Goal: Transaction & Acquisition: Purchase product/service

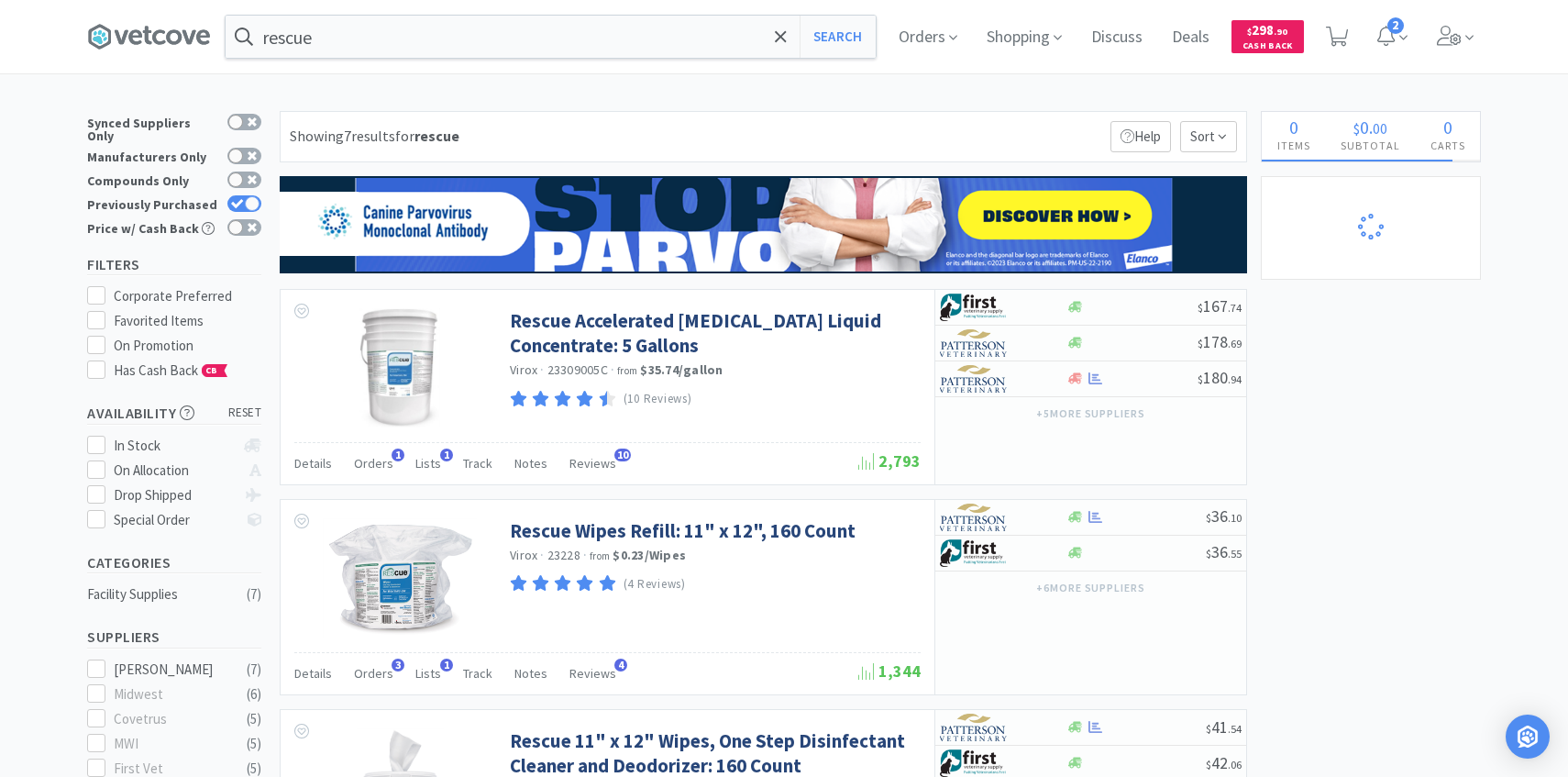
scroll to position [1088, 0]
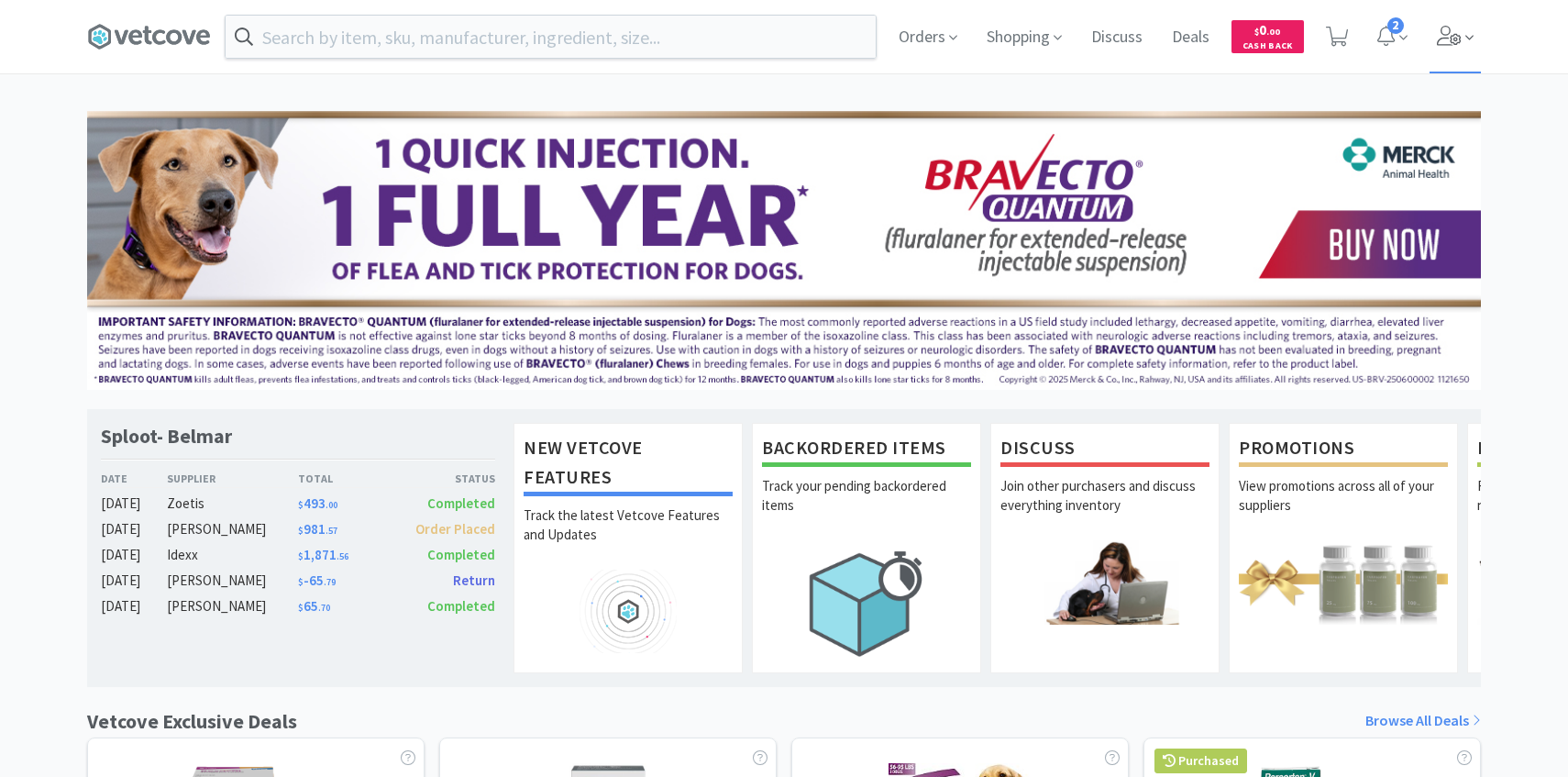
click at [1458, 32] on icon at bounding box center [1450, 36] width 26 height 20
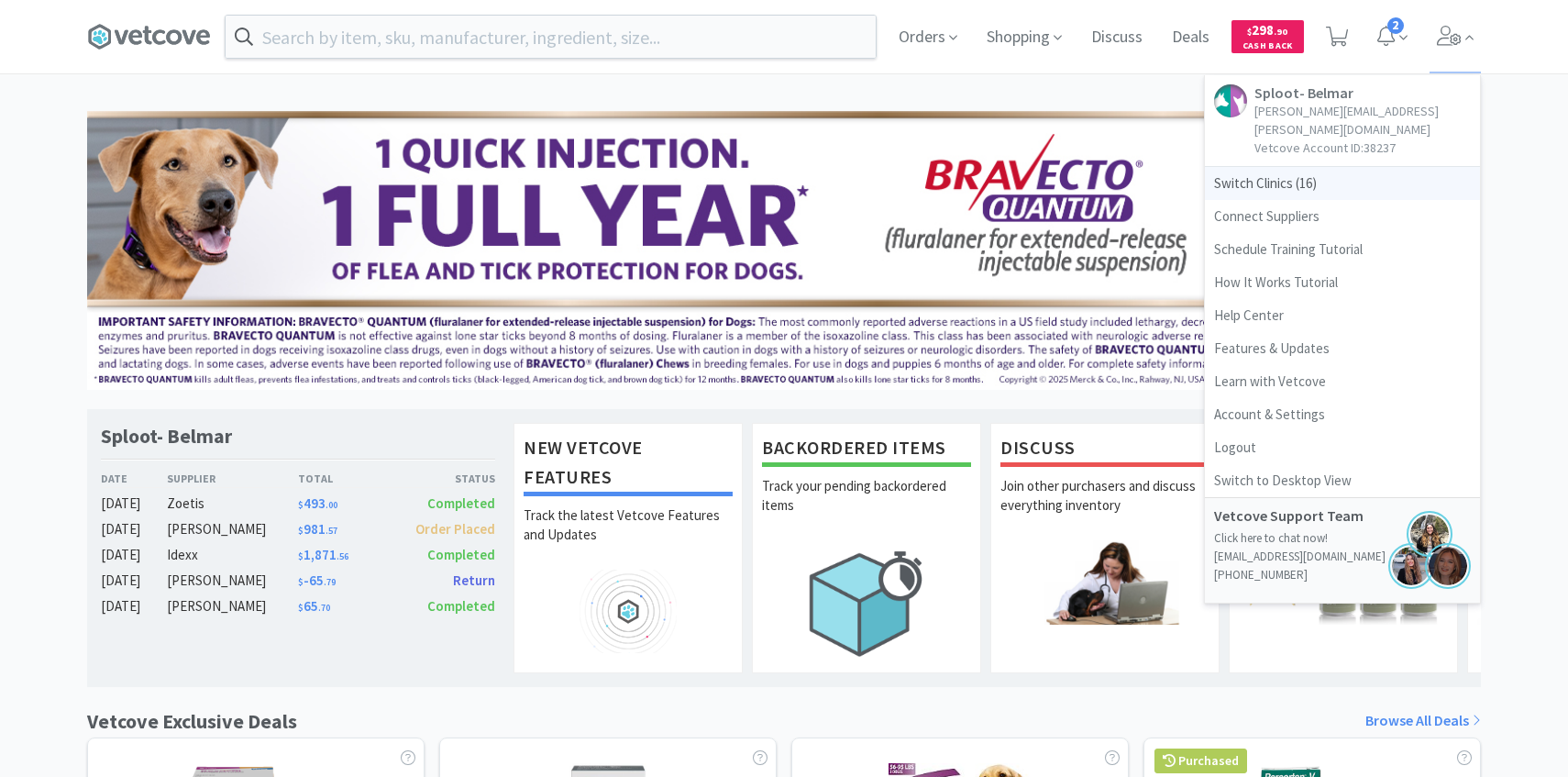
click at [1336, 170] on span "Switch Clinics ( 16 )" at bounding box center [1342, 184] width 275 height 33
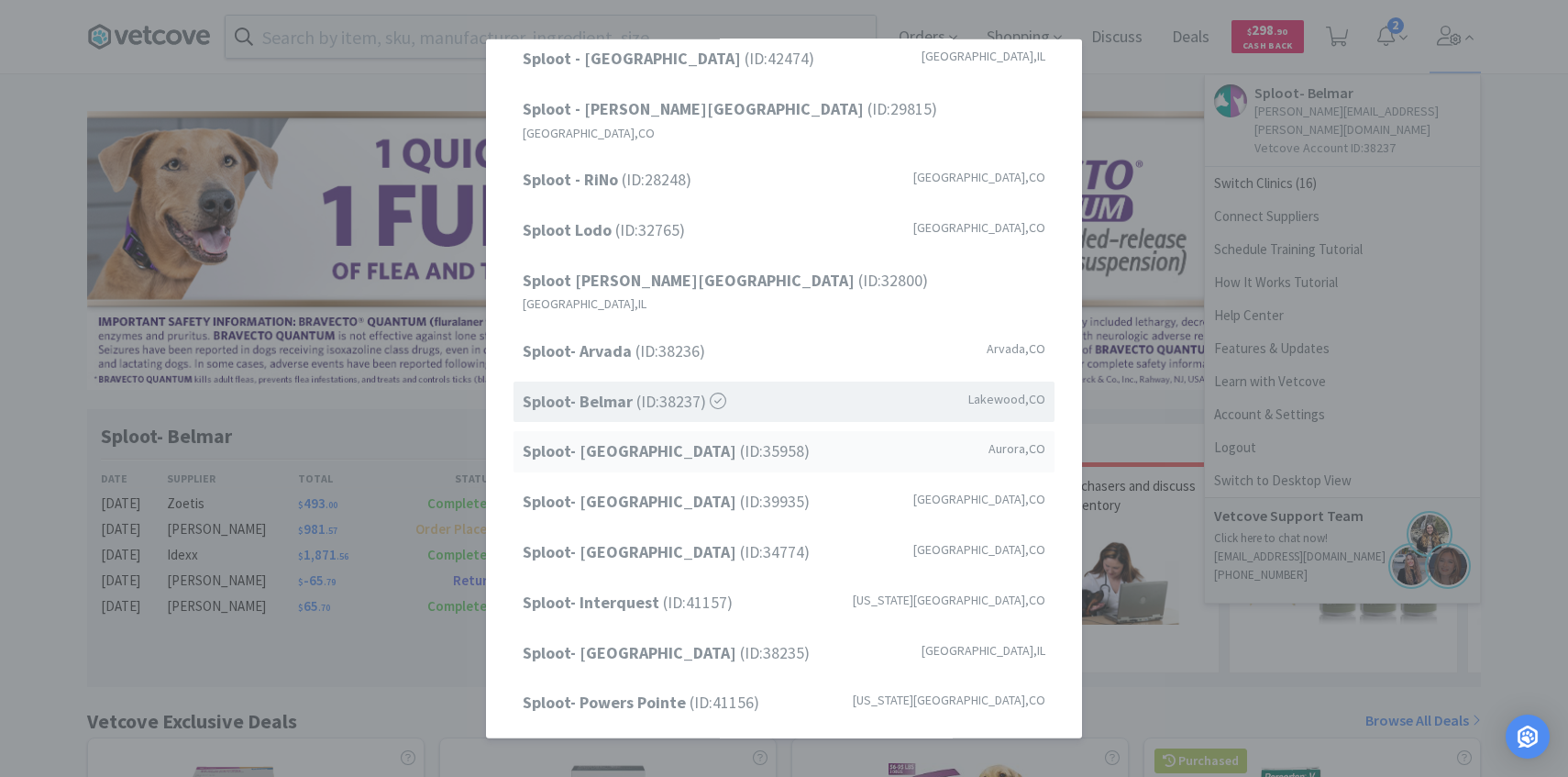
scroll to position [234, 0]
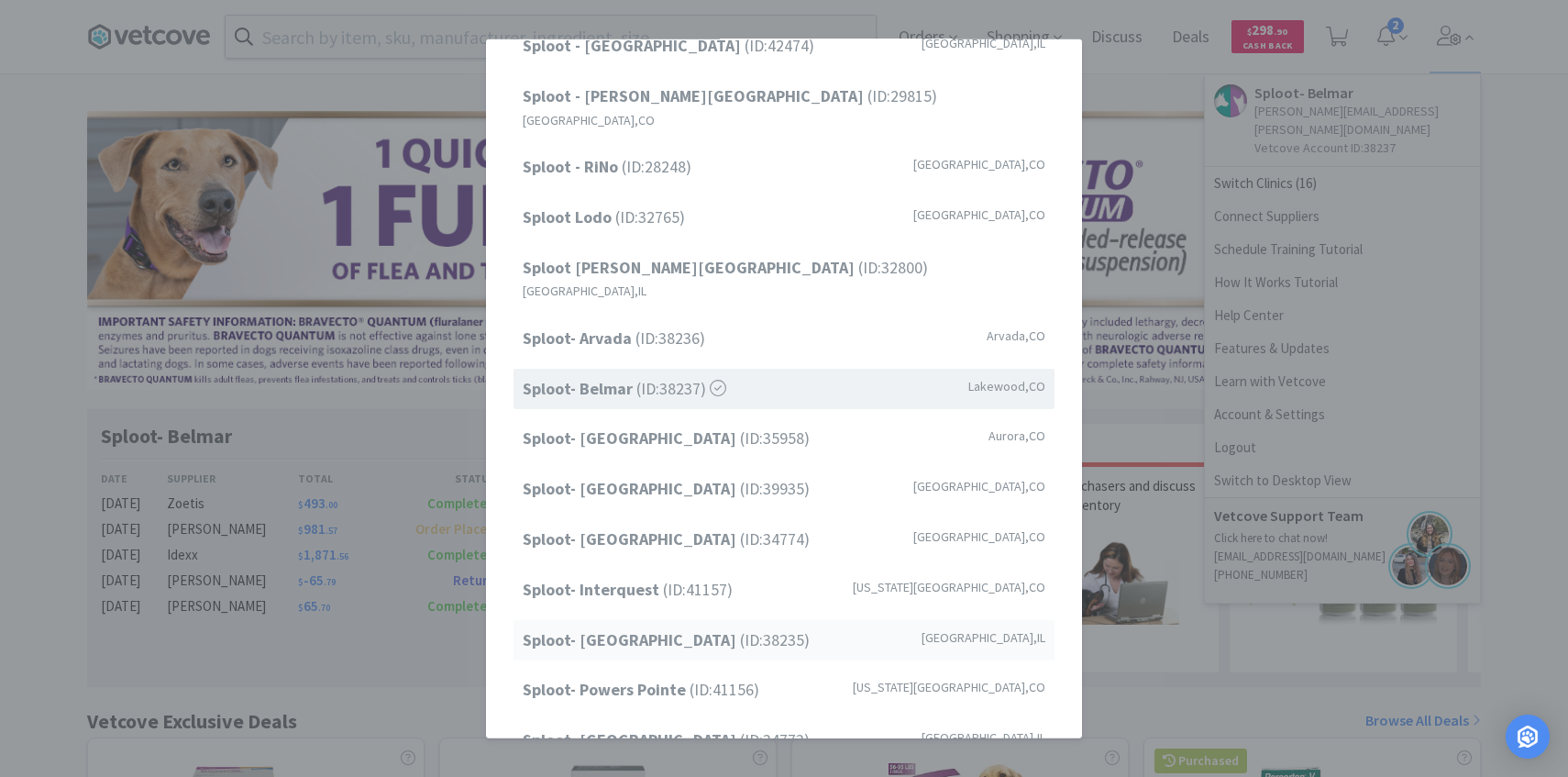
click at [641, 628] on strong "Sploot- [GEOGRAPHIC_DATA]" at bounding box center [631, 639] width 217 height 21
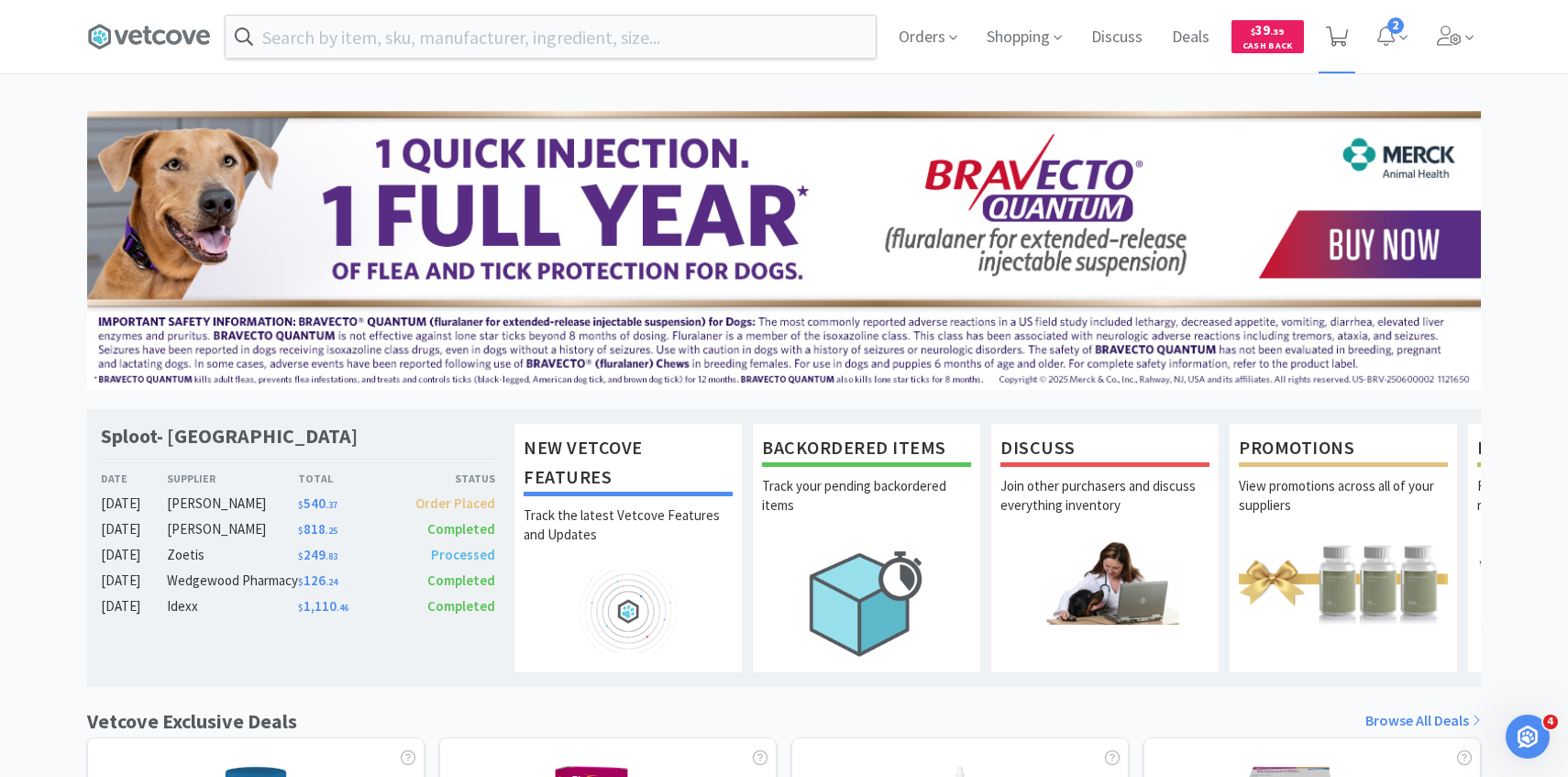
click at [1351, 32] on span at bounding box center [1338, 36] width 38 height 73
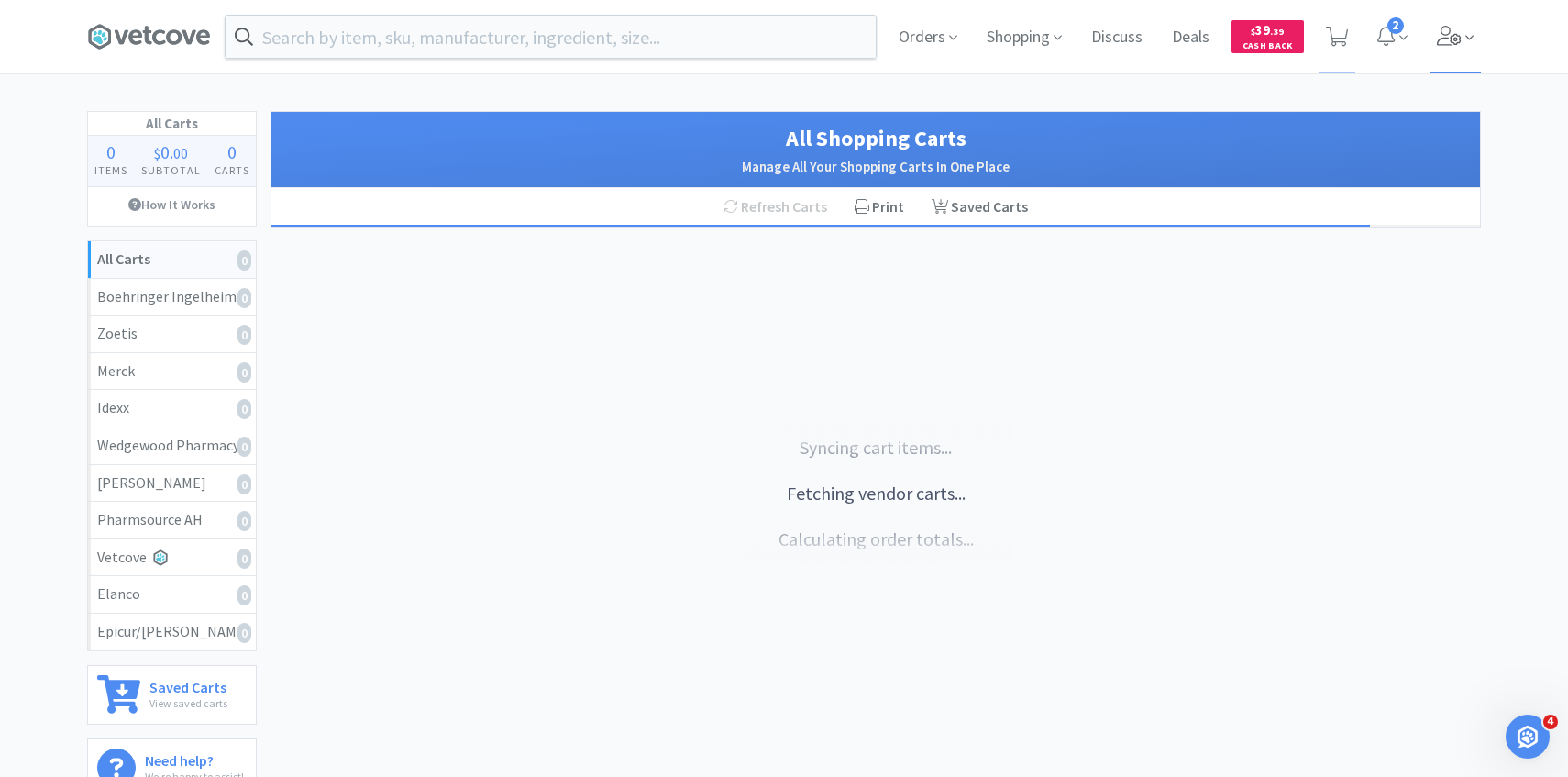
click at [1460, 62] on span at bounding box center [1456, 36] width 52 height 73
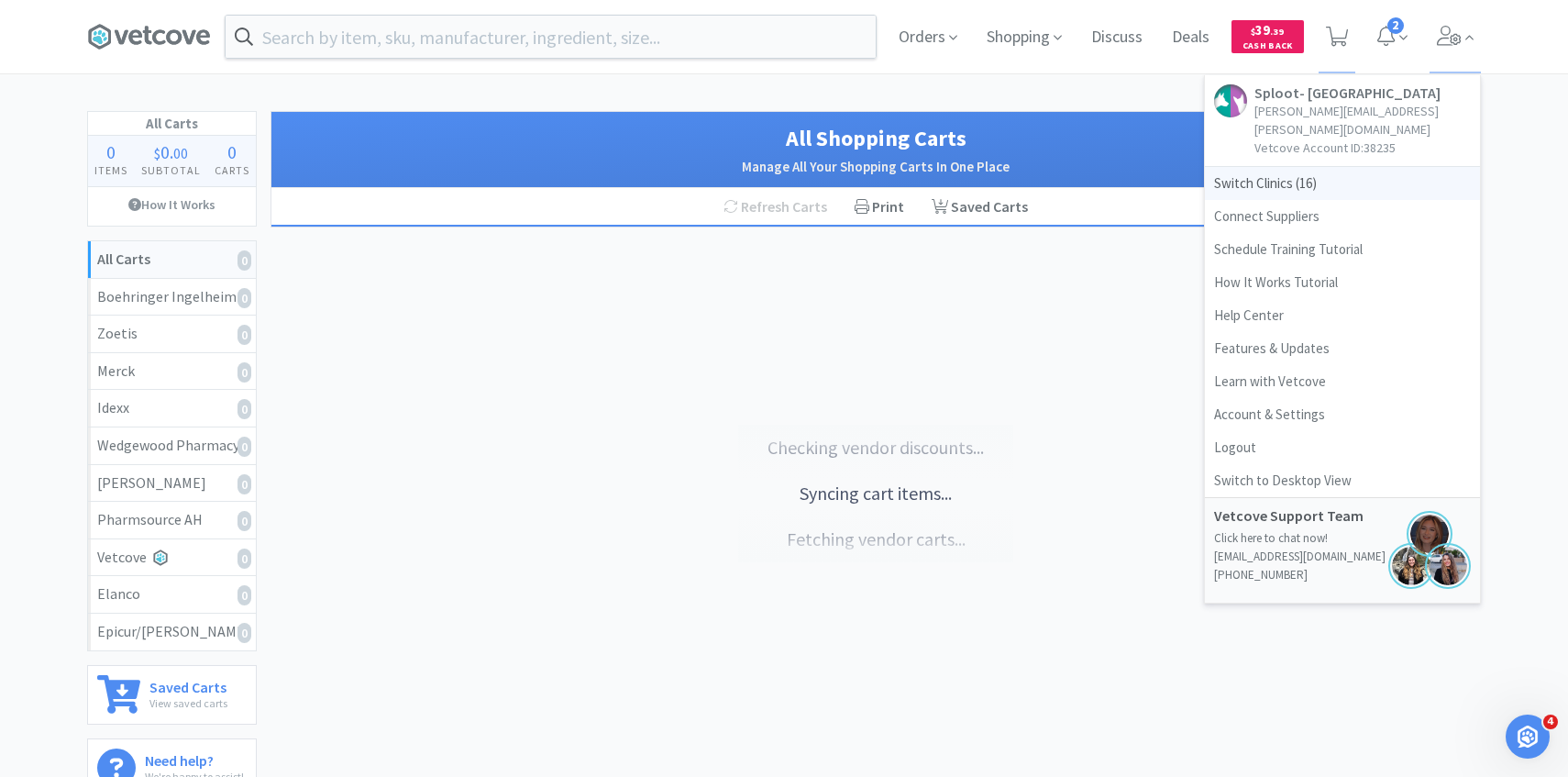
click at [1342, 167] on span "Switch Clinics ( 16 )" at bounding box center [1342, 184] width 275 height 33
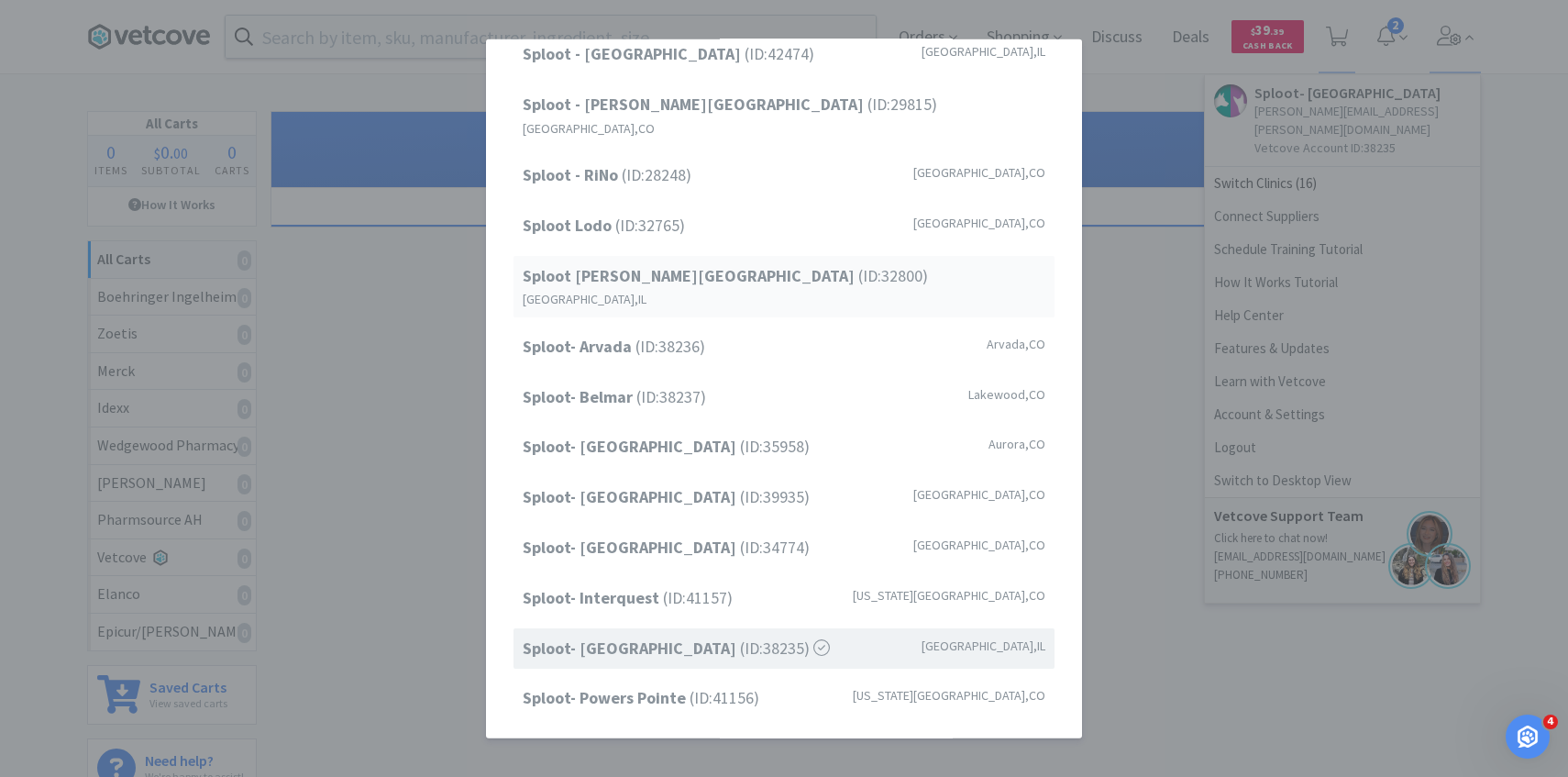
scroll to position [234, 0]
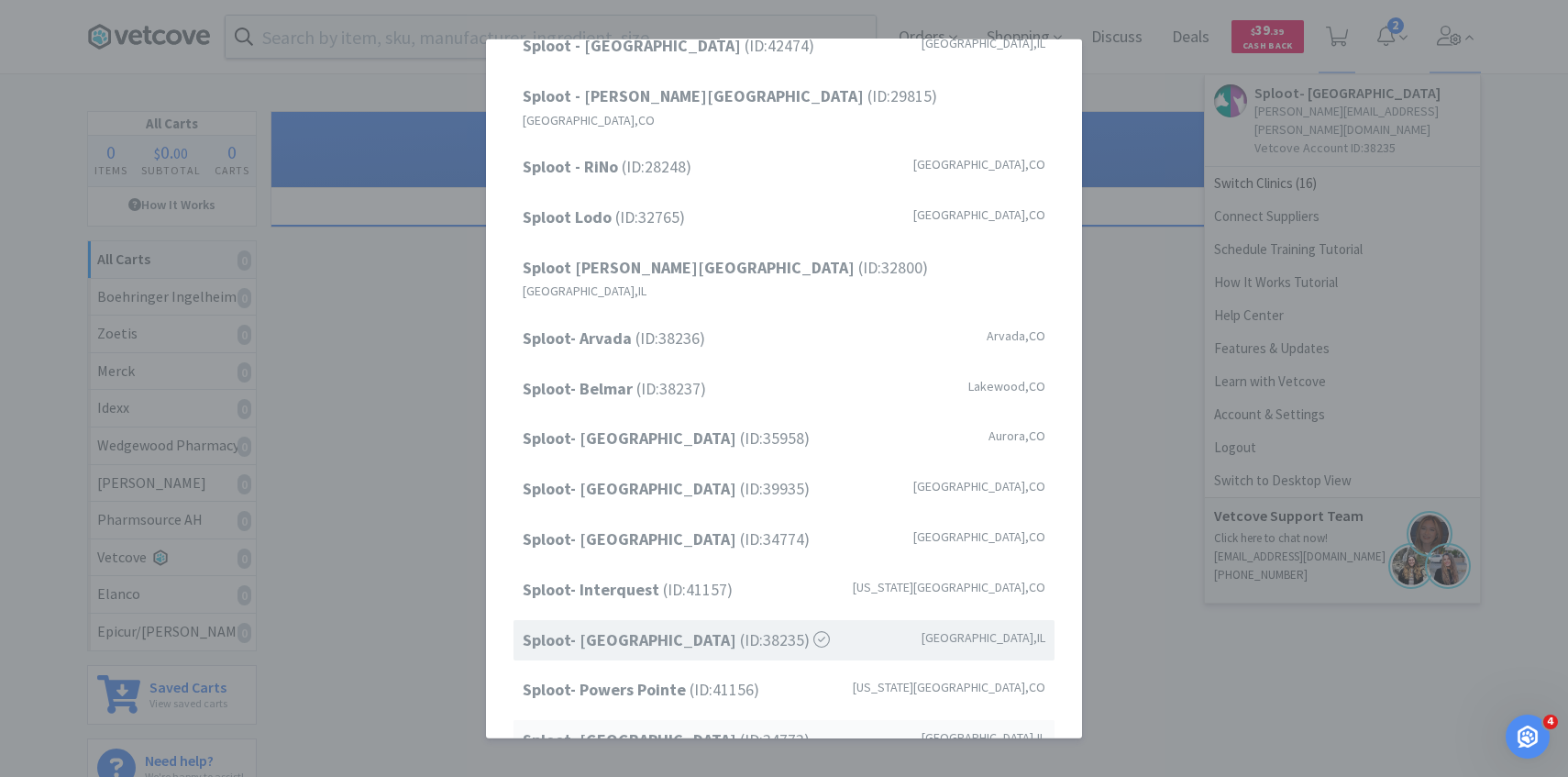
click at [693, 727] on span "Sploot- Roscoe Village (ID: 34773 )" at bounding box center [666, 740] width 287 height 27
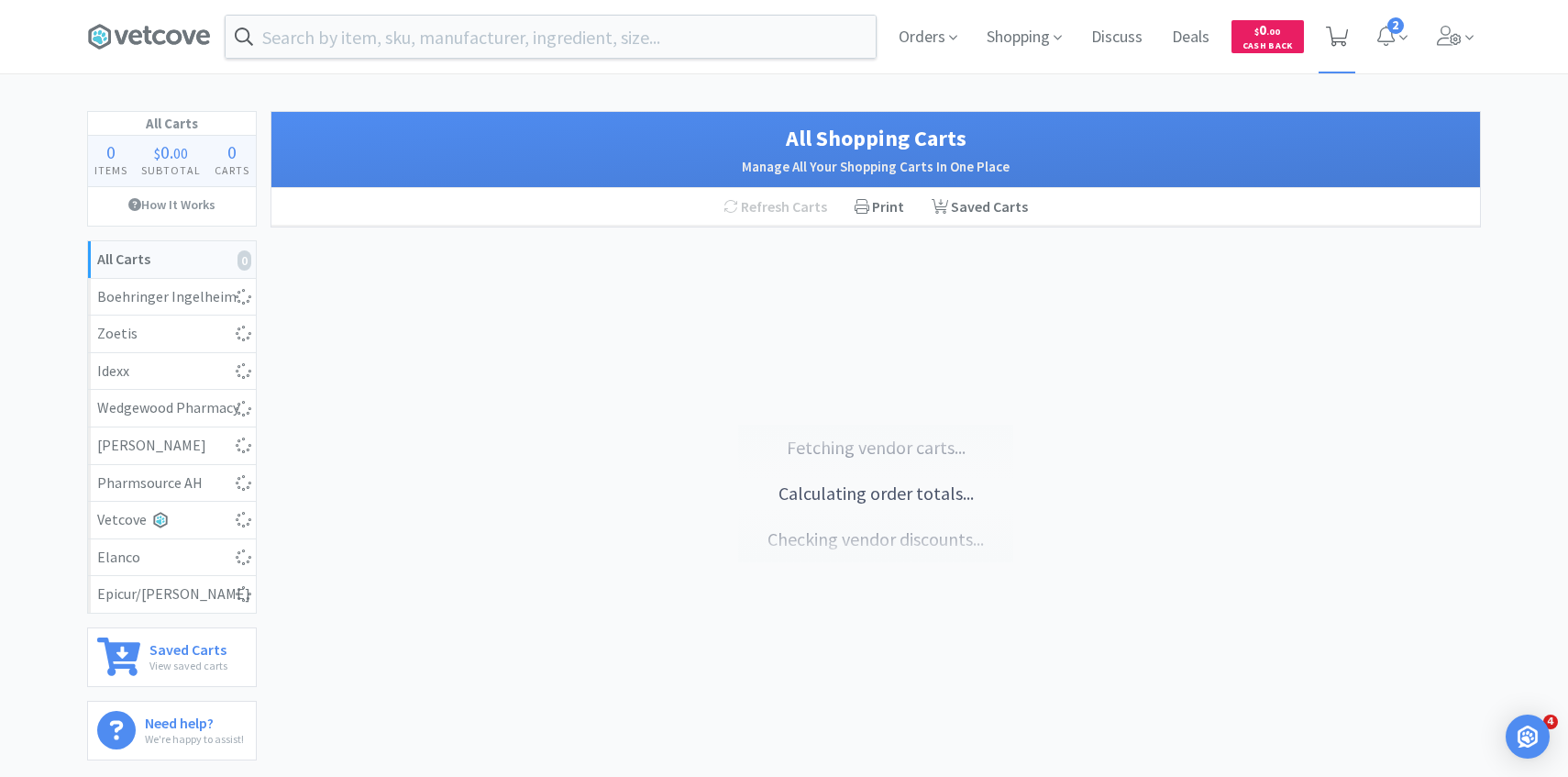
click at [1347, 45] on icon at bounding box center [1338, 37] width 23 height 20
select select "1"
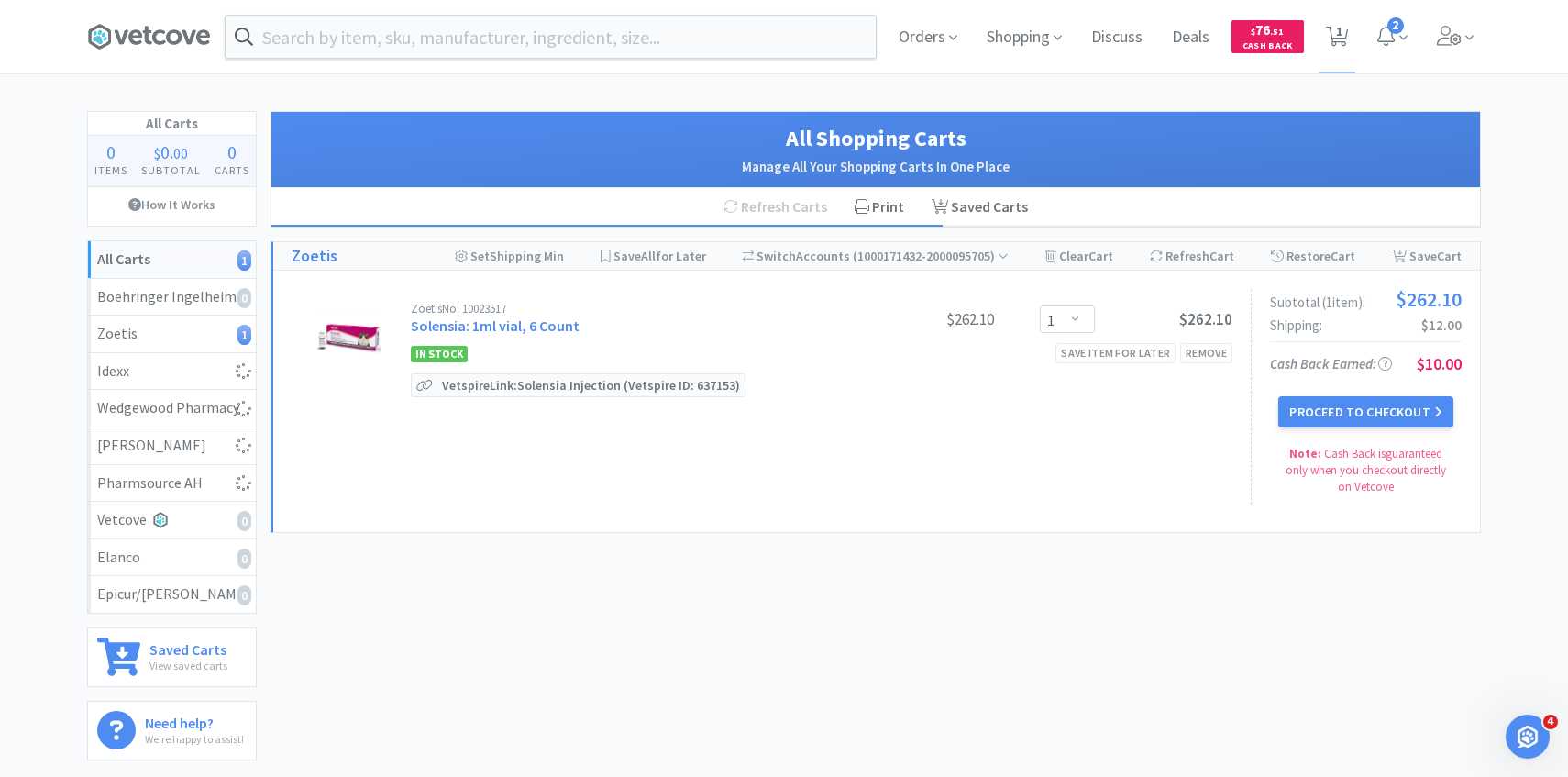
select select "1"
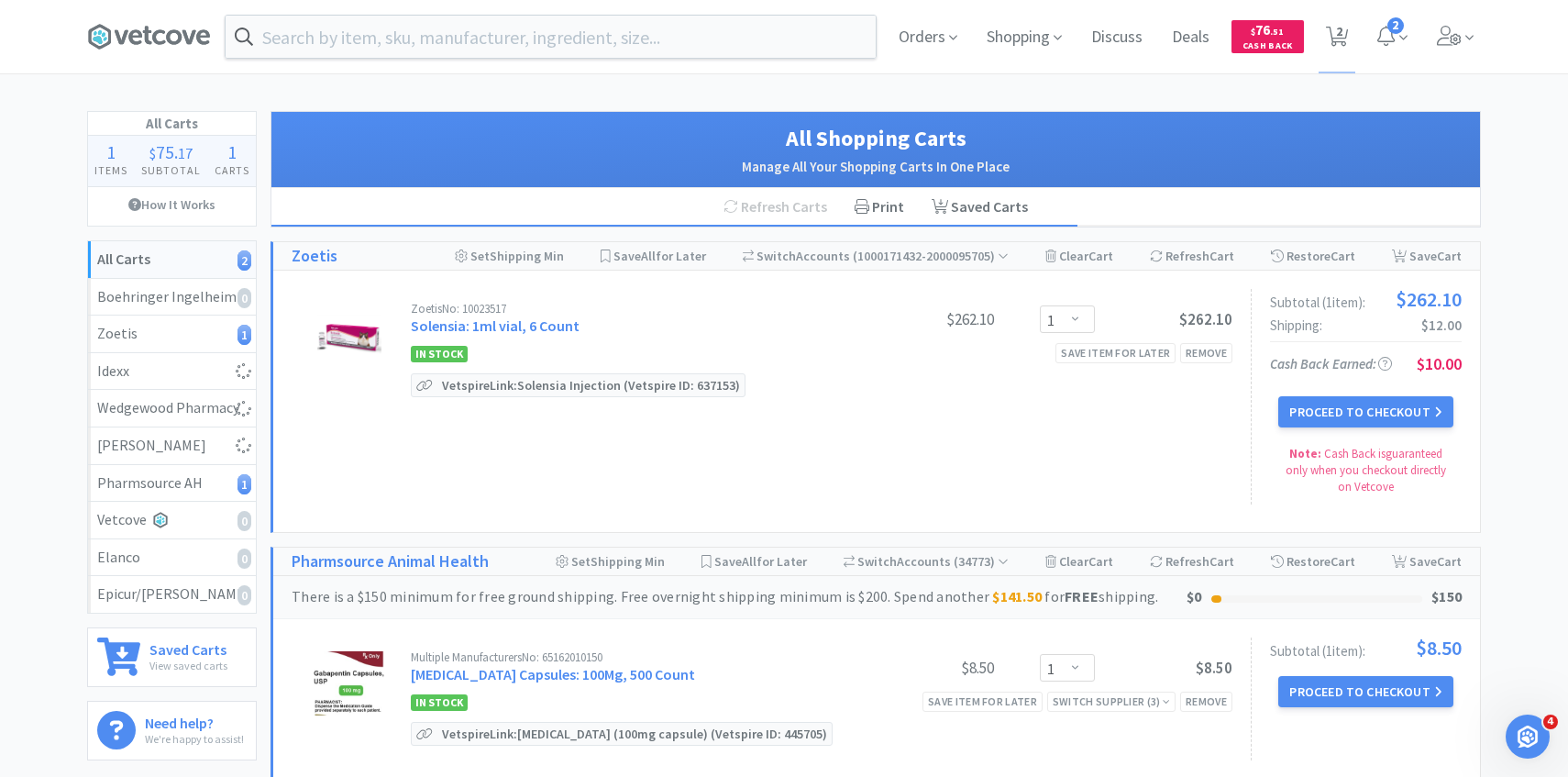
select select "1"
select select "10"
select select "2"
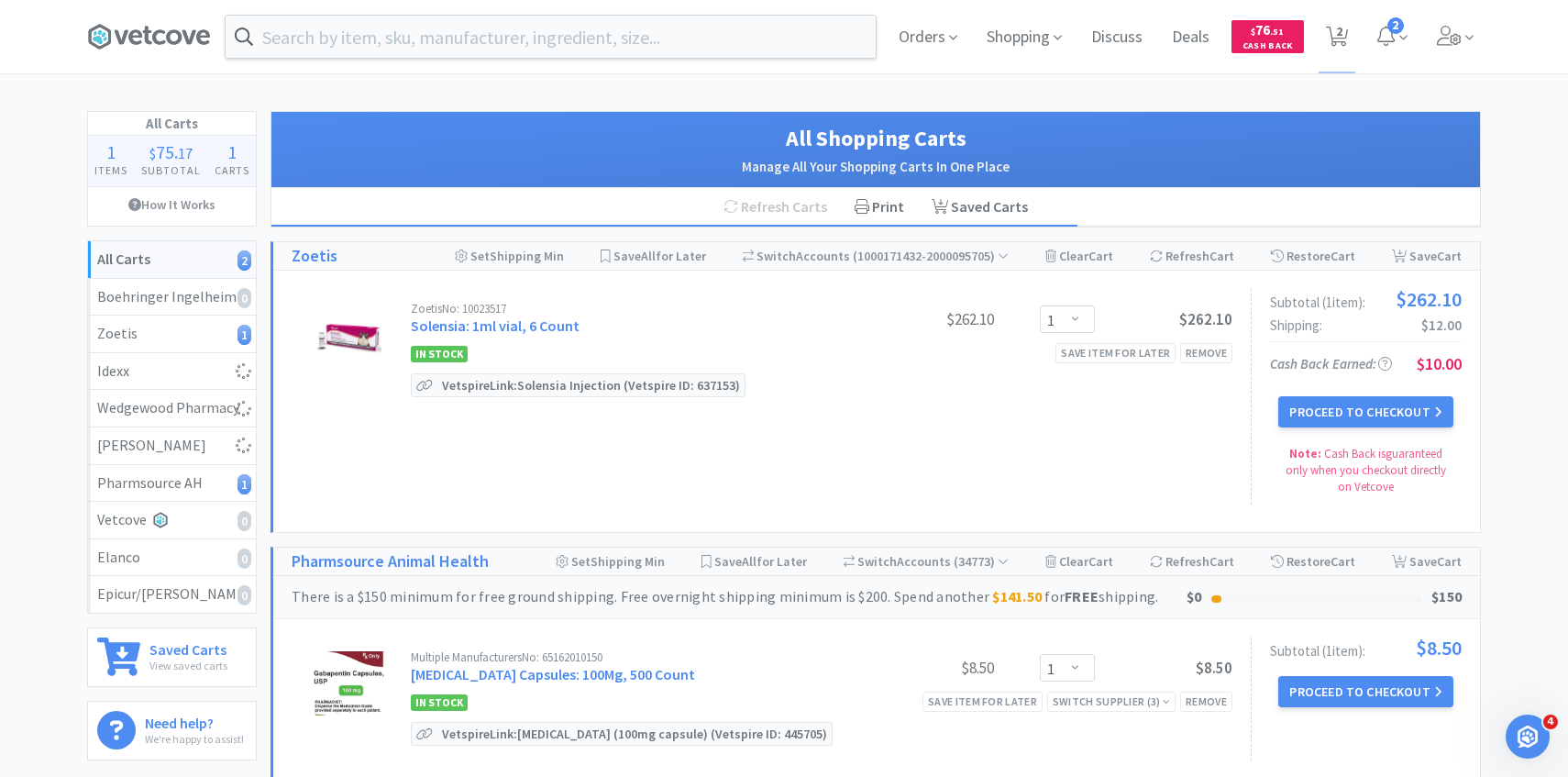
select select "1"
select select "2"
select select "4"
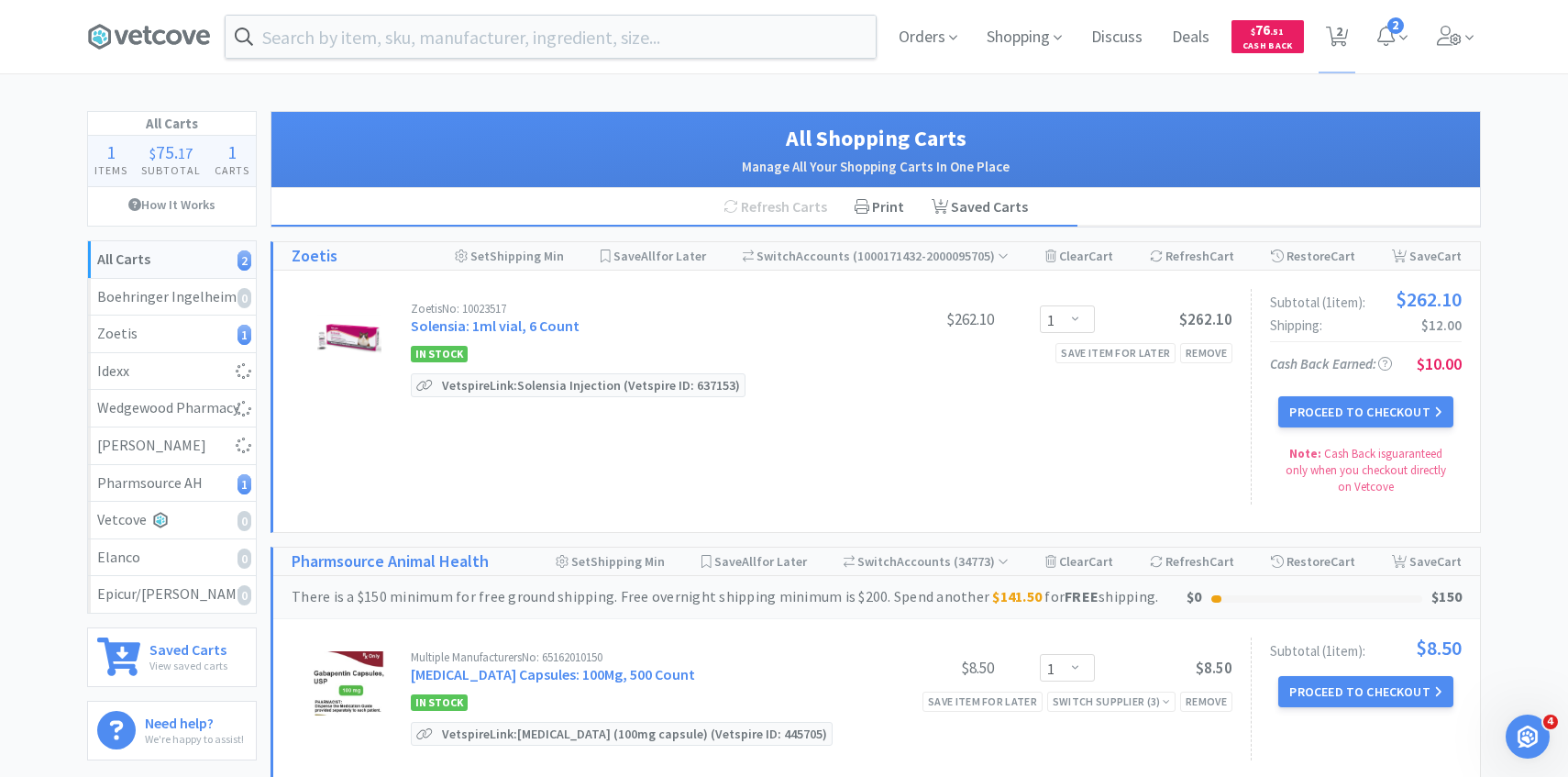
select select "2"
select select "6"
select select "1"
select select "2"
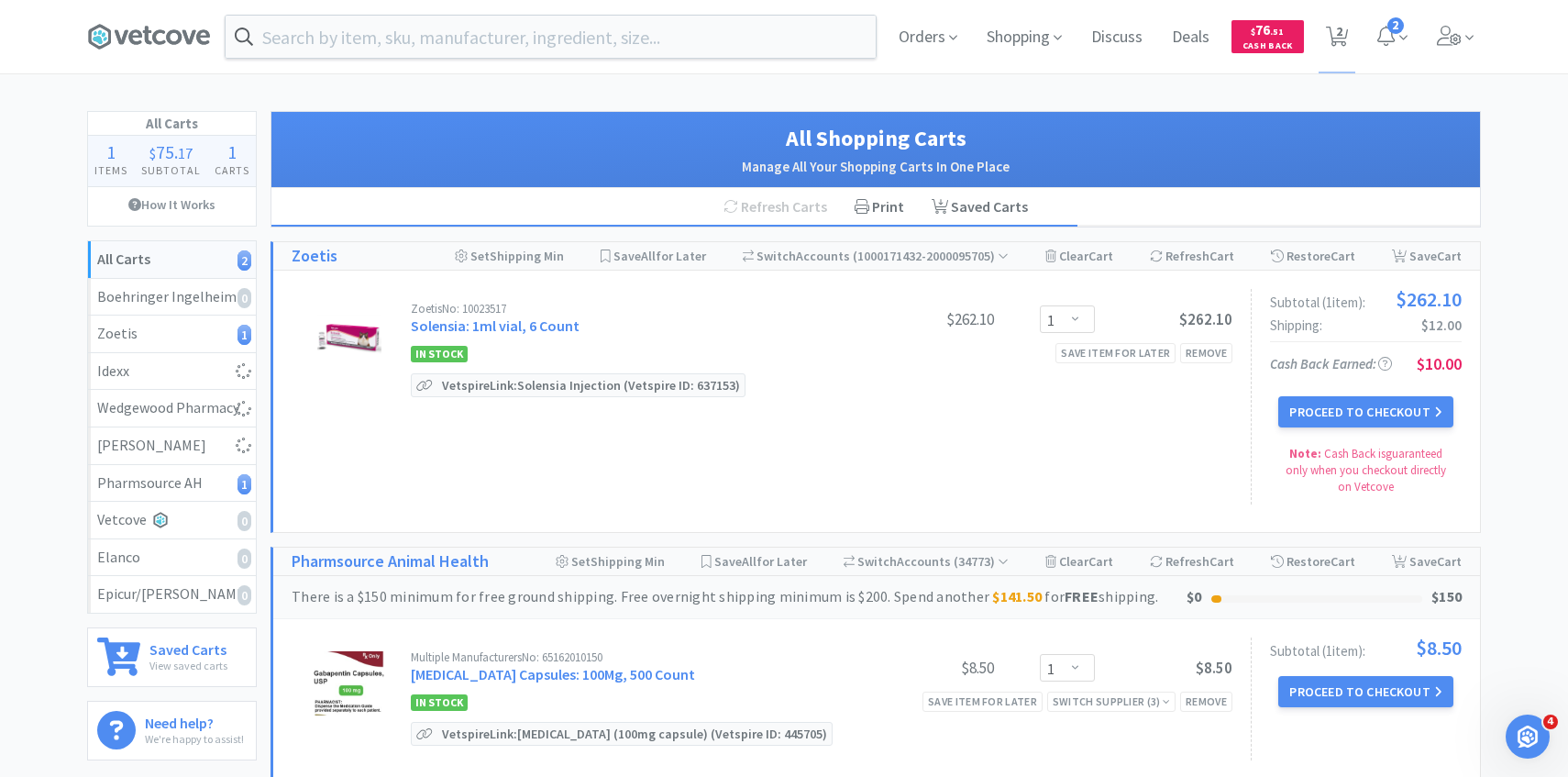
select select "2"
select select "1"
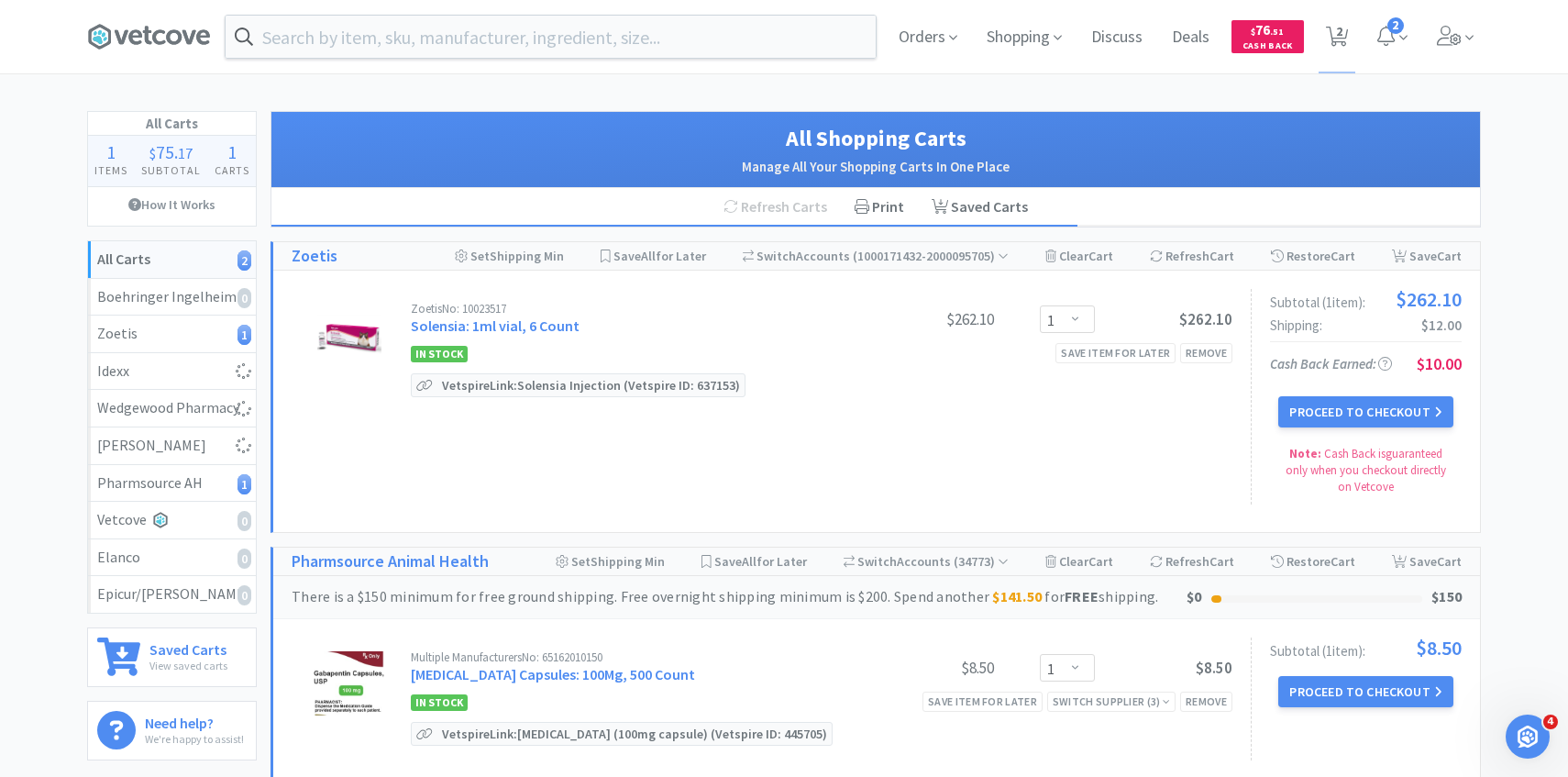
select select "1"
select select "30"
select select "1"
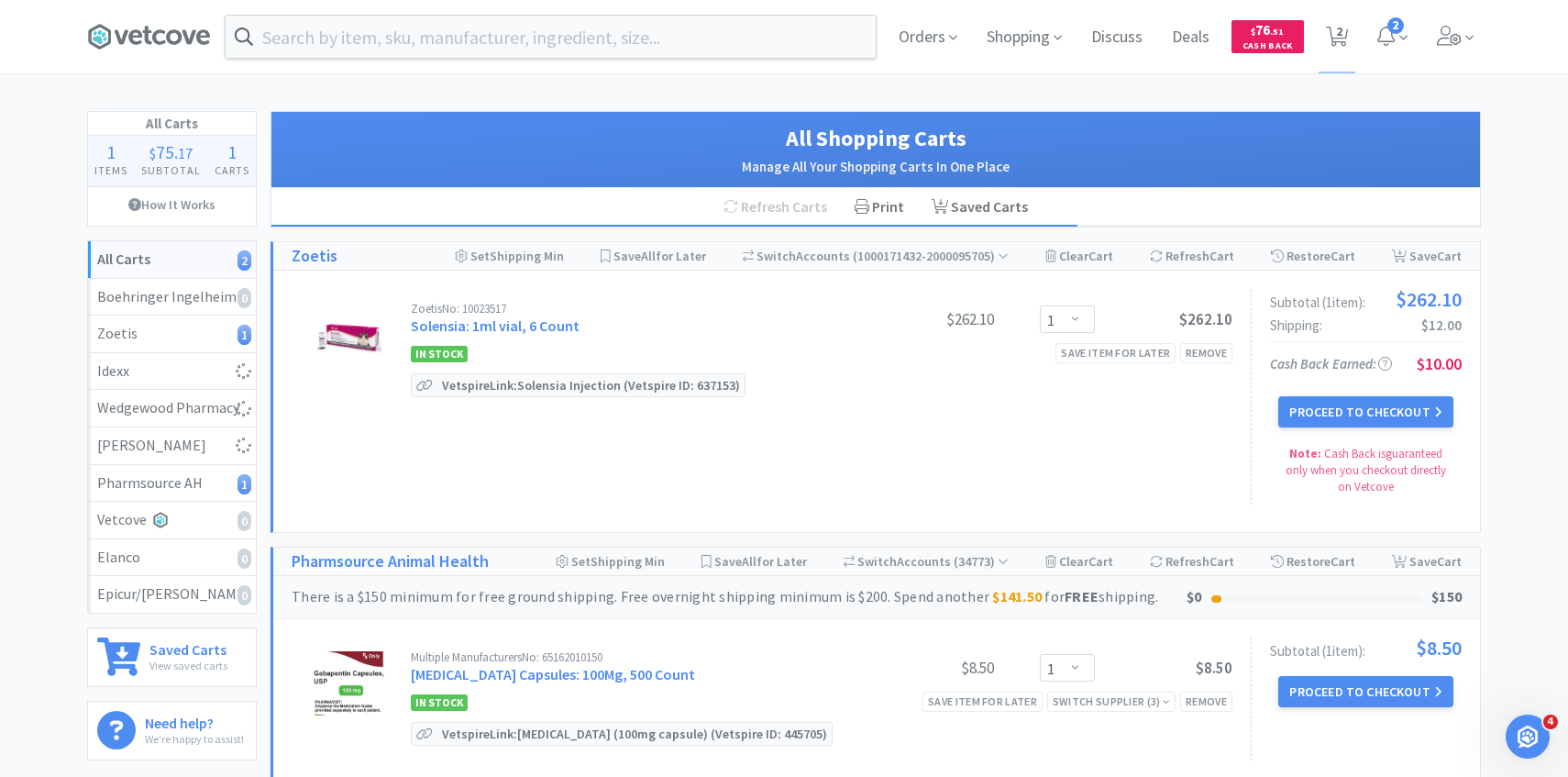
select select "1"
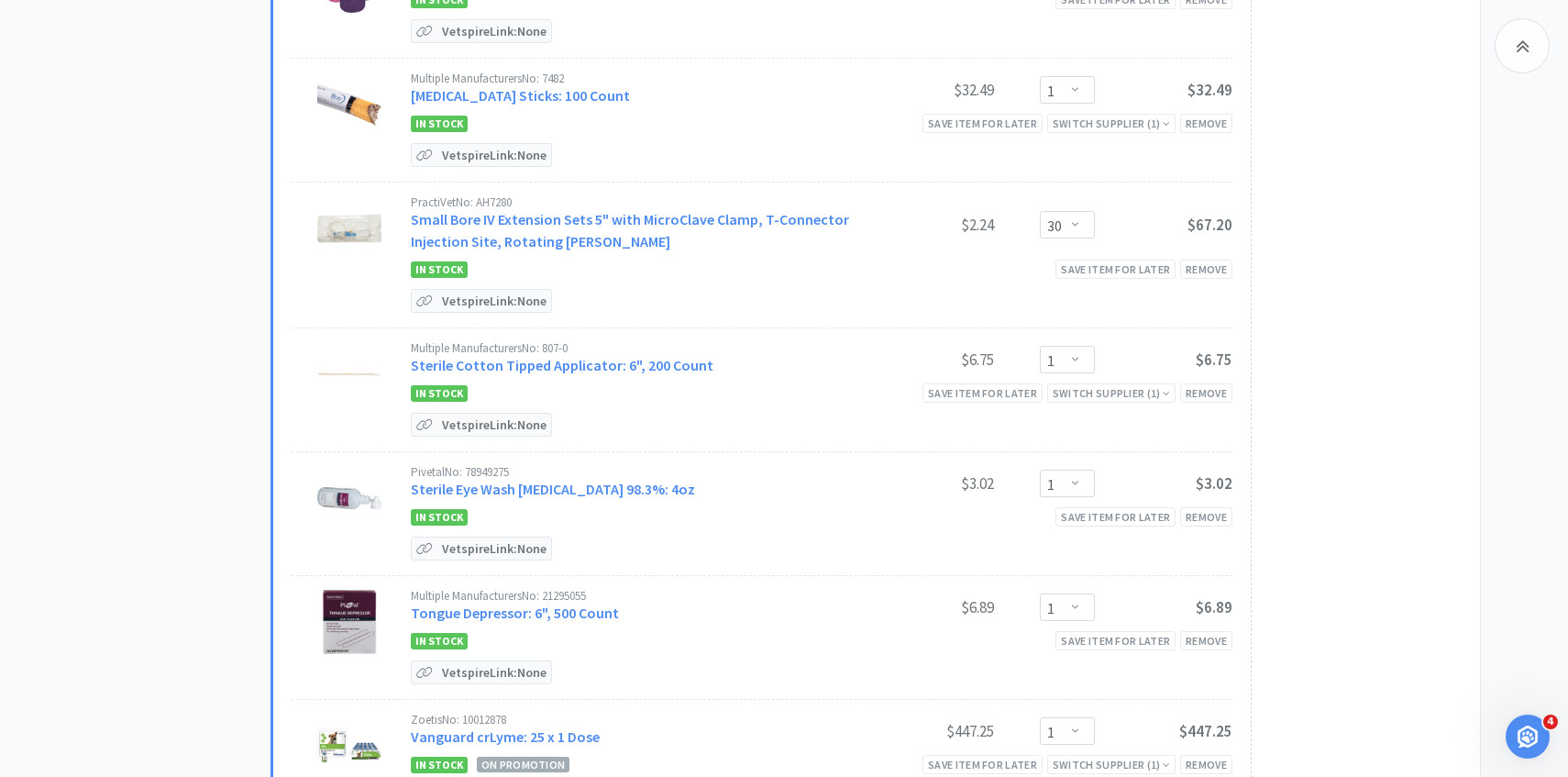
scroll to position [4078, 0]
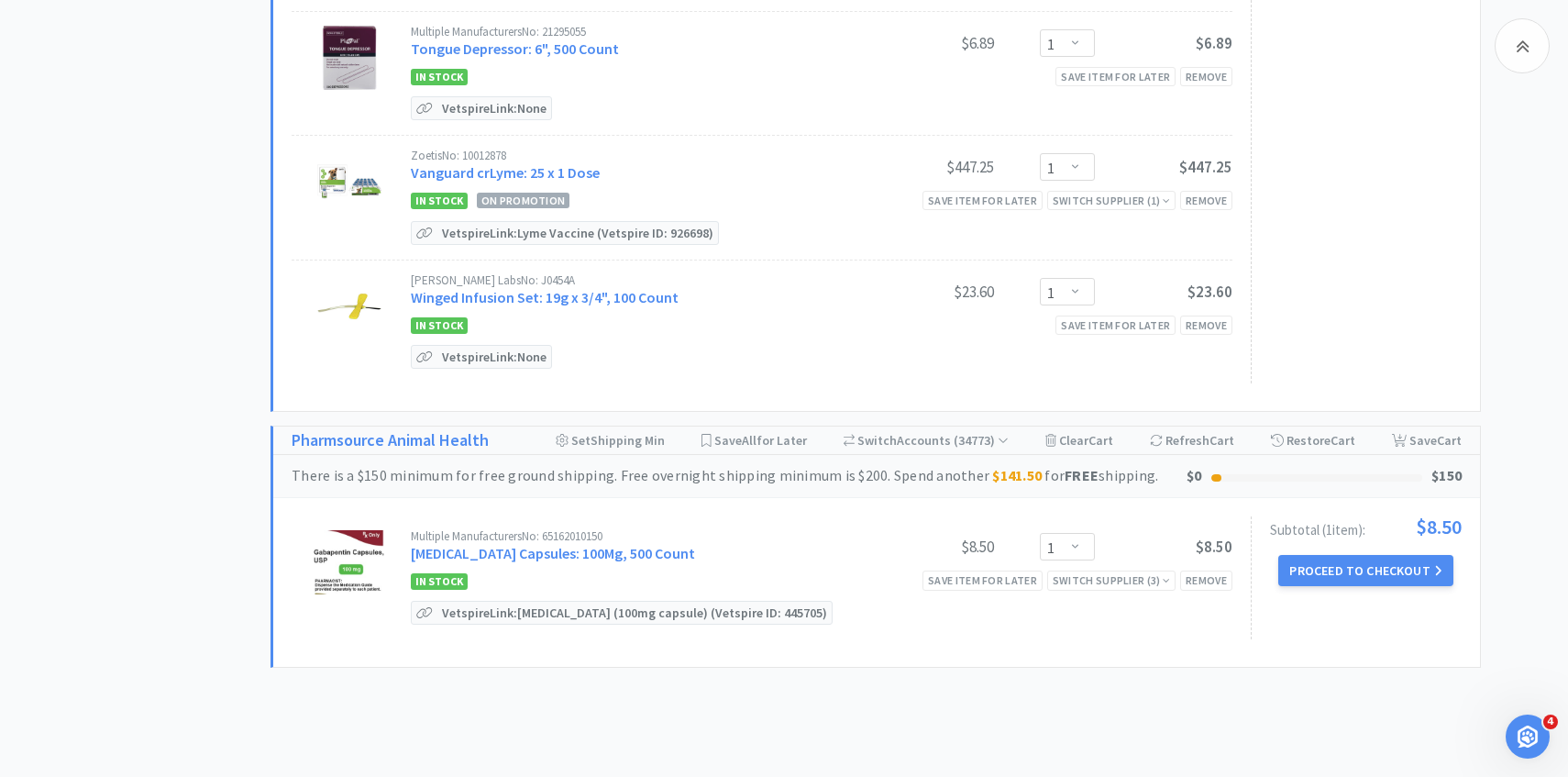
select select "2"
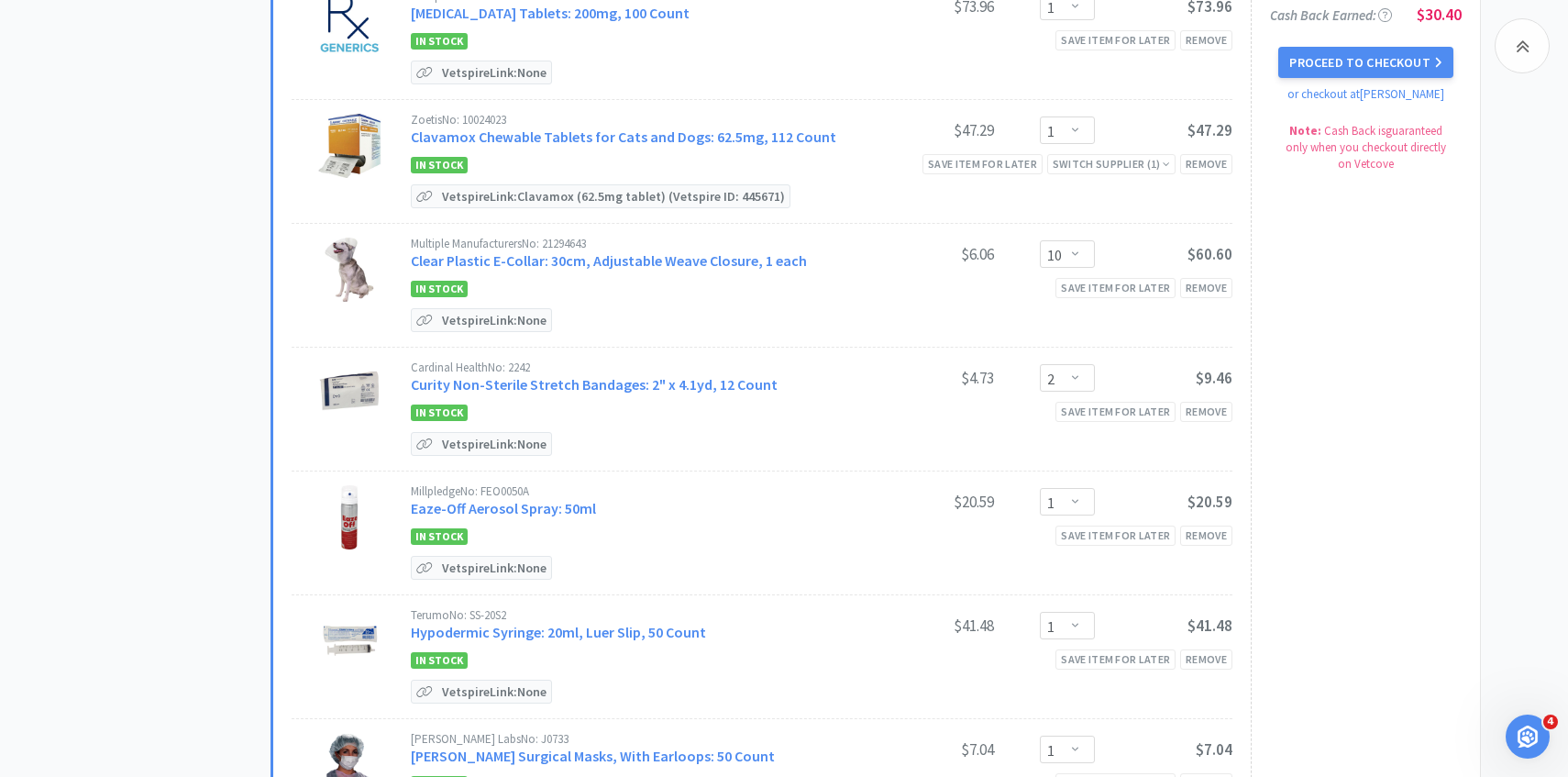
scroll to position [0, 0]
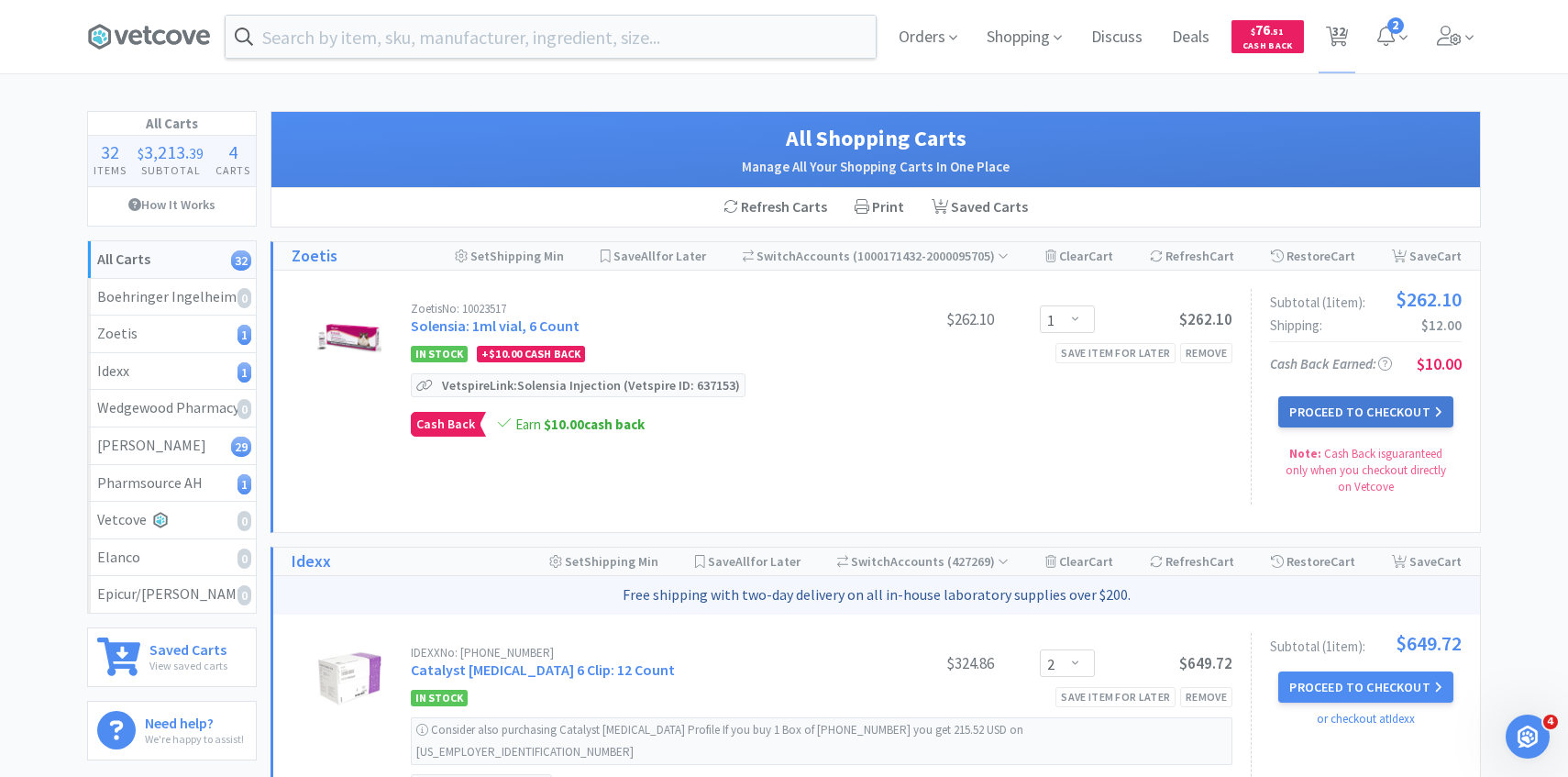
click at [1400, 424] on button "Proceed to Checkout" at bounding box center [1366, 412] width 175 height 32
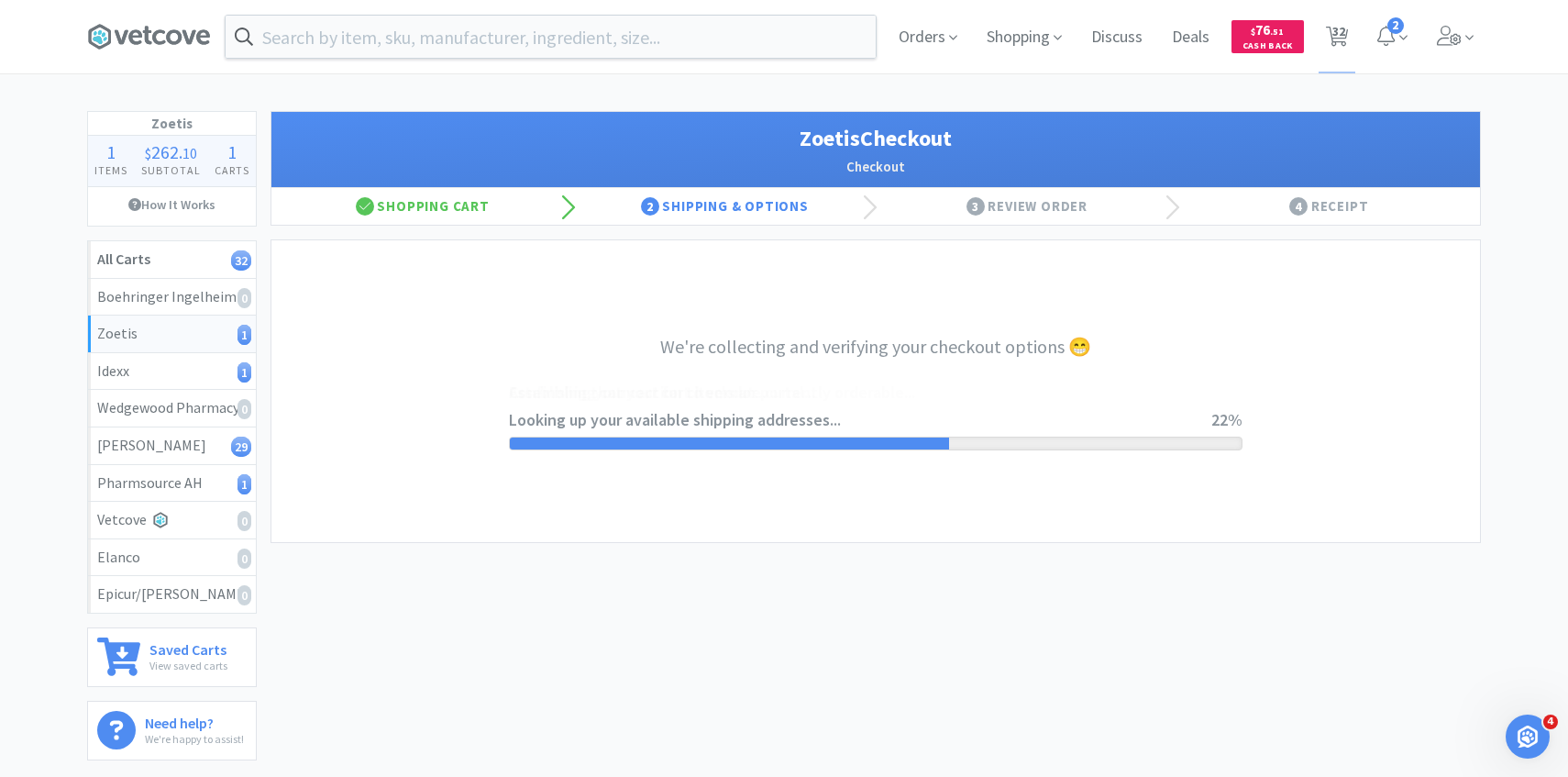
select select "invoice"
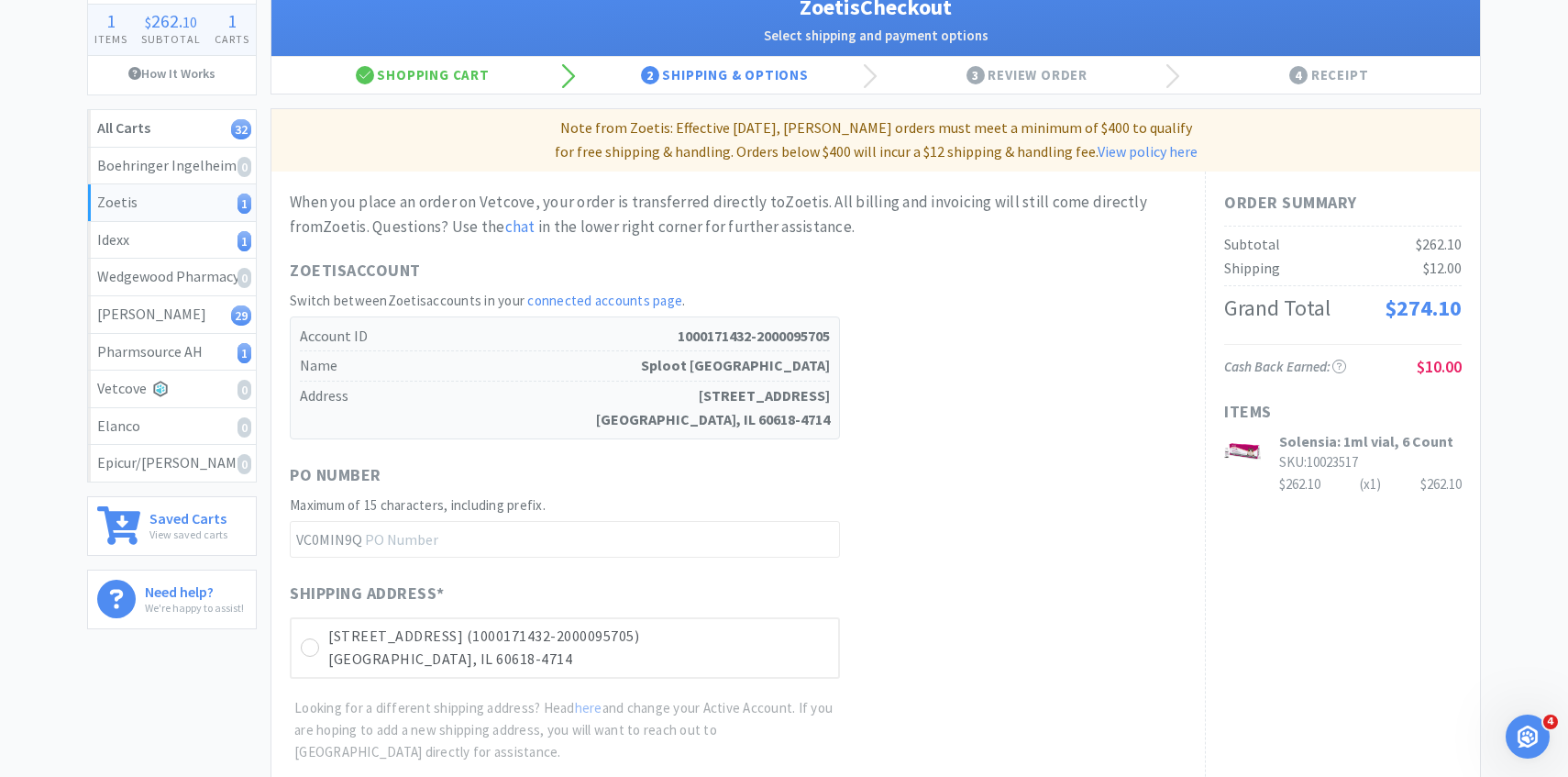
scroll to position [517, 0]
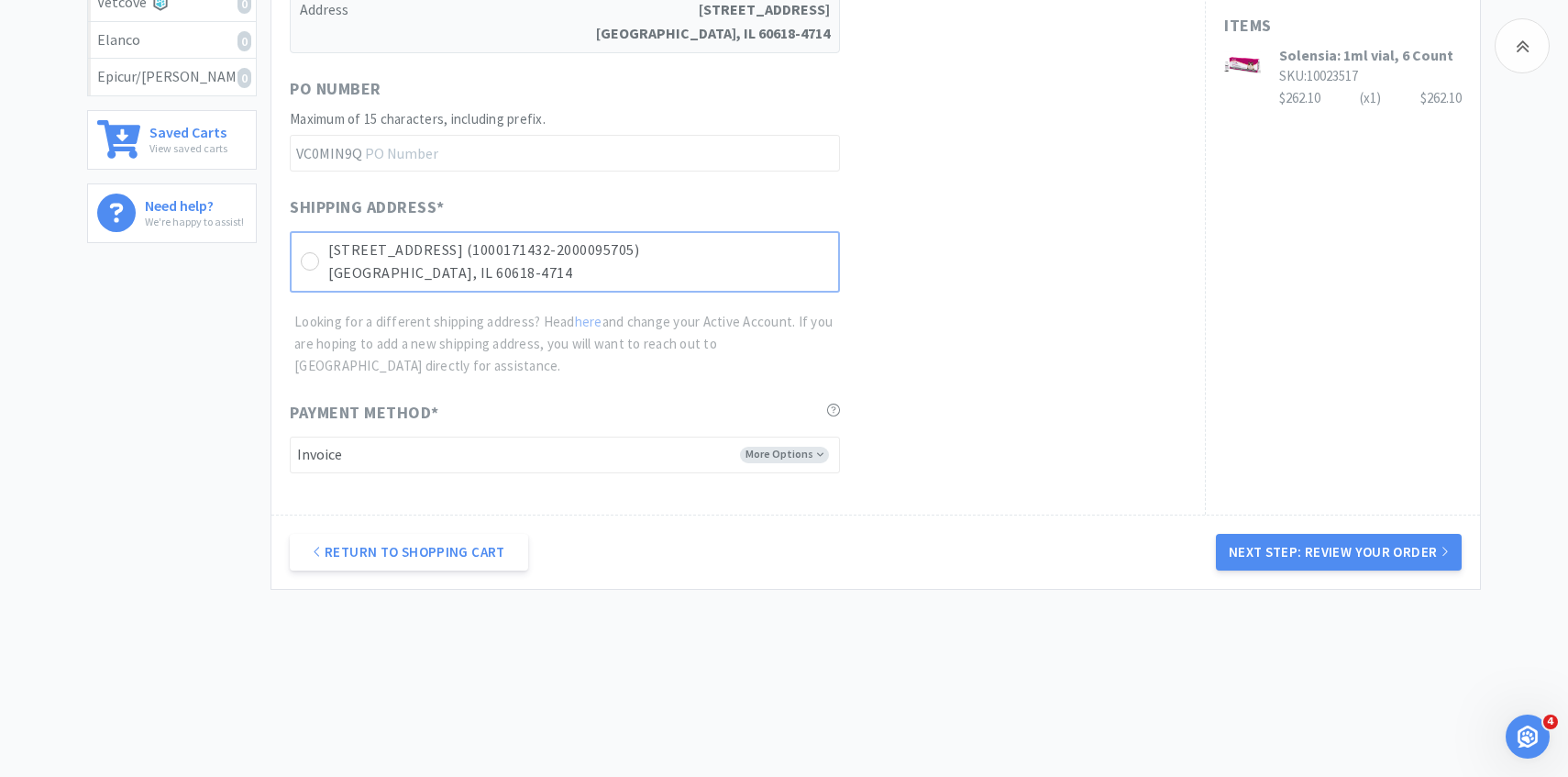
click at [742, 274] on p "Chicago, IL 60618-4714" at bounding box center [578, 274] width 500 height 24
click at [1238, 561] on button "Next Step: Review Your Order" at bounding box center [1339, 552] width 246 height 37
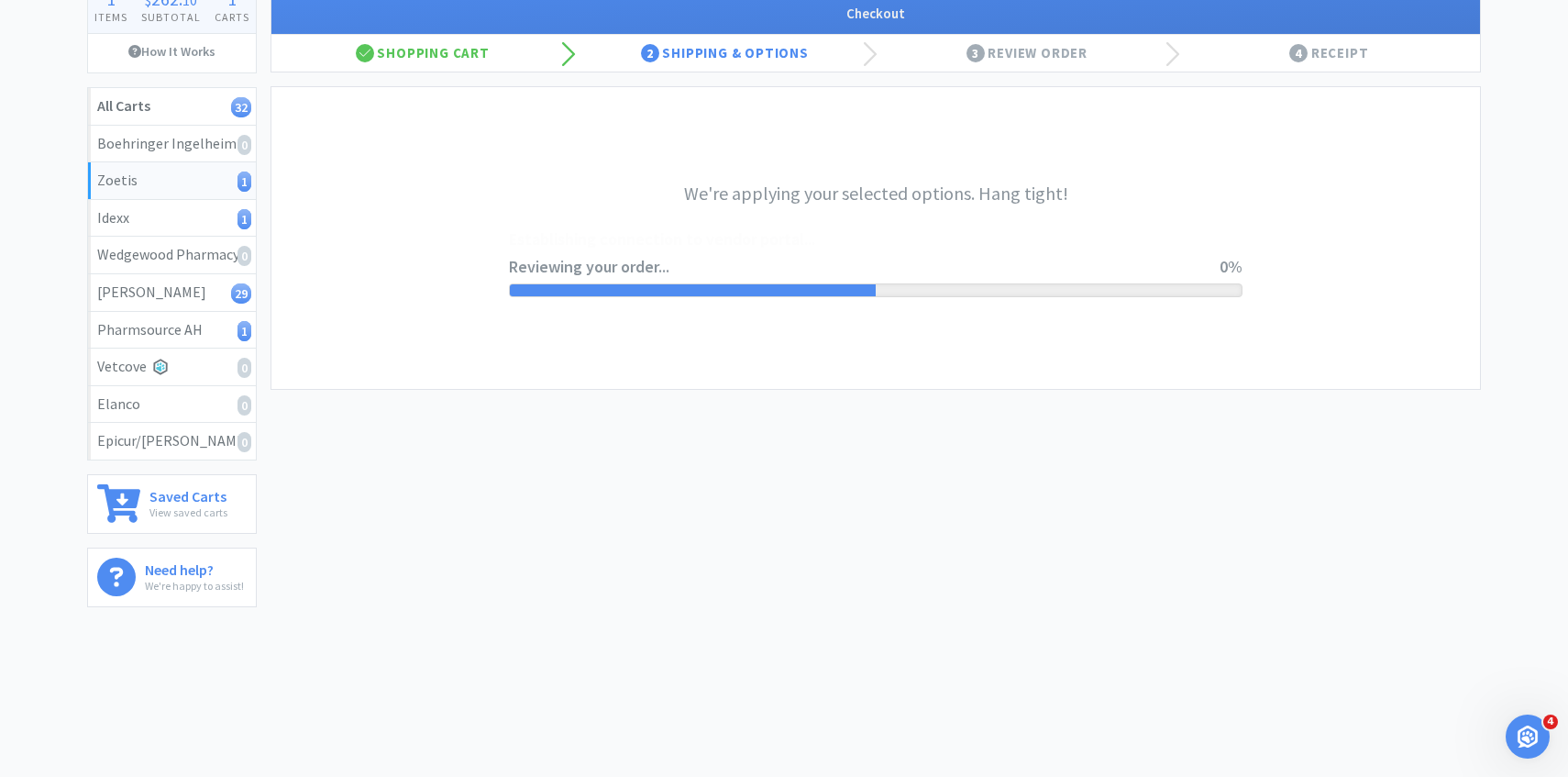
scroll to position [0, 0]
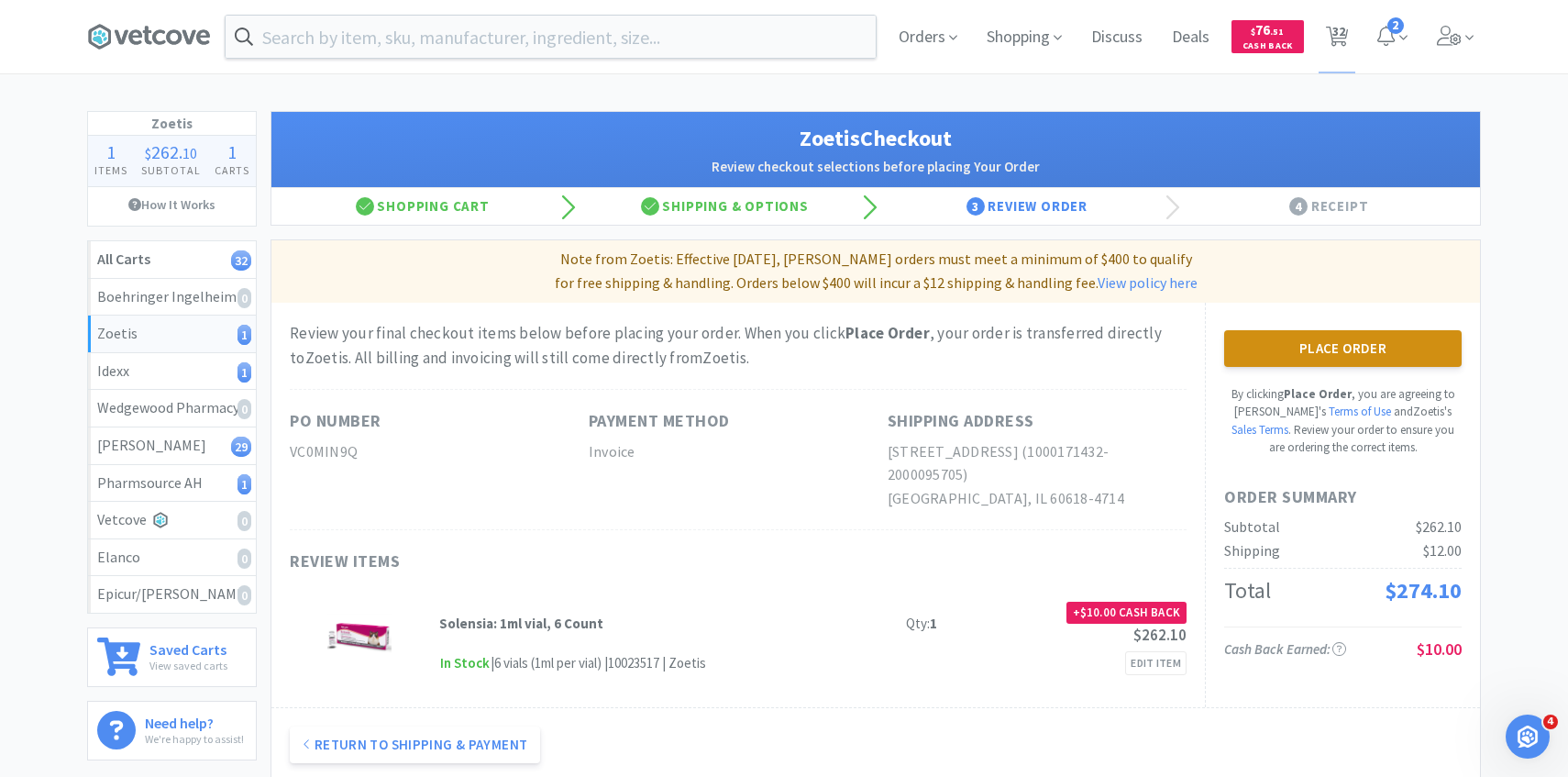
click at [1430, 365] on button "Place Order" at bounding box center [1343, 349] width 238 height 37
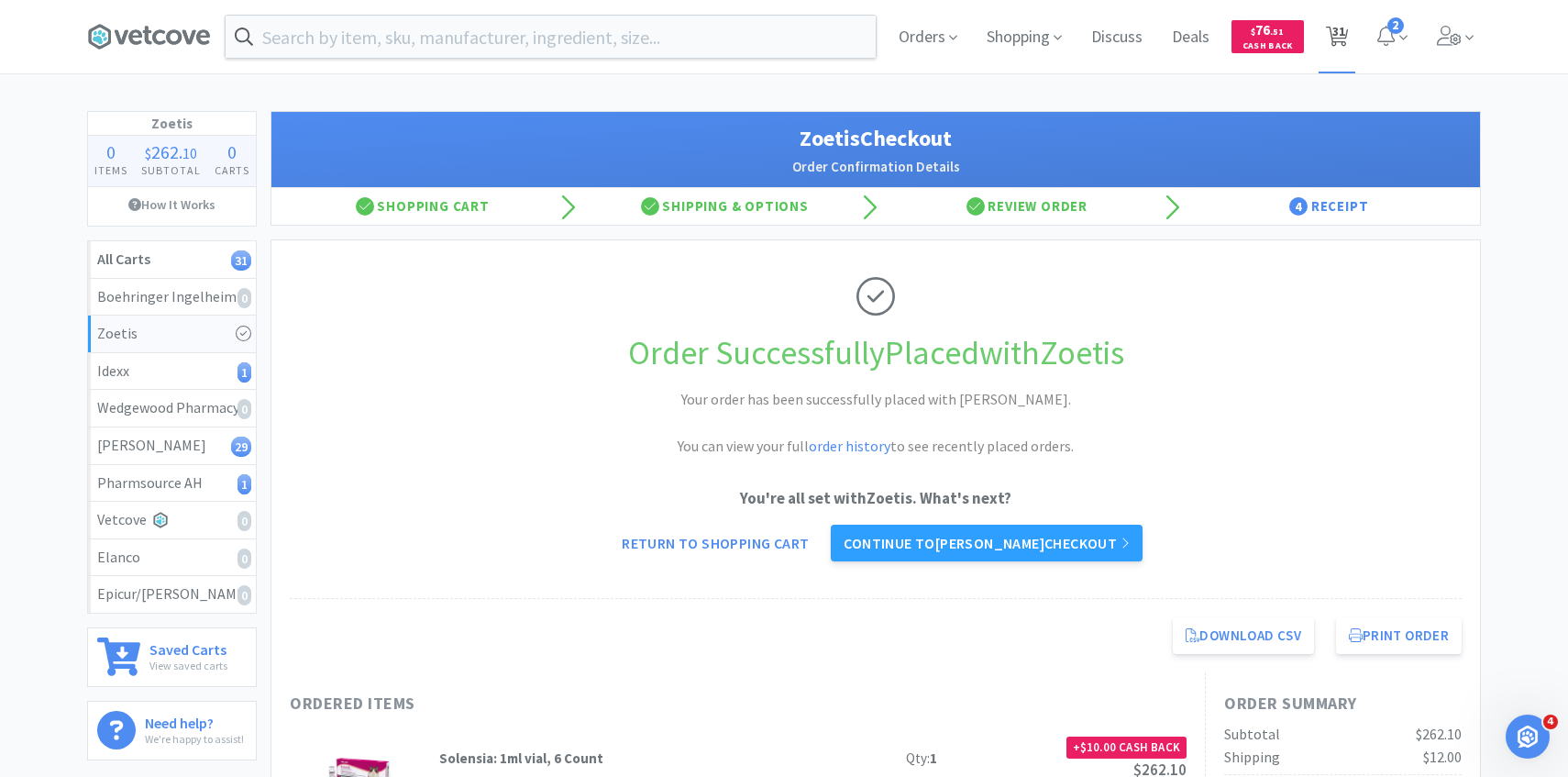
click at [1324, 56] on span "31" at bounding box center [1338, 36] width 38 height 73
select select "2"
select select "1"
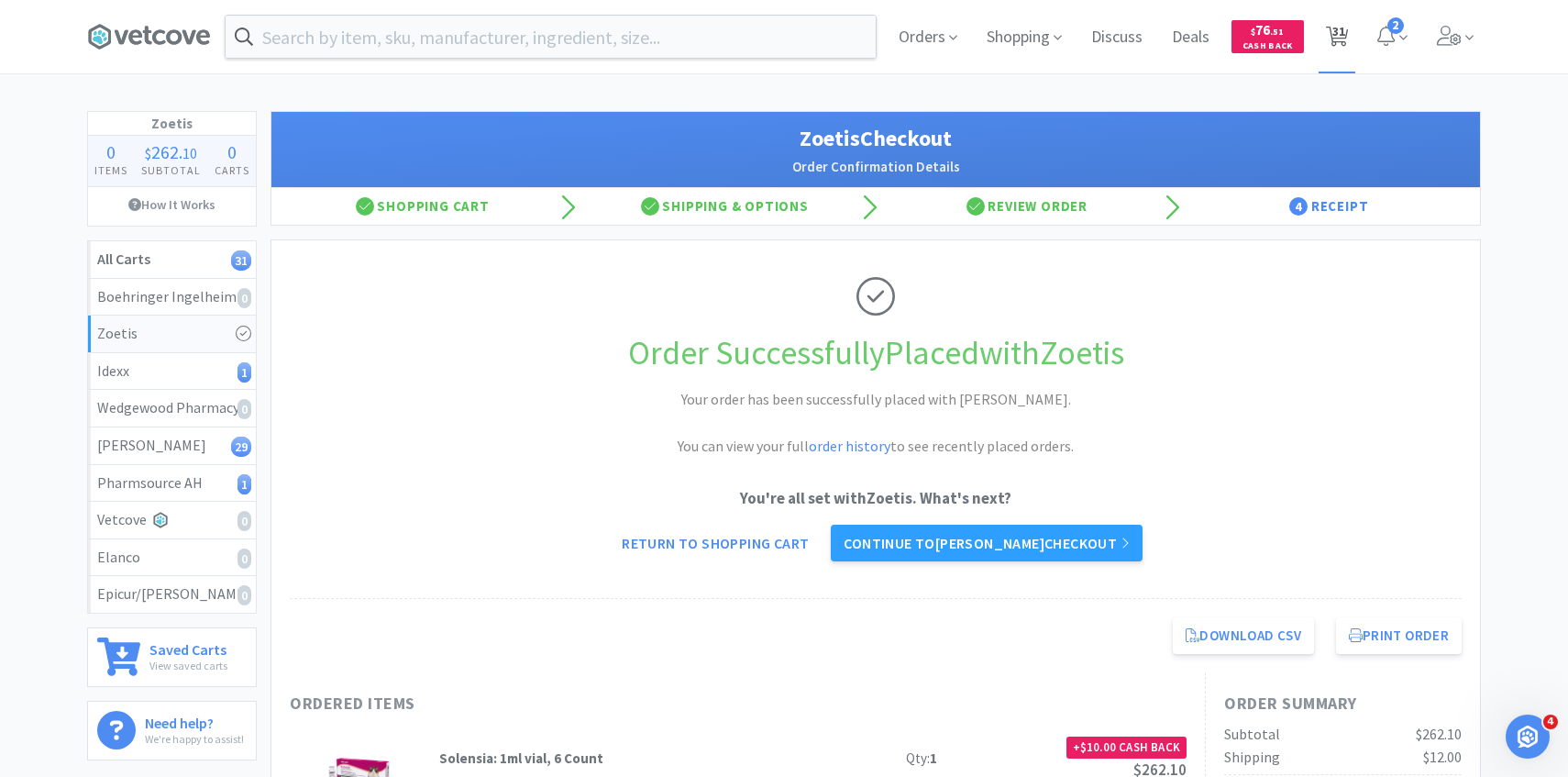
select select "10"
select select "2"
select select "1"
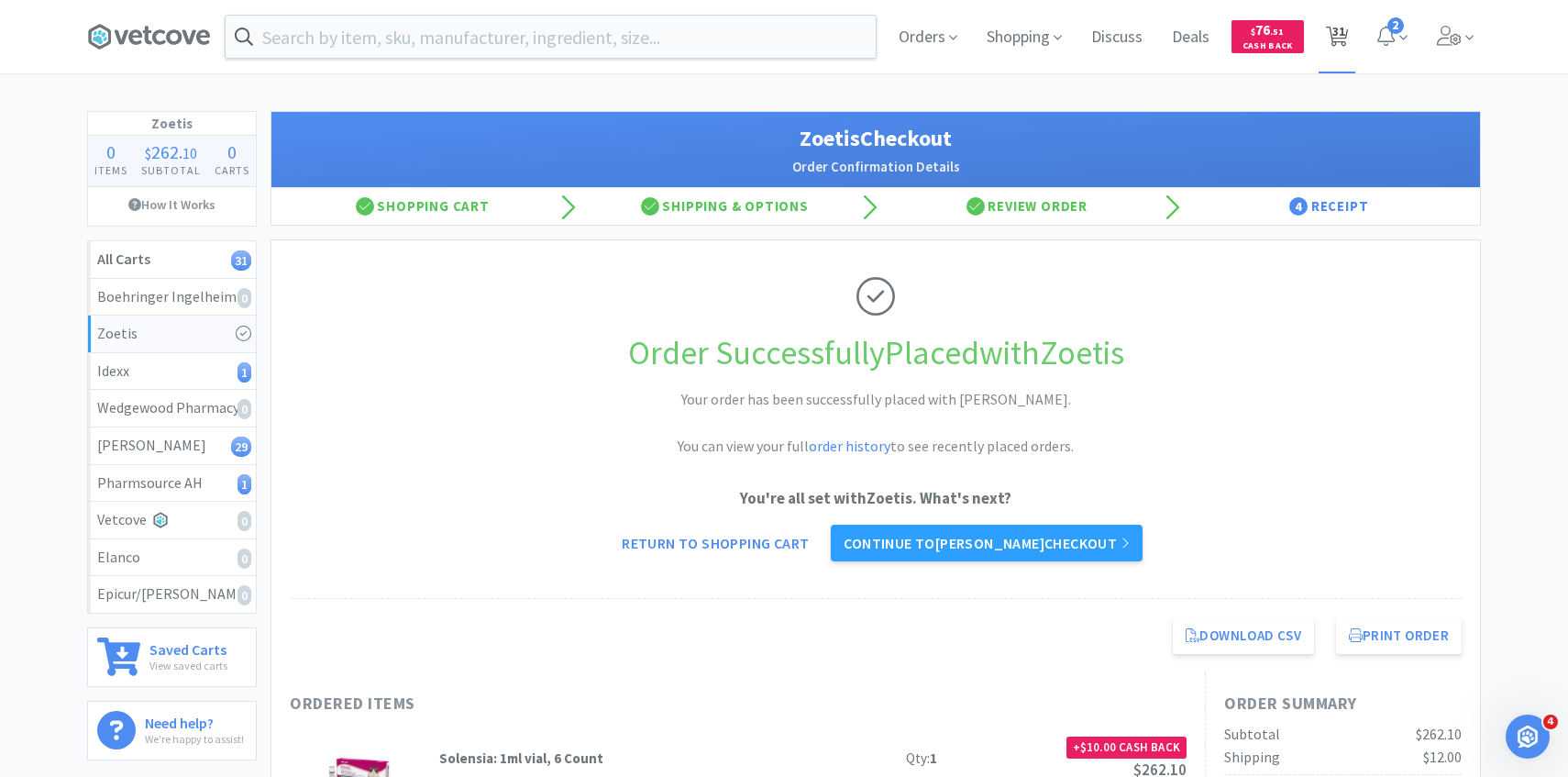
select select "2"
select select "4"
select select "2"
select select "6"
select select "1"
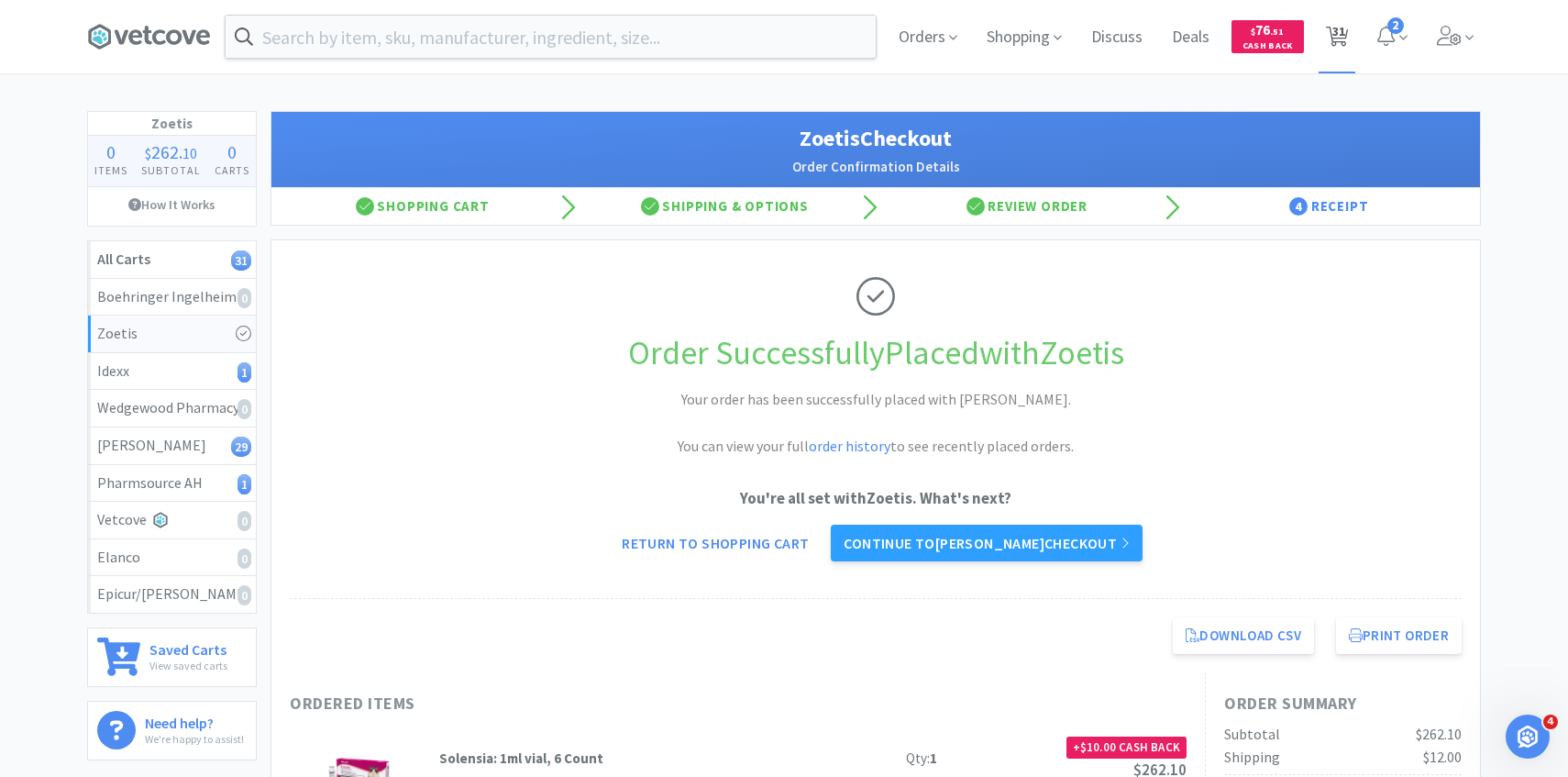
select select "2"
select select "1"
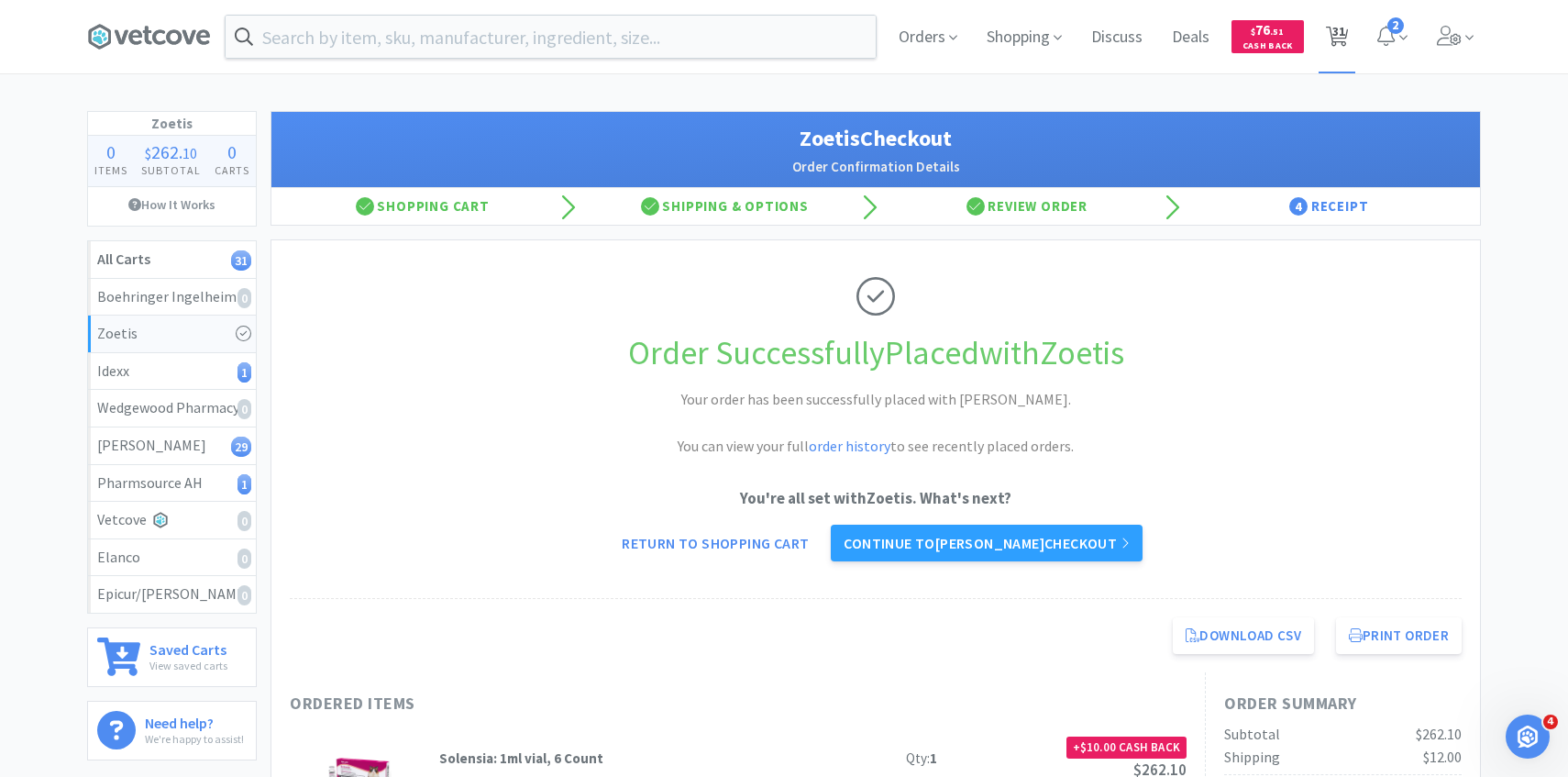
select select "1"
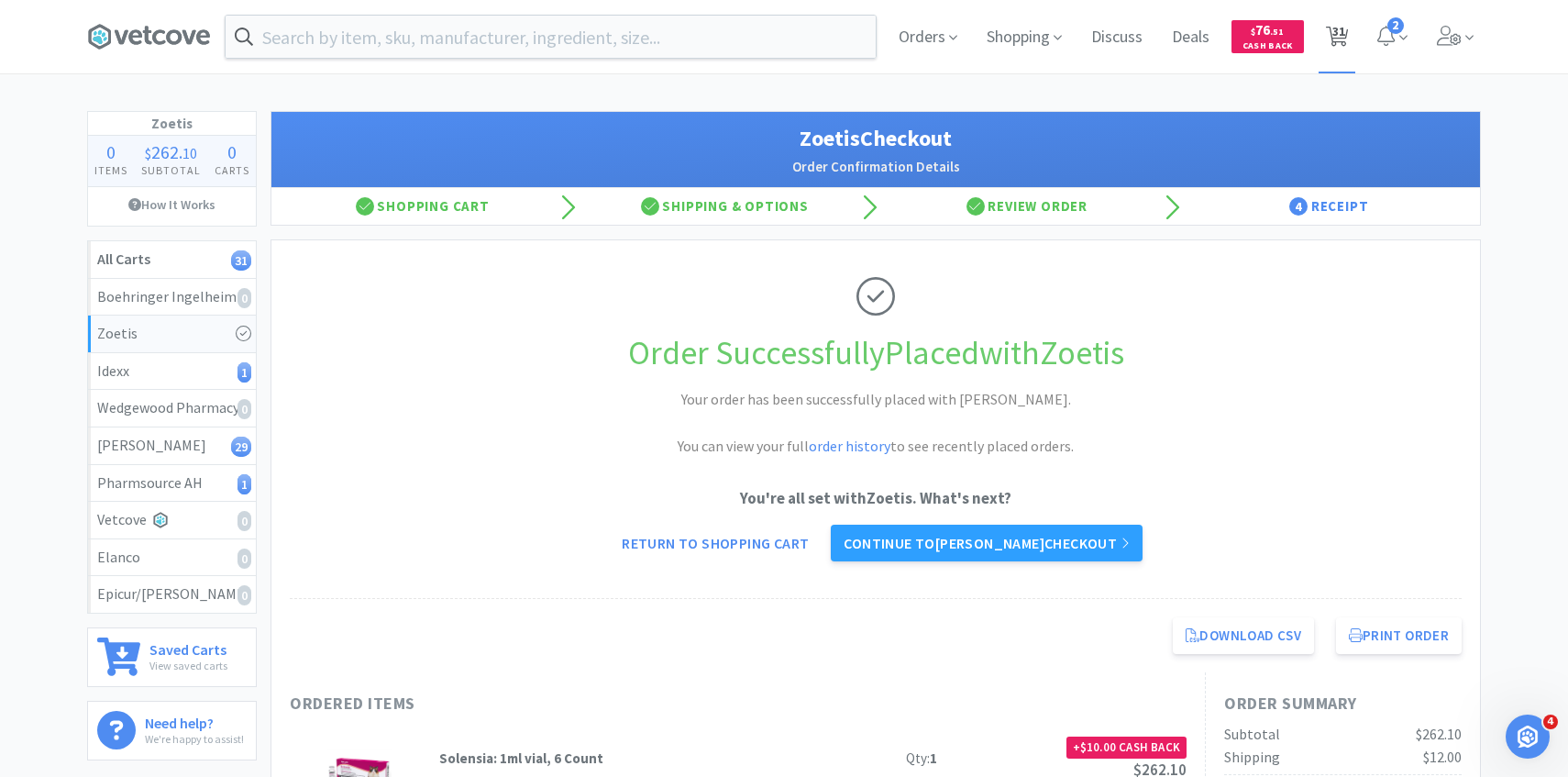
select select "30"
select select "1"
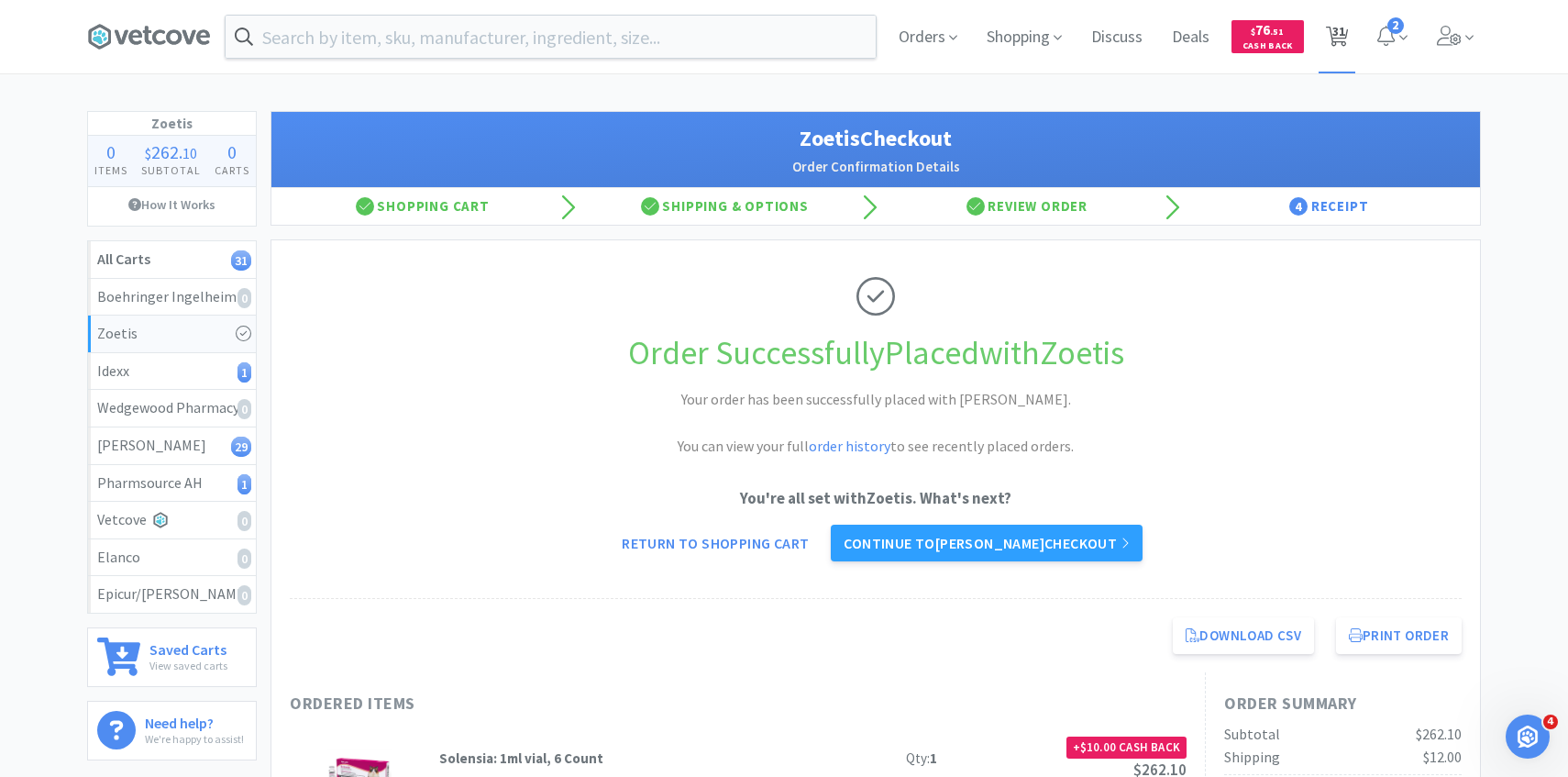
select select "1"
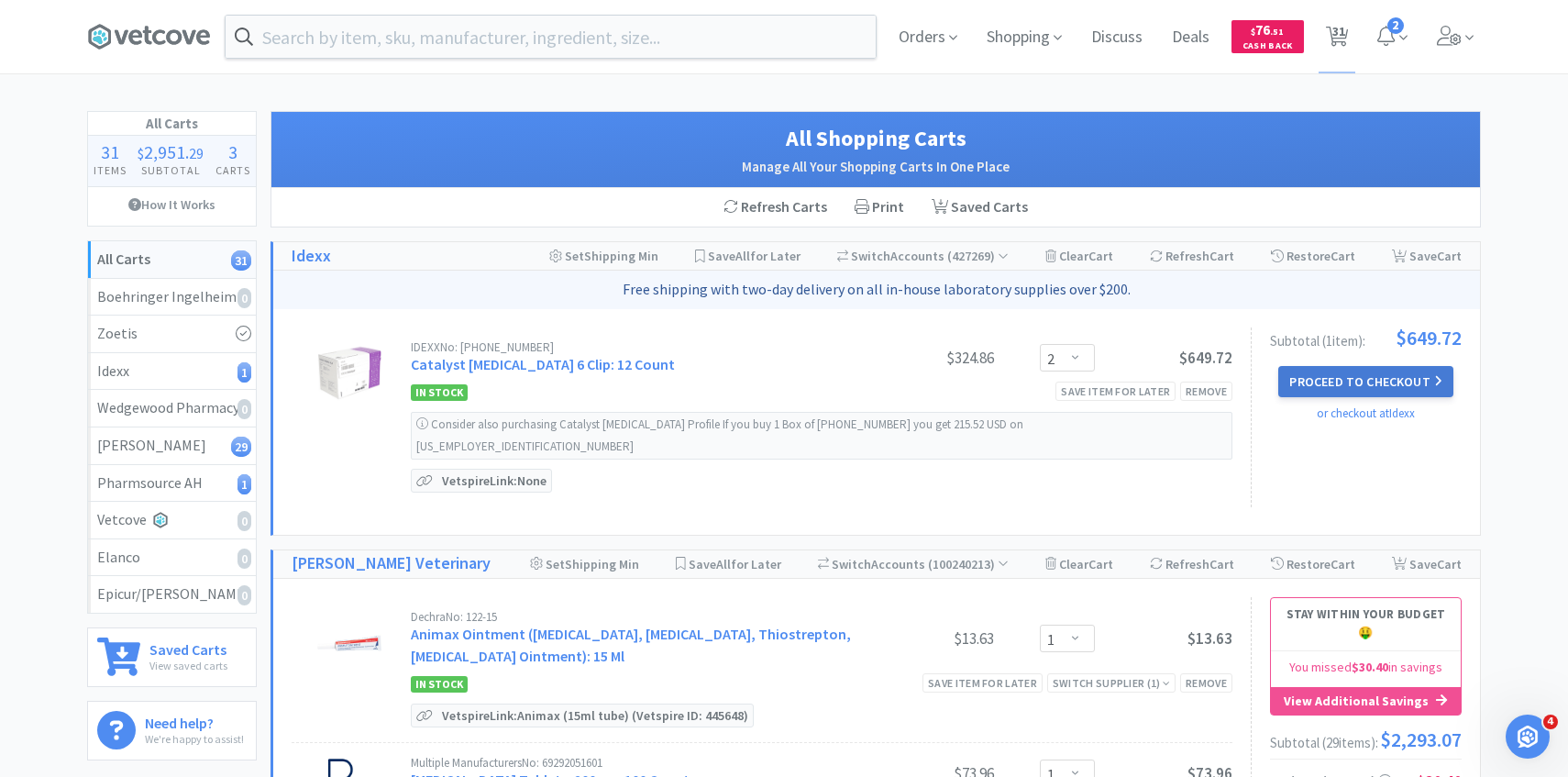
click at [1363, 392] on button "Proceed to Checkout" at bounding box center [1366, 382] width 175 height 32
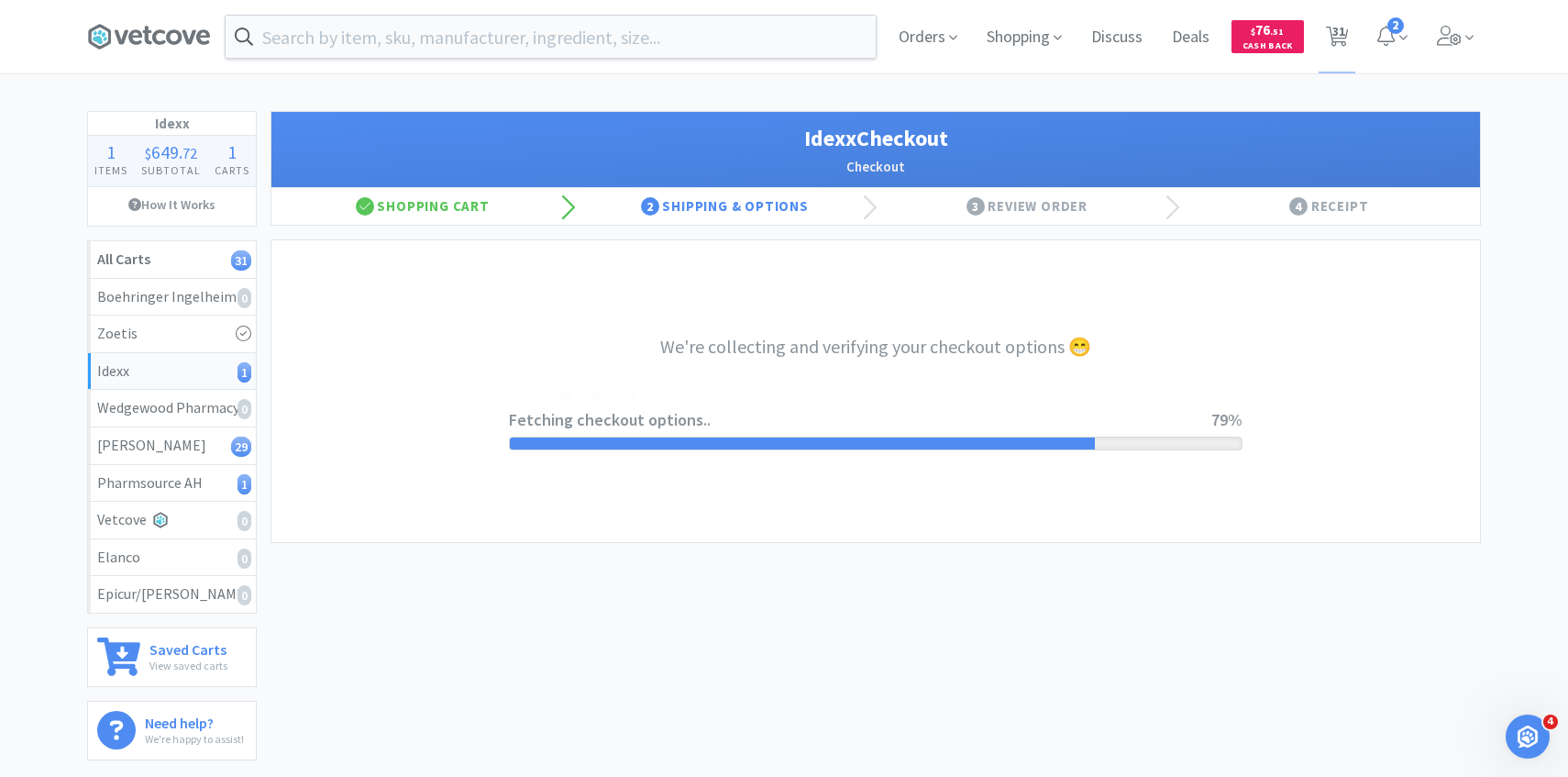
select select "904"
select select "003"
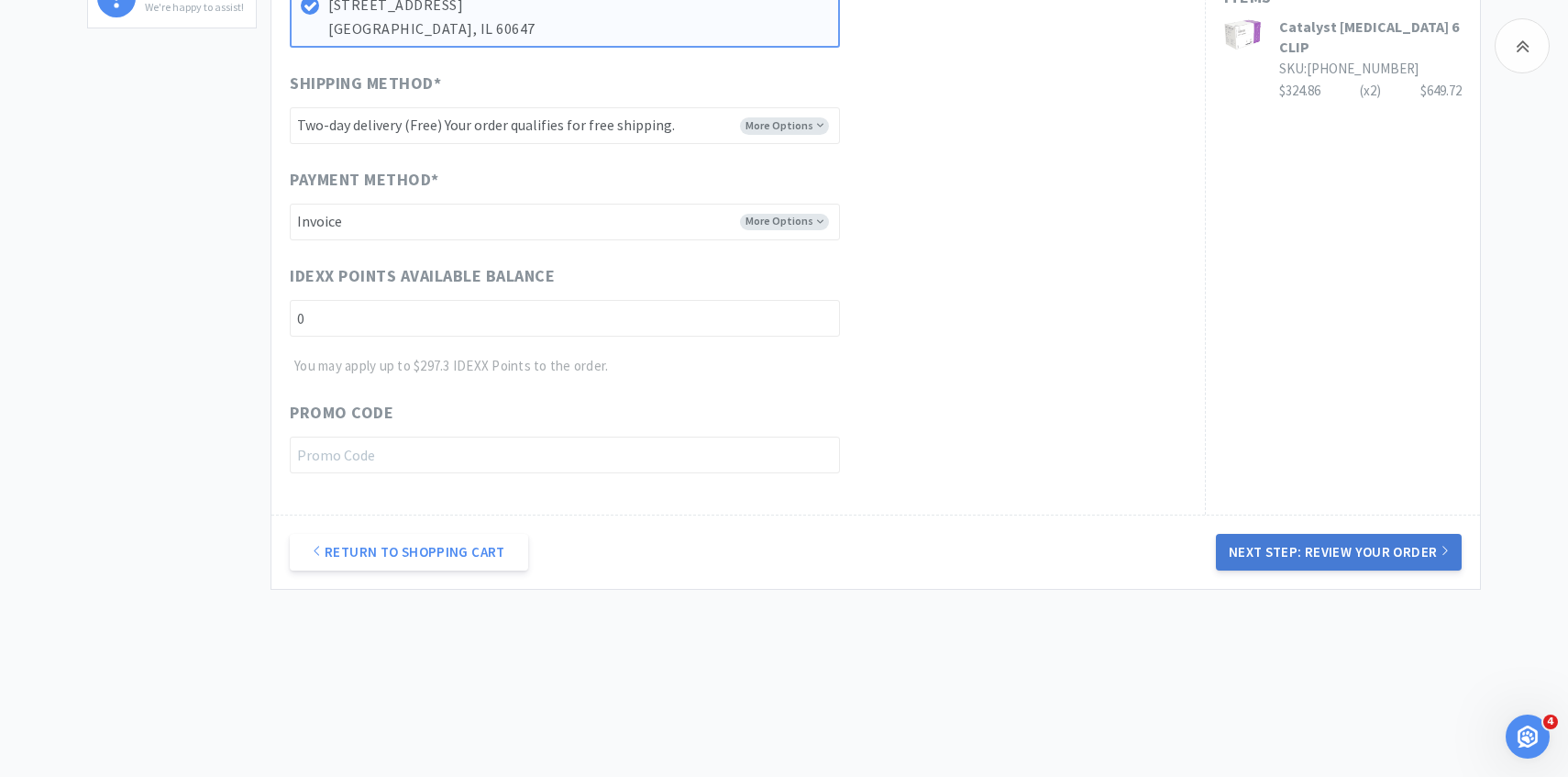
click at [1271, 560] on button "Next Step: Review Your Order" at bounding box center [1339, 552] width 246 height 37
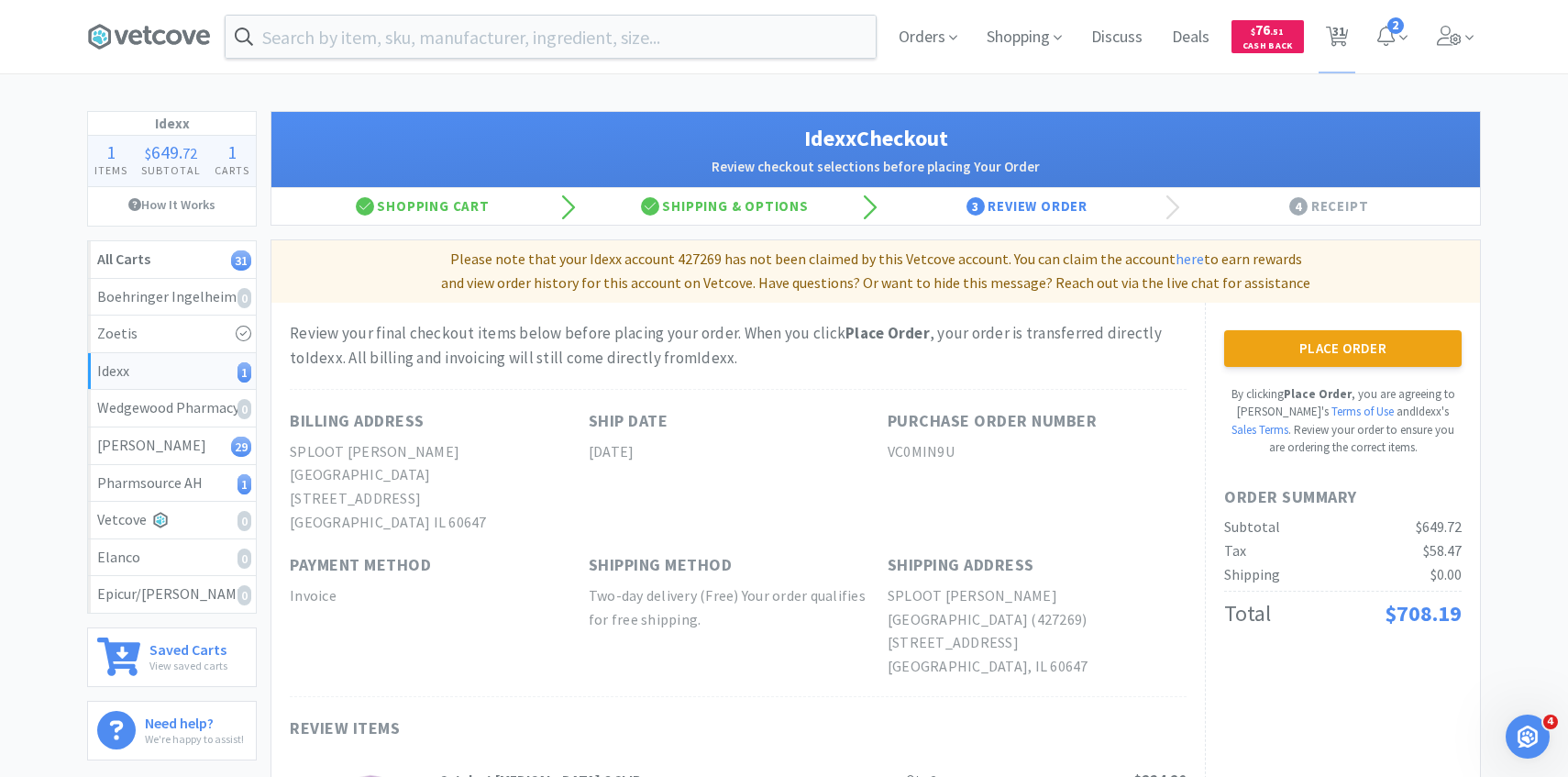
click at [1309, 328] on div "Place Order By clicking Place Order , you are agreeing to Vetcove's Terms of Us…" at bounding box center [1342, 585] width 275 height 564
click at [1309, 357] on button "Place Order" at bounding box center [1343, 349] width 238 height 37
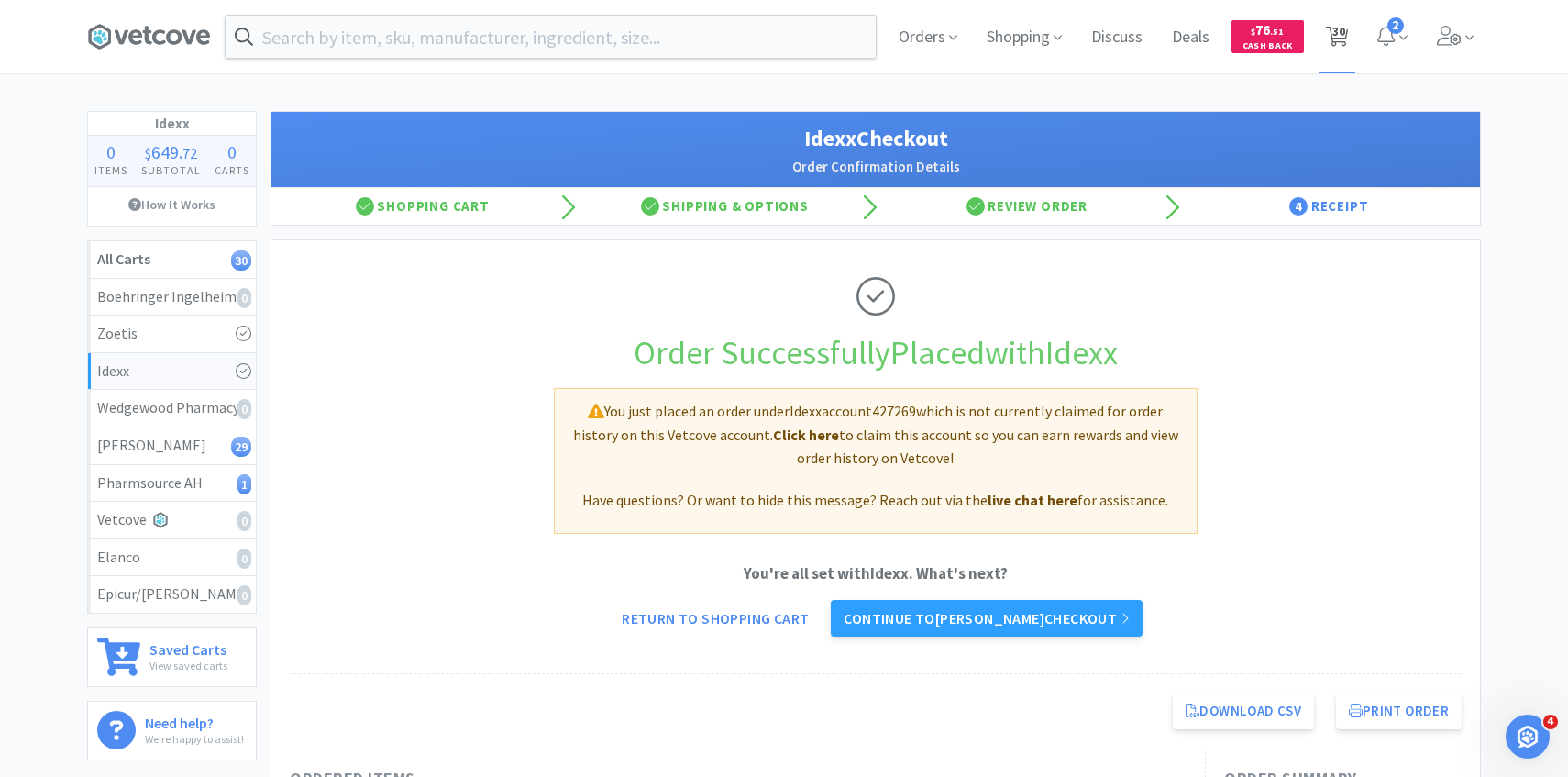
click at [1339, 42] on span "30" at bounding box center [1339, 31] width 13 height 73
select select "1"
select select "10"
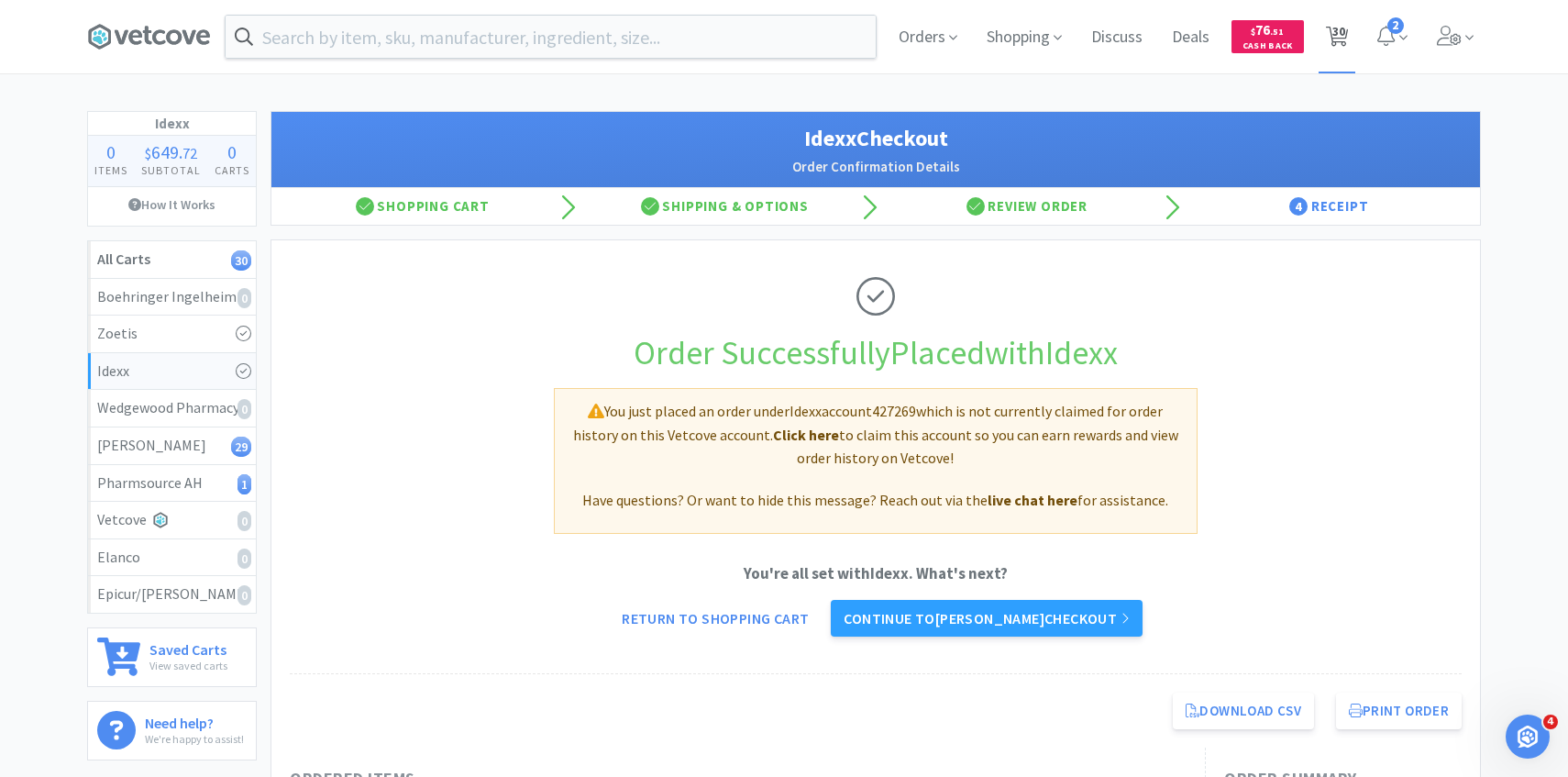
select select "2"
select select "1"
select select "2"
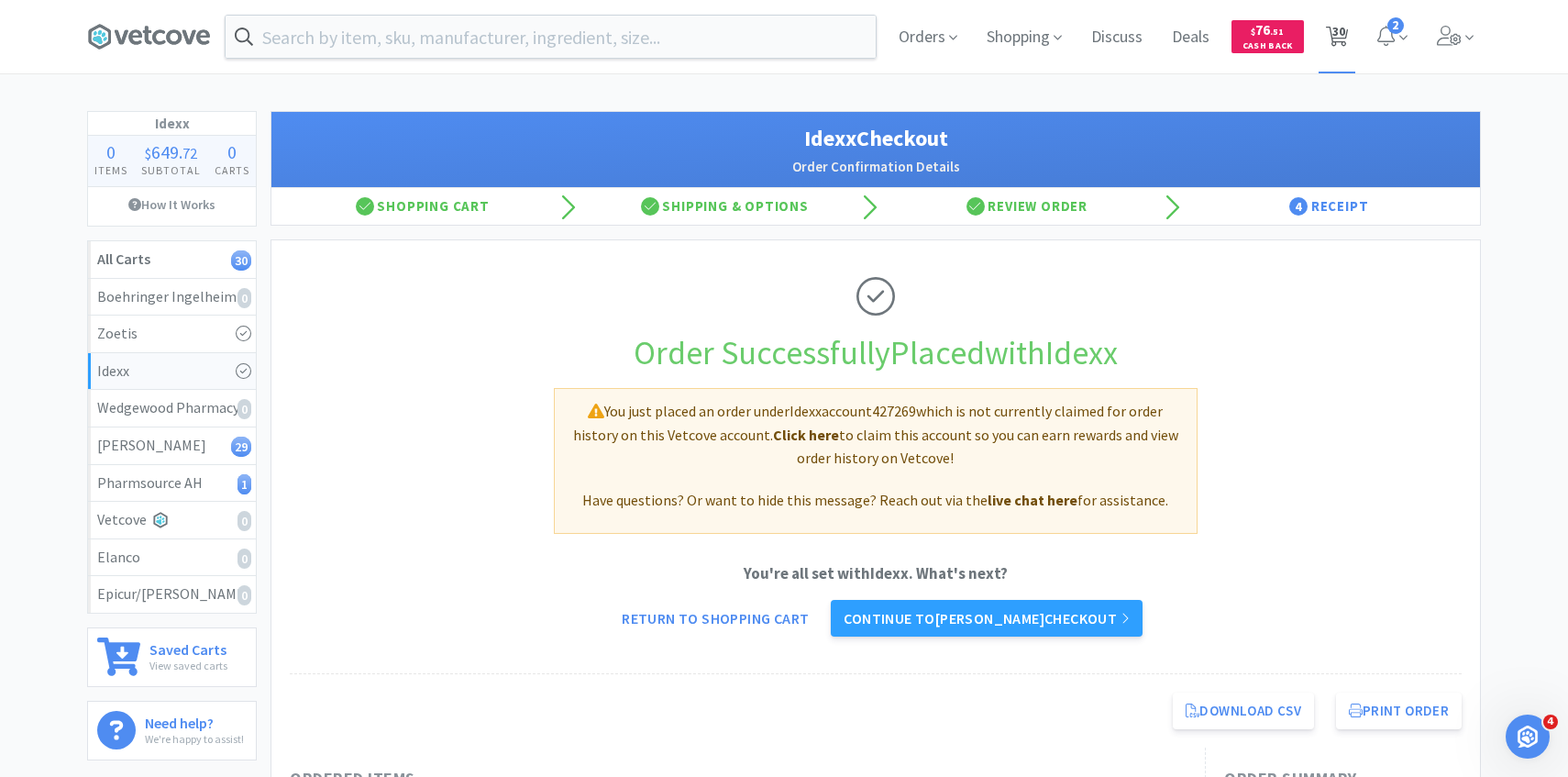
select select "4"
select select "2"
select select "6"
select select "1"
select select "2"
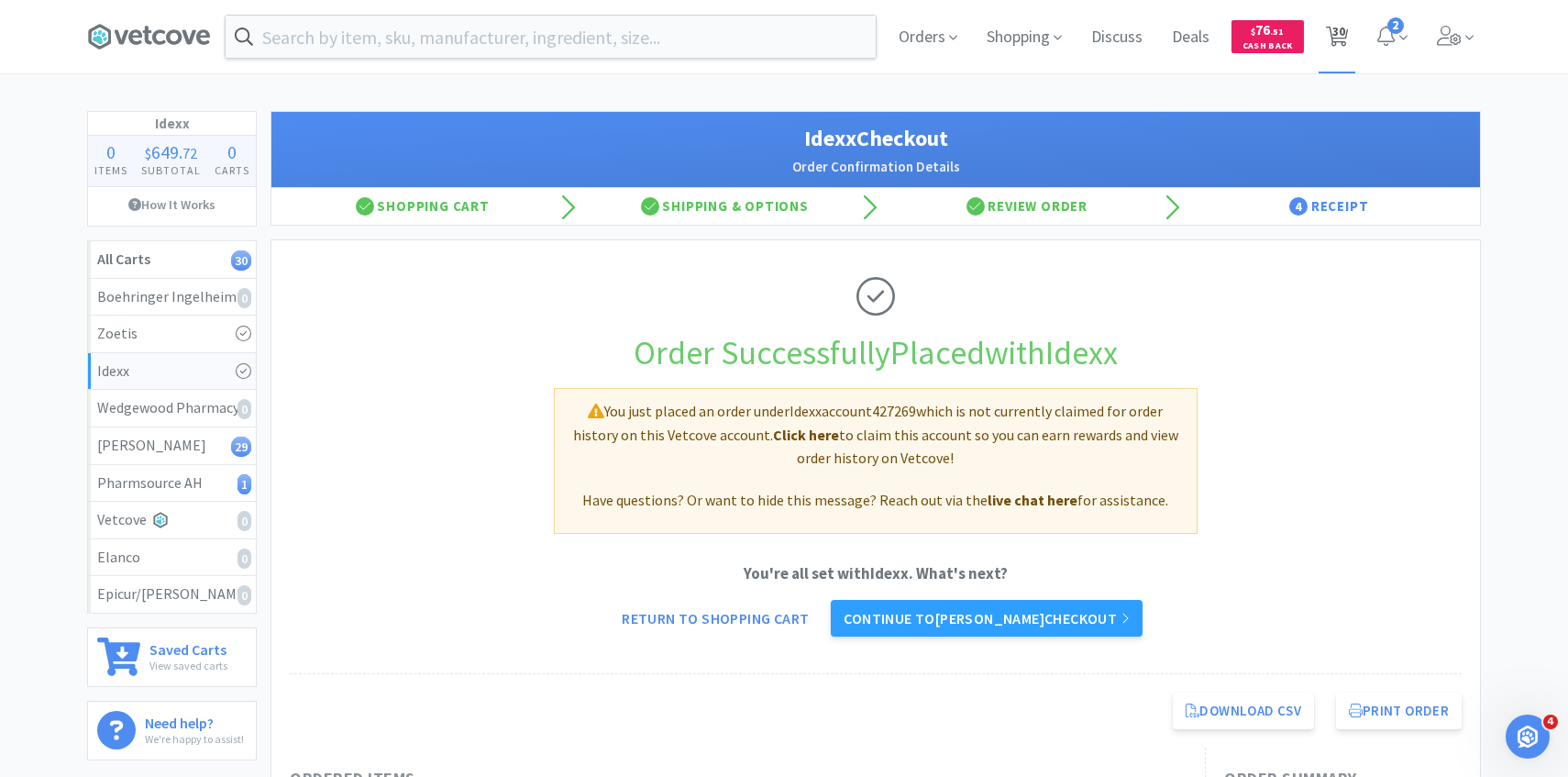
select select "2"
select select "1"
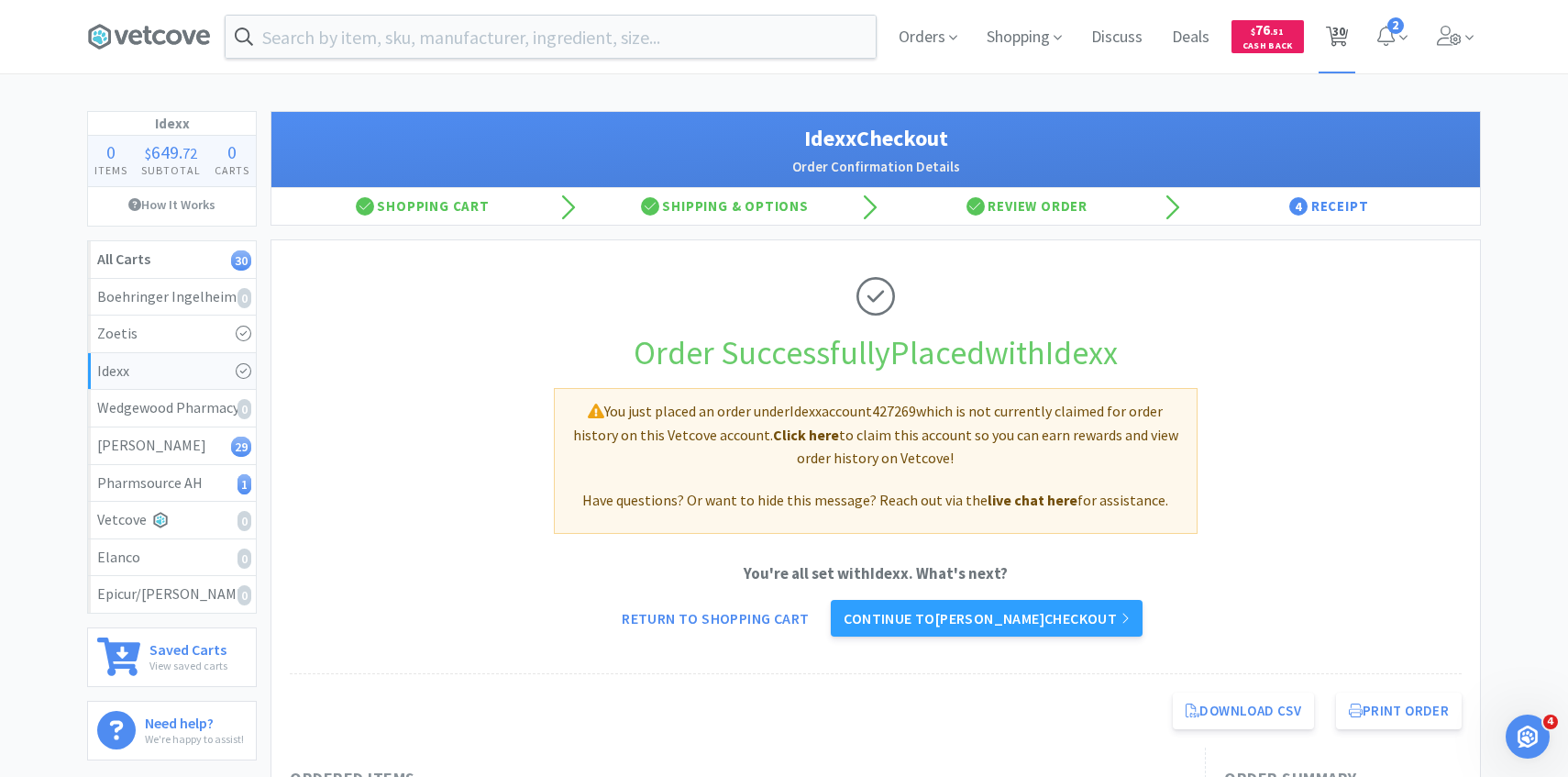
select select "1"
select select "30"
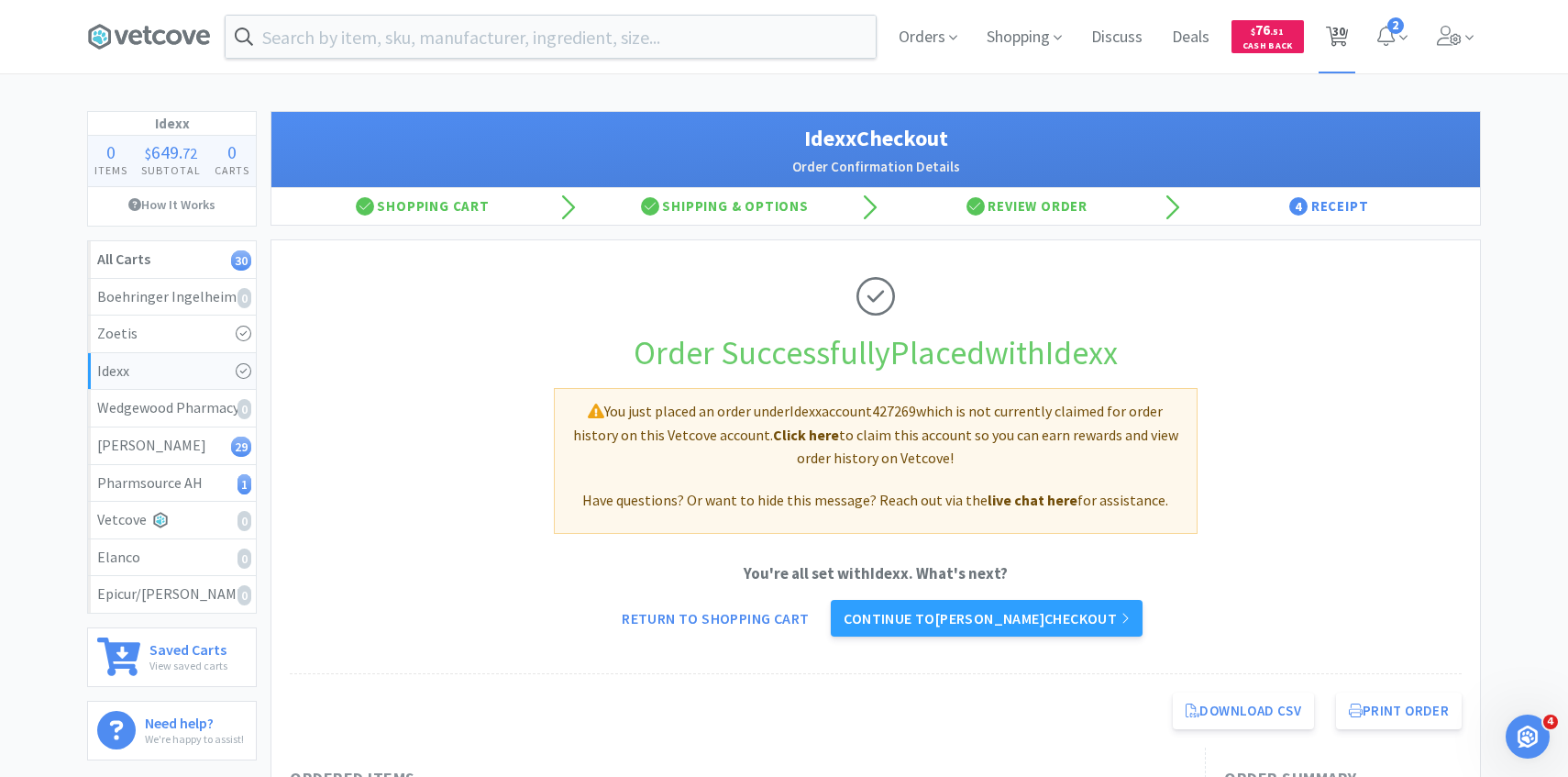
select select "1"
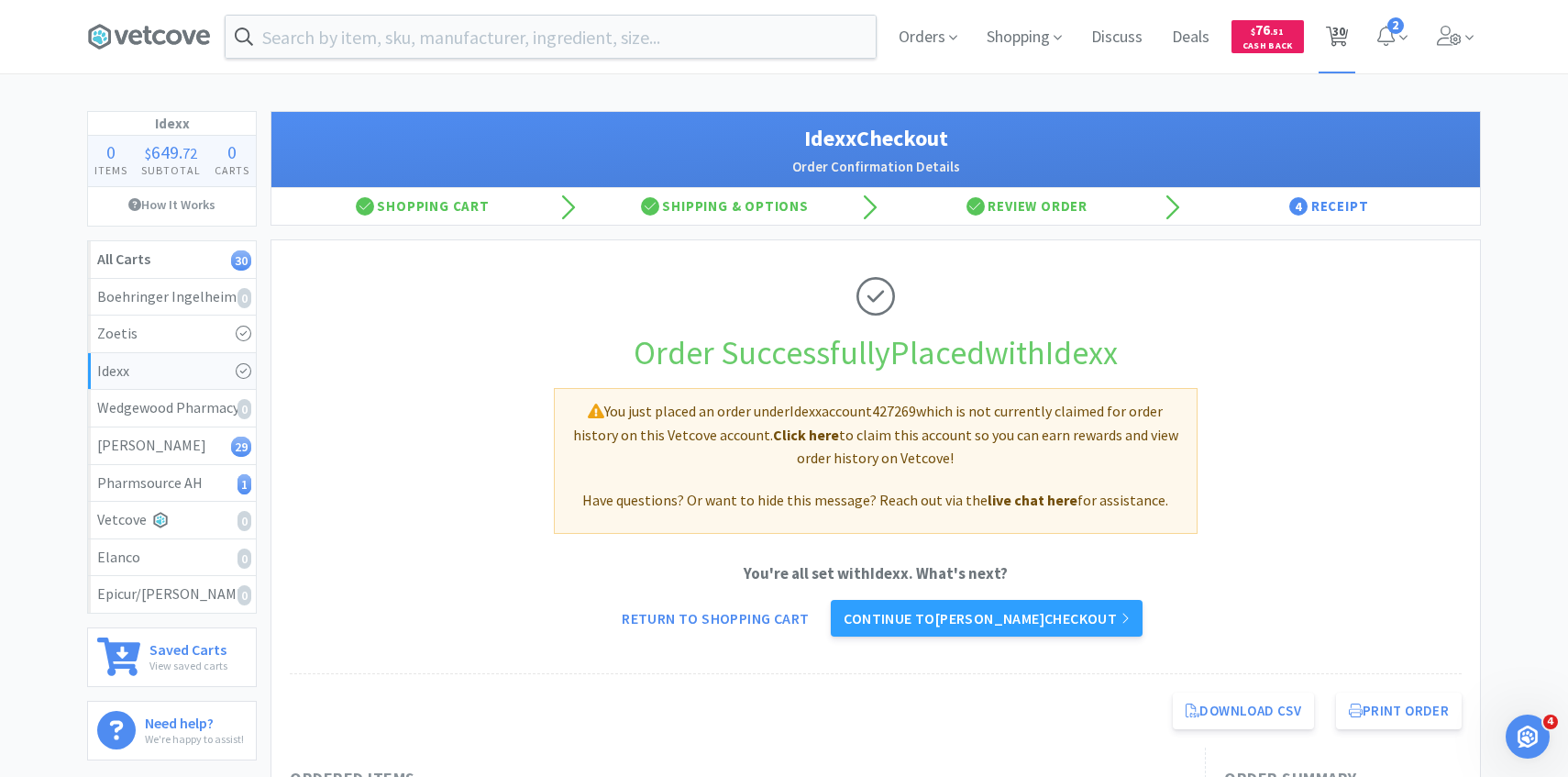
select select "1"
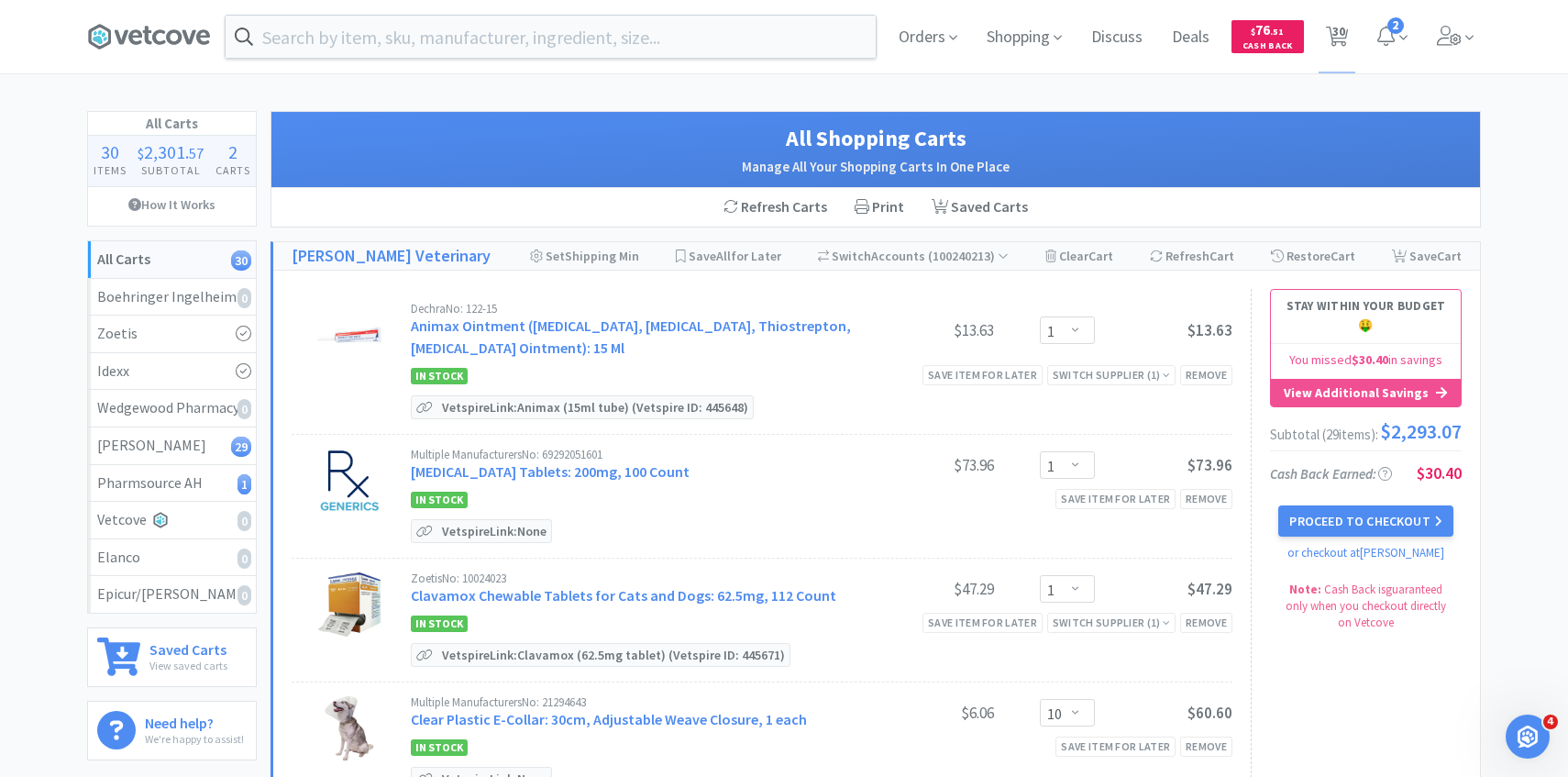
click at [610, 336] on div "Dechra No: 122-15 Animax Ointment (Nystatin, Neomycin Sulfate, Thiostrepton, Tr…" at bounding box center [634, 330] width 446 height 56
click at [595, 338] on div "Dechra No: 122-15 Animax Ointment (Nystatin, Neomycin Sulfate, Thiostrepton, Tr…" at bounding box center [634, 330] width 446 height 56
click at [594, 350] on link "Animax Ointment ([MEDICAL_DATA], [MEDICAL_DATA], Thiostrepton, [MEDICAL_DATA] O…" at bounding box center [631, 336] width 440 height 40
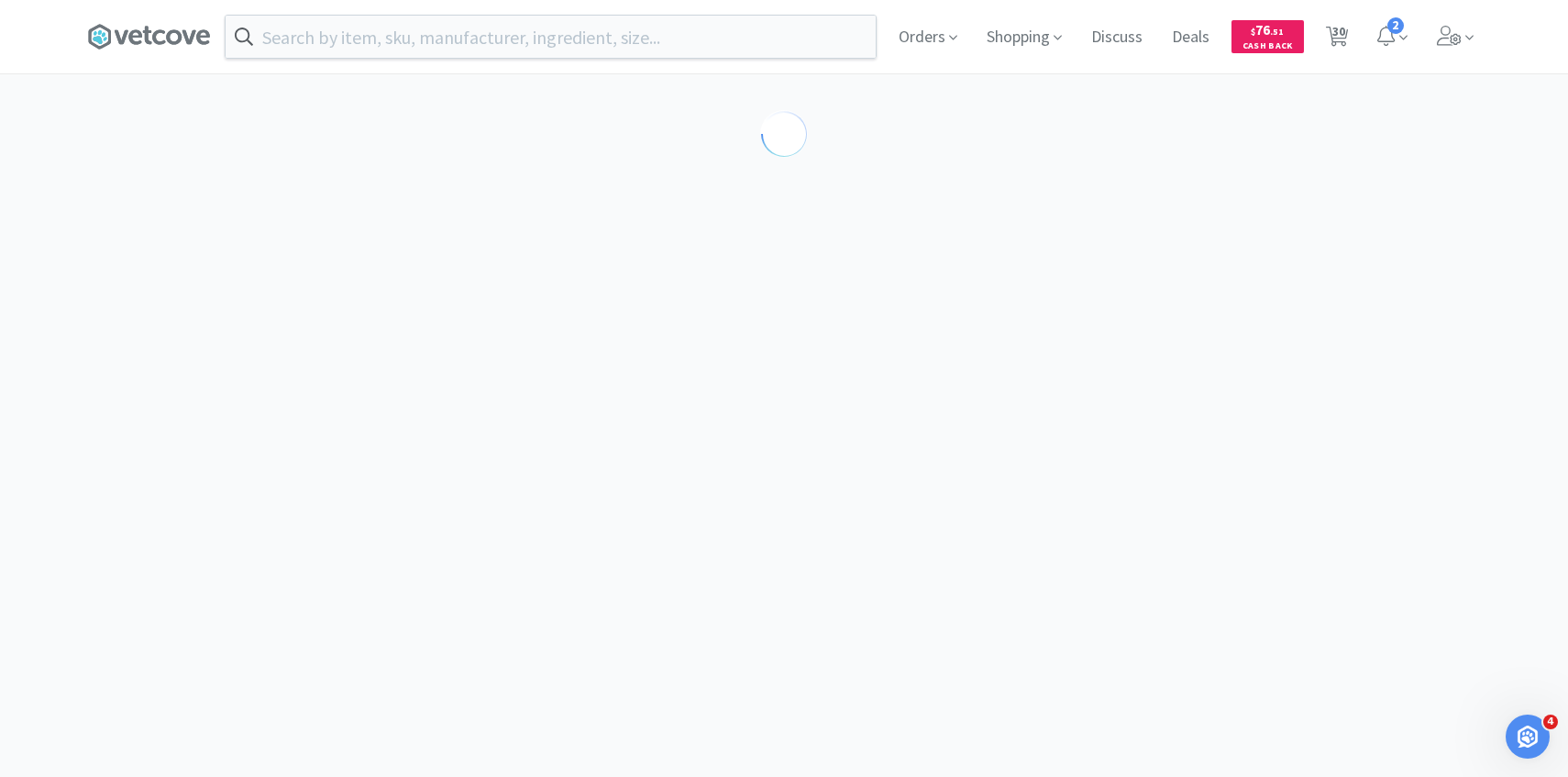
select select "143513"
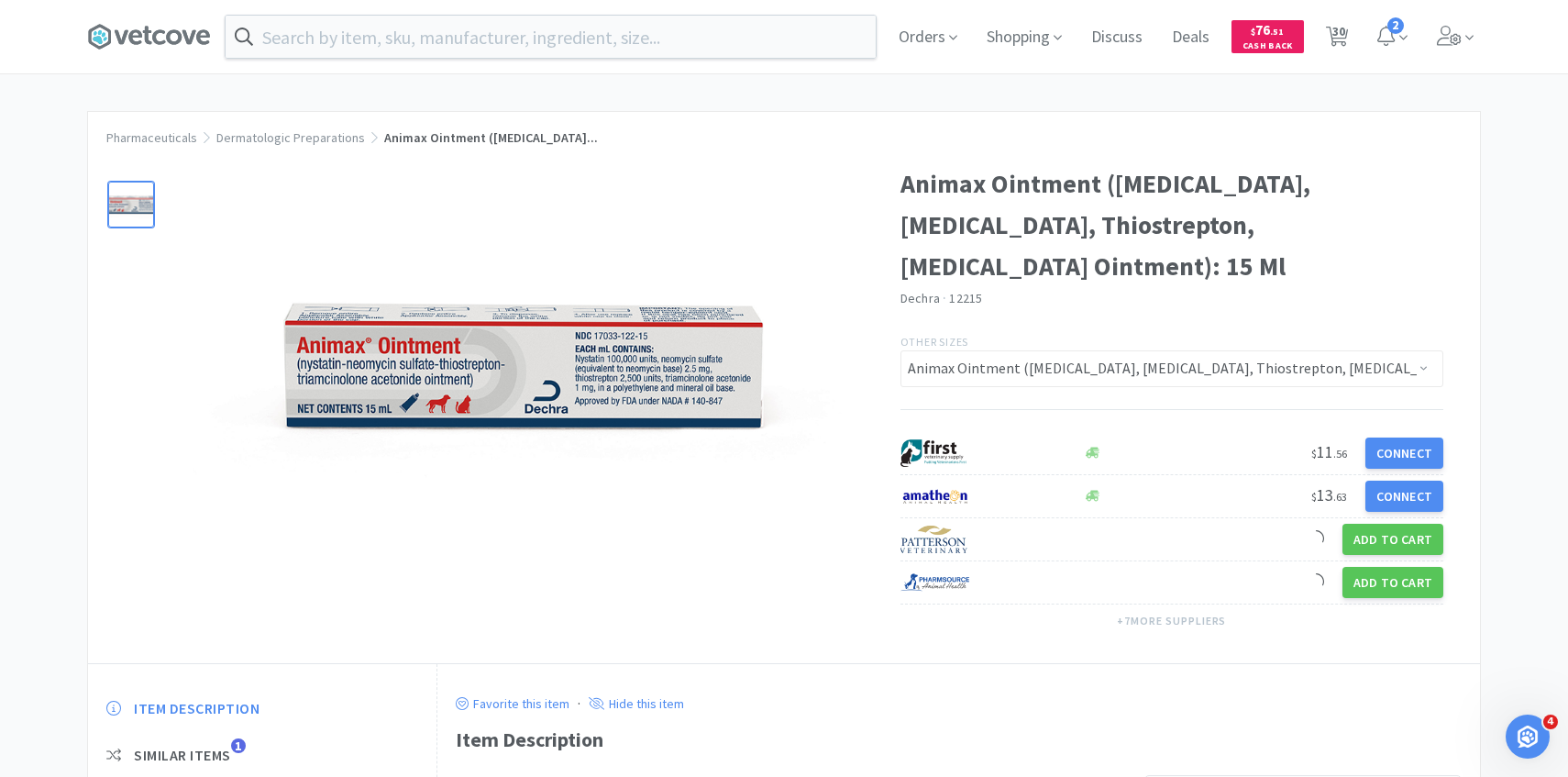
scroll to position [137, 0]
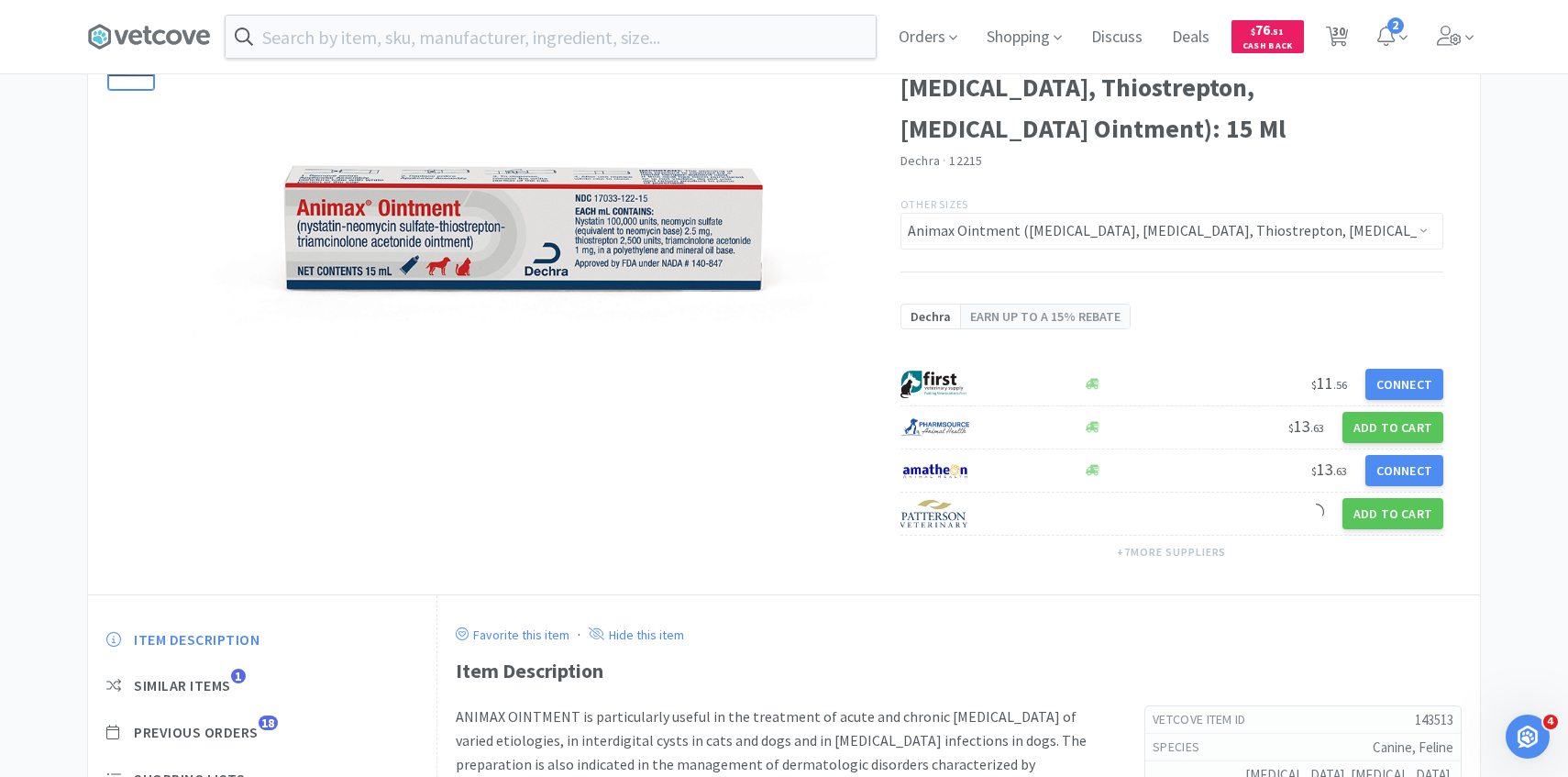
click at [263, 729] on span "Previous Orders 18" at bounding box center [263, 732] width 312 height 19
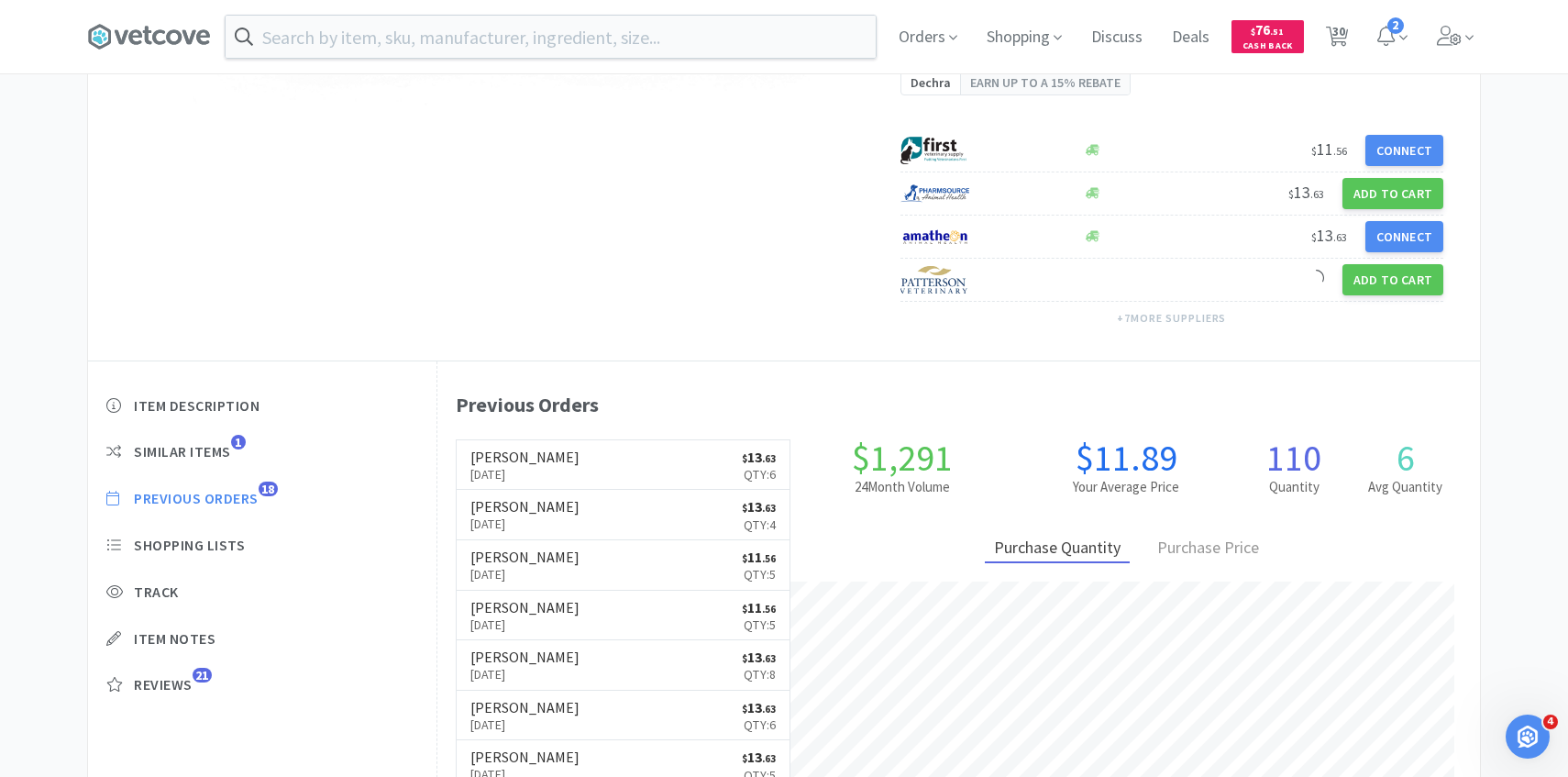
scroll to position [0, 0]
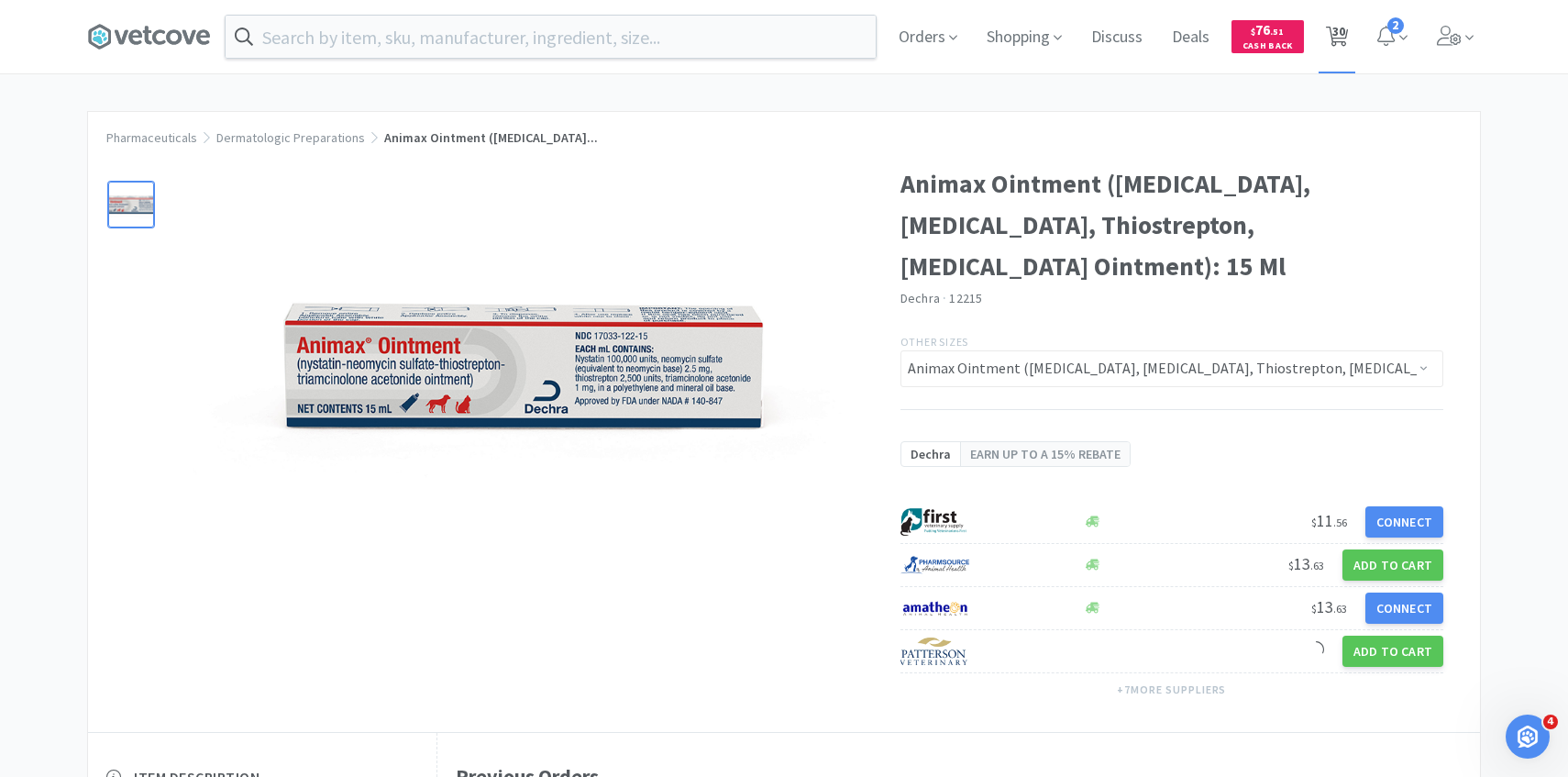
click at [1330, 33] on icon at bounding box center [1338, 37] width 23 height 20
select select "1"
select select "10"
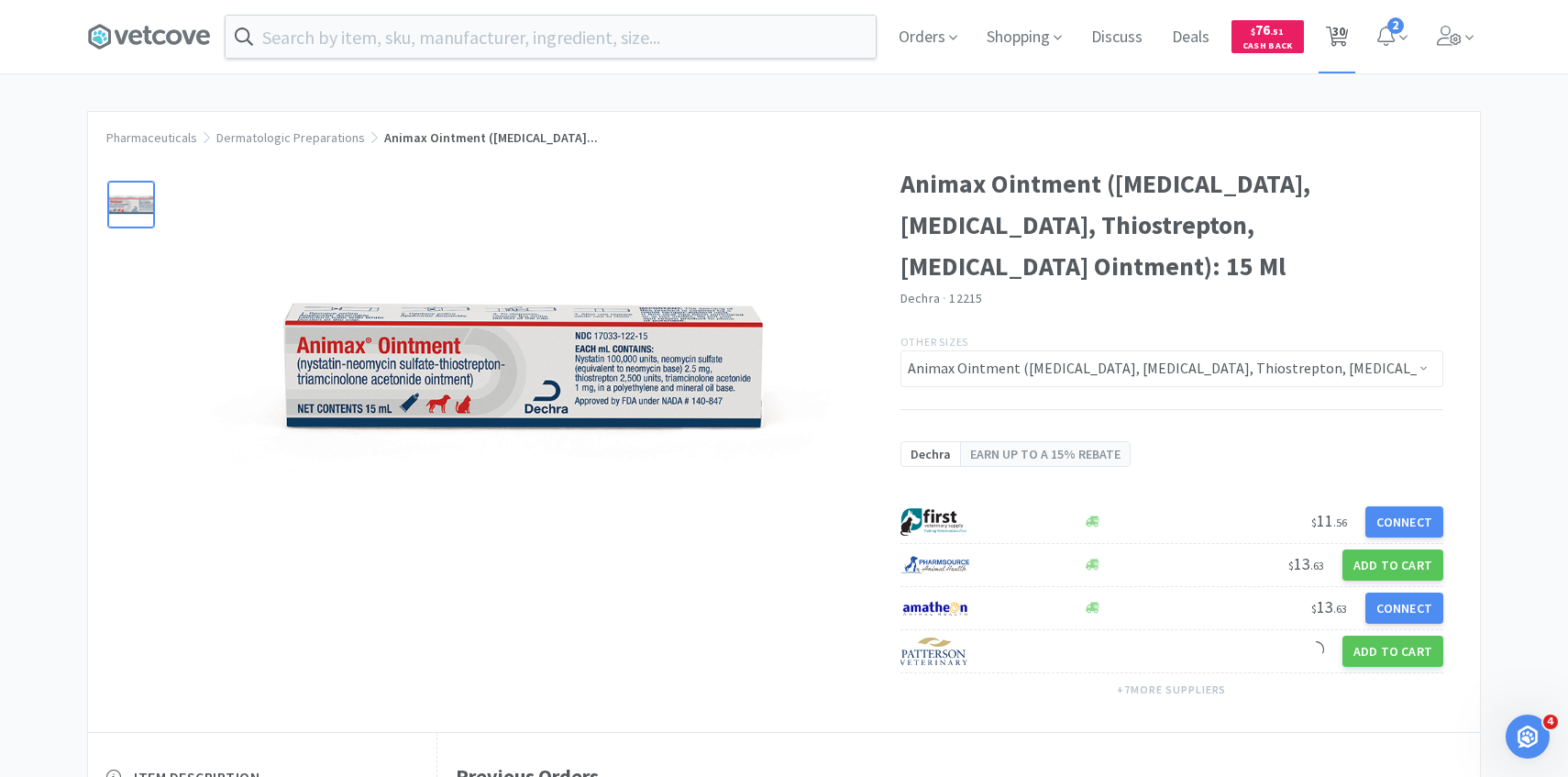
select select "2"
select select "1"
select select "2"
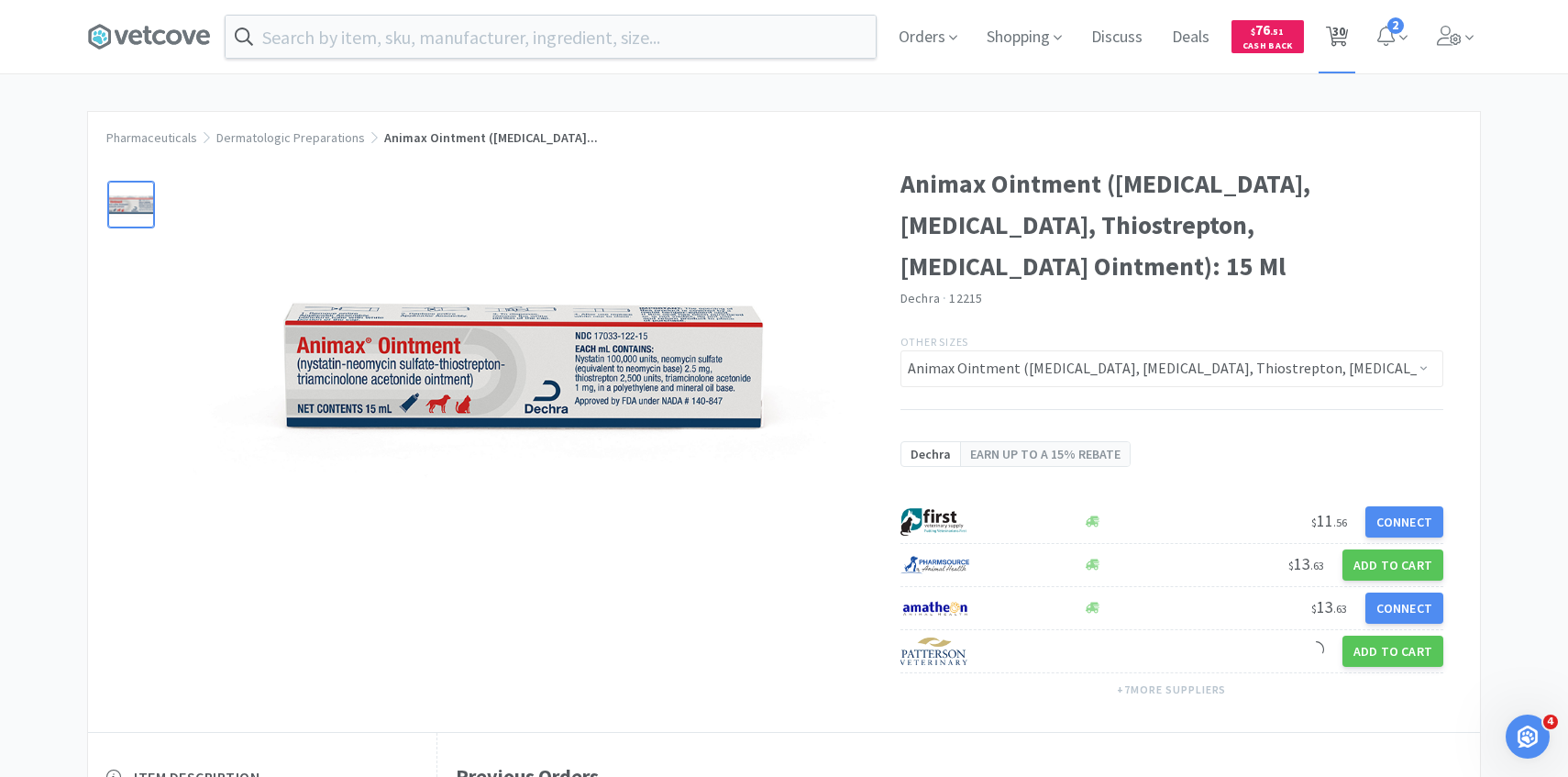
select select "4"
select select "2"
select select "6"
select select "1"
select select "2"
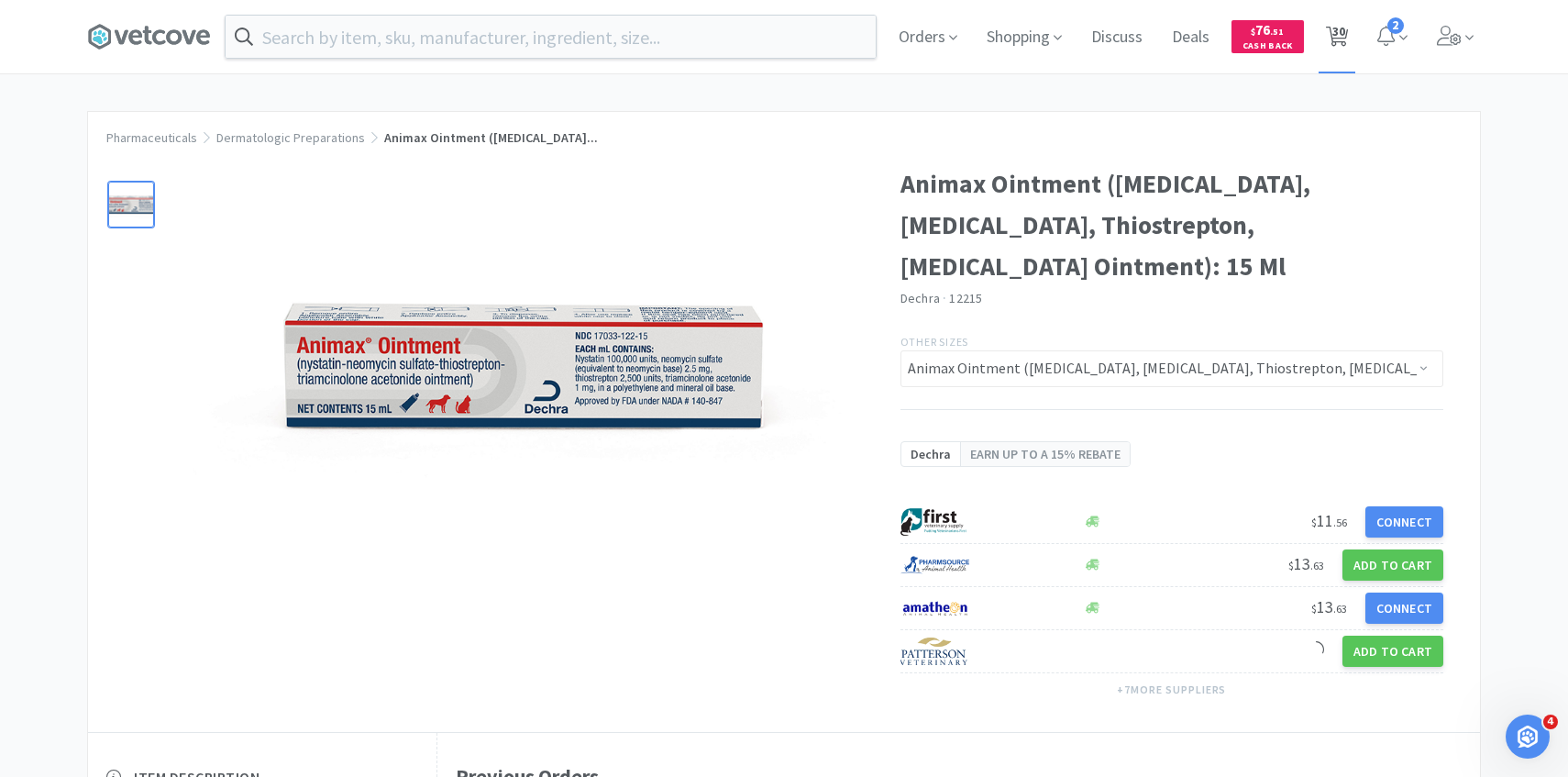
select select "2"
select select "1"
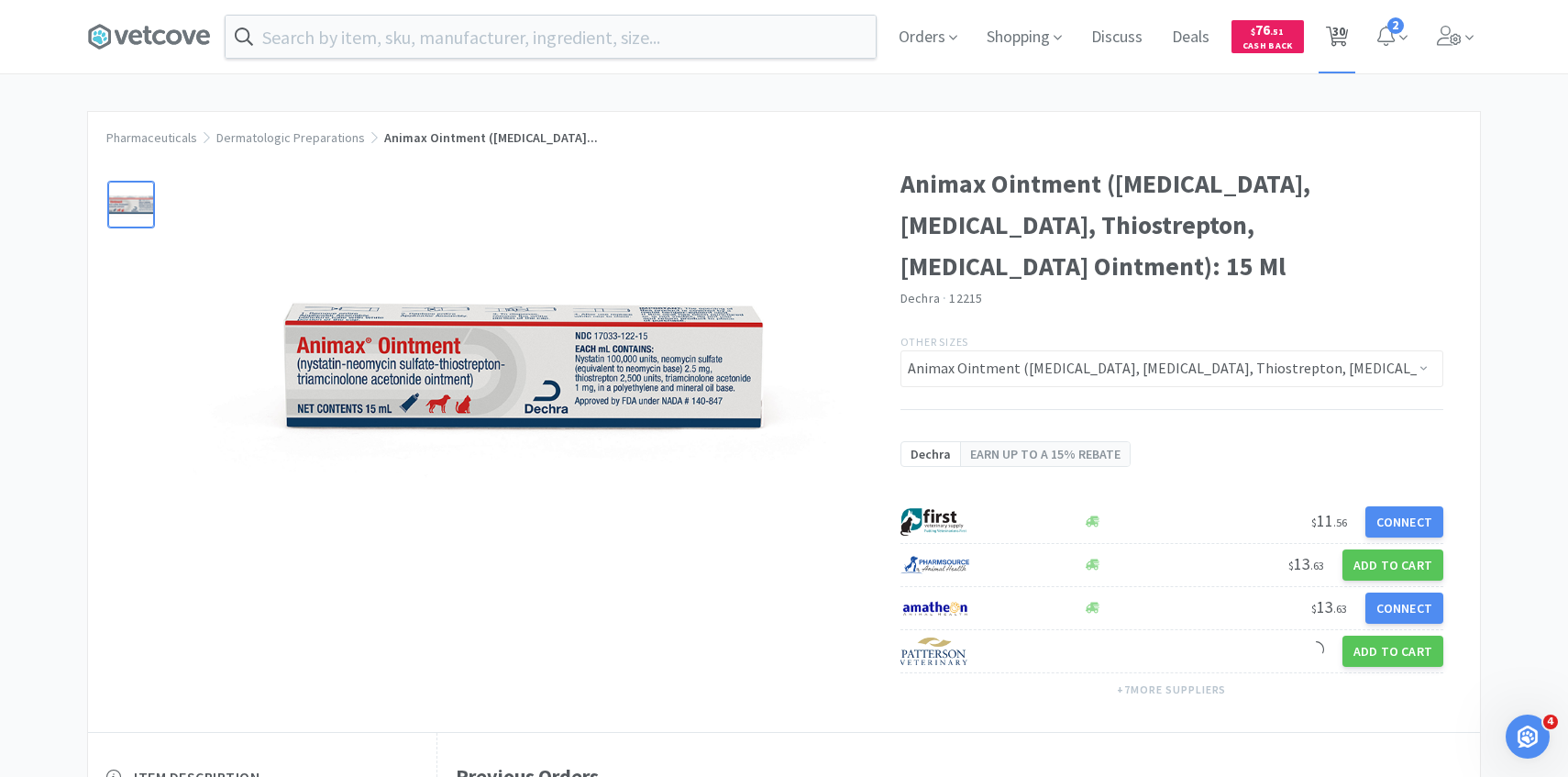
select select "1"
select select "30"
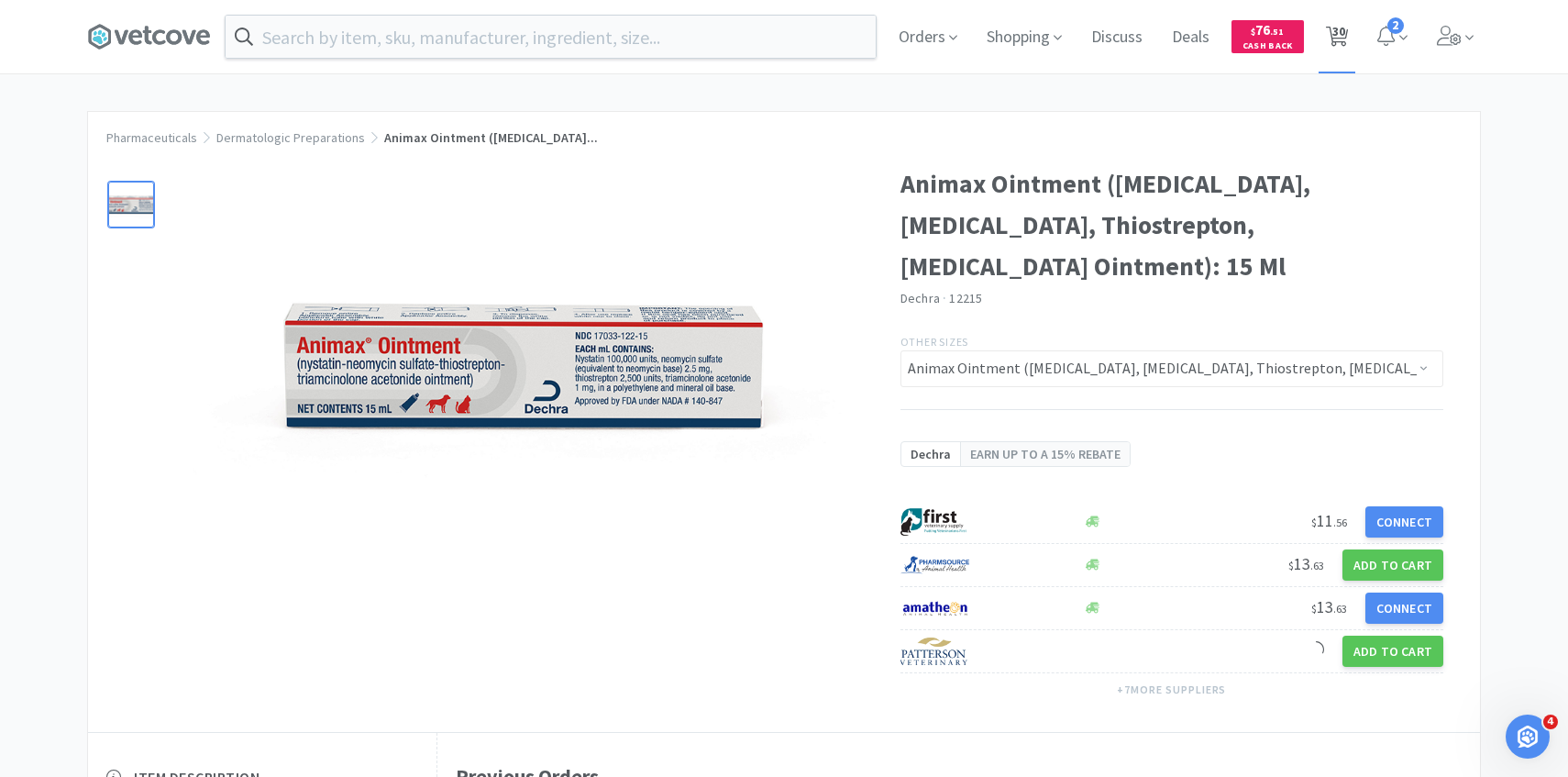
select select "1"
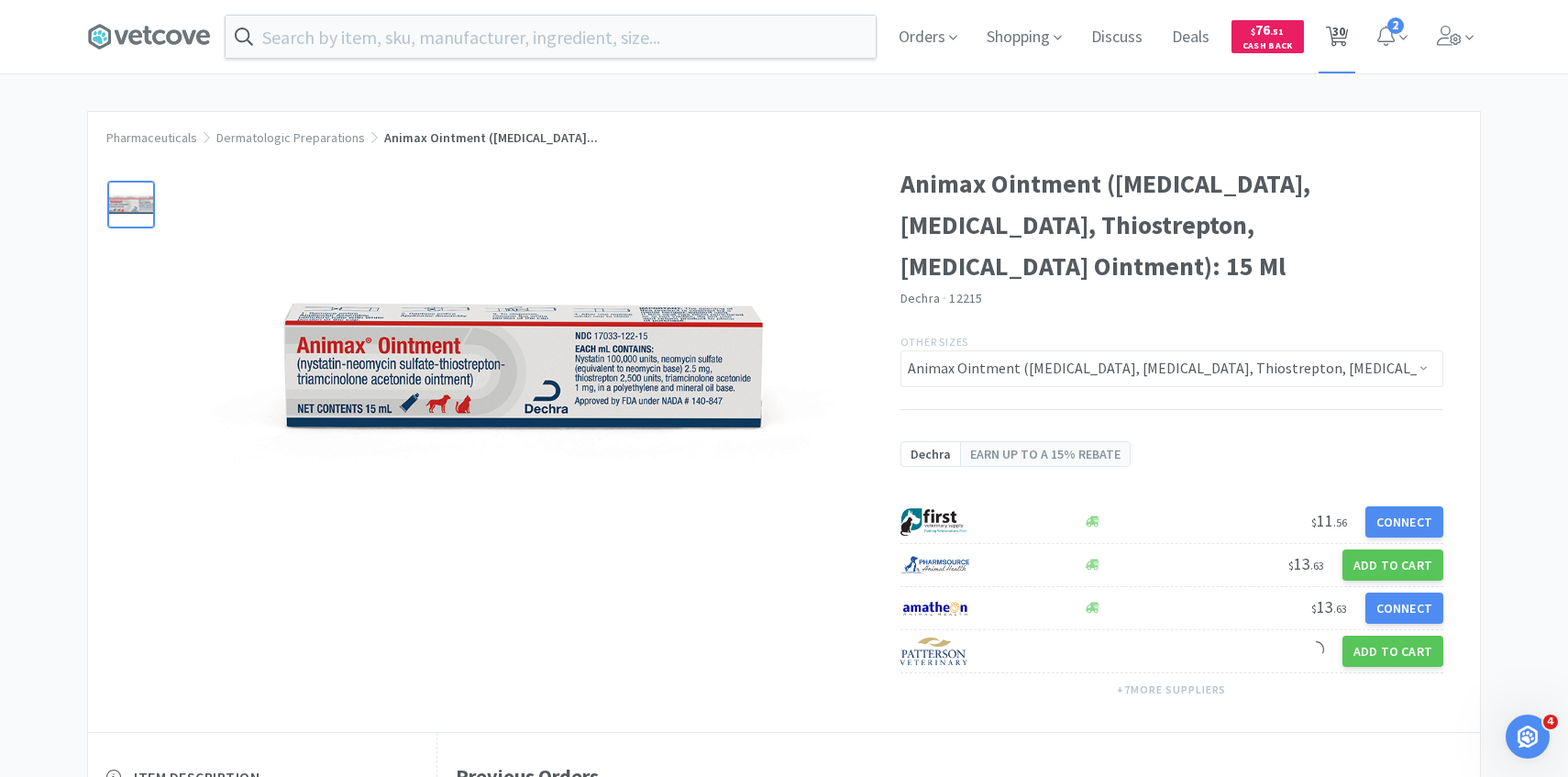
select select "1"
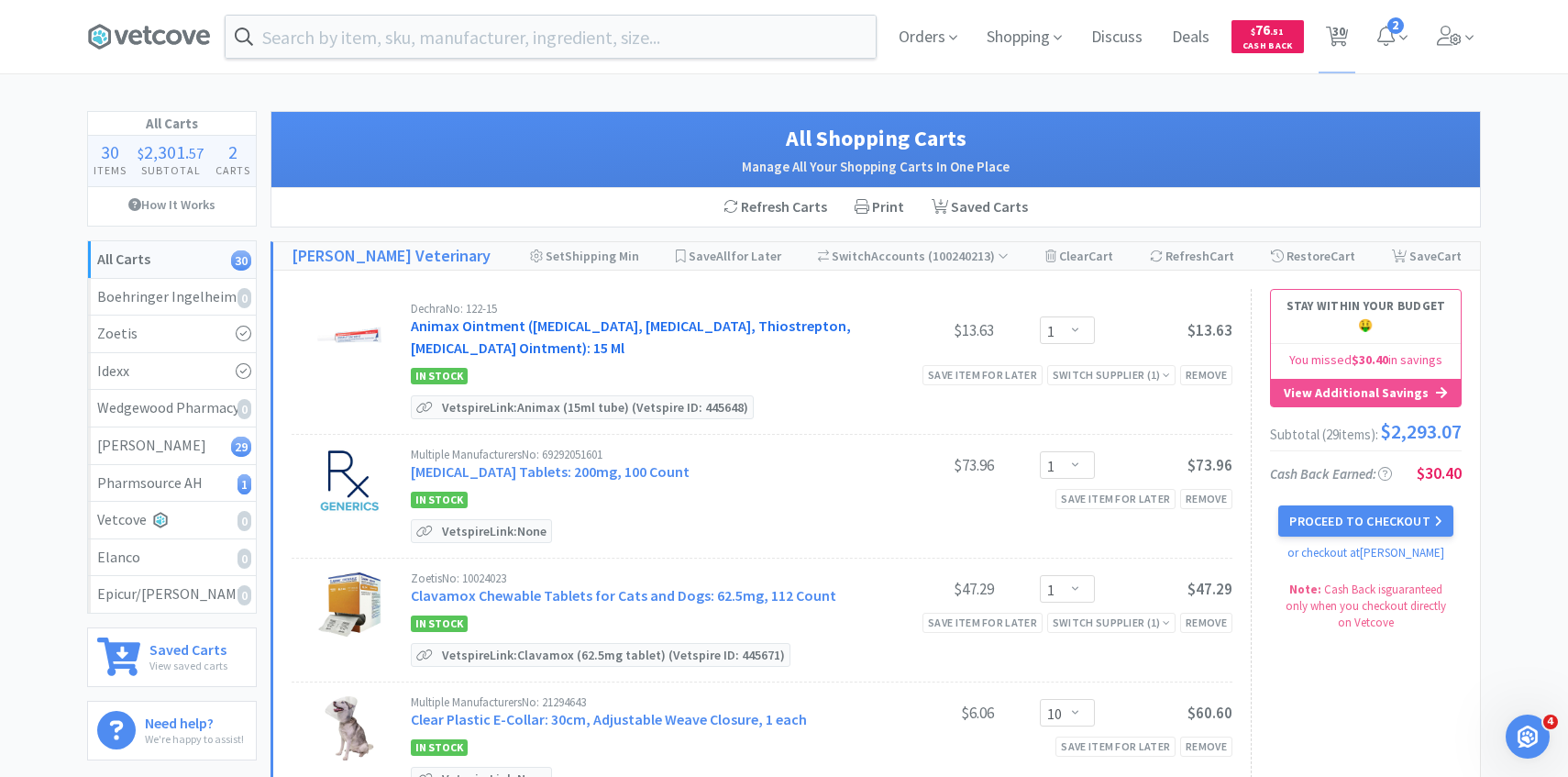
click at [662, 346] on link "Animax Ointment ([MEDICAL_DATA], [MEDICAL_DATA], Thiostrepton, [MEDICAL_DATA] O…" at bounding box center [631, 336] width 440 height 40
select select "143513"
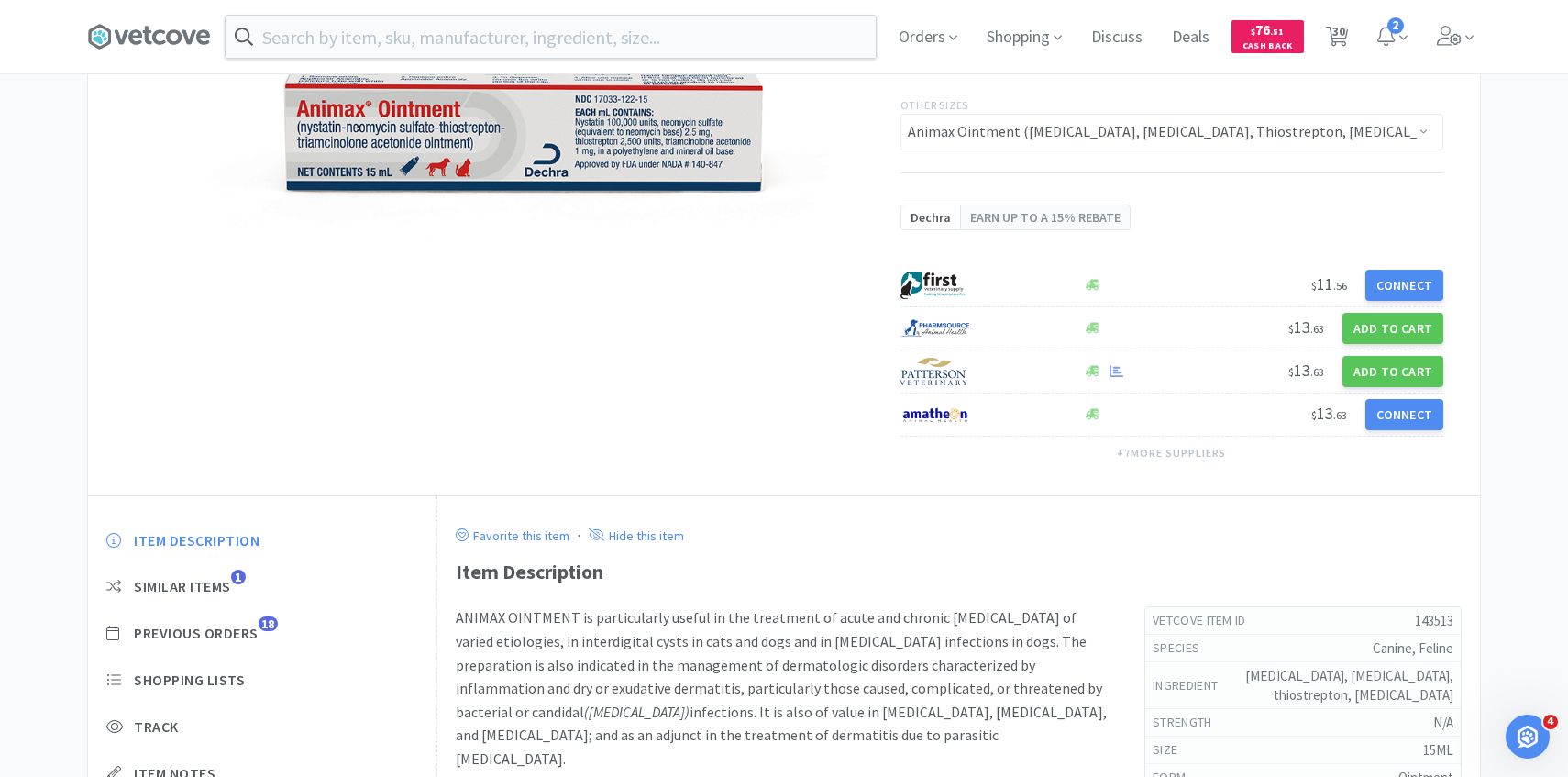
scroll to position [492, 0]
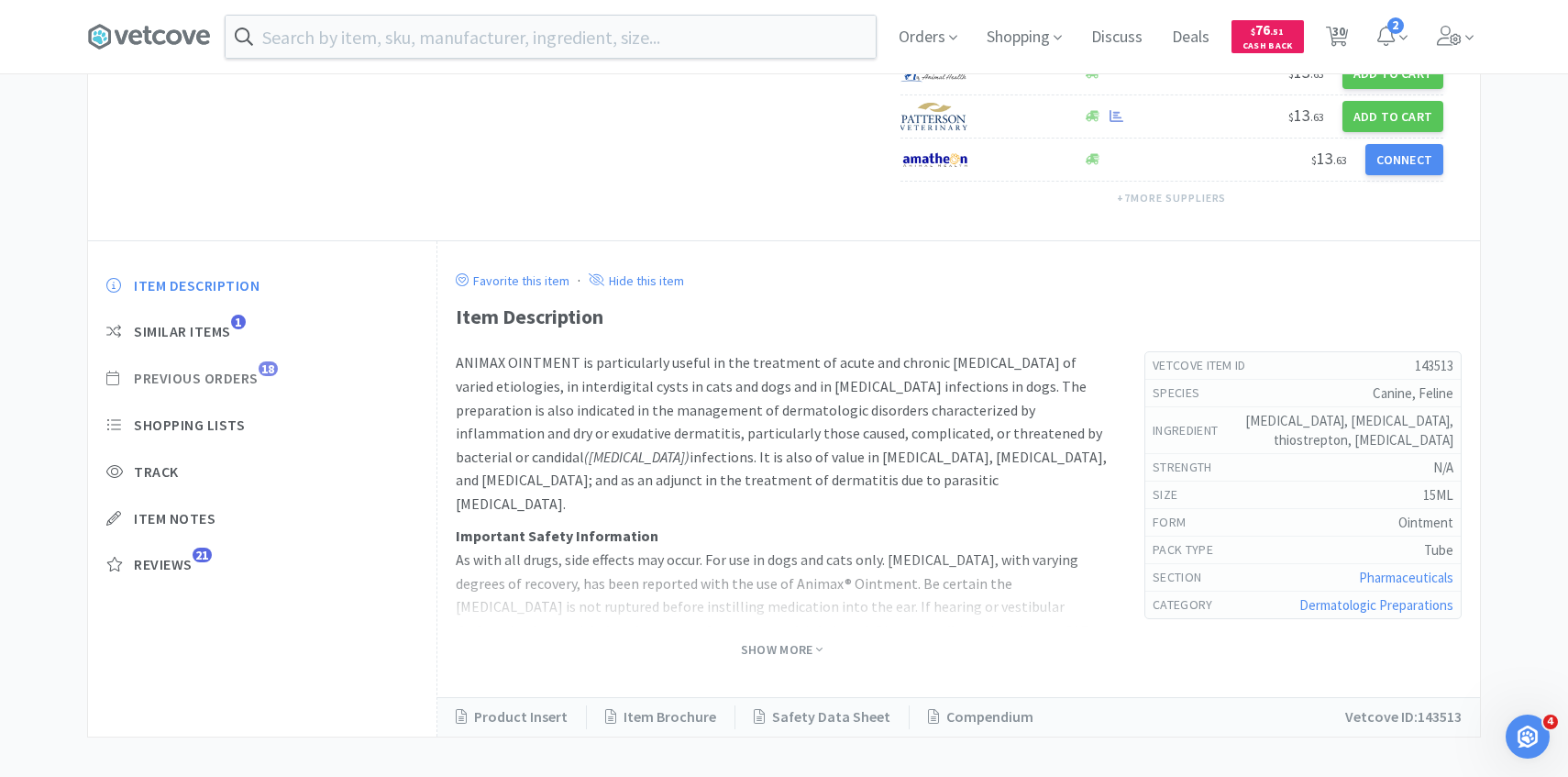
click at [262, 380] on span "Previous Orders 18" at bounding box center [263, 378] width 312 height 19
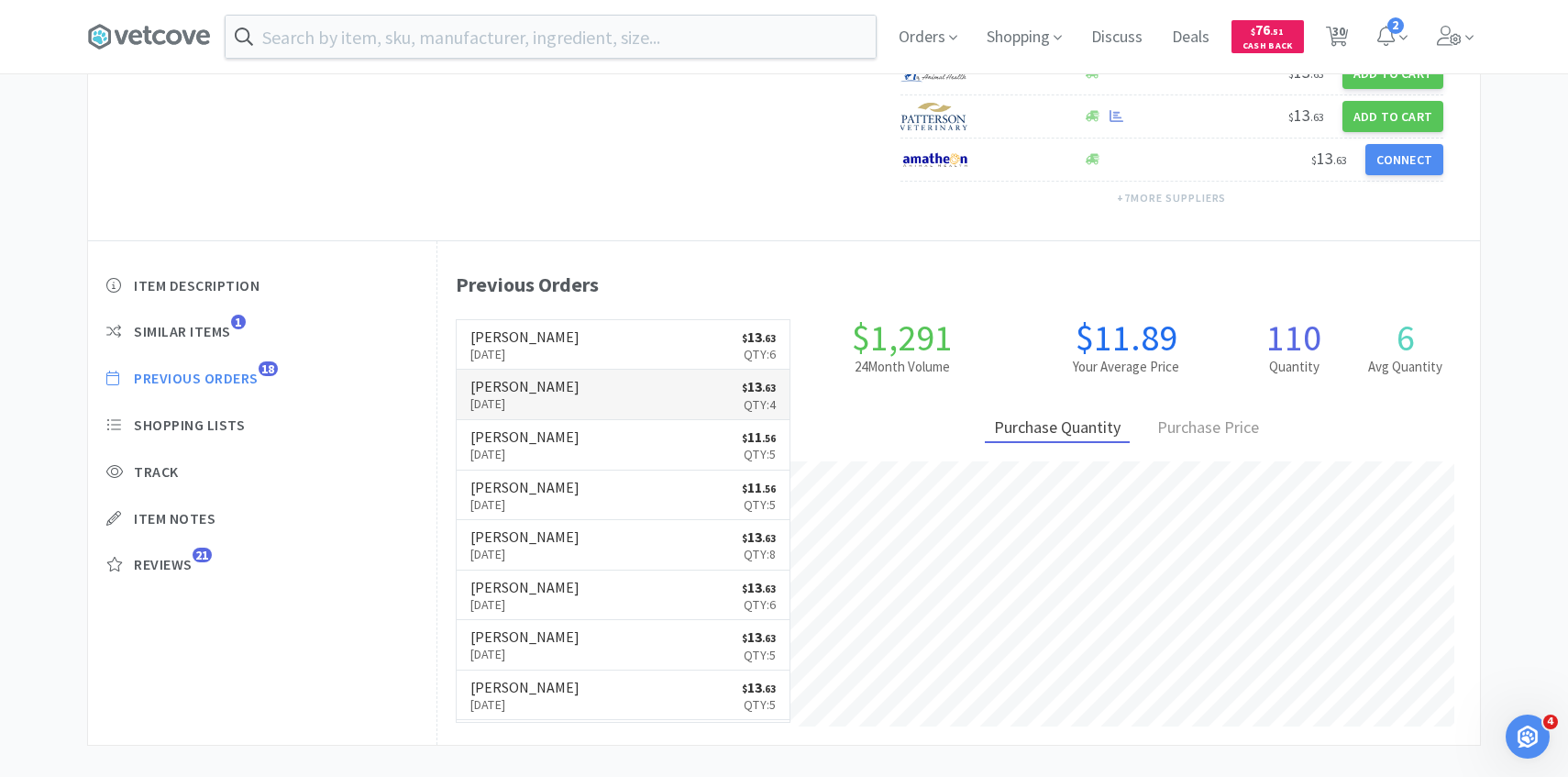
scroll to position [503, 1043]
click at [566, 347] on link "Patterson Sep 11th, 2025 $ 13 . 63 Qty: 6" at bounding box center [624, 345] width 334 height 50
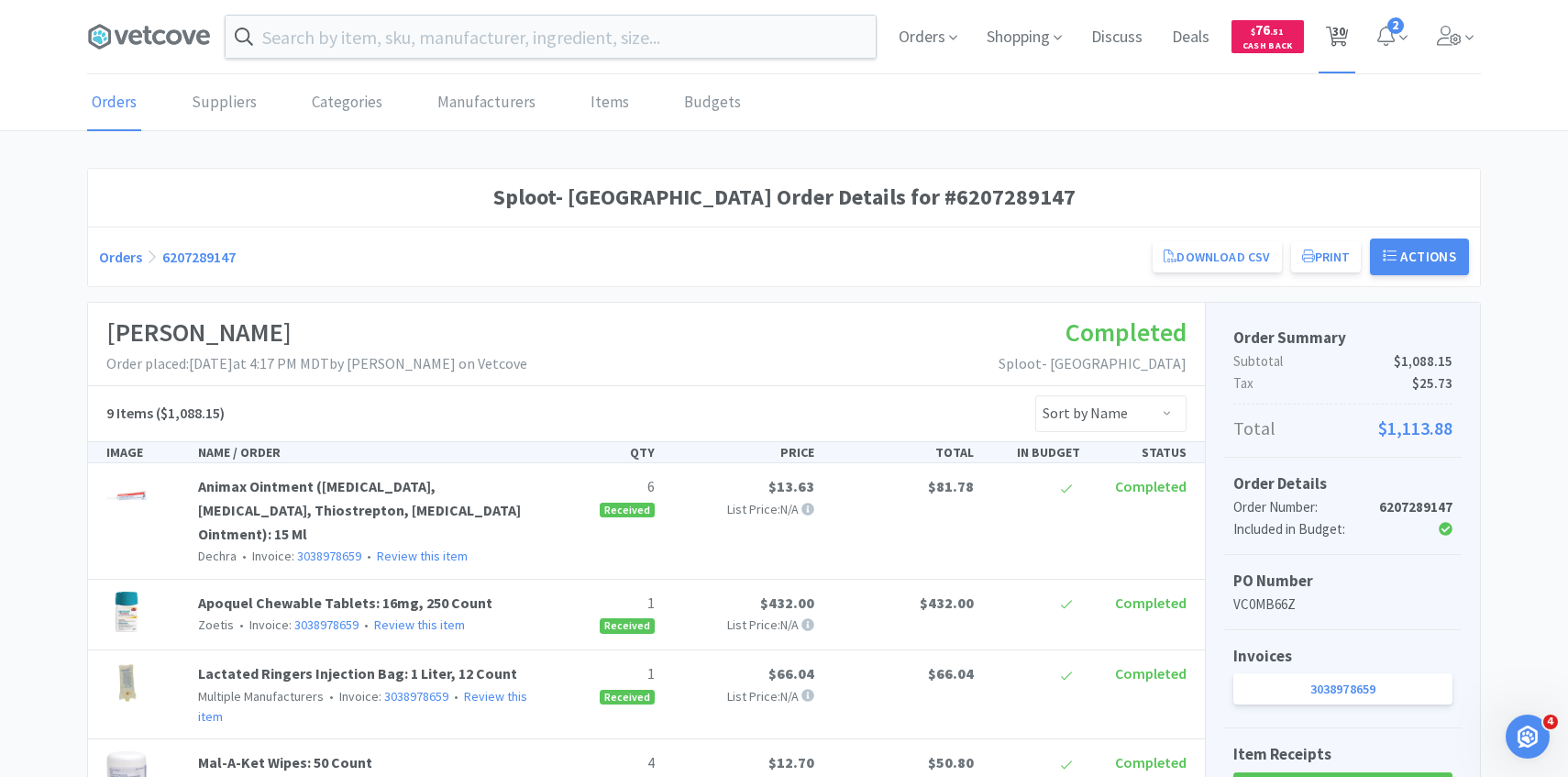
click at [1345, 42] on span "30" at bounding box center [1339, 31] width 13 height 73
select select "1"
select select "10"
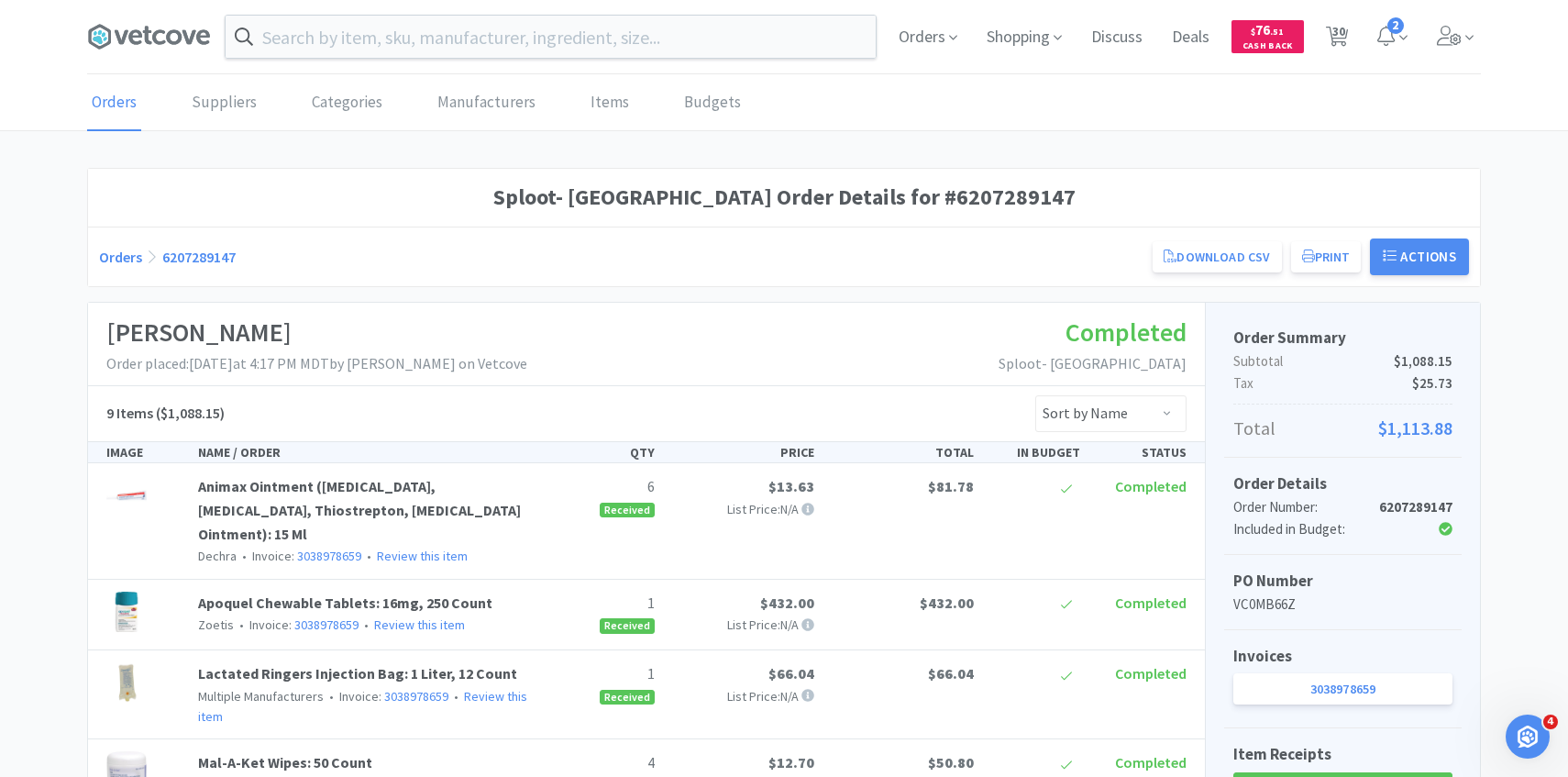
select select "2"
select select "1"
select select "2"
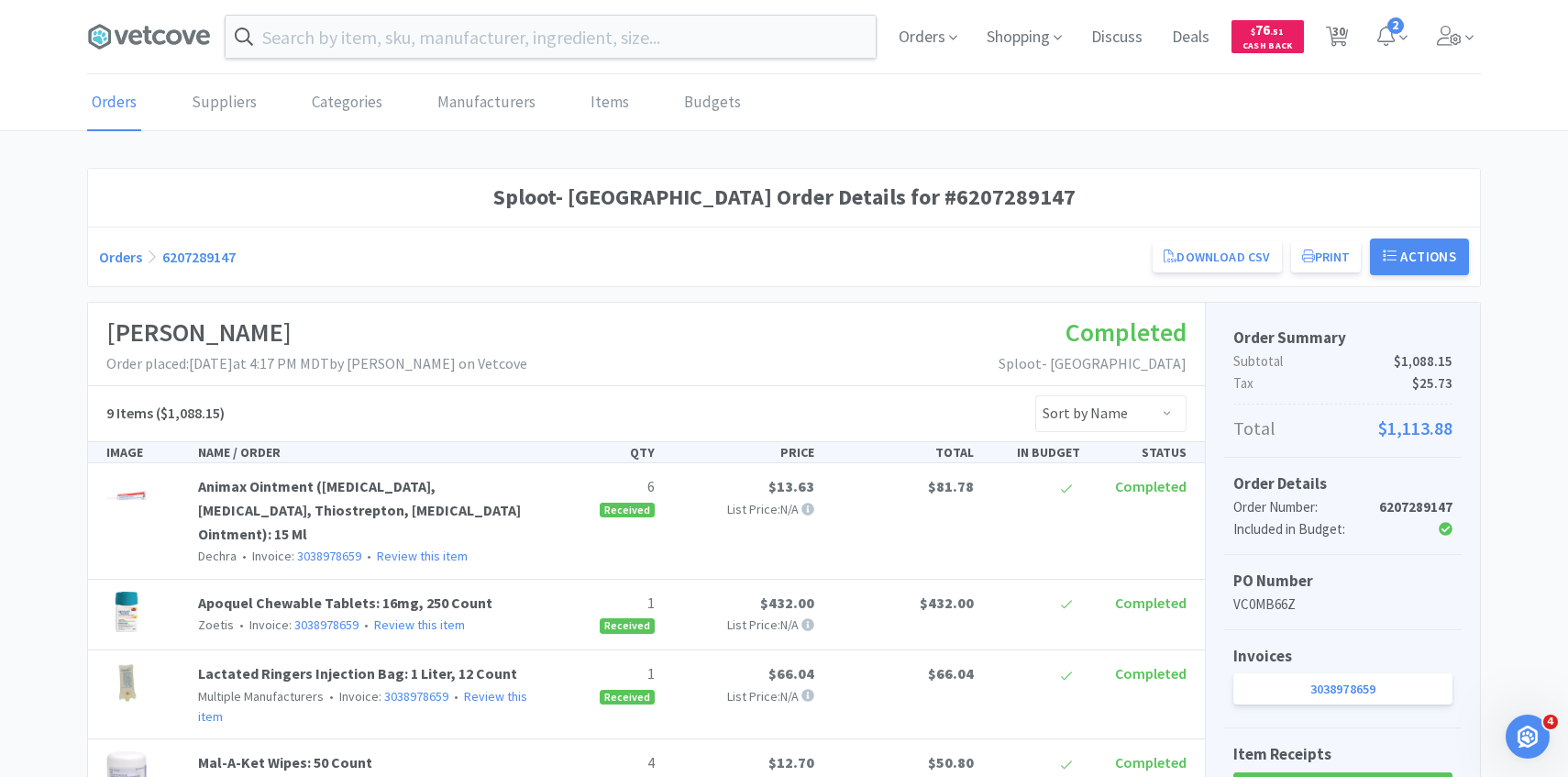
select select "4"
select select "2"
select select "6"
select select "1"
select select "2"
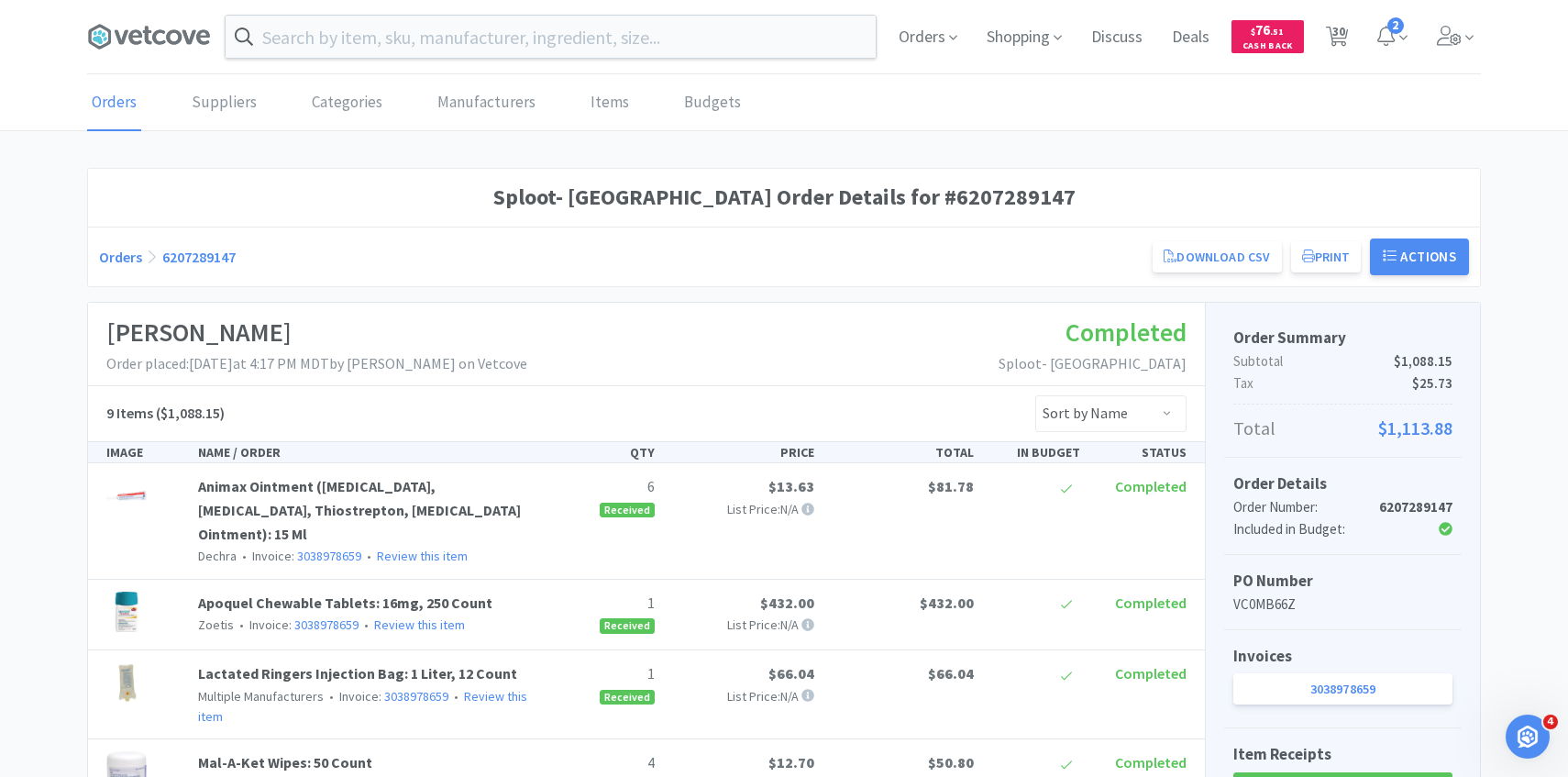
select select "2"
select select "1"
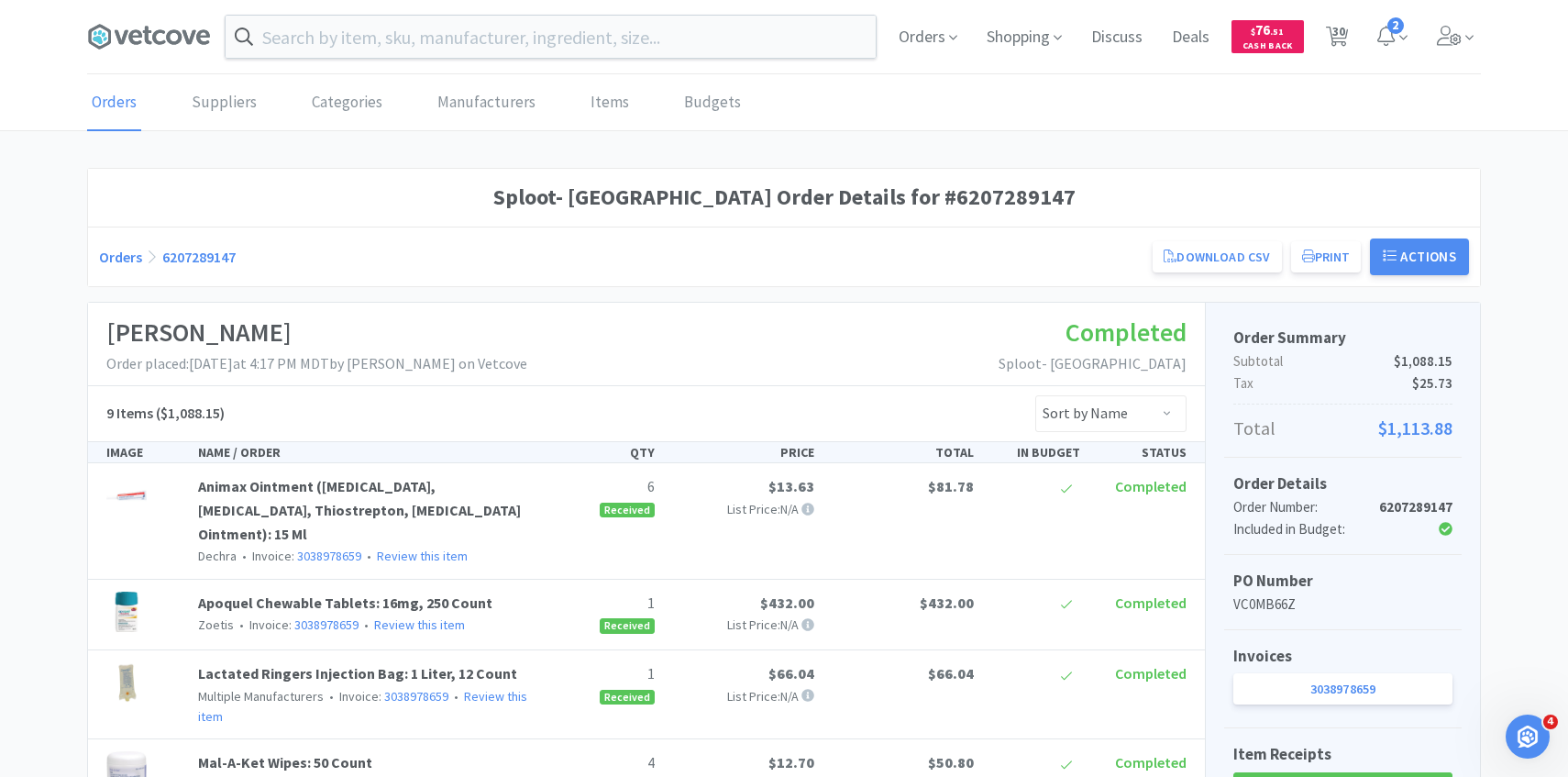
select select "1"
select select "30"
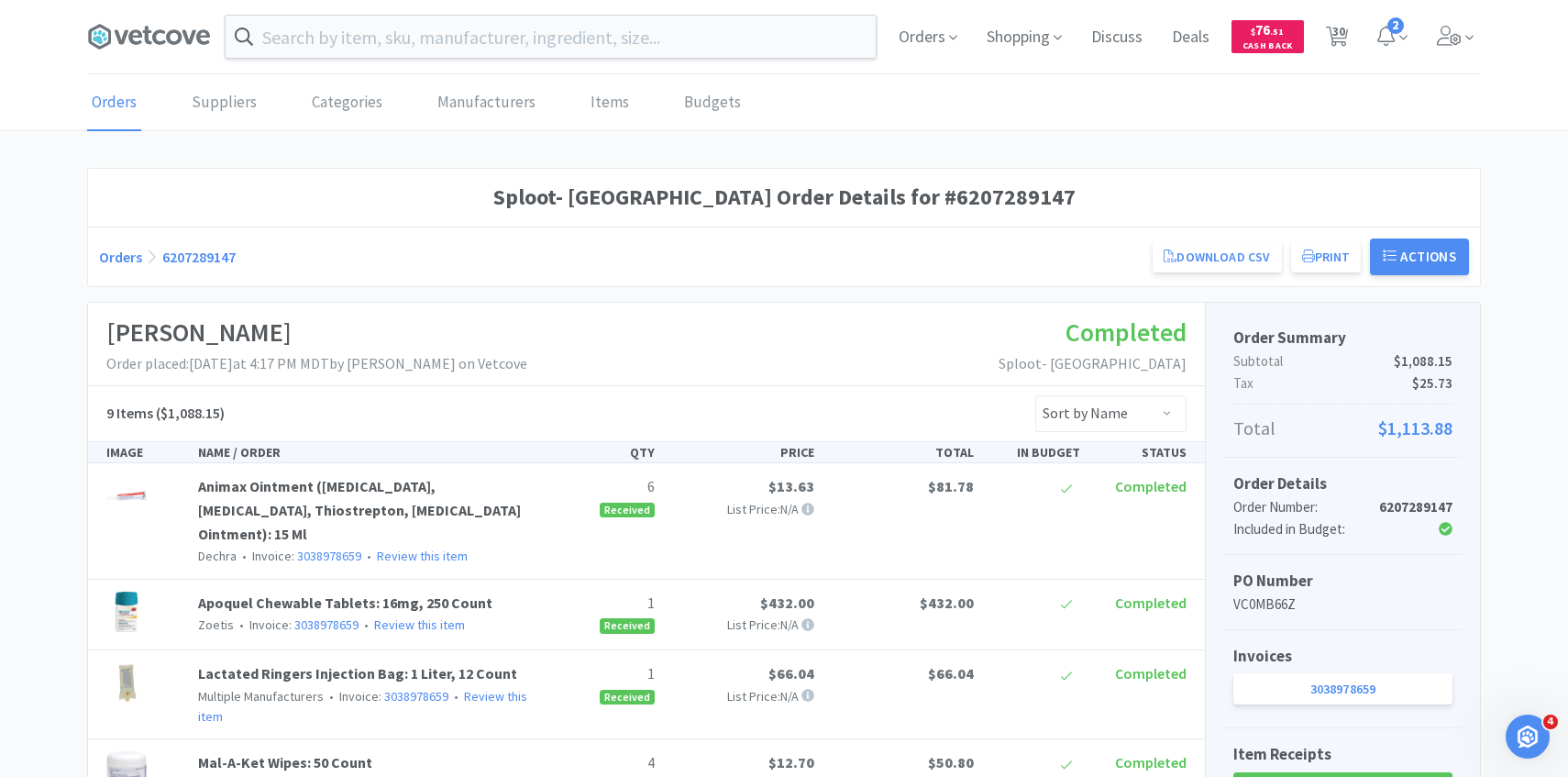
select select "1"
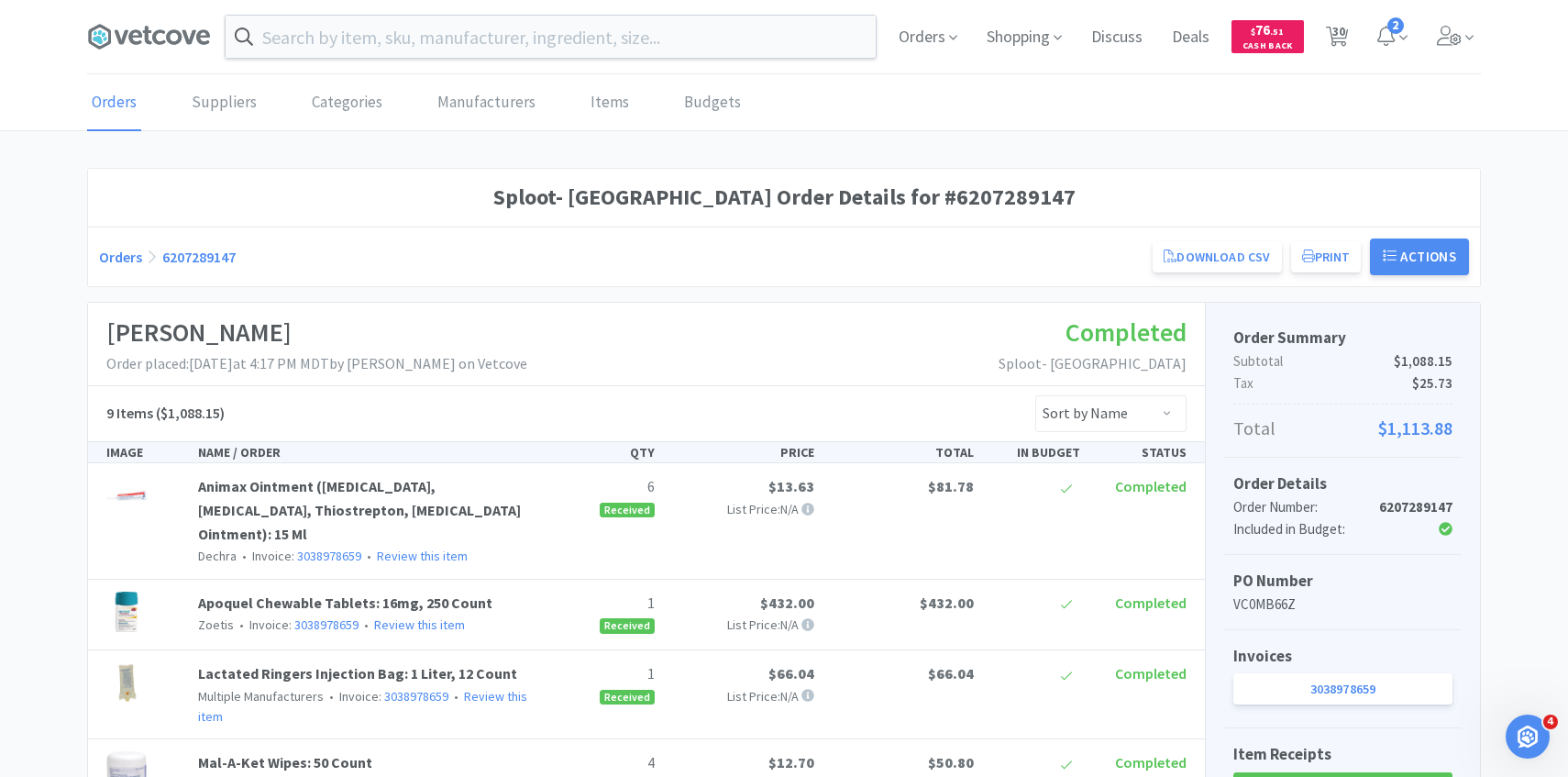
select select "1"
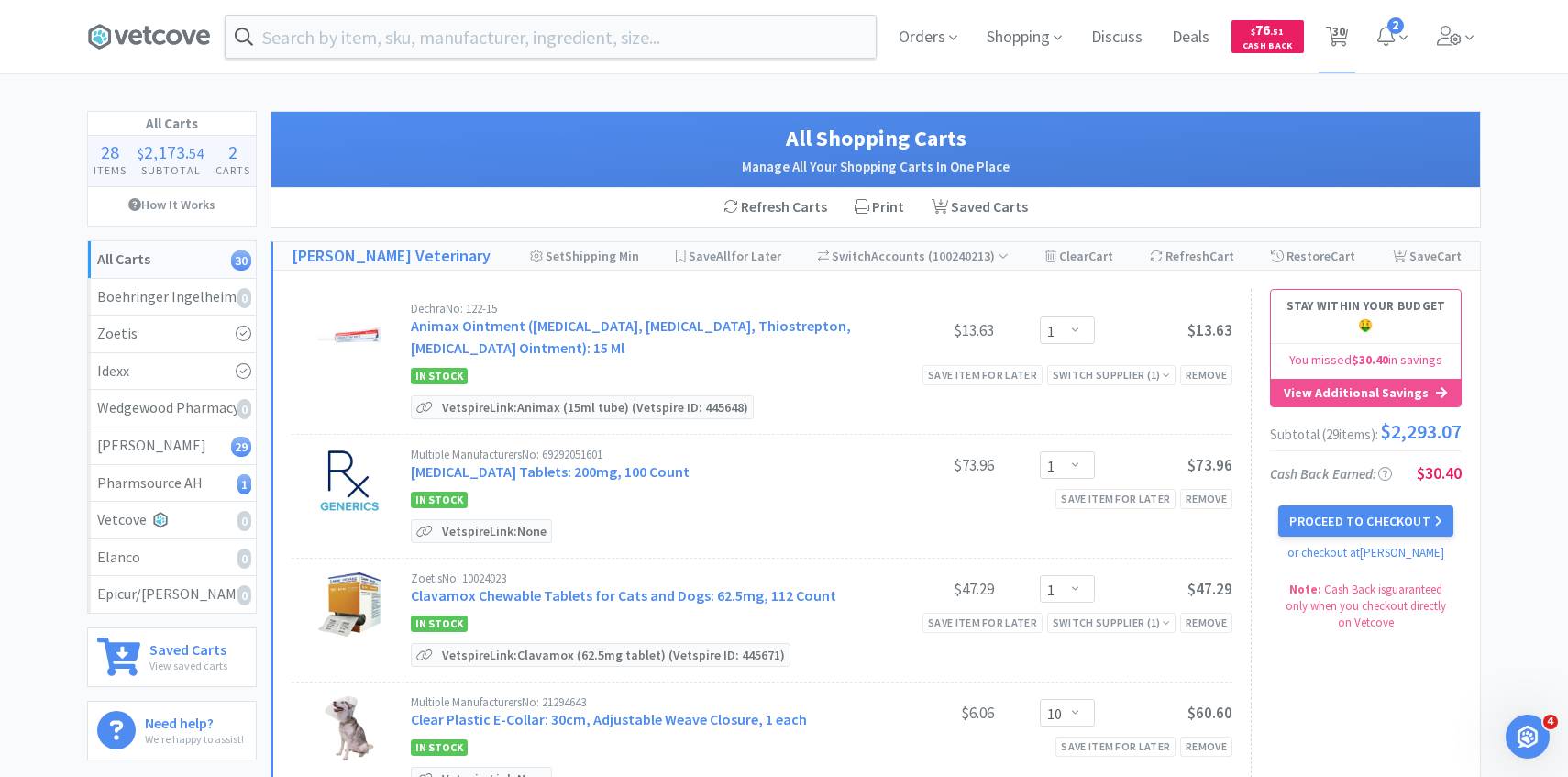
click at [1072, 345] on div "Dechra No: 122-15 Animax Ointment (Nystatin, Neomycin Sulfate, Thiostrepton, Tr…" at bounding box center [822, 331] width 822 height 58
click at [1072, 334] on select "Enter Quantity 1 2 3 4 5 6 7 8 9 10 11 12 13 14 15 16 17 18 19 20 Enter Quantity" at bounding box center [1067, 330] width 55 height 28
click at [1040, 317] on select "Enter Quantity 1 2 3 4 5 6 7 8 9 10 11 12 13 14 15 16 17 18 19 20 Enter Quantity" at bounding box center [1067, 330] width 55 height 28
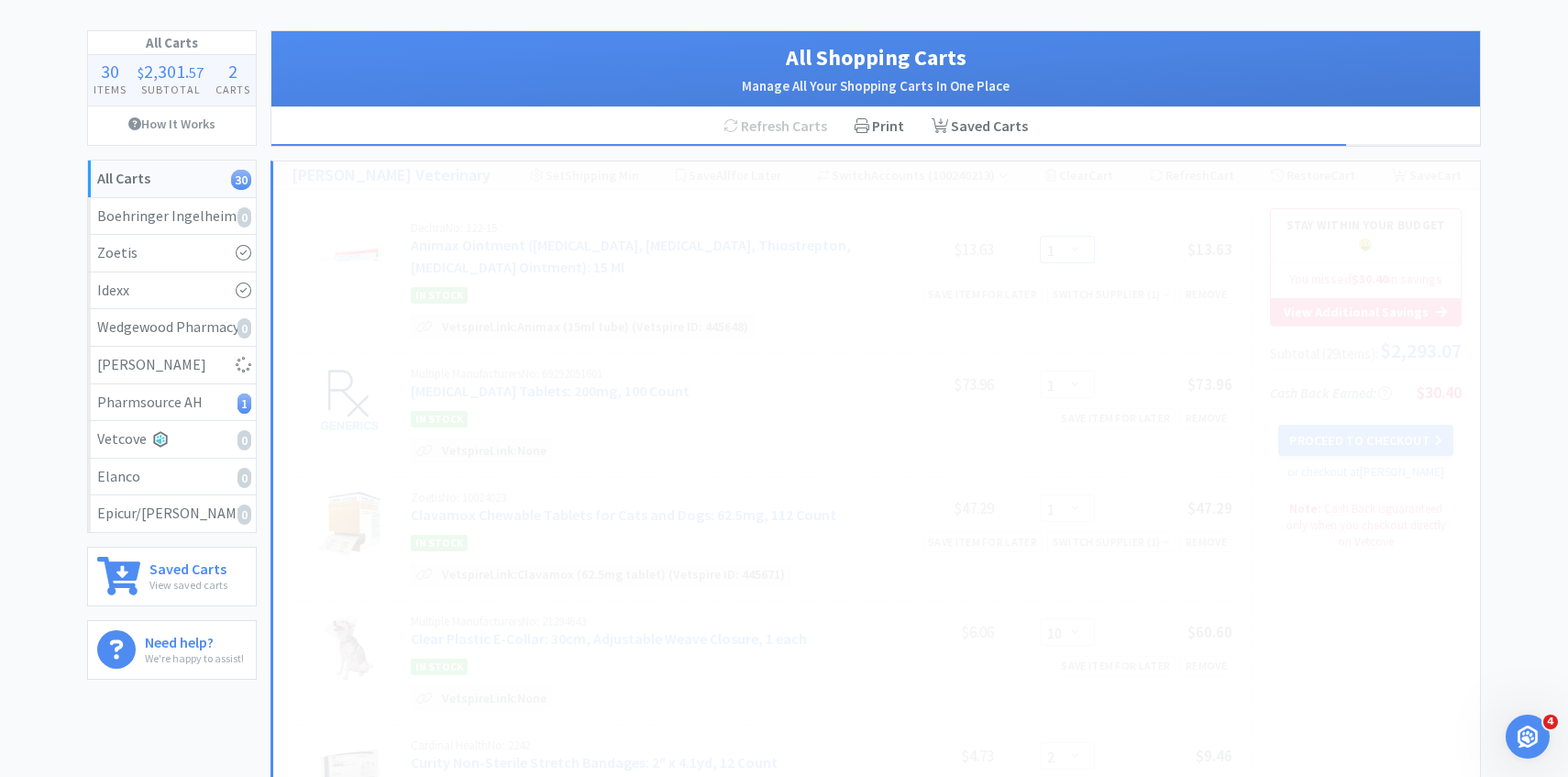
select select "4"
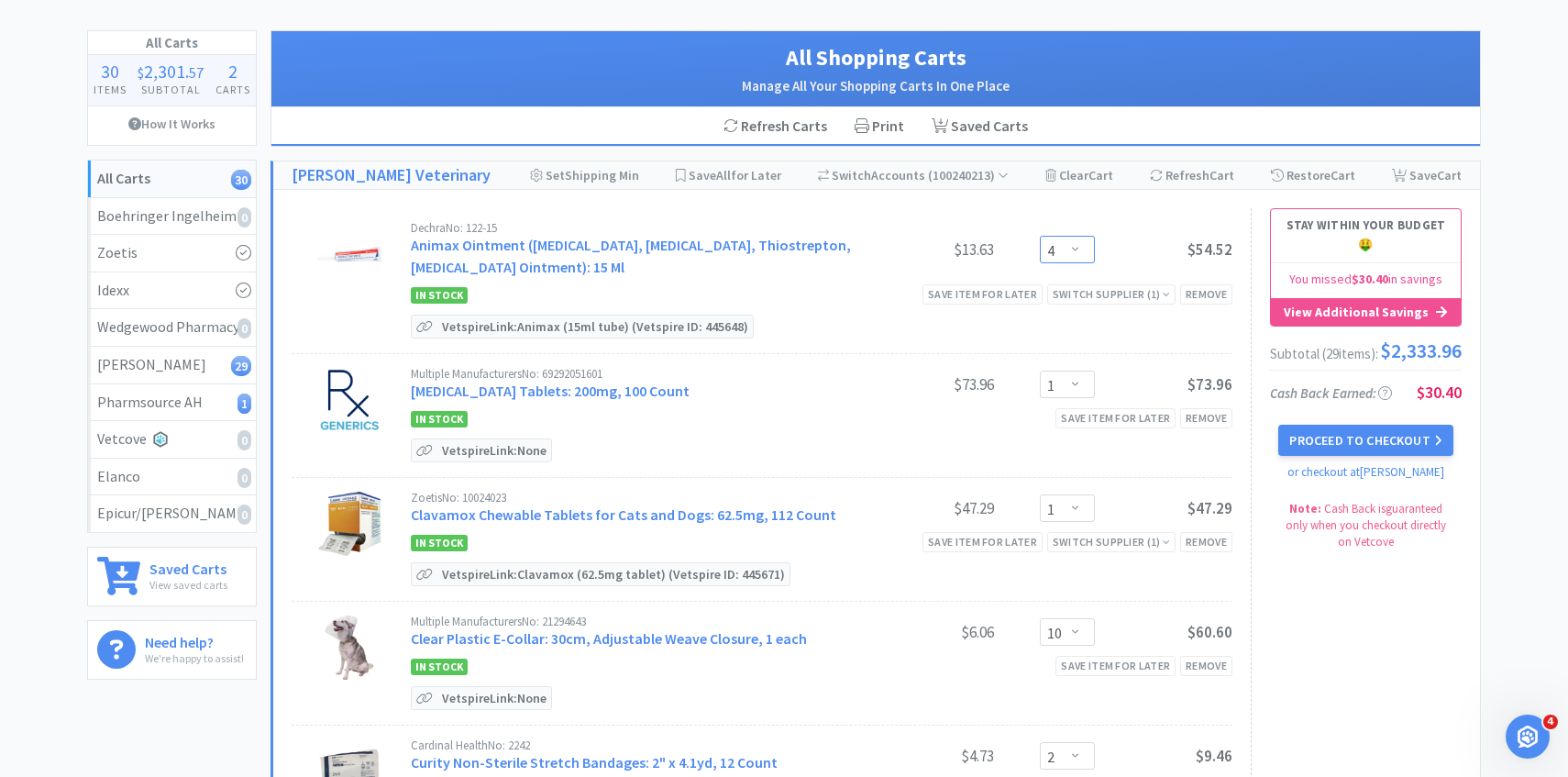
scroll to position [84, 0]
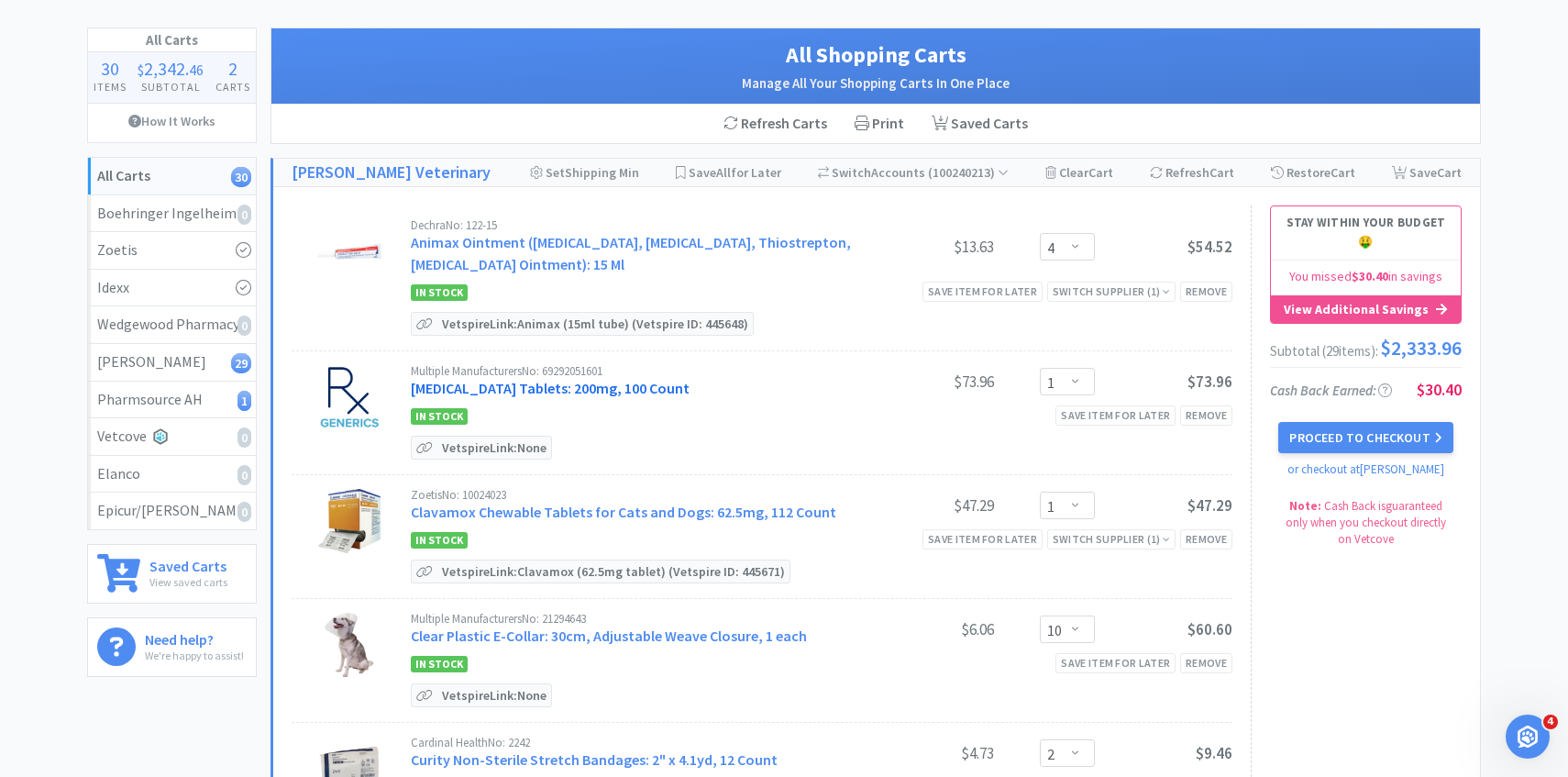
click at [622, 382] on link "Cefpodoxime Proxetil Tablets: 200mg, 100 Count" at bounding box center [551, 388] width 279 height 19
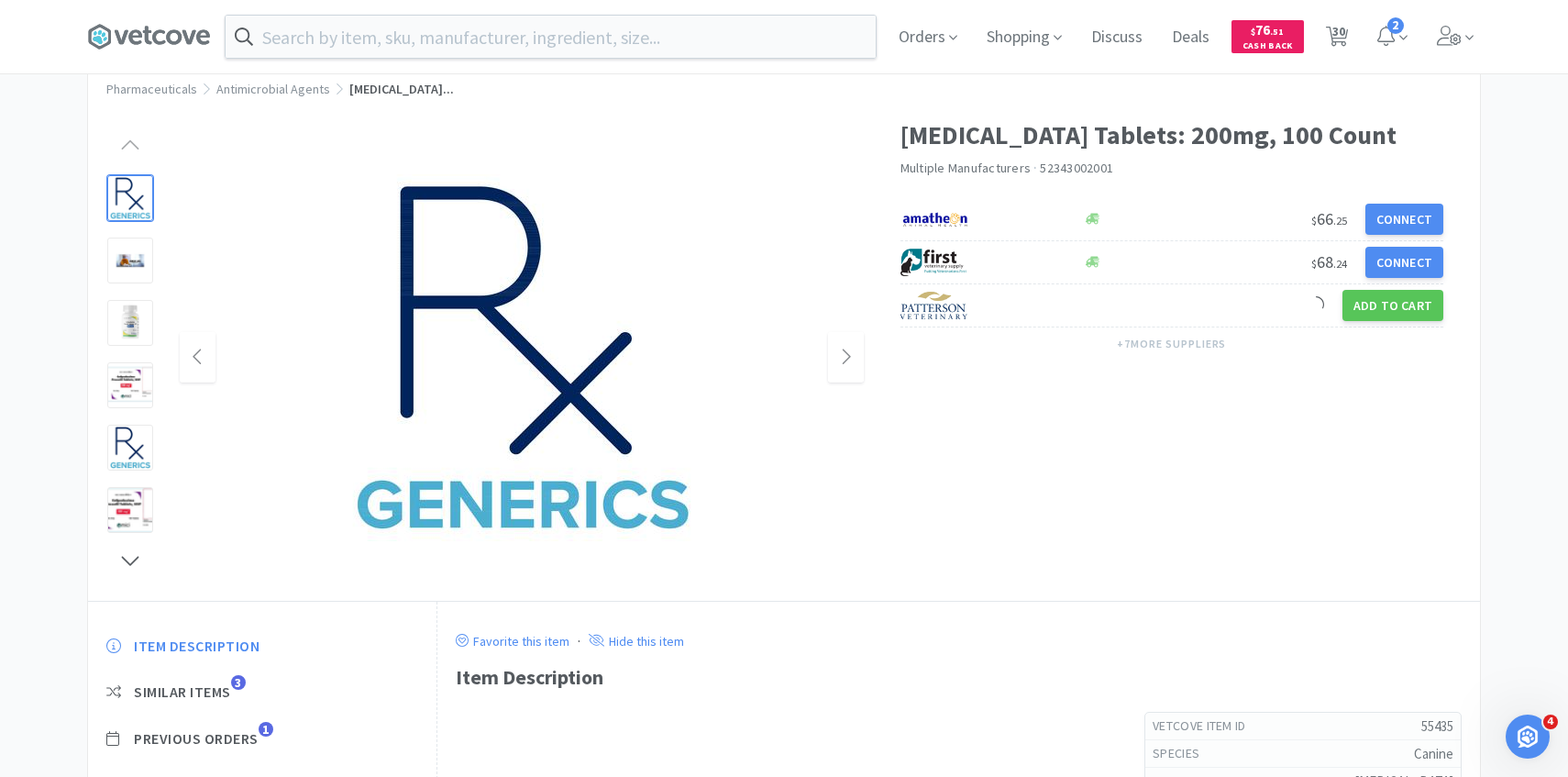
scroll to position [89, 0]
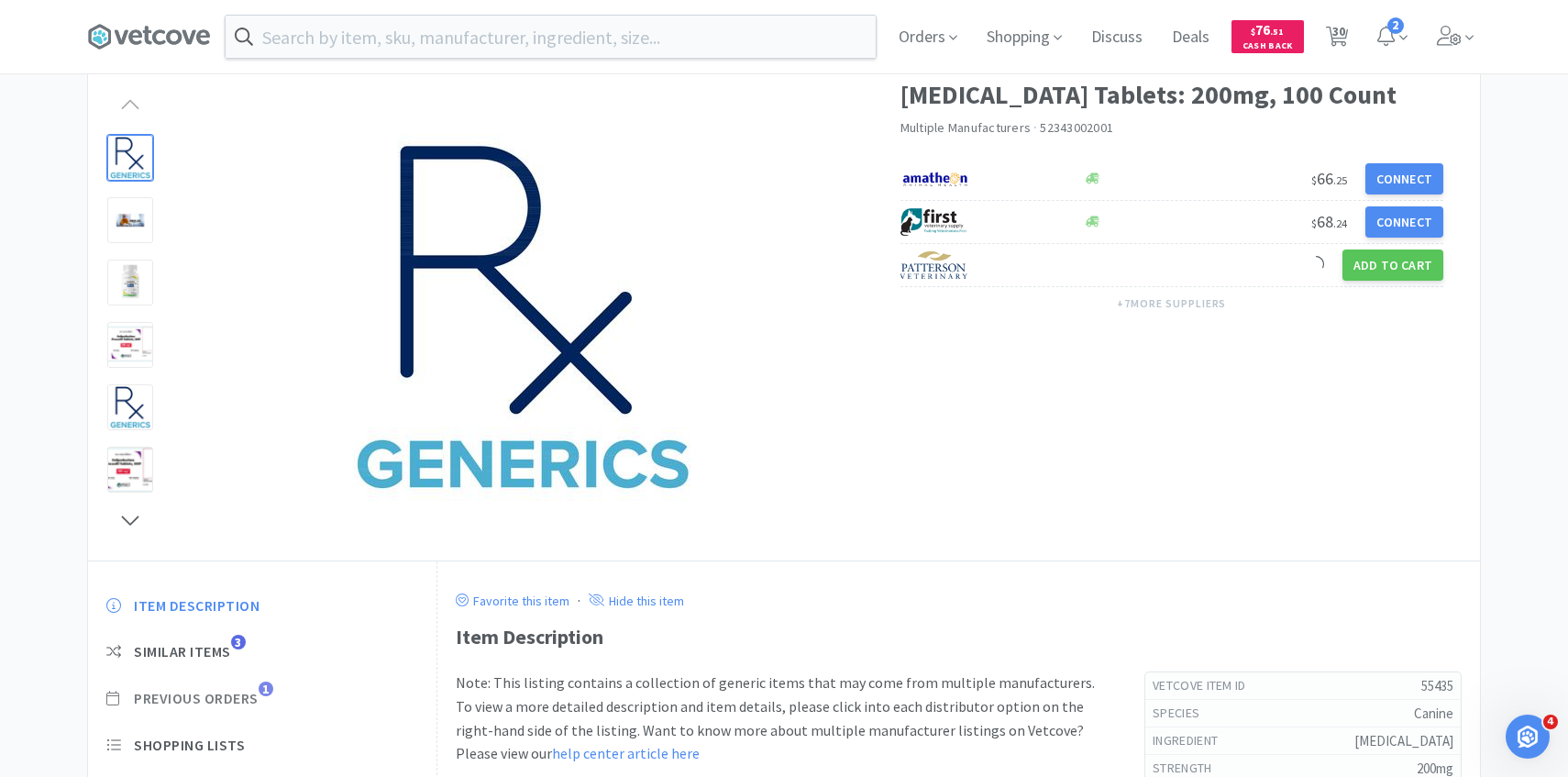
click at [248, 689] on span "Previous Orders" at bounding box center [196, 698] width 124 height 19
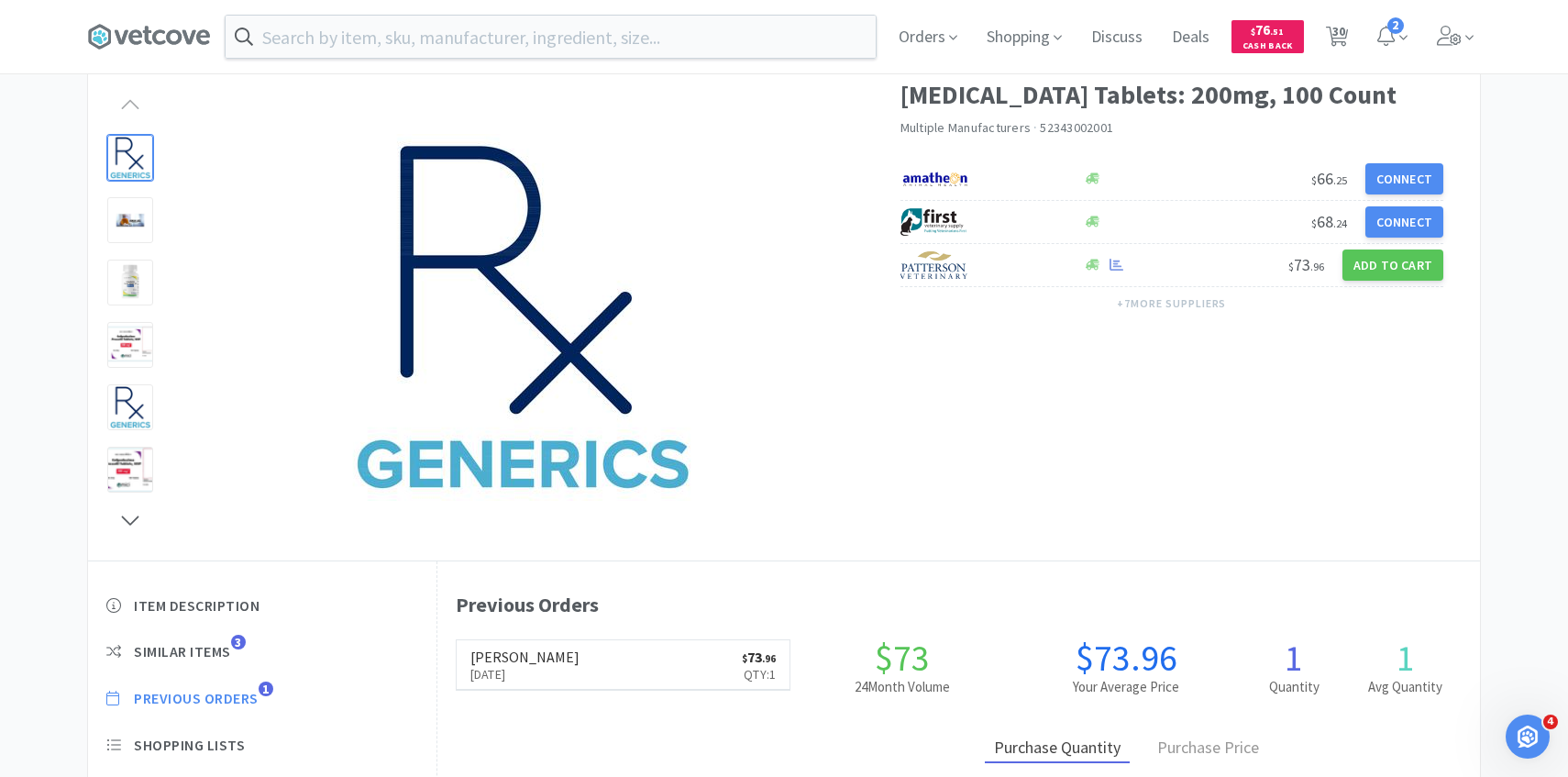
scroll to position [503, 1043]
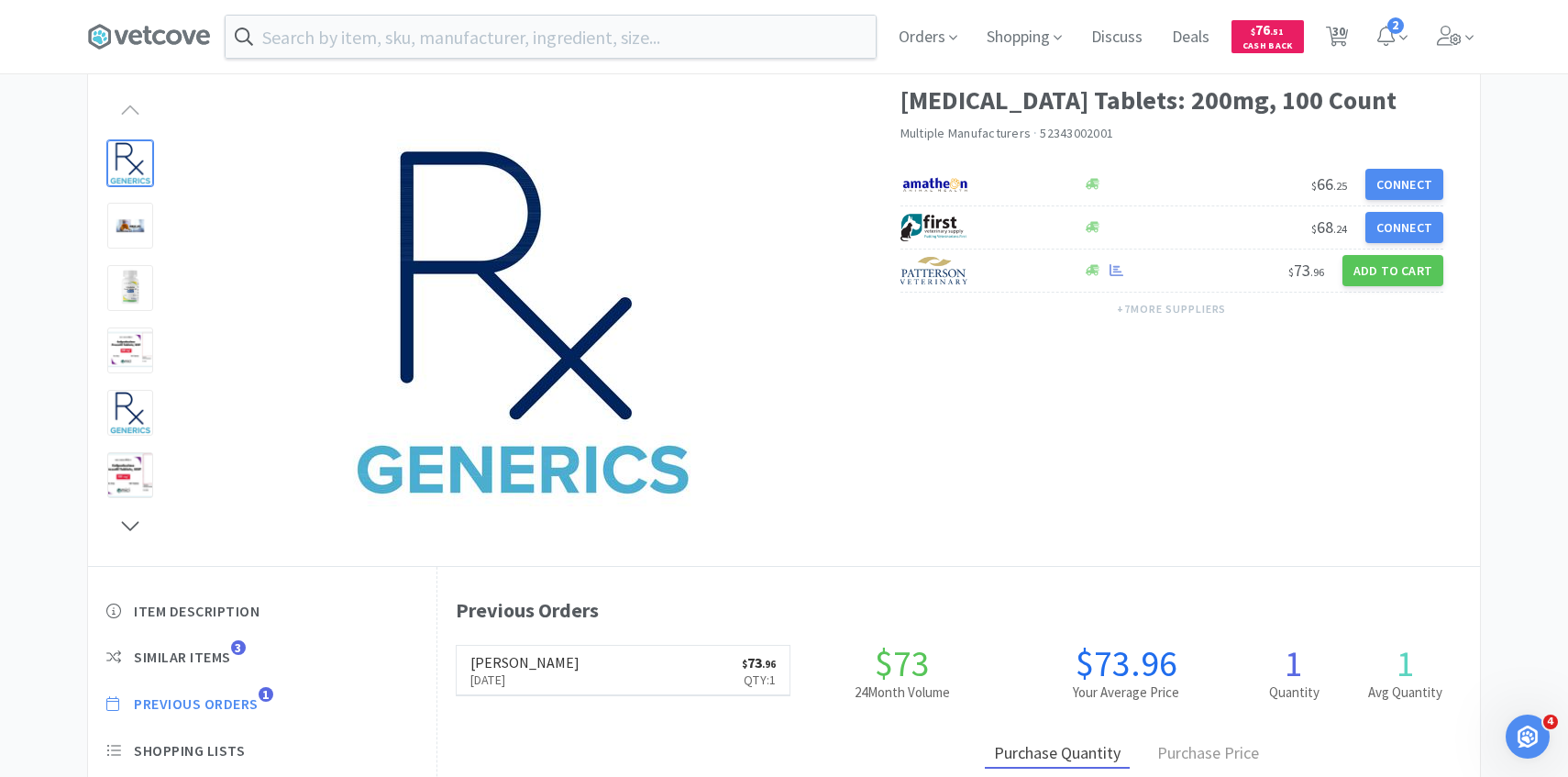
select select "4"
select select "1"
select select "10"
select select "2"
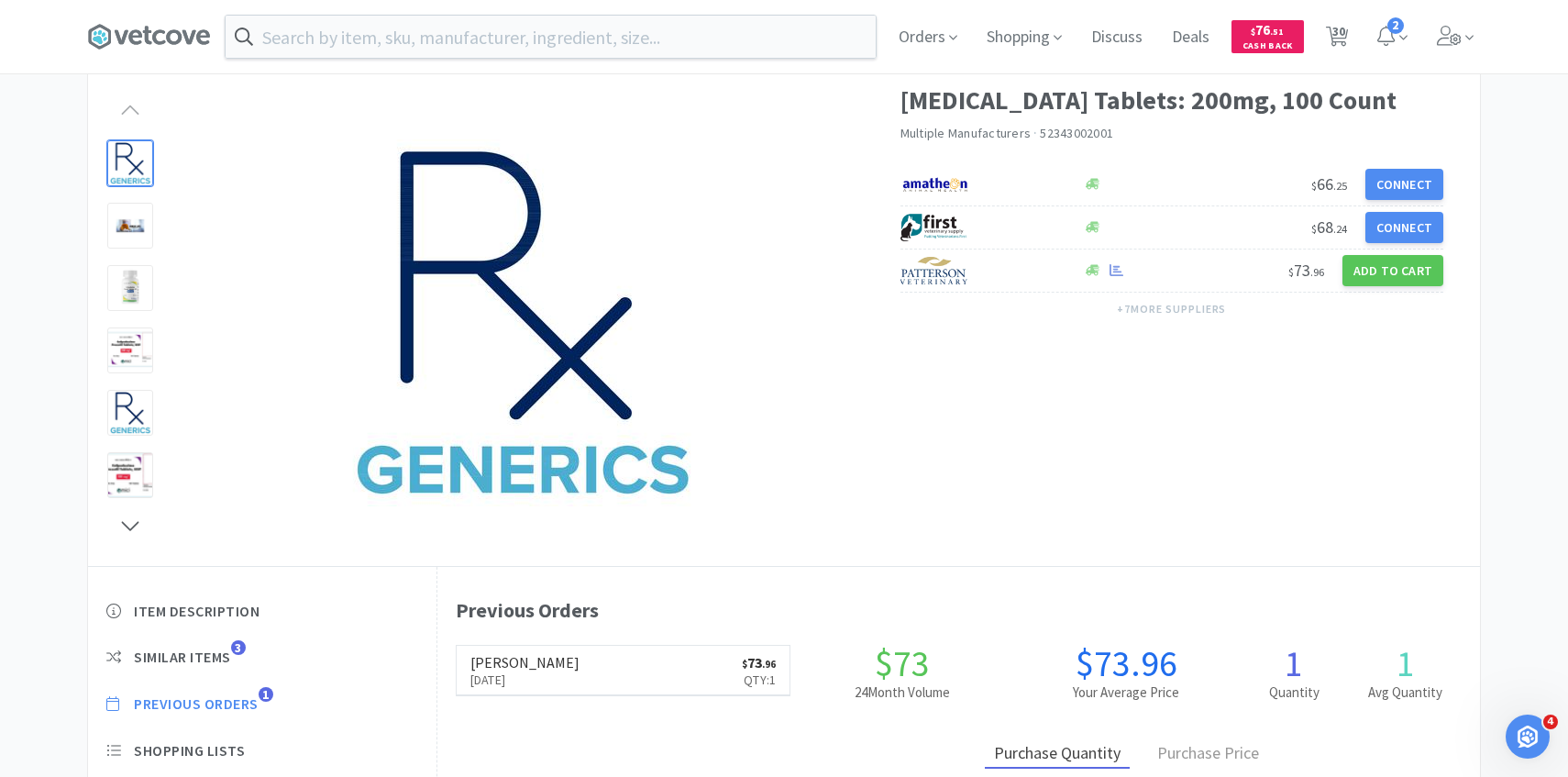
select select "1"
select select "2"
select select "4"
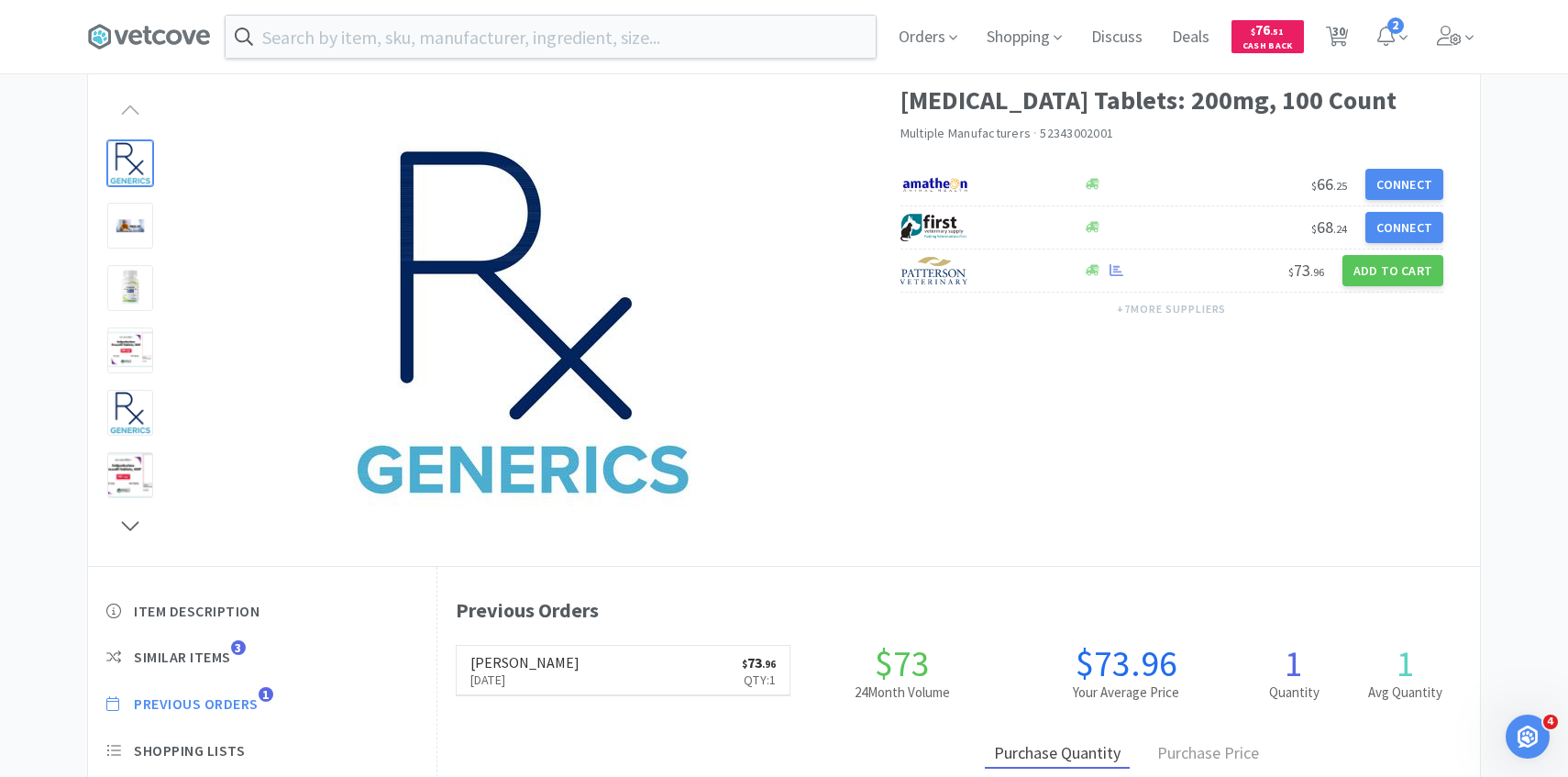
select select "2"
select select "6"
select select "1"
select select "2"
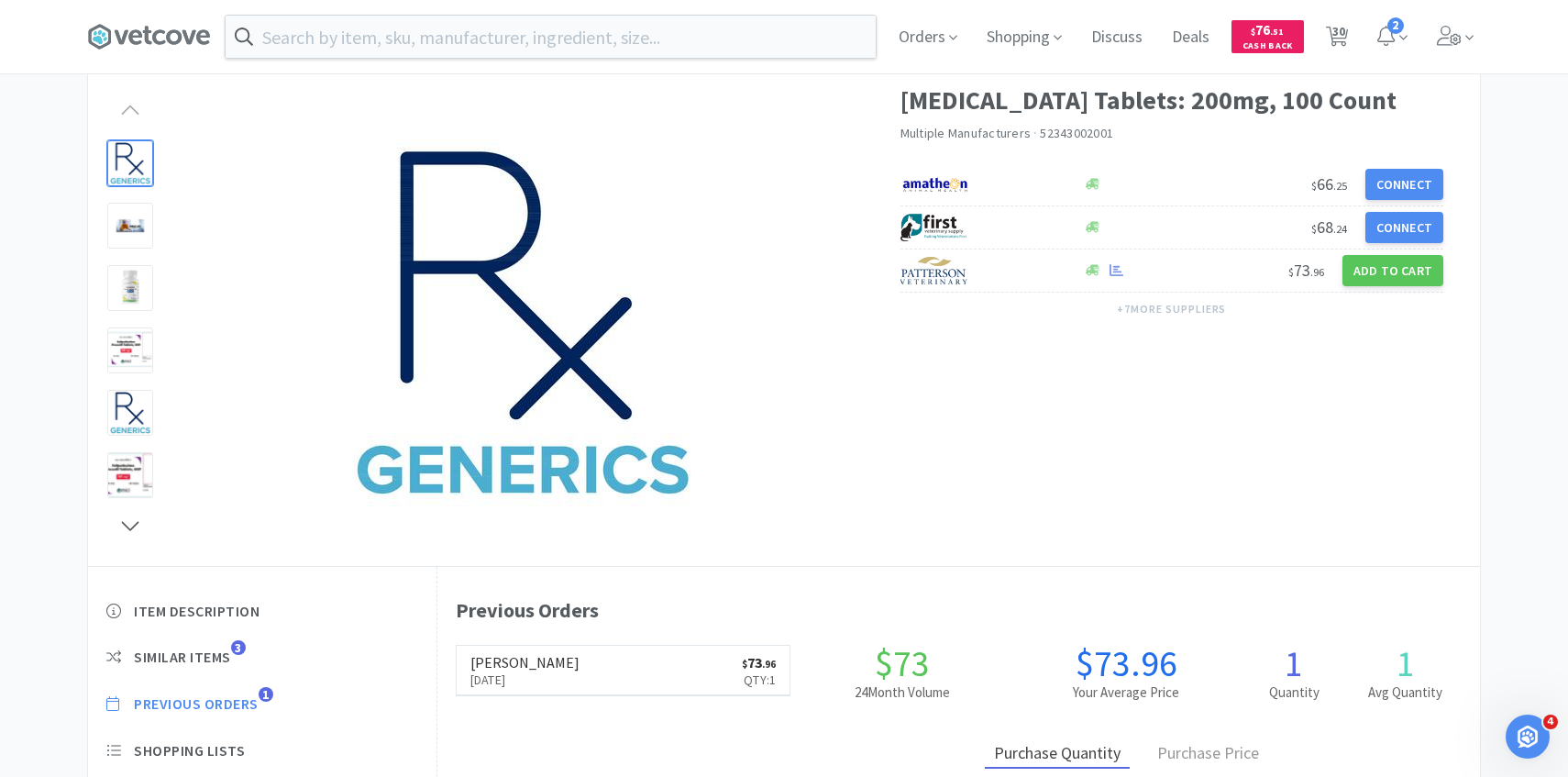
select select "2"
select select "1"
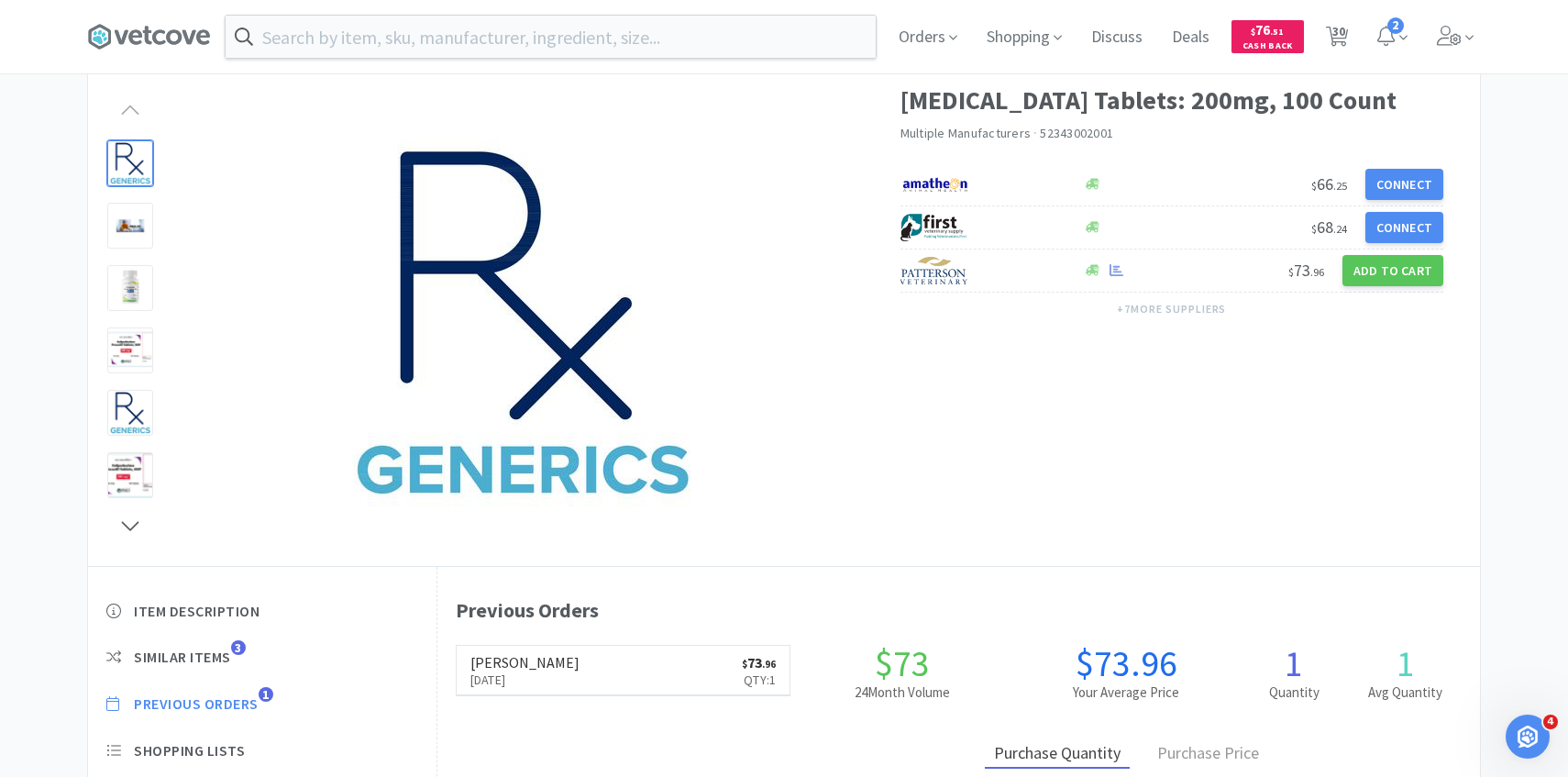
select select "1"
select select "30"
select select "1"
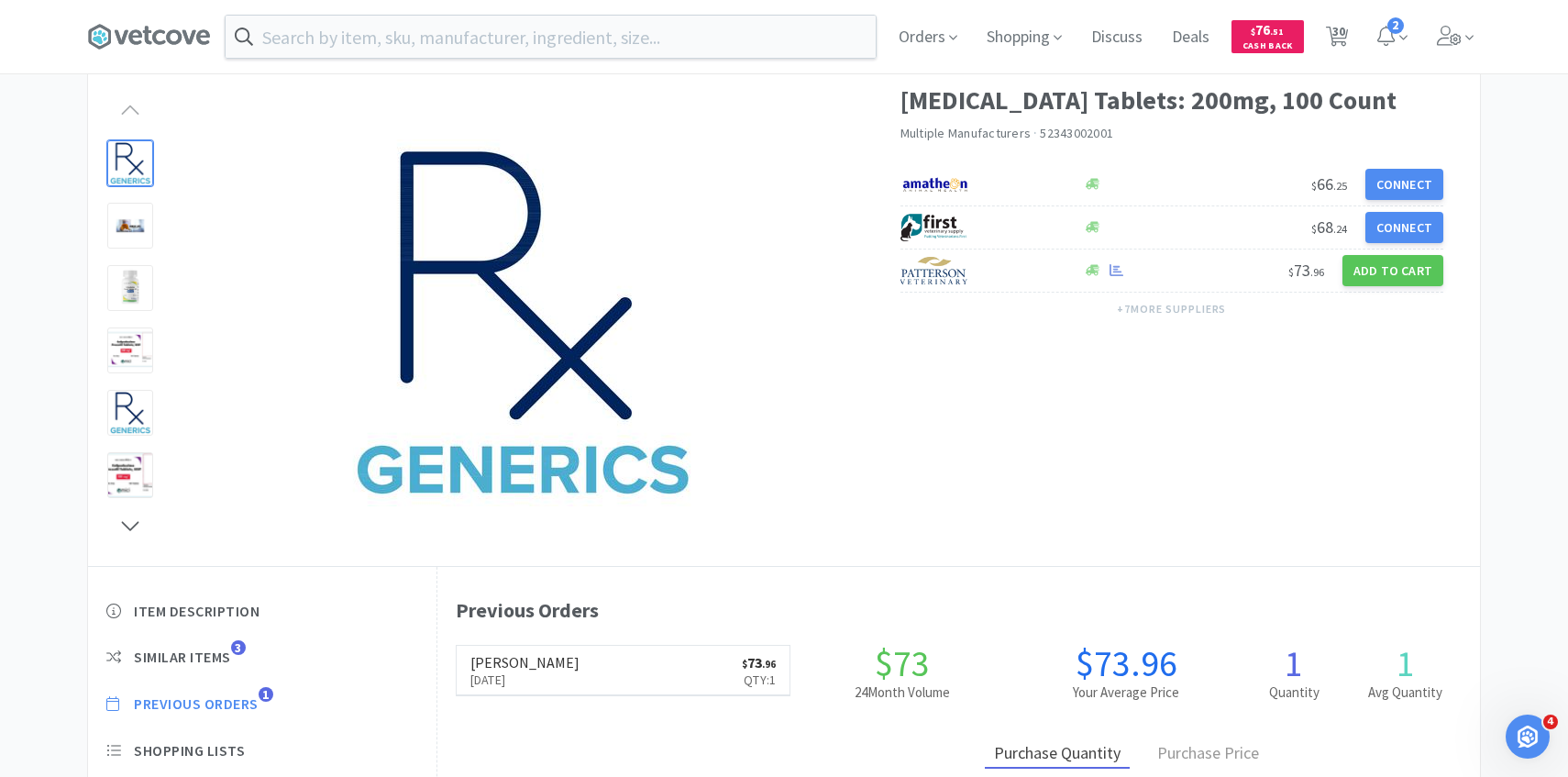
select select "1"
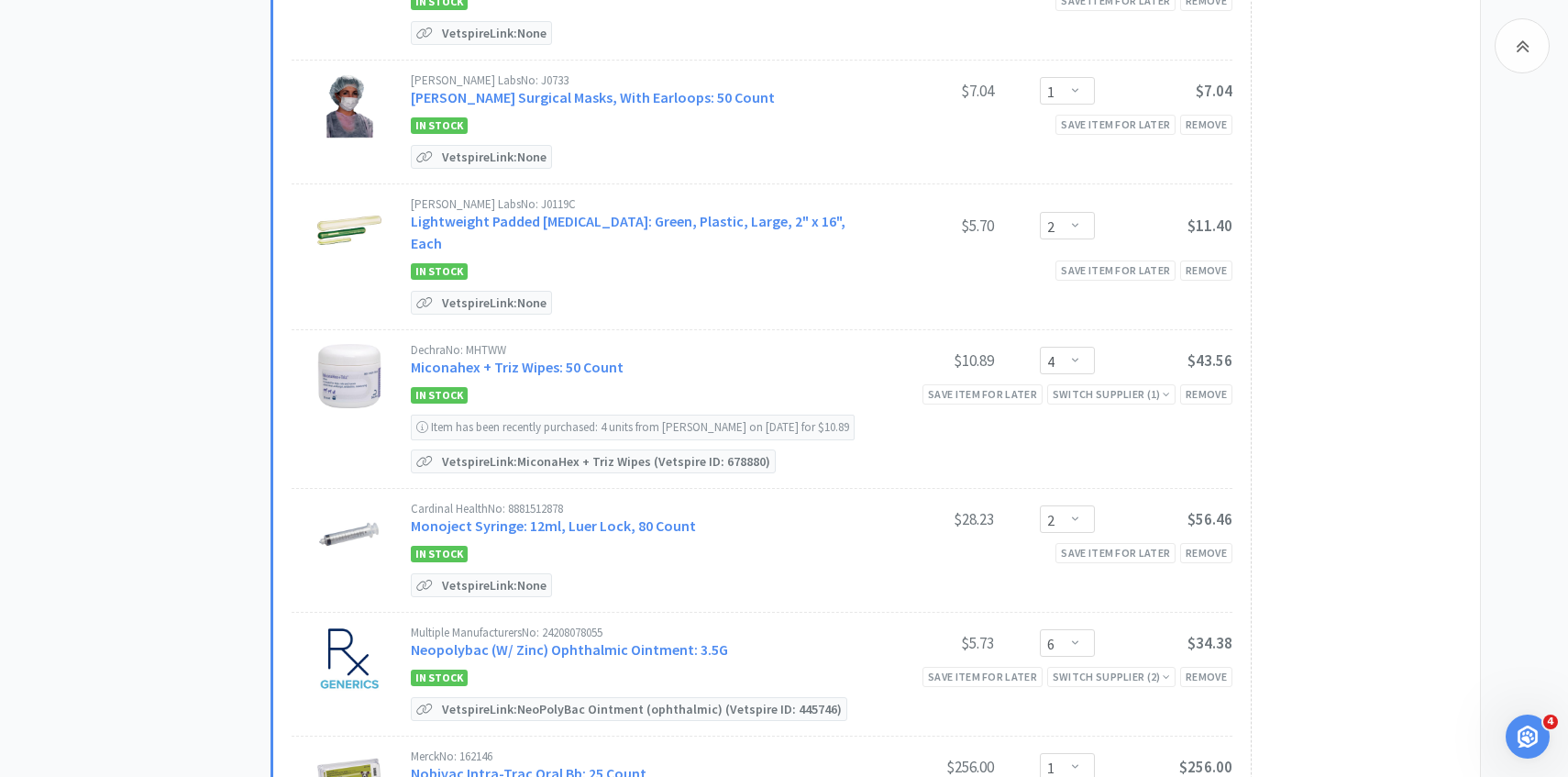
scroll to position [1144, 0]
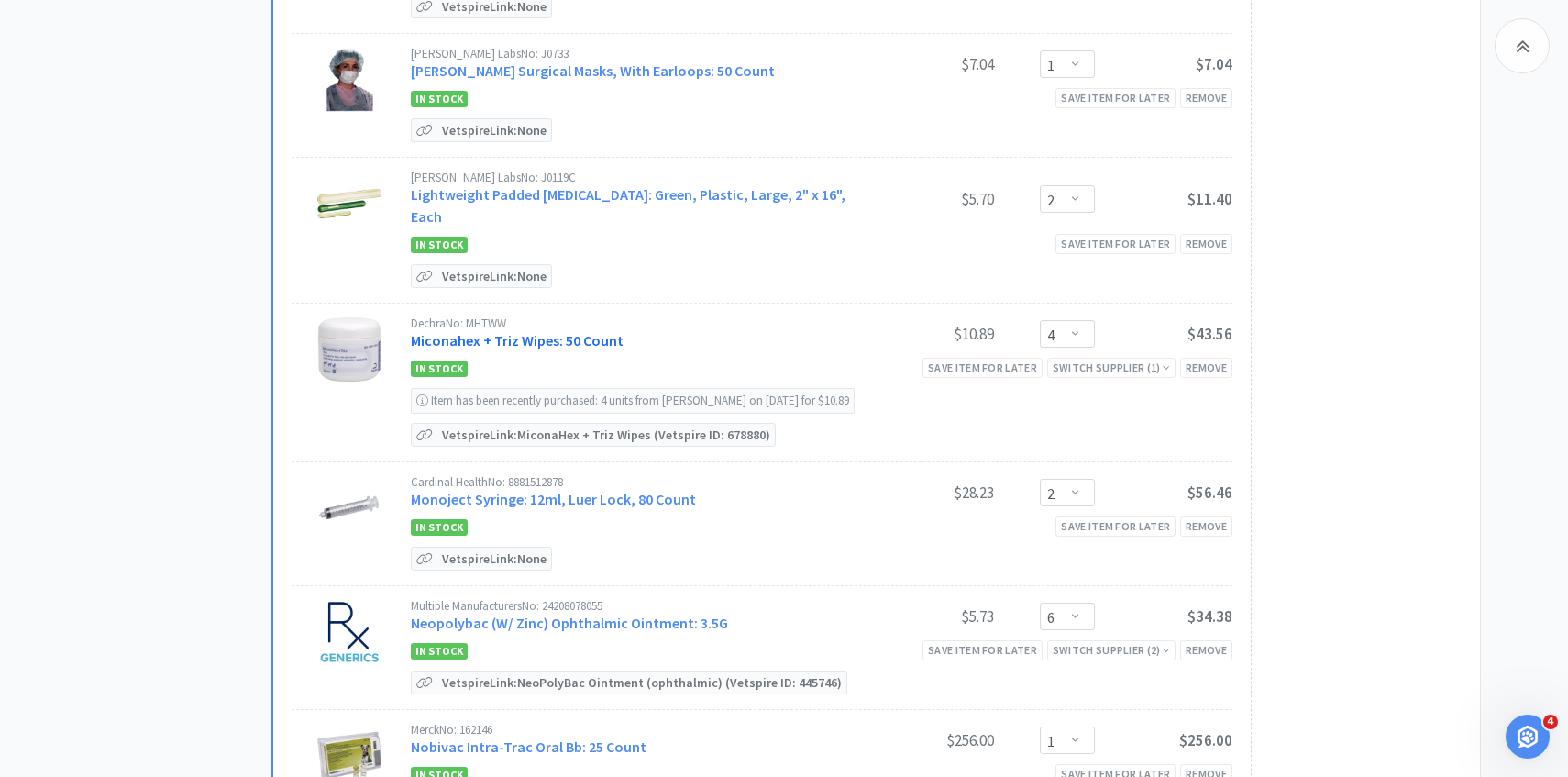
click at [601, 331] on link "Miconahex + Triz Wipes: 50 Count" at bounding box center [517, 341] width 213 height 19
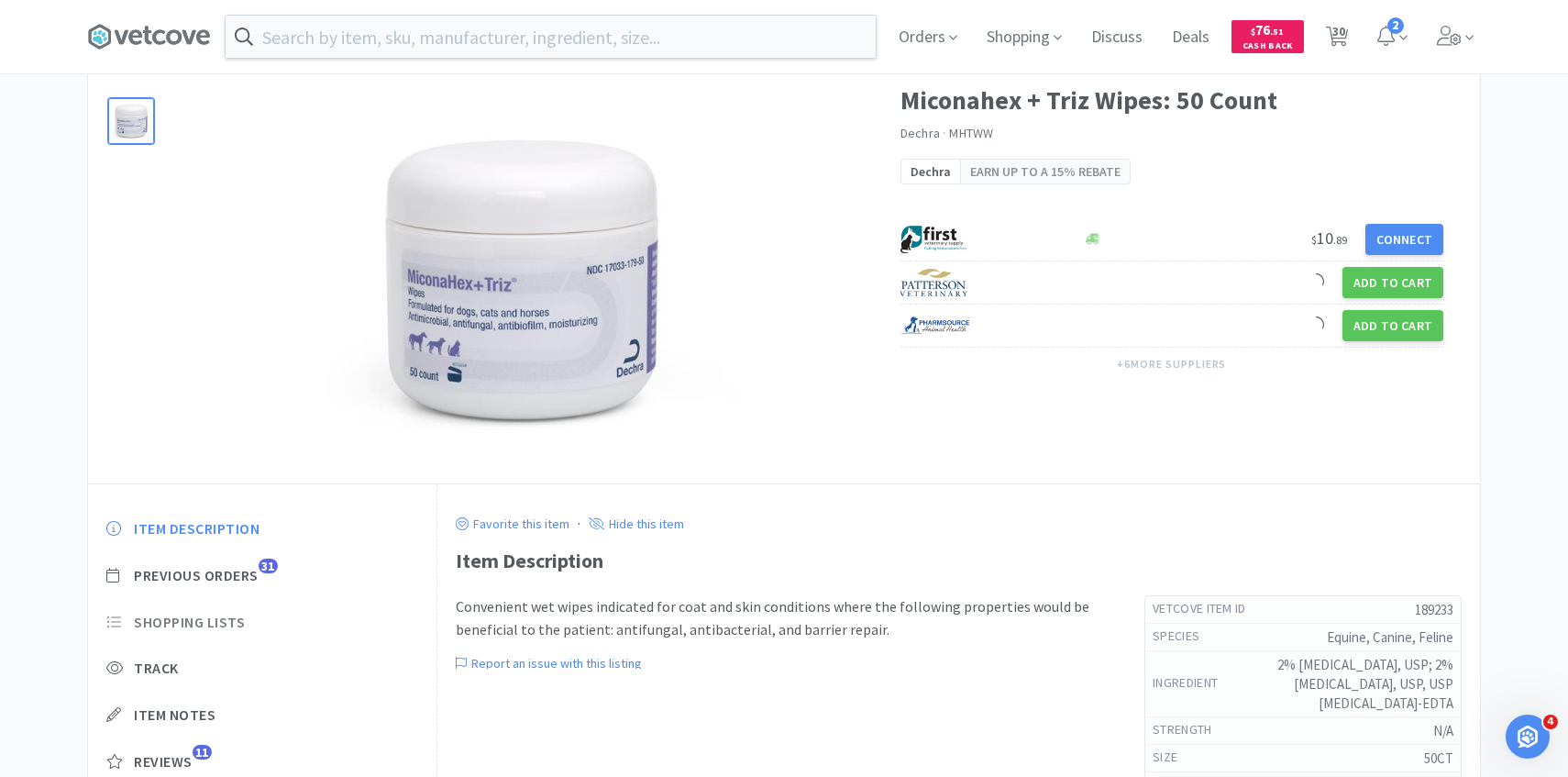
scroll to position [138, 0]
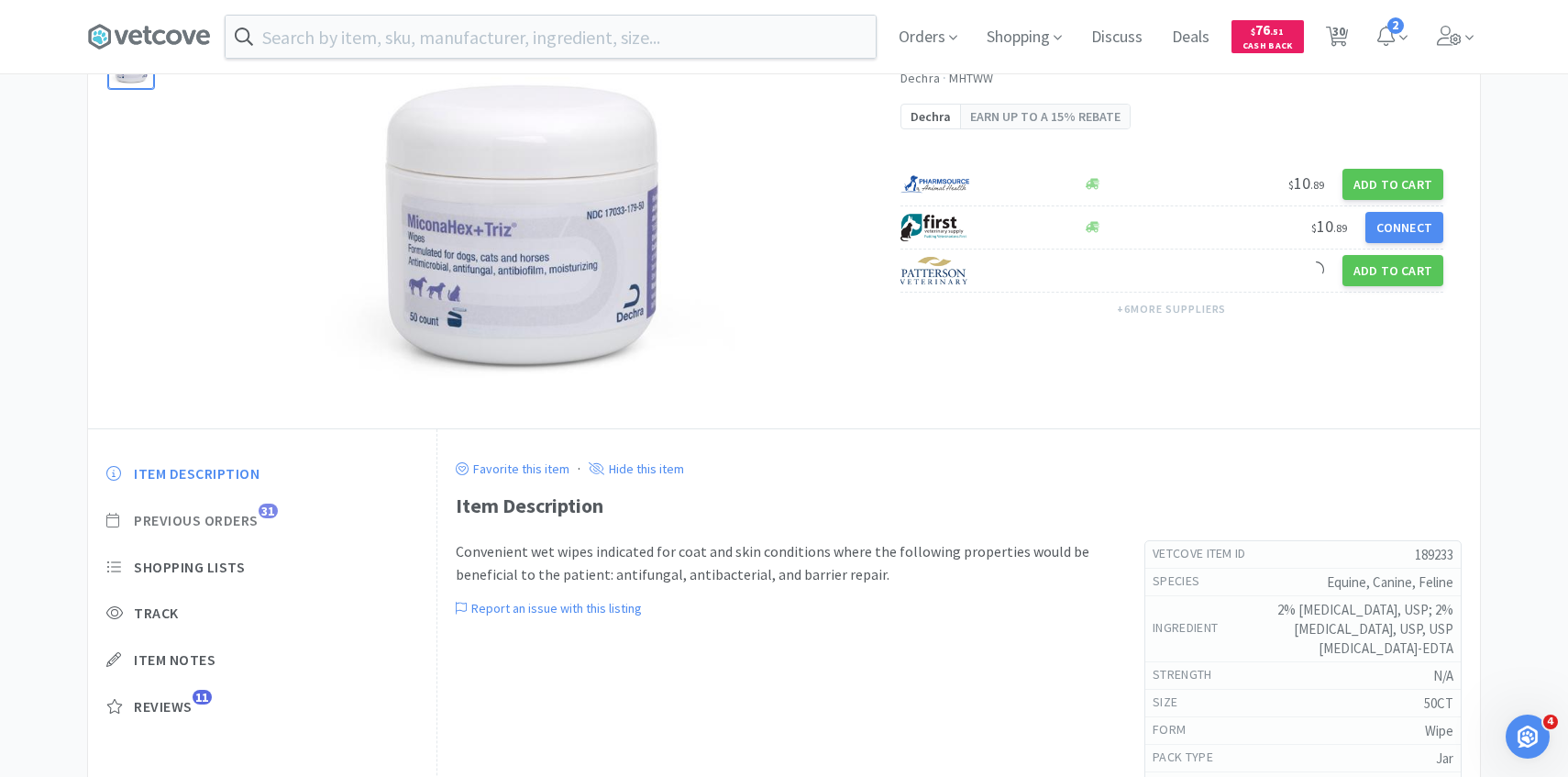
click at [250, 512] on span "Previous Orders" at bounding box center [196, 520] width 124 height 19
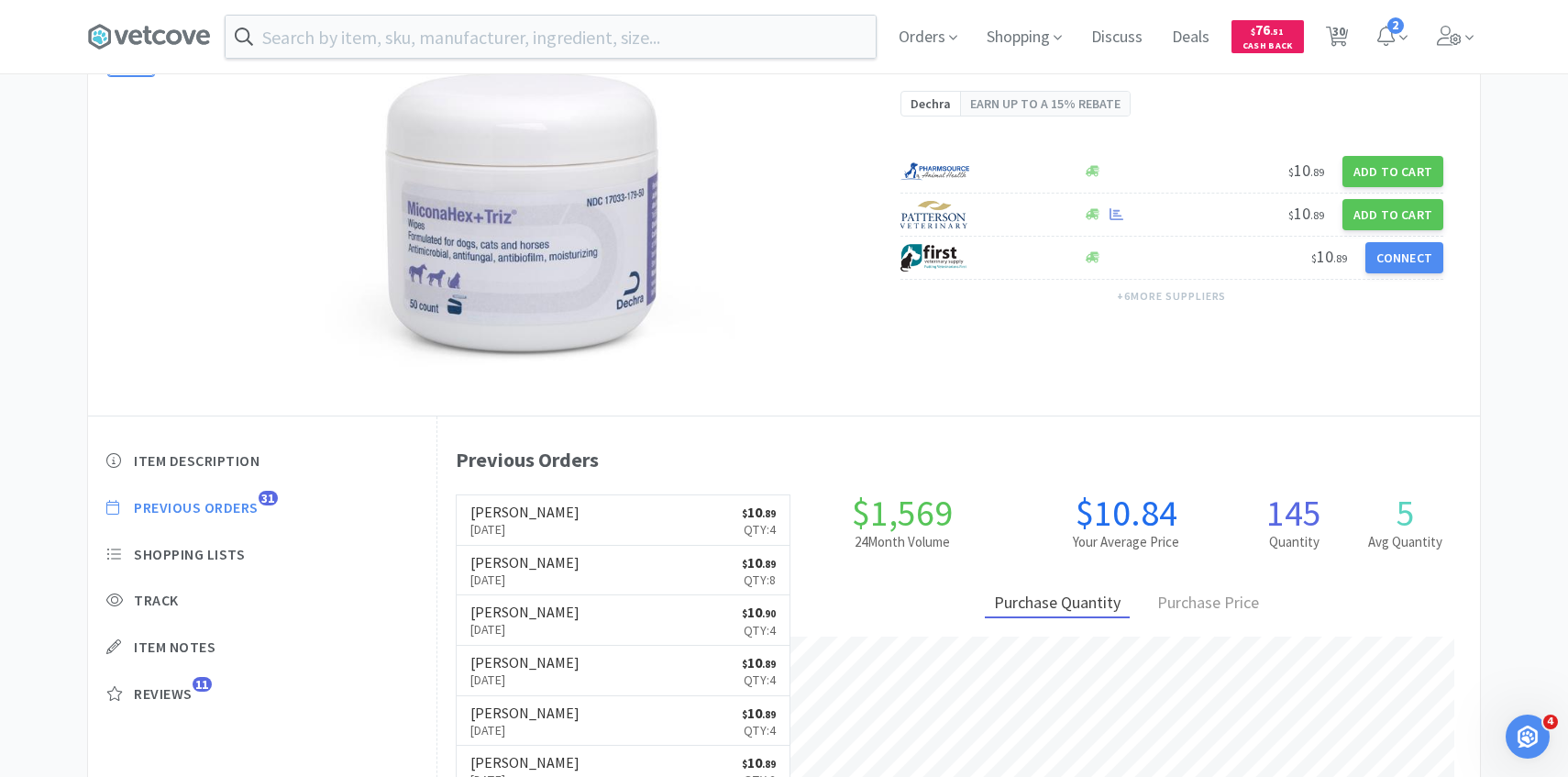
scroll to position [503, 1043]
click at [596, 523] on link "Patterson Sep 23rd, 2025 $ 10 . 89 Qty: 4" at bounding box center [624, 520] width 334 height 50
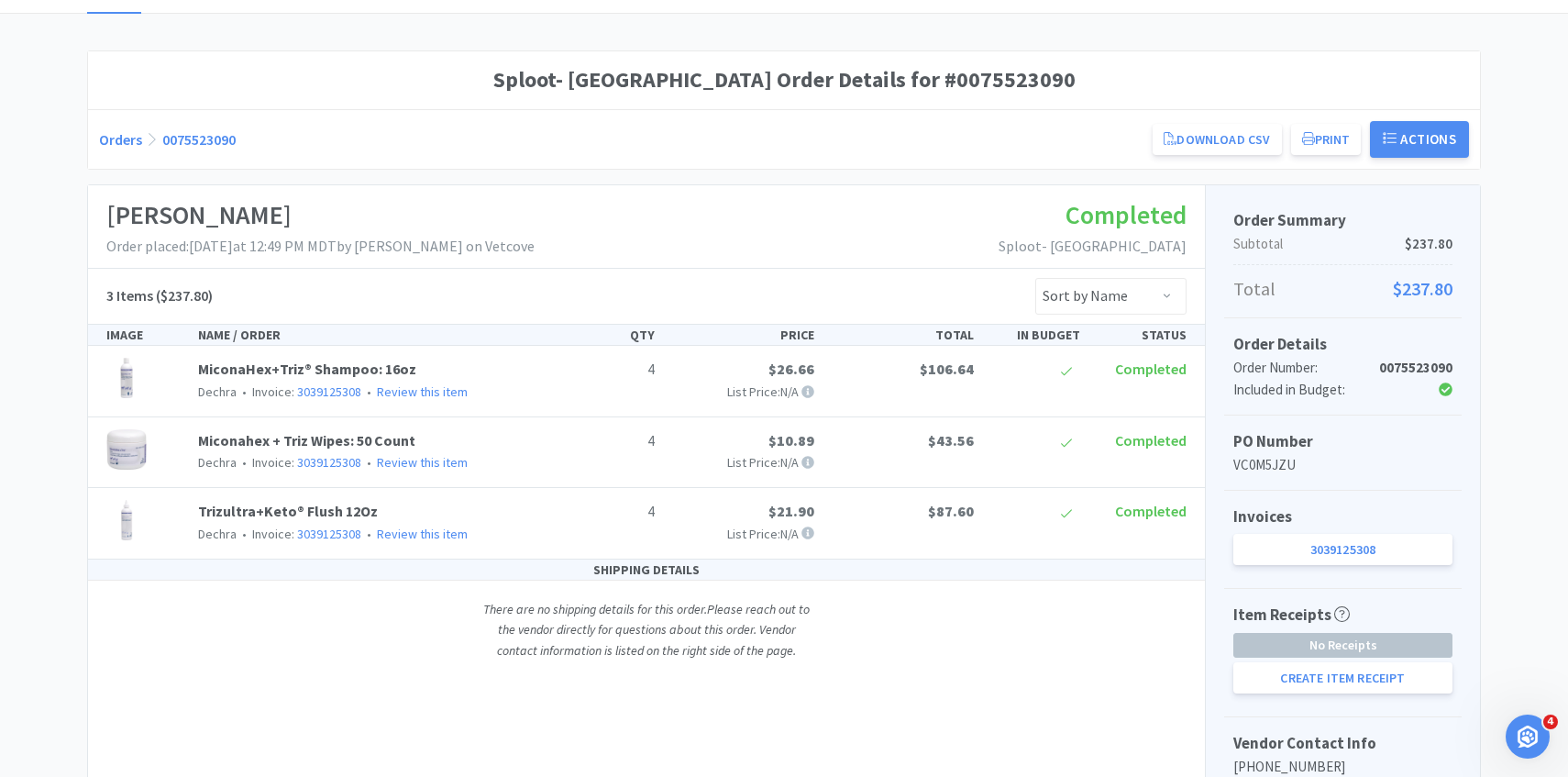
scroll to position [115, 0]
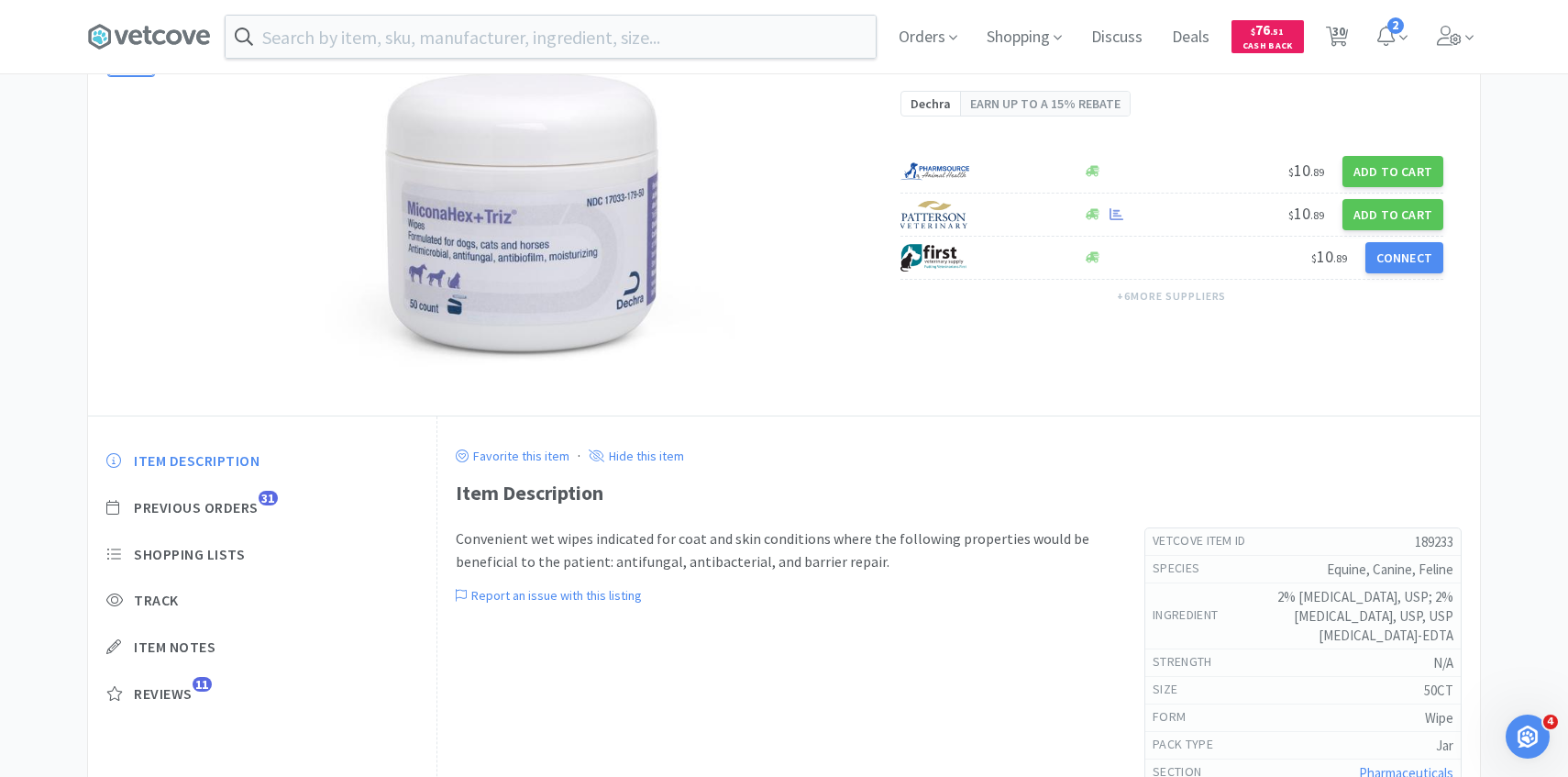
select select "4"
select select "1"
select select "10"
select select "2"
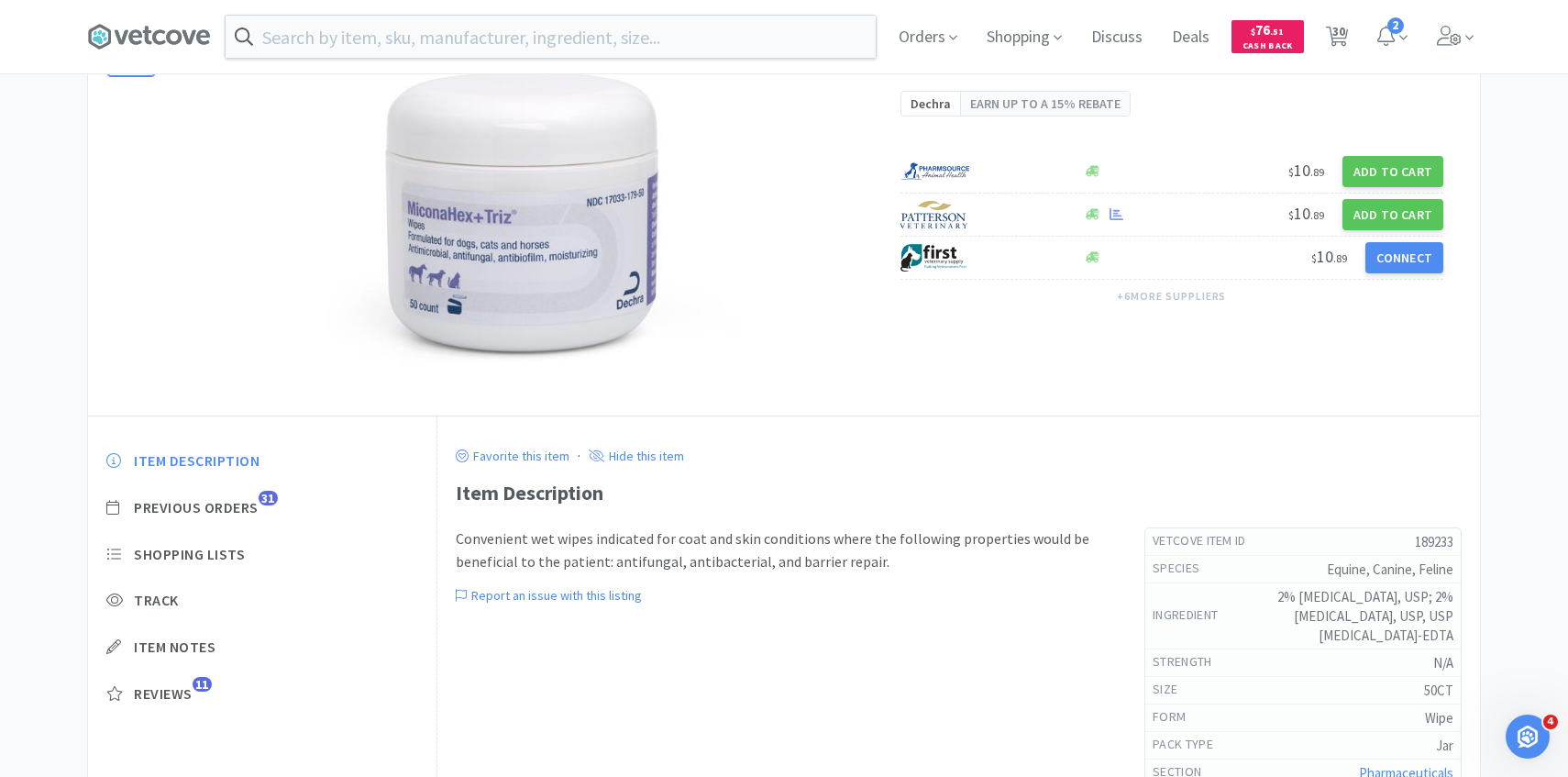
select select "1"
select select "2"
select select "4"
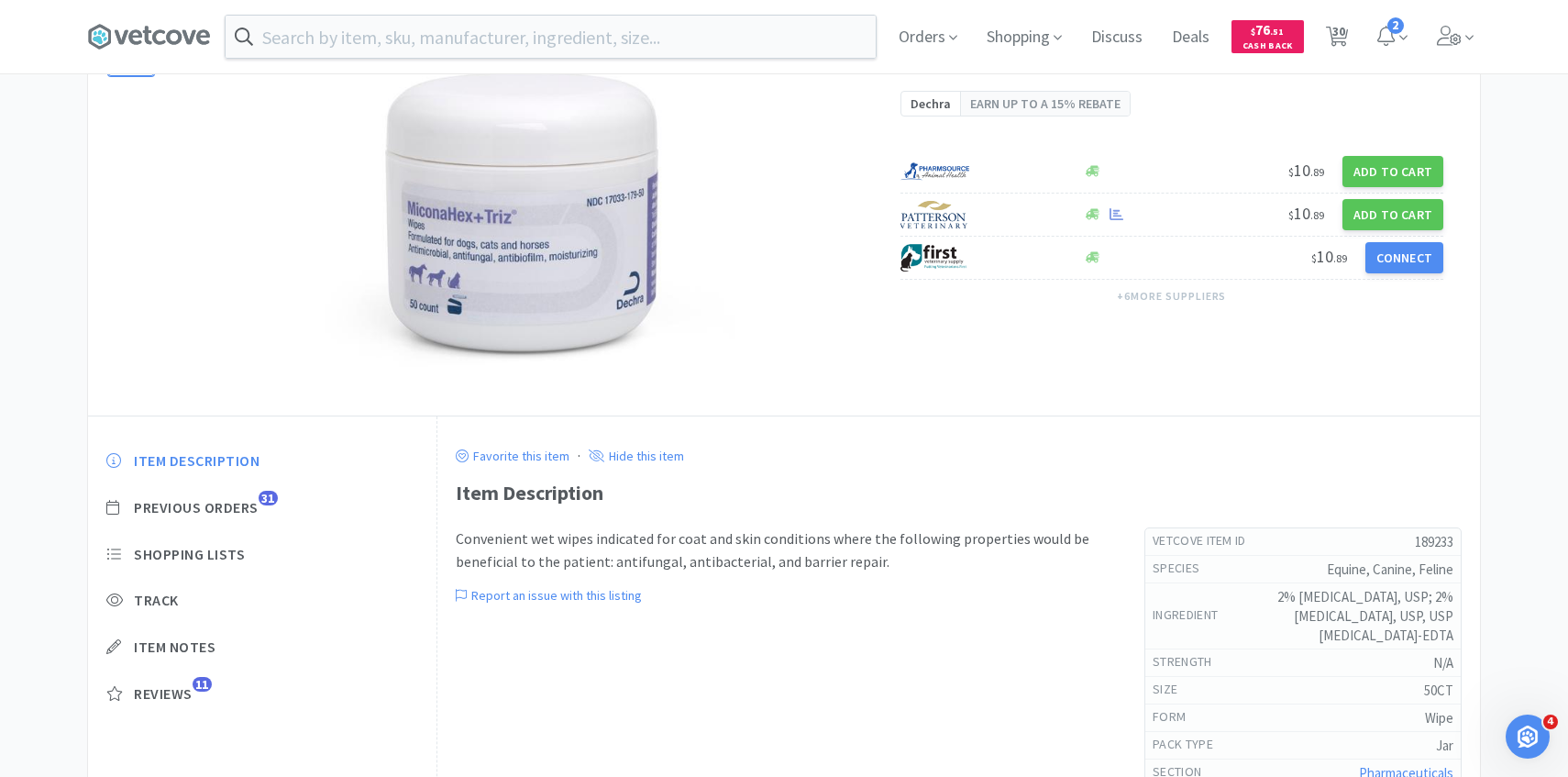
select select "2"
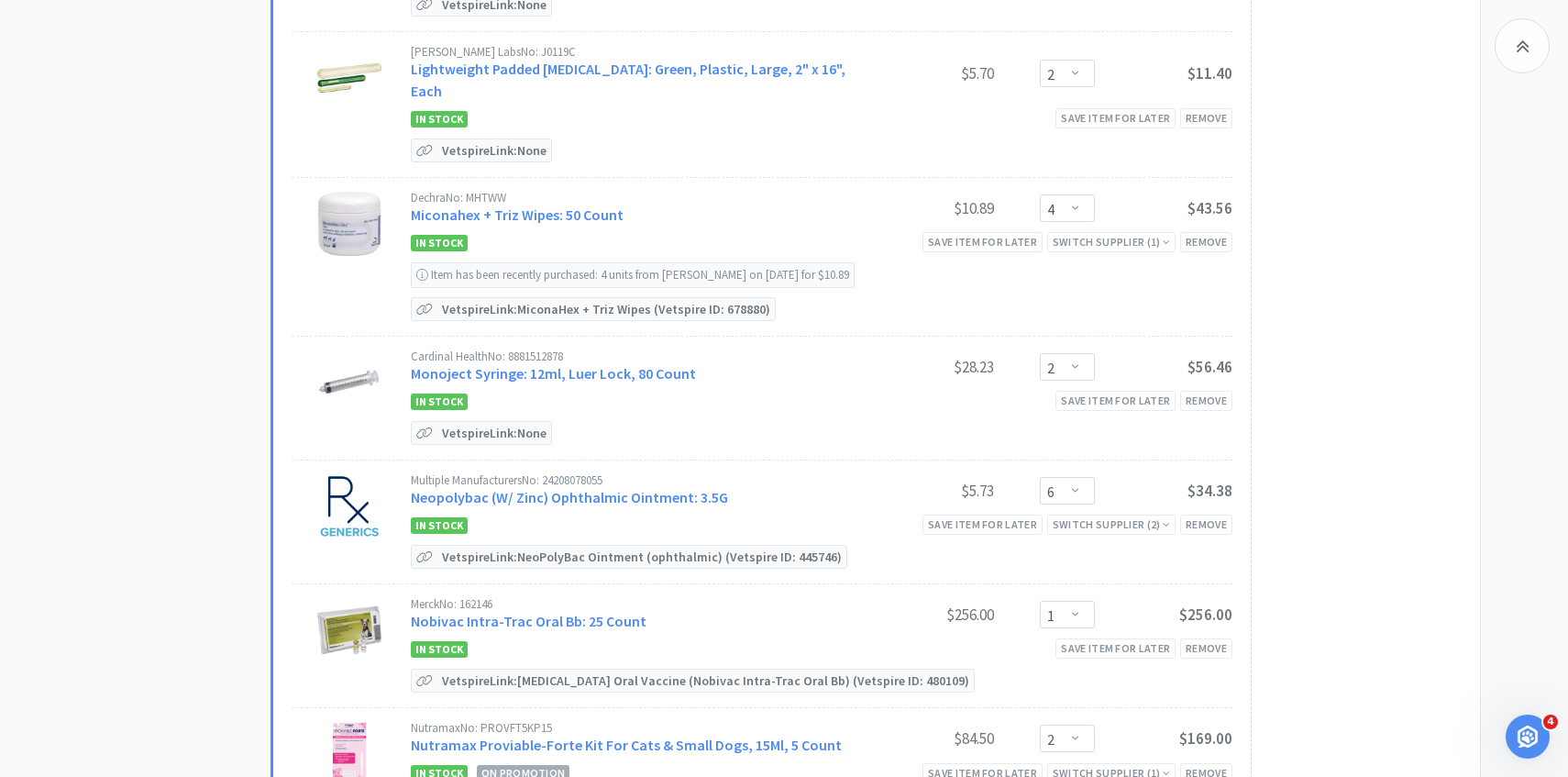
scroll to position [1272, 0]
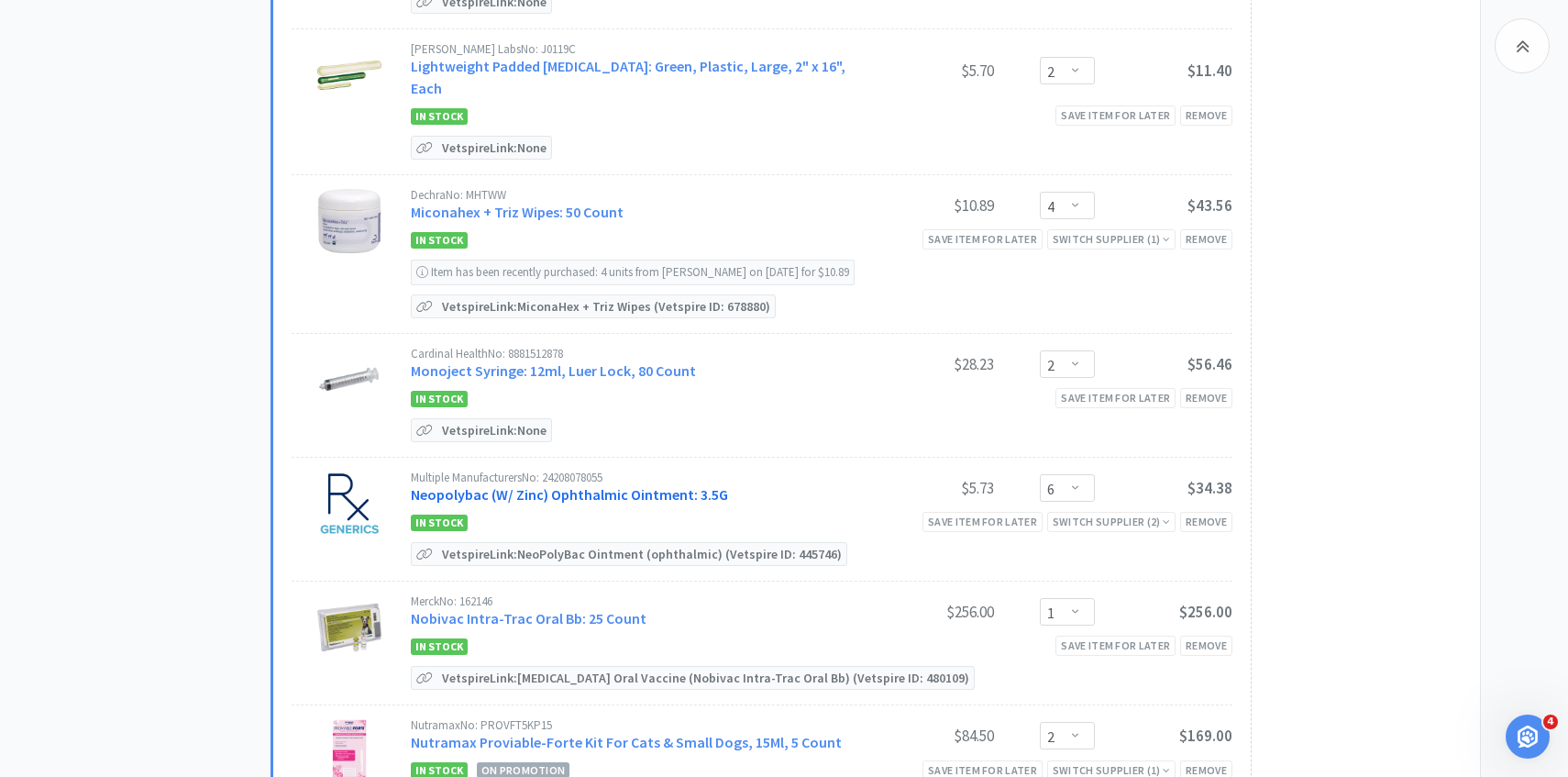
click at [629, 486] on link "Neopolybac (W/ Zinc) Ophthalmic Ointment: 3.5G" at bounding box center [570, 495] width 317 height 19
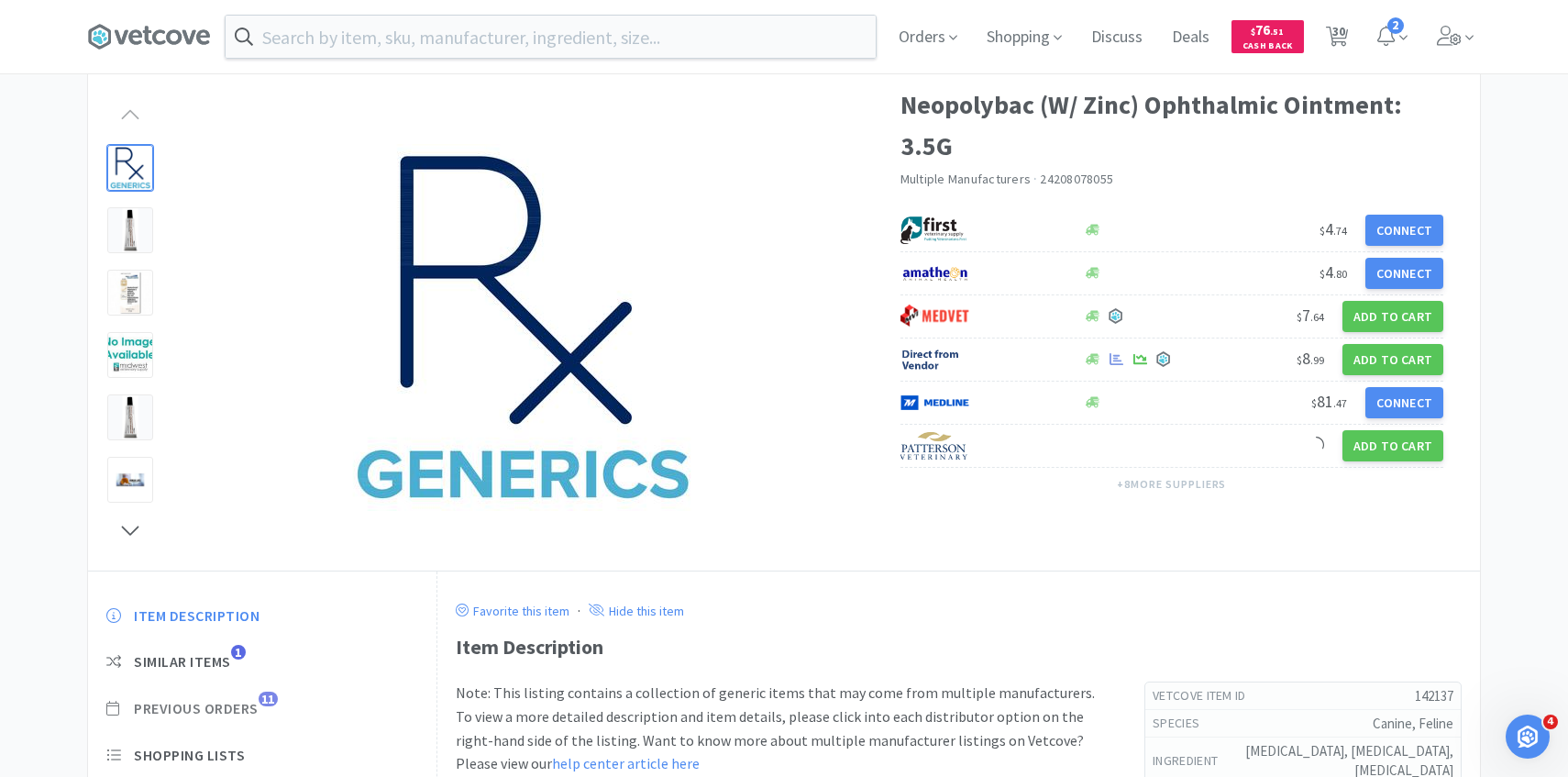
click at [265, 708] on span "Previous Orders 11" at bounding box center [263, 708] width 312 height 19
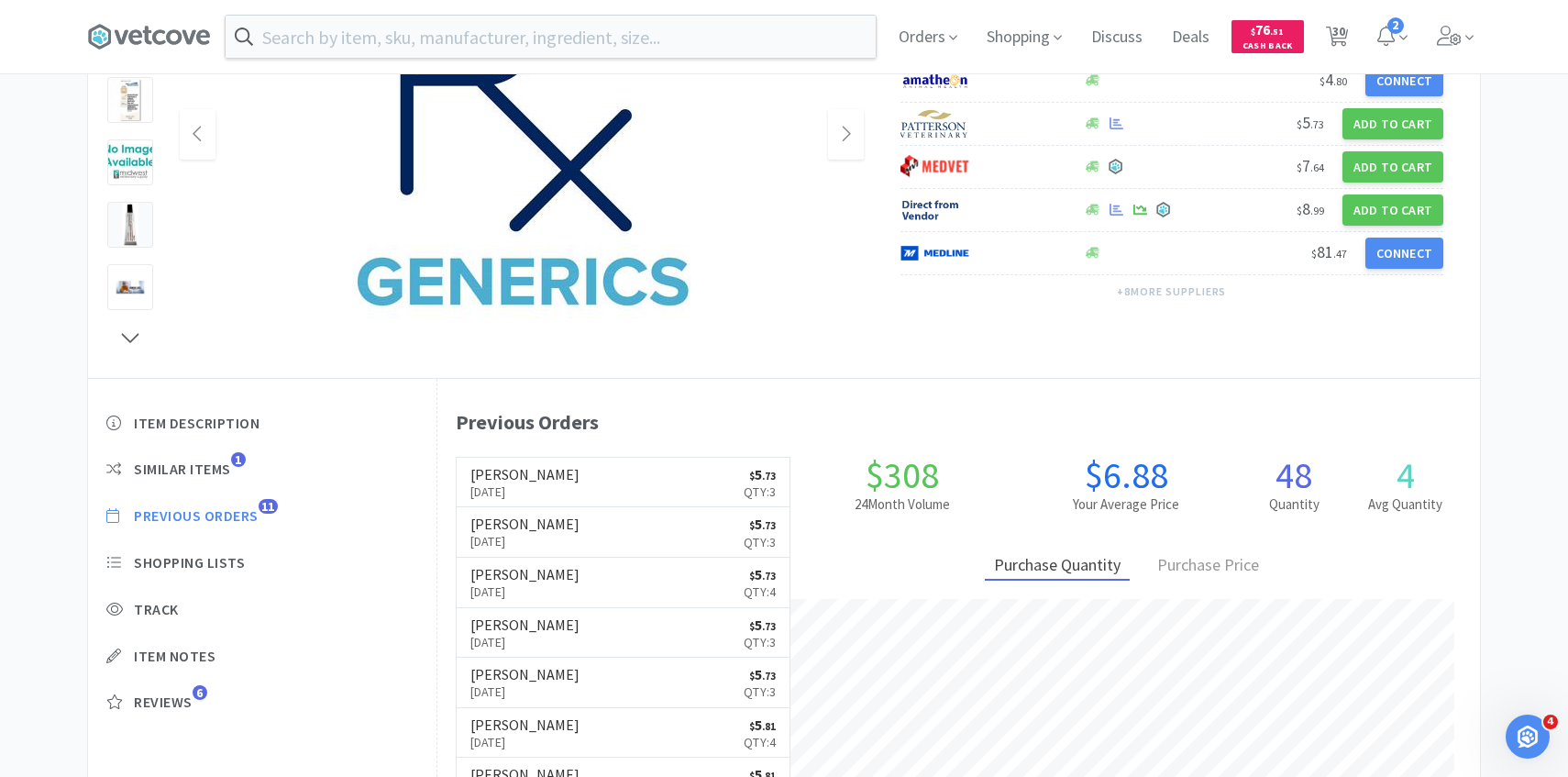
scroll to position [282, 0]
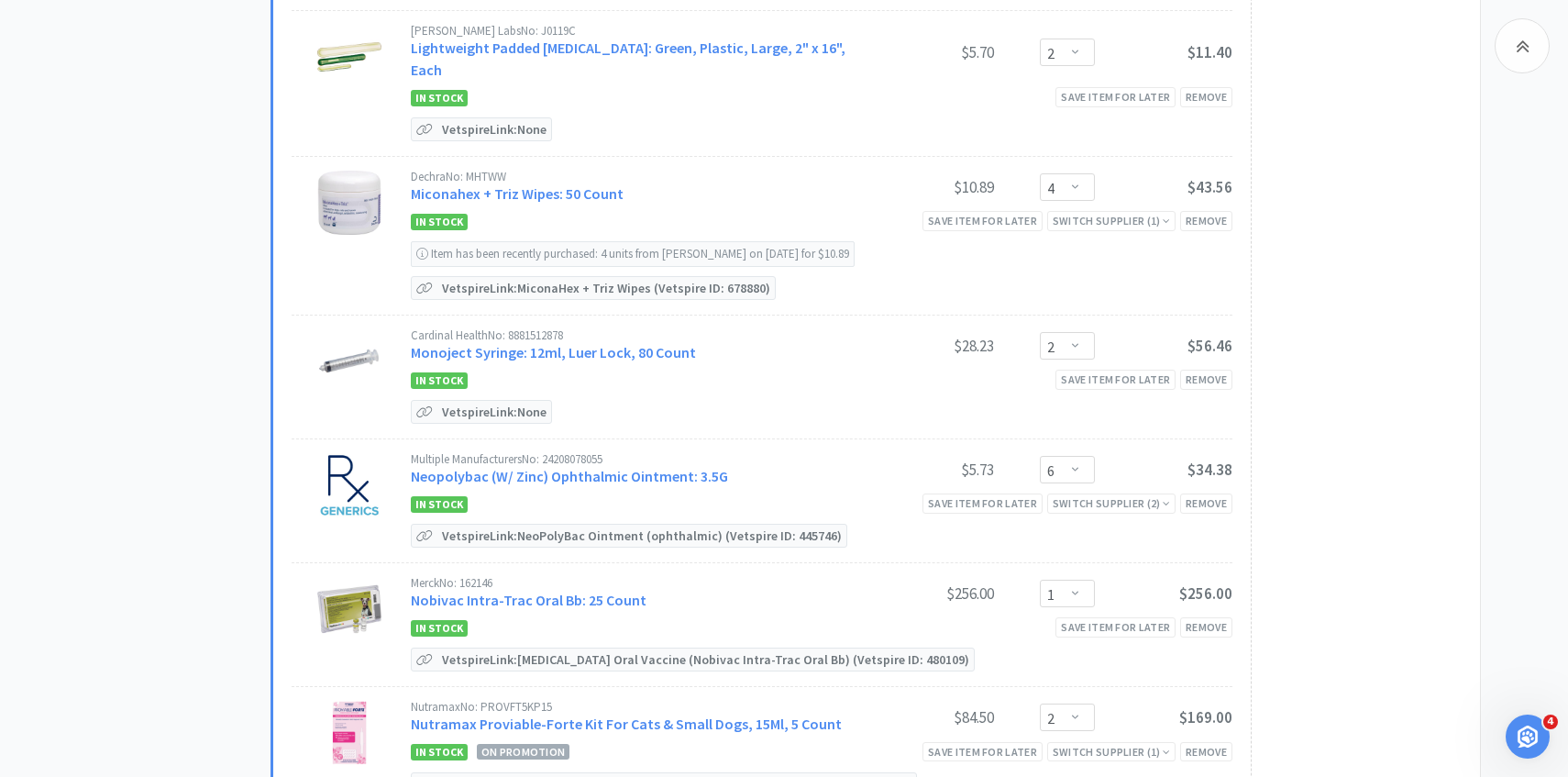
scroll to position [1296, 0]
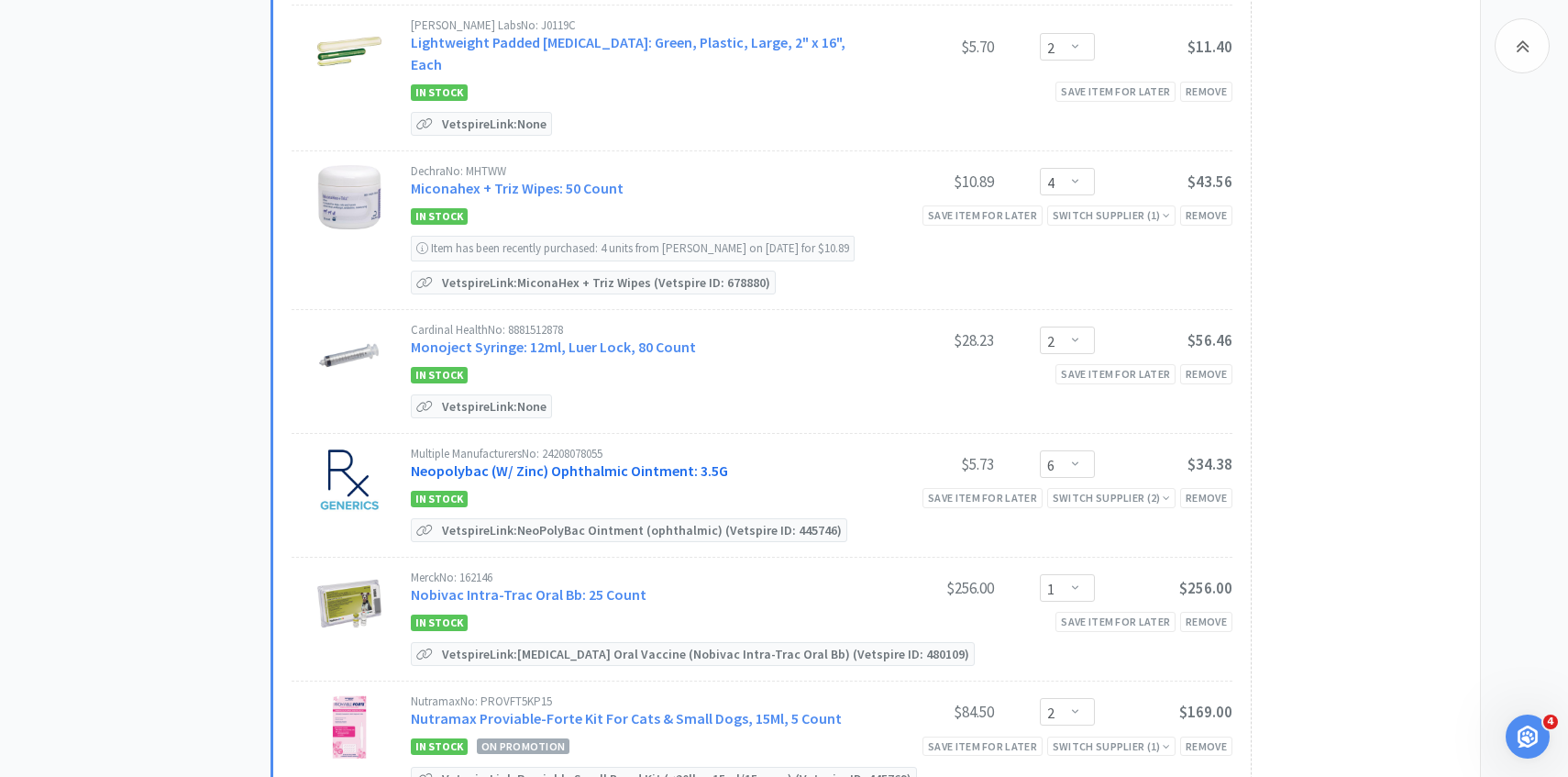
click at [685, 461] on link "Neopolybac (W/ Zinc) Ophthalmic Ointment: 3.5G" at bounding box center [570, 471] width 317 height 19
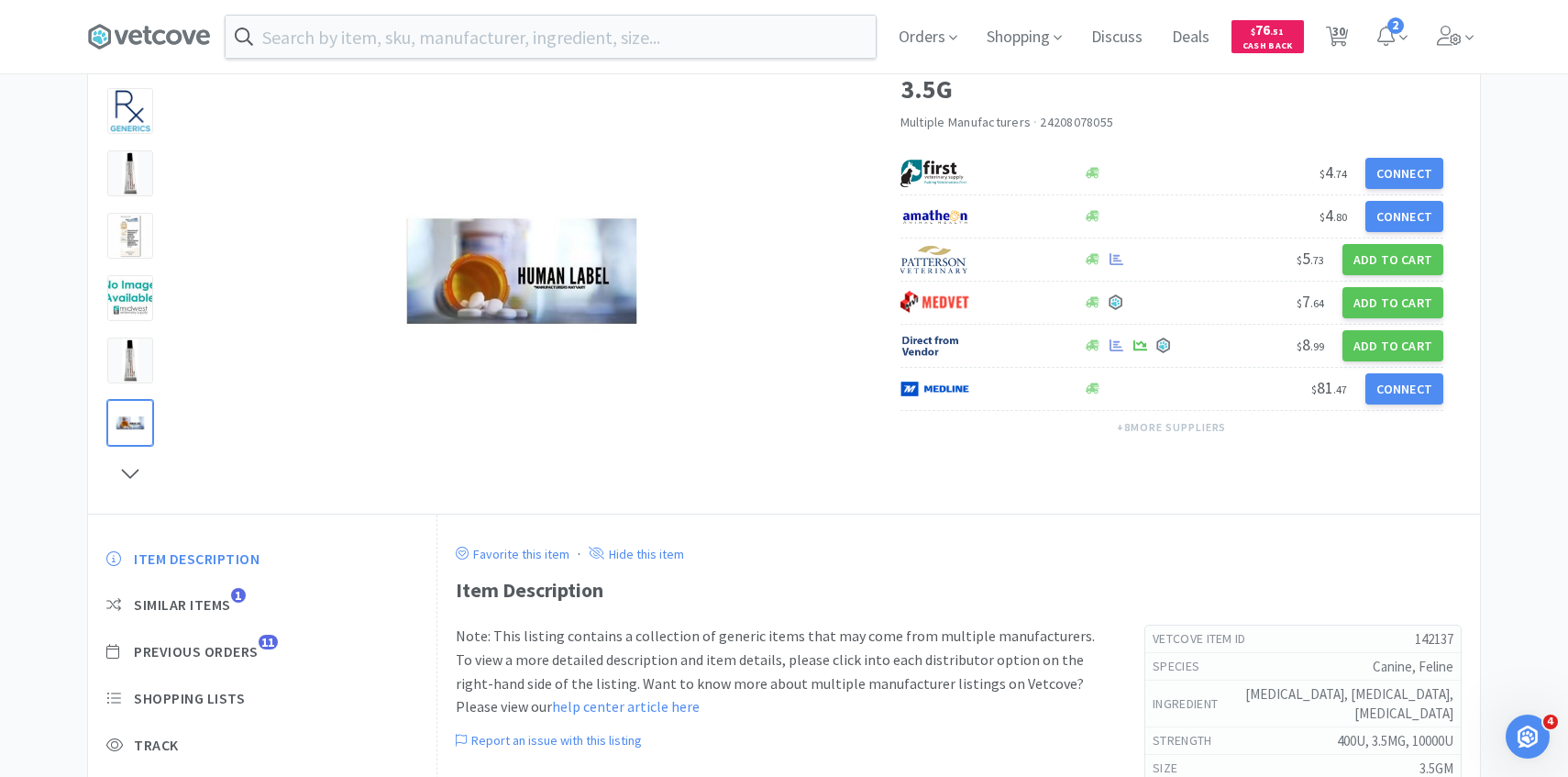
scroll to position [303, 0]
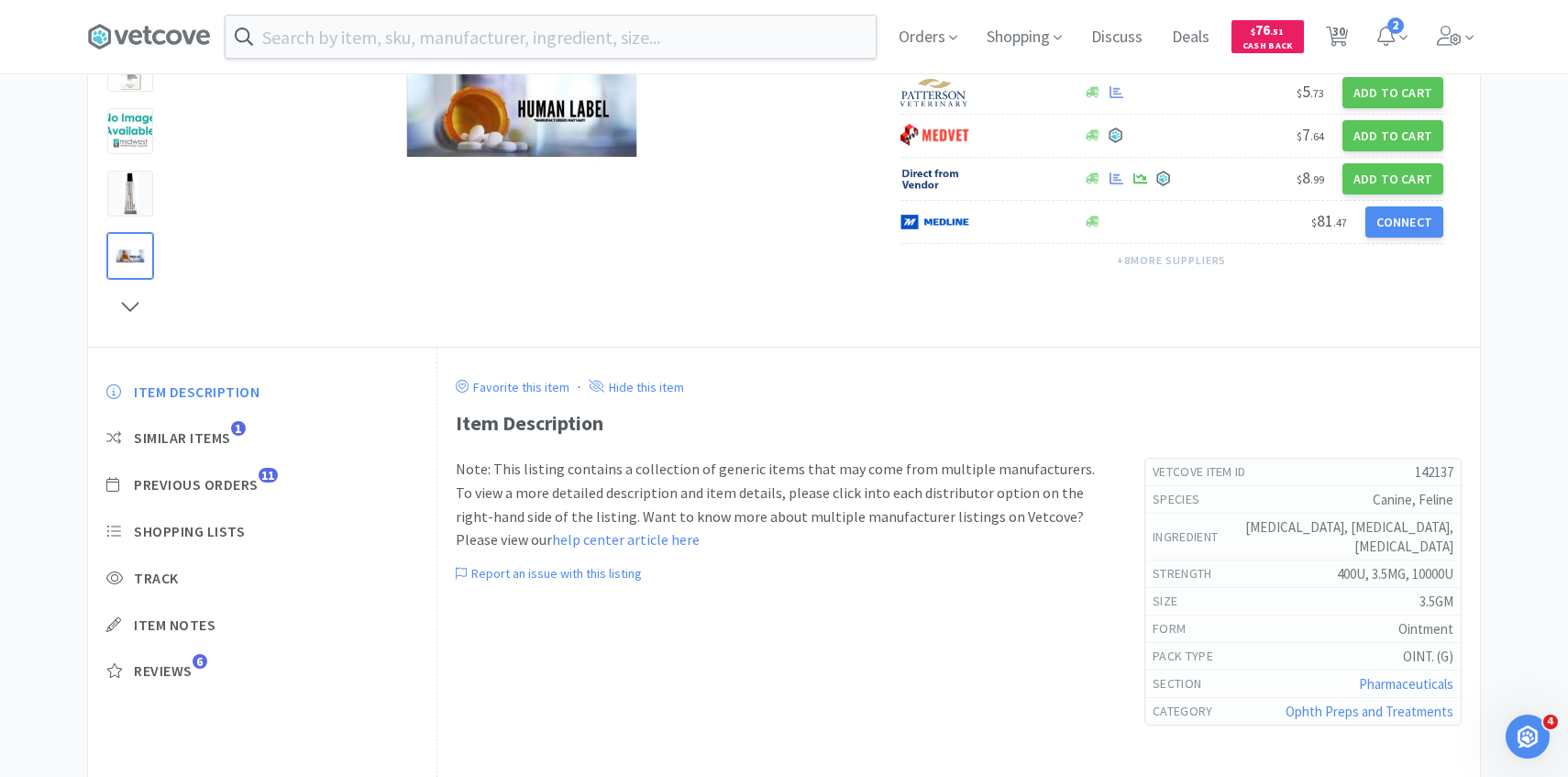
click at [245, 495] on div "Item Description Similar Items 1 Previous Orders 11 Shopping Lists Track Item N…" at bounding box center [262, 545] width 348 height 363
click at [245, 489] on span "Previous Orders" at bounding box center [196, 485] width 124 height 19
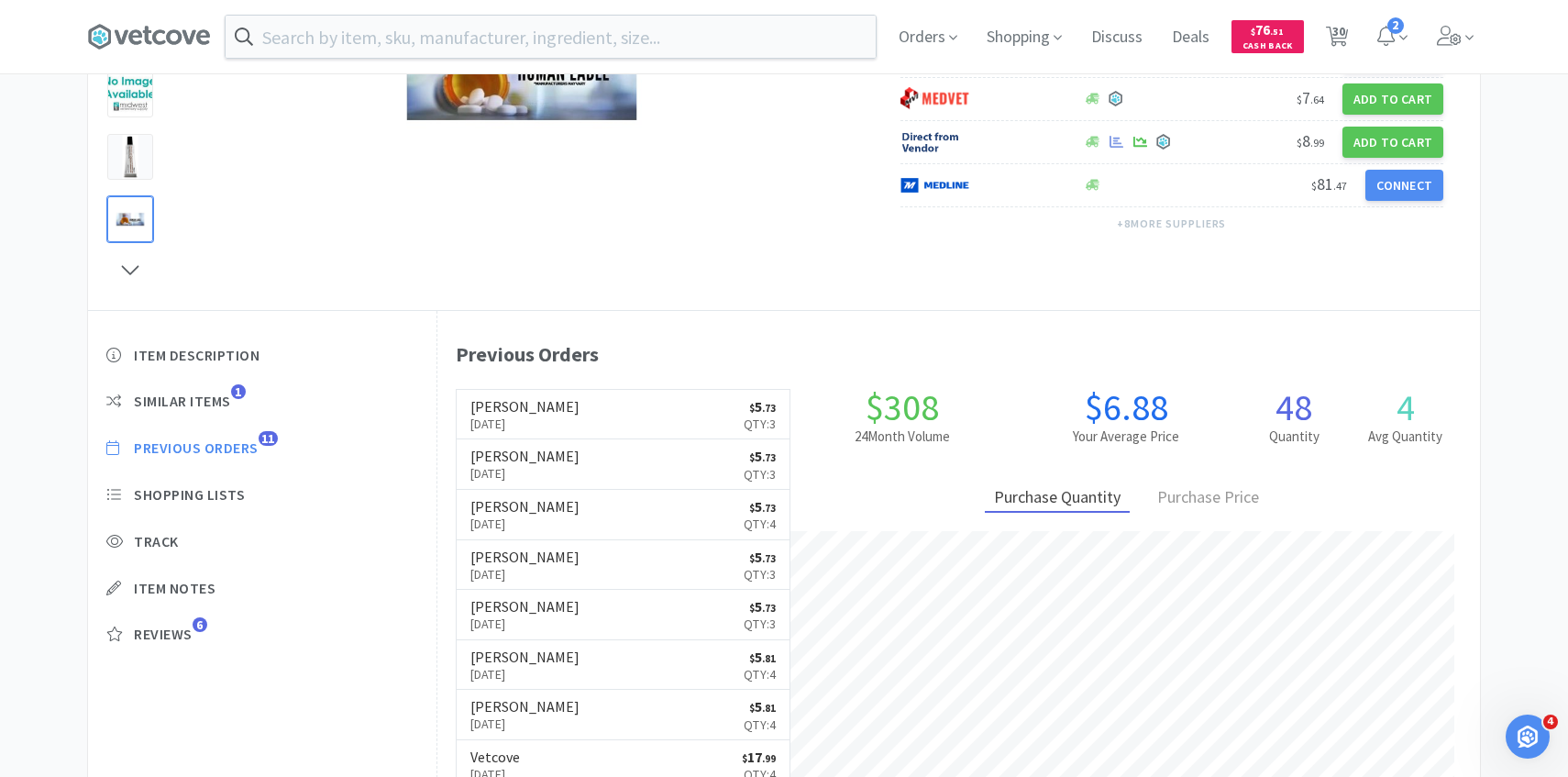
scroll to position [341, 0]
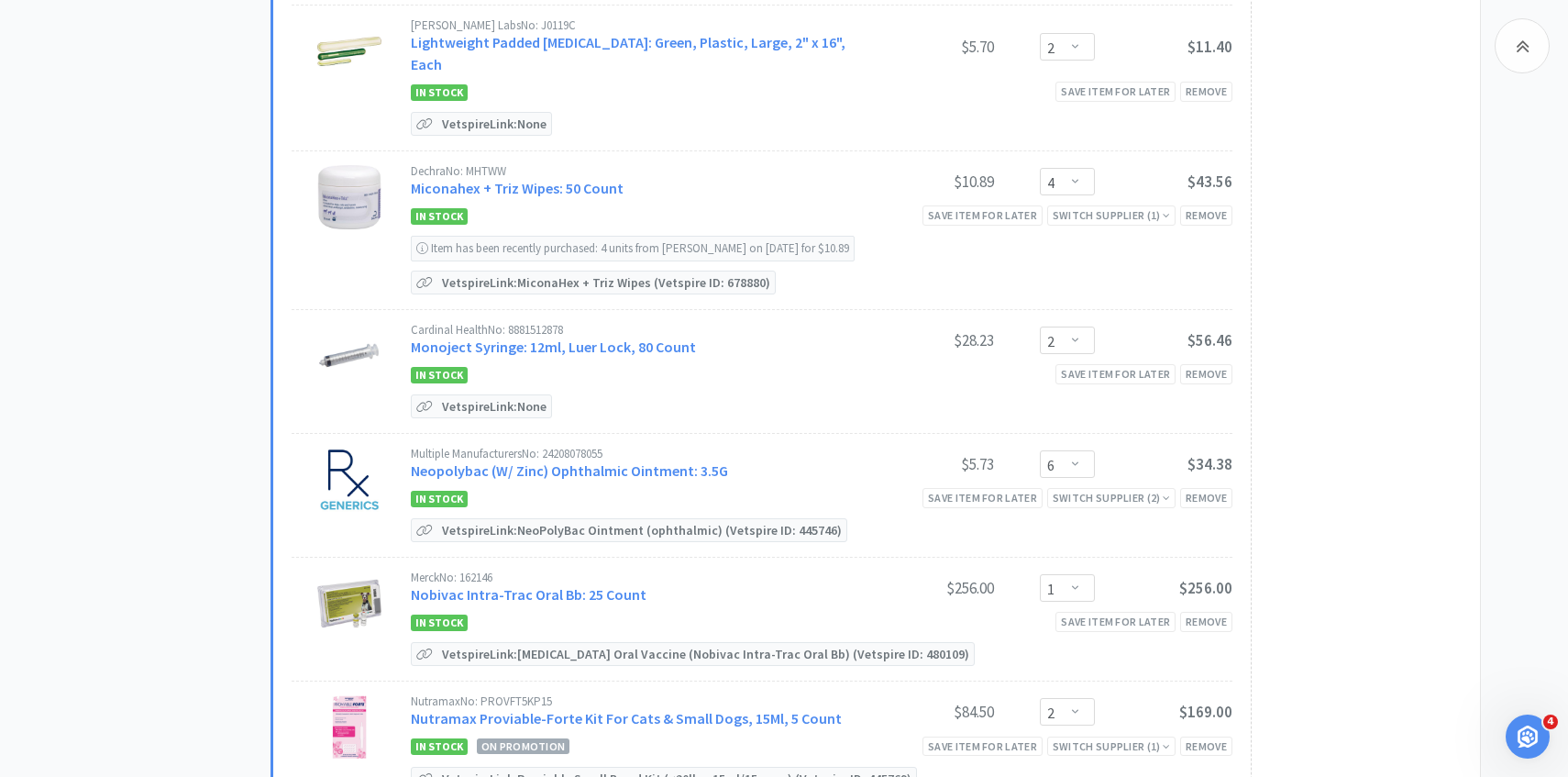
scroll to position [1297, 0]
click at [1066, 449] on select "Enter Quantity 1 2 3 4 5 6 7 8 9 10 11 12 13 14 15 16 17 18 19 20 Enter Quantity" at bounding box center [1067, 463] width 55 height 28
click at [1040, 449] on select "Enter Quantity 1 2 3 4 5 6 7 8 9 10 11 12 13 14 15 16 17 18 19 20 Enter Quantity" at bounding box center [1067, 463] width 55 height 28
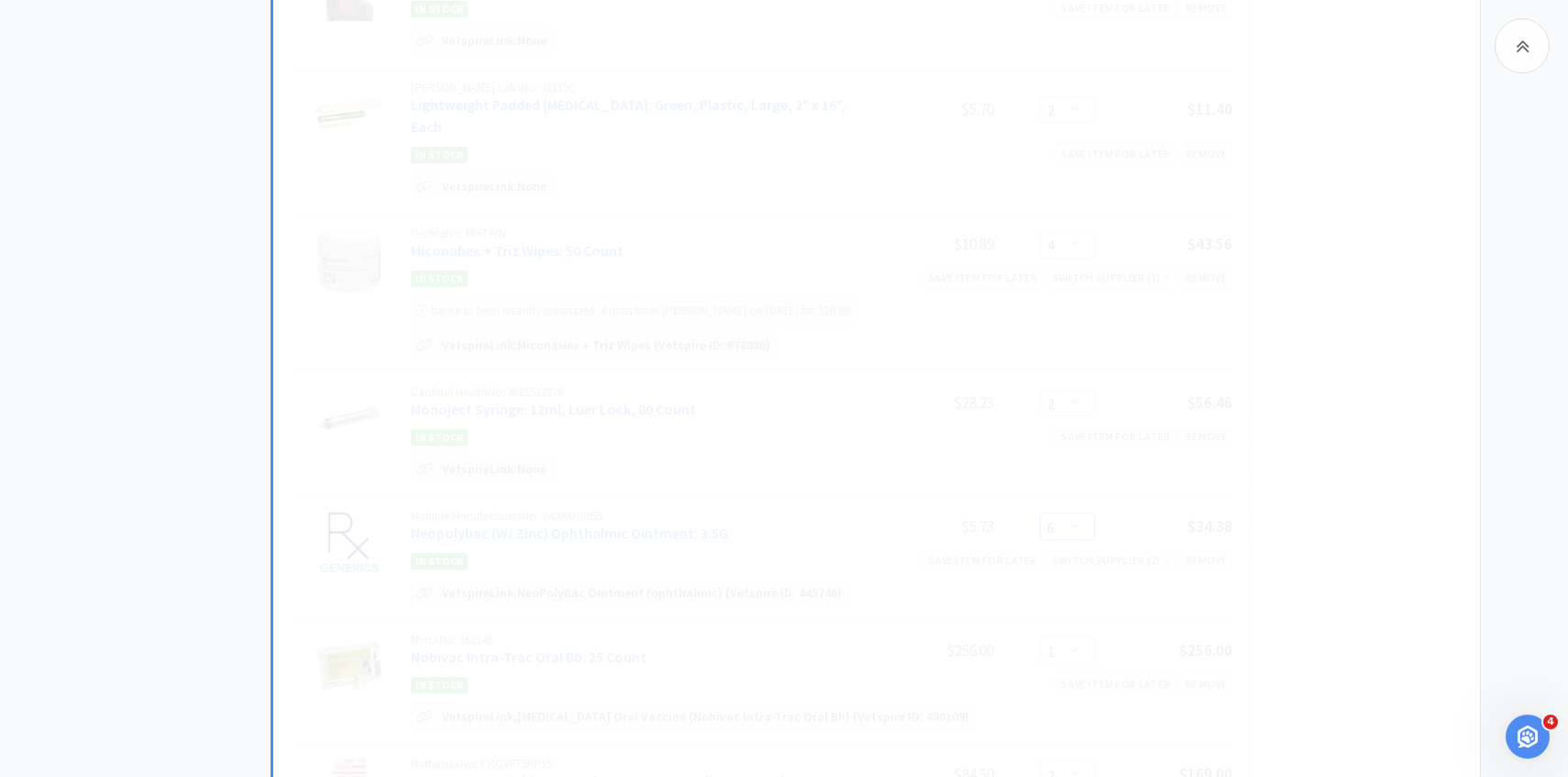
scroll to position [1188, 0]
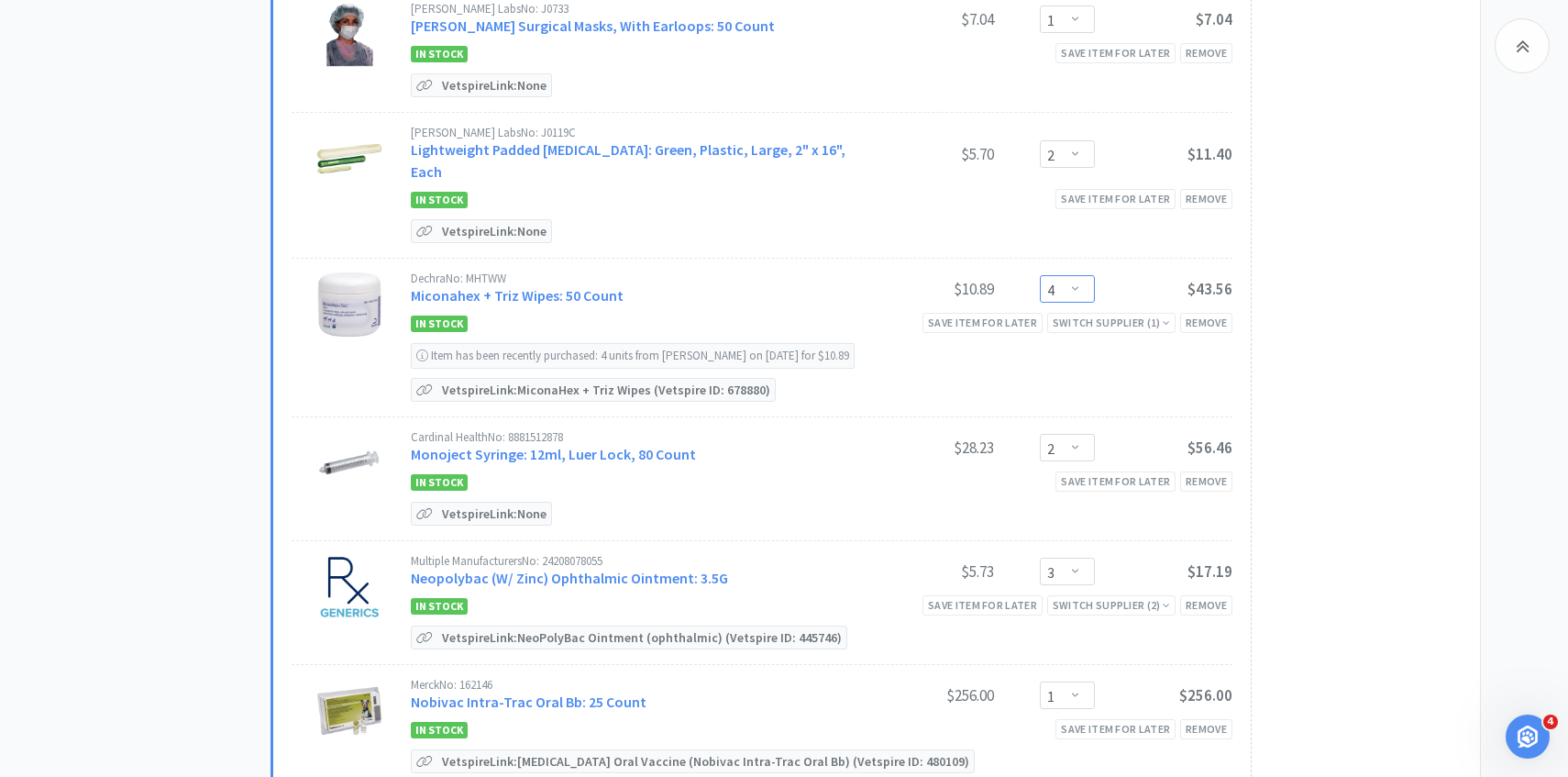
click at [1071, 275] on select "Enter Quantity 1 2 3 4 5 6 7 8 9 10 11 12 13 14 15 16 17 18 19 20 Enter Quantity" at bounding box center [1067, 289] width 55 height 28
click at [1040, 275] on select "Enter Quantity 1 2 3 4 5 6 7 8 9 10 11 12 13 14 15 16 17 18 19 20 Enter Quantity" at bounding box center [1067, 289] width 55 height 28
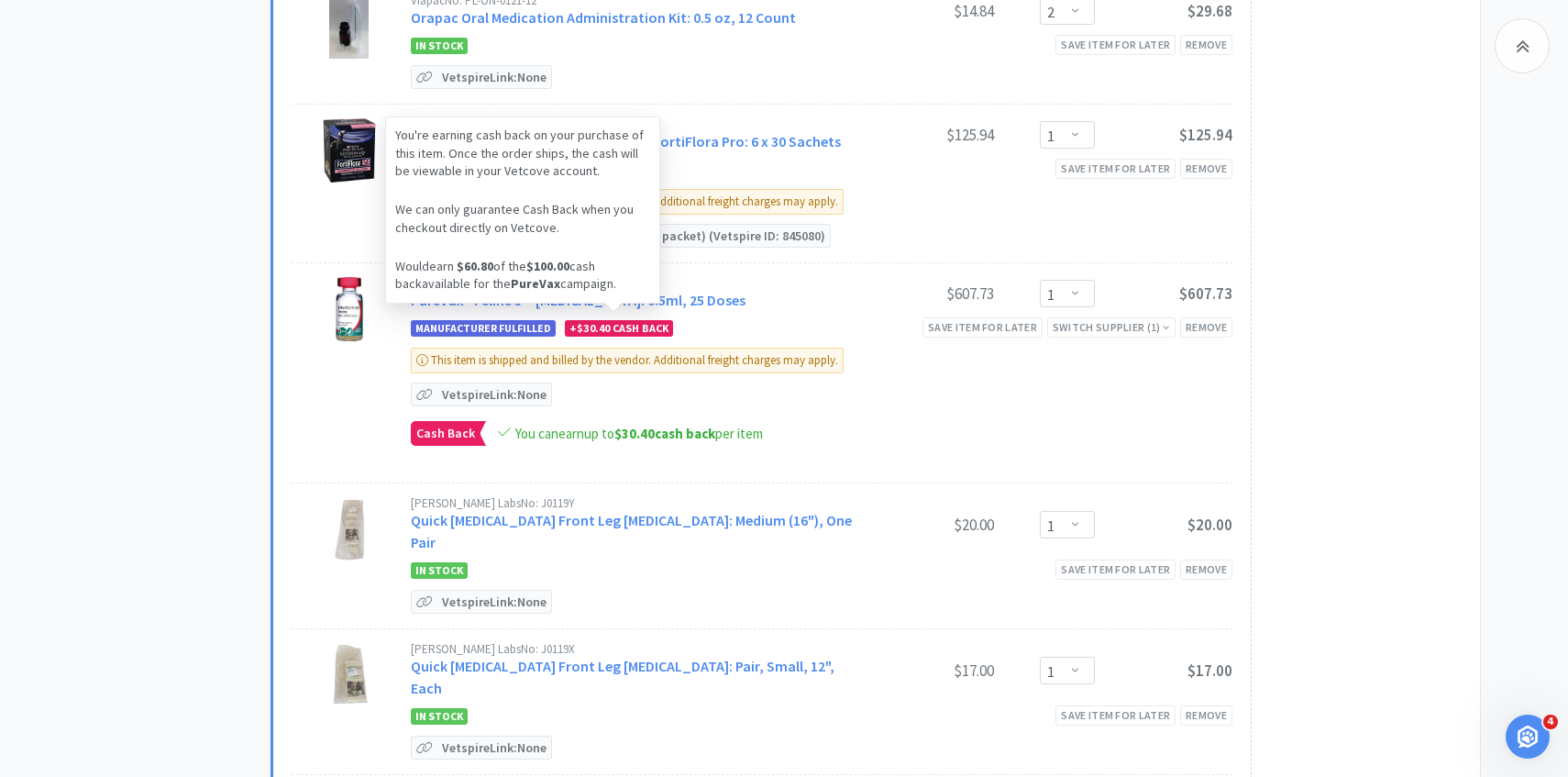
scroll to position [2255, 0]
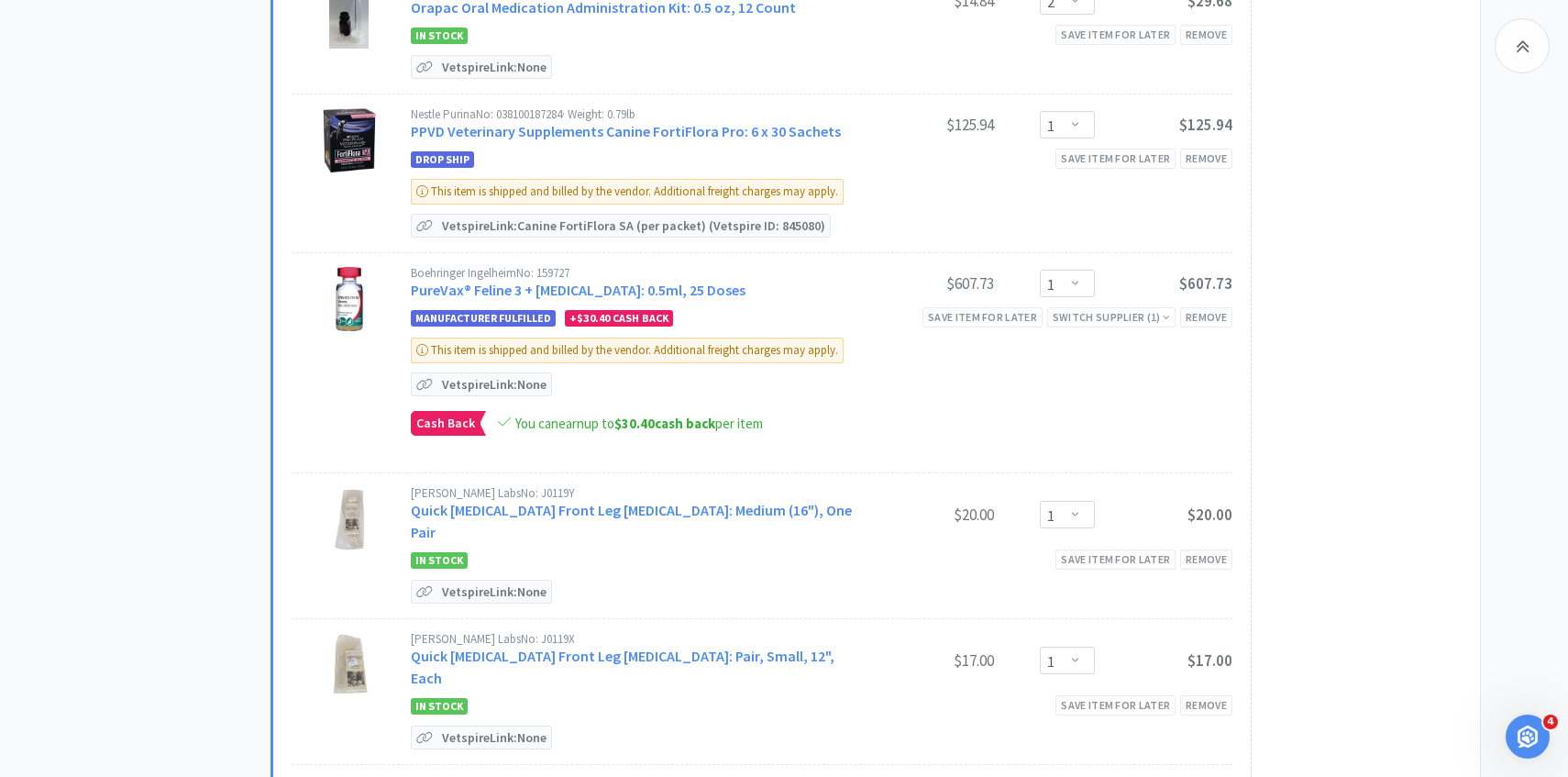
click at [665, 280] on link "PureVax® Feline 3 + Rabies: 0.5ml, 25 Doses" at bounding box center [578, 290] width 335 height 19
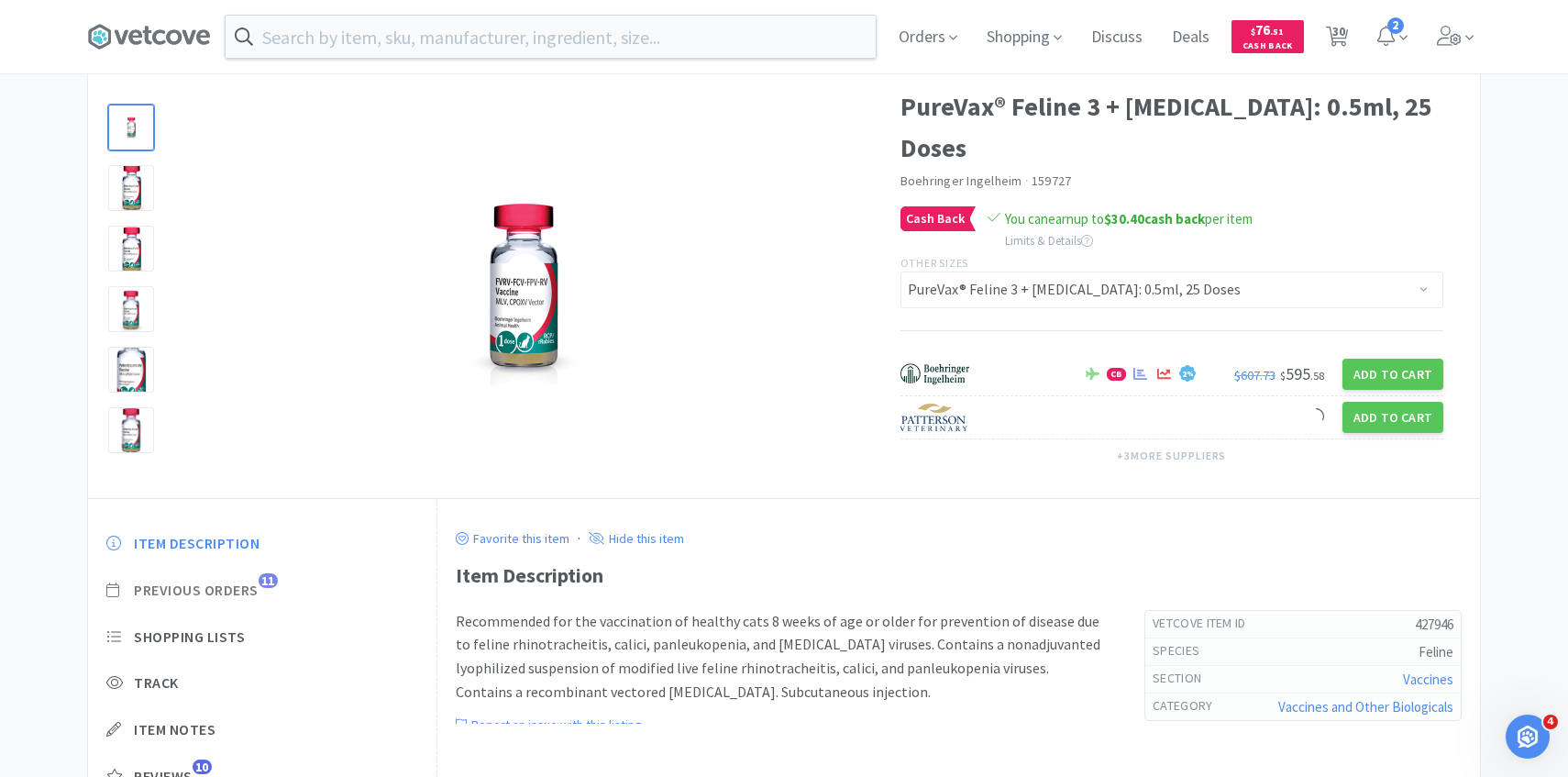
scroll to position [89, 0]
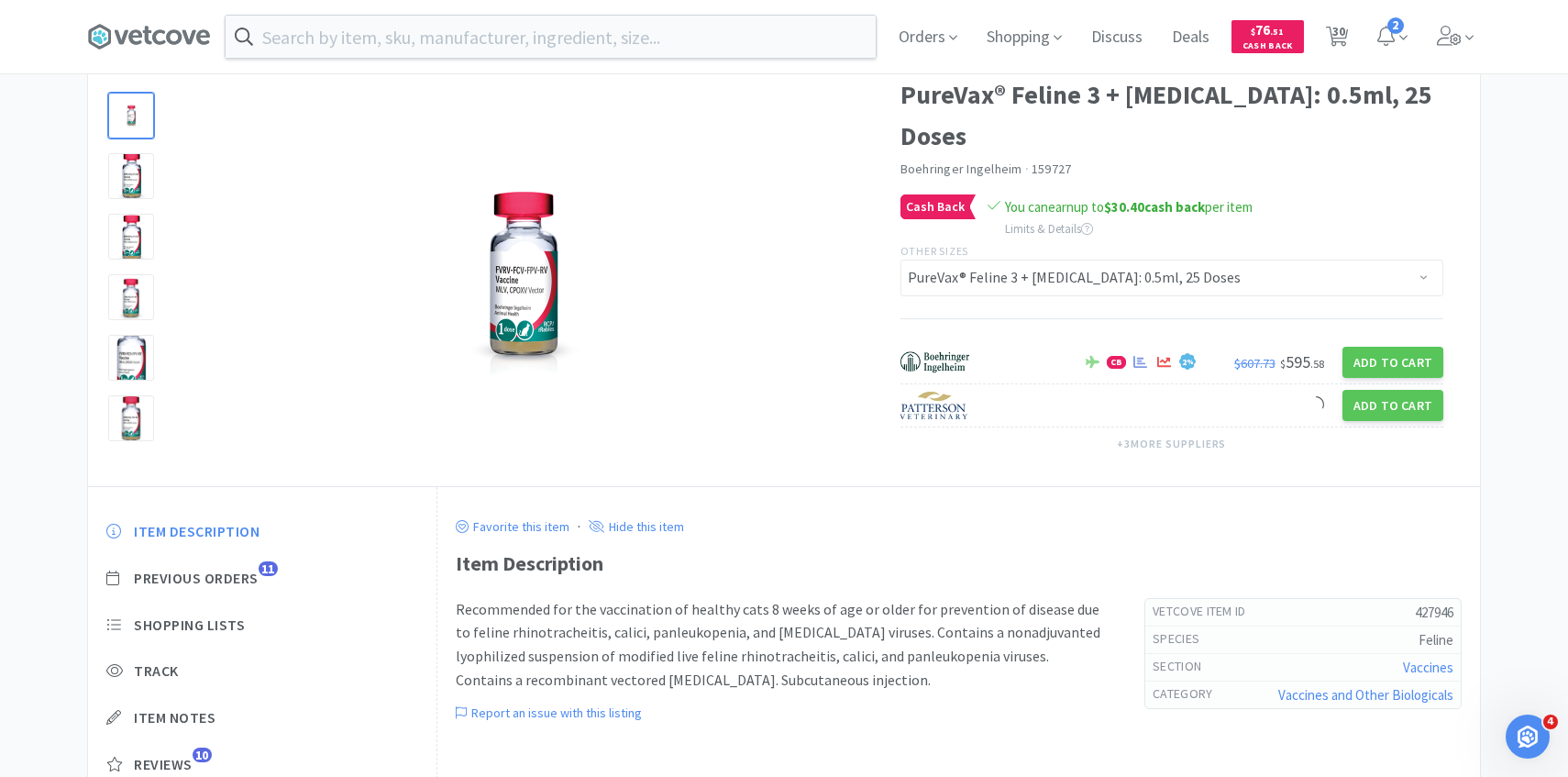
click at [248, 580] on div "Item Description Previous Orders 11 Shopping Lists Track Item Notes Reviews 10" at bounding box center [262, 661] width 348 height 317
click at [250, 573] on span "Previous Orders" at bounding box center [196, 578] width 124 height 19
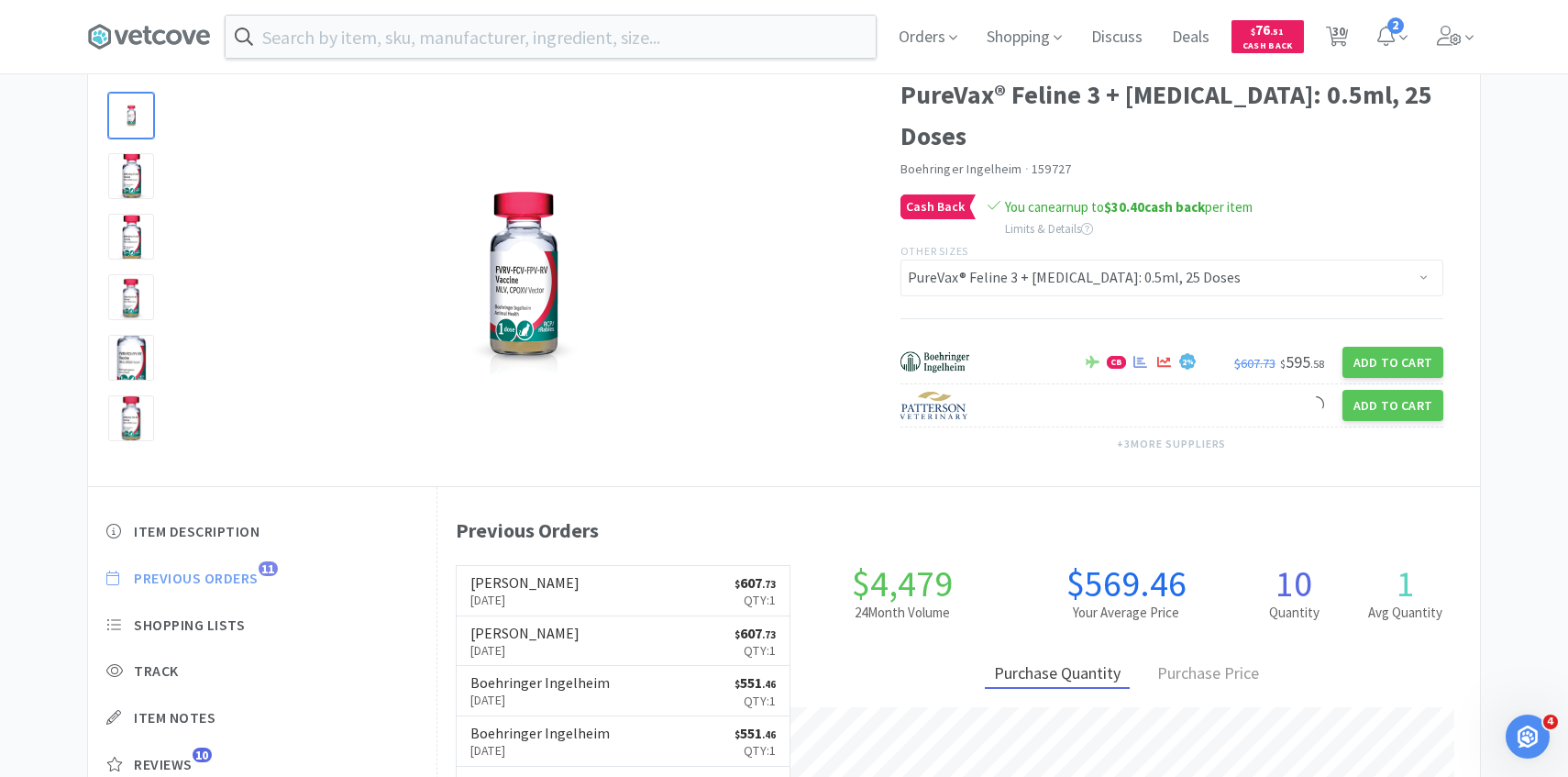
scroll to position [503, 1043]
click at [607, 585] on link "Patterson Sep 16th, 2025 $ 607 . 73 Qty: 1" at bounding box center [624, 591] width 334 height 50
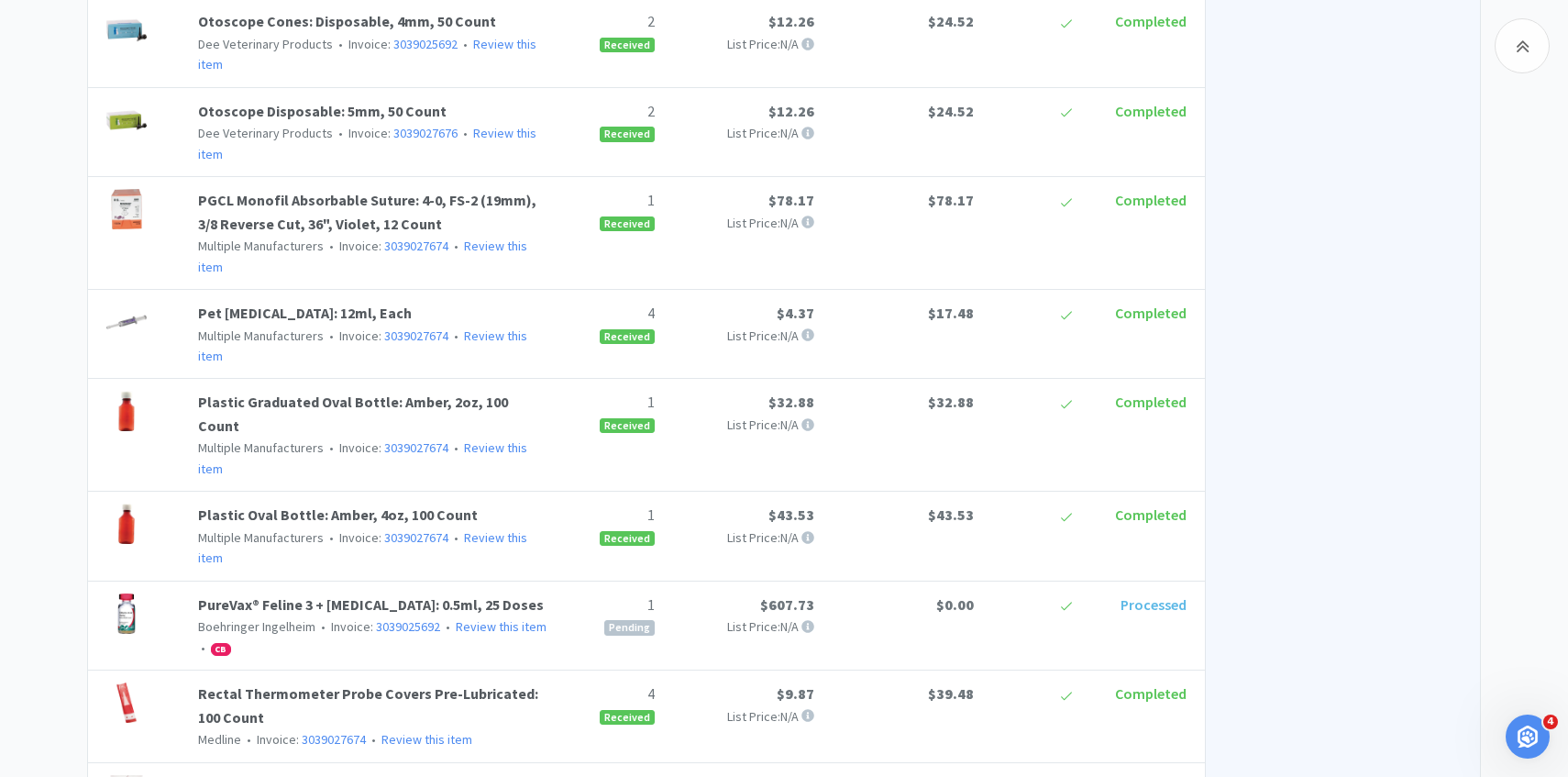
scroll to position [5449, 0]
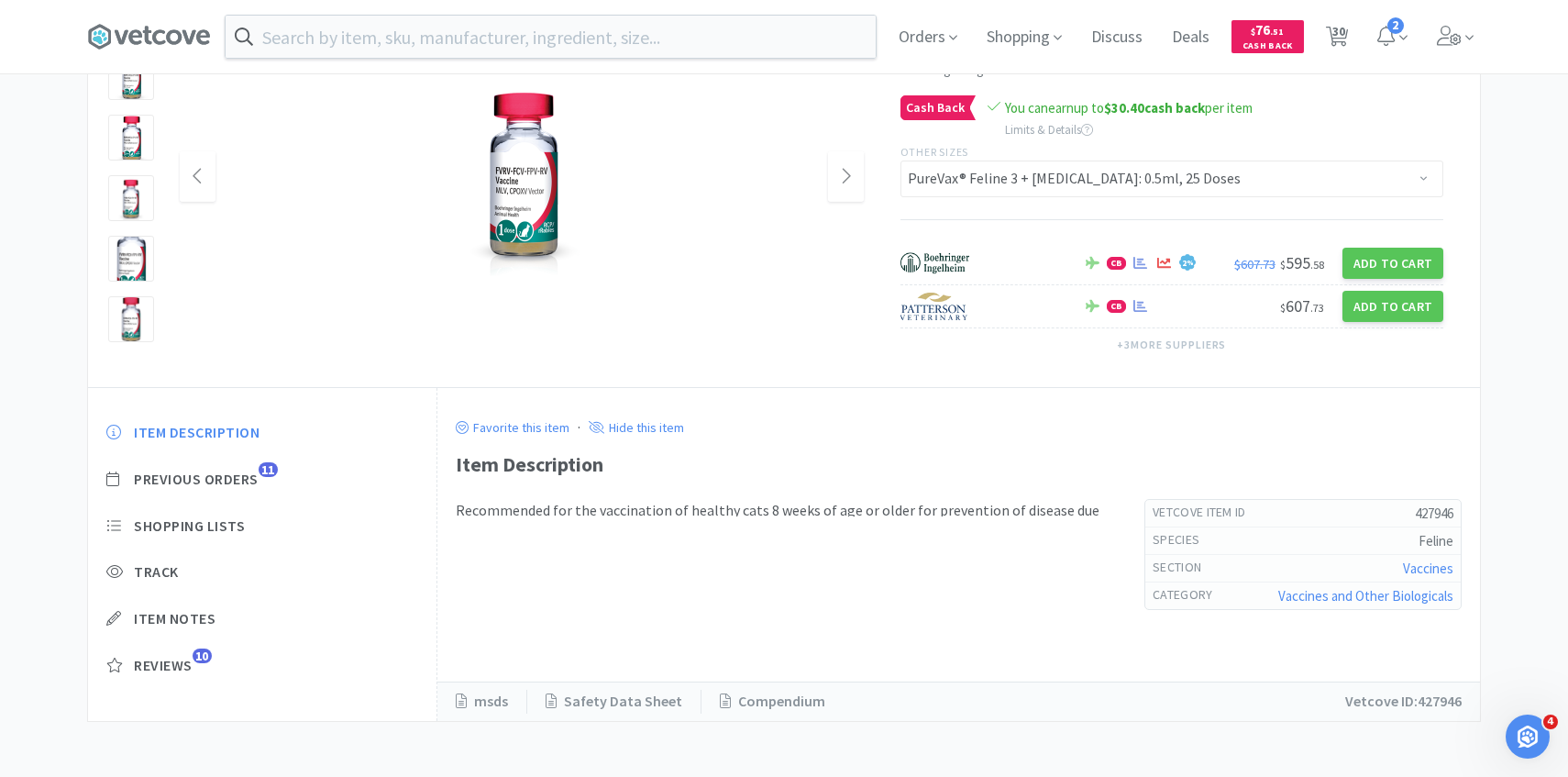
scroll to position [89, 0]
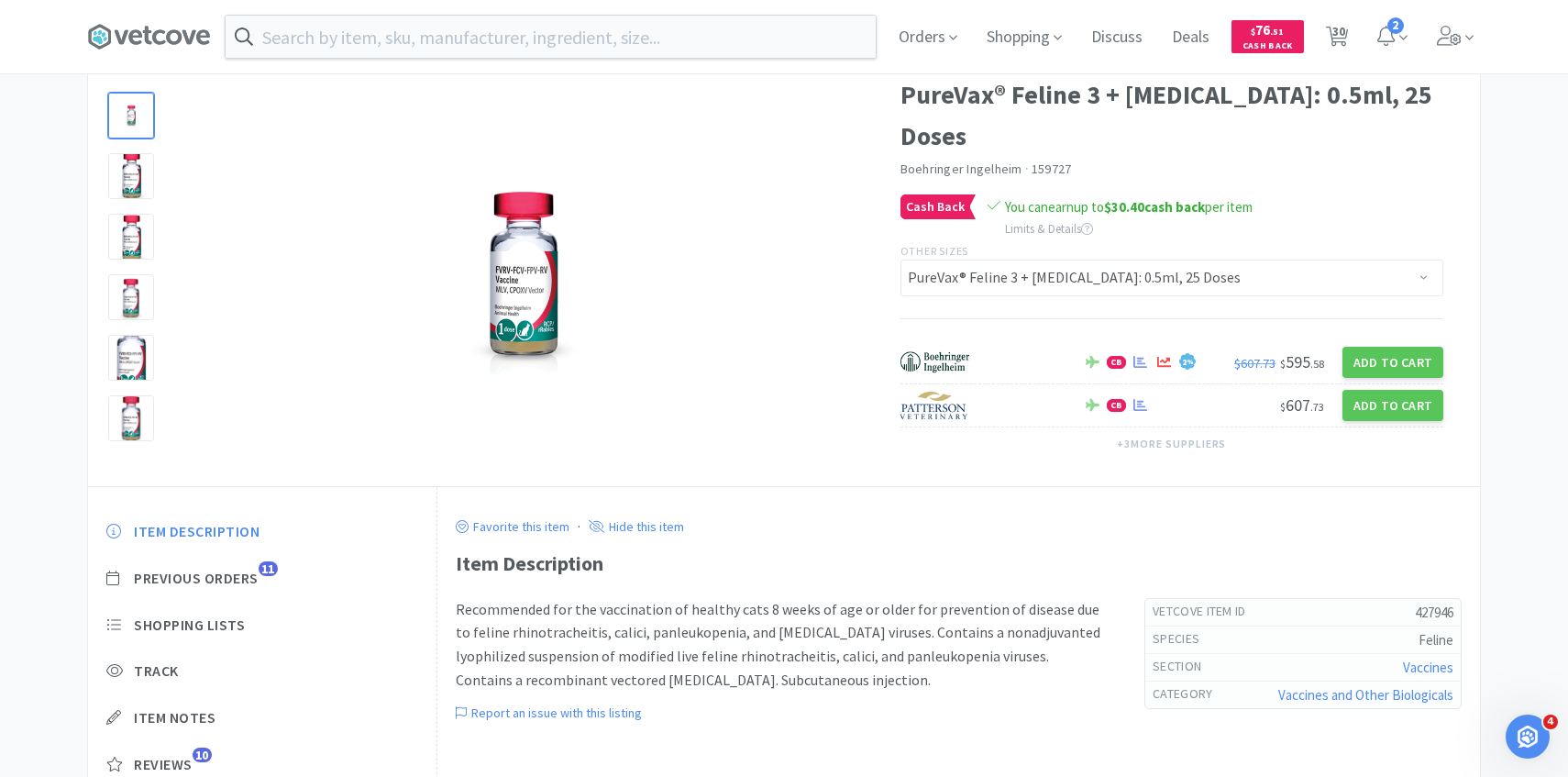
scroll to position [2255, 0]
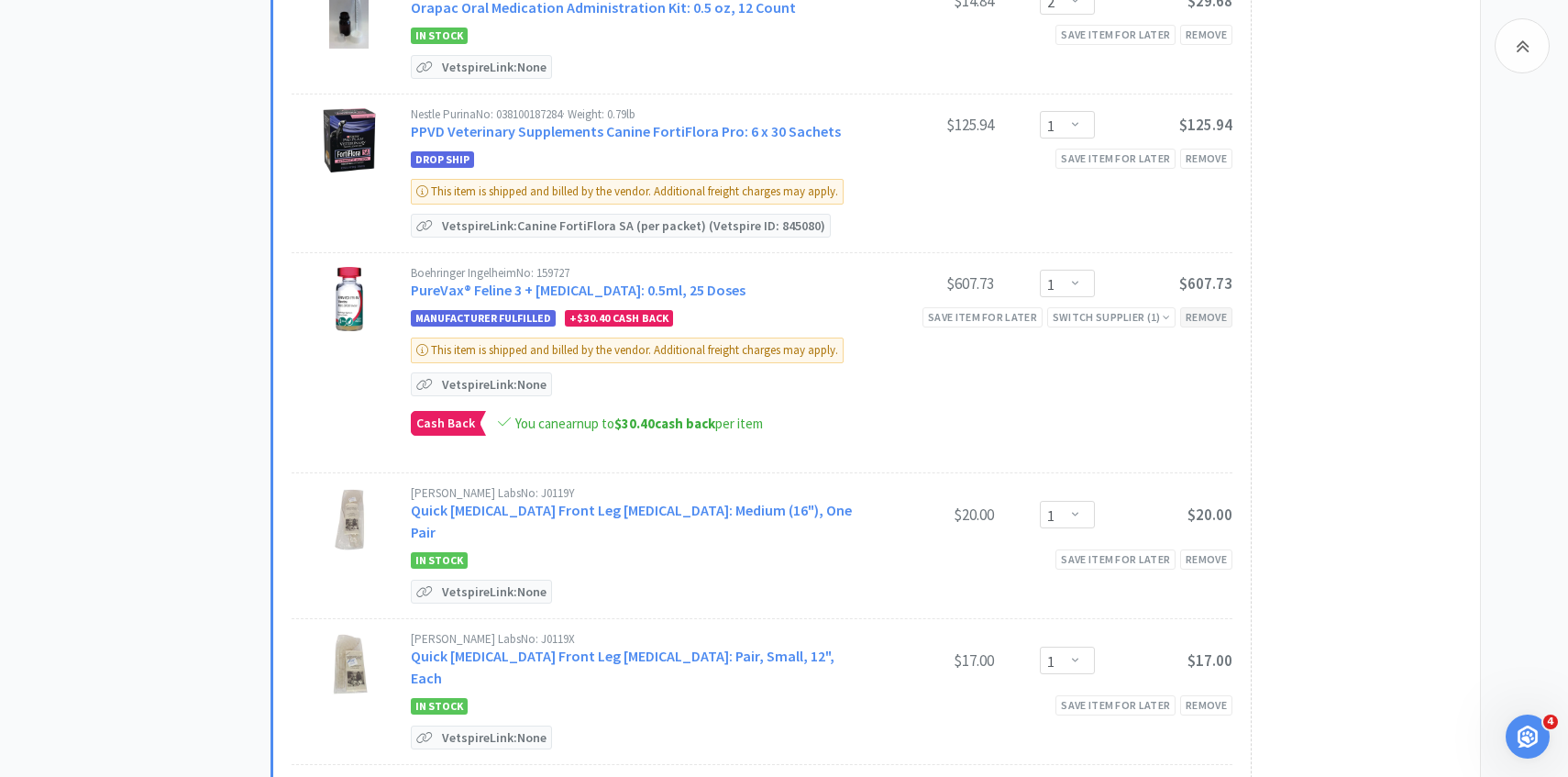
click at [1224, 307] on div "Remove" at bounding box center [1206, 317] width 52 height 19
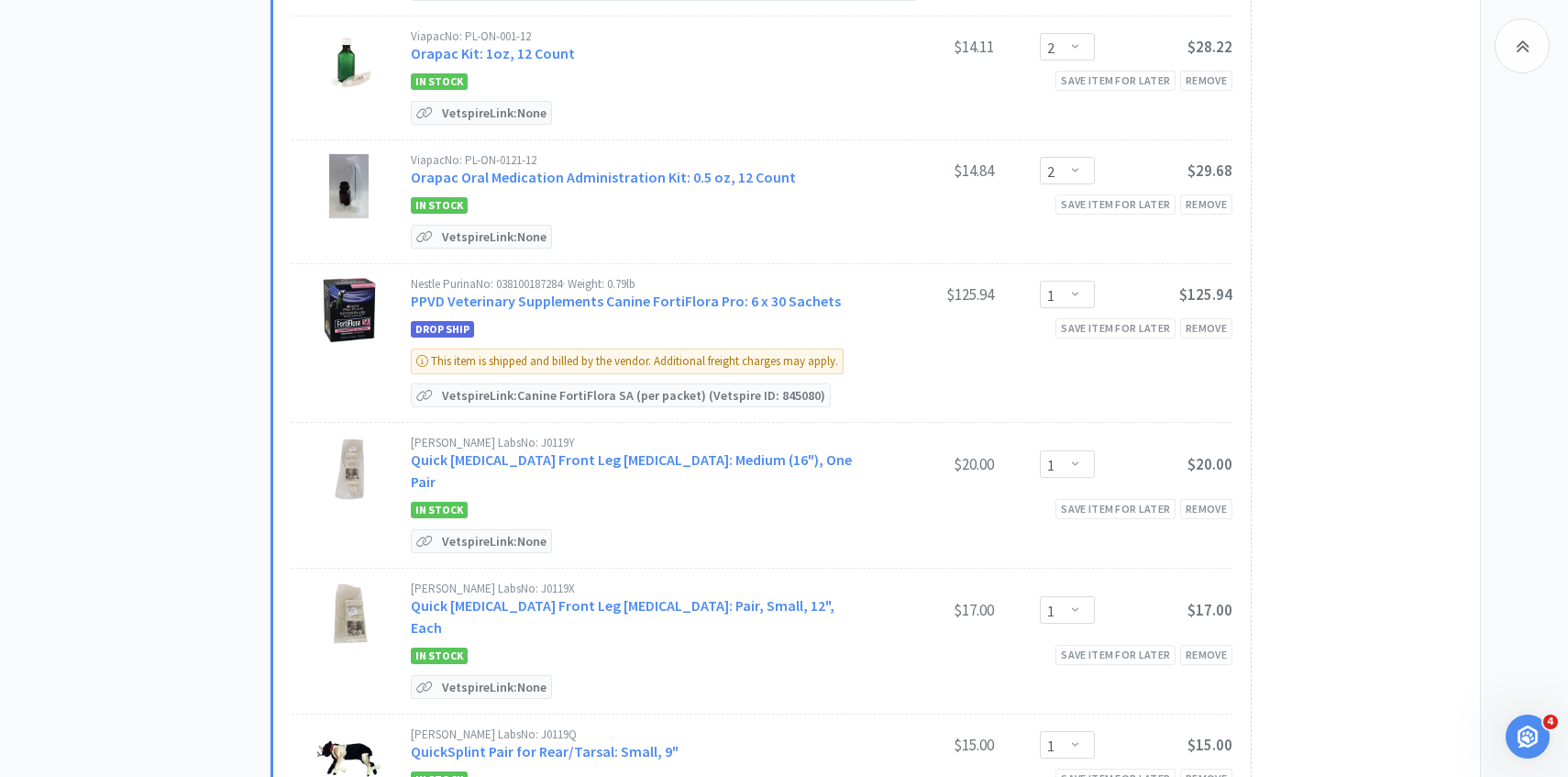
scroll to position [2083, 0]
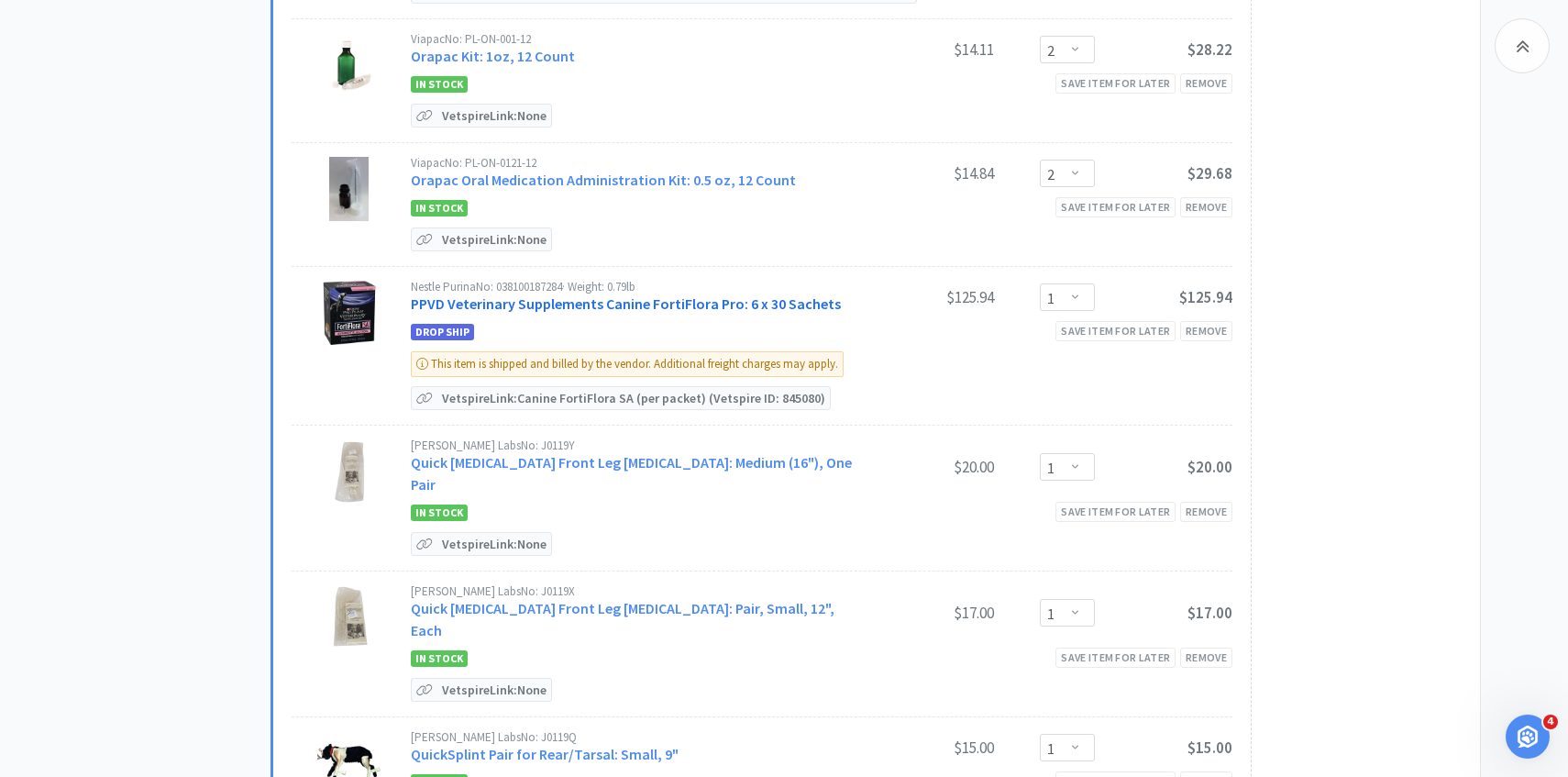
click at [693, 294] on link "PPVD Veterinary Supplements Canine FortiFlora Pro: 6 x 30 Sachets" at bounding box center [626, 304] width 430 height 19
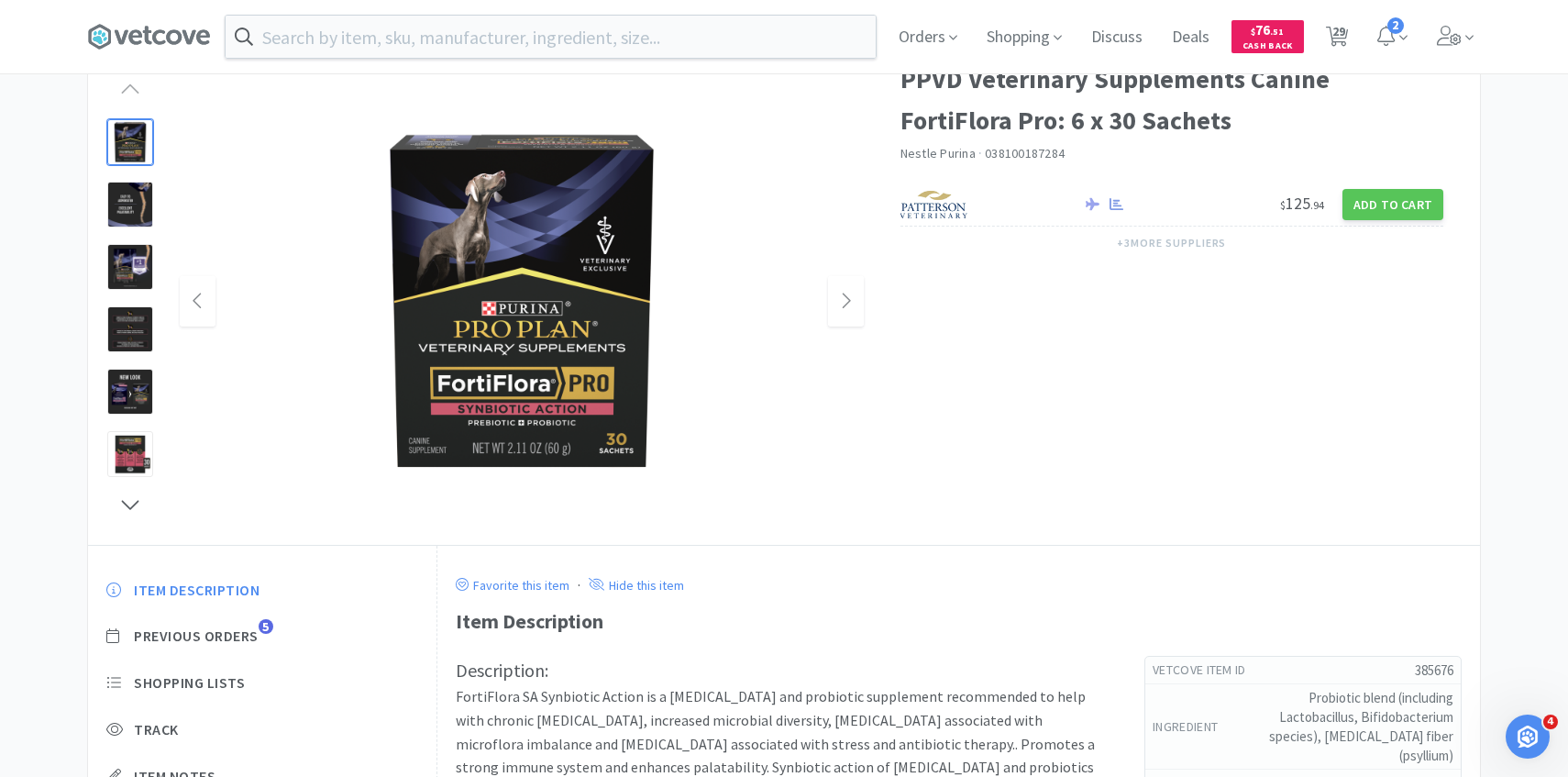
scroll to position [192, 0]
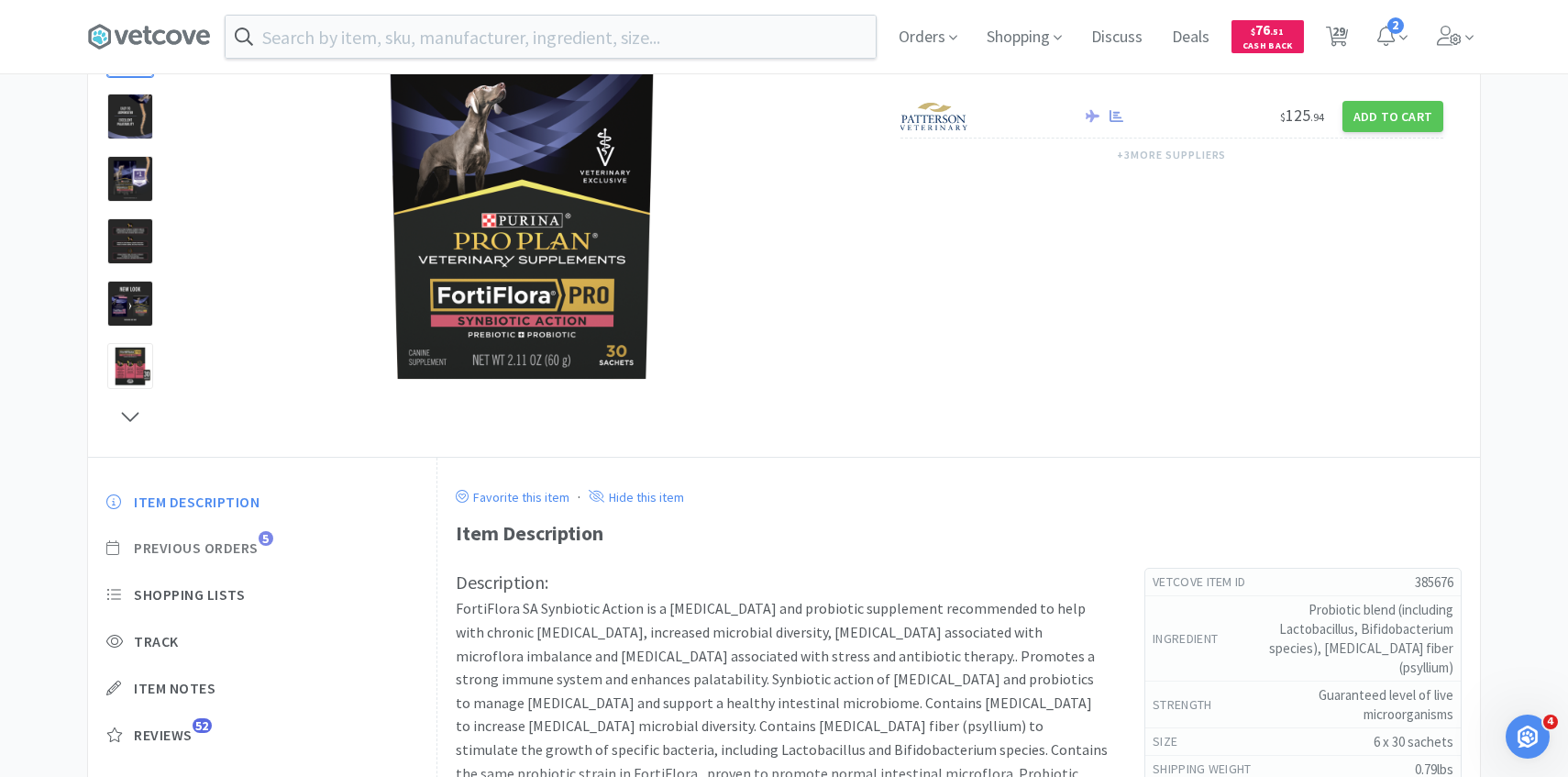
click at [240, 550] on span "Previous Orders" at bounding box center [196, 548] width 124 height 19
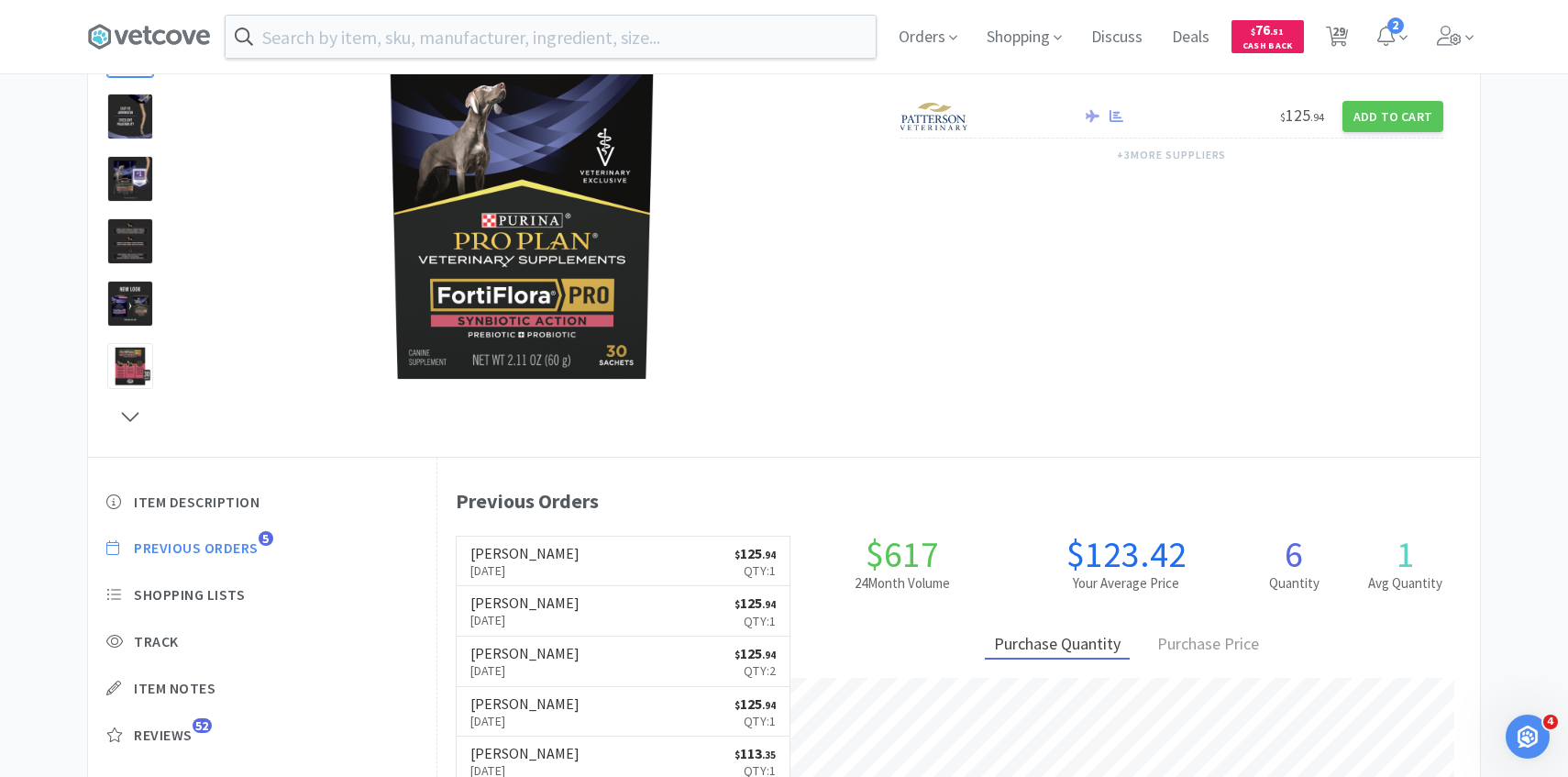
scroll to position [503, 1043]
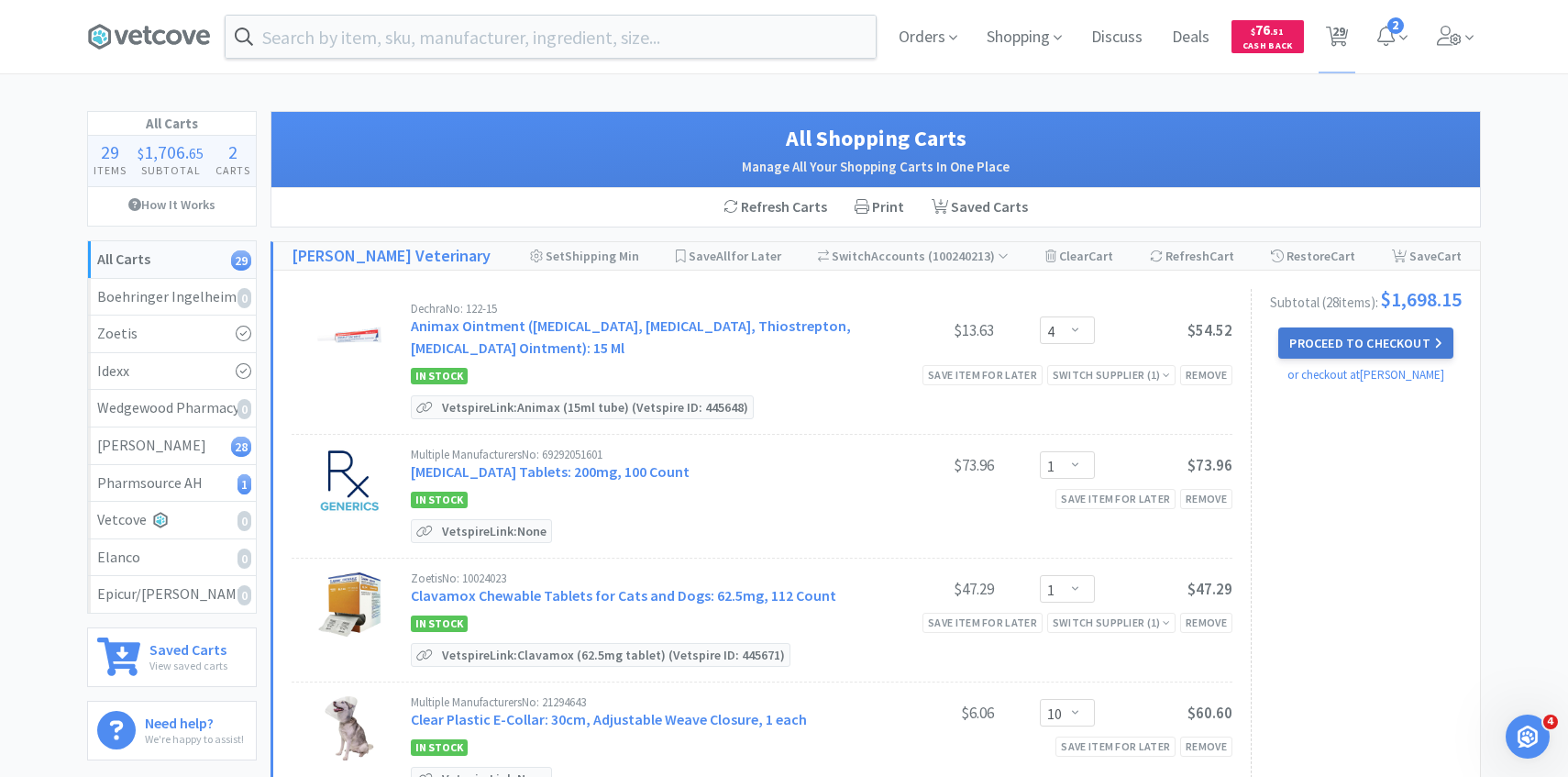
click at [1328, 356] on button "Proceed to Checkout" at bounding box center [1366, 343] width 175 height 32
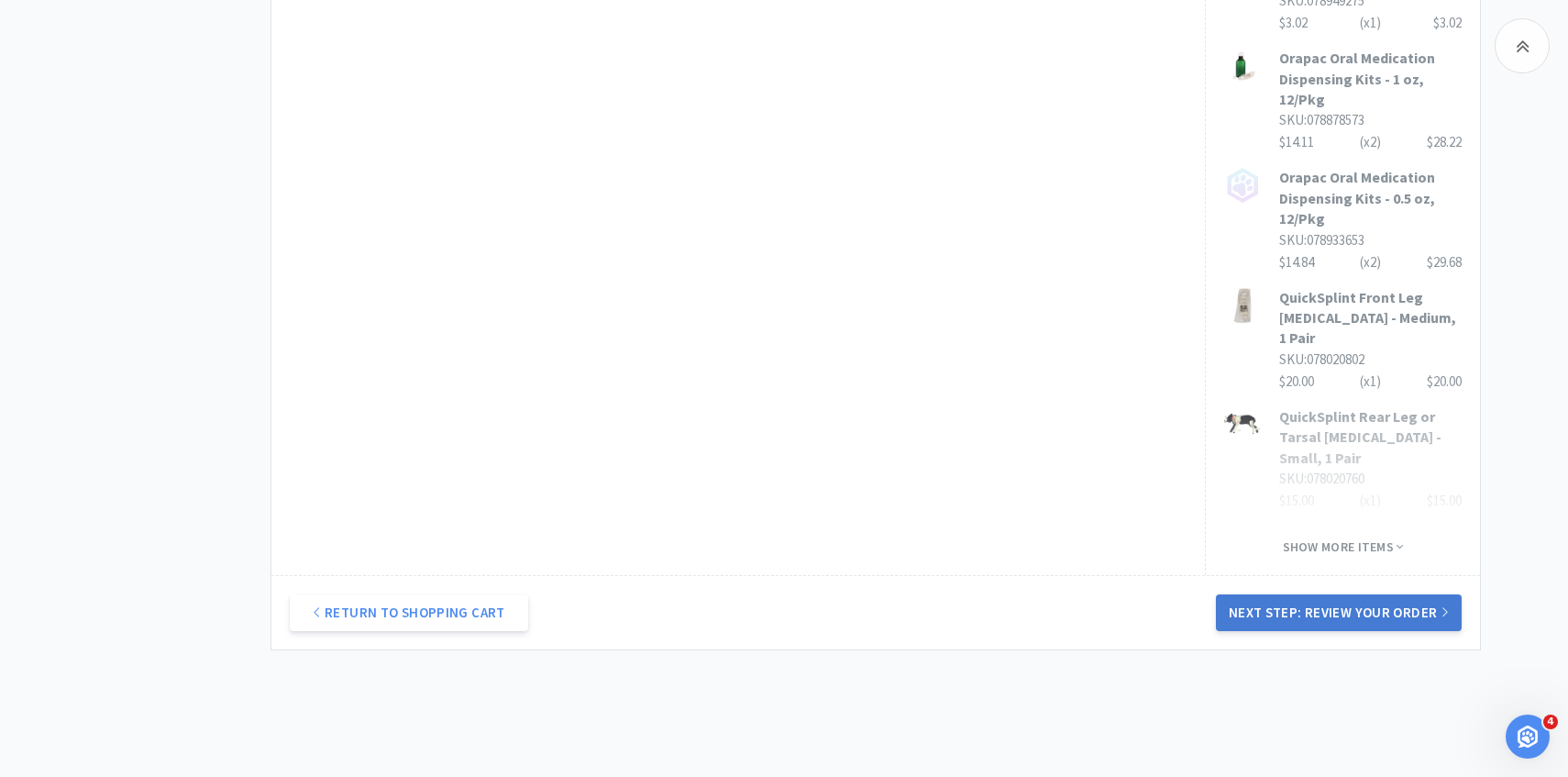
click at [1282, 594] on button "Next Step: Review Your Order" at bounding box center [1339, 613] width 246 height 37
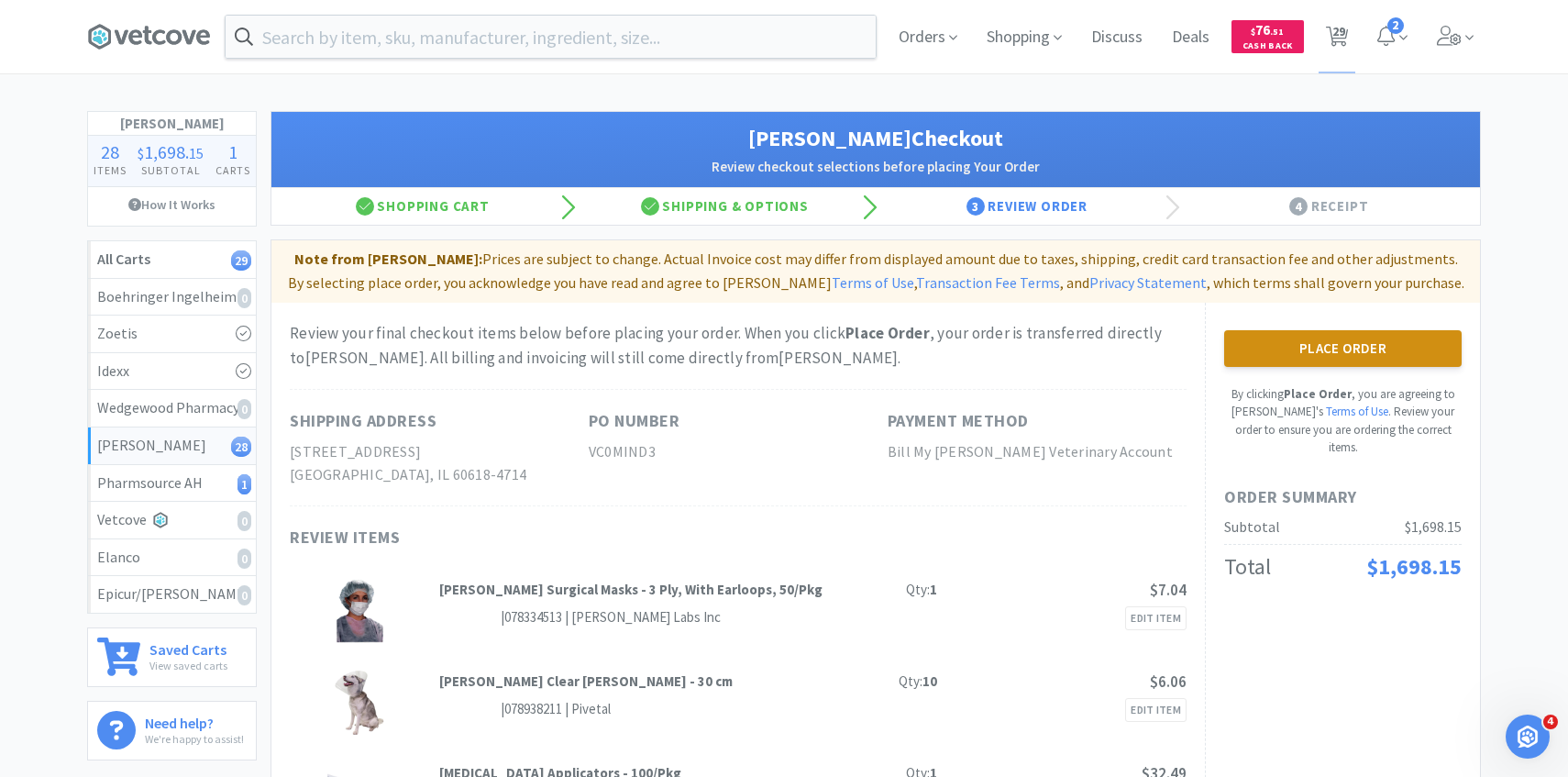
click at [1419, 342] on button "Place Order" at bounding box center [1343, 349] width 238 height 37
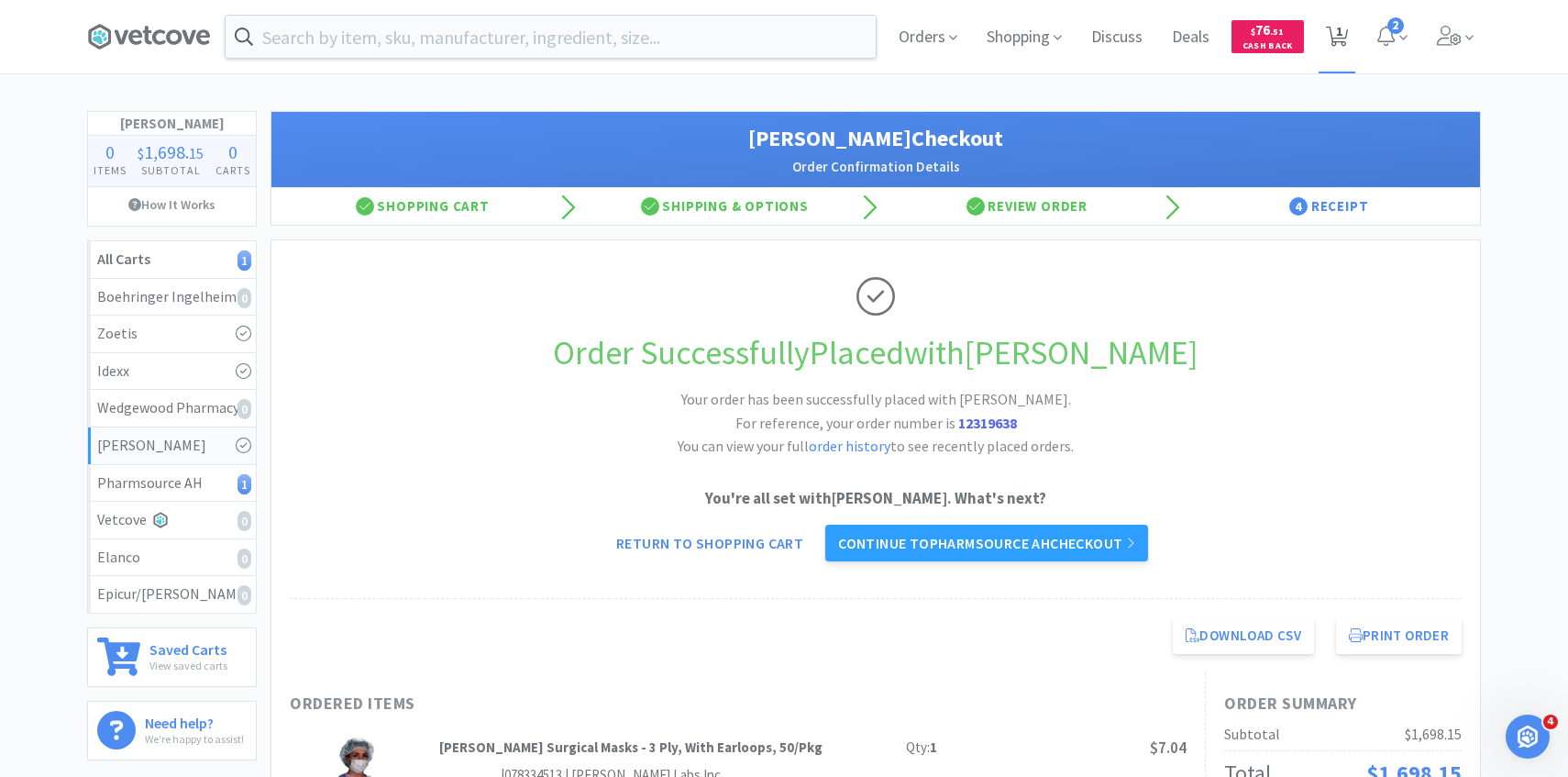
click at [1345, 40] on icon at bounding box center [1338, 37] width 23 height 20
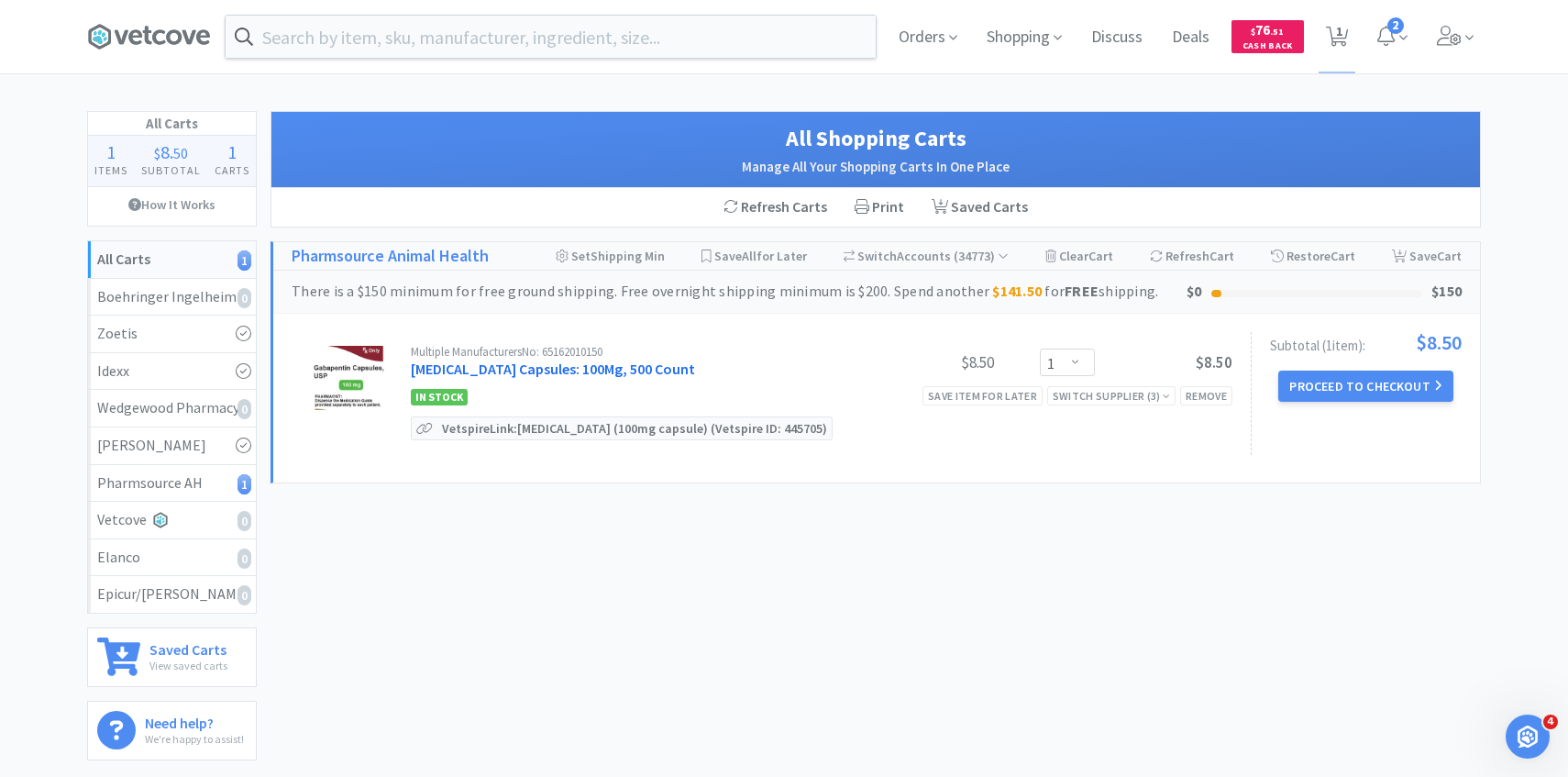
click at [625, 365] on link "Gabapentin Capsules: 100Mg, 500 Count" at bounding box center [553, 369] width 284 height 19
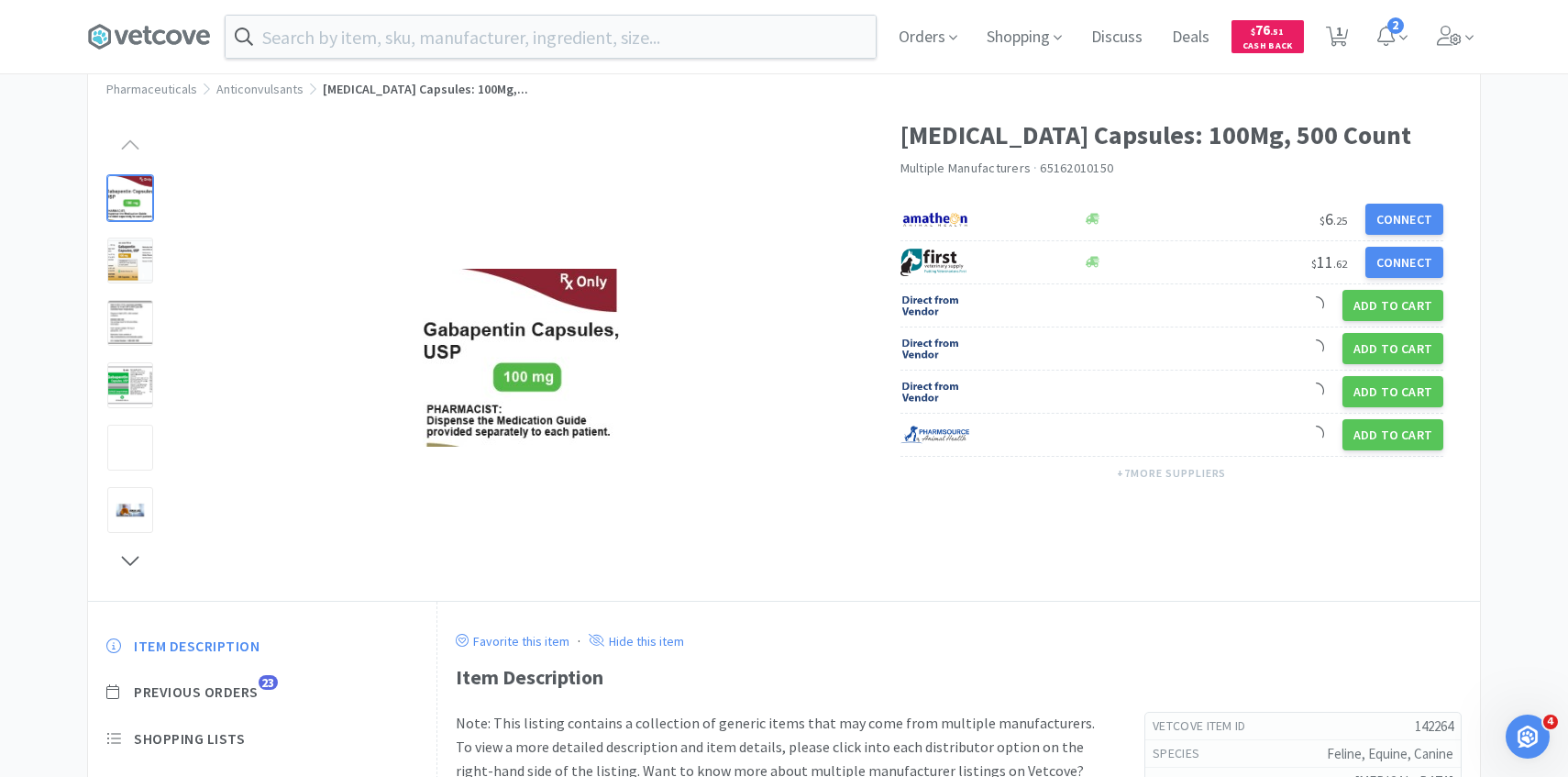
scroll to position [145, 0]
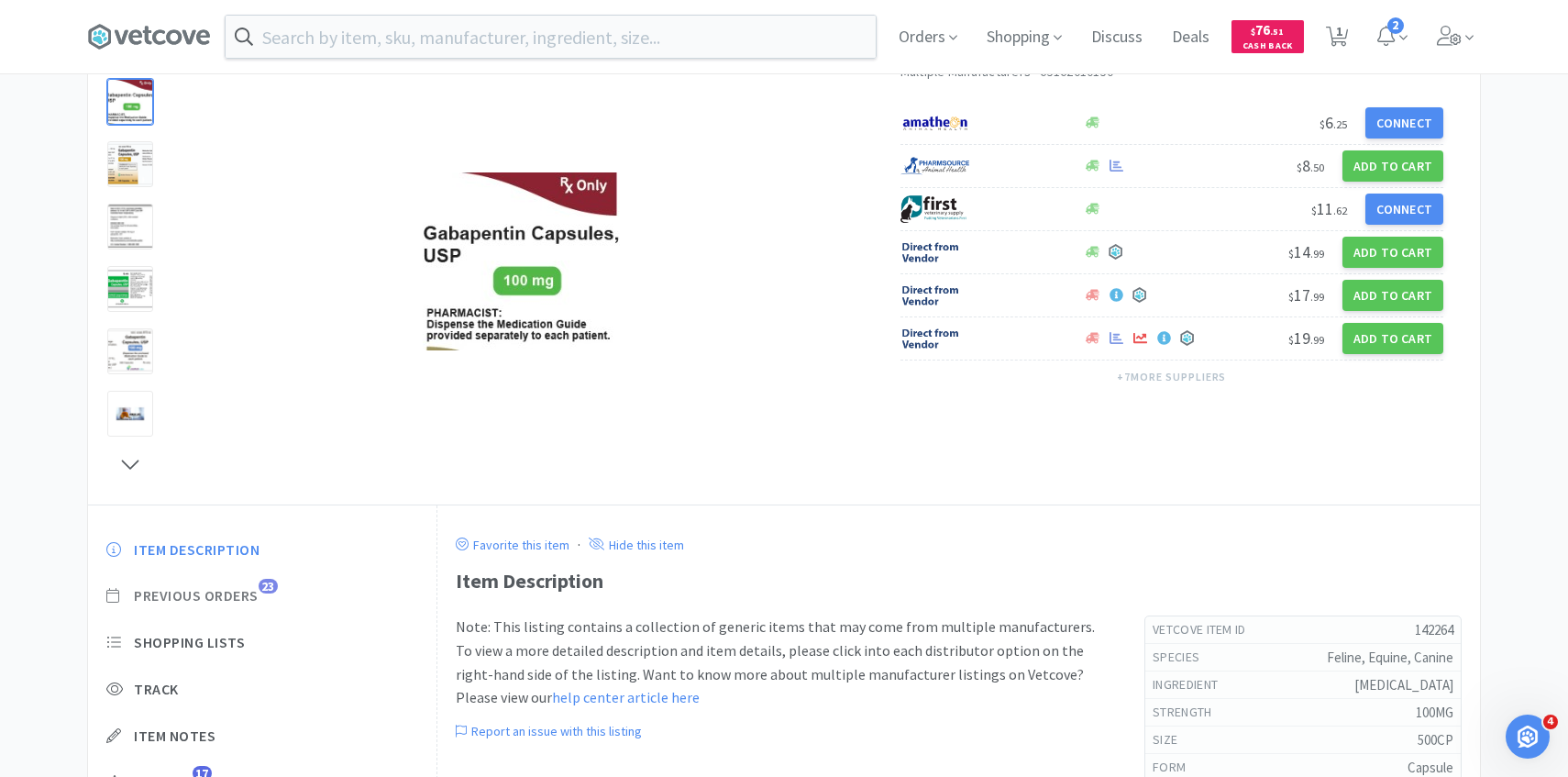
click at [266, 597] on span "Previous Orders 23" at bounding box center [263, 595] width 312 height 19
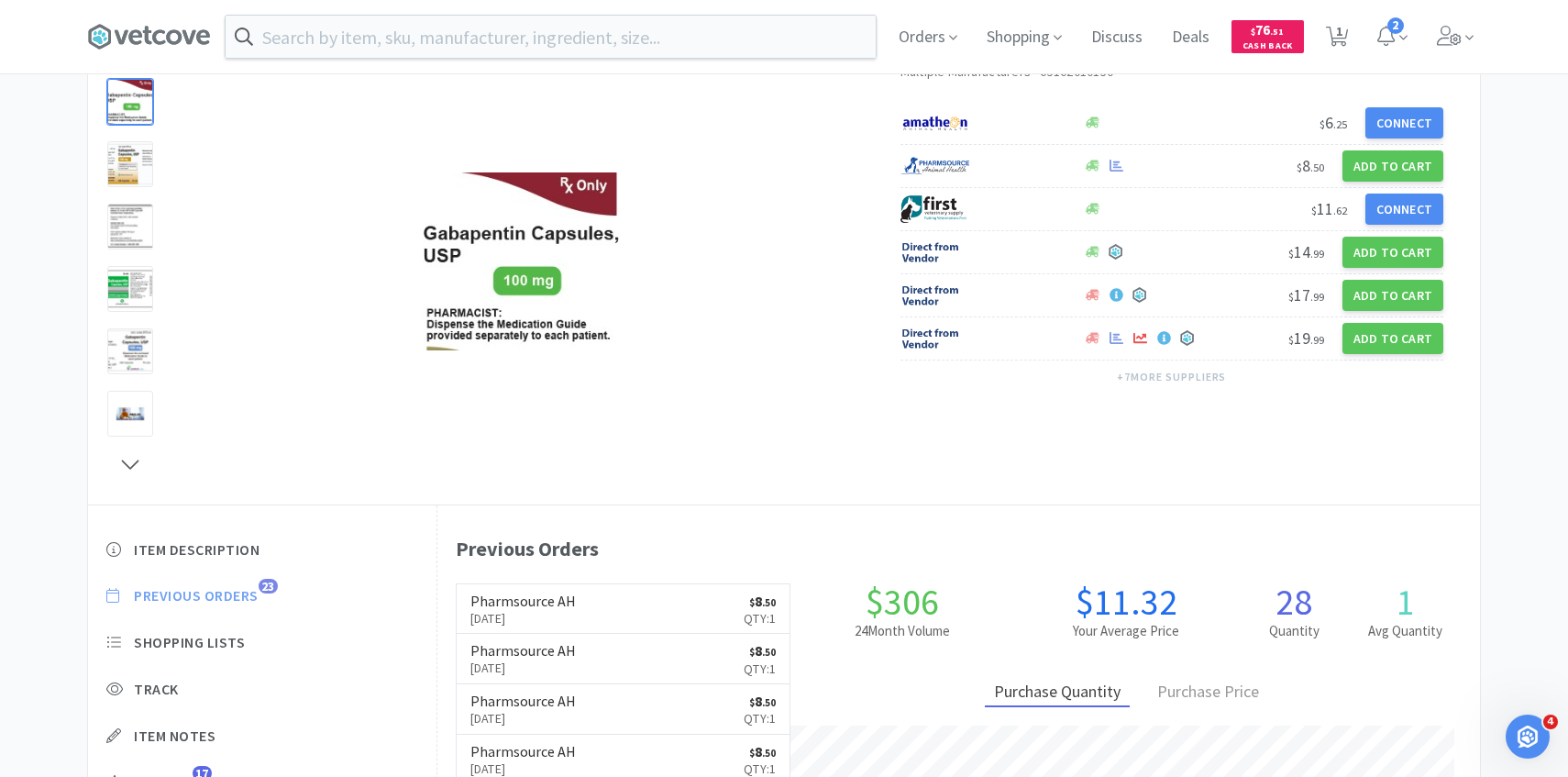
scroll to position [503, 1043]
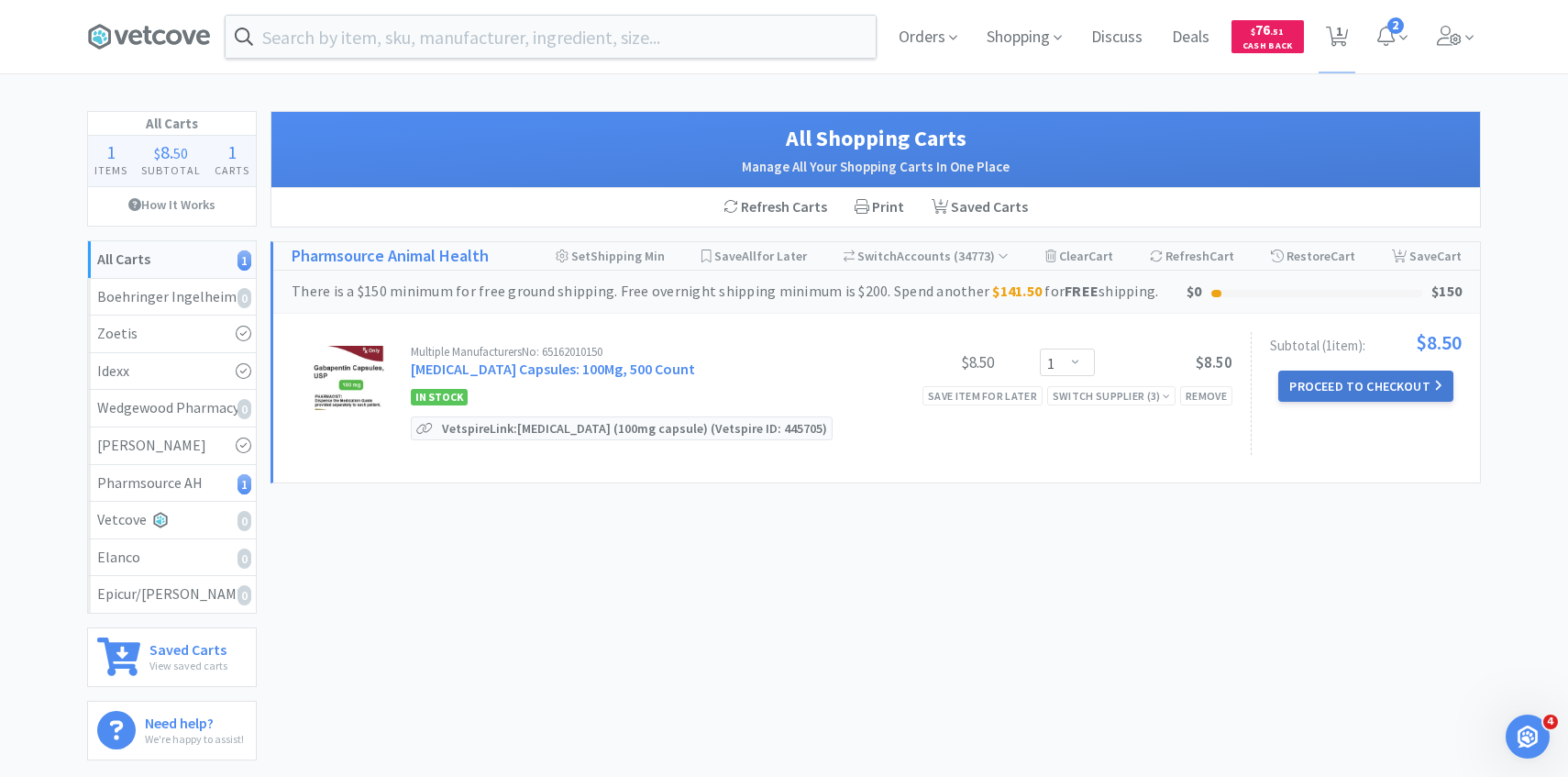
click at [1296, 380] on button "Proceed to Checkout" at bounding box center [1366, 386] width 175 height 32
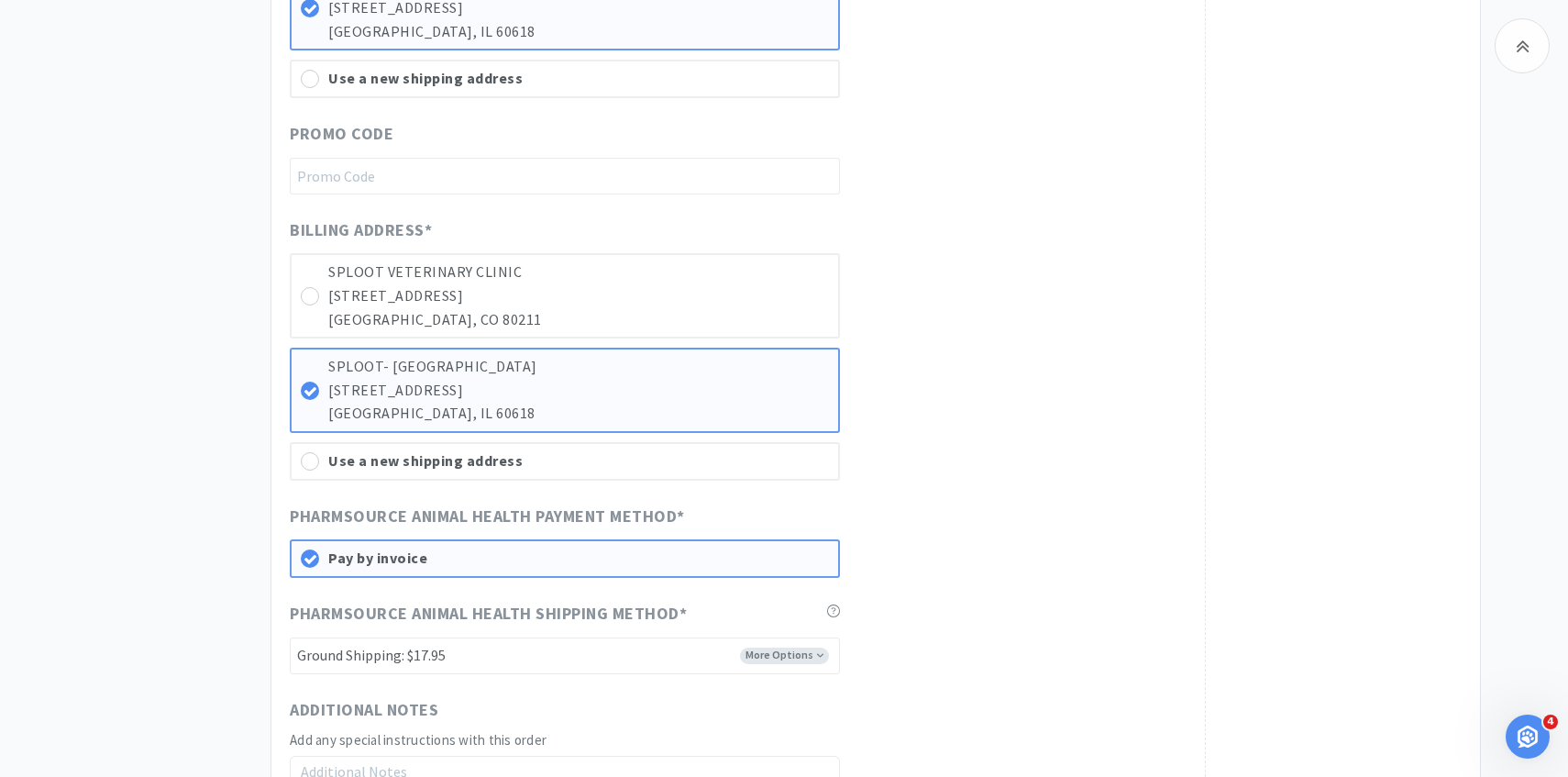
scroll to position [859, 0]
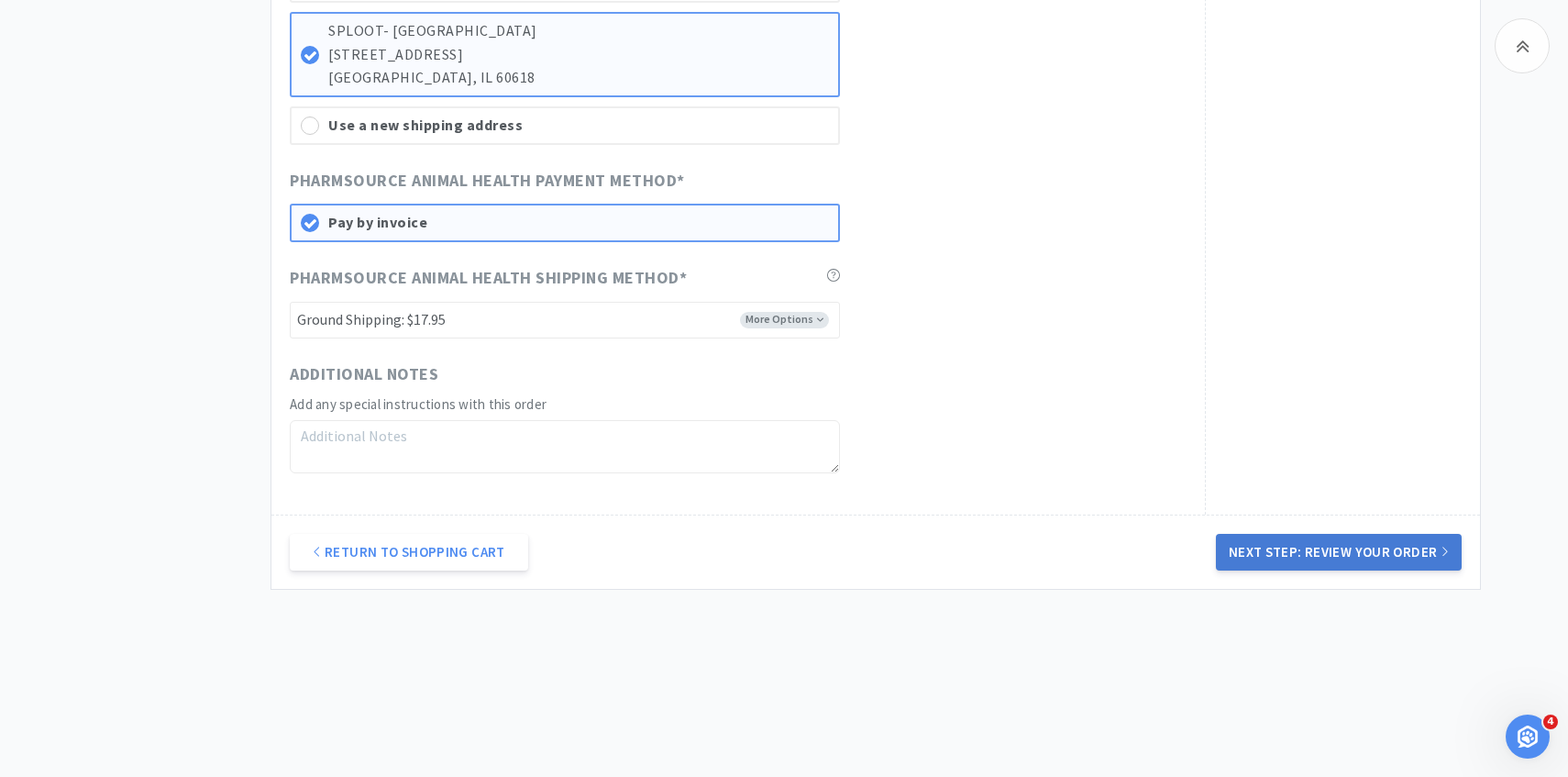
click at [1322, 537] on button "Next Step: Review Your Order" at bounding box center [1339, 552] width 246 height 37
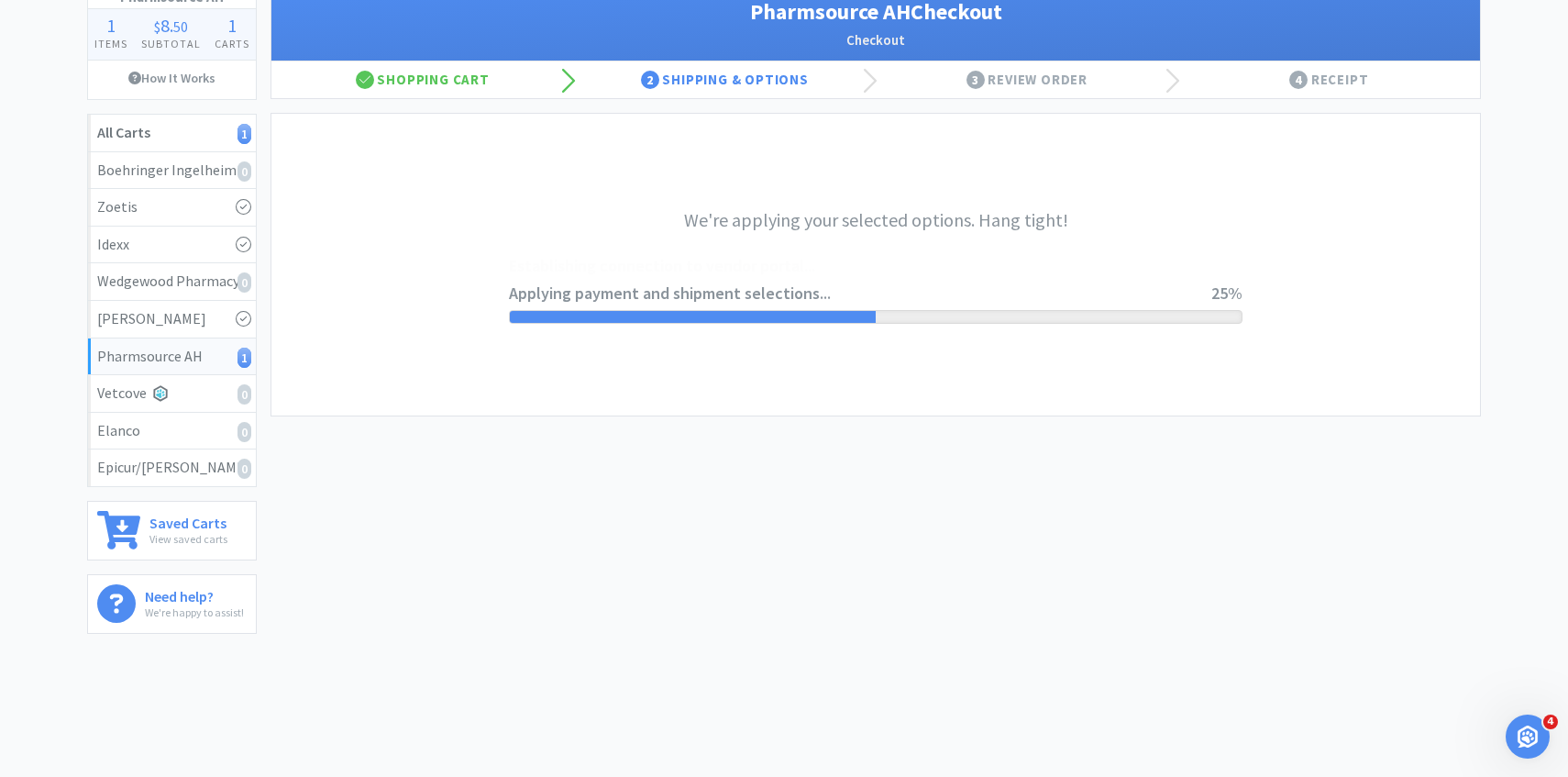
scroll to position [0, 0]
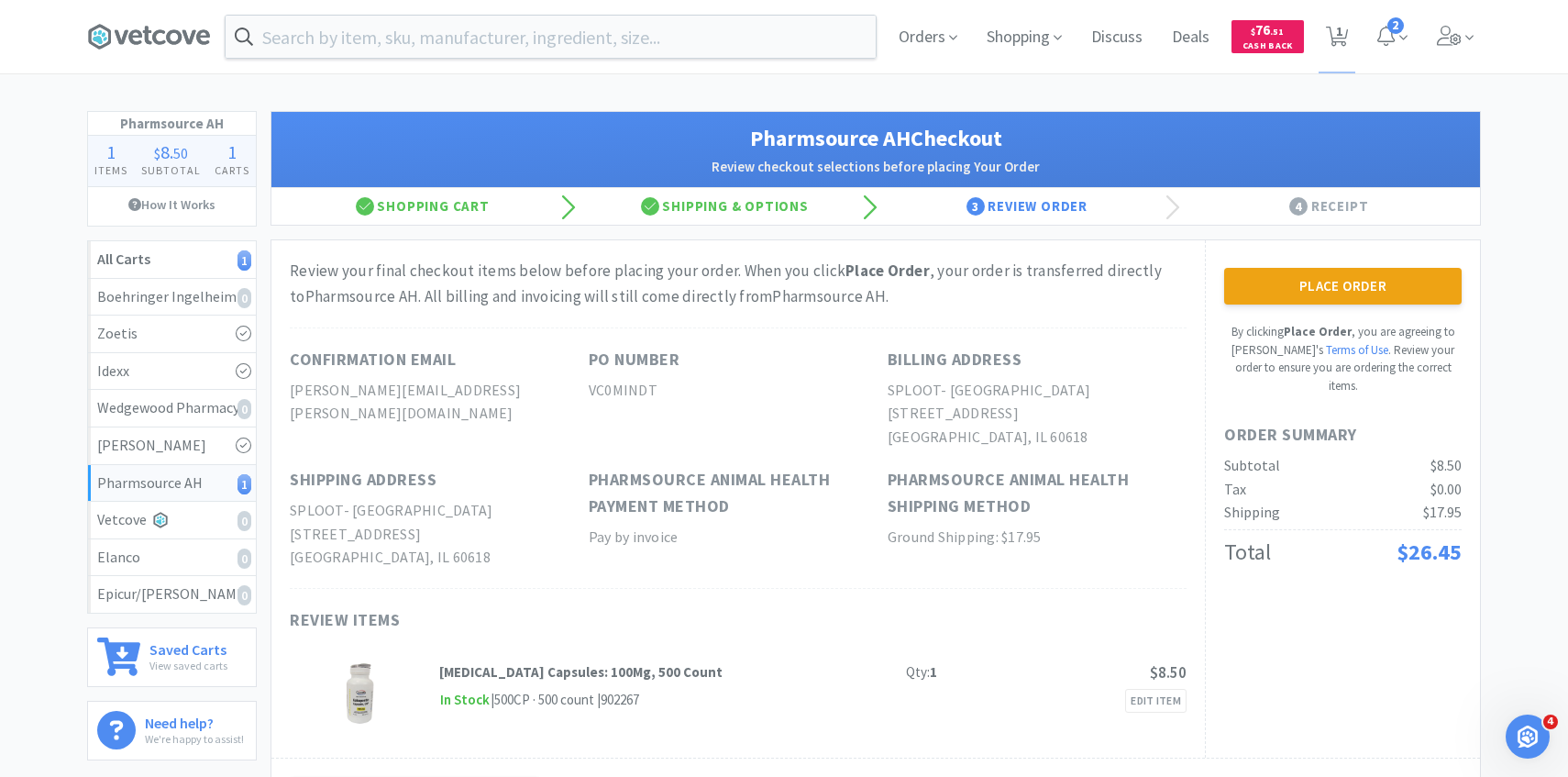
click at [1281, 306] on div "Place Order By clicking Place Order , you are agreeing to Vetcove's Terms of Us…" at bounding box center [1343, 330] width 238 height 126
click at [1281, 282] on button "Place Order" at bounding box center [1343, 286] width 238 height 37
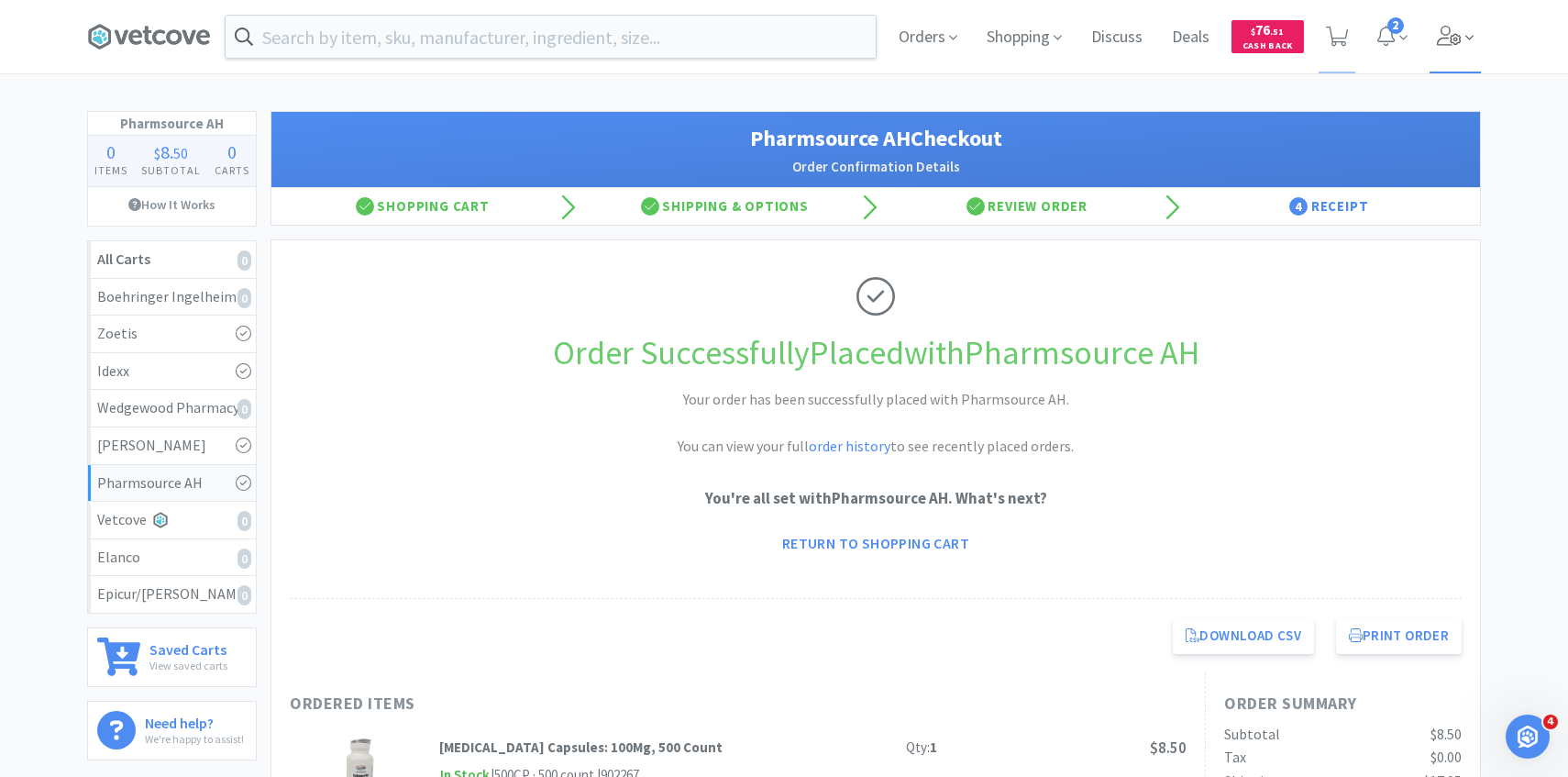
click at [1445, 35] on icon at bounding box center [1449, 36] width 25 height 20
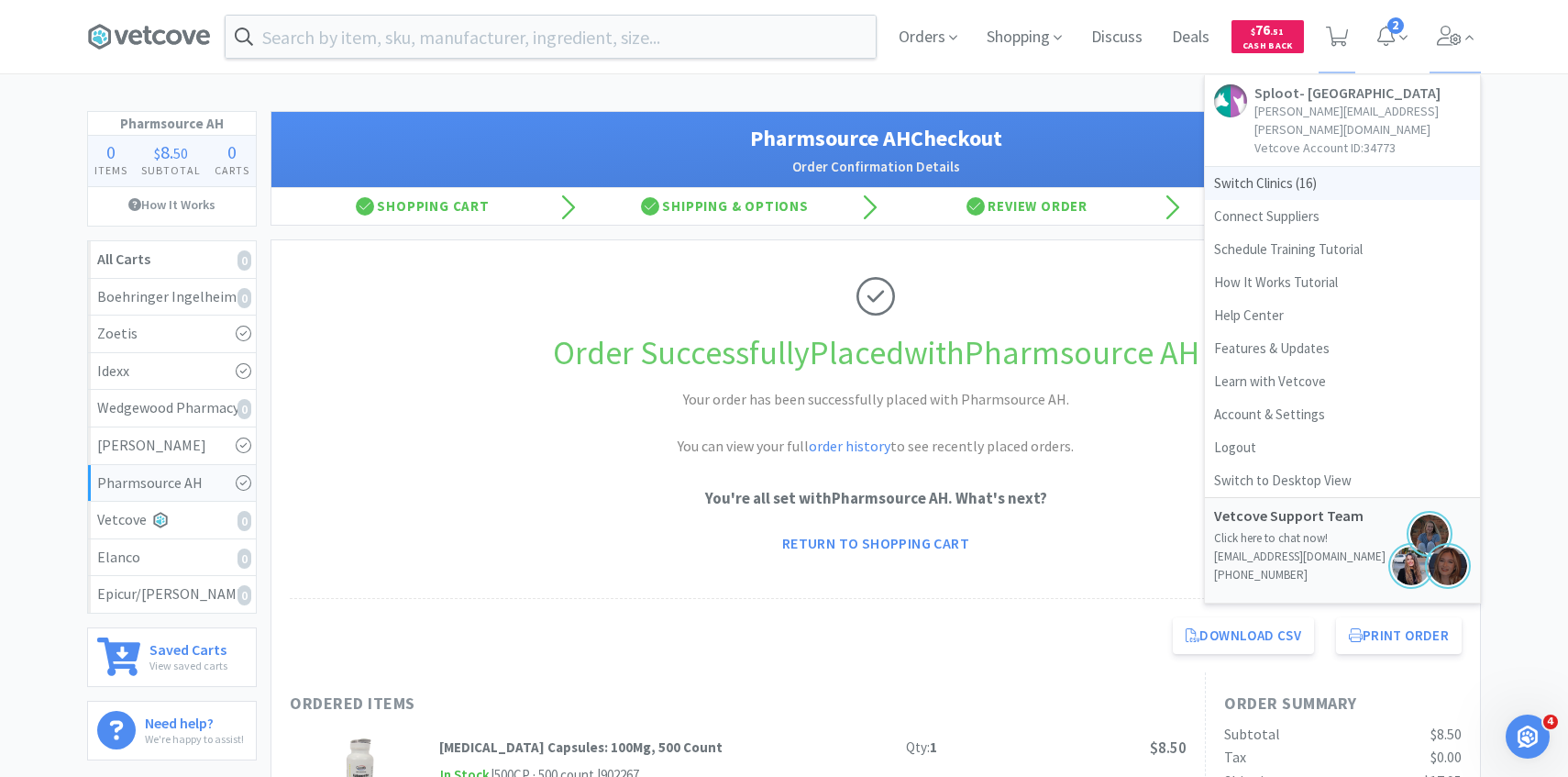
click at [1354, 167] on span "Switch Clinics ( 16 )" at bounding box center [1342, 184] width 275 height 33
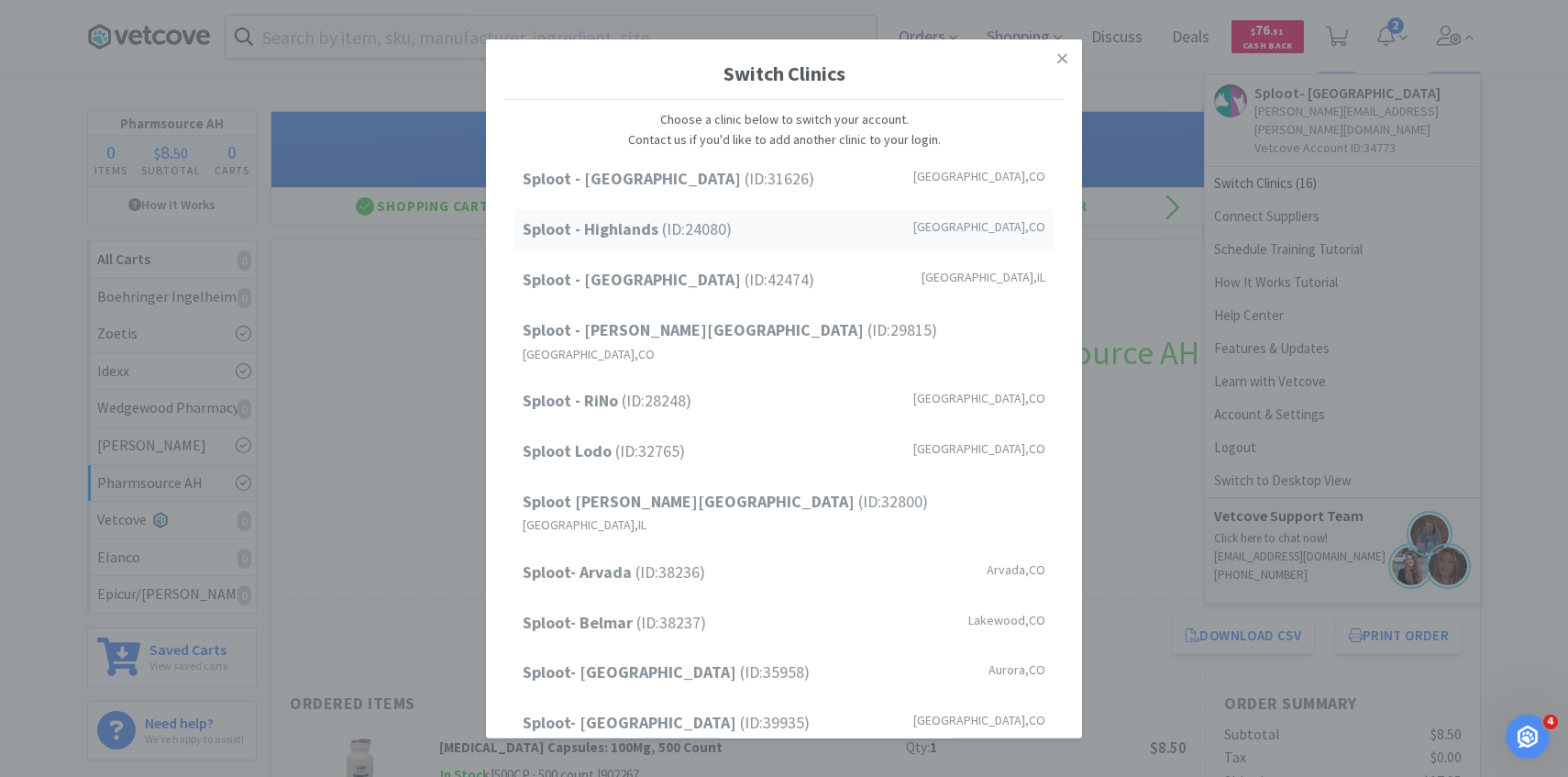
click at [838, 228] on div "Sploot - Highlands (ID: 24080 ) Denver , CO" at bounding box center [784, 229] width 541 height 41
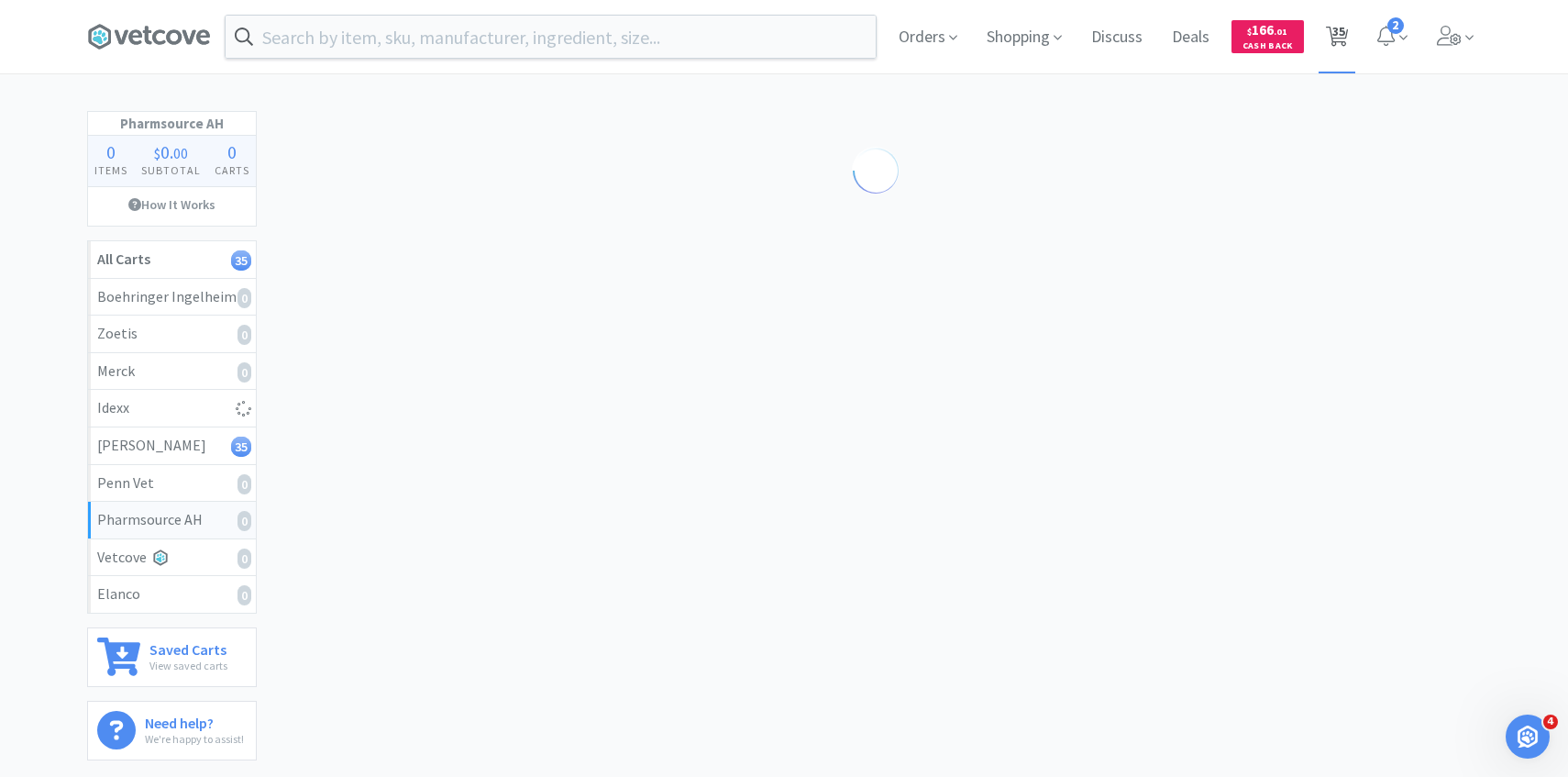
click at [1342, 44] on span "35" at bounding box center [1339, 31] width 13 height 73
select select "3"
select select "4"
select select "1"
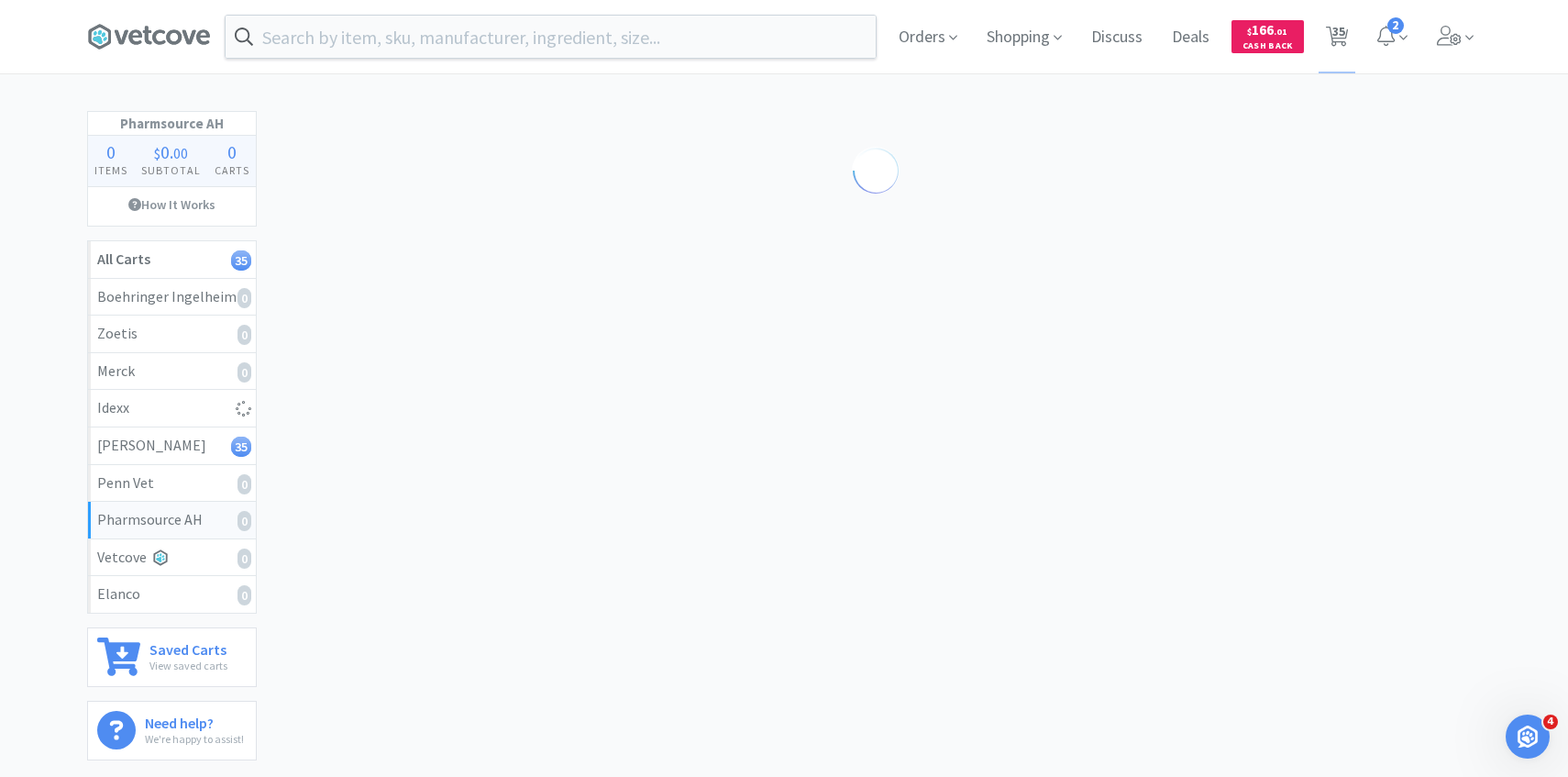
select select "2"
select select "6"
select select "2"
select select "1"
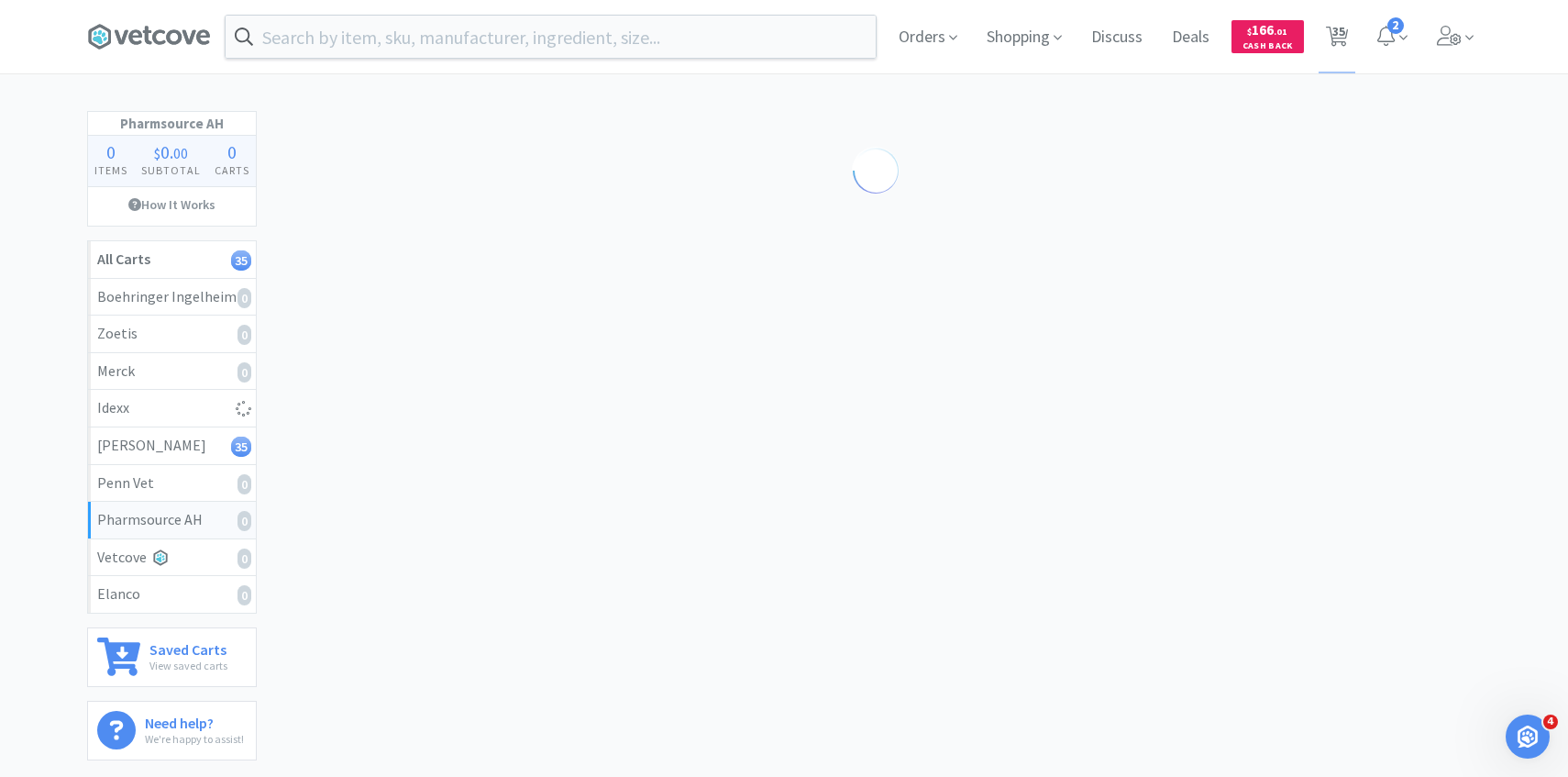
select select "6"
select select "4"
select select "2"
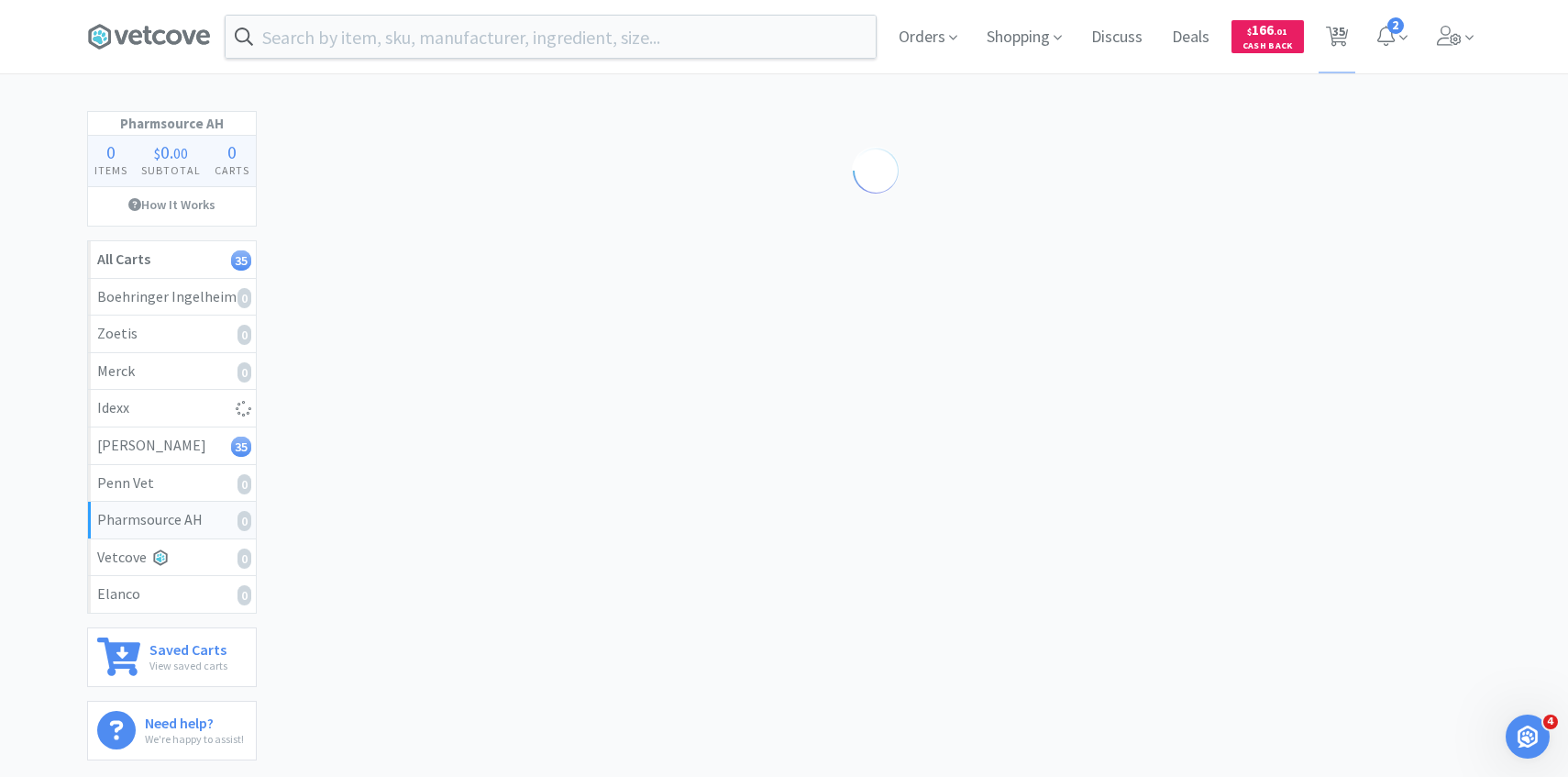
select select "2"
select select "1"
select select "2"
select select "1"
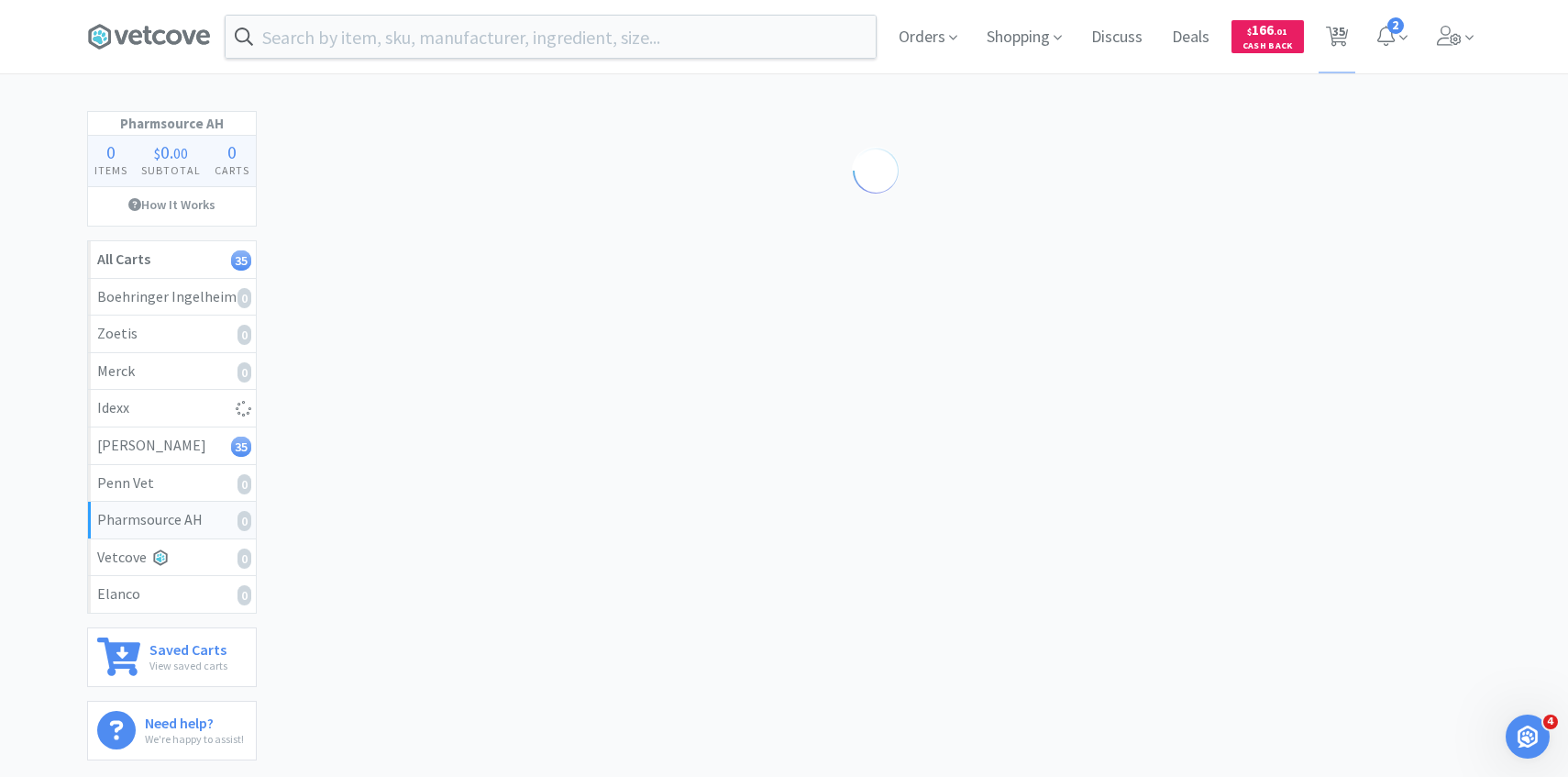
select select "3"
select select "8"
select select "5"
select select "4"
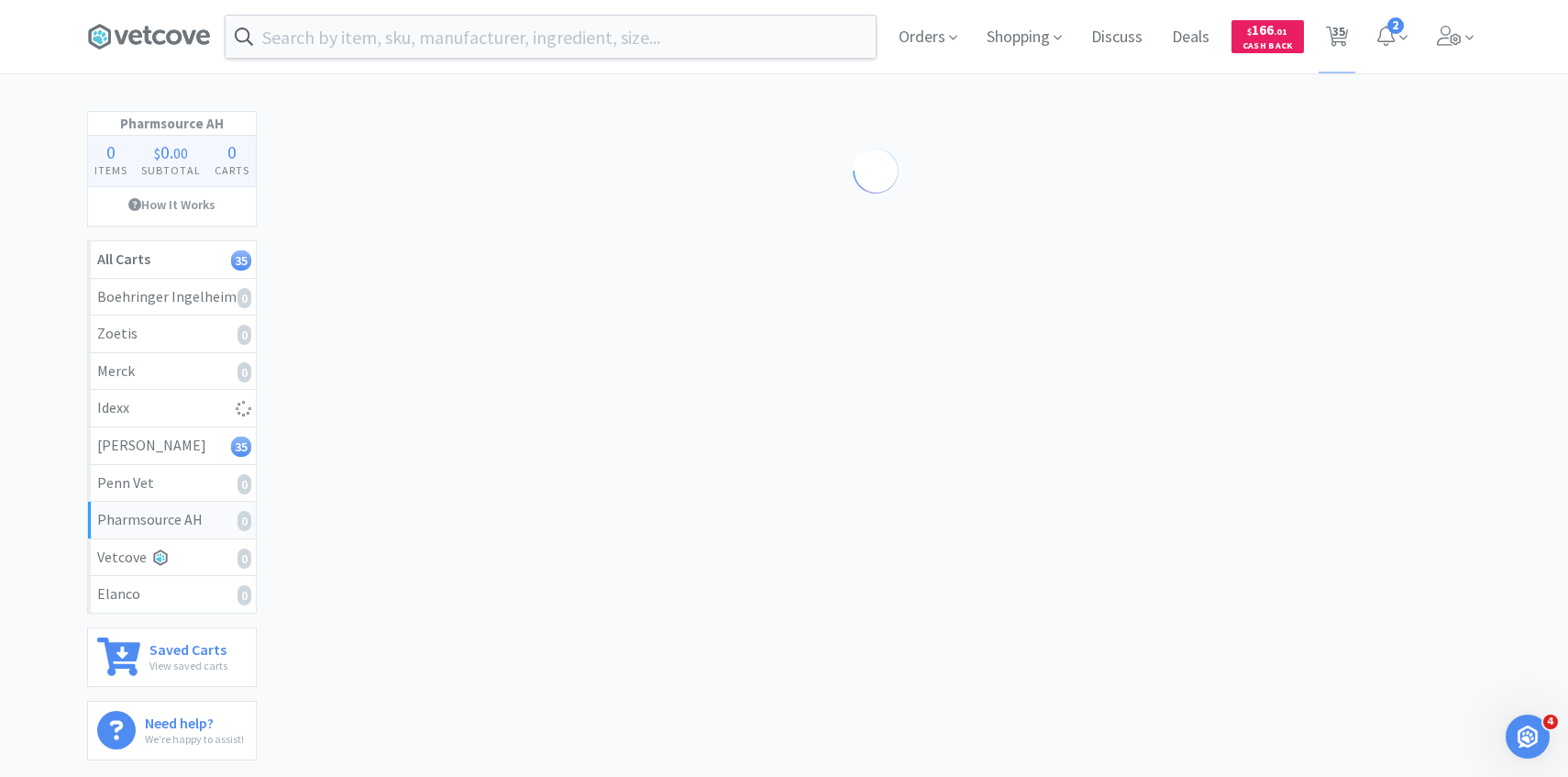
select select "4"
select select "1"
select select "4"
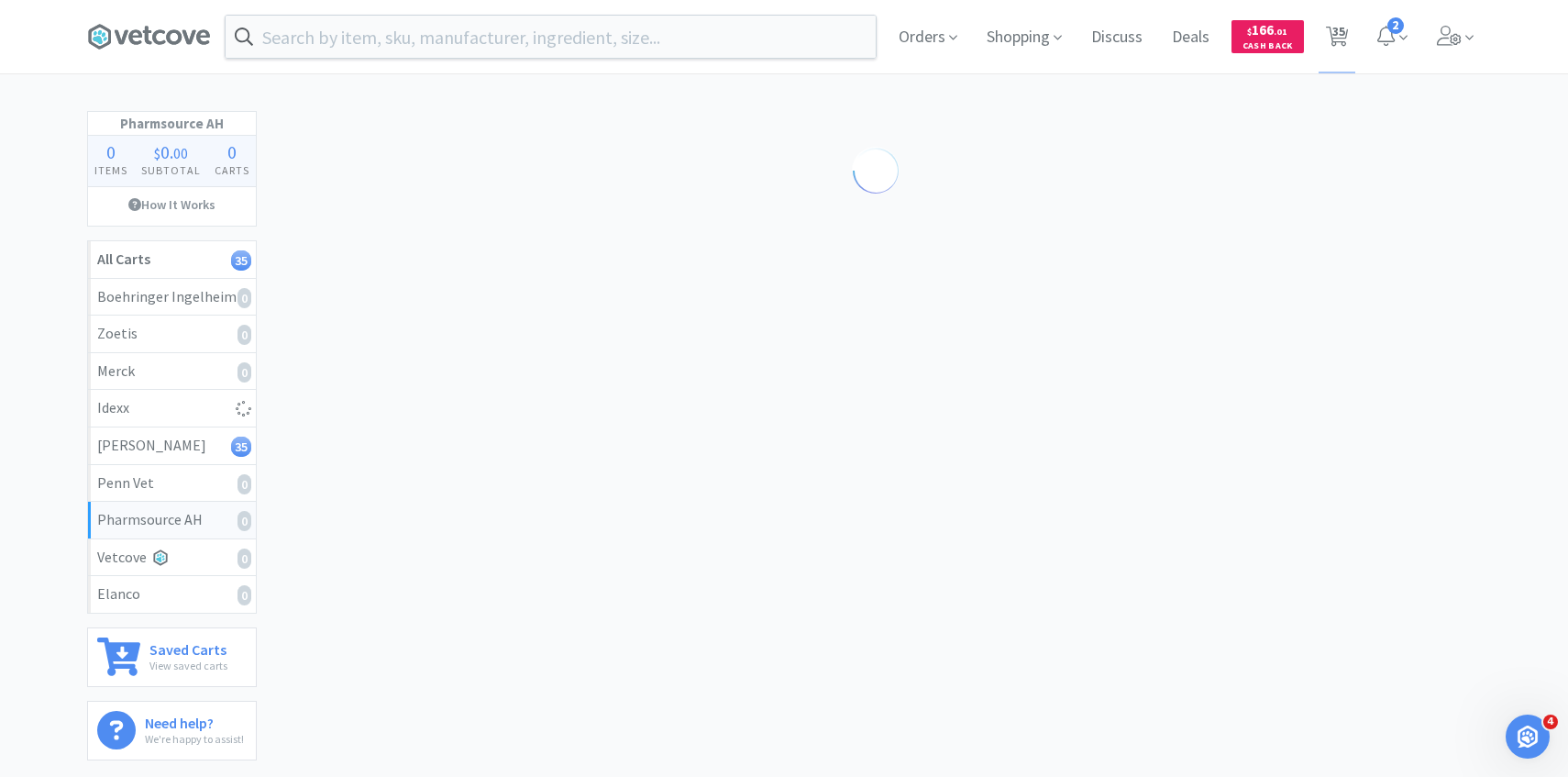
select select "4"
select select "5"
select select "2"
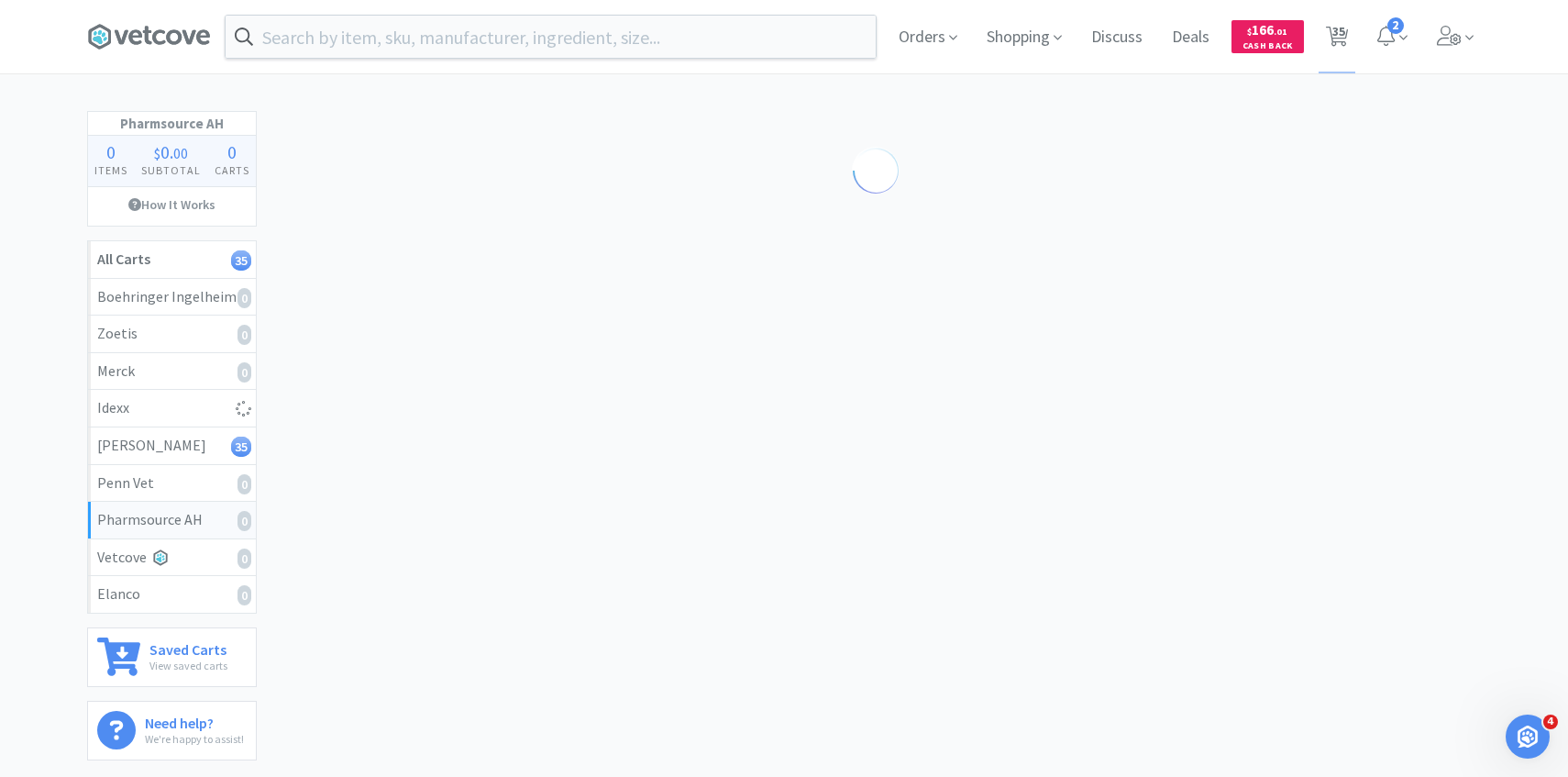
select select "1"
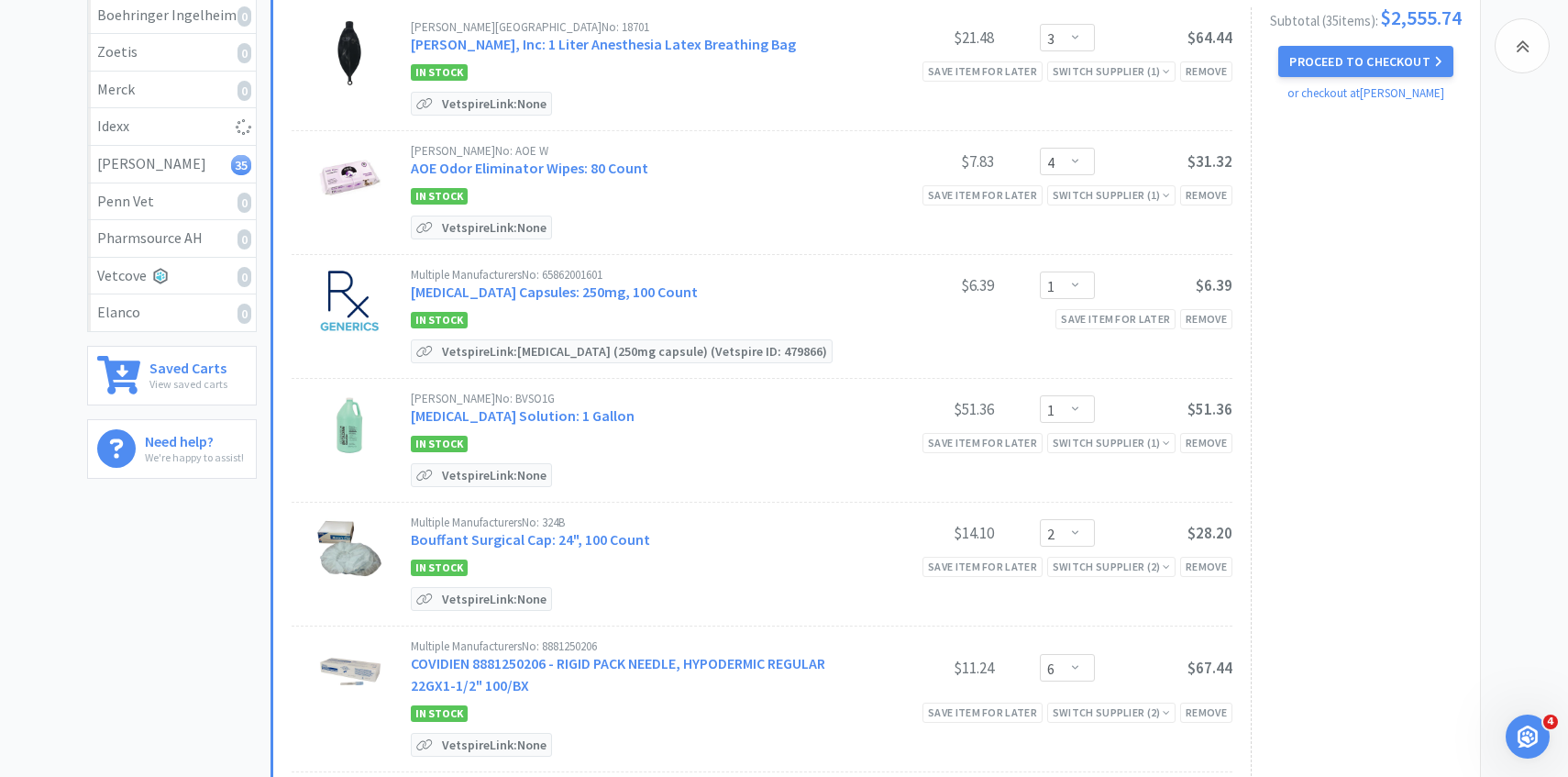
scroll to position [292, 0]
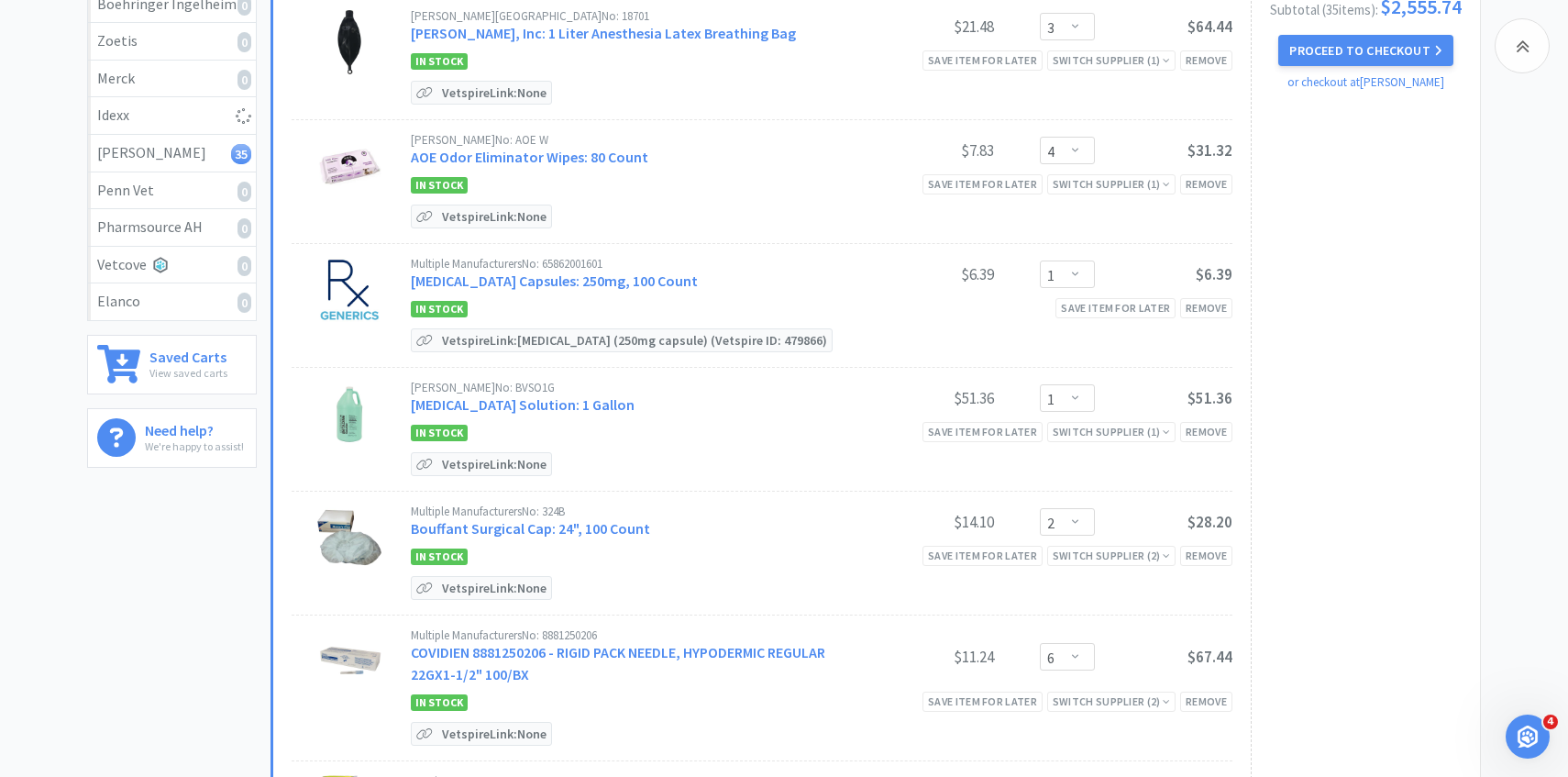
select select "1"
select select "3"
select select "1"
select select "2"
select select "4"
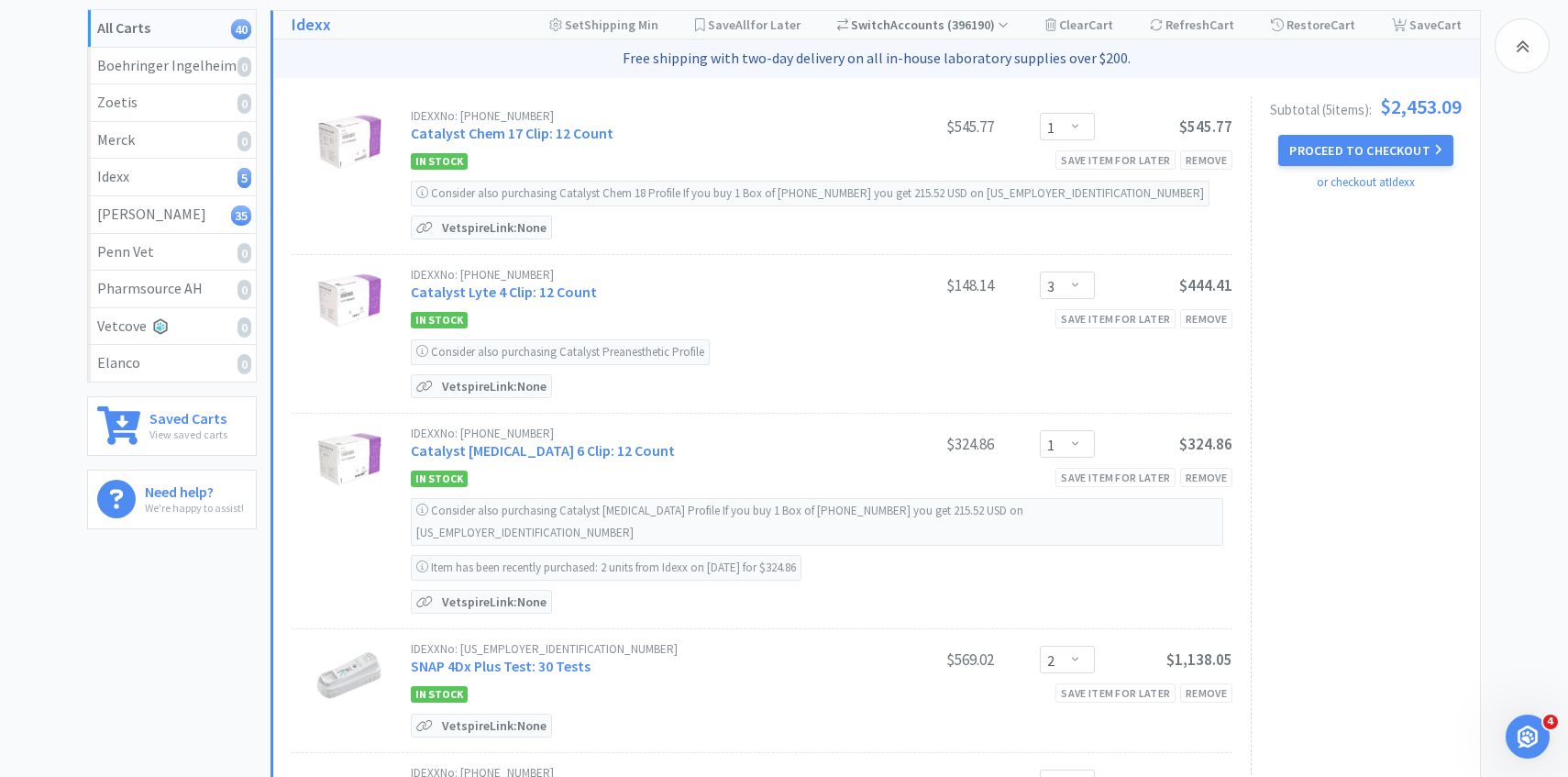
scroll to position [0, 0]
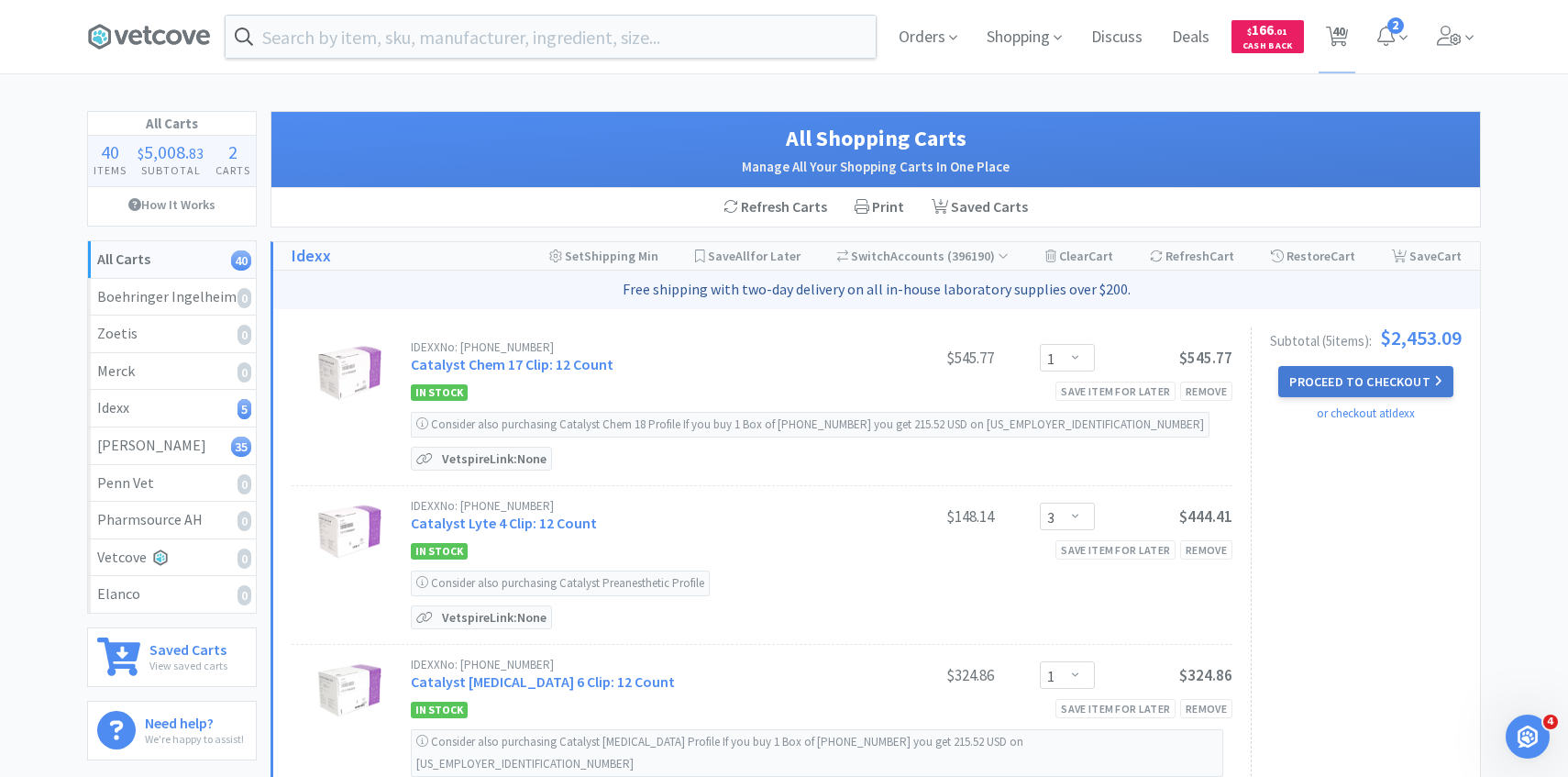
click at [1304, 383] on button "Proceed to Checkout" at bounding box center [1366, 382] width 175 height 32
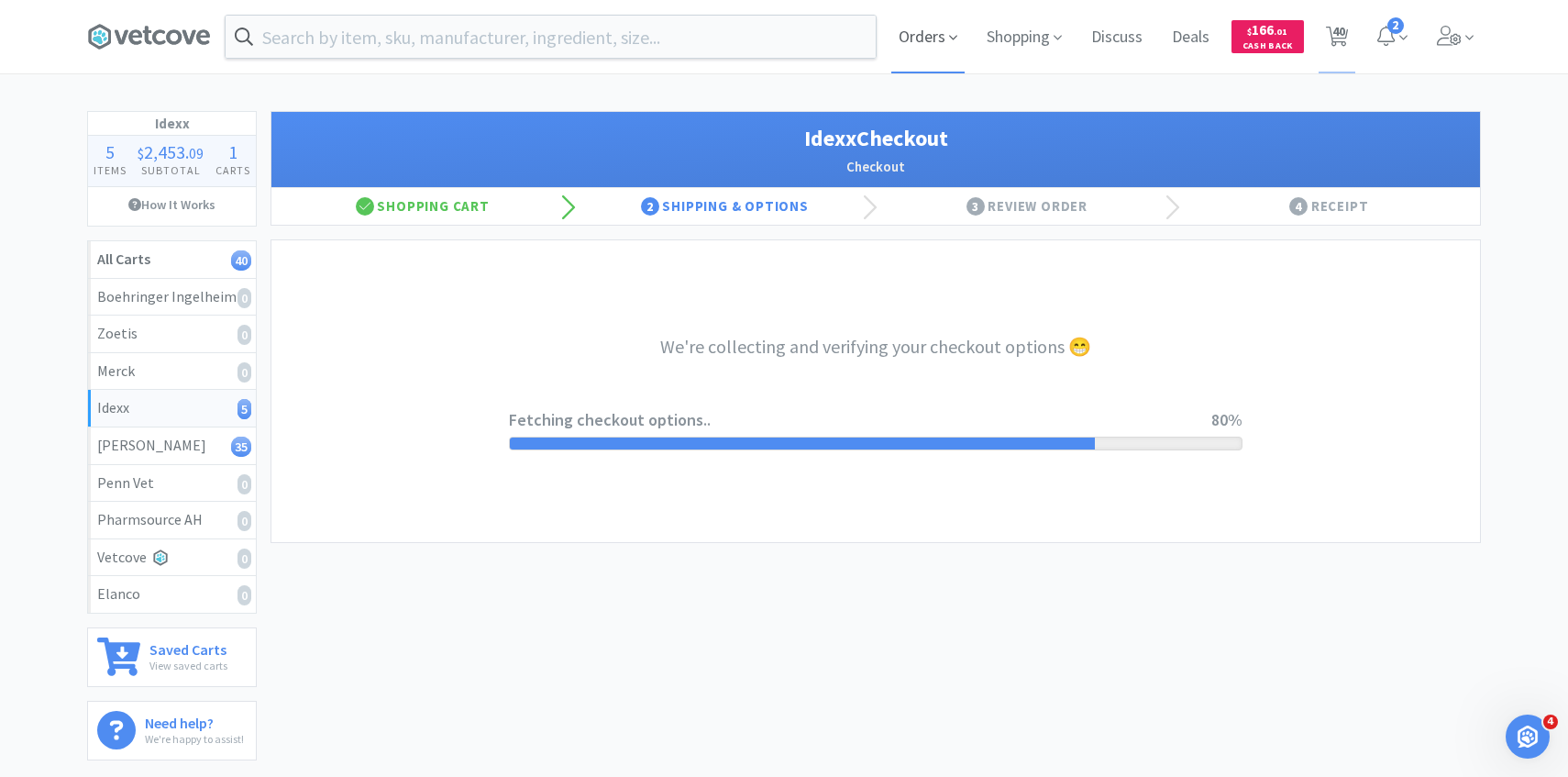
select select "904"
select select "003"
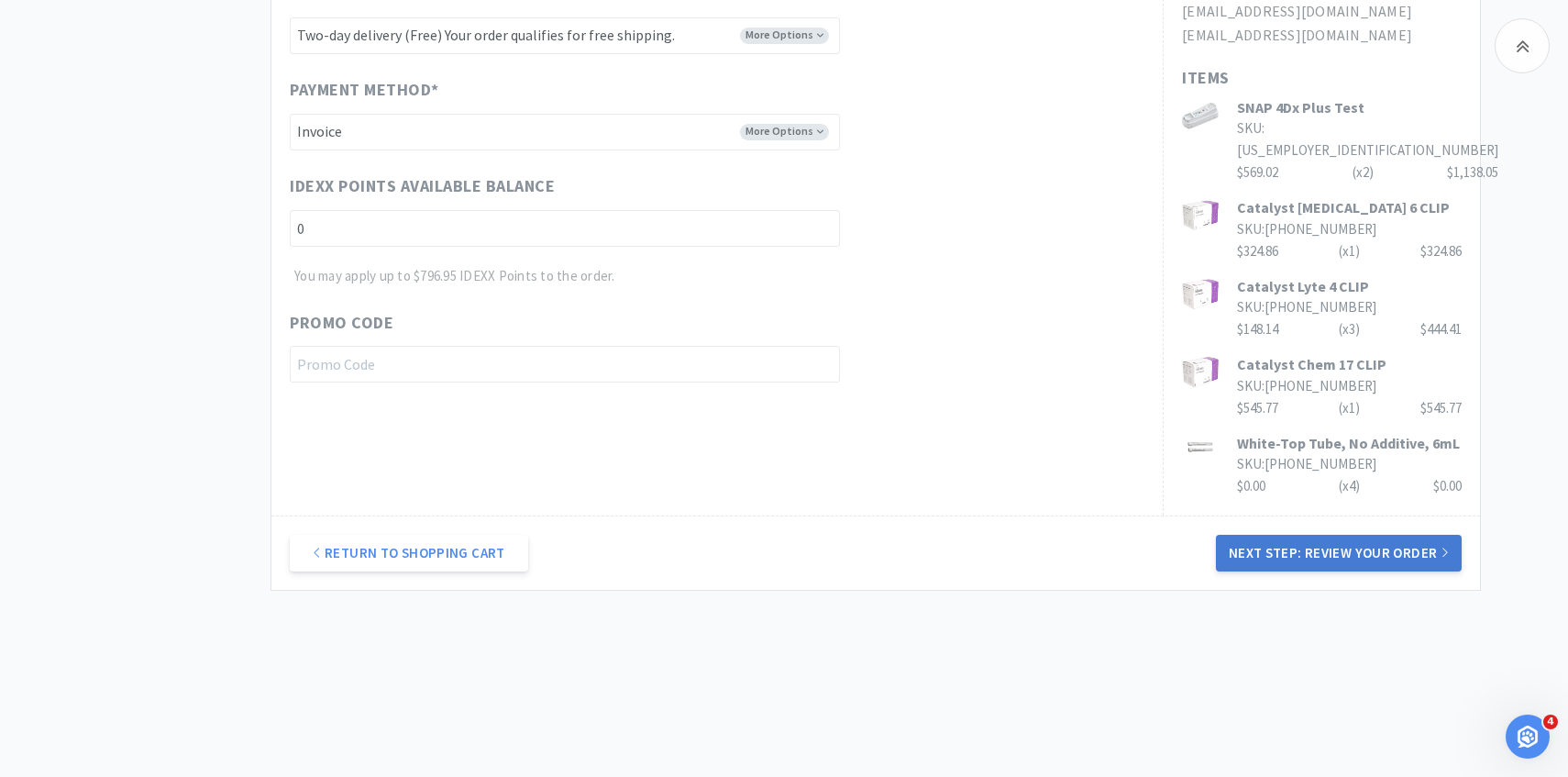
click at [1289, 540] on button "Next Step: Review Your Order" at bounding box center [1339, 553] width 246 height 37
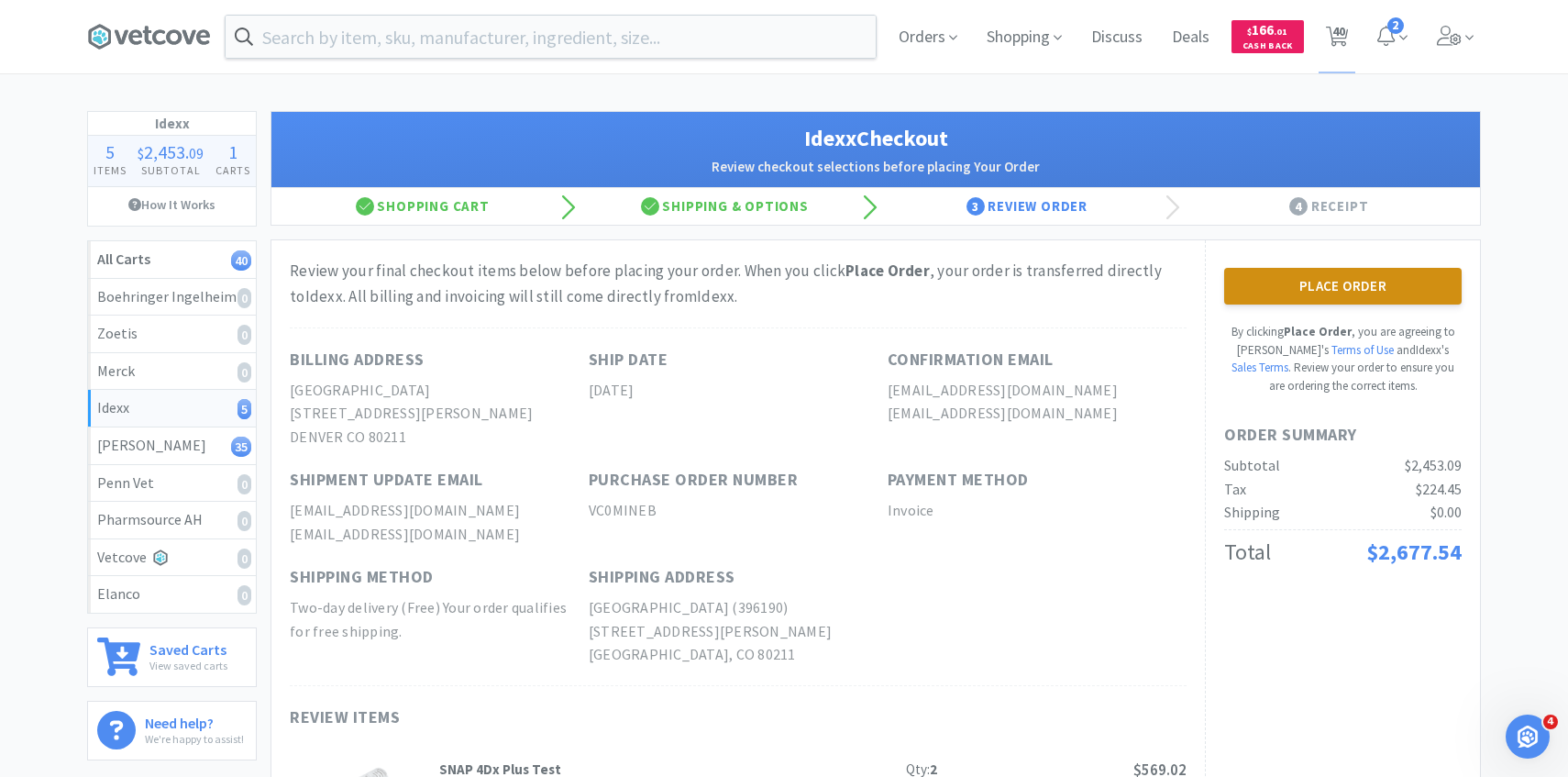
click at [1418, 293] on button "Place Order" at bounding box center [1343, 286] width 238 height 37
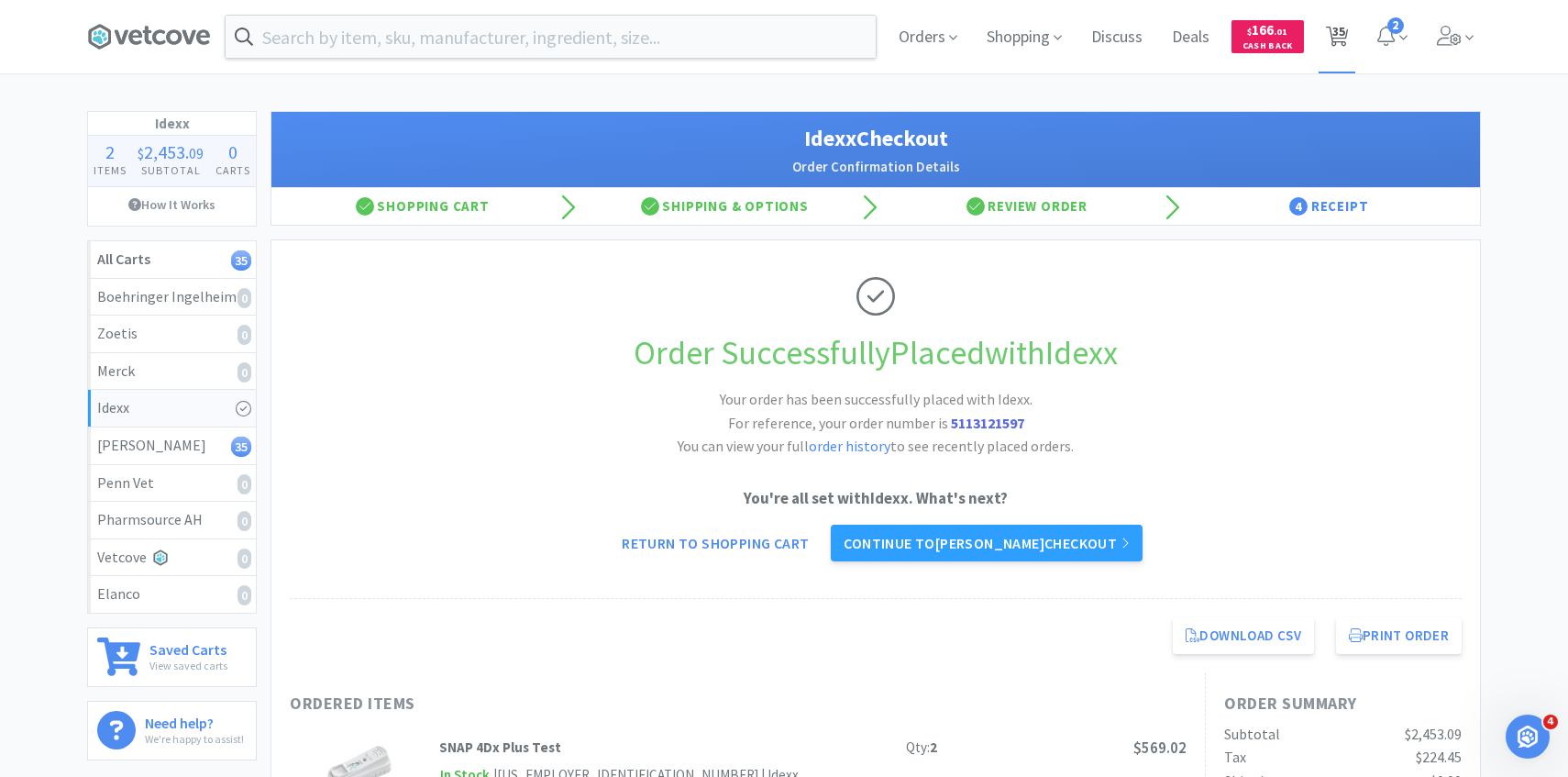
click at [1332, 45] on span "35" at bounding box center [1339, 31] width 13 height 73
select select "3"
select select "4"
select select "1"
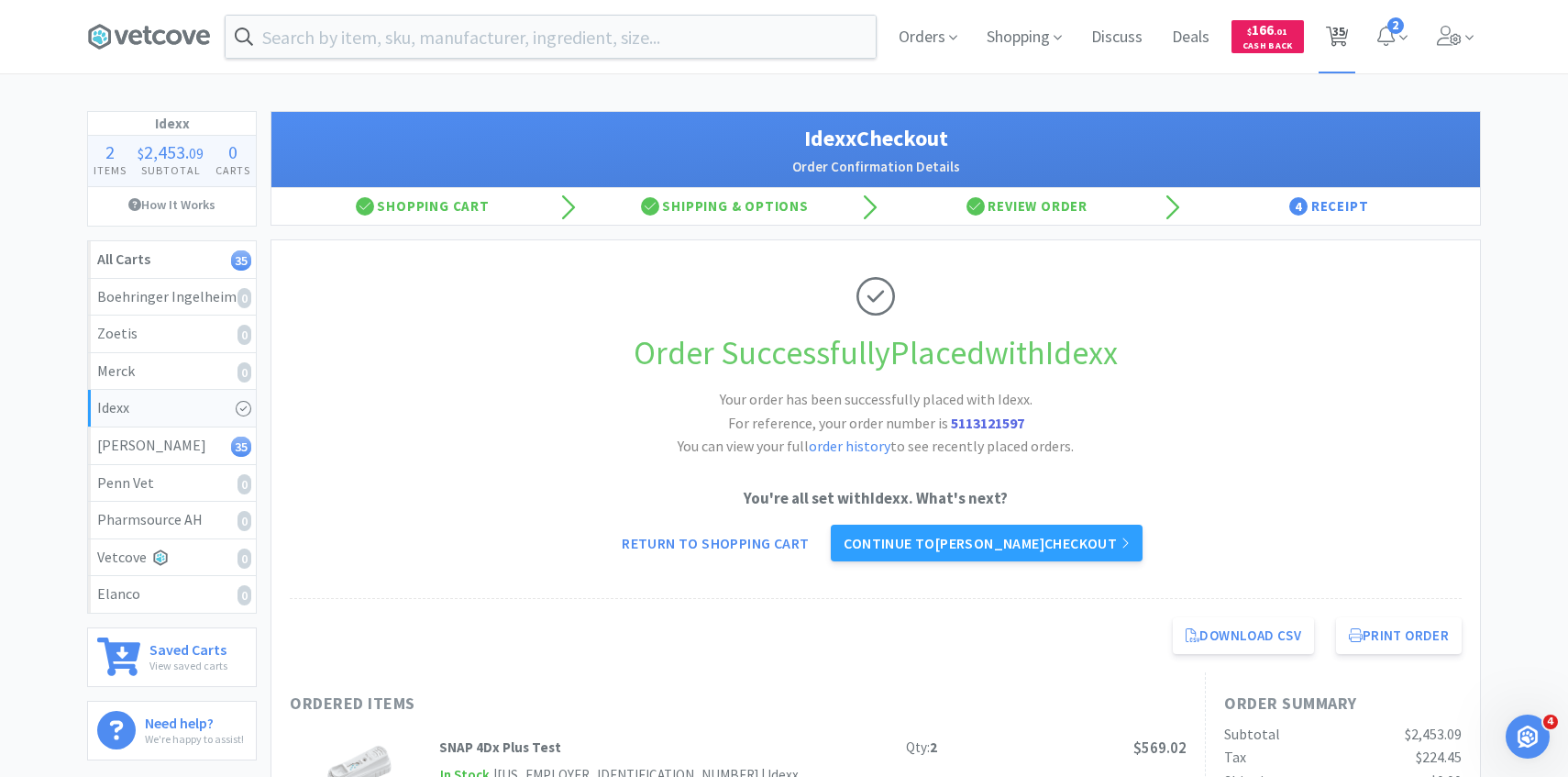
select select "2"
select select "6"
select select "2"
select select "1"
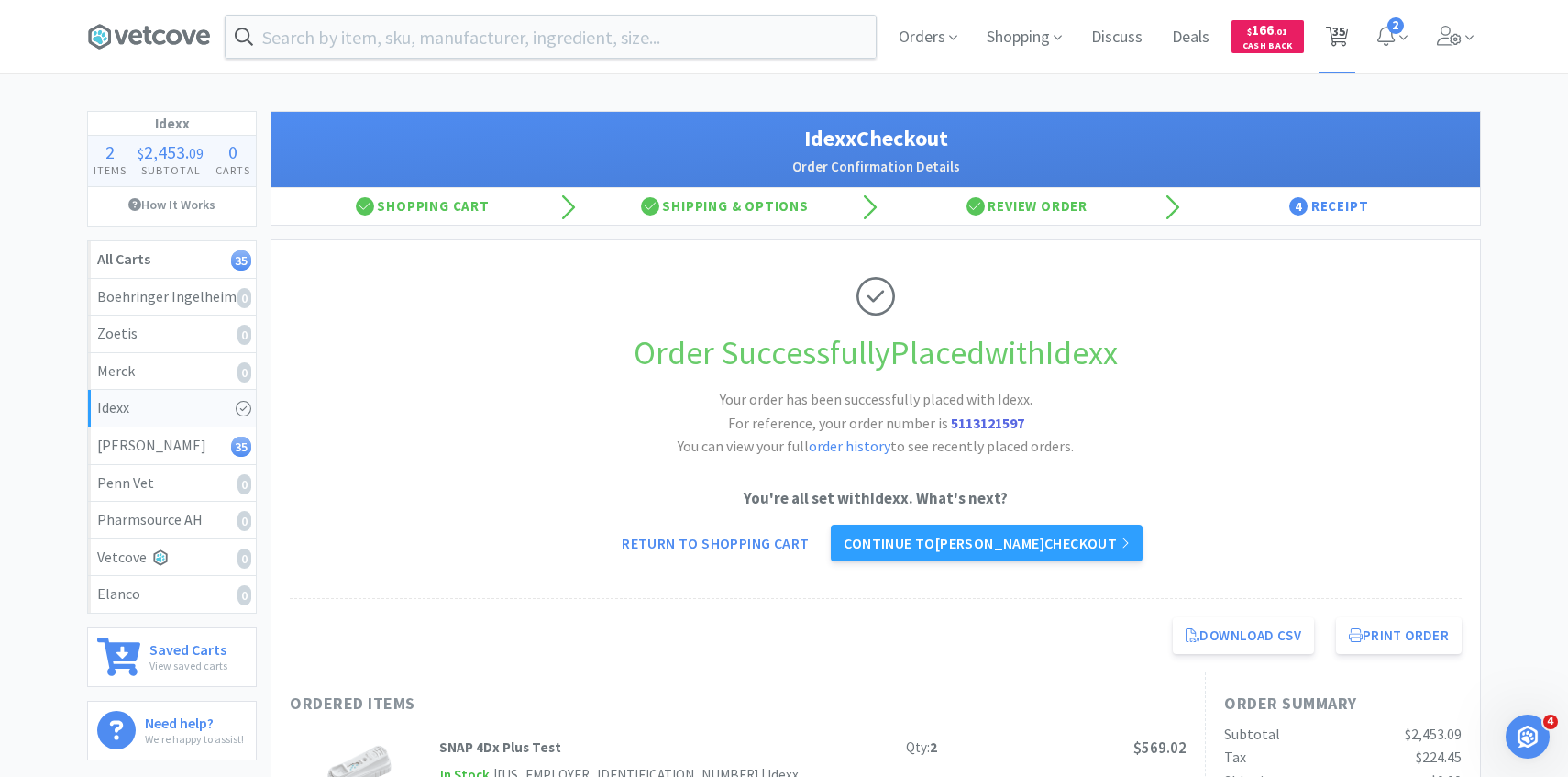
select select "6"
select select "4"
select select "2"
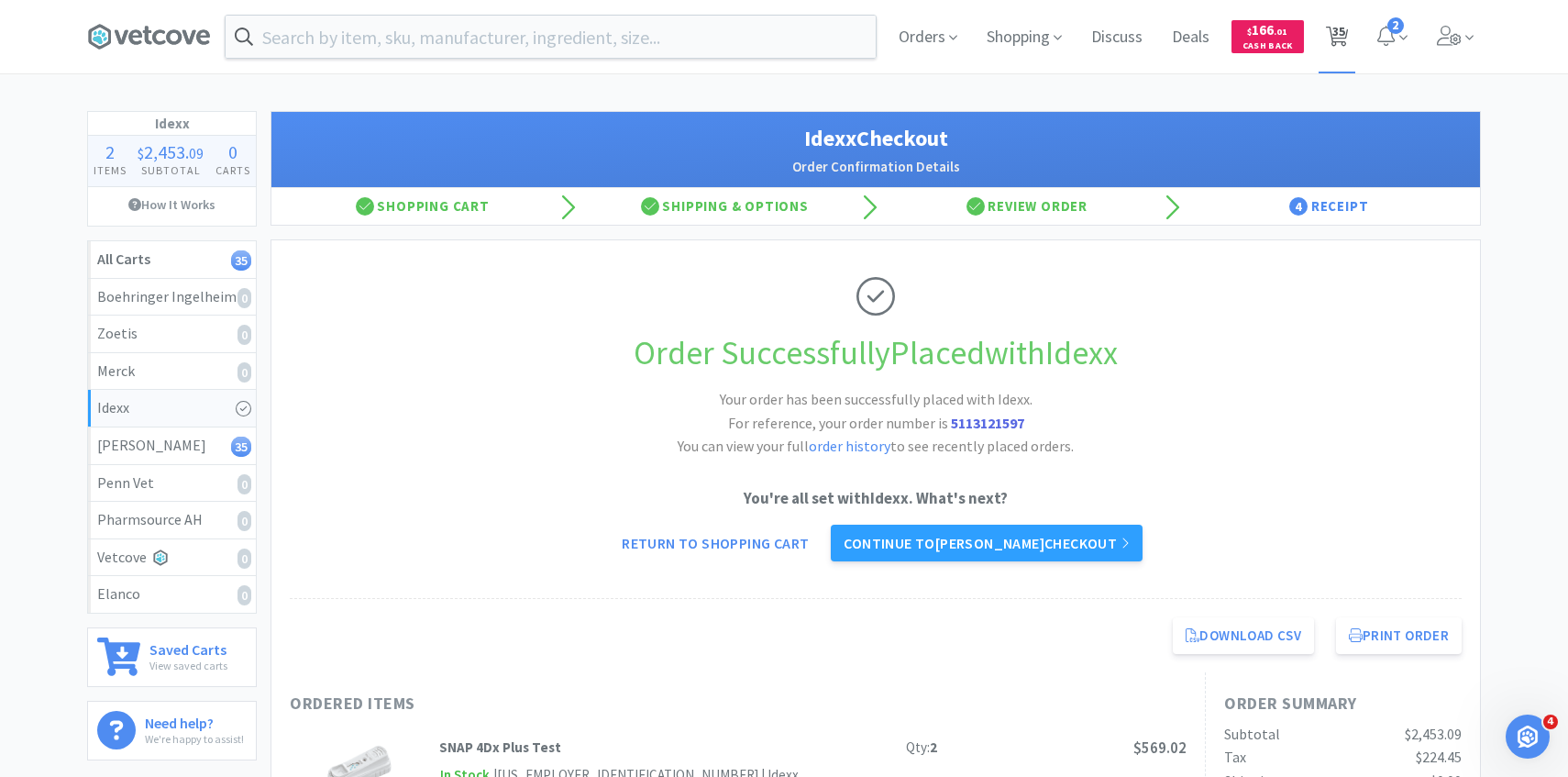
select select "2"
select select "1"
select select "2"
select select "1"
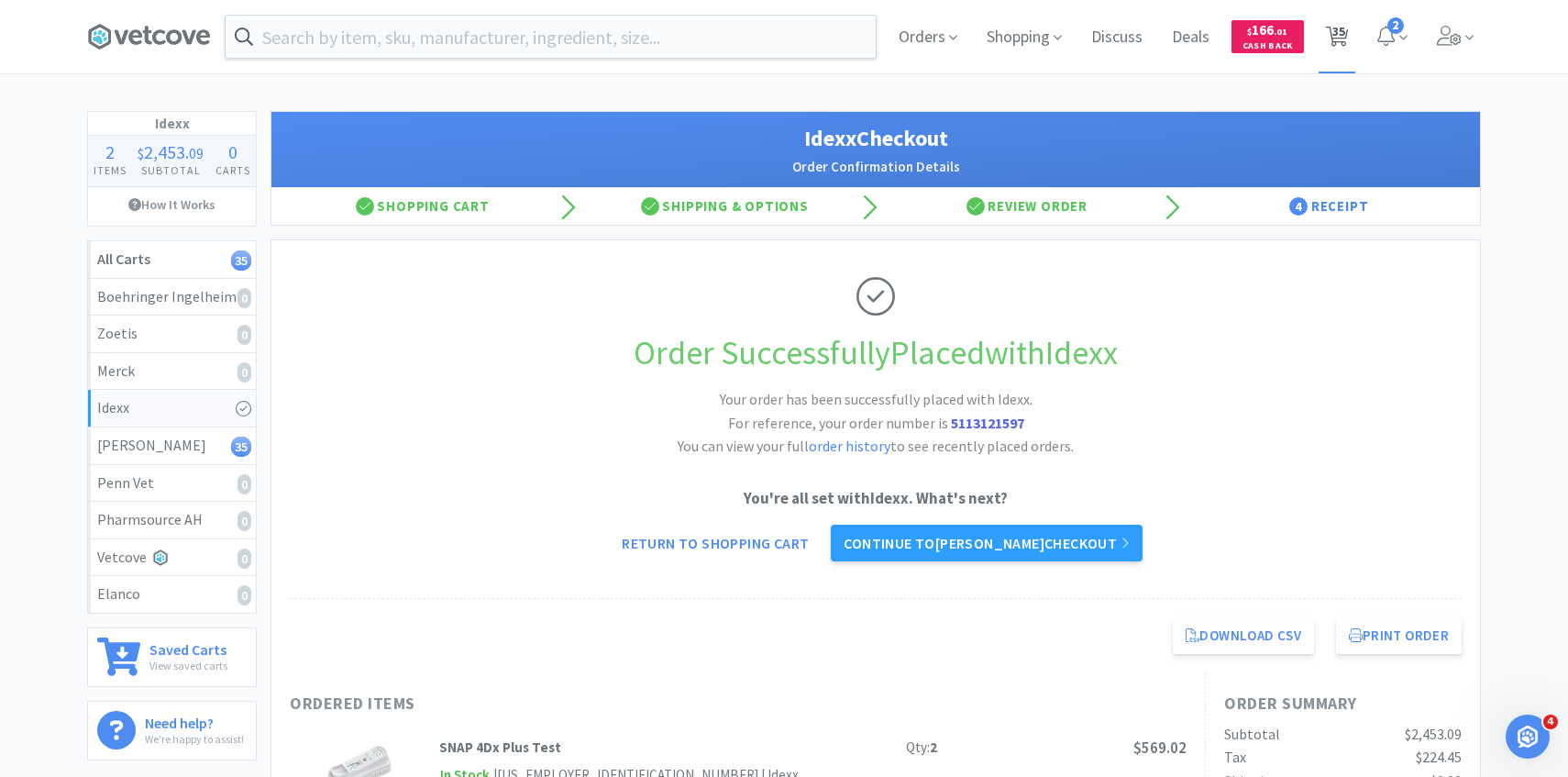
select select "3"
select select "8"
select select "5"
select select "4"
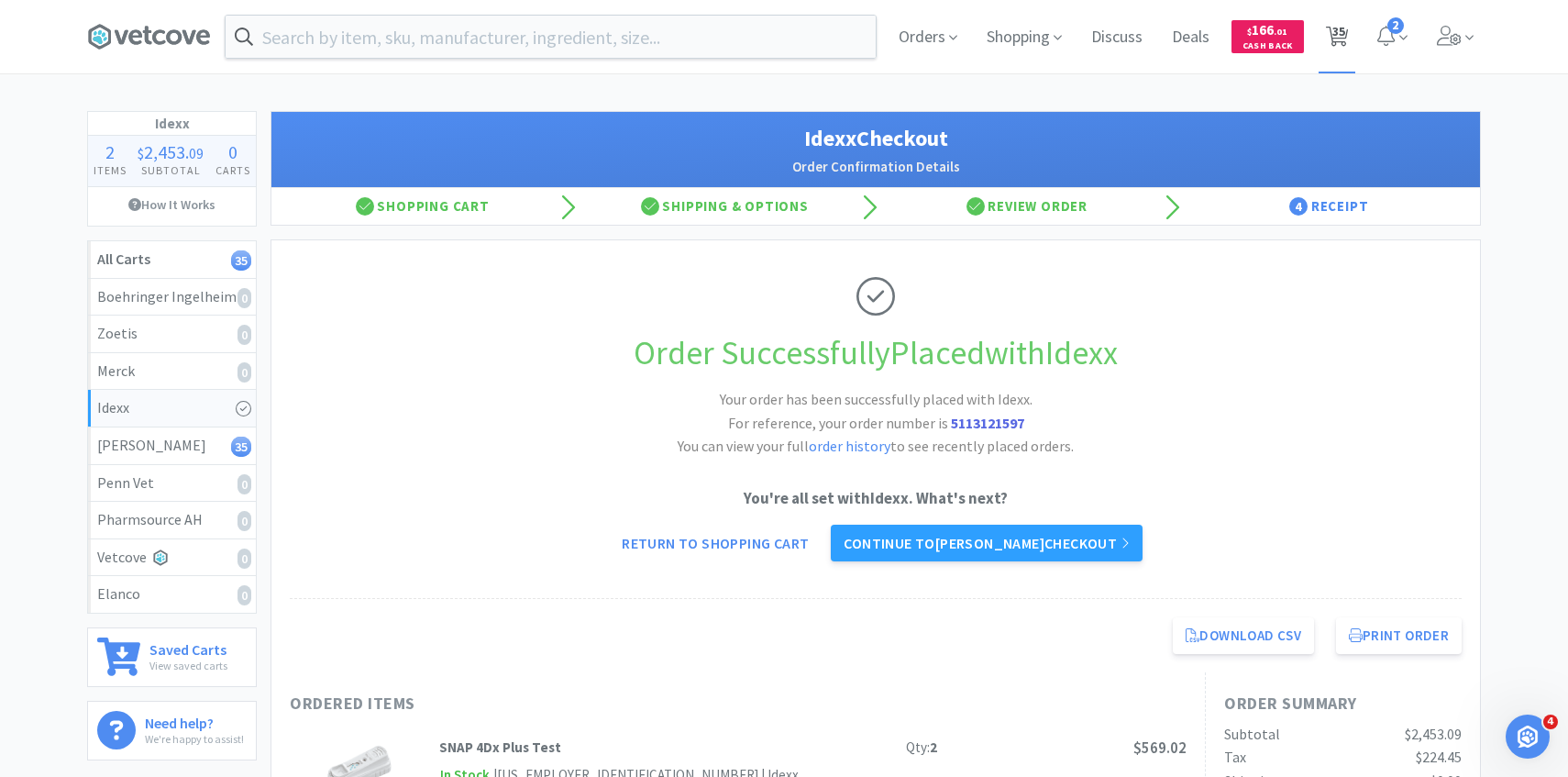
select select "4"
select select "1"
select select "4"
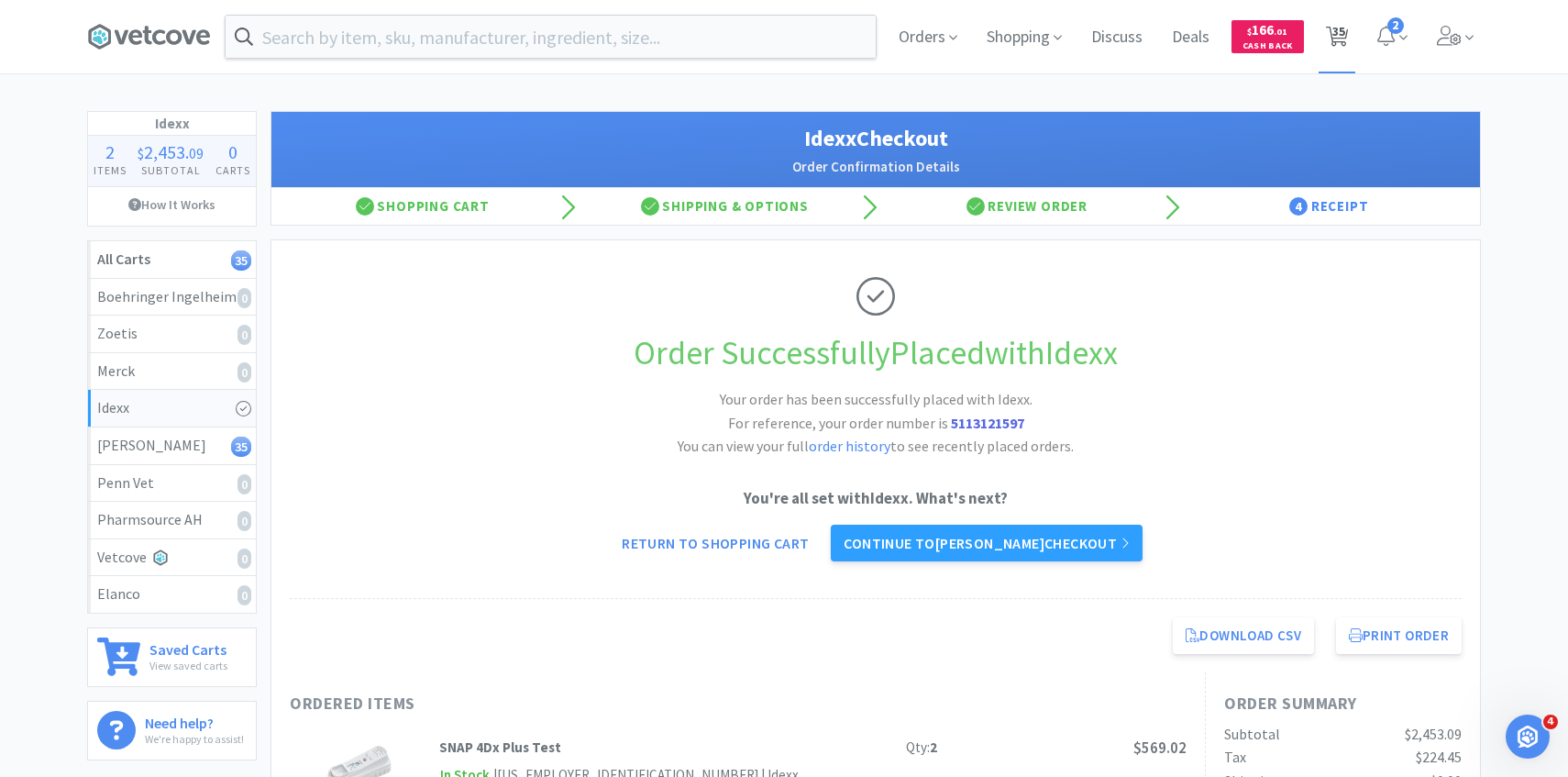
select select "4"
select select "5"
select select "2"
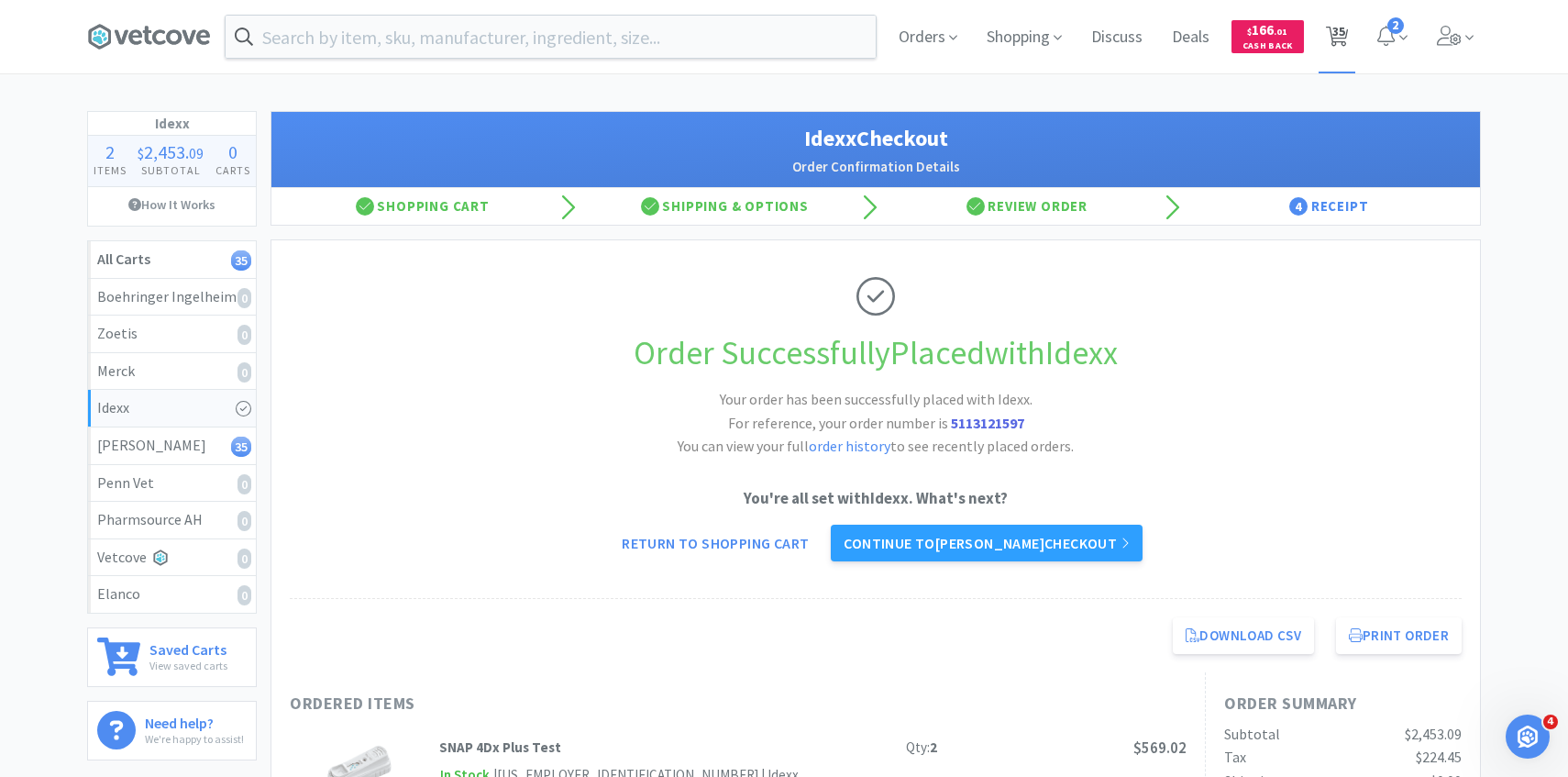
select select "1"
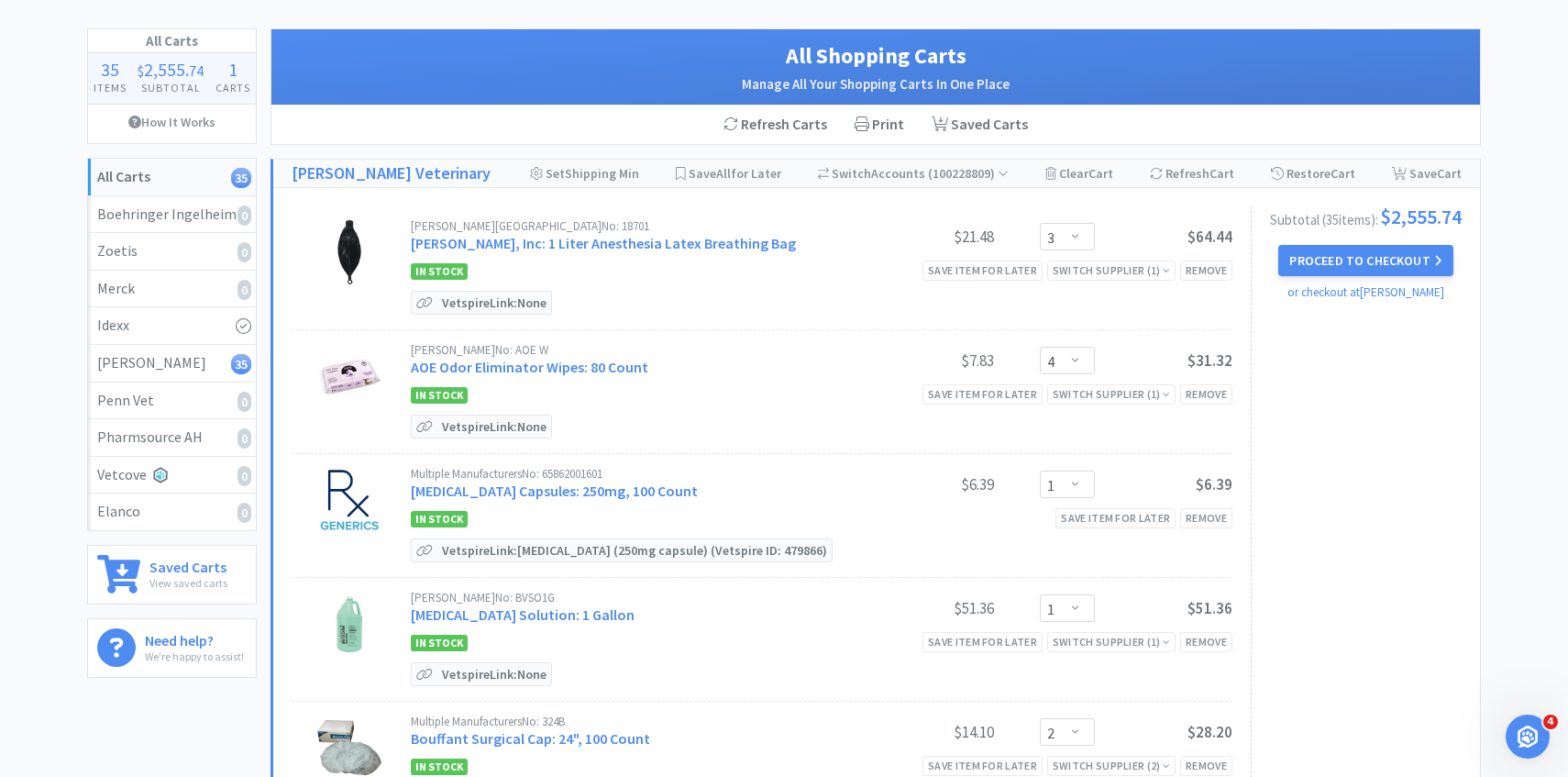
scroll to position [88, 0]
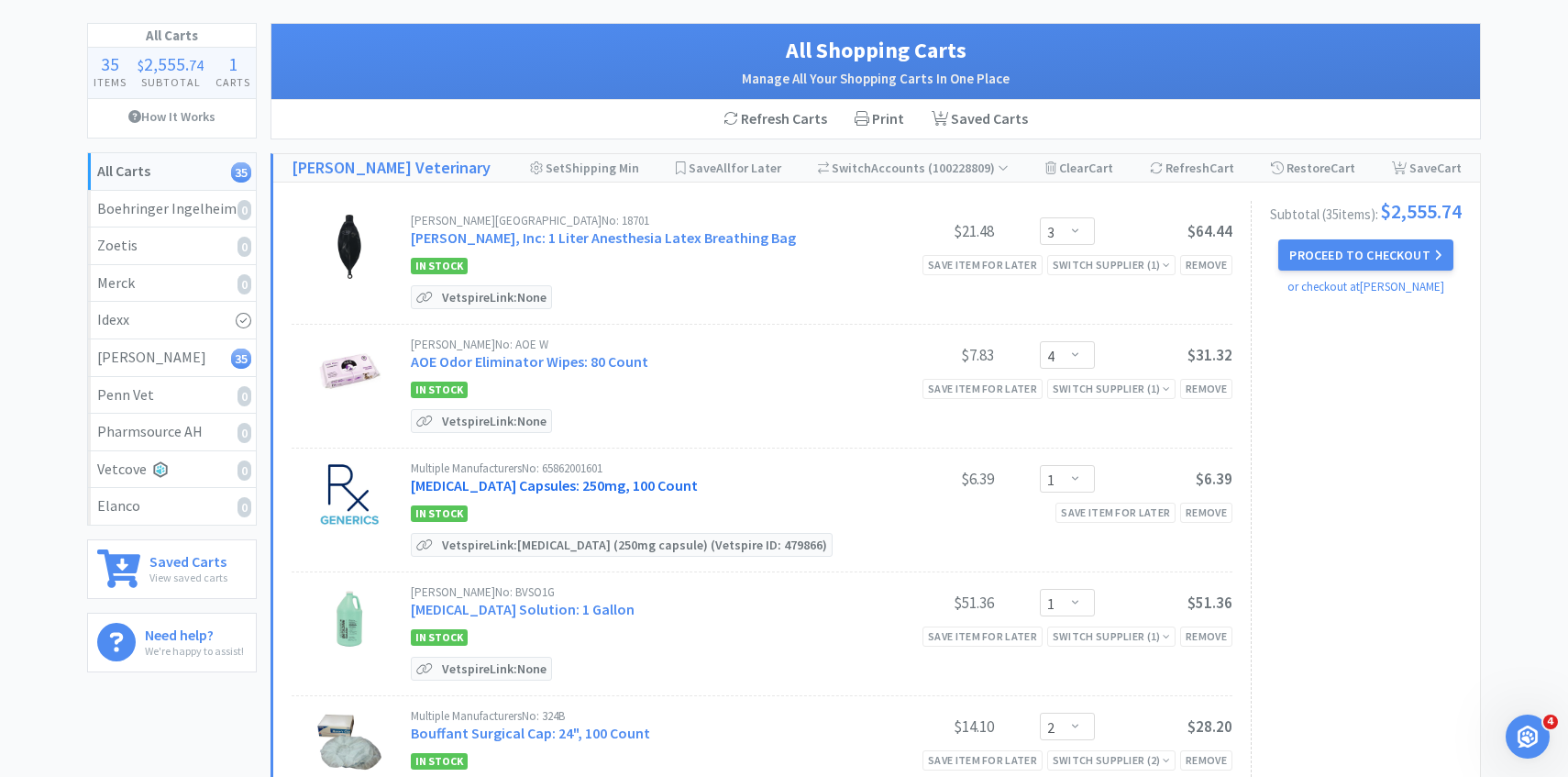
click at [609, 486] on link "[MEDICAL_DATA] Capsules: 250mg, 100 Count" at bounding box center [554, 486] width 287 height 19
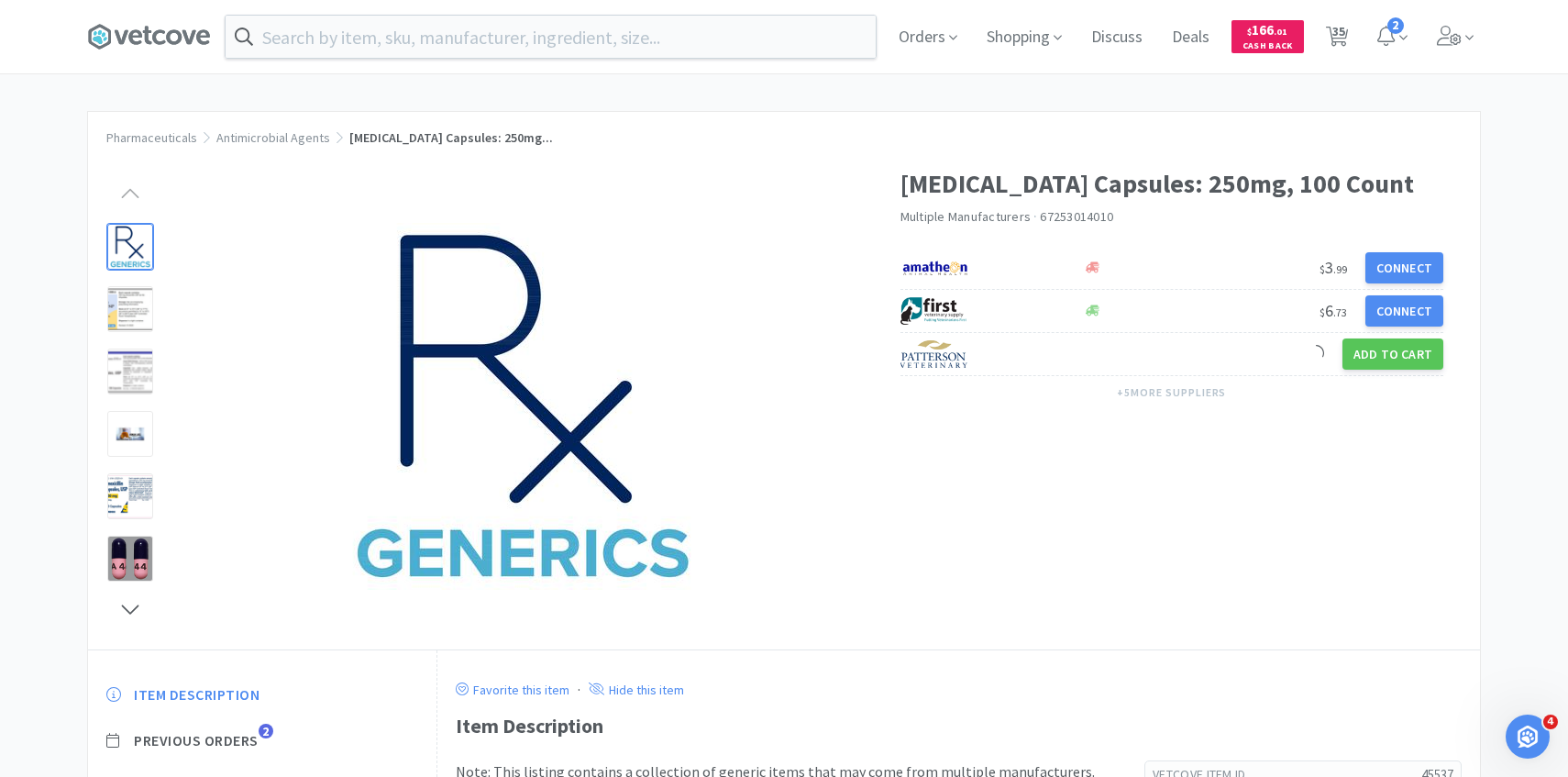
scroll to position [90, 0]
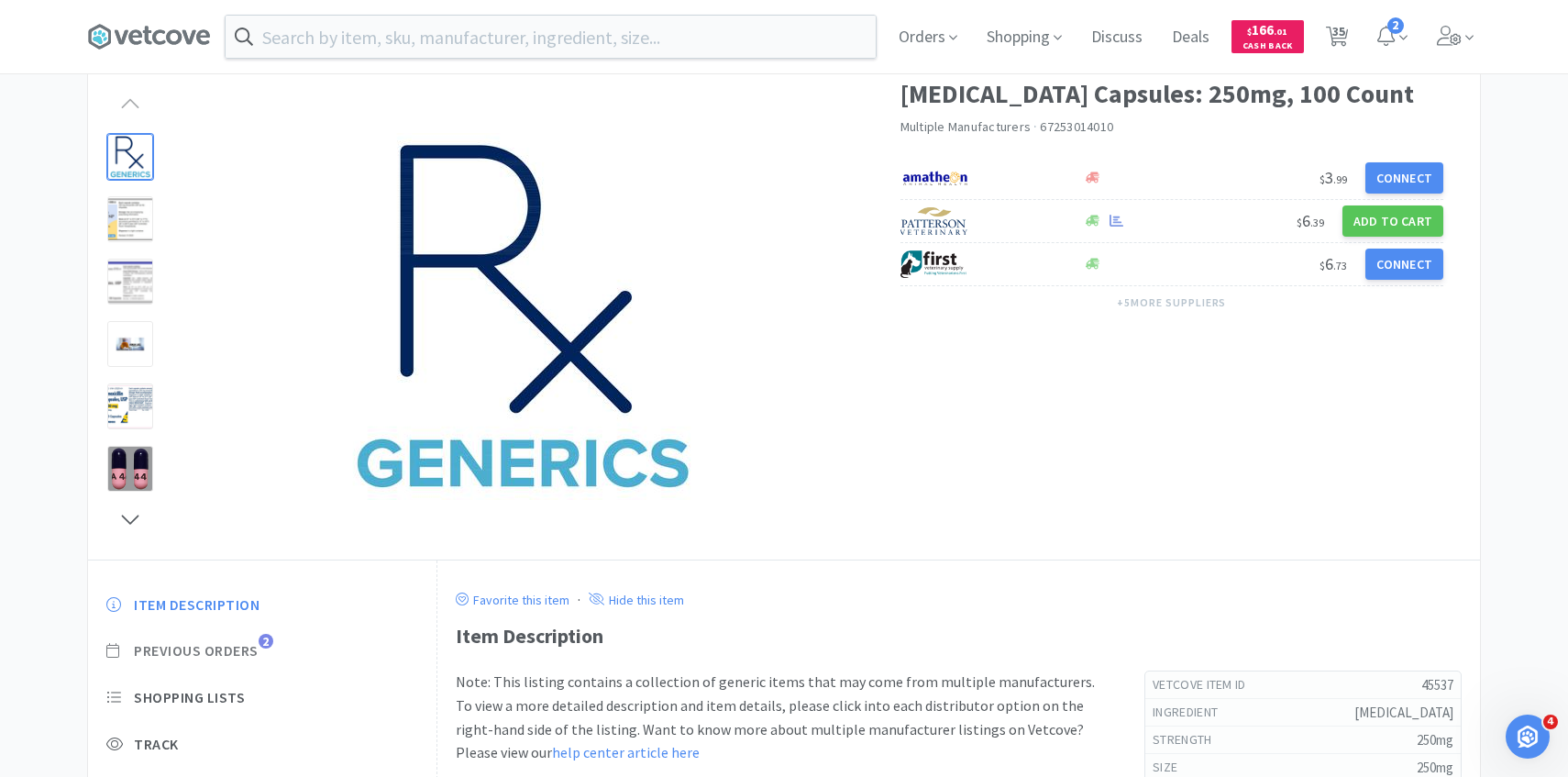
click at [265, 650] on span "Previous Orders 2" at bounding box center [263, 651] width 312 height 19
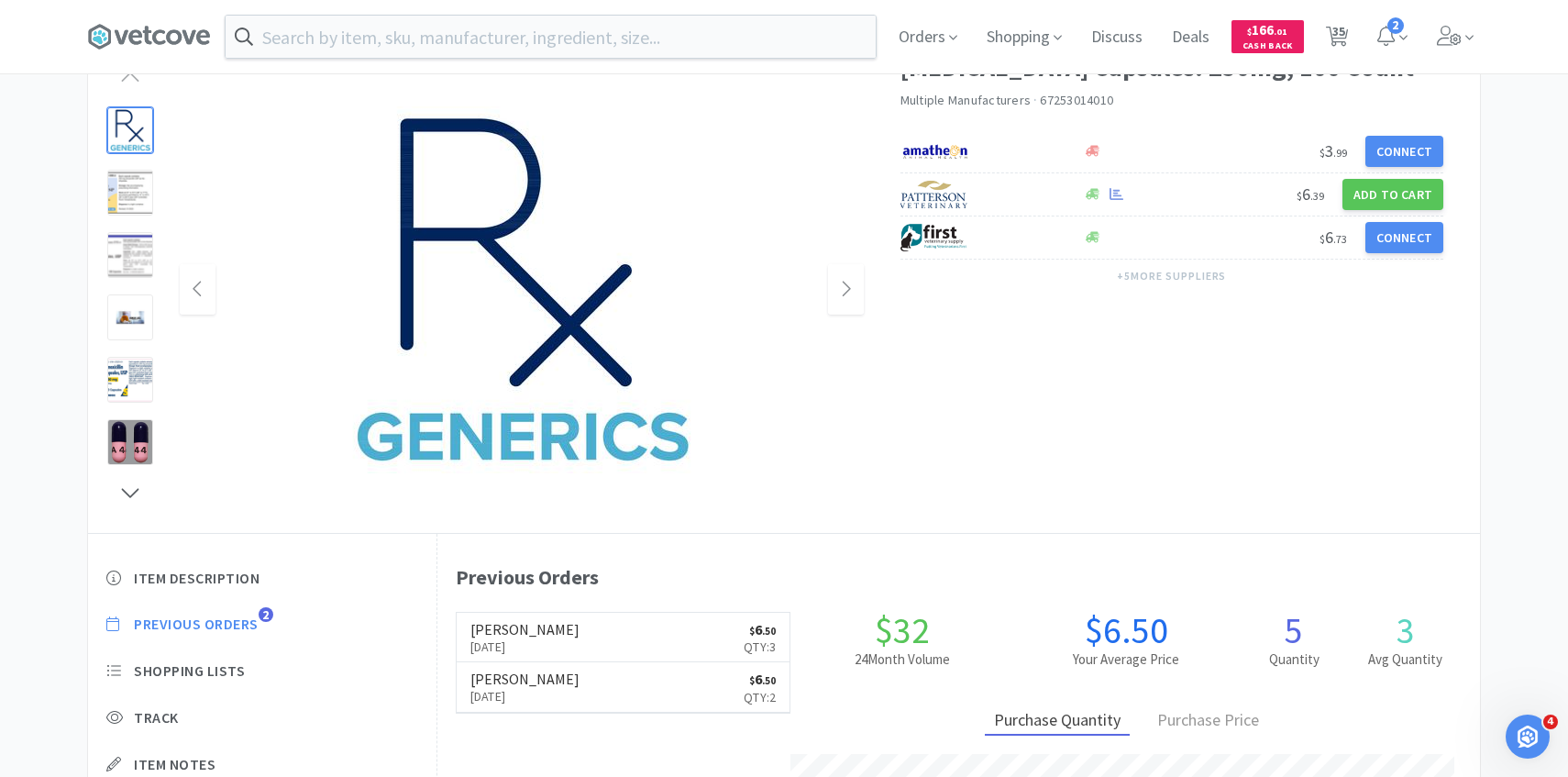
scroll to position [136, 0]
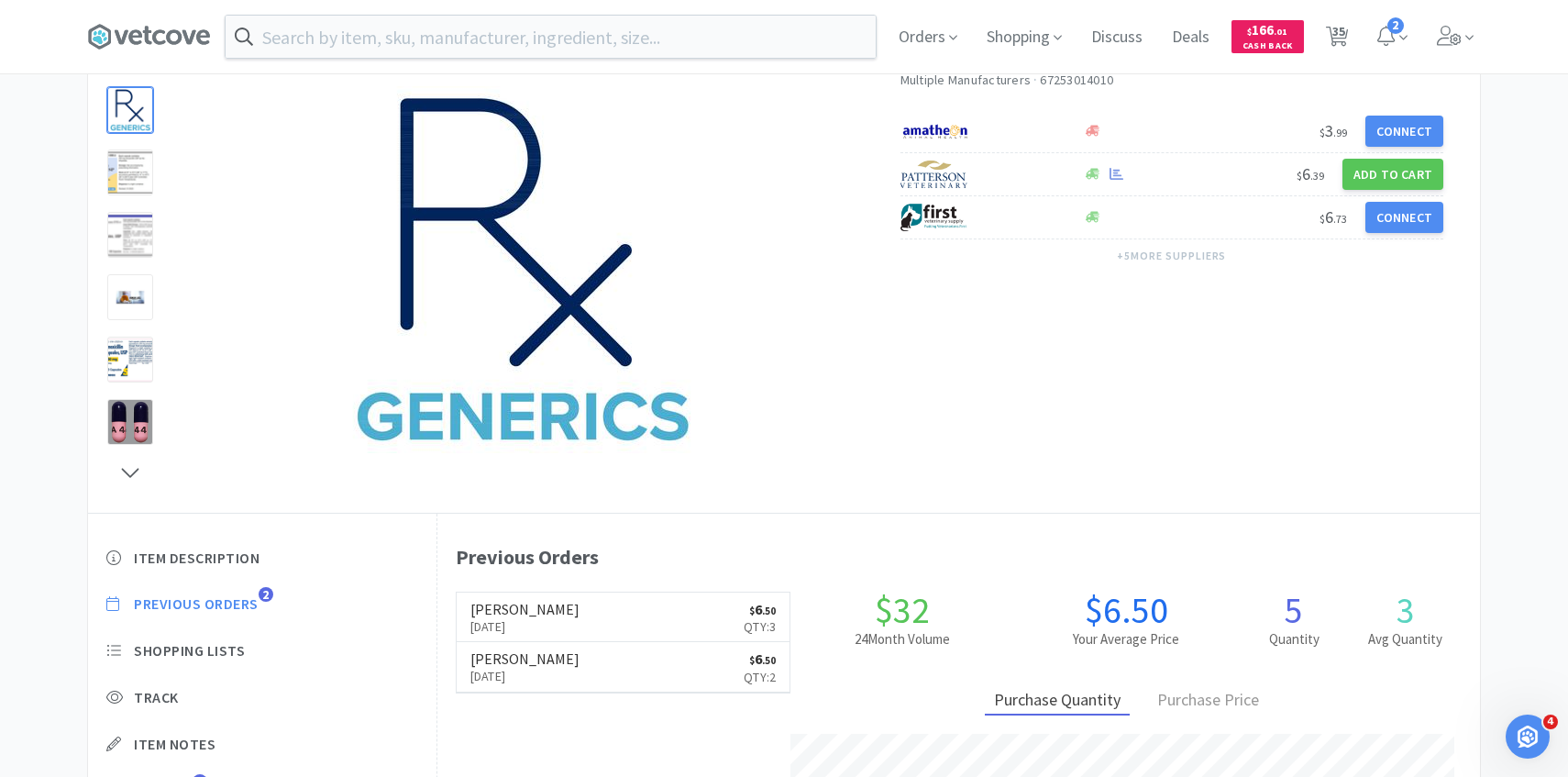
select select "3"
select select "4"
select select "1"
select select "2"
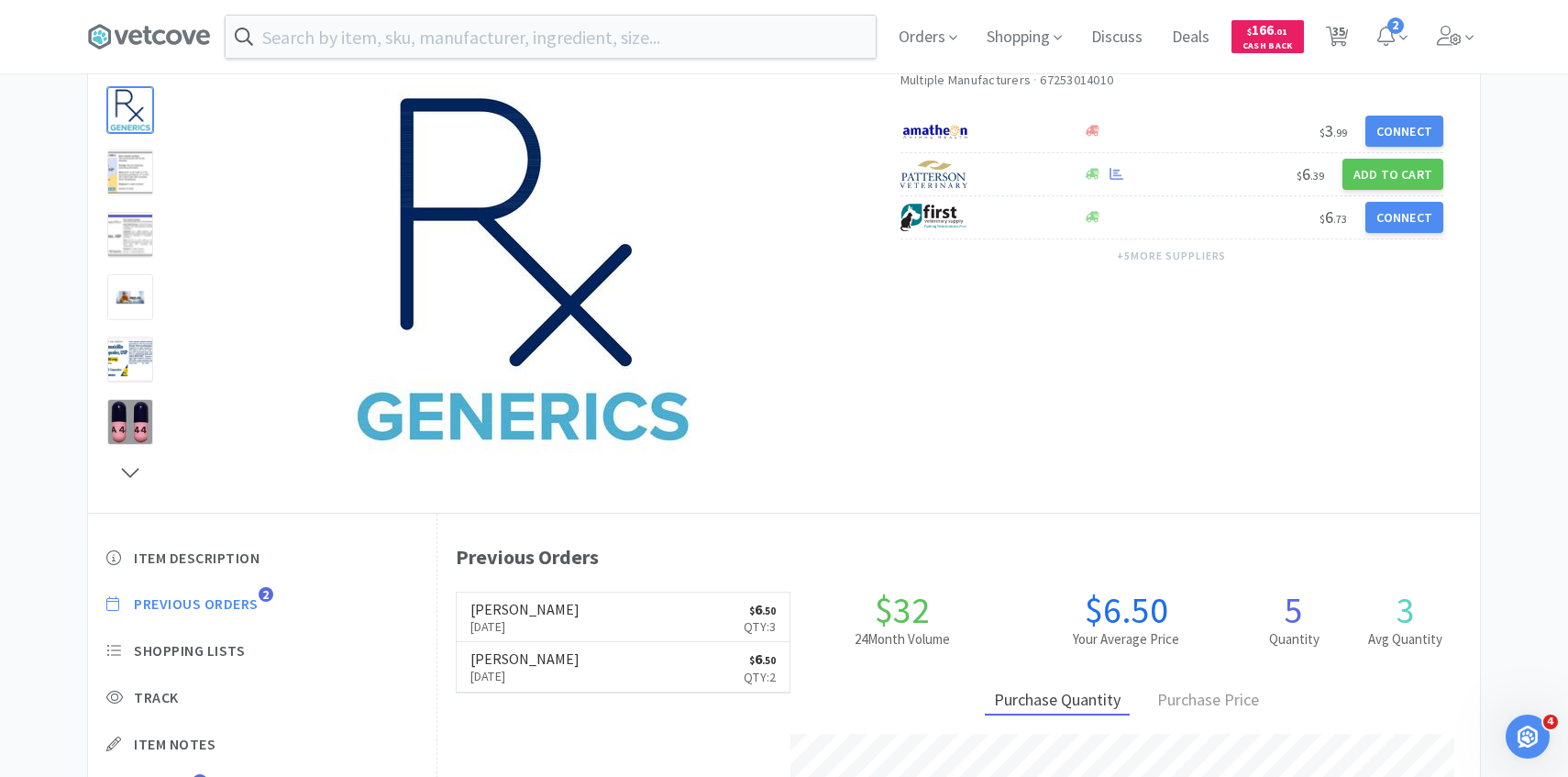
select select "6"
select select "2"
select select "1"
select select "6"
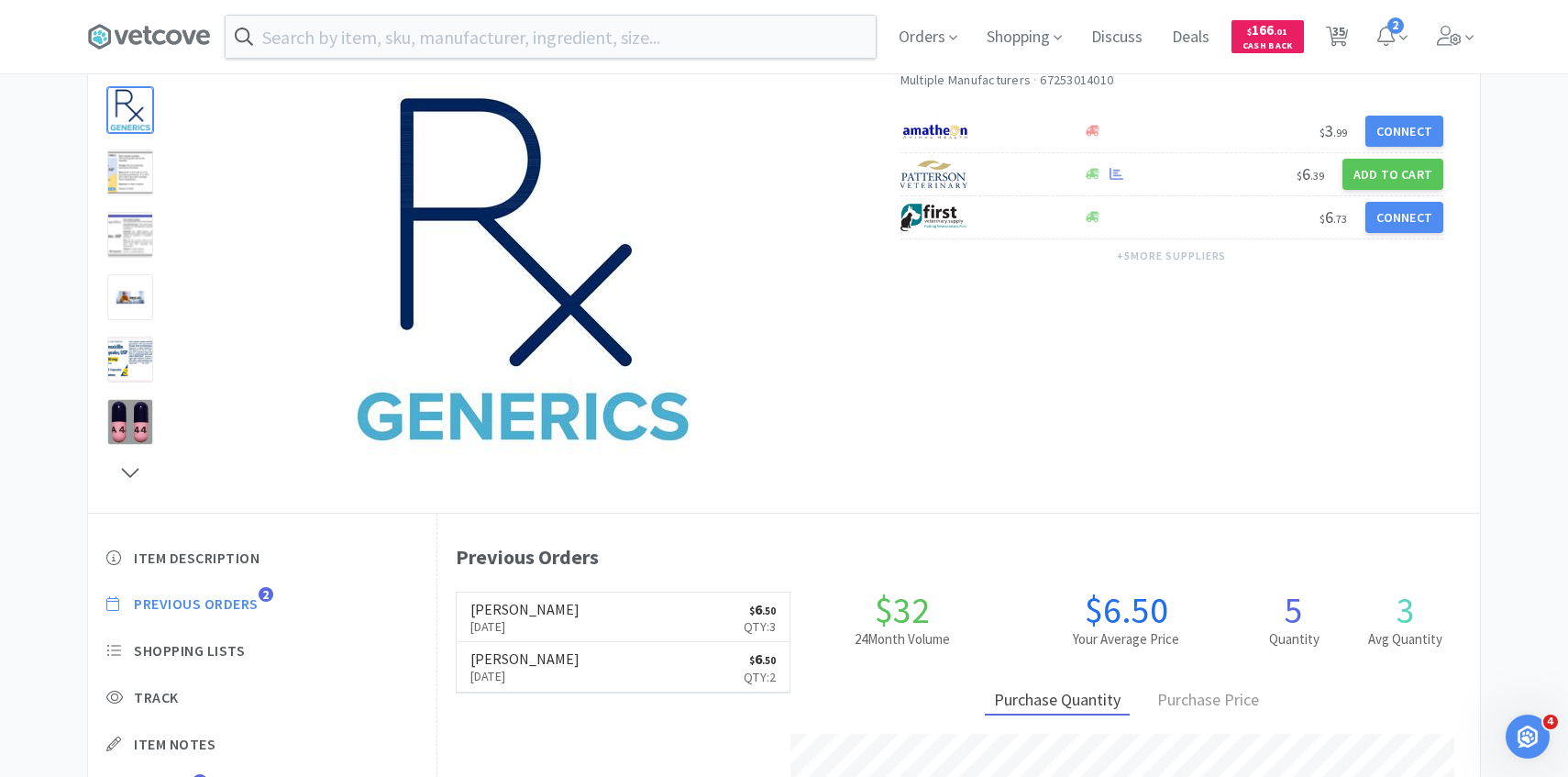
select select "4"
select select "2"
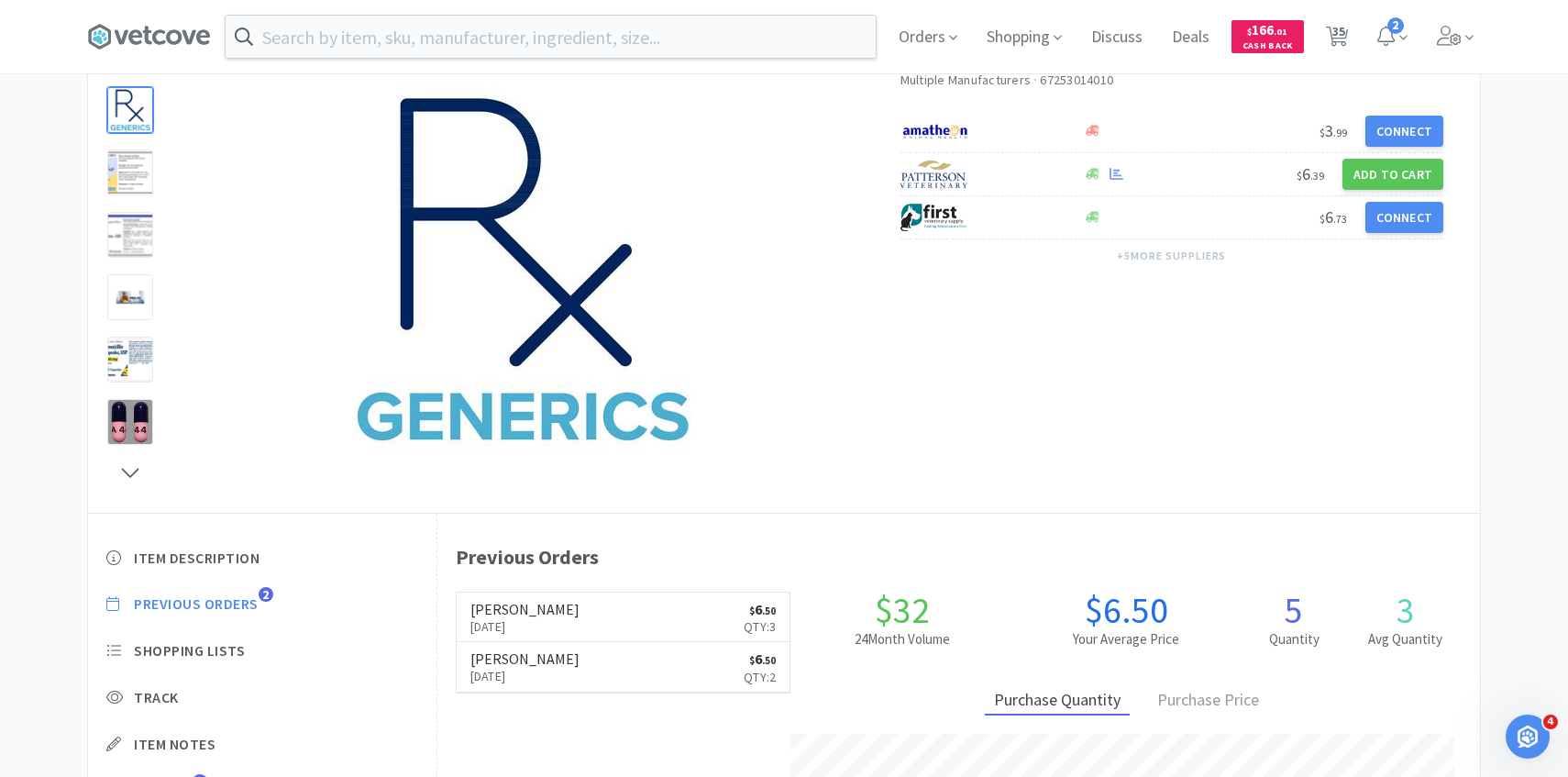
select select "1"
select select "2"
select select "1"
select select "3"
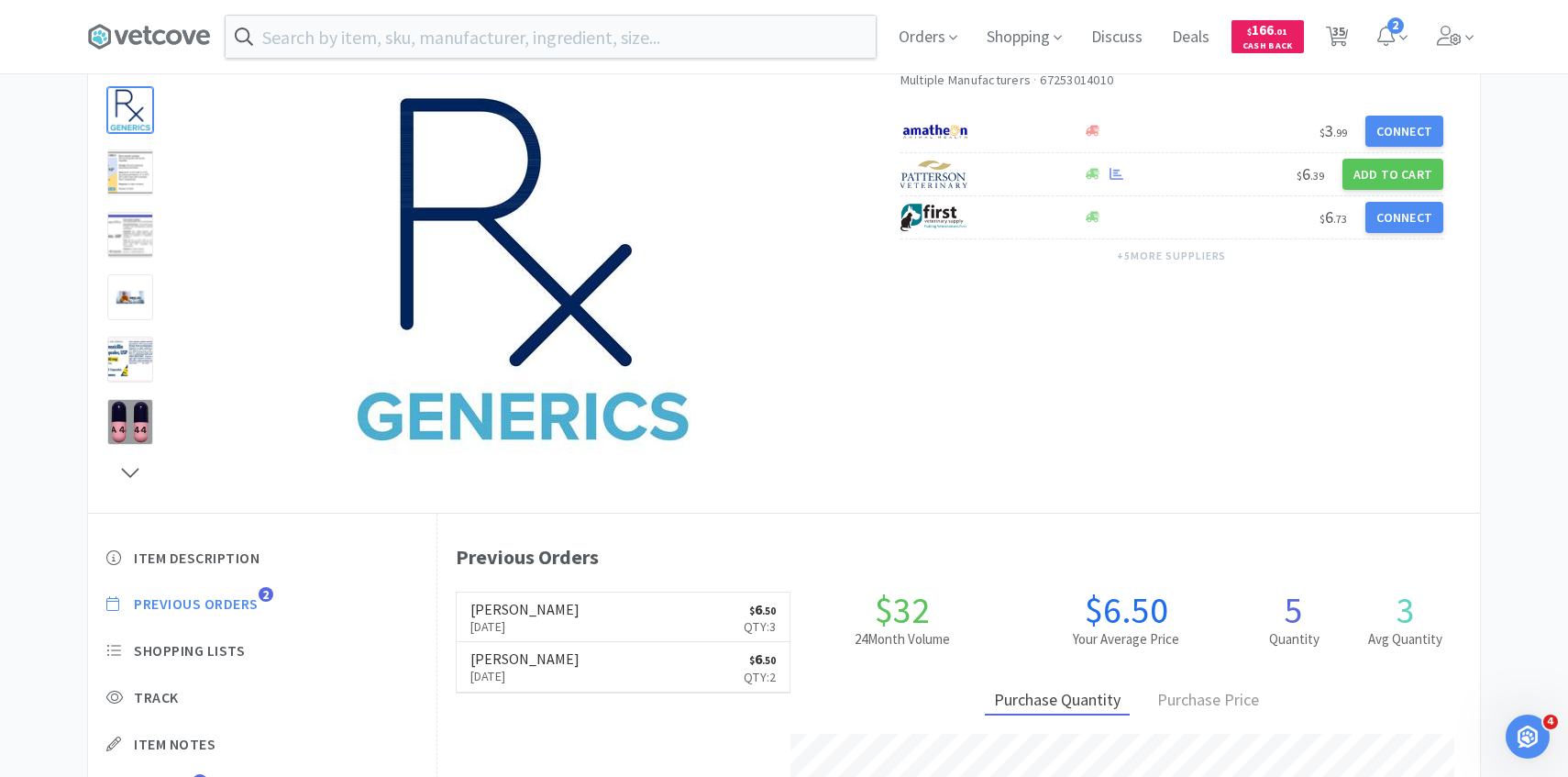
select select "8"
select select "5"
select select "4"
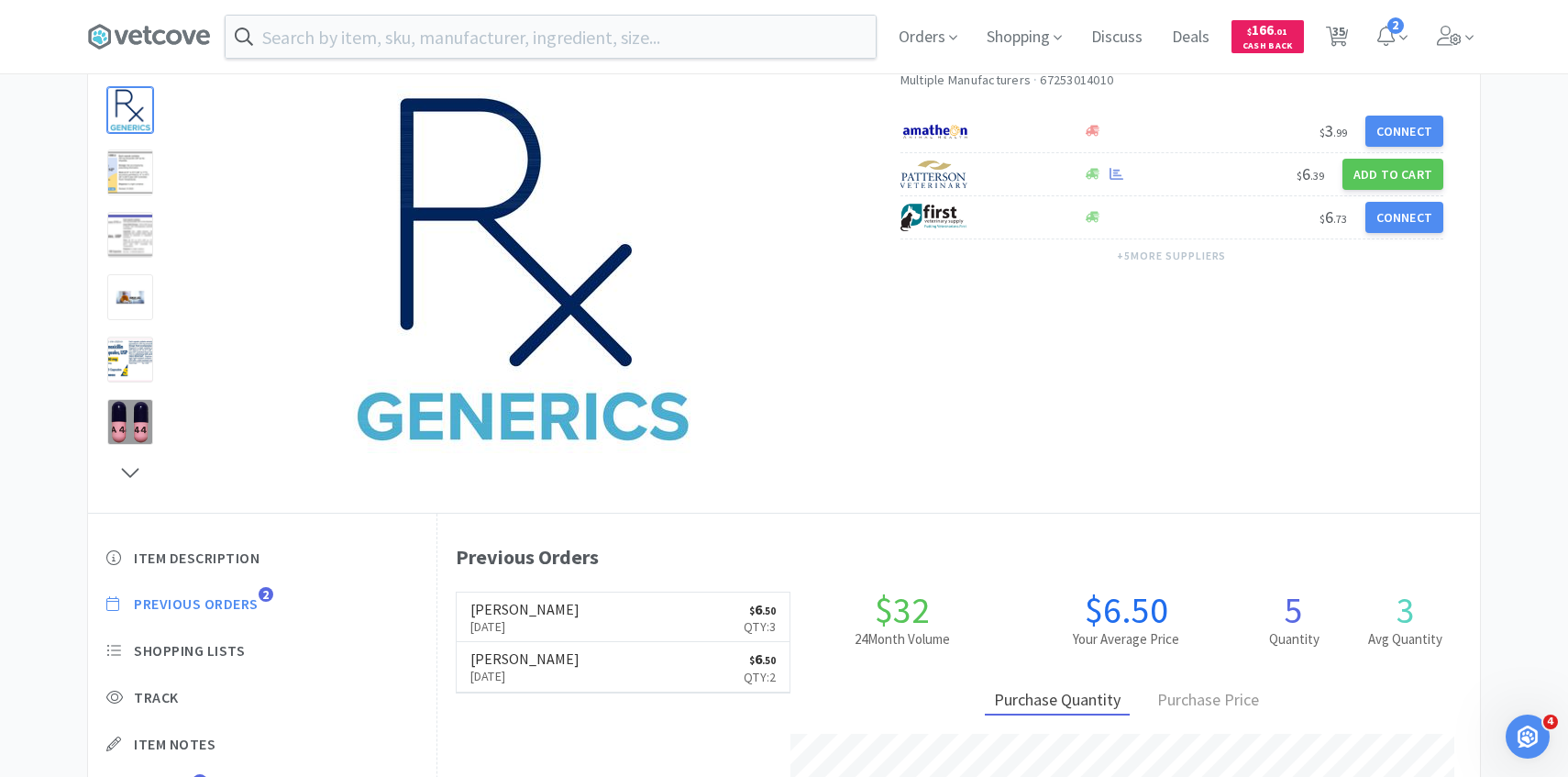
select select "4"
select select "1"
select select "4"
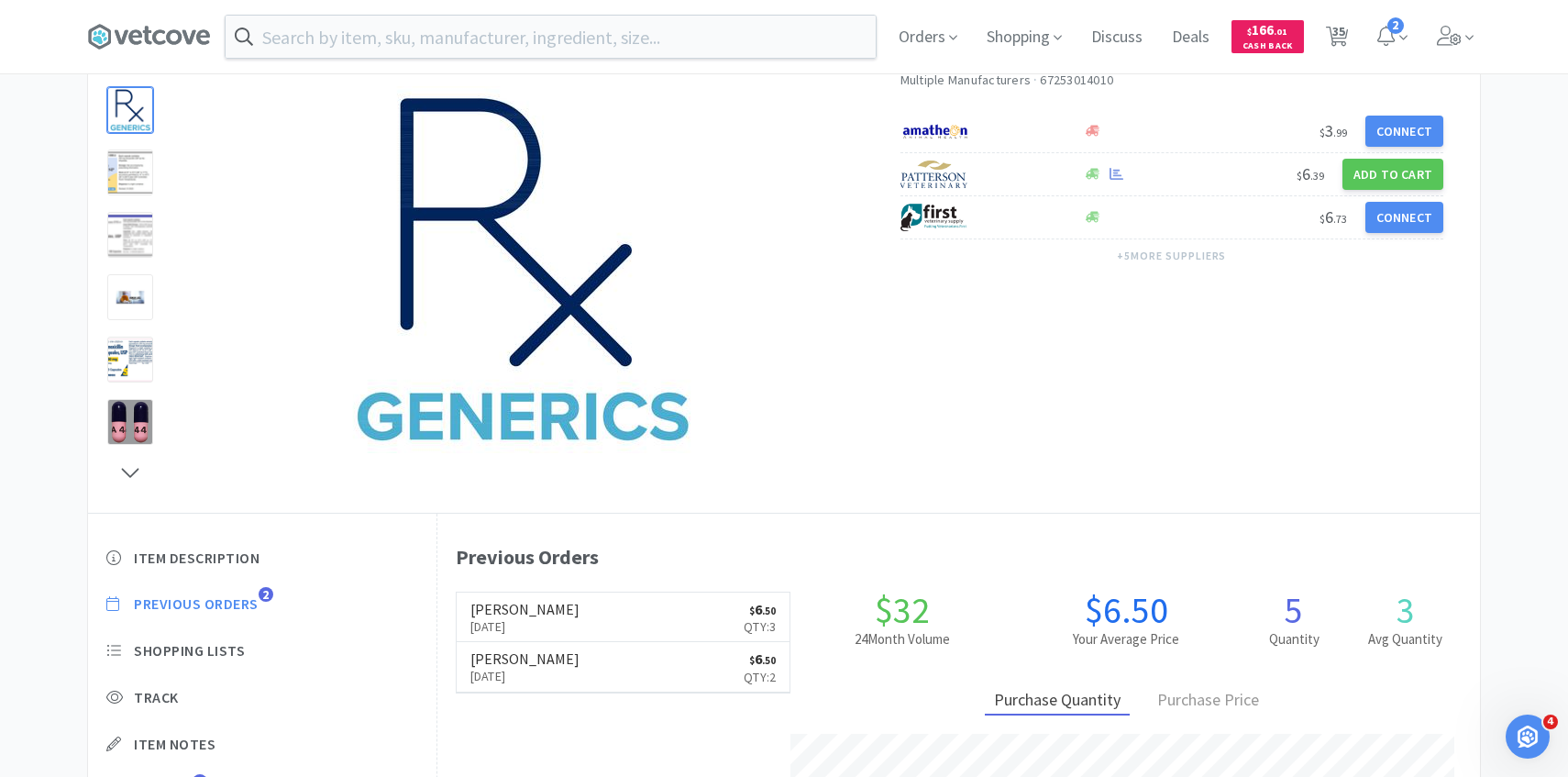
select select "4"
select select "5"
select select "2"
select select "1"
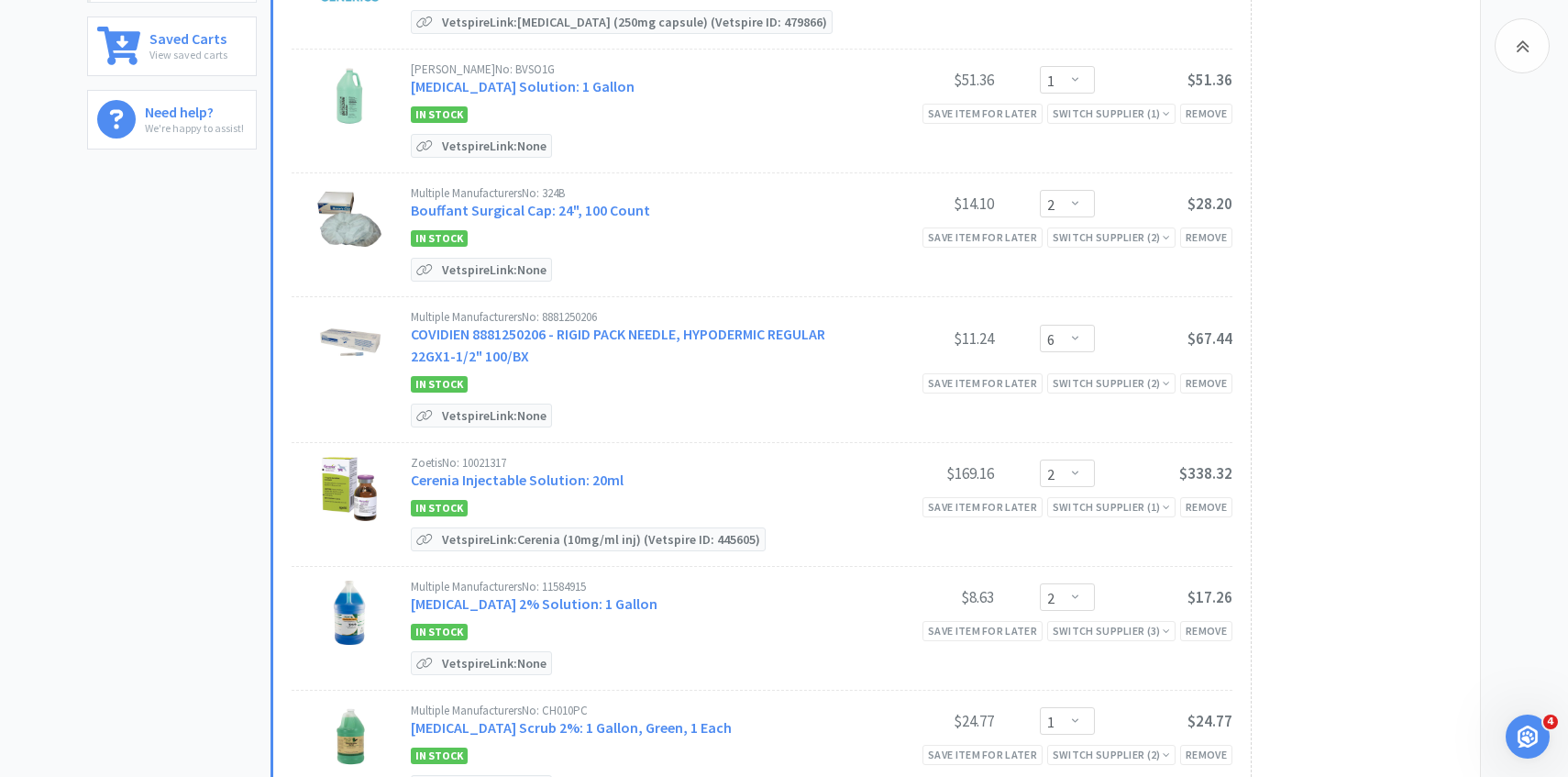
scroll to position [639, 0]
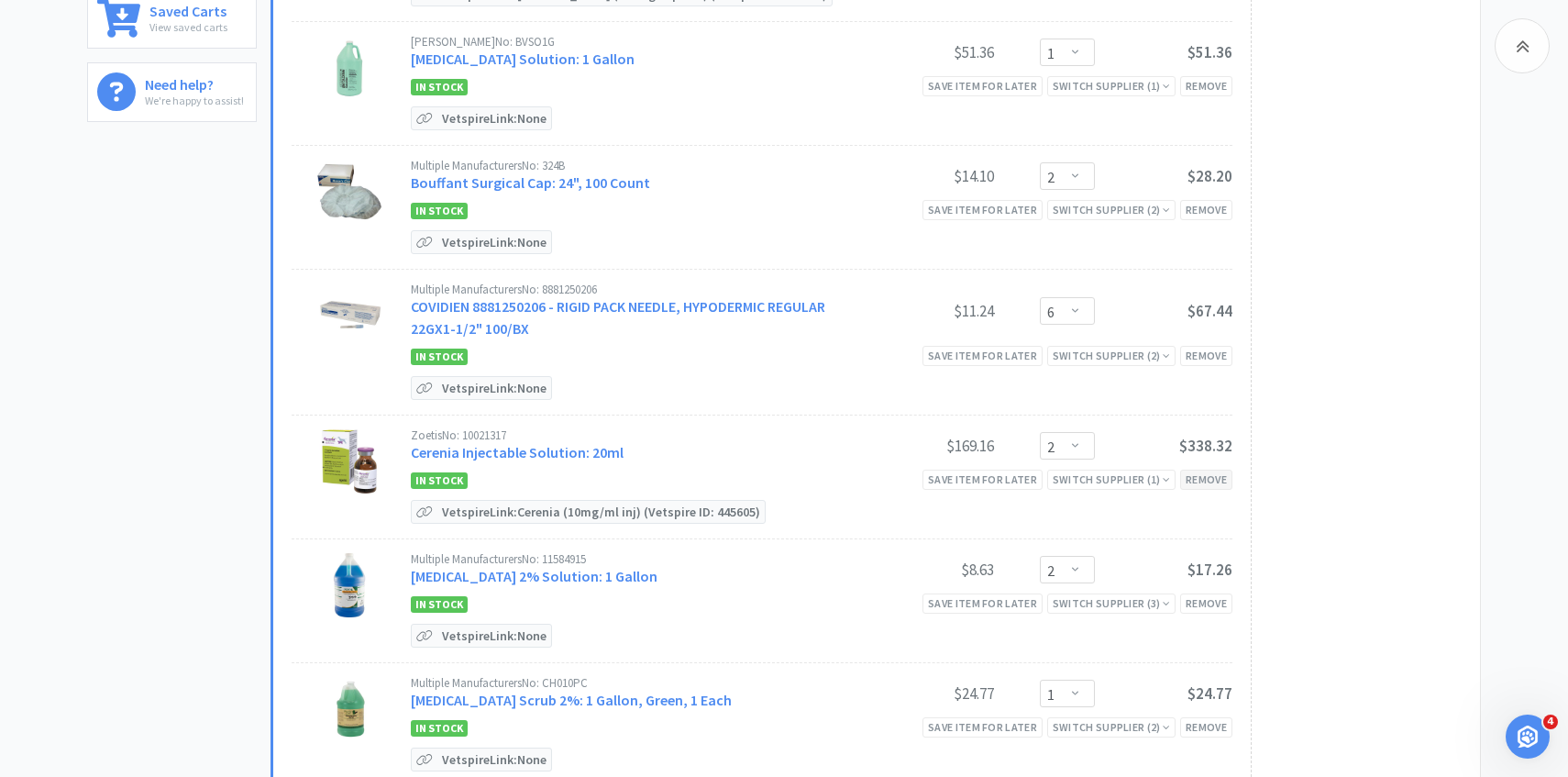
click at [1209, 471] on div "Remove" at bounding box center [1206, 479] width 52 height 19
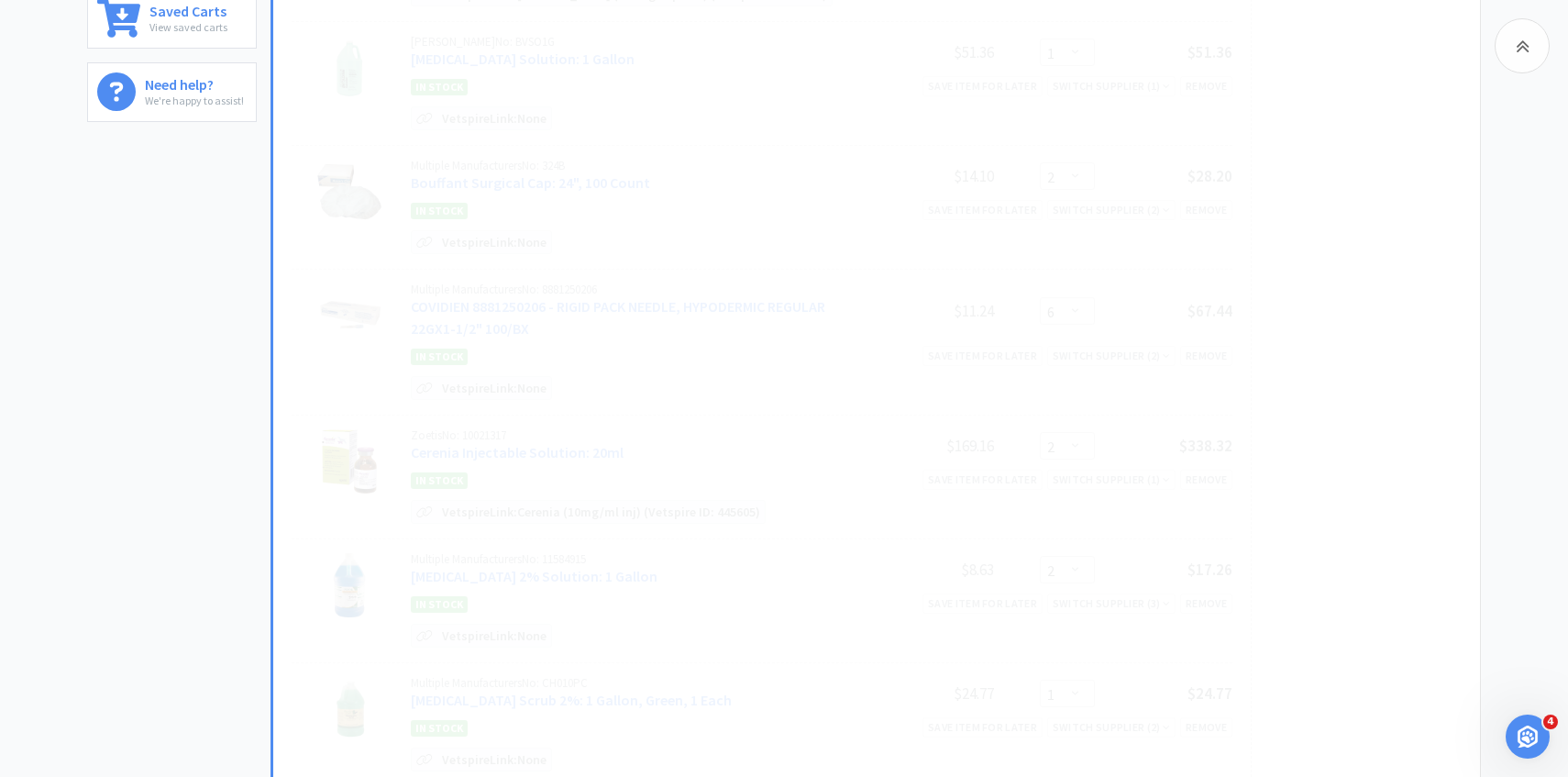
select select "1"
select select "6"
select select "4"
select select "2"
select select "1"
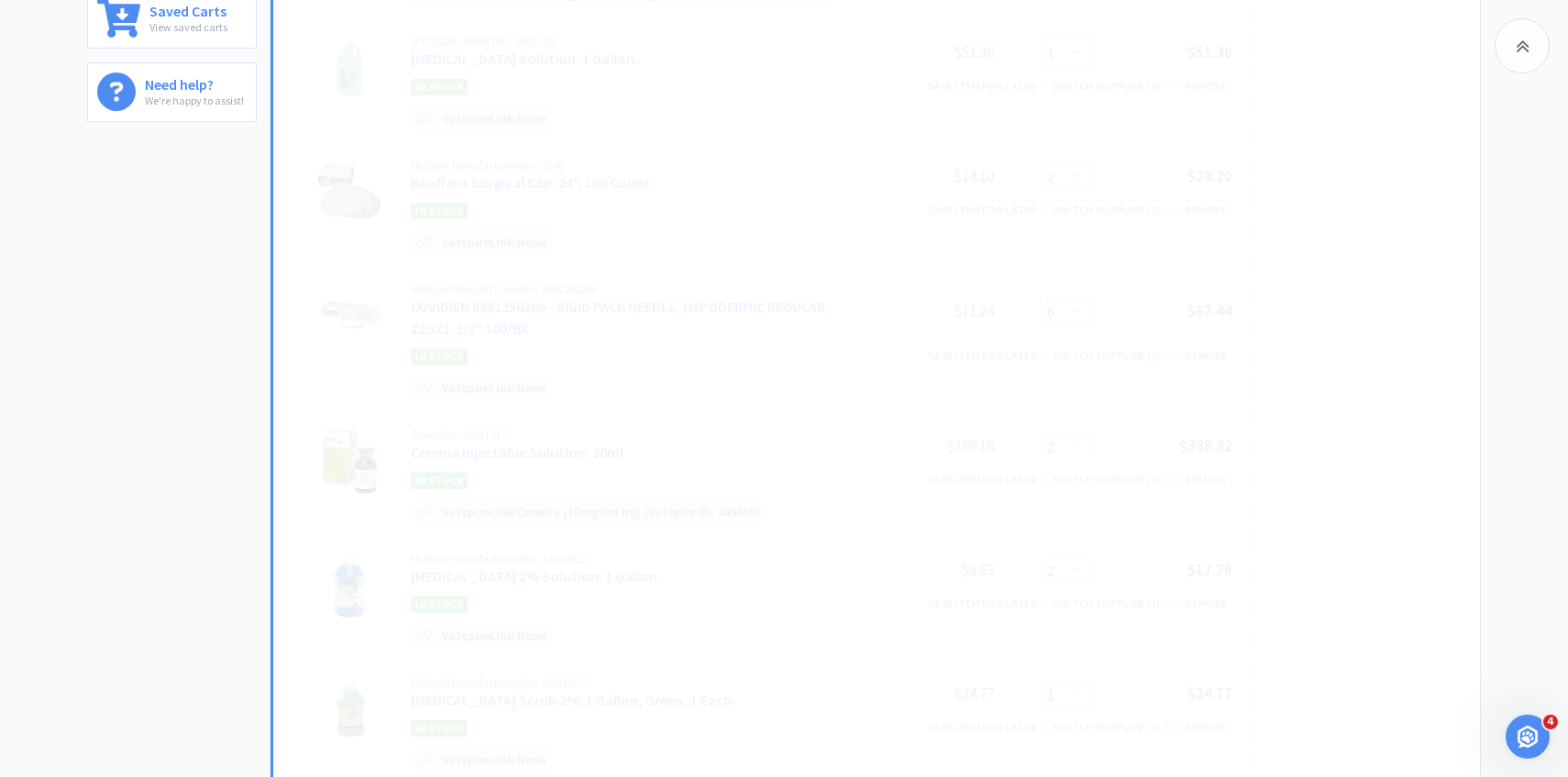
select select "2"
select select "1"
select select "3"
select select "8"
select select "5"
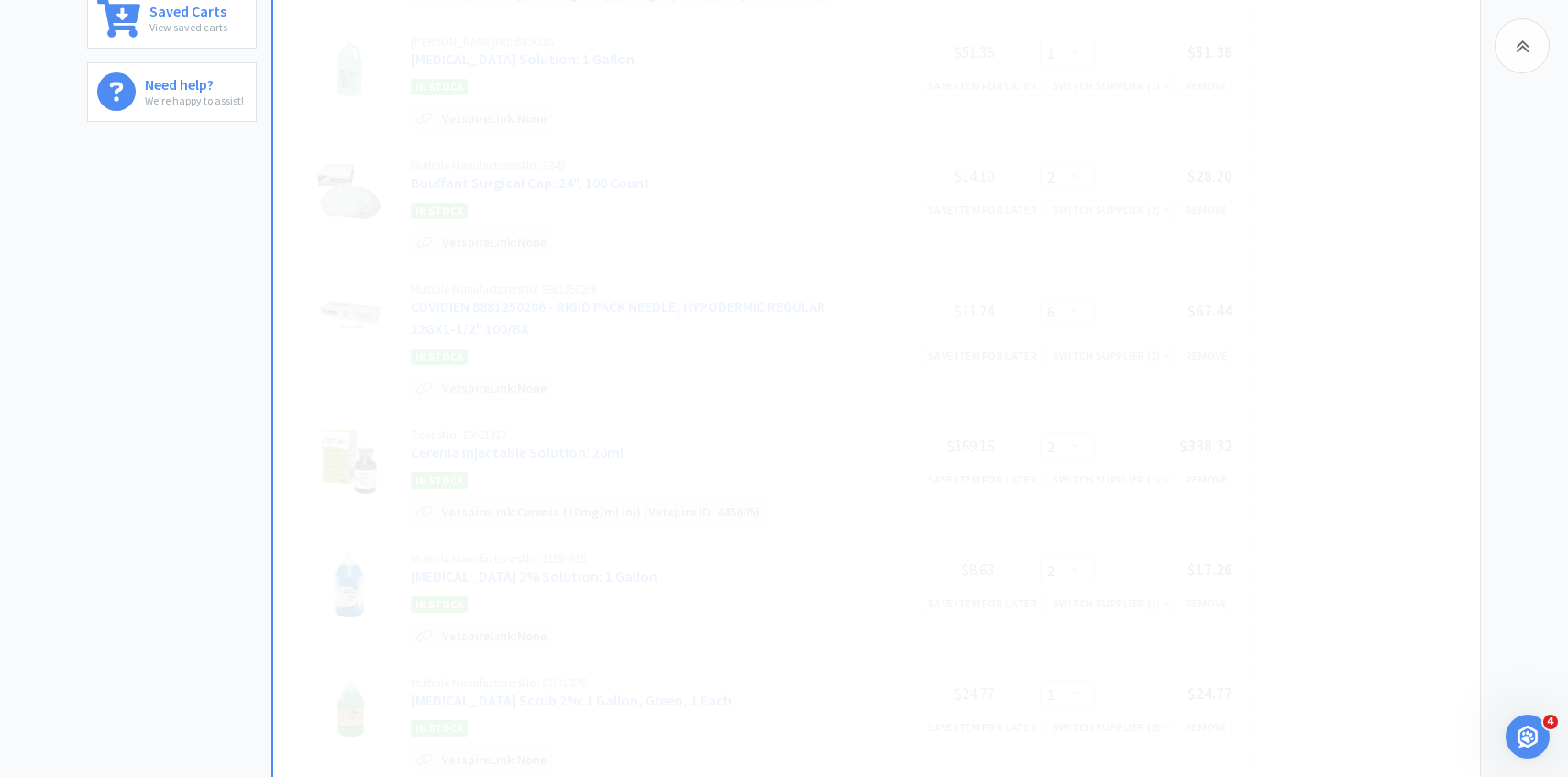
select select "4"
select select "1"
select select "4"
select select "5"
select select "2"
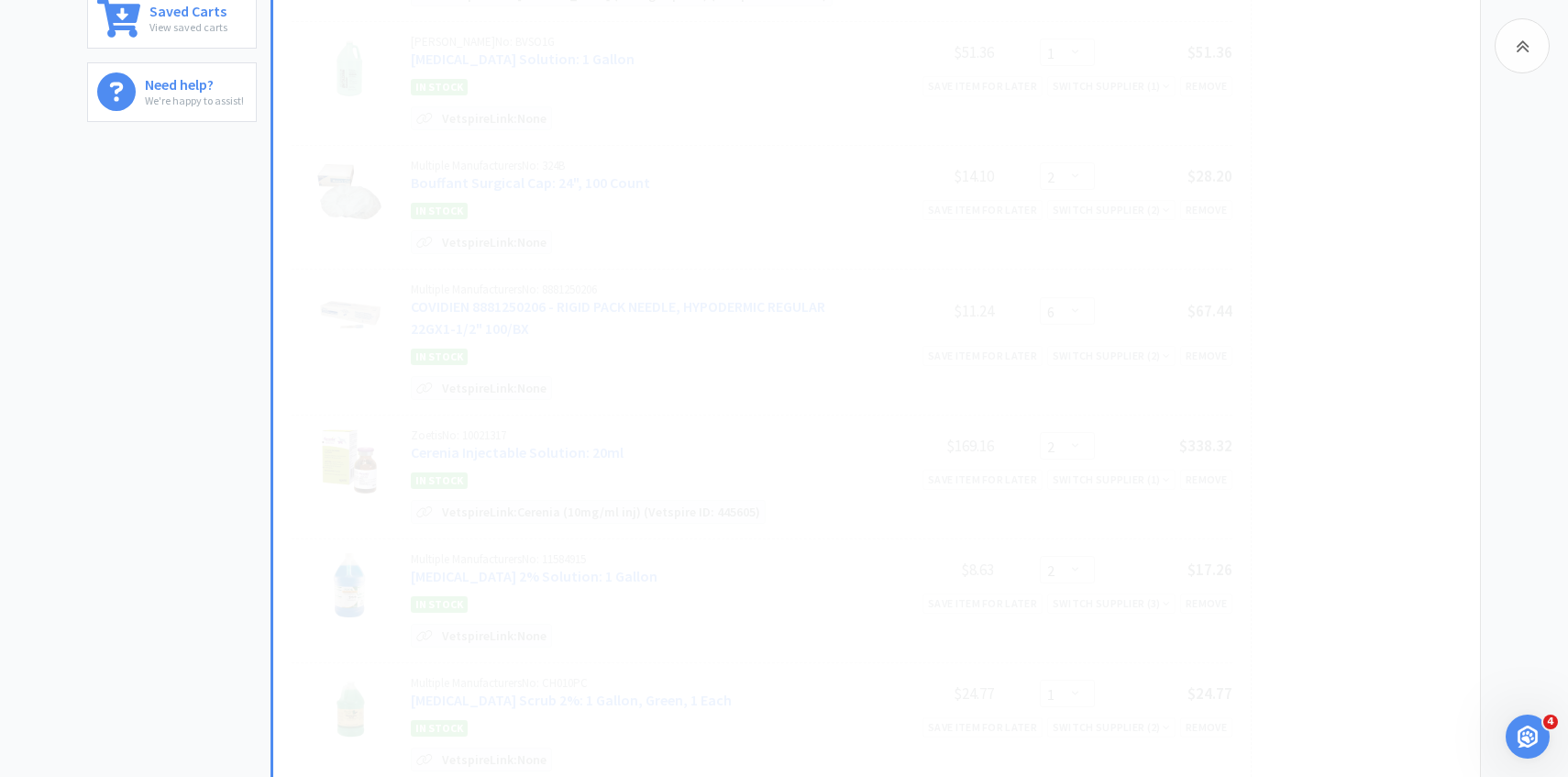
select select "1"
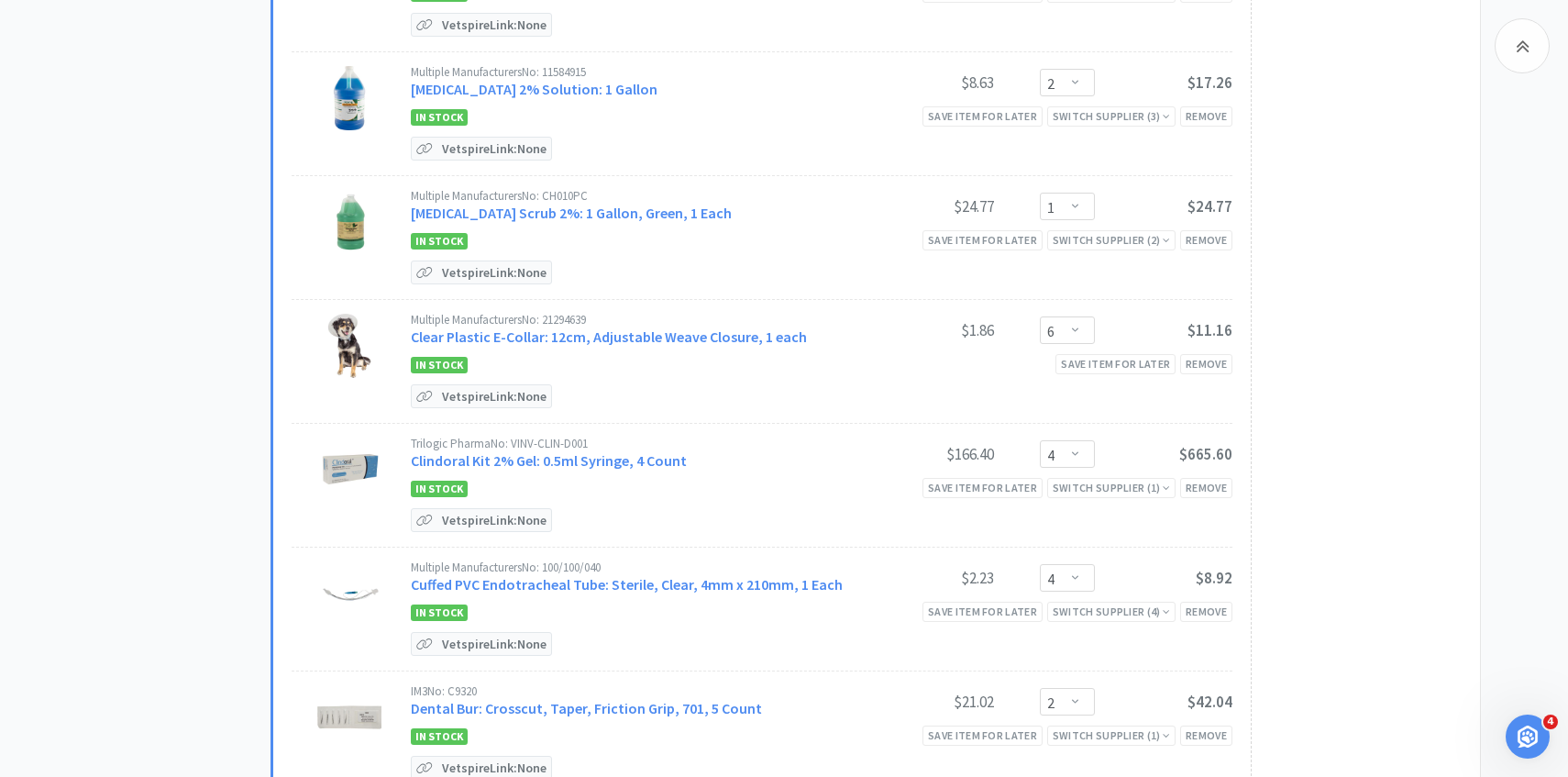
scroll to position [1004, 0]
click at [659, 451] on link "Clindoral Kit 2% Gel: 0.5ml Syringe, 4 Count" at bounding box center [549, 459] width 276 height 19
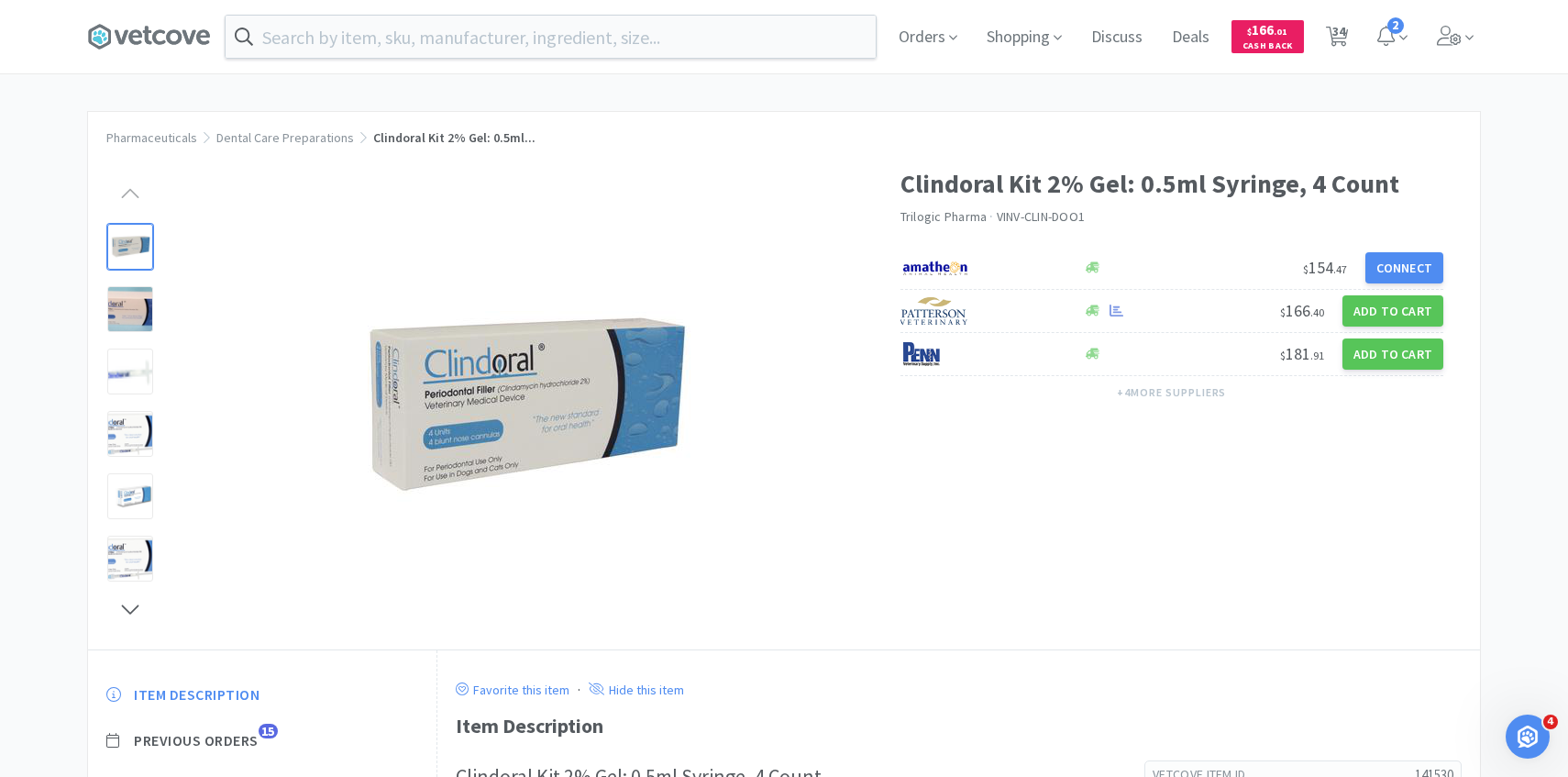
scroll to position [201, 0]
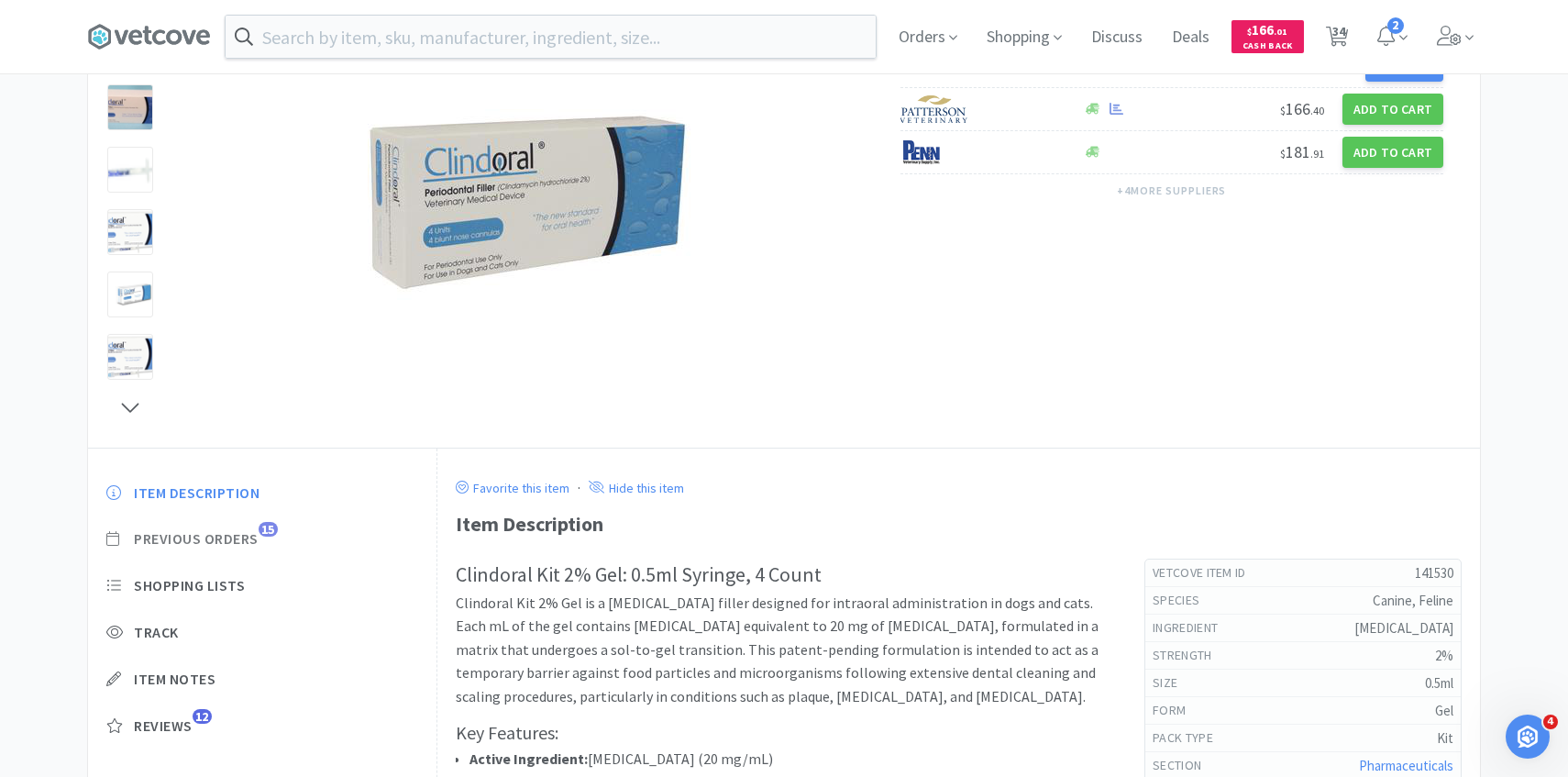
click at [251, 529] on span "Previous Orders" at bounding box center [196, 538] width 124 height 19
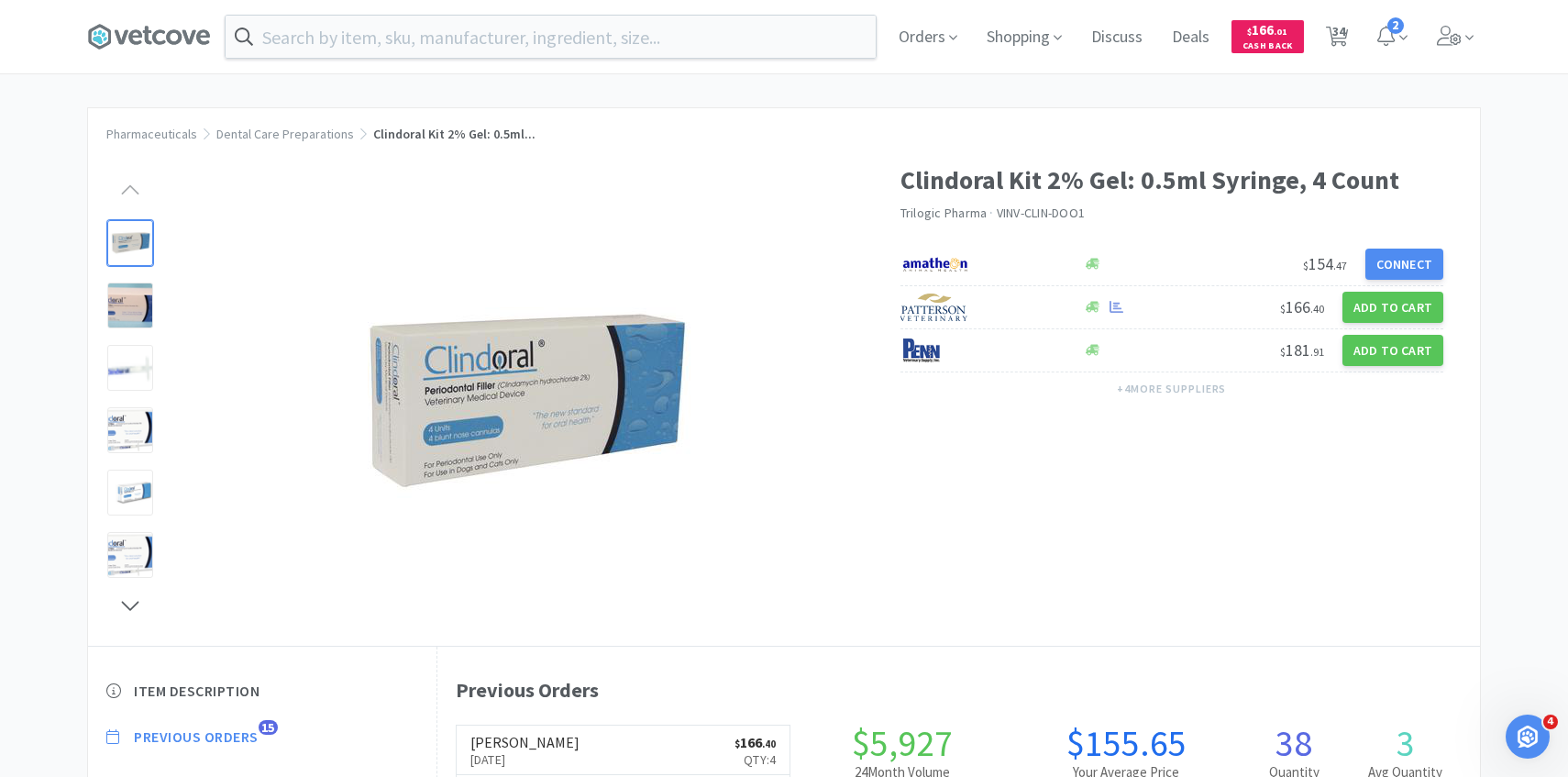
scroll to position [2, 0]
click at [1332, 36] on span "34" at bounding box center [1339, 31] width 13 height 73
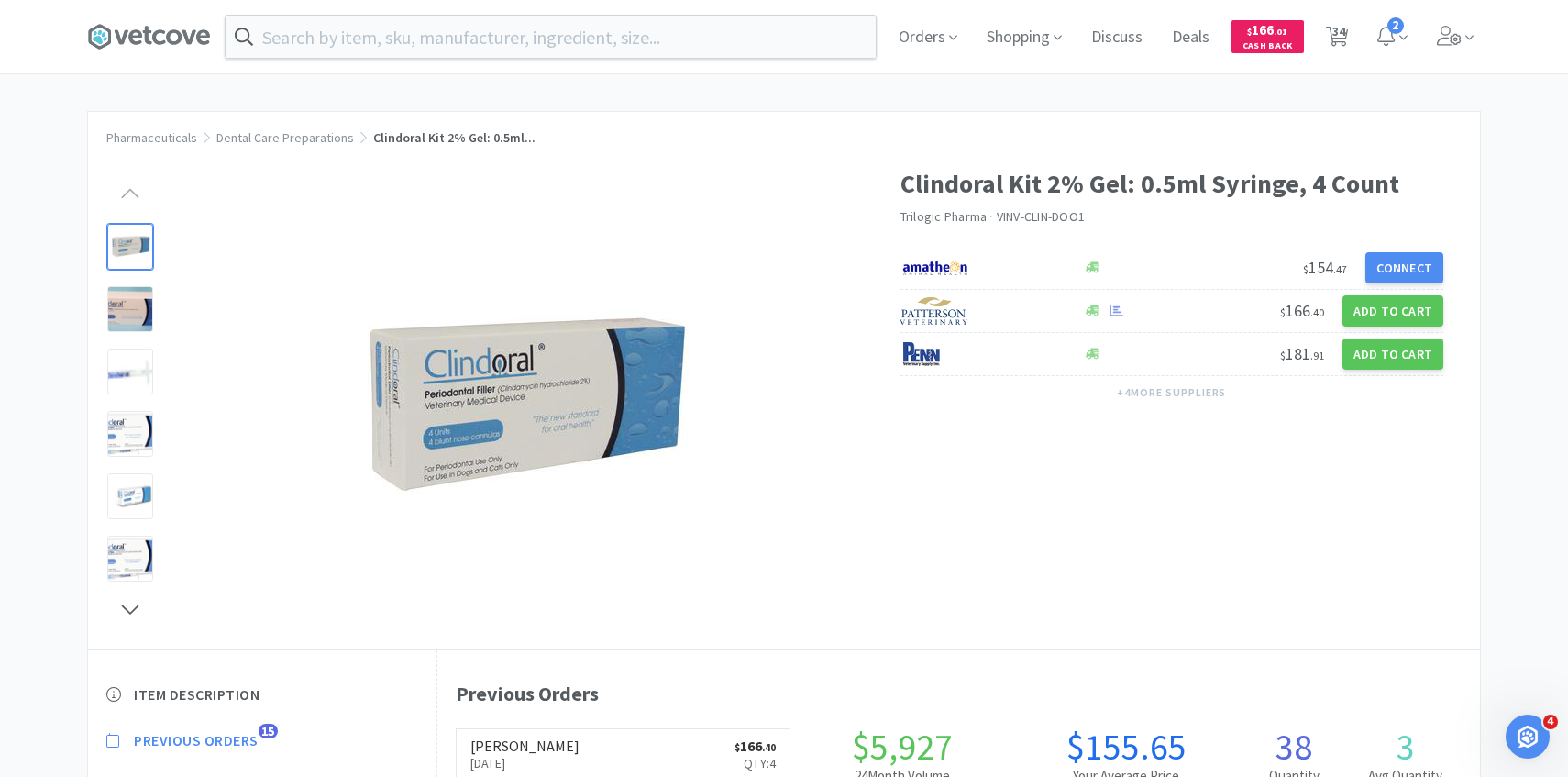
select select "3"
select select "4"
select select "1"
select select "2"
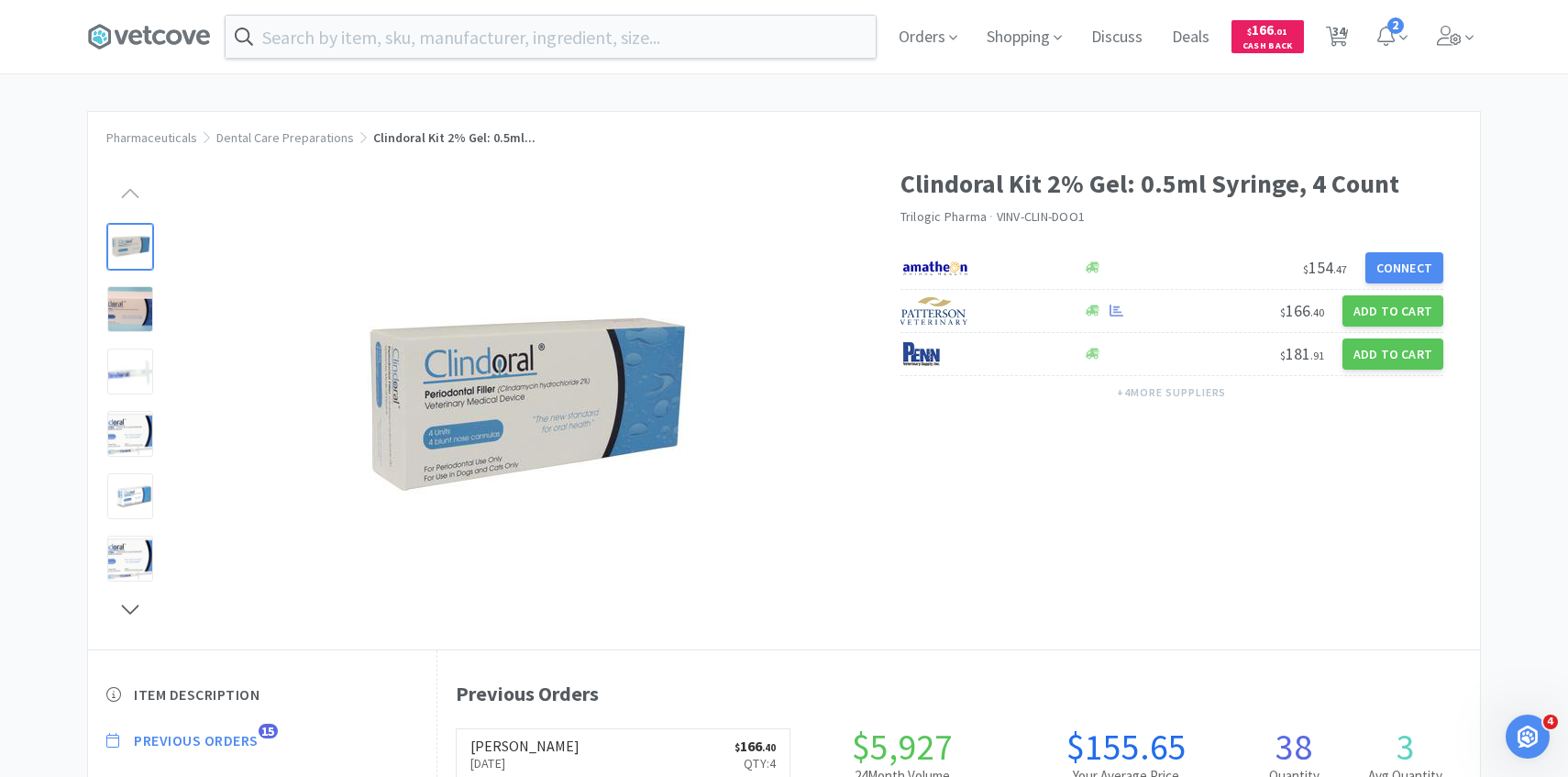
select select "6"
select select "2"
select select "1"
select select "6"
select select "4"
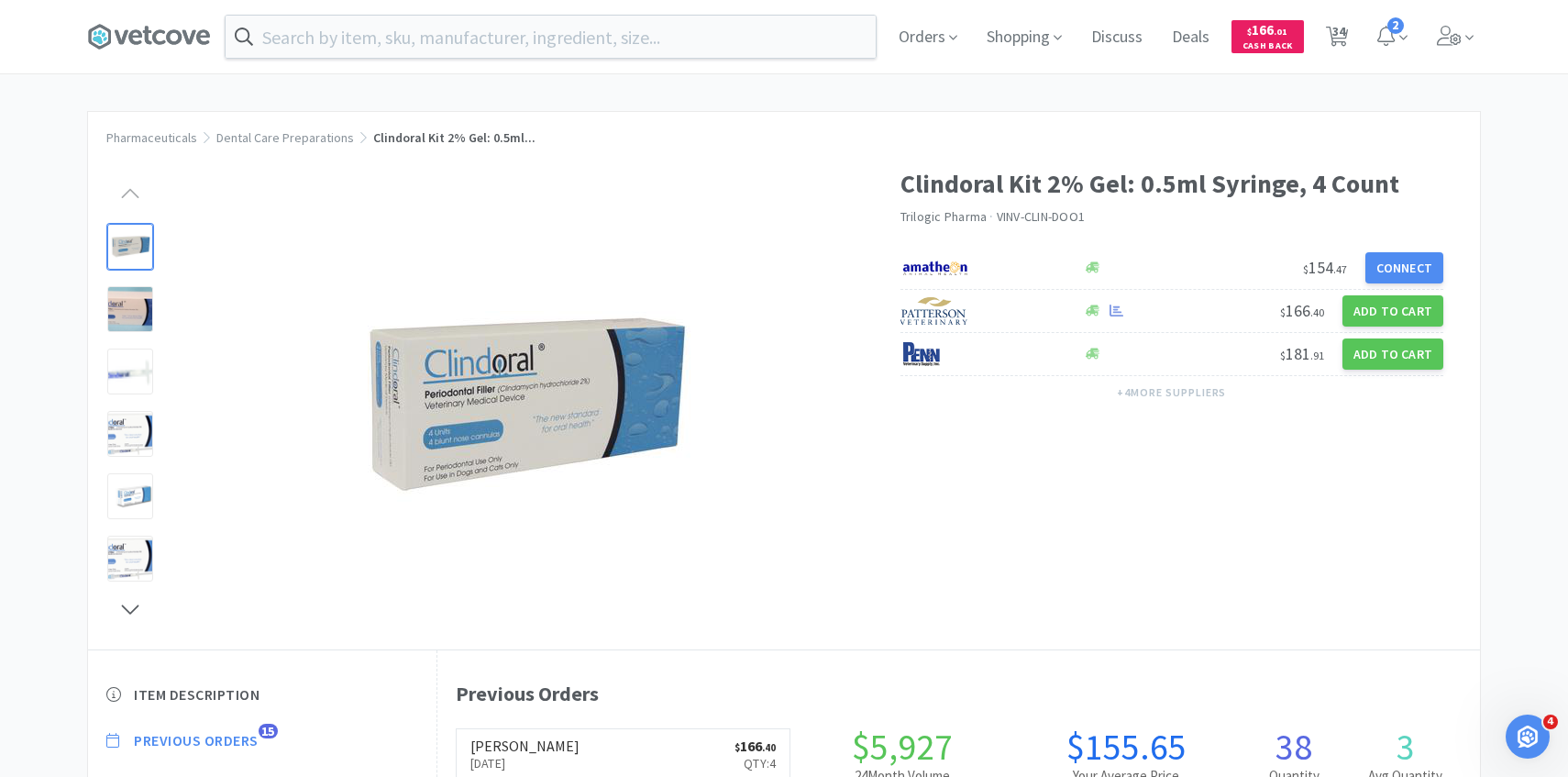
select select "4"
select select "2"
select select "1"
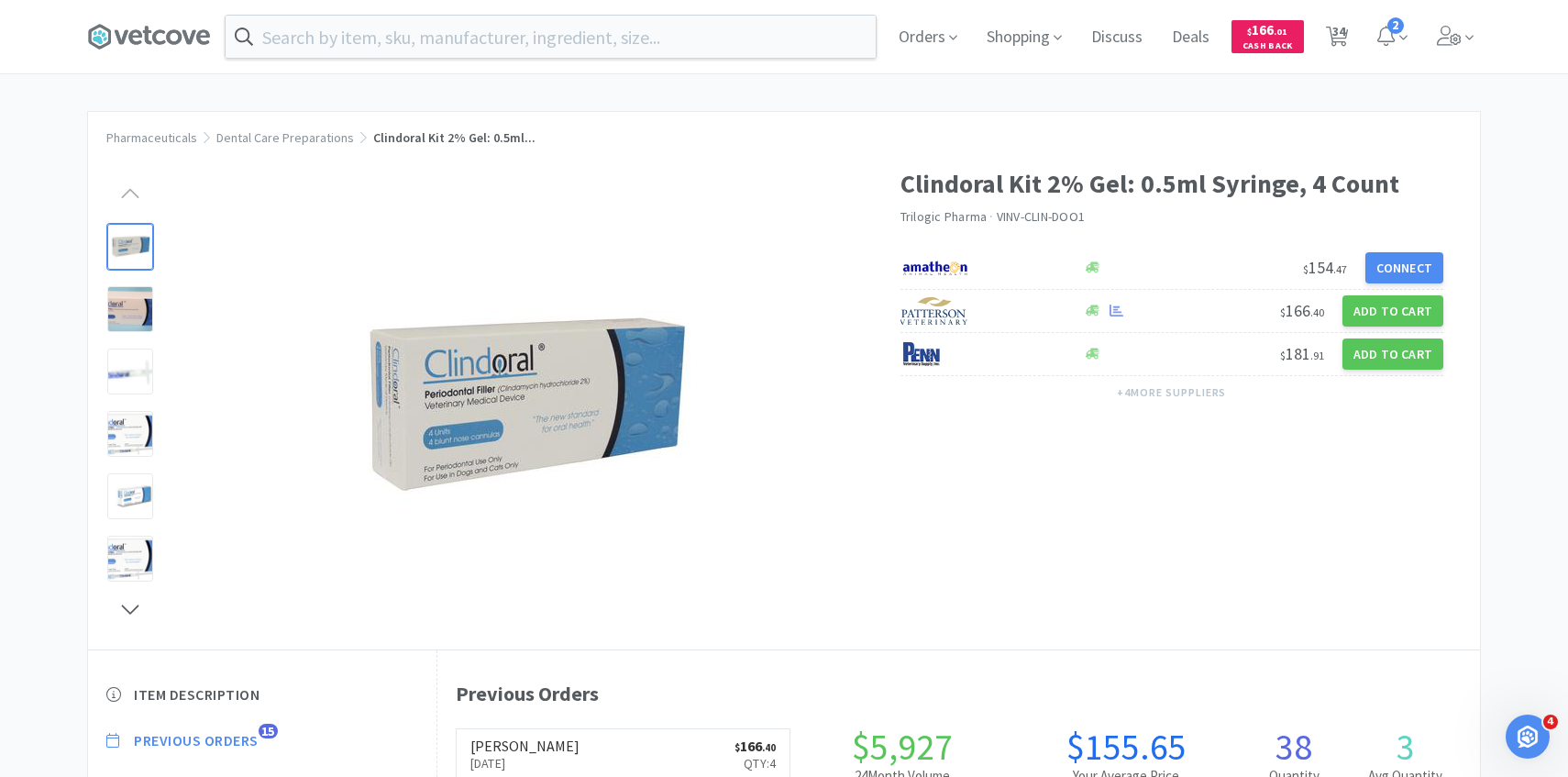
select select "2"
select select "1"
select select "3"
select select "8"
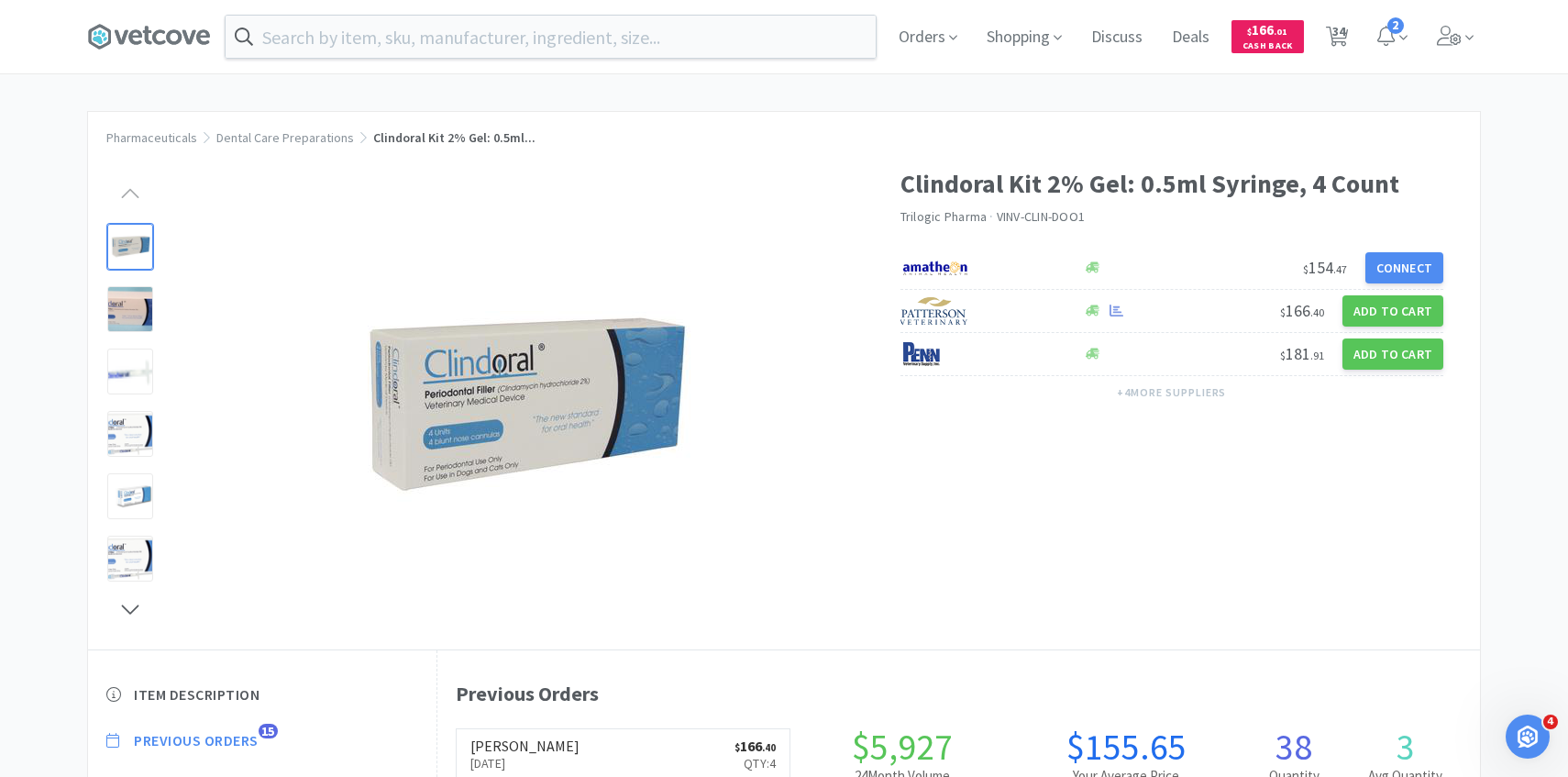
select select "5"
select select "4"
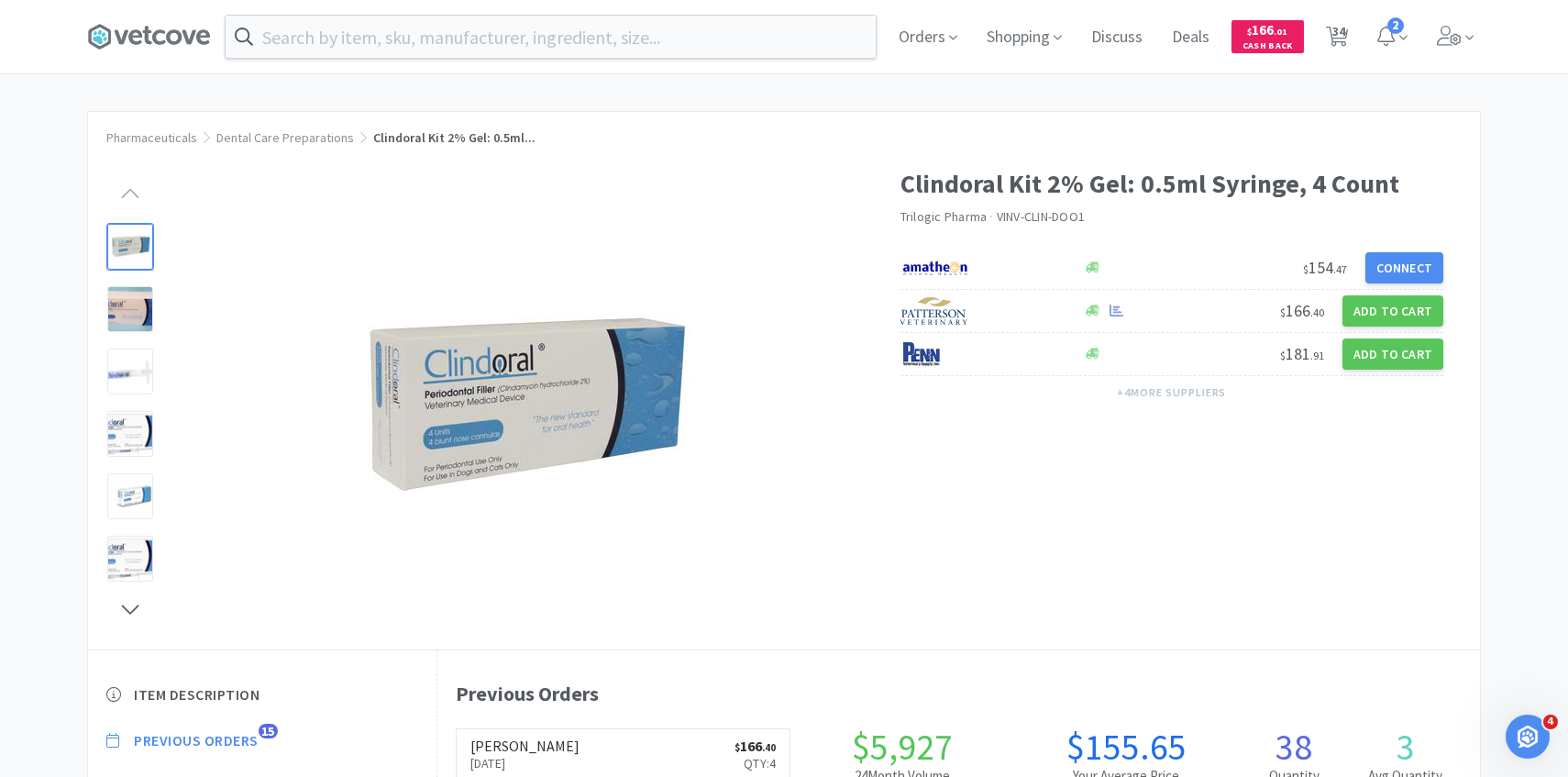
select select "4"
select select "1"
select select "4"
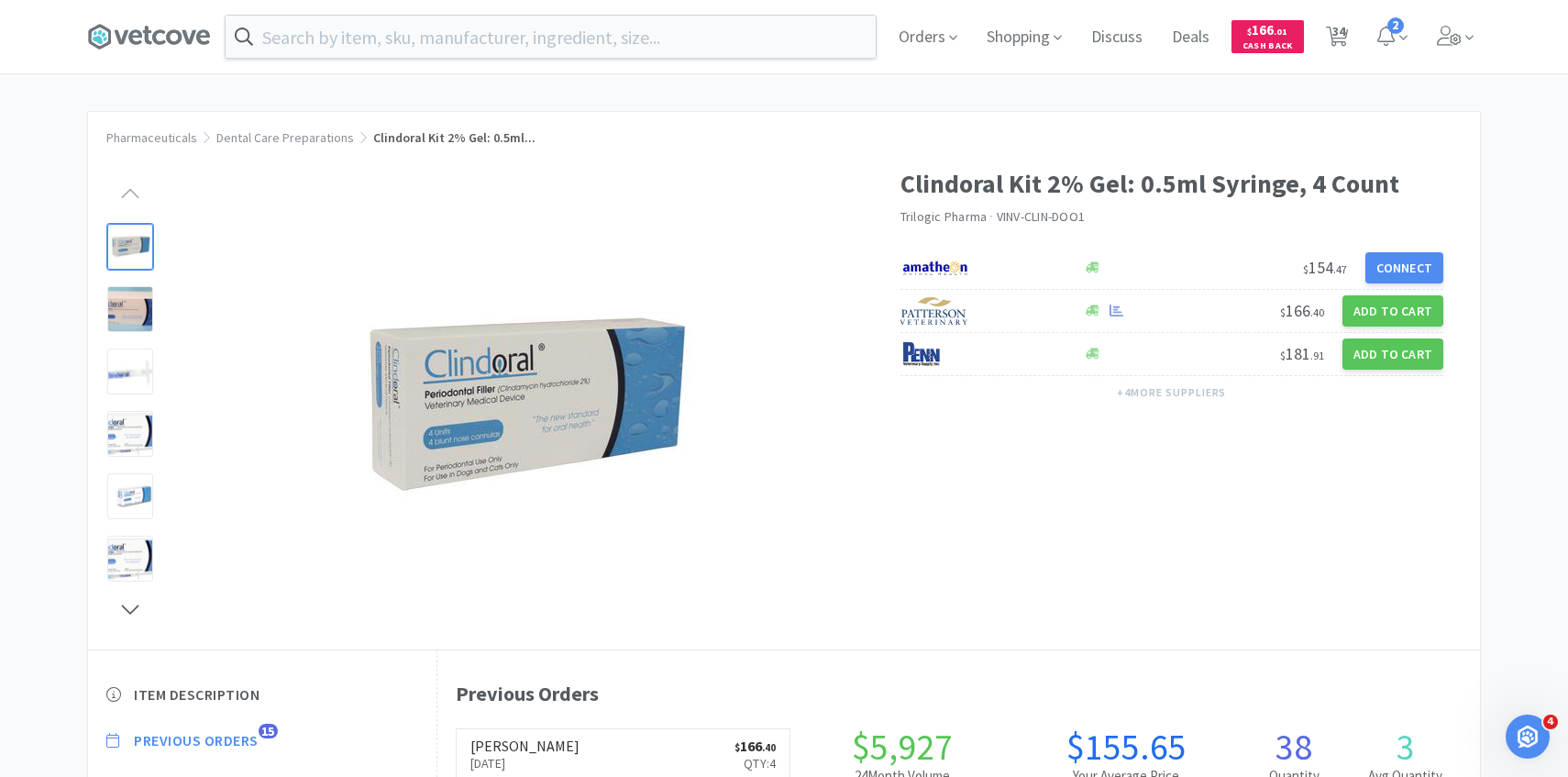
select select "5"
select select "2"
select select "1"
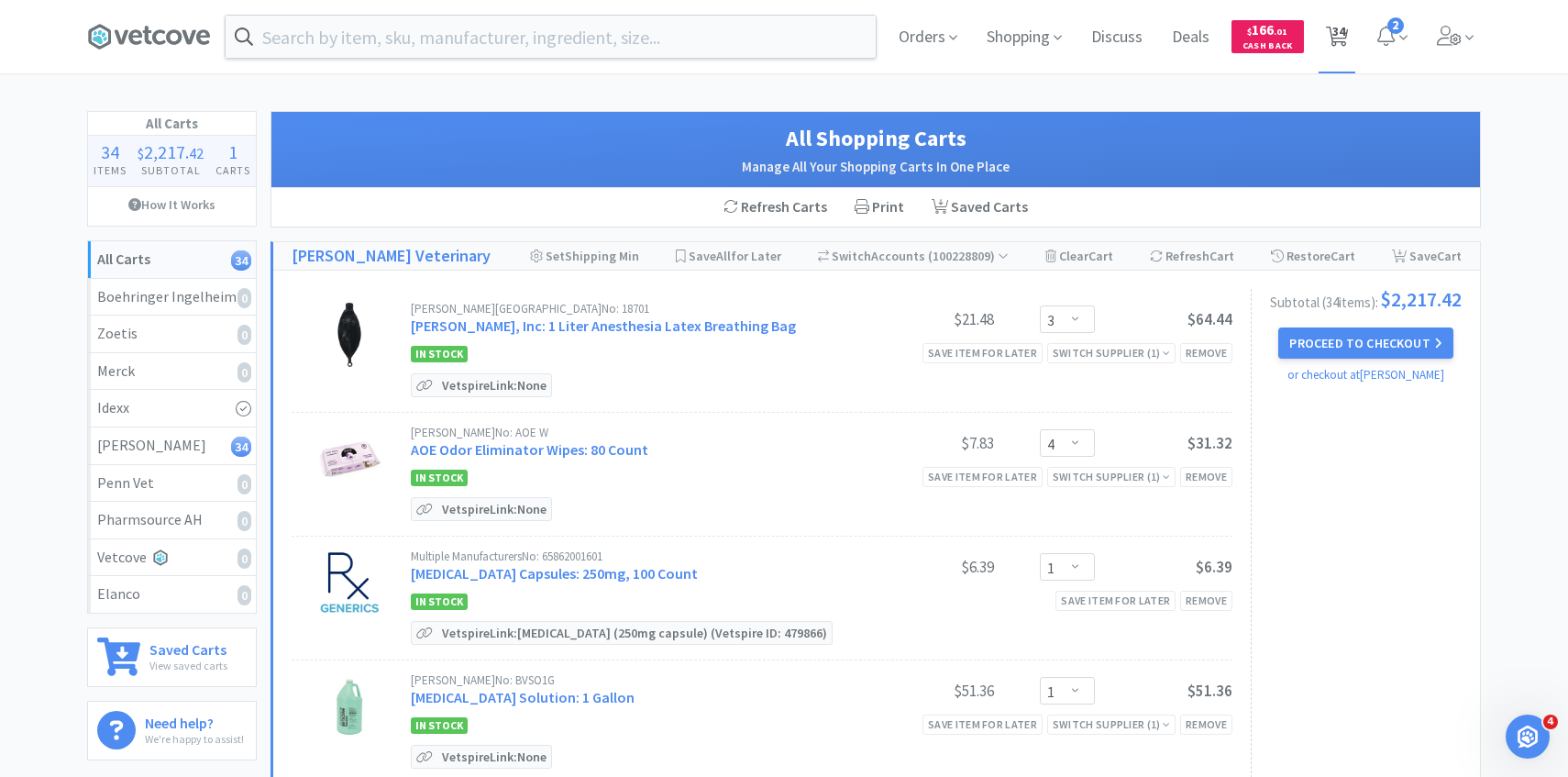
click at [1350, 50] on span "34" at bounding box center [1338, 36] width 38 height 73
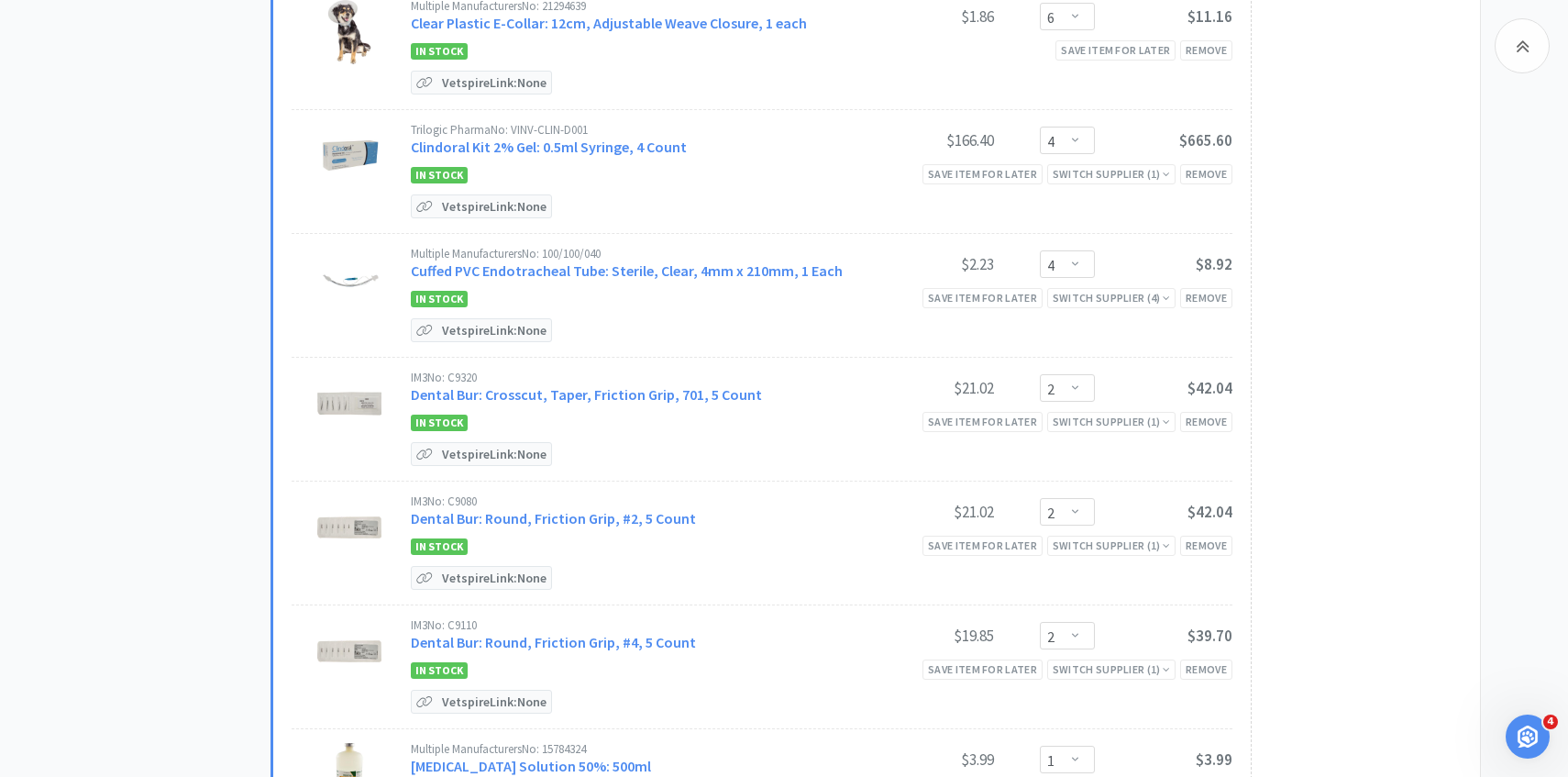
scroll to position [1316, 0]
click at [655, 144] on link "Clindoral Kit 2% Gel: 0.5ml Syringe, 4 Count" at bounding box center [549, 146] width 276 height 19
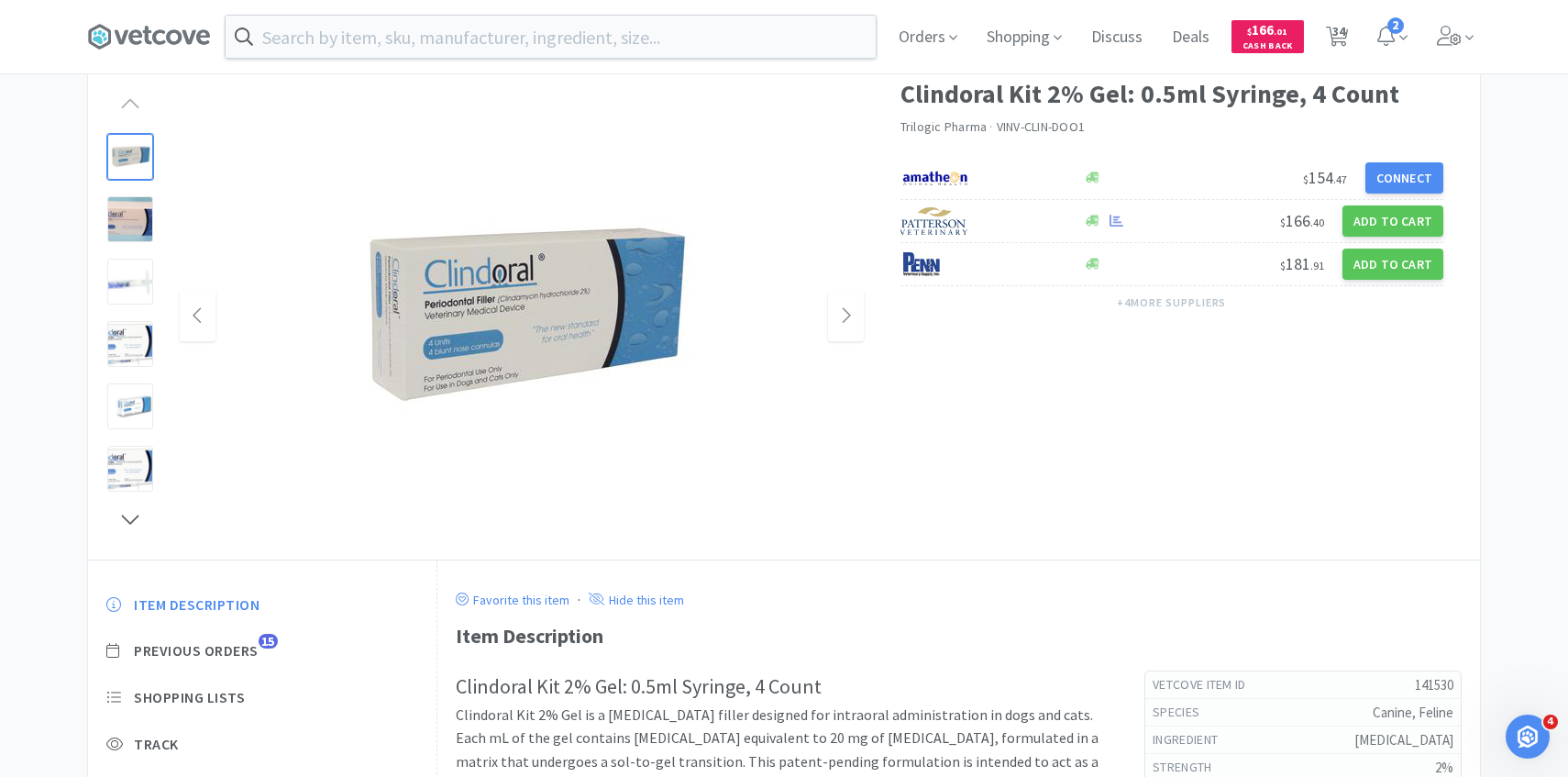
scroll to position [161, 0]
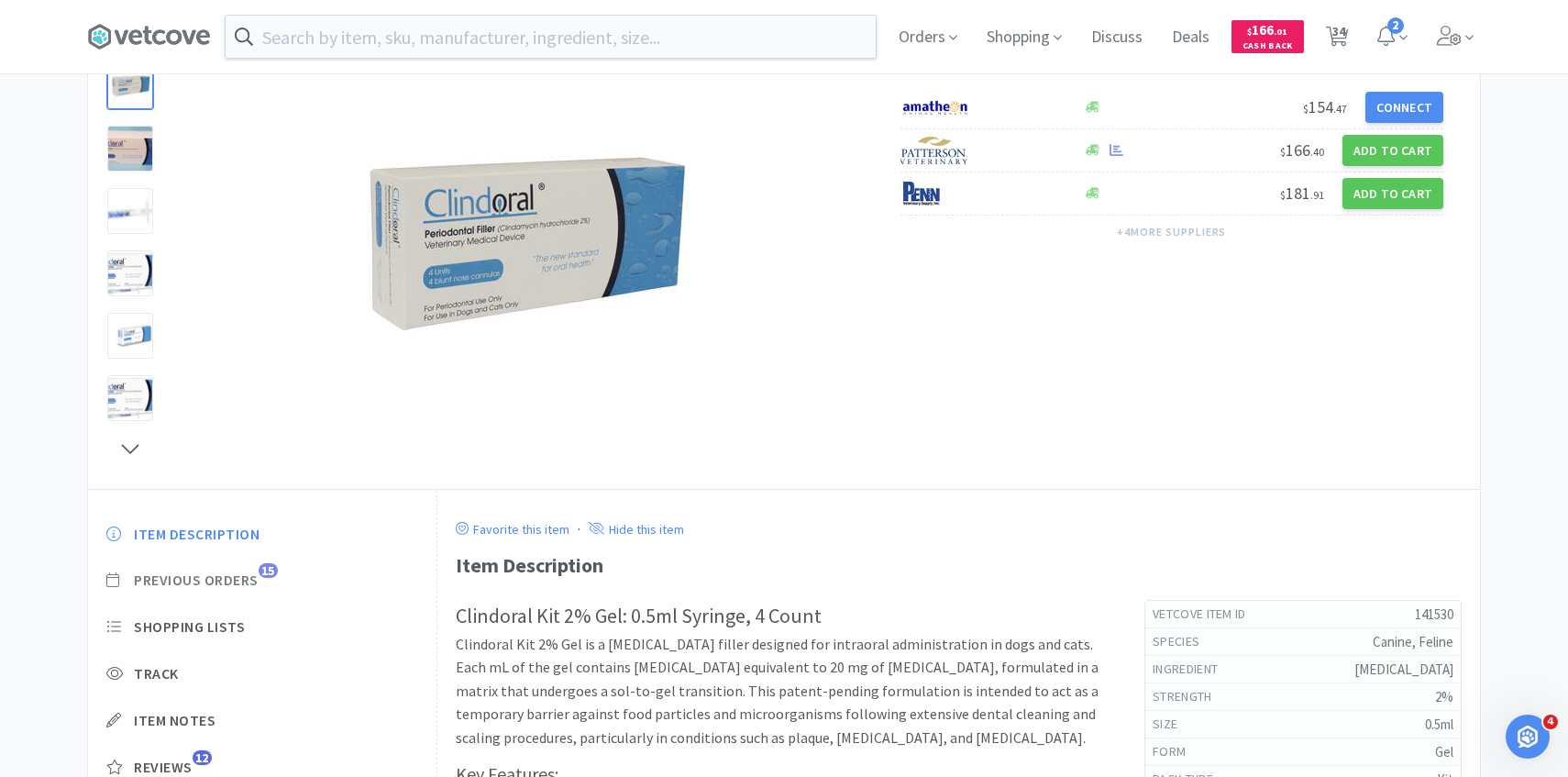
click at [263, 574] on span "15" at bounding box center [268, 571] width 19 height 15
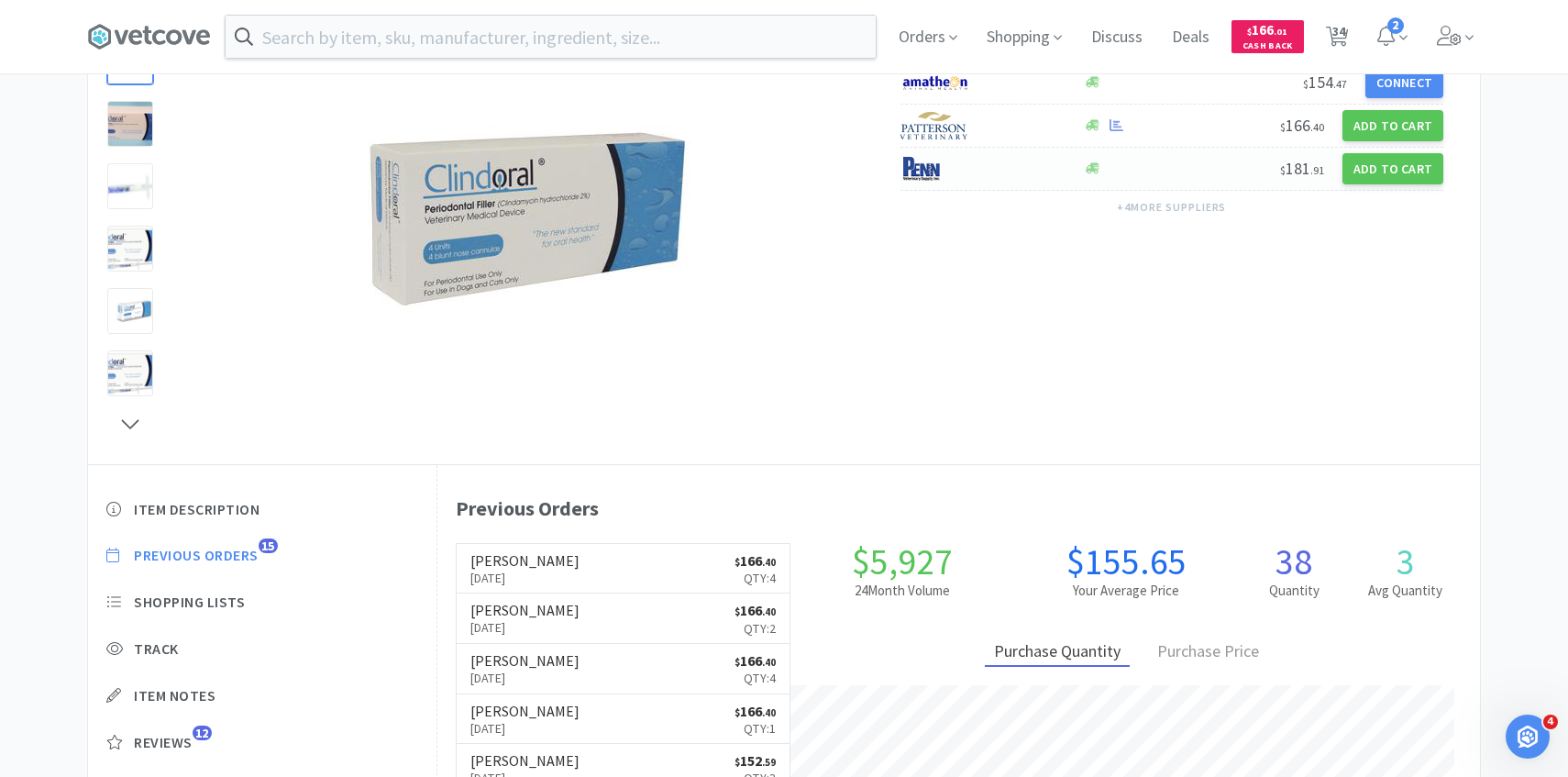
scroll to position [503, 1043]
click at [1349, 33] on span "34" at bounding box center [1338, 36] width 38 height 73
select select "3"
select select "4"
select select "1"
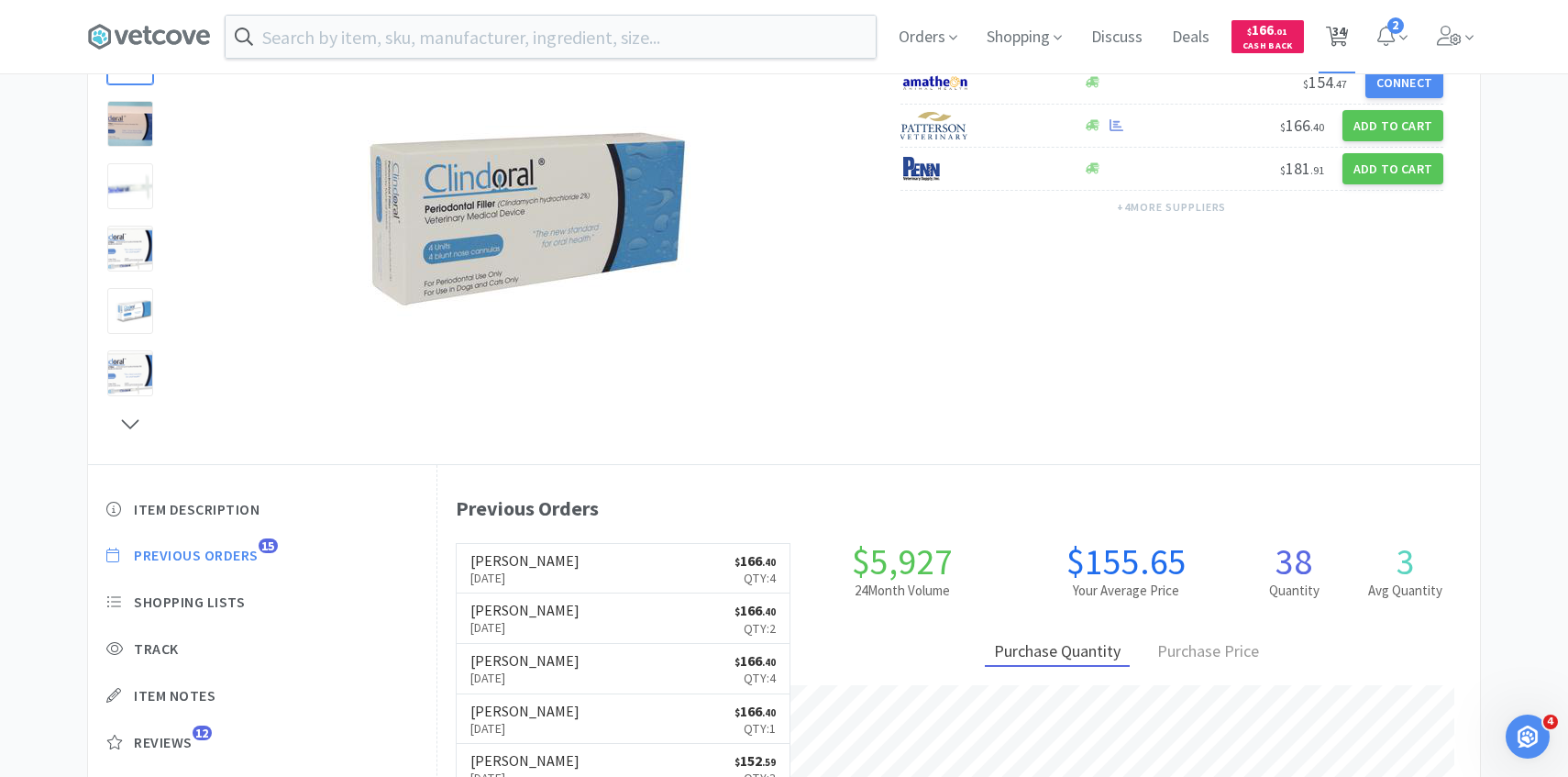
select select "1"
select select "2"
select select "6"
select select "2"
select select "1"
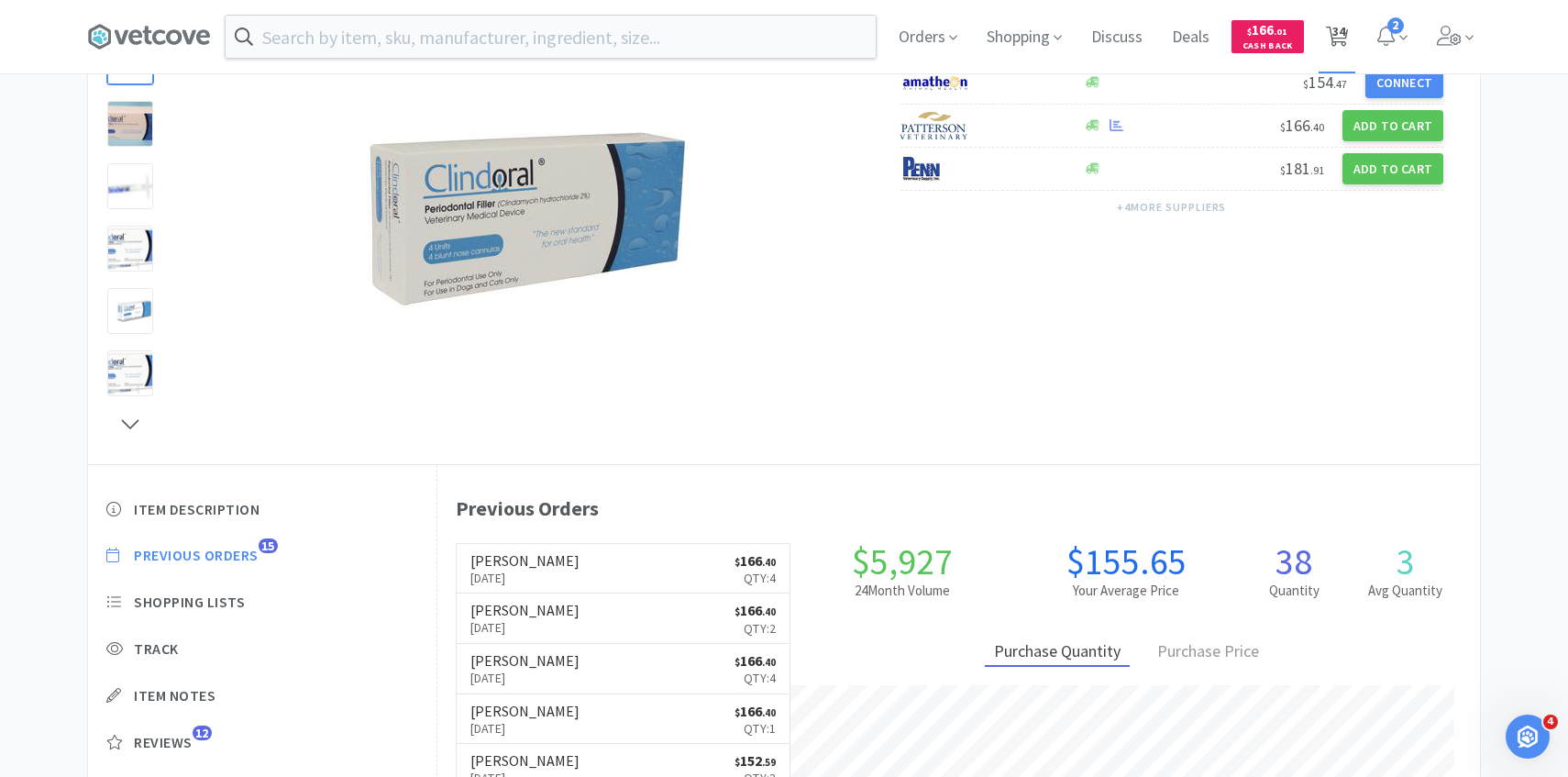
select select "6"
select select "4"
select select "2"
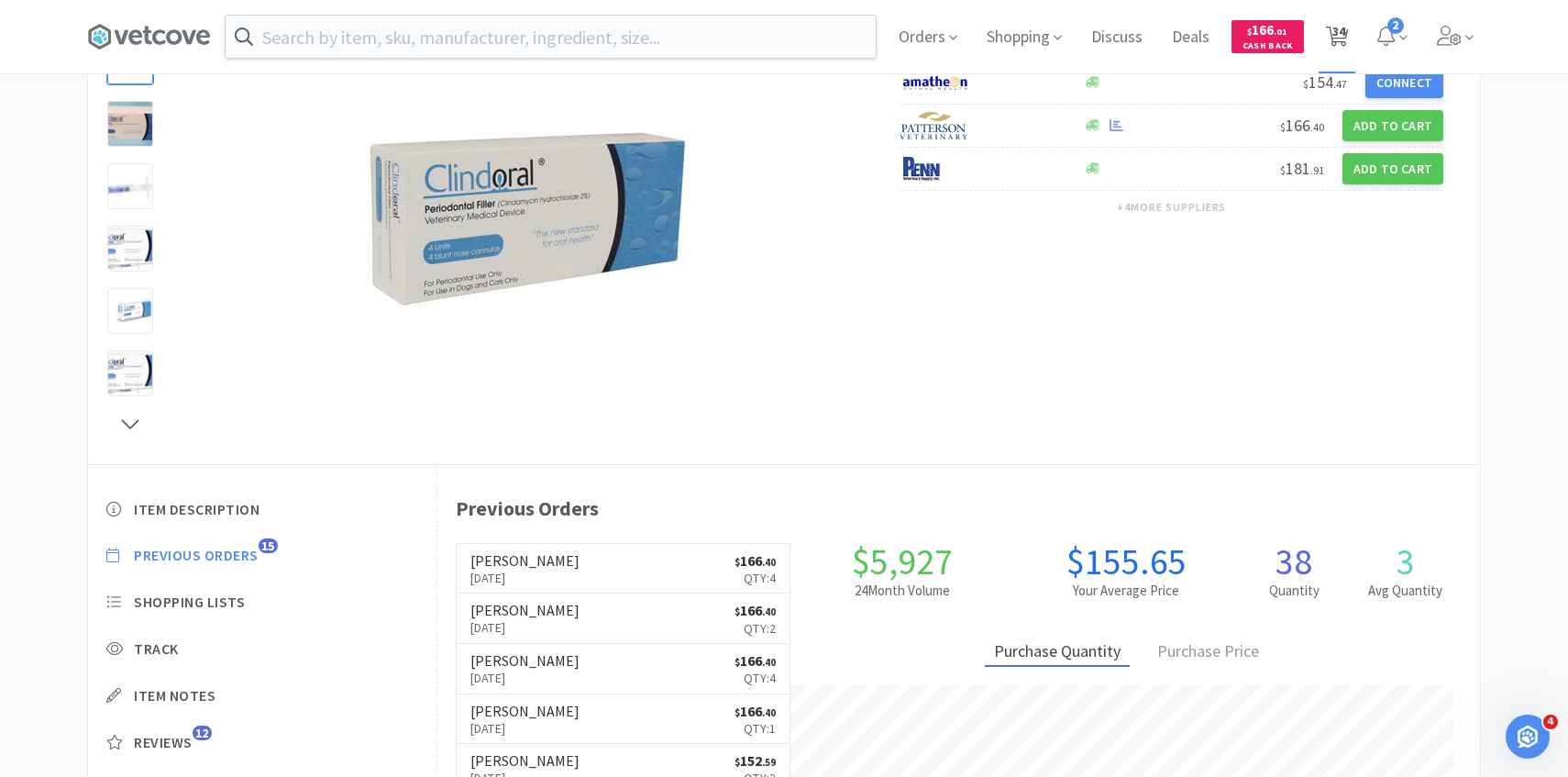
select select "2"
select select "1"
select select "2"
select select "1"
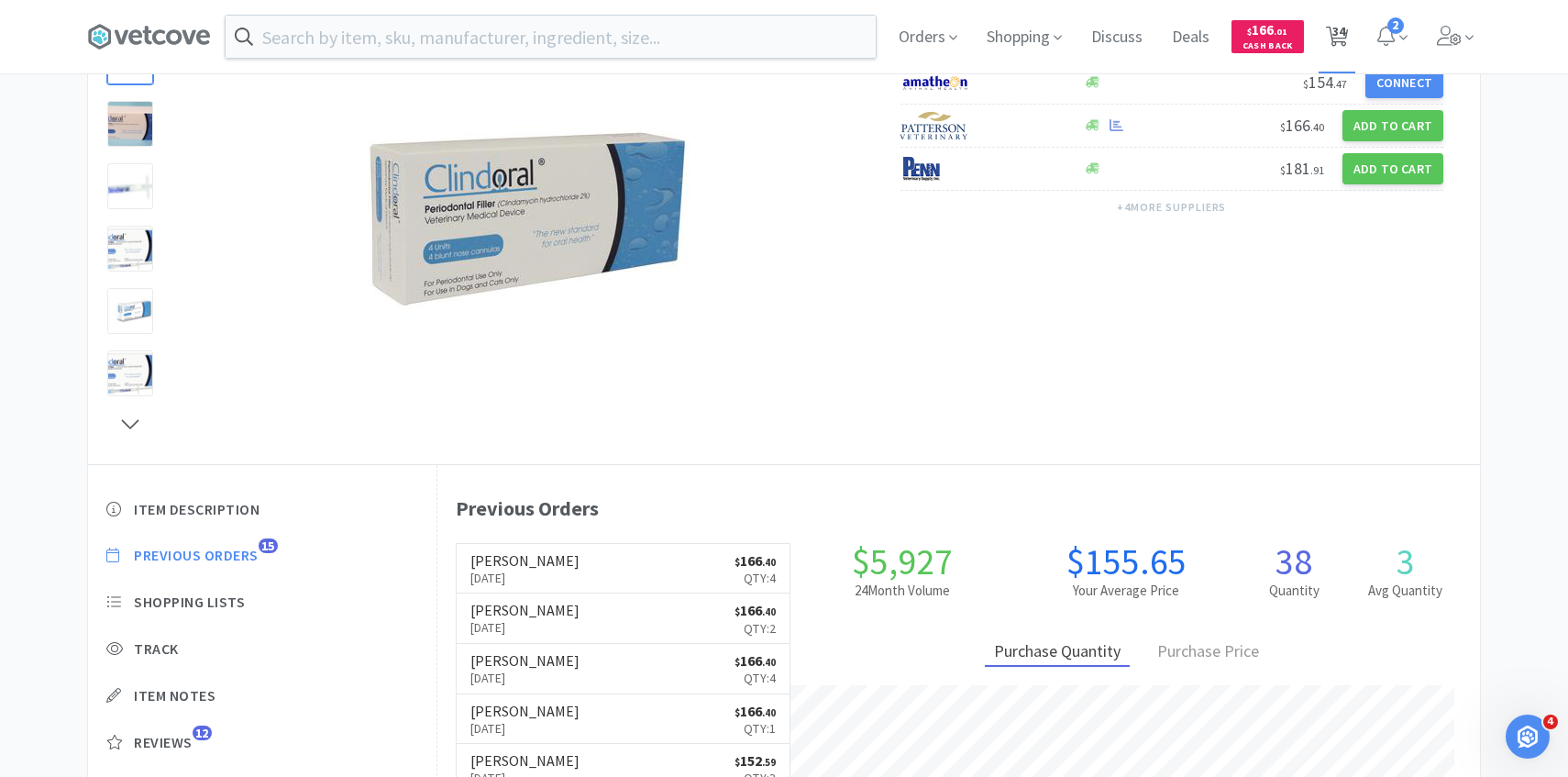
select select "3"
select select "8"
select select "5"
select select "4"
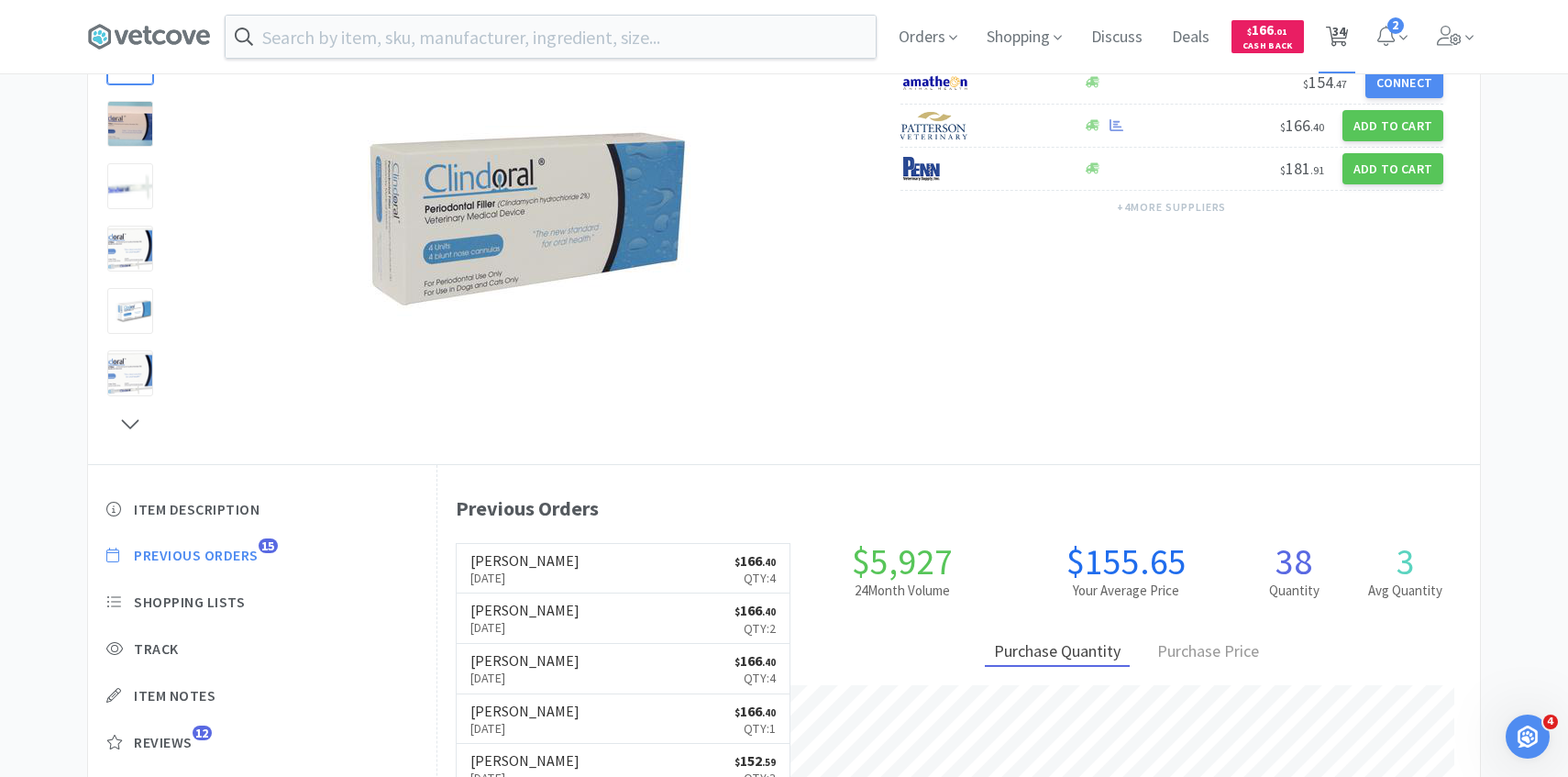
select select "4"
select select "1"
select select "4"
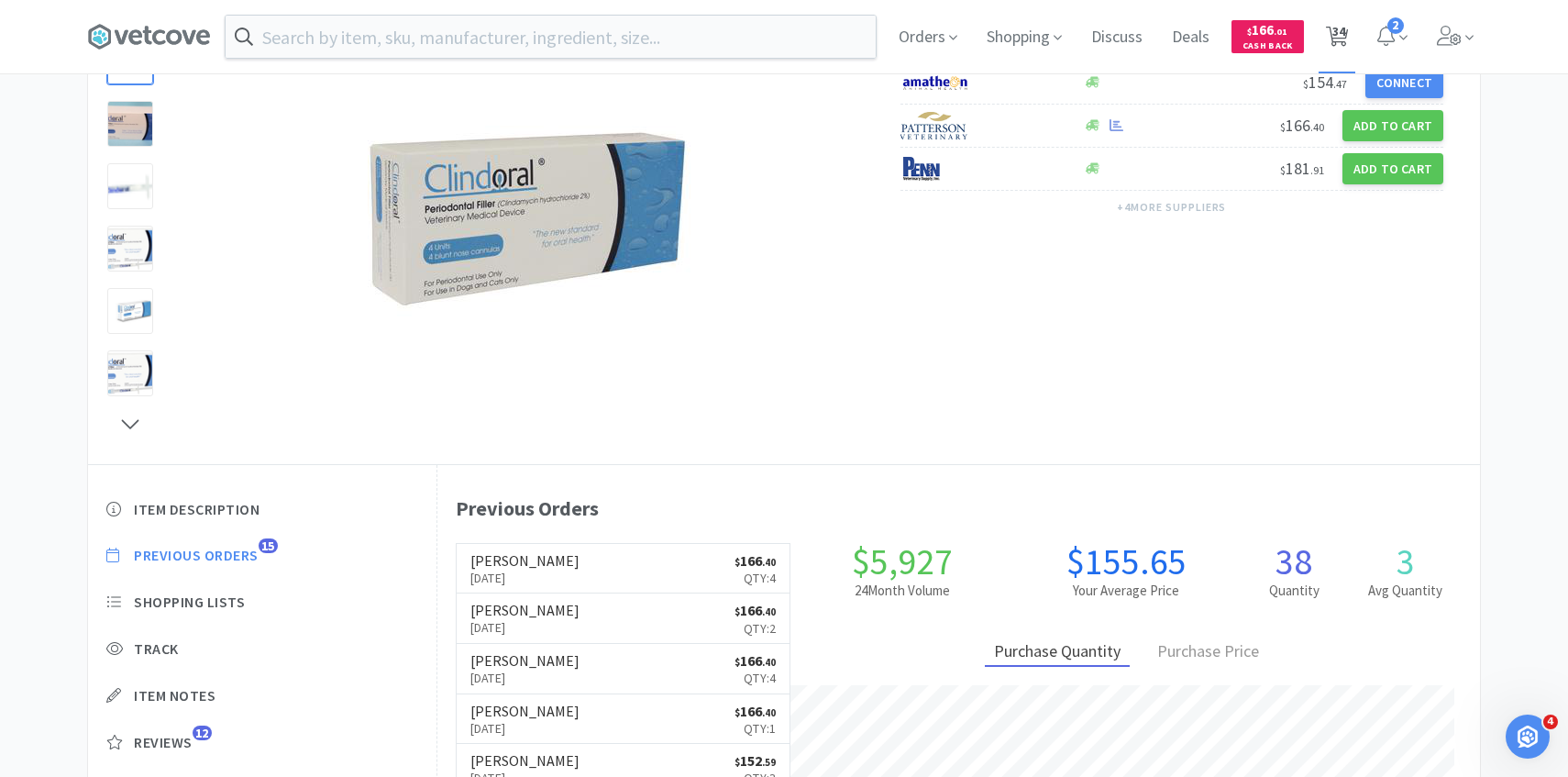
select select "4"
select select "5"
select select "2"
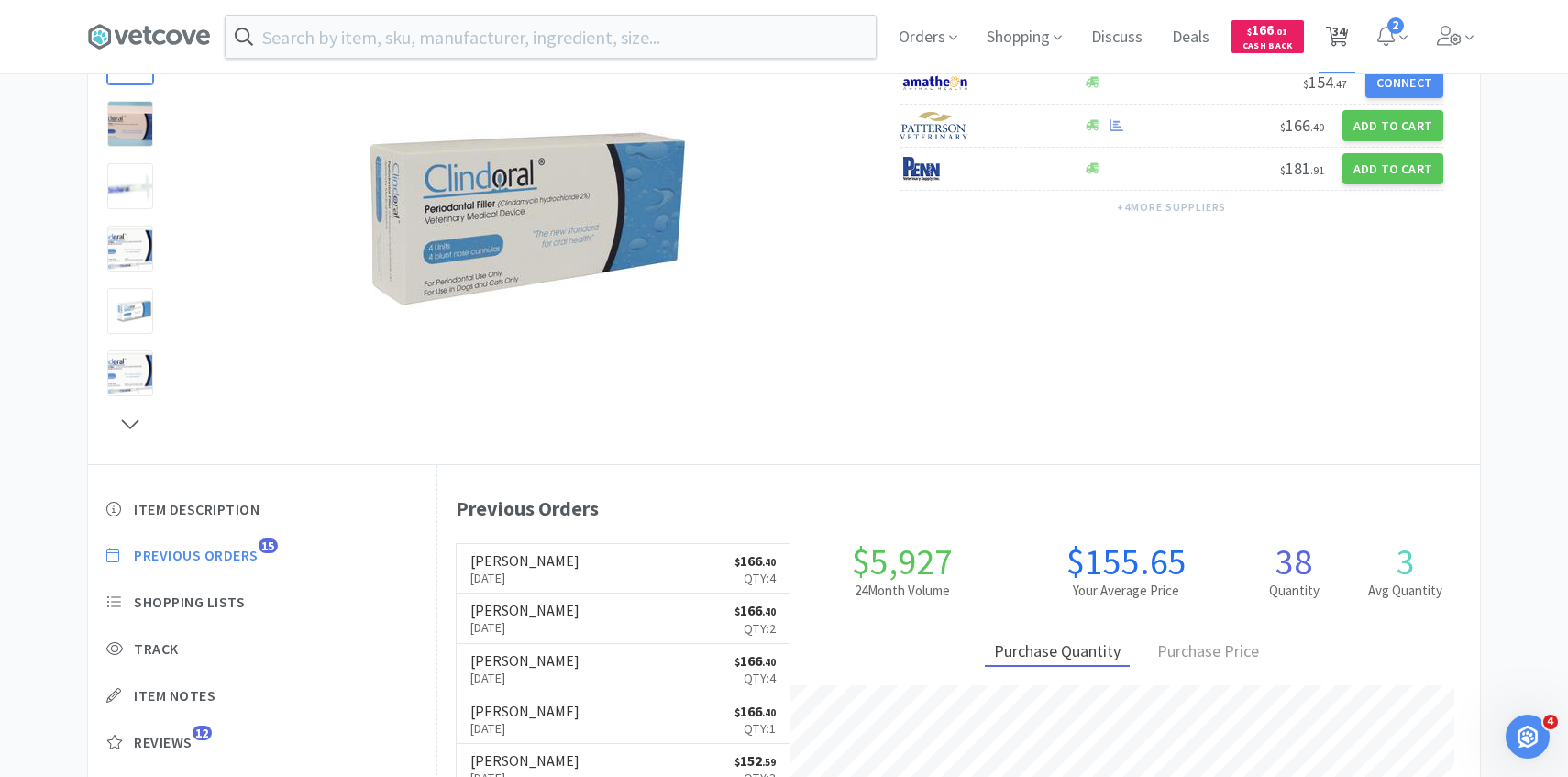
select select "1"
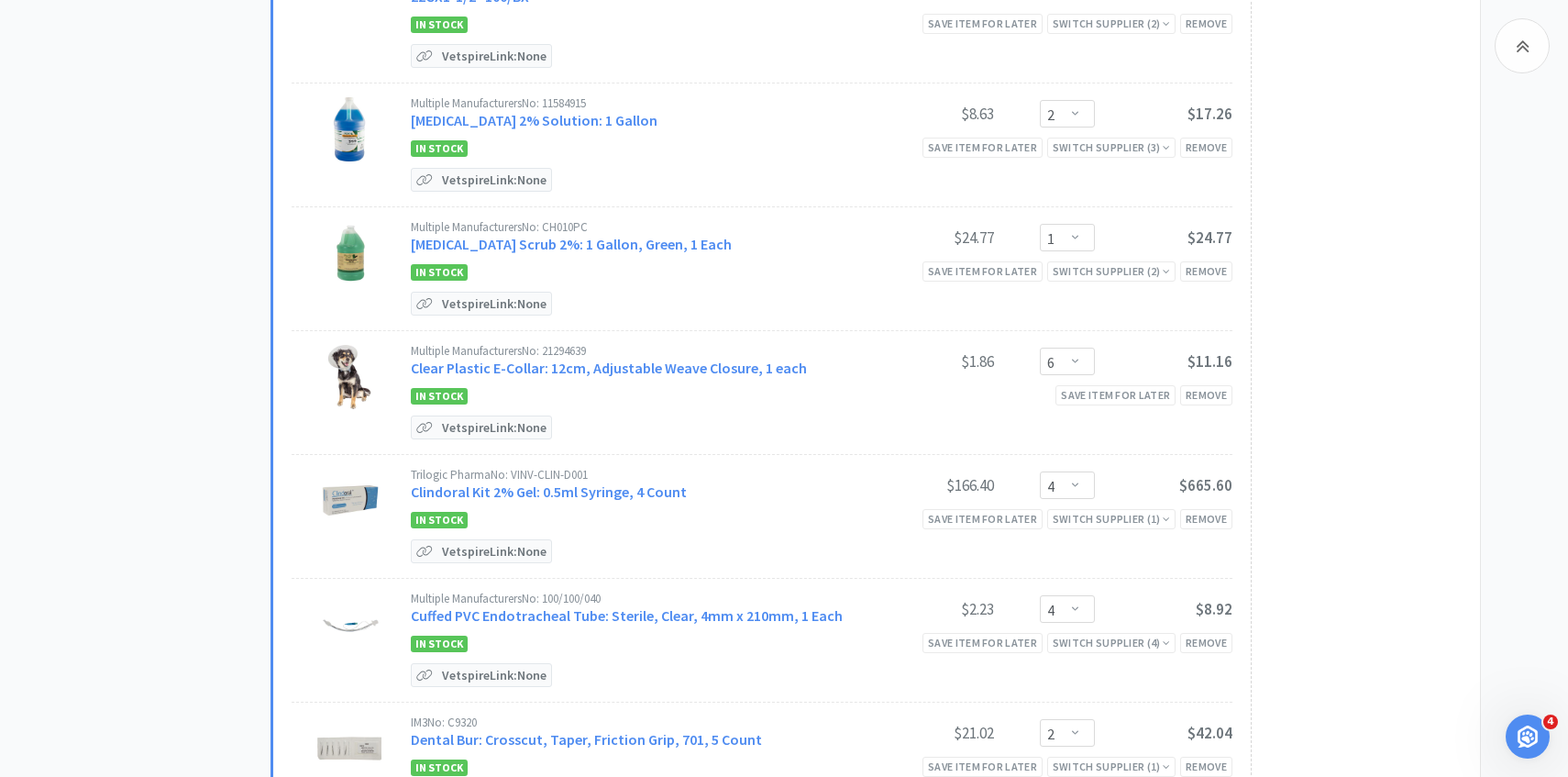
scroll to position [983, 0]
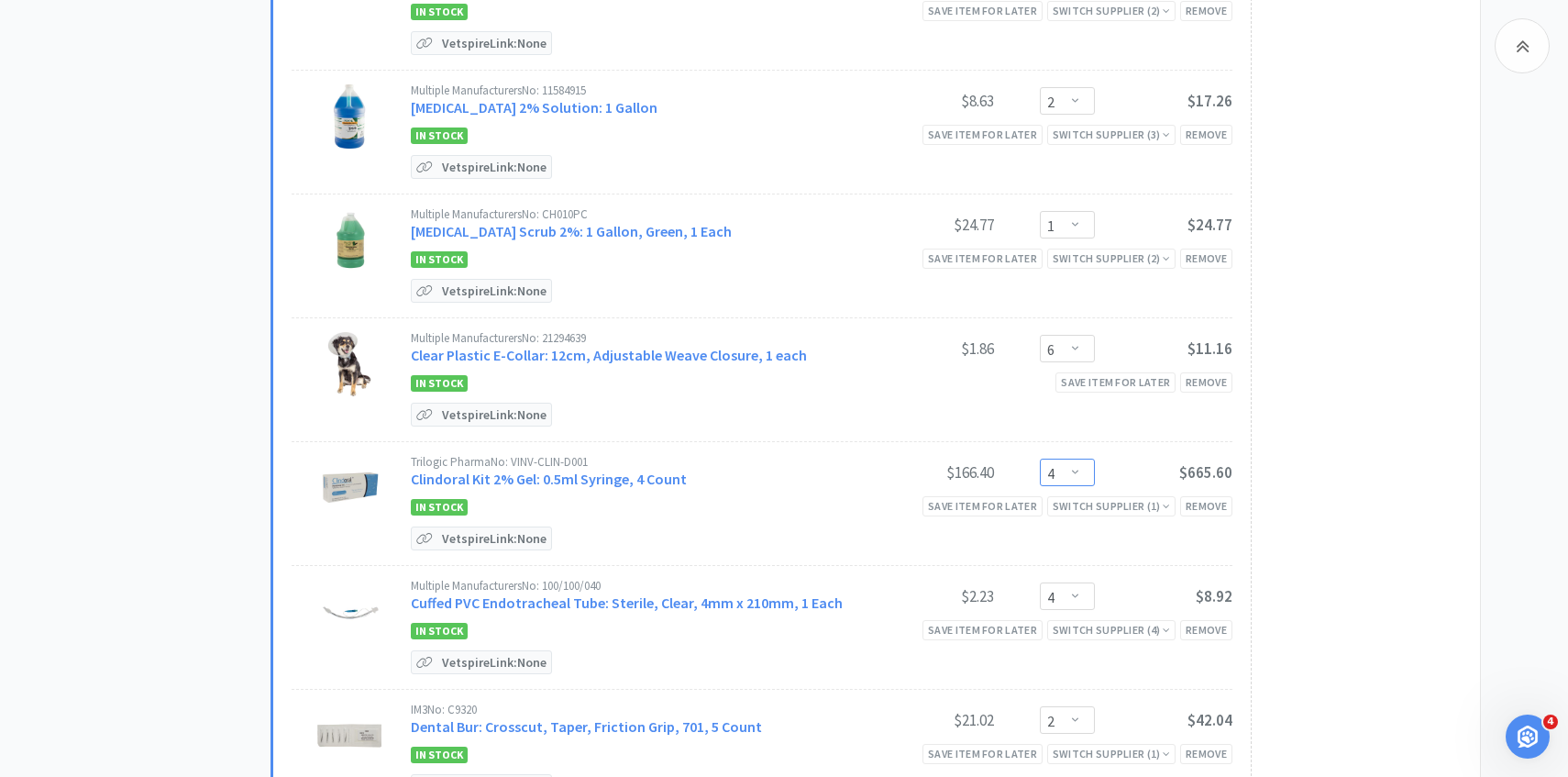
click at [1084, 473] on select "Enter Quantity 1 2 3 4 5 6 7 8 9 10 11 12 13 14 15 16 17 18 19 20 Enter Quantity" at bounding box center [1067, 473] width 55 height 28
click at [1040, 459] on select "Enter Quantity 1 2 3 4 5 6 7 8 9 10 11 12 13 14 15 16 17 18 19 20 Enter Quantity" at bounding box center [1067, 473] width 55 height 28
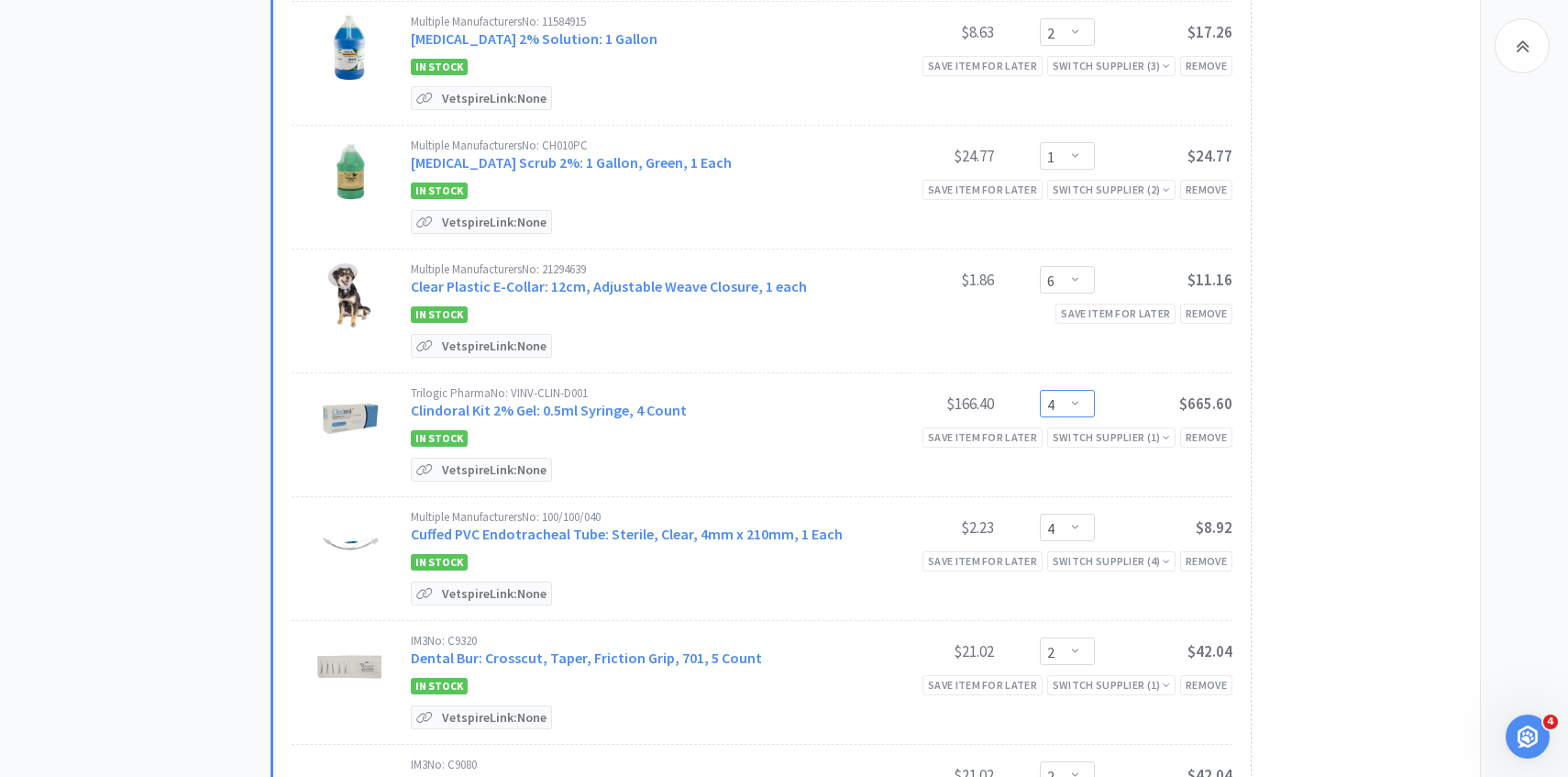
scroll to position [1079, 0]
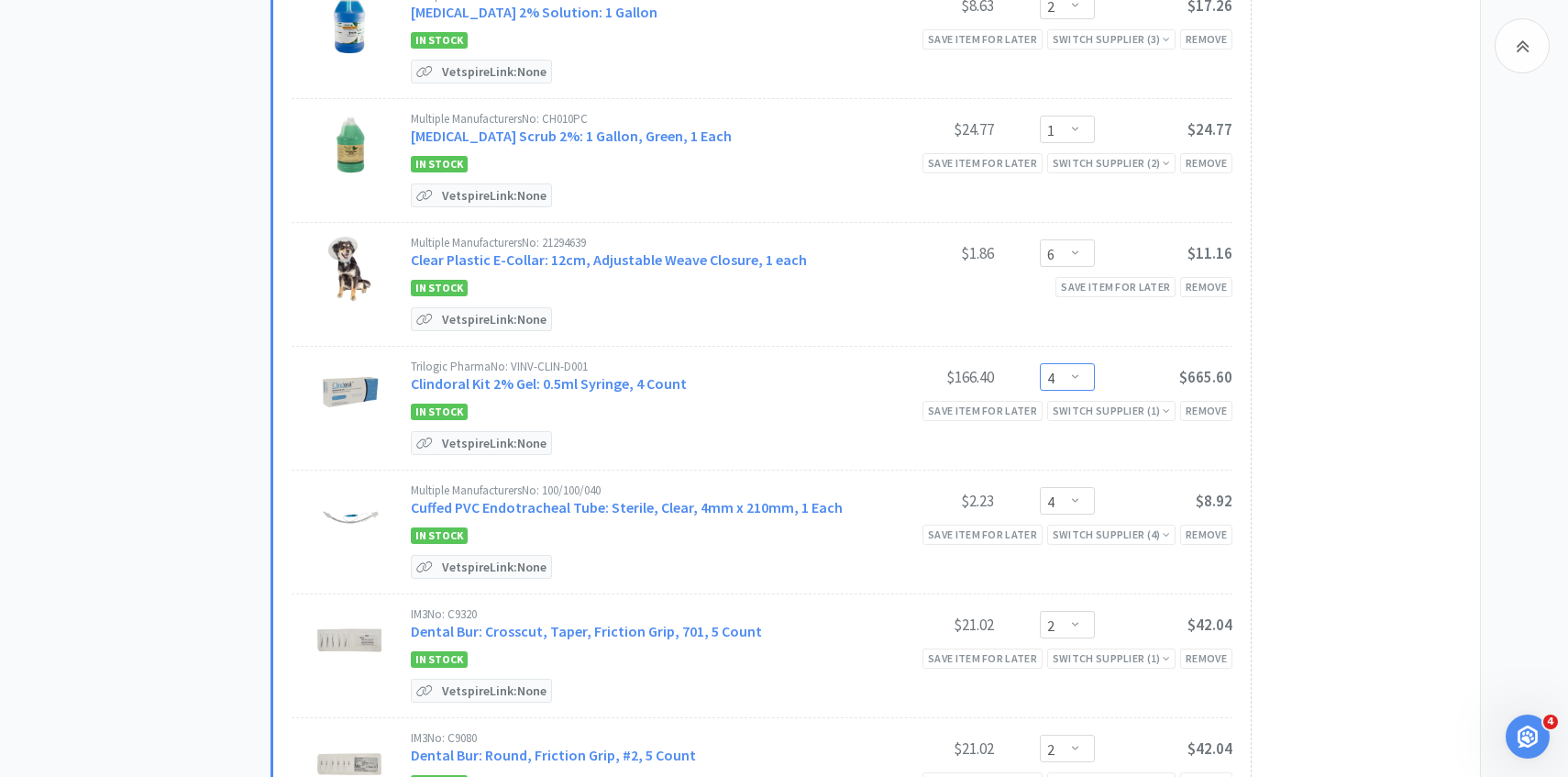
click at [1057, 370] on select "Enter Quantity 1 2 3 4 5 6 7 8 9 10 11 12 13 14 15 16 17 18 19 20 Enter Quantity" at bounding box center [1067, 377] width 55 height 28
click at [1040, 363] on select "Enter Quantity 1 2 3 4 5 6 7 8 9 10 11 12 13 14 15 16 17 18 19 20 Enter Quantity" at bounding box center [1067, 377] width 55 height 28
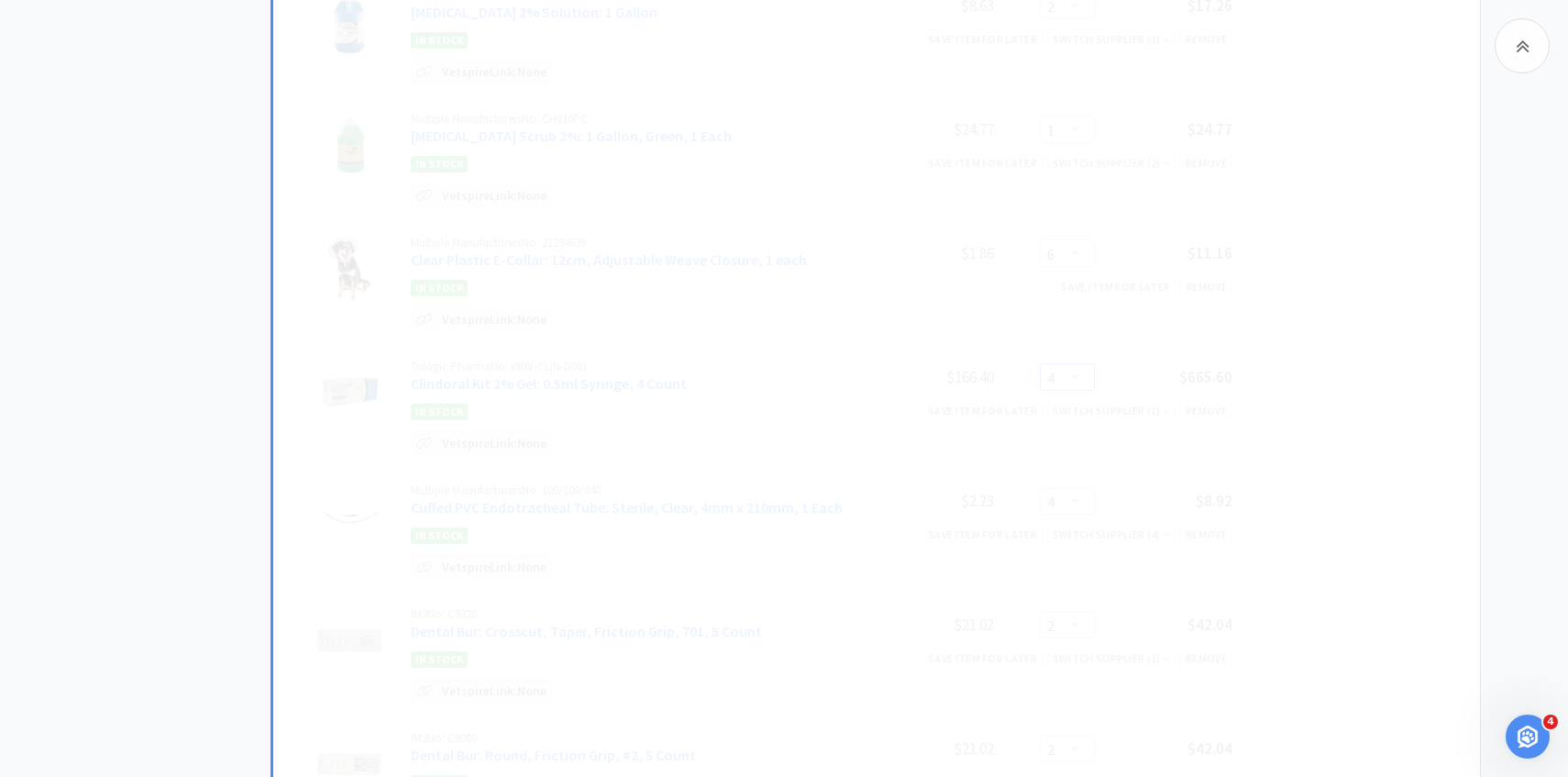
select select "3"
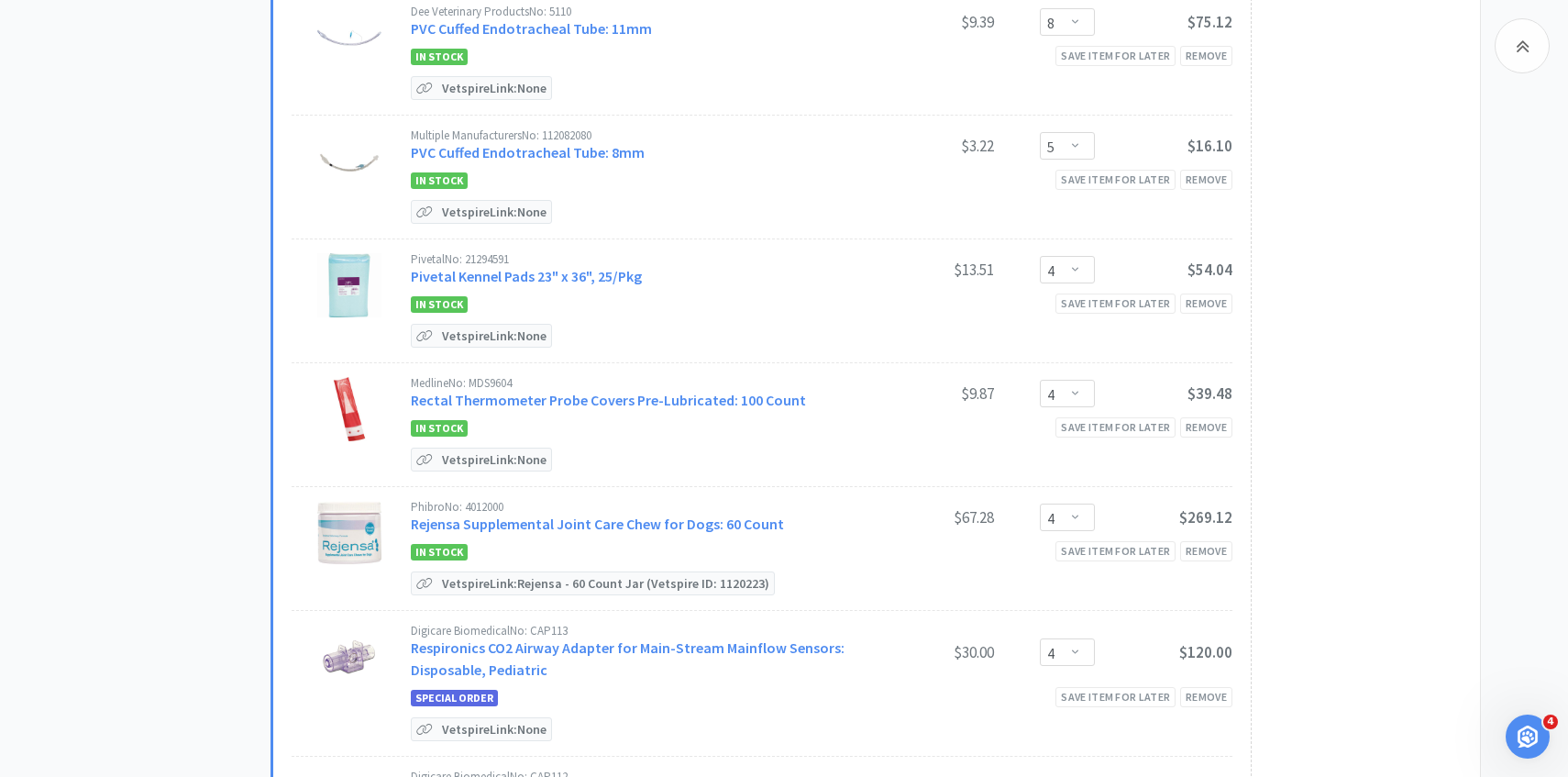
scroll to position [2704, 0]
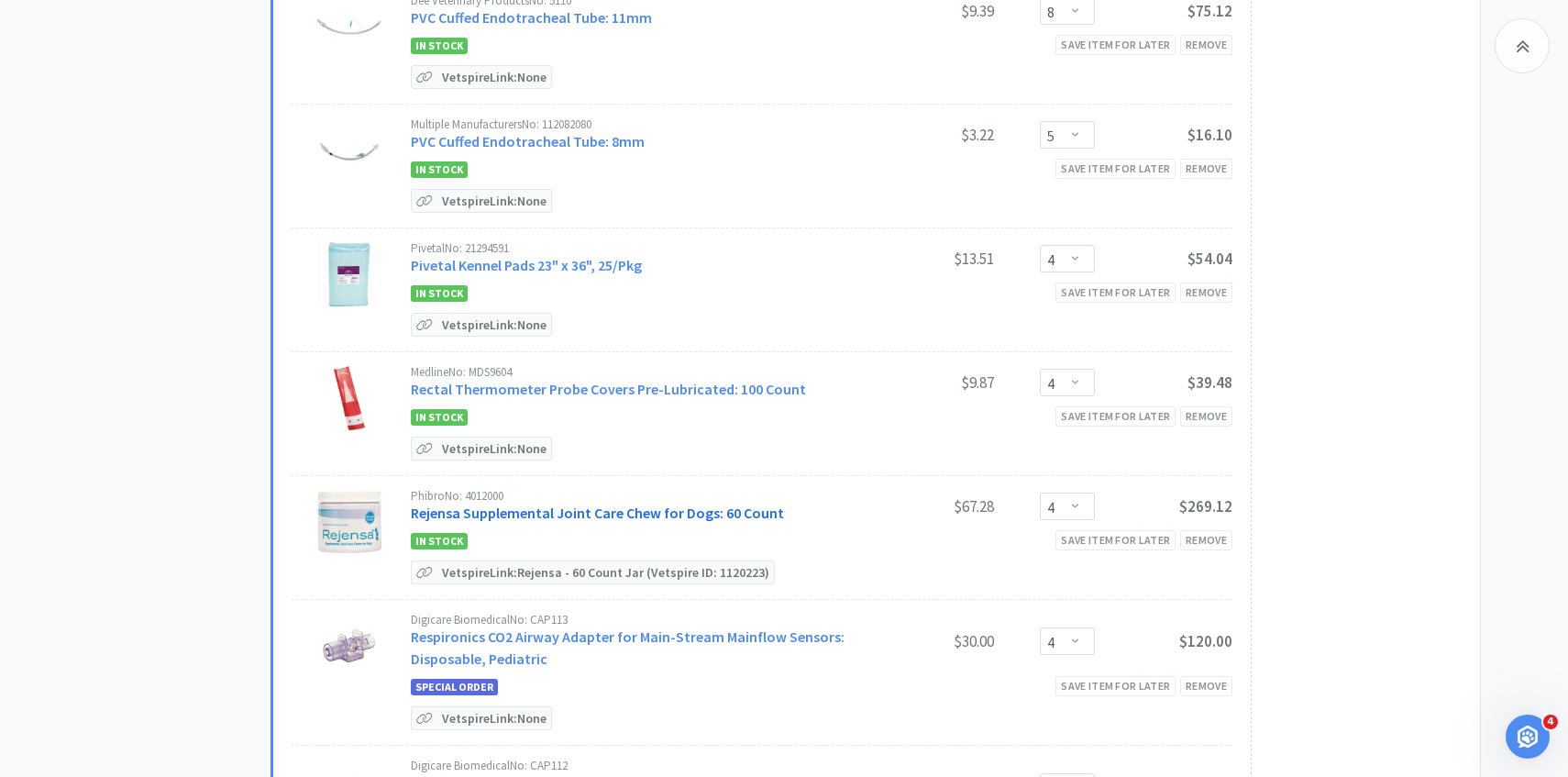
click at [652, 507] on link "Rejensa Supplemental Joint Care Chew for Dogs: 60 Count" at bounding box center [598, 512] width 373 height 19
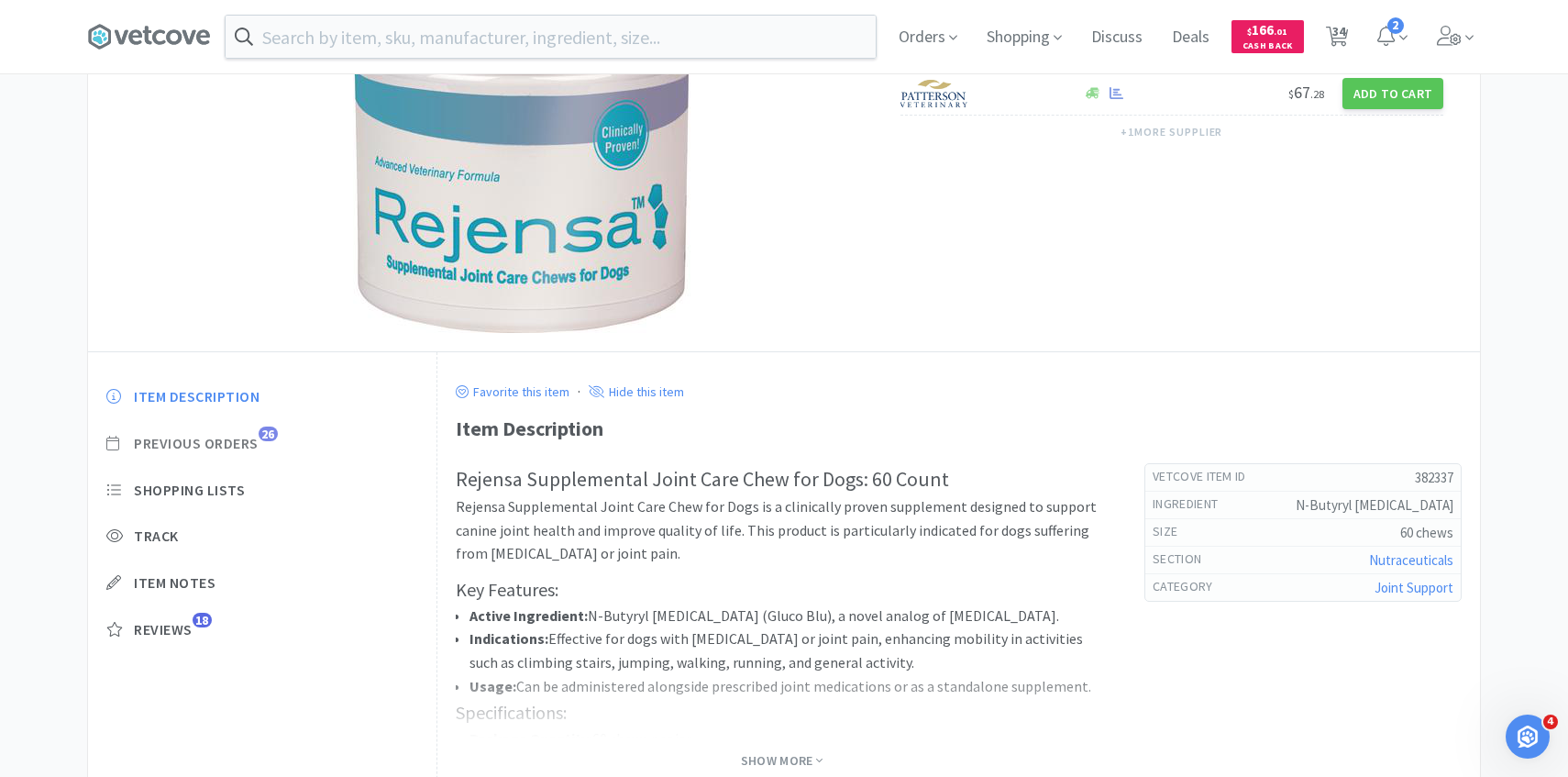
click at [253, 442] on span "Previous Orders" at bounding box center [196, 443] width 124 height 19
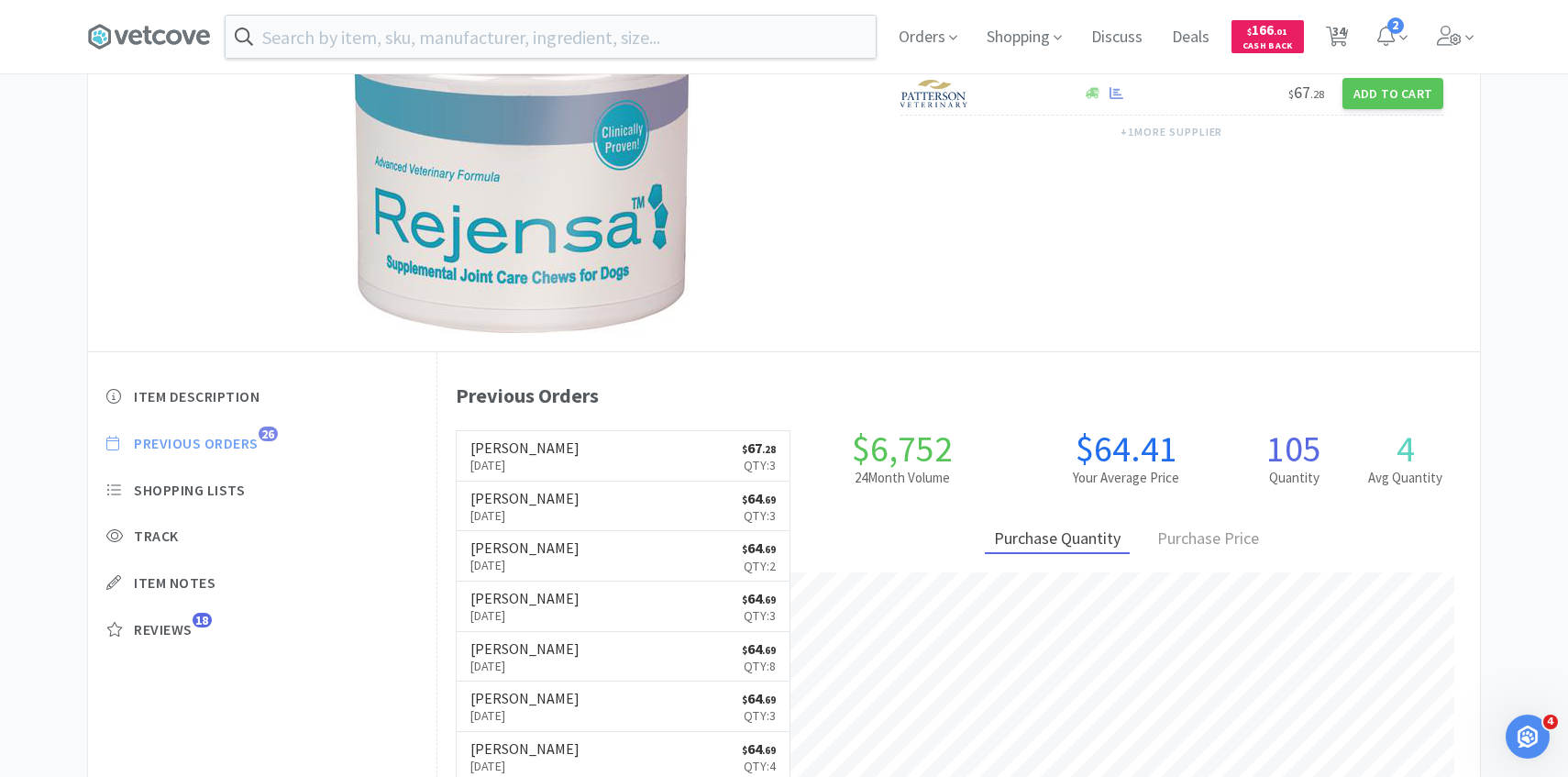
scroll to position [503, 1043]
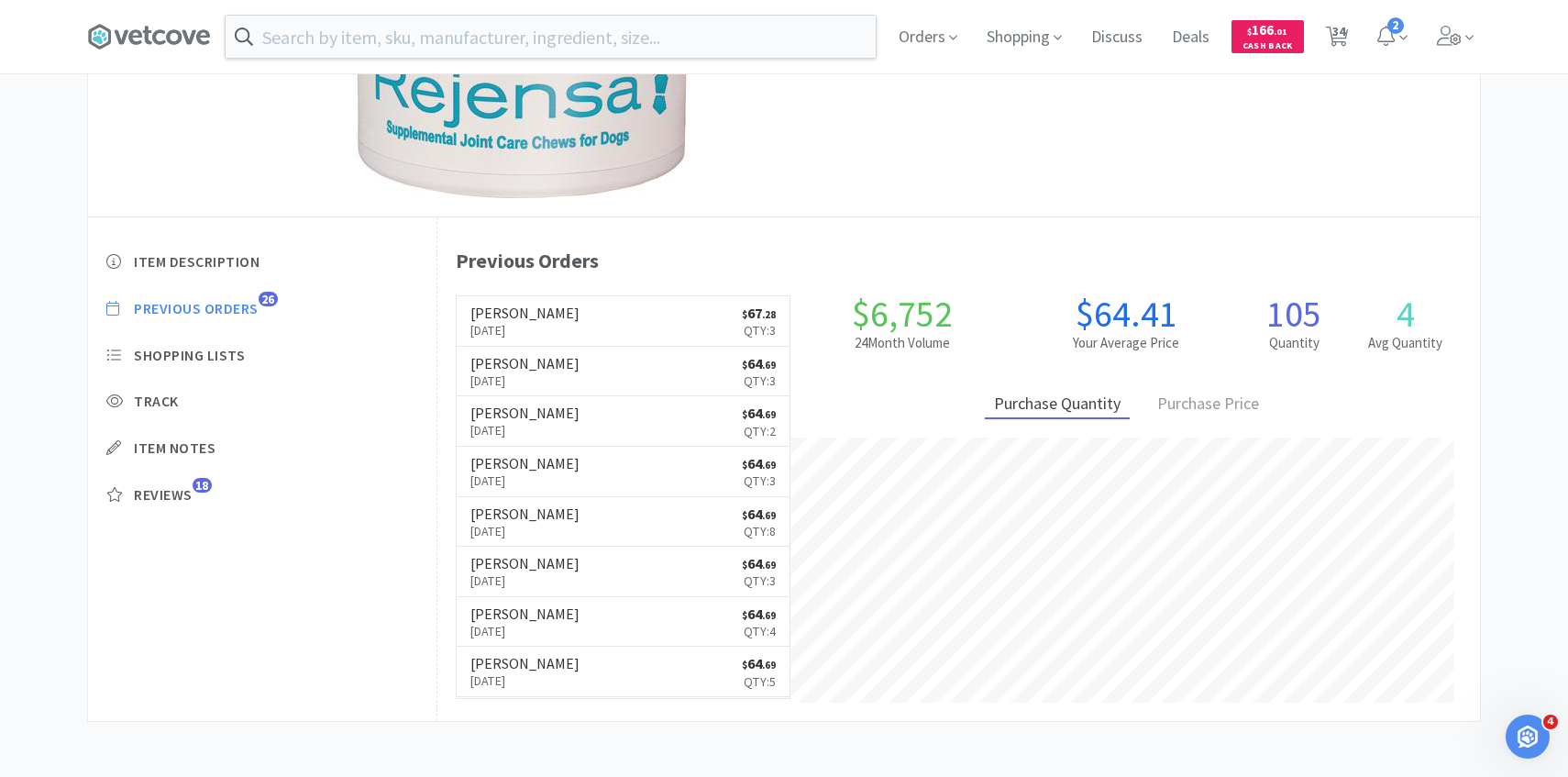
select select "3"
select select "4"
select select "1"
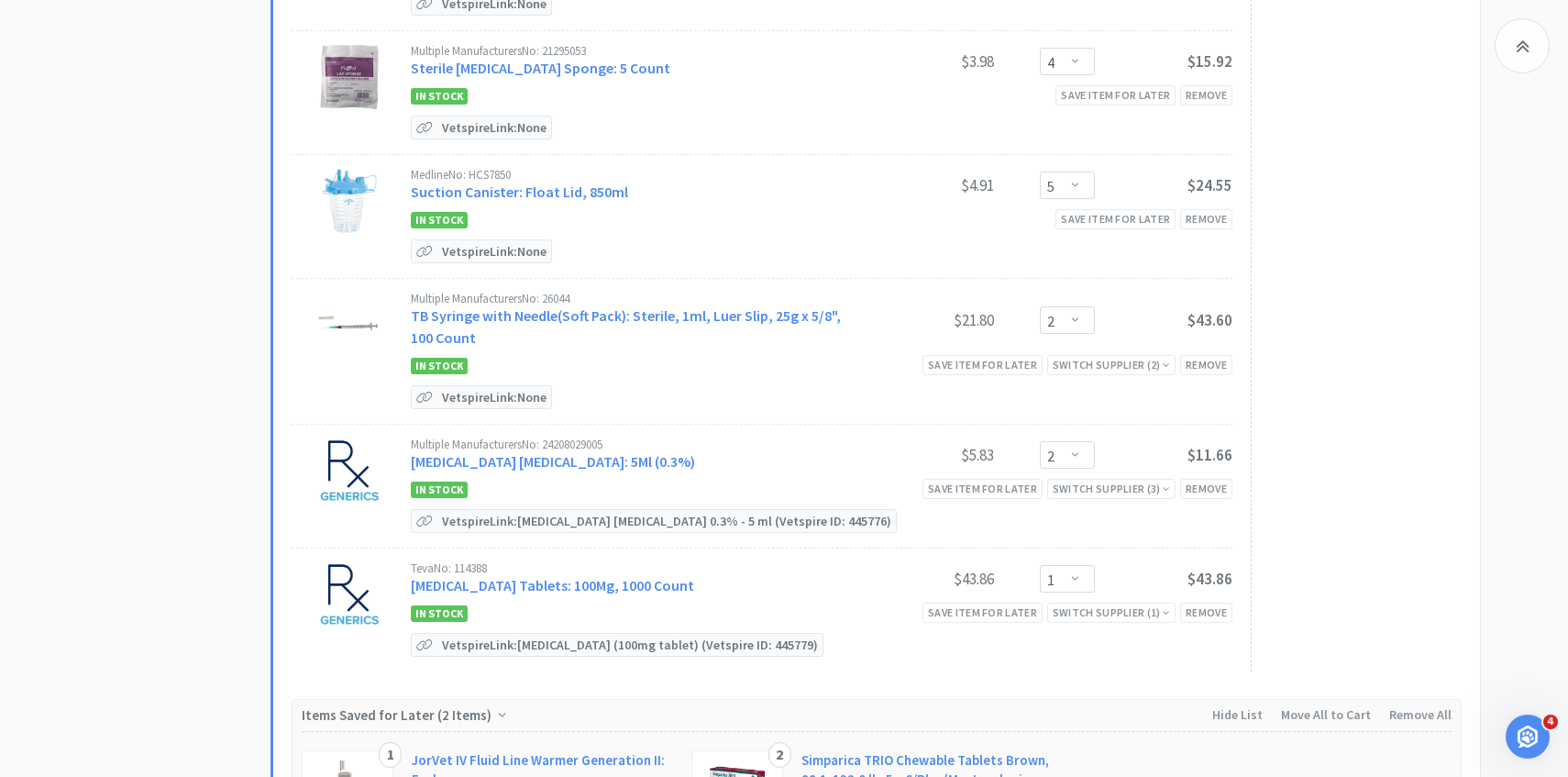
scroll to position [3985, 0]
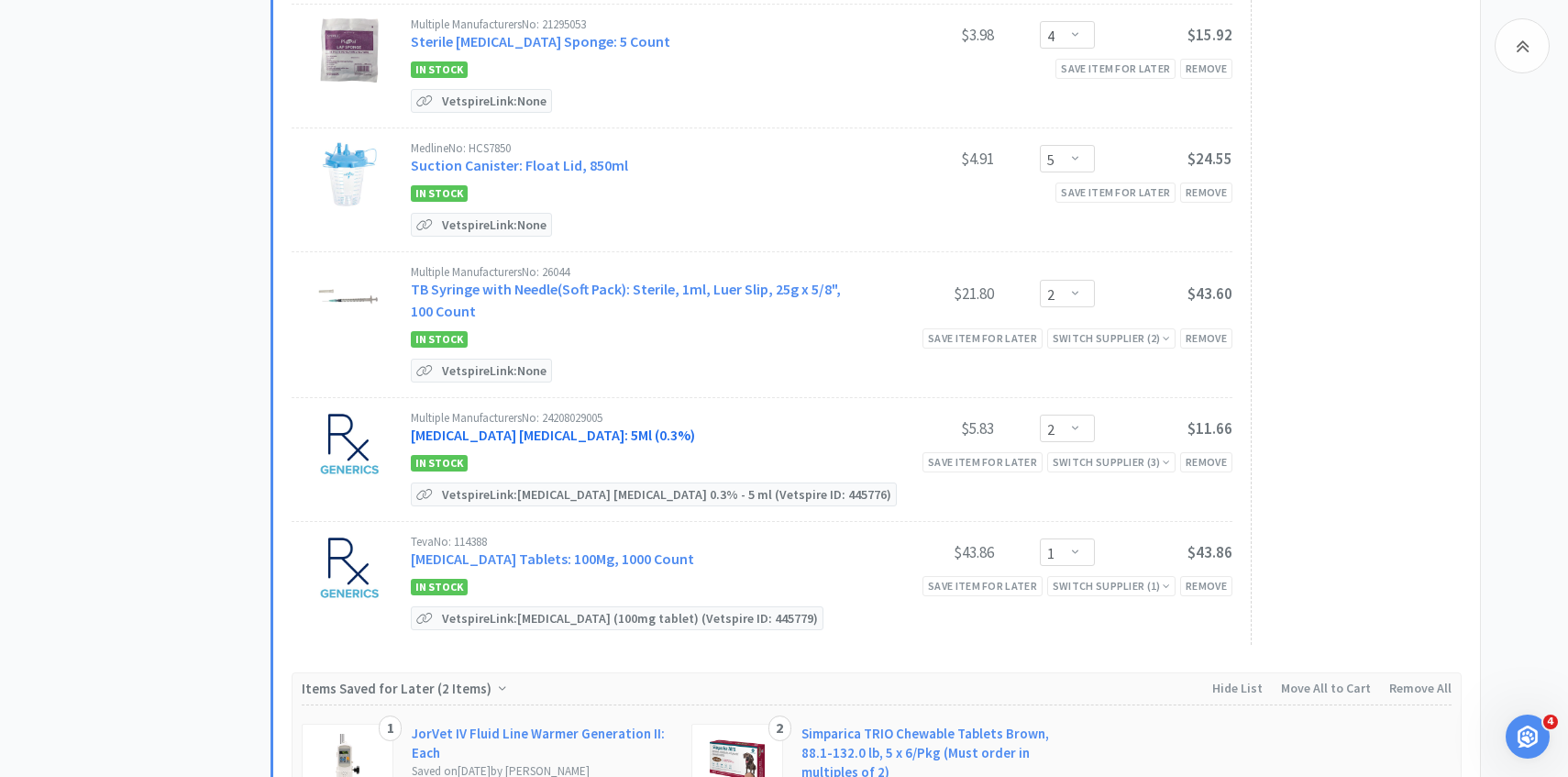
click at [622, 425] on link "Tobramycin Ophthalmic Solution: 5Ml (0.3%)" at bounding box center [553, 434] width 284 height 19
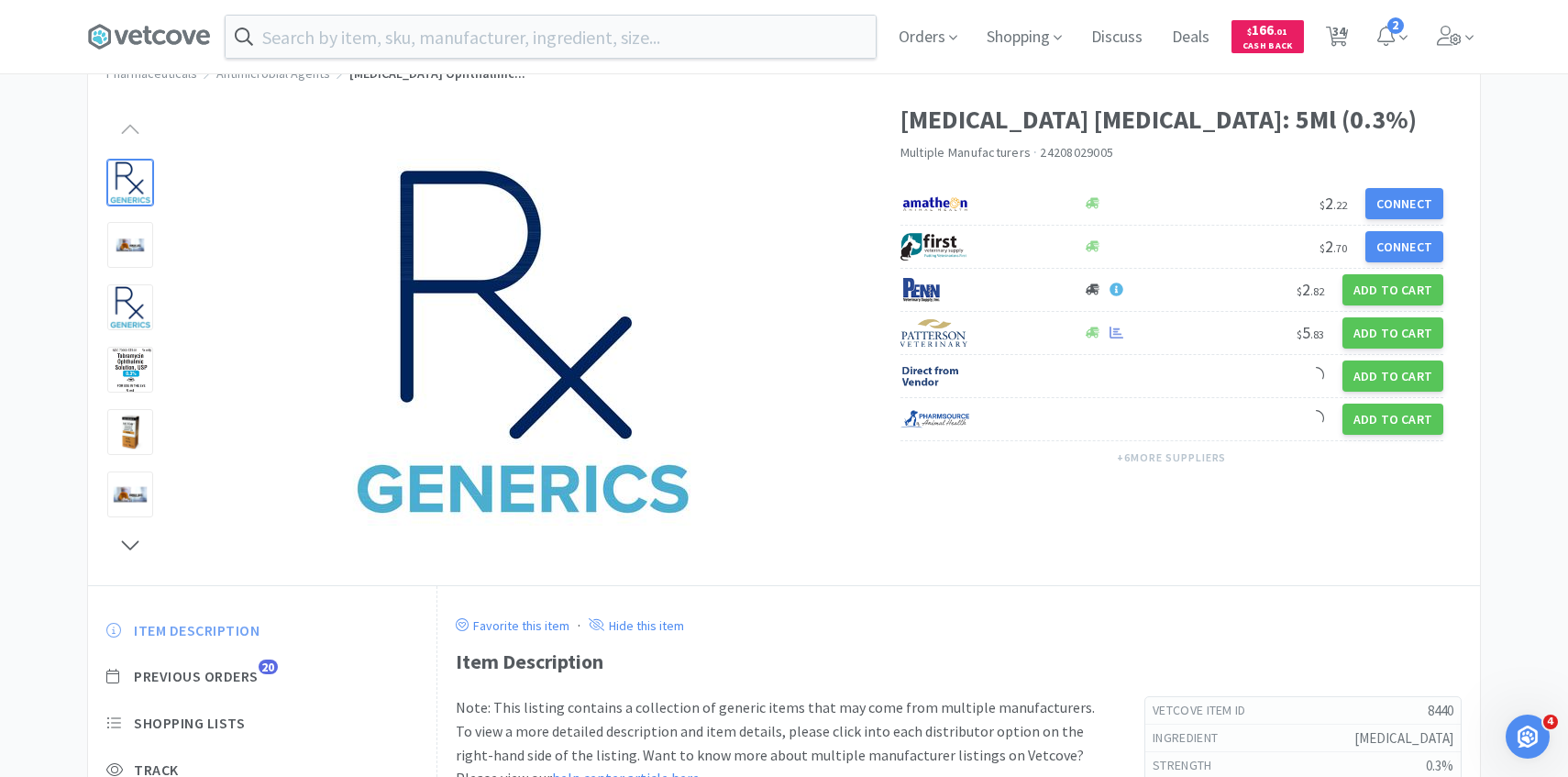
scroll to position [87, 0]
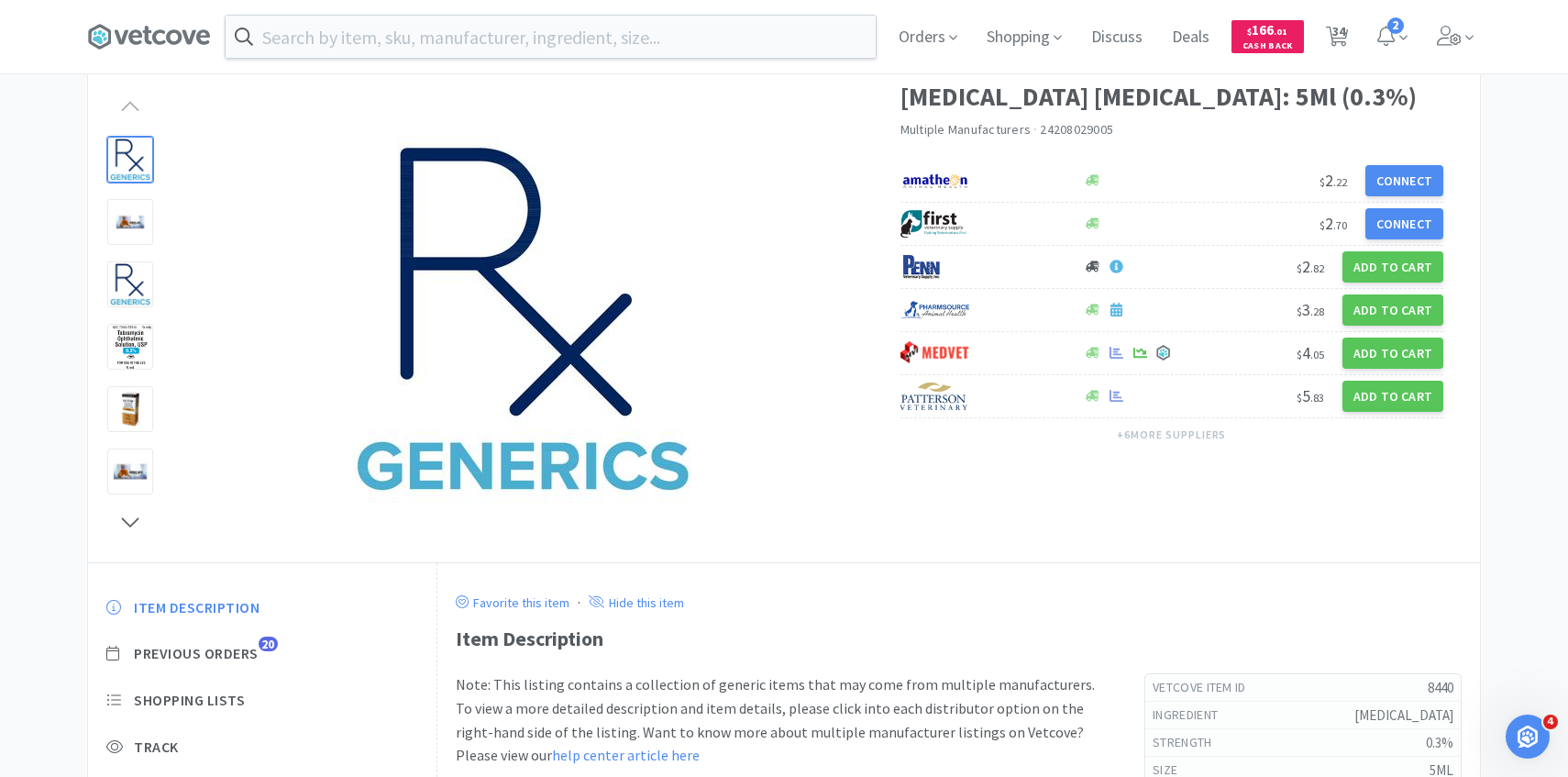
click at [248, 643] on div "Item Description Previous Orders 20 Shopping Lists Track Item Notes Reviews 8" at bounding box center [262, 737] width 348 height 317
click at [248, 654] on span "Previous Orders" at bounding box center [196, 654] width 124 height 19
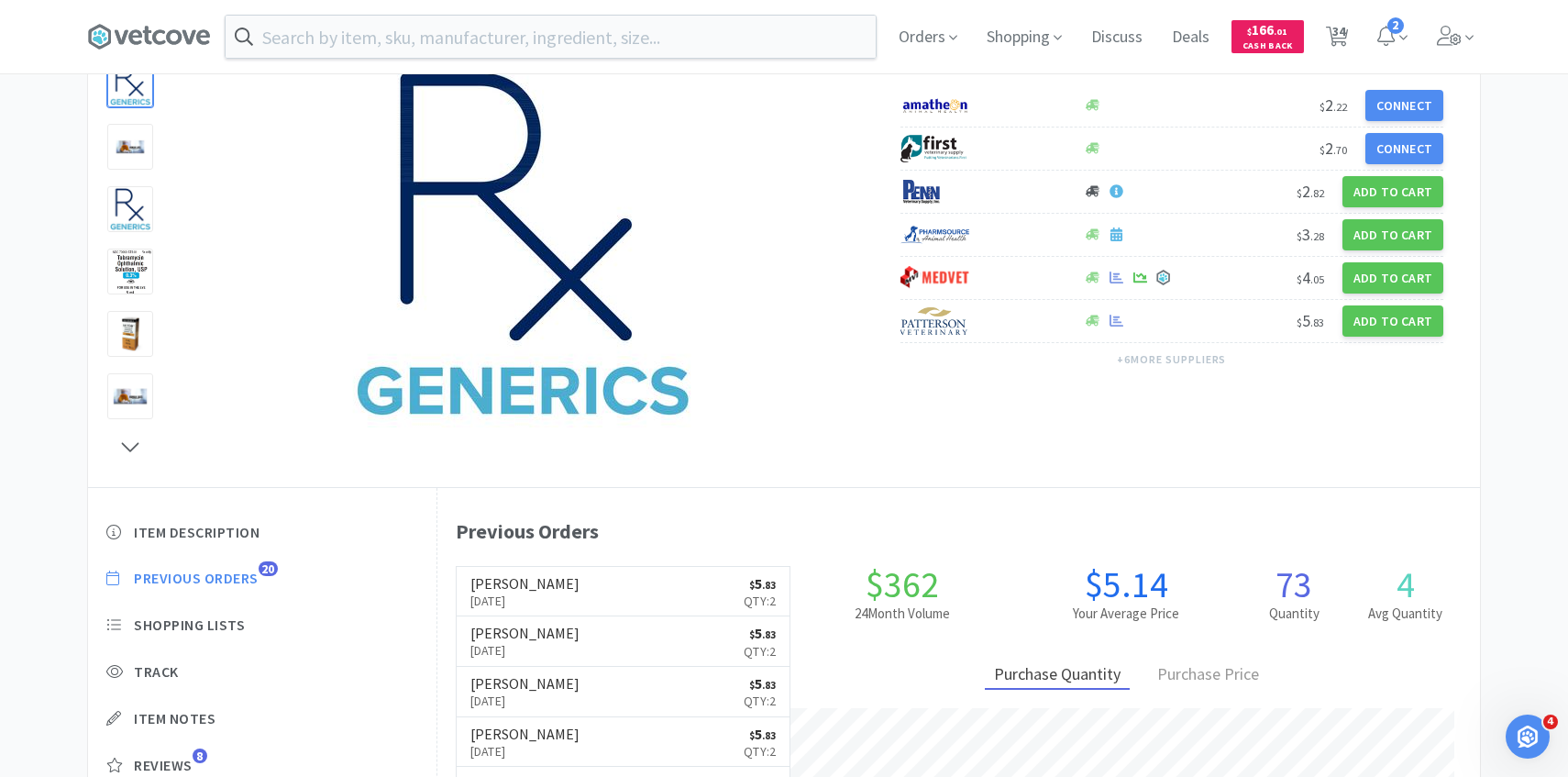
scroll to position [164, 0]
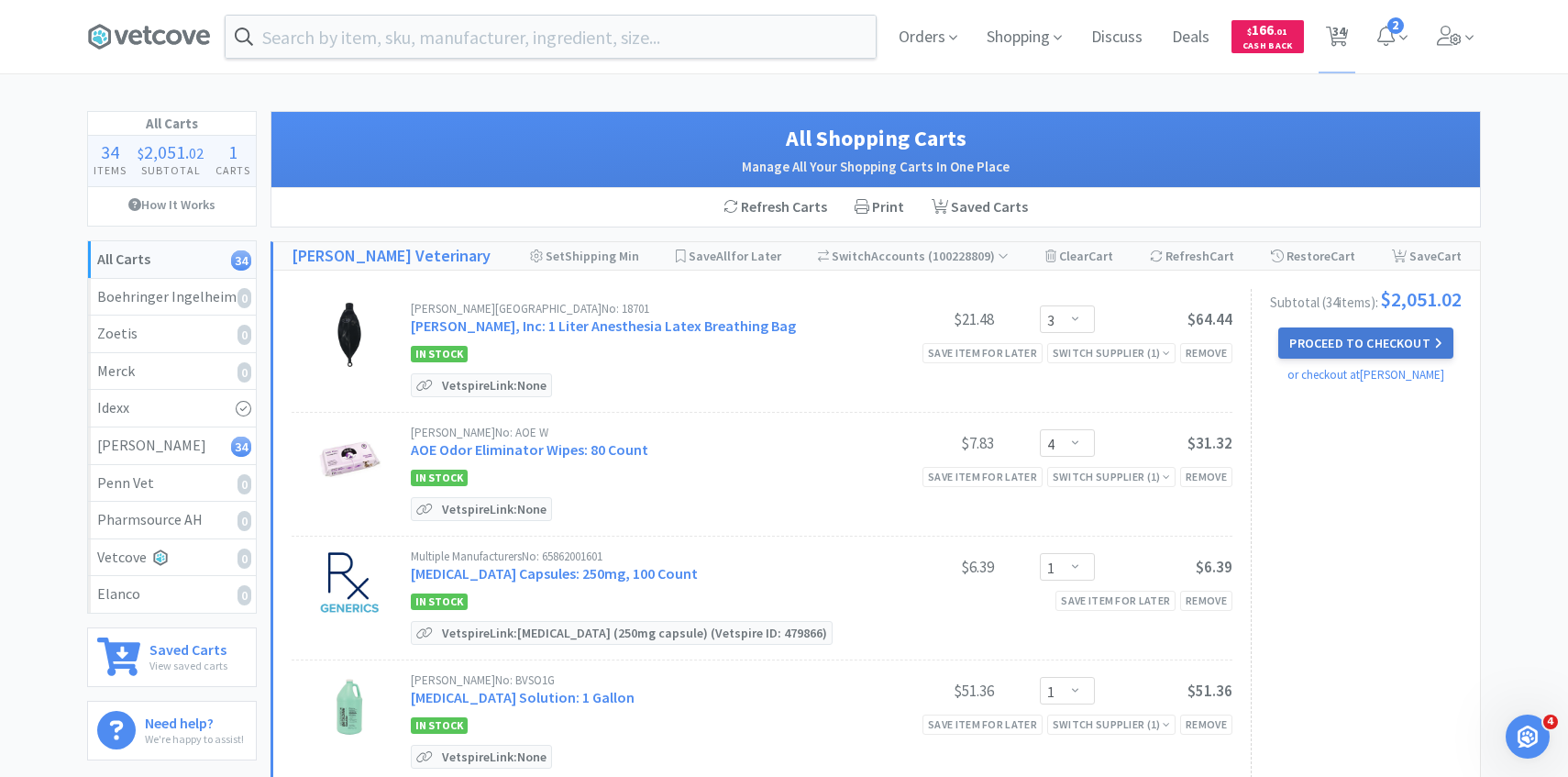
click at [1341, 347] on button "Proceed to Checkout" at bounding box center [1366, 343] width 175 height 32
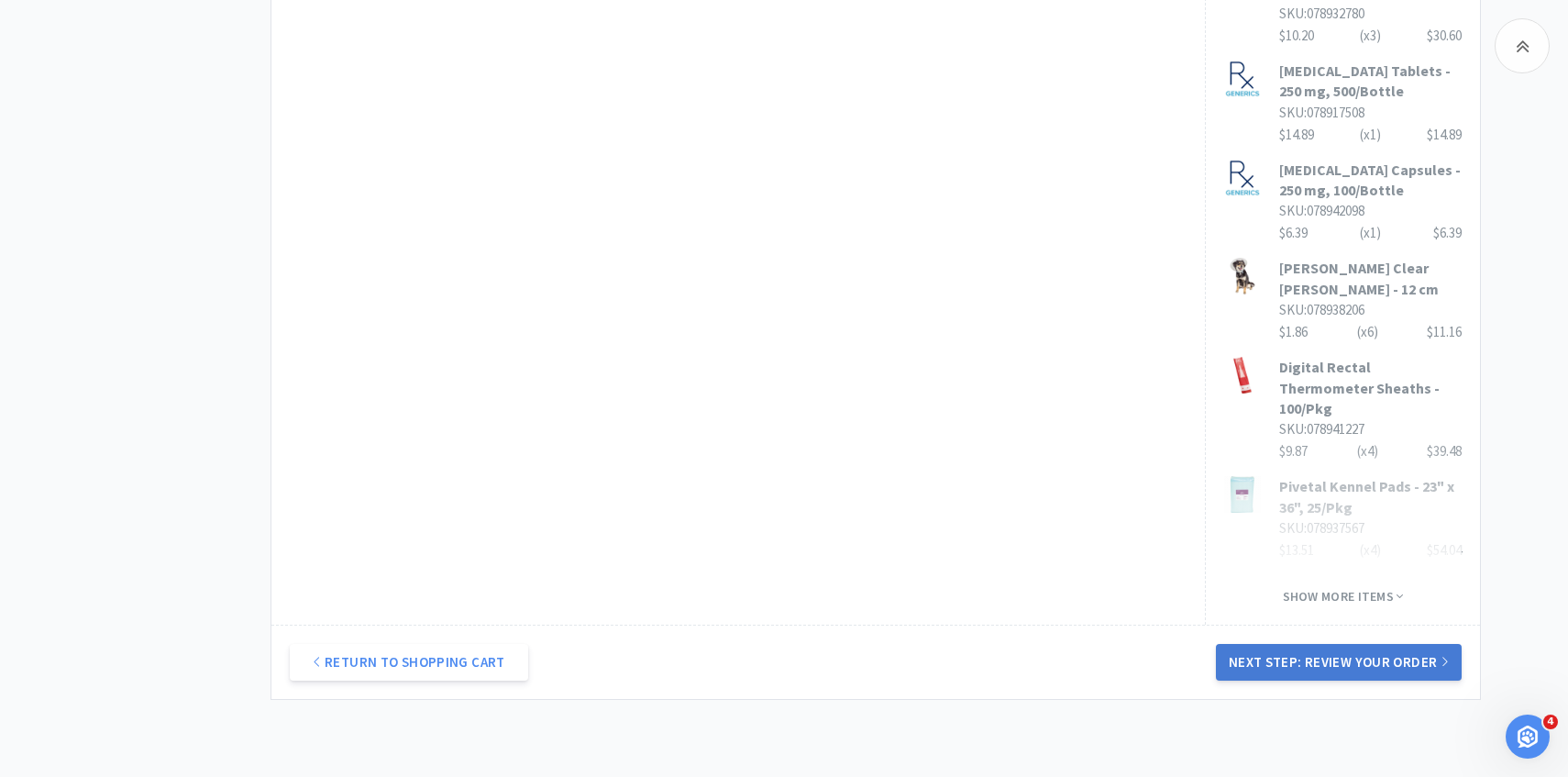
click at [1297, 644] on button "Next Step: Review Your Order" at bounding box center [1339, 663] width 246 height 37
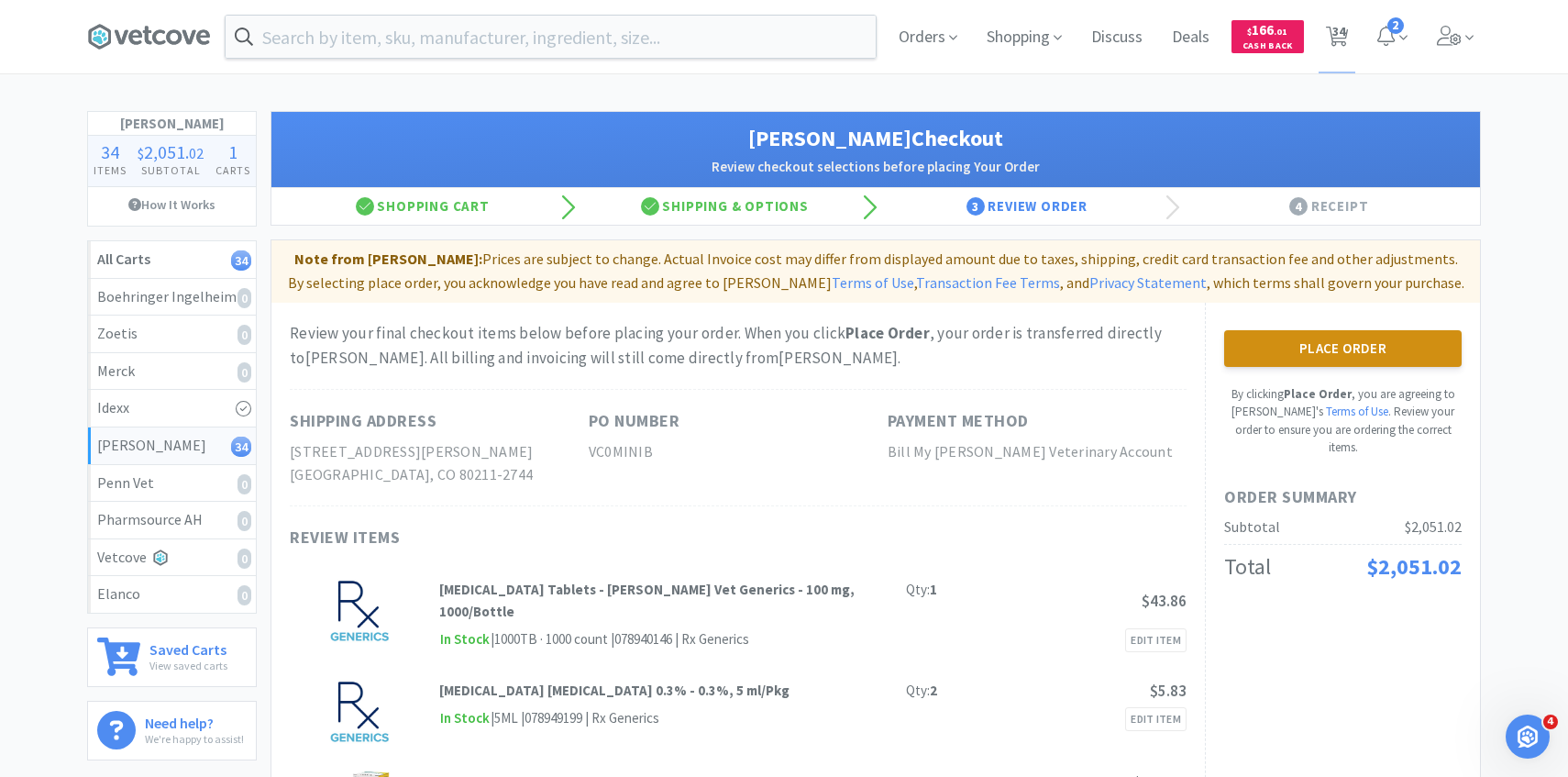
click at [1364, 339] on button "Place Order" at bounding box center [1343, 349] width 238 height 37
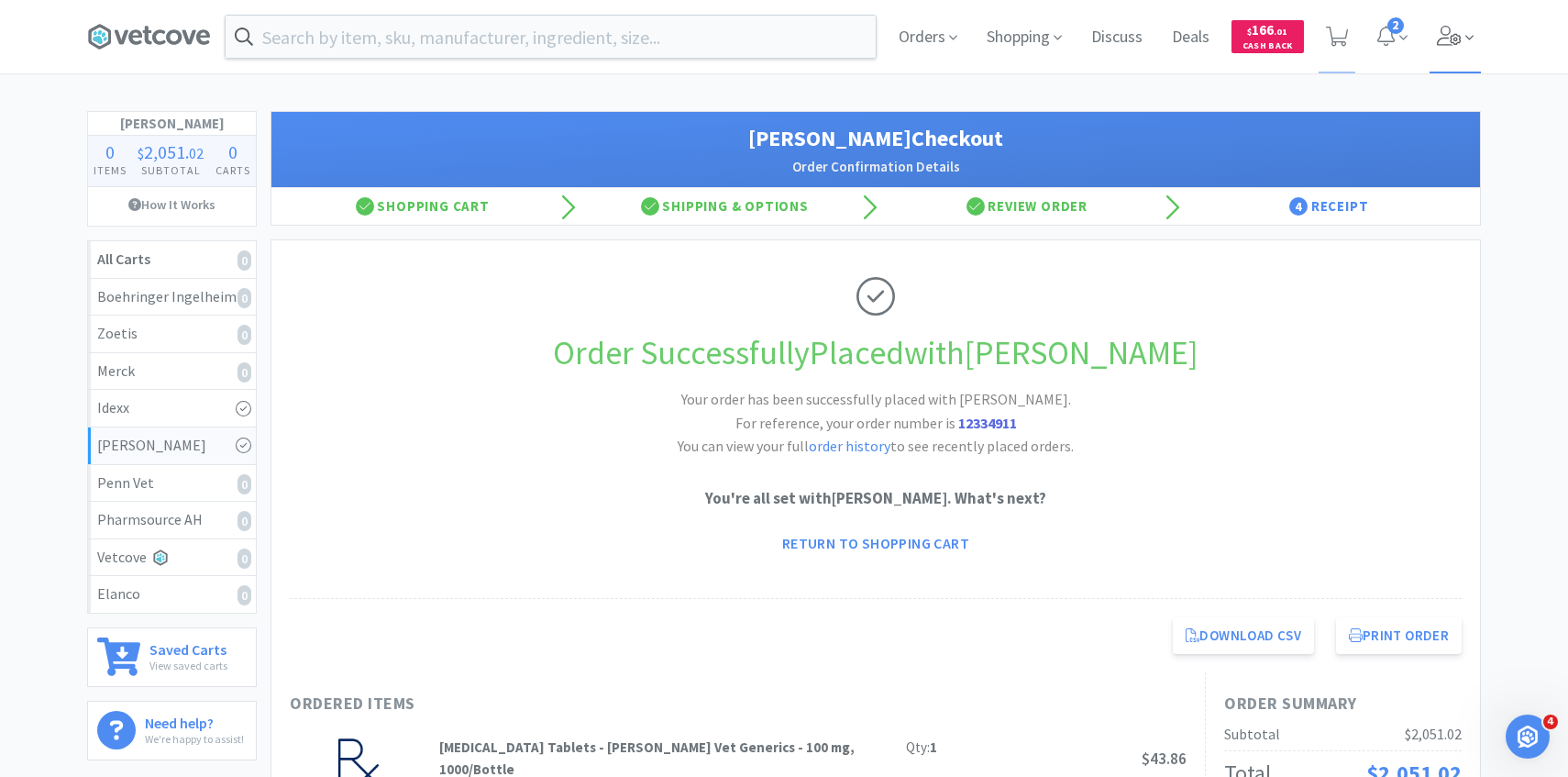
click at [1450, 49] on span at bounding box center [1456, 36] width 52 height 73
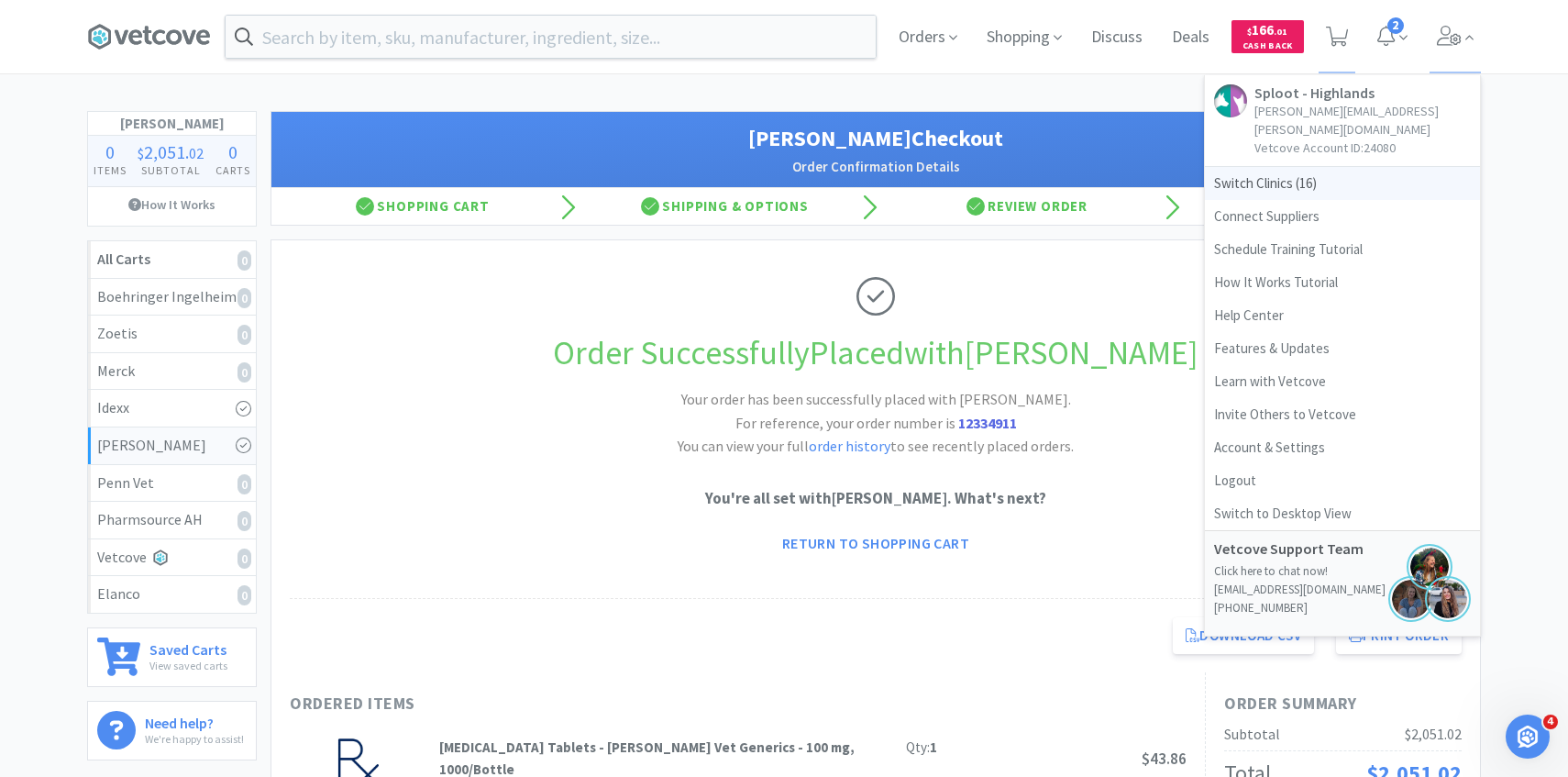
click at [1372, 167] on span "Switch Clinics ( 16 )" at bounding box center [1342, 184] width 275 height 33
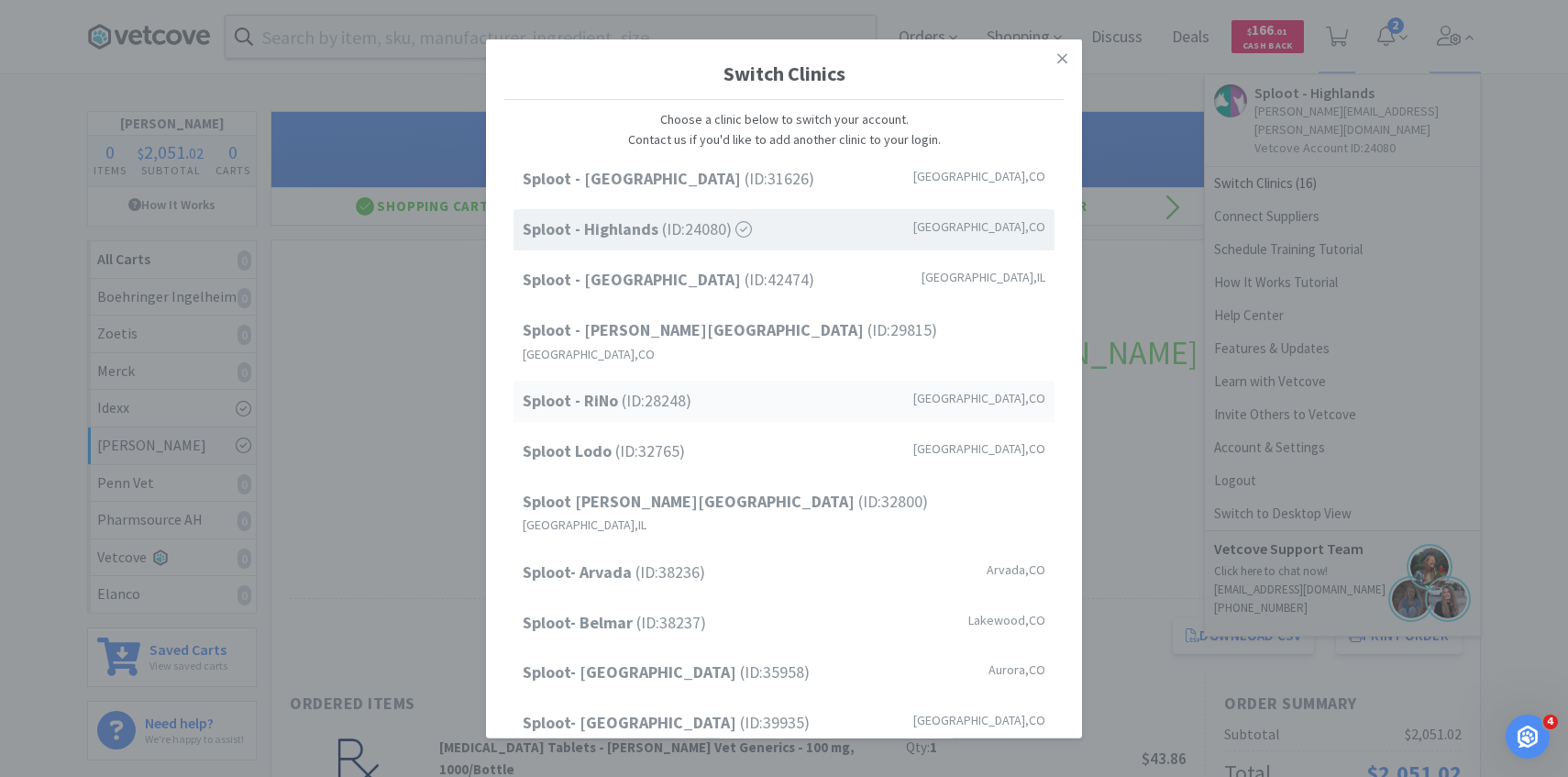
click at [664, 398] on div "Sploot - RiNo (ID: 28248 ) Denver , CO" at bounding box center [784, 401] width 541 height 41
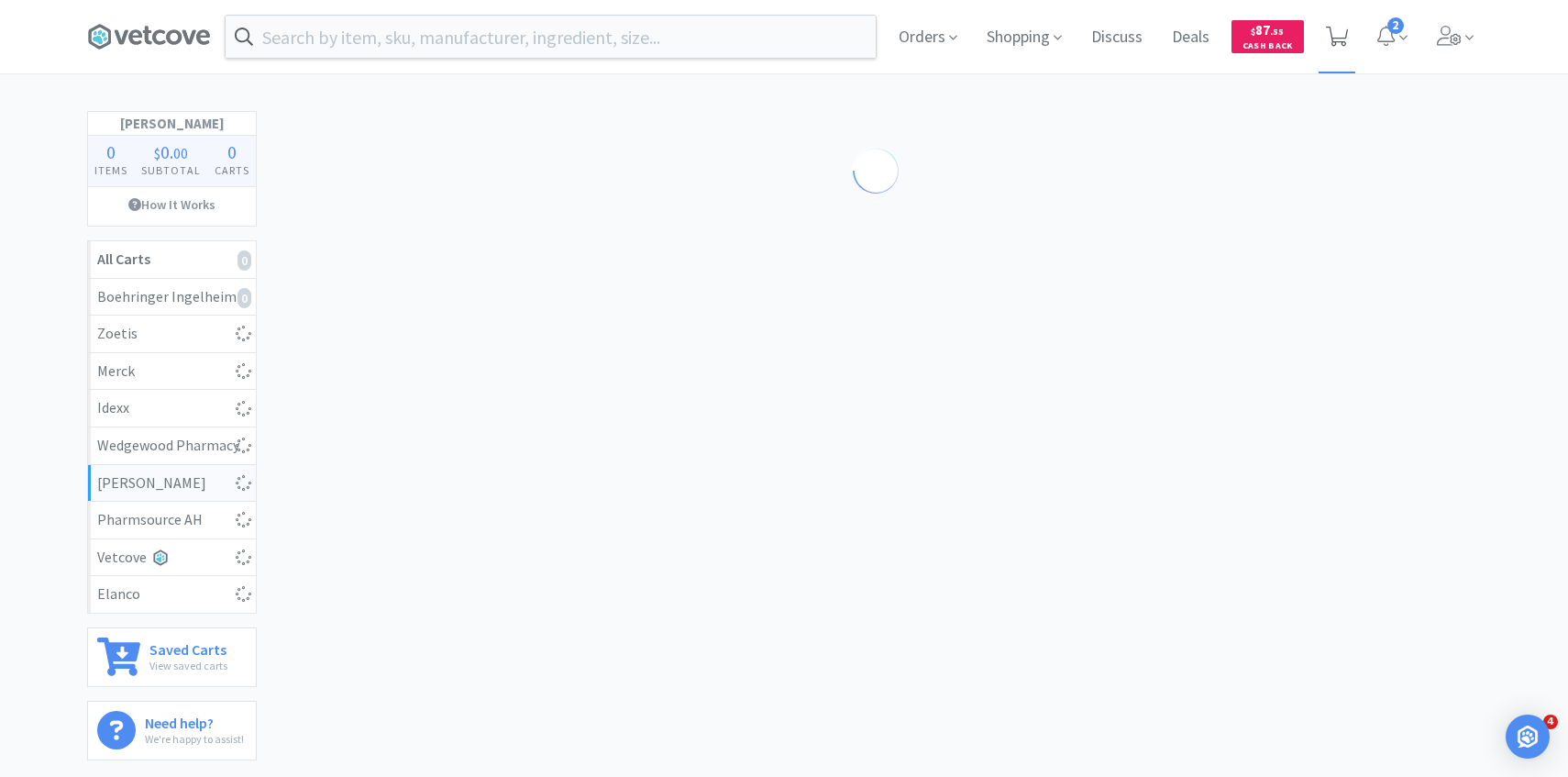
click at [1341, 46] on span at bounding box center [1338, 37] width 23 height 26
select select "5"
select select "1"
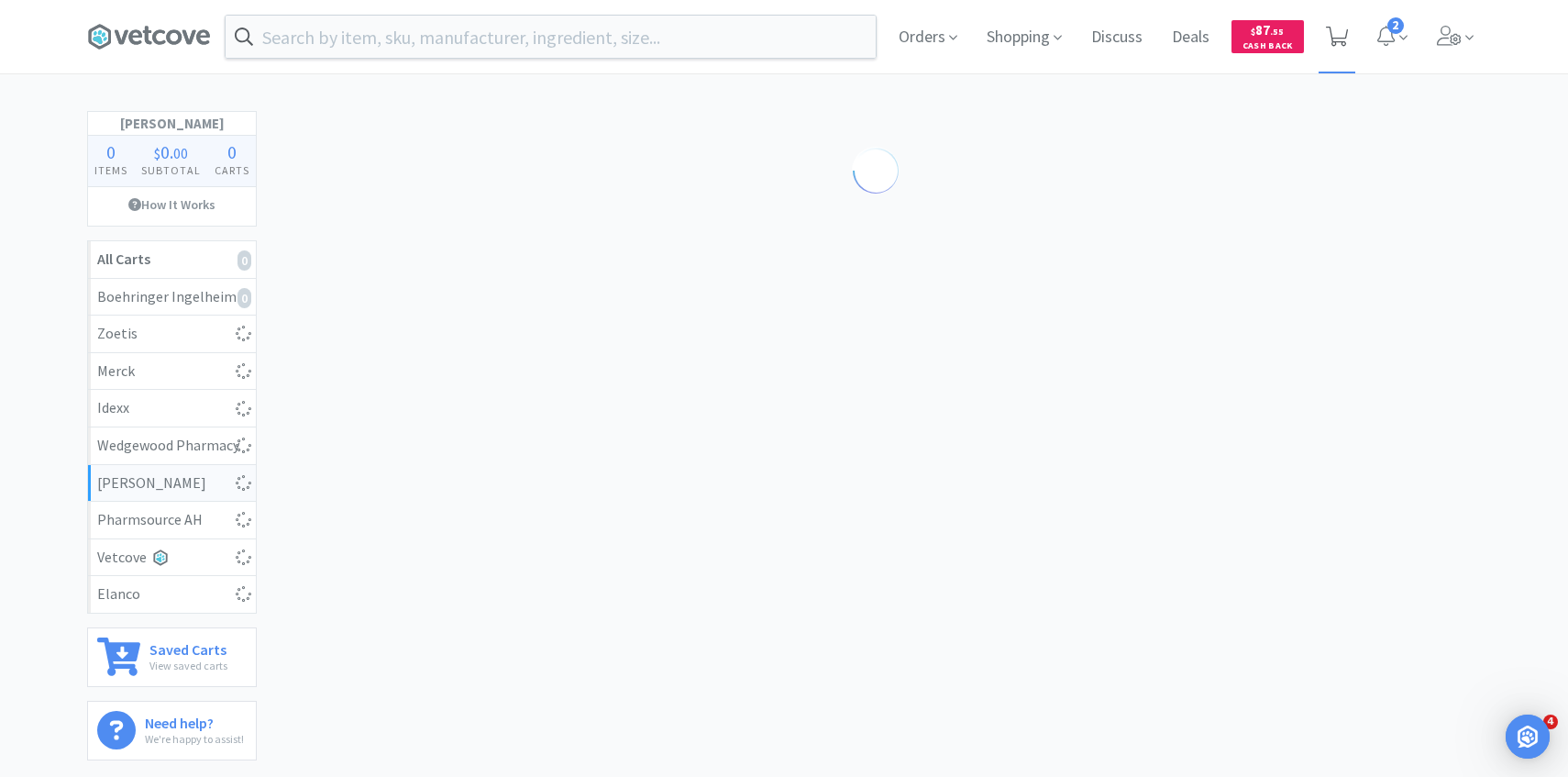
select select "3"
select select "1"
select select "3"
select select "2"
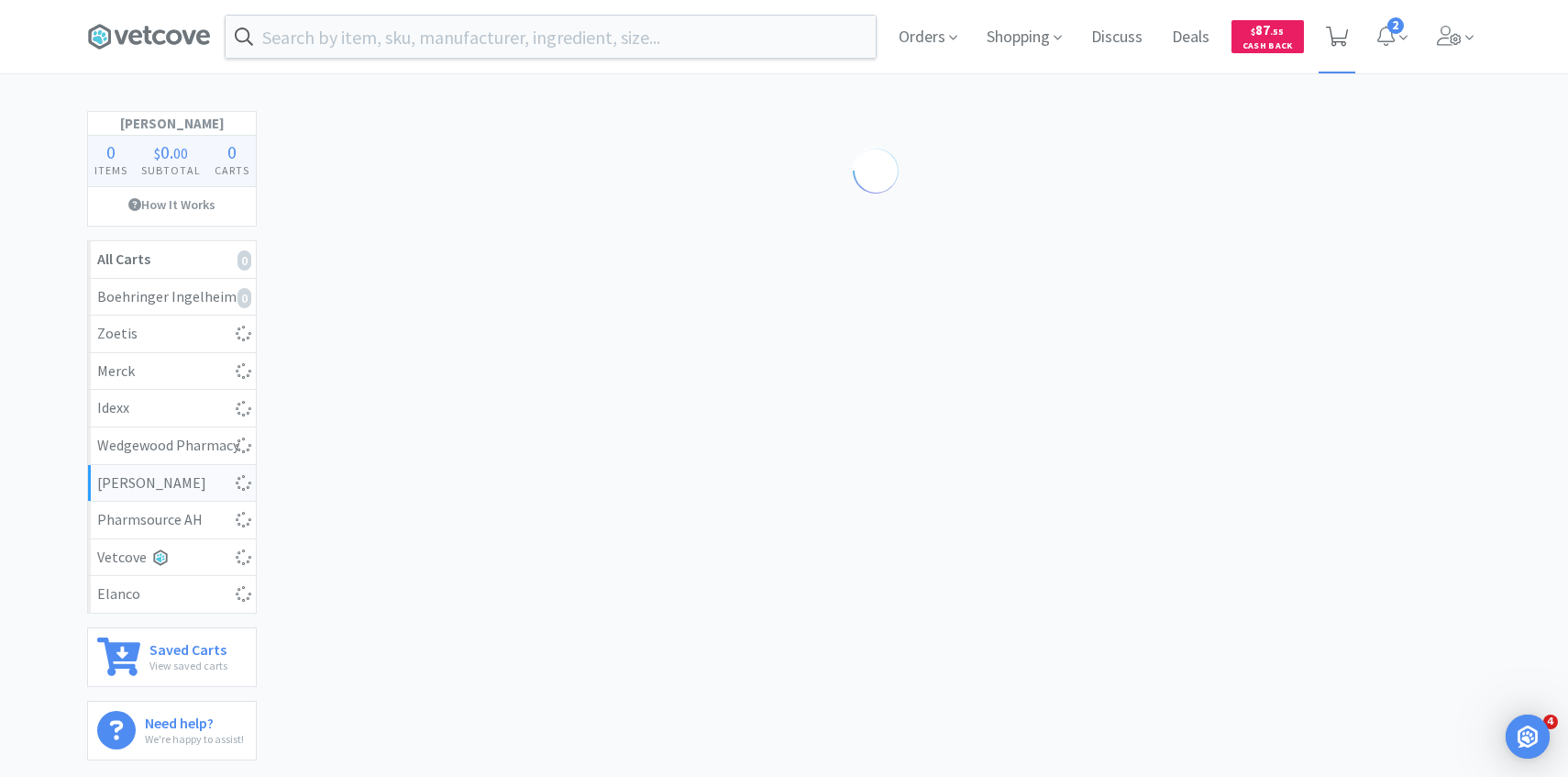
select select "2"
select select "1"
select select "2"
select select "1"
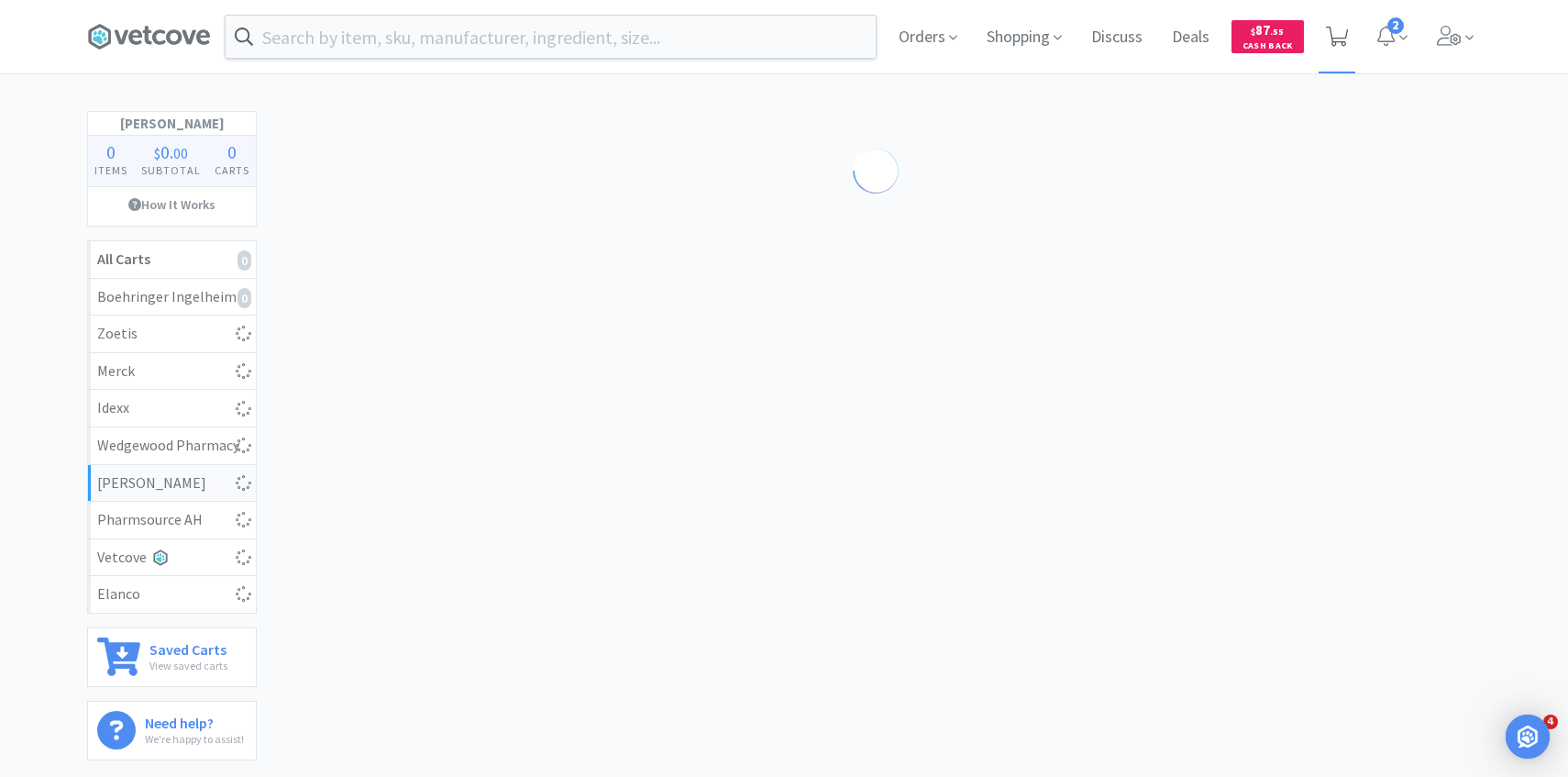
select select "2"
select select "1"
select select "2"
select select "1"
select select "2"
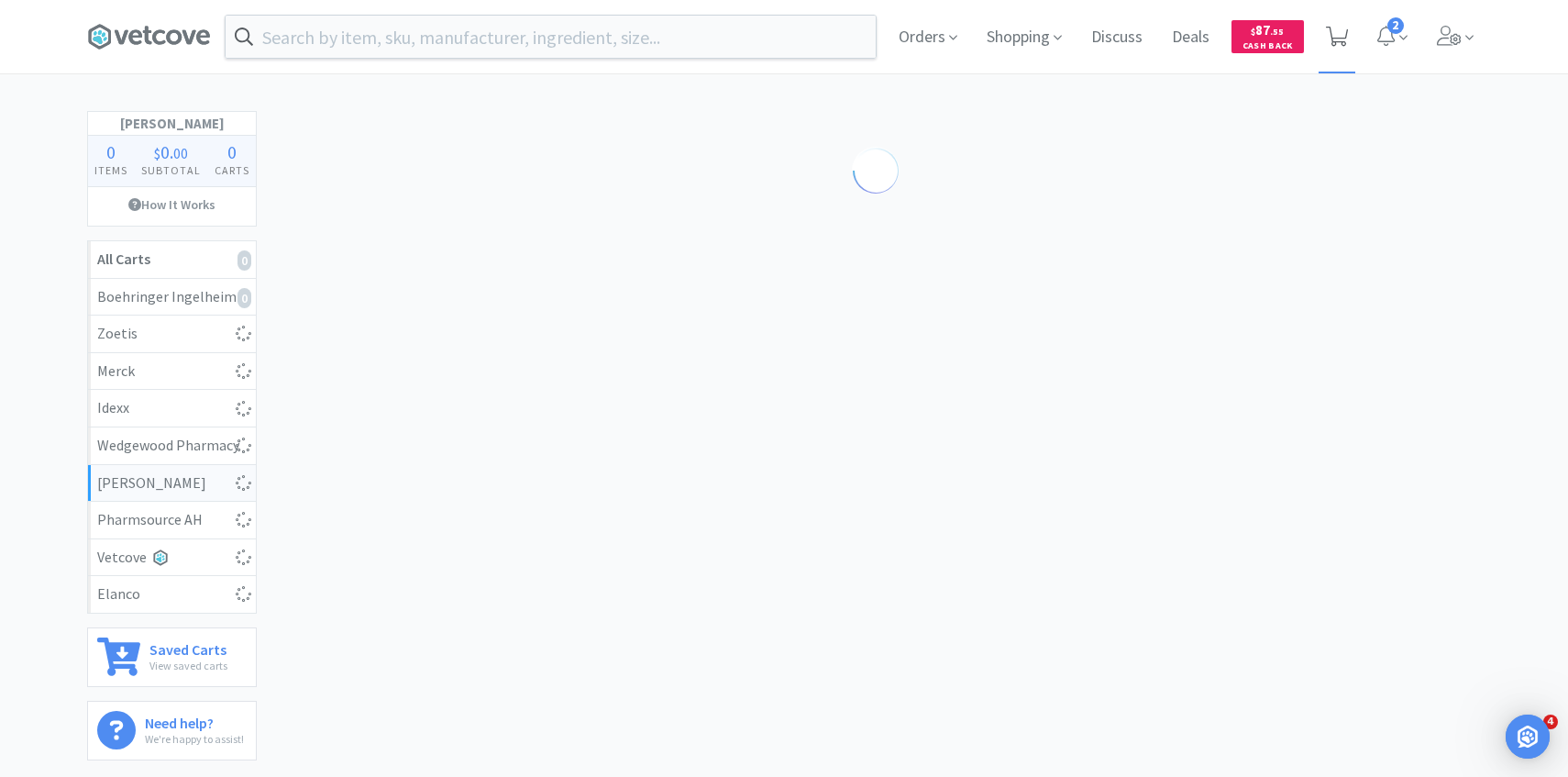
select select "2"
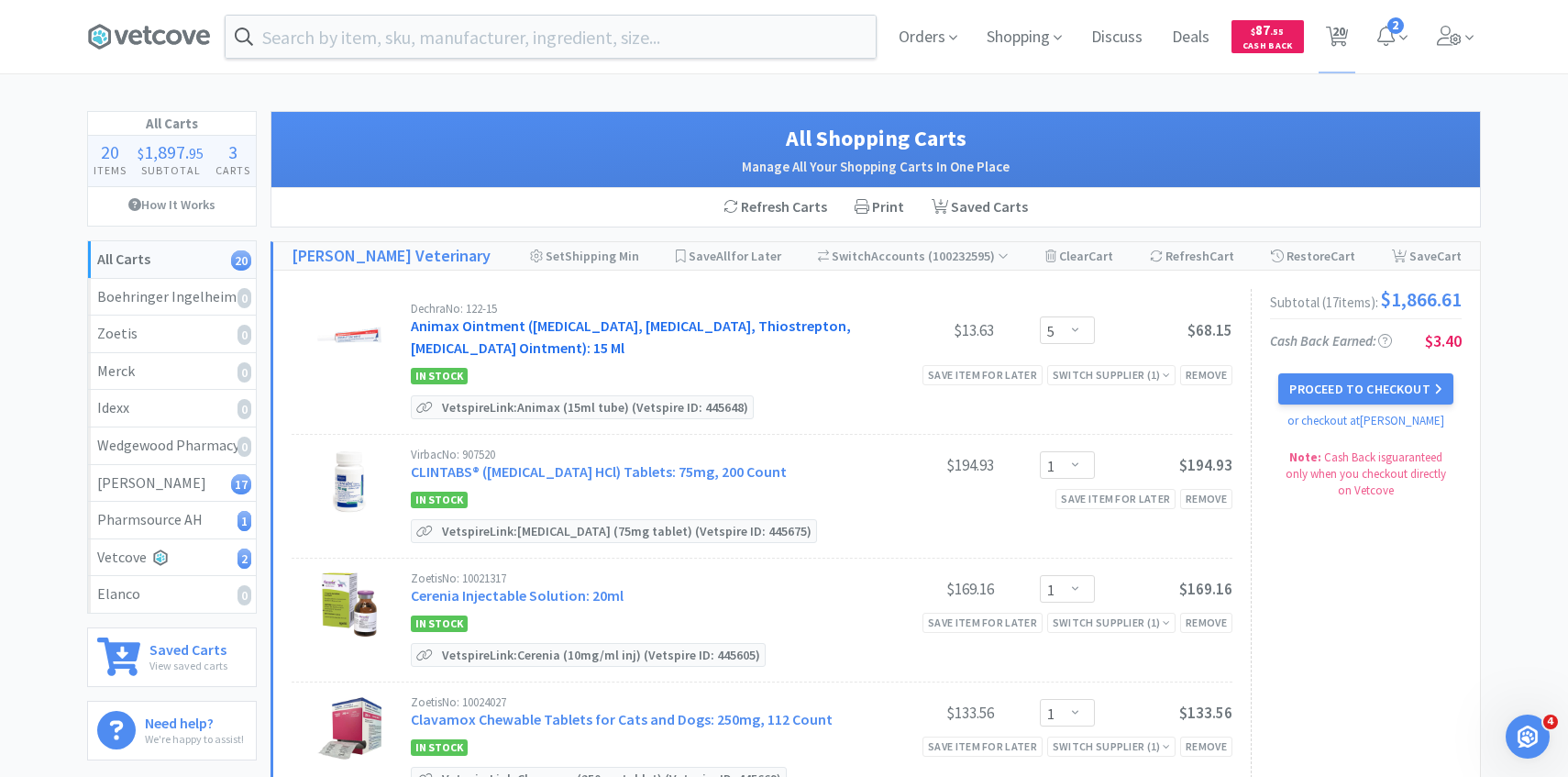
click at [602, 331] on link "Animax Ointment ([MEDICAL_DATA], [MEDICAL_DATA], Thiostrepton, [MEDICAL_DATA] O…" at bounding box center [631, 336] width 440 height 40
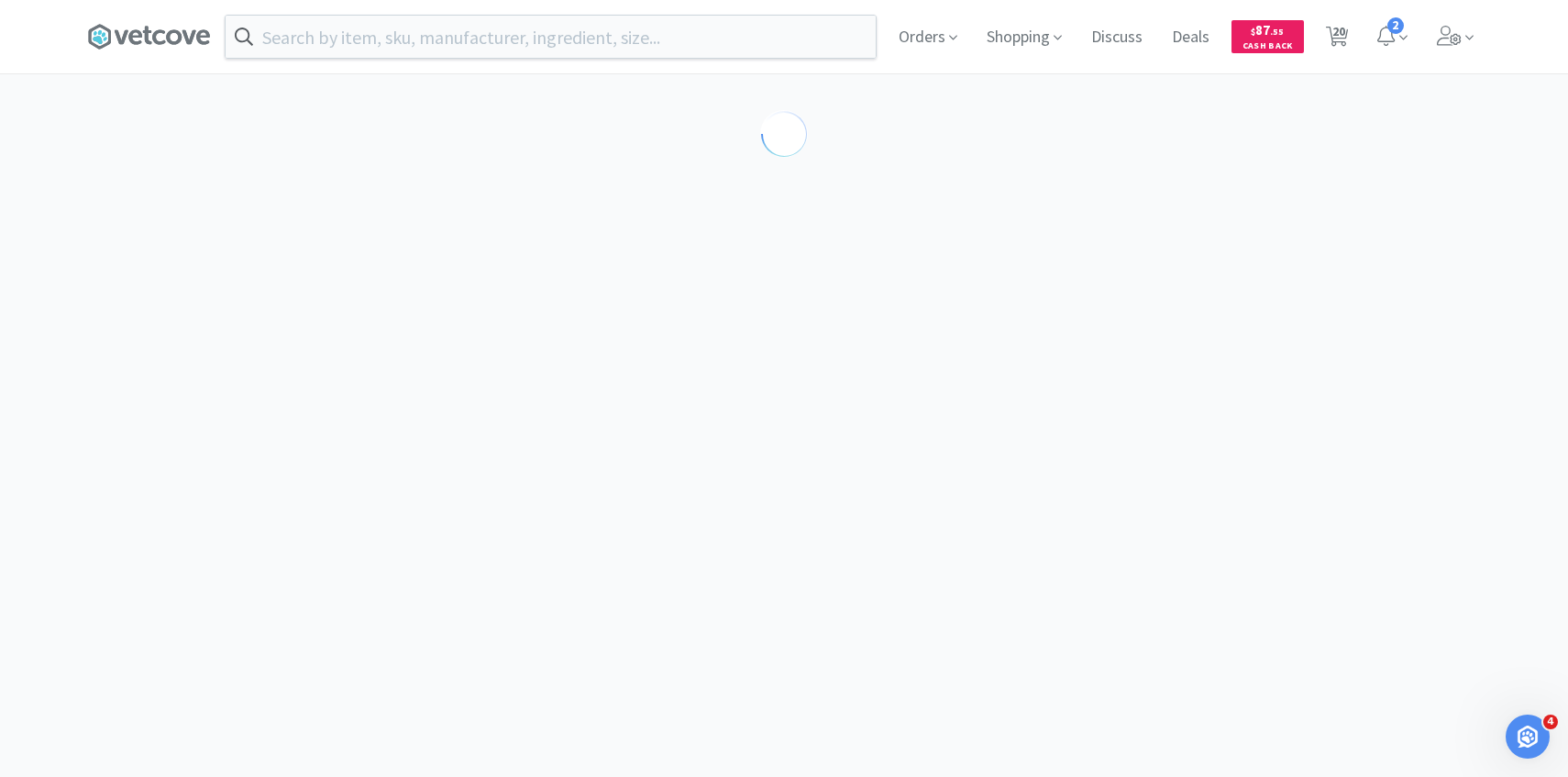
select select "143513"
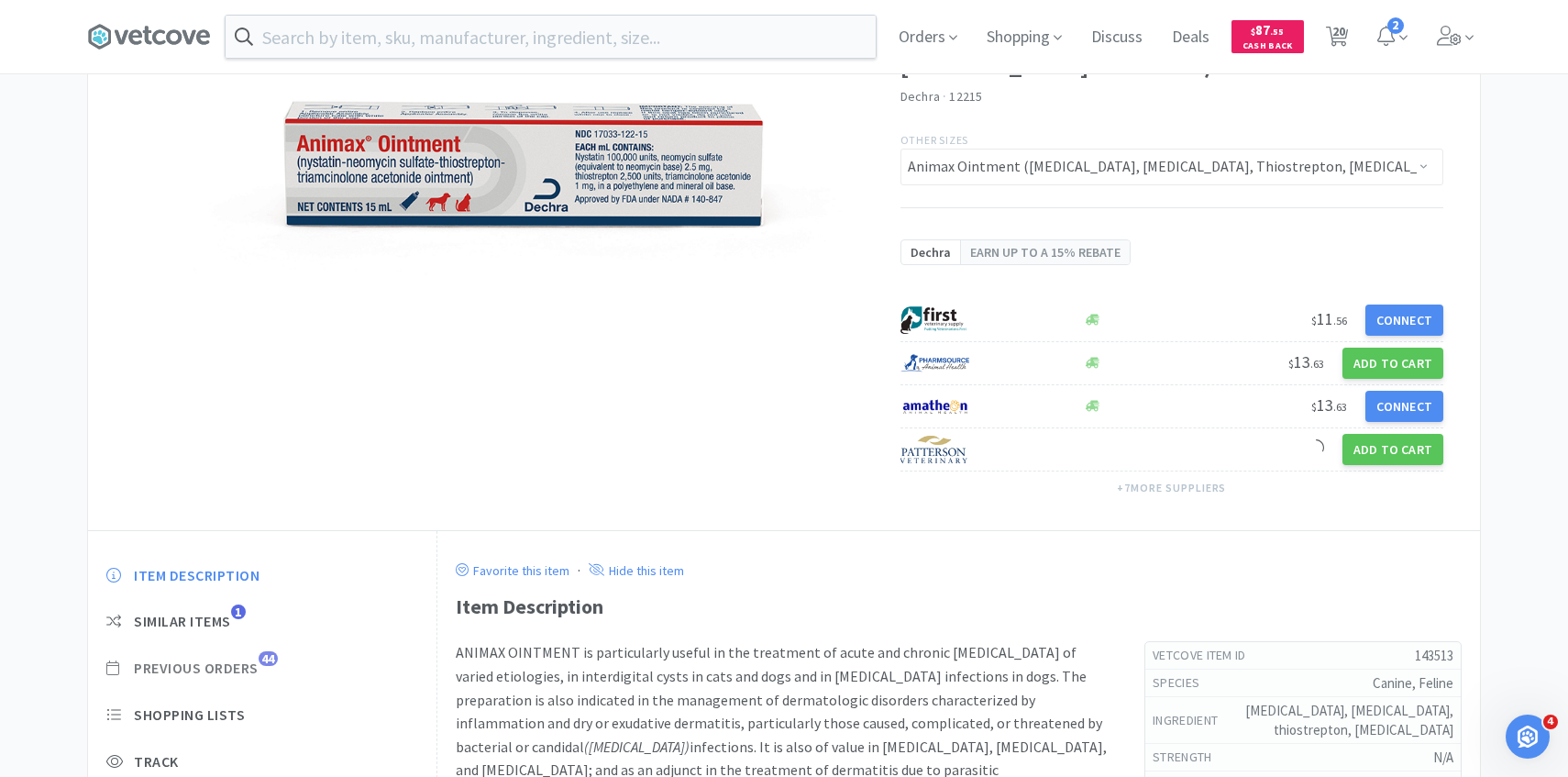
scroll to position [278, 0]
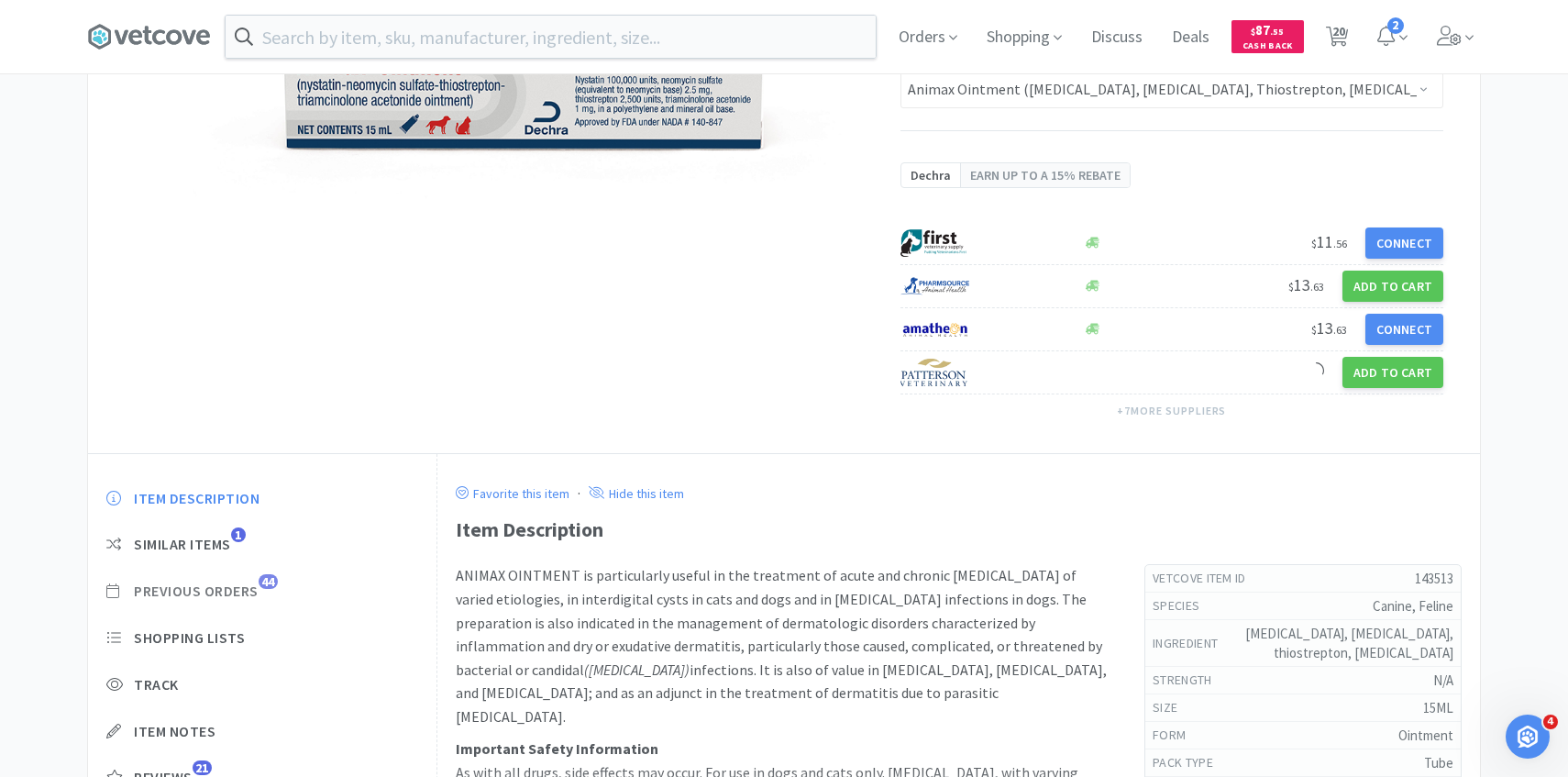
click at [256, 582] on span "Previous Orders" at bounding box center [196, 590] width 124 height 19
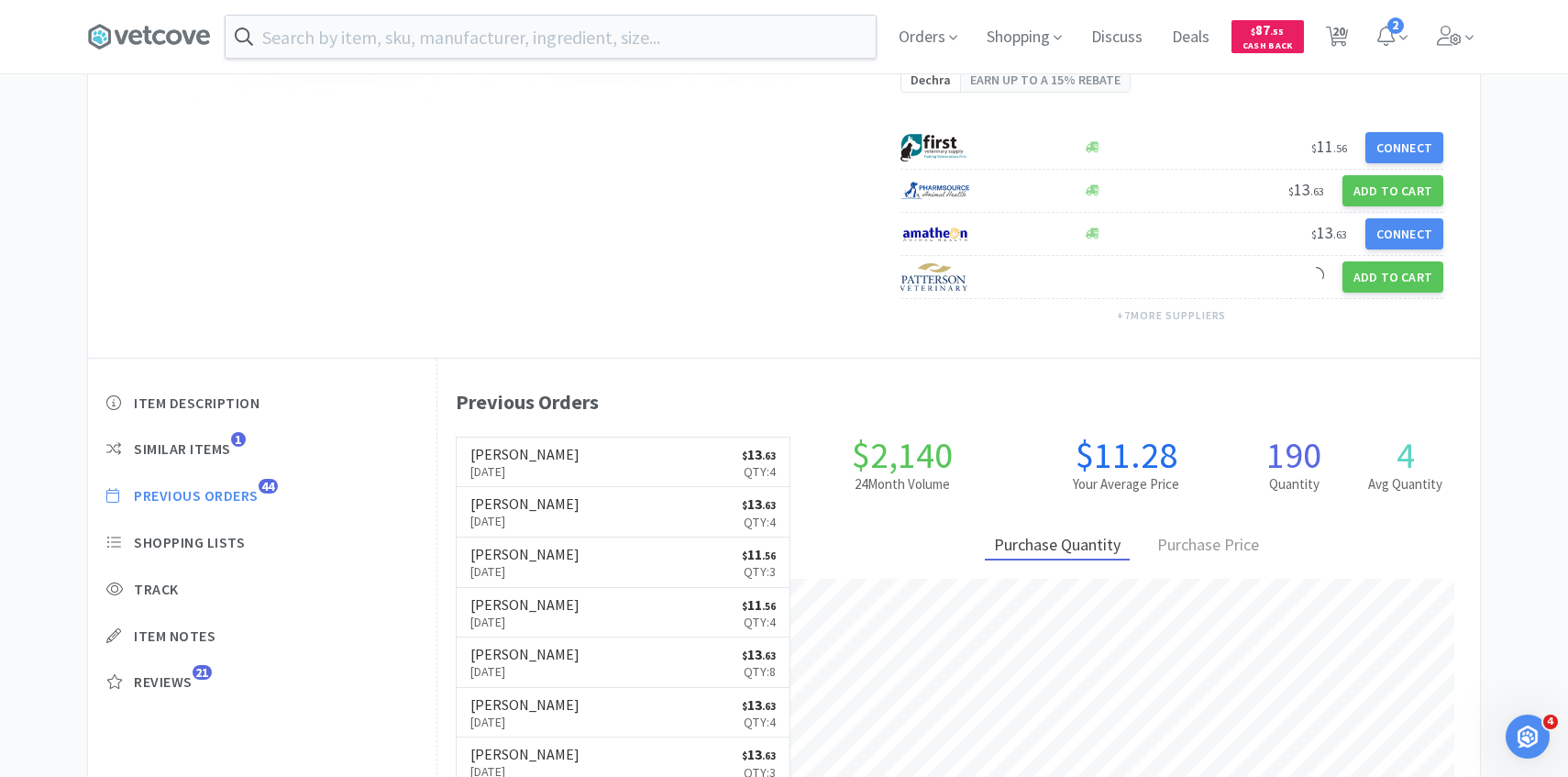
scroll to position [378, 0]
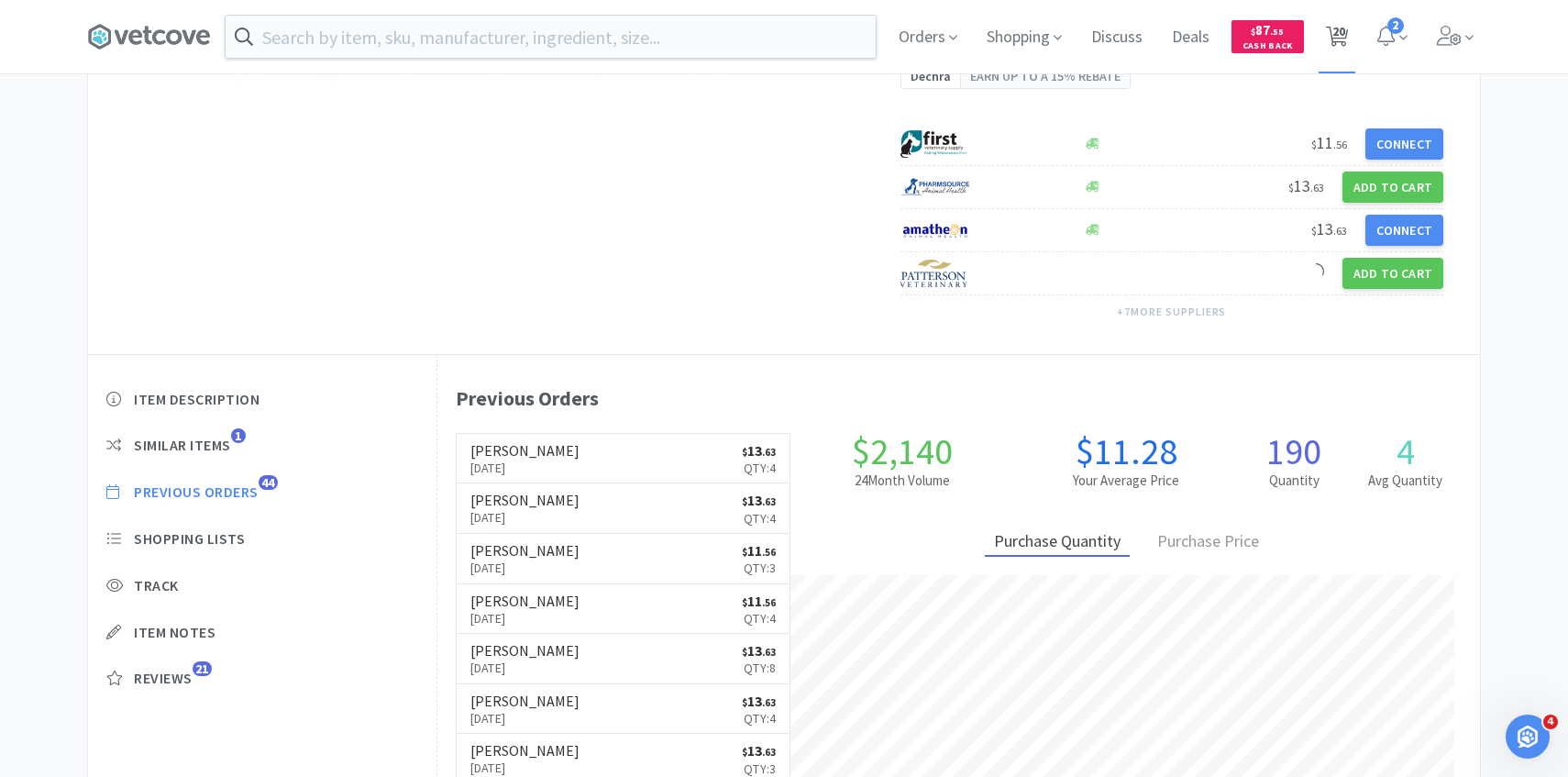
click at [1328, 38] on icon at bounding box center [1338, 37] width 23 height 20
select select "5"
select select "1"
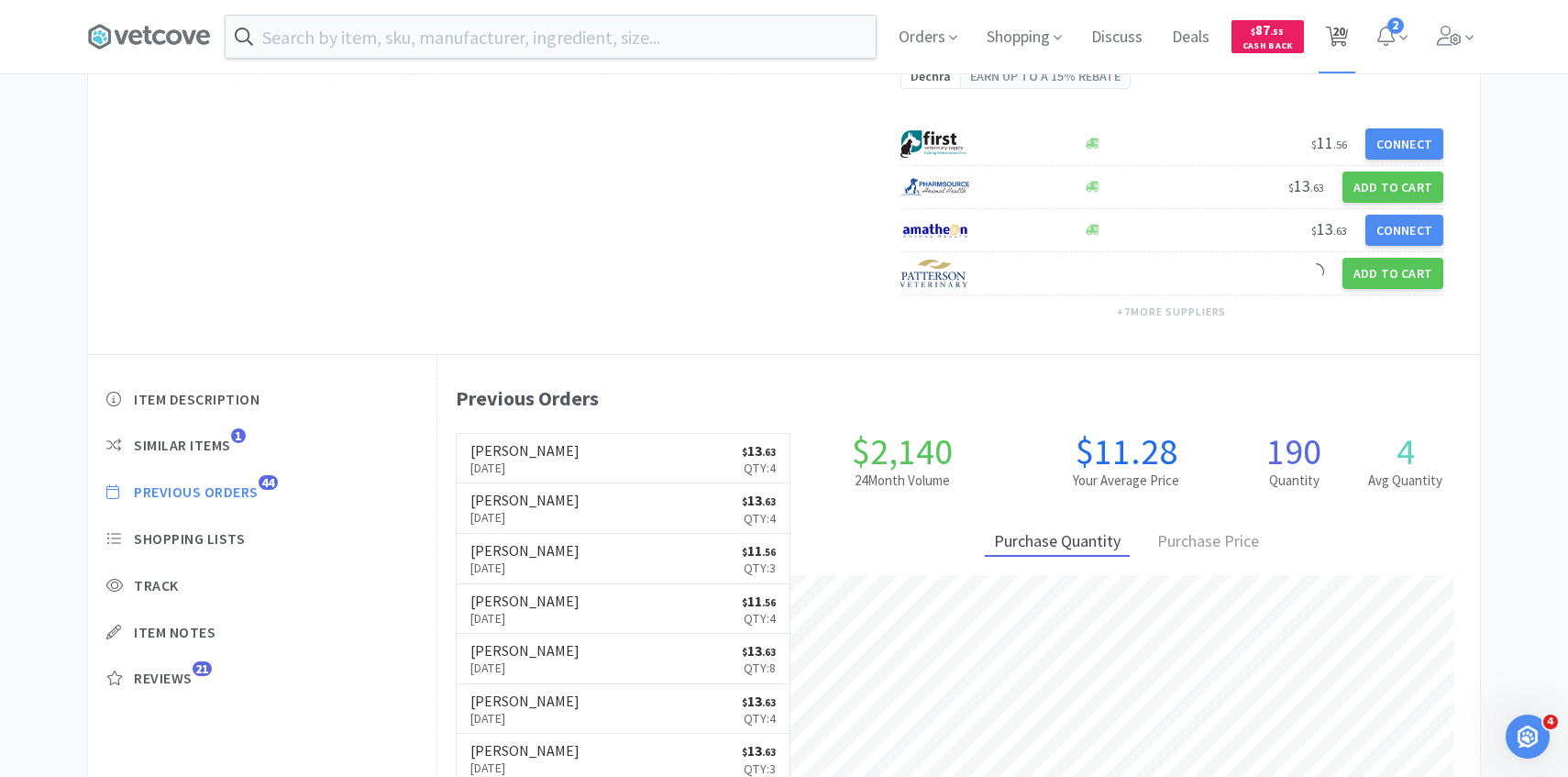
select select "3"
select select "1"
select select "3"
select select "2"
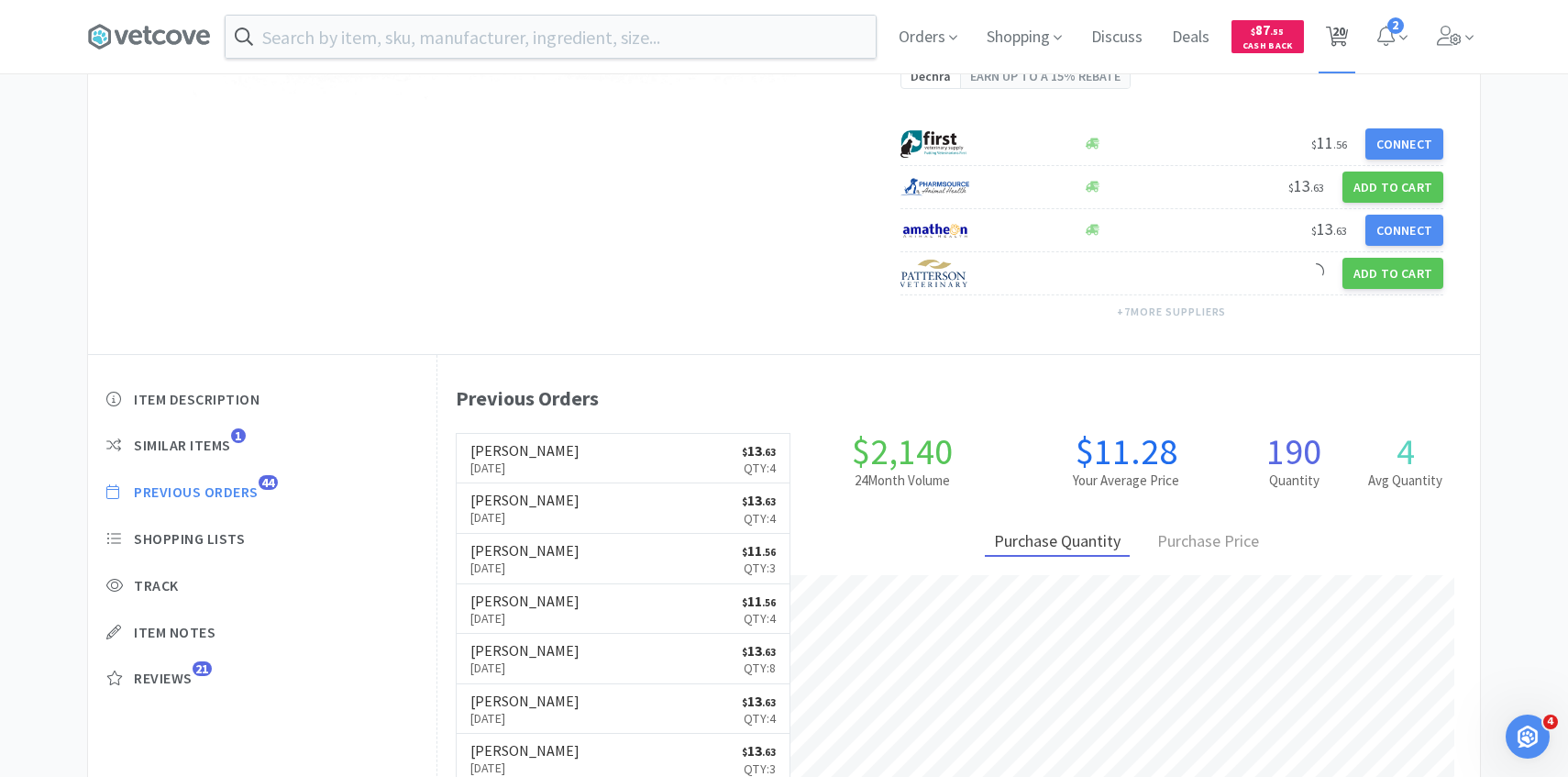
select select "2"
select select "1"
select select "2"
select select "1"
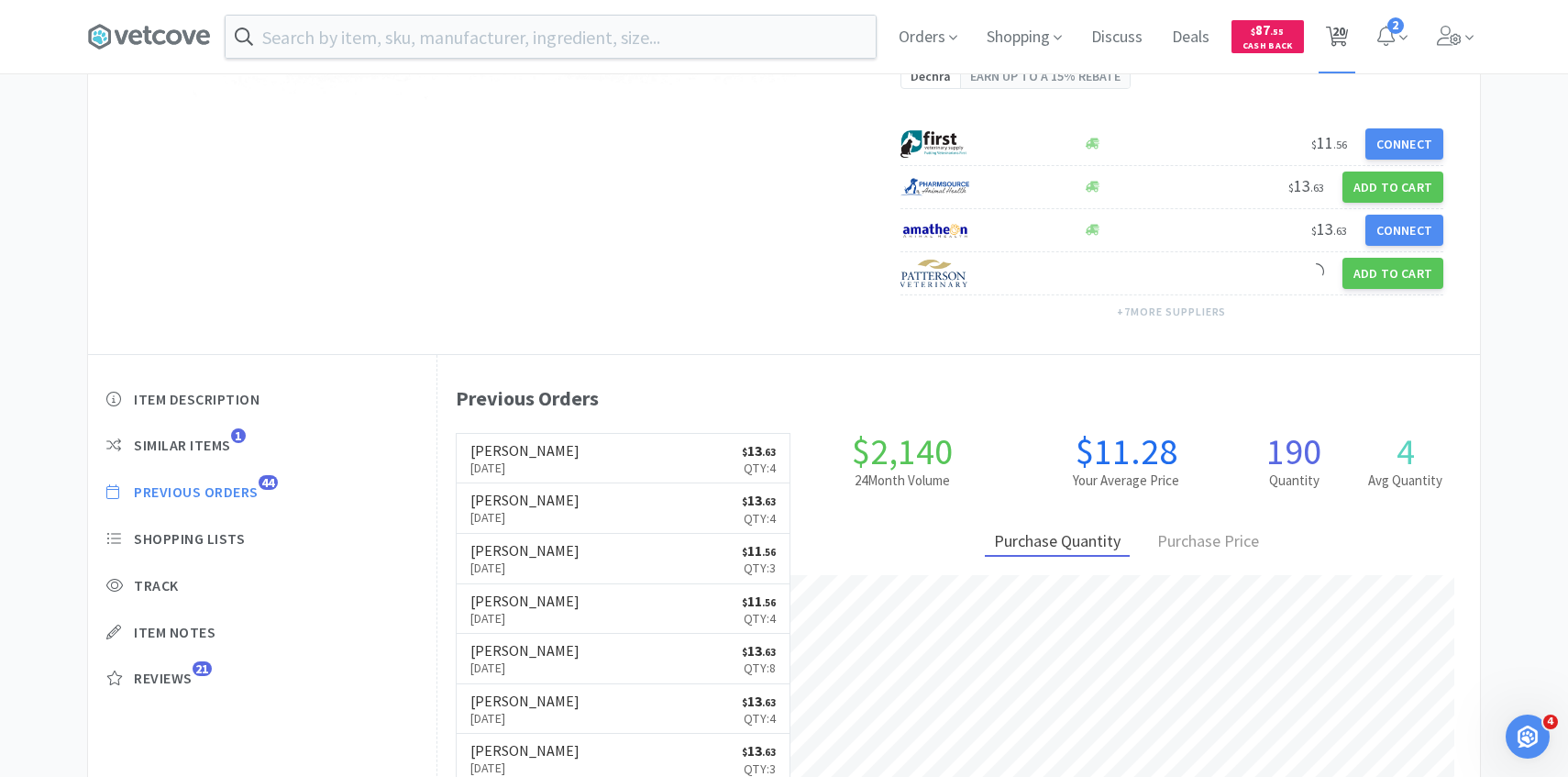
select select "2"
select select "1"
select select "2"
select select "1"
select select "2"
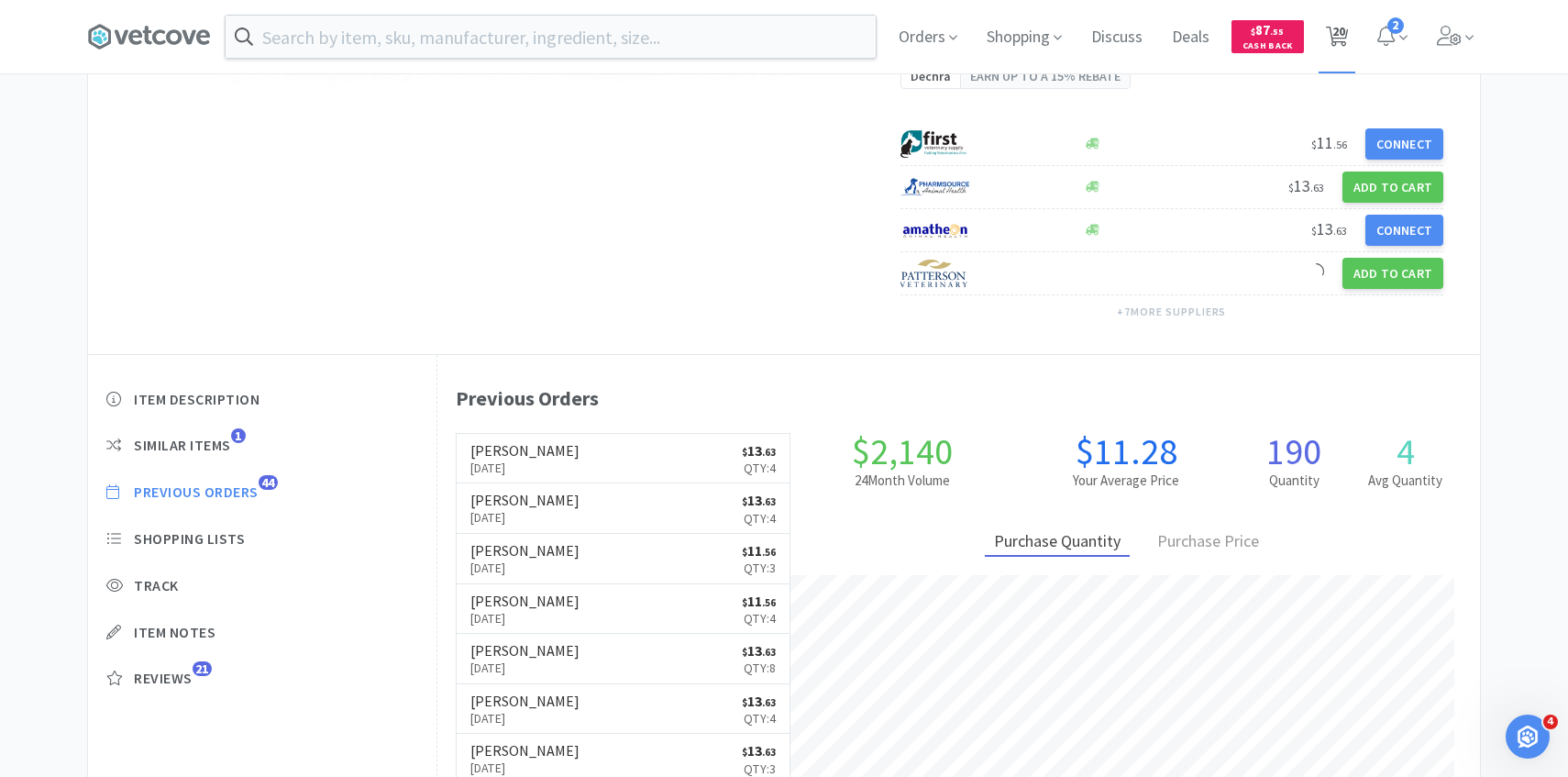
select select "2"
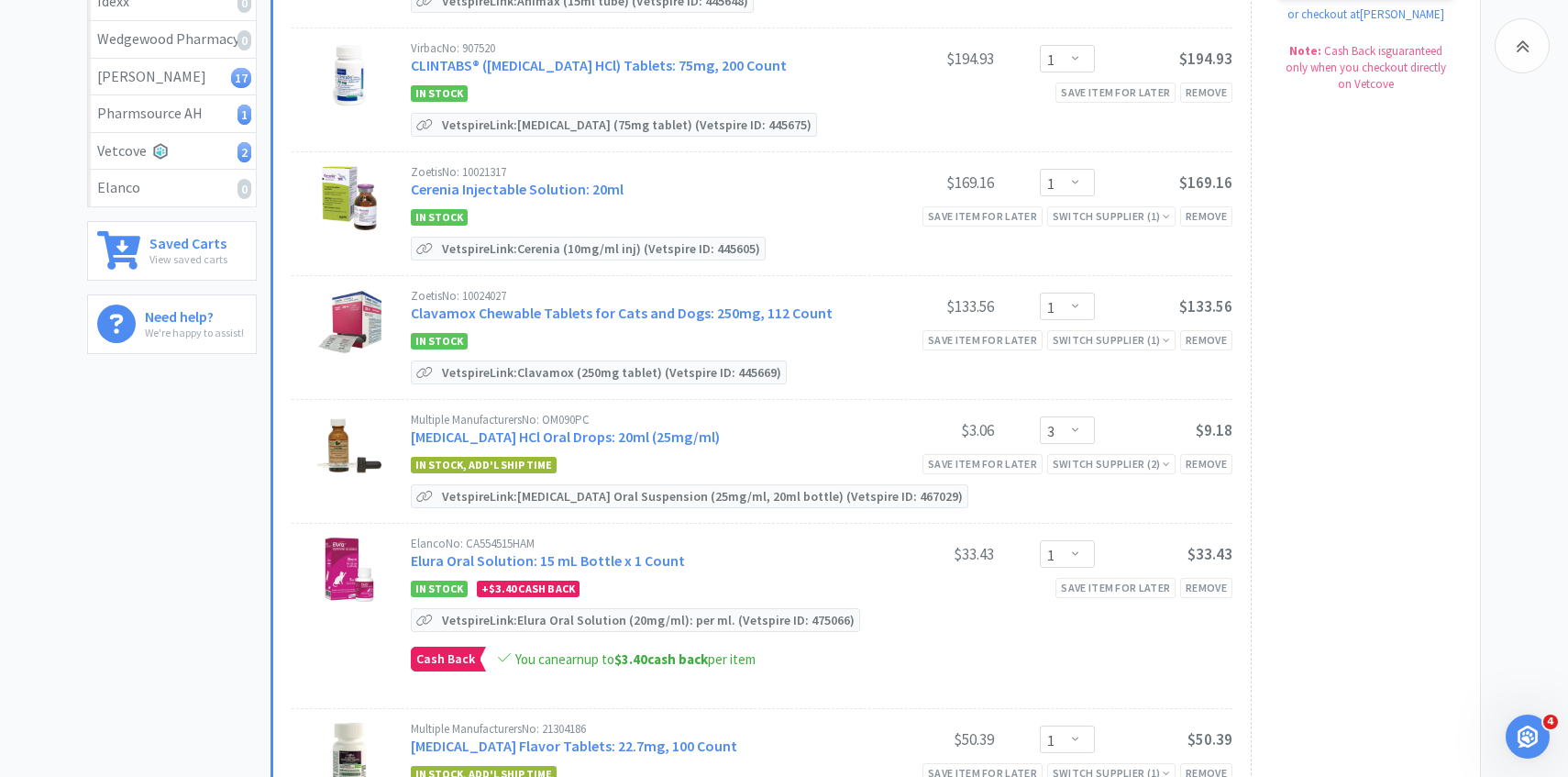
scroll to position [408, 0]
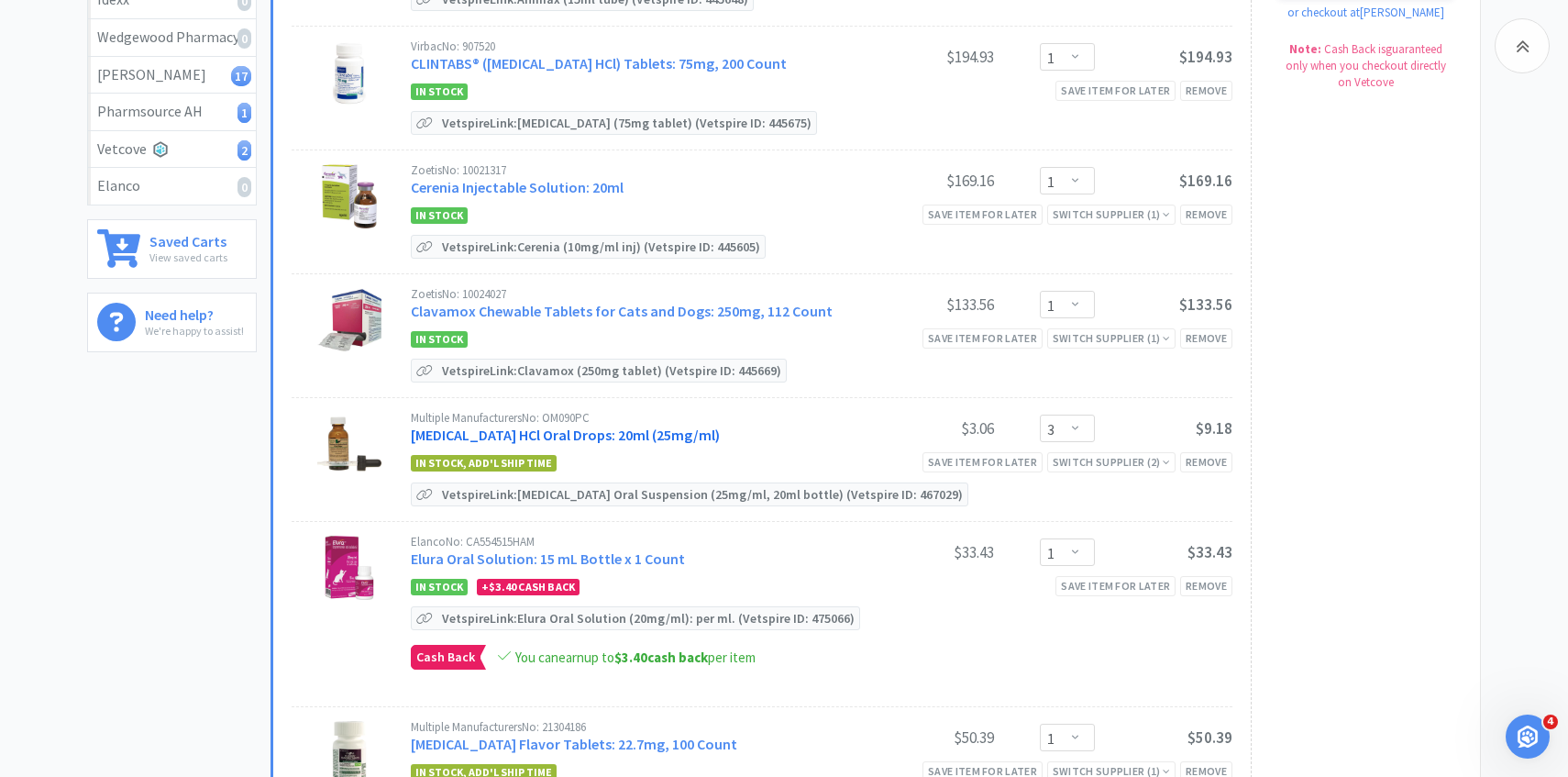
click at [631, 434] on link "Clindamycin HCl Oral Drops: 20ml (25mg/ml)" at bounding box center [565, 434] width 309 height 19
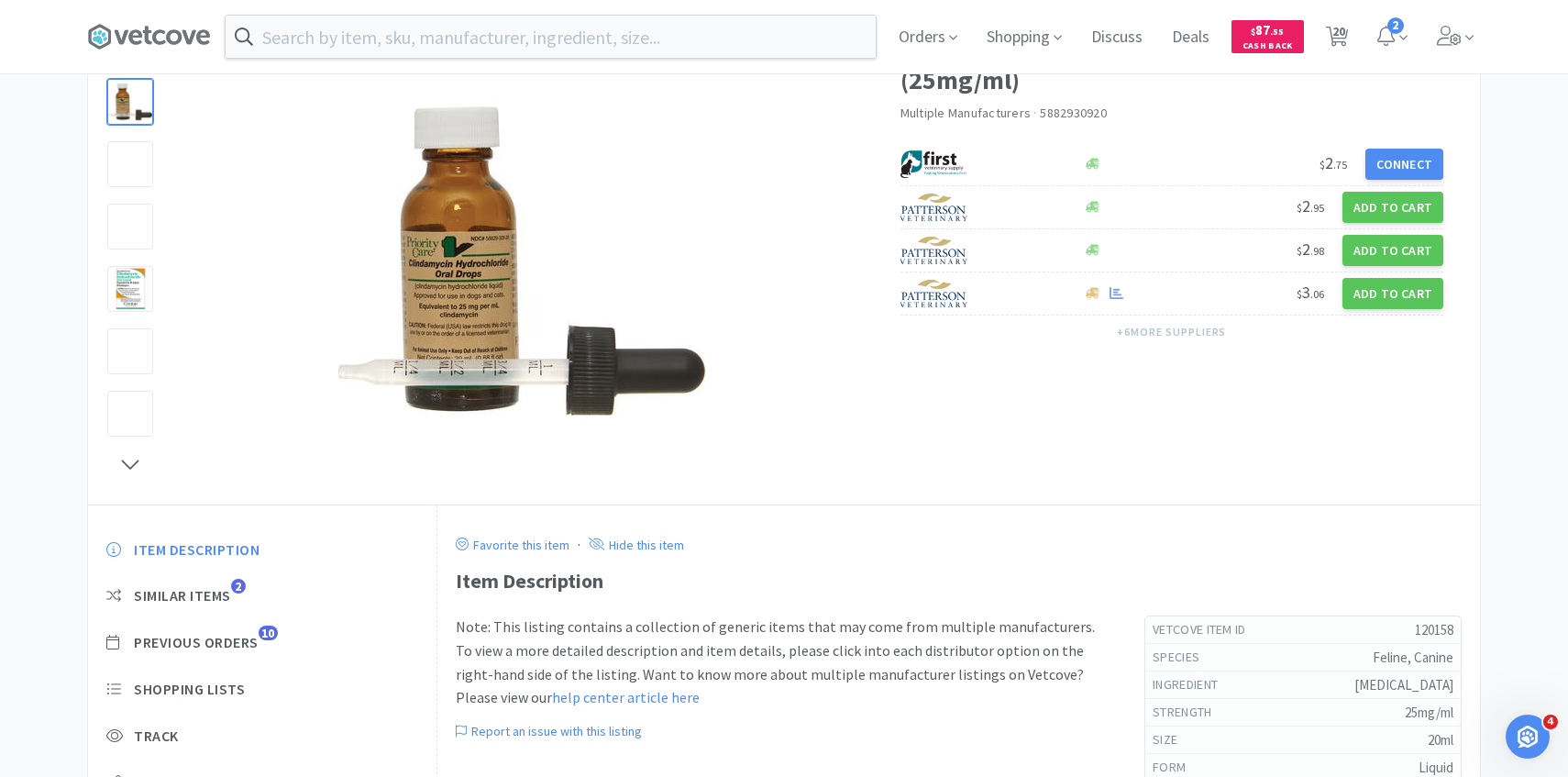
scroll to position [175, 0]
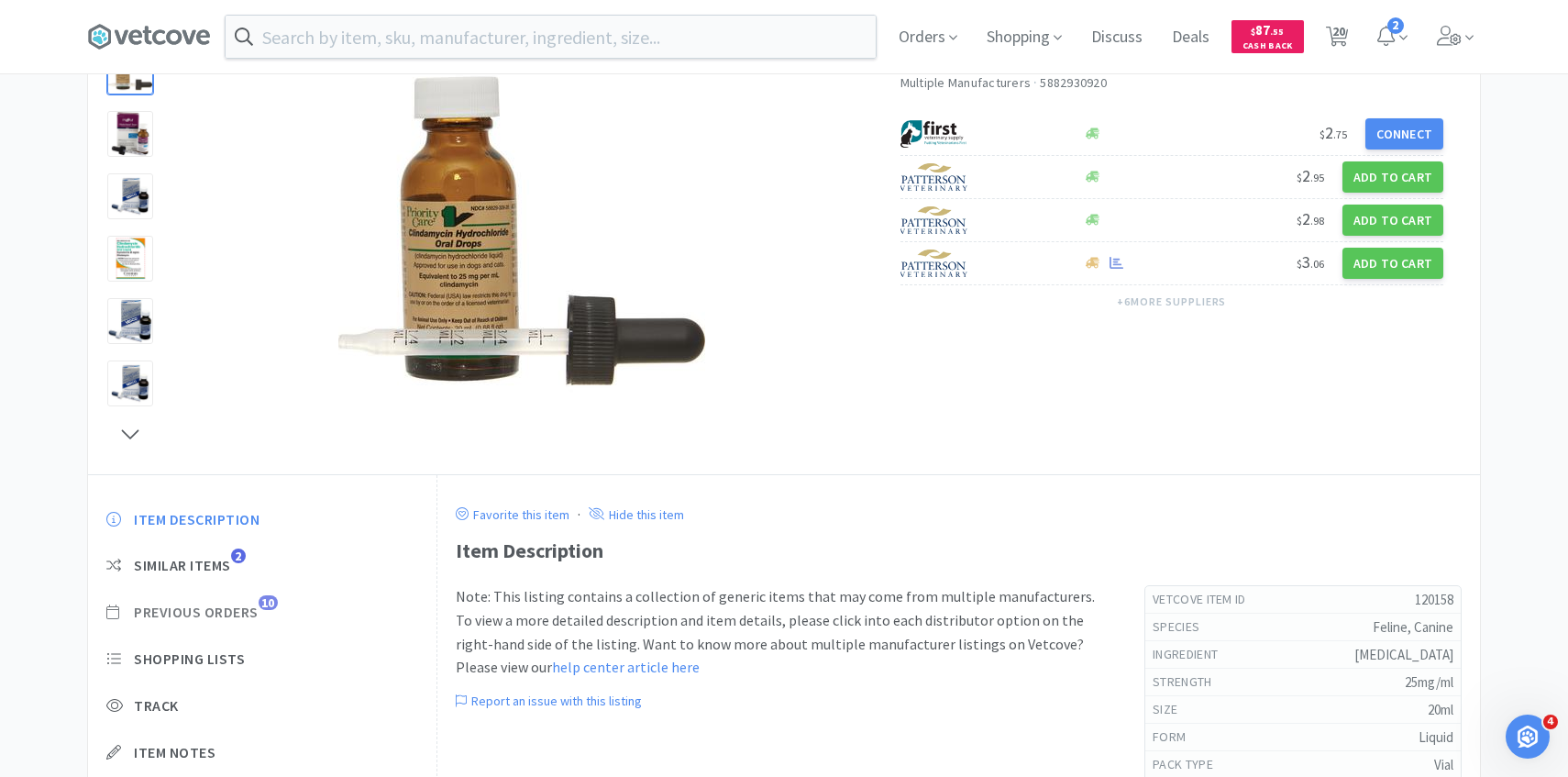
click at [264, 613] on span "Previous Orders 10" at bounding box center [263, 612] width 312 height 19
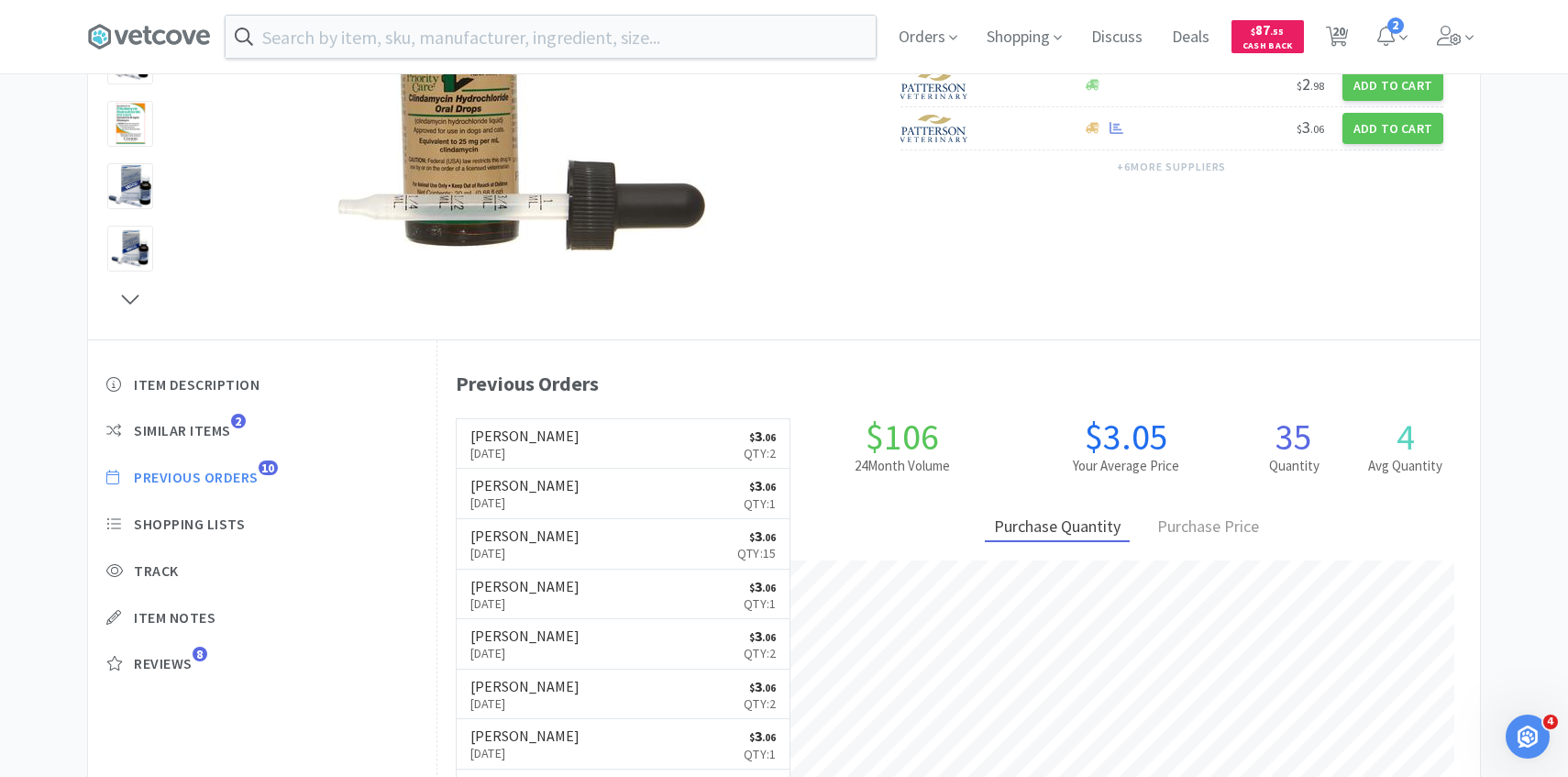
scroll to position [503, 1043]
click at [669, 435] on link "Patterson Sep 11th, 2025 $ 3 . 06 Qty: 2" at bounding box center [624, 444] width 334 height 50
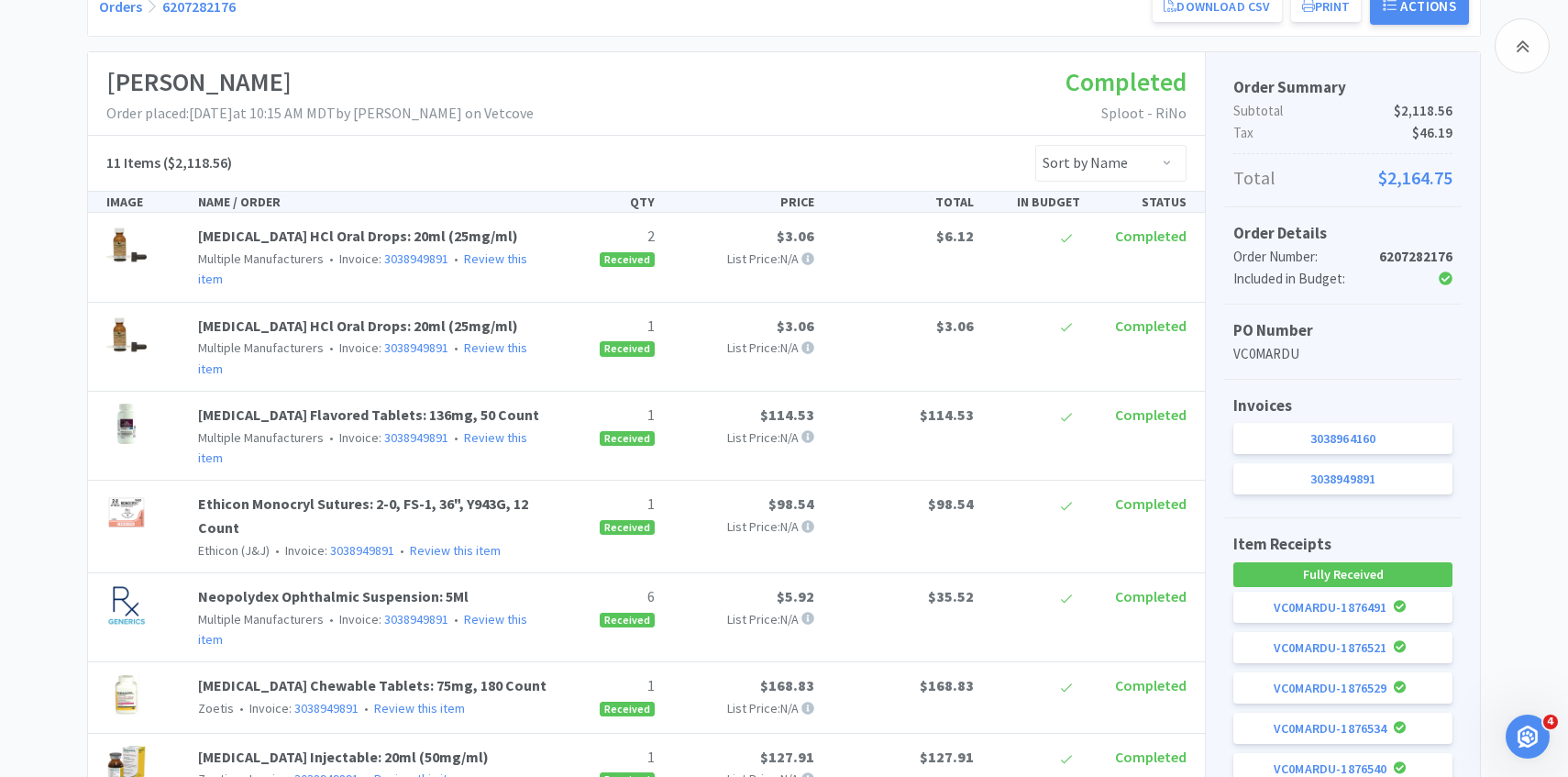
scroll to position [270, 0]
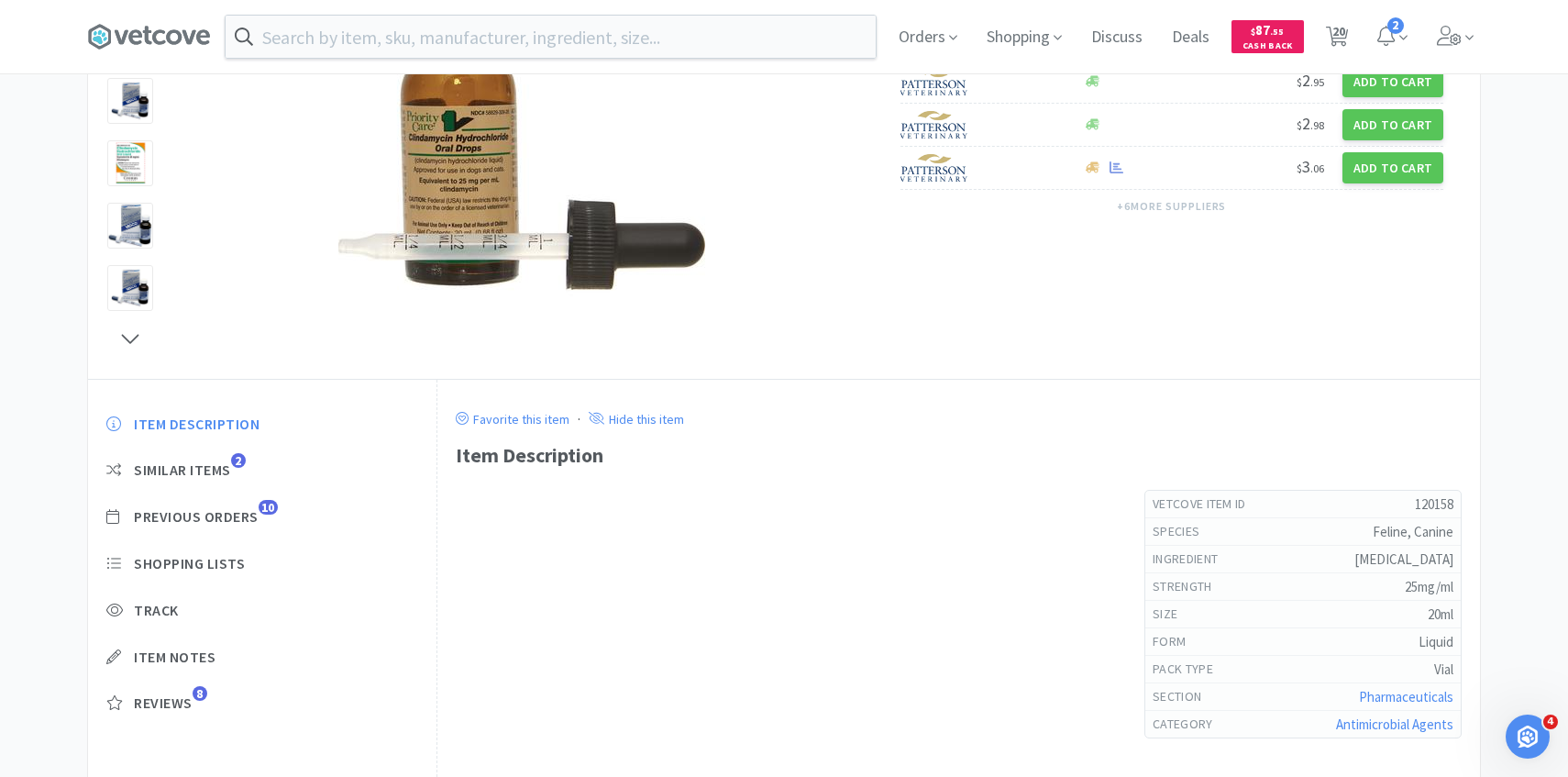
scroll to position [311, 0]
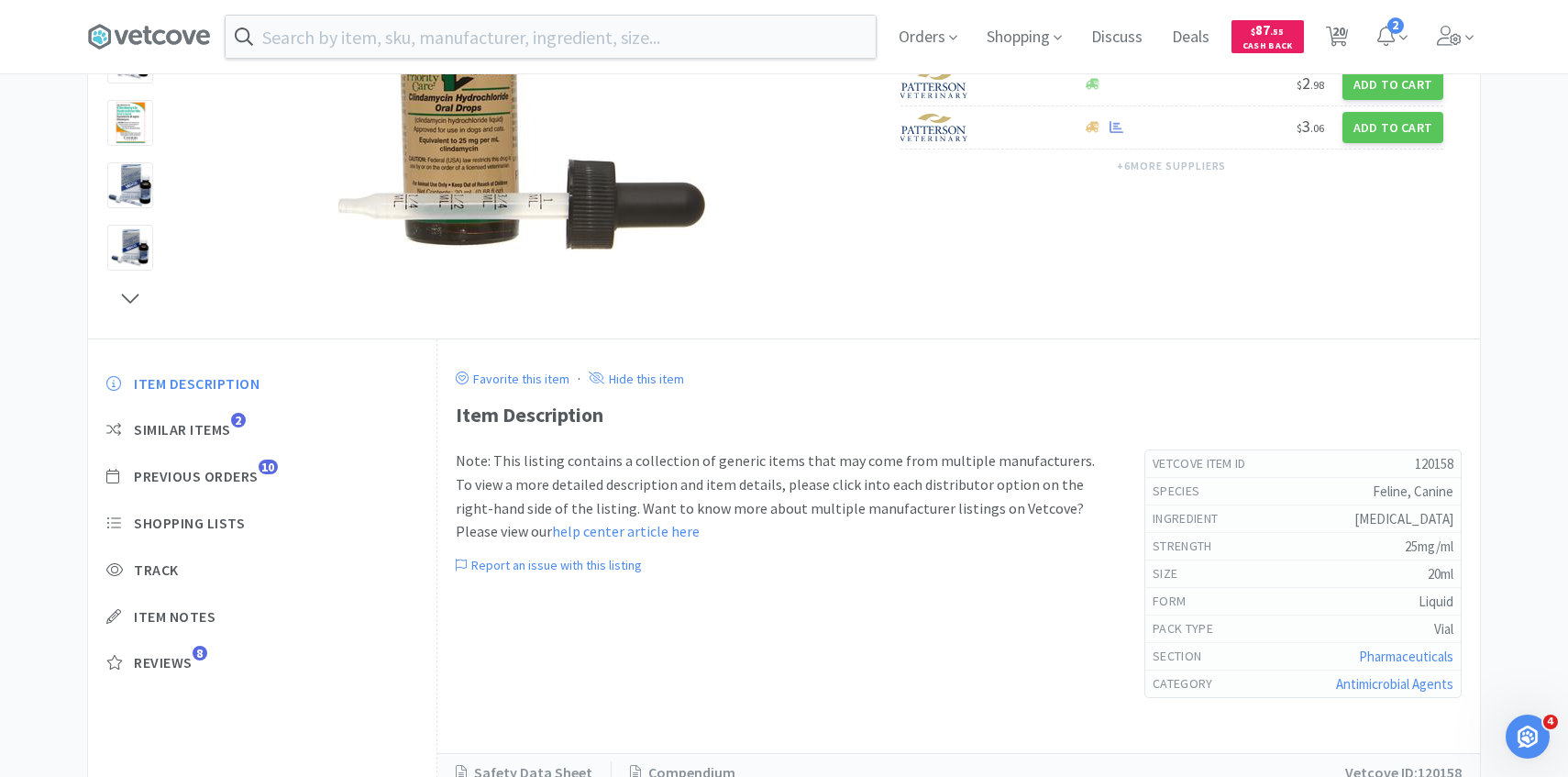
scroll to position [408, 0]
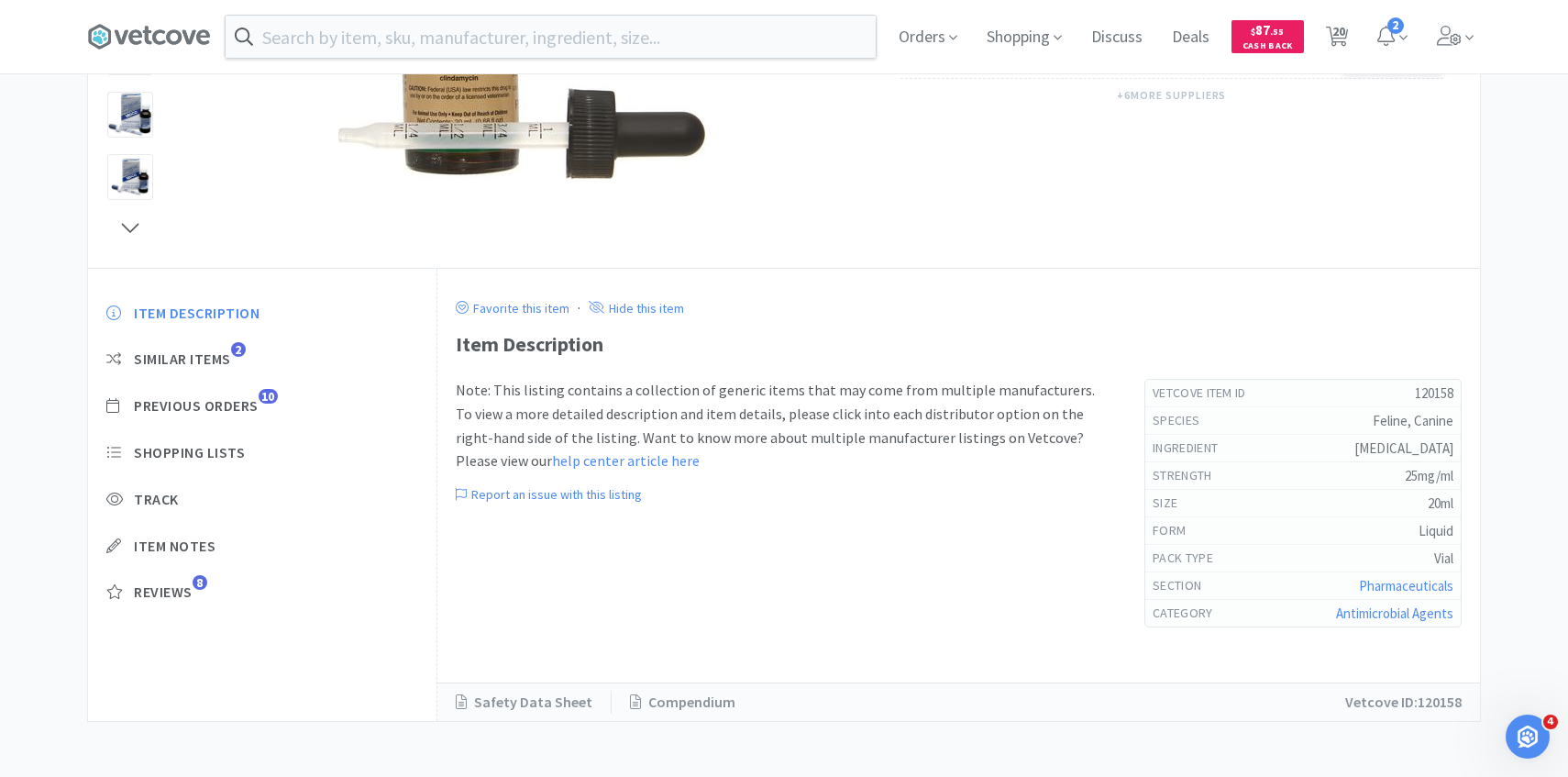
select select "5"
select select "1"
select select "3"
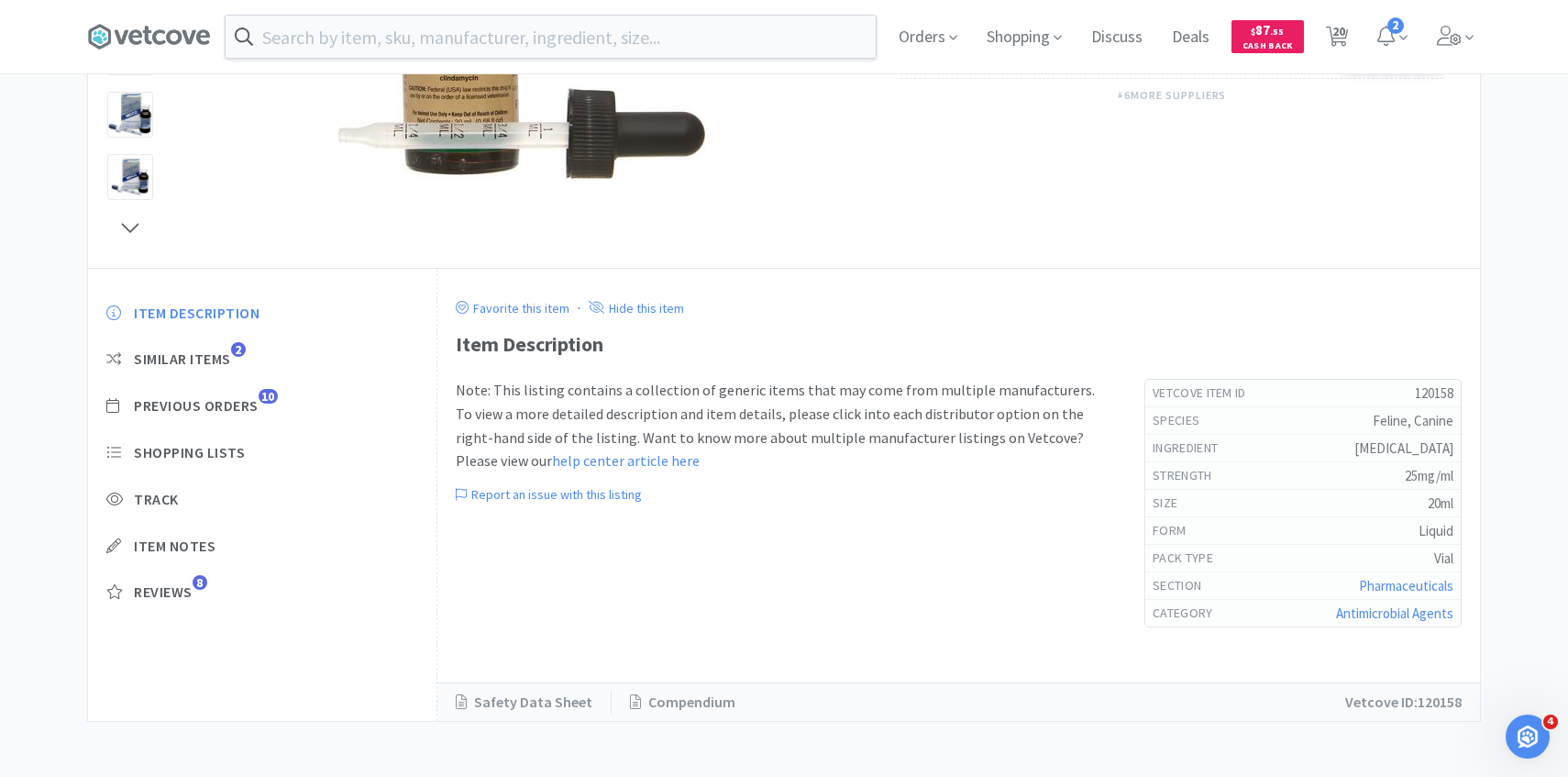
select select "1"
select select "3"
select select "2"
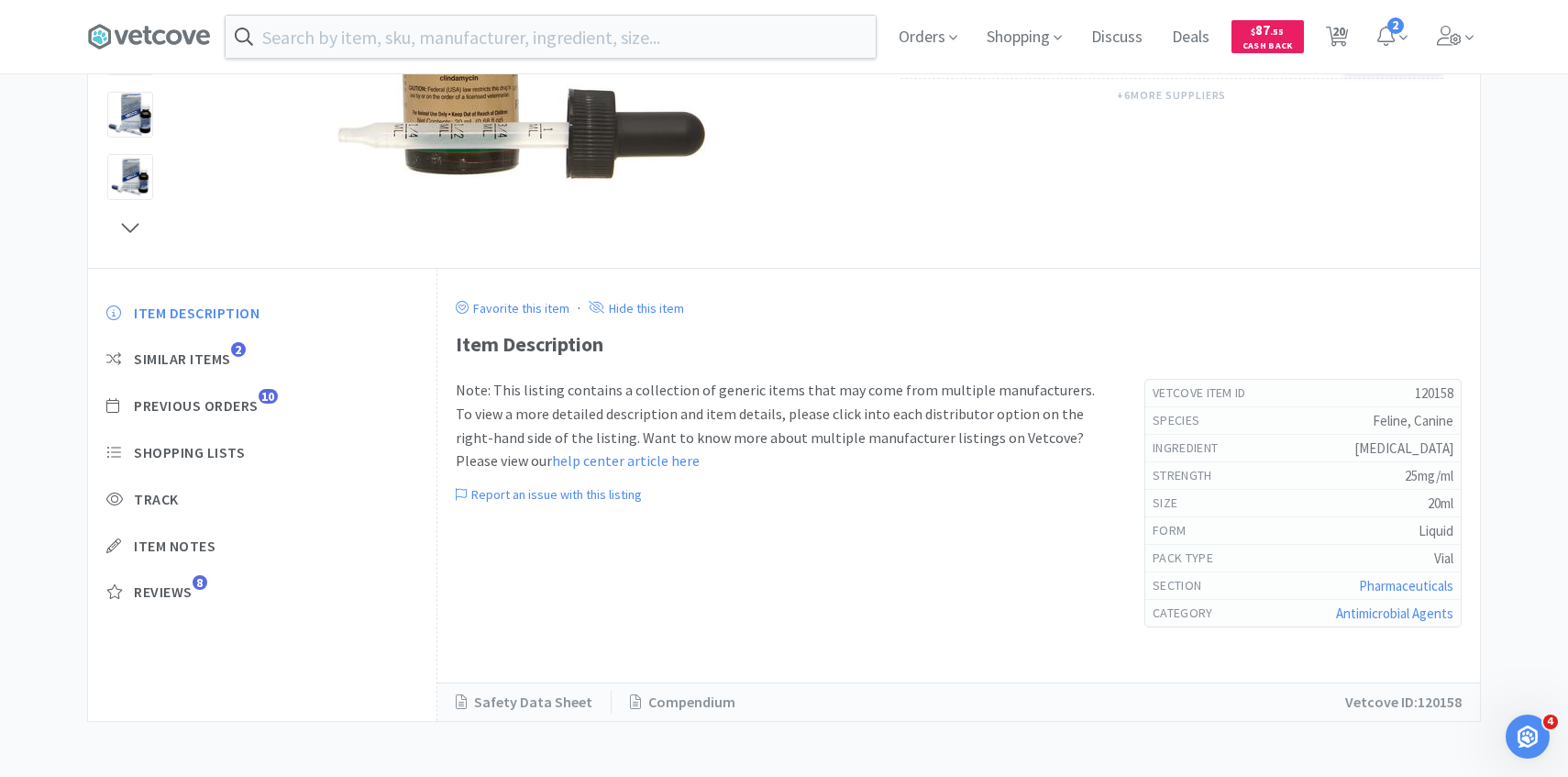
select select "2"
select select "1"
select select "2"
select select "1"
select select "2"
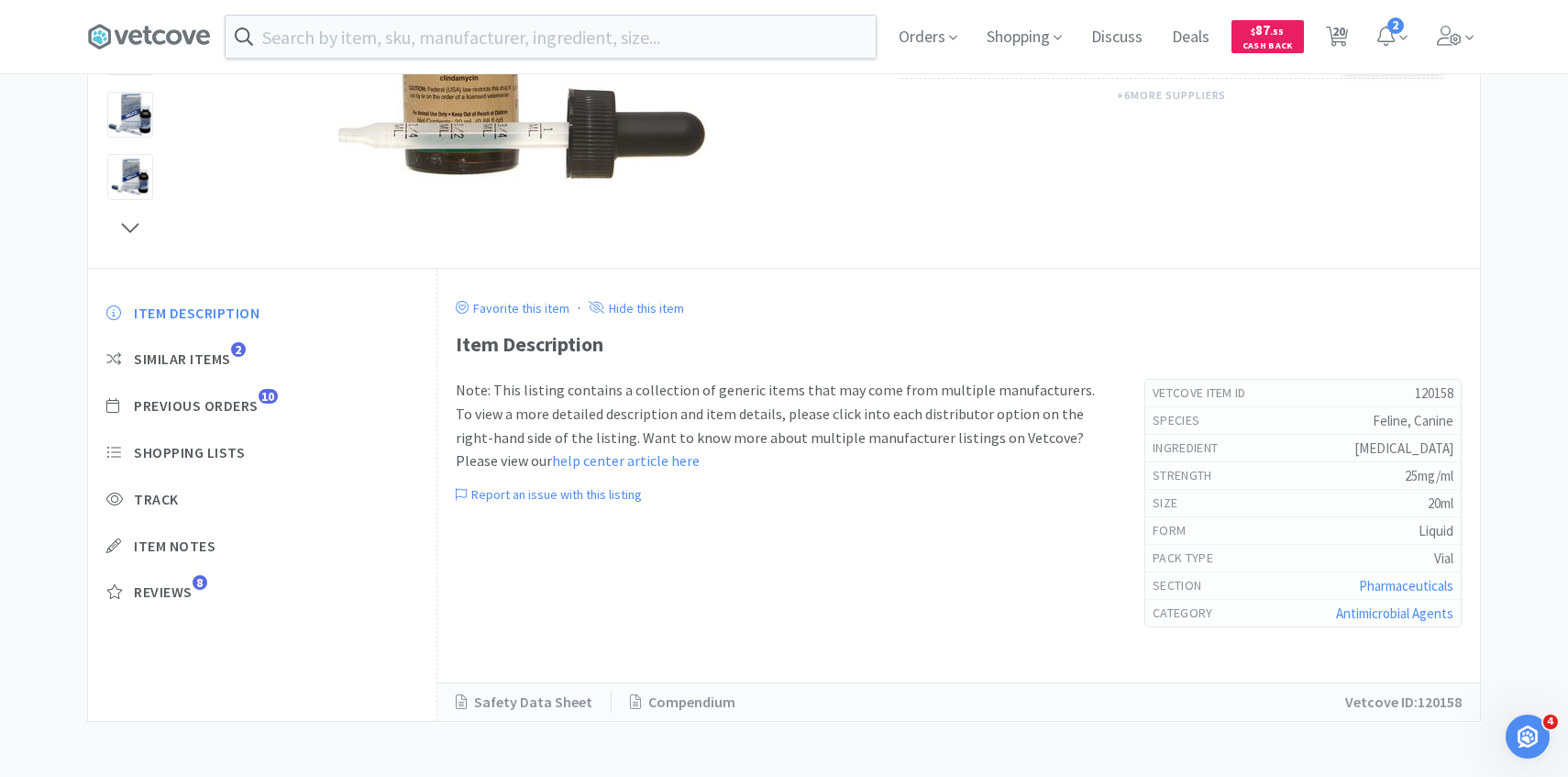
select select "1"
select select "2"
select select "1"
select select "2"
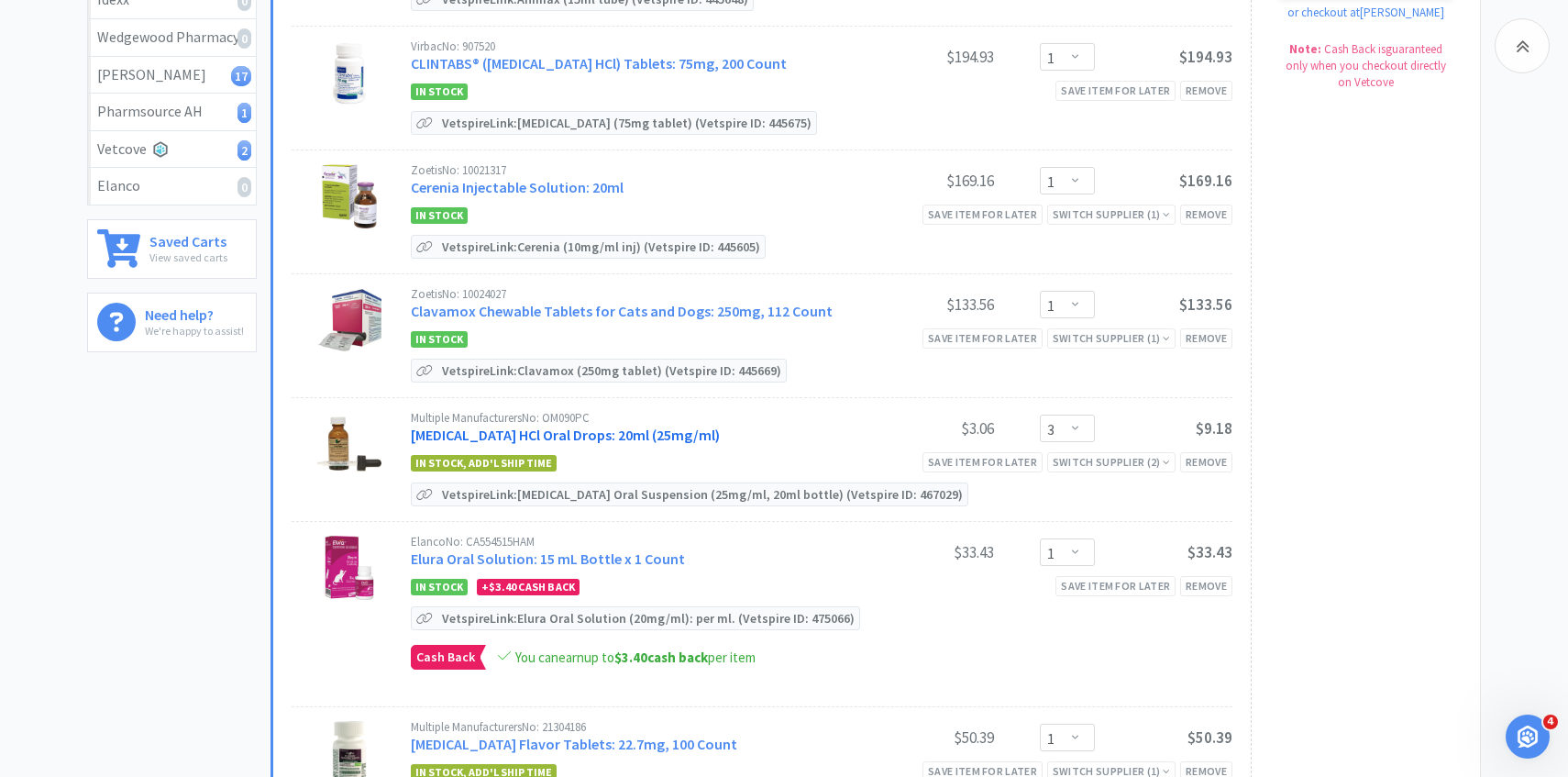
click at [613, 425] on link "Clindamycin HCl Oral Drops: 20ml (25mg/ml)" at bounding box center [565, 434] width 309 height 19
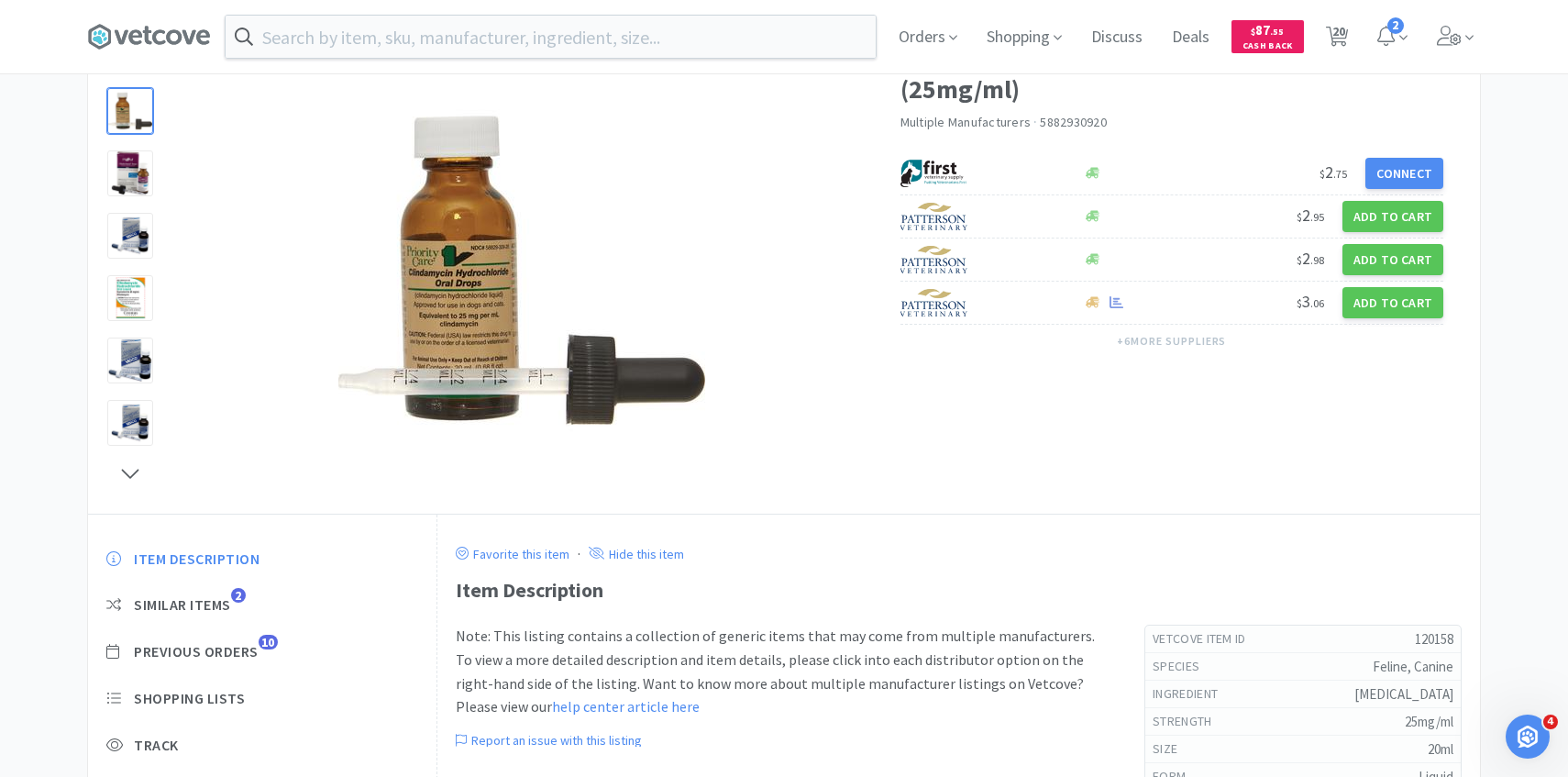
scroll to position [189, 0]
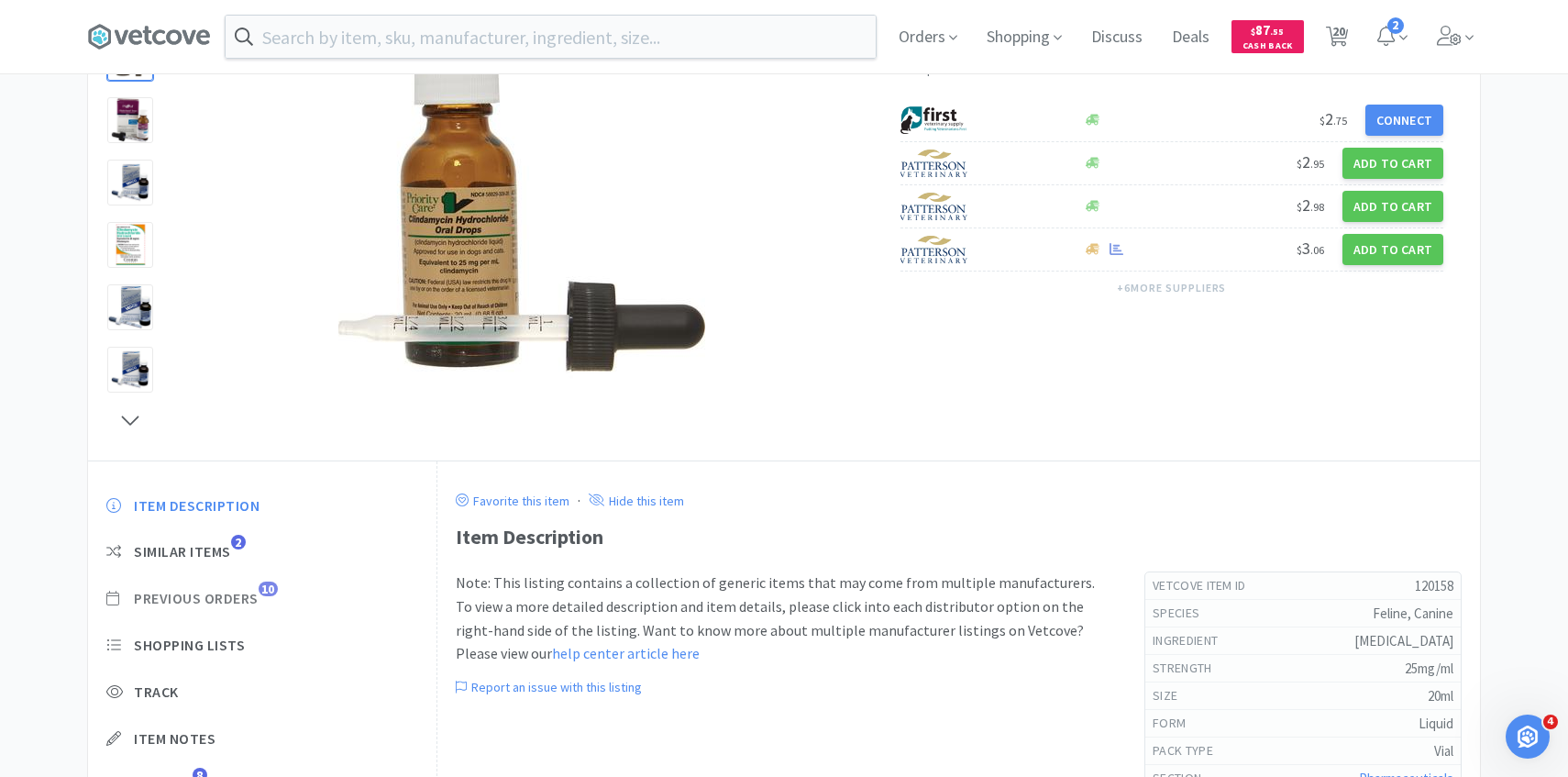
click at [265, 604] on span "Previous Orders 10" at bounding box center [263, 598] width 312 height 19
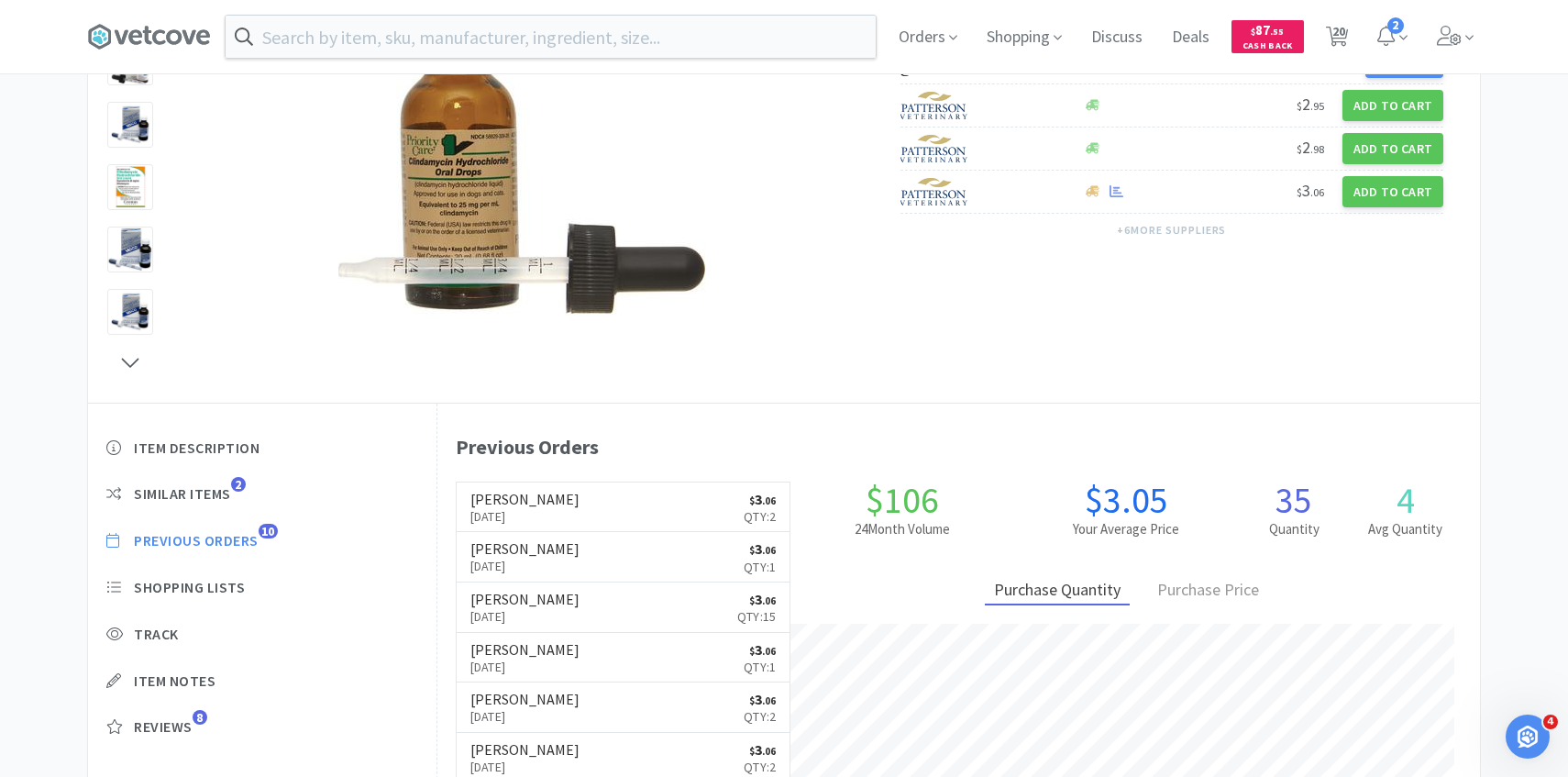
scroll to position [254, 0]
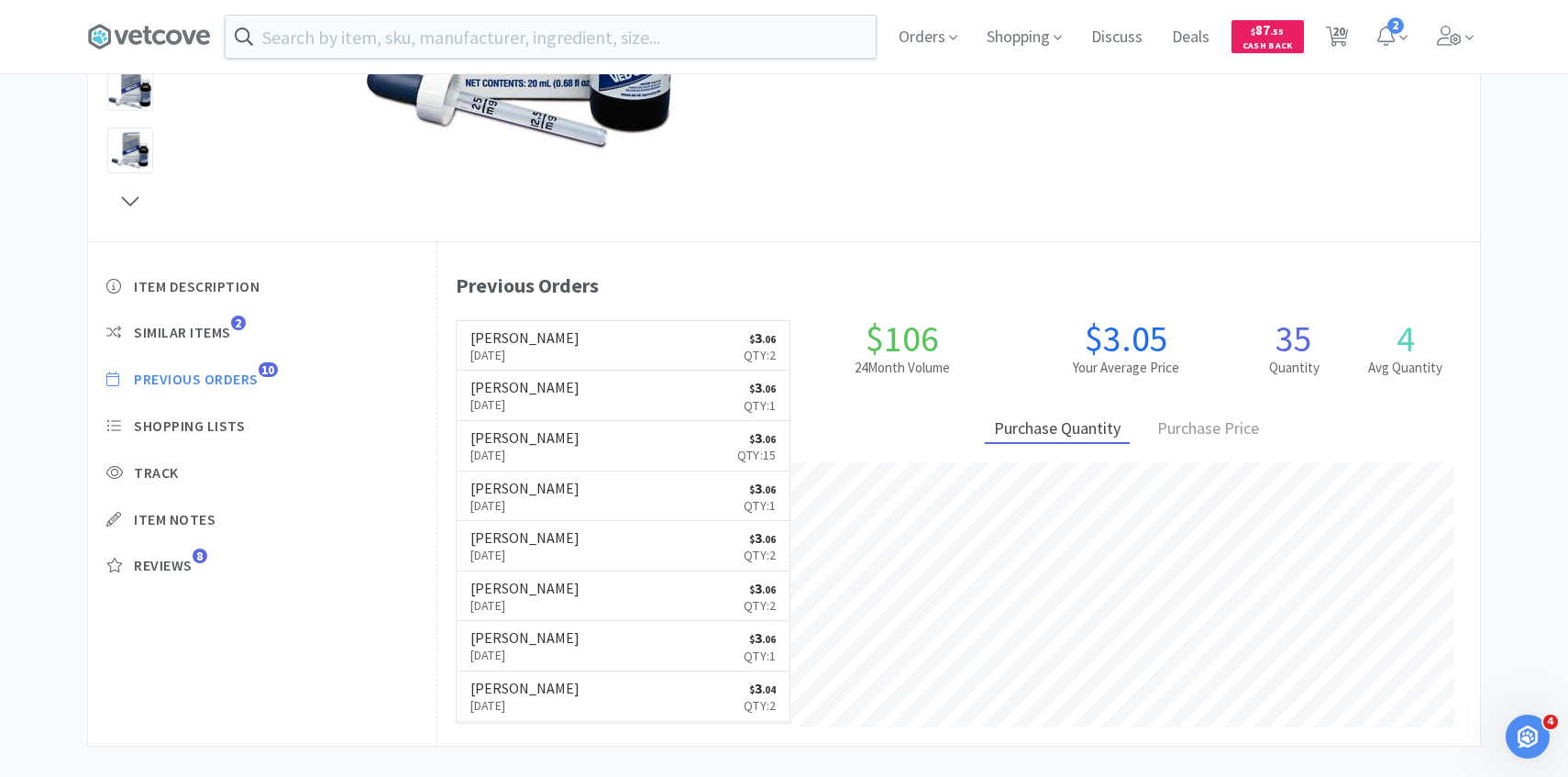
select select "5"
select select "1"
select select "3"
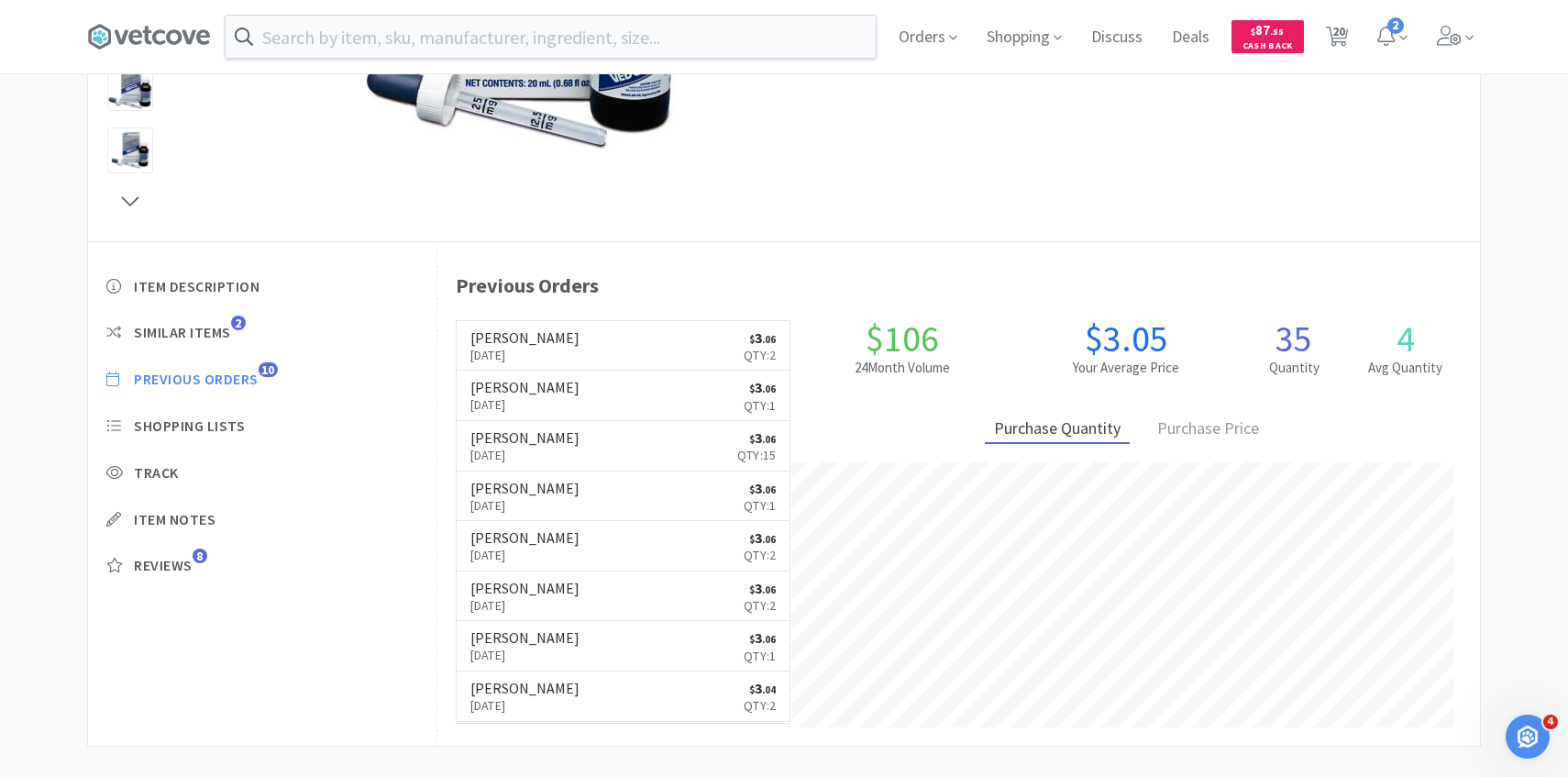
select select "1"
select select "3"
select select "2"
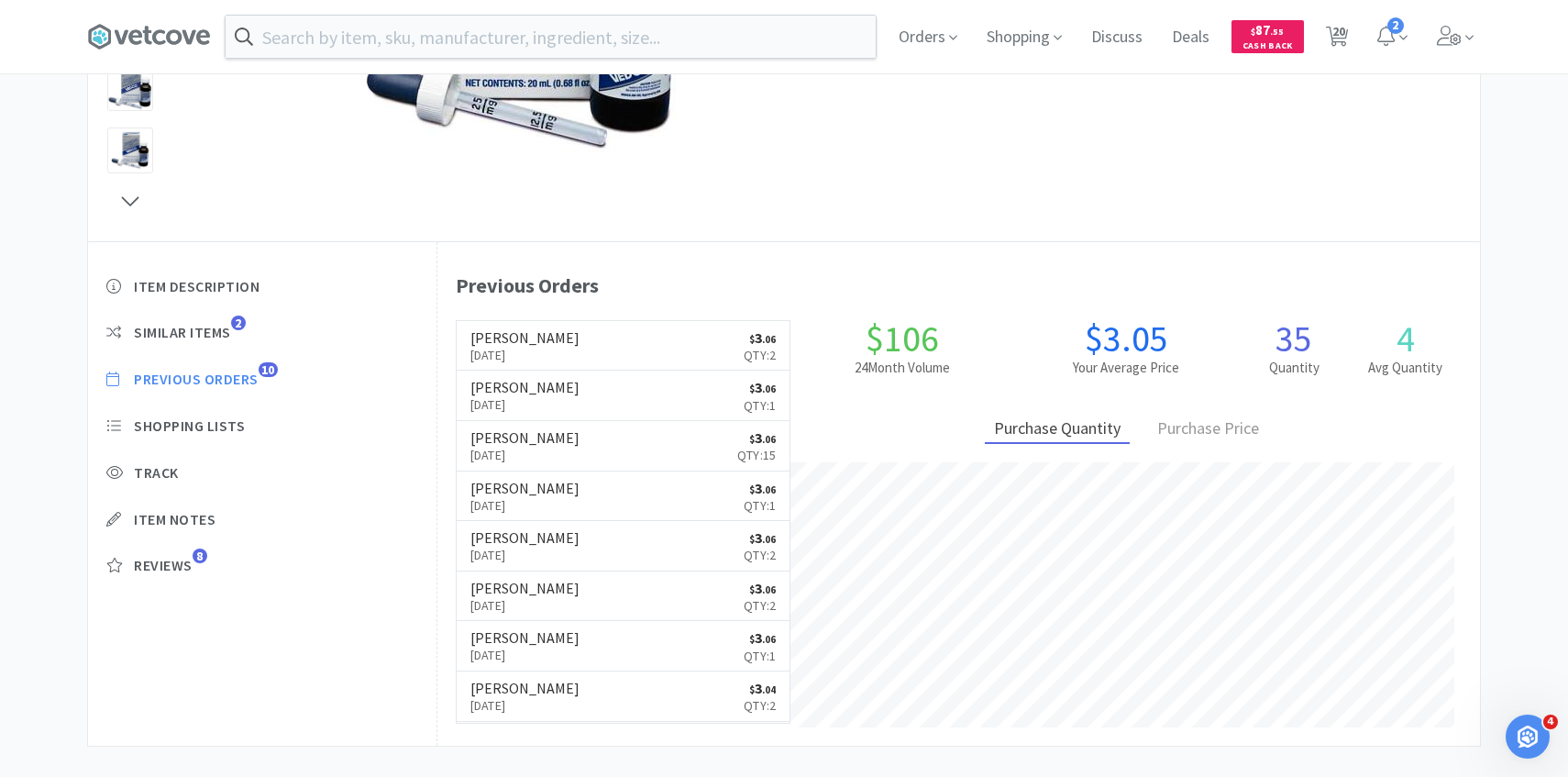
select select "2"
select select "1"
select select "2"
select select "1"
select select "2"
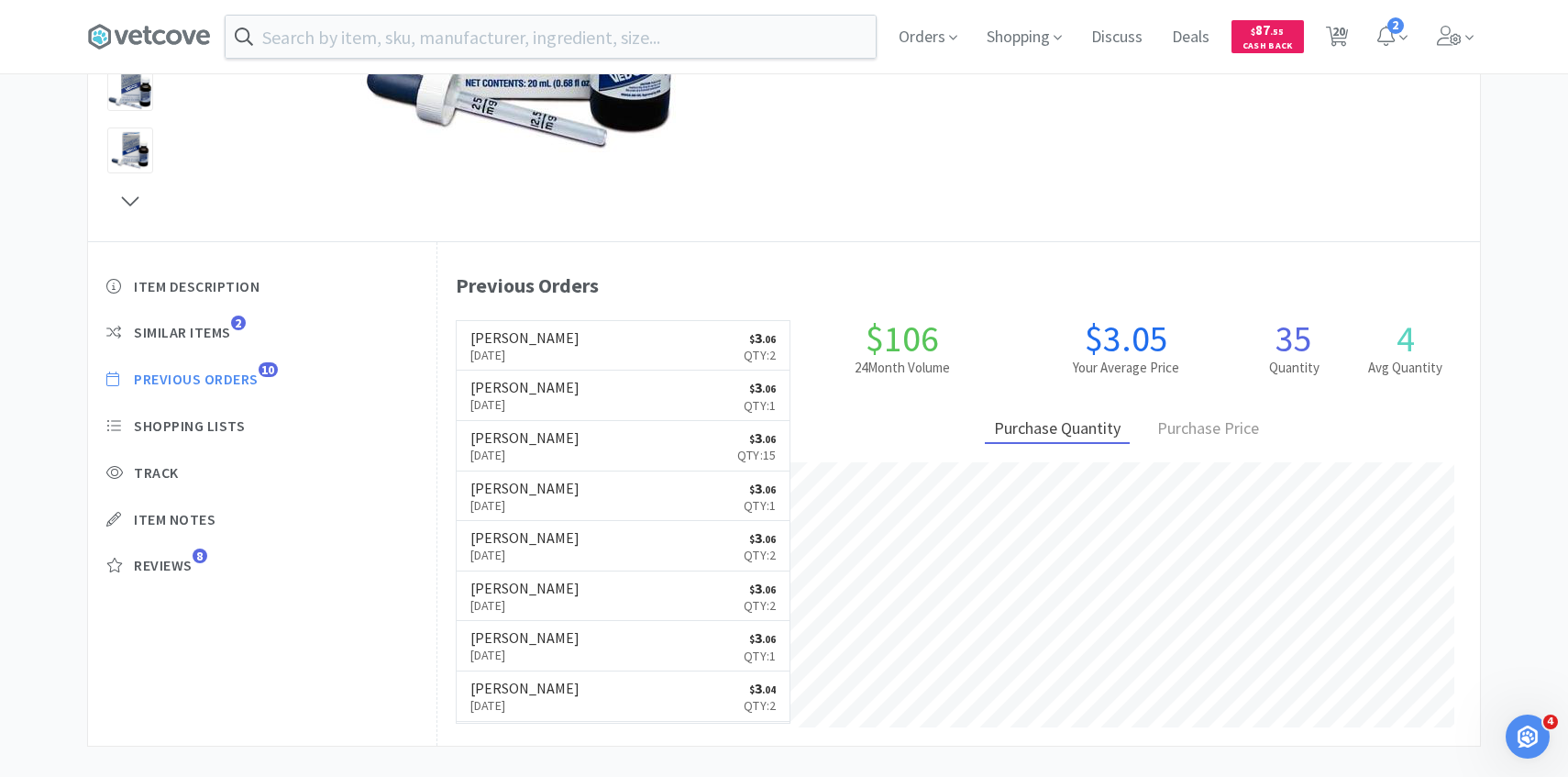
select select "1"
select select "2"
select select "1"
select select "2"
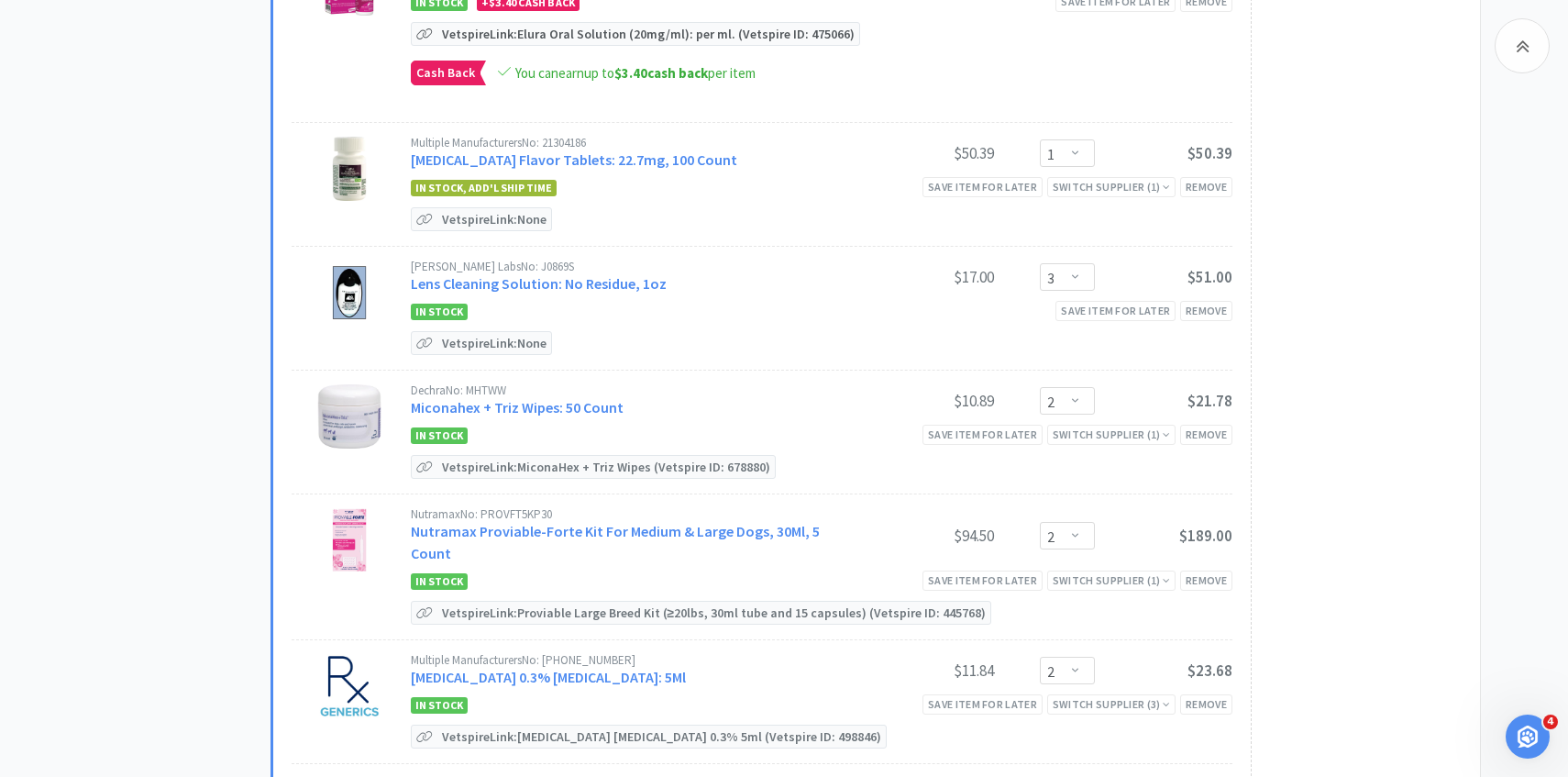
scroll to position [1019, 0]
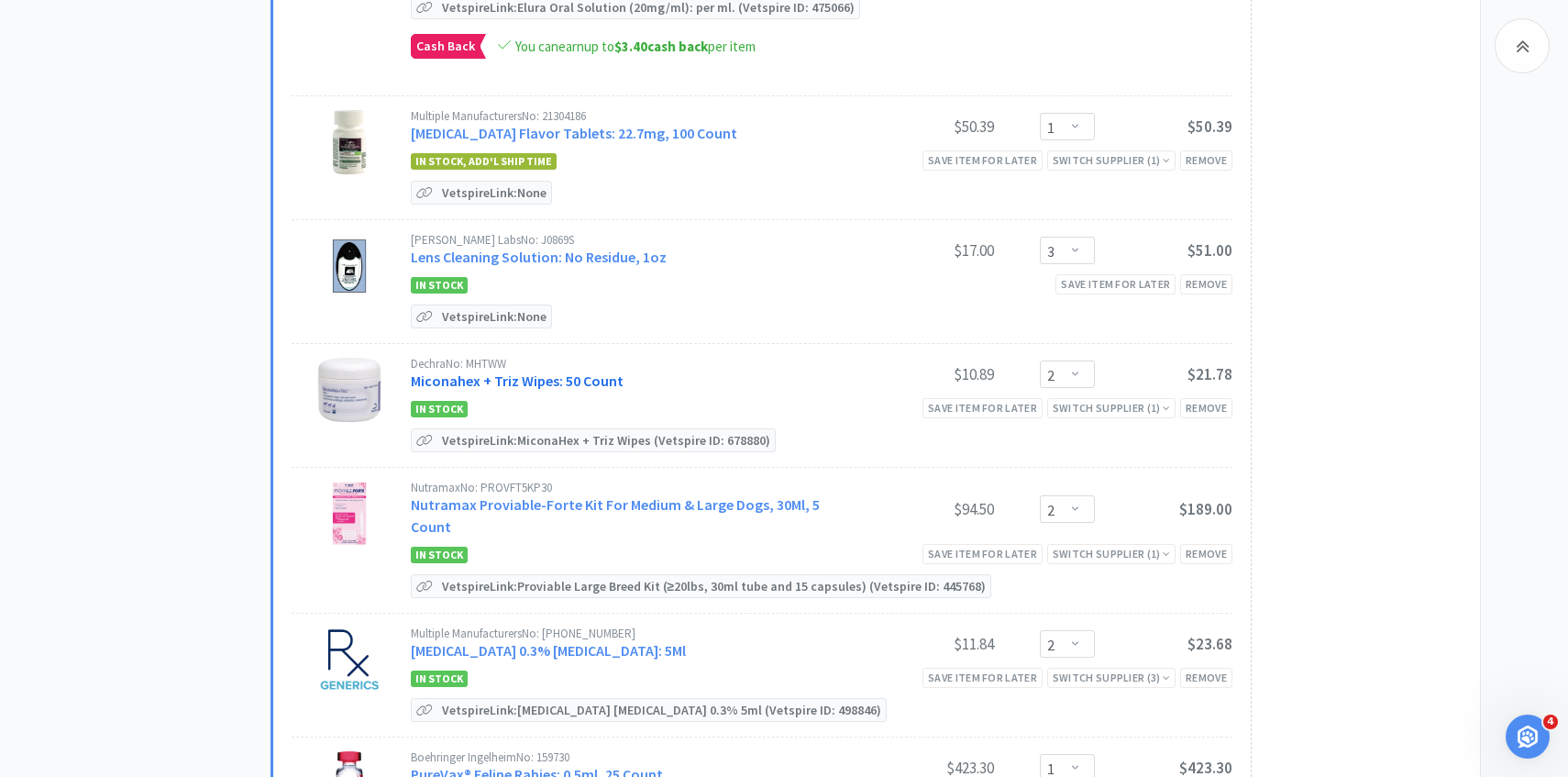
click at [562, 371] on link "Miconahex + Triz Wipes: 50 Count" at bounding box center [517, 381] width 213 height 19
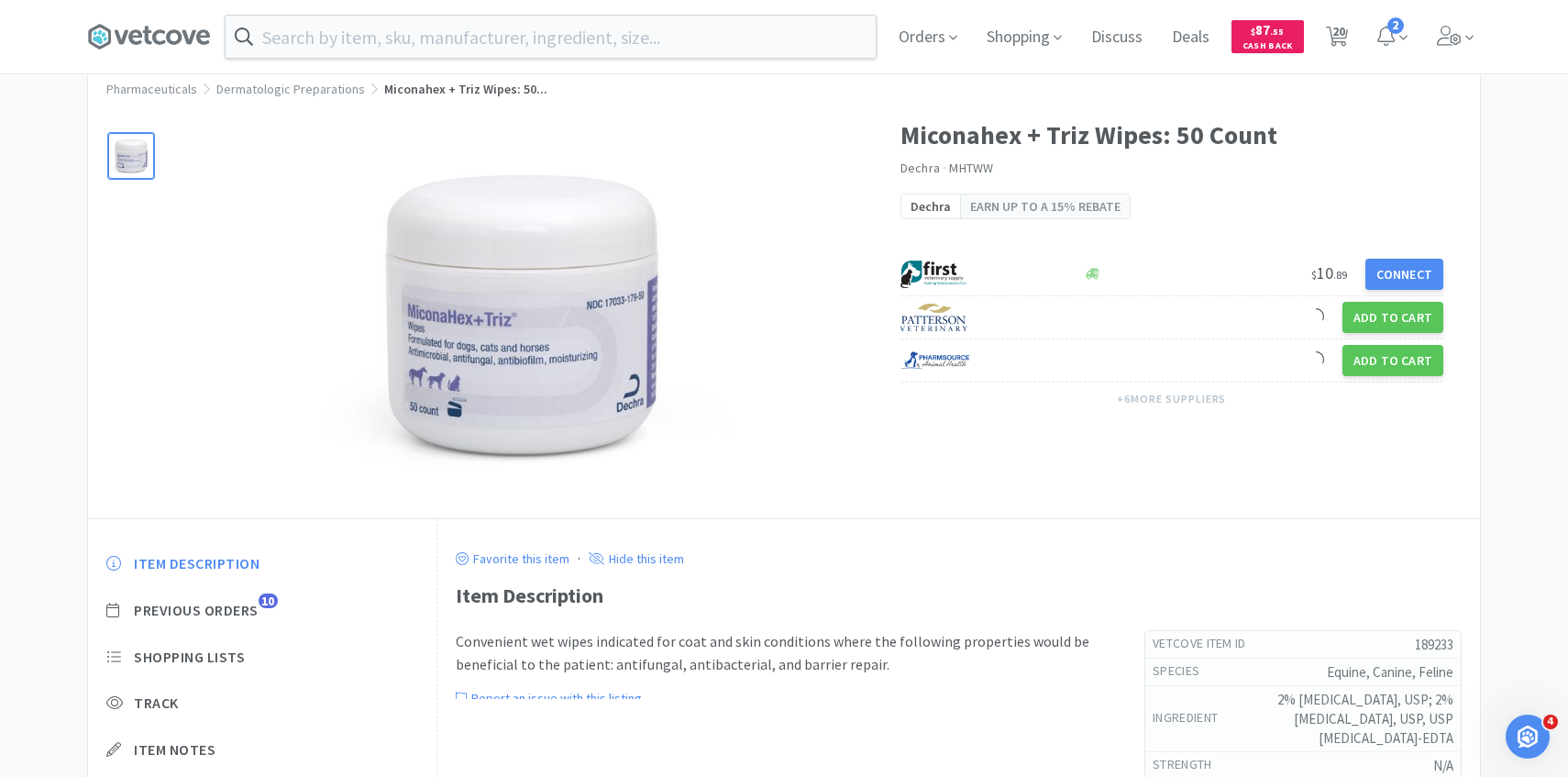
scroll to position [99, 0]
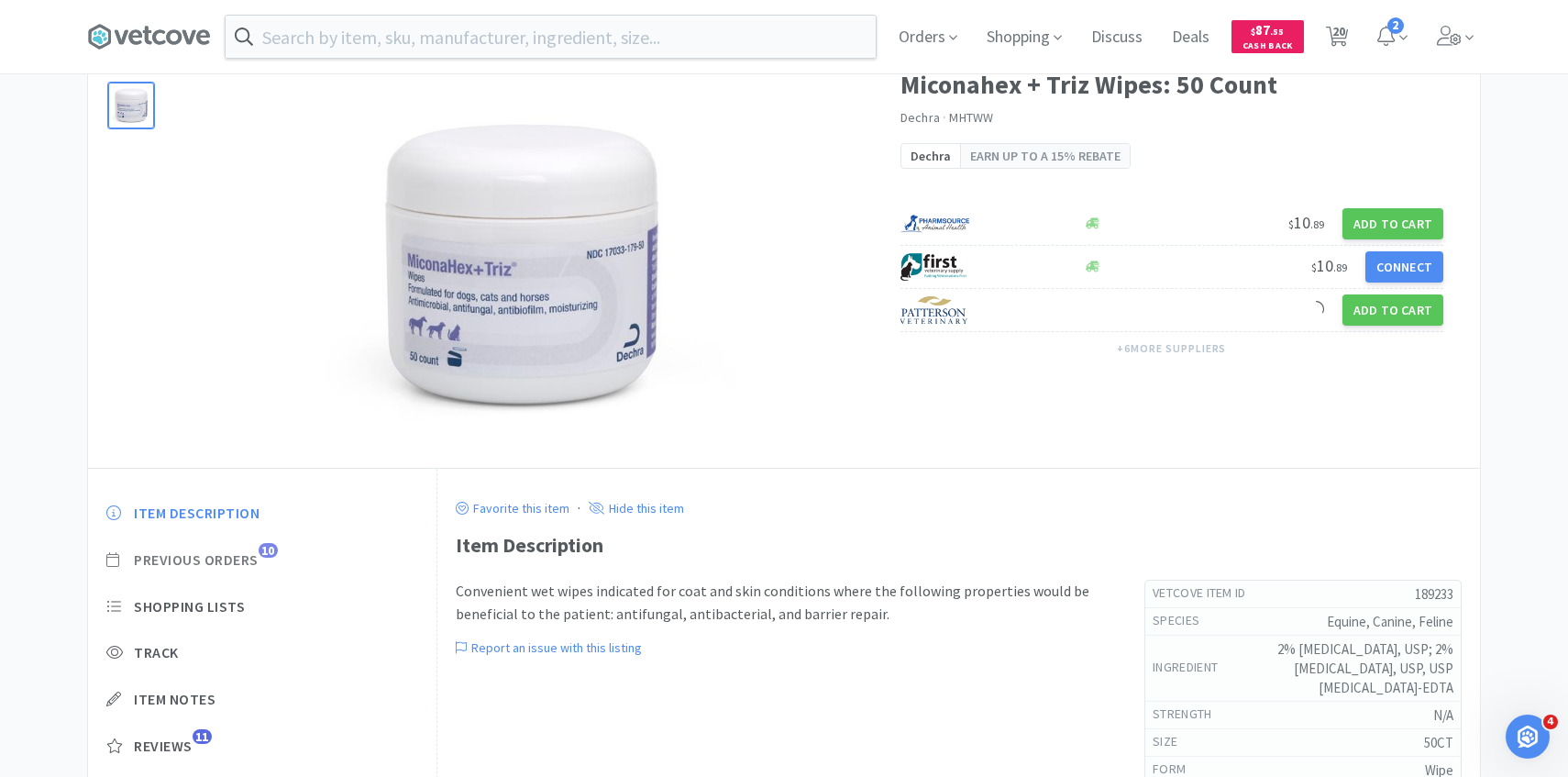
click at [253, 563] on span "Previous Orders" at bounding box center [196, 560] width 124 height 19
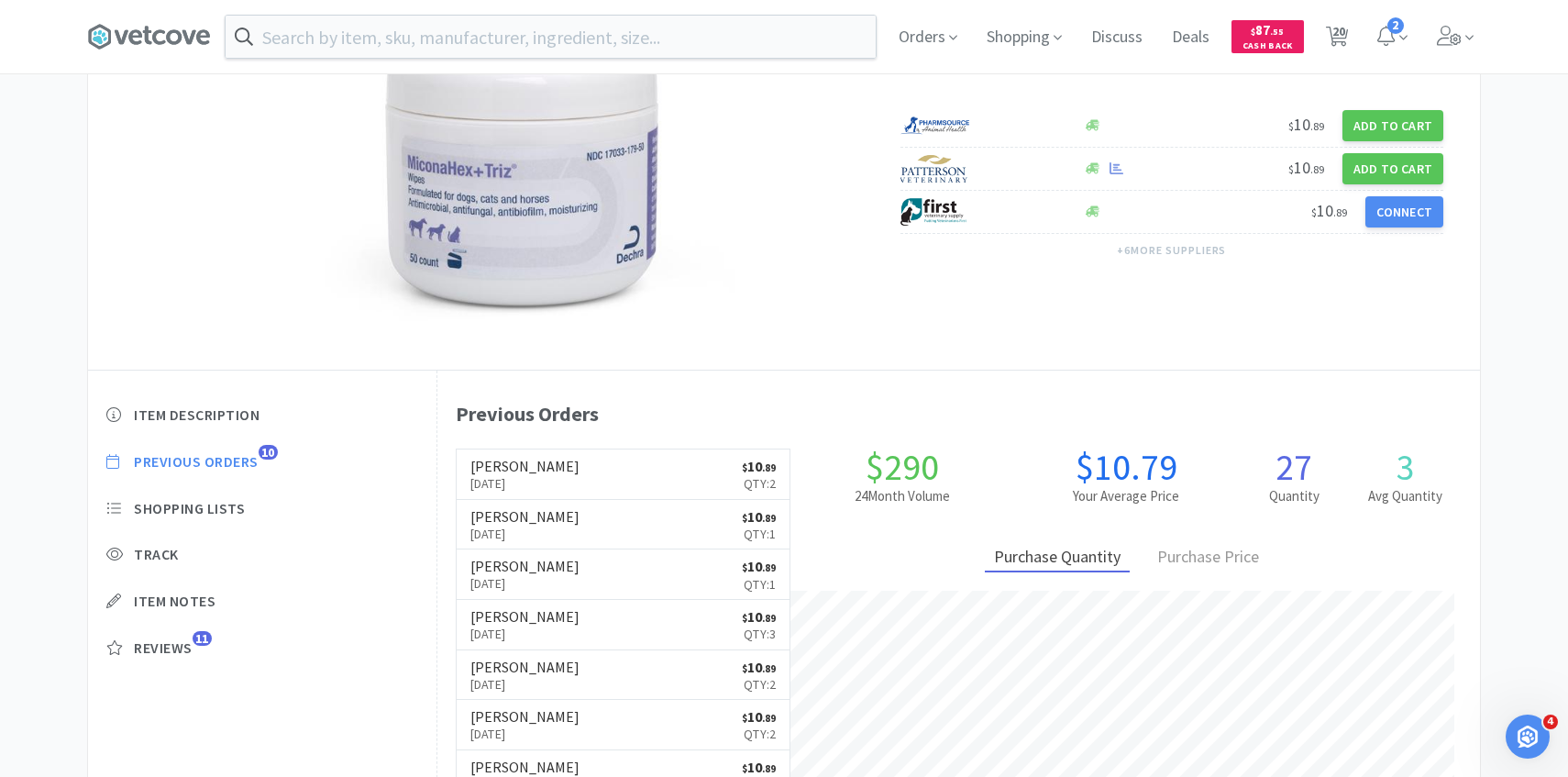
scroll to position [204, 0]
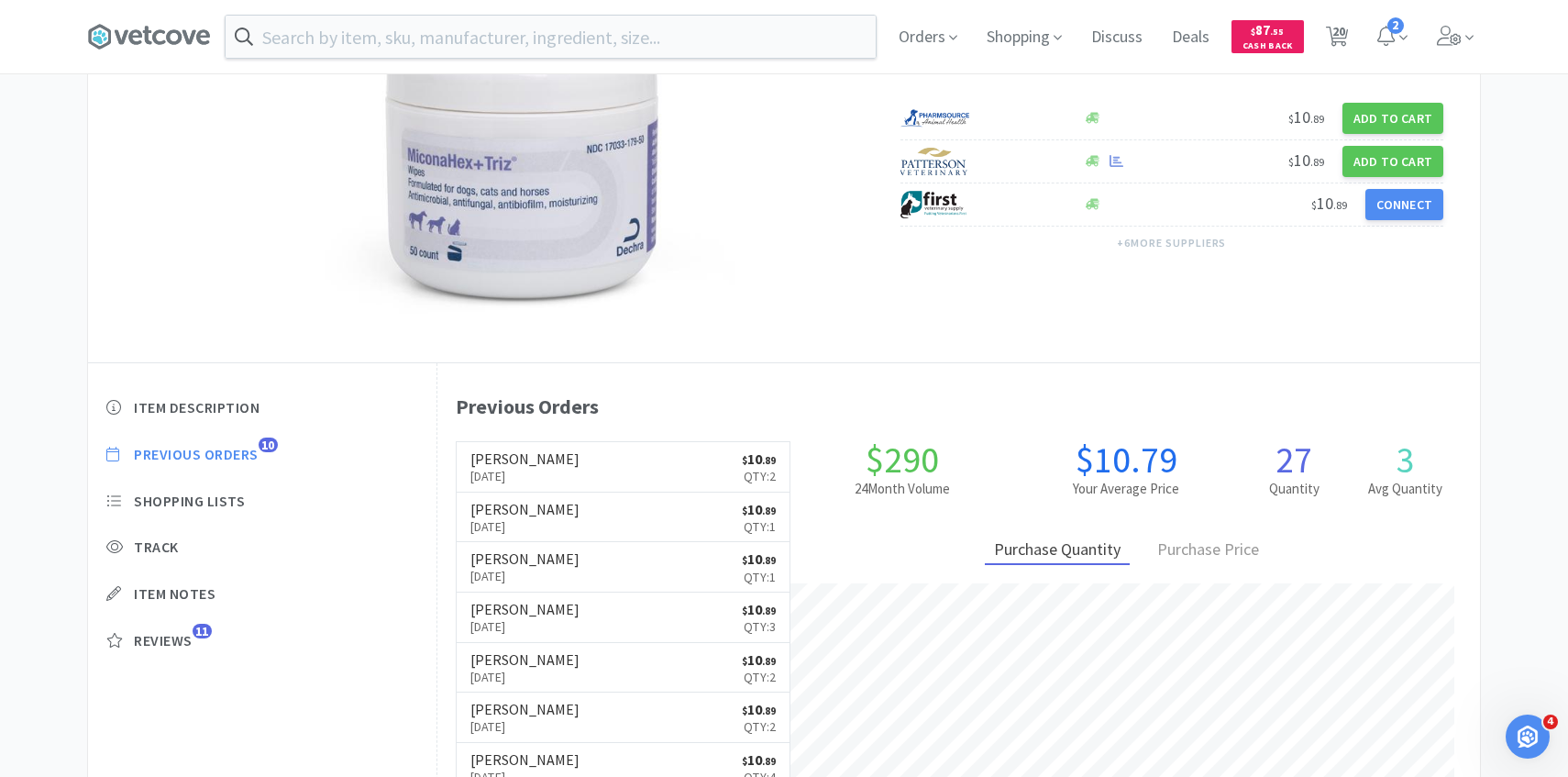
select select "5"
select select "1"
select select "3"
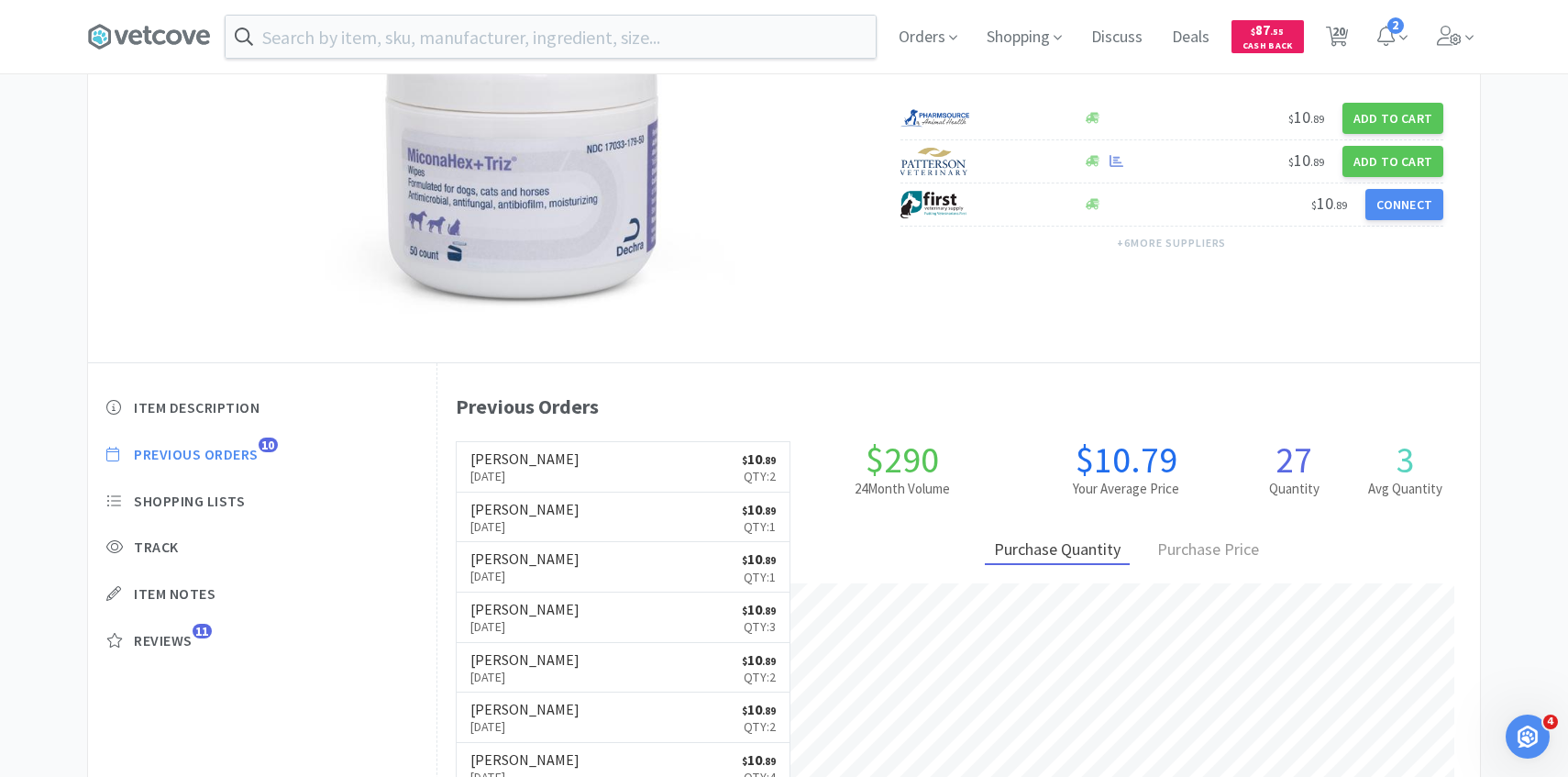
select select "1"
select select "3"
select select "2"
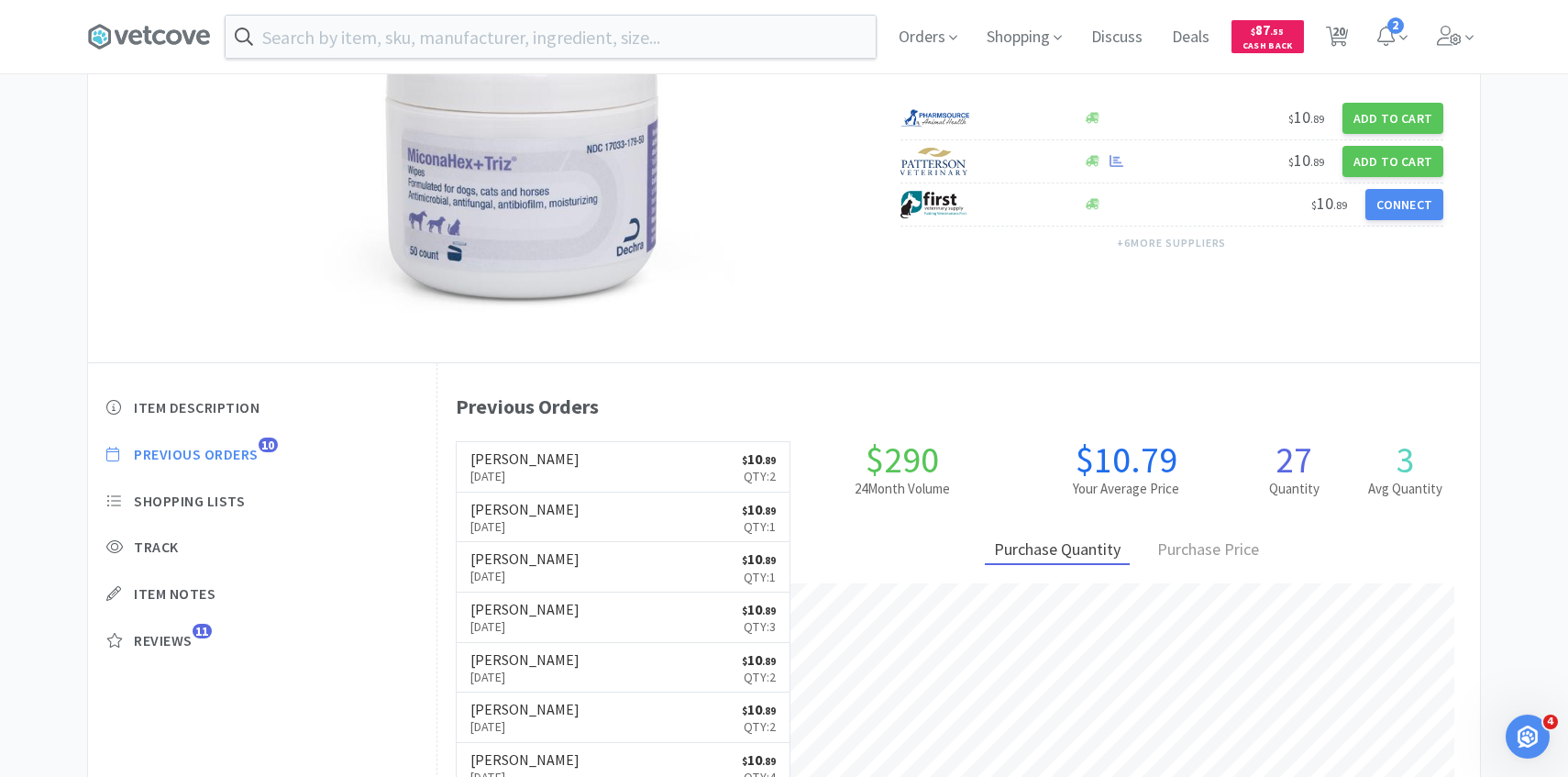
select select "2"
select select "1"
select select "2"
select select "1"
select select "2"
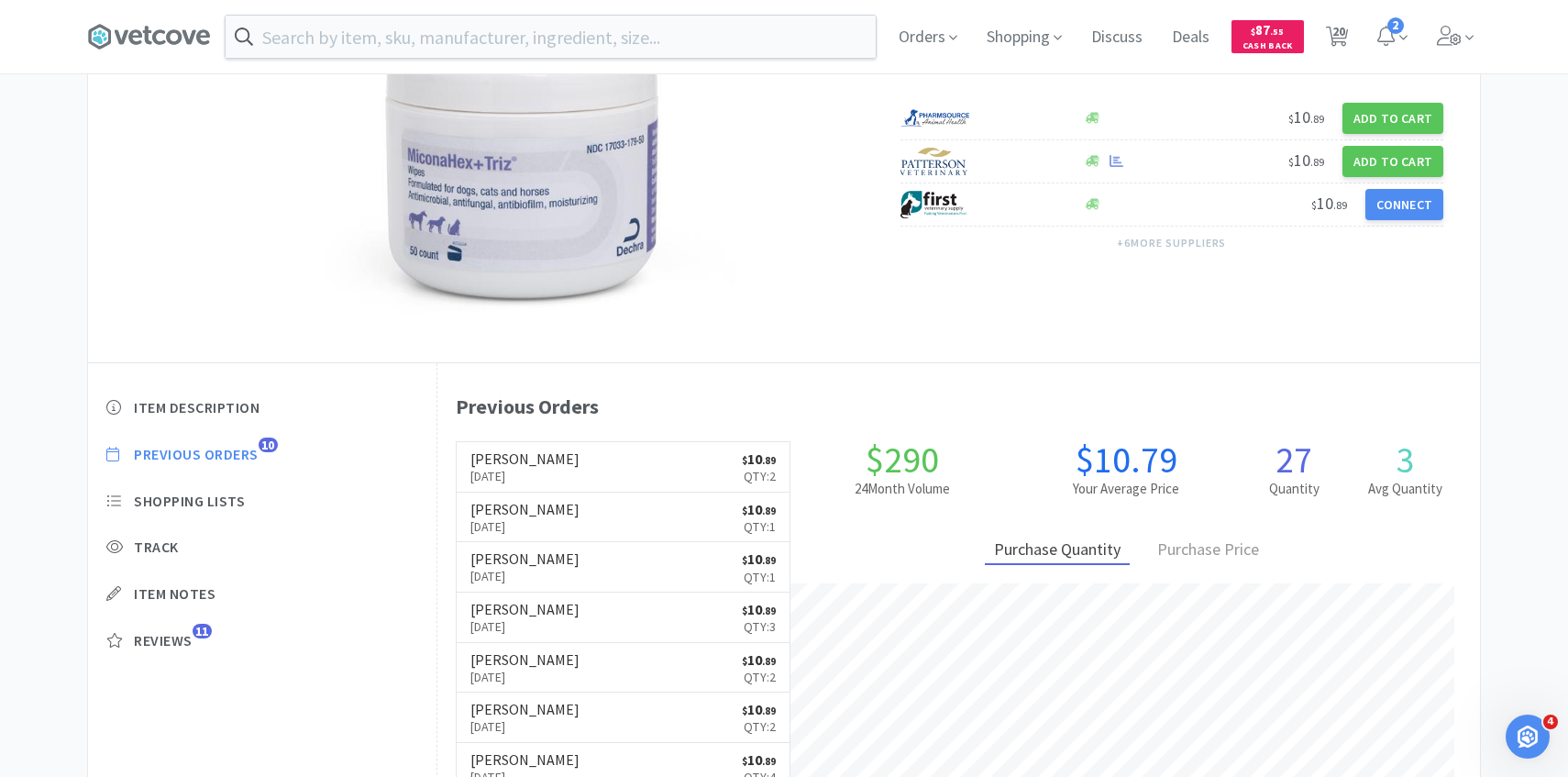
select select "1"
select select "2"
select select "1"
select select "2"
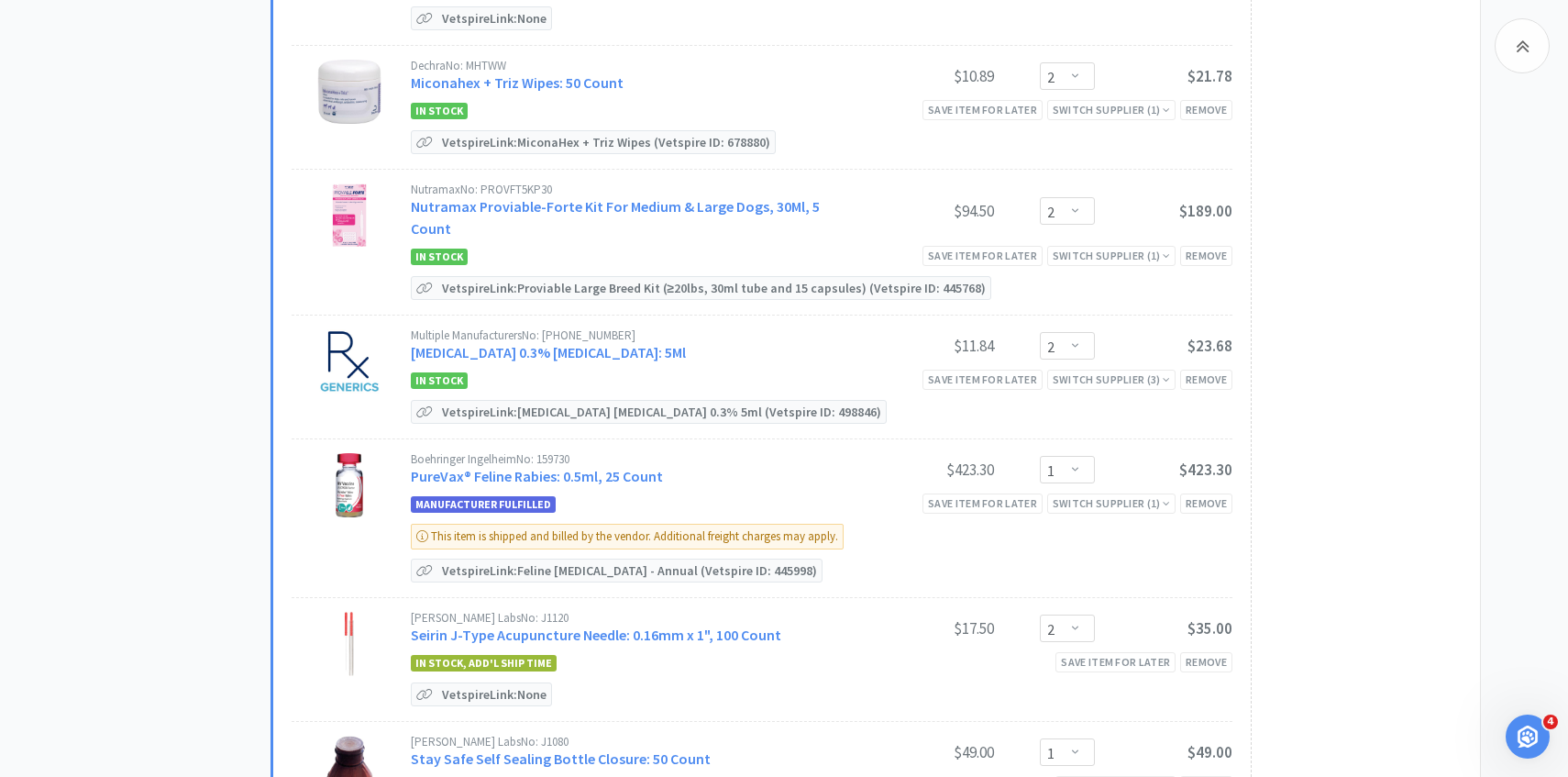
scroll to position [1353, 0]
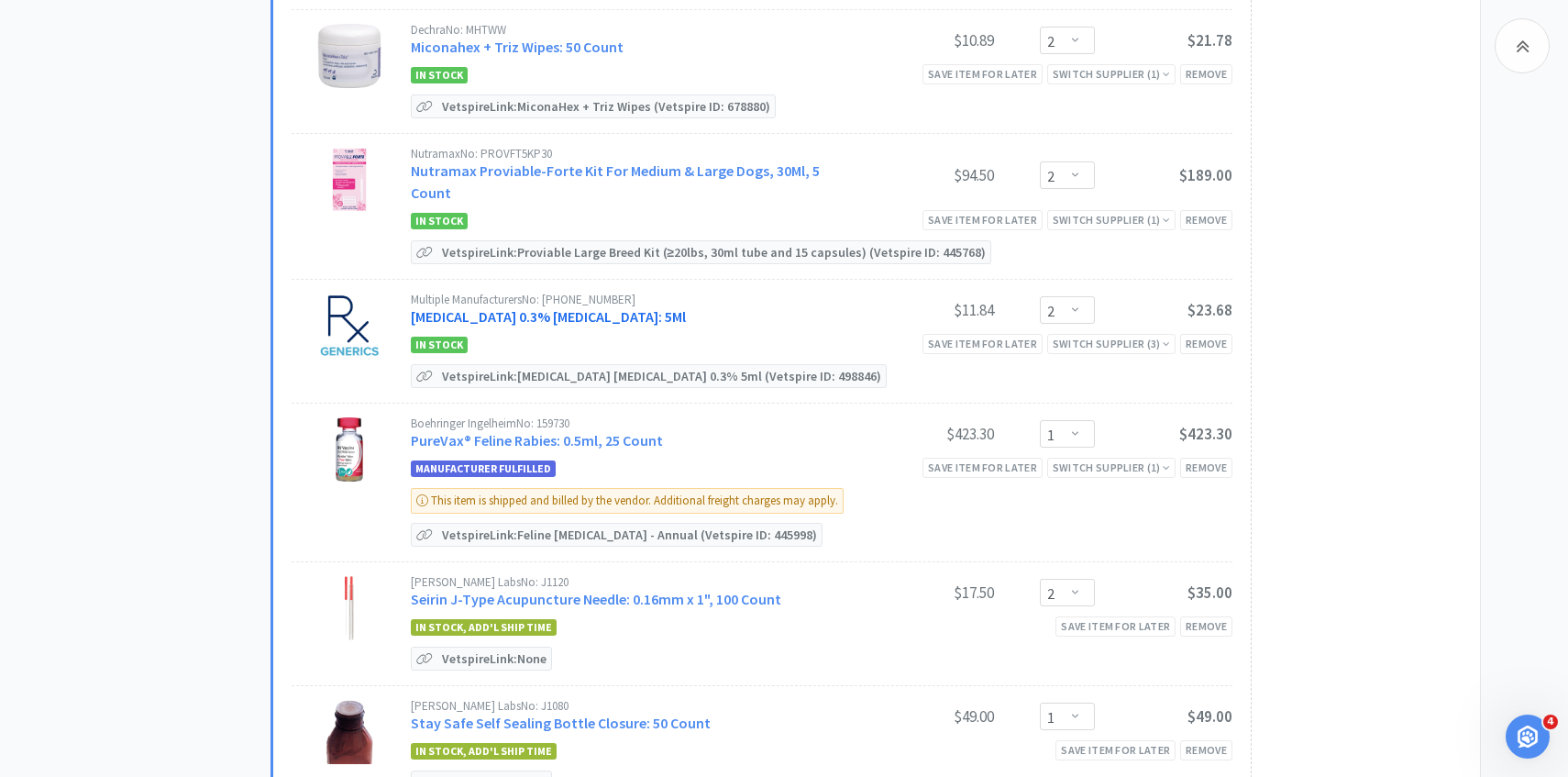
click at [564, 307] on link "Ofloxacin 0.3% Ophthalmic Solution: 5Ml" at bounding box center [549, 317] width 275 height 19
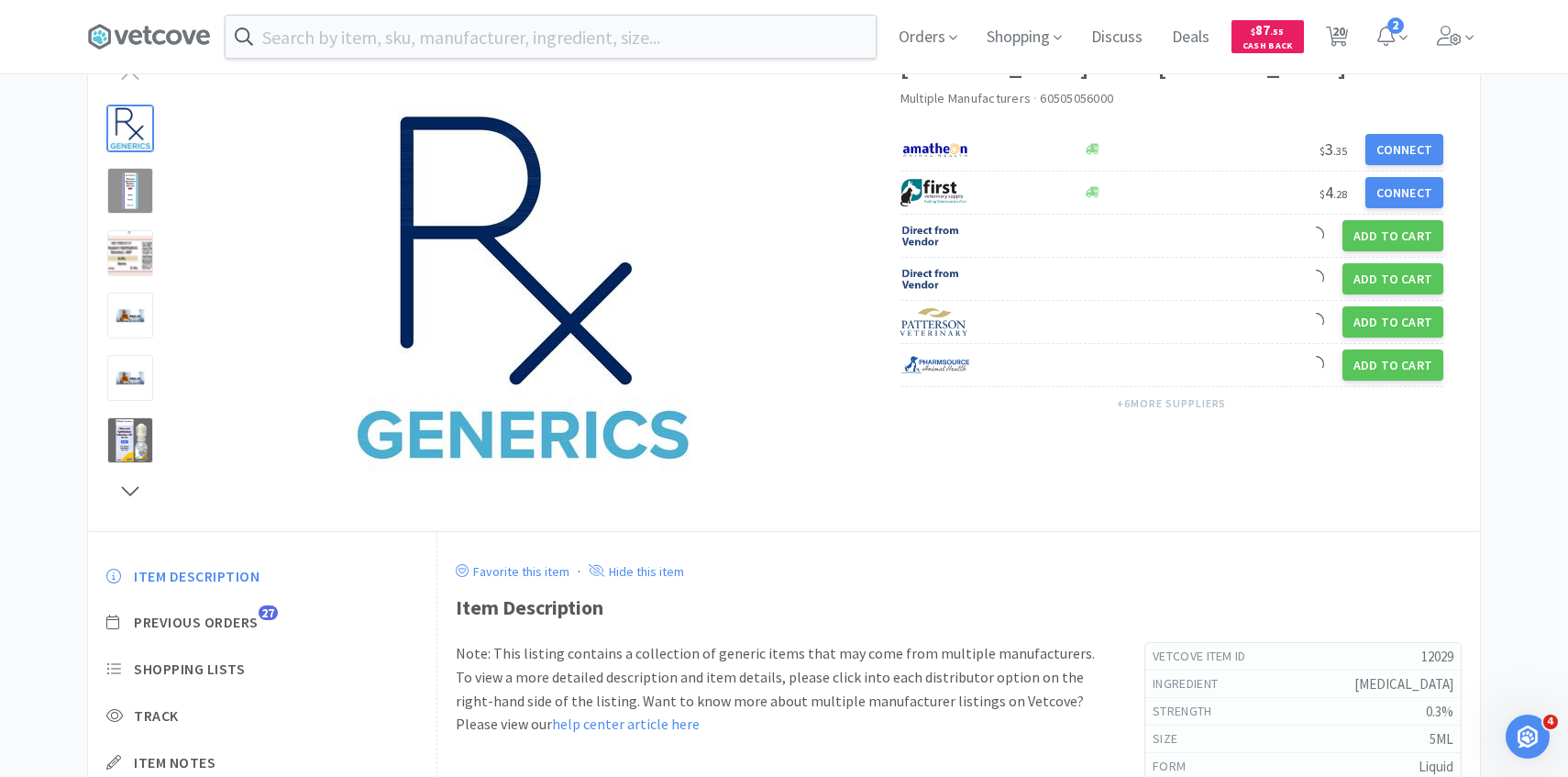
scroll to position [164, 0]
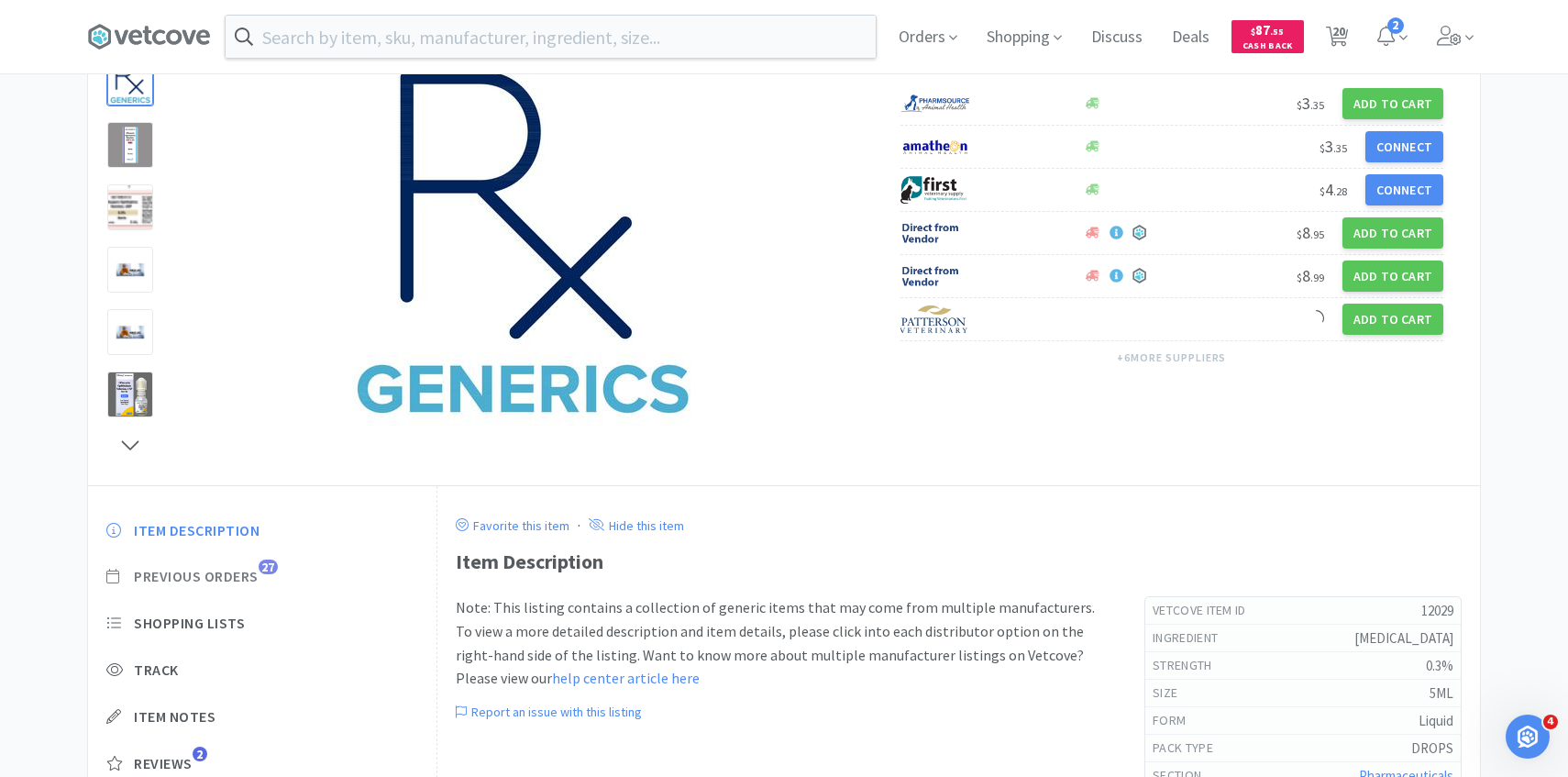
click at [262, 570] on span "27" at bounding box center [268, 567] width 19 height 15
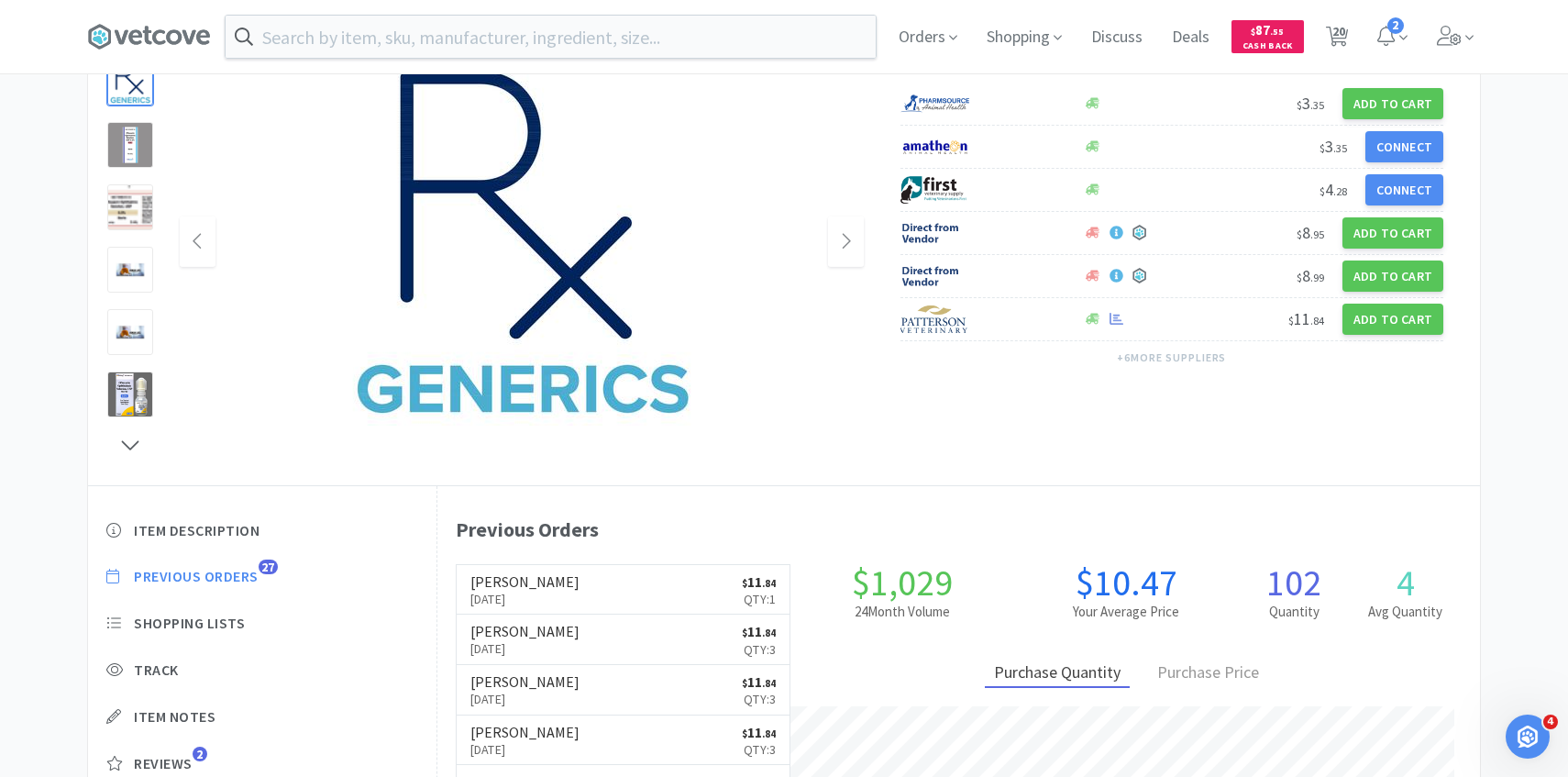
scroll to position [503, 1043]
select select "5"
select select "1"
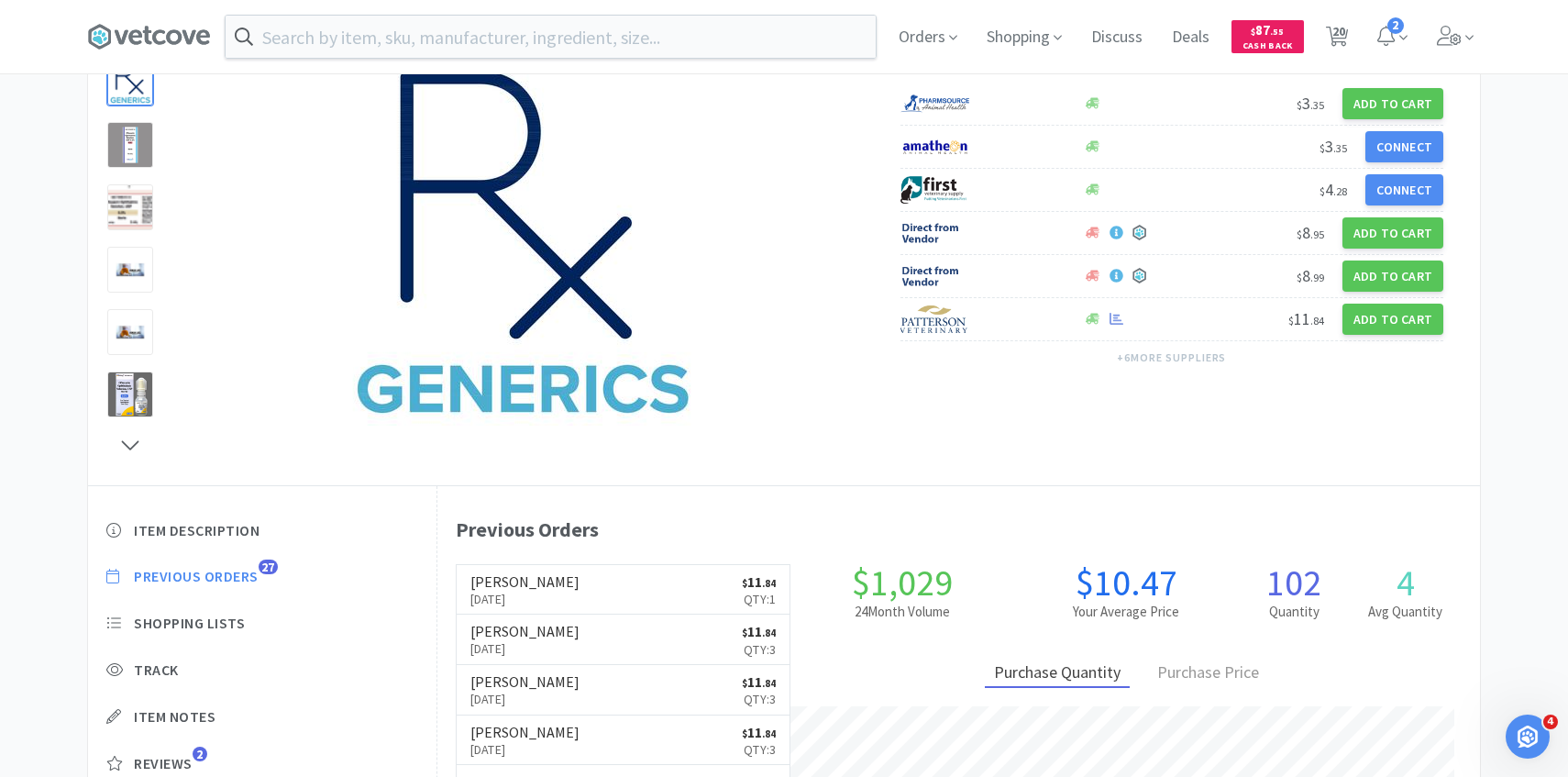
select select "3"
select select "1"
select select "3"
select select "2"
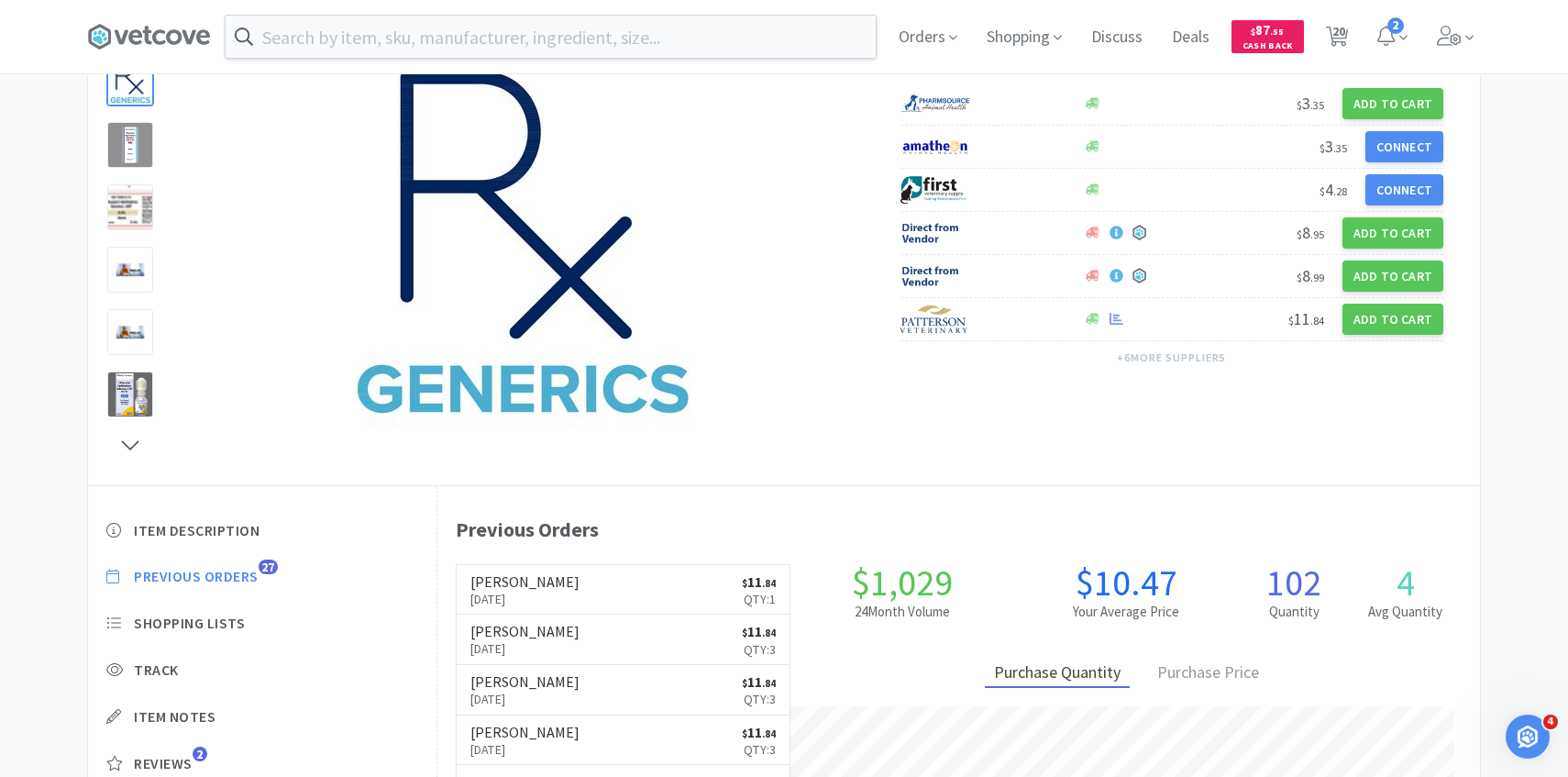
select select "2"
select select "1"
select select "2"
select select "1"
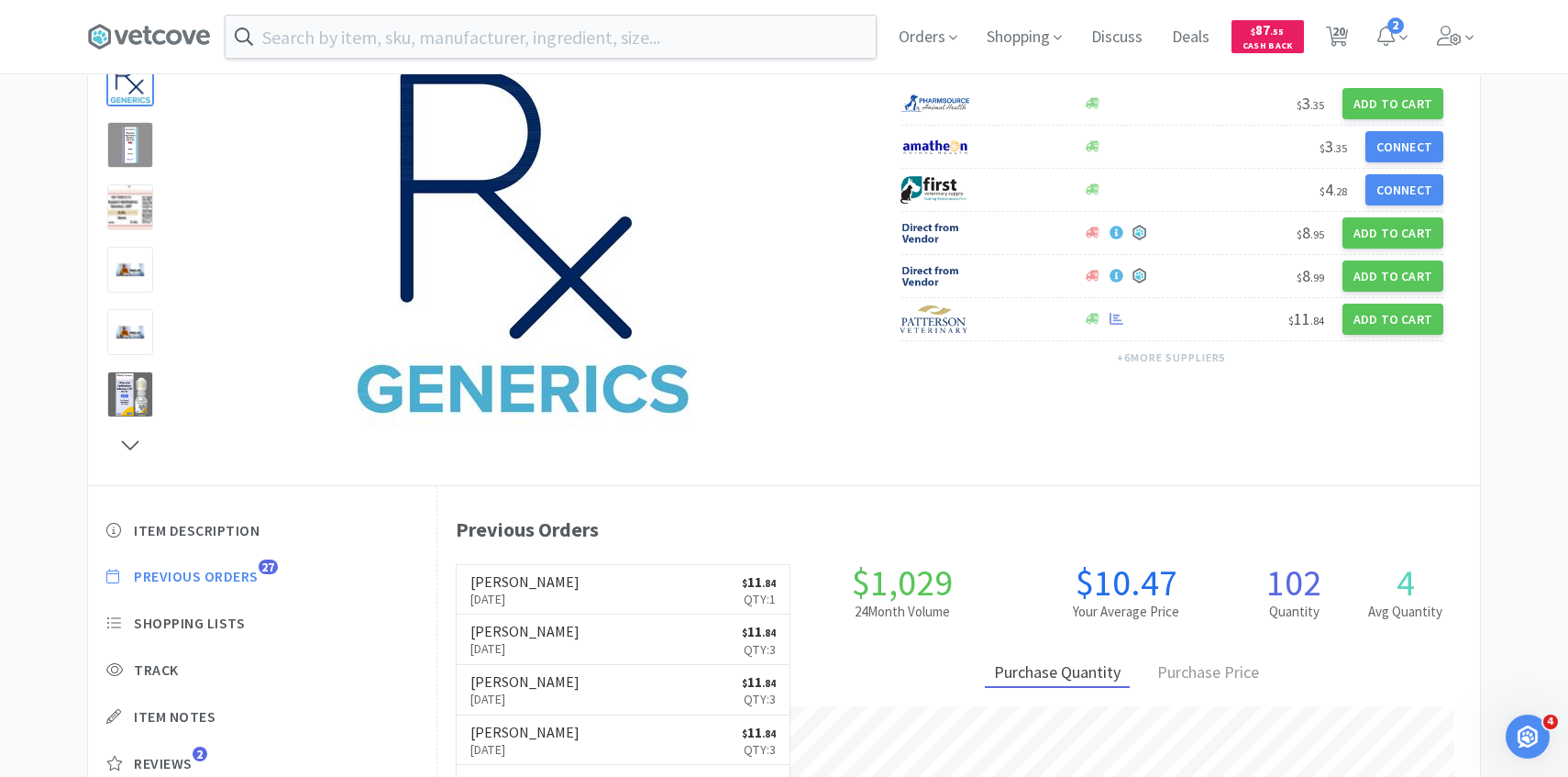
select select "2"
select select "1"
select select "2"
select select "1"
select select "2"
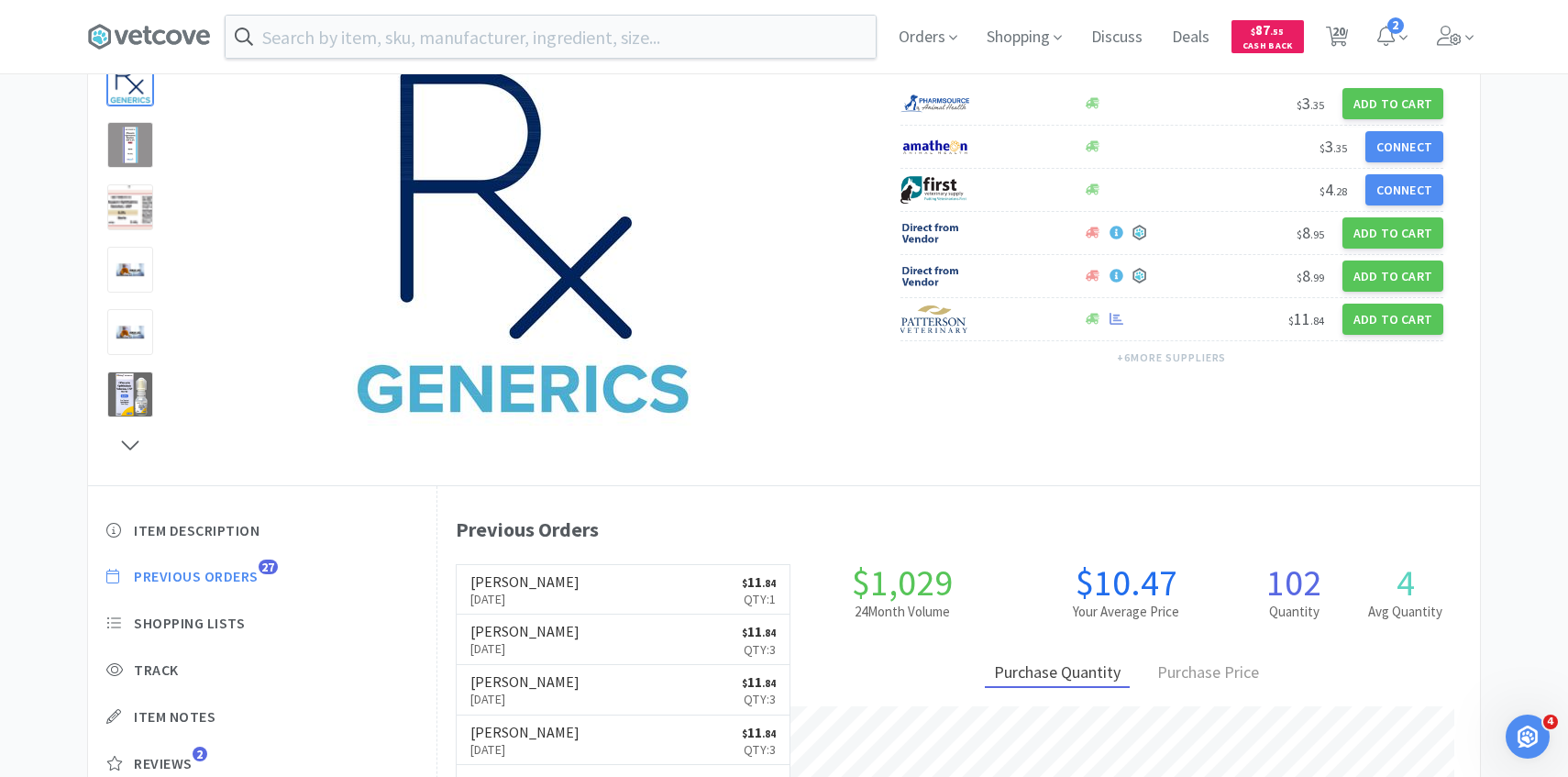
select select "2"
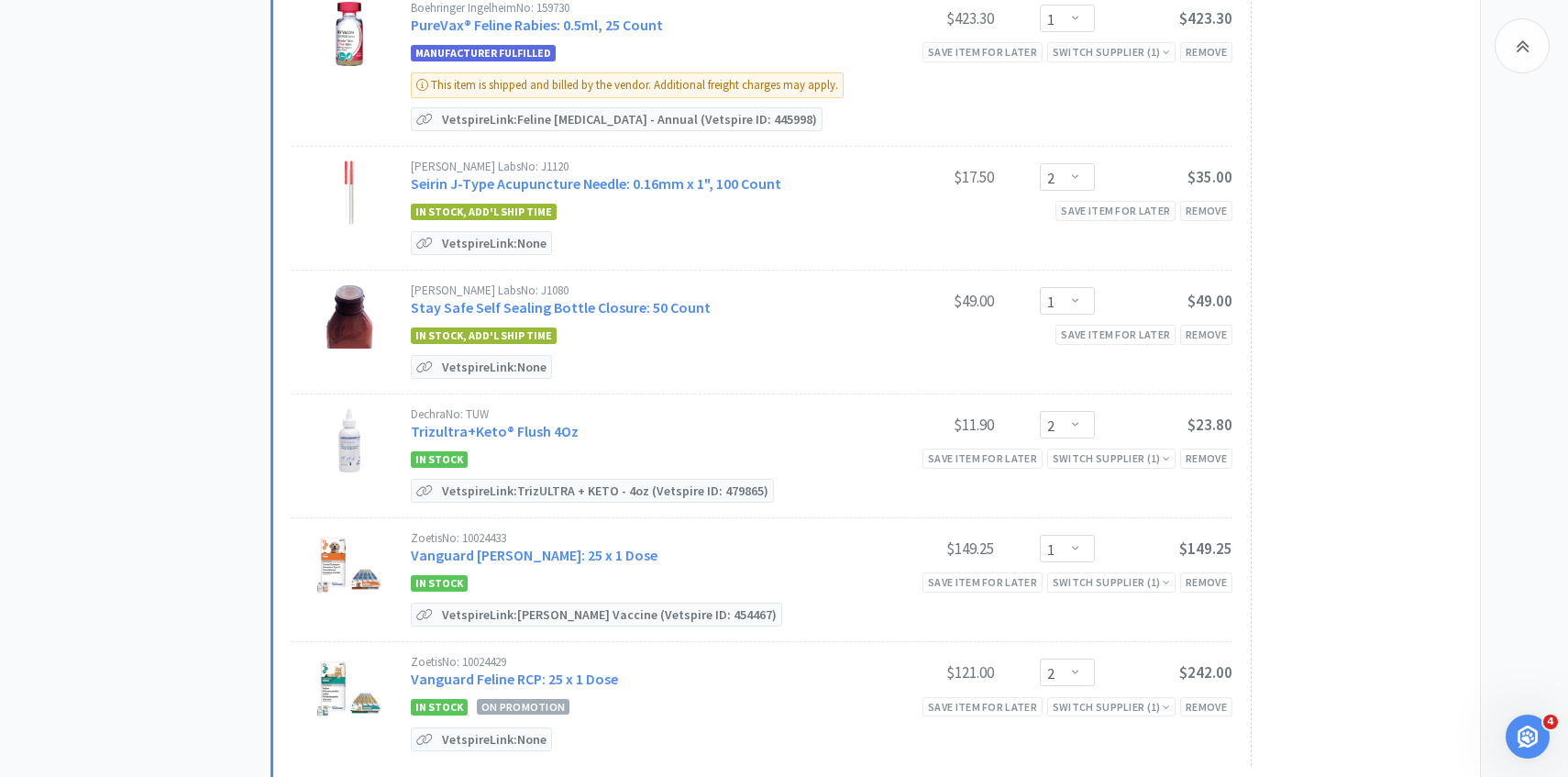
scroll to position [1774, 0]
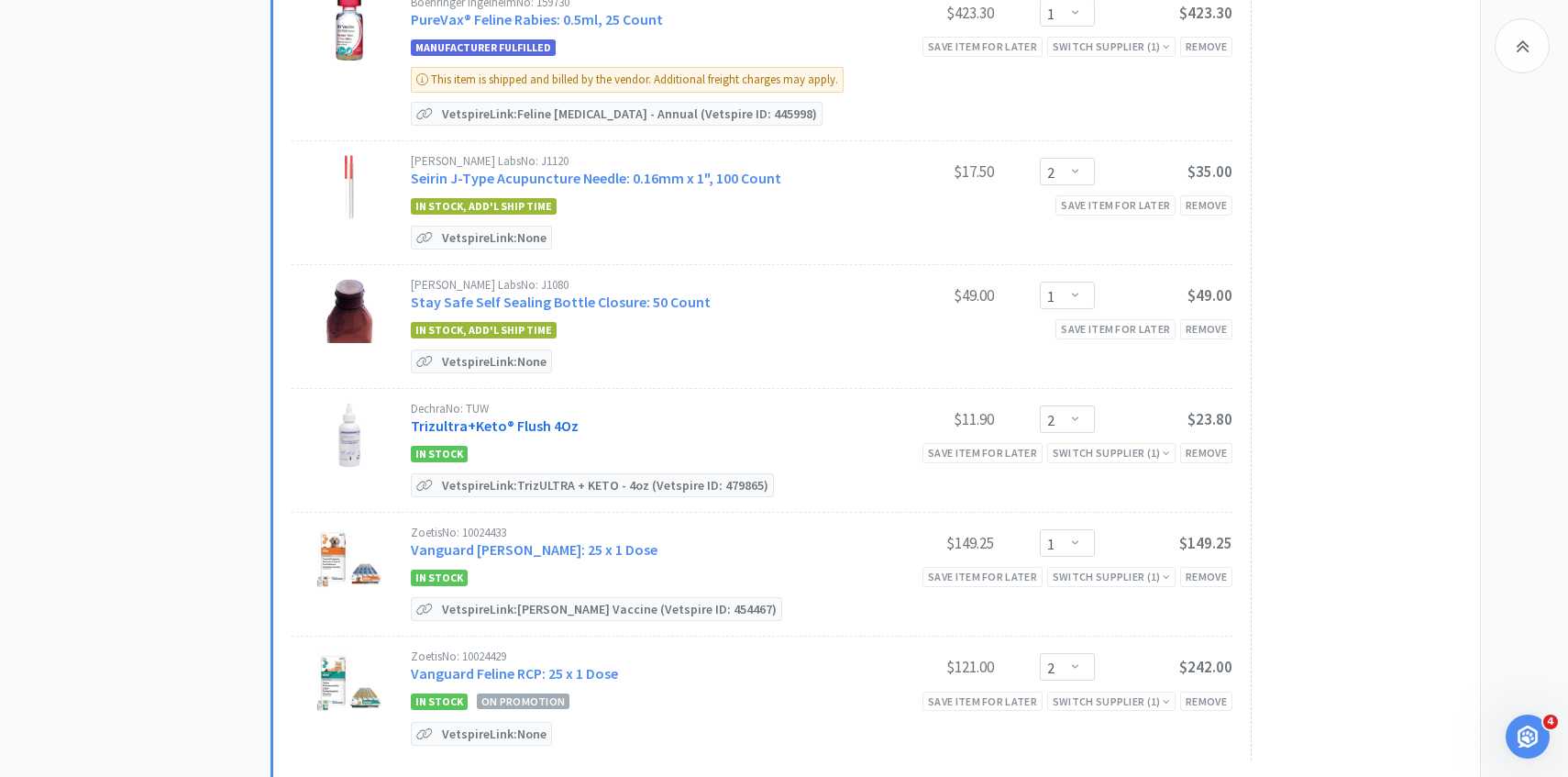
click at [554, 417] on link "Trizultra+Keto® Flush 4Oz" at bounding box center [495, 426] width 168 height 19
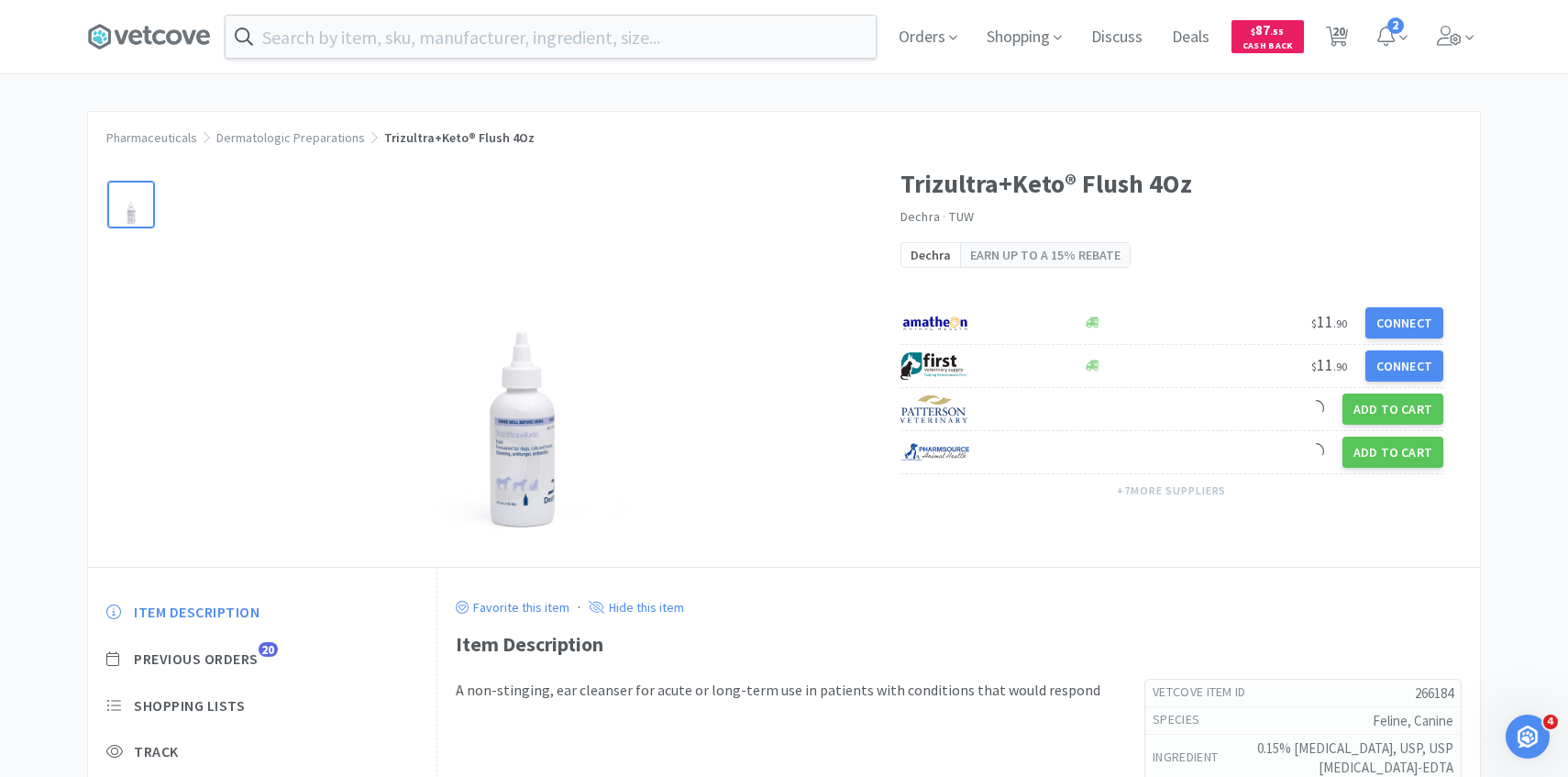
scroll to position [79, 0]
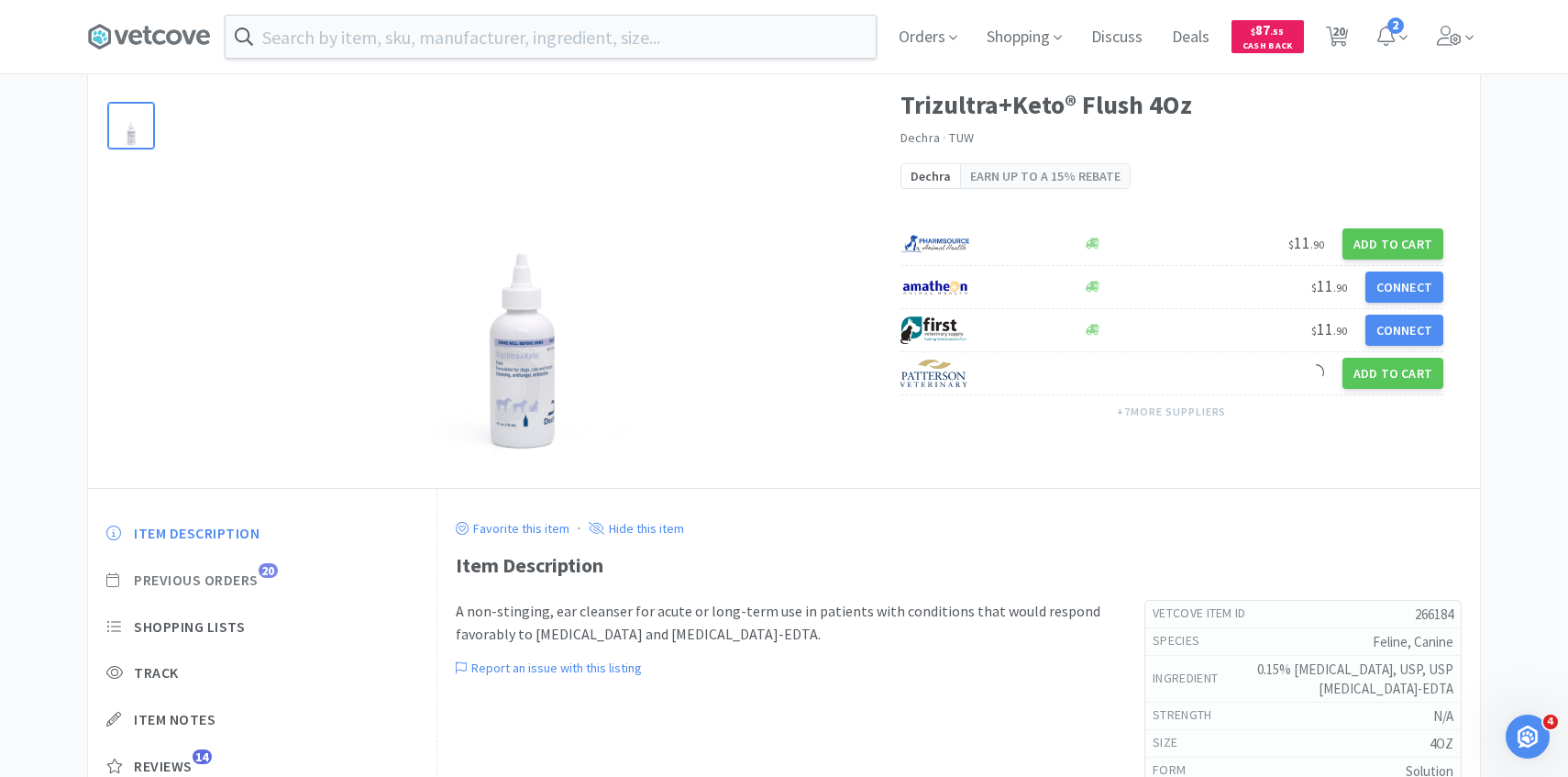
click at [269, 568] on span "20" at bounding box center [268, 571] width 19 height 15
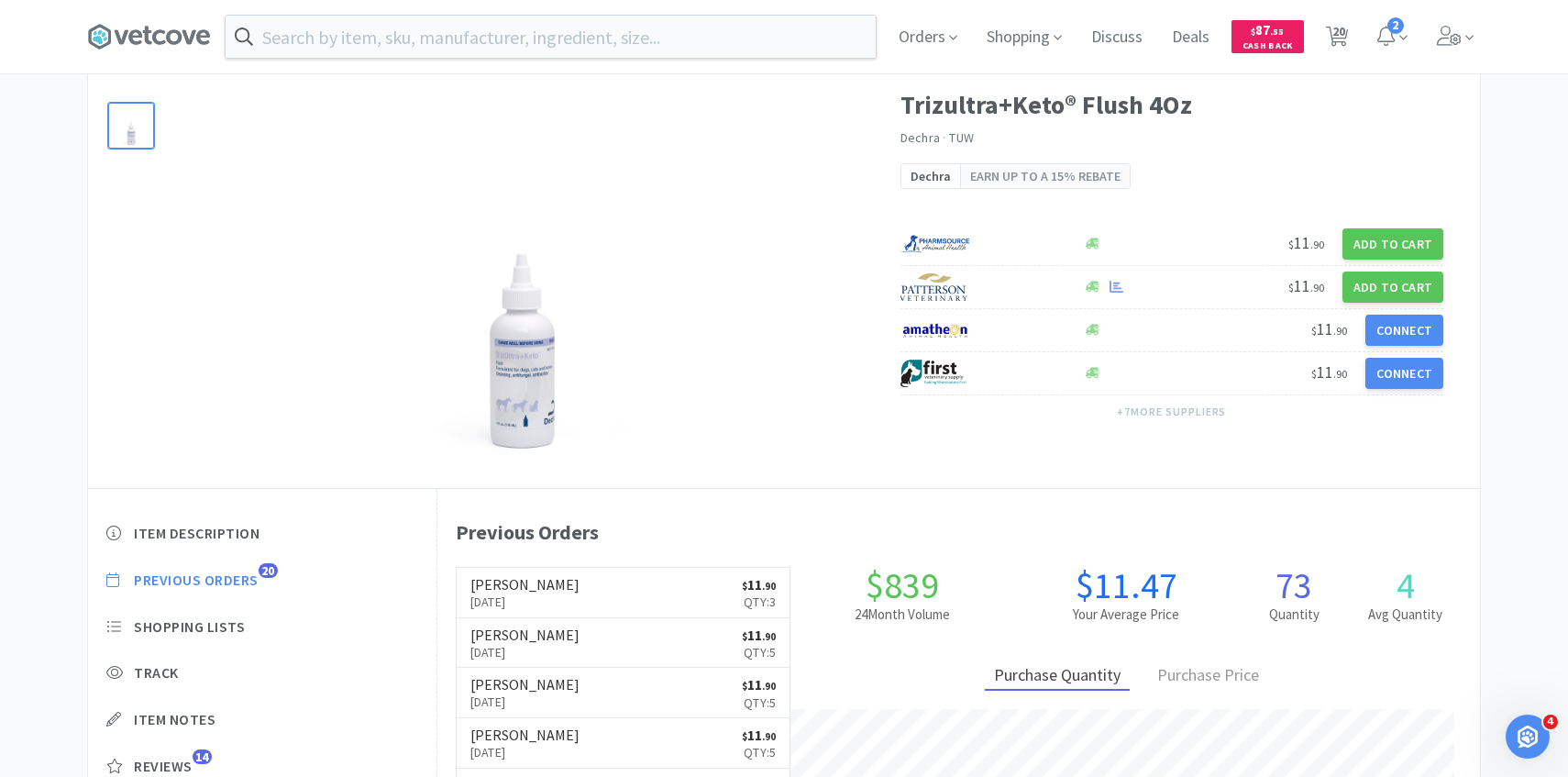
scroll to position [503, 1043]
select select "5"
select select "1"
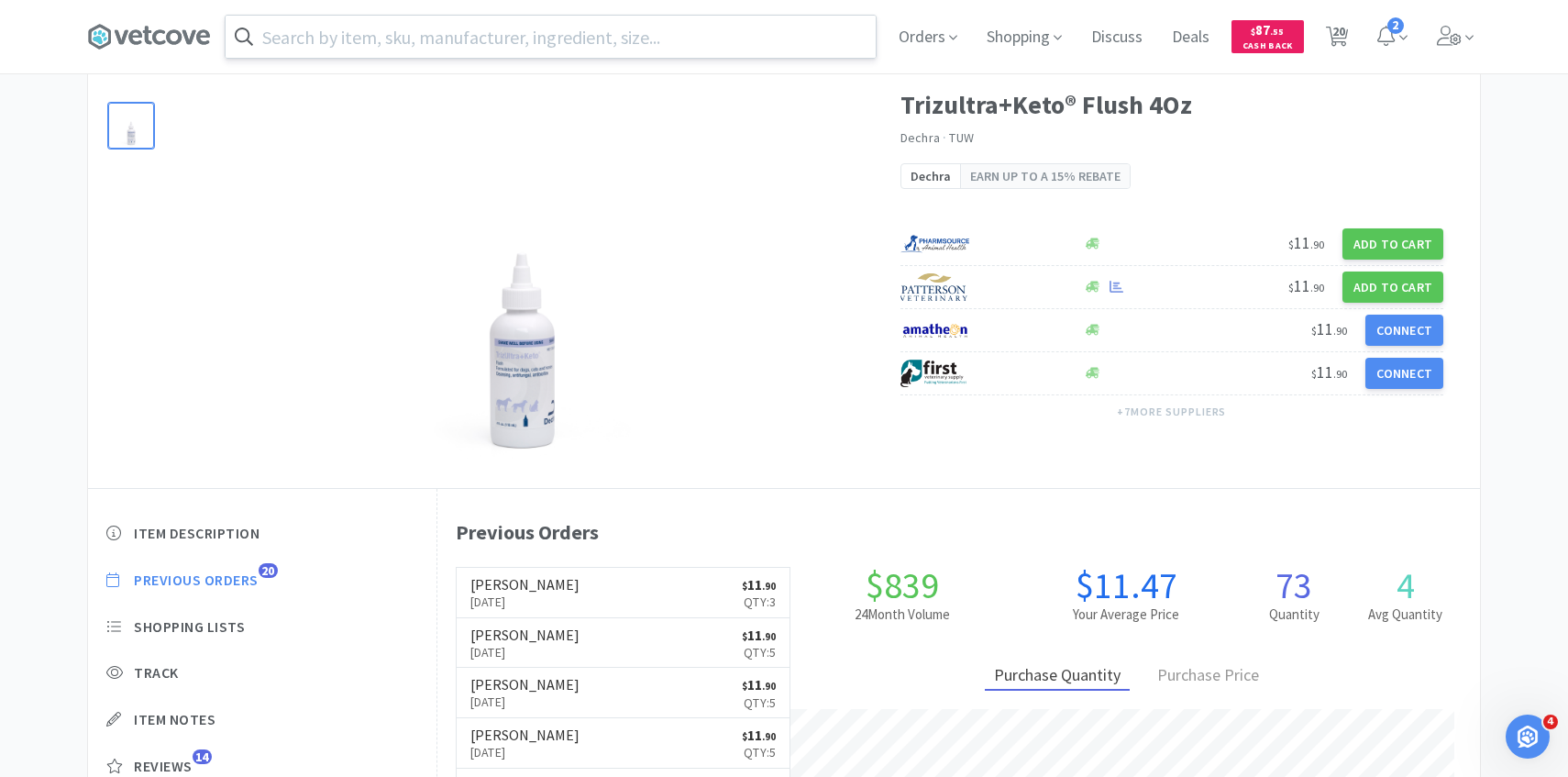
select select "3"
select select "1"
select select "3"
select select "2"
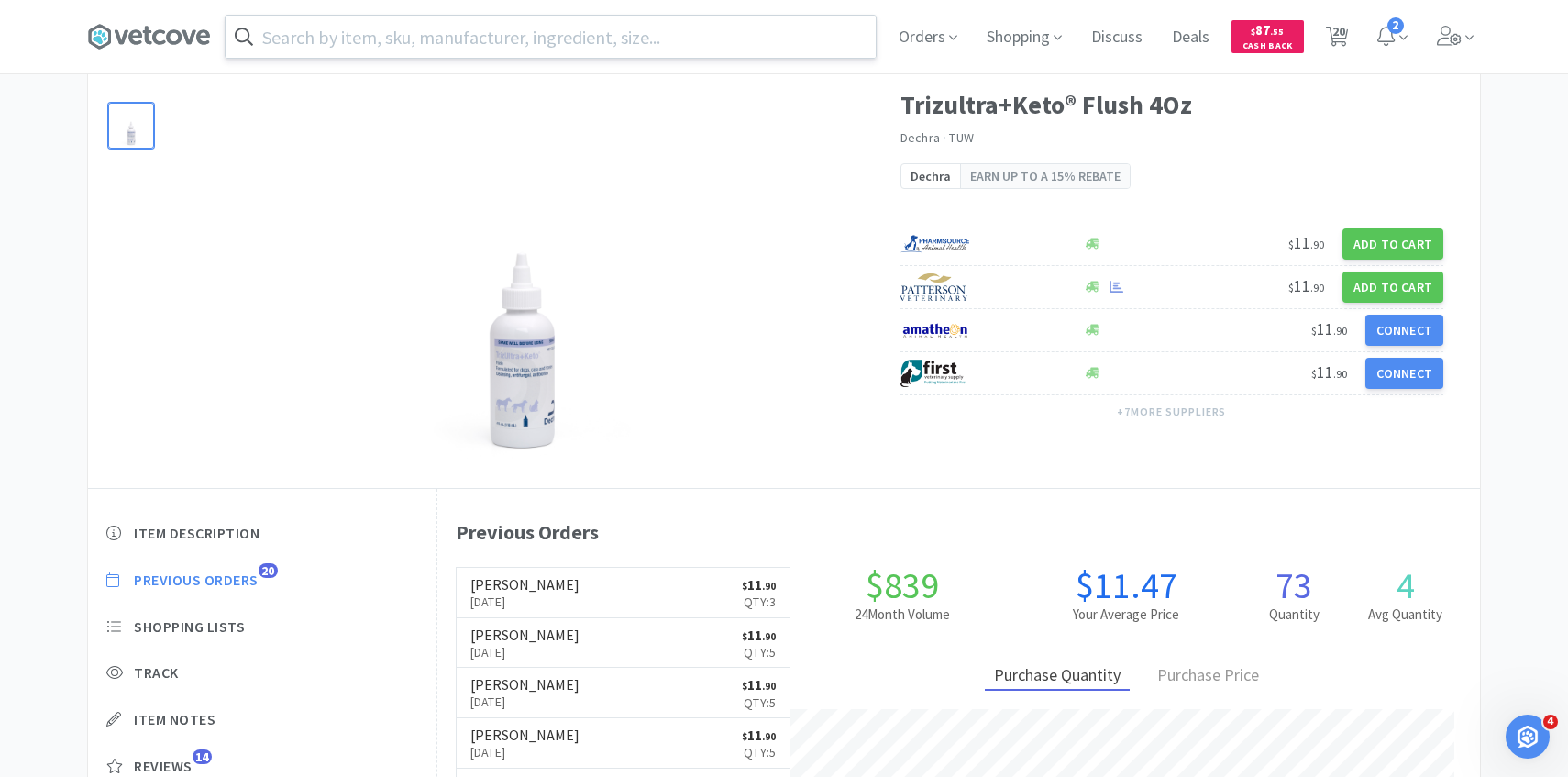
select select "2"
select select "1"
select select "2"
select select "1"
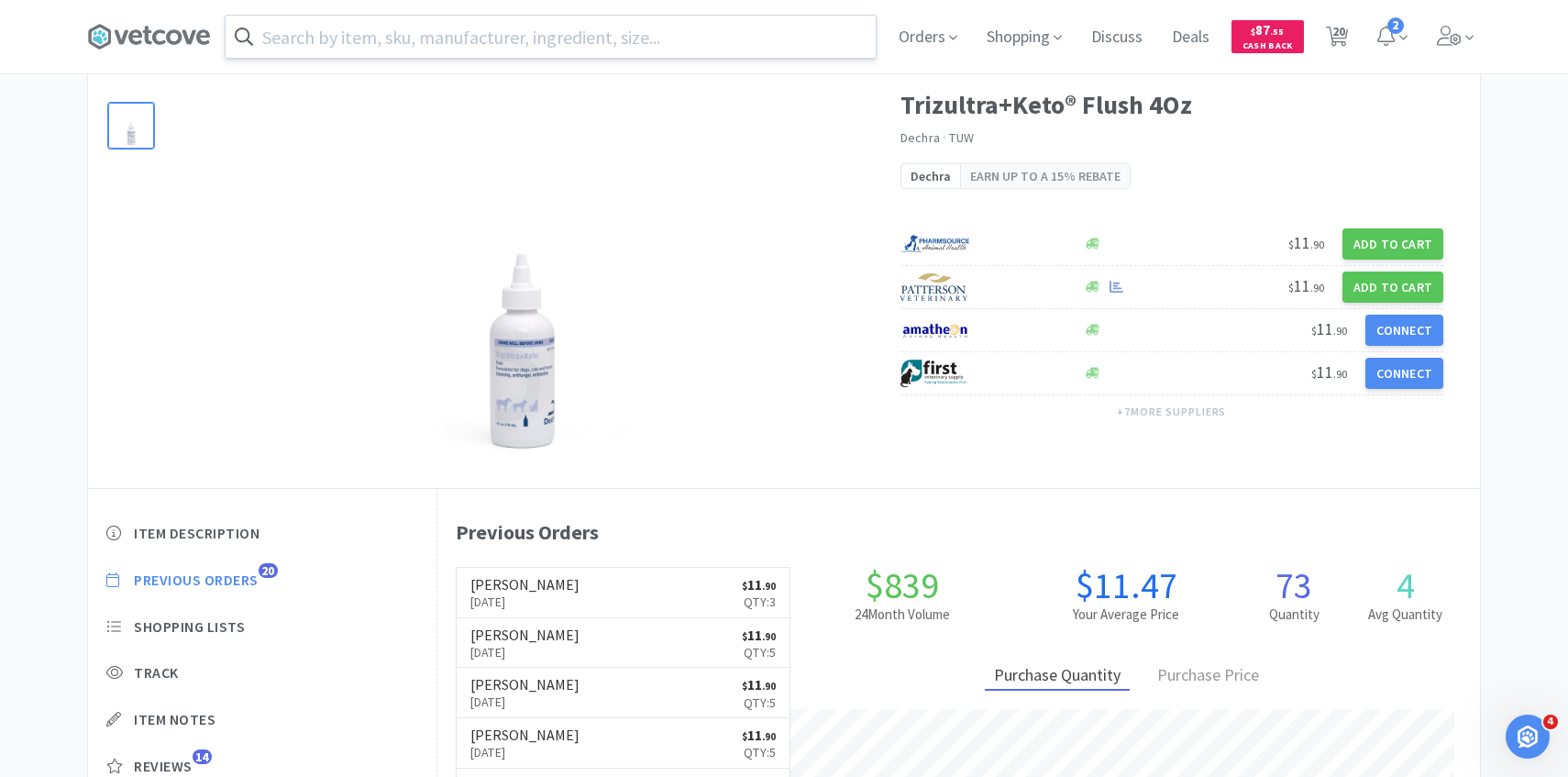
select select "2"
select select "1"
select select "2"
select select "1"
select select "2"
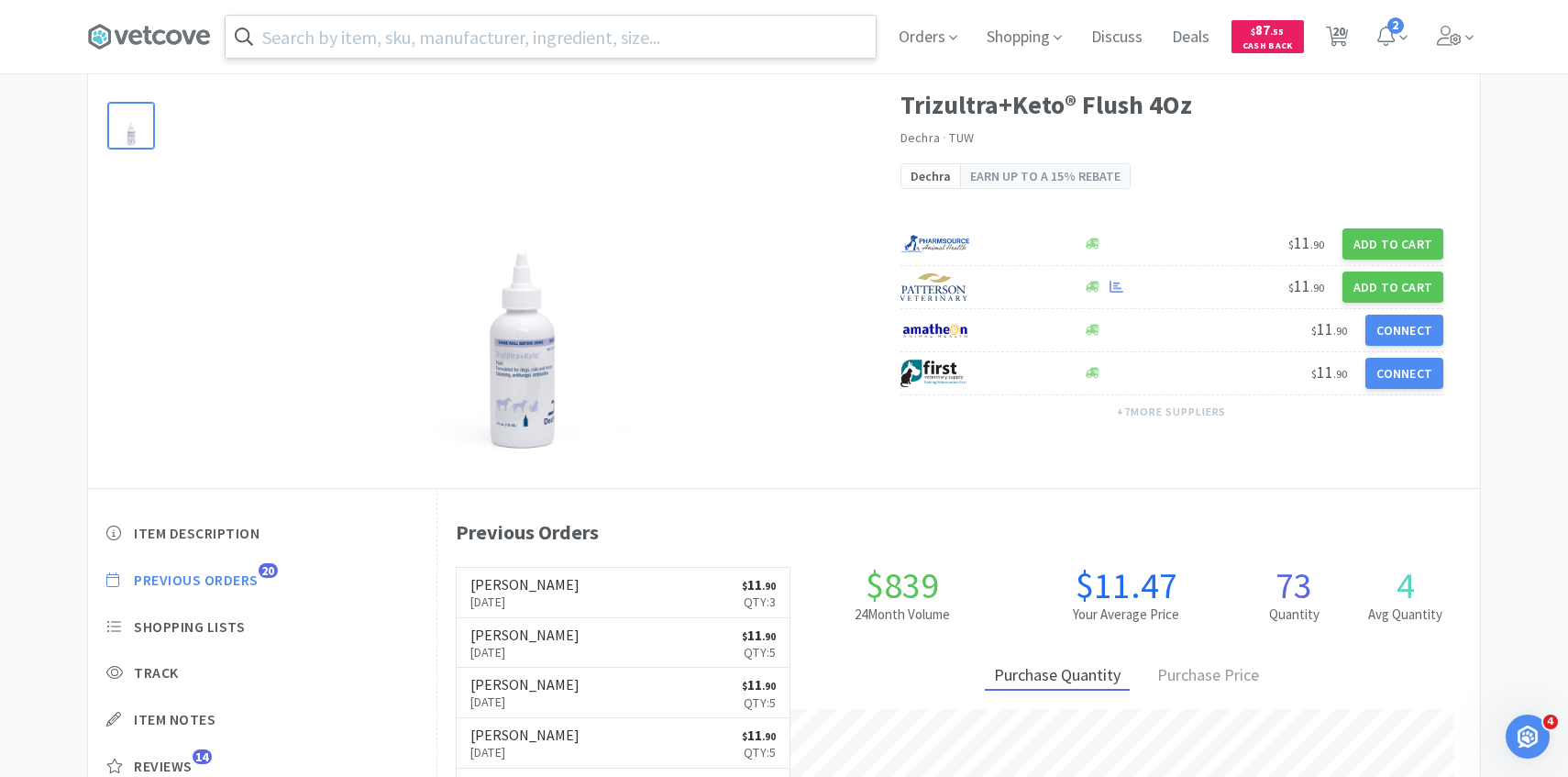
select select "2"
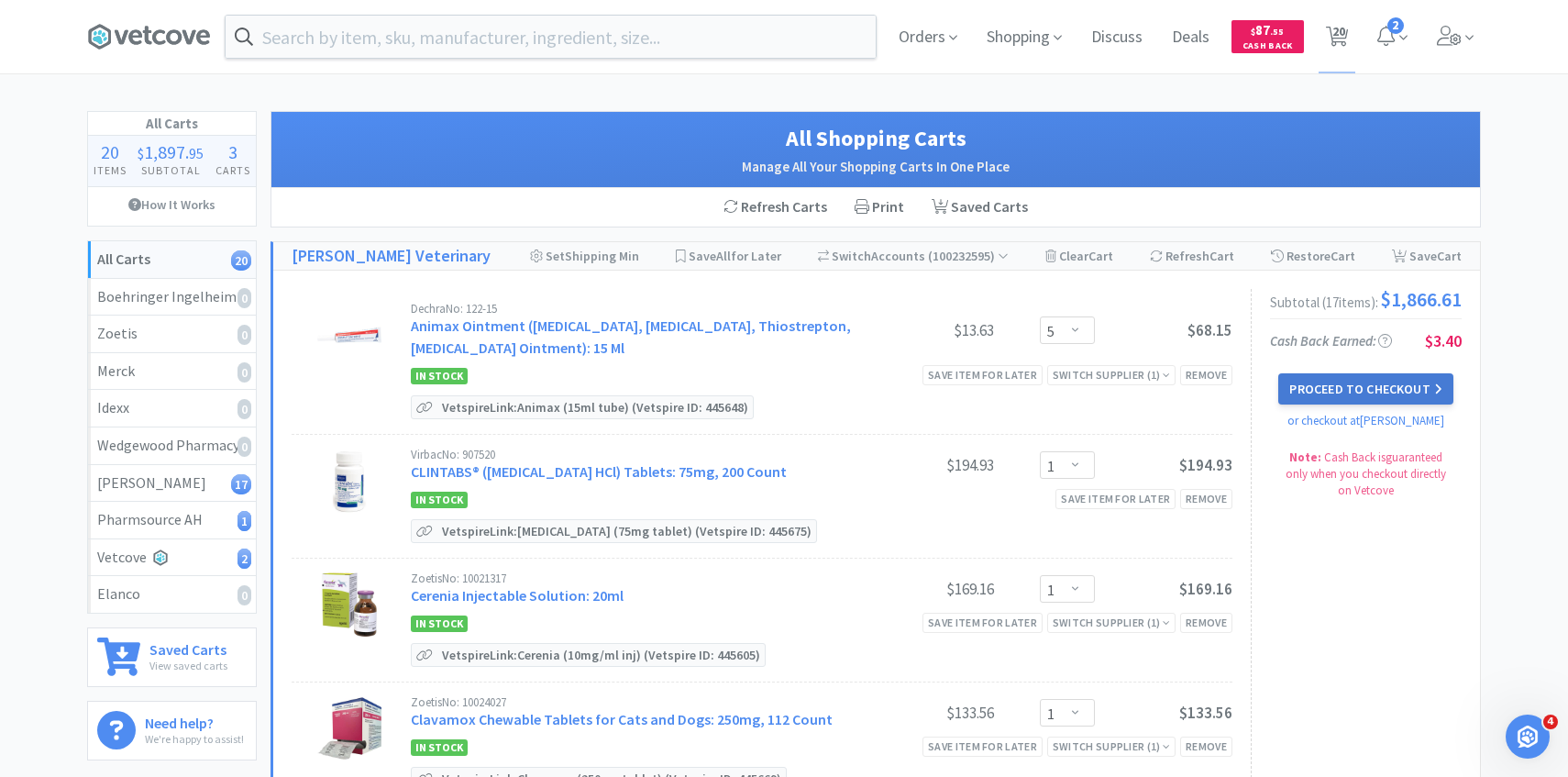
click at [1310, 389] on button "Proceed to Checkout" at bounding box center [1366, 389] width 175 height 32
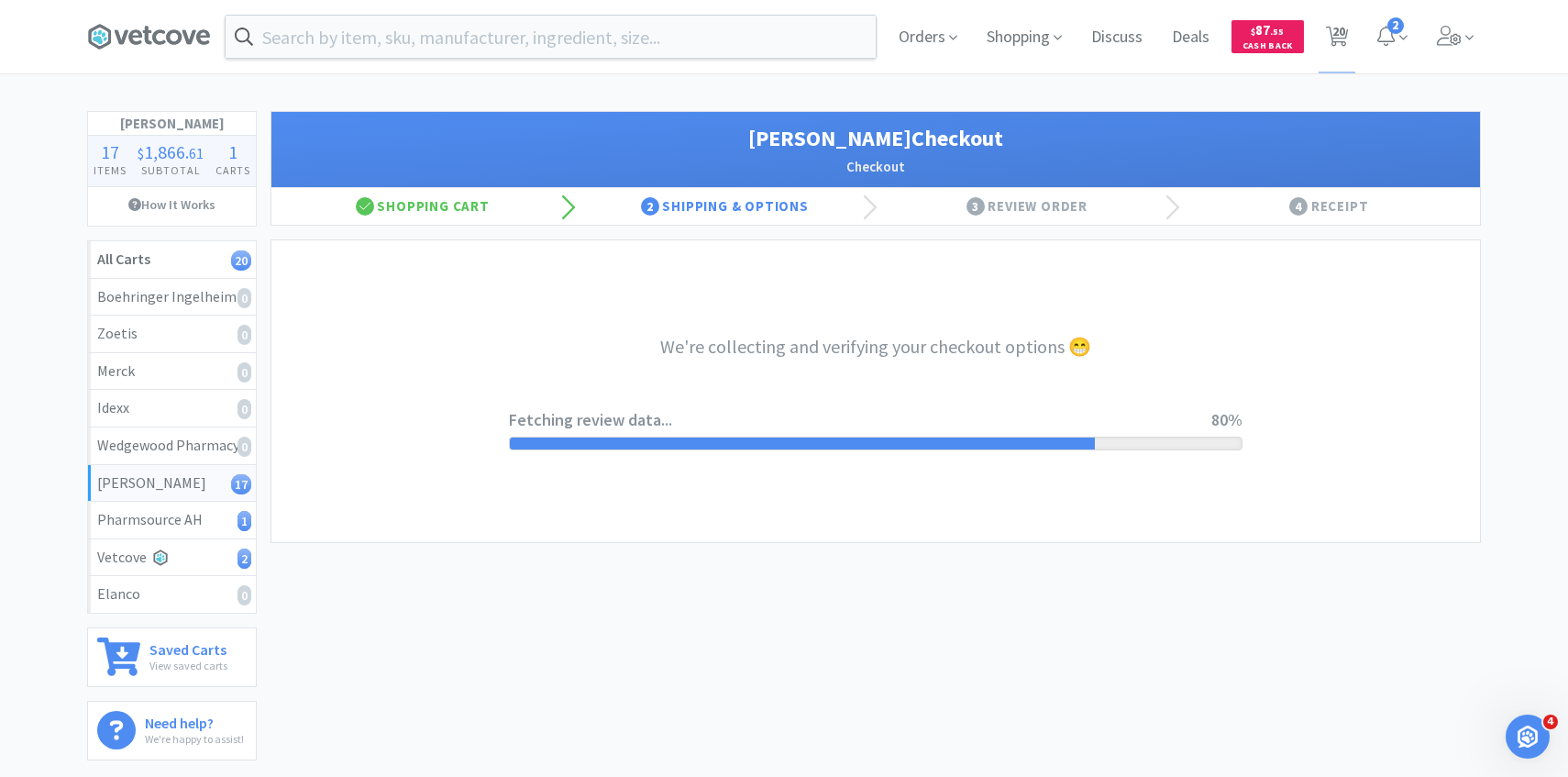
select select "1"
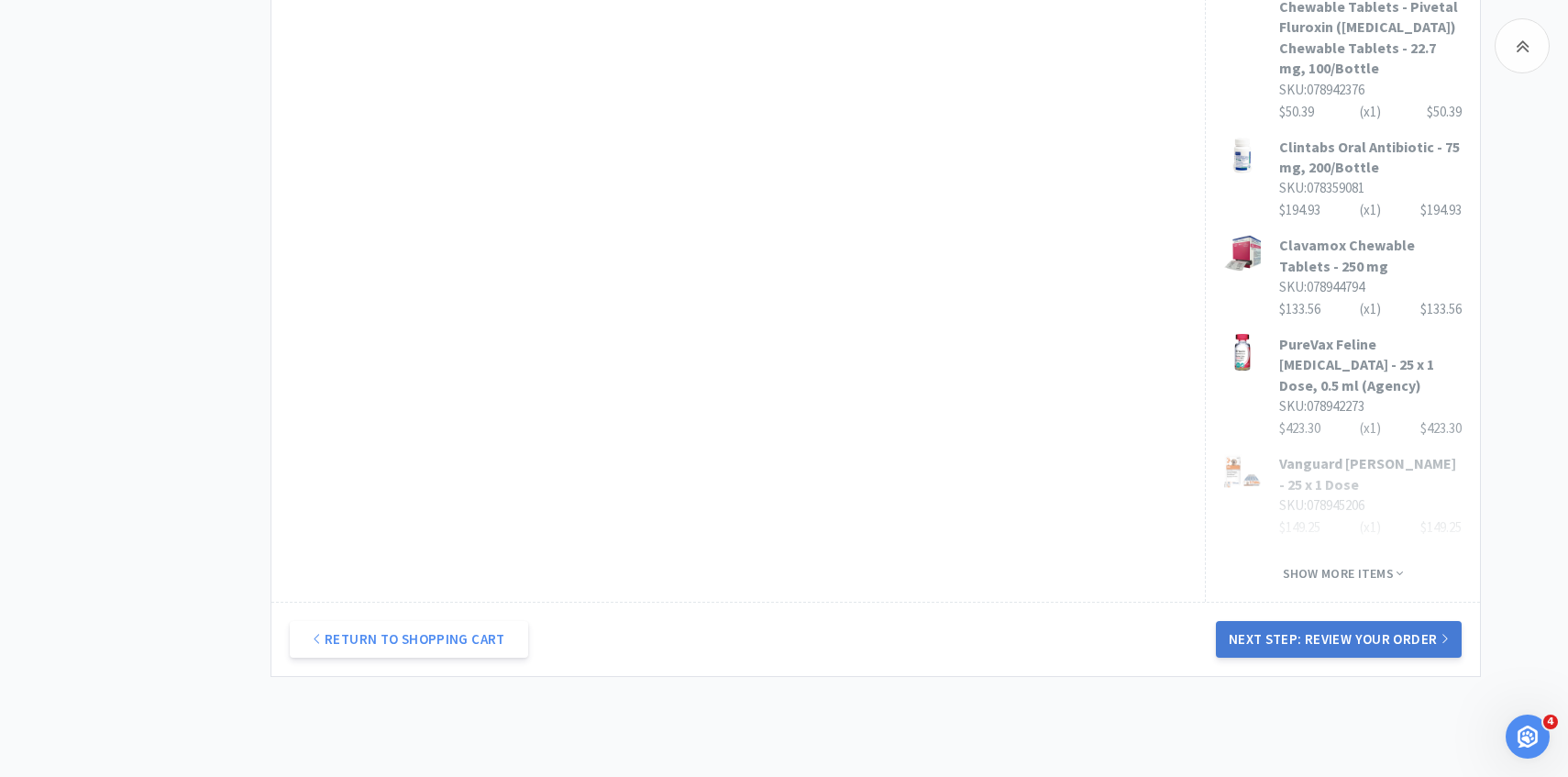
click at [1284, 621] on button "Next Step: Review Your Order" at bounding box center [1339, 640] width 246 height 37
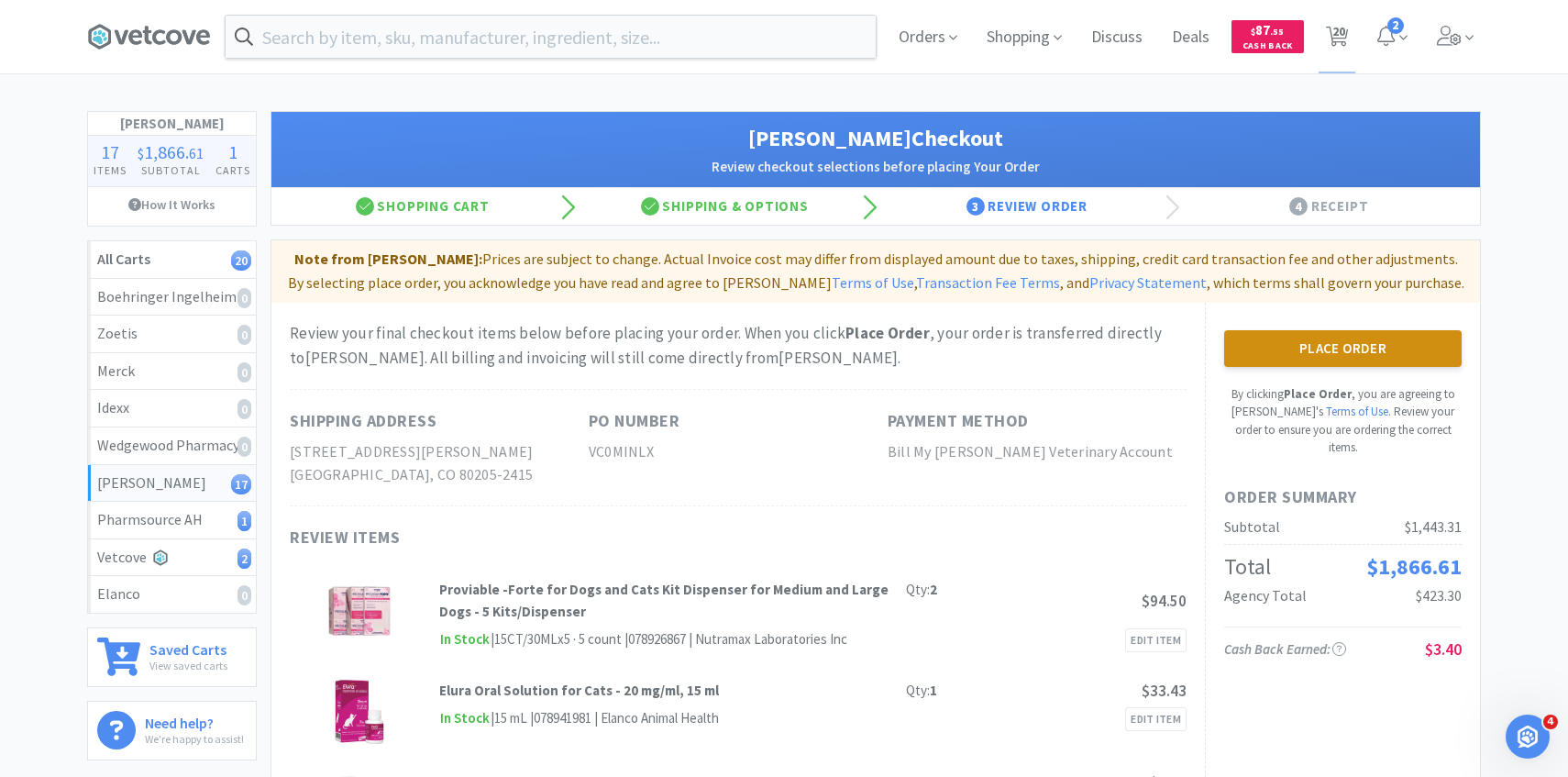
click at [1306, 339] on button "Place Order" at bounding box center [1343, 349] width 238 height 37
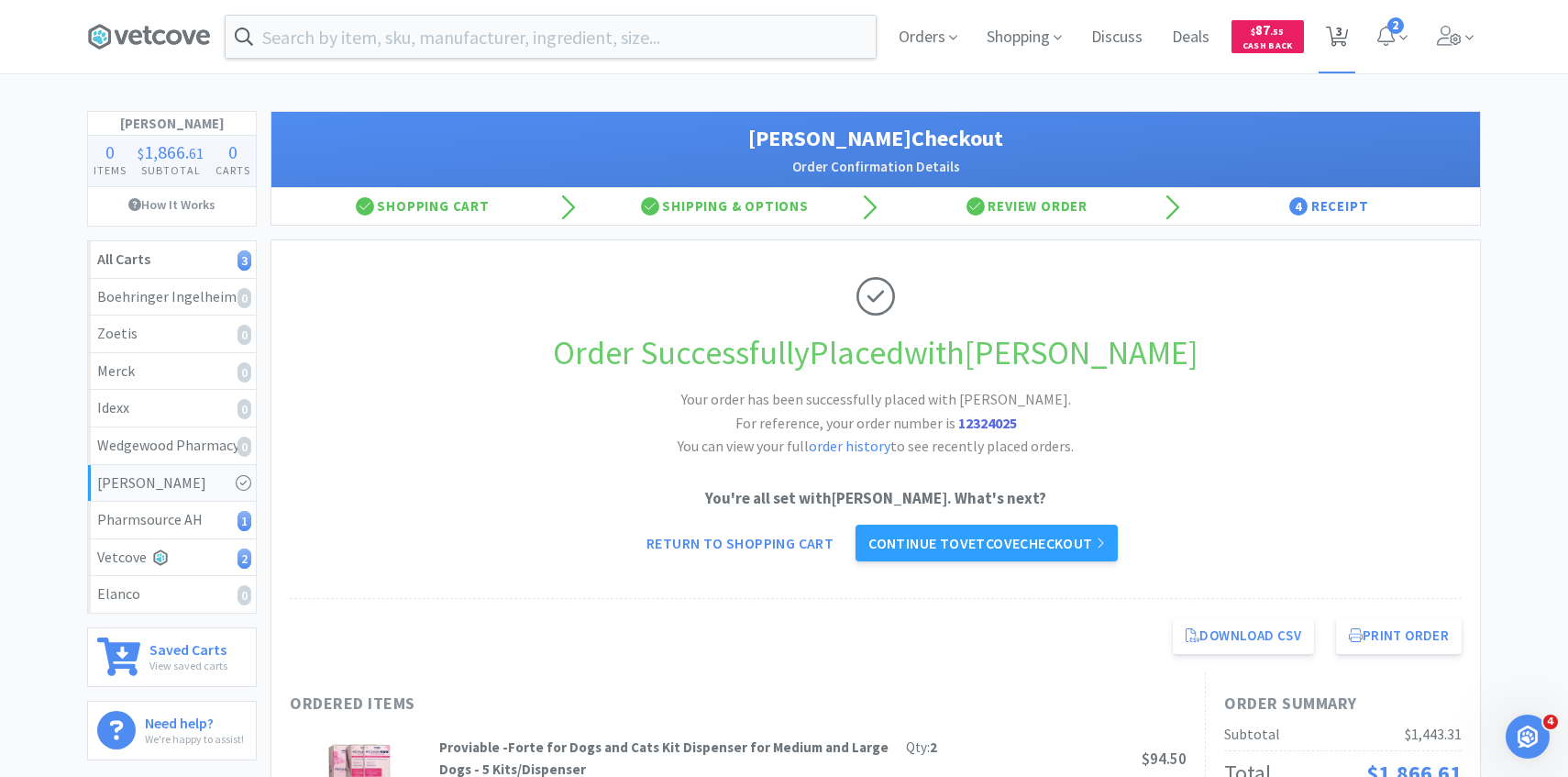
click at [1332, 42] on icon at bounding box center [1338, 37] width 23 height 20
select select "1"
select select "2"
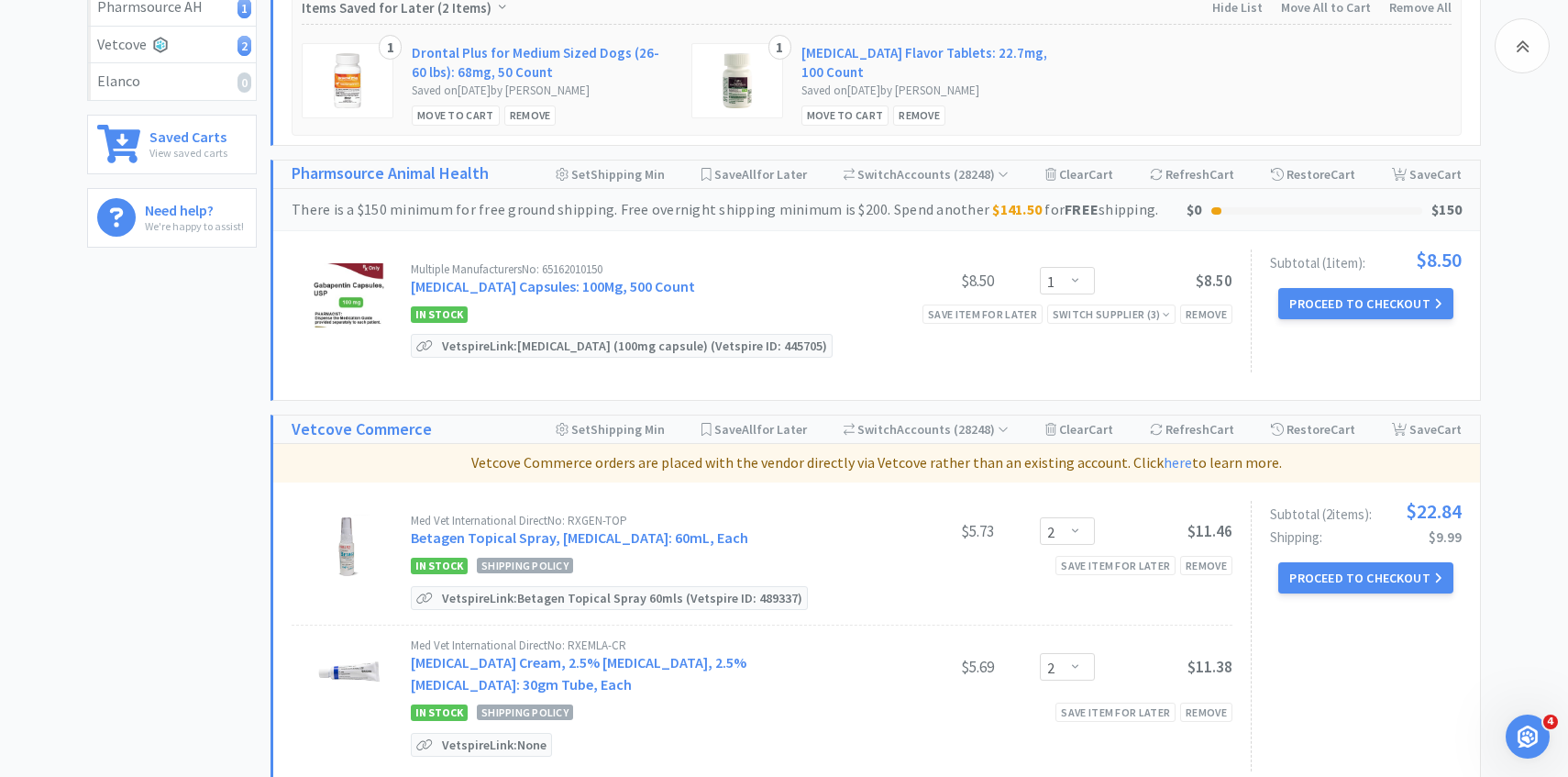
scroll to position [521, 0]
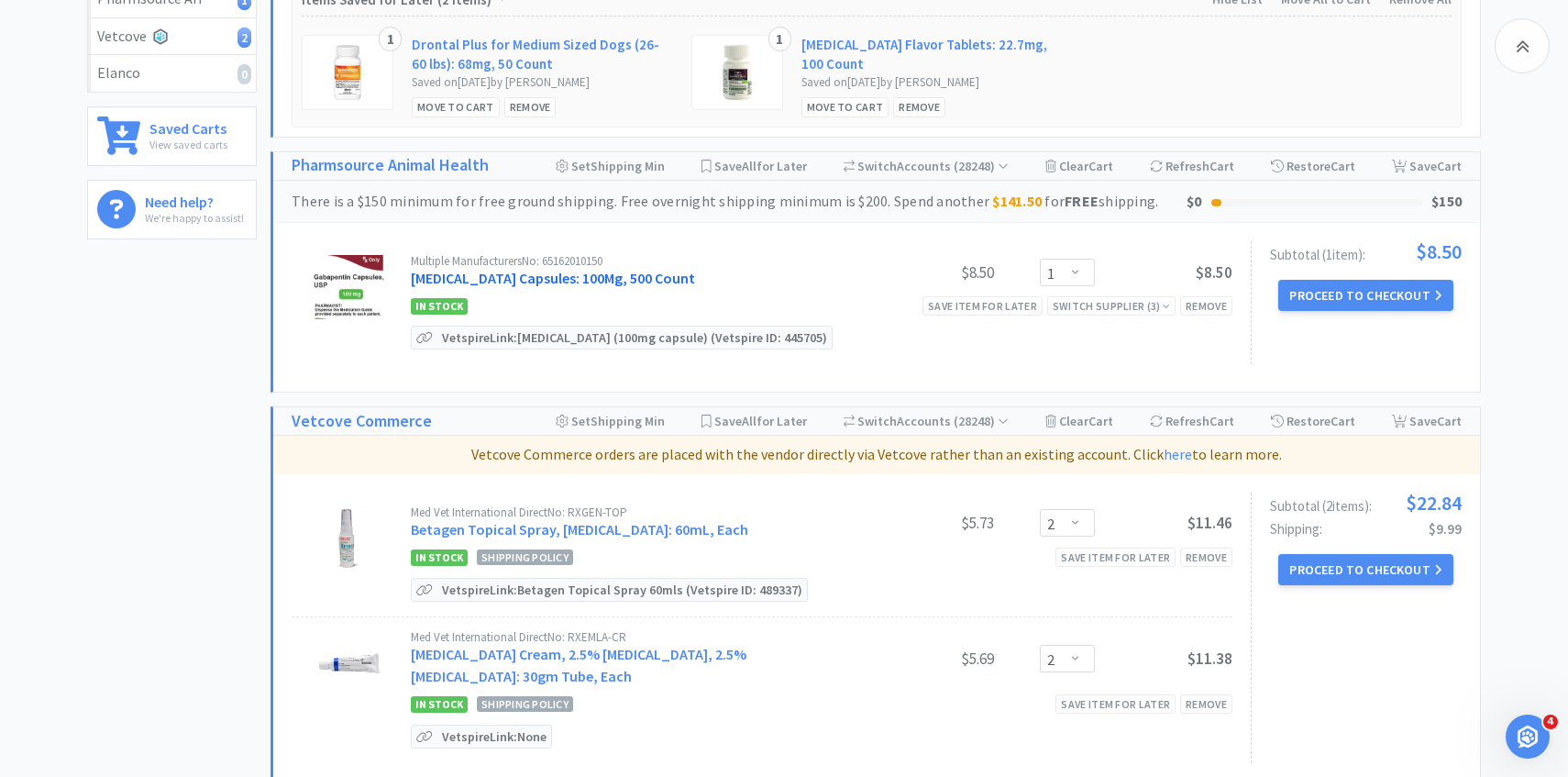
click at [633, 287] on link "Gabapentin Capsules: 100Mg, 500 Count" at bounding box center [553, 278] width 284 height 19
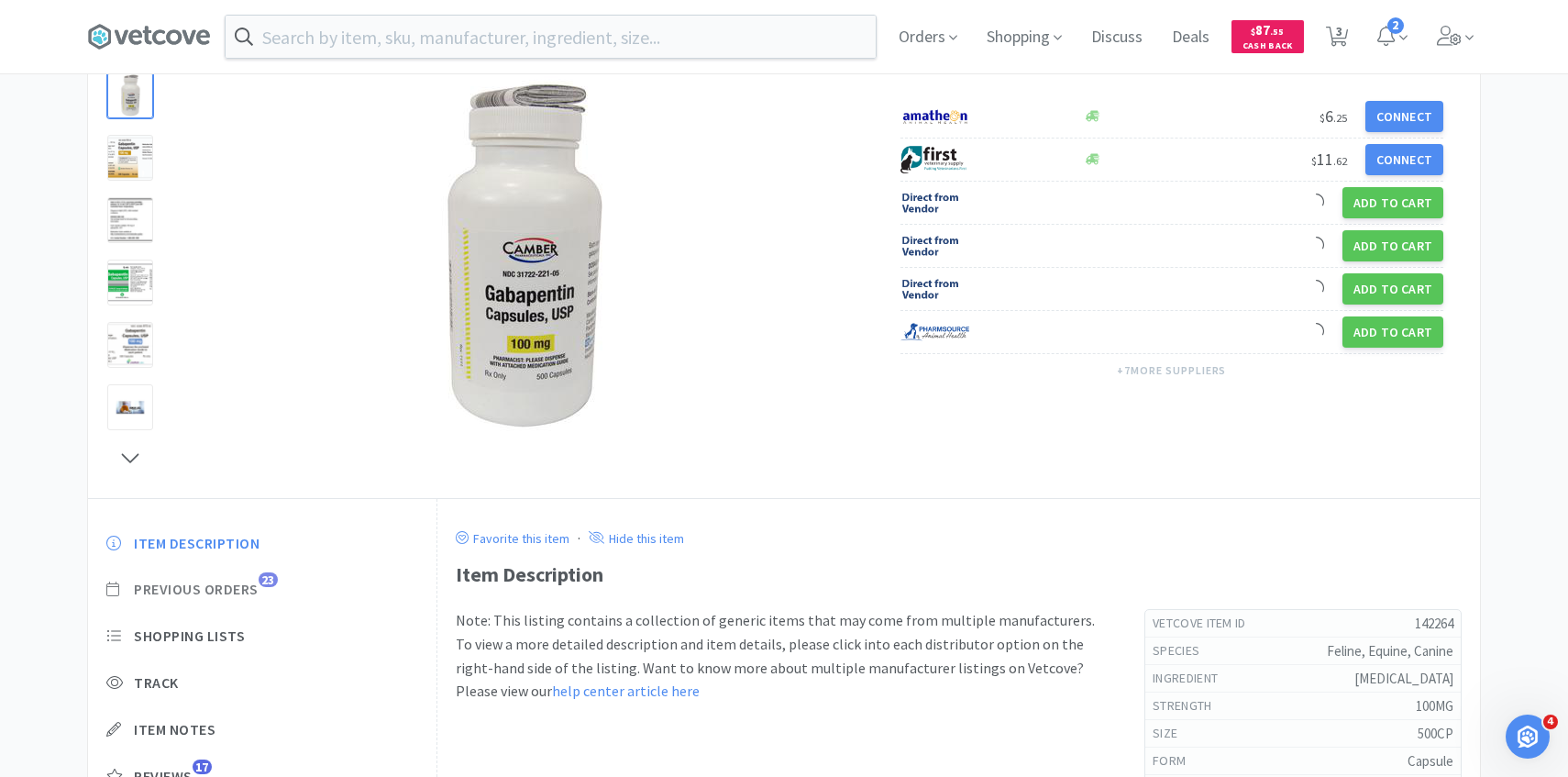
scroll to position [188, 0]
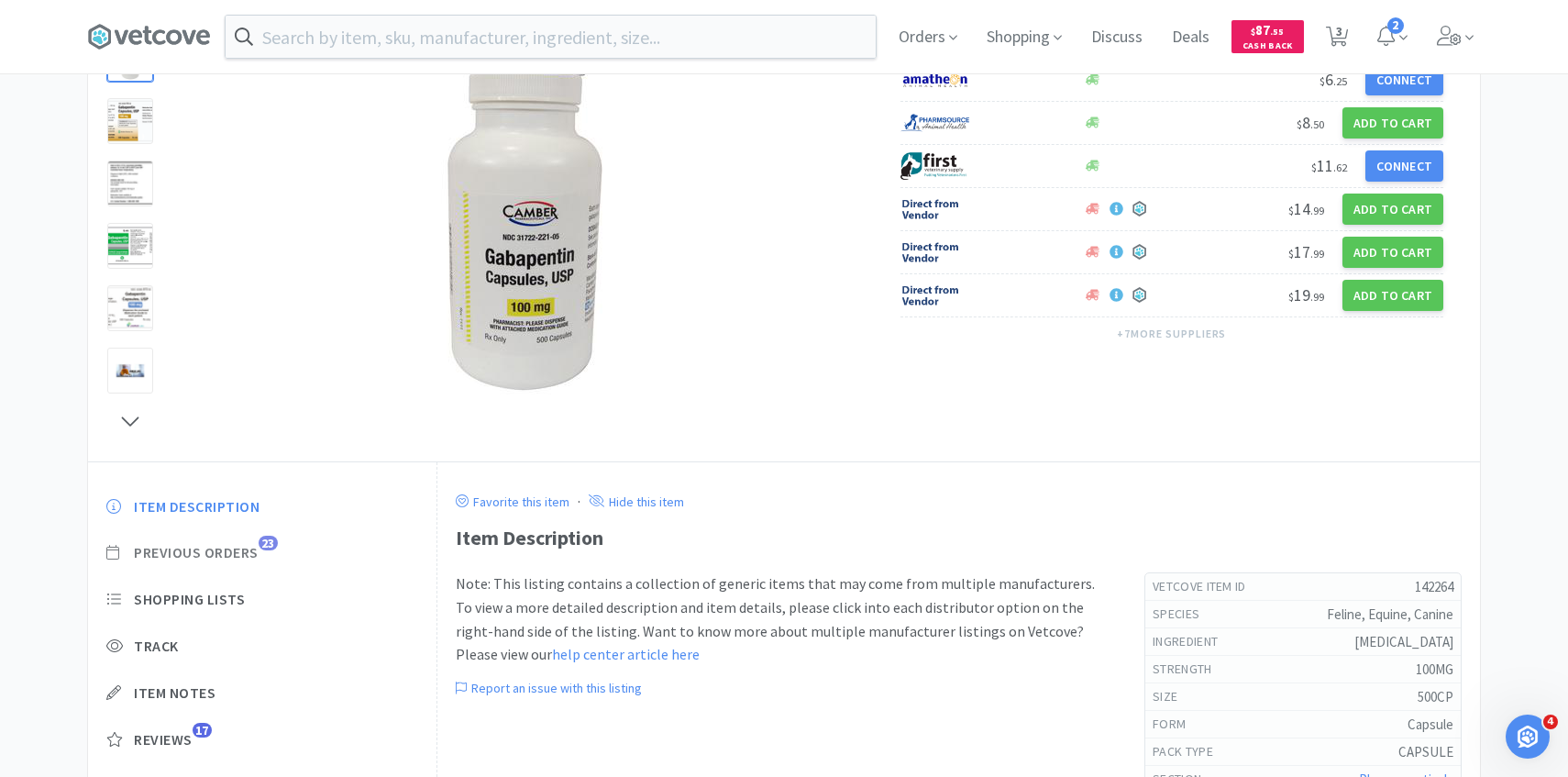
click at [249, 553] on span "Previous Orders" at bounding box center [196, 552] width 124 height 19
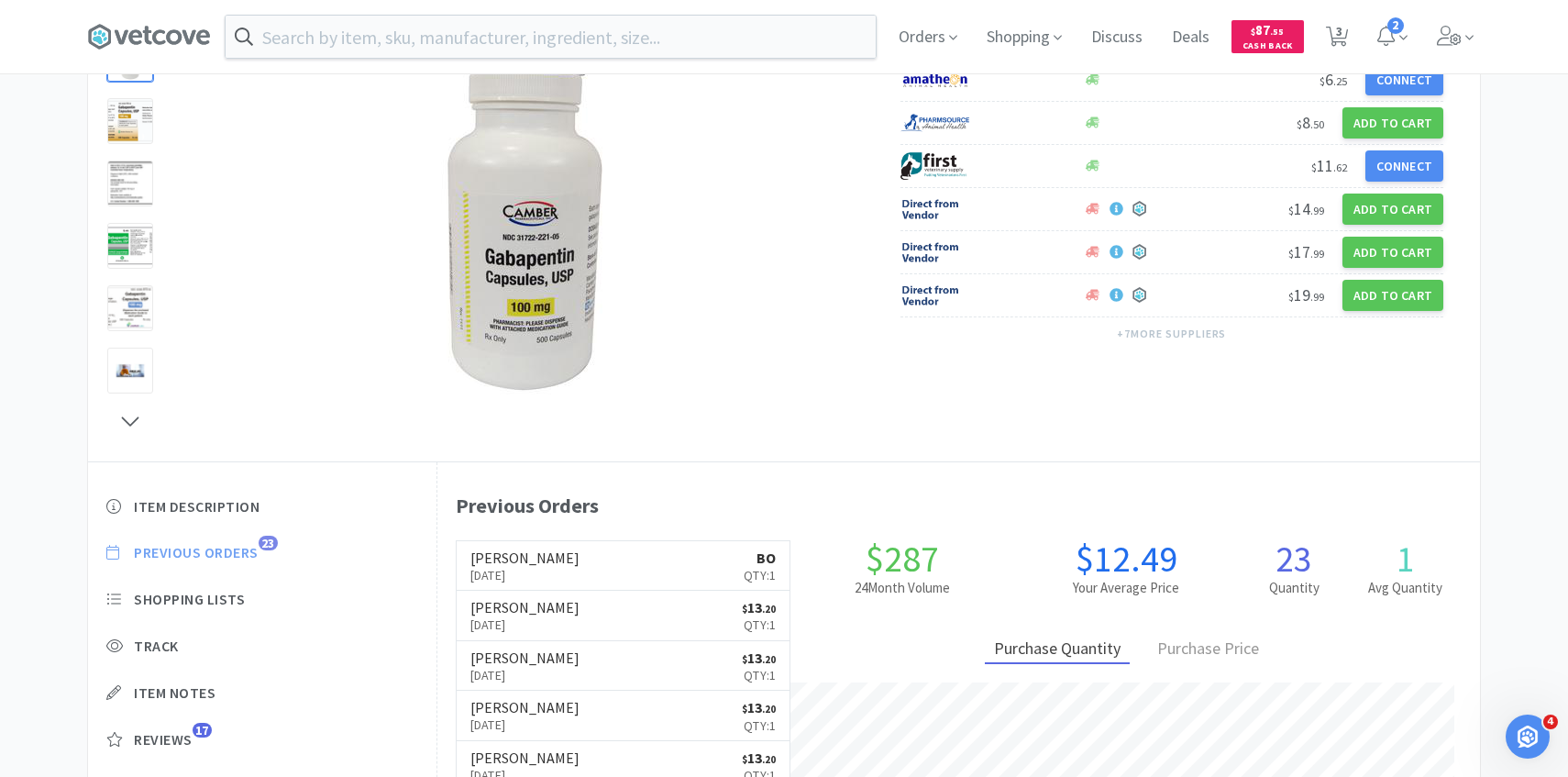
scroll to position [503, 1043]
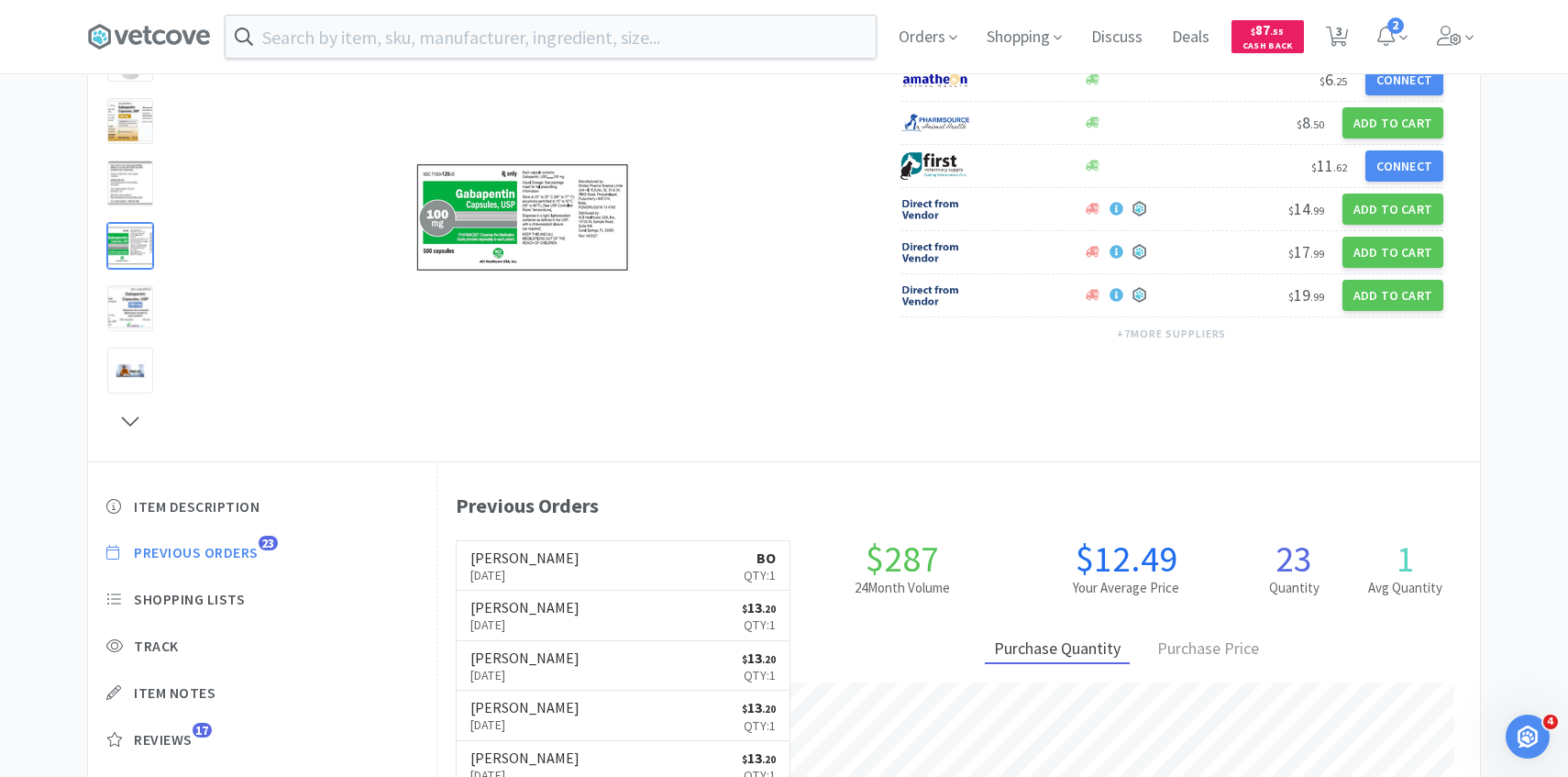
select select "1"
select select "2"
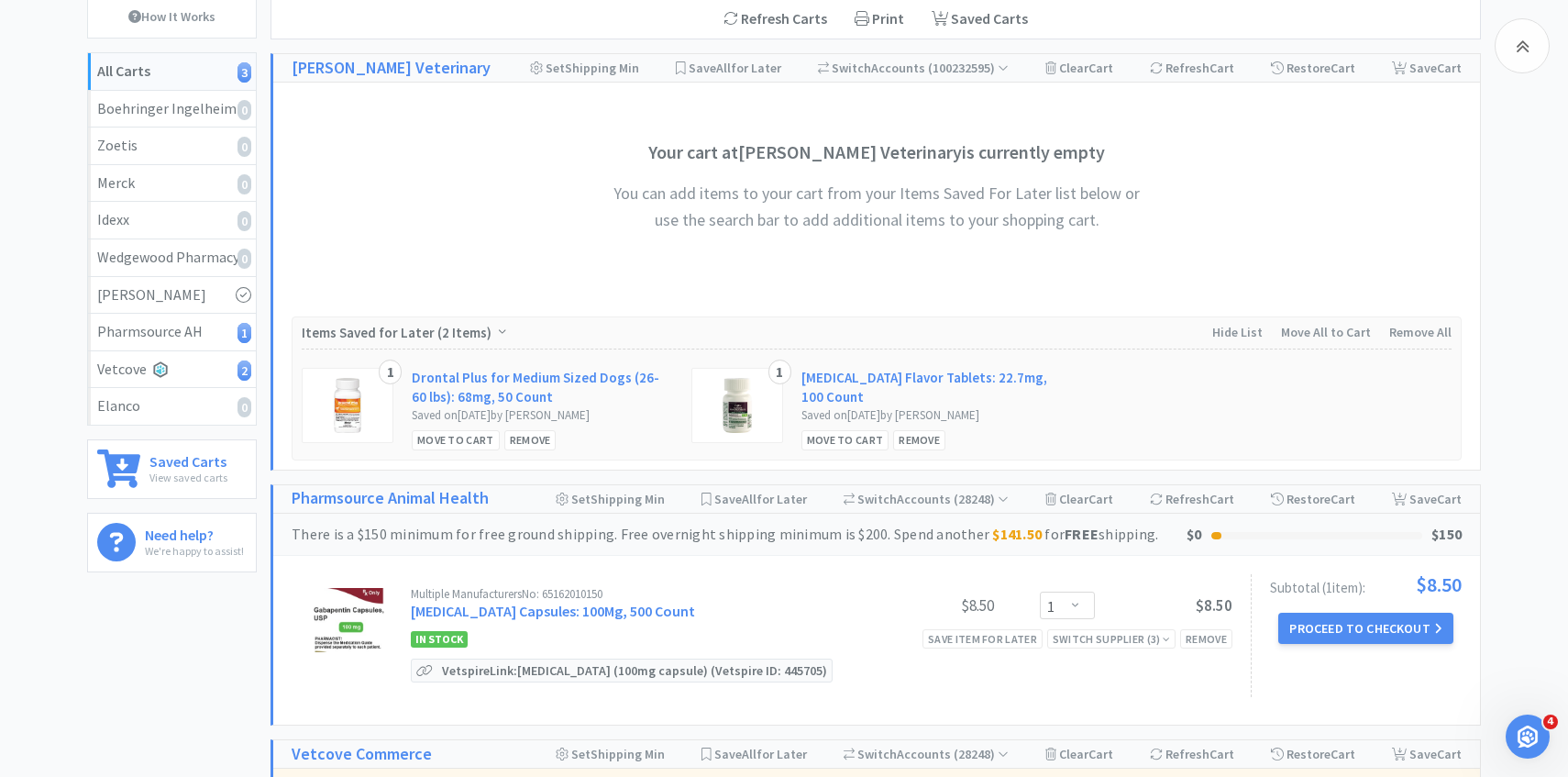
scroll to position [521, 0]
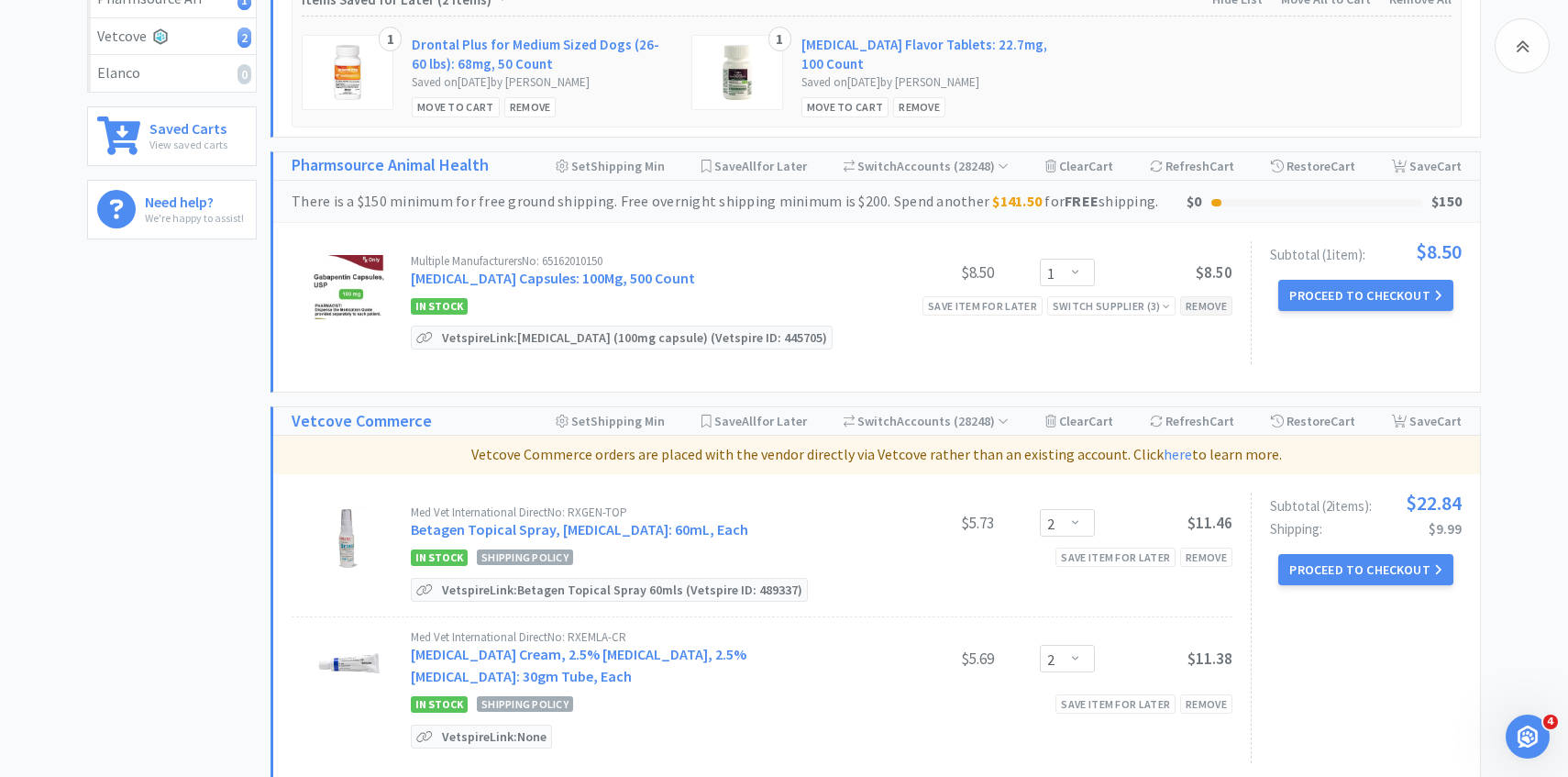
click at [1211, 303] on div "Remove" at bounding box center [1206, 305] width 52 height 19
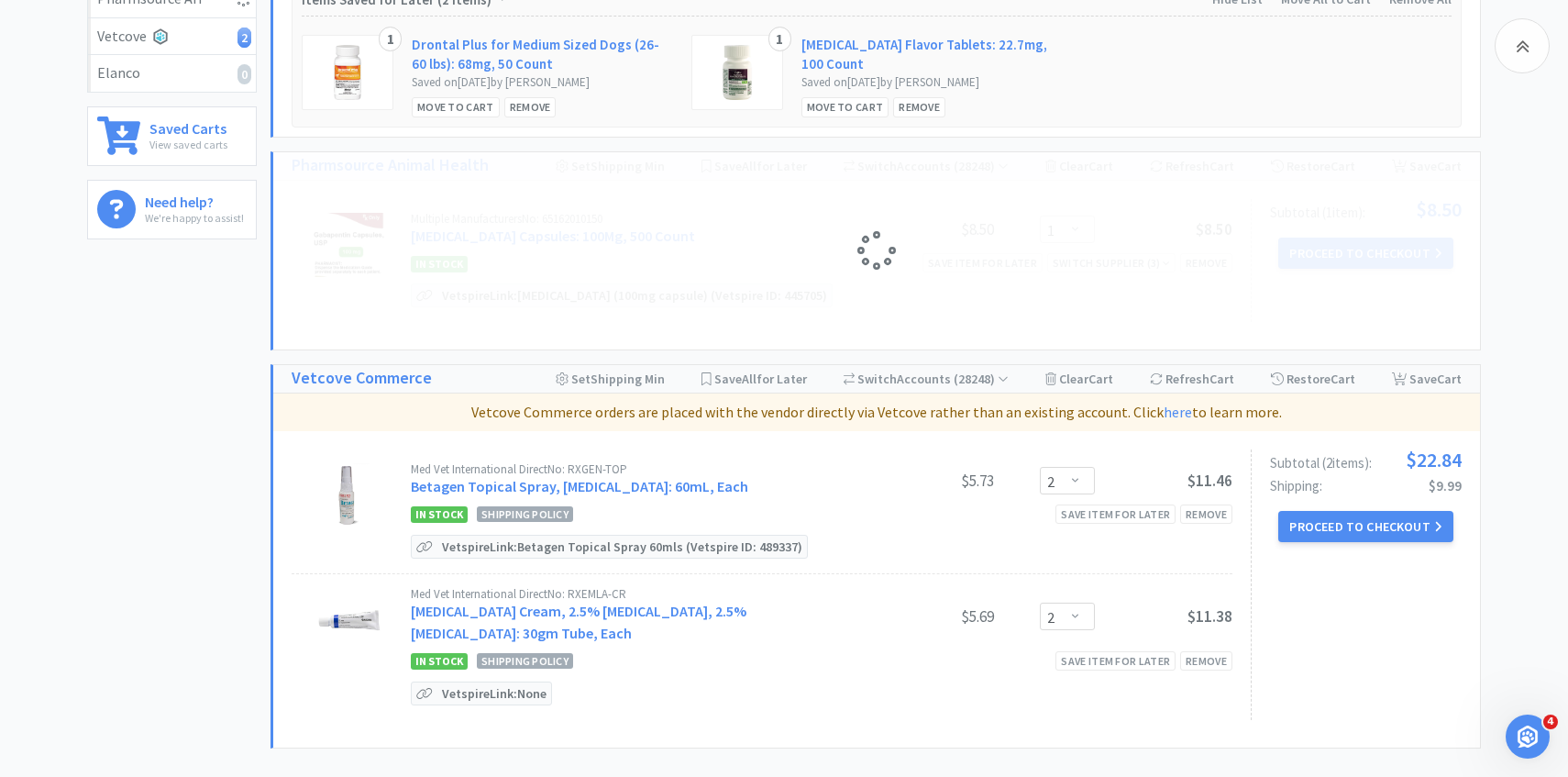
scroll to position [446, 0]
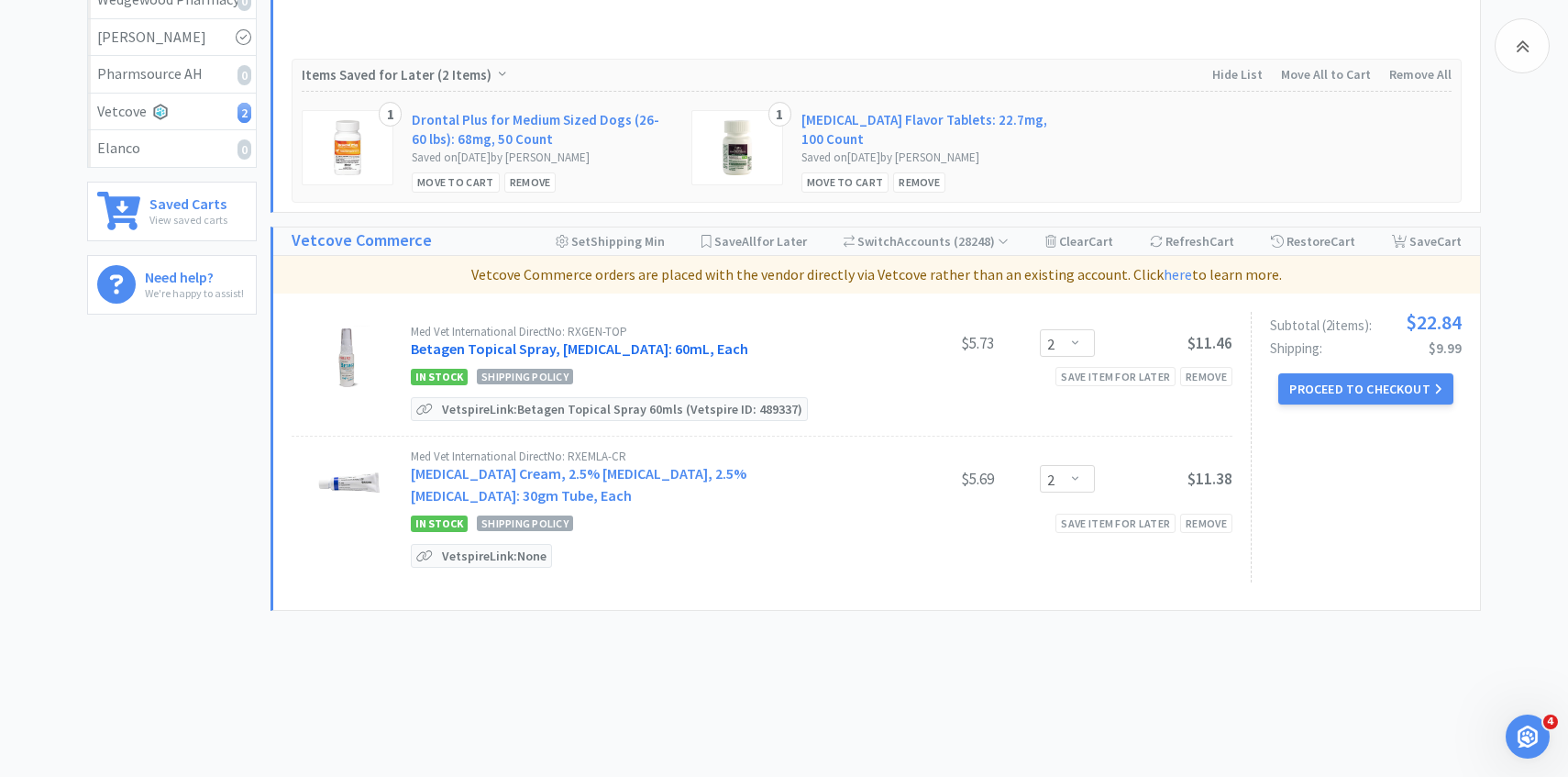
click at [665, 340] on link "Betagen Topical Spray, Broad Spectrum Antibiotic: 60mL, Each" at bounding box center [580, 349] width 338 height 19
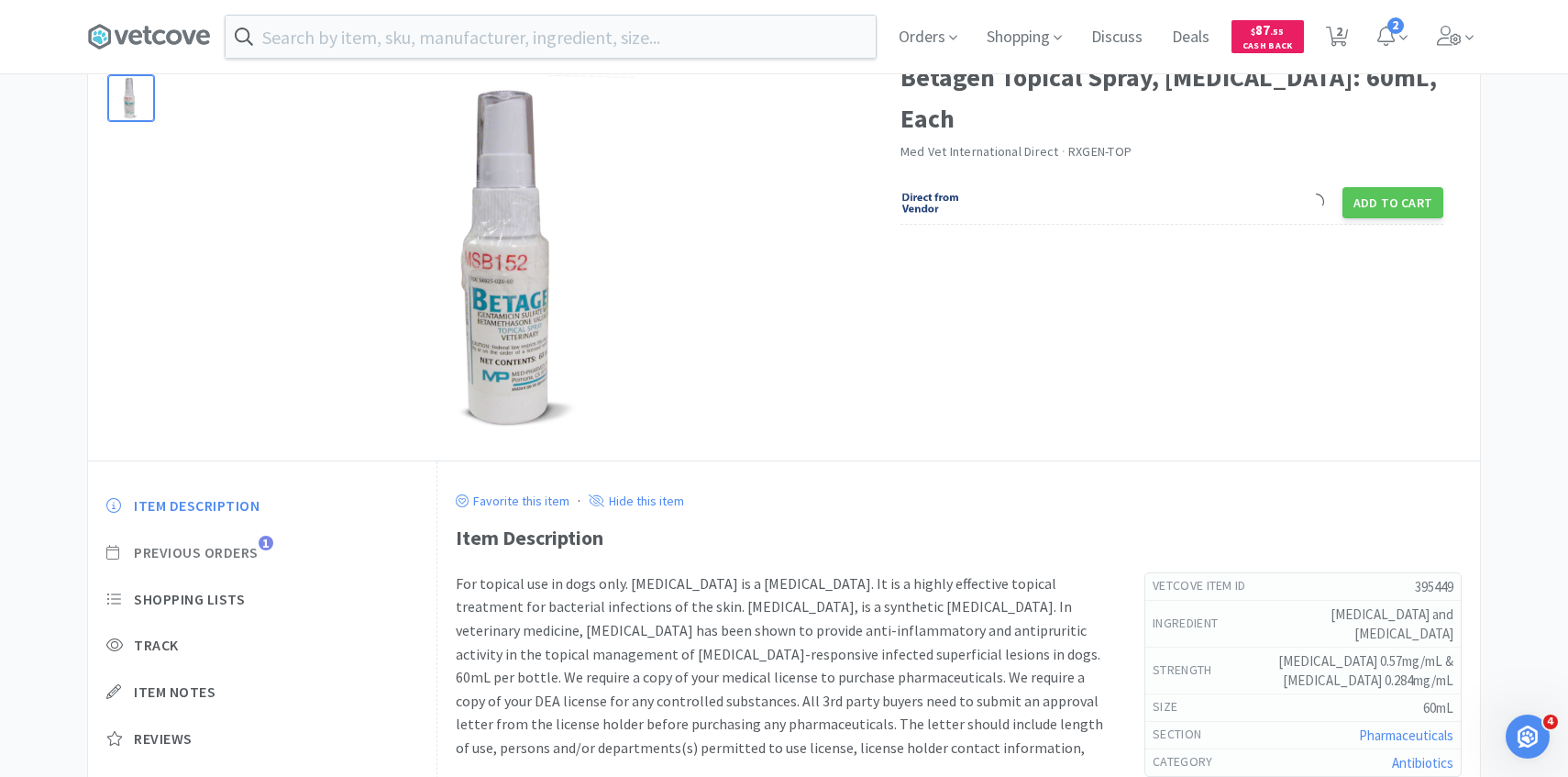
scroll to position [134, 0]
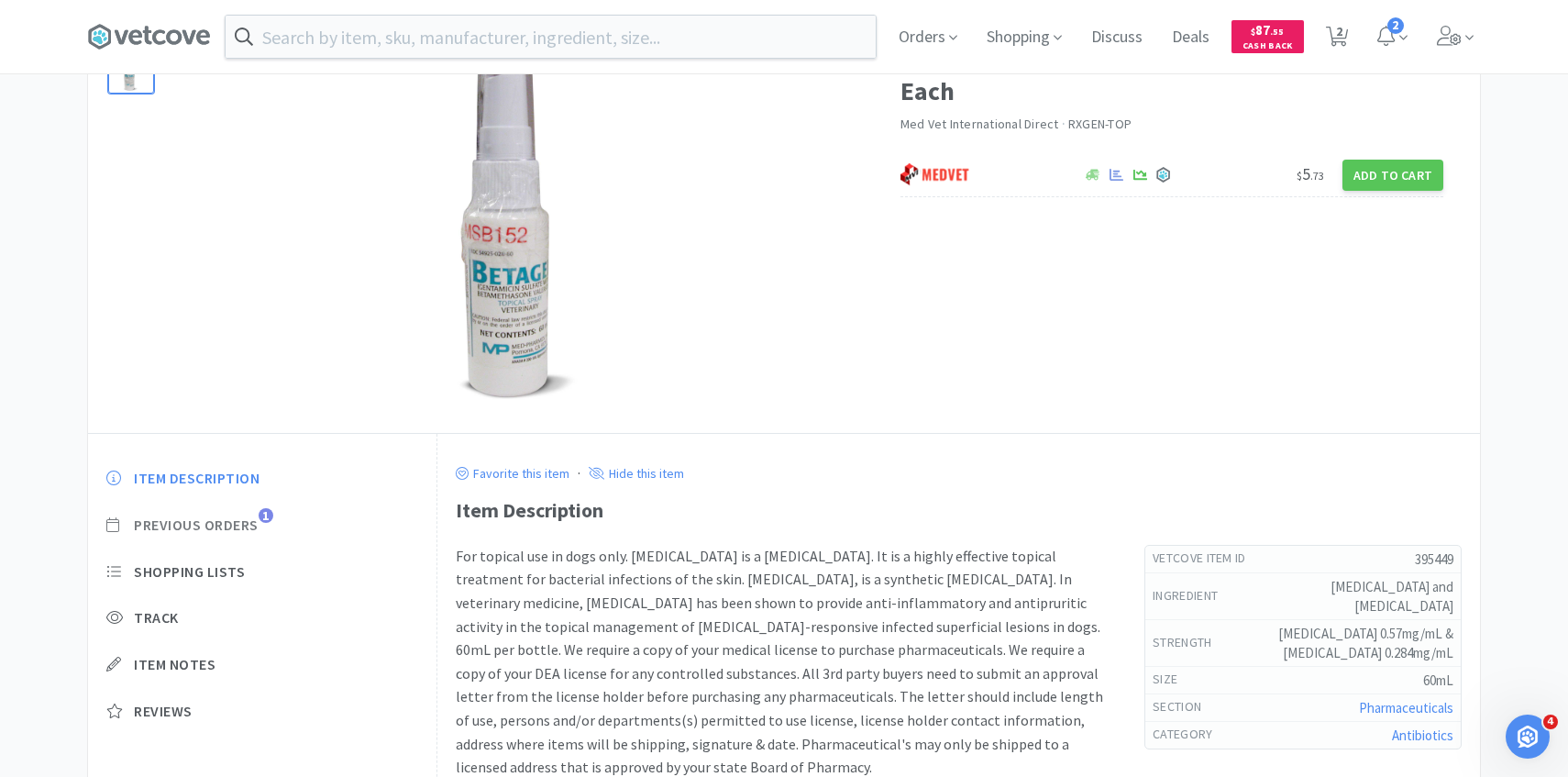
click at [220, 521] on span "Previous Orders" at bounding box center [196, 524] width 124 height 19
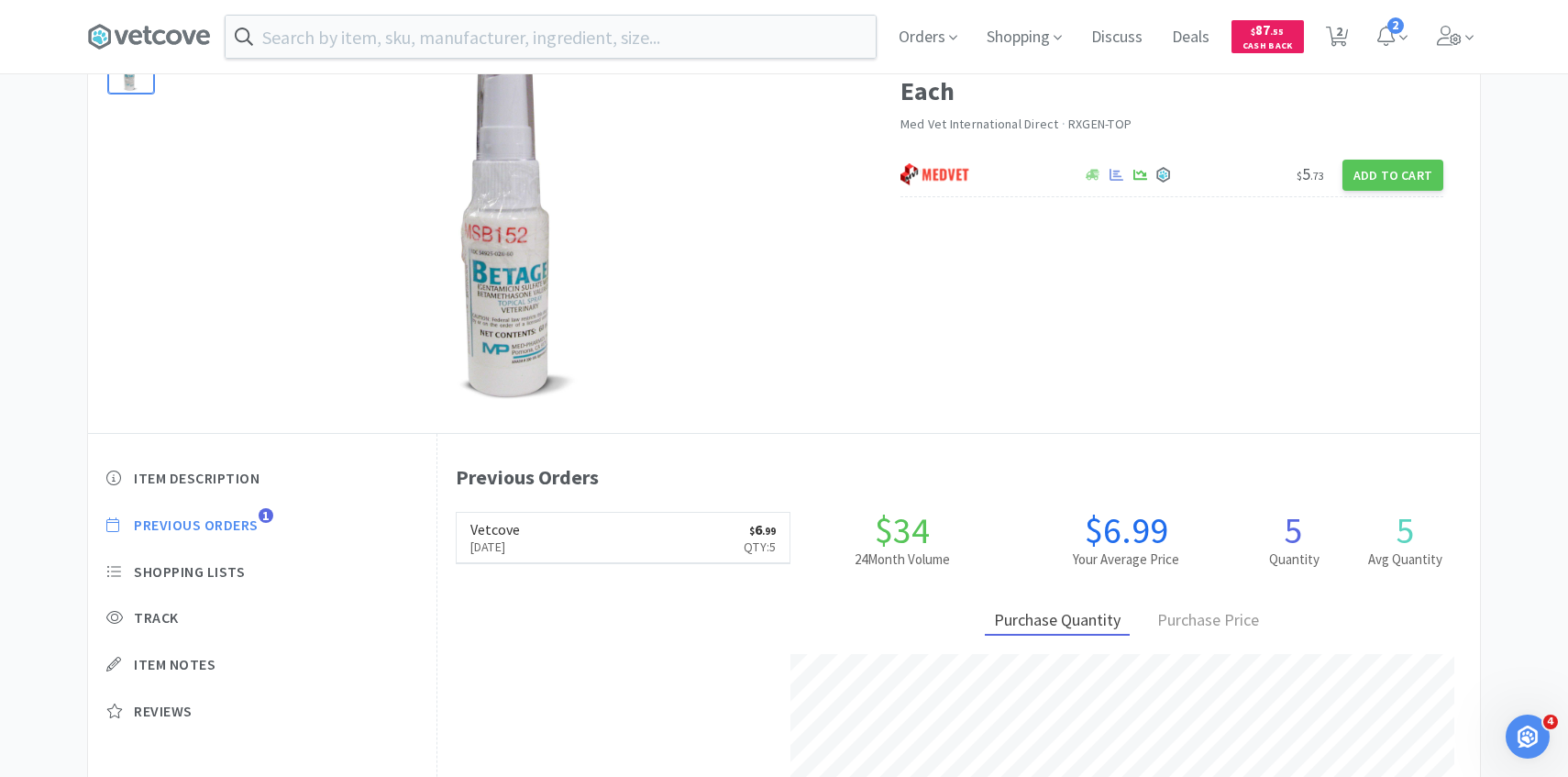
scroll to position [503, 1043]
click at [501, 538] on p "Sep 23rd, 2024" at bounding box center [495, 547] width 49 height 20
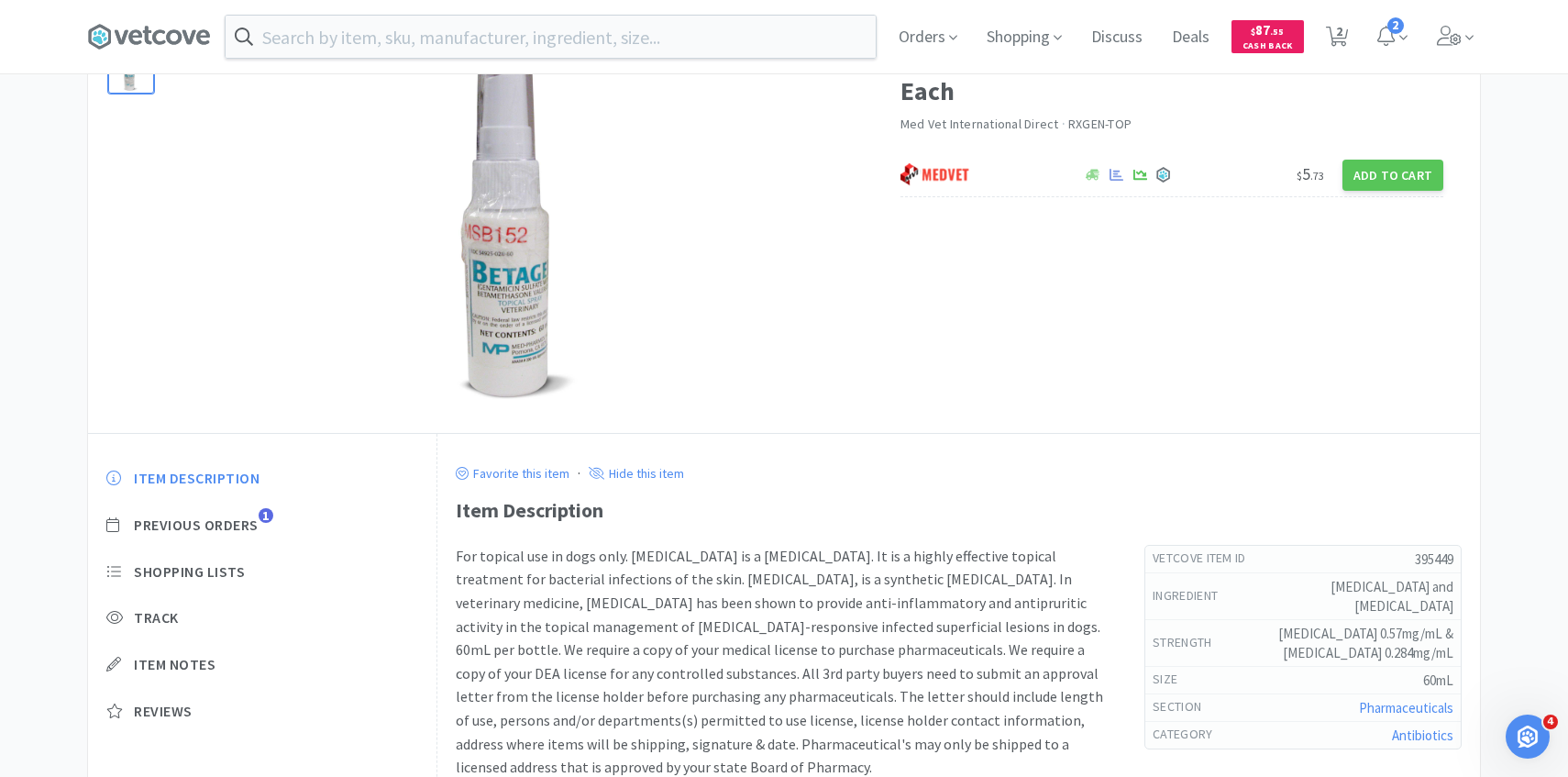
scroll to position [446, 0]
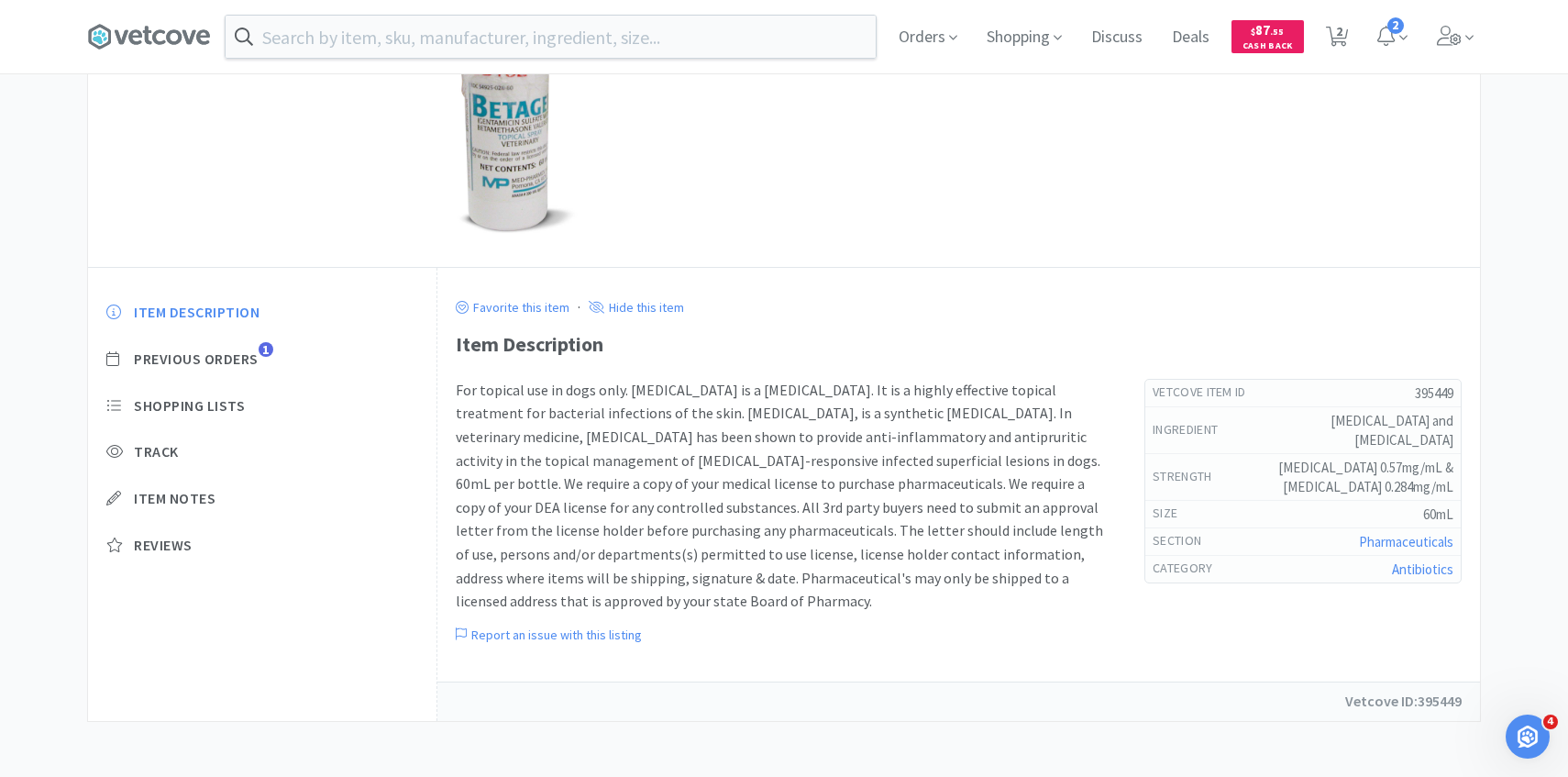
select select "2"
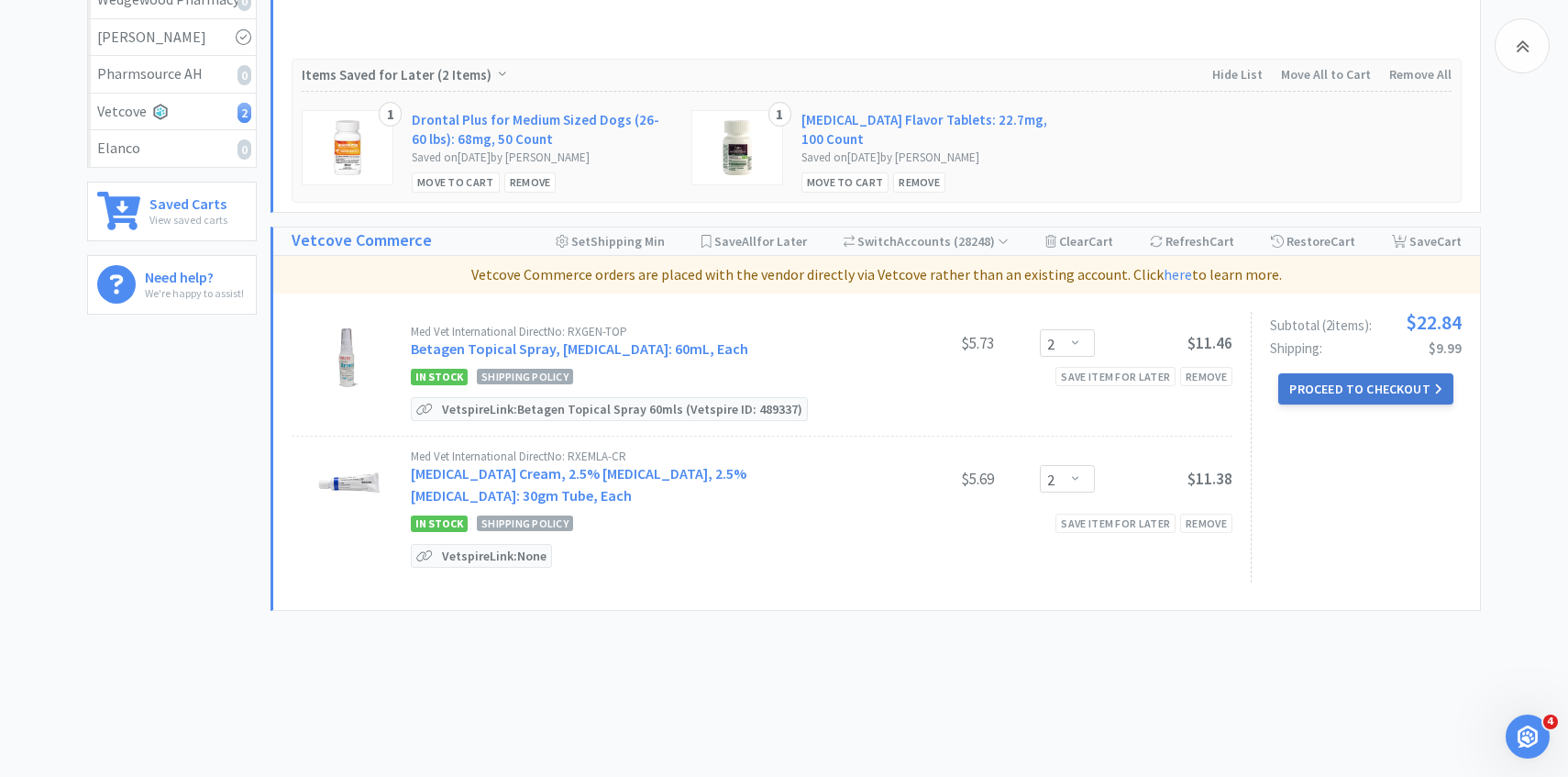
click at [1401, 399] on button "Proceed to Checkout" at bounding box center [1366, 389] width 175 height 32
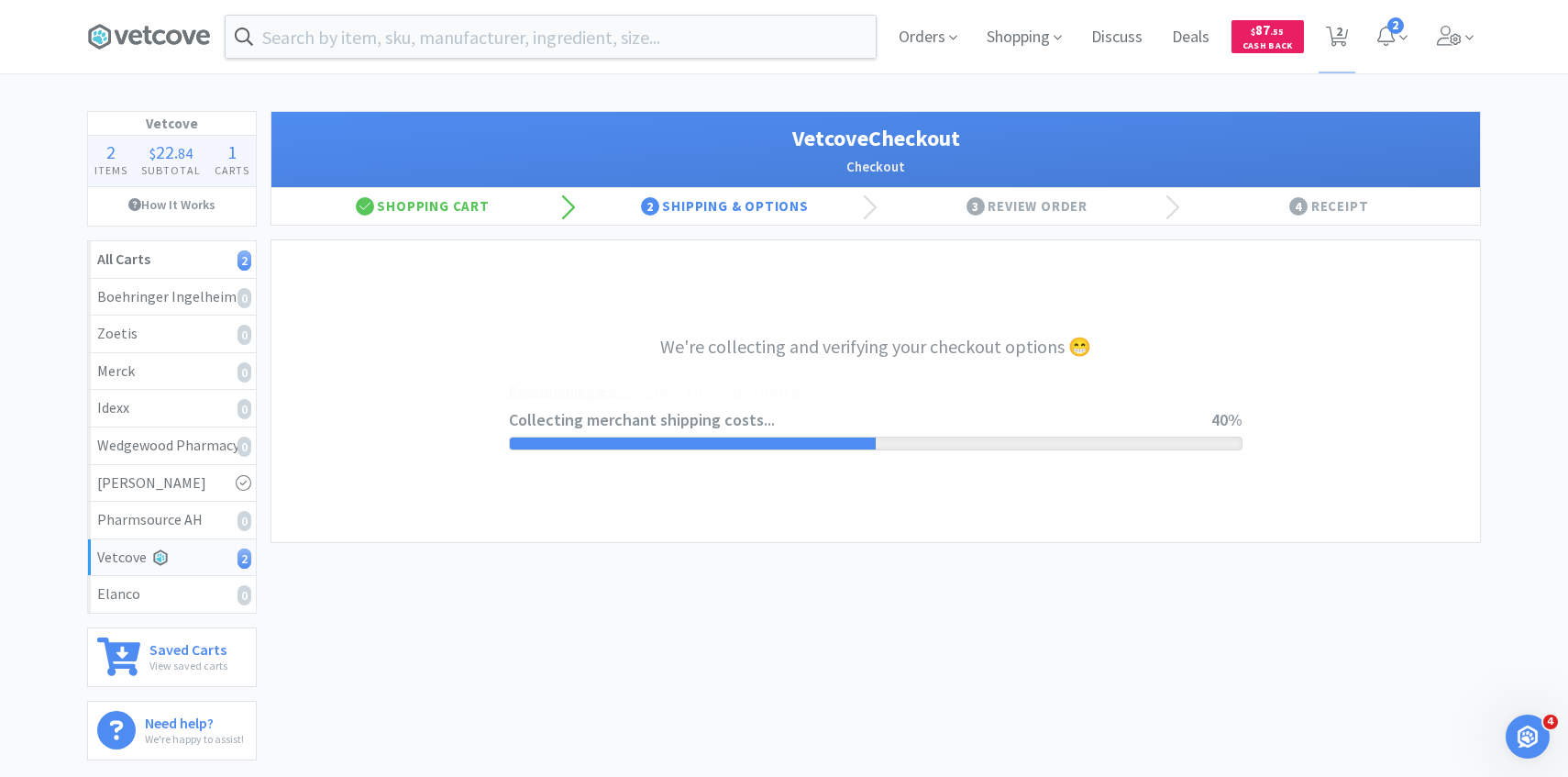
select select "2489"
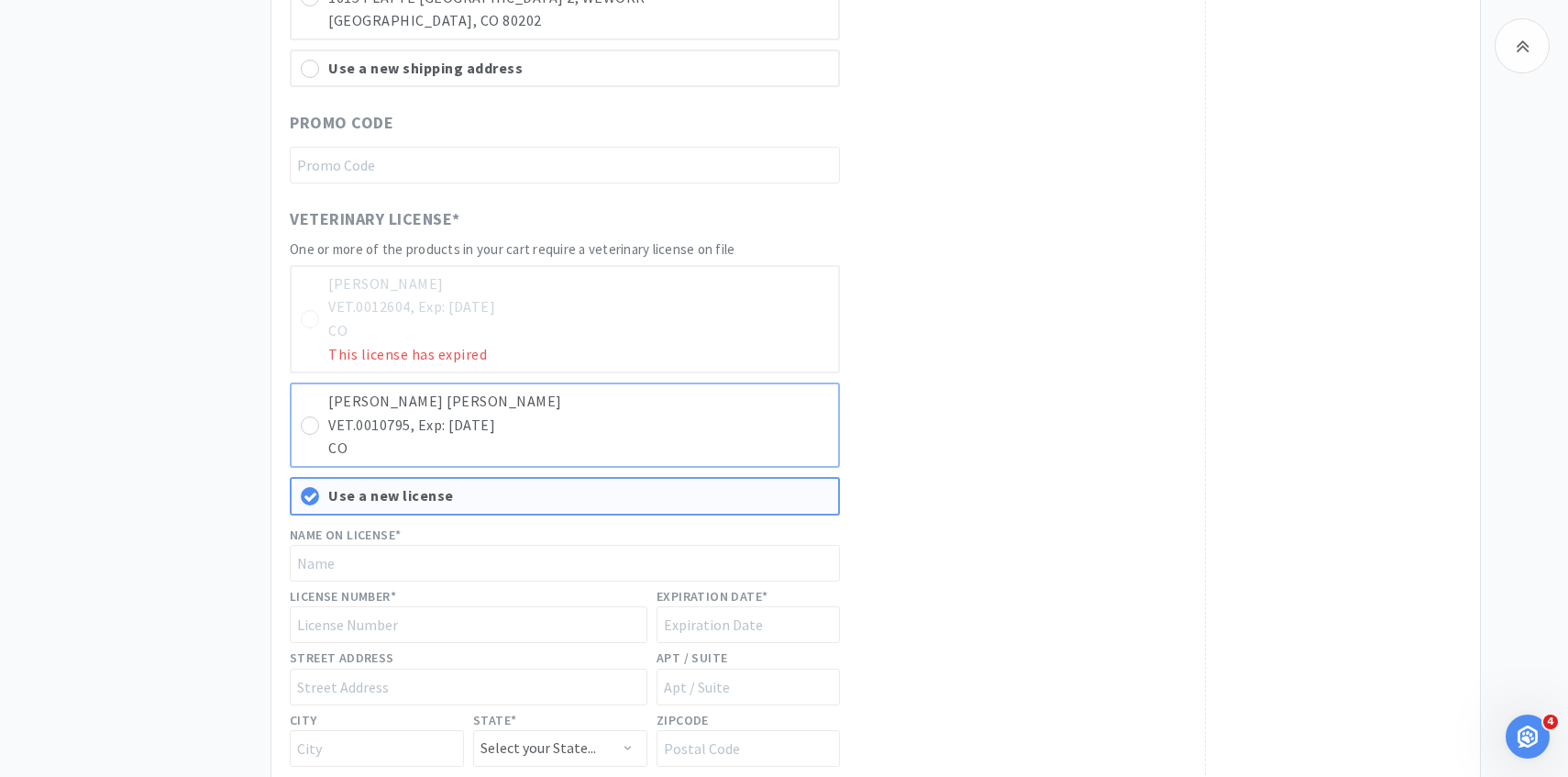
click at [754, 407] on p "Amy Lee Casali" at bounding box center [578, 402] width 500 height 24
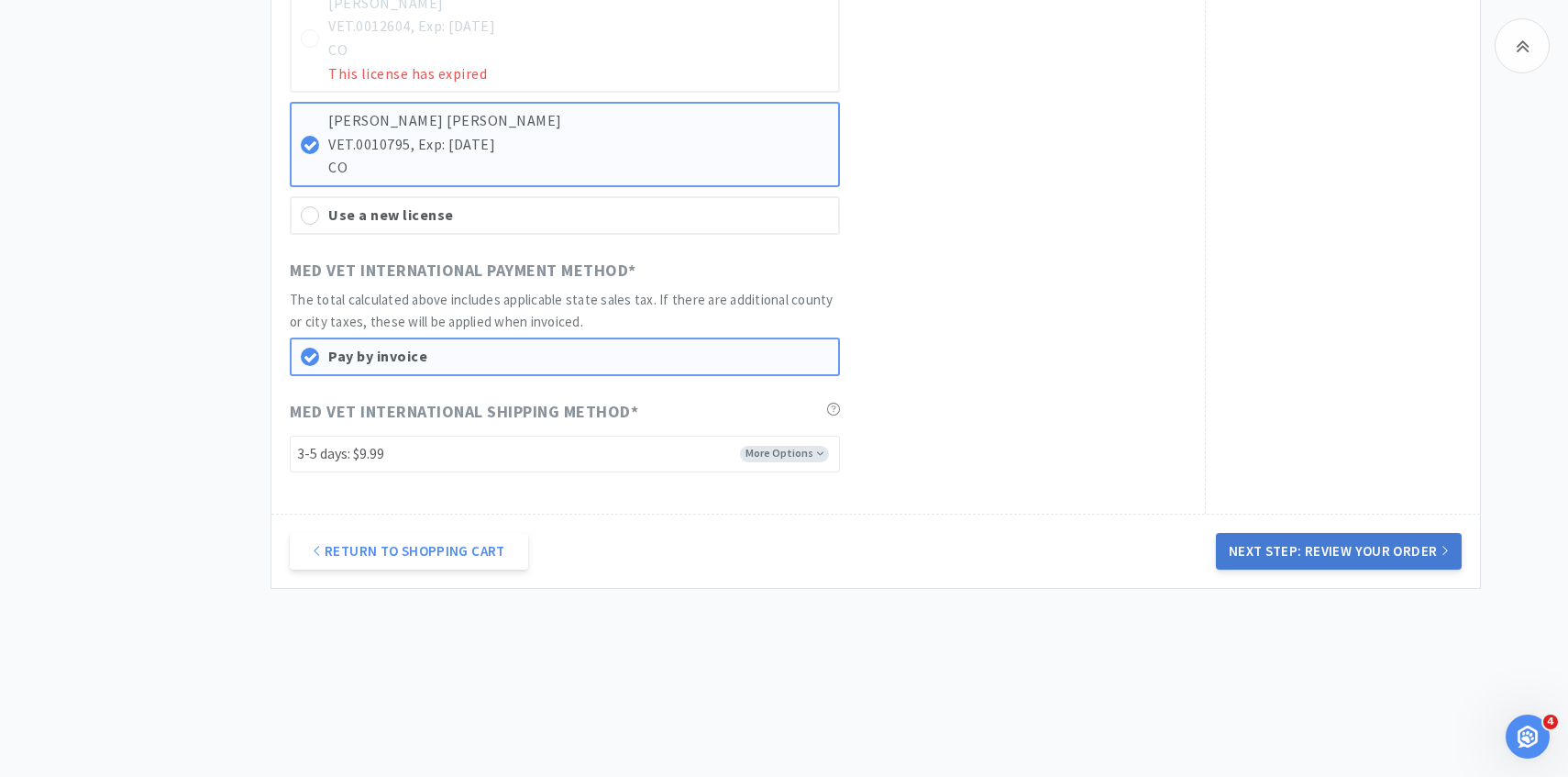
click at [1334, 550] on button "Next Step: Review Your Order" at bounding box center [1339, 551] width 246 height 37
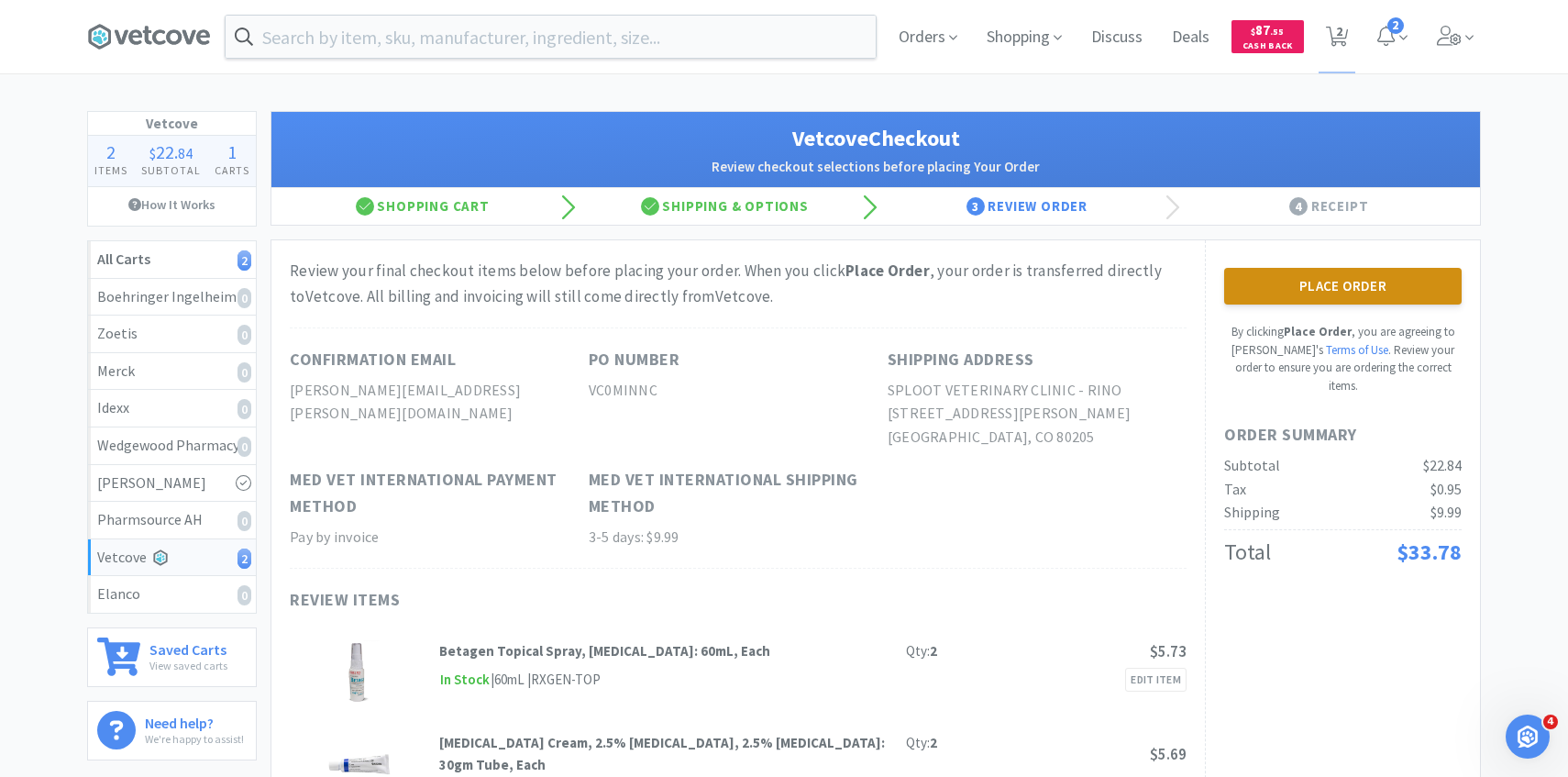
click at [1293, 273] on button "Place Order" at bounding box center [1343, 286] width 238 height 37
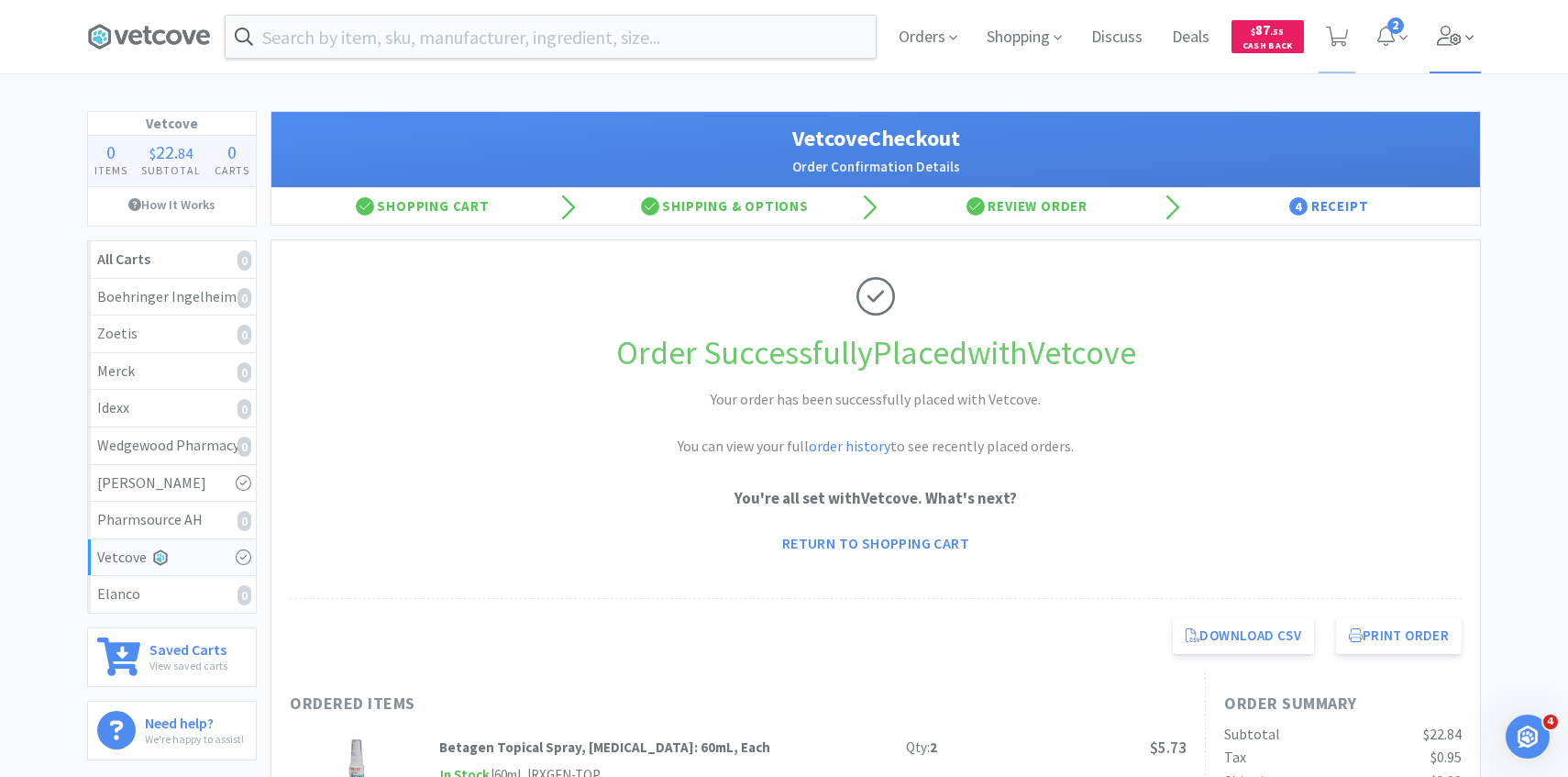
click at [1436, 50] on span at bounding box center [1456, 36] width 52 height 73
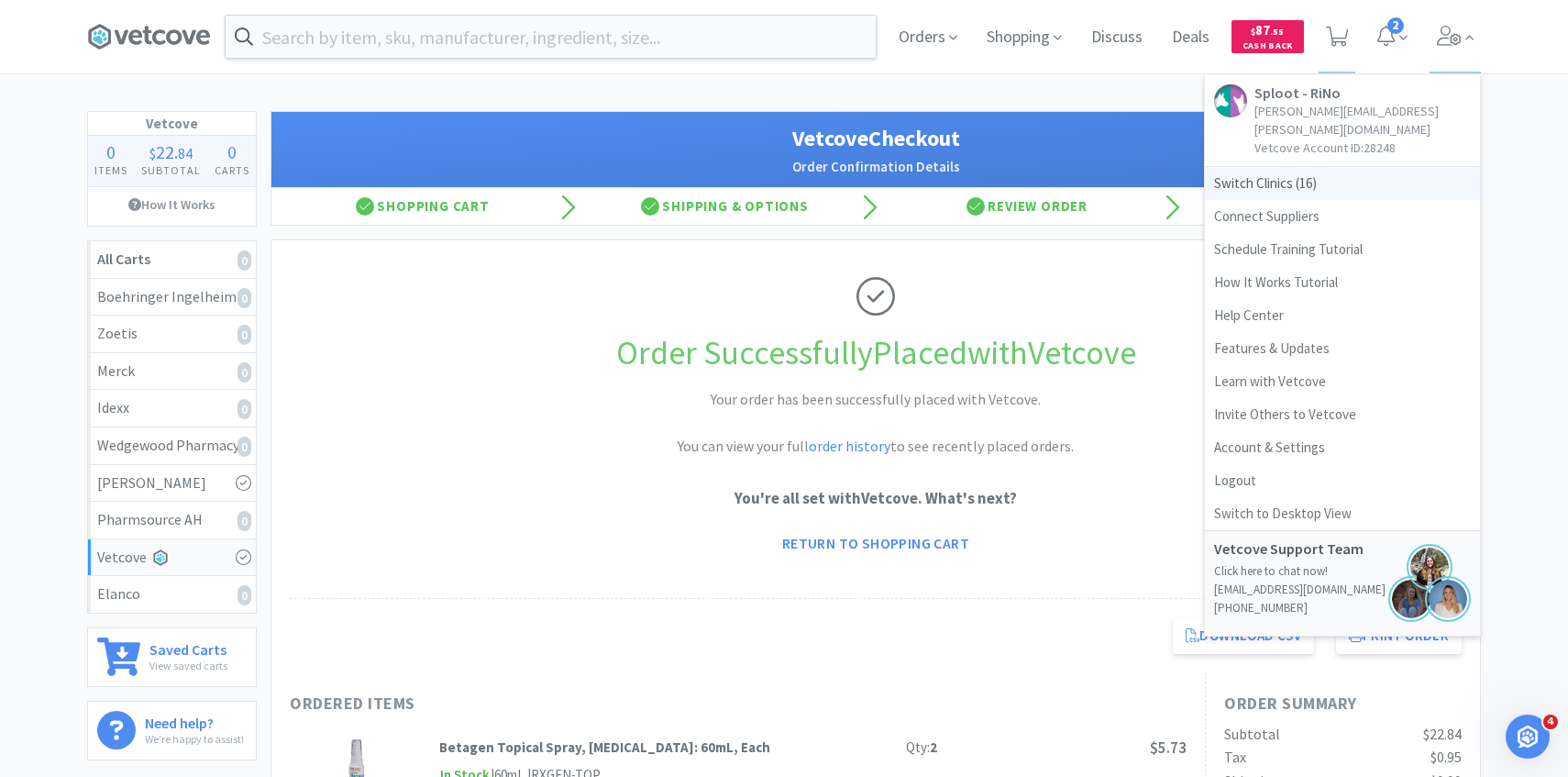
click at [1320, 167] on span "Switch Clinics ( 16 )" at bounding box center [1342, 184] width 275 height 33
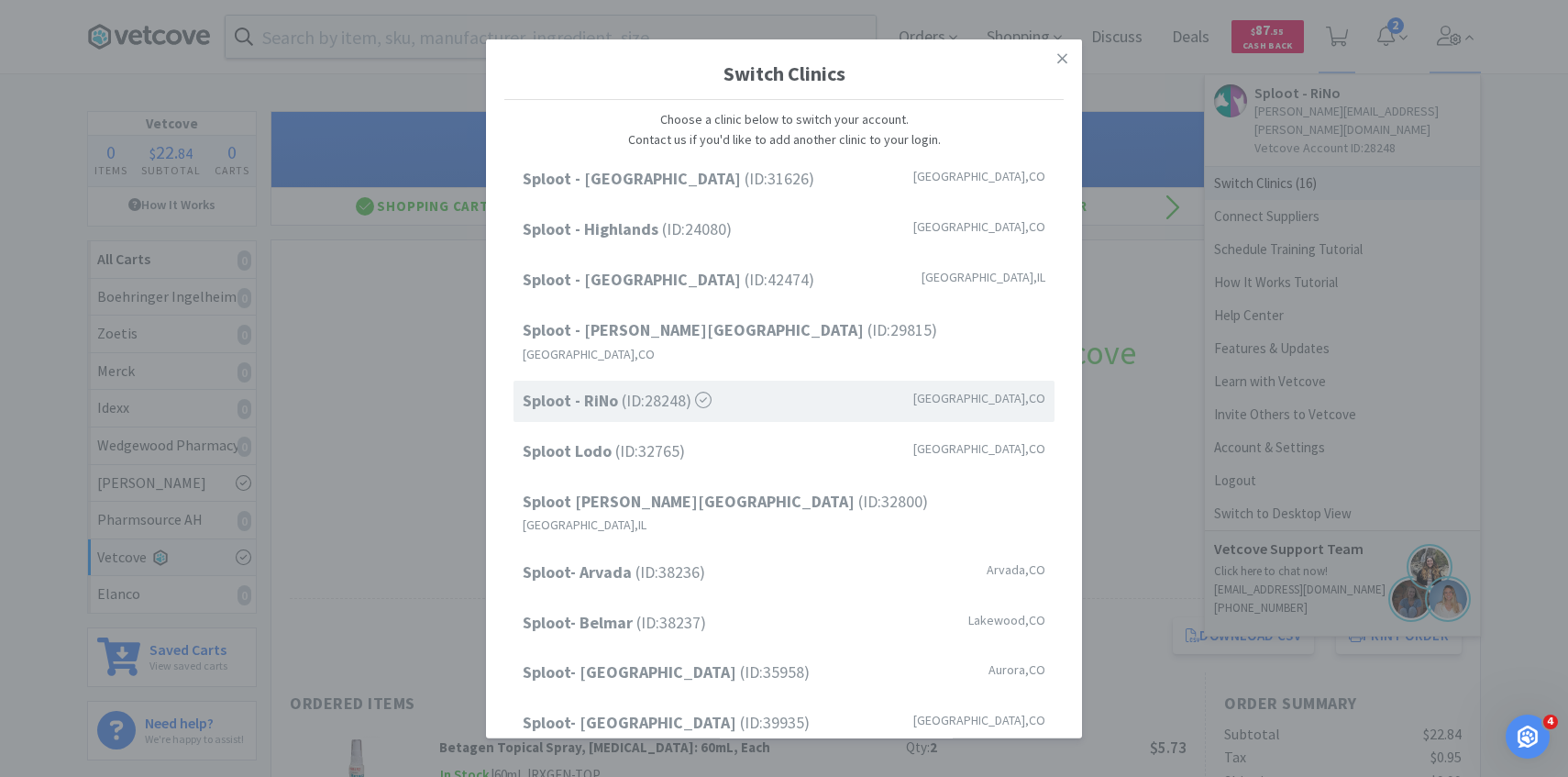
scroll to position [234, 0]
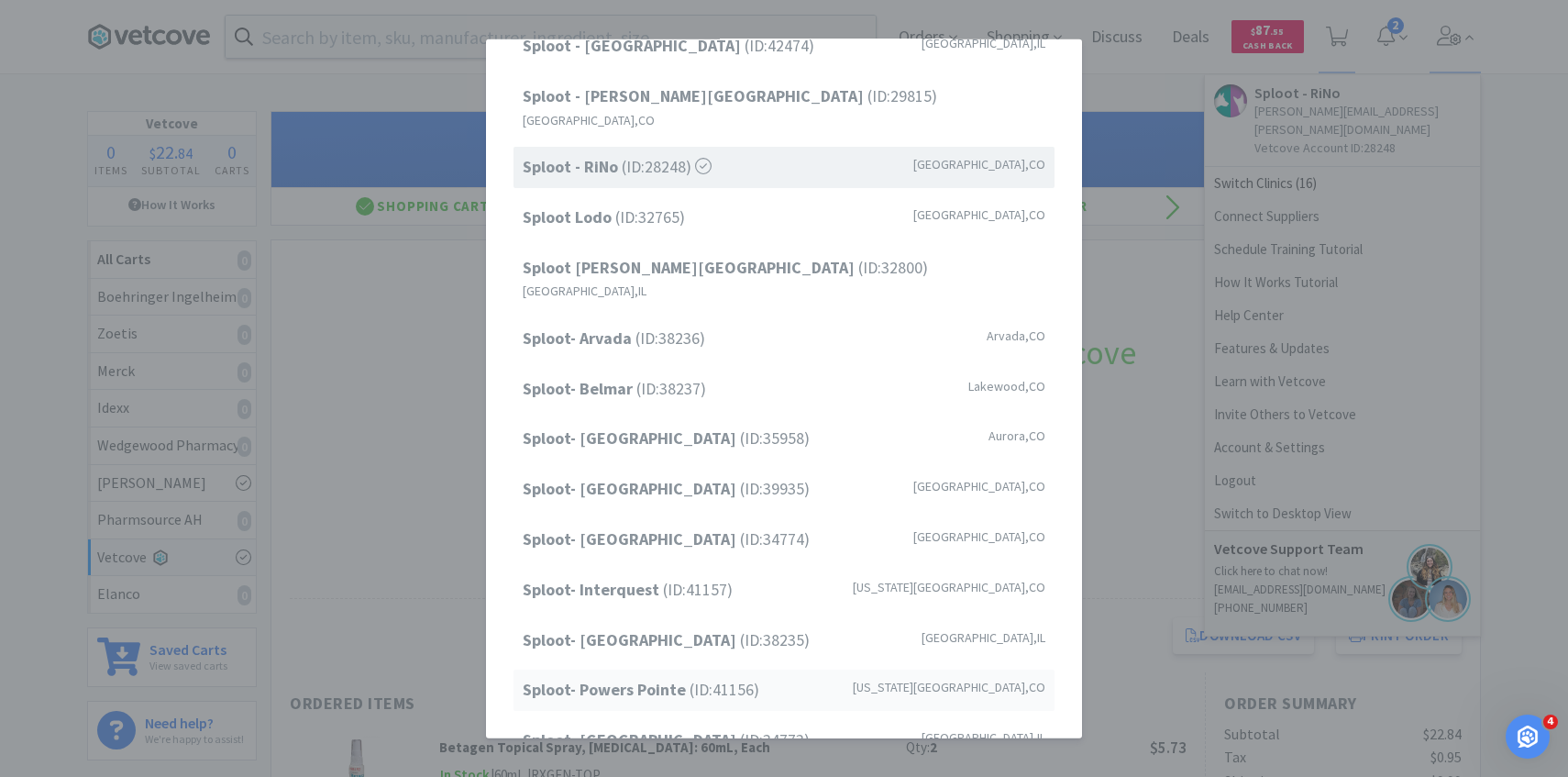
click at [667, 679] on strong "Sploot- Powers Pointe" at bounding box center [606, 689] width 167 height 21
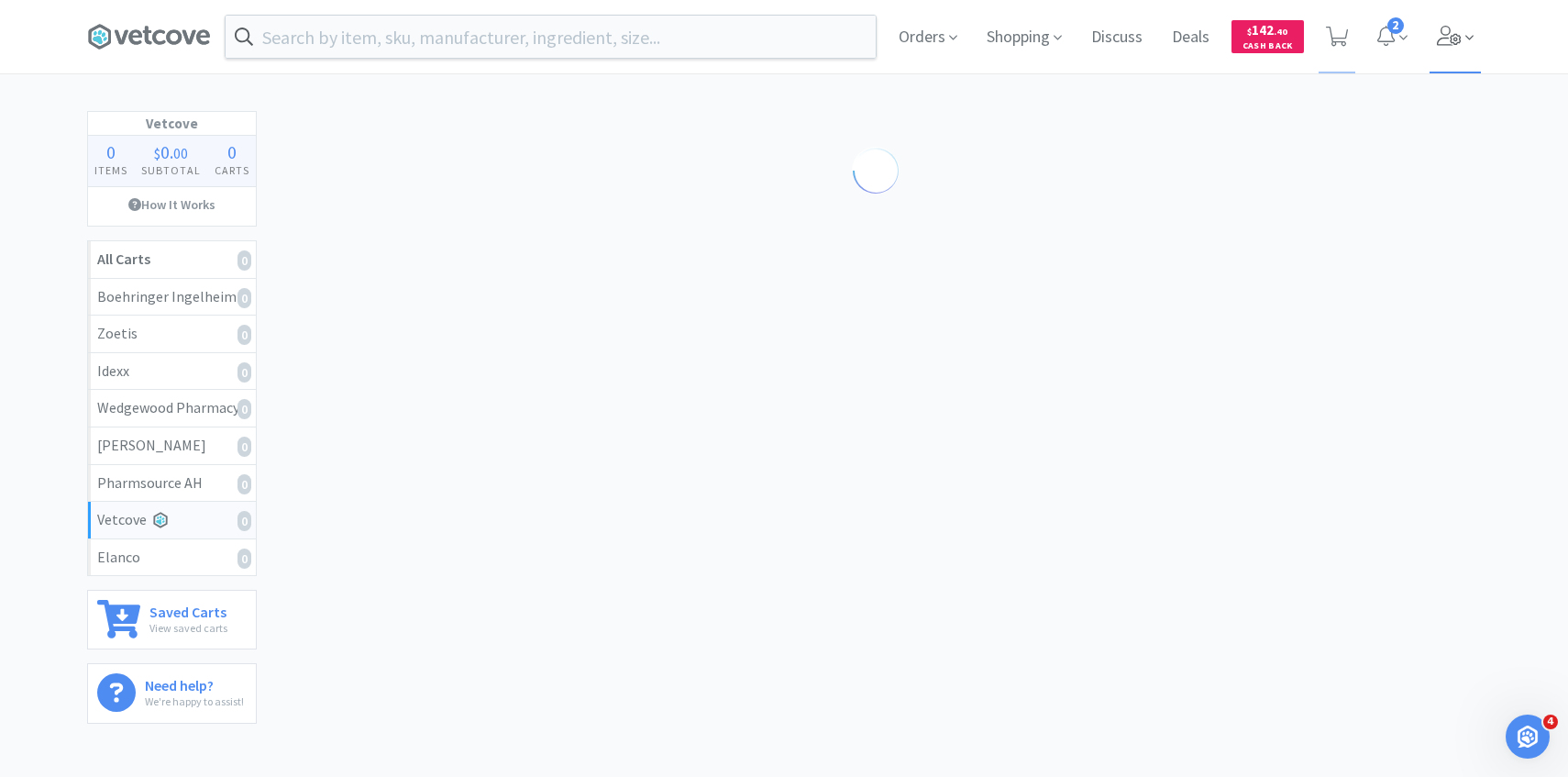
click at [1447, 57] on span at bounding box center [1456, 36] width 52 height 73
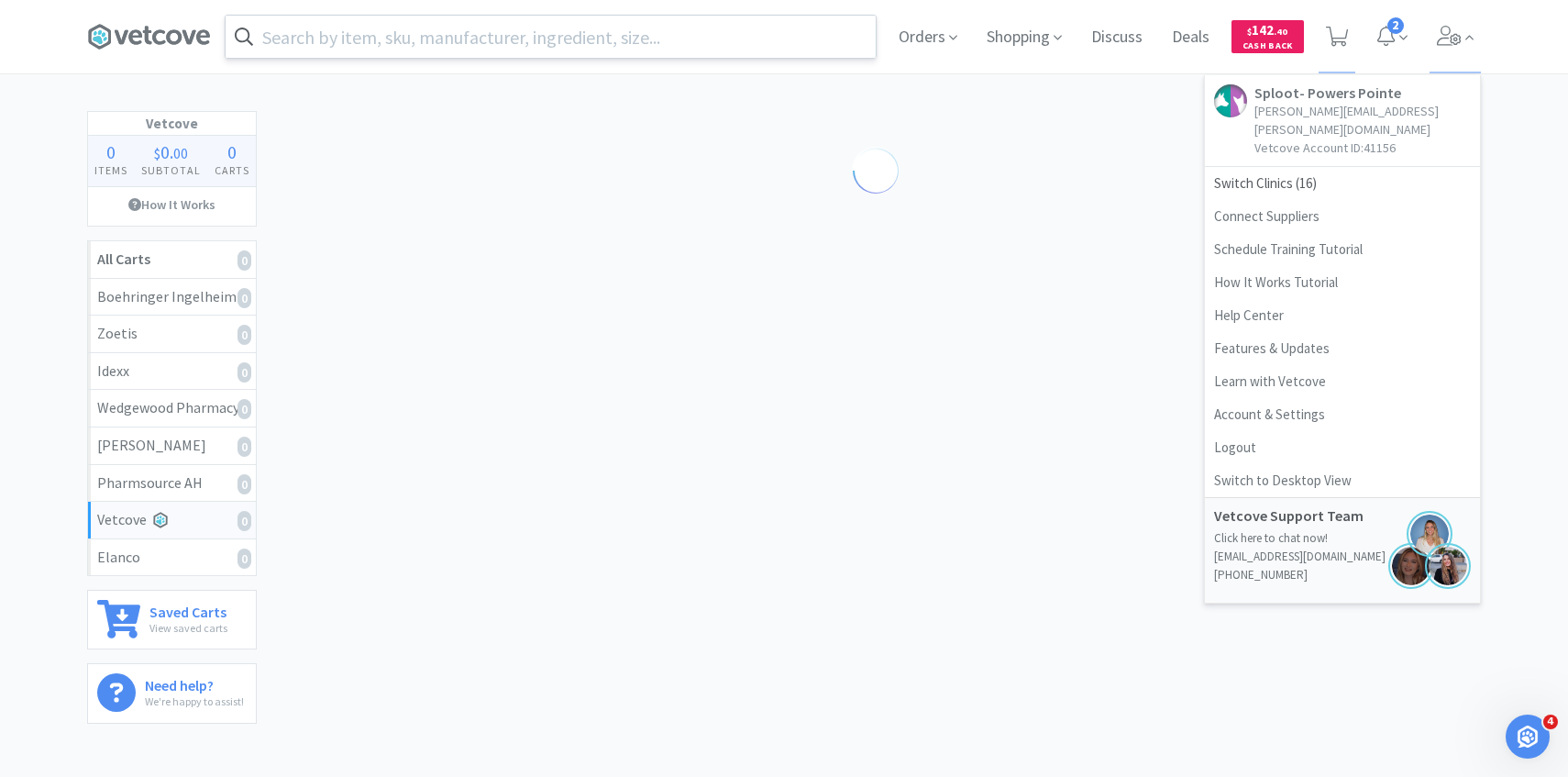
click at [612, 40] on input "text" at bounding box center [551, 36] width 650 height 42
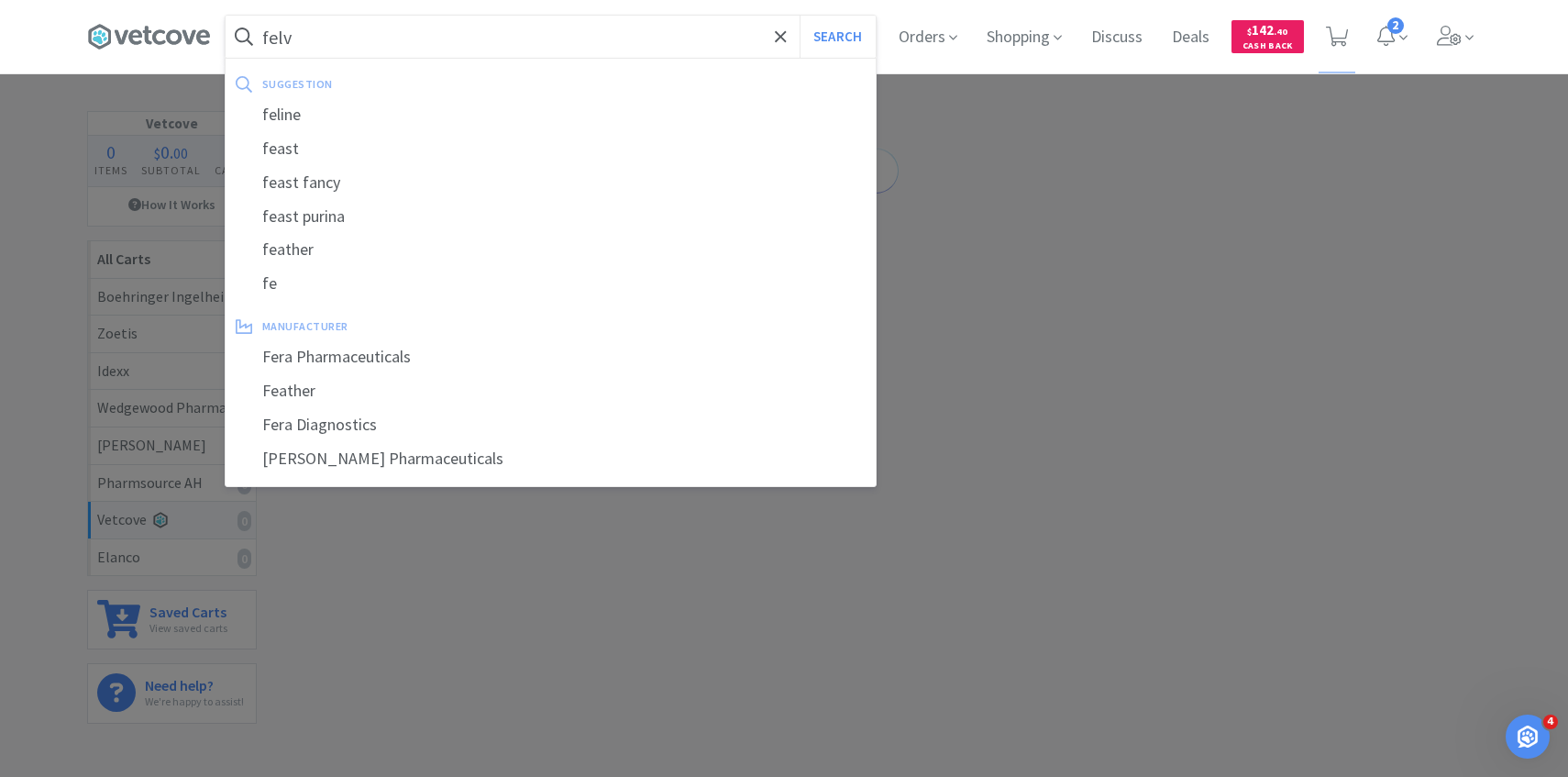
type input "felv"
click at [799, 16] on button "Search" at bounding box center [837, 36] width 76 height 42
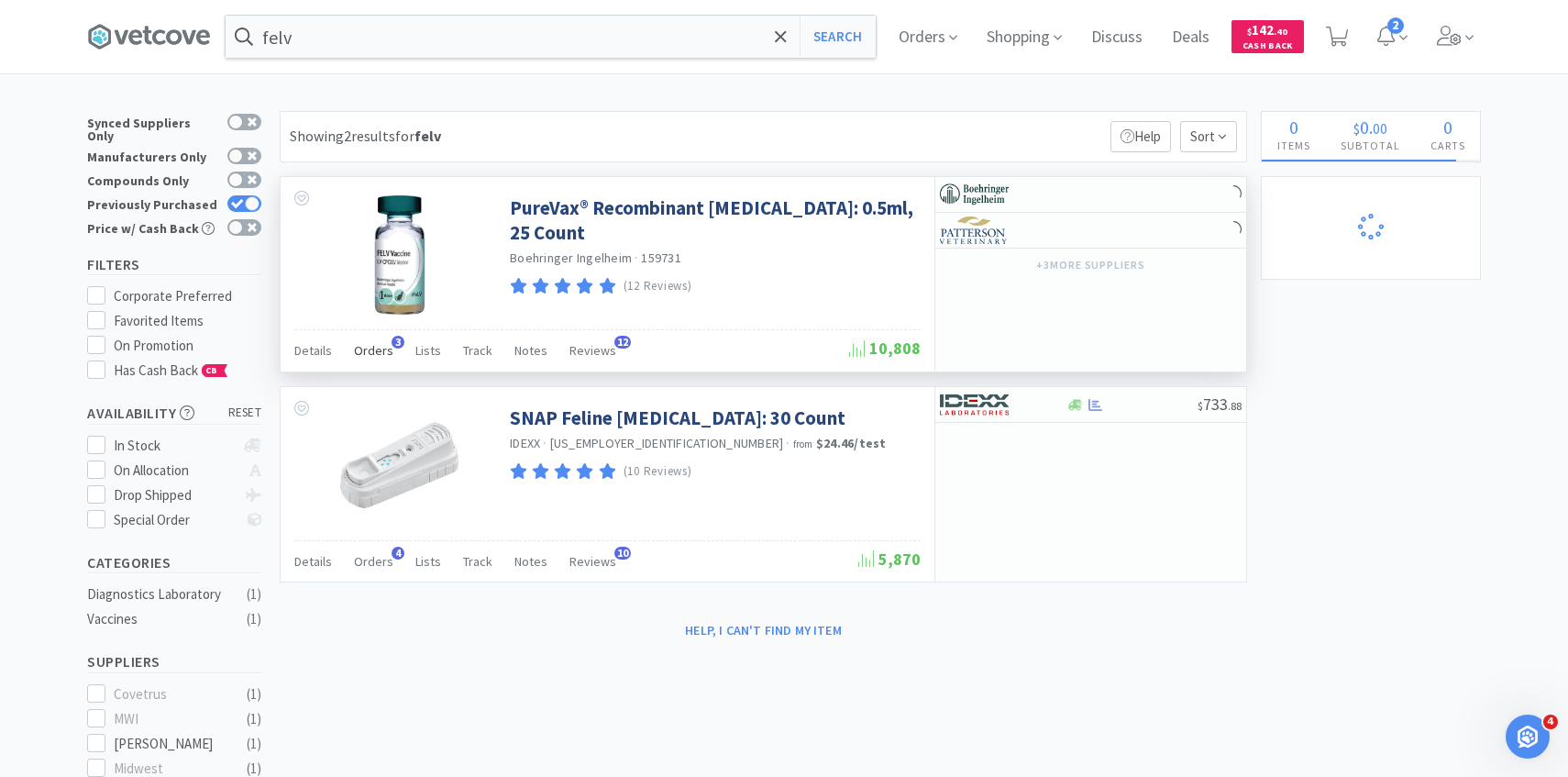
click at [376, 343] on span "Orders" at bounding box center [373, 351] width 39 height 17
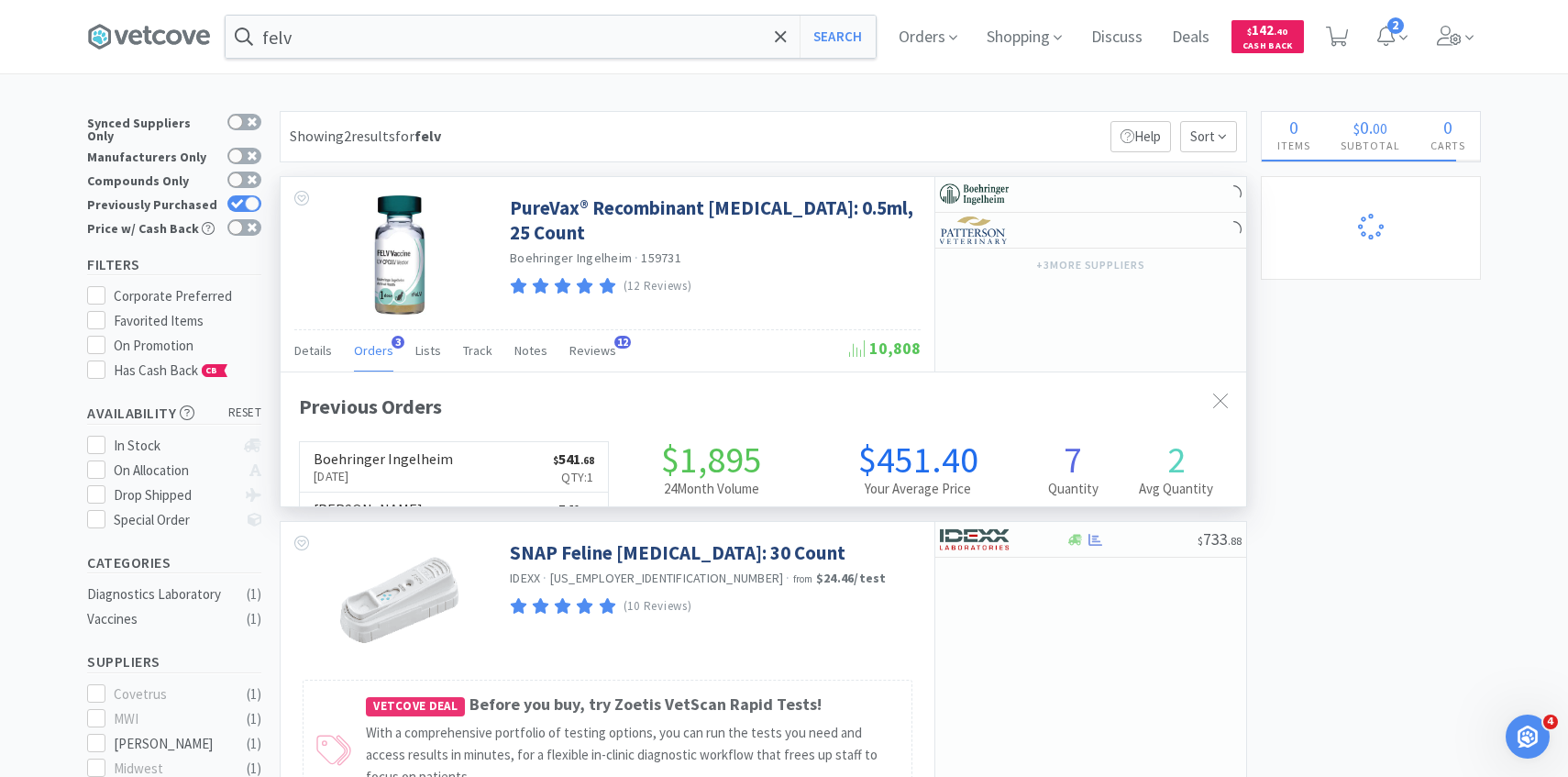
scroll to position [475, 965]
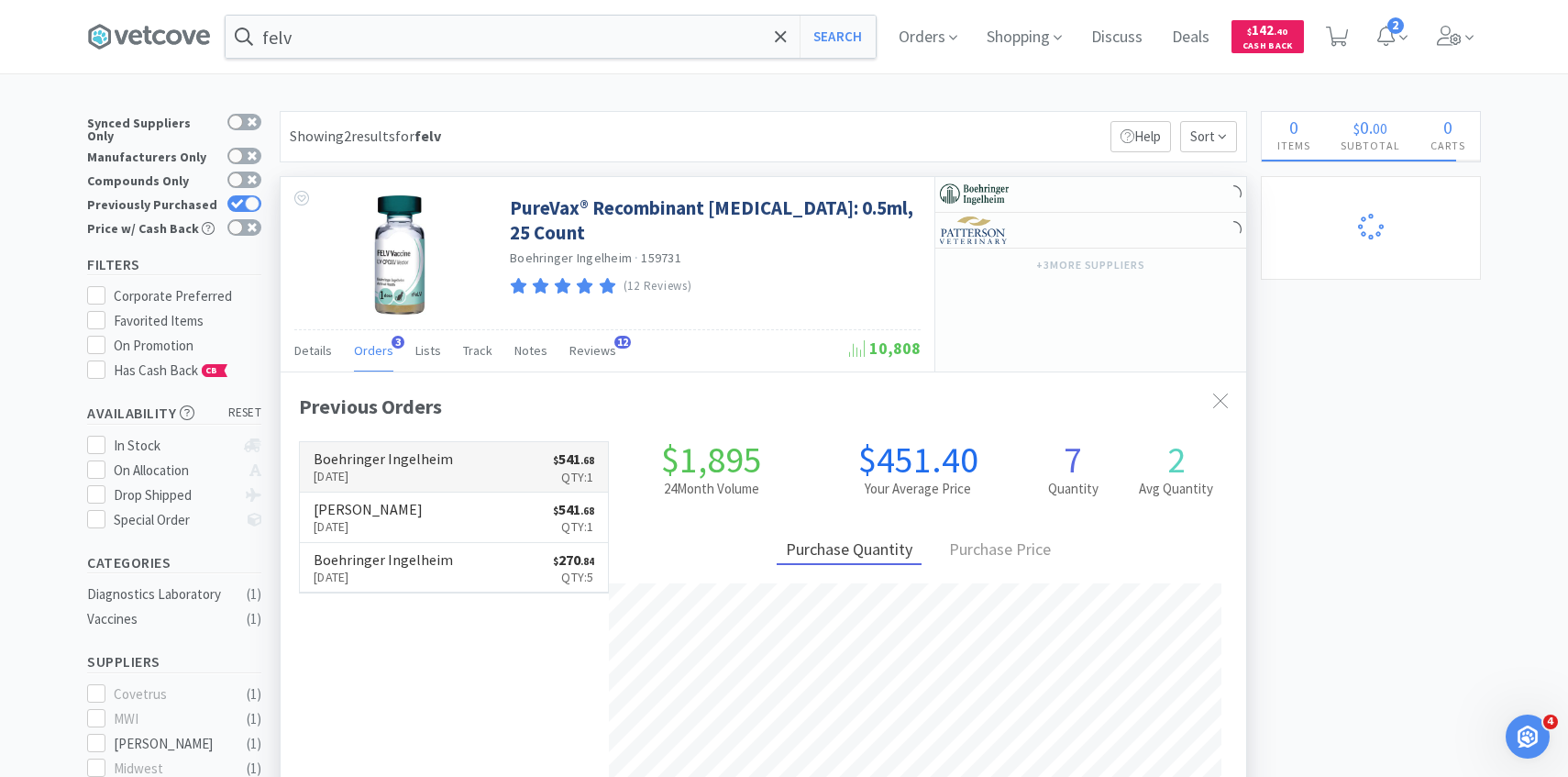
click at [417, 446] on link "Boehringer Ingelheim [DATE] $ 541 . 68 Qty: 1" at bounding box center [454, 467] width 308 height 50
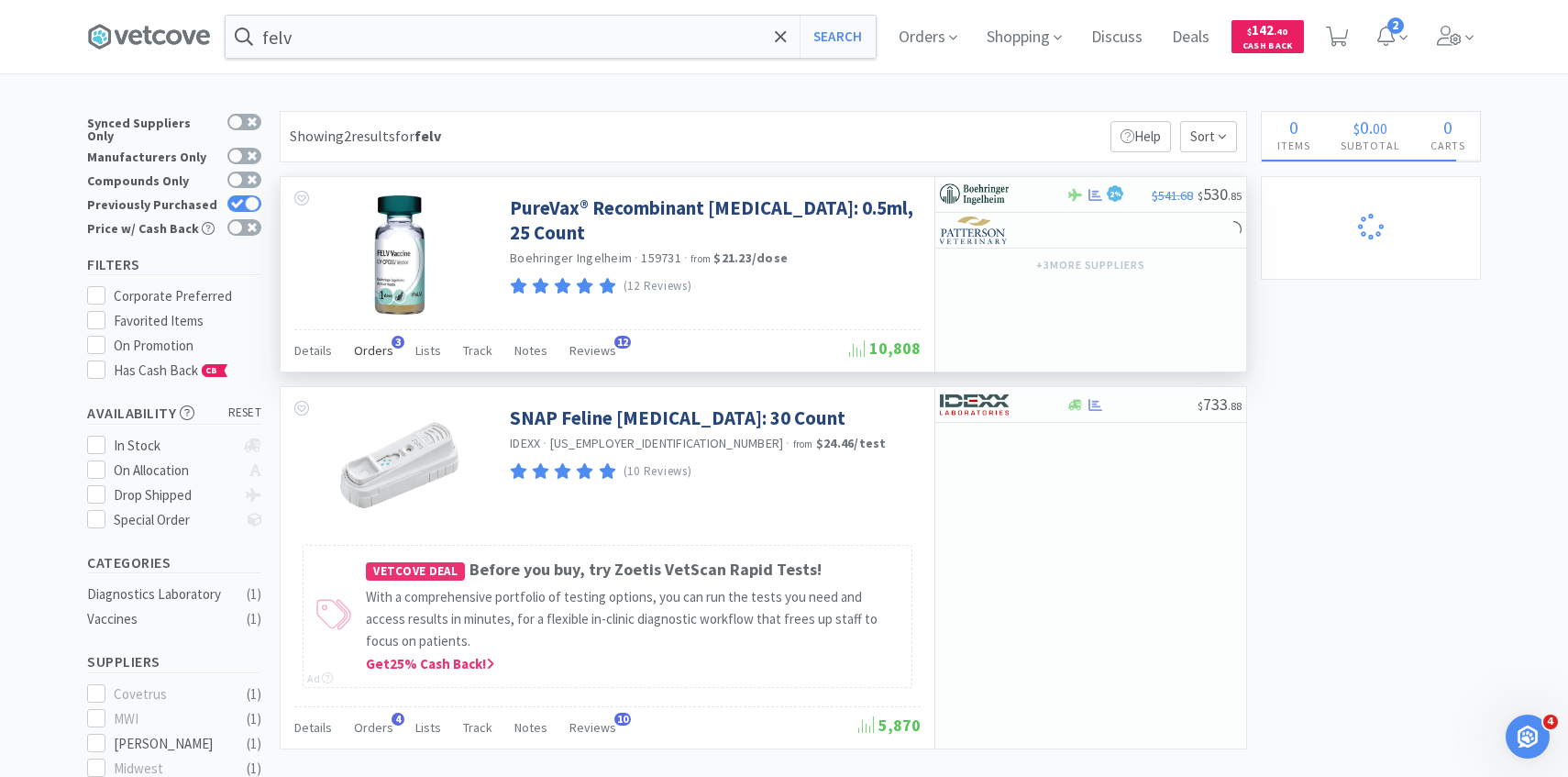
click at [371, 365] on div "Orders 3" at bounding box center [373, 354] width 39 height 35
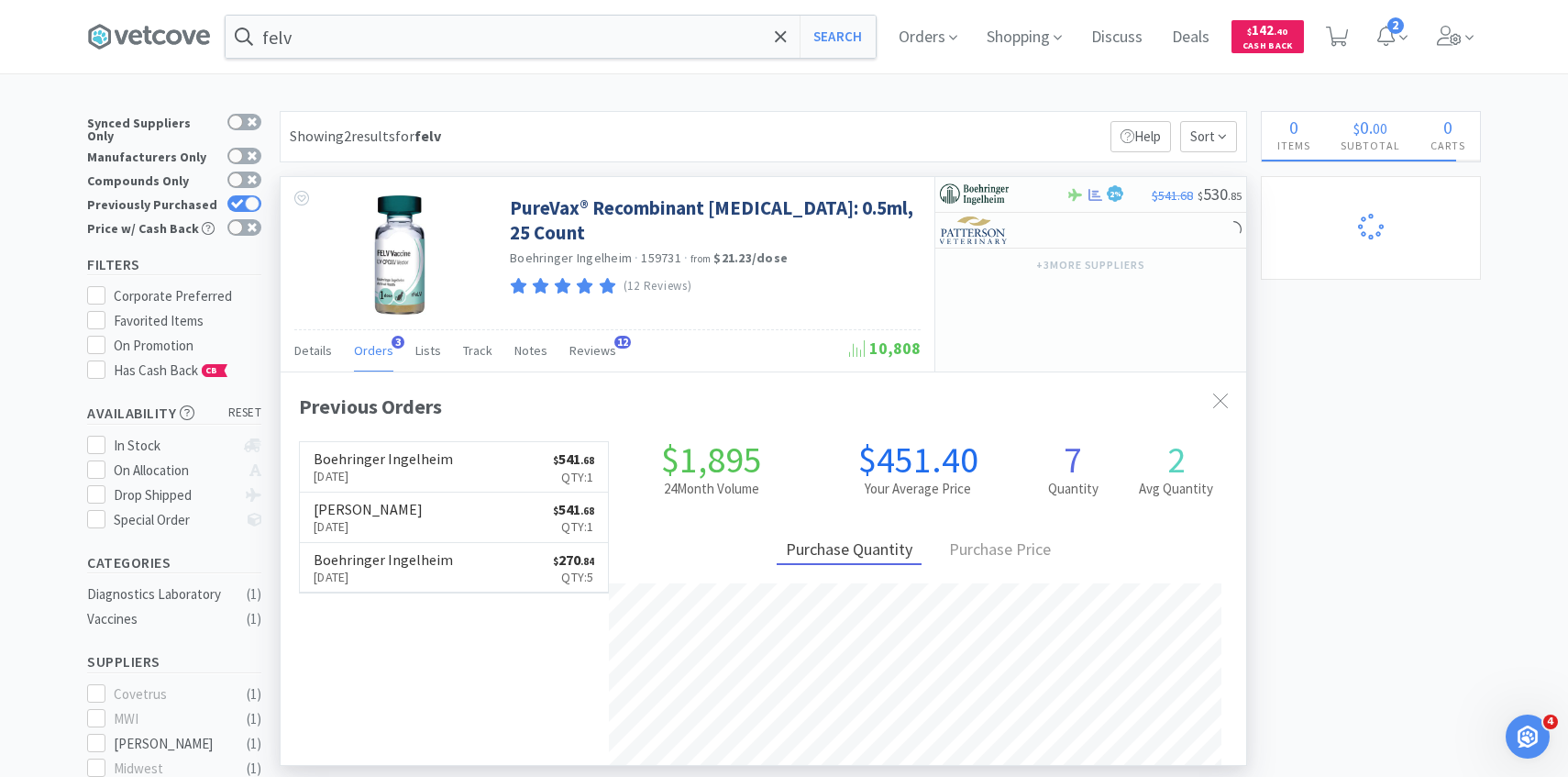
scroll to position [475, 965]
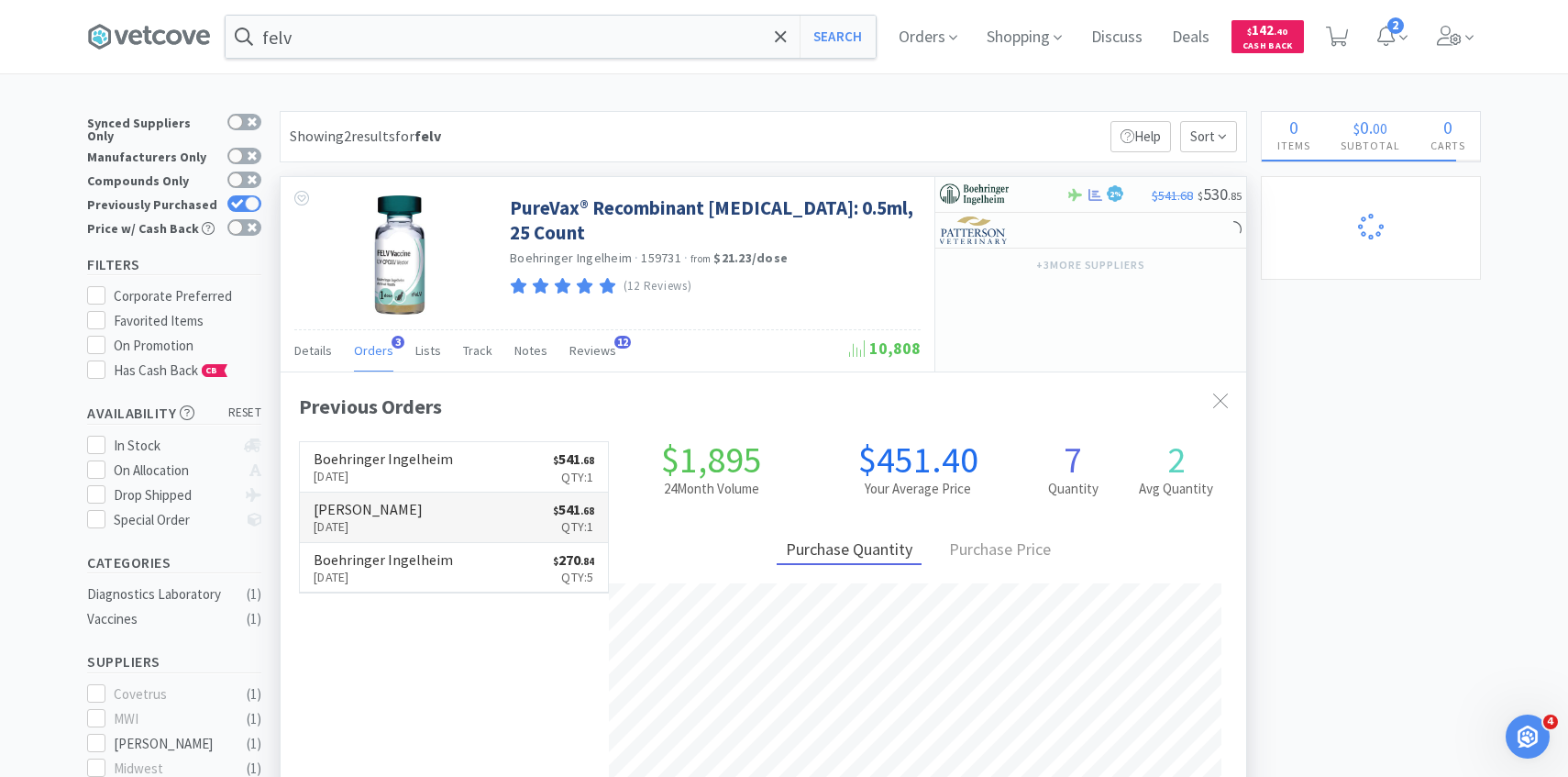
click at [383, 512] on h6 "[PERSON_NAME]" at bounding box center [369, 509] width 110 height 15
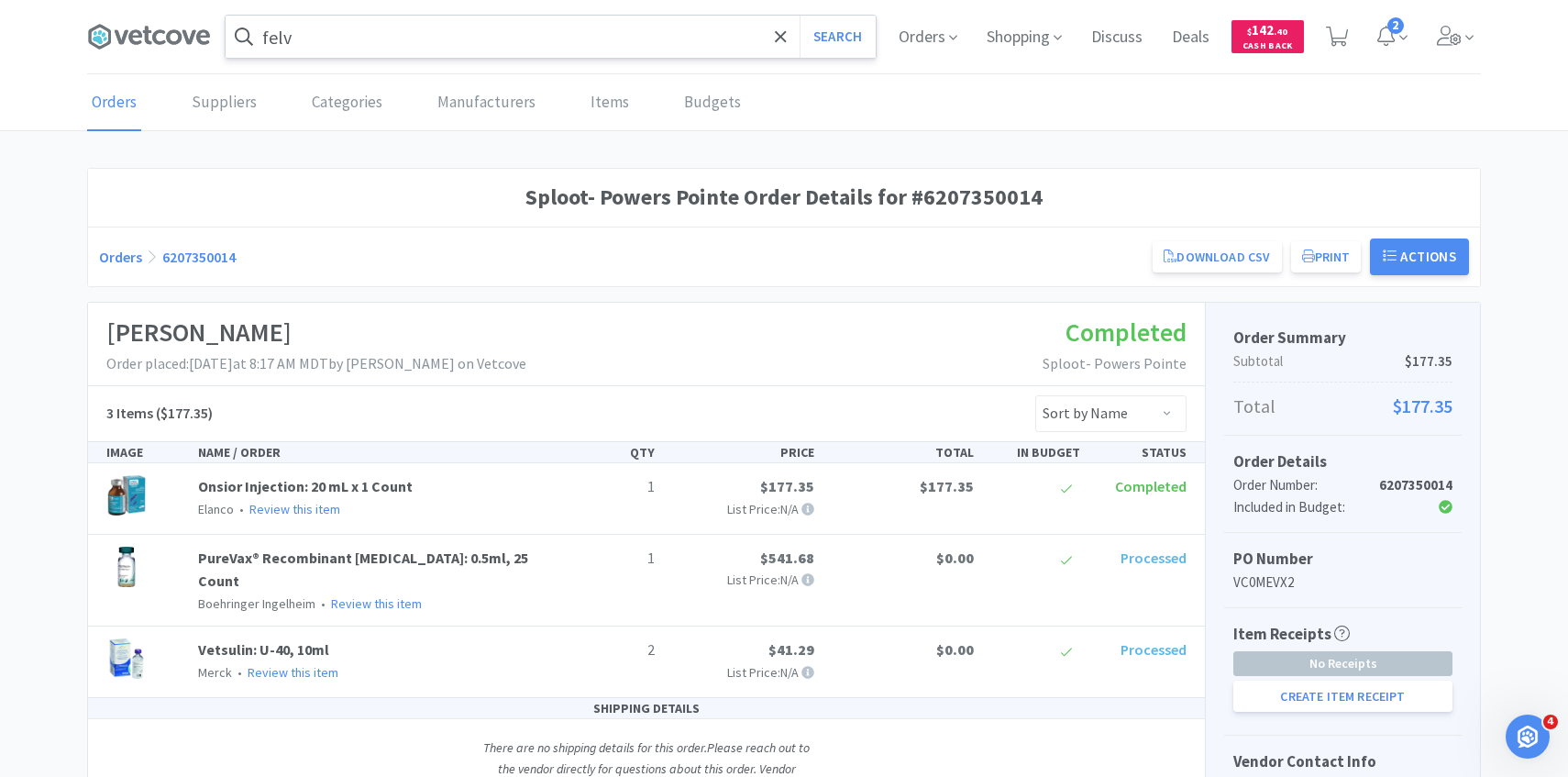
click at [394, 49] on input "felv" at bounding box center [551, 36] width 650 height 42
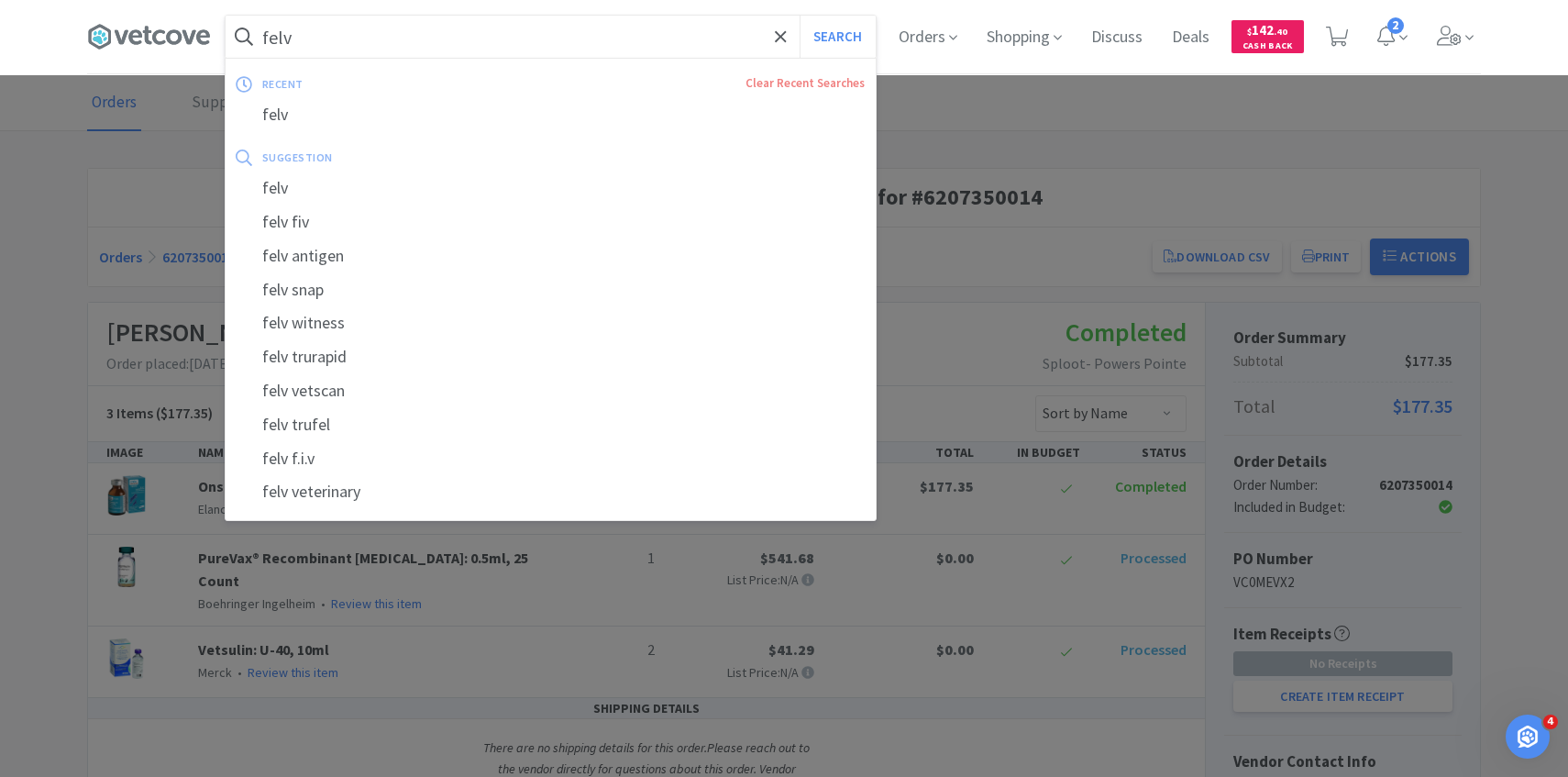
click at [799, 16] on button "Search" at bounding box center [837, 36] width 76 height 42
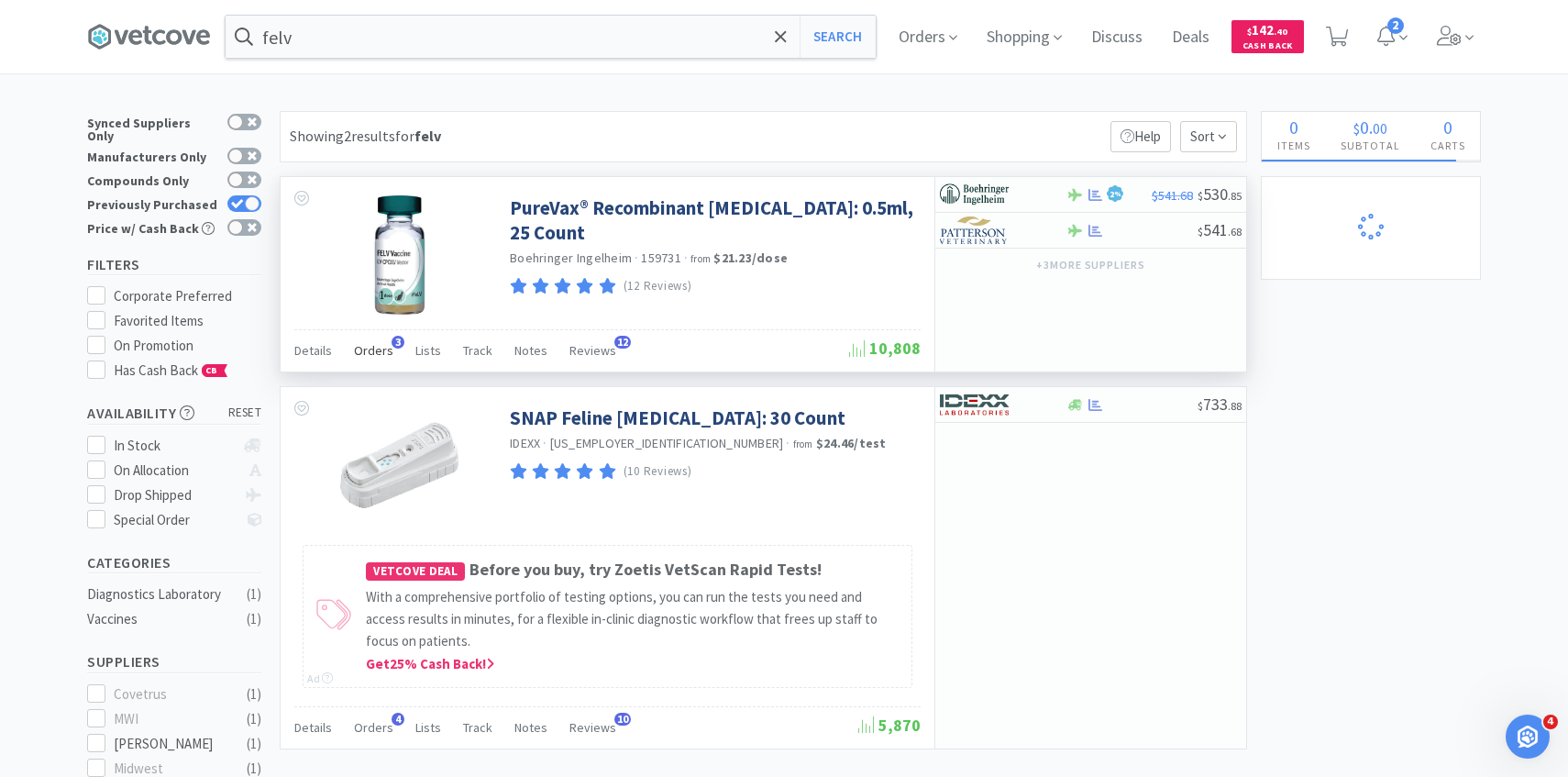
click at [364, 351] on span "Orders" at bounding box center [373, 351] width 39 height 17
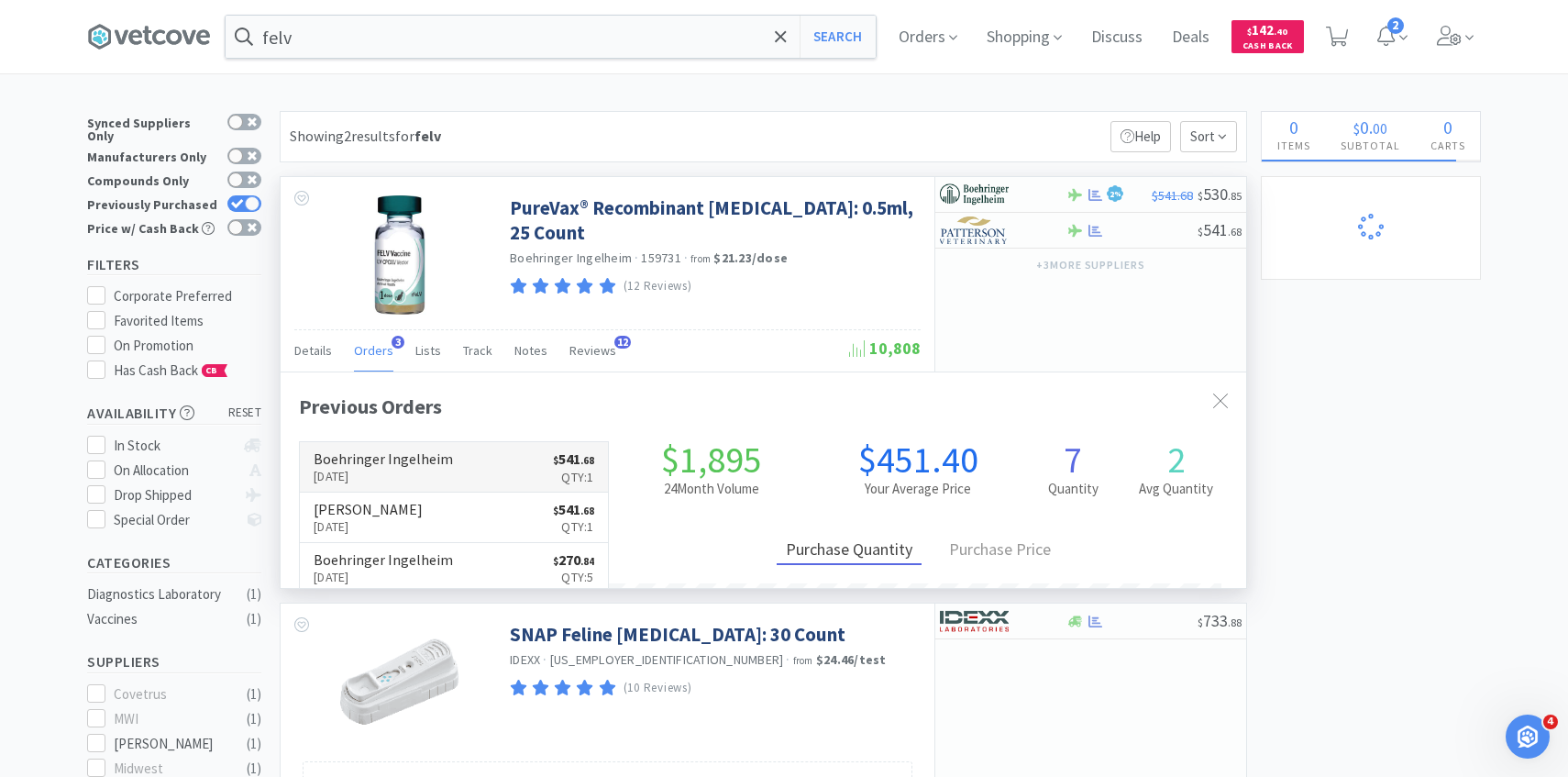
scroll to position [475, 965]
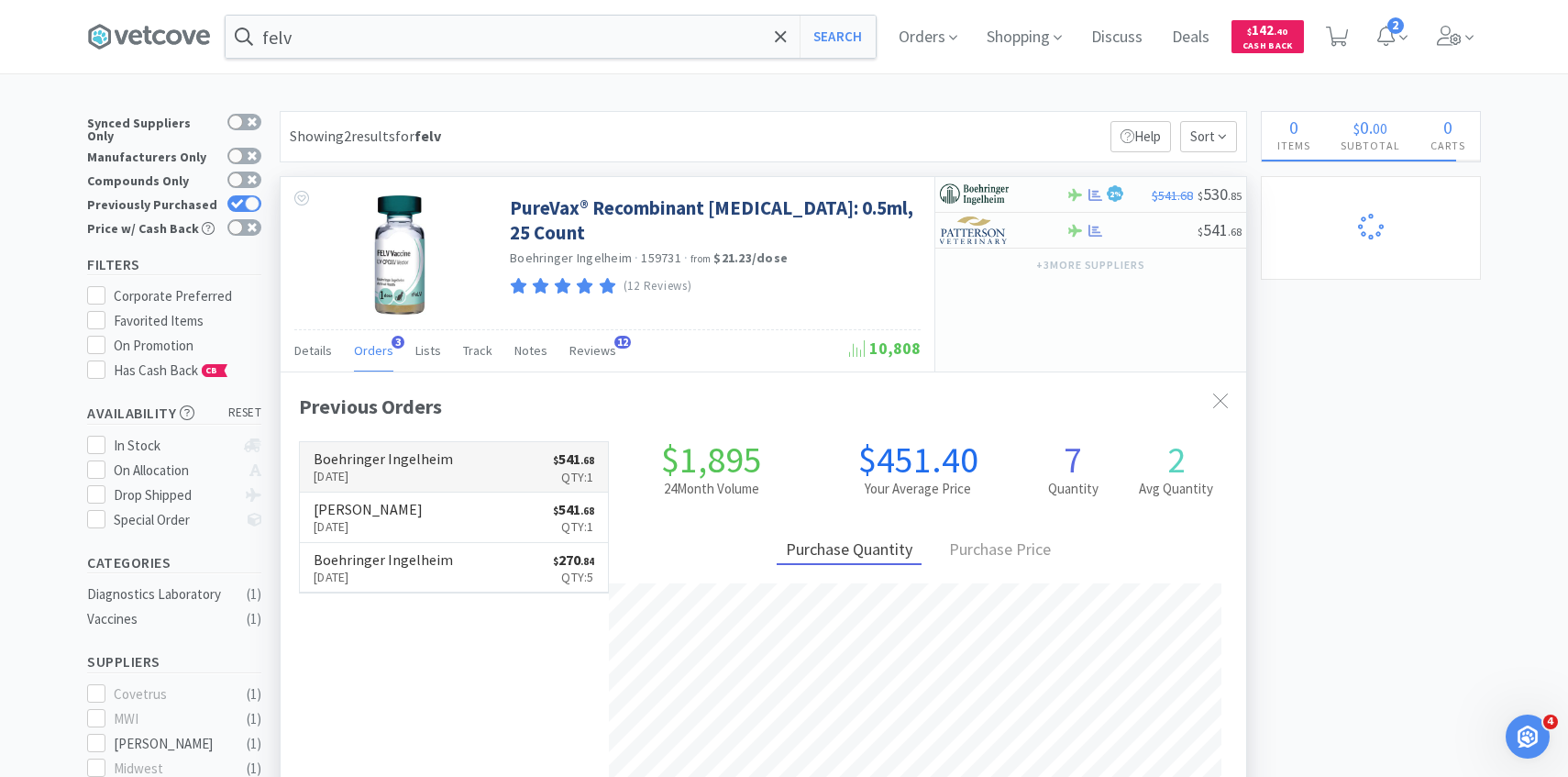
click at [454, 470] on link "Boehringer Ingelheim [DATE] $ 541 . 68 Qty: 1" at bounding box center [454, 467] width 308 height 50
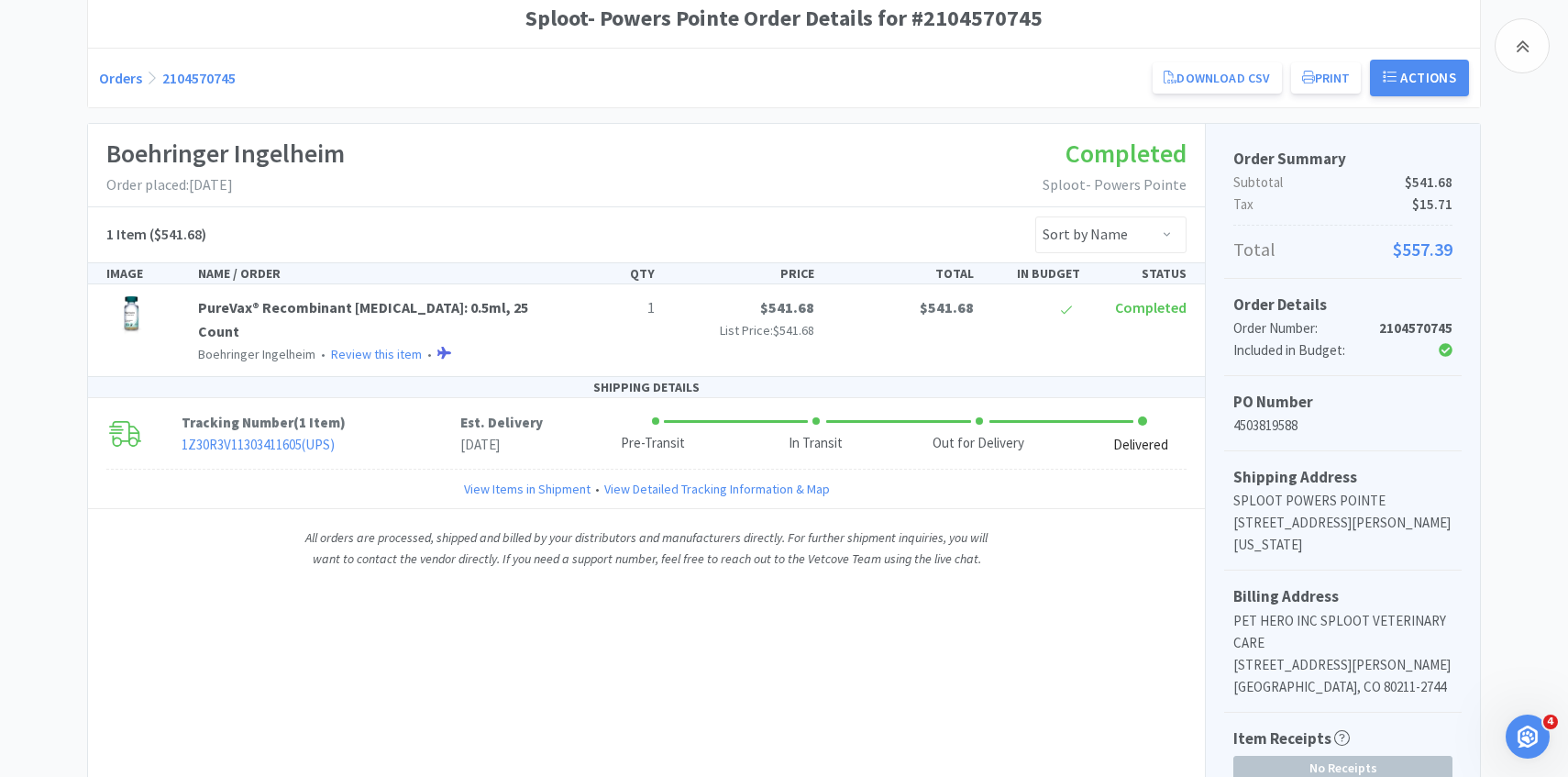
scroll to position [339, 0]
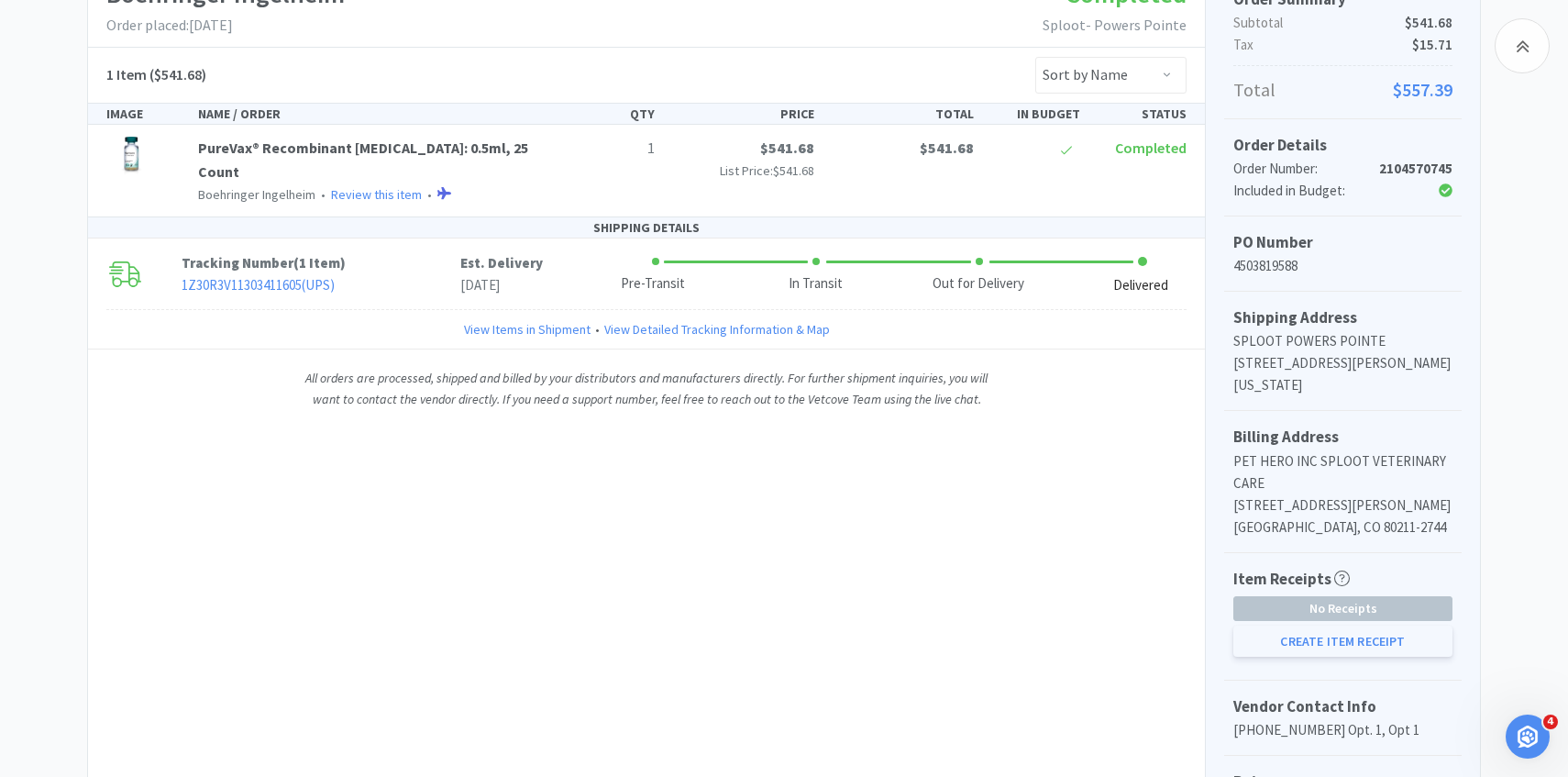
click at [1352, 636] on button "Create Item Receipt" at bounding box center [1343, 641] width 219 height 32
select select "1"
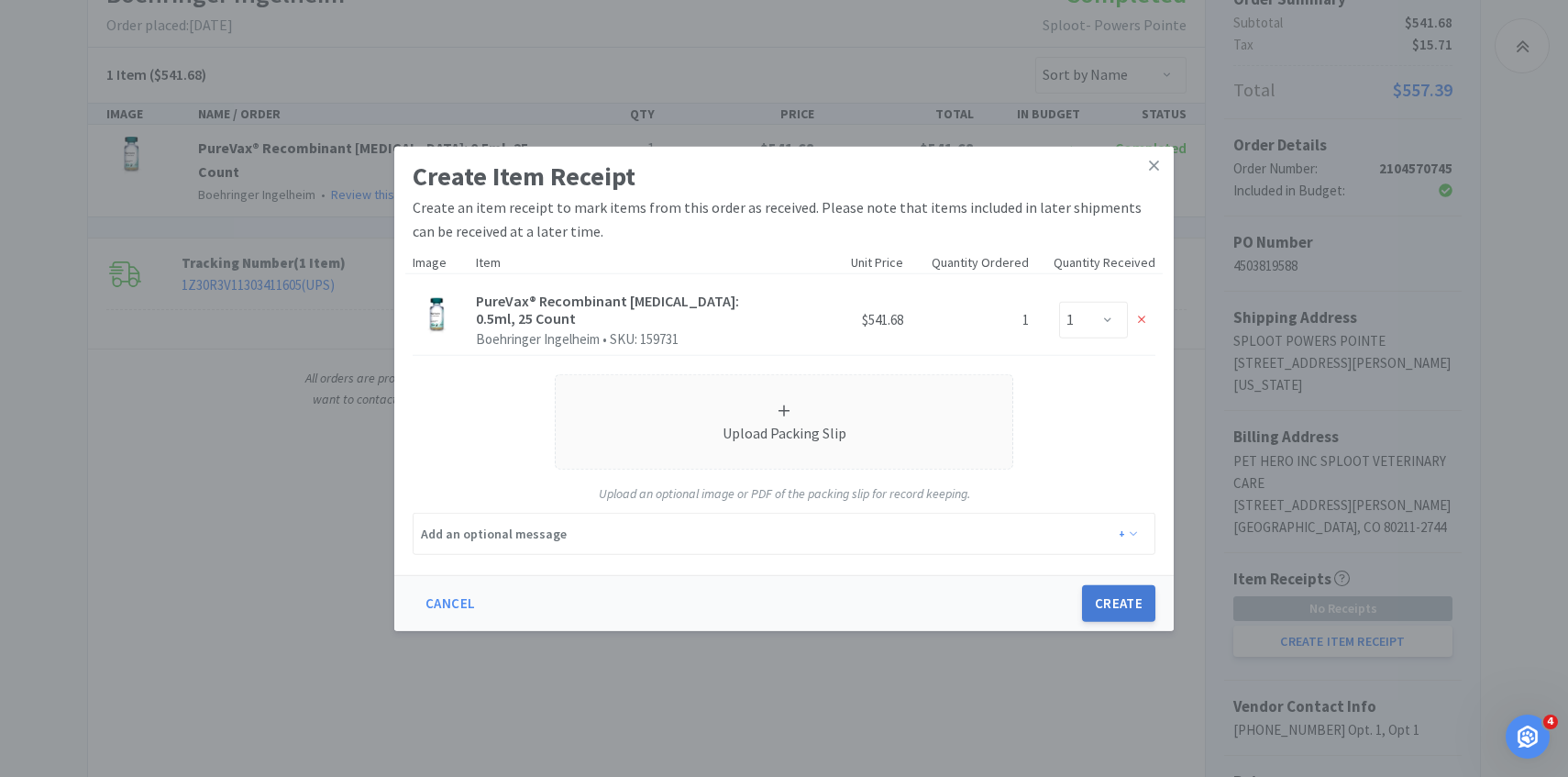
click at [1134, 601] on button "Create" at bounding box center [1119, 603] width 73 height 37
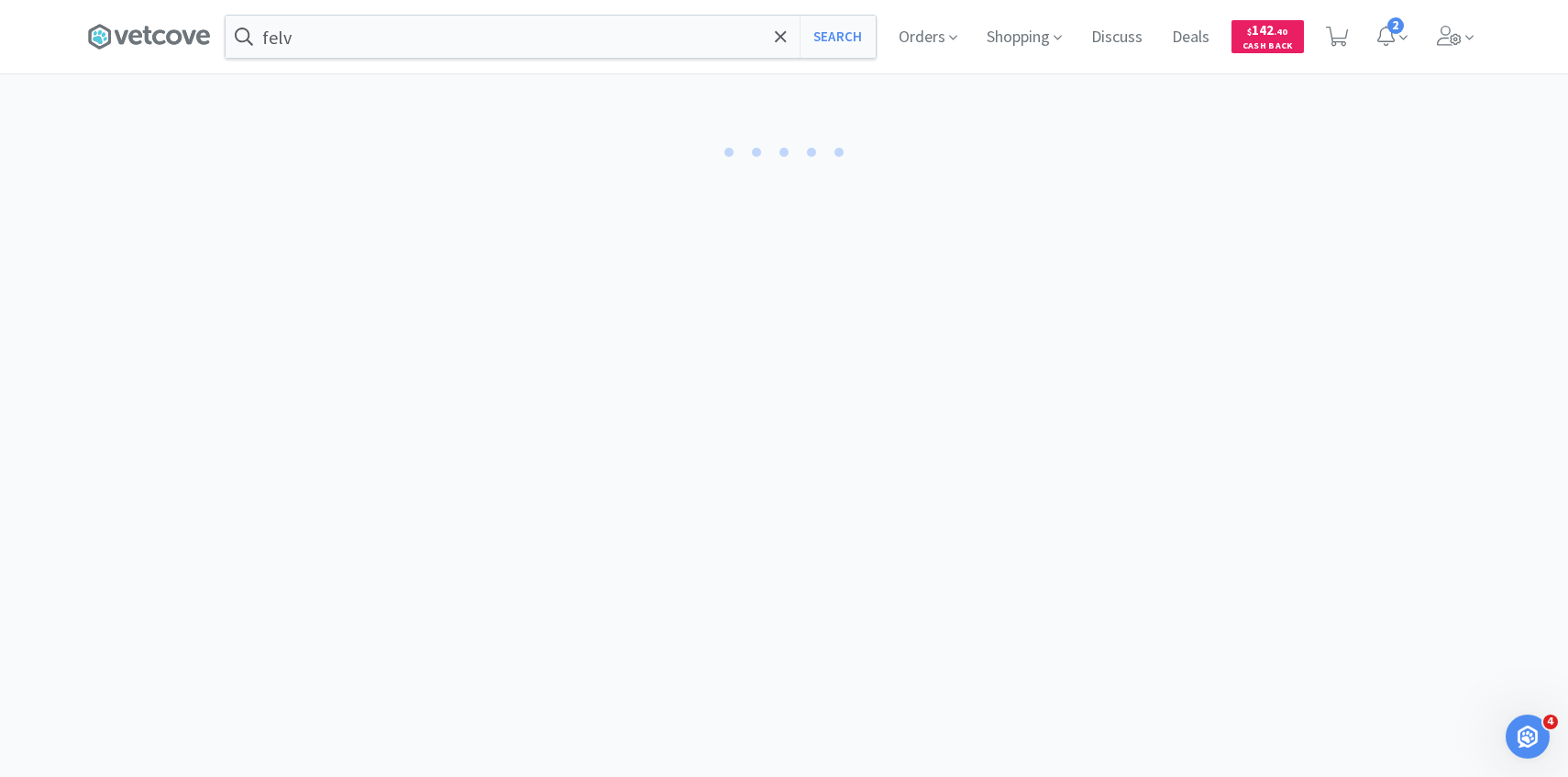
select select "1"
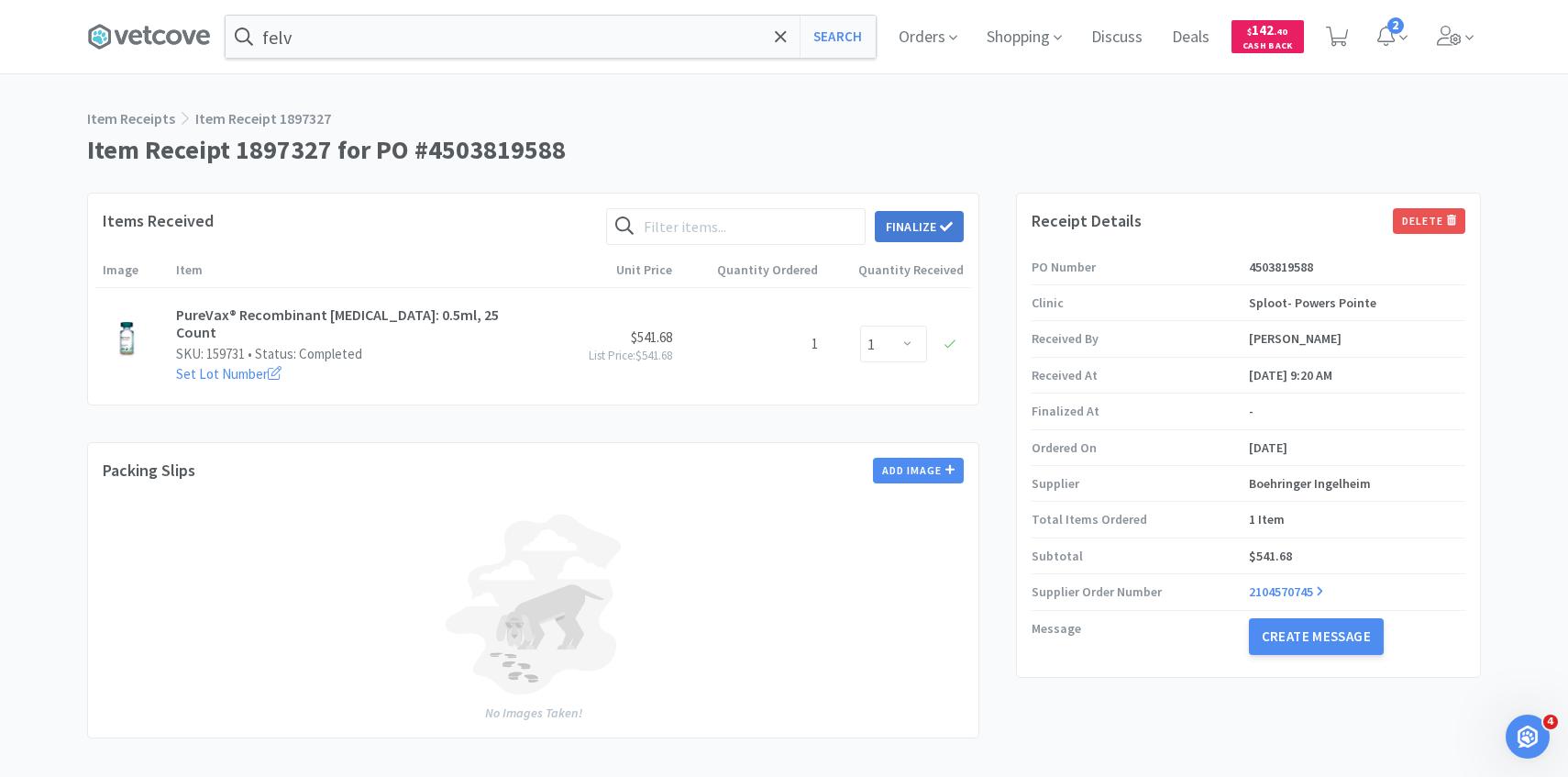
click at [937, 217] on button "Finalize" at bounding box center [920, 227] width 89 height 32
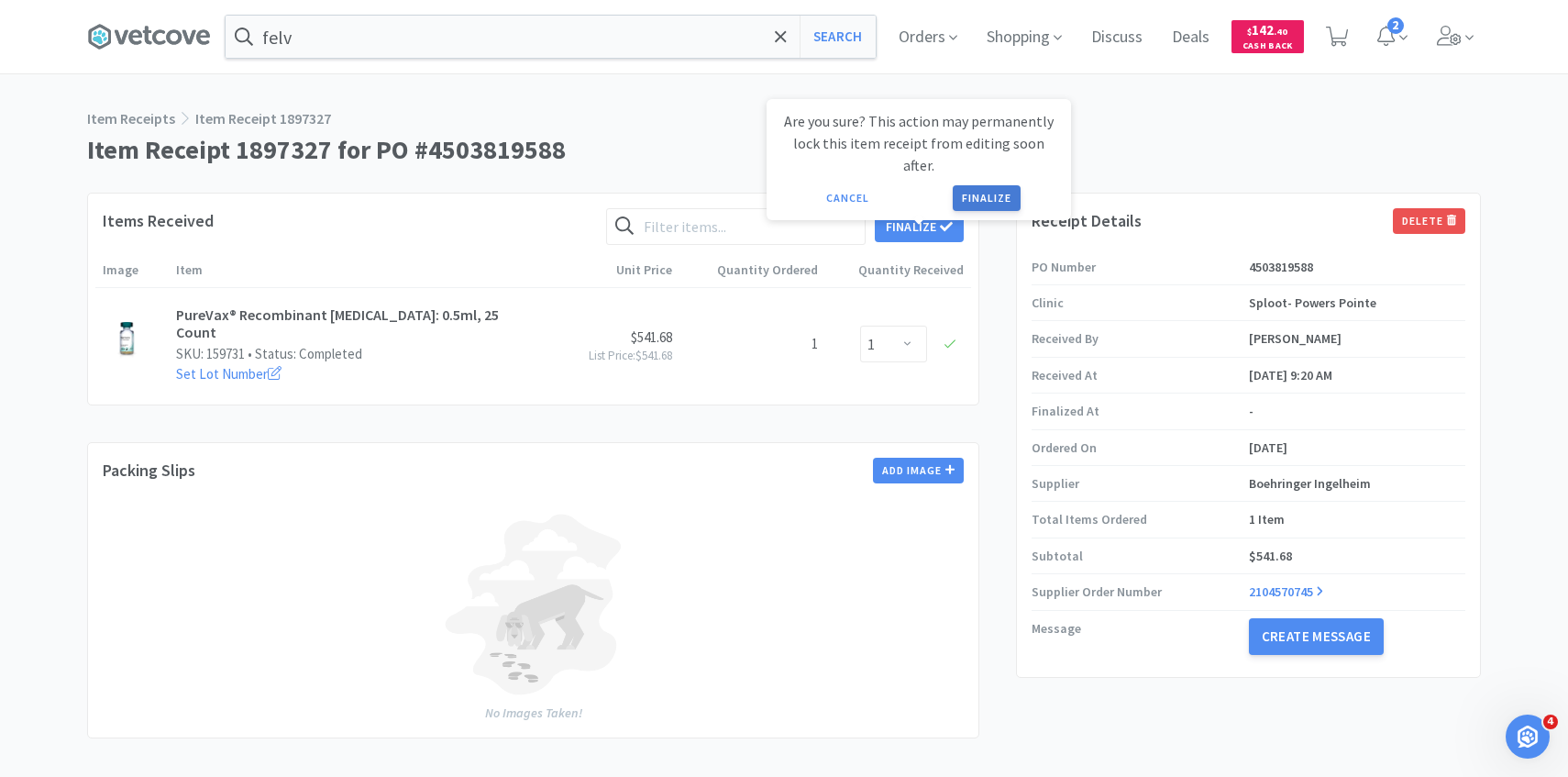
click at [1000, 186] on button "Finalize" at bounding box center [986, 199] width 68 height 26
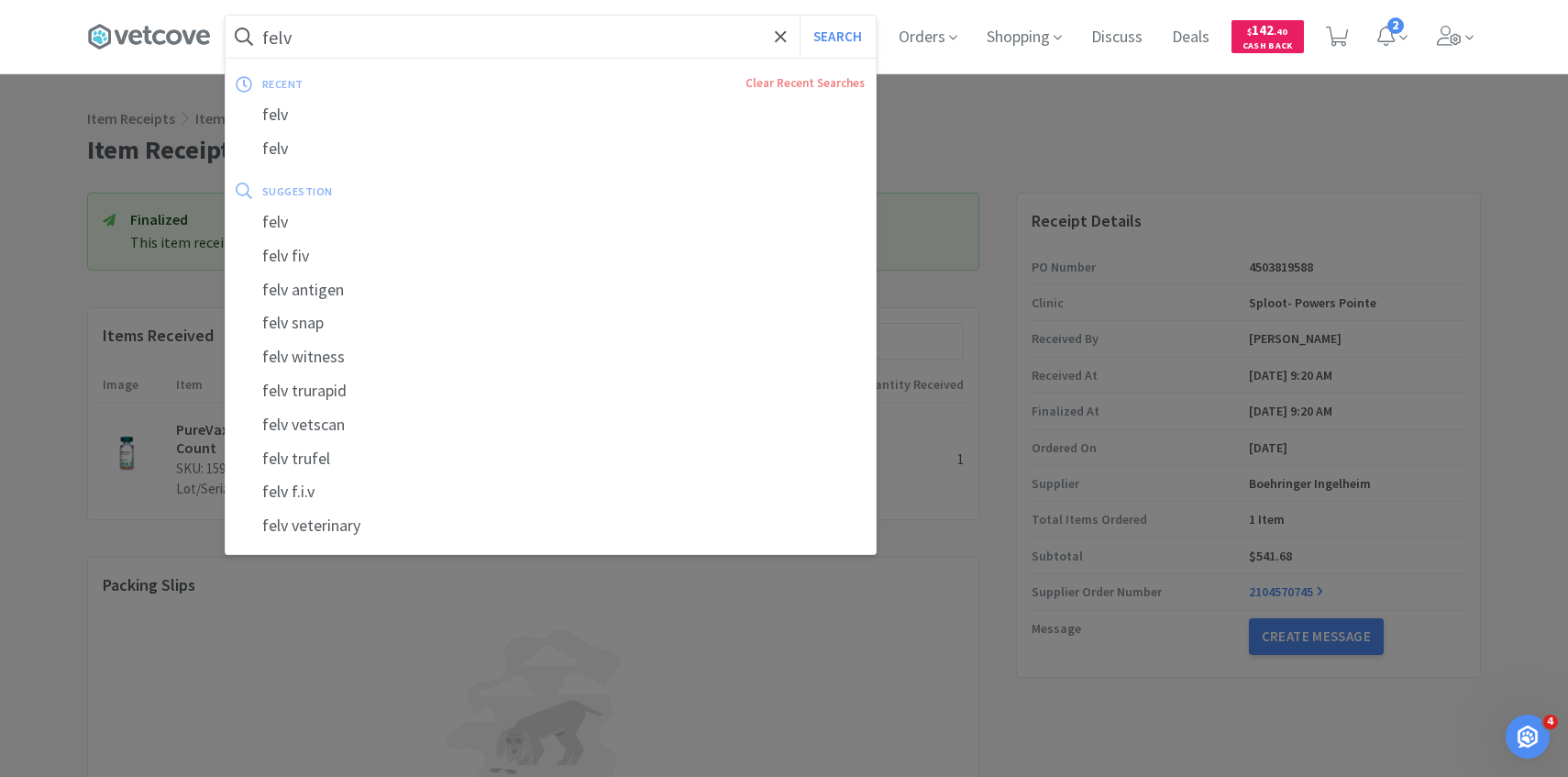
click at [463, 31] on input "felv" at bounding box center [551, 36] width 650 height 42
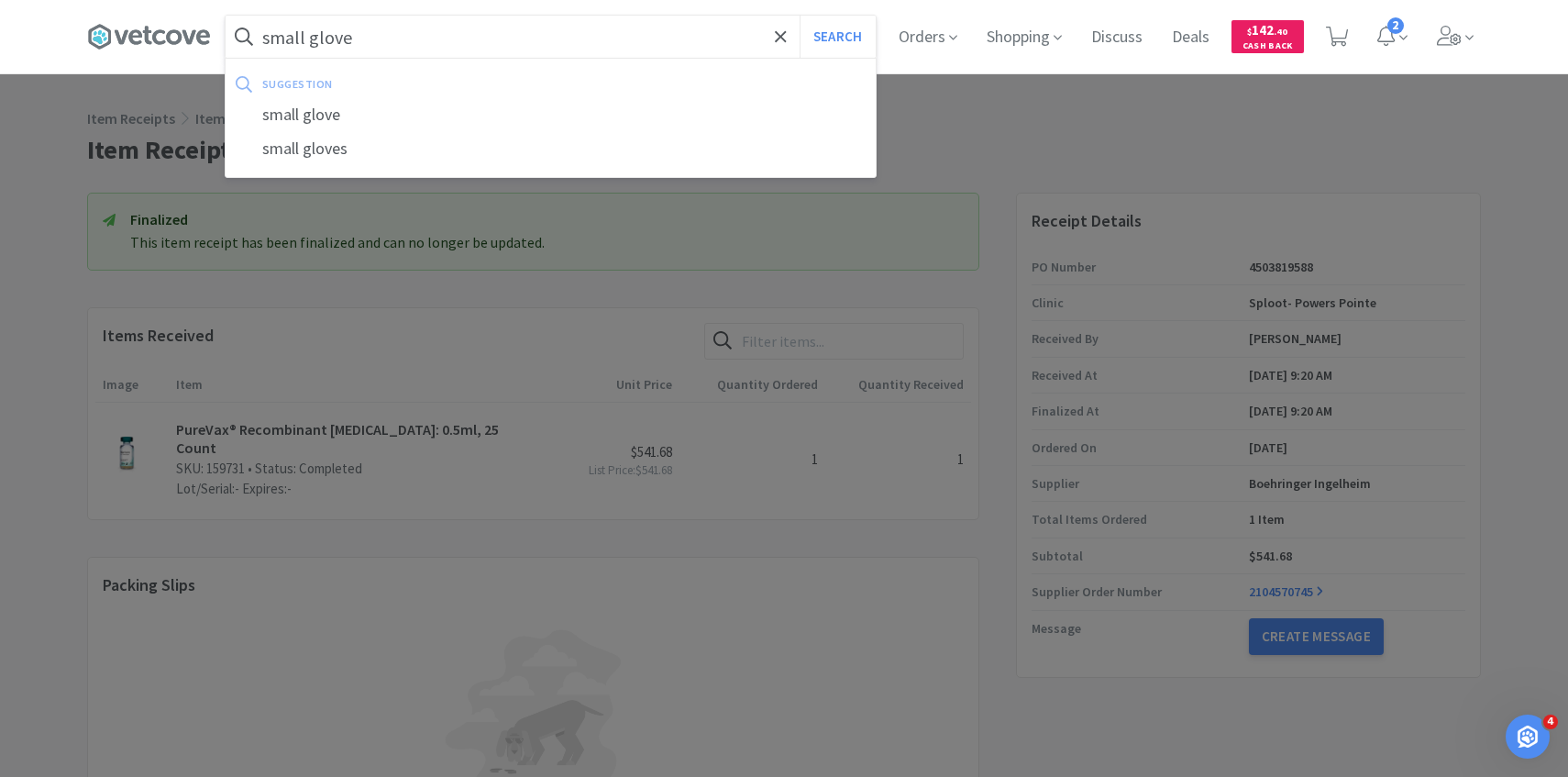
click at [799, 16] on button "Search" at bounding box center [837, 36] width 76 height 42
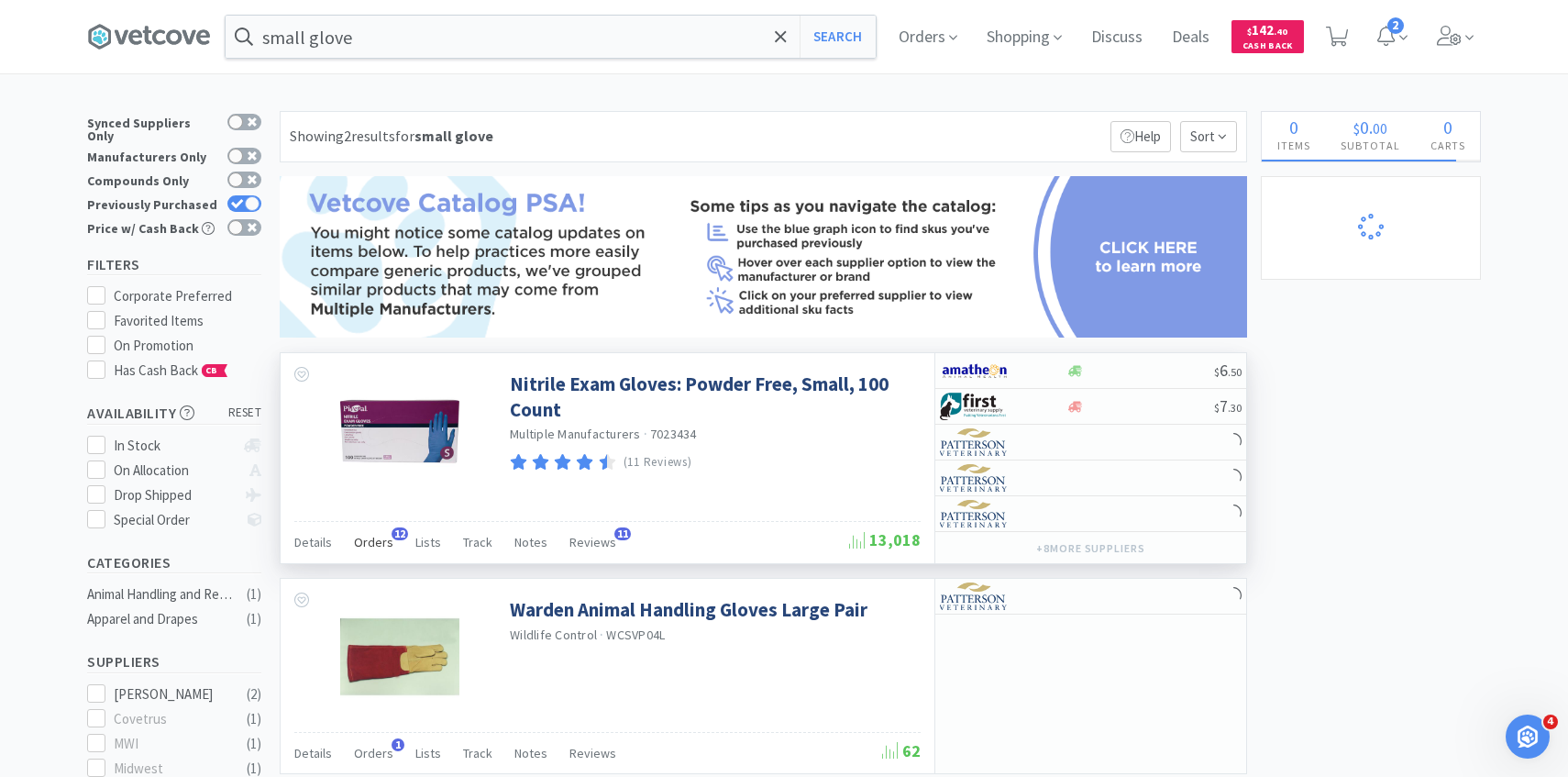
click at [372, 535] on span "Orders" at bounding box center [373, 542] width 39 height 17
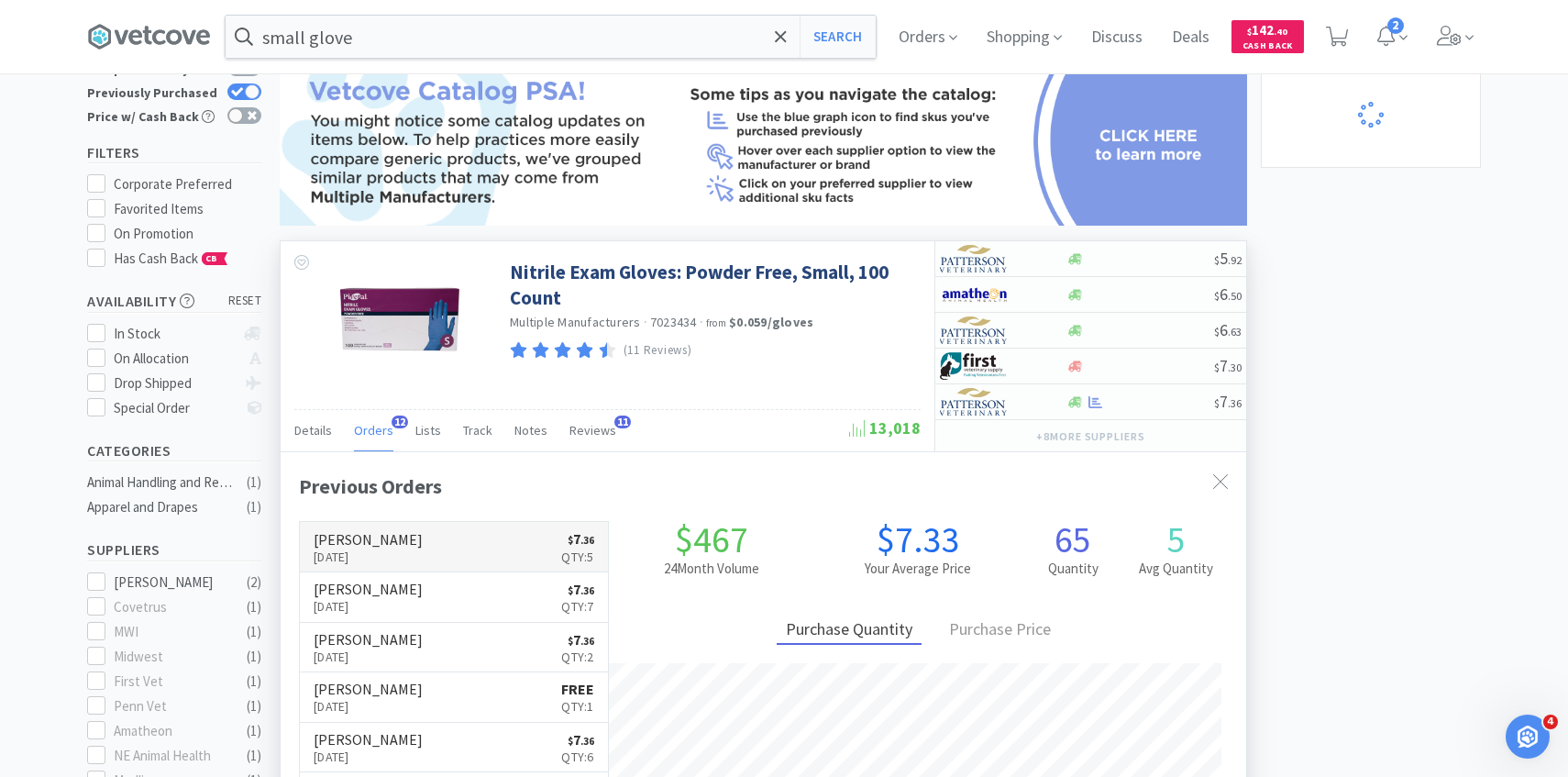
scroll to position [492, 965]
click at [430, 531] on link "[PERSON_NAME] [DATE] $ 7 . 36 Qty: 5" at bounding box center [454, 547] width 308 height 50
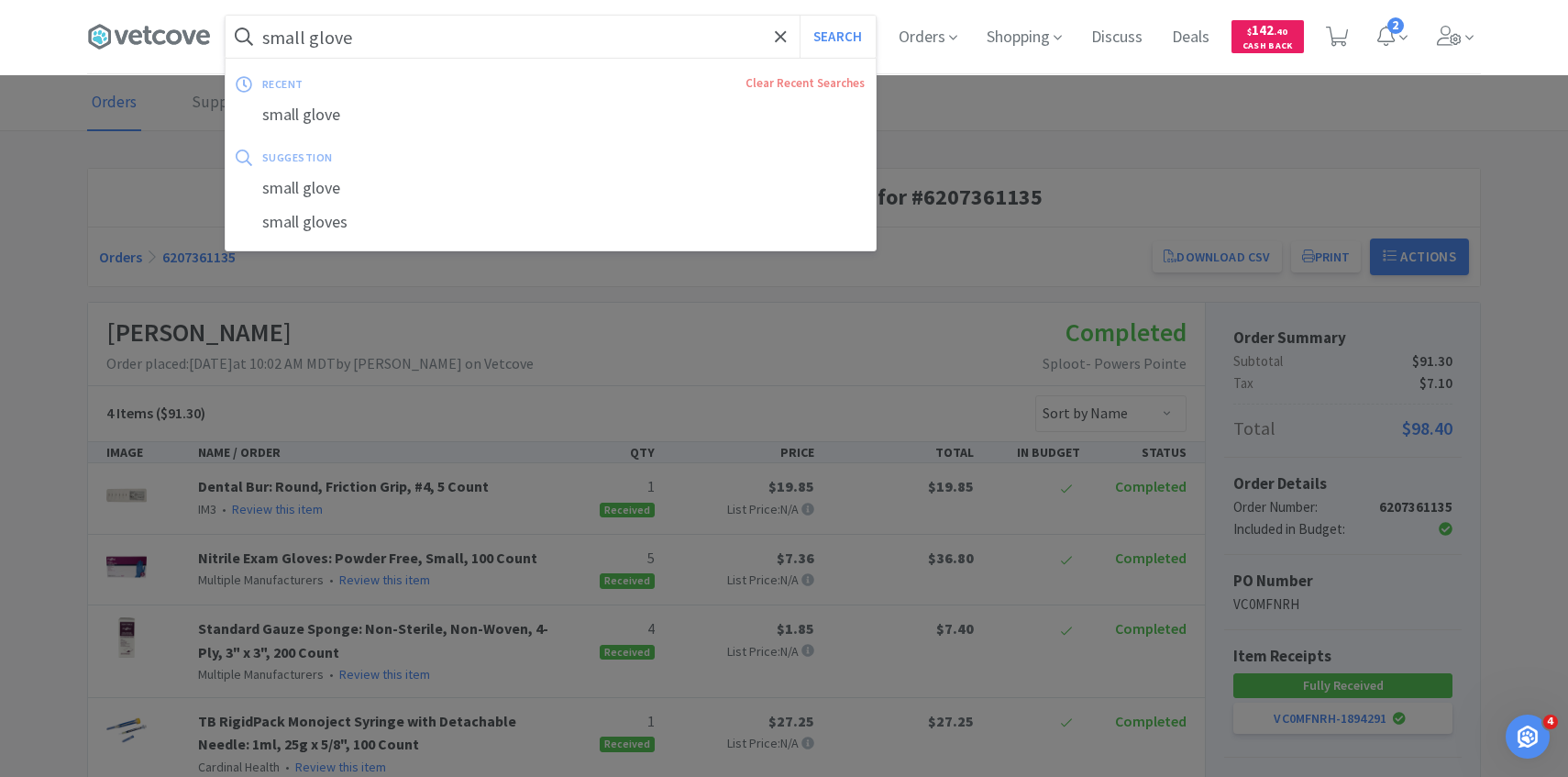
click at [395, 38] on input "small glove" at bounding box center [551, 36] width 650 height 42
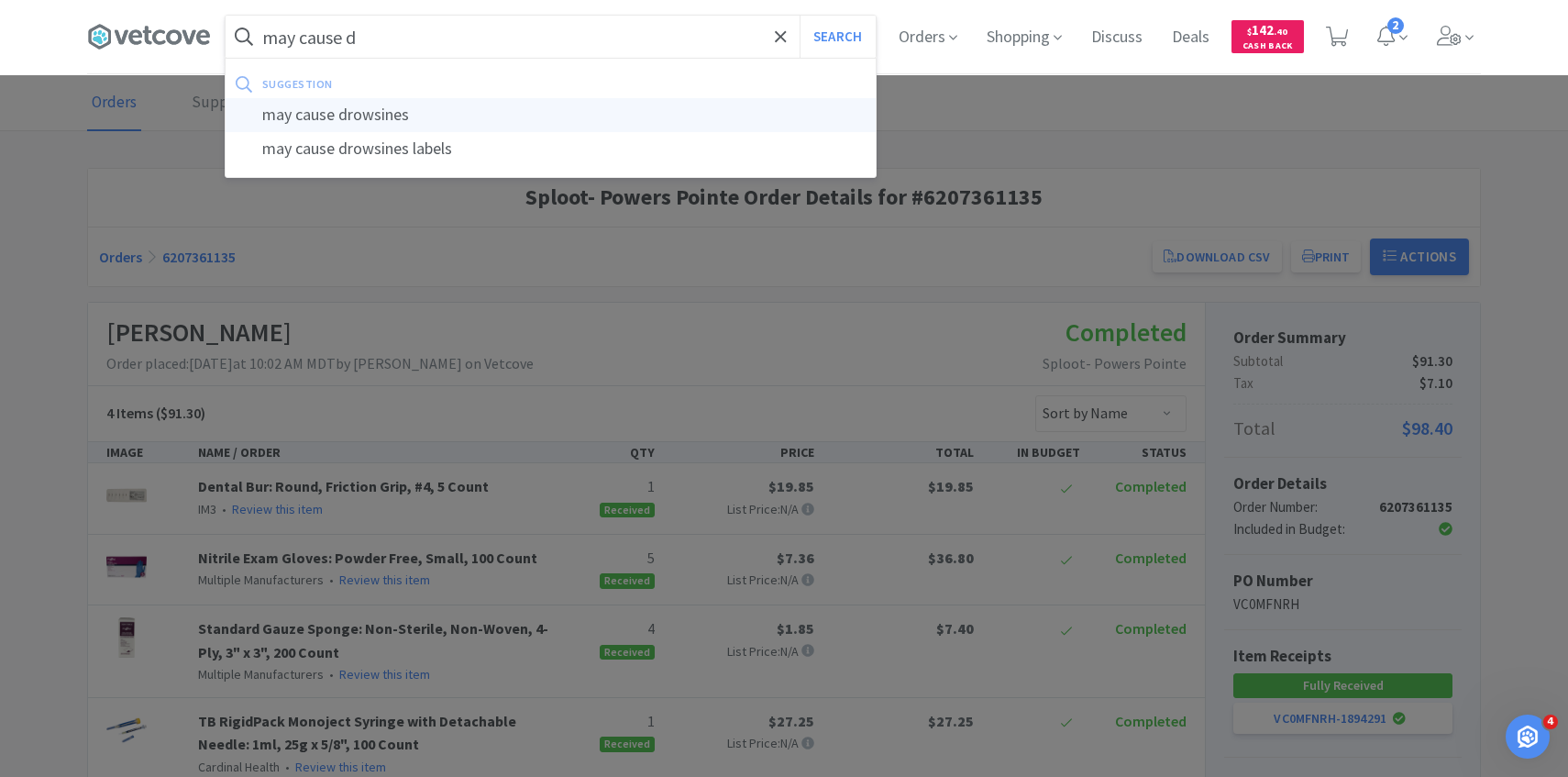
click at [430, 120] on div "may cause drowsines" at bounding box center [551, 115] width 650 height 34
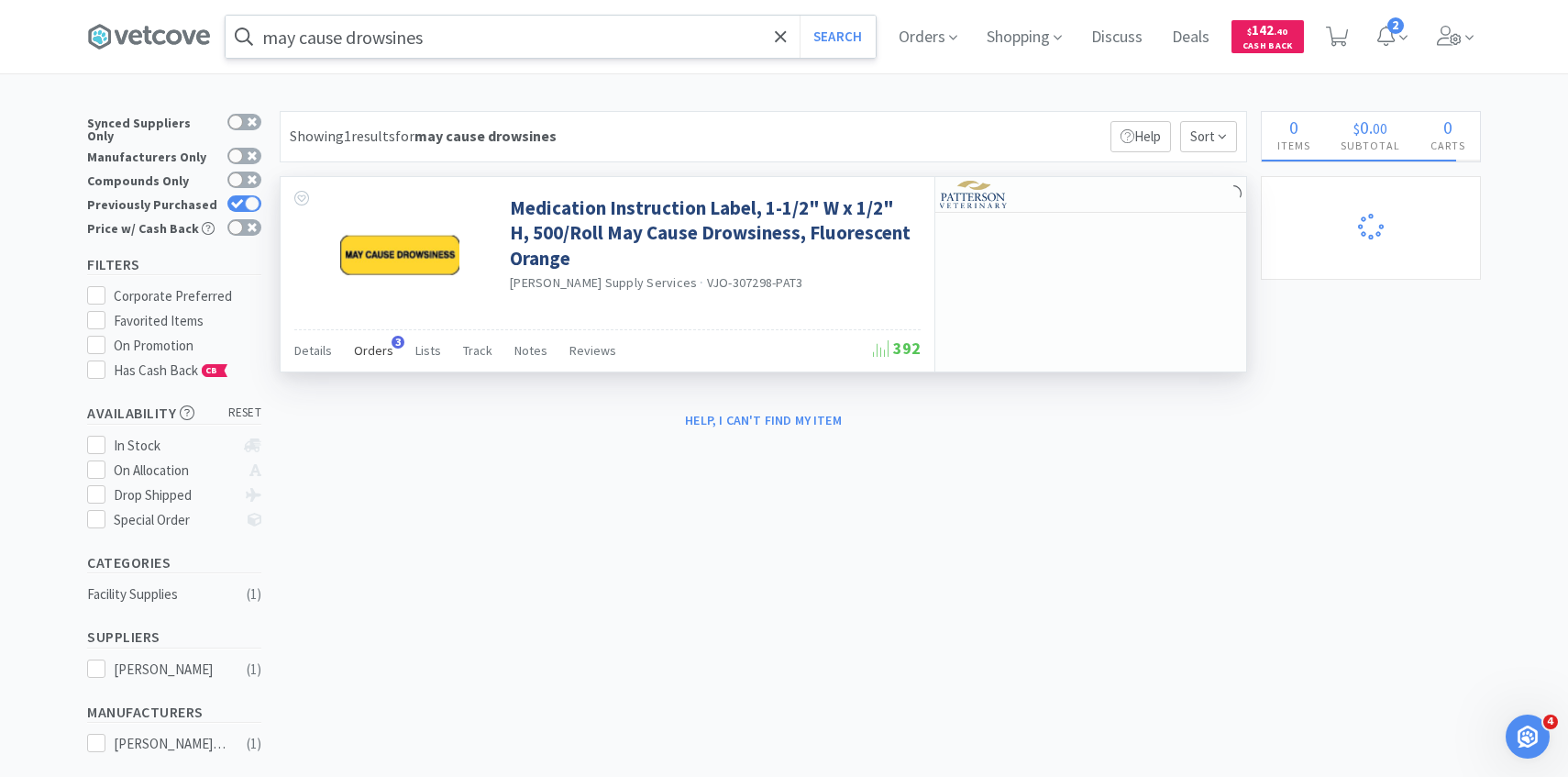
click at [376, 336] on div "Orders 3" at bounding box center [373, 354] width 39 height 35
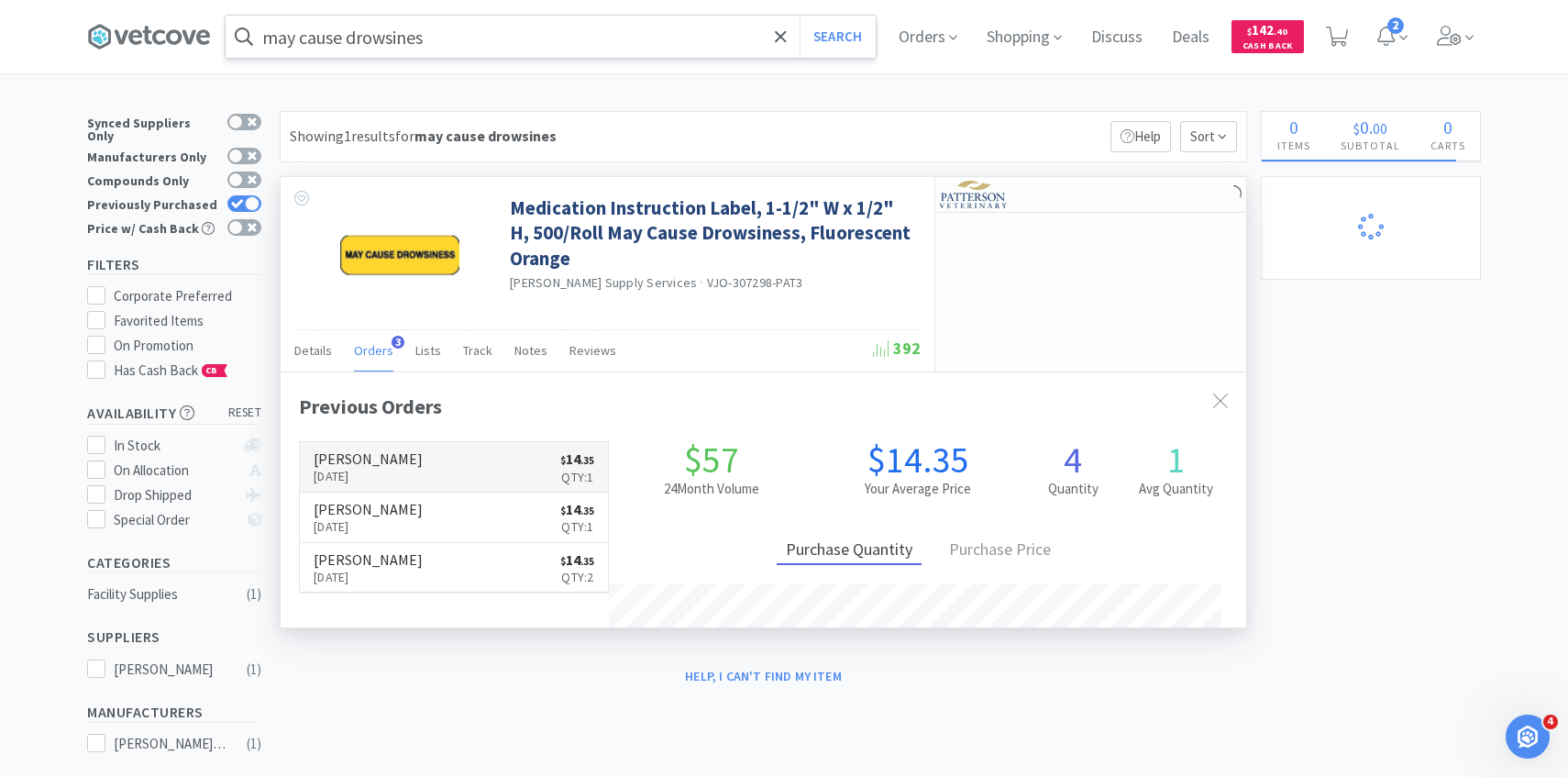
scroll to position [475, 965]
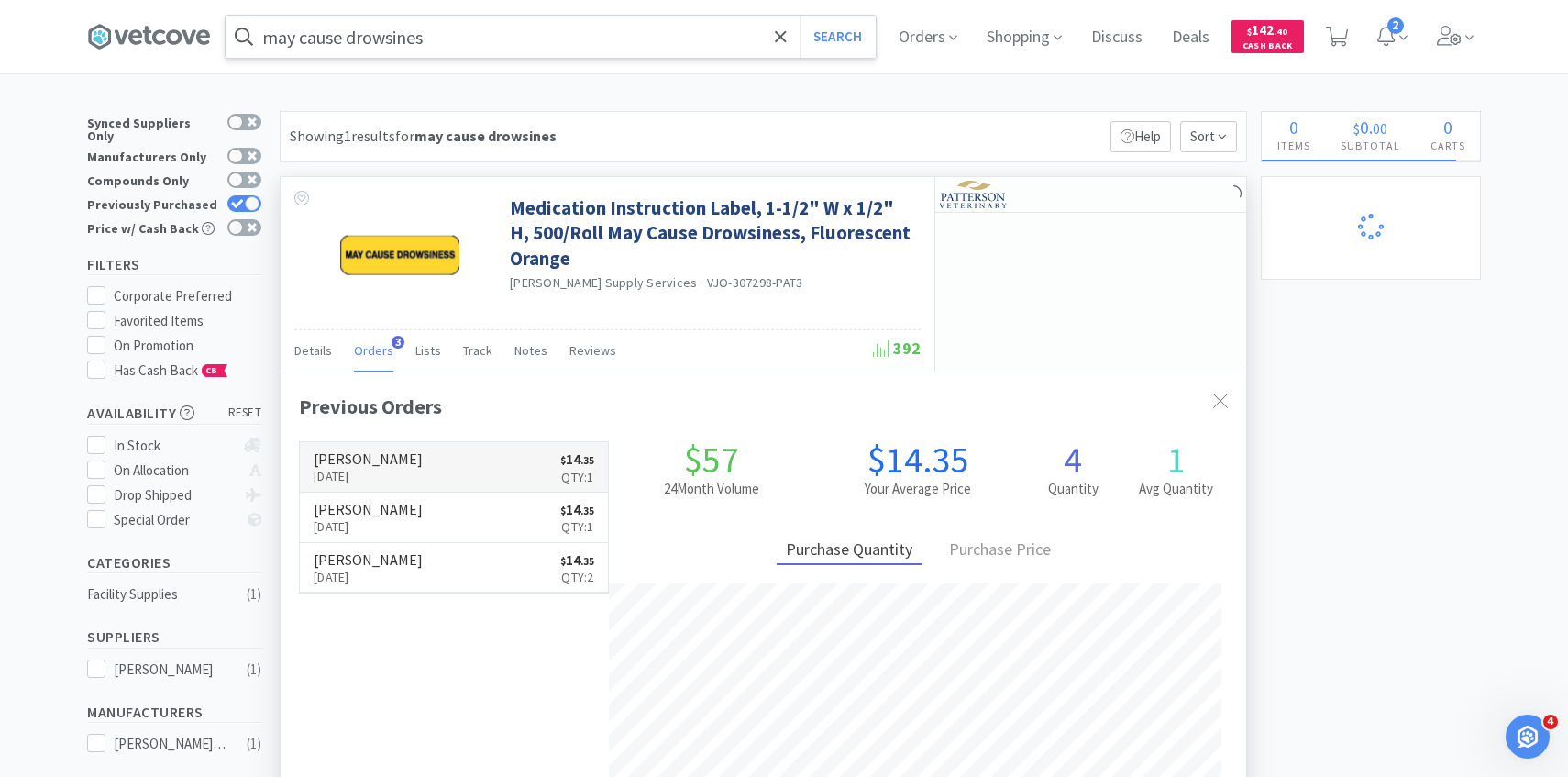
click at [377, 461] on h6 "[PERSON_NAME]" at bounding box center [369, 459] width 110 height 15
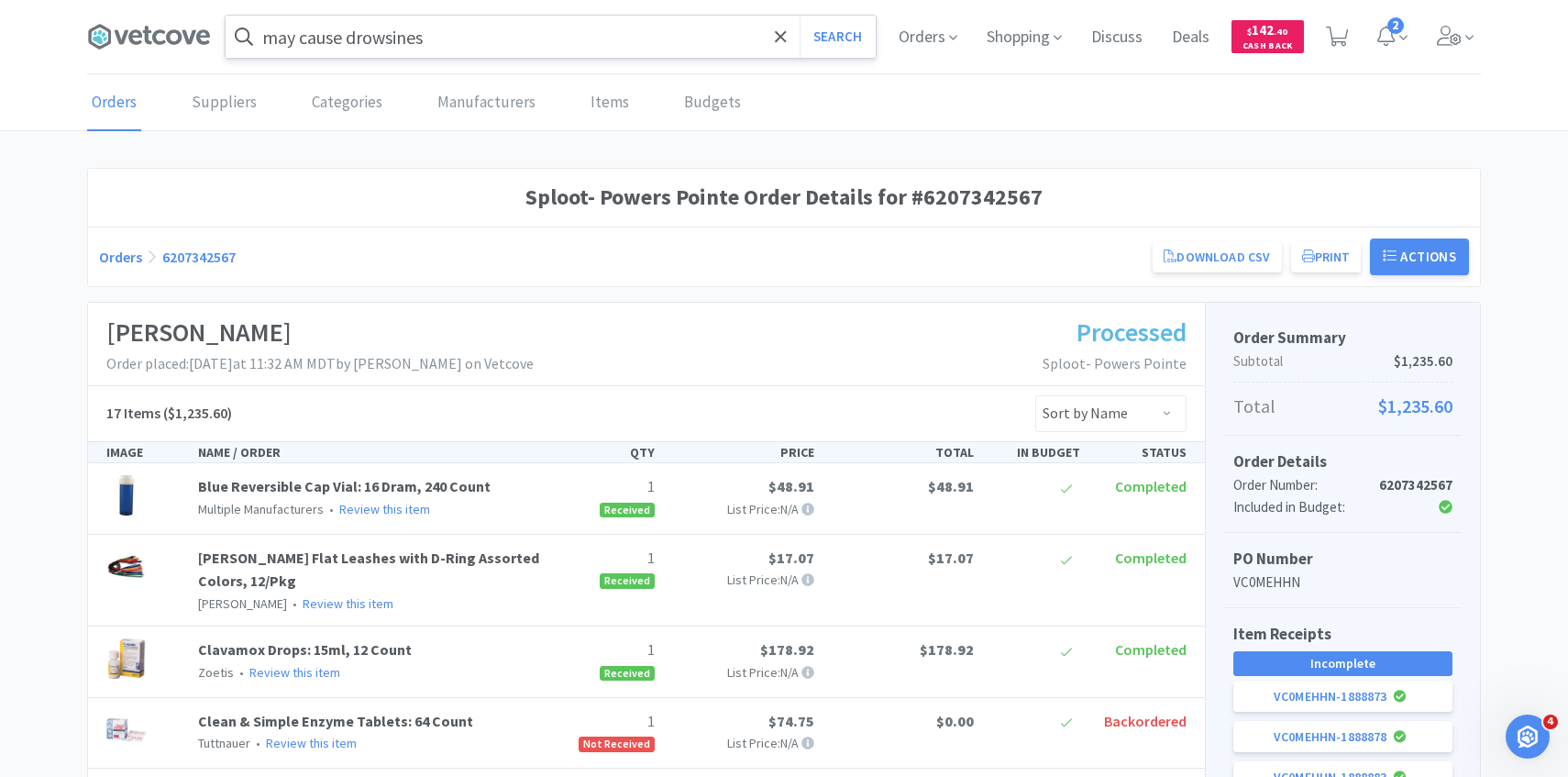
click at [454, 38] on input "may cause drowsines" at bounding box center [551, 36] width 650 height 42
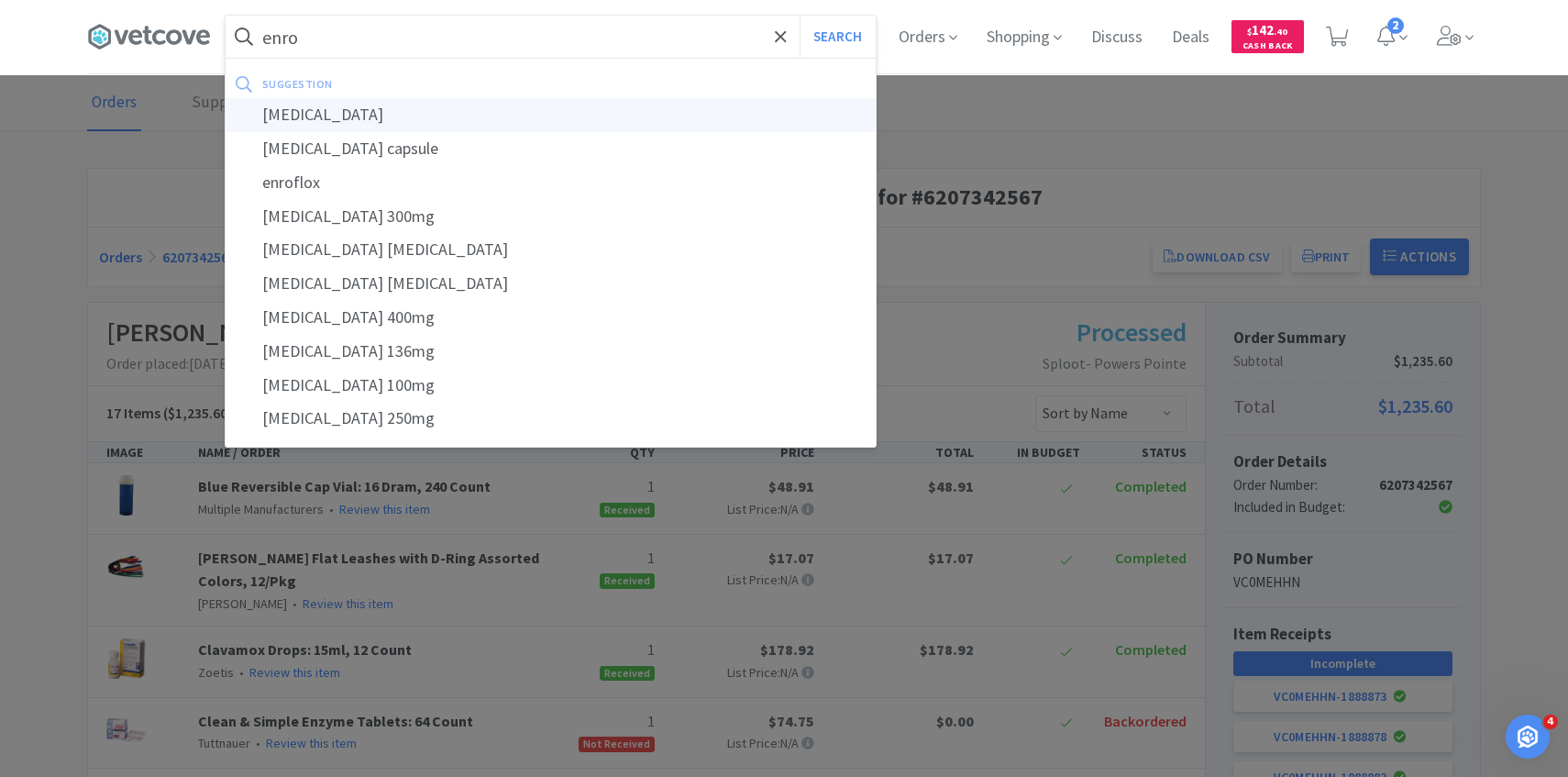
click at [387, 114] on div "[MEDICAL_DATA]" at bounding box center [551, 115] width 650 height 34
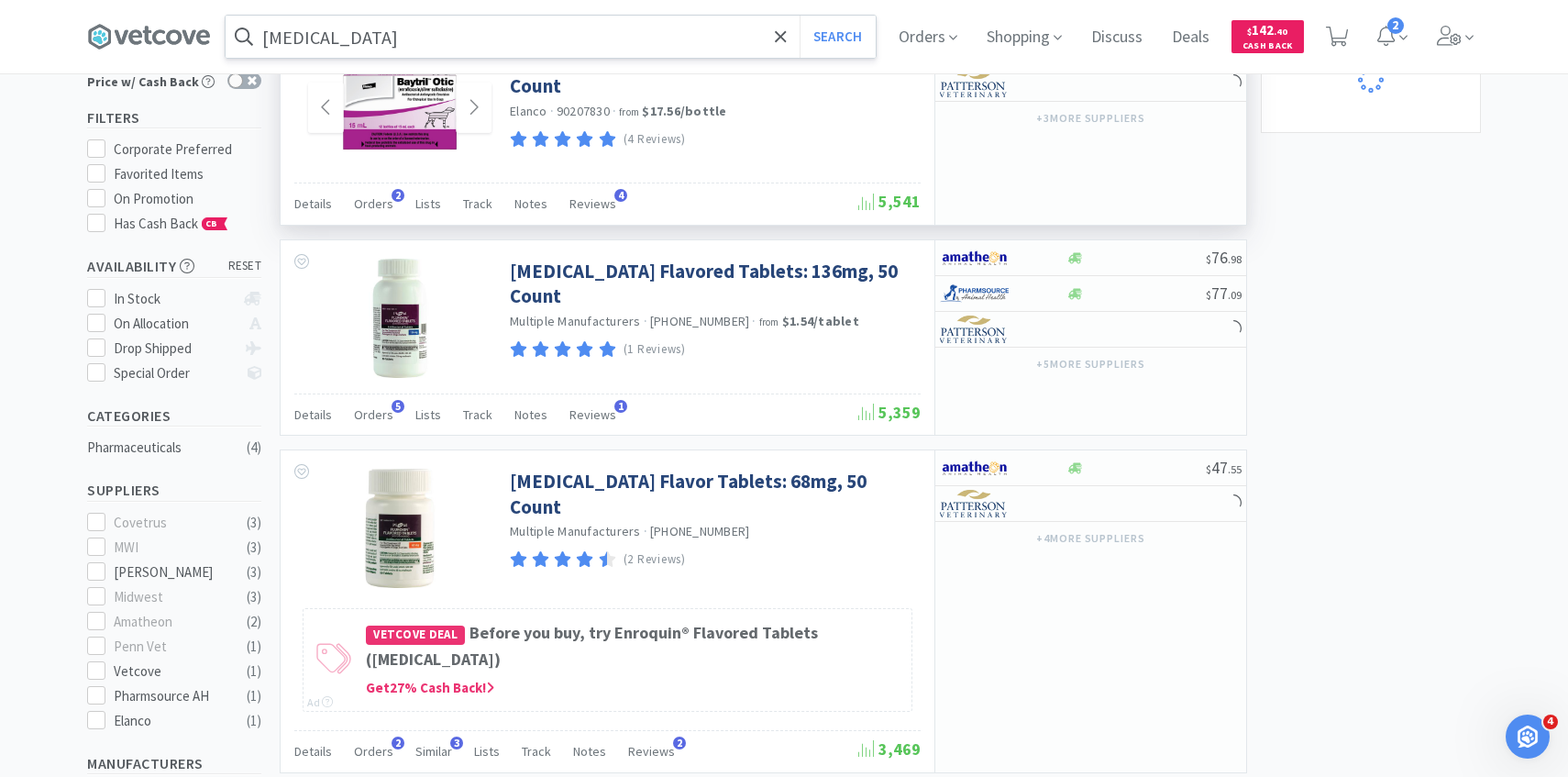
scroll to position [275, 0]
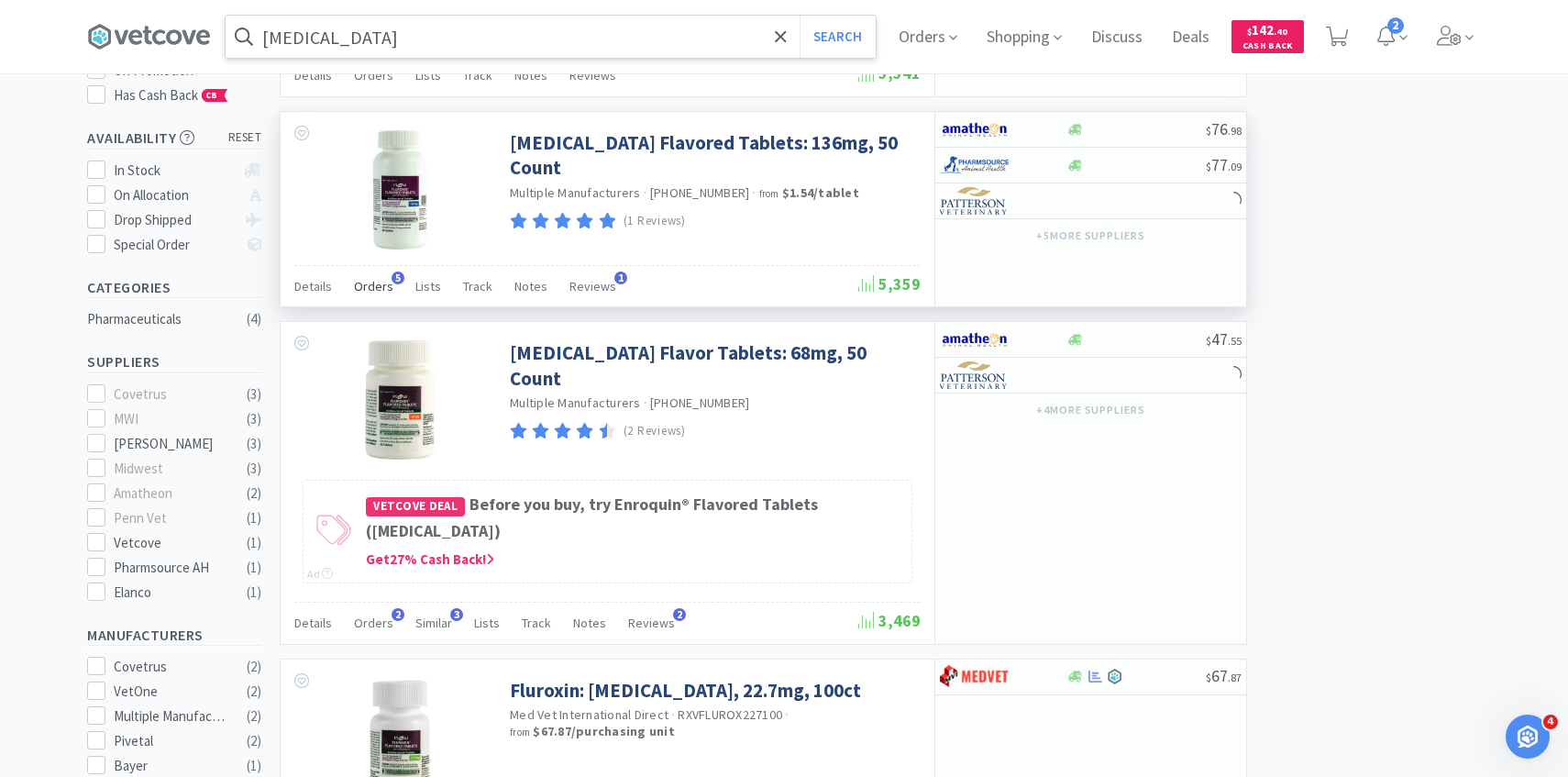
click at [373, 300] on div "Orders 5" at bounding box center [373, 289] width 39 height 35
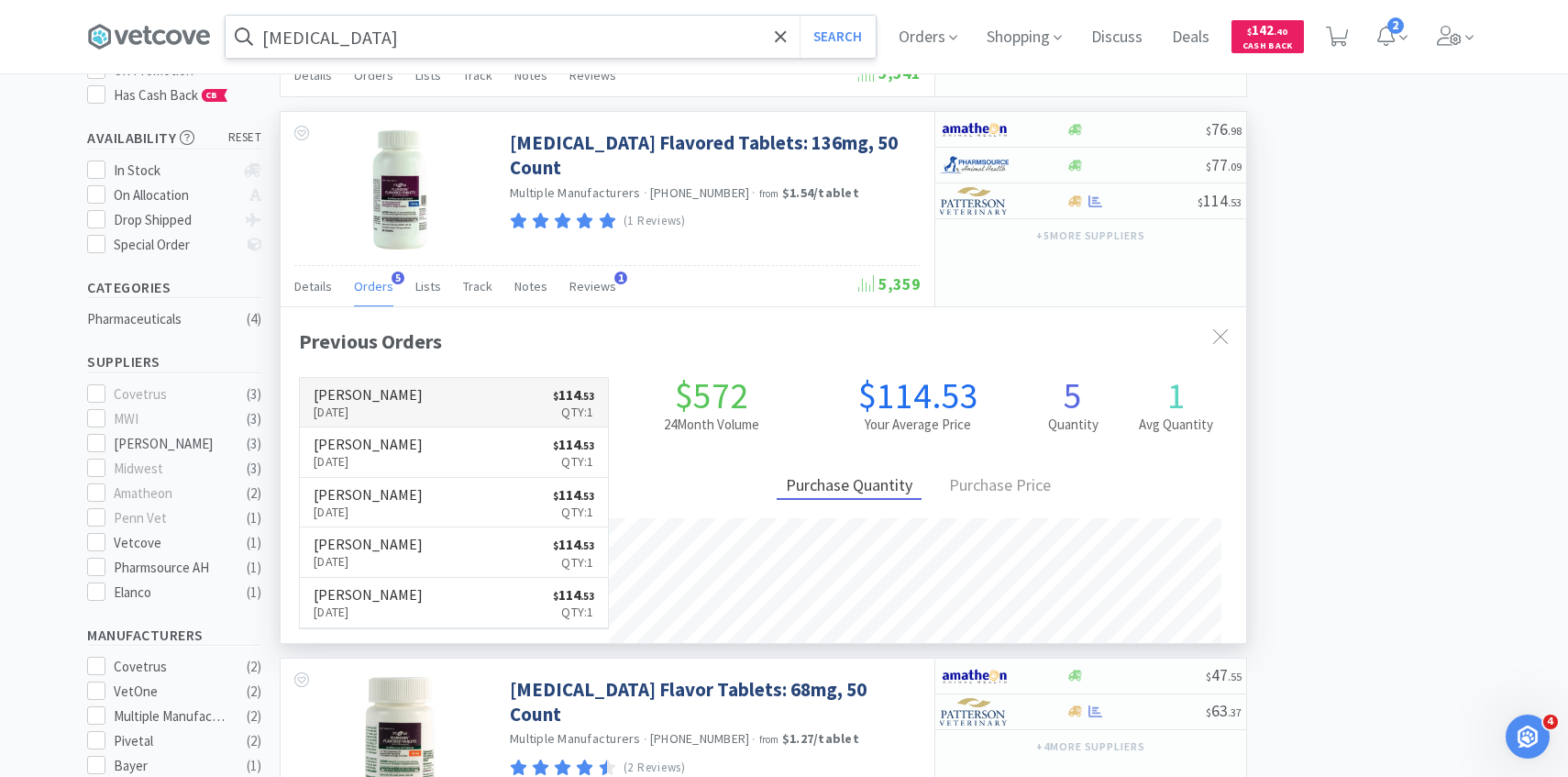
scroll to position [475, 965]
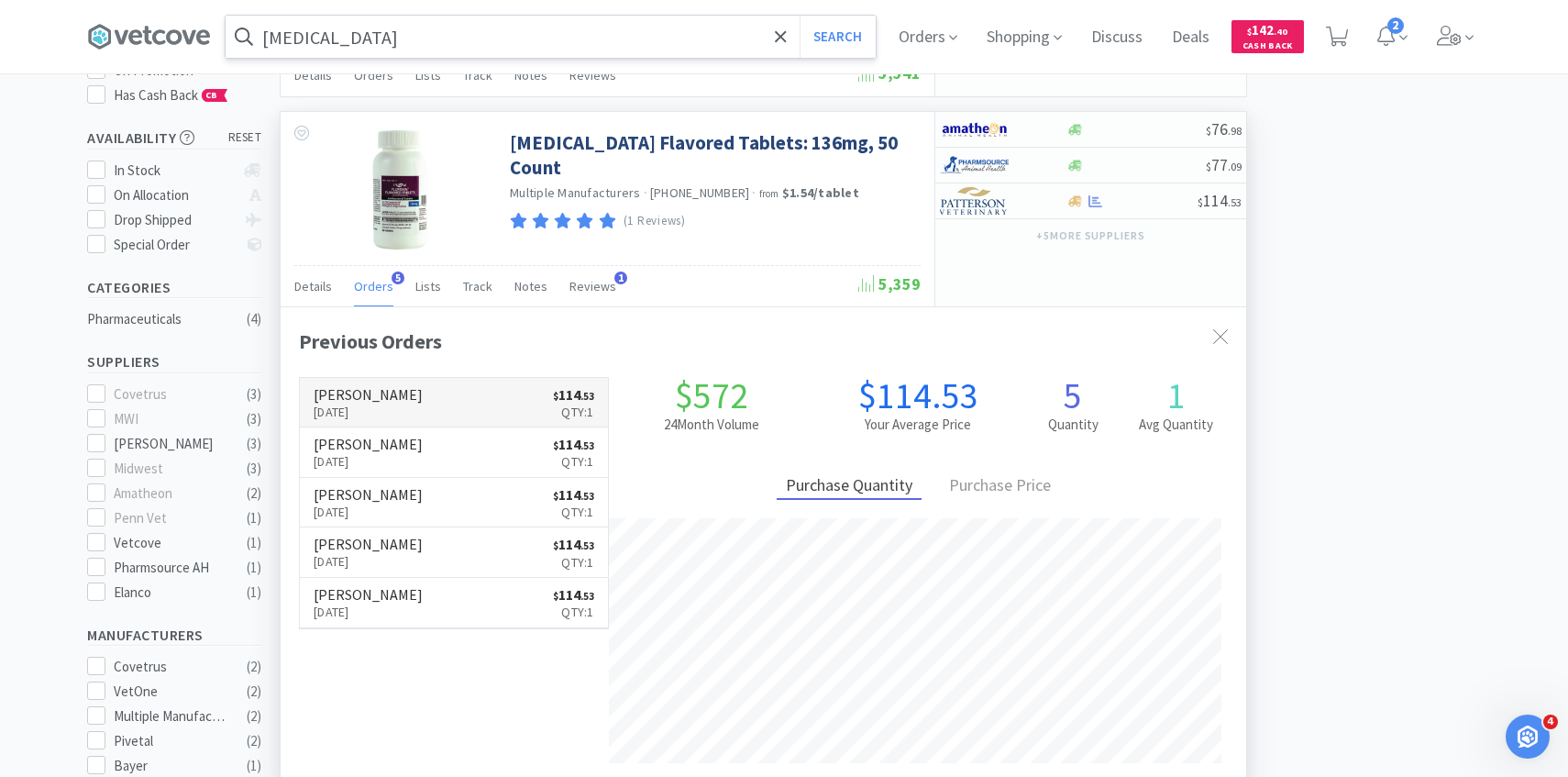
click at [403, 396] on link "[PERSON_NAME] [DATE] $ 114 . 53 Qty: 1" at bounding box center [454, 403] width 308 height 50
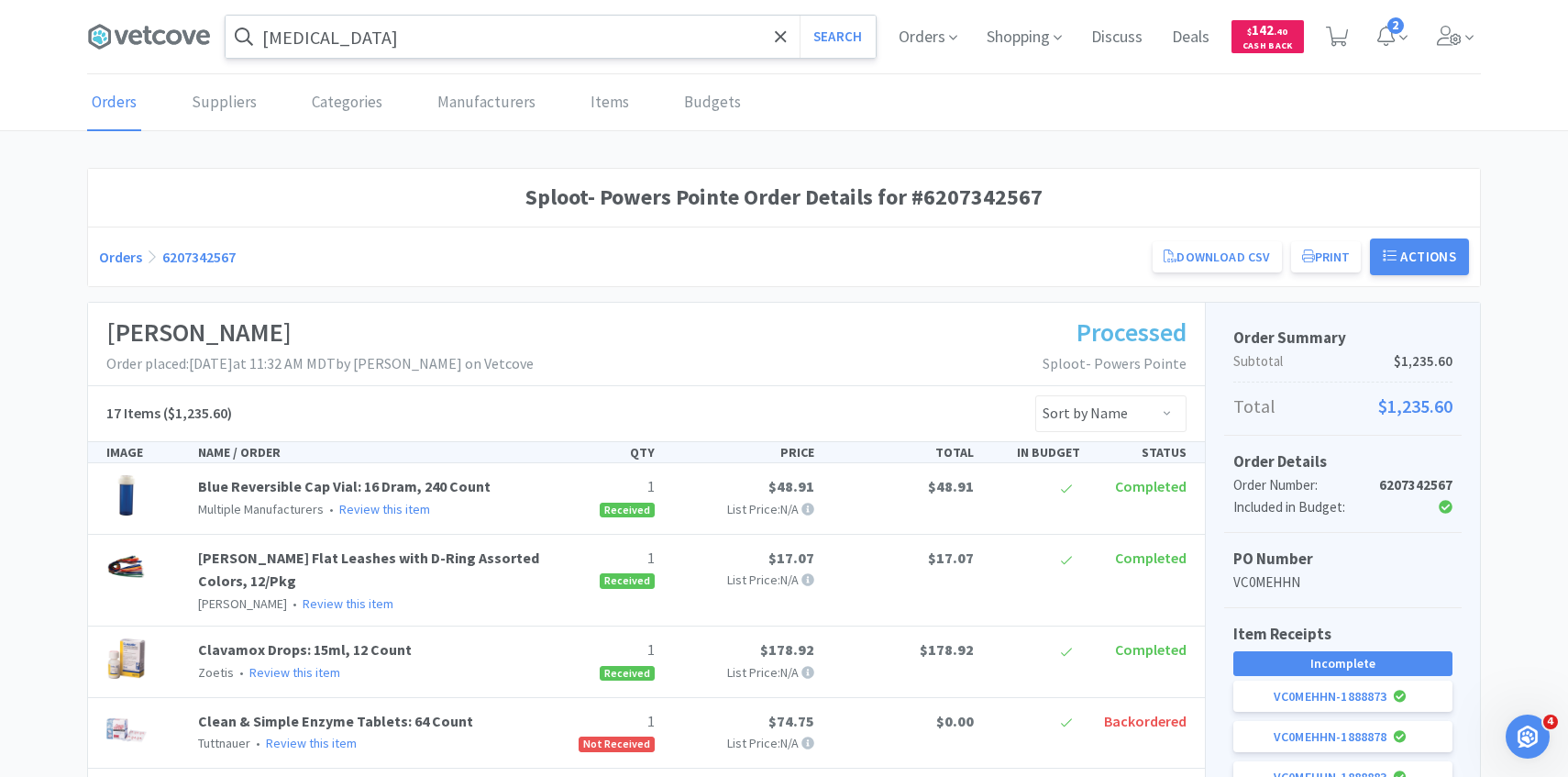
click at [474, 44] on input "[MEDICAL_DATA]" at bounding box center [551, 36] width 650 height 42
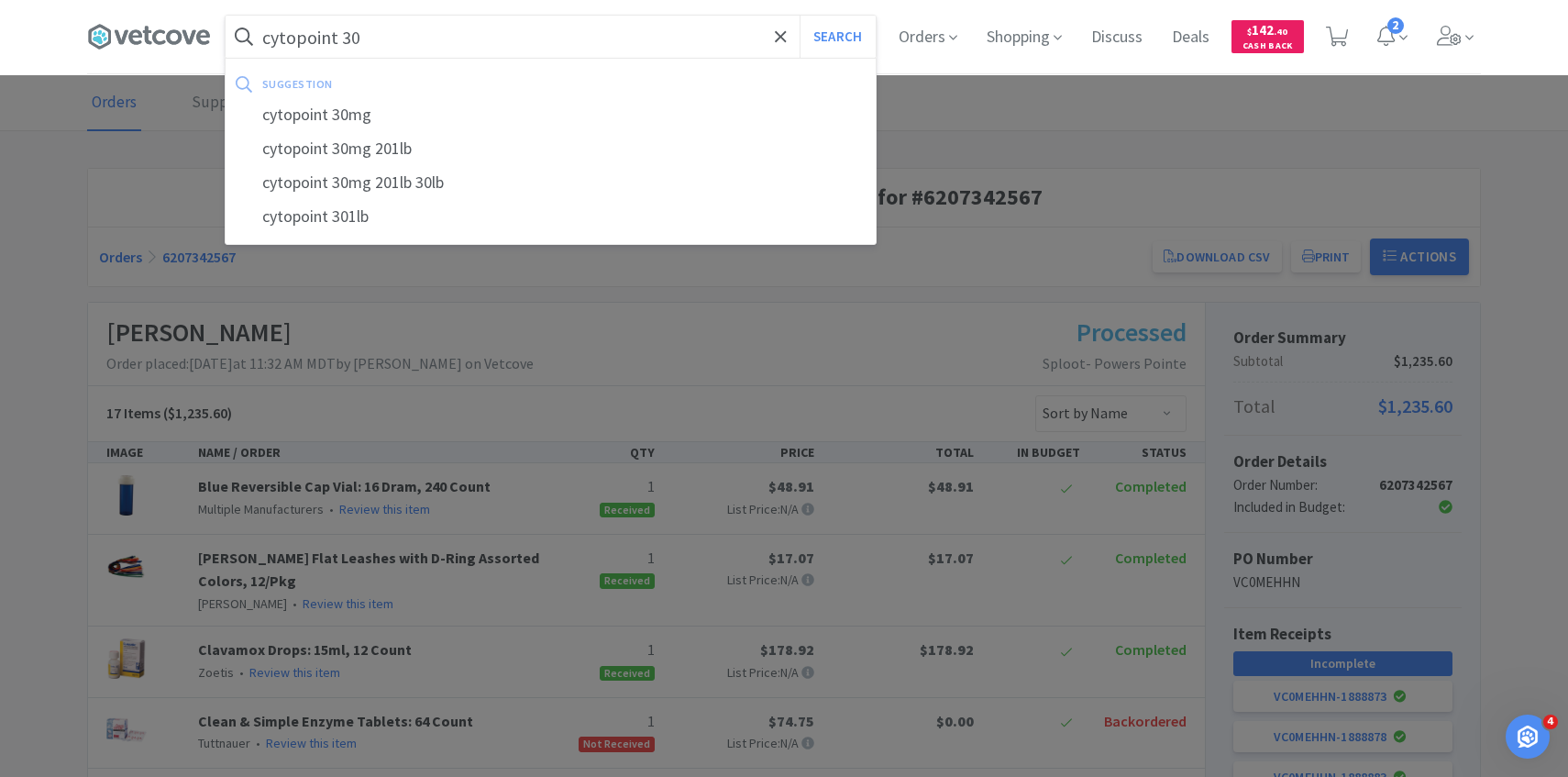
click at [799, 16] on button "Search" at bounding box center [837, 36] width 76 height 42
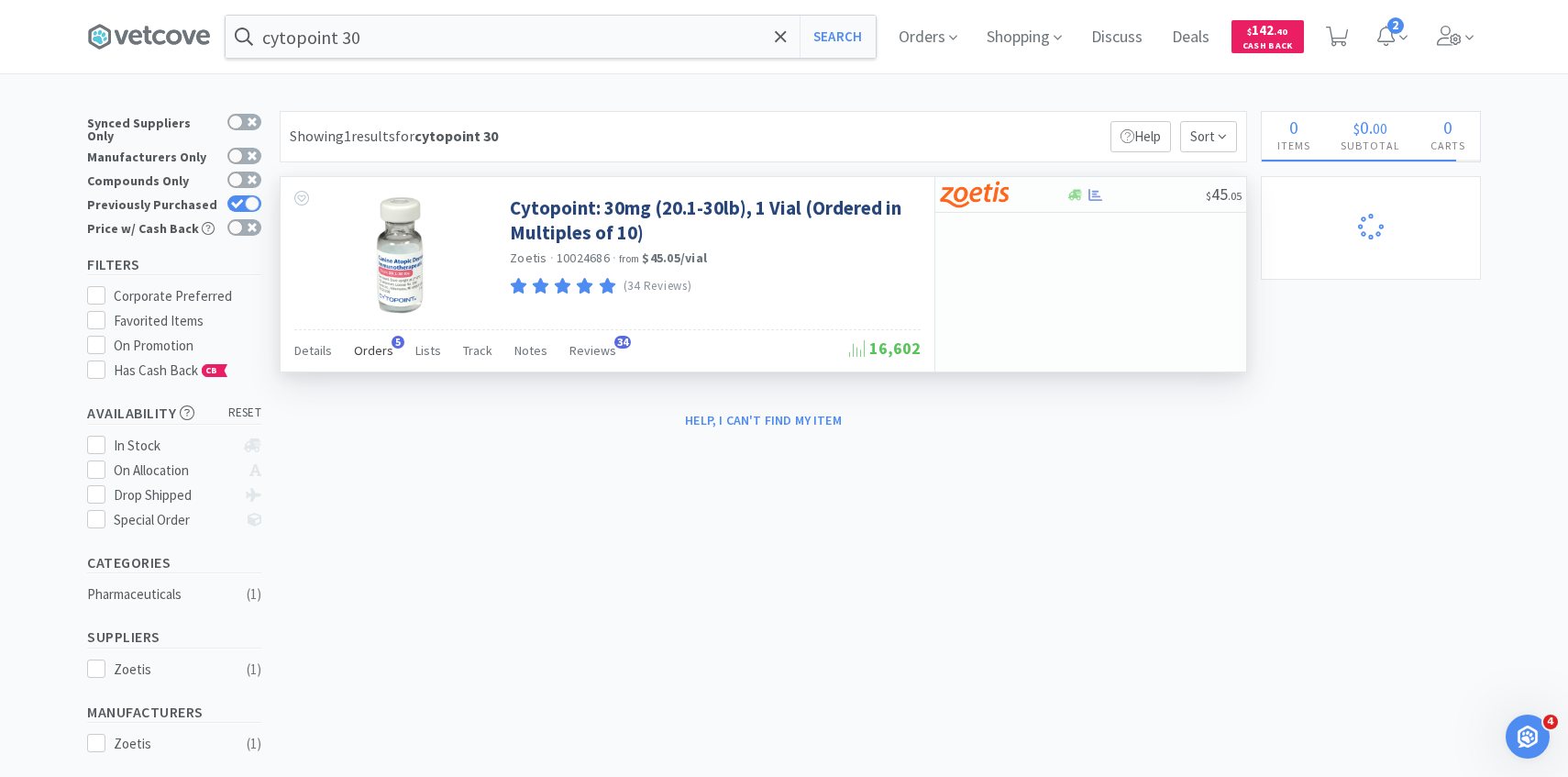
click at [371, 369] on div "Orders 5" at bounding box center [373, 354] width 39 height 35
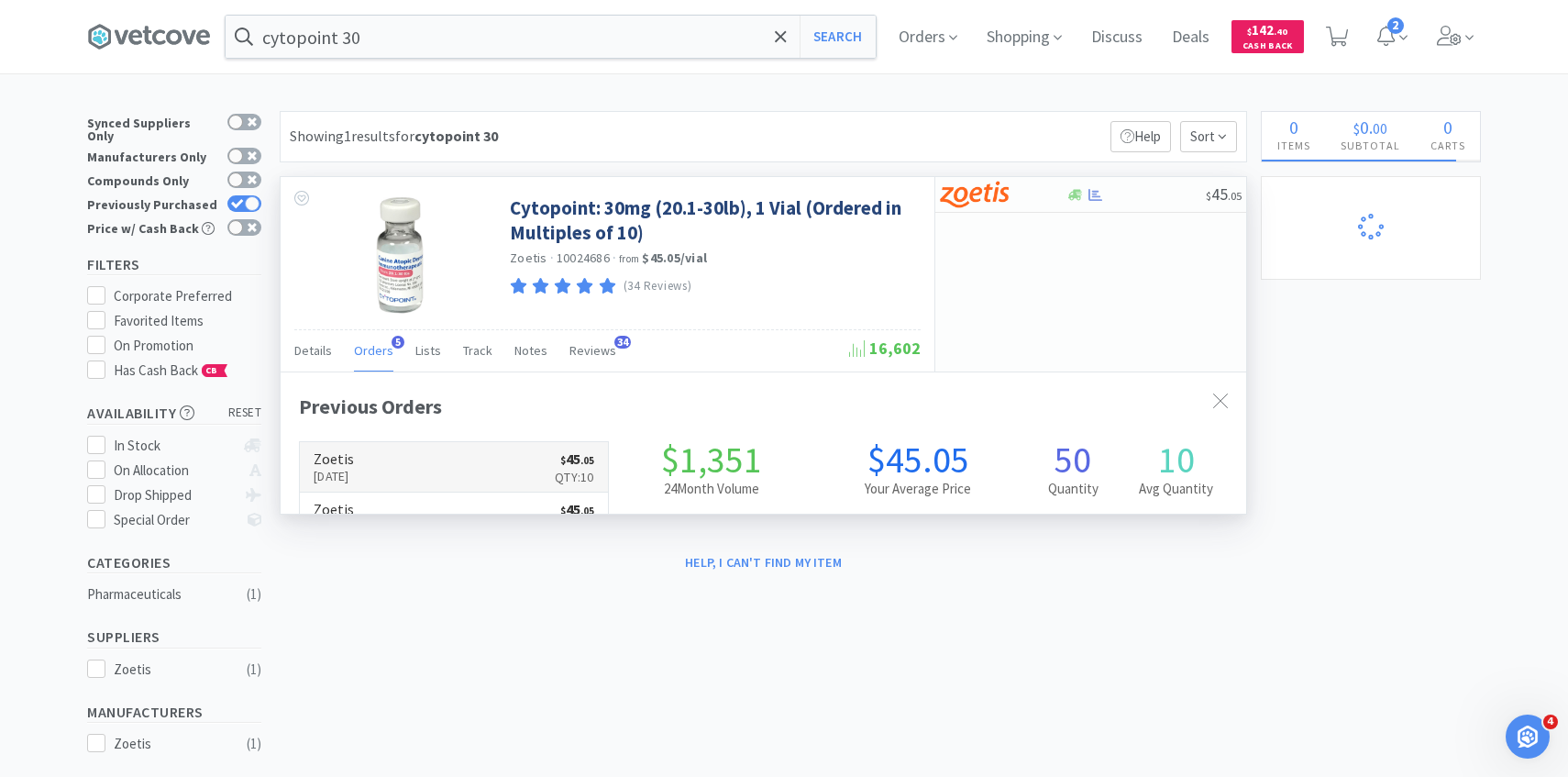
scroll to position [475, 965]
click at [408, 447] on link "Zoetis [DATE] $ 45 . 05 Qty: 10" at bounding box center [454, 467] width 308 height 50
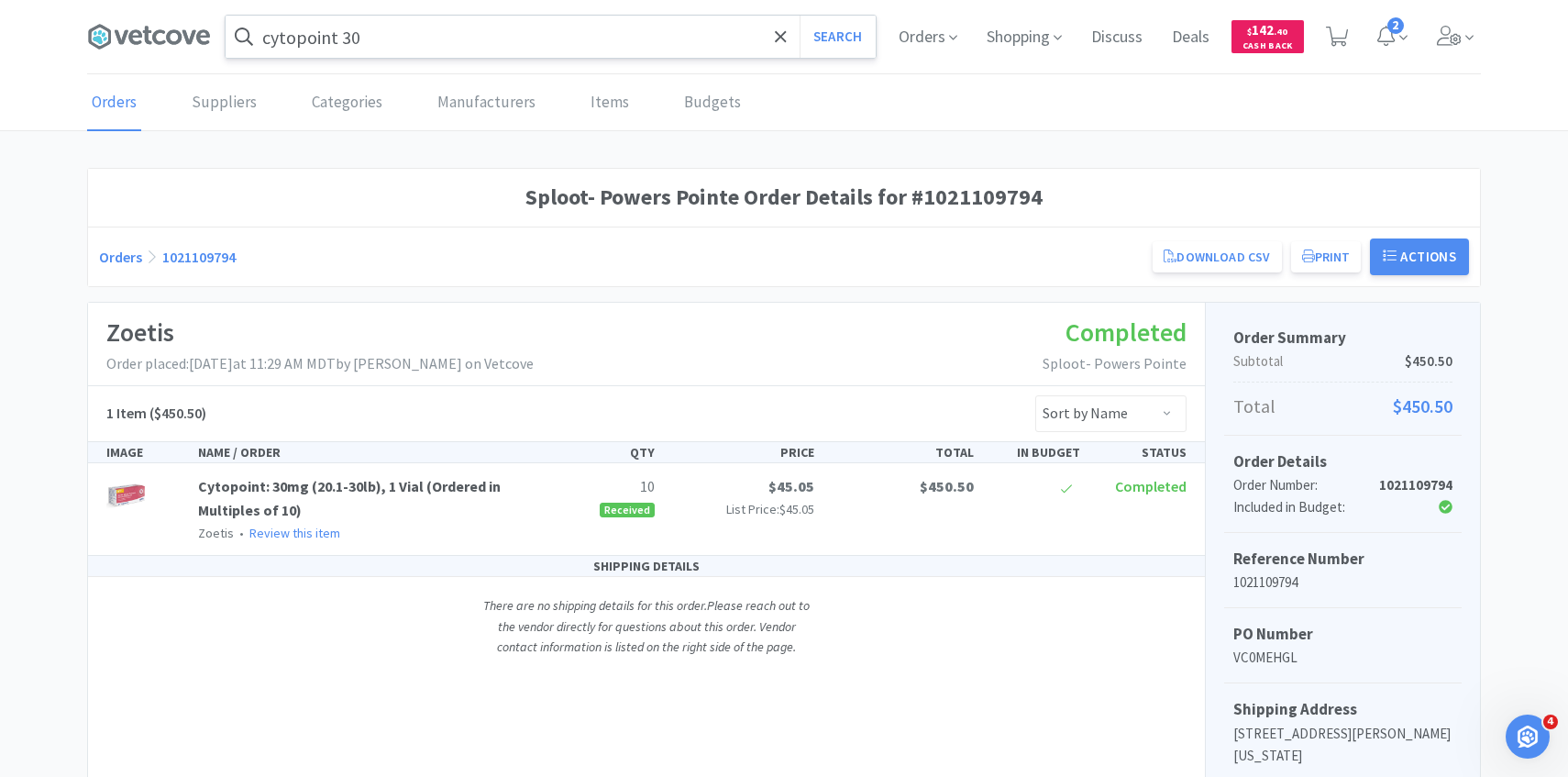
click at [530, 51] on input "cytopoint 30" at bounding box center [551, 36] width 650 height 42
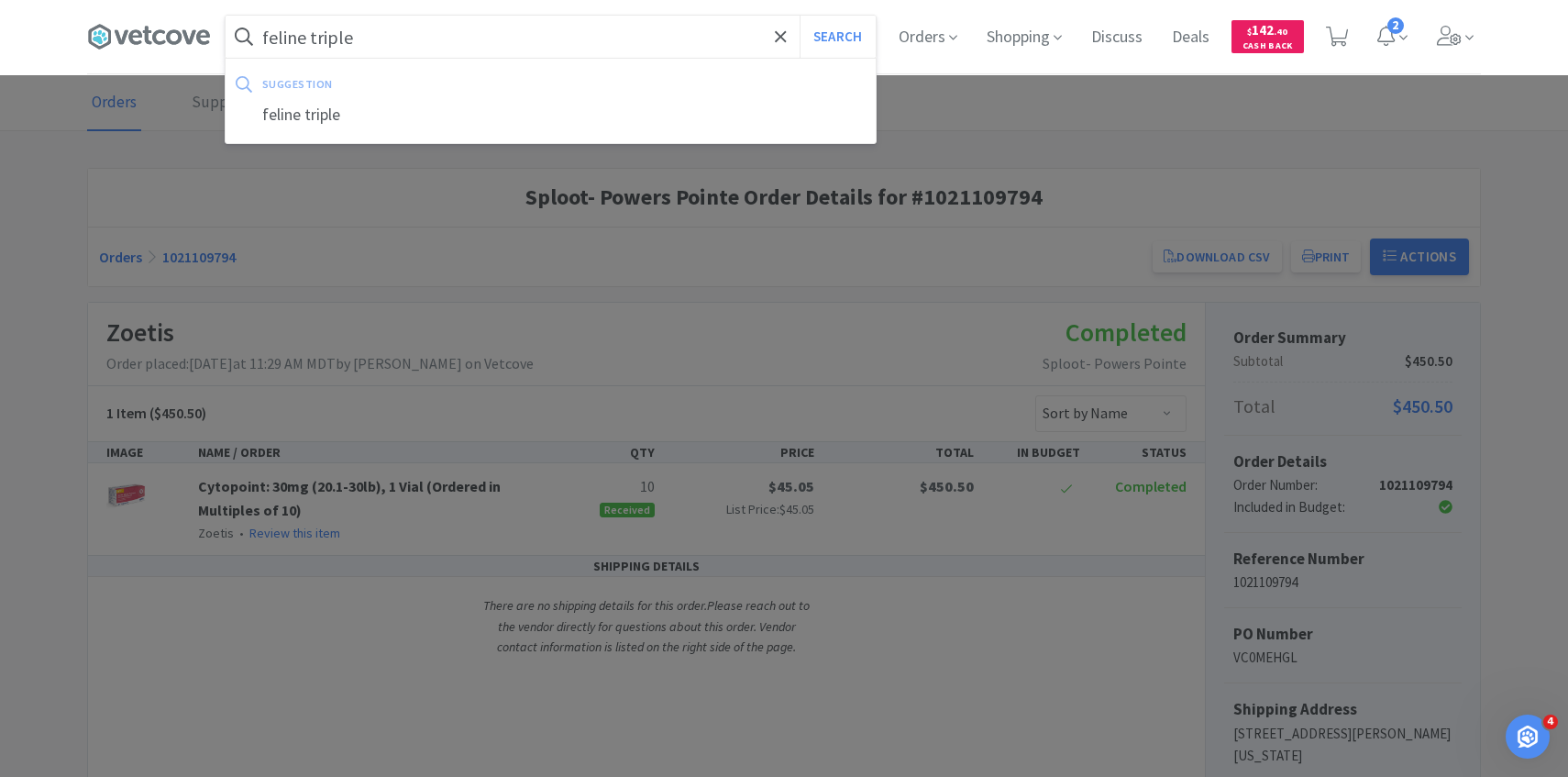
click at [799, 16] on button "Search" at bounding box center [837, 36] width 76 height 42
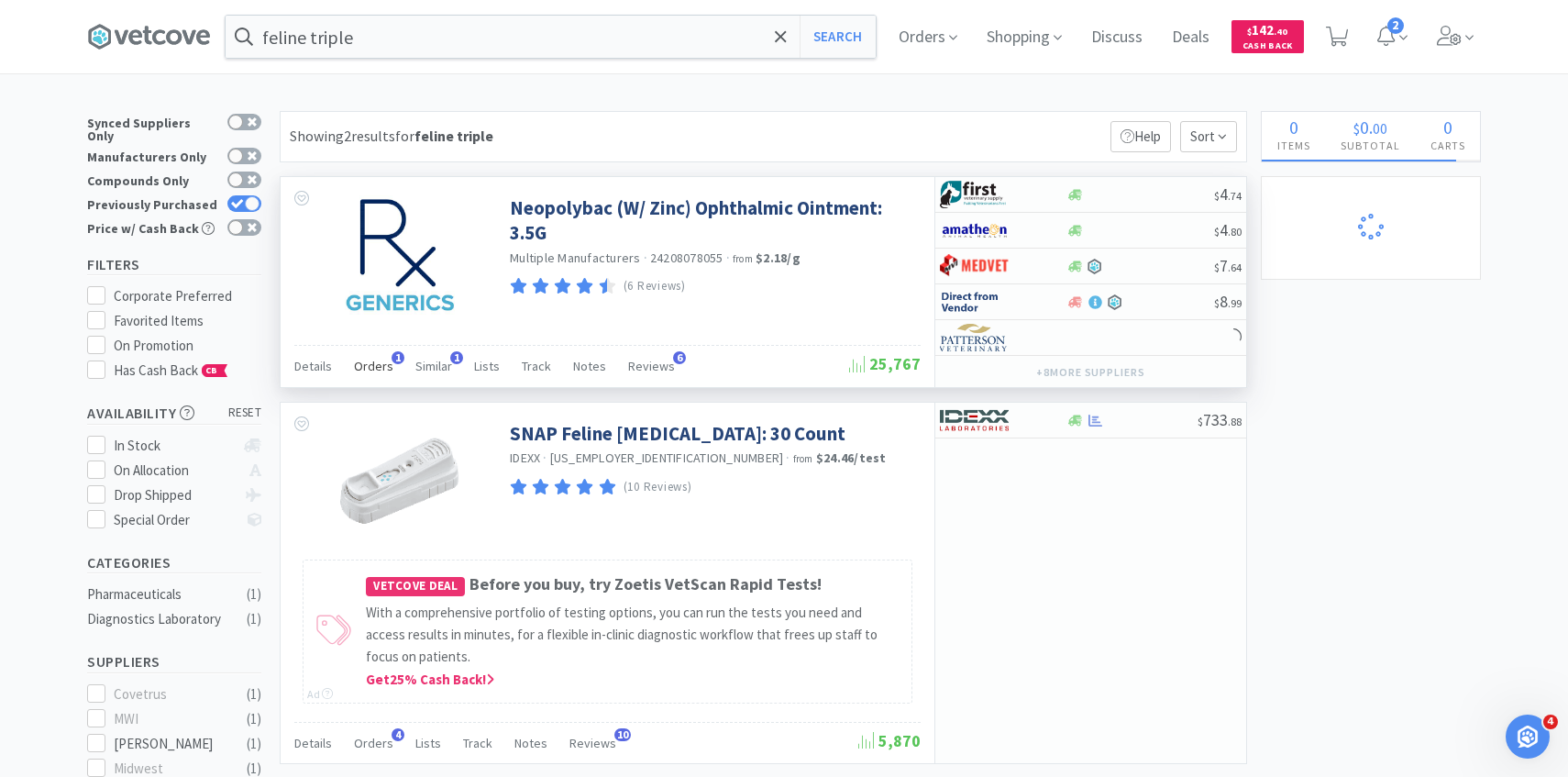
click at [372, 372] on span "Orders" at bounding box center [373, 366] width 39 height 17
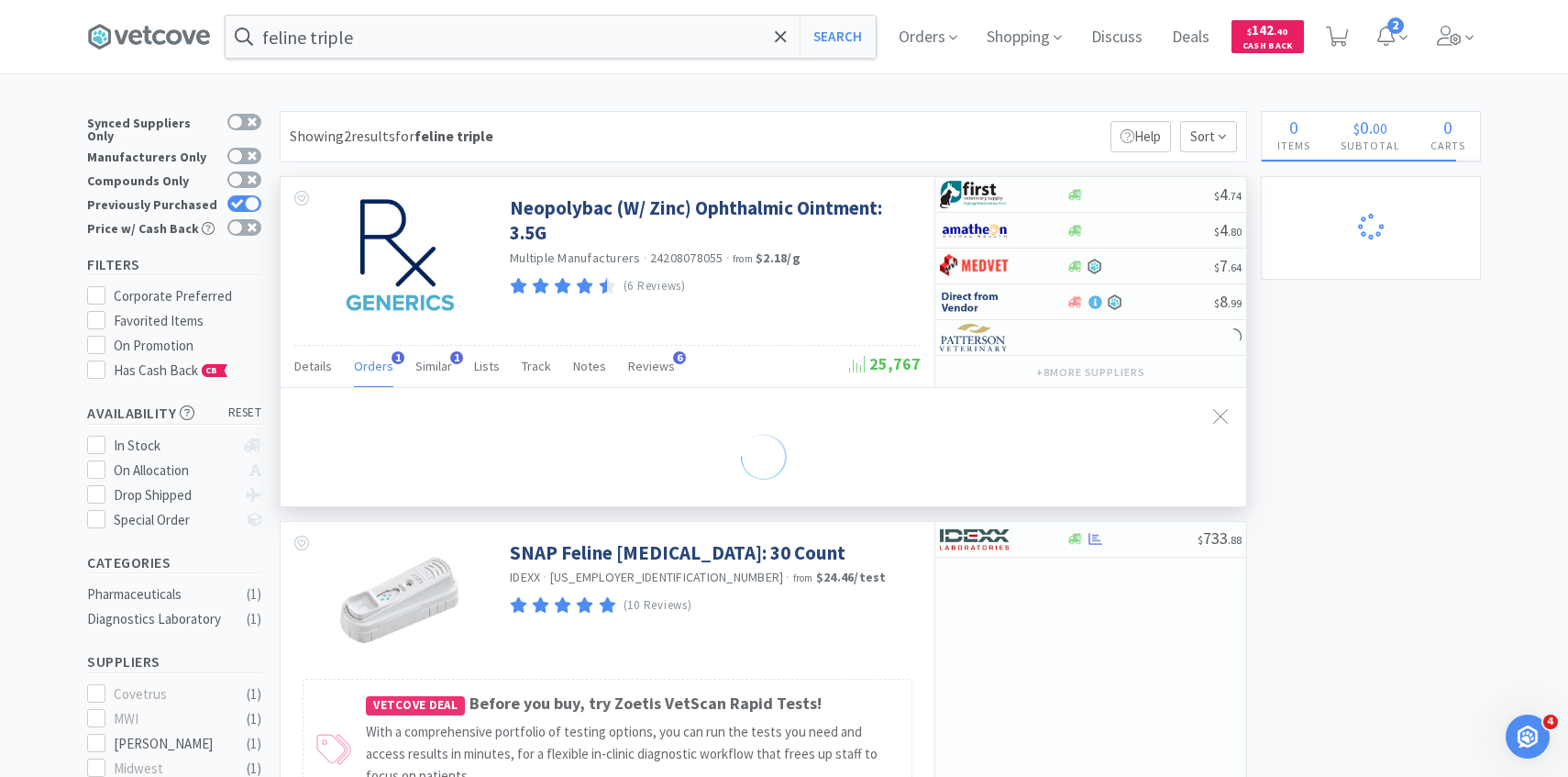
click at [372, 372] on span "Orders" at bounding box center [373, 366] width 39 height 17
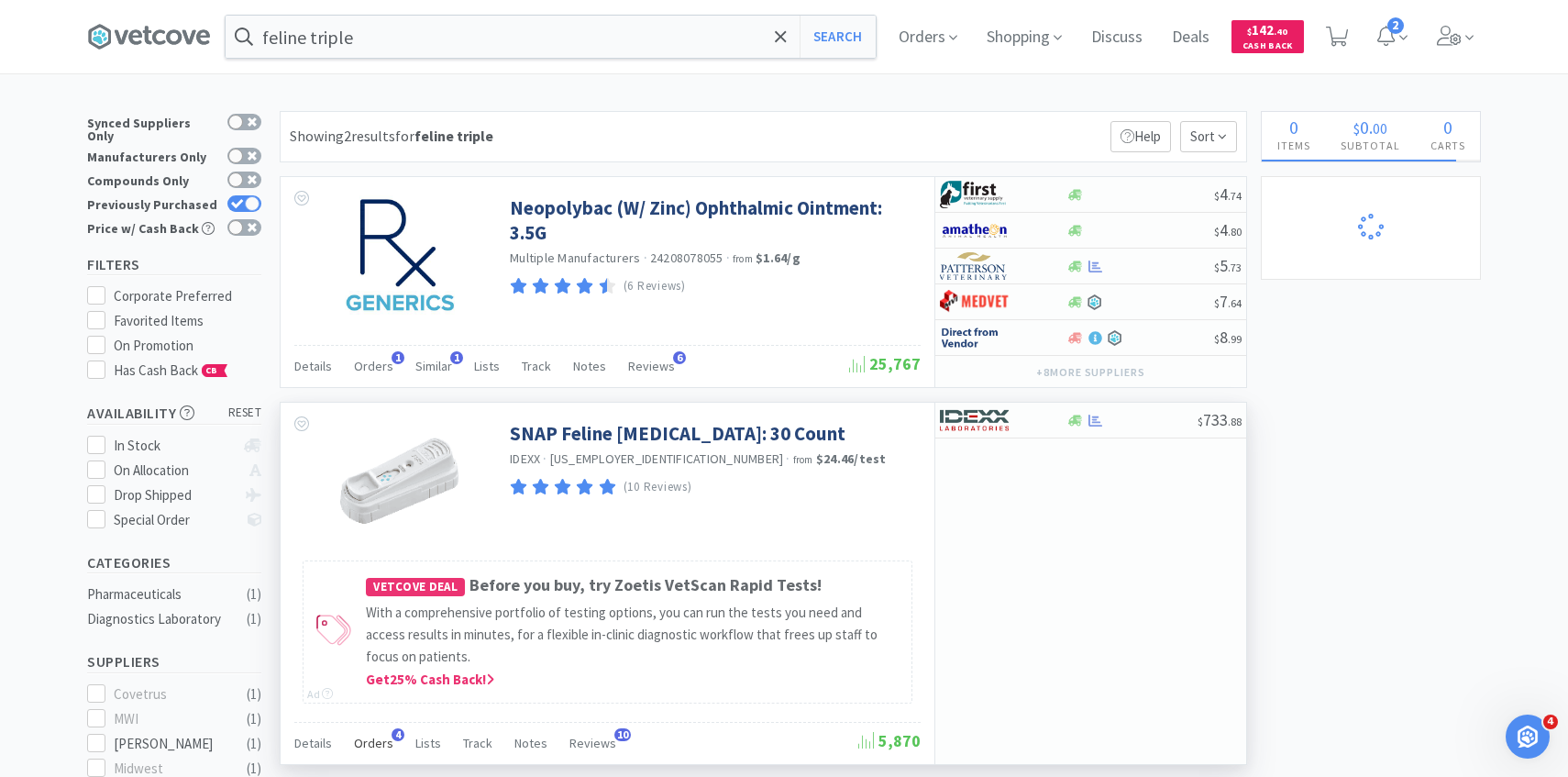
click at [382, 743] on span "Orders" at bounding box center [373, 743] width 39 height 17
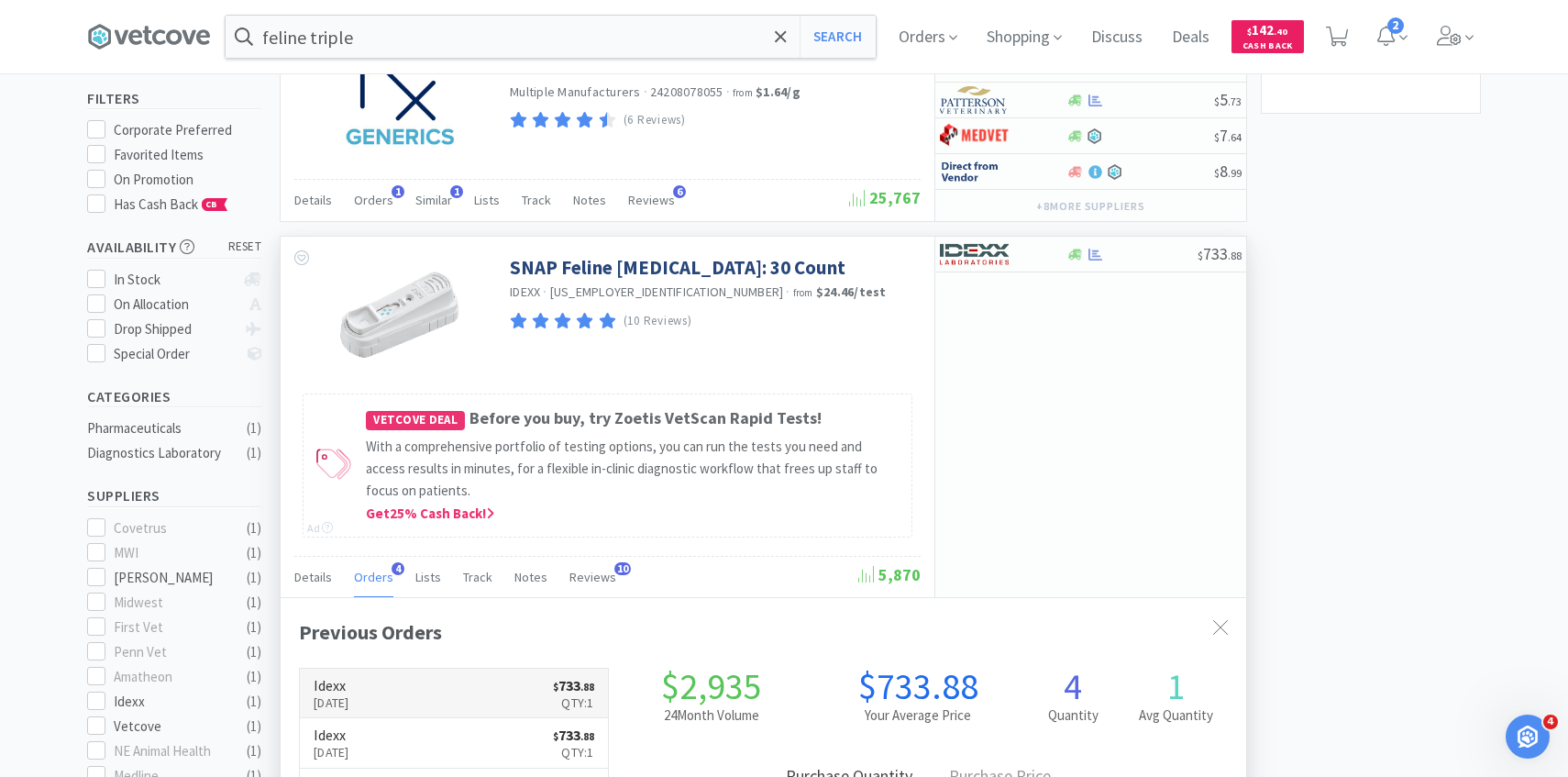
scroll to position [475, 965]
click at [407, 691] on link "Idexx [DATE] $ 733 . 88 Qty: 1" at bounding box center [454, 693] width 308 height 50
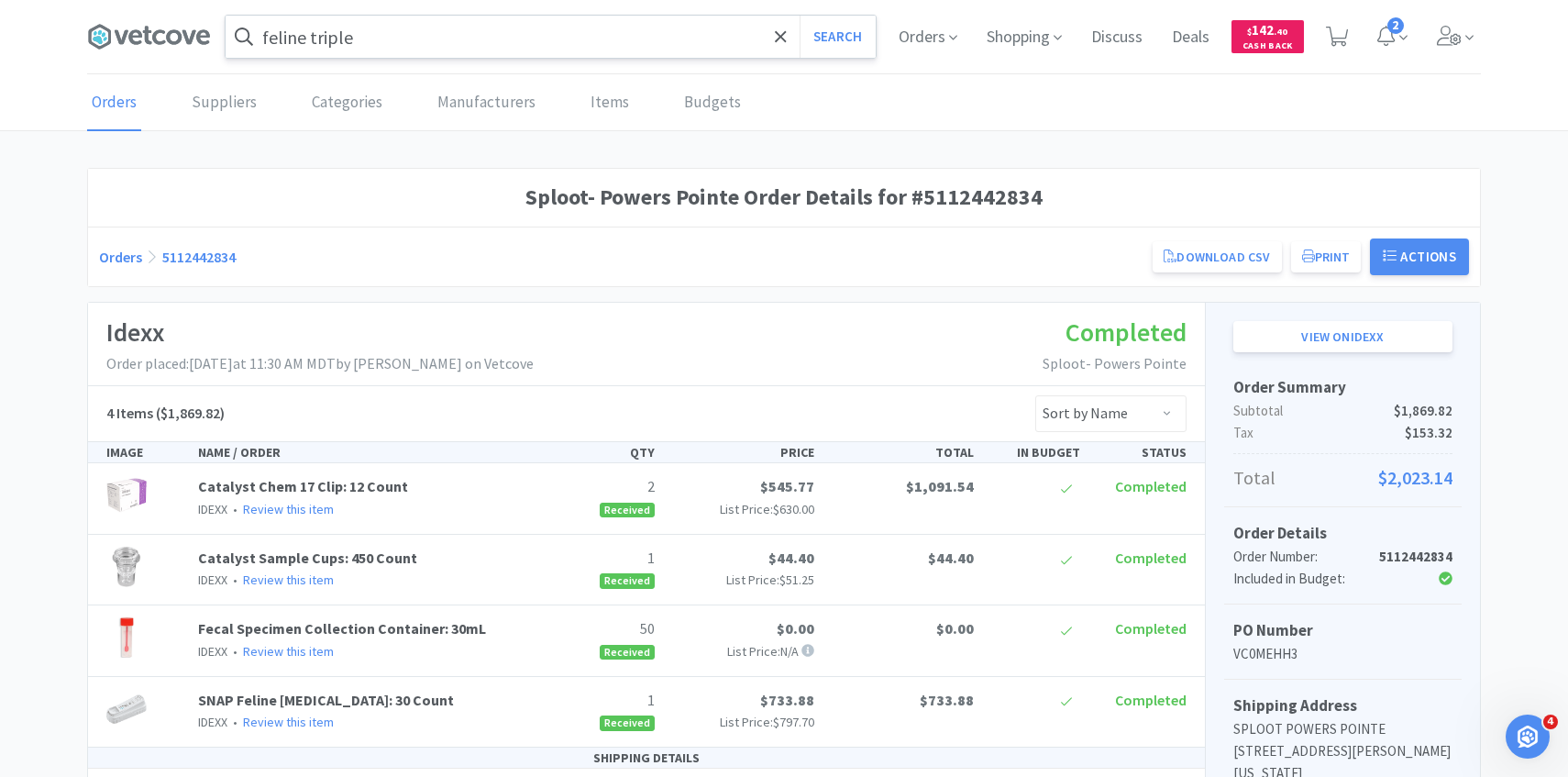
click at [428, 36] on input "feline triple" at bounding box center [551, 36] width 650 height 42
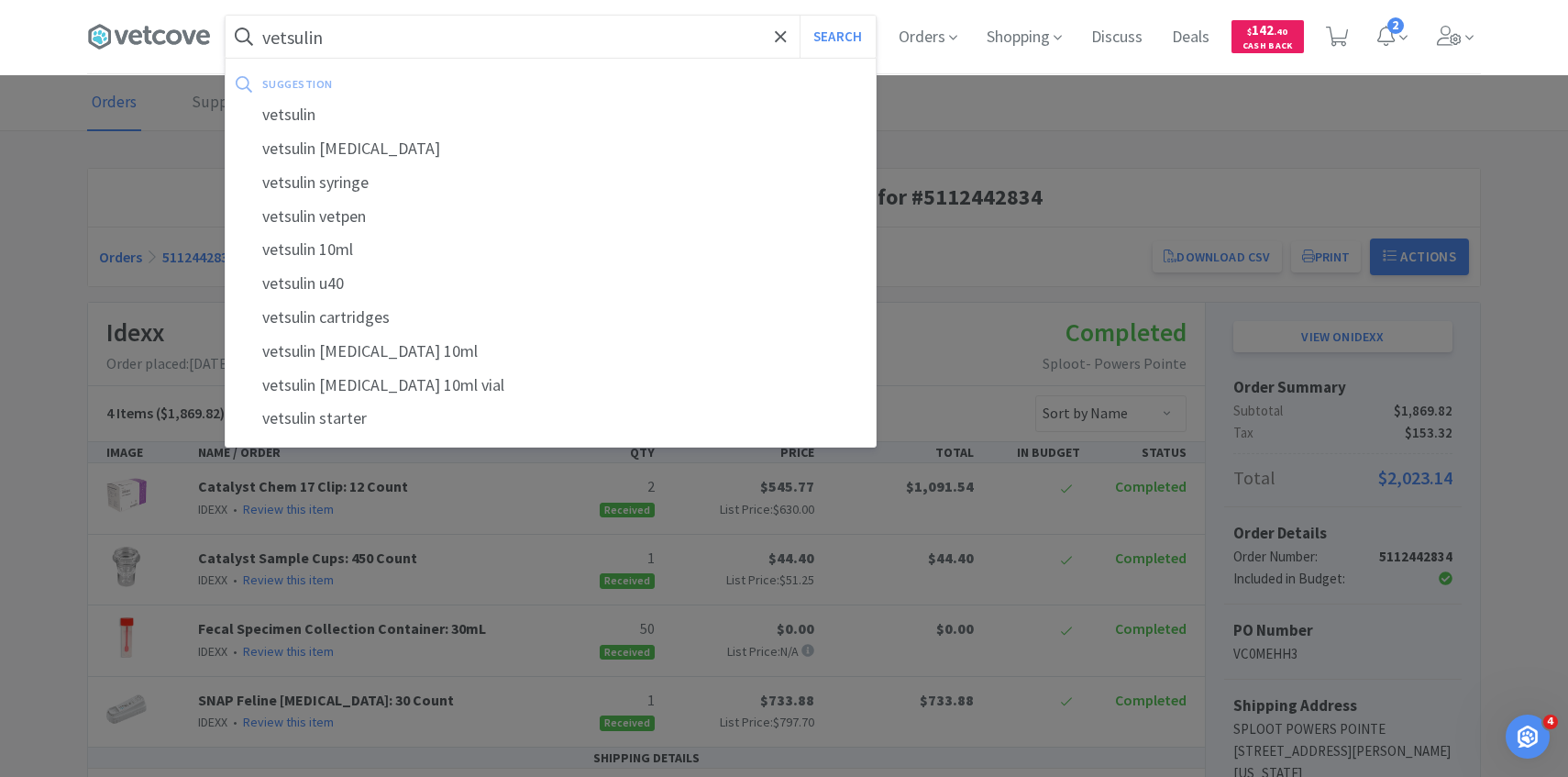
type input "vetsulin"
click at [799, 16] on button "Search" at bounding box center [837, 36] width 76 height 42
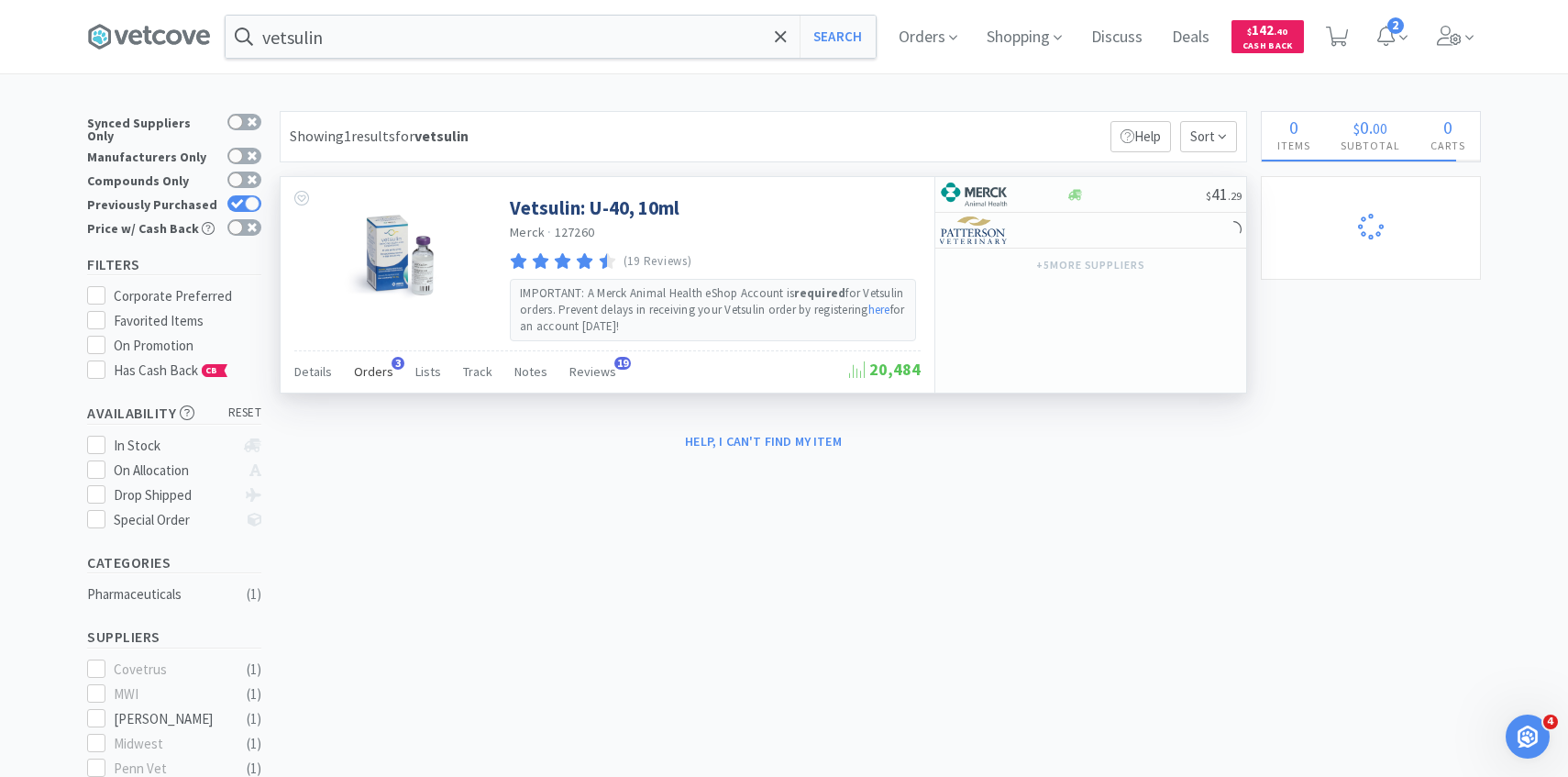
click at [366, 358] on div "Orders 3" at bounding box center [373, 374] width 39 height 35
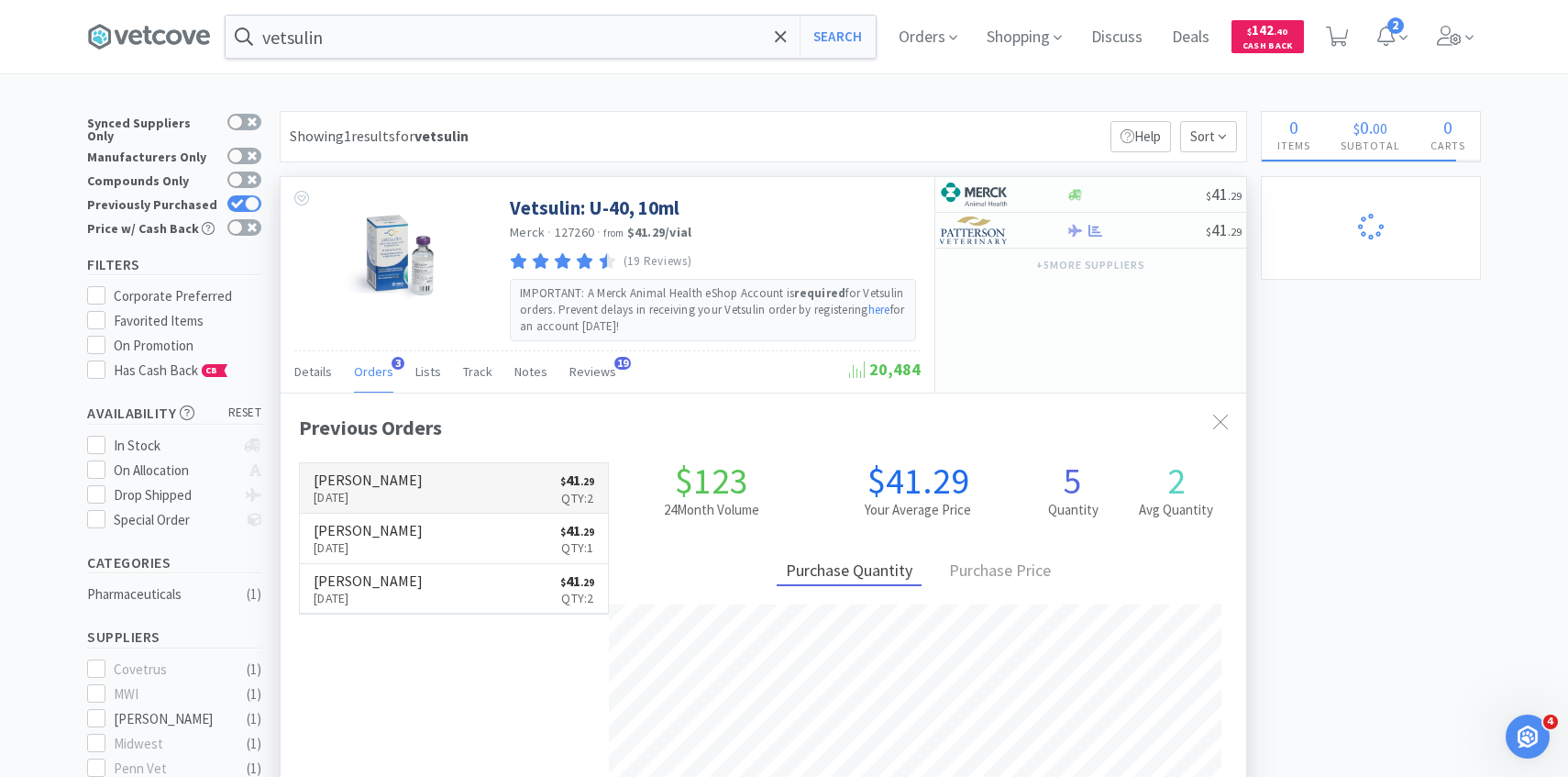
click at [407, 488] on link "[PERSON_NAME] [DATE] $ 41 . 29 Qty: 2" at bounding box center [454, 488] width 308 height 50
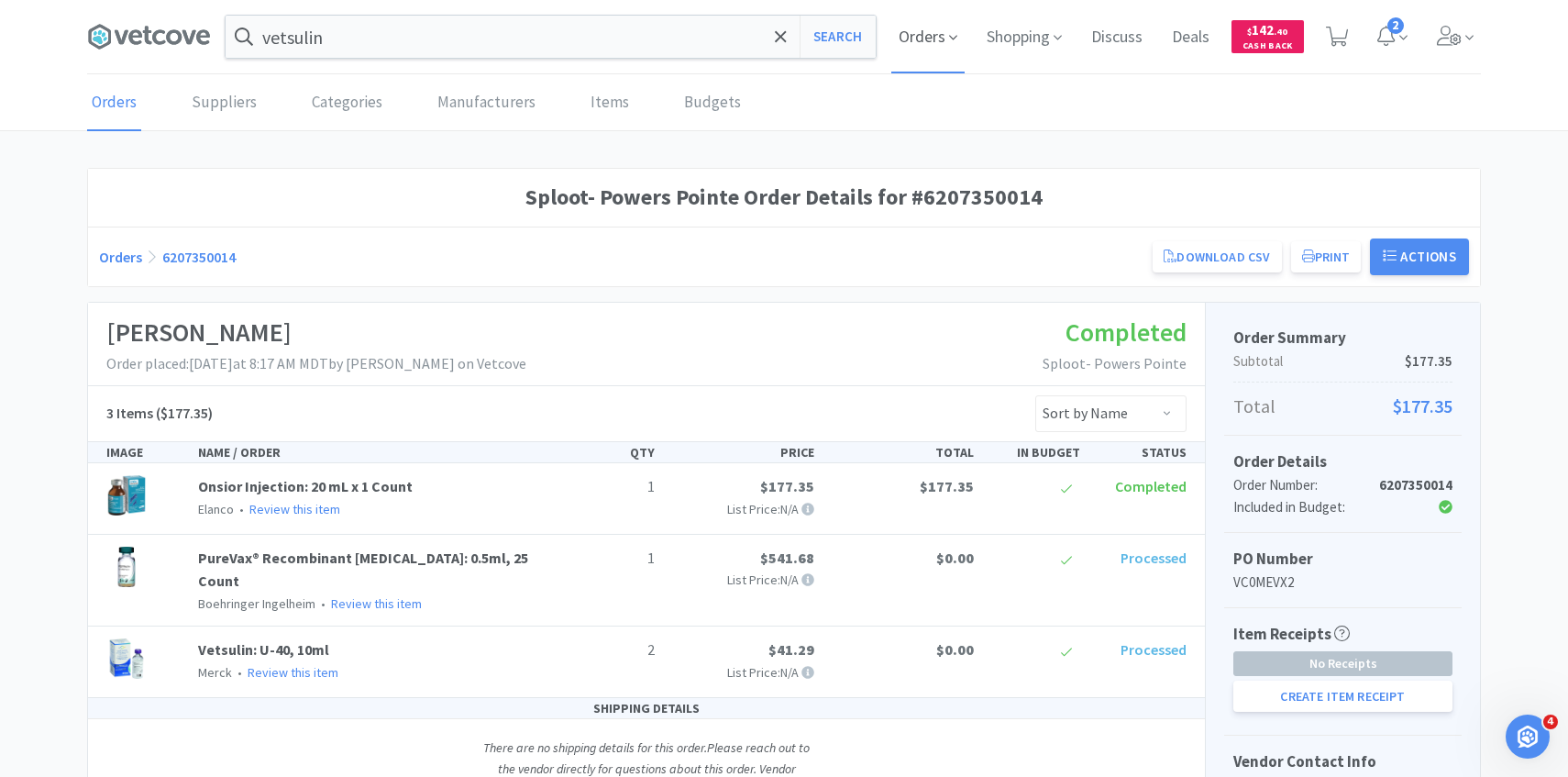
click at [923, 32] on span "Orders" at bounding box center [927, 36] width 73 height 73
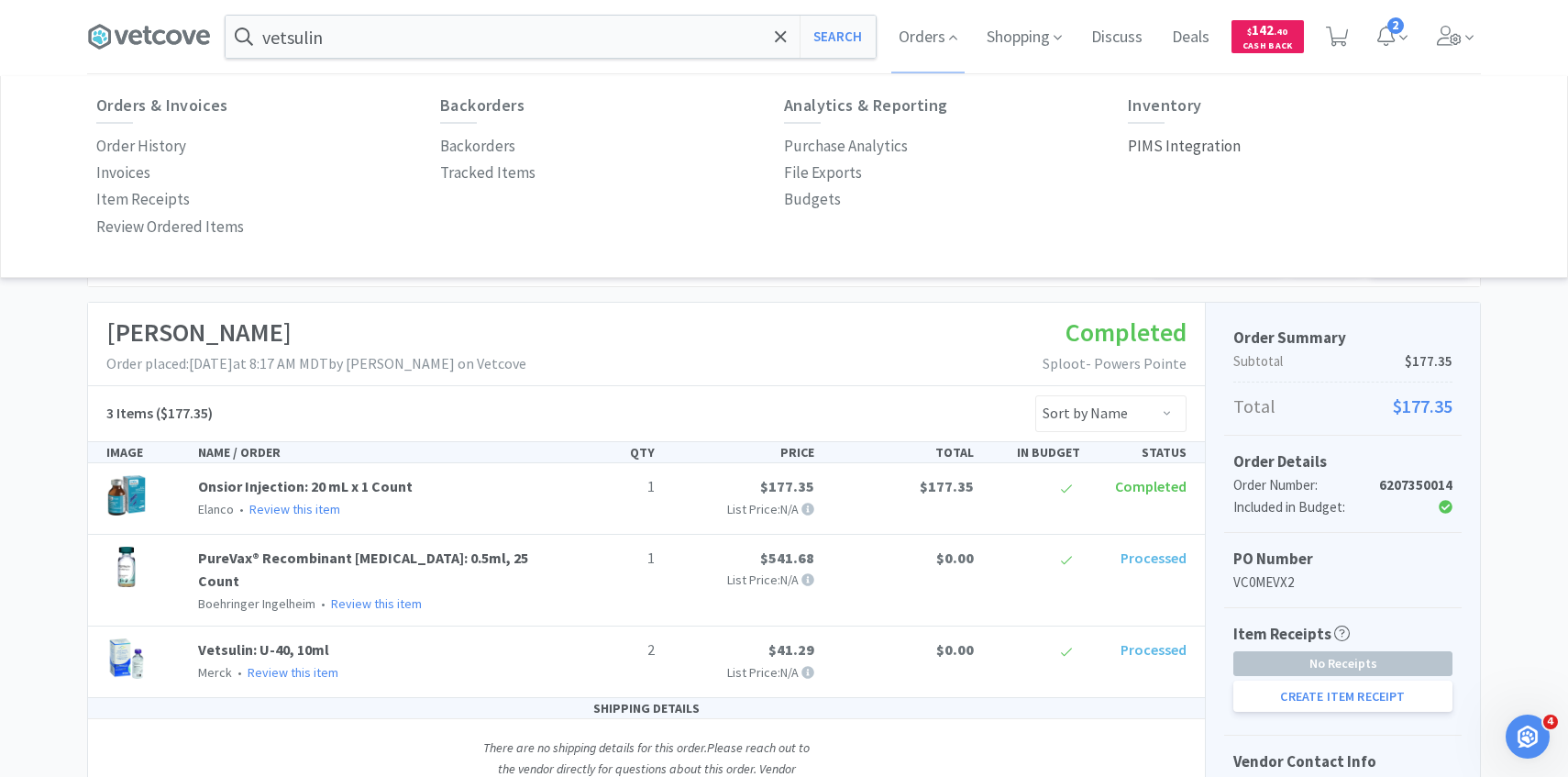
click at [1185, 140] on p "PIMS Integration" at bounding box center [1185, 146] width 113 height 25
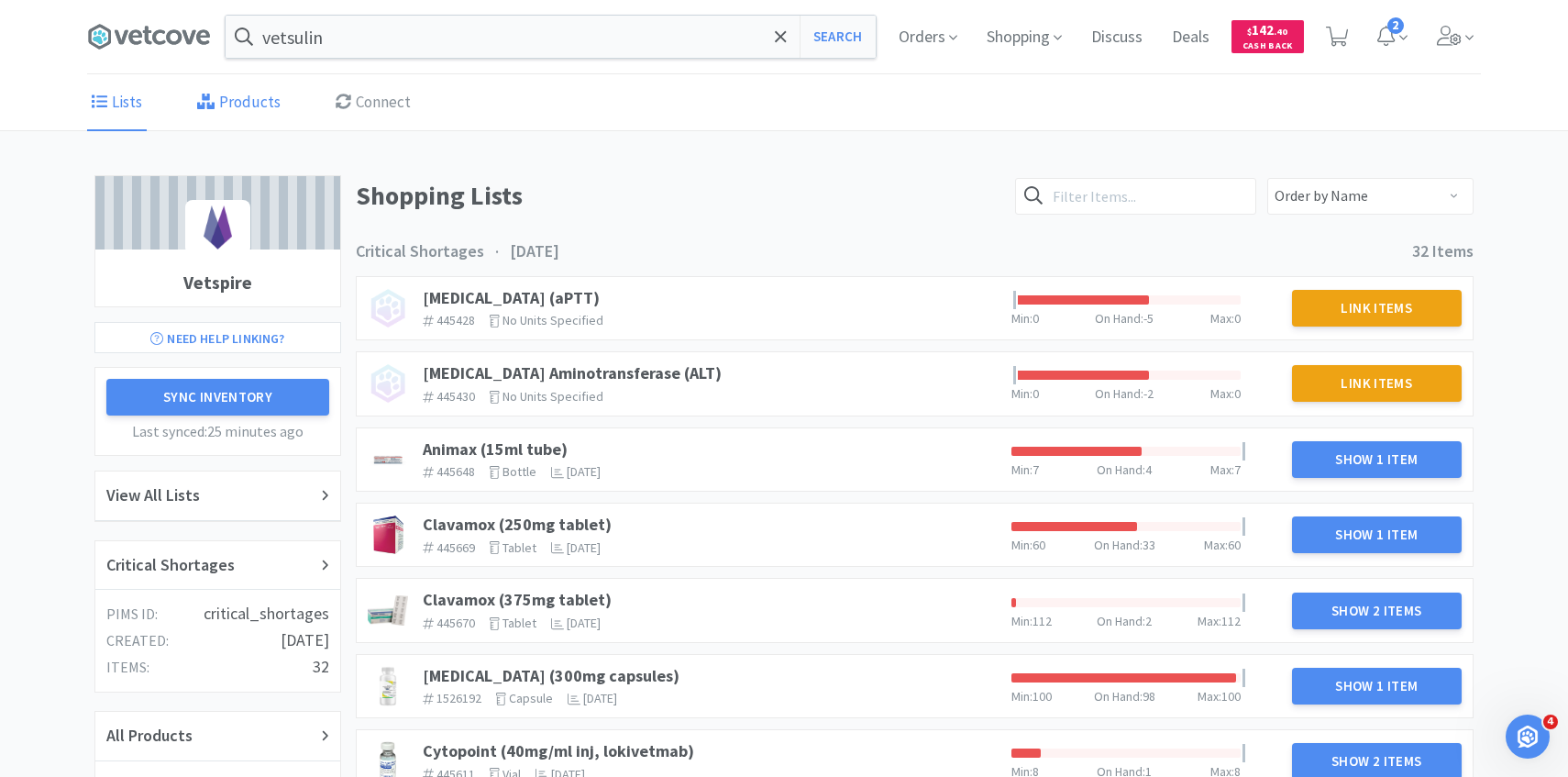
click at [195, 97] on link "Products" at bounding box center [239, 103] width 93 height 56
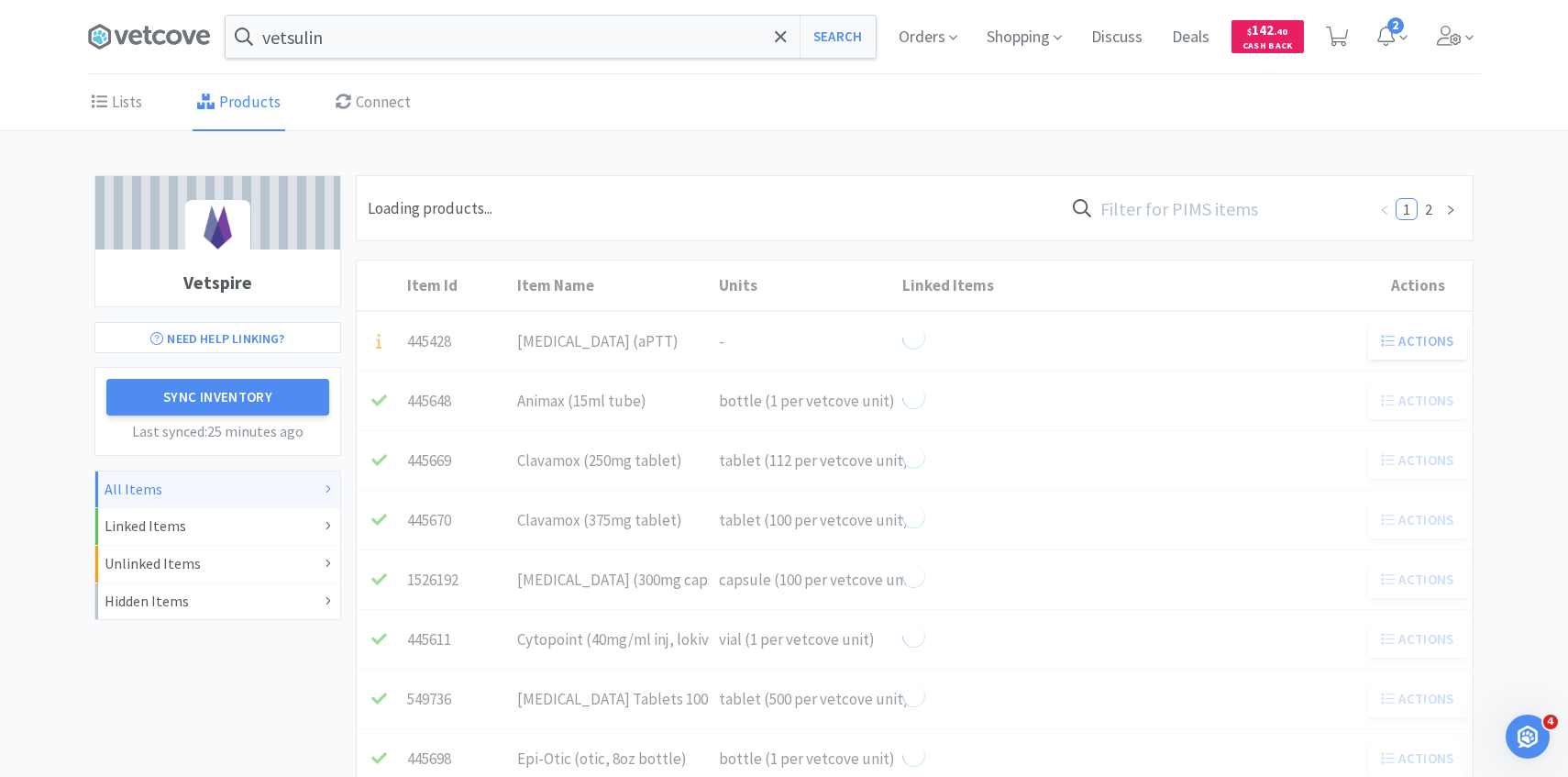
click at [1182, 203] on input "text" at bounding box center [1215, 208] width 303 height 42
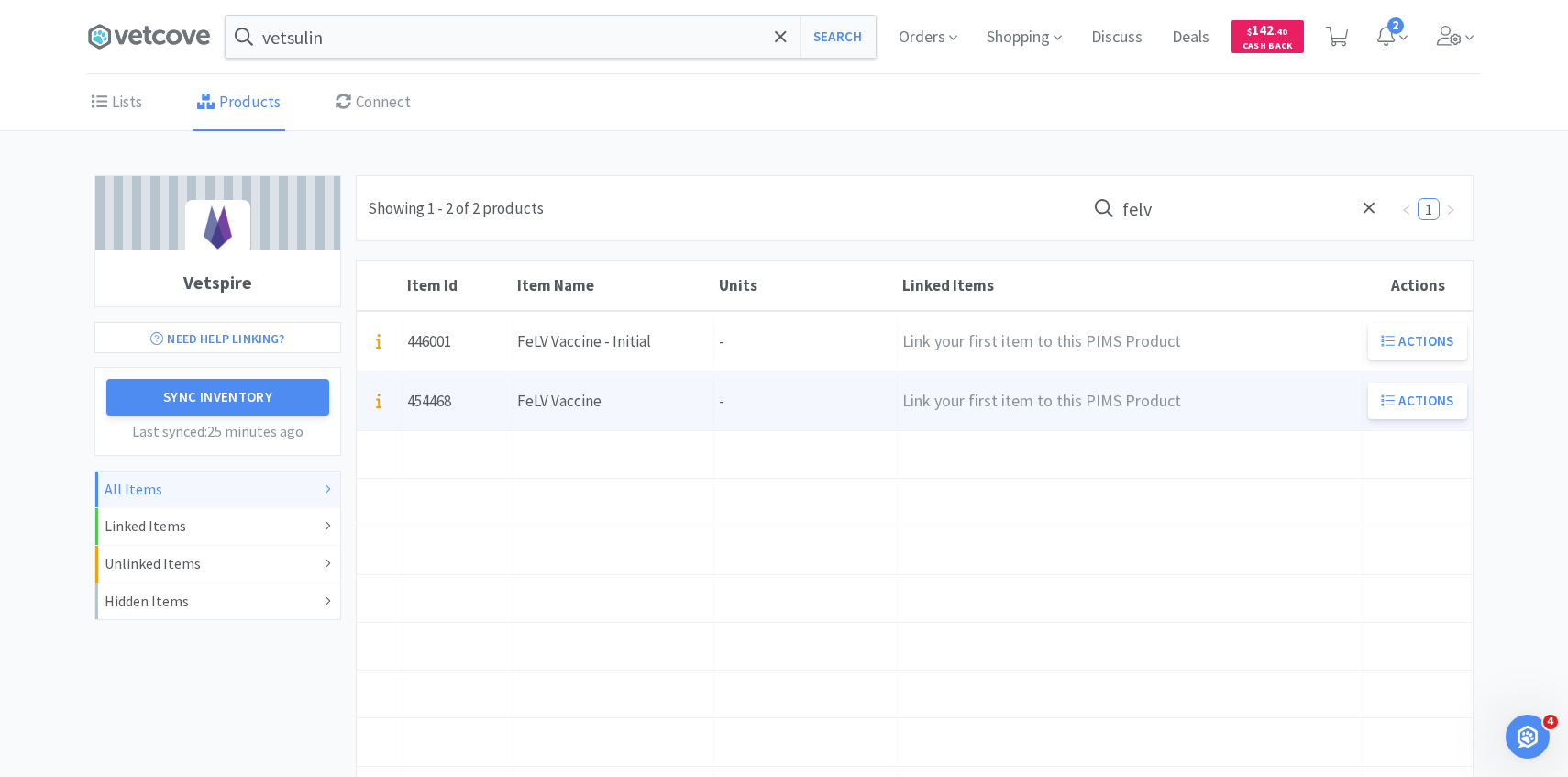
type input "felv"
click at [742, 414] on div "Units -" at bounding box center [807, 401] width 184 height 46
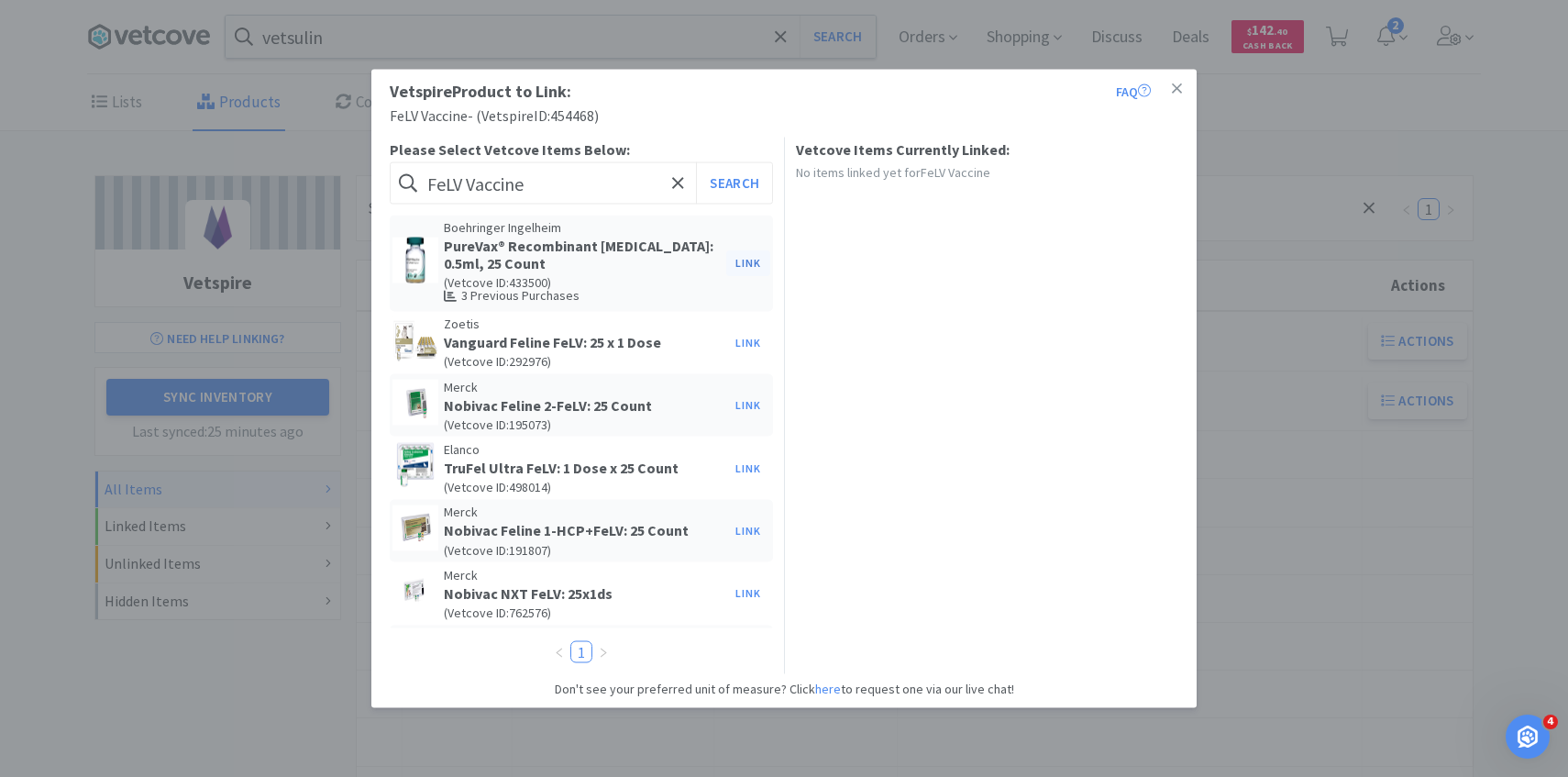
click at [746, 260] on button "Link" at bounding box center [747, 264] width 44 height 26
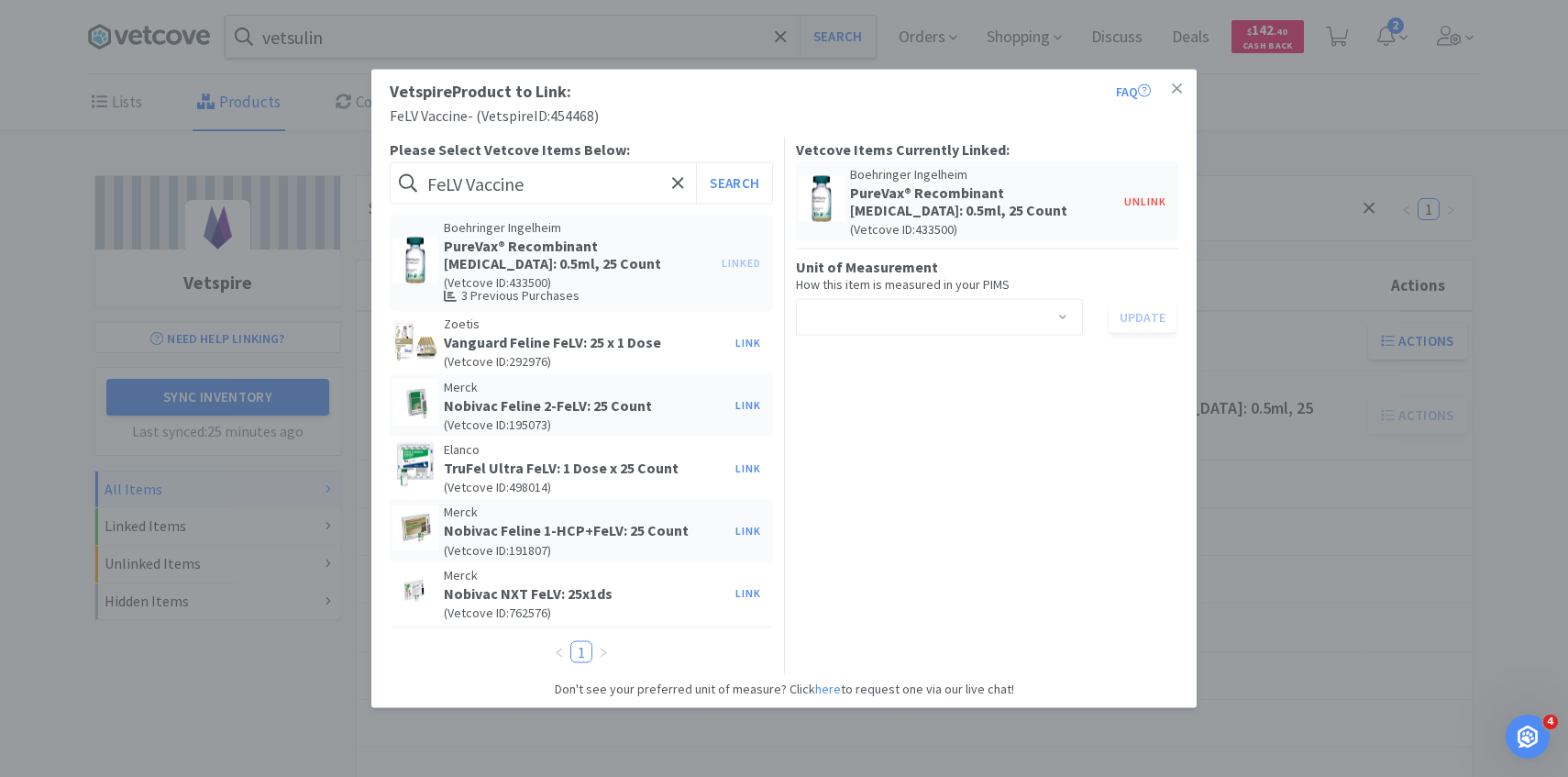
click at [939, 322] on div "Select unit of measurement" at bounding box center [933, 317] width 253 height 35
click at [907, 437] on li "dose" at bounding box center [939, 445] width 287 height 30
click at [1129, 334] on div "Select unit of measurement dose Update" at bounding box center [988, 317] width 383 height 37
click at [1129, 325] on button "Update" at bounding box center [1142, 317] width 68 height 32
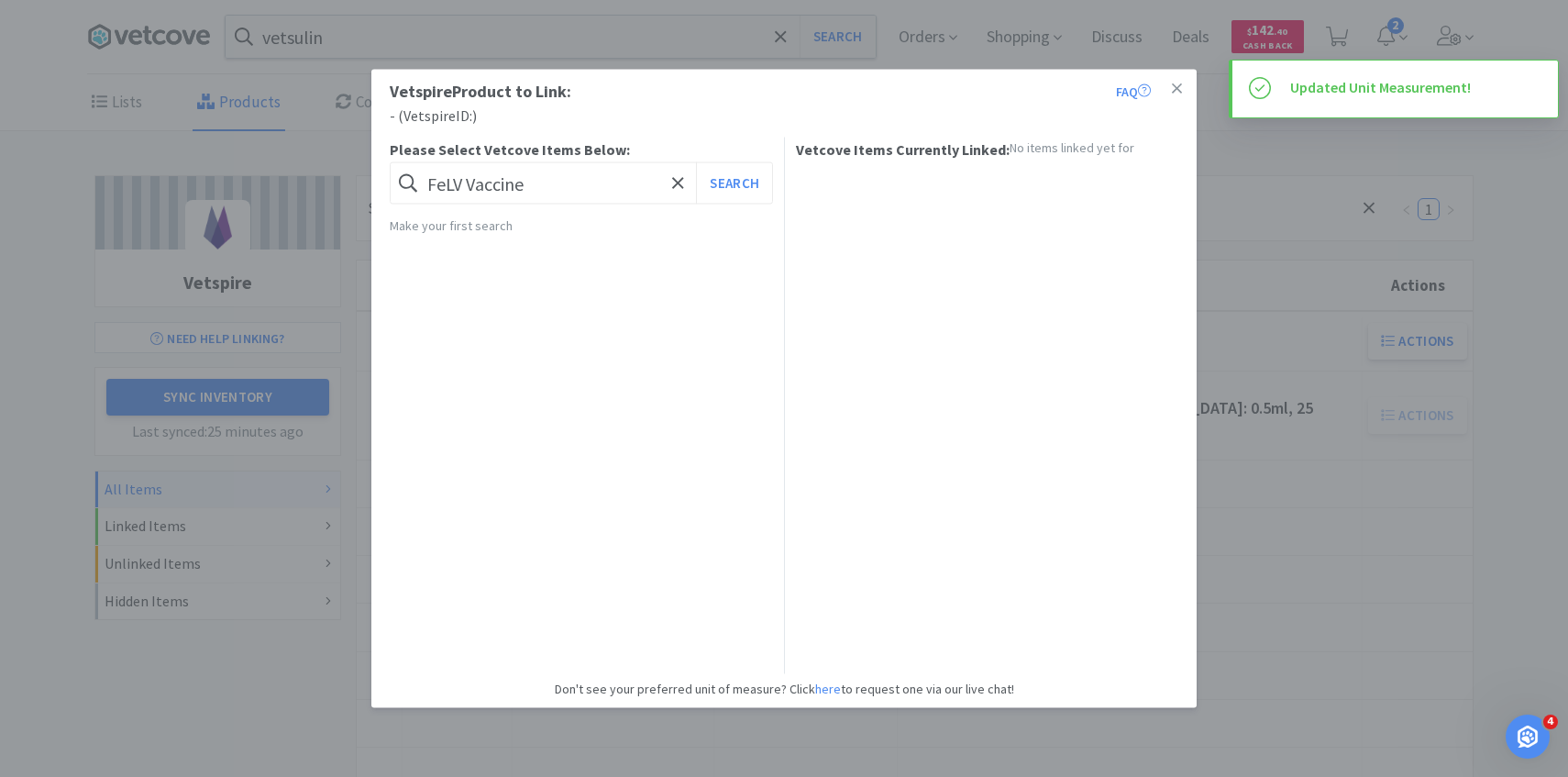
click at [1326, 436] on div "Vetspire Product to Link: FAQ - ( Vetspire ID: ) Please Select Vetcove Items Be…" at bounding box center [784, 388] width 1568 height 777
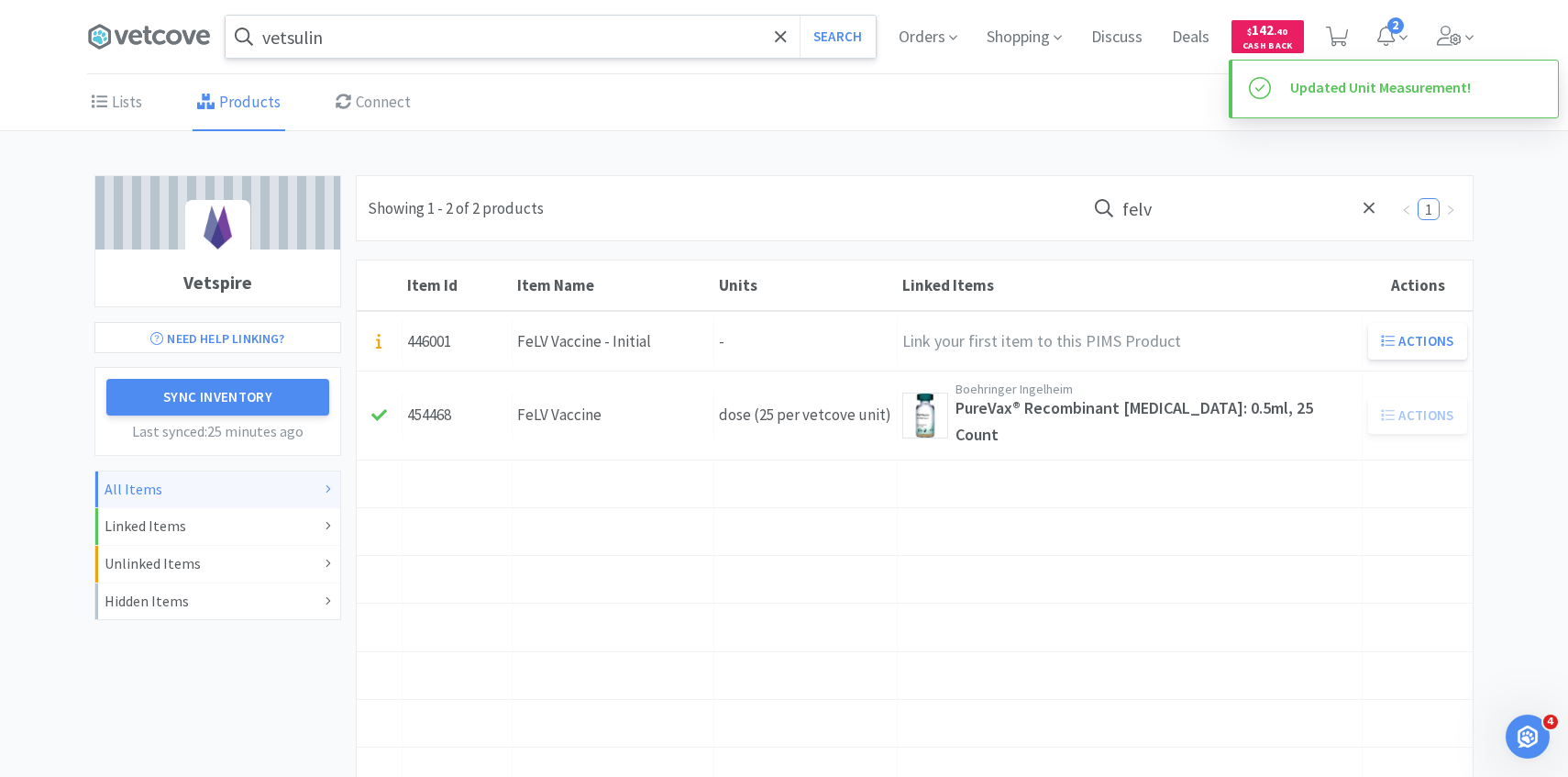
click at [408, 32] on input "vetsulin" at bounding box center [551, 36] width 650 height 42
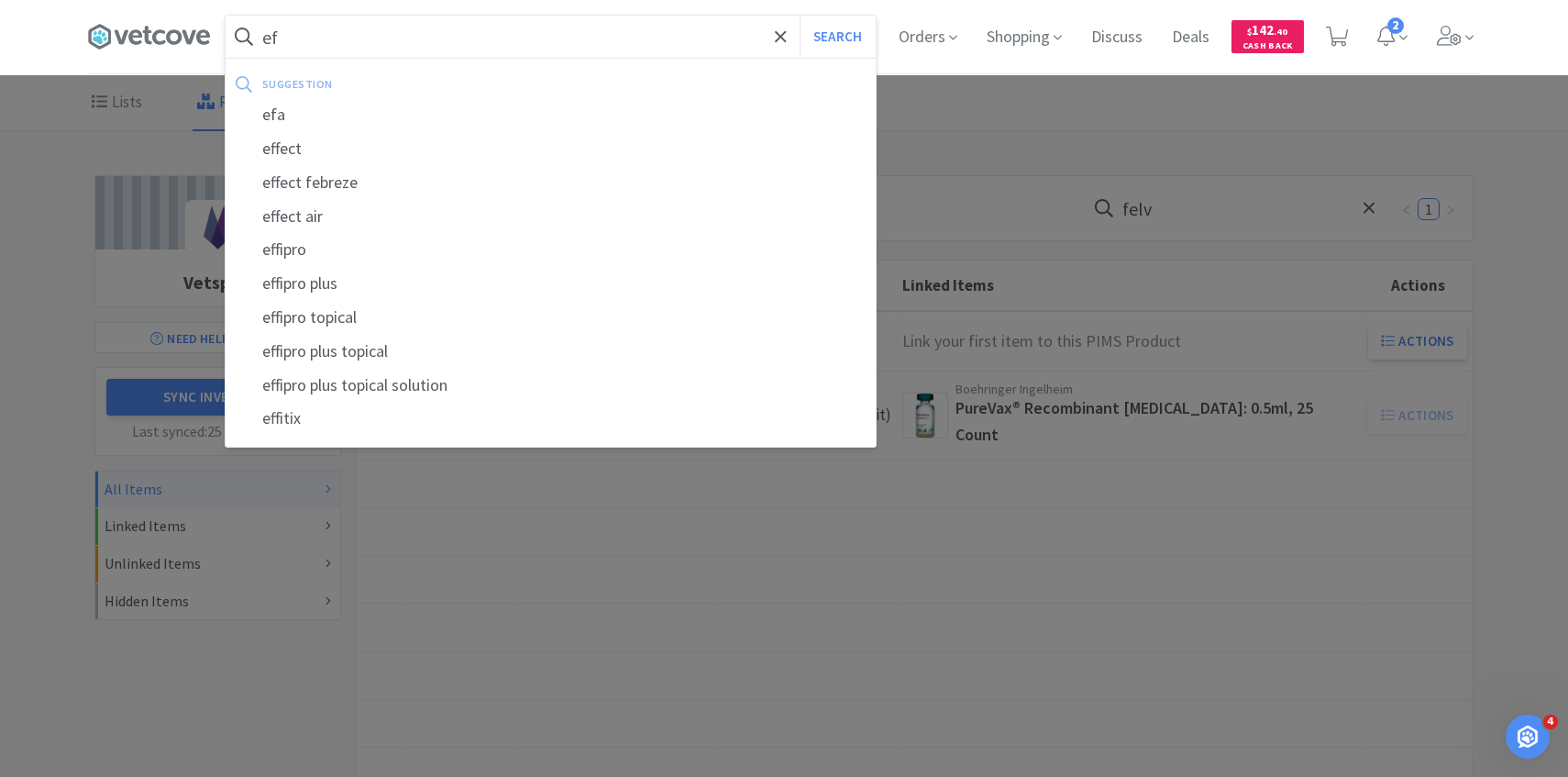
type input "e"
type input "fekv"
click at [799, 16] on button "Search" at bounding box center [837, 36] width 76 height 42
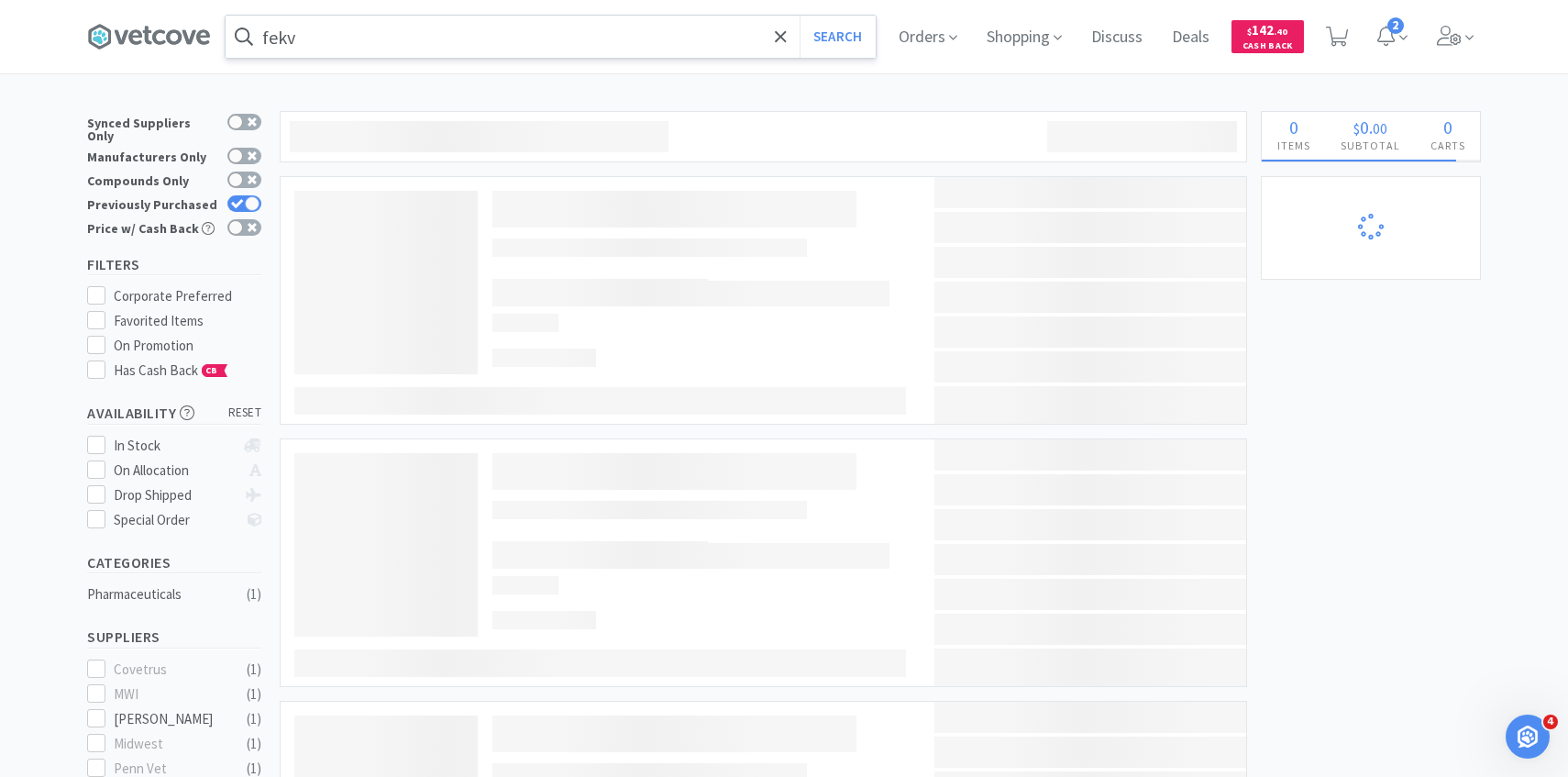
click at [360, 38] on input "fekv" at bounding box center [551, 36] width 650 height 42
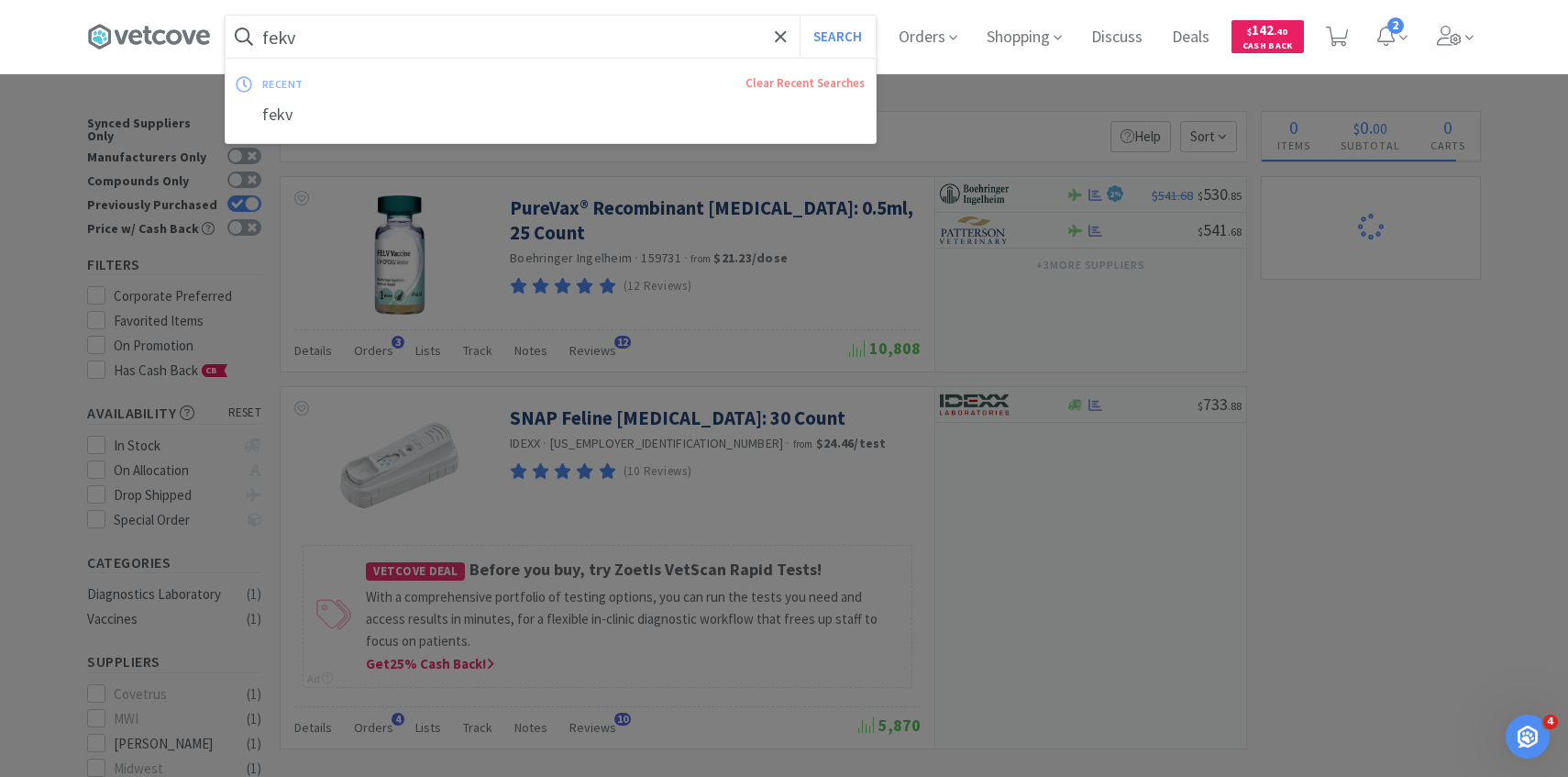
click at [313, 38] on input "fekv" at bounding box center [551, 36] width 650 height 42
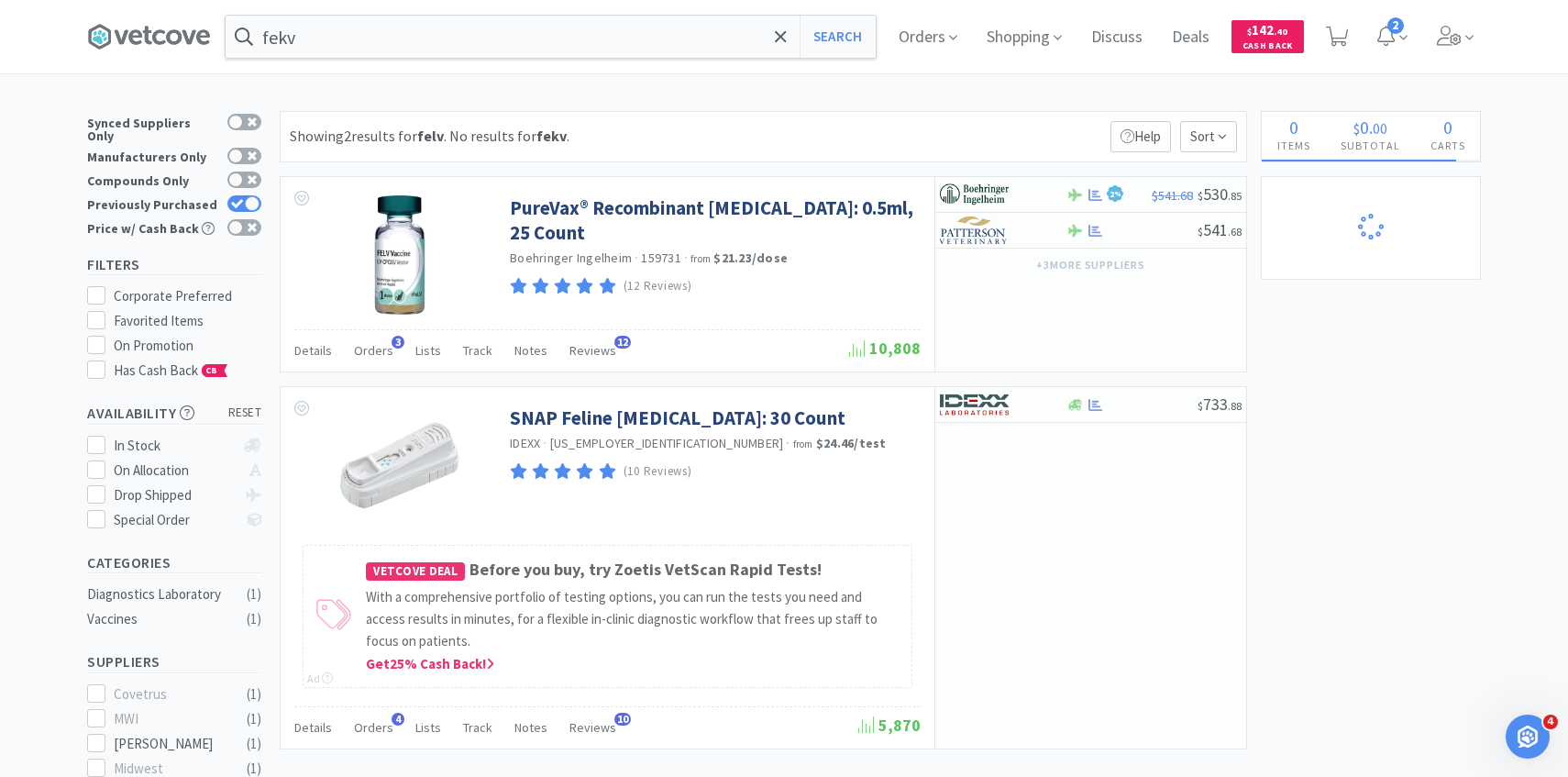
click at [465, 425] on div at bounding box center [784, 388] width 1568 height 777
click at [388, 354] on span "Orders" at bounding box center [373, 351] width 39 height 17
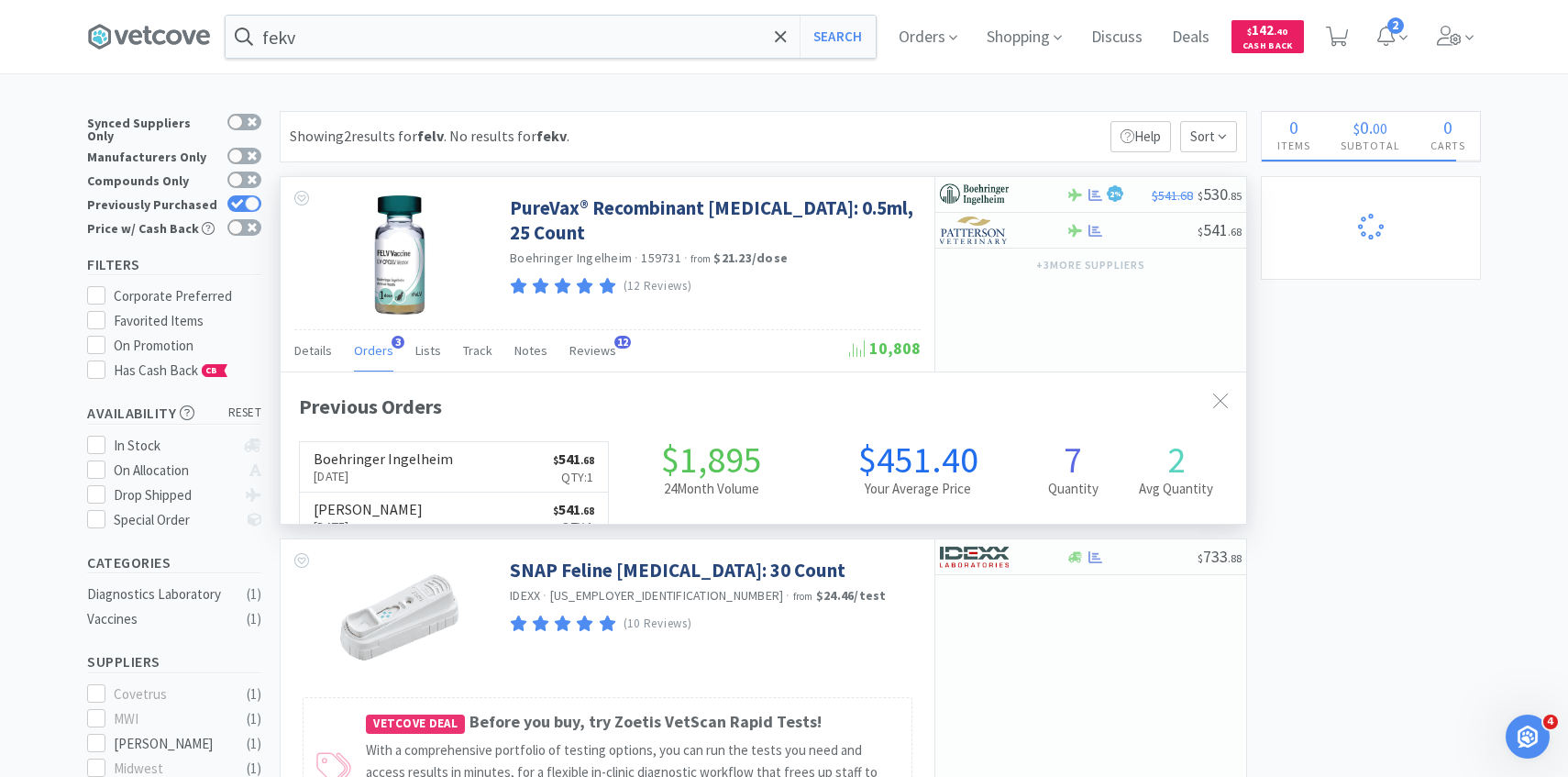
scroll to position [475, 965]
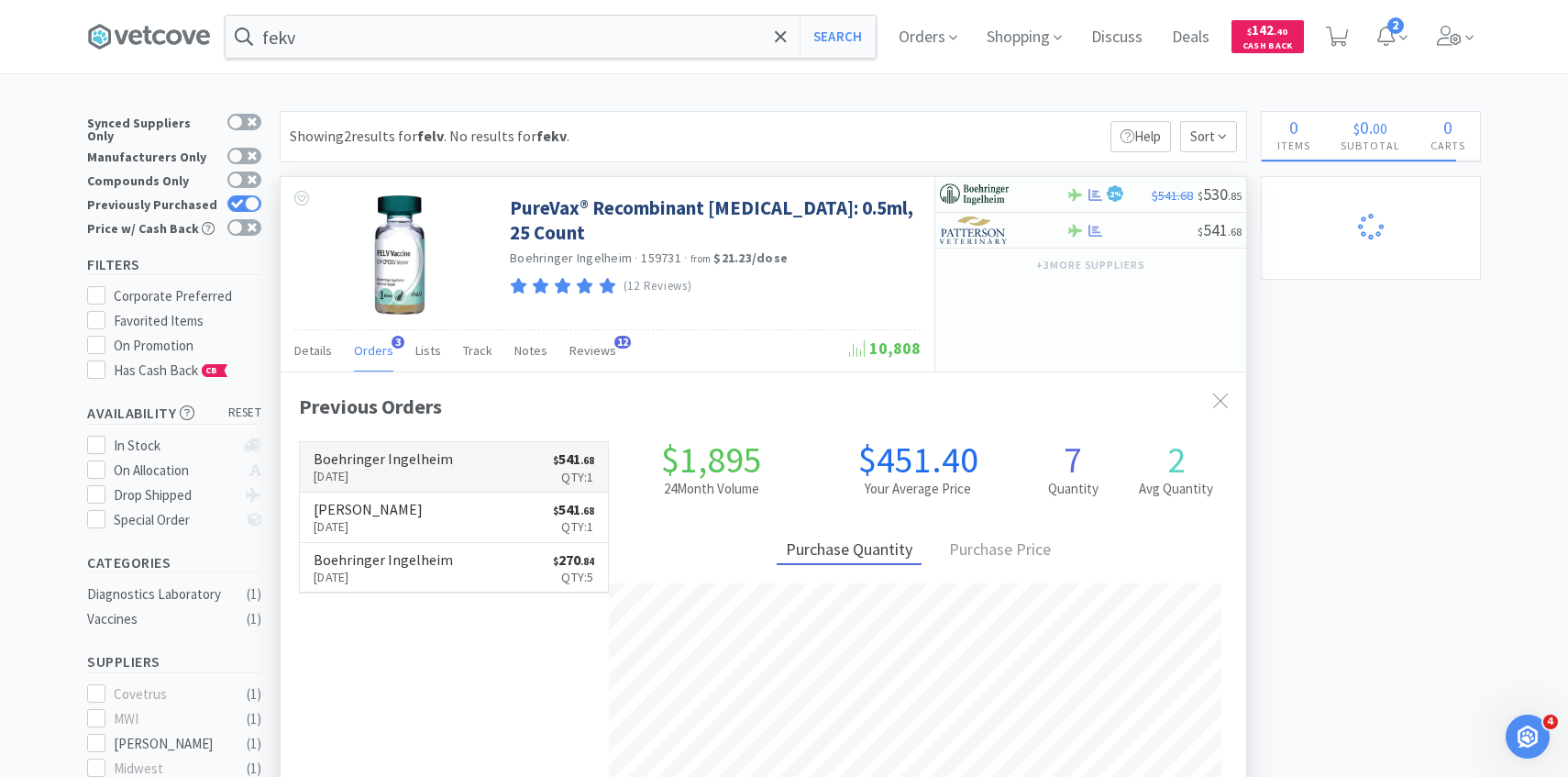
click at [409, 473] on p "Sep 23rd, 2025" at bounding box center [383, 476] width 139 height 20
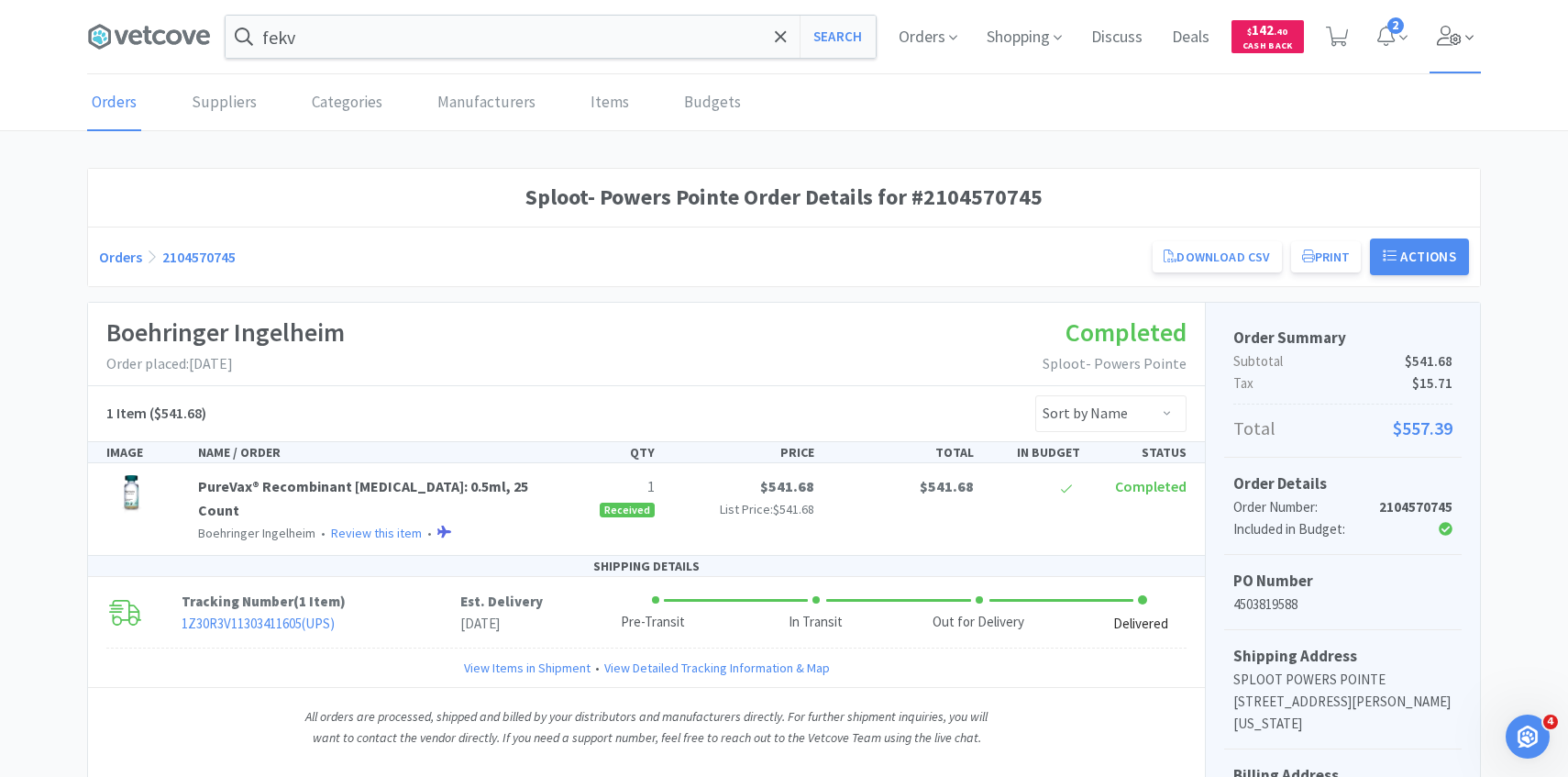
click at [1442, 32] on icon at bounding box center [1450, 36] width 26 height 20
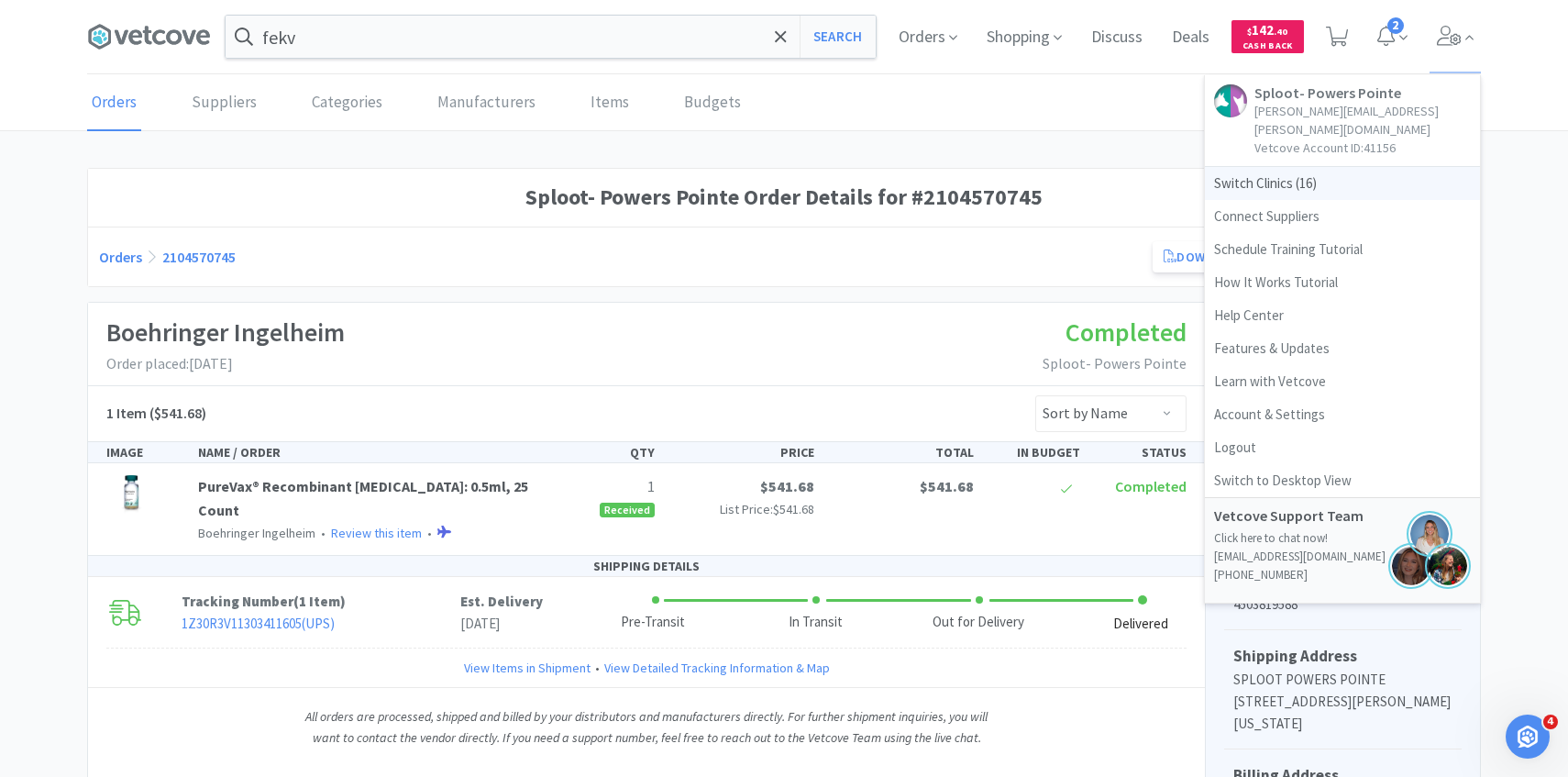
click at [1331, 167] on span "Switch Clinics ( 16 )" at bounding box center [1342, 184] width 275 height 33
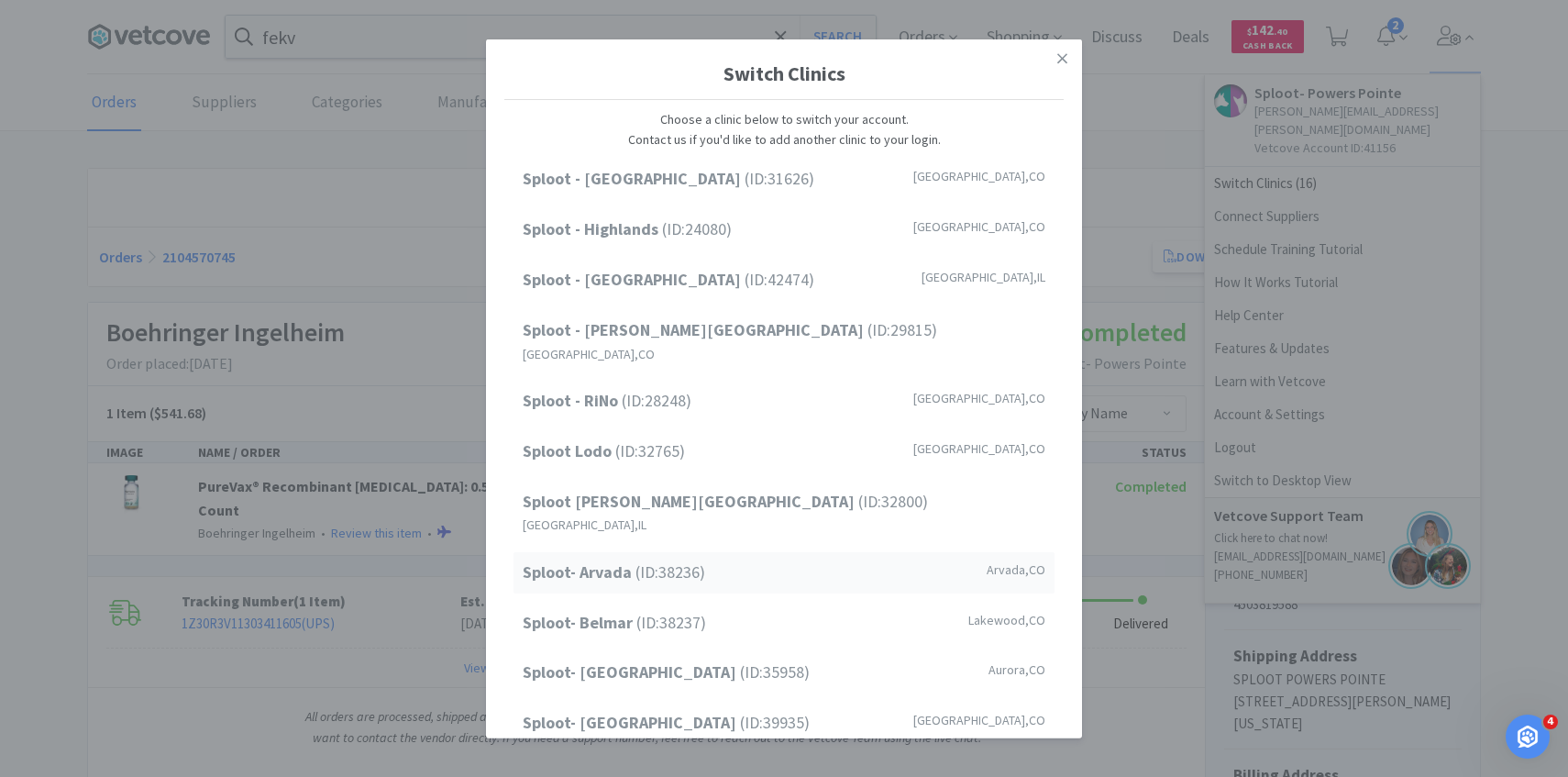
scroll to position [234, 0]
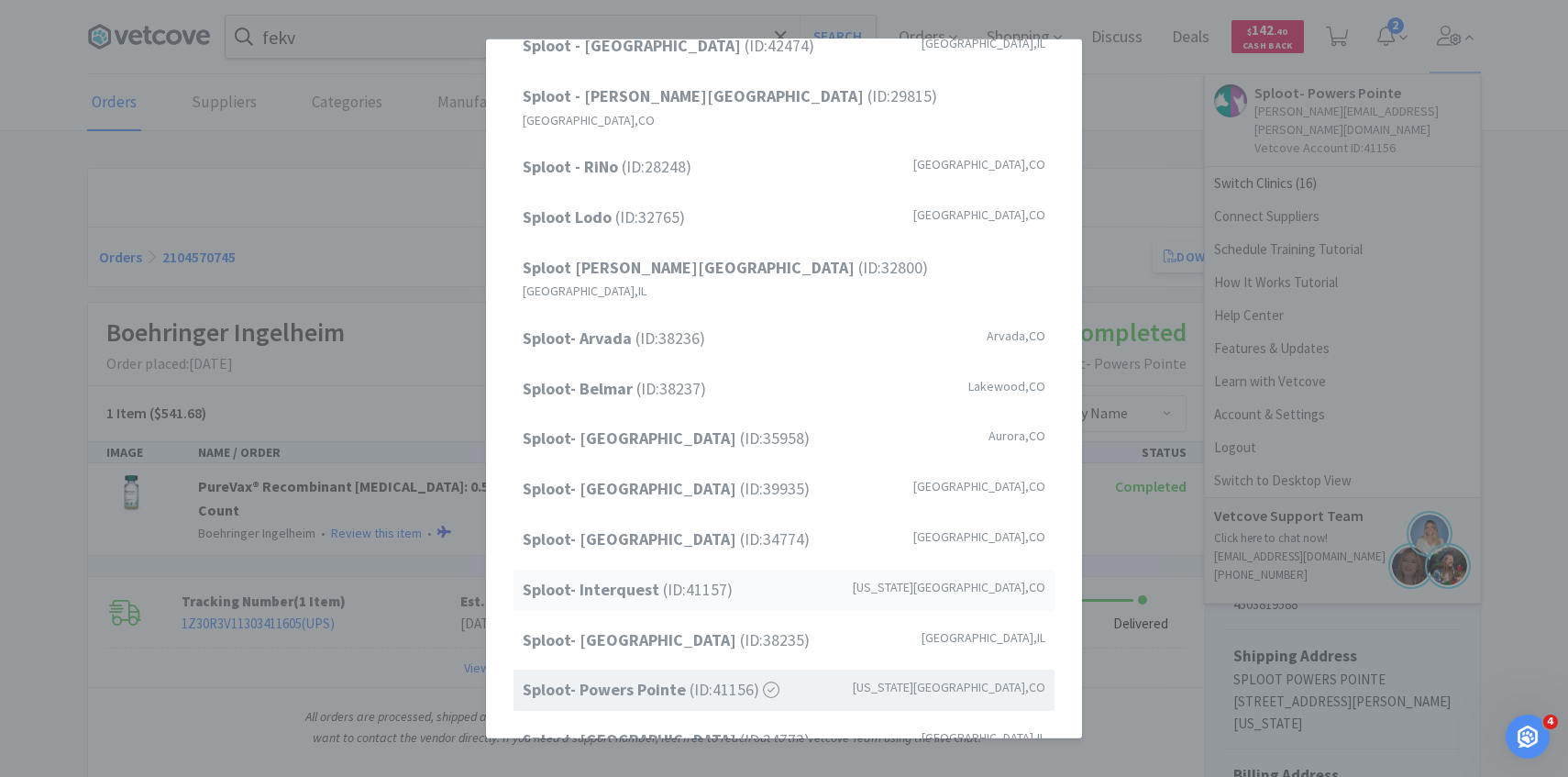
click at [693, 576] on span "Sploot- Interquest (ID: 41157 )" at bounding box center [628, 589] width 210 height 27
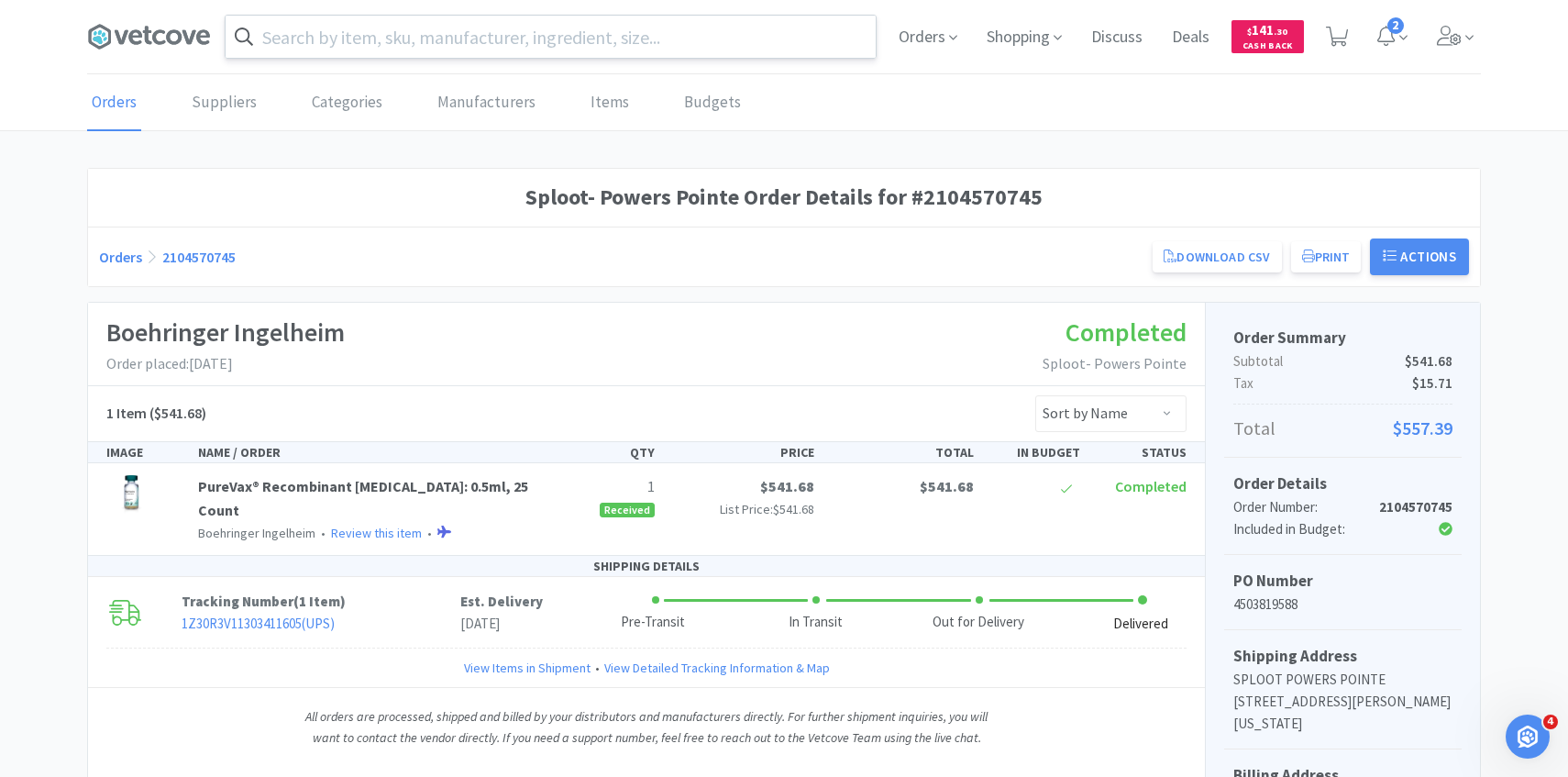
click at [460, 33] on input "text" at bounding box center [551, 36] width 650 height 42
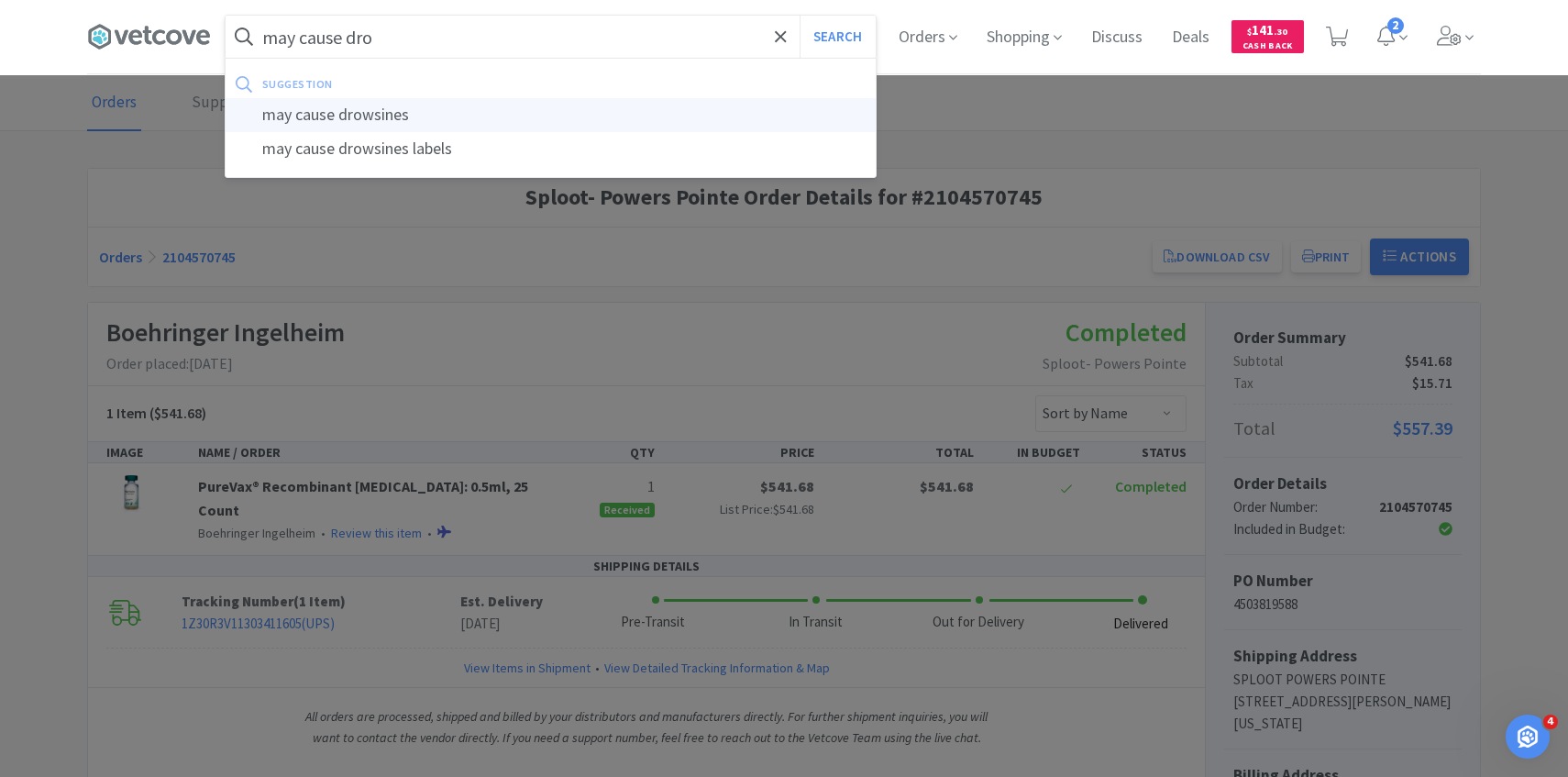
click at [496, 110] on div "may cause drowsines" at bounding box center [551, 115] width 650 height 34
type input "may cause drowsines"
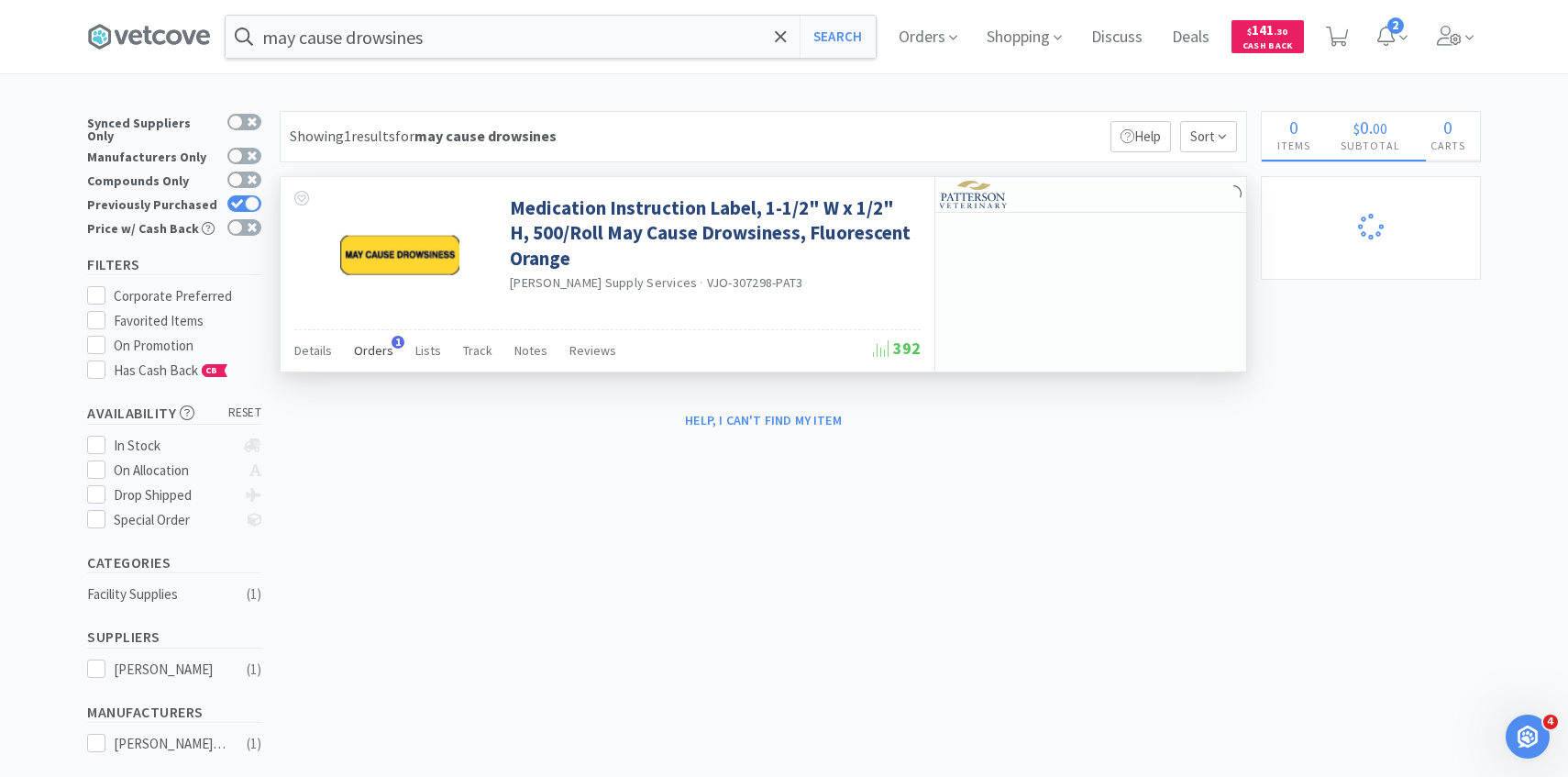
click at [386, 363] on div "Orders 1" at bounding box center [373, 354] width 39 height 35
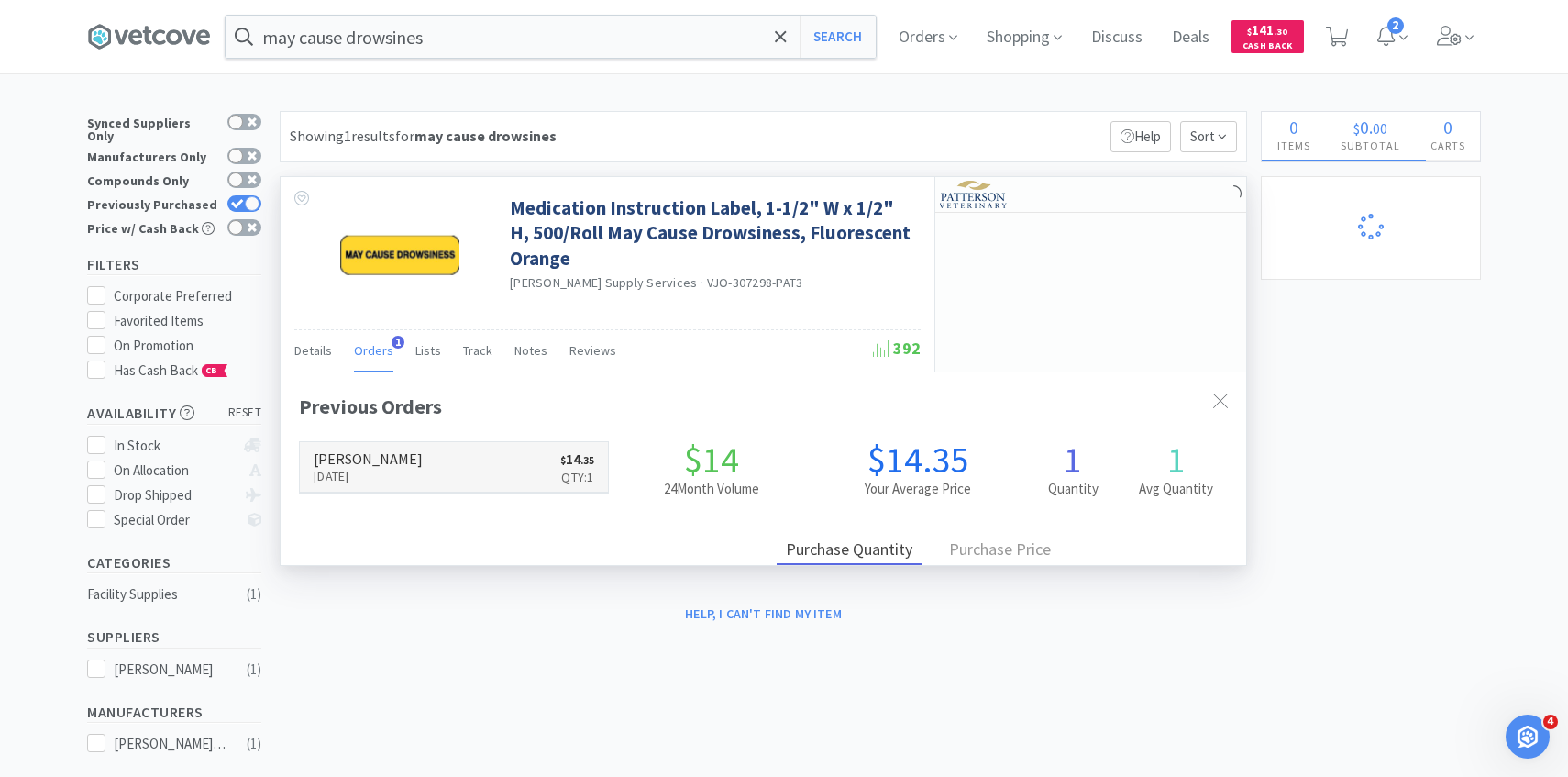
scroll to position [475, 965]
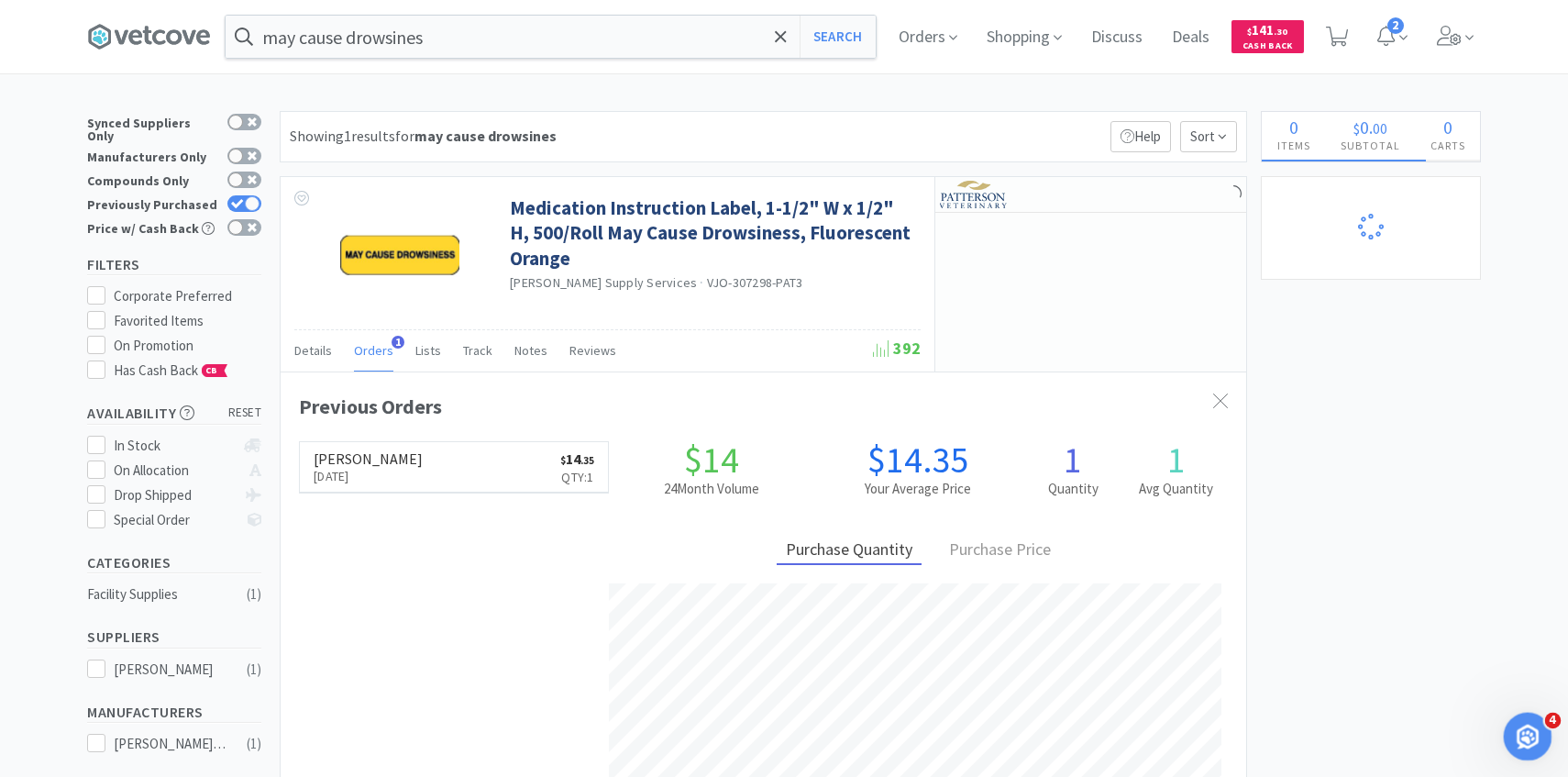
click at [1541, 716] on div "Open Intercom Messenger" at bounding box center [1524, 733] width 44 height 44
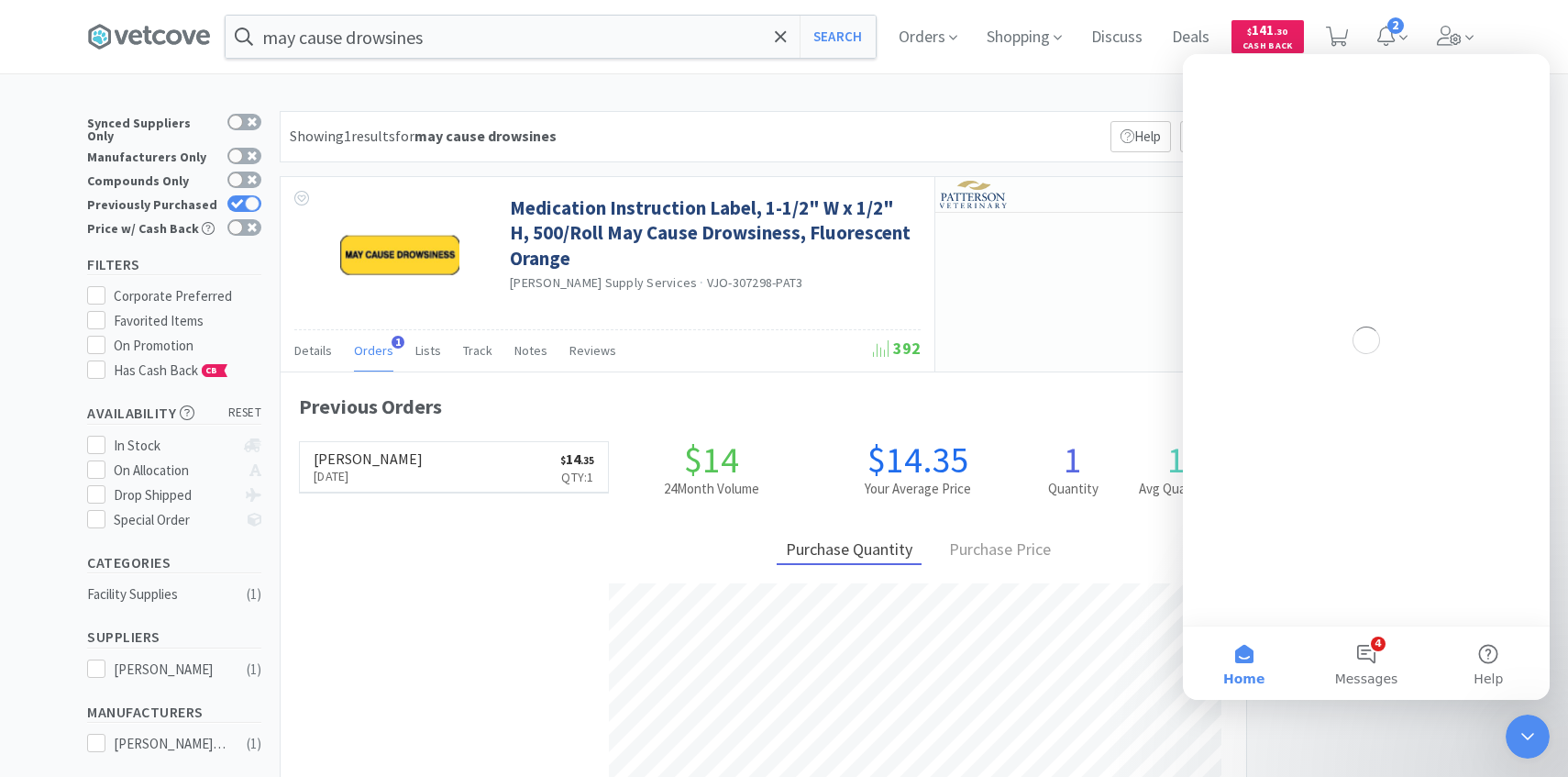
scroll to position [0, 0]
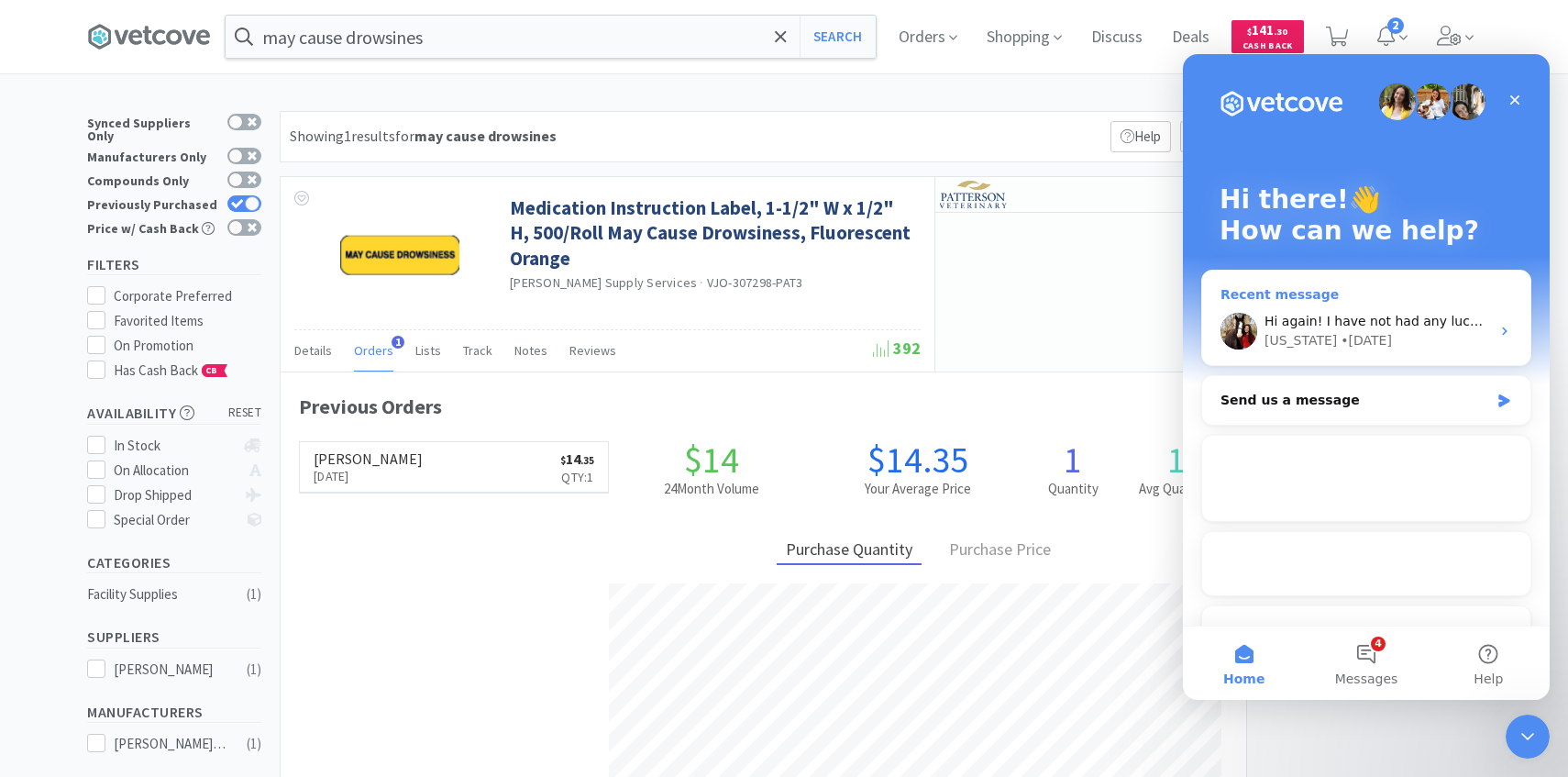
click at [1401, 362] on div "Hi again! I have not had any luck pulling in that order so I am going to escala…" at bounding box center [1367, 330] width 329 height 68
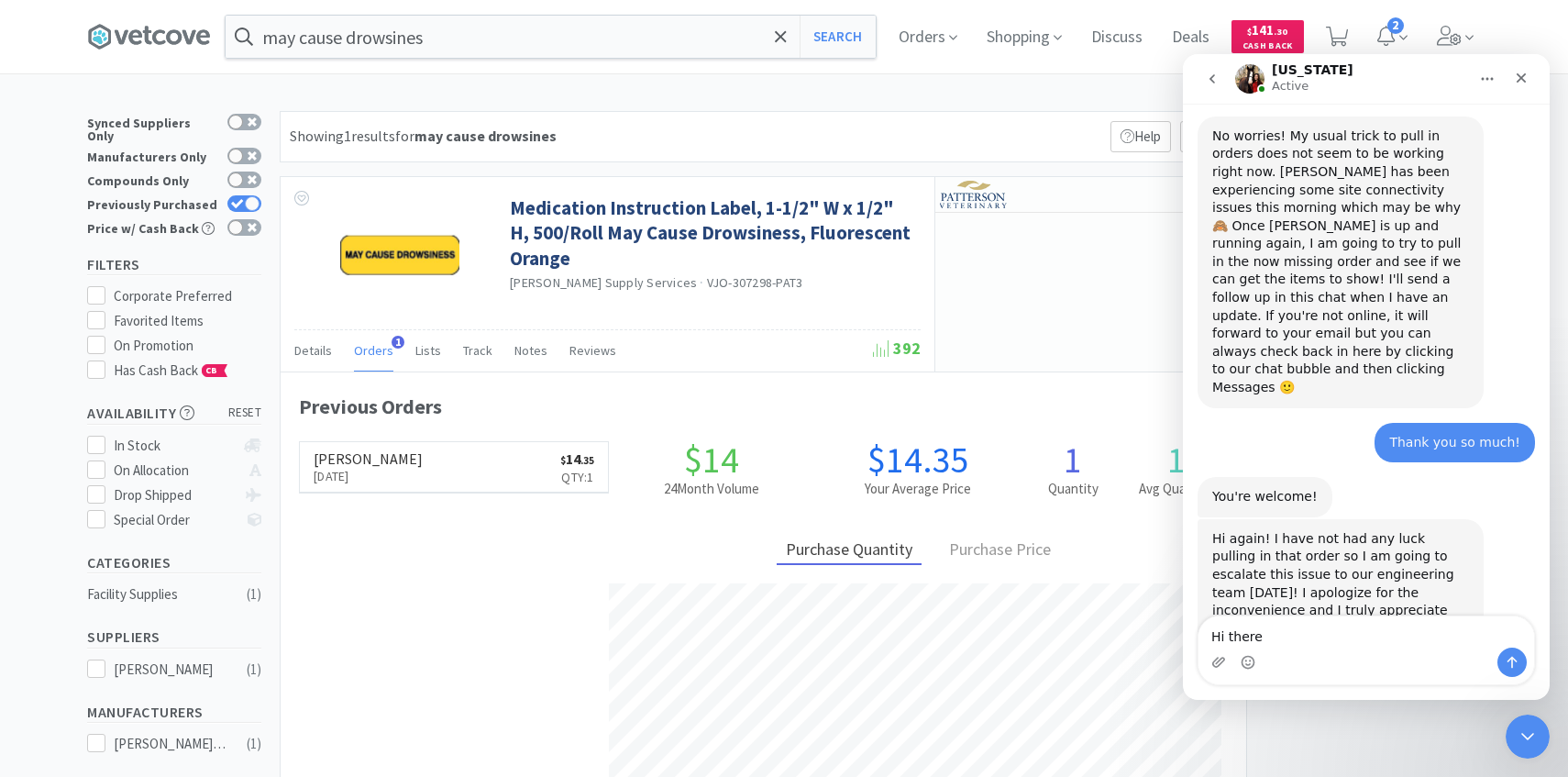
scroll to position [1599, 0]
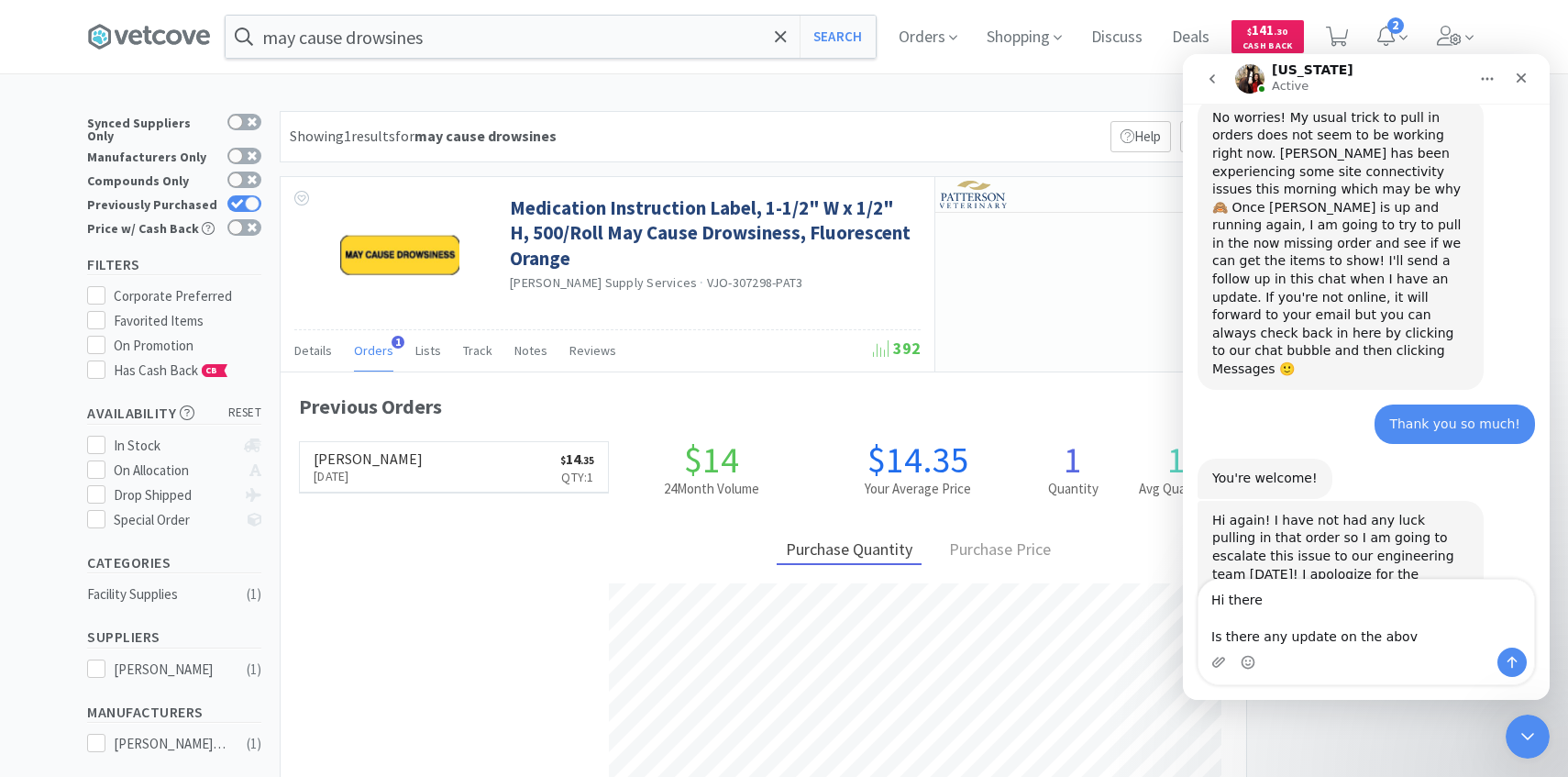
type textarea "Hi there Is there any update on the above"
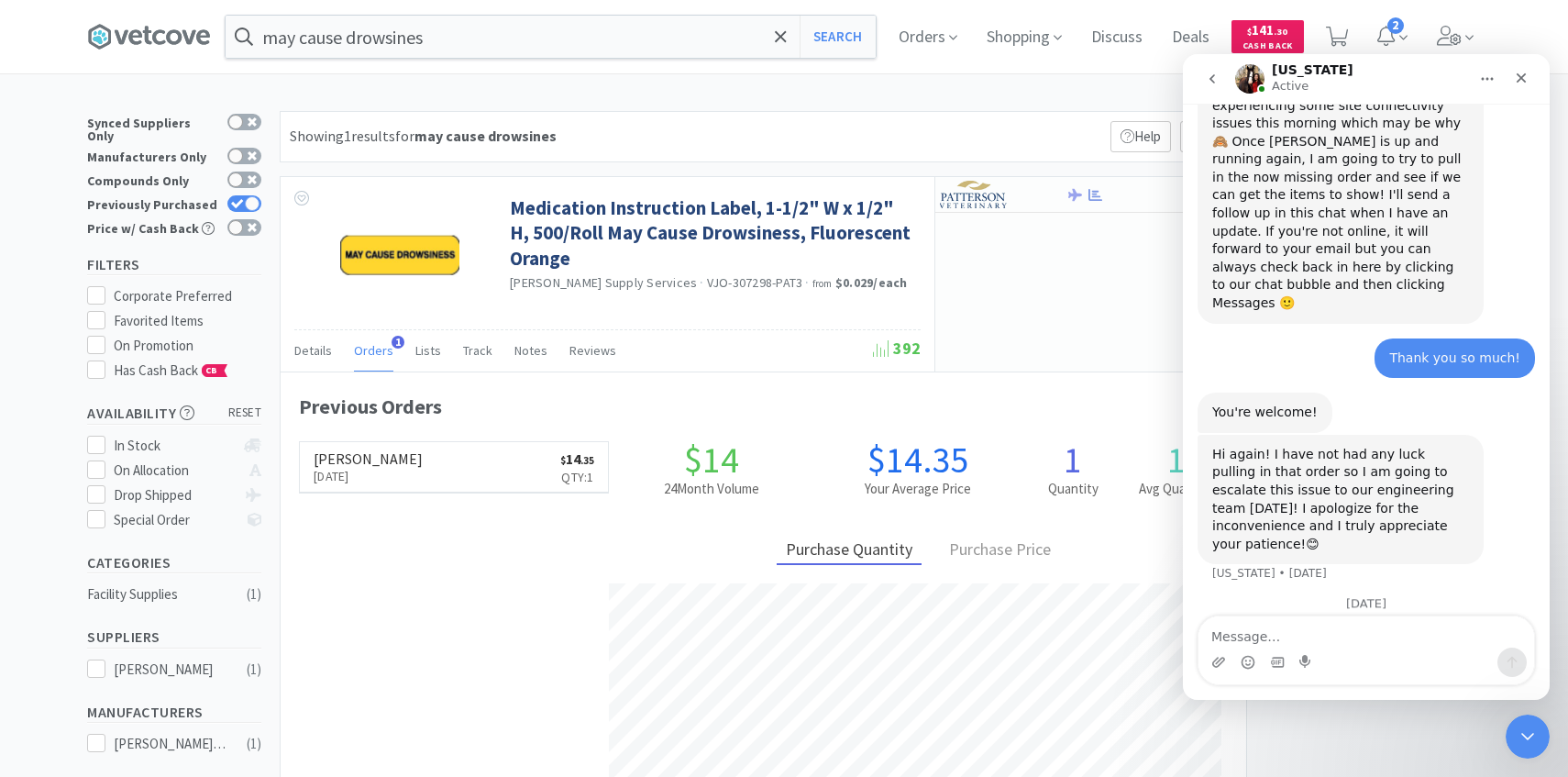
scroll to position [1693, 0]
click at [1527, 753] on div "Close Intercom Messenger" at bounding box center [1524, 733] width 44 height 44
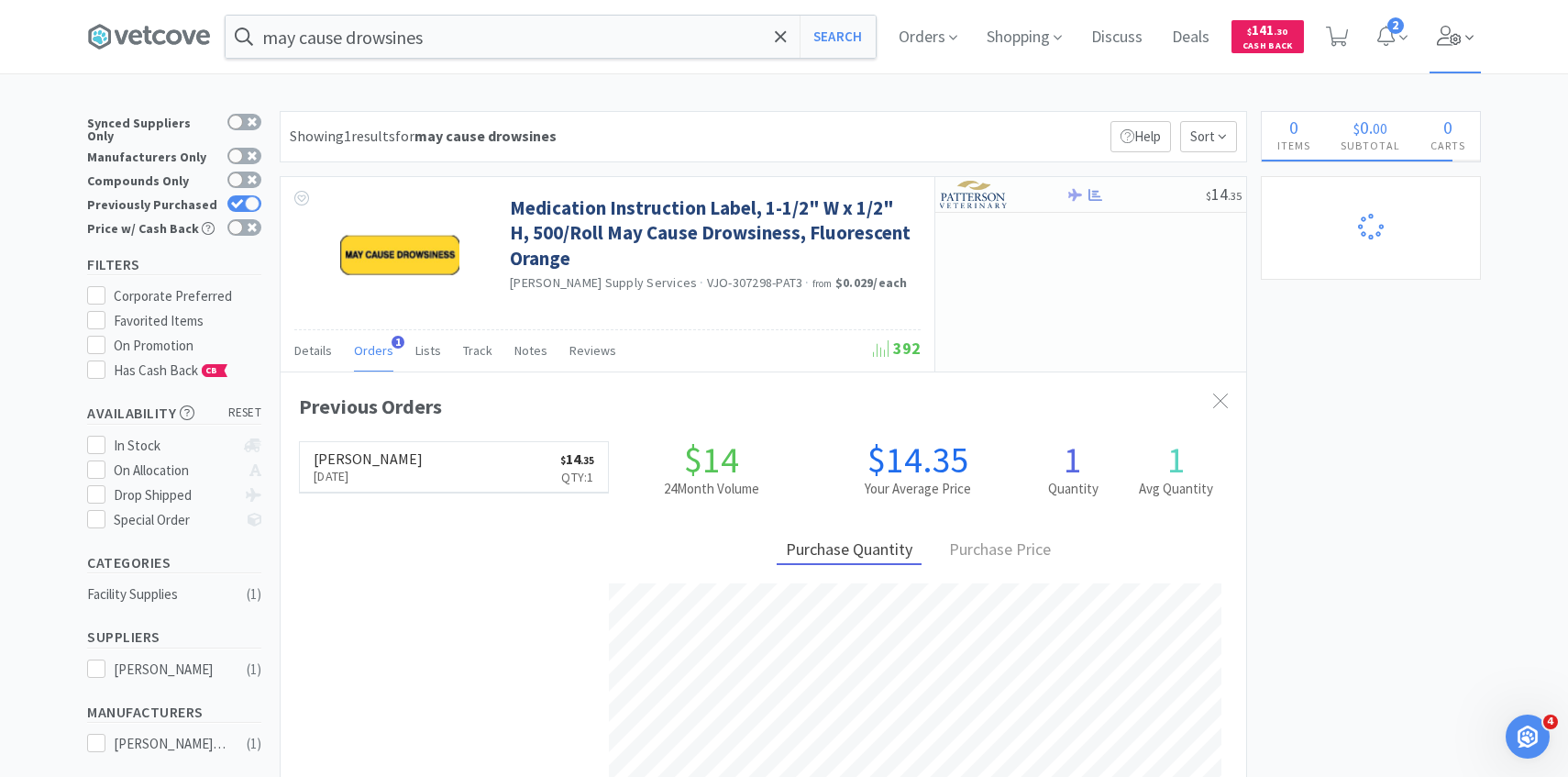
click at [1446, 51] on span at bounding box center [1456, 36] width 52 height 73
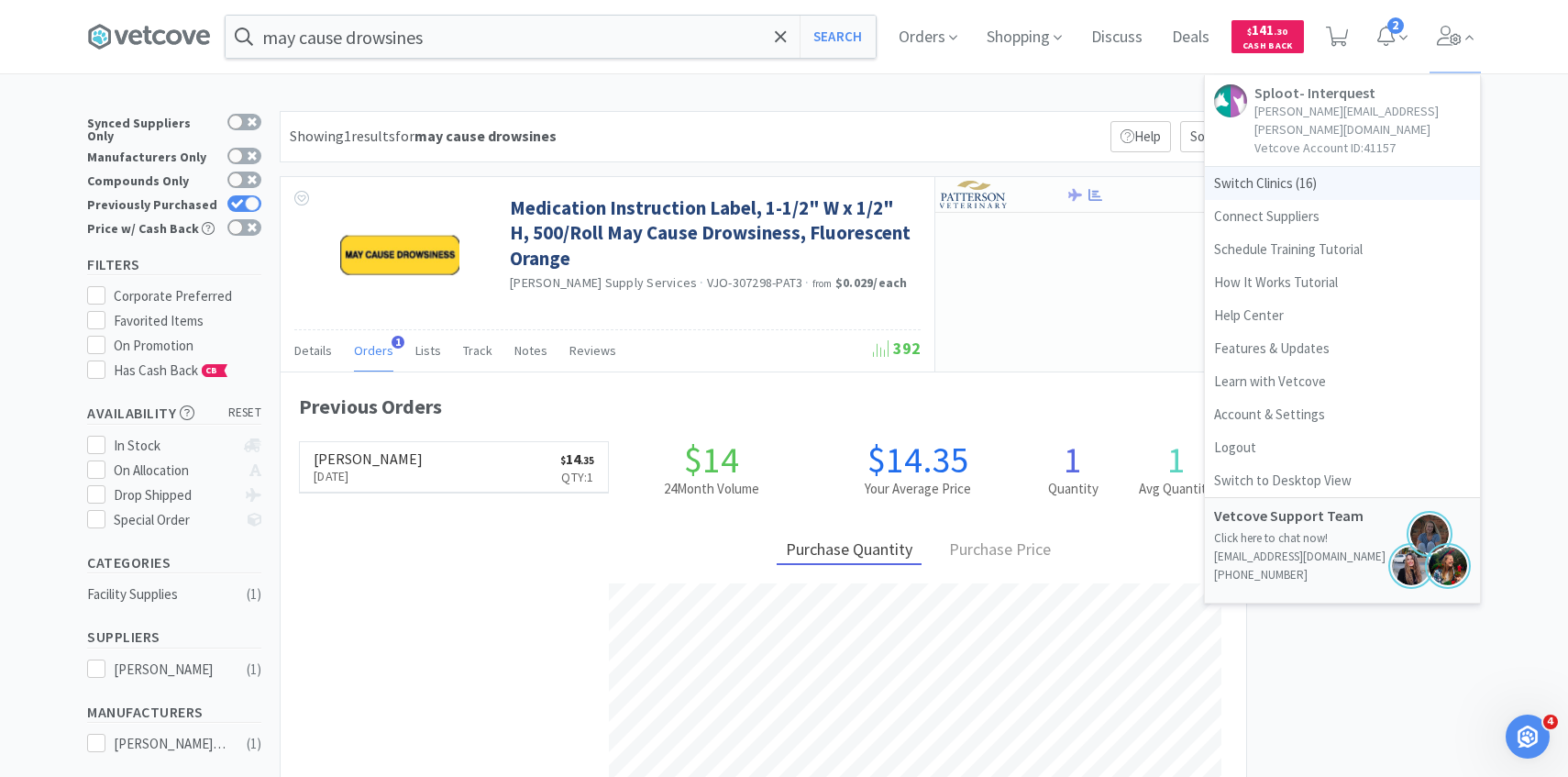
click at [1350, 167] on span "Switch Clinics ( 16 )" at bounding box center [1342, 184] width 275 height 33
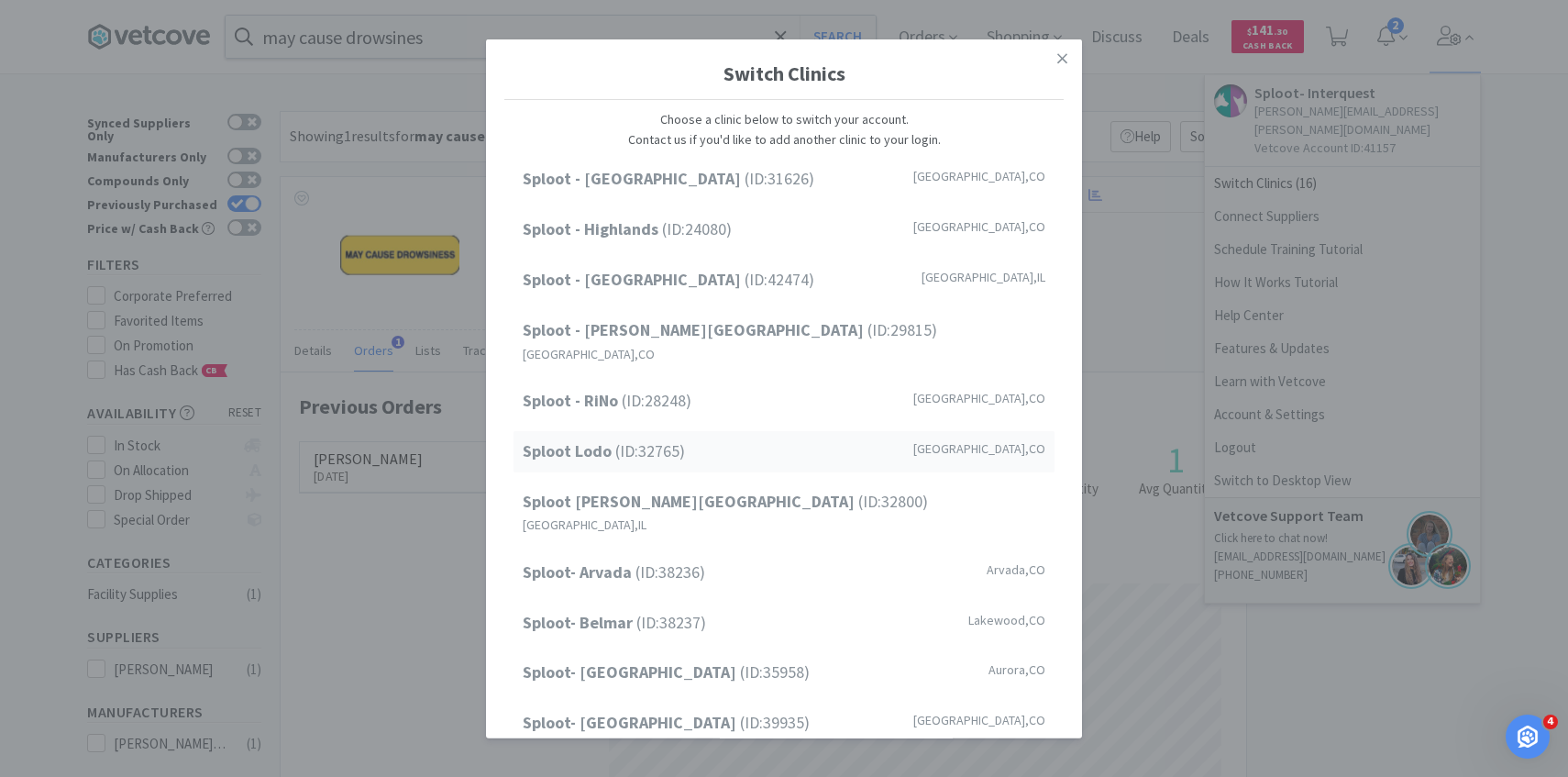
scroll to position [234, 0]
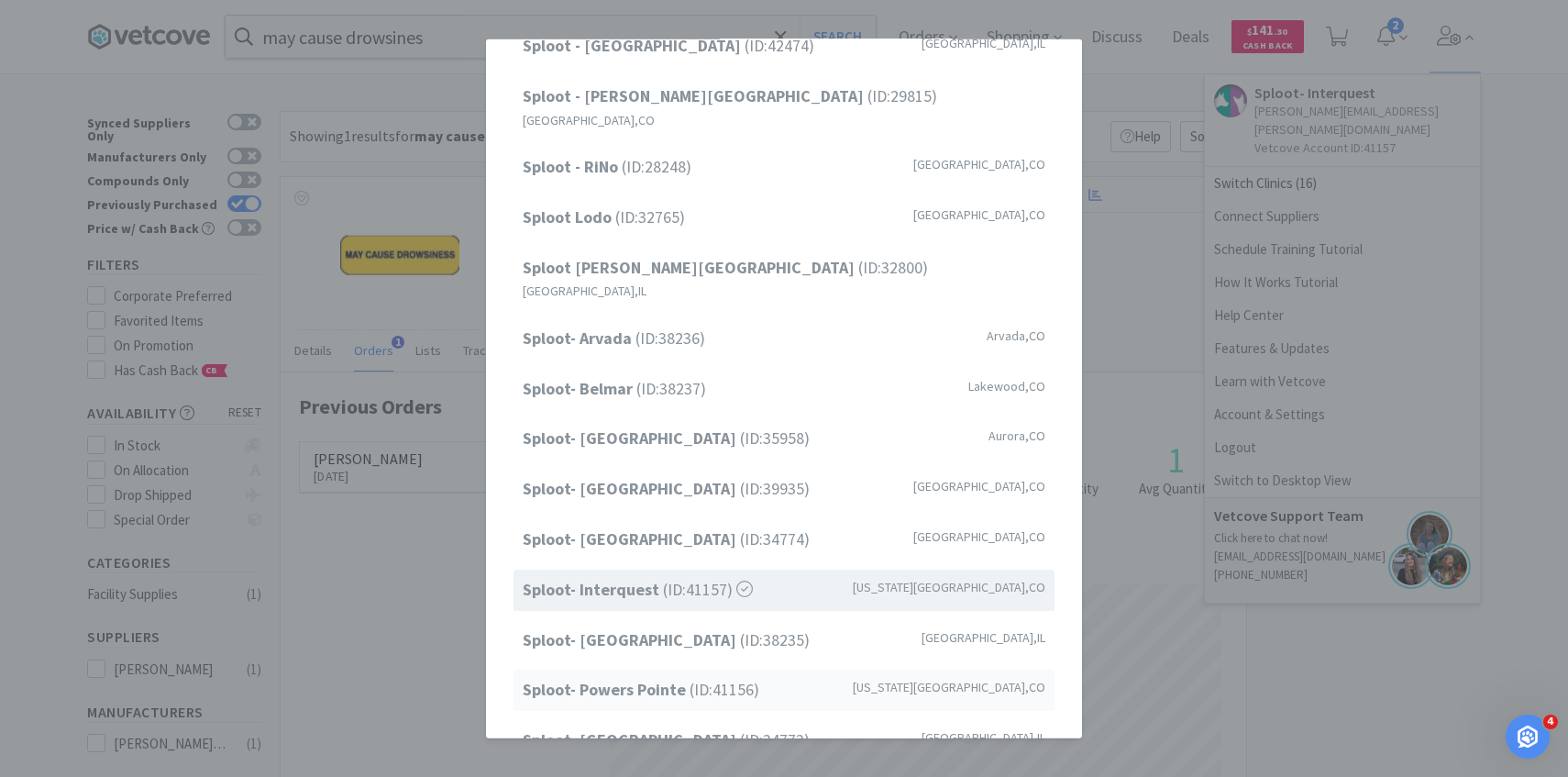
click at [722, 677] on span "Sploot- Powers Pointe (ID: 41156 )" at bounding box center [641, 690] width 237 height 27
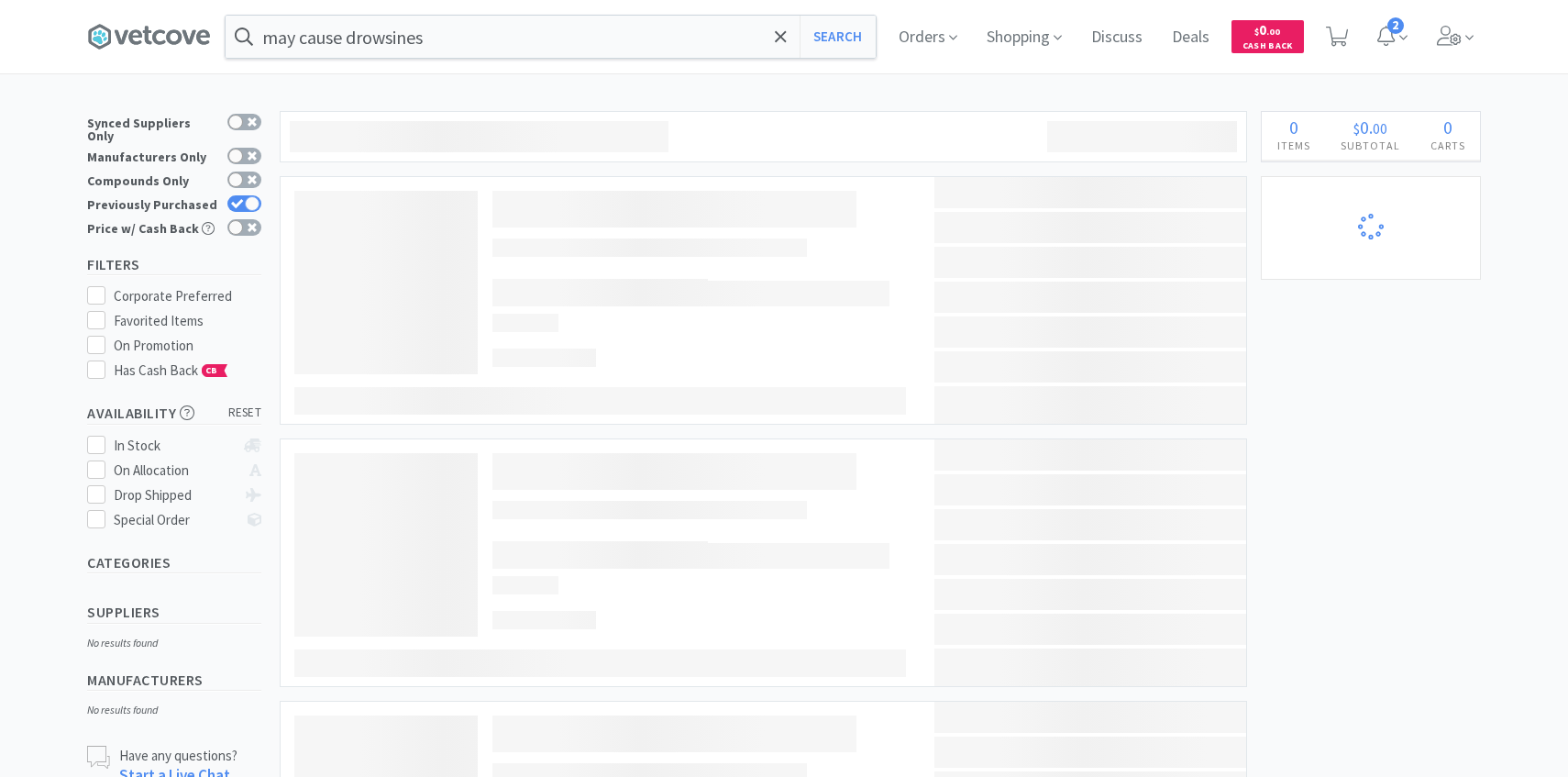
click at [937, 38] on span "Orders" at bounding box center [927, 36] width 73 height 73
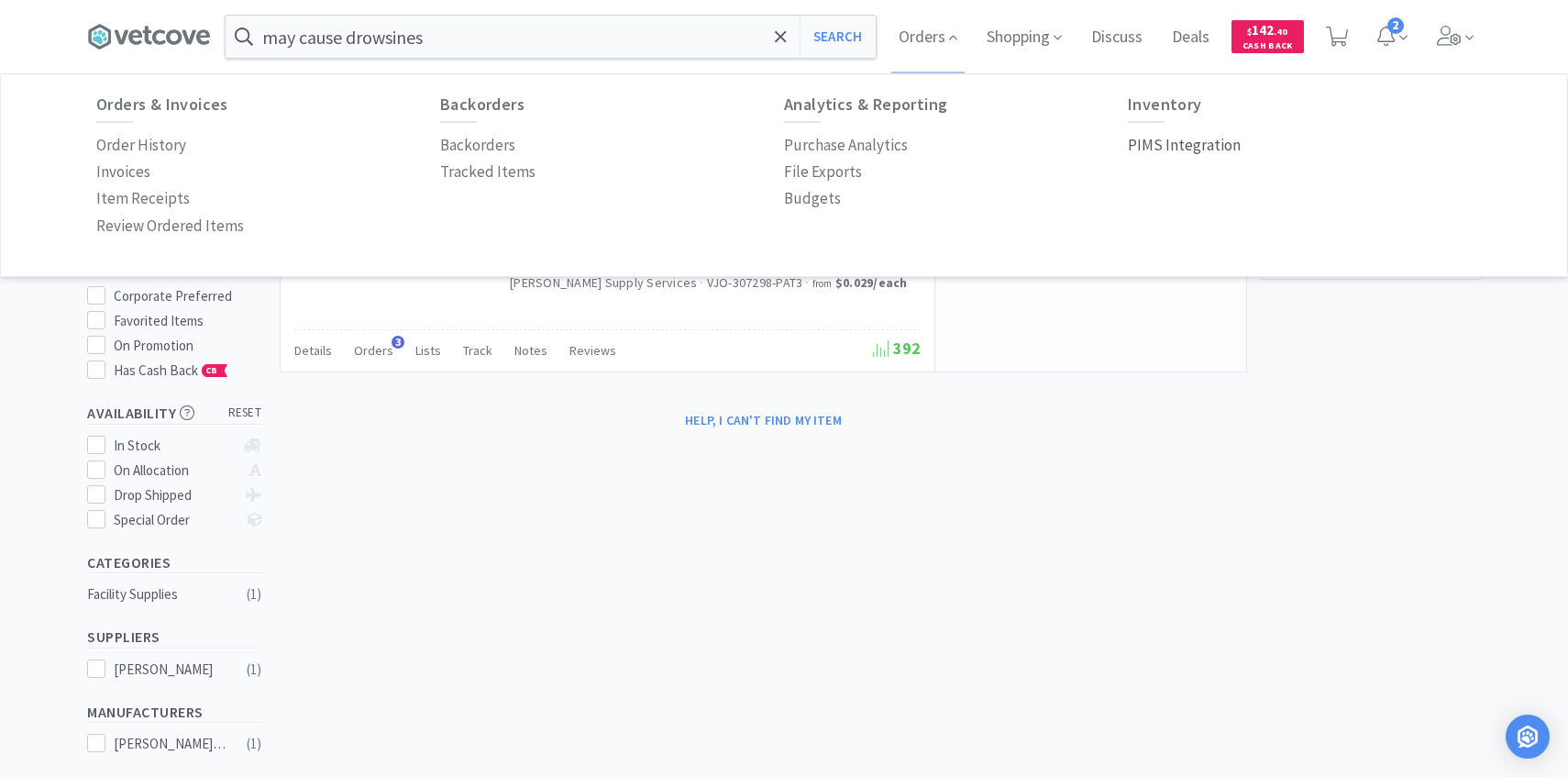
click at [1185, 136] on p "PIMS Integration" at bounding box center [1185, 145] width 113 height 25
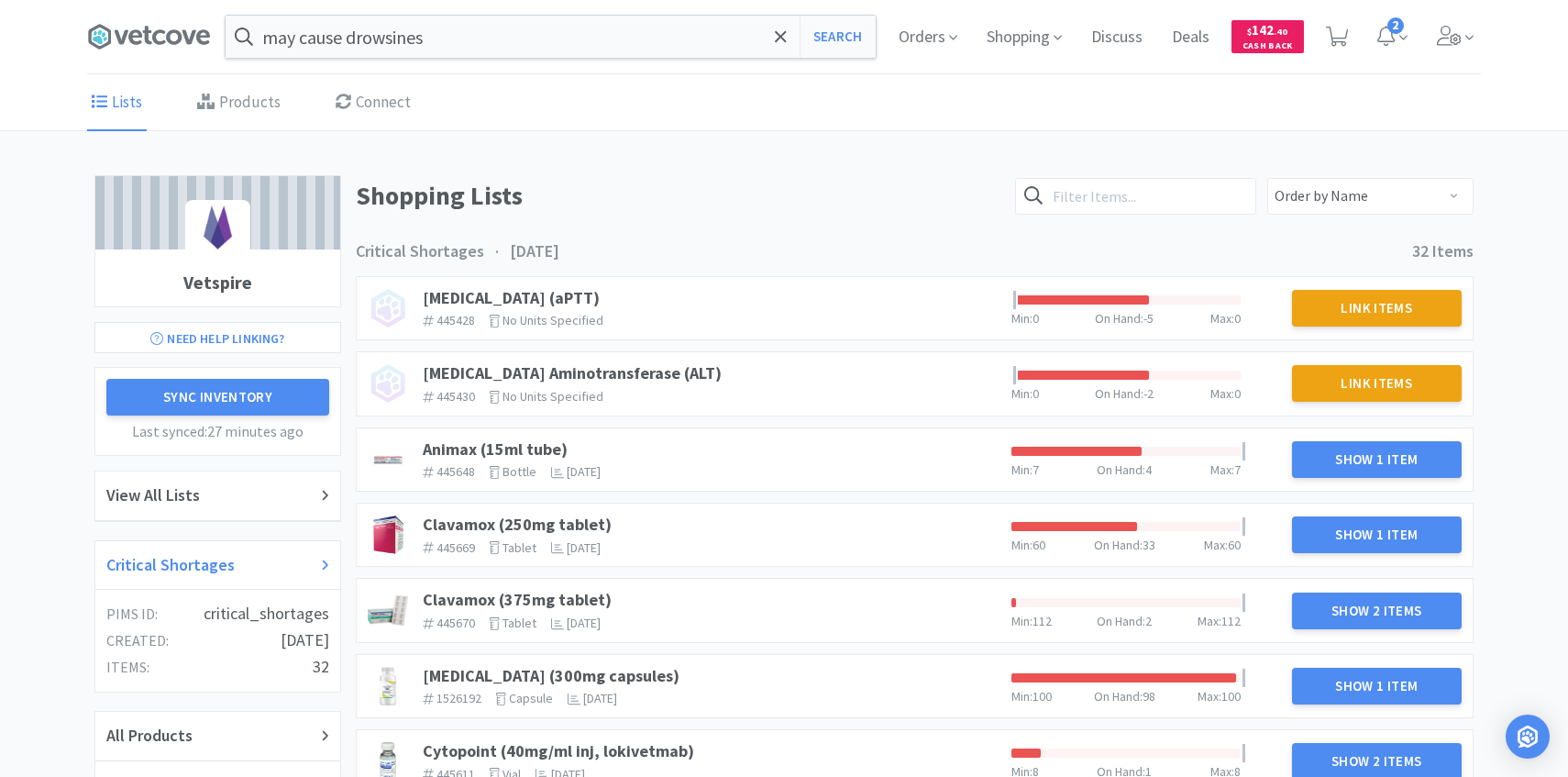
click at [214, 549] on div "Critical Shortages" at bounding box center [218, 565] width 245 height 49
click at [553, 434] on div "Animax (15ml tube) 445648 The identifier of the item in your PIMS bottle The un…" at bounding box center [710, 459] width 589 height 55
click at [544, 442] on link "Animax (15ml tube)" at bounding box center [495, 448] width 145 height 21
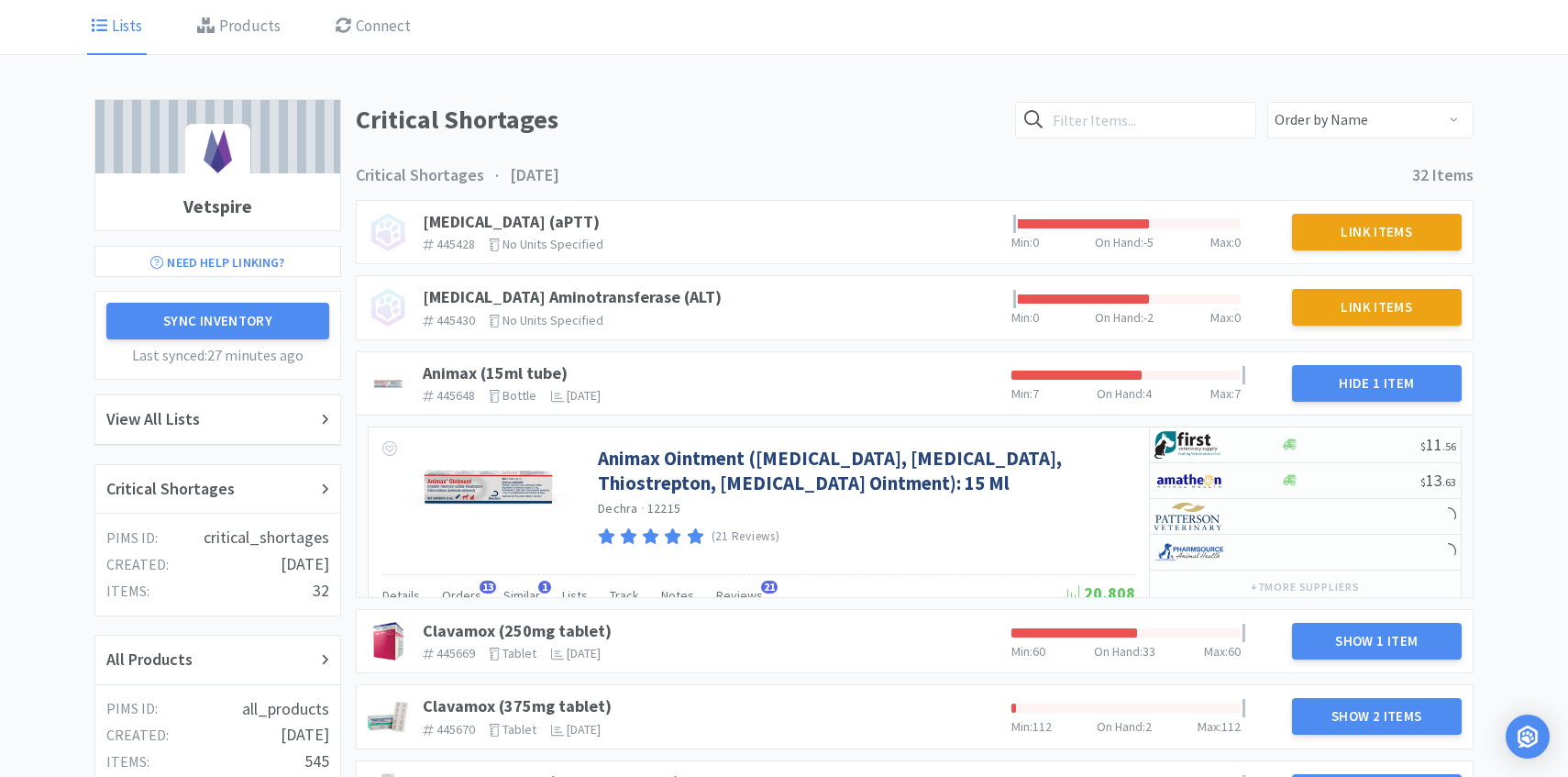
scroll to position [119, 0]
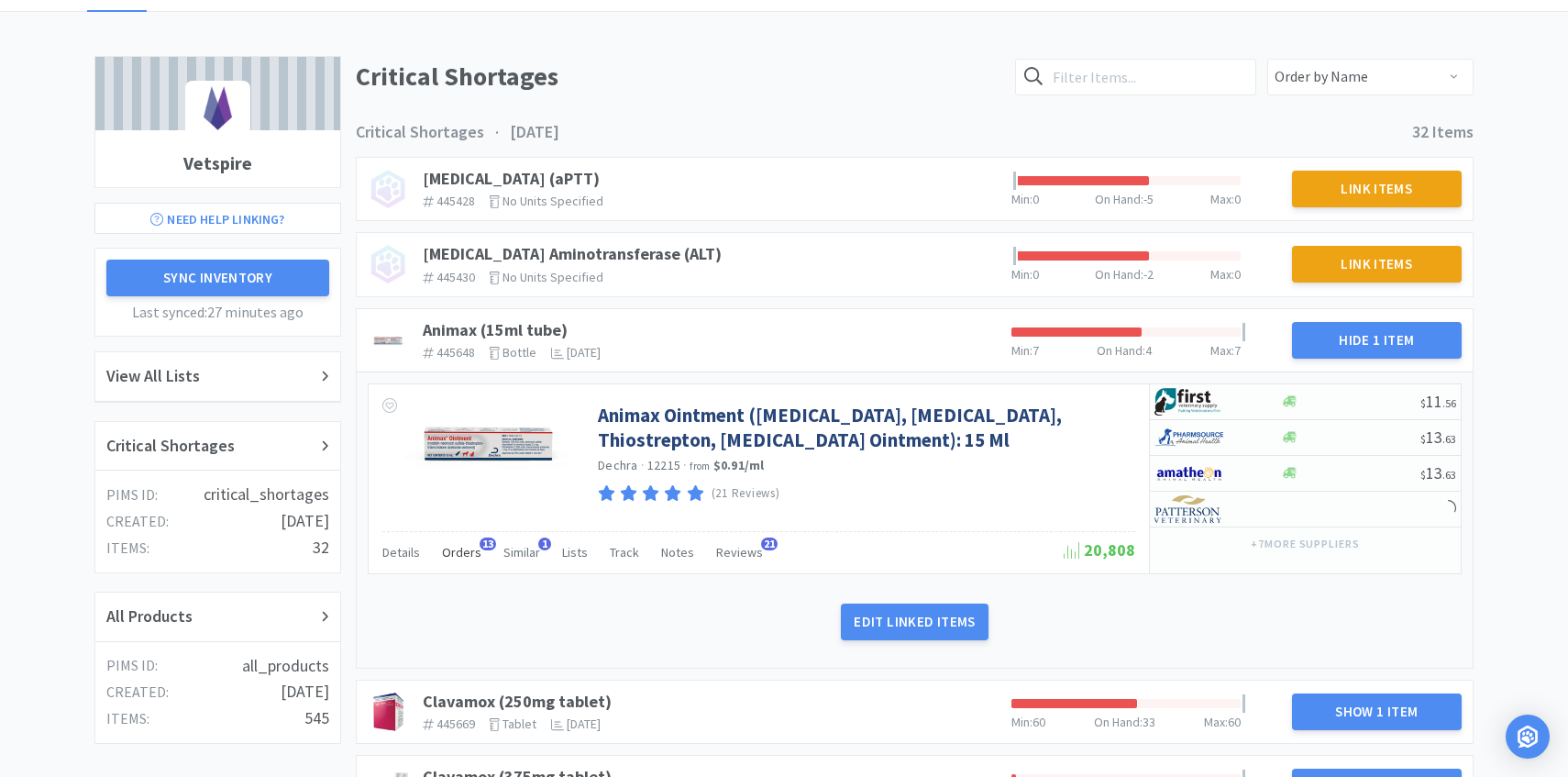
click at [463, 553] on span "Orders" at bounding box center [461, 552] width 39 height 17
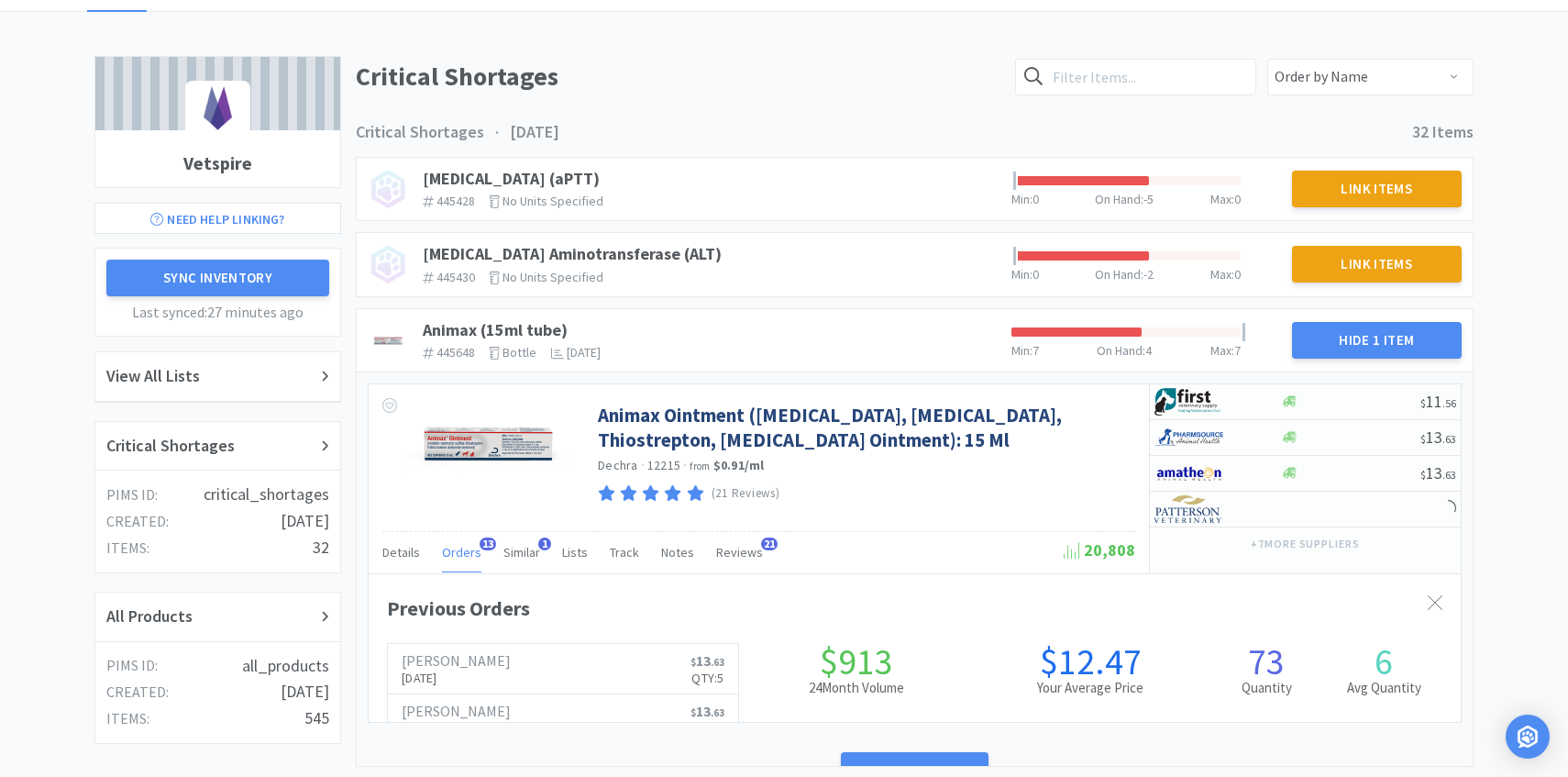
scroll to position [502, 1093]
click at [477, 648] on link "Patterson Sep 22nd, 2025 $ 13 . 63 Qty: 5" at bounding box center [563, 669] width 350 height 50
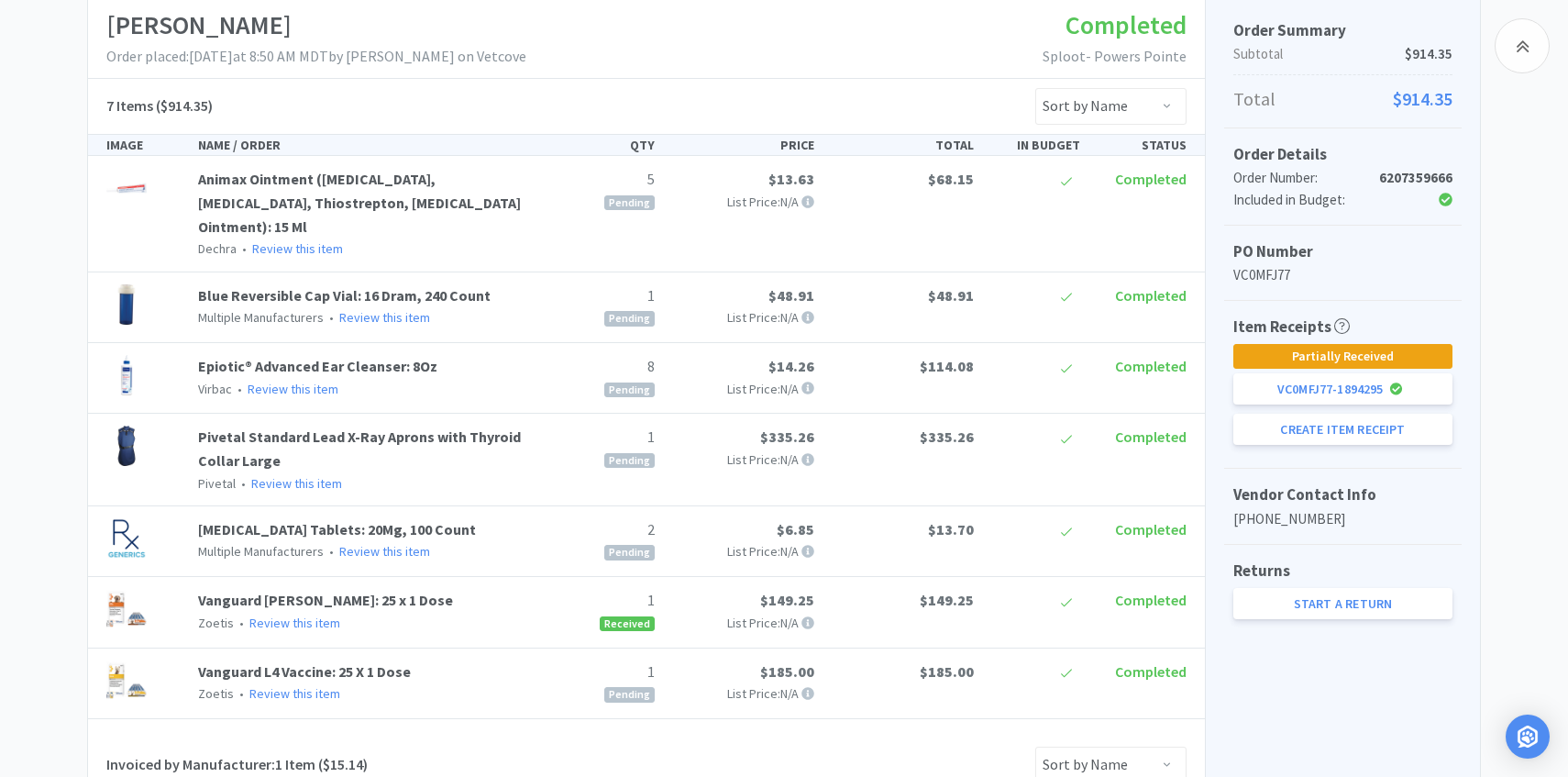
scroll to position [313, 0]
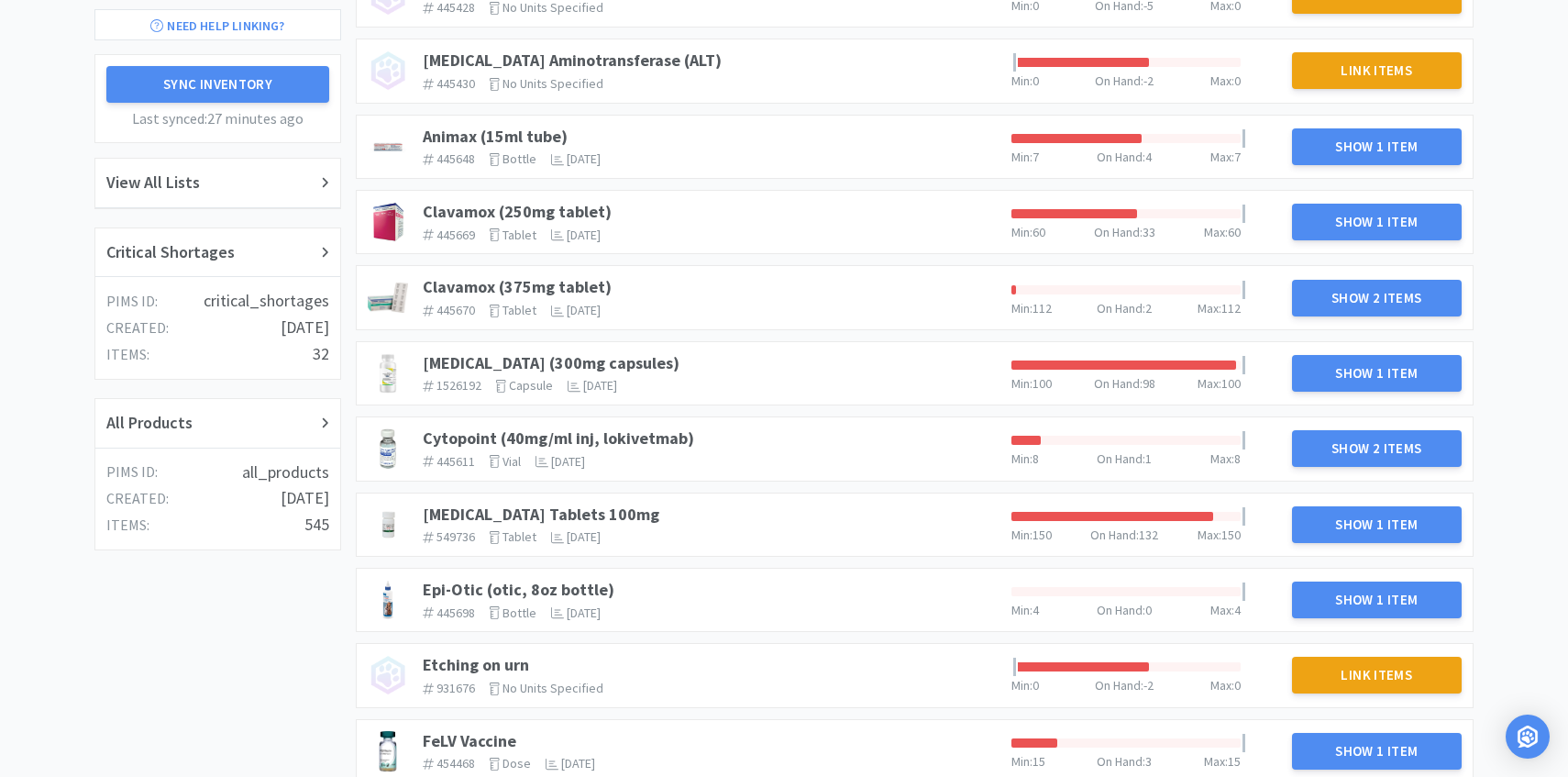
scroll to position [119, 0]
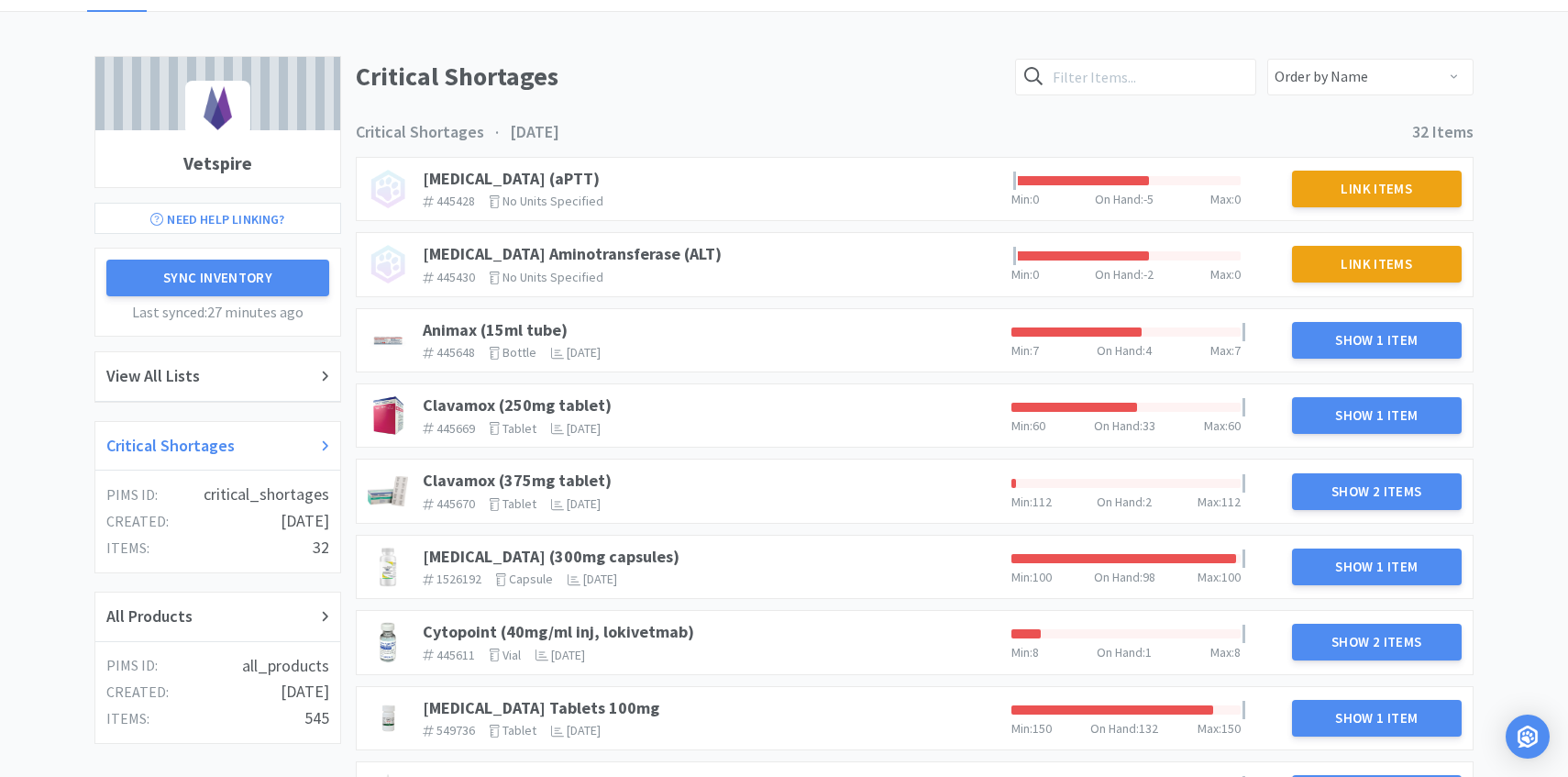
click at [284, 447] on div "Critical Shortages" at bounding box center [218, 446] width 223 height 27
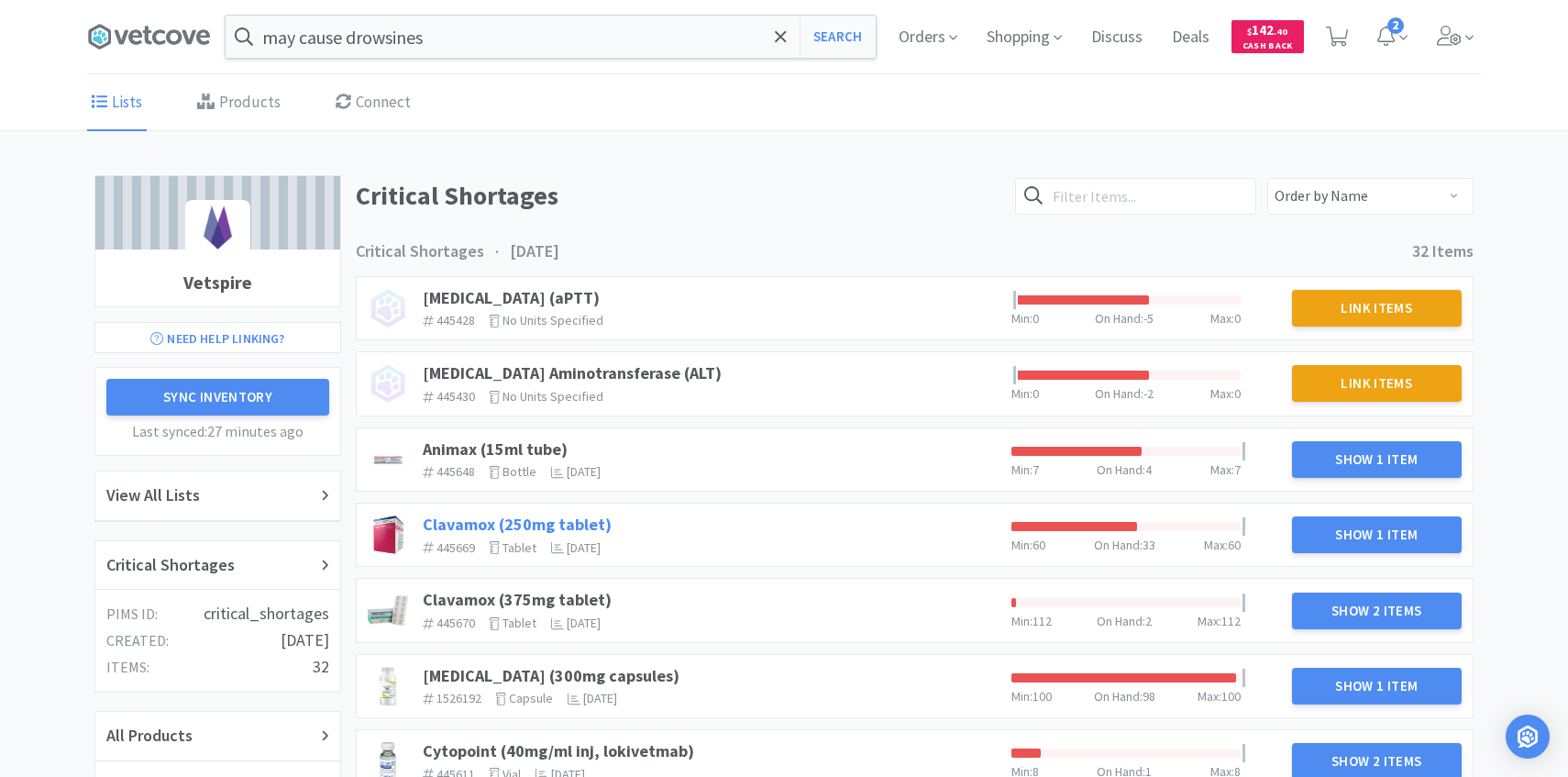
click at [564, 522] on link "Clavamox (250mg tablet)" at bounding box center [517, 524] width 189 height 21
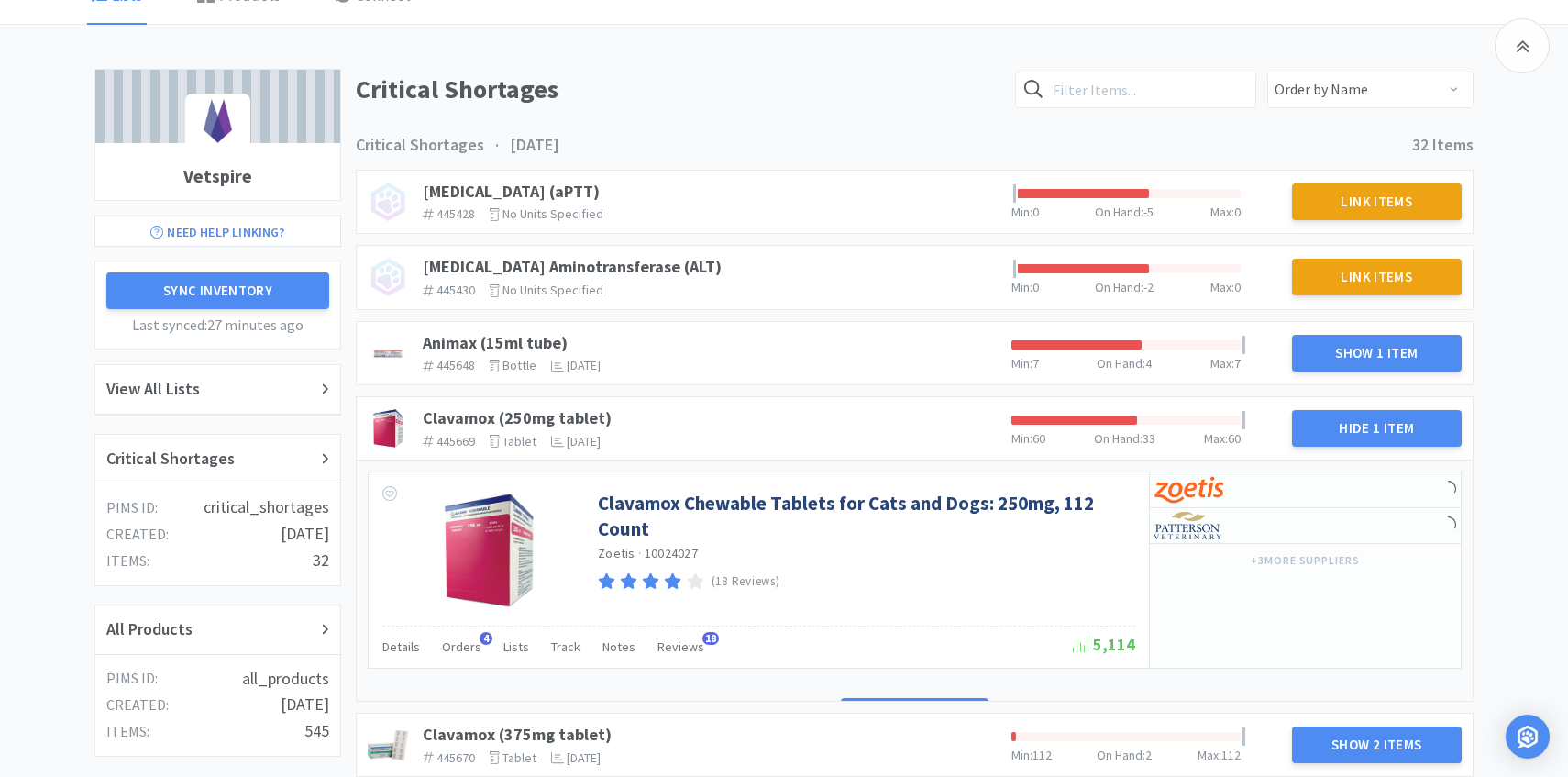
scroll to position [221, 0]
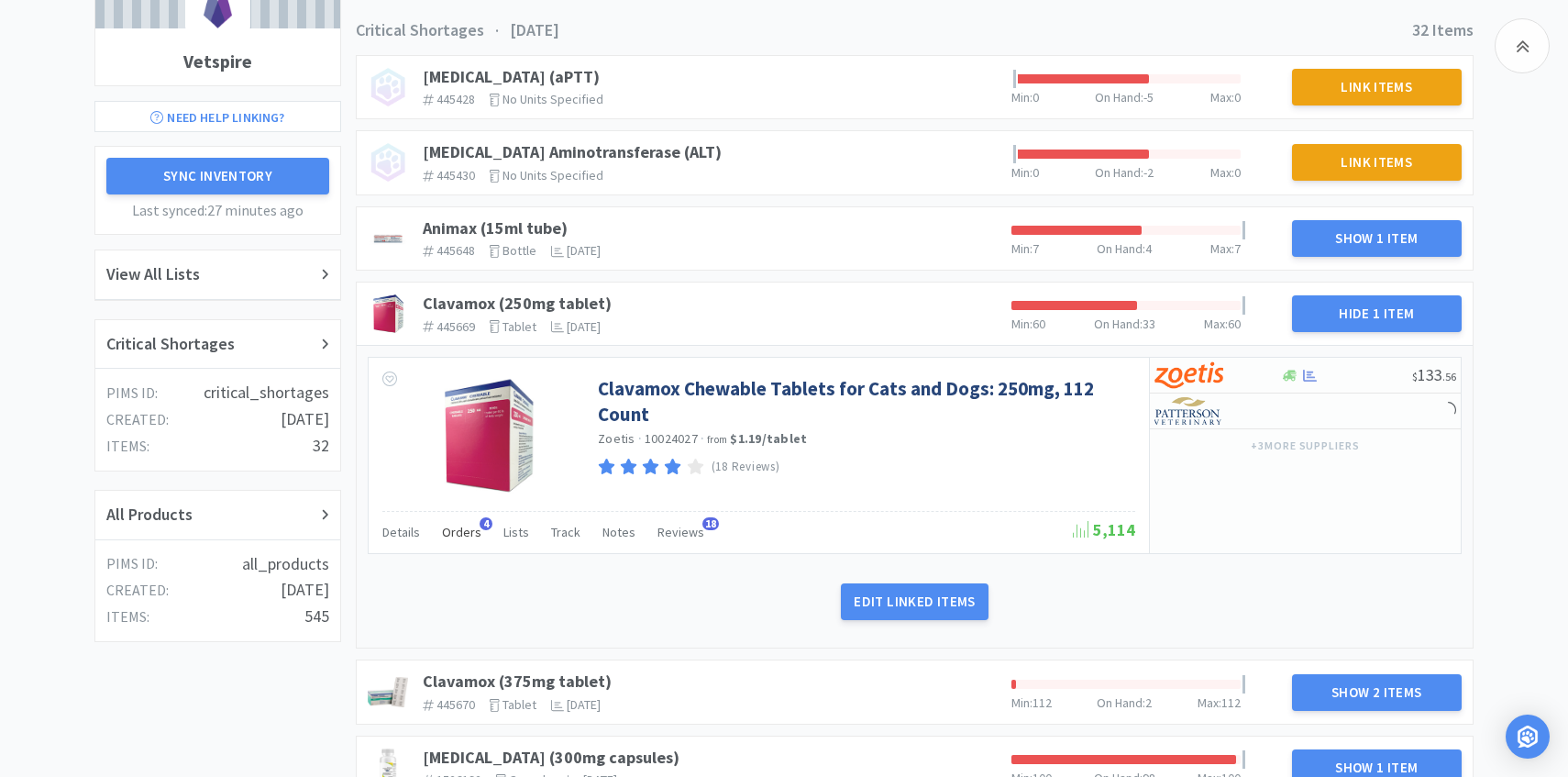
click at [457, 526] on span "Orders" at bounding box center [461, 532] width 39 height 17
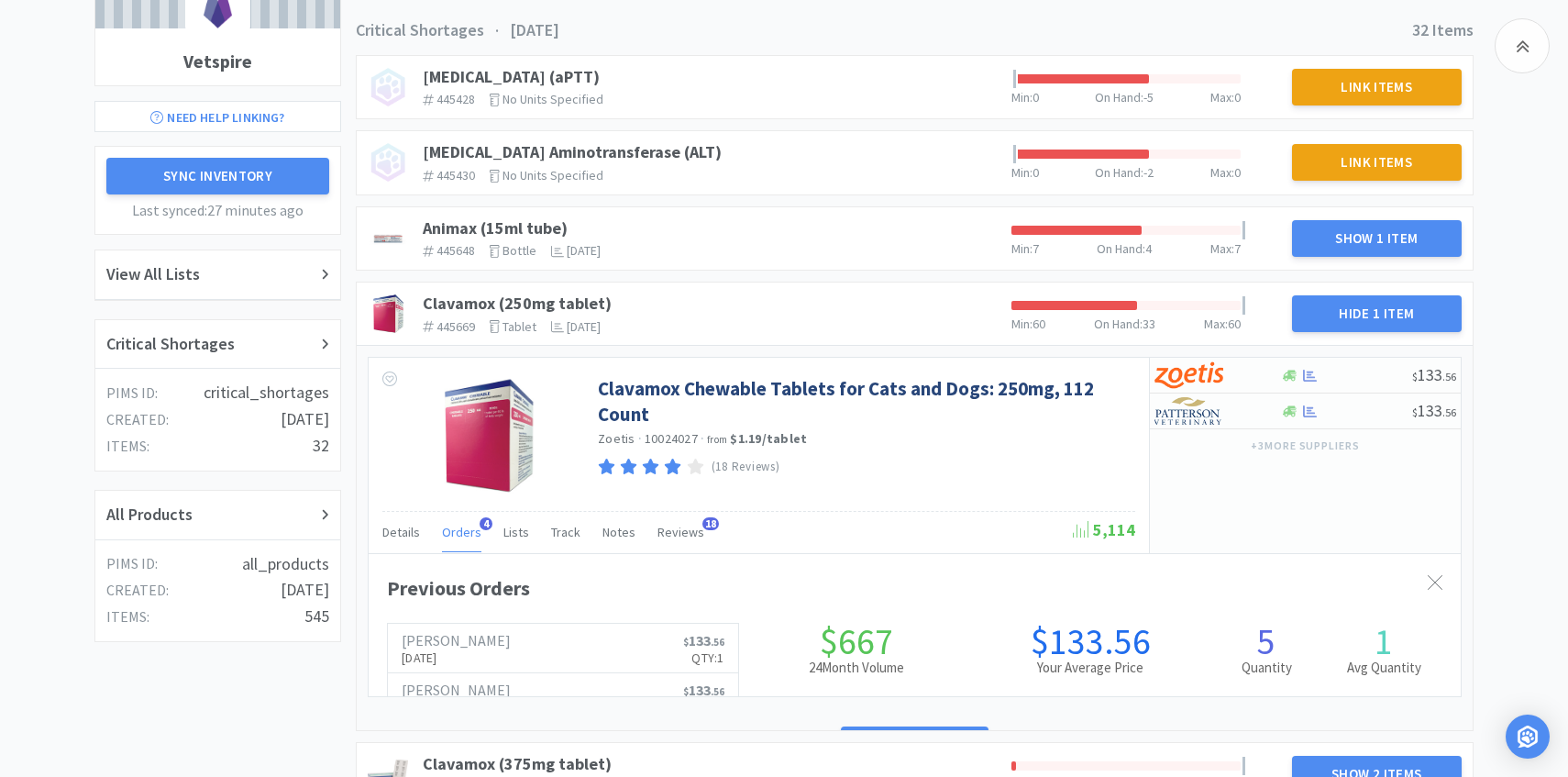
scroll to position [502, 1093]
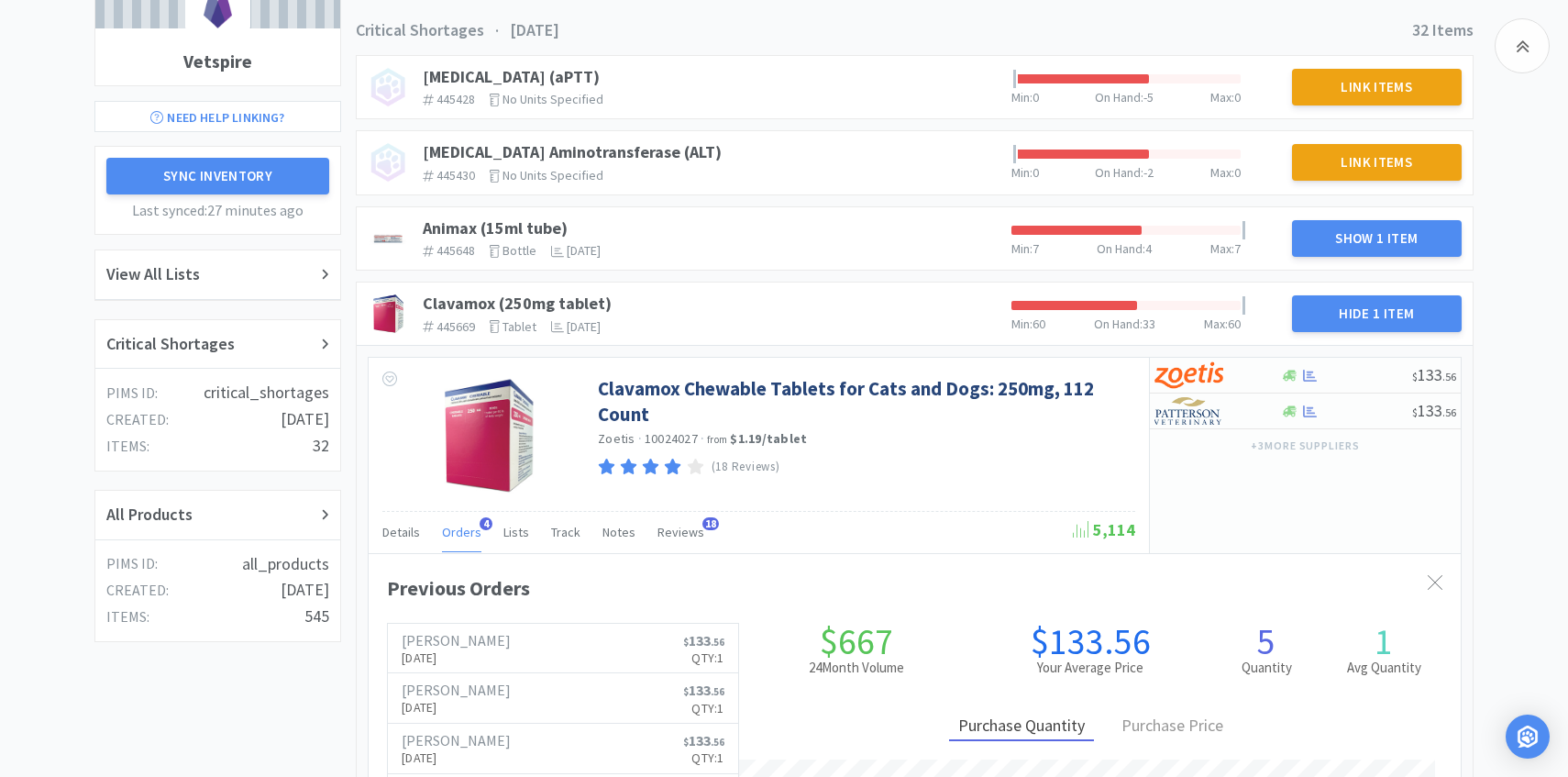
click at [457, 541] on div "Orders 4" at bounding box center [461, 535] width 39 height 35
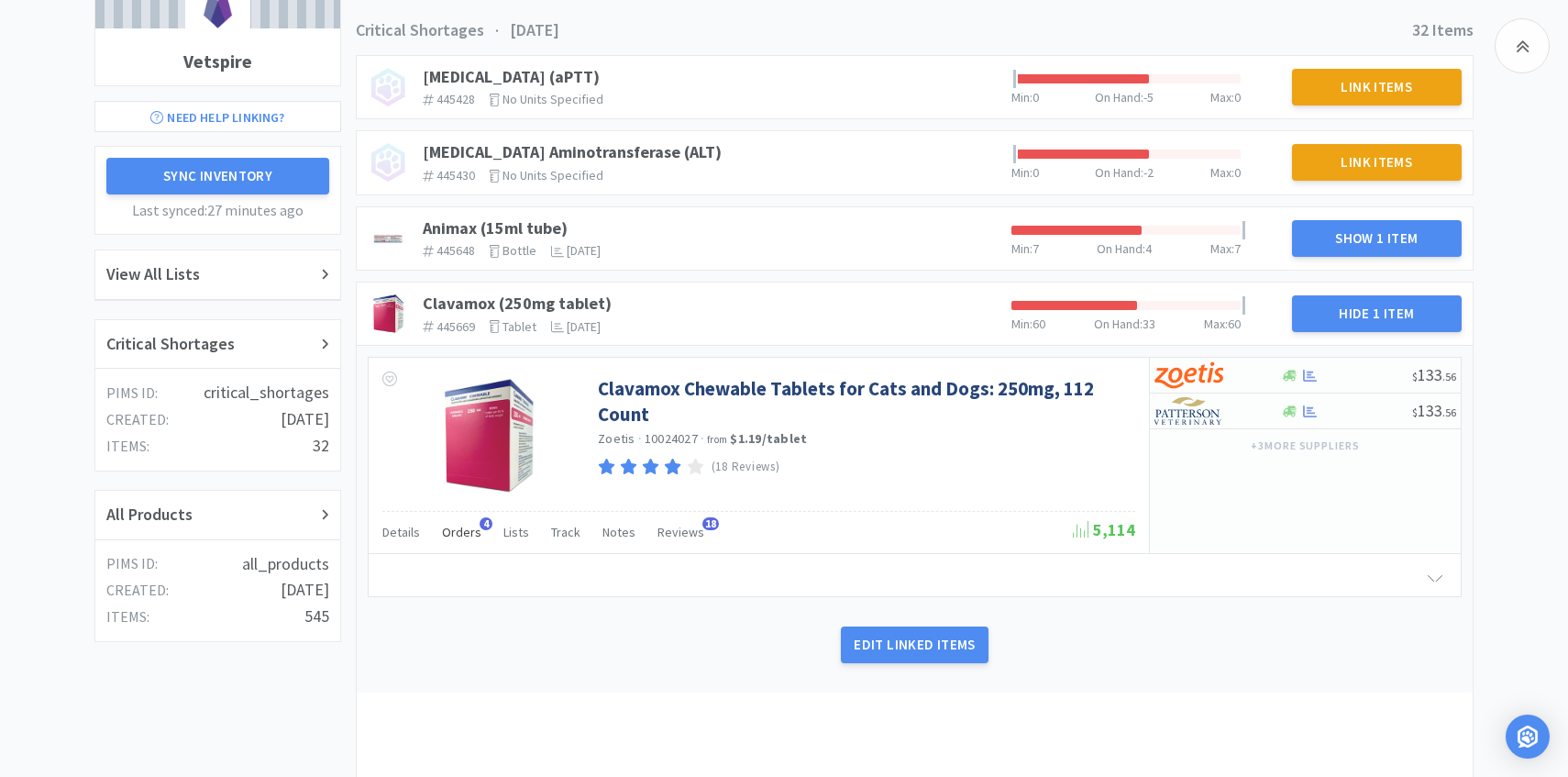
click at [457, 541] on div "Orders 4" at bounding box center [461, 535] width 39 height 35
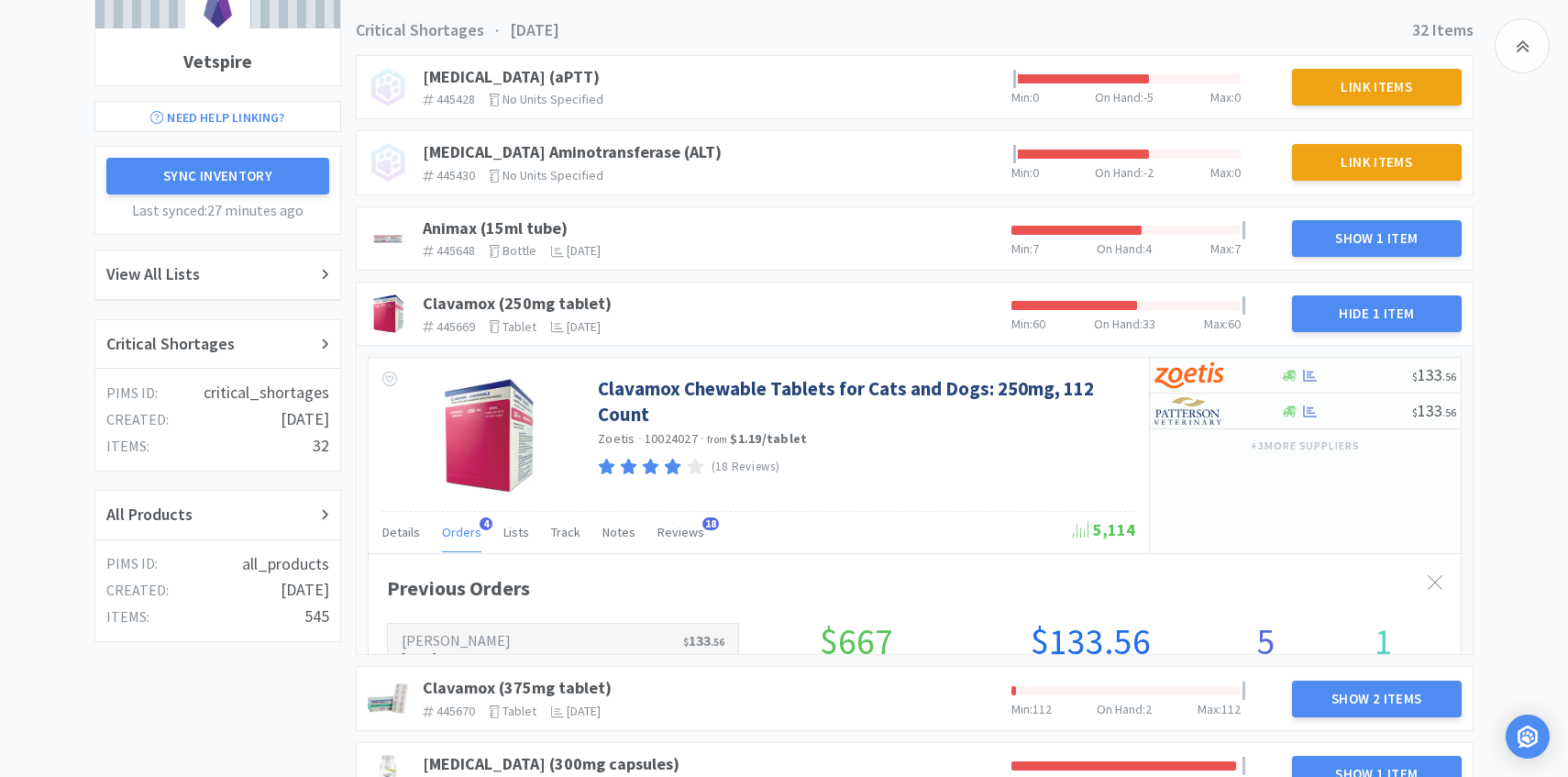
click at [463, 642] on h6 "[PERSON_NAME]" at bounding box center [457, 641] width 110 height 15
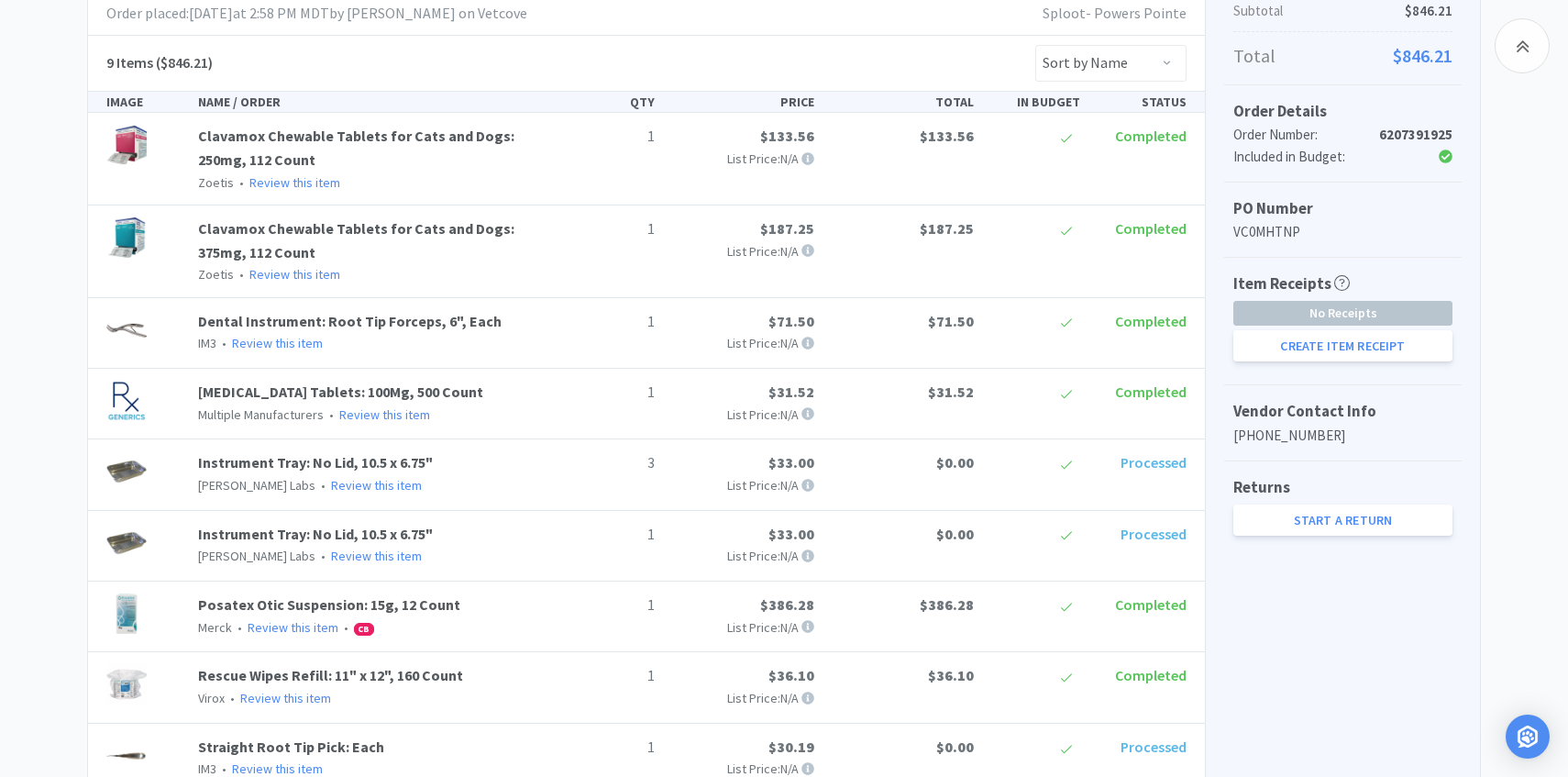
scroll to position [544, 0]
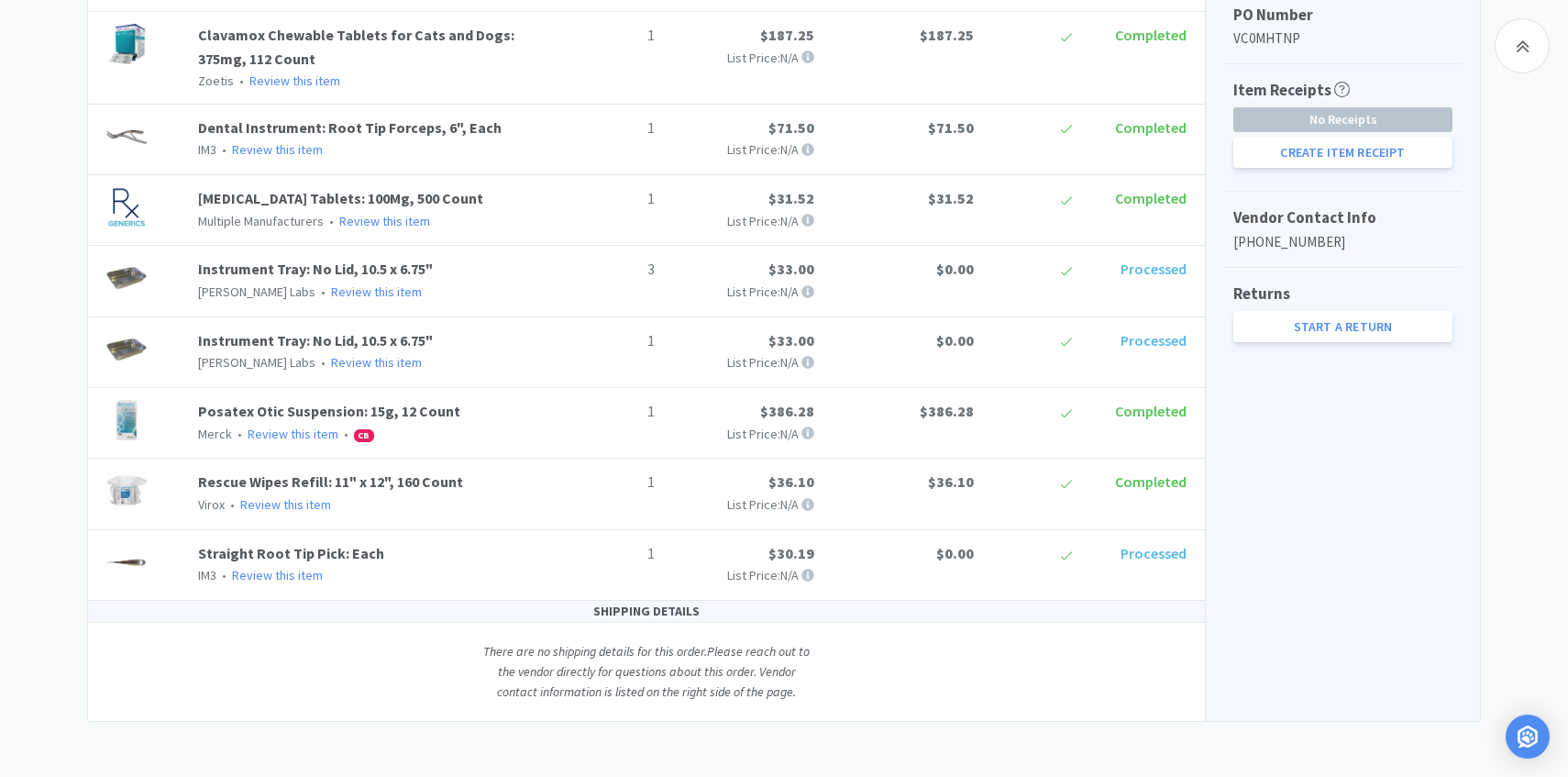
scroll to position [221, 0]
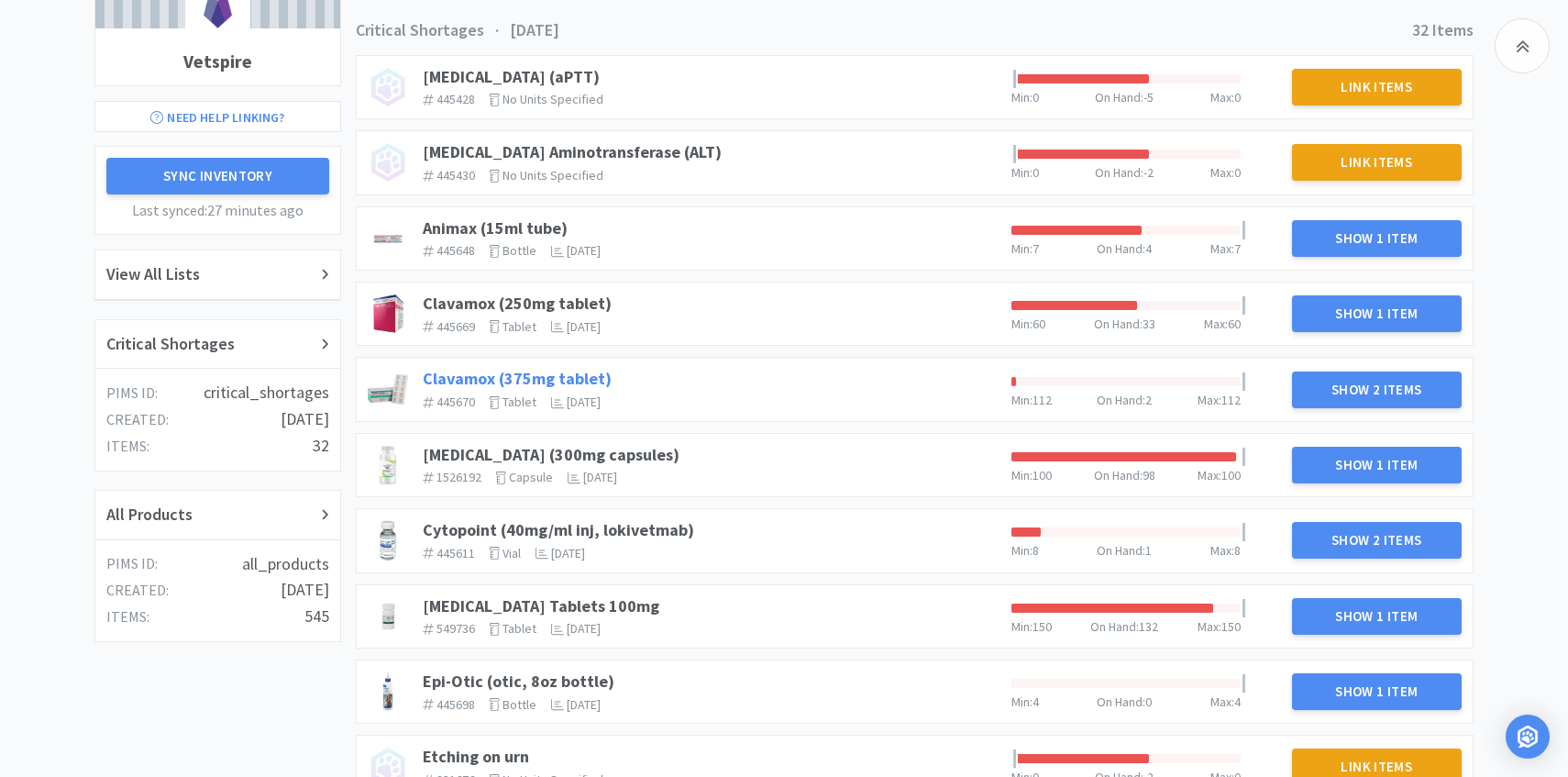
click at [587, 389] on link "Clavamox (375mg tablet)" at bounding box center [517, 378] width 189 height 21
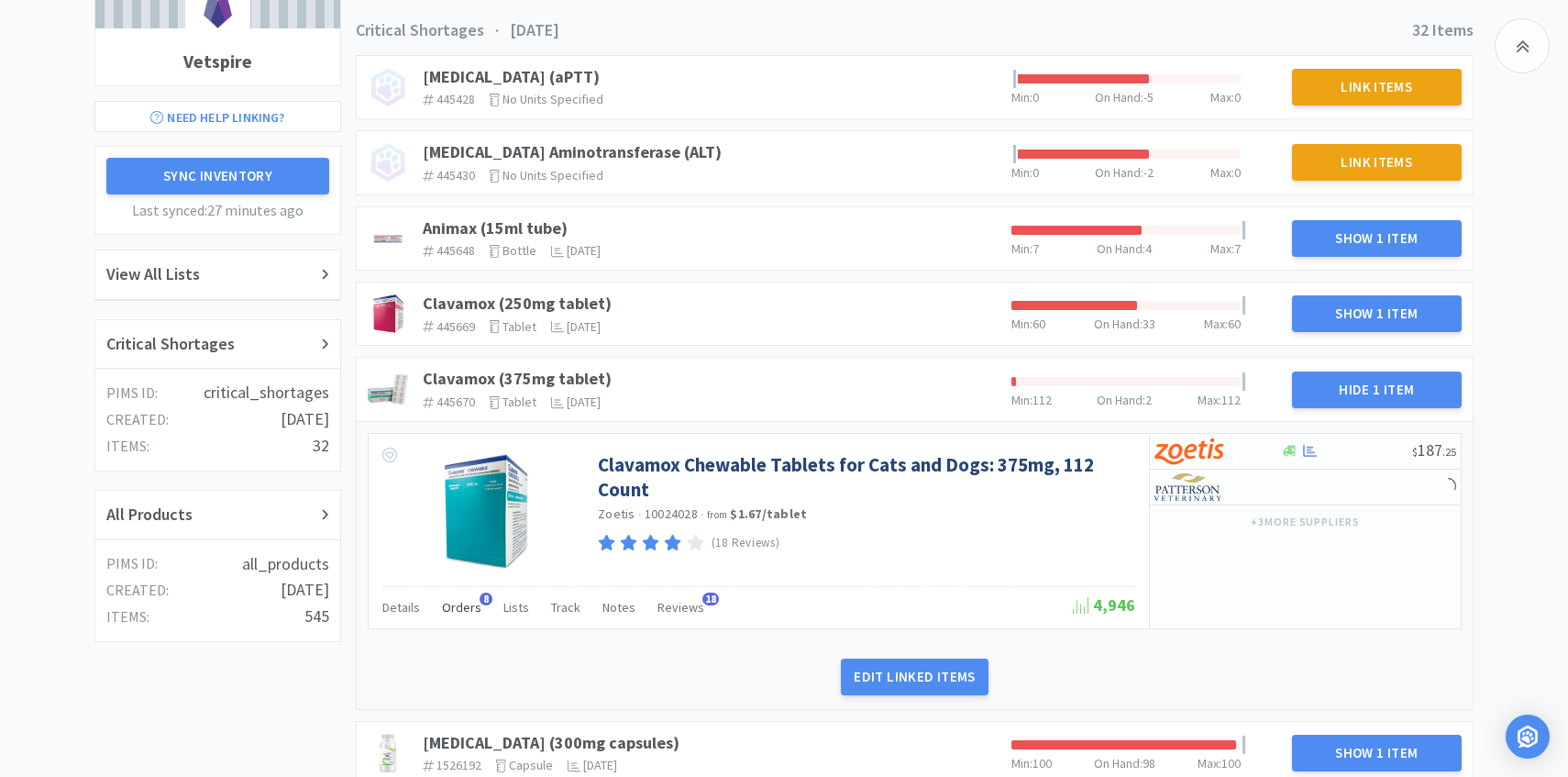
click at [468, 620] on div "Orders 8" at bounding box center [461, 610] width 39 height 35
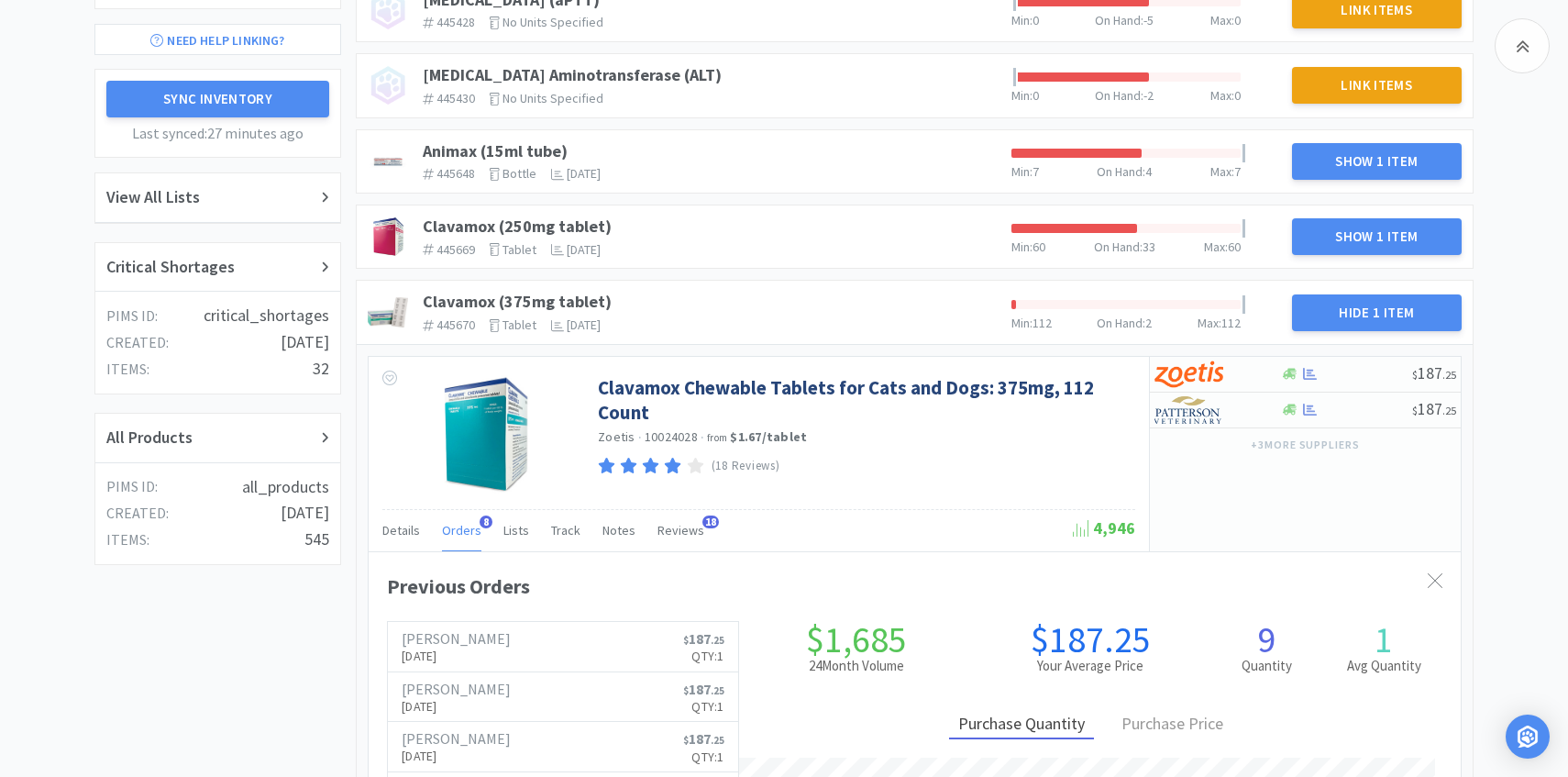
scroll to position [502, 1093]
click at [484, 648] on p "Sep 24th, 2025" at bounding box center [457, 656] width 110 height 20
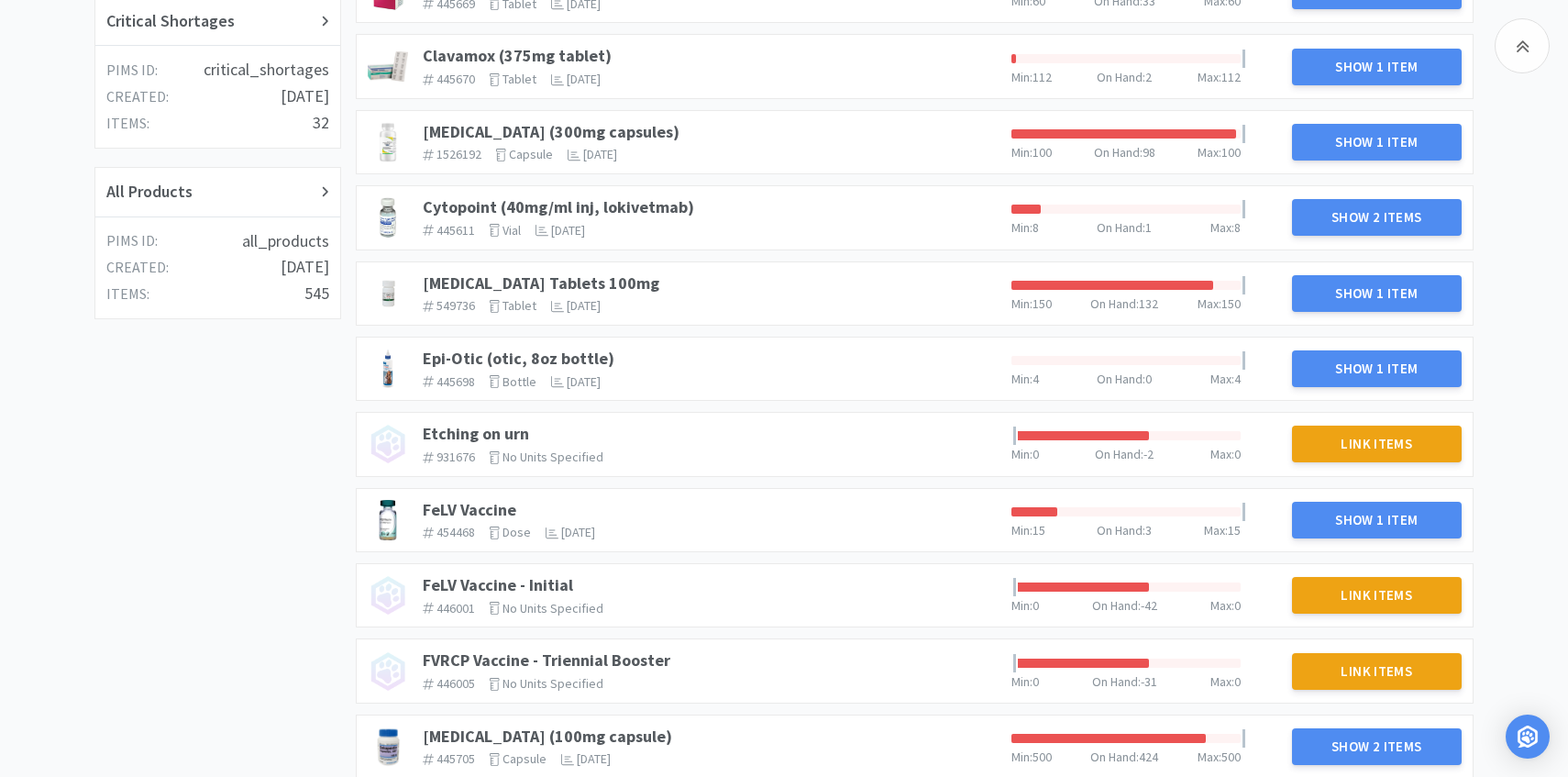
scroll to position [298, 0]
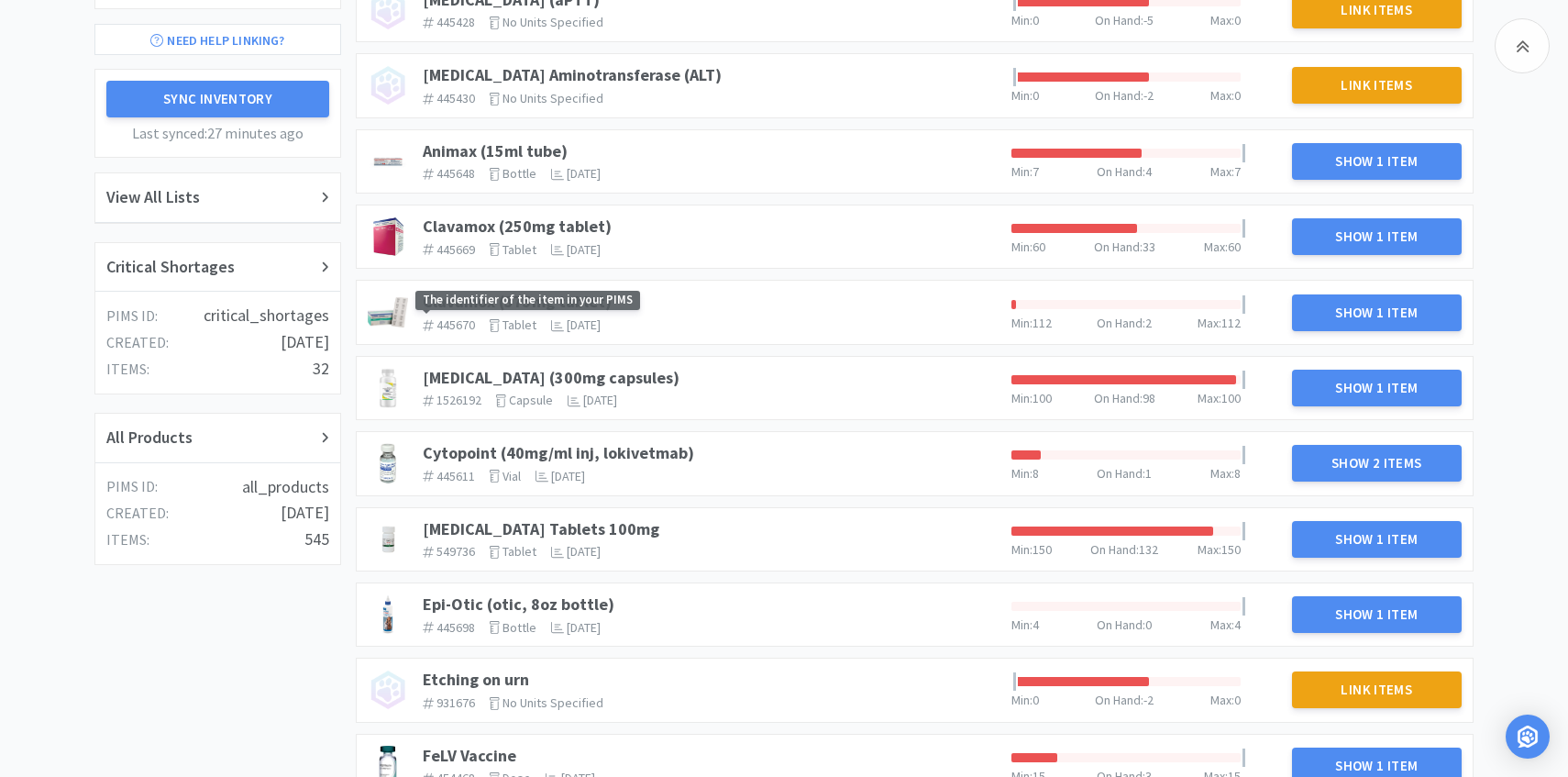
click at [542, 300] on span "The identifier of the item in your PIMS" at bounding box center [528, 300] width 225 height 19
click at [548, 283] on div "Clavamox (375mg tablet) 445670 The identifier of the item in your PIMS tablet T…" at bounding box center [914, 311] width 1116 height 62
click at [542, 293] on link "Clavamox (375mg tablet)" at bounding box center [517, 301] width 189 height 21
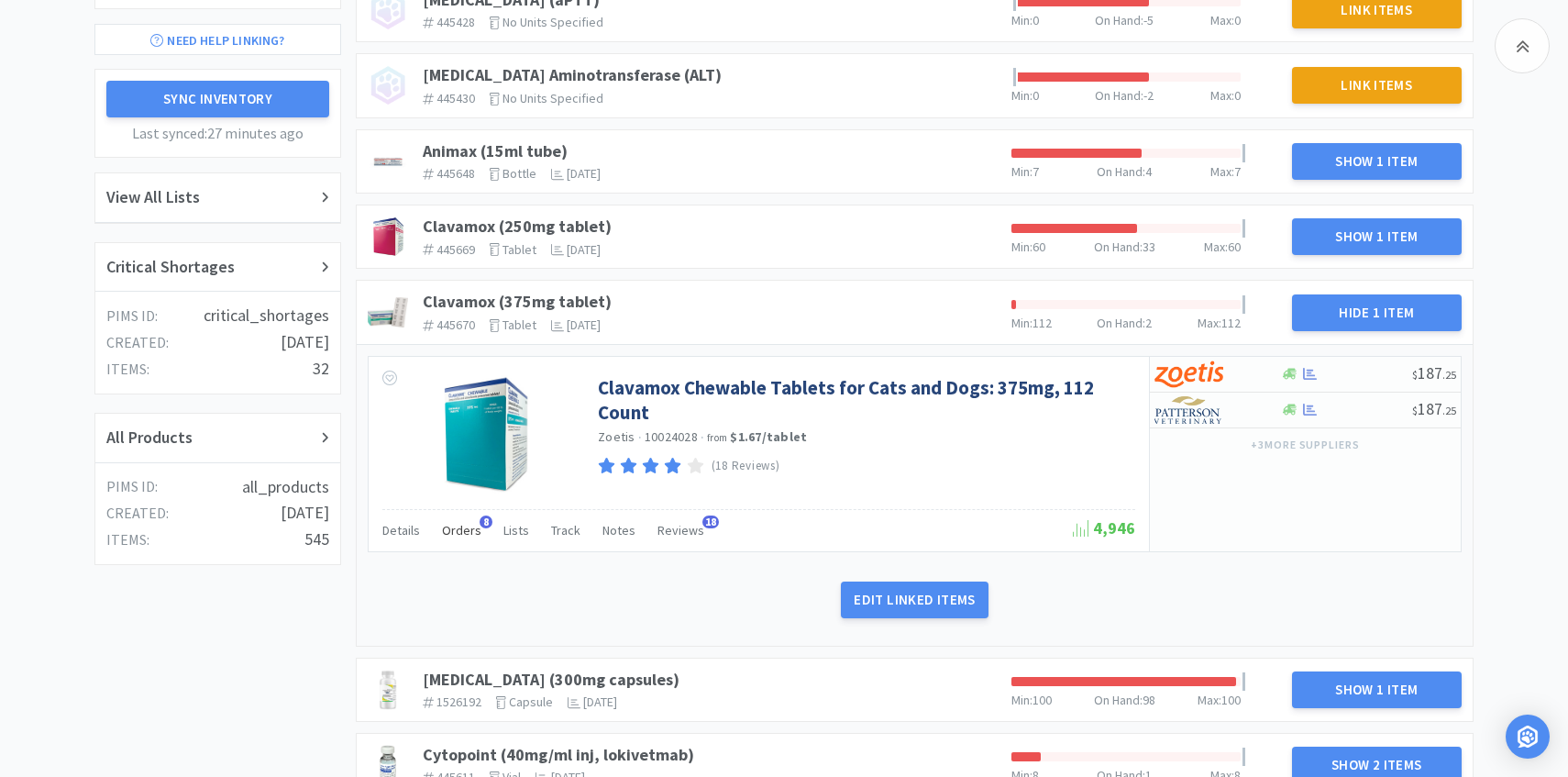
click at [459, 543] on div "Orders 8" at bounding box center [461, 533] width 39 height 35
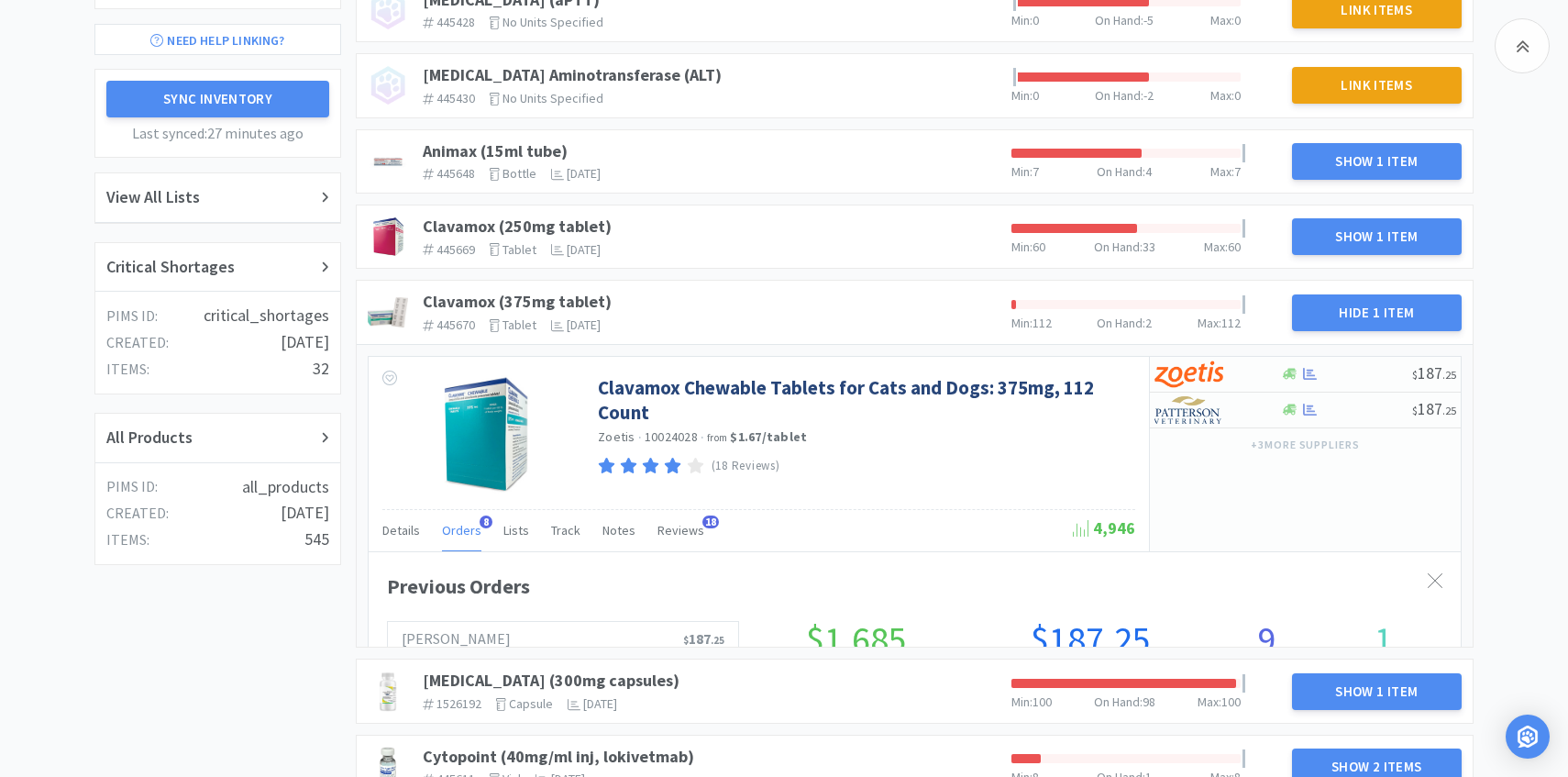
scroll to position [502, 1093]
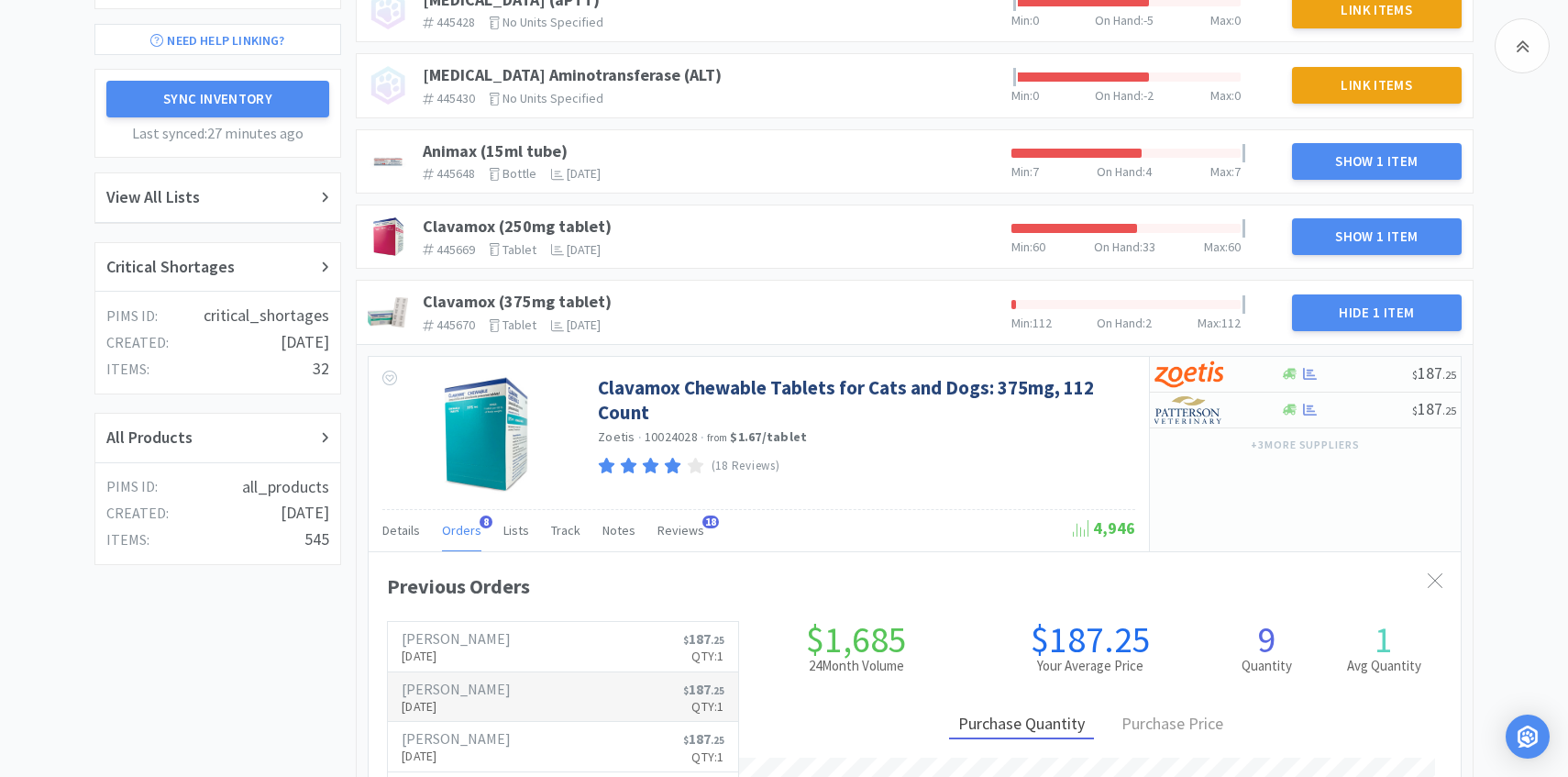
click at [446, 700] on p "Sep 10th, 2025" at bounding box center [457, 706] width 110 height 20
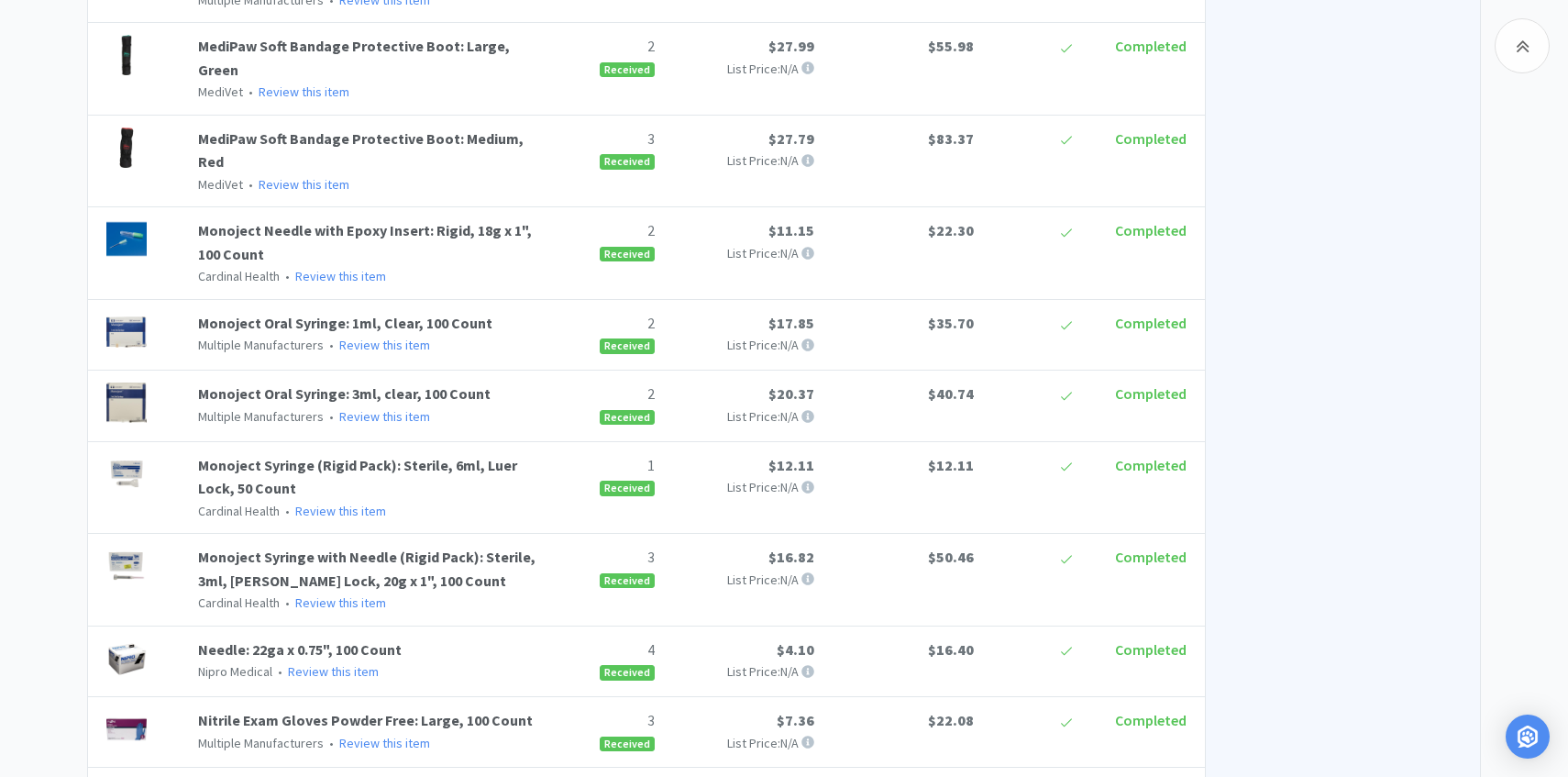
scroll to position [298, 0]
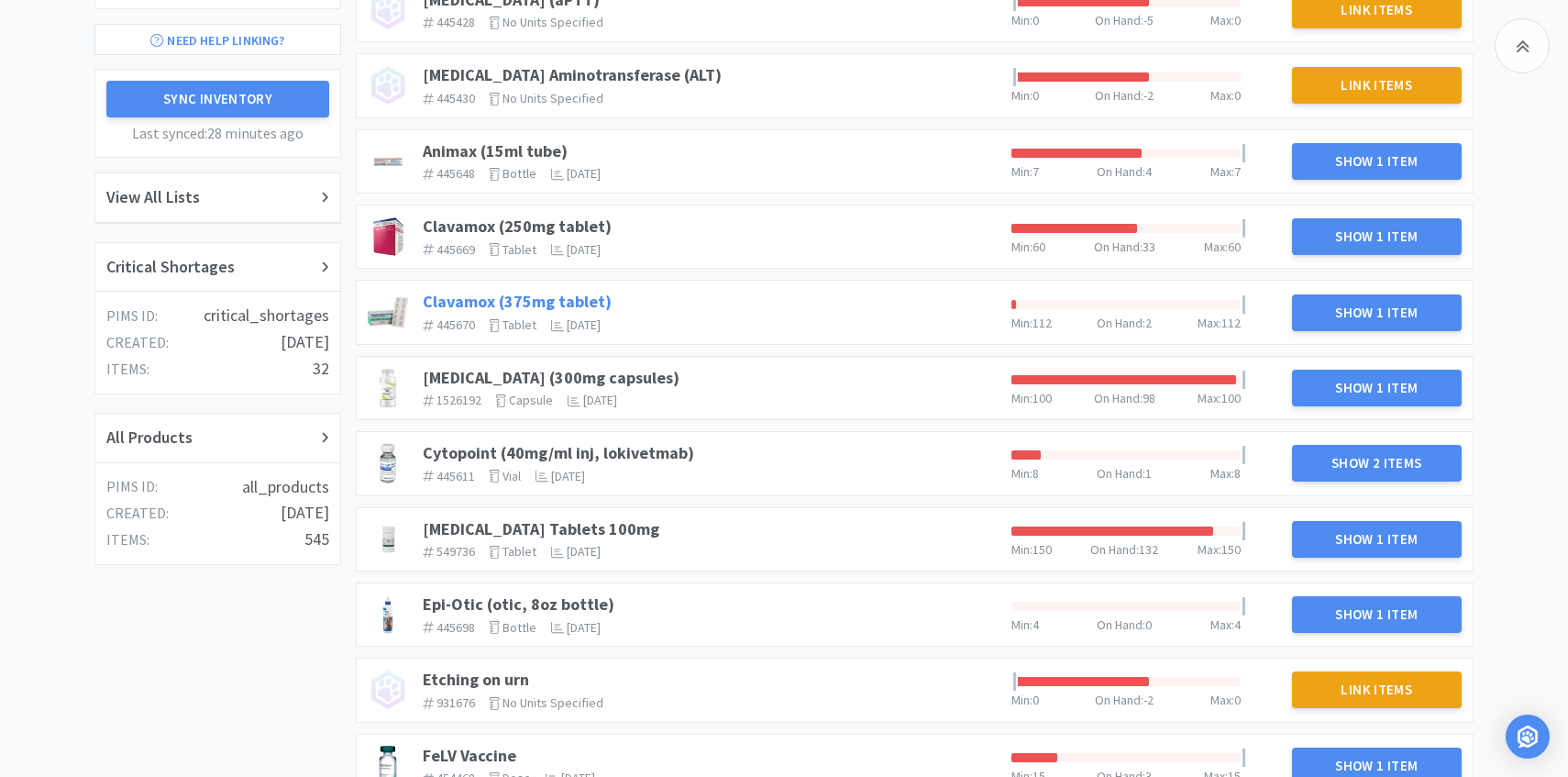
click at [536, 298] on link "Clavamox (375mg tablet)" at bounding box center [517, 301] width 189 height 21
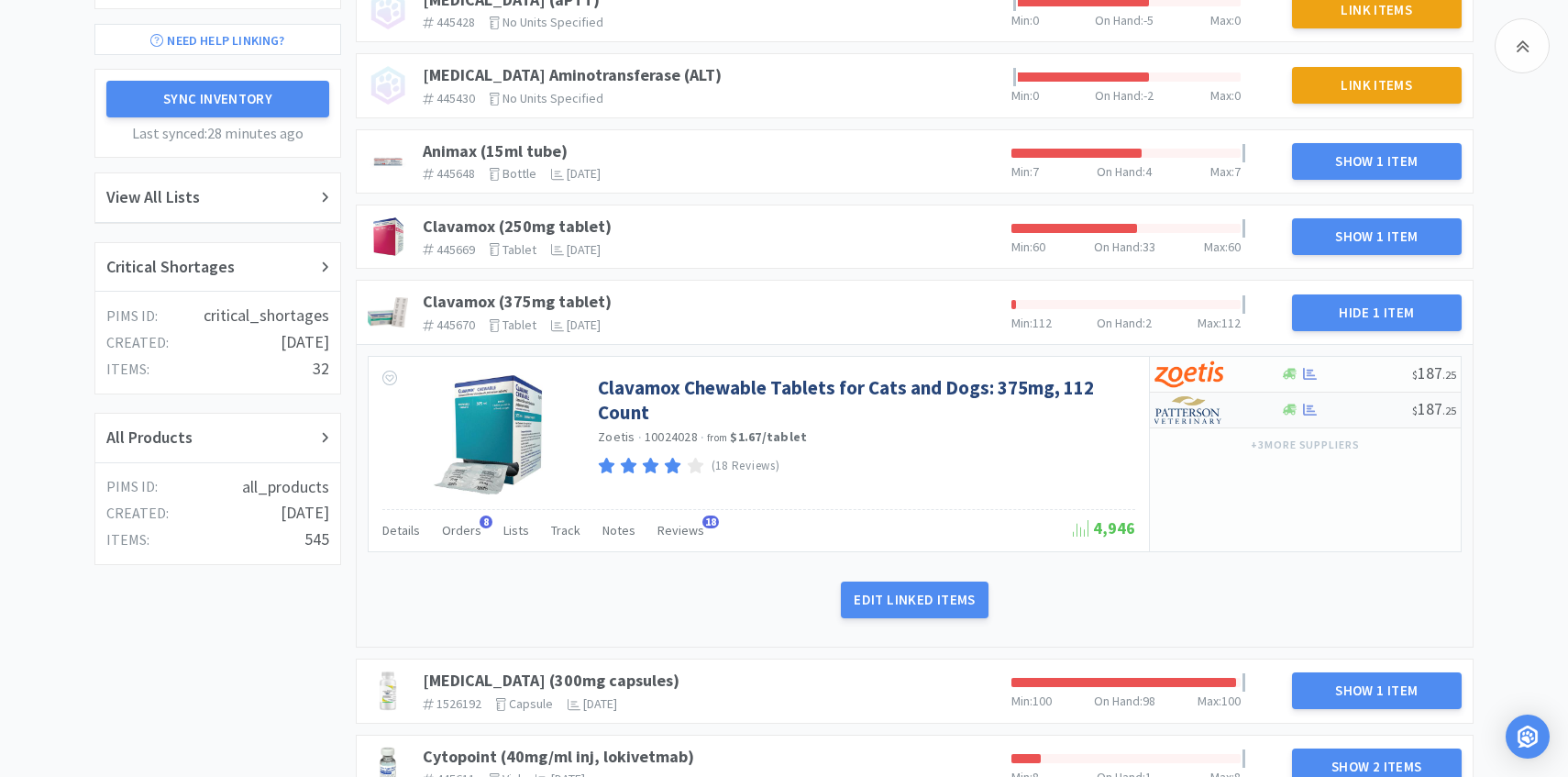
click at [1208, 410] on img at bounding box center [1189, 410] width 69 height 28
select select "1"
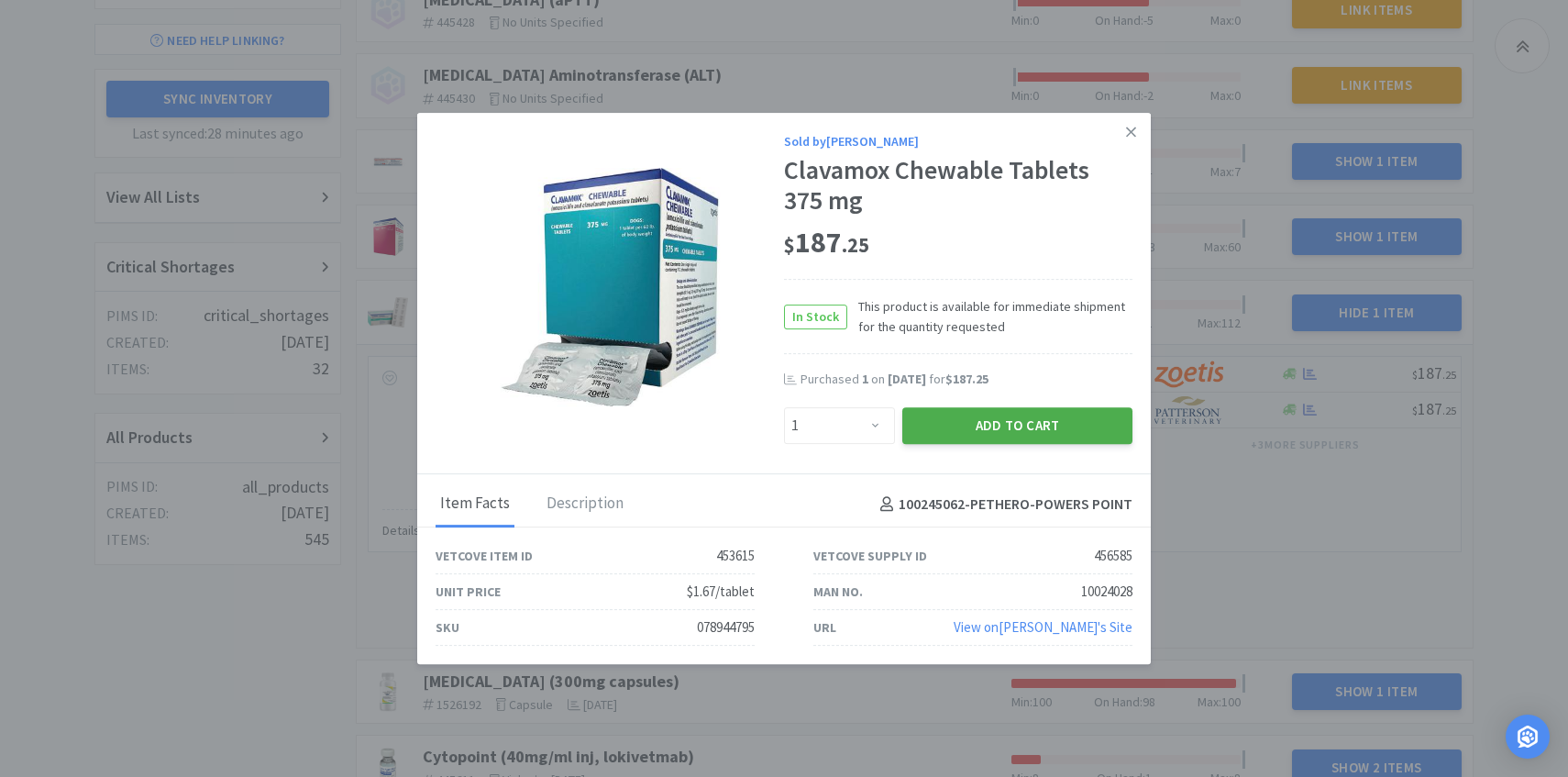
click at [1069, 426] on button "Add to Cart" at bounding box center [1017, 426] width 230 height 37
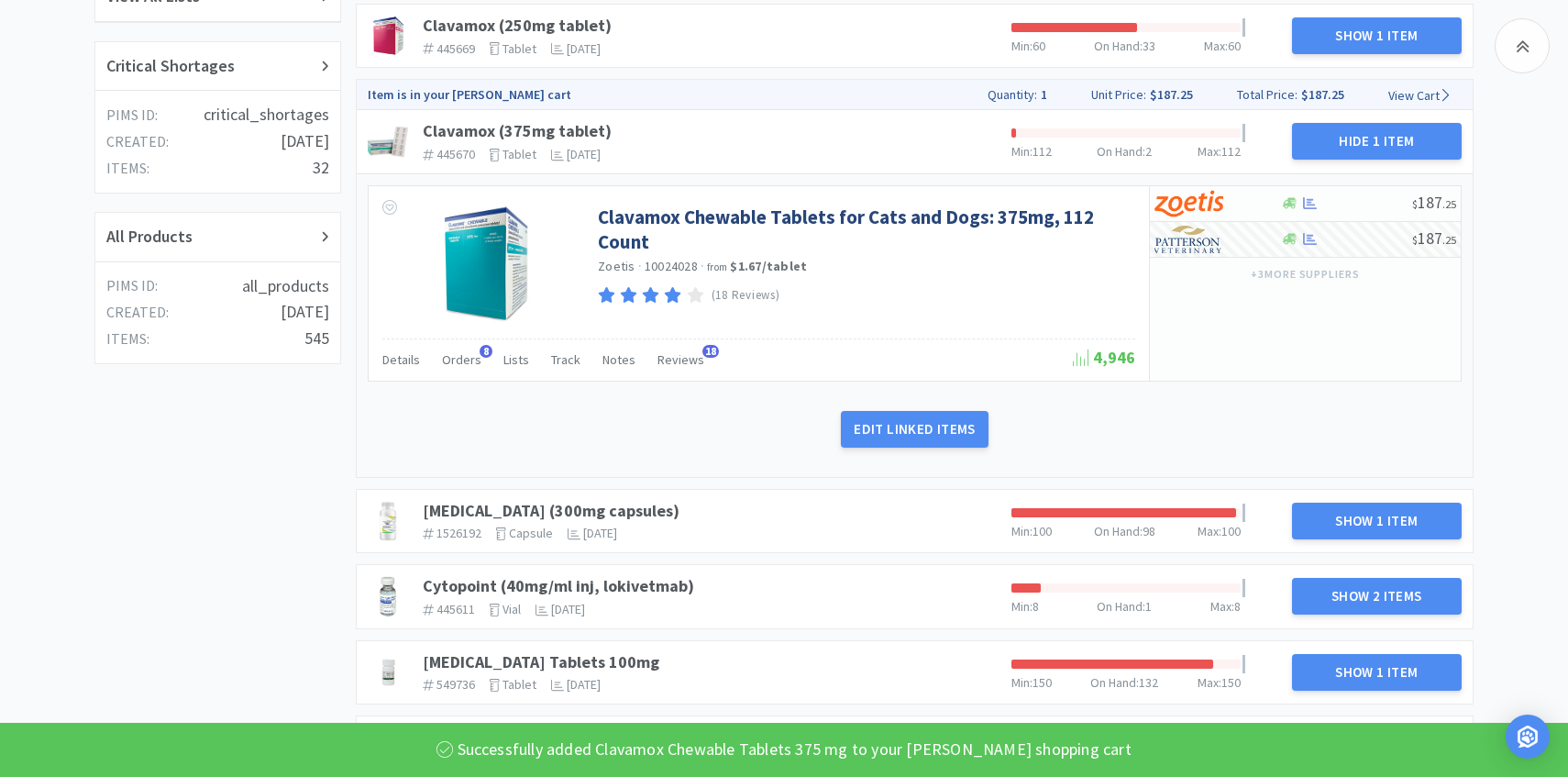
scroll to position [563, 0]
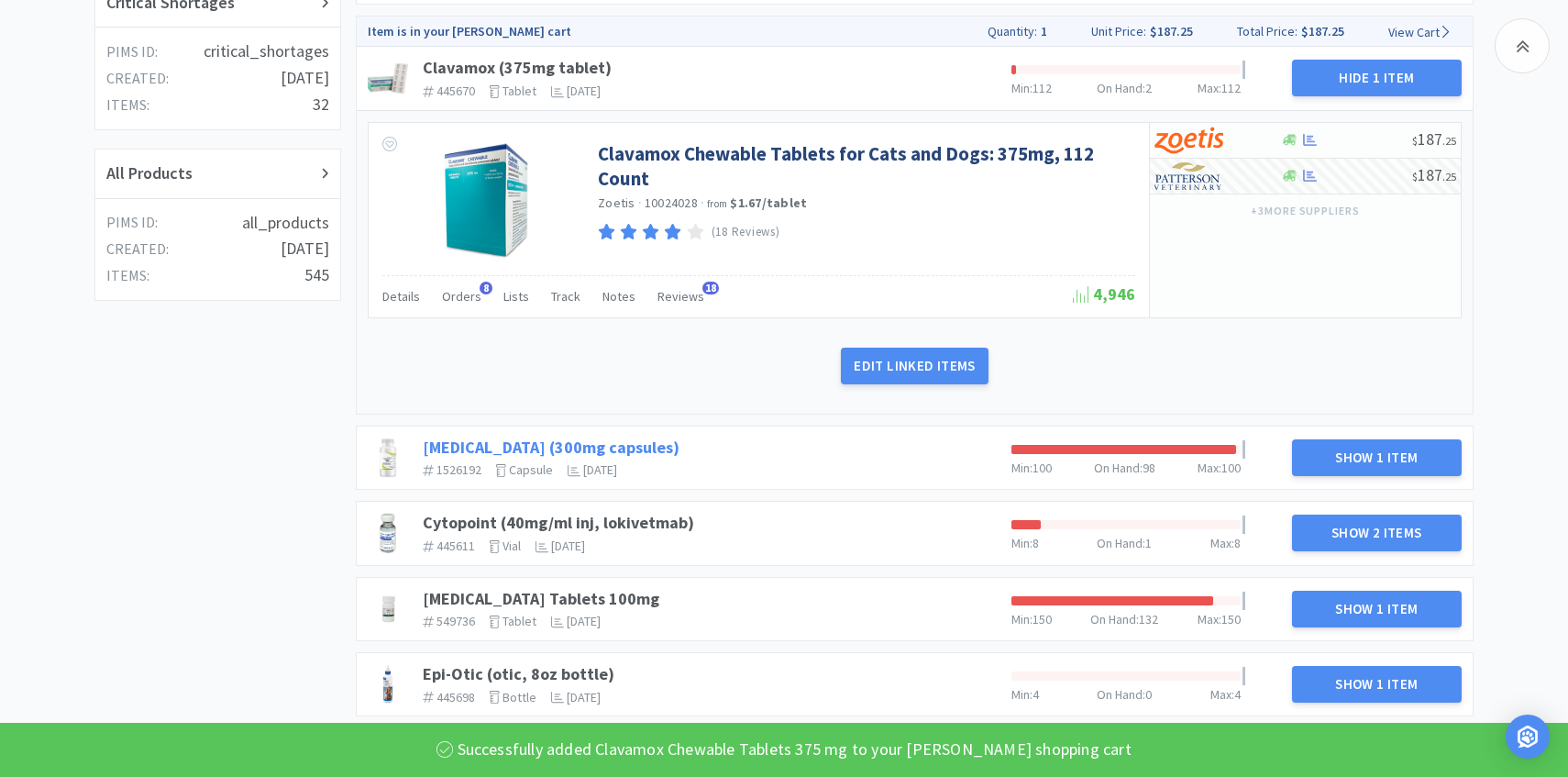
click at [629, 439] on link "Clindamycin (300mg capsules)" at bounding box center [551, 447] width 257 height 21
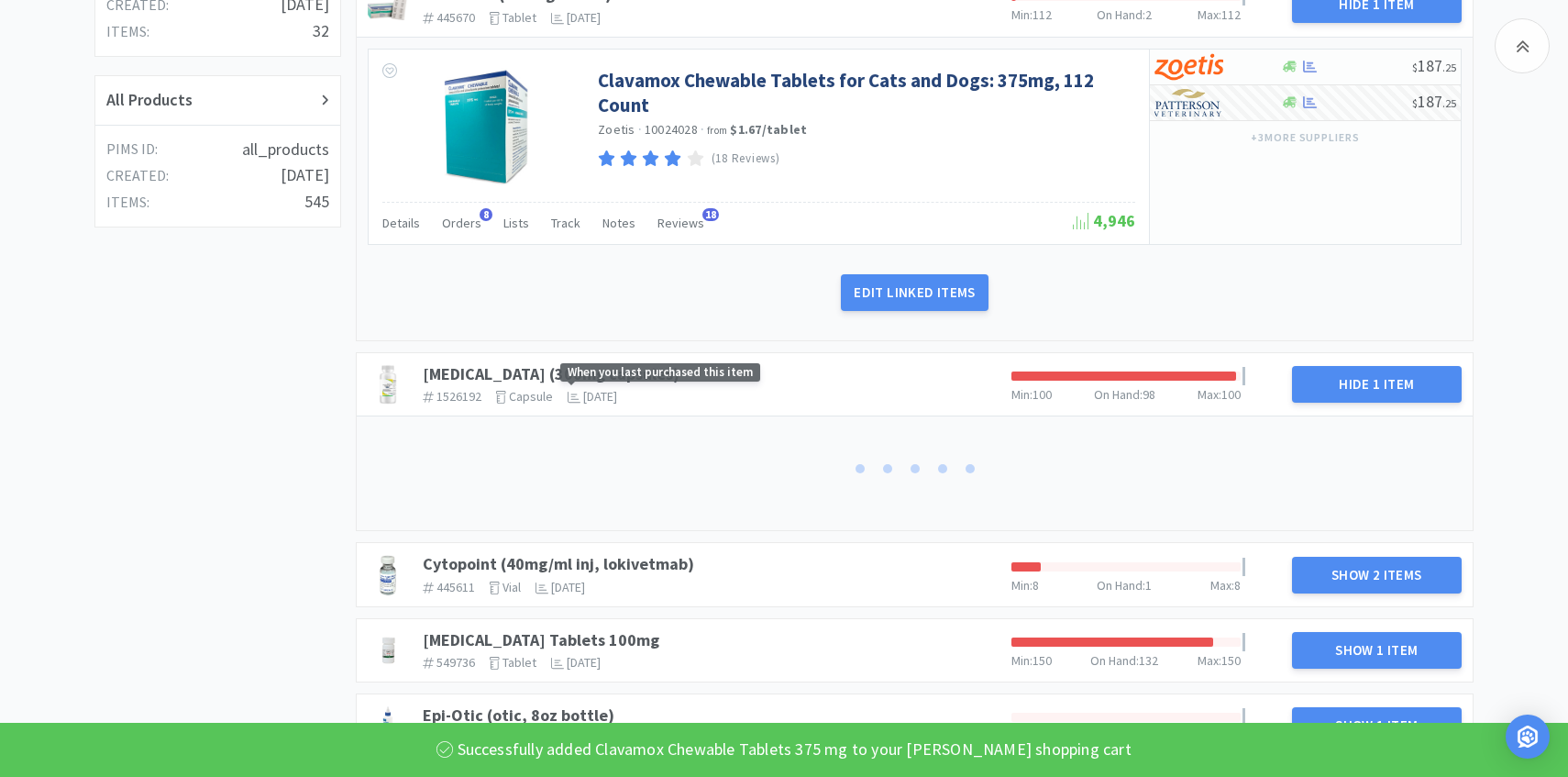
scroll to position [690, 0]
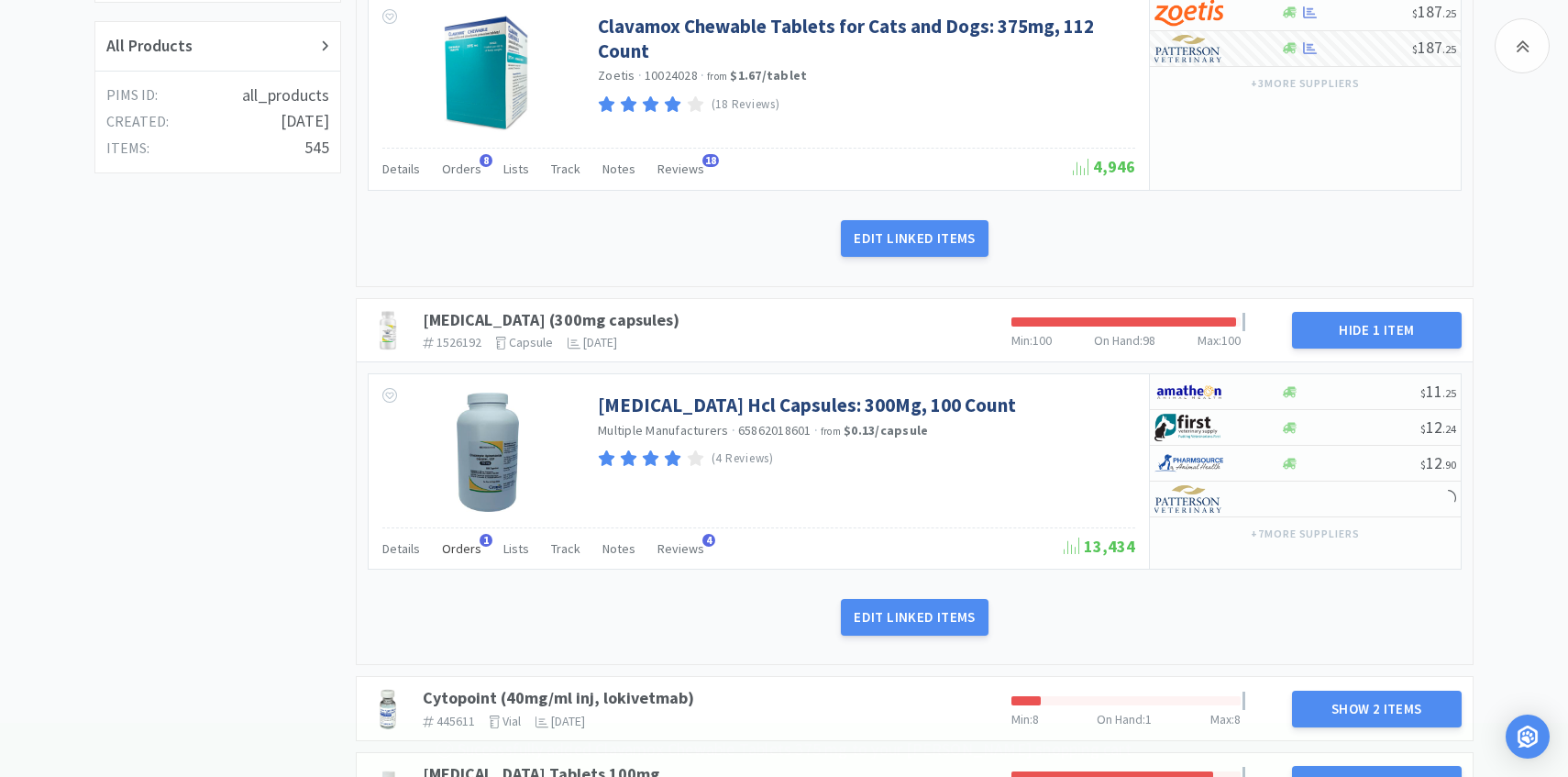
click at [470, 548] on span "Orders" at bounding box center [461, 549] width 39 height 17
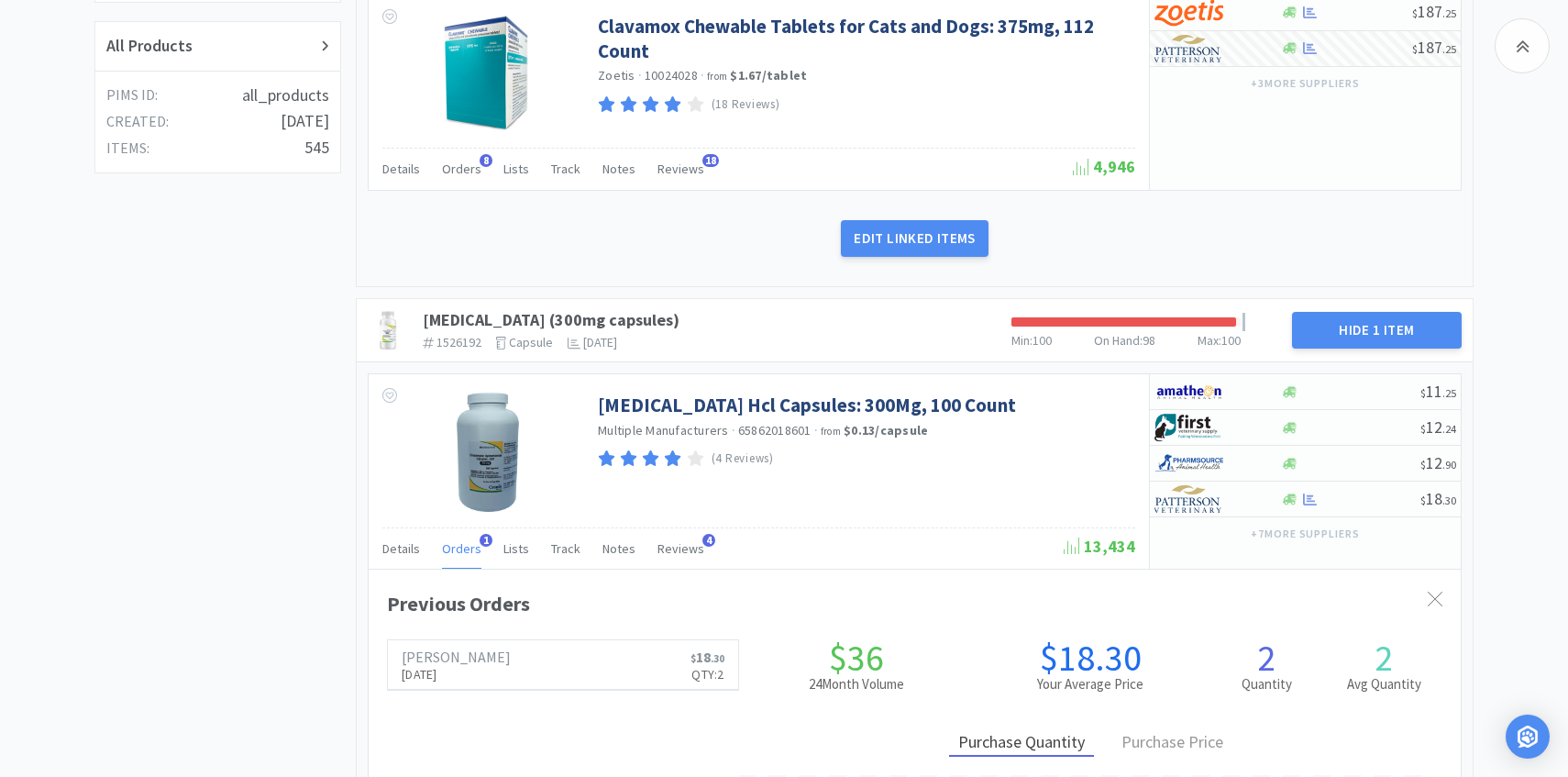
scroll to position [0, 0]
click at [470, 548] on span "Orders" at bounding box center [461, 549] width 39 height 17
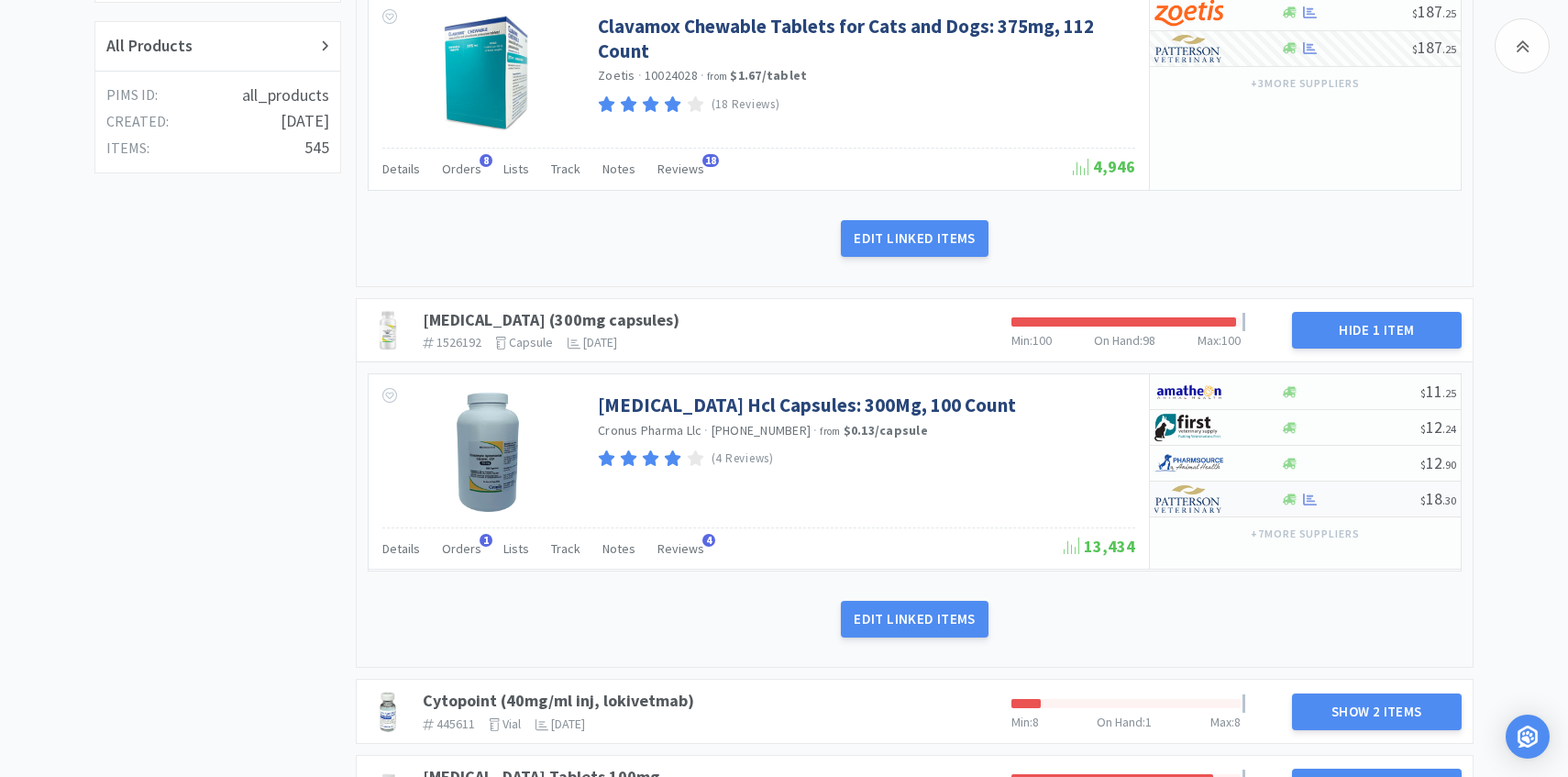
click at [1235, 501] on div at bounding box center [1205, 499] width 101 height 32
select select "1"
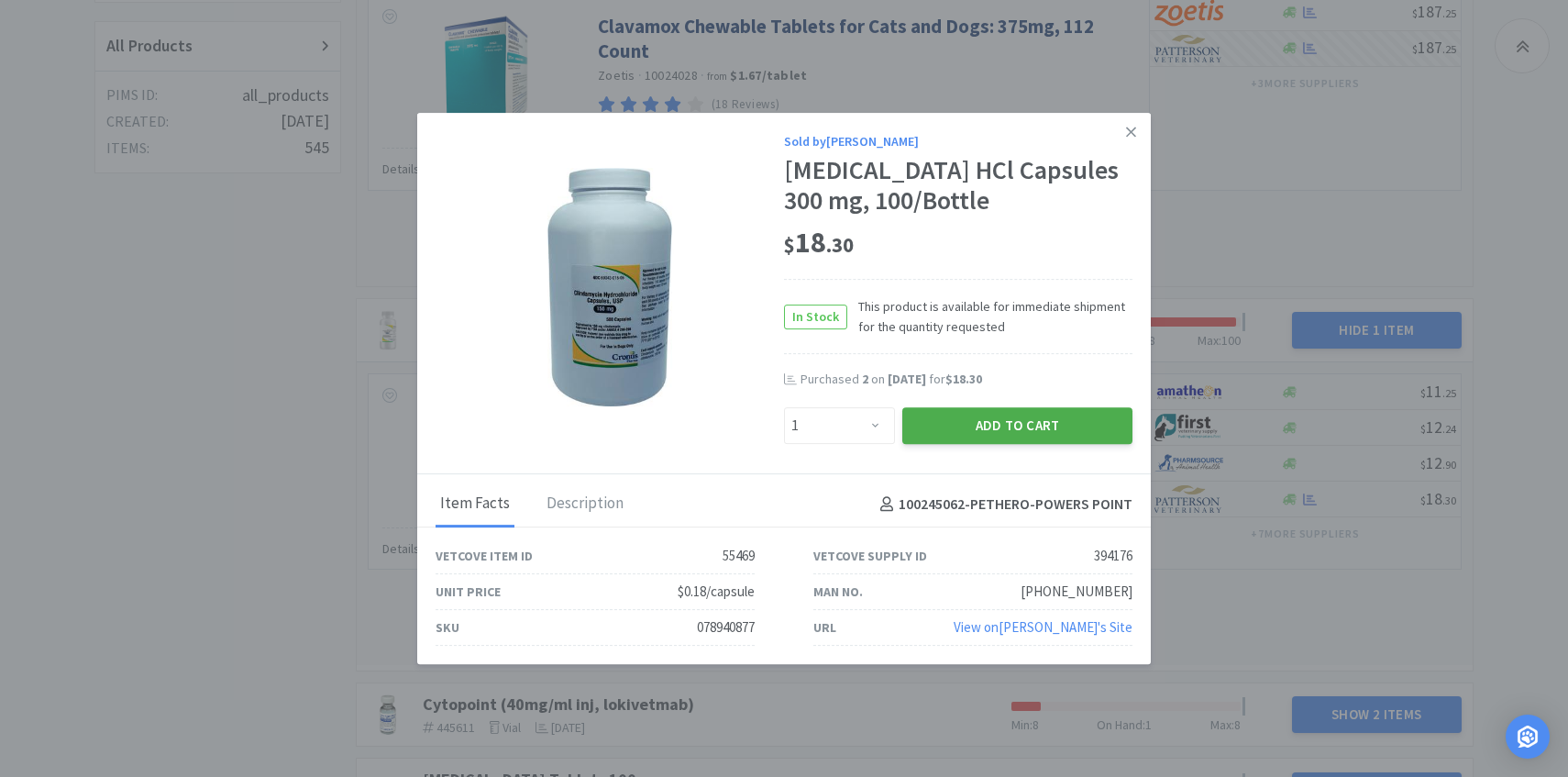
click at [972, 421] on button "Add to Cart" at bounding box center [1017, 426] width 230 height 37
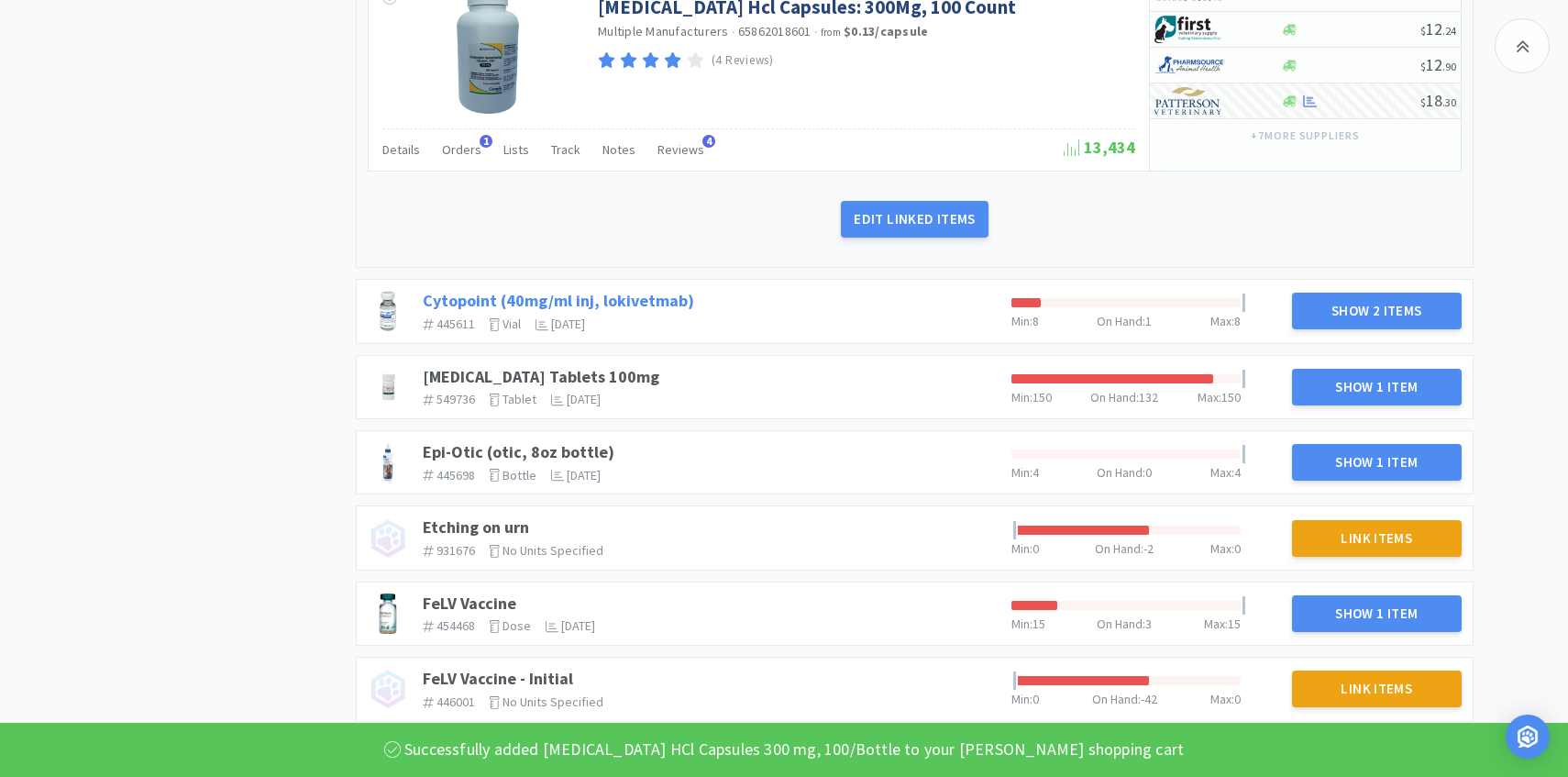
click at [670, 301] on link "Cytopoint (40mg/ml inj, lokivetmab)" at bounding box center [558, 300] width 271 height 21
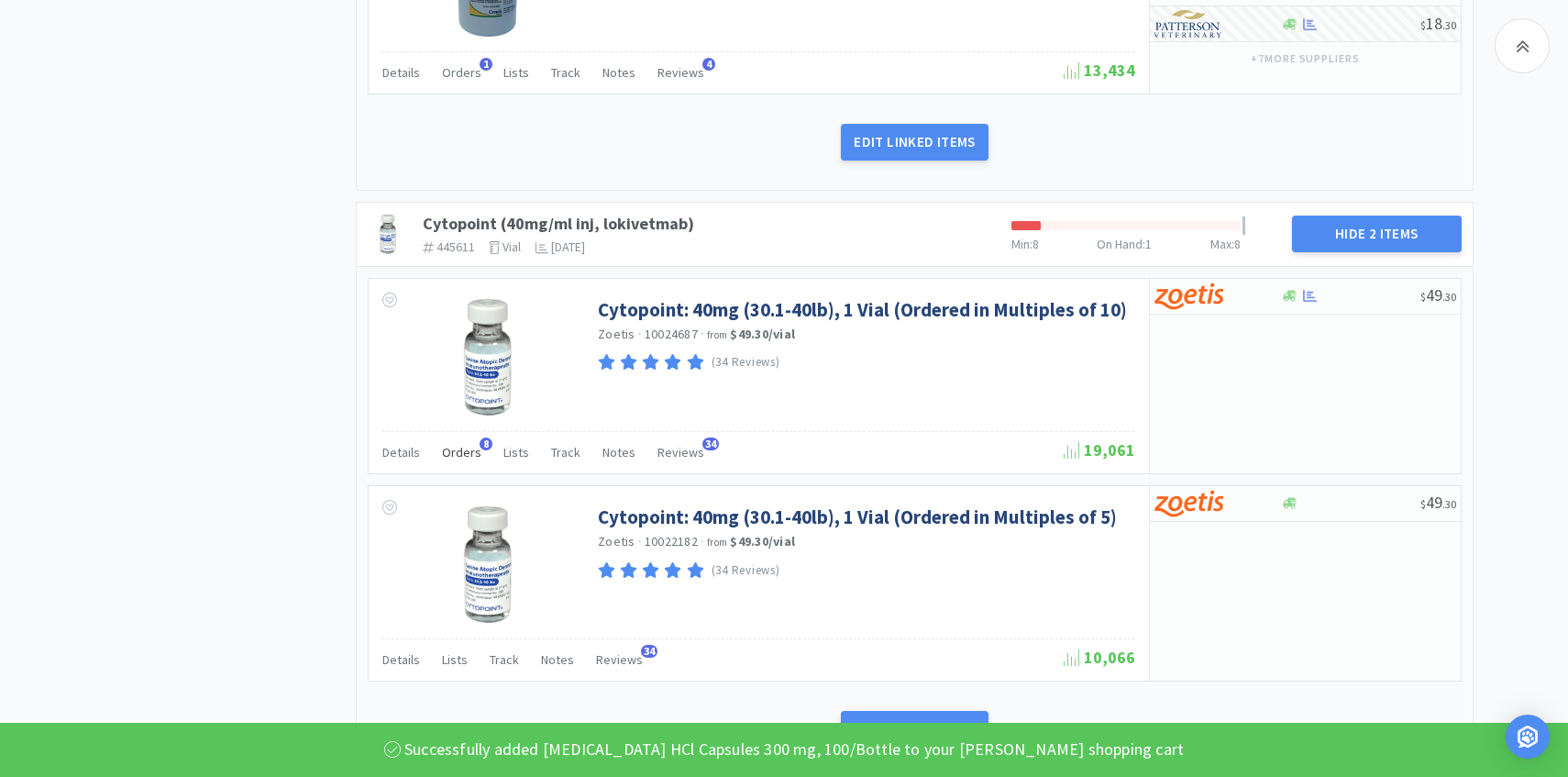
click at [469, 440] on div "Orders 8" at bounding box center [461, 455] width 39 height 35
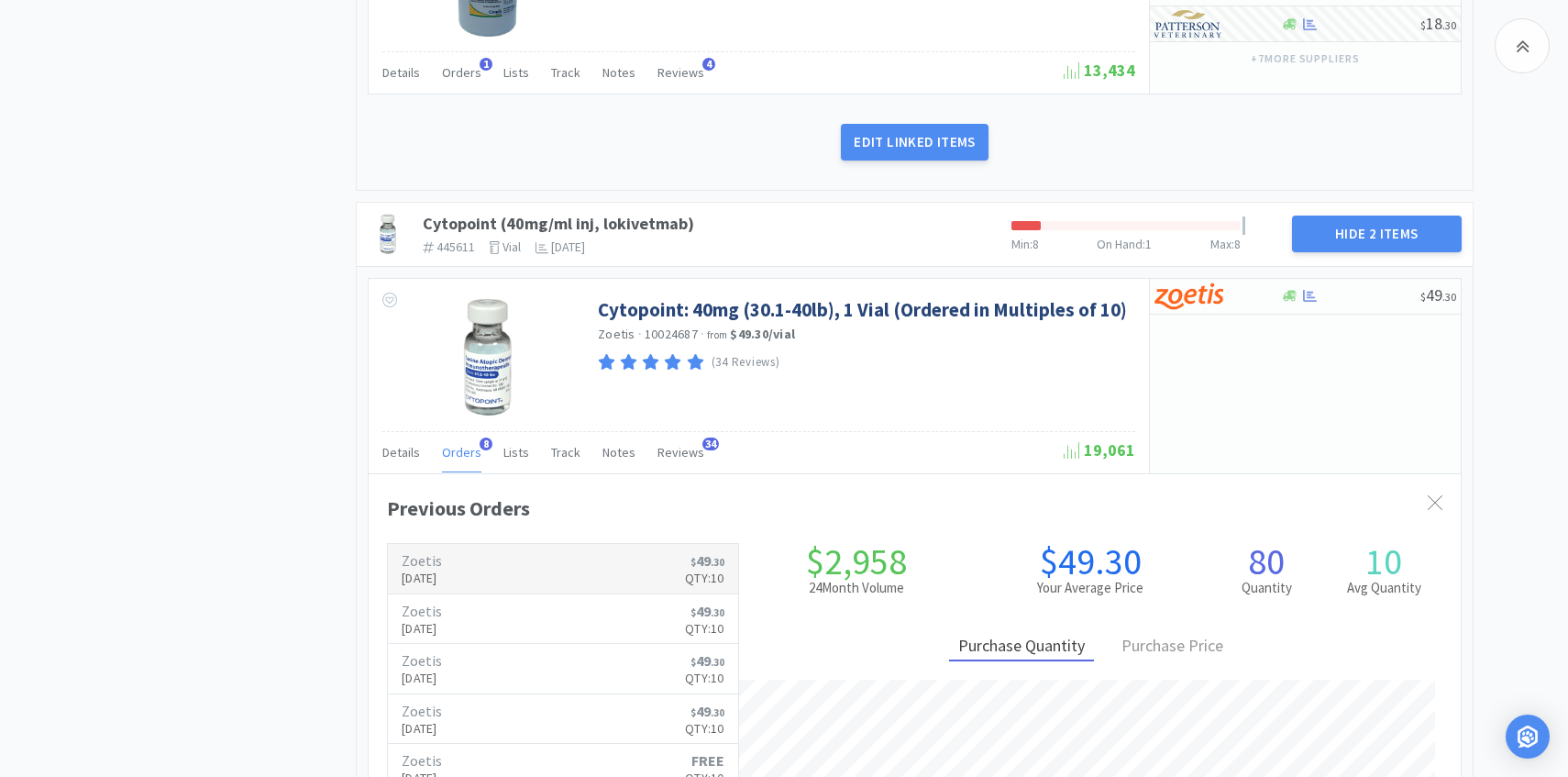
click at [442, 553] on h6 "Zoetis" at bounding box center [421, 561] width 40 height 15
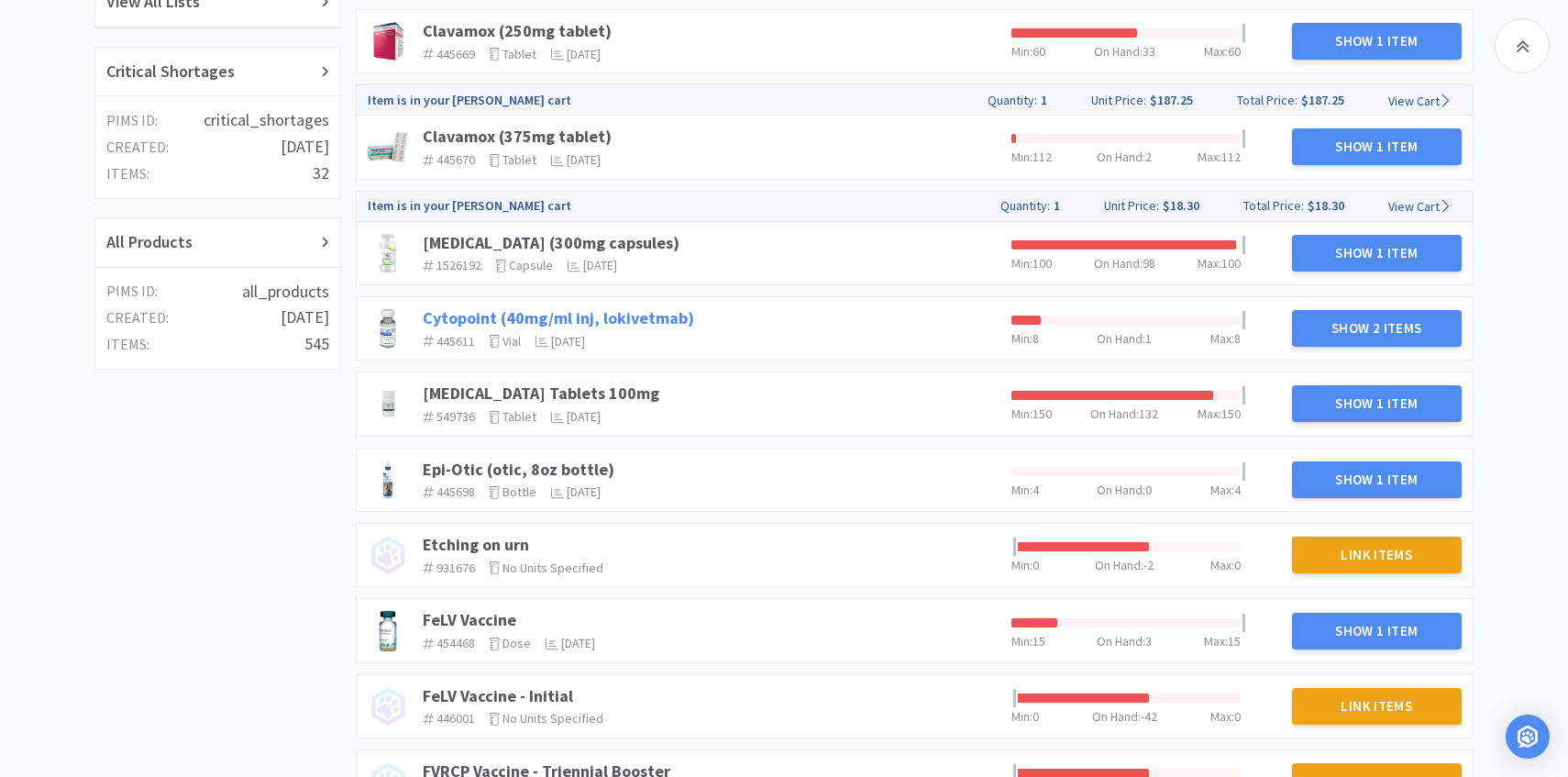
click at [635, 313] on link "Cytopoint (40mg/ml inj, lokivetmab)" at bounding box center [558, 317] width 271 height 21
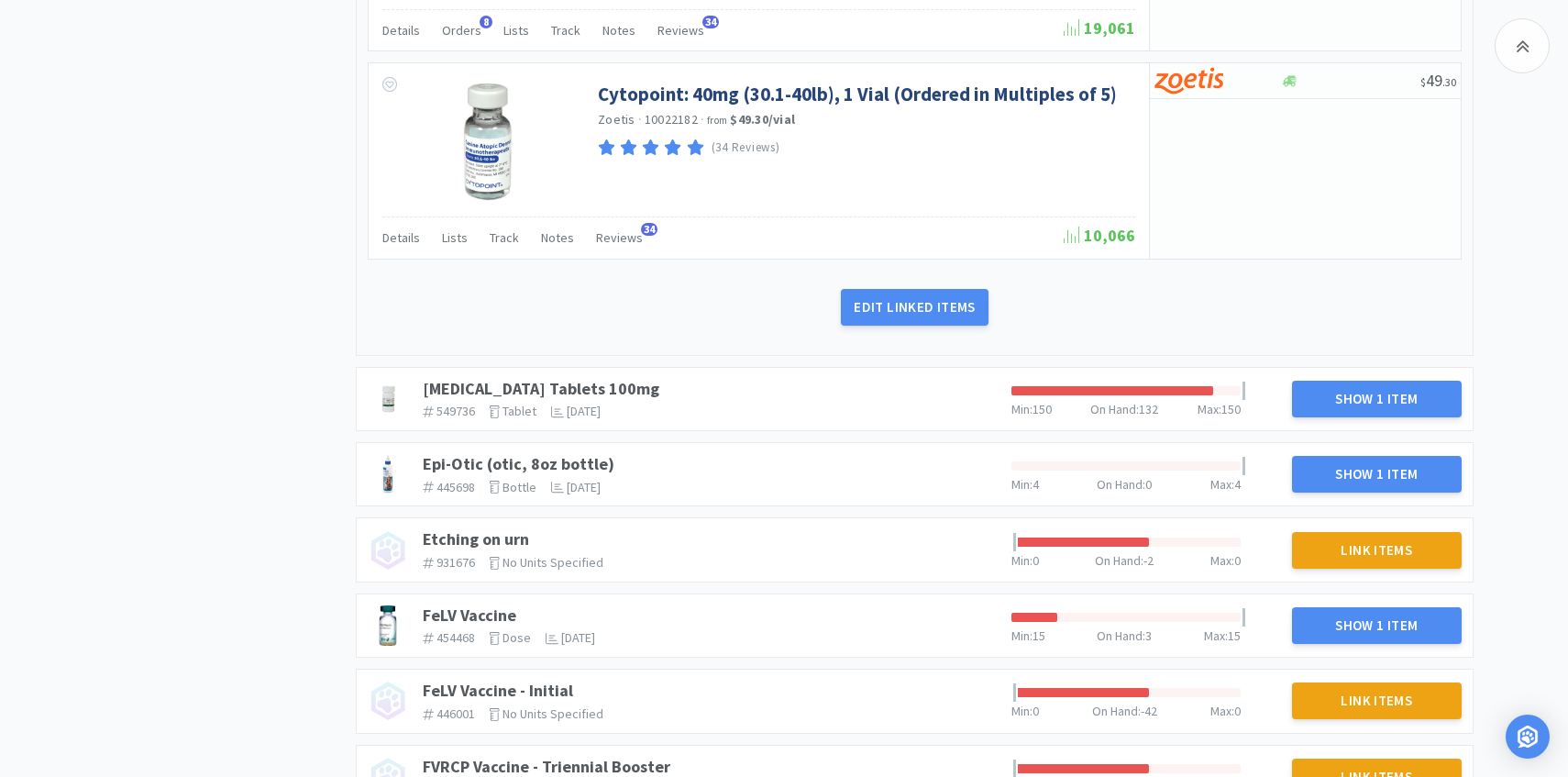
click at [623, 375] on div "Doxycycline Hyclate Tablets 100mg 549736 The identifier of the item in your PIM…" at bounding box center [710, 398] width 589 height 55
click at [623, 382] on link "[MEDICAL_DATA] Tablets 100mg" at bounding box center [540, 388] width 237 height 21
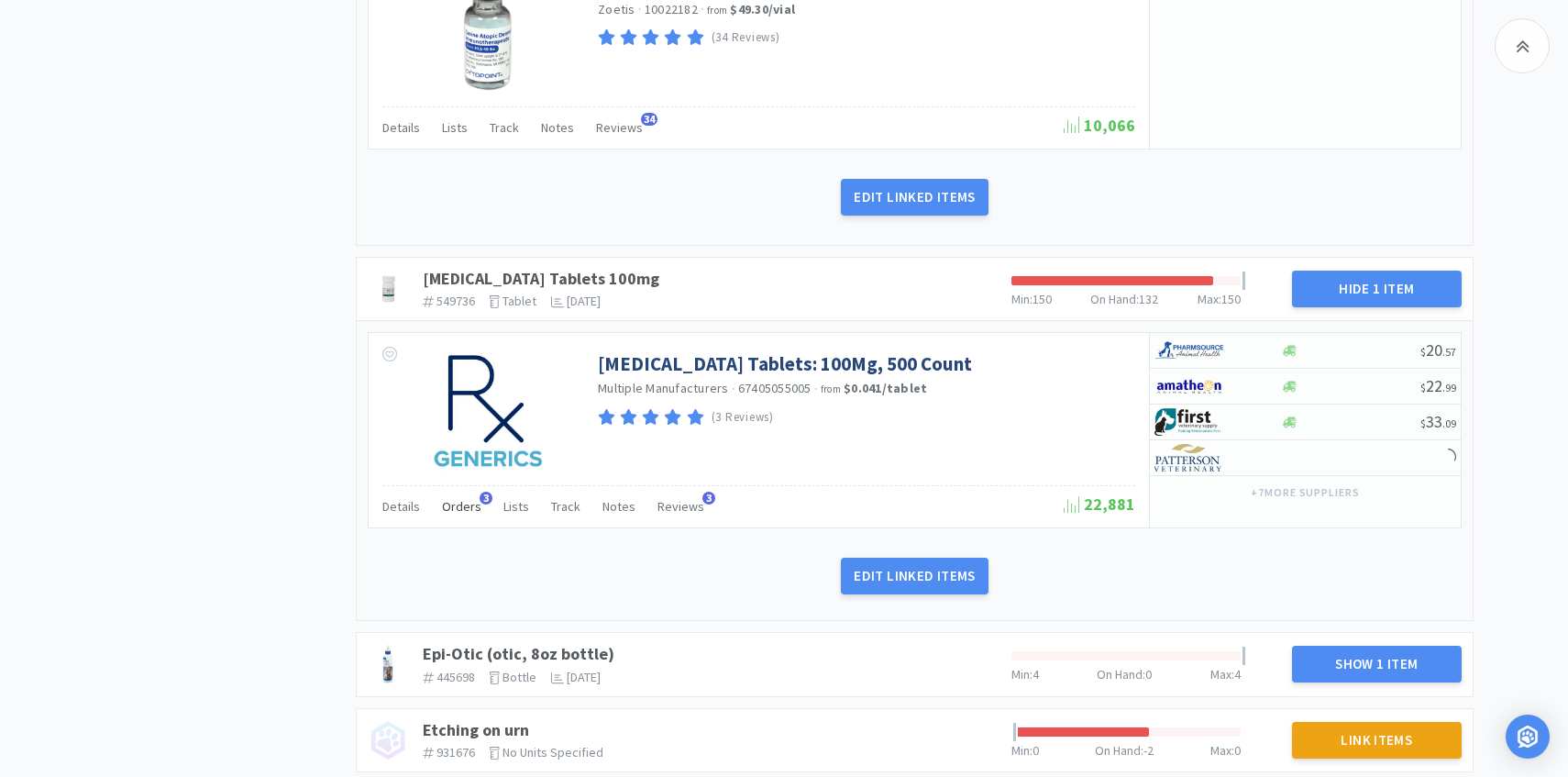
click at [467, 506] on span "Orders" at bounding box center [461, 506] width 39 height 17
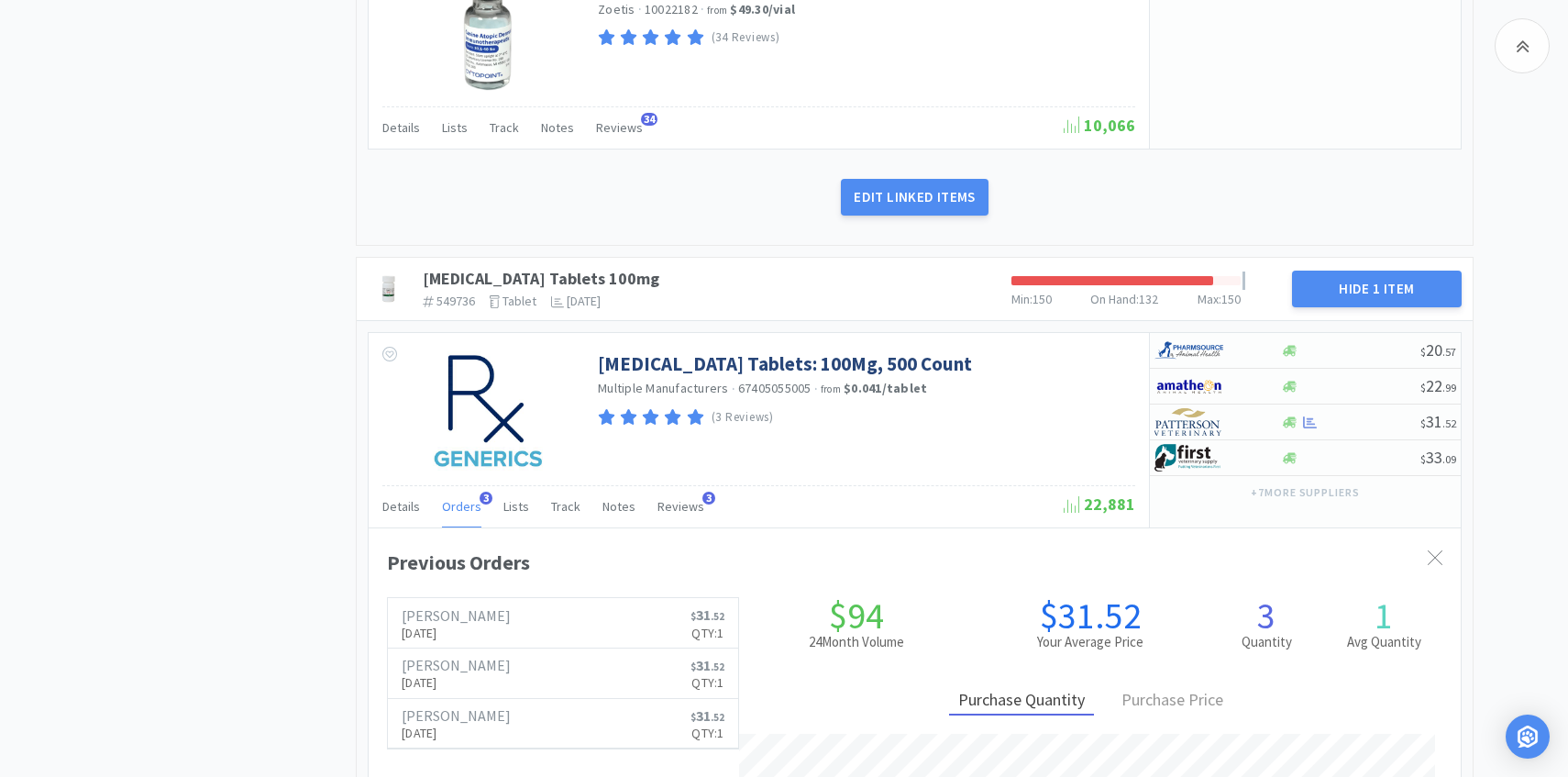
click at [466, 505] on span "Orders" at bounding box center [461, 506] width 39 height 17
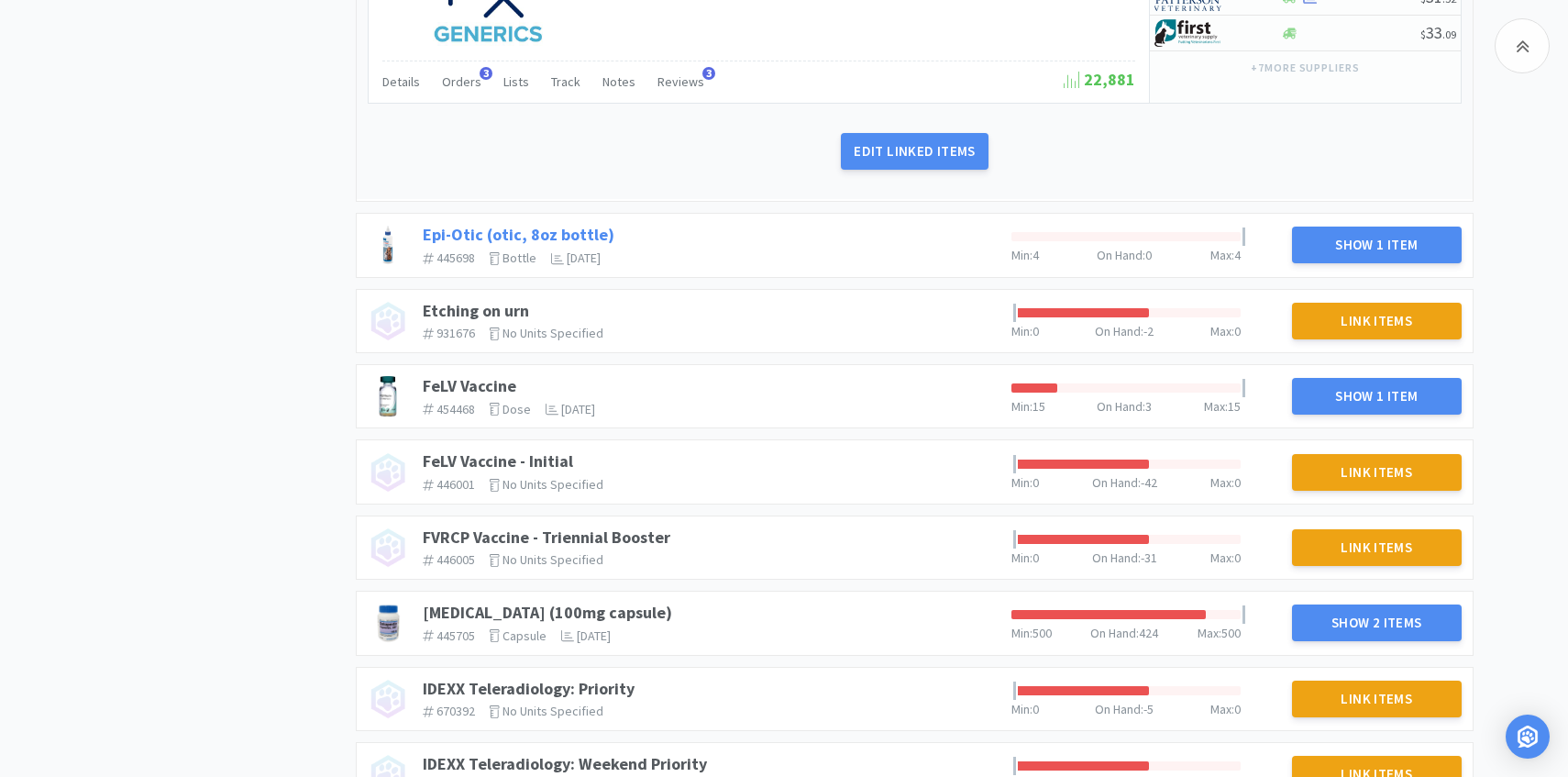
click at [585, 230] on link "Epi-Otic (otic, 8oz bottle)" at bounding box center [518, 234] width 191 height 21
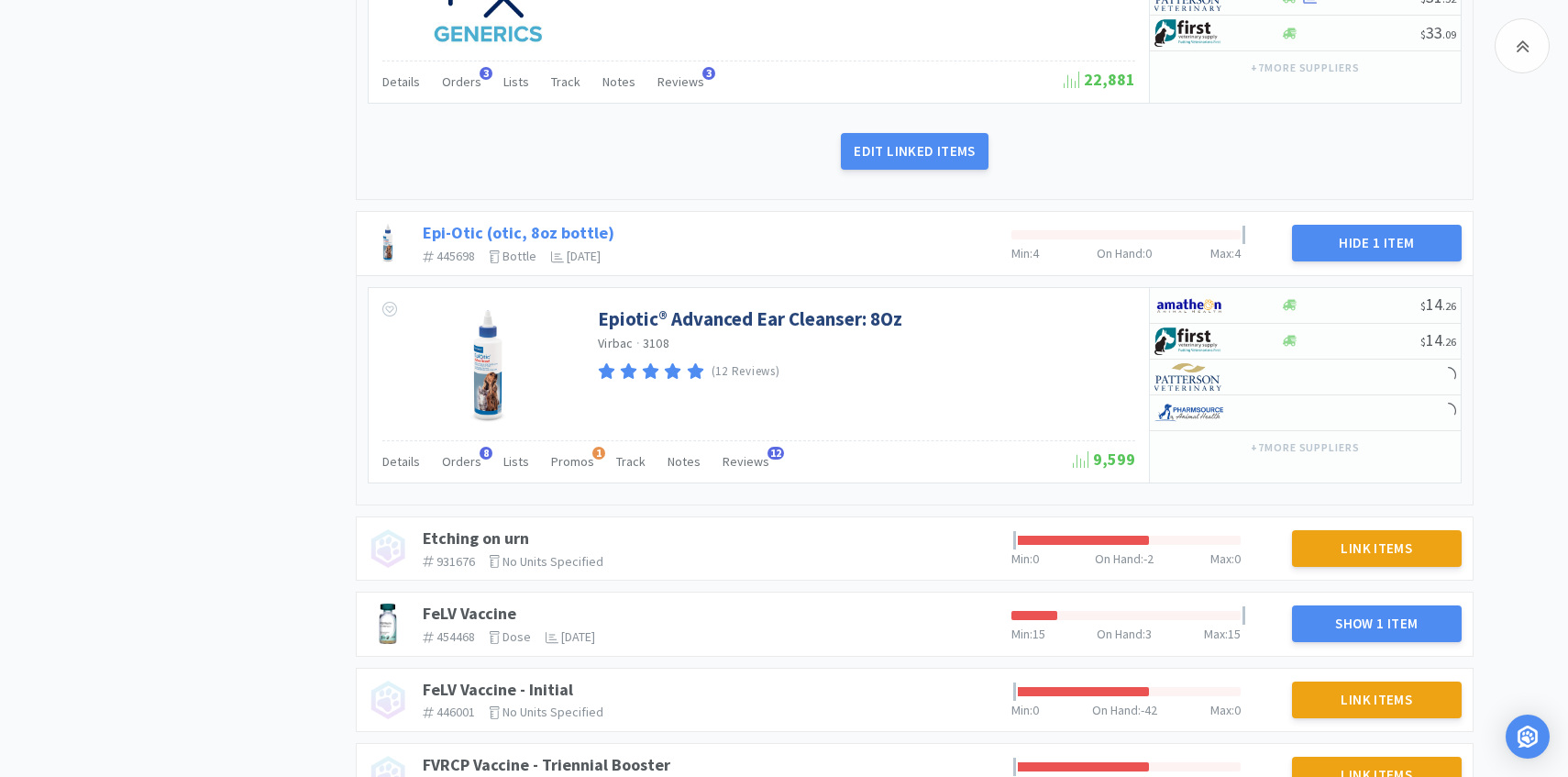
click at [581, 225] on link "Epi-Otic (otic, 8oz bottle)" at bounding box center [518, 232] width 191 height 21
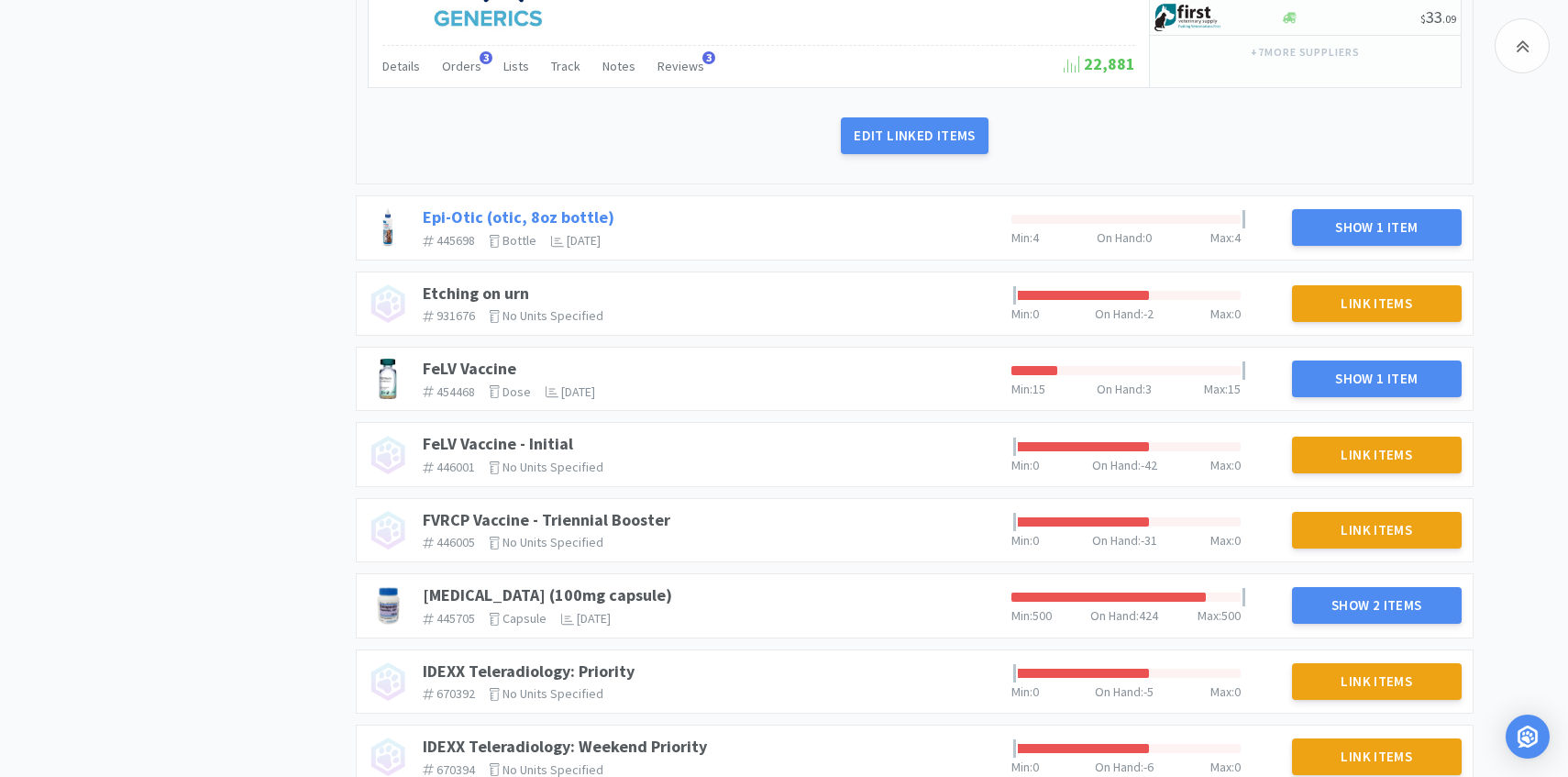
click at [537, 207] on link "Epi-Otic (otic, 8oz bottle)" at bounding box center [518, 216] width 191 height 21
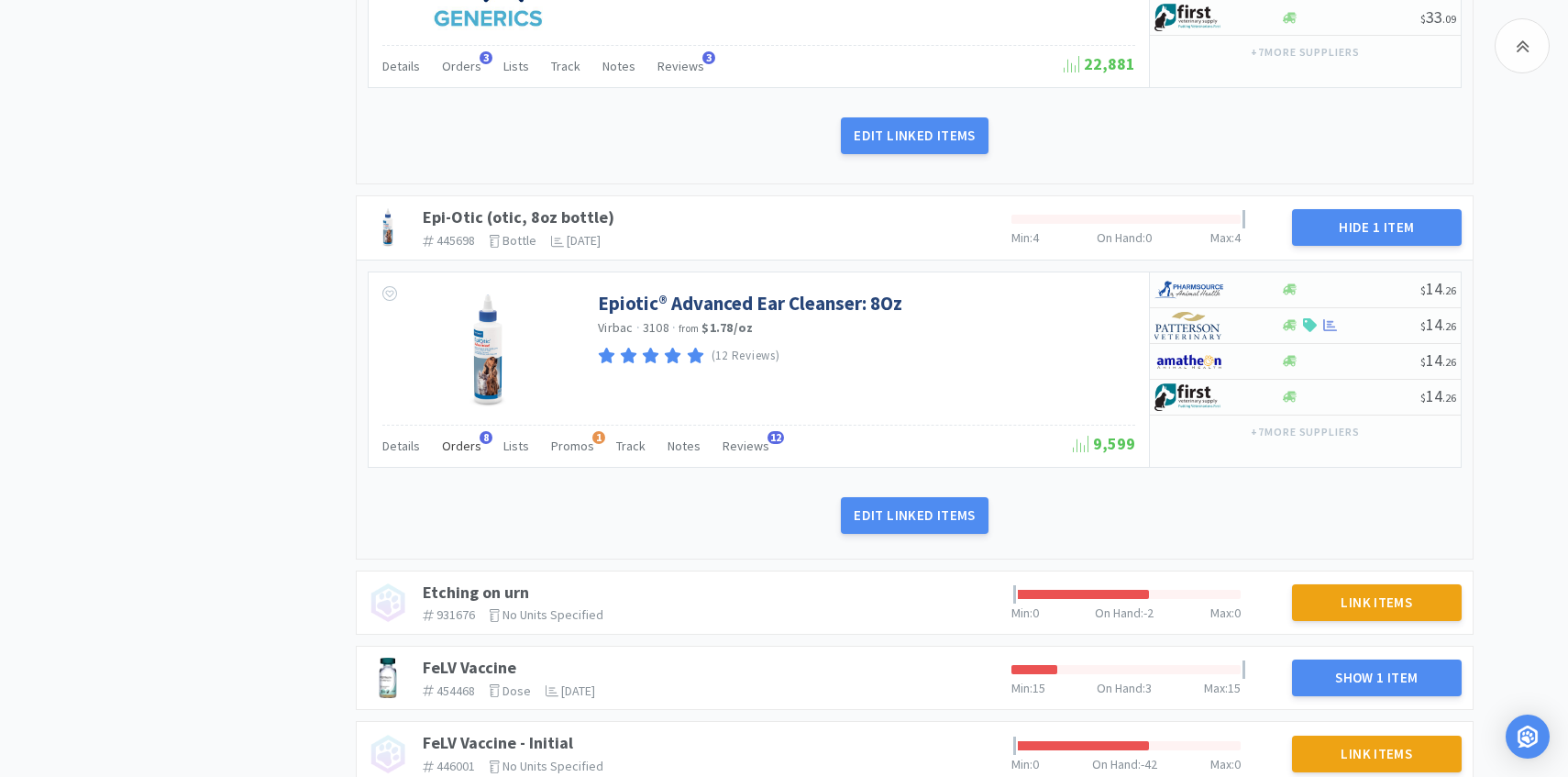
click at [463, 437] on span "Orders" at bounding box center [461, 446] width 39 height 17
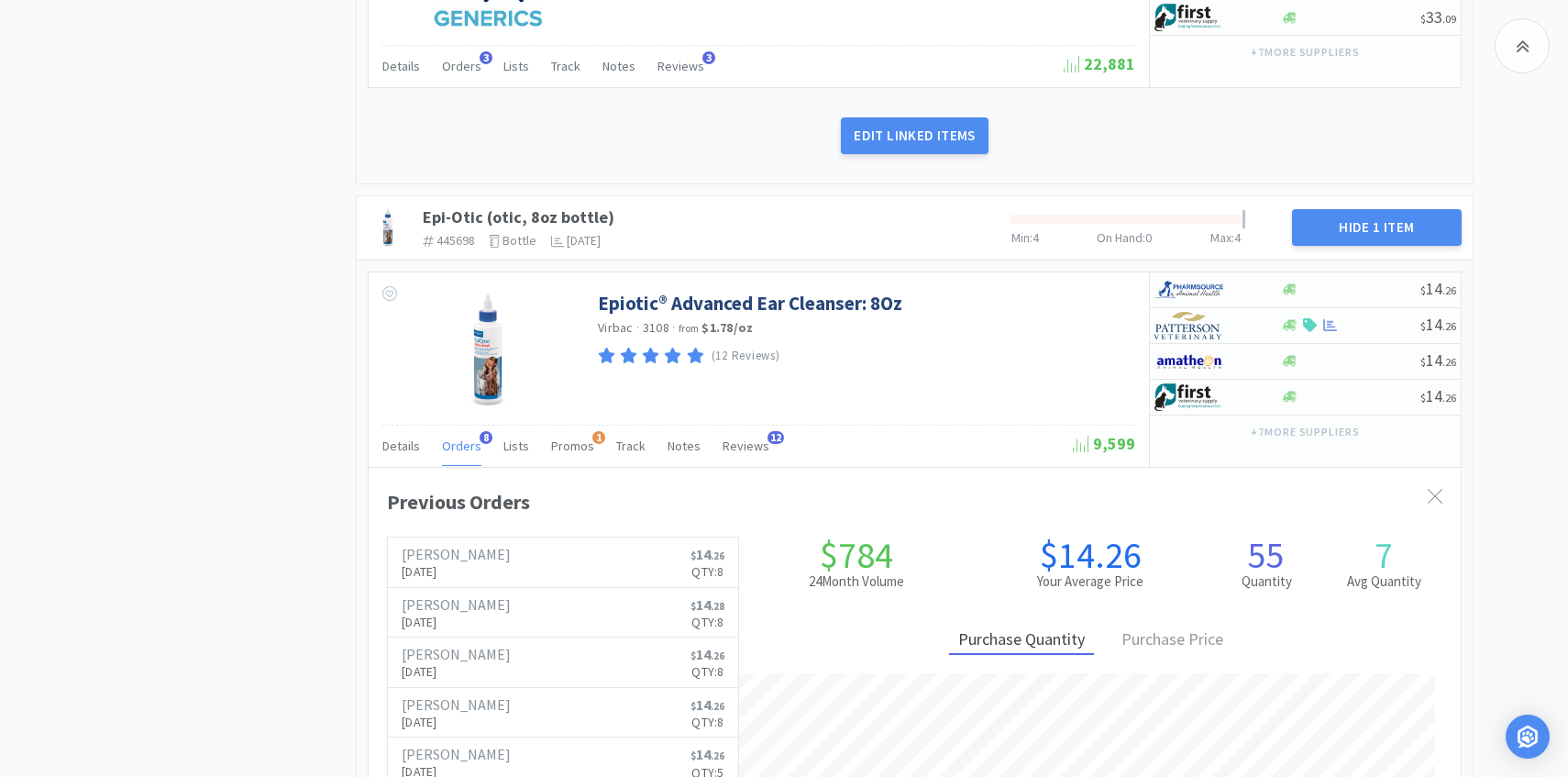
click at [458, 447] on span "Orders" at bounding box center [461, 446] width 39 height 17
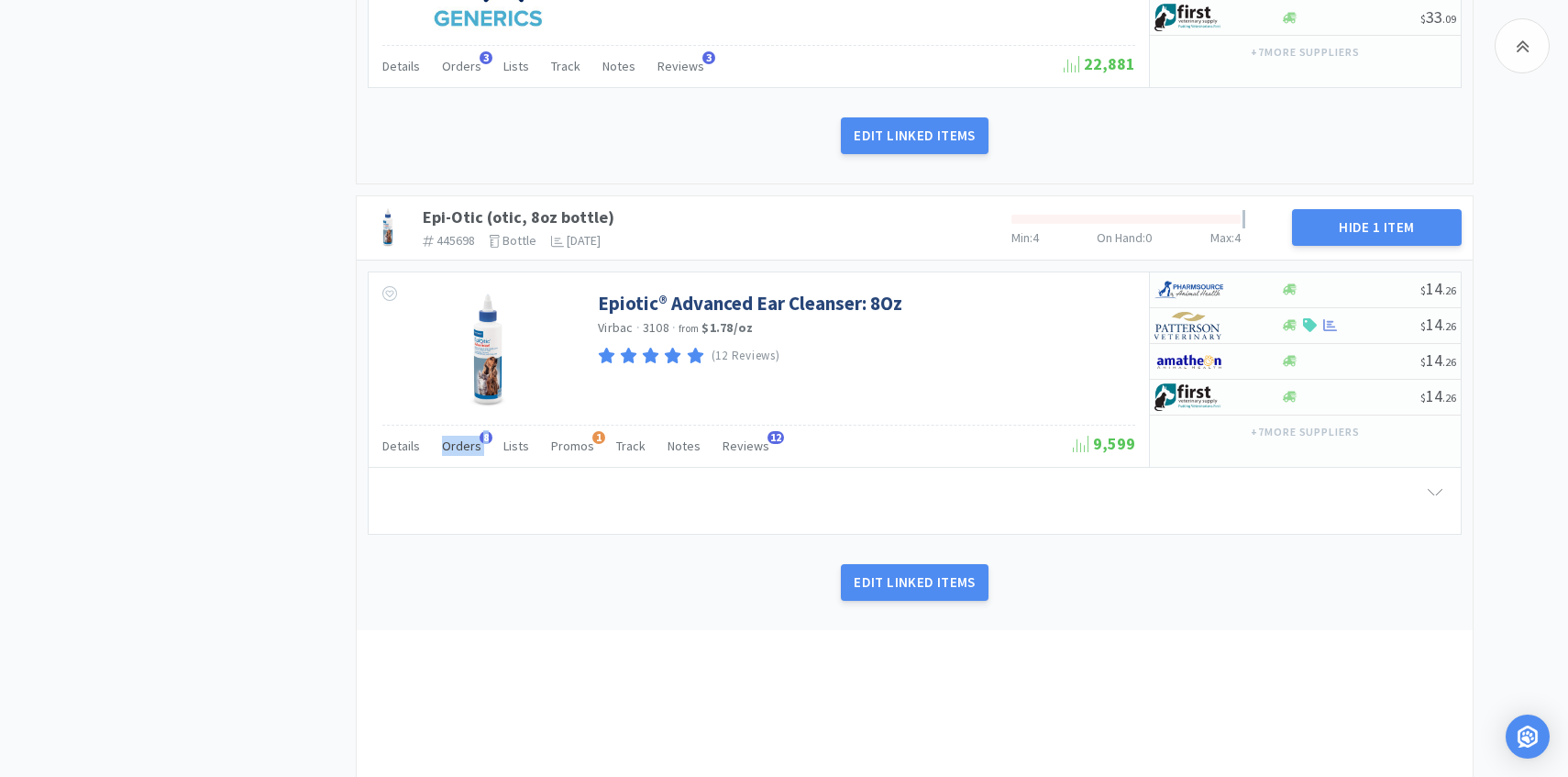
click at [458, 447] on span "Orders" at bounding box center [461, 446] width 39 height 17
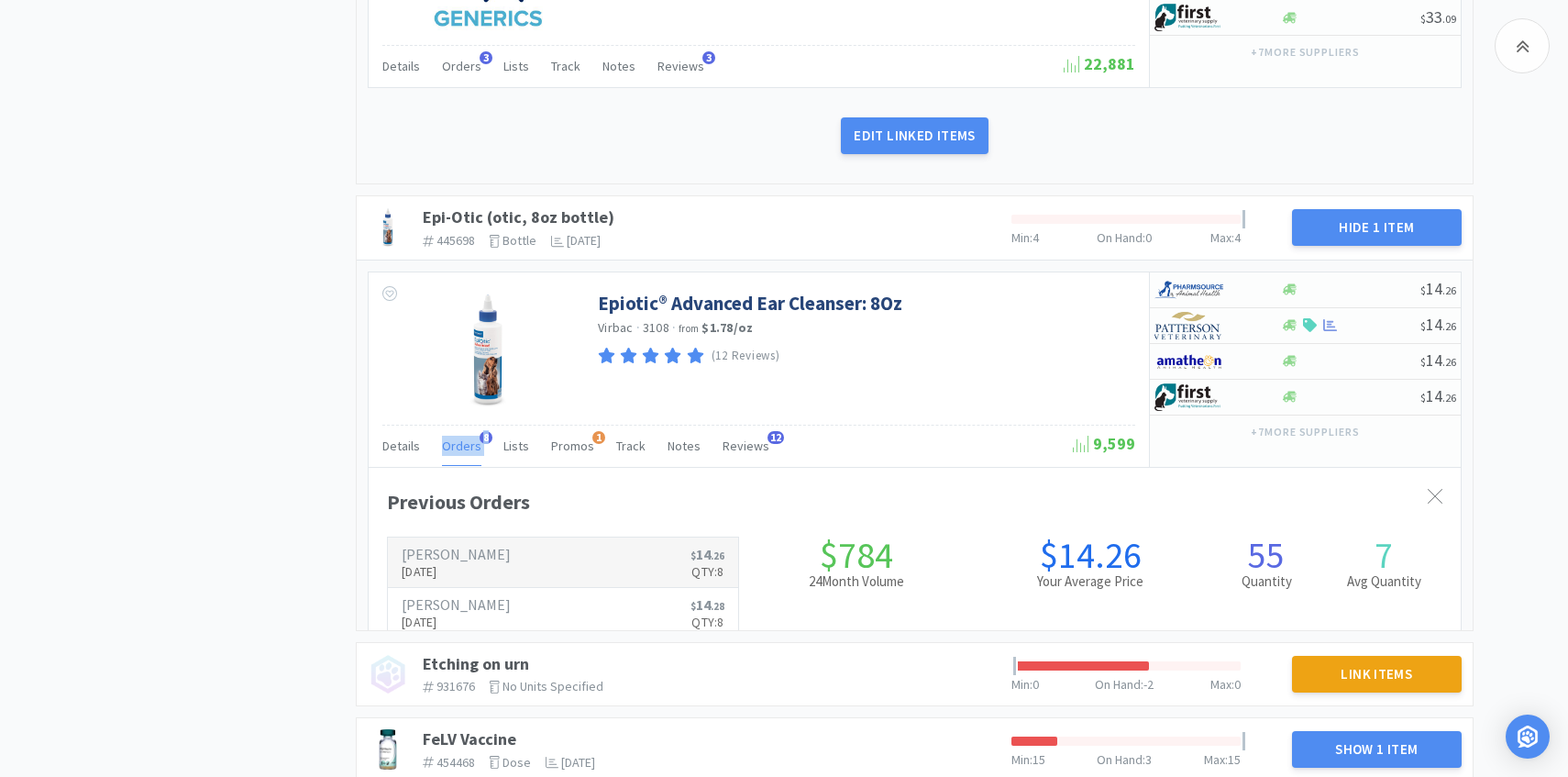
click at [460, 568] on p "Sep 22nd, 2025" at bounding box center [457, 572] width 110 height 20
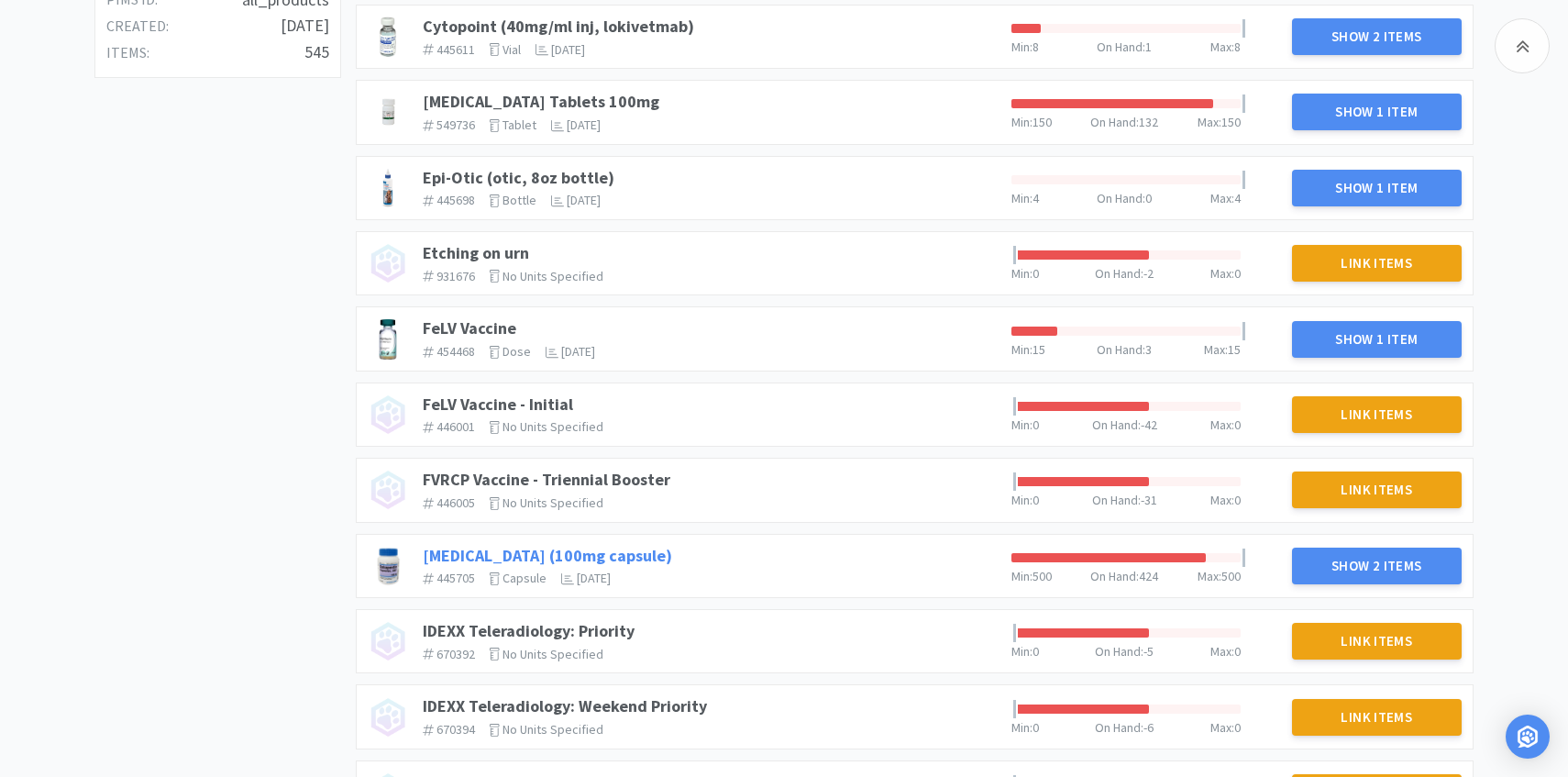
click at [517, 551] on link "Gabapentin (100mg capsule)" at bounding box center [547, 555] width 250 height 21
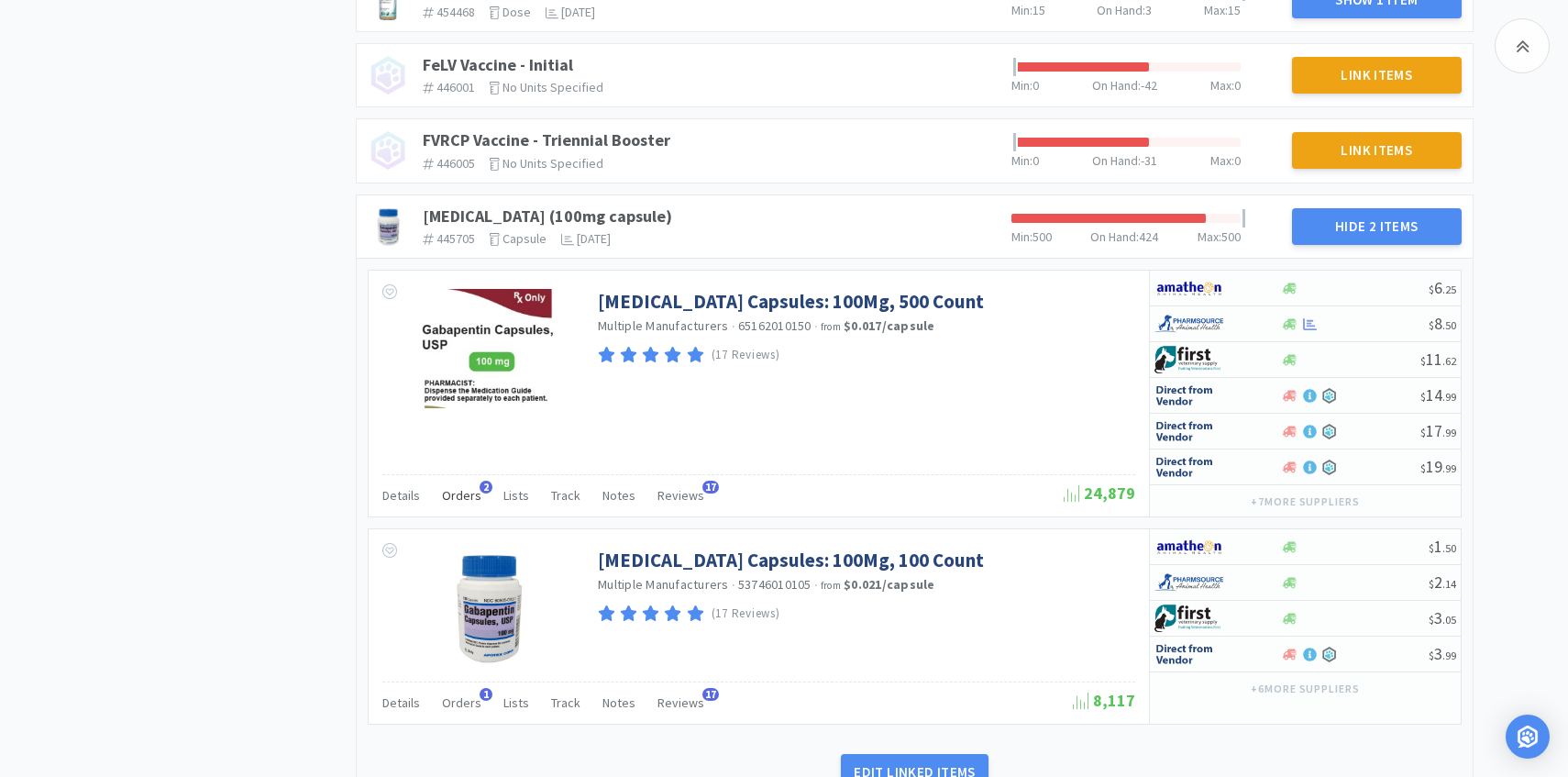
click at [460, 493] on span "Orders" at bounding box center [461, 496] width 39 height 17
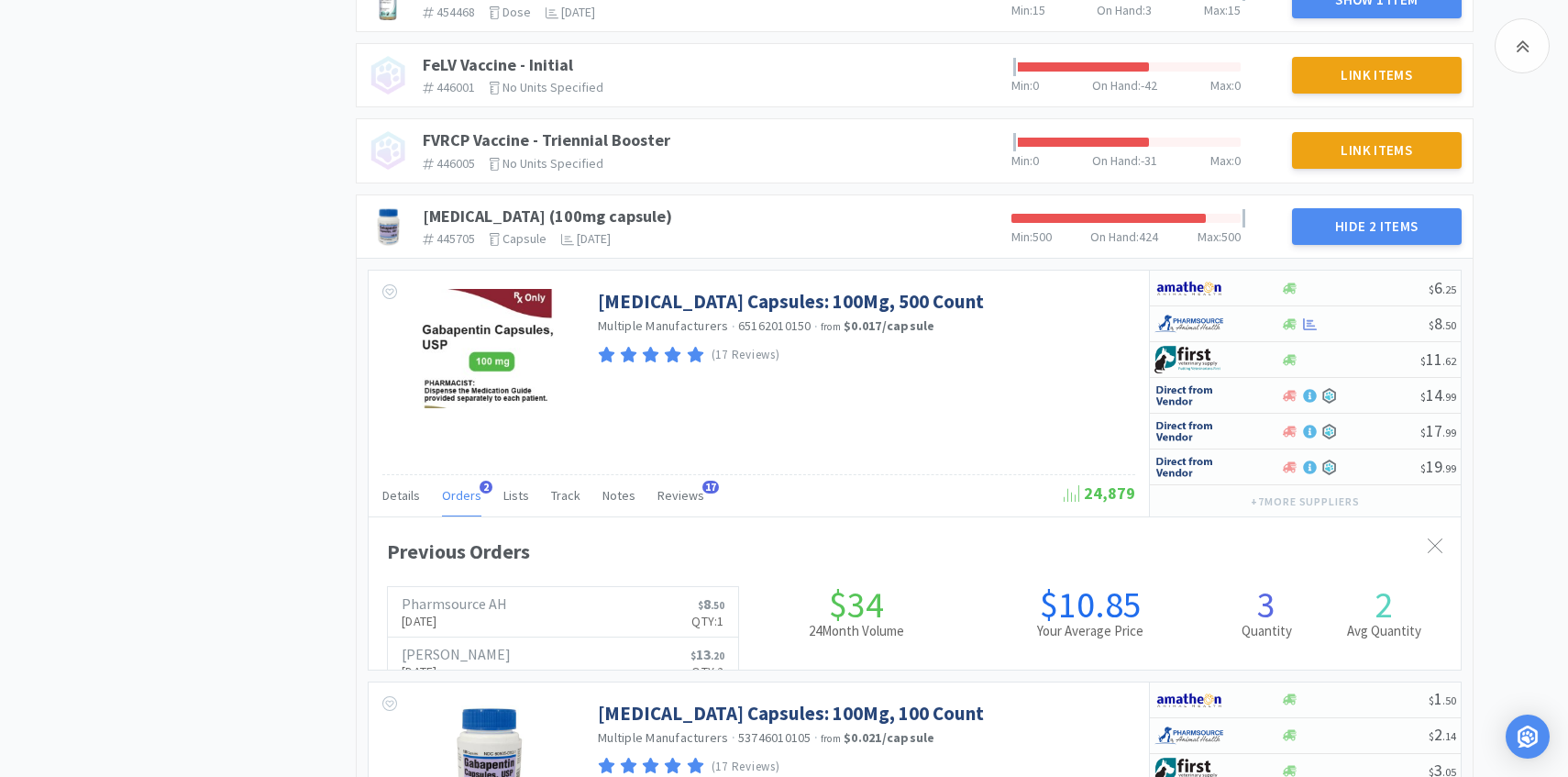
click at [460, 493] on span "Orders" at bounding box center [461, 496] width 39 height 17
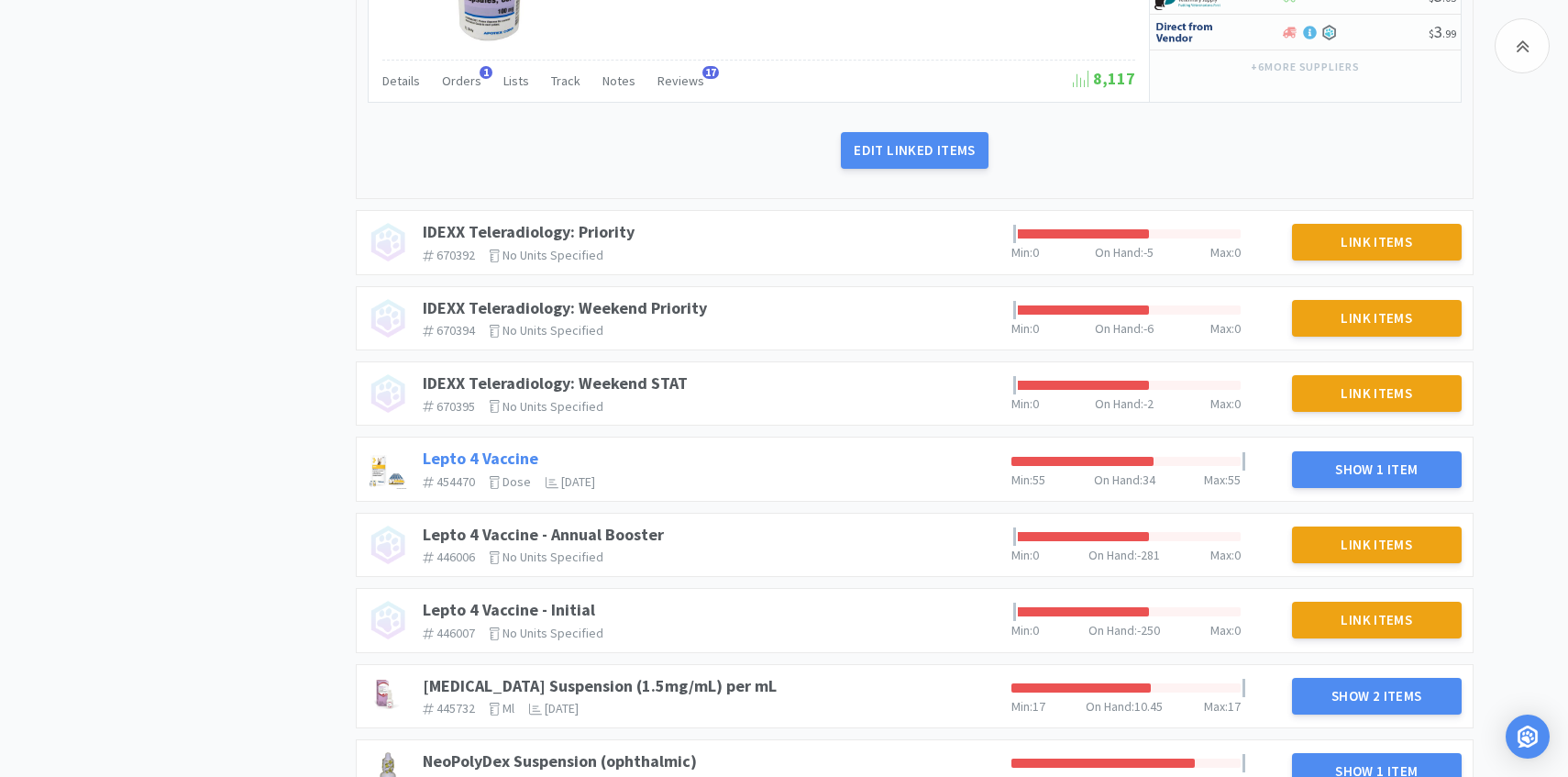
click at [460, 456] on link "Lepto 4 Vaccine" at bounding box center [480, 458] width 115 height 21
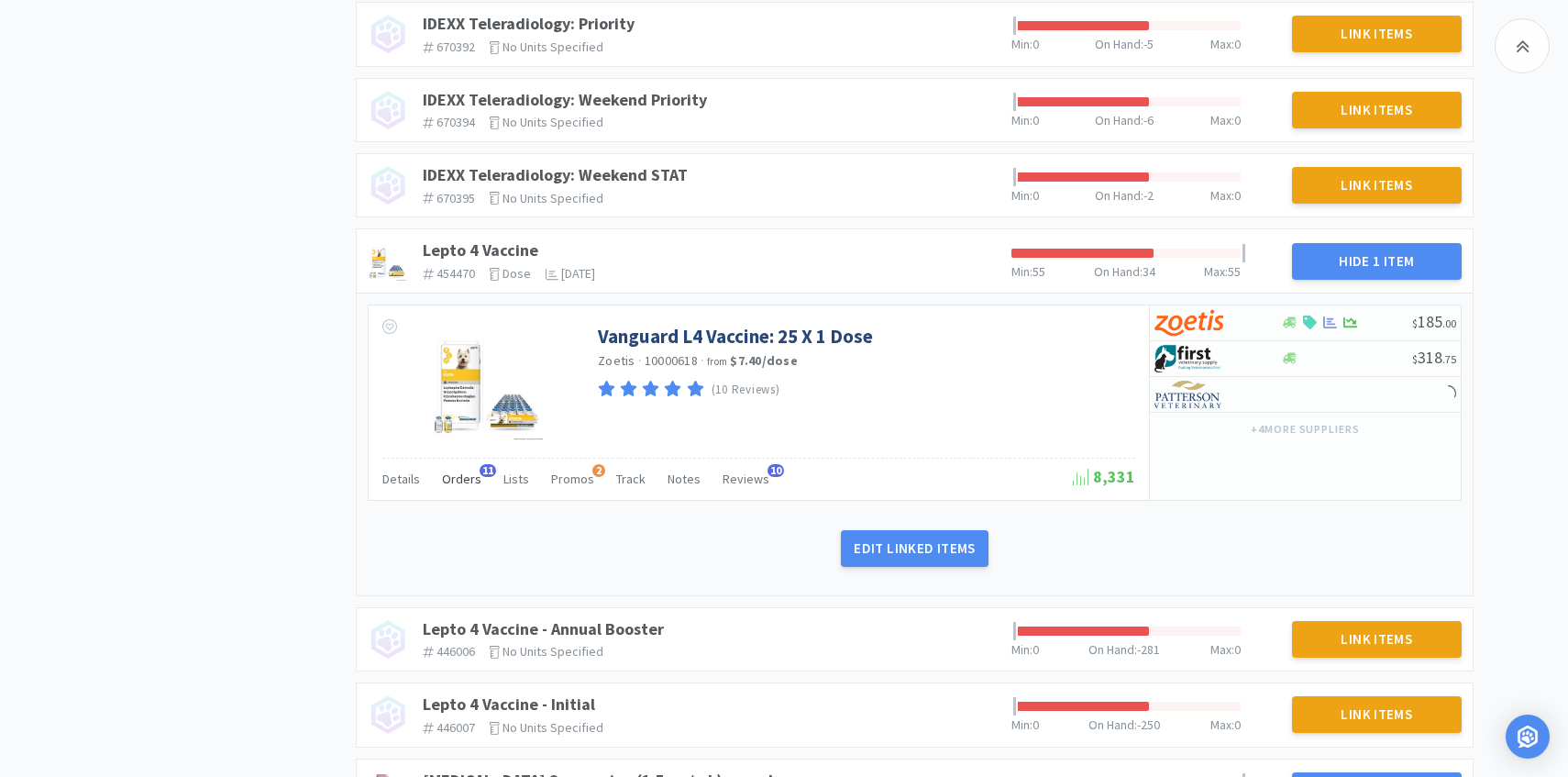
click at [454, 473] on span "Orders" at bounding box center [461, 479] width 39 height 17
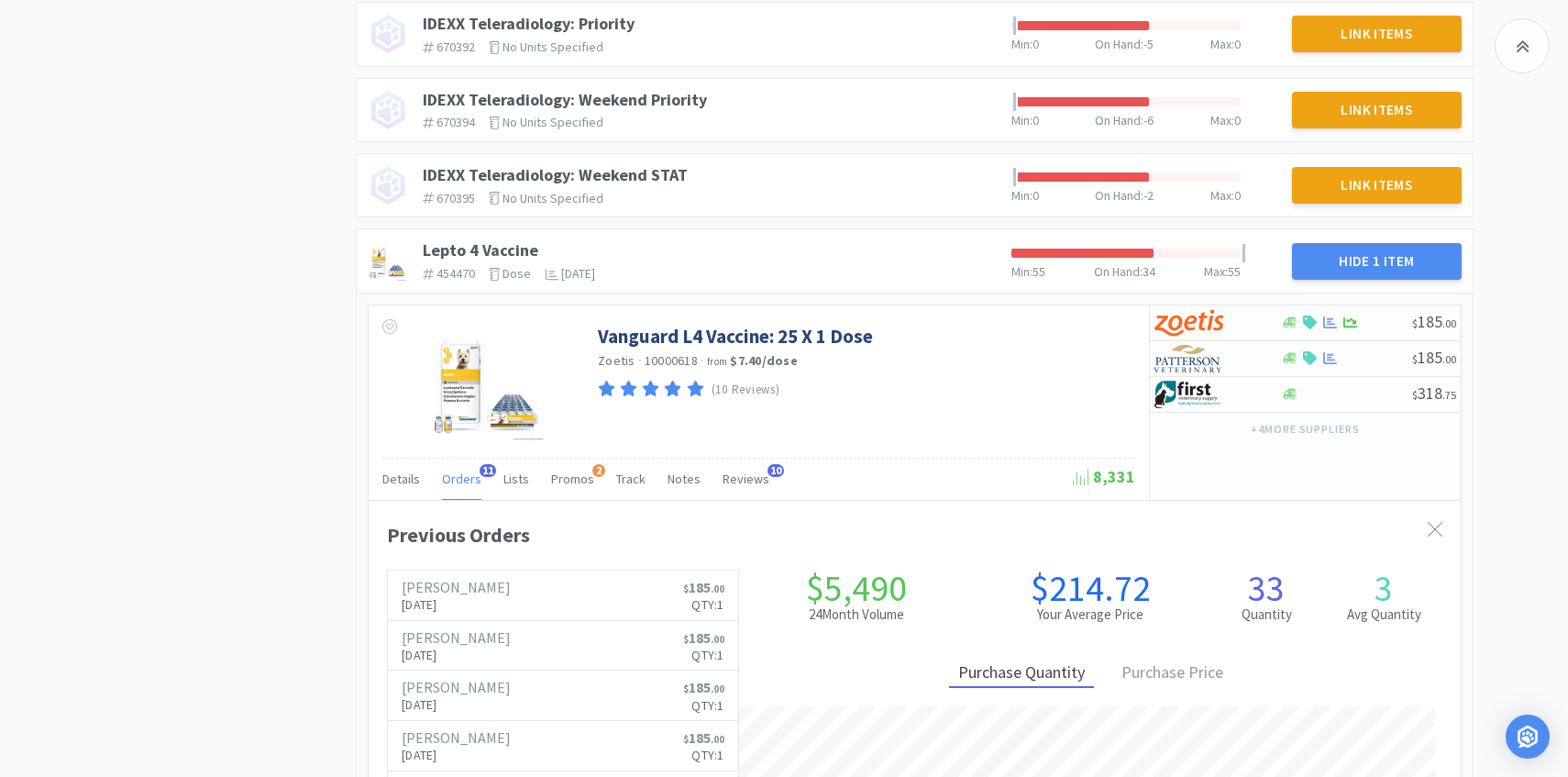
click at [465, 475] on span "Orders" at bounding box center [461, 479] width 39 height 17
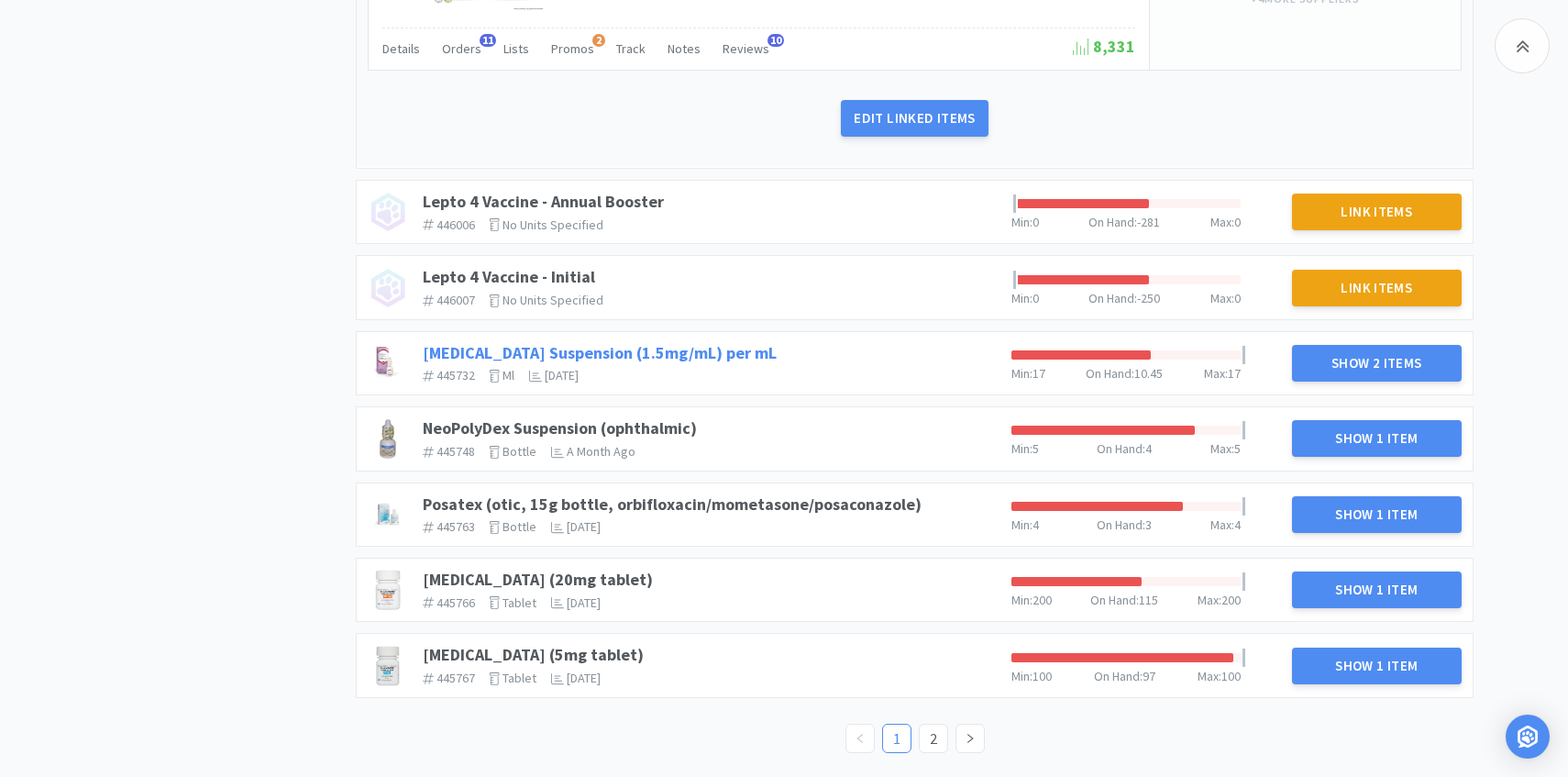
click at [669, 351] on link "Meloxicam Suspension (1.5mg/mL) per mL" at bounding box center [599, 353] width 354 height 21
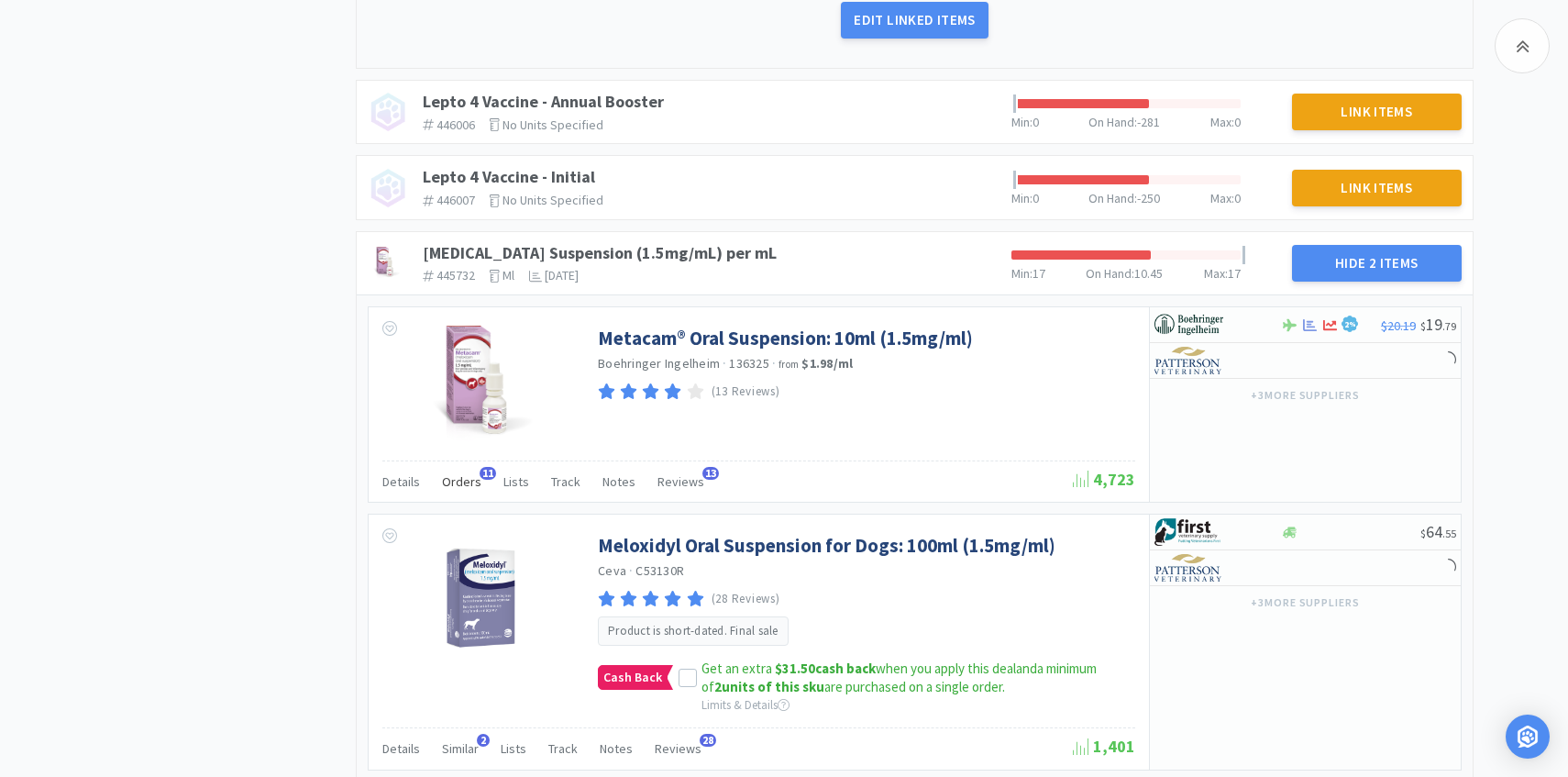
click at [476, 488] on span "Orders" at bounding box center [461, 482] width 39 height 17
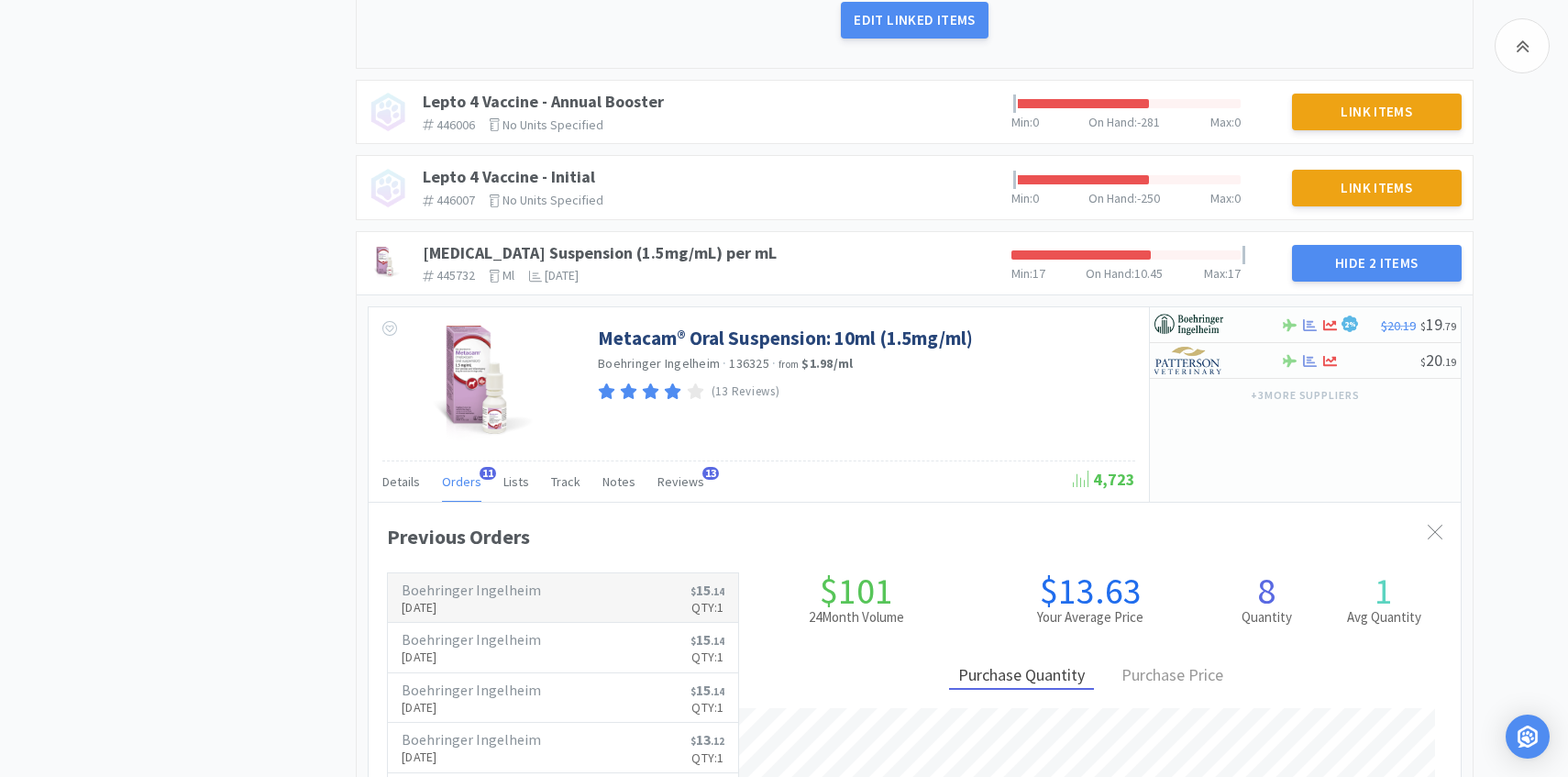
click at [458, 602] on p "Sep 22nd, 2025" at bounding box center [472, 607] width 139 height 20
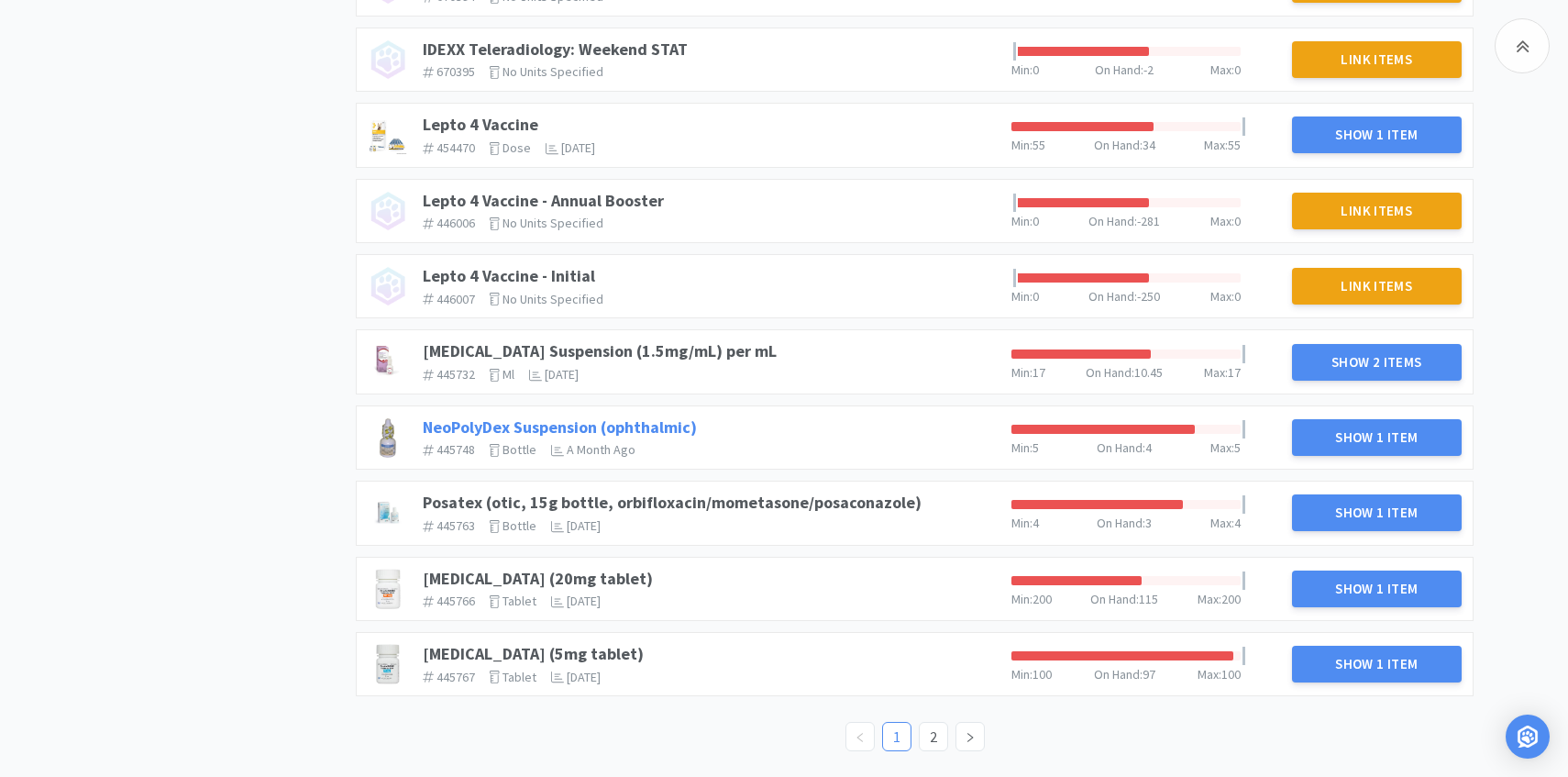
click at [670, 429] on link "NeoPolyDex Suspension (ophthalmic)" at bounding box center [559, 427] width 274 height 21
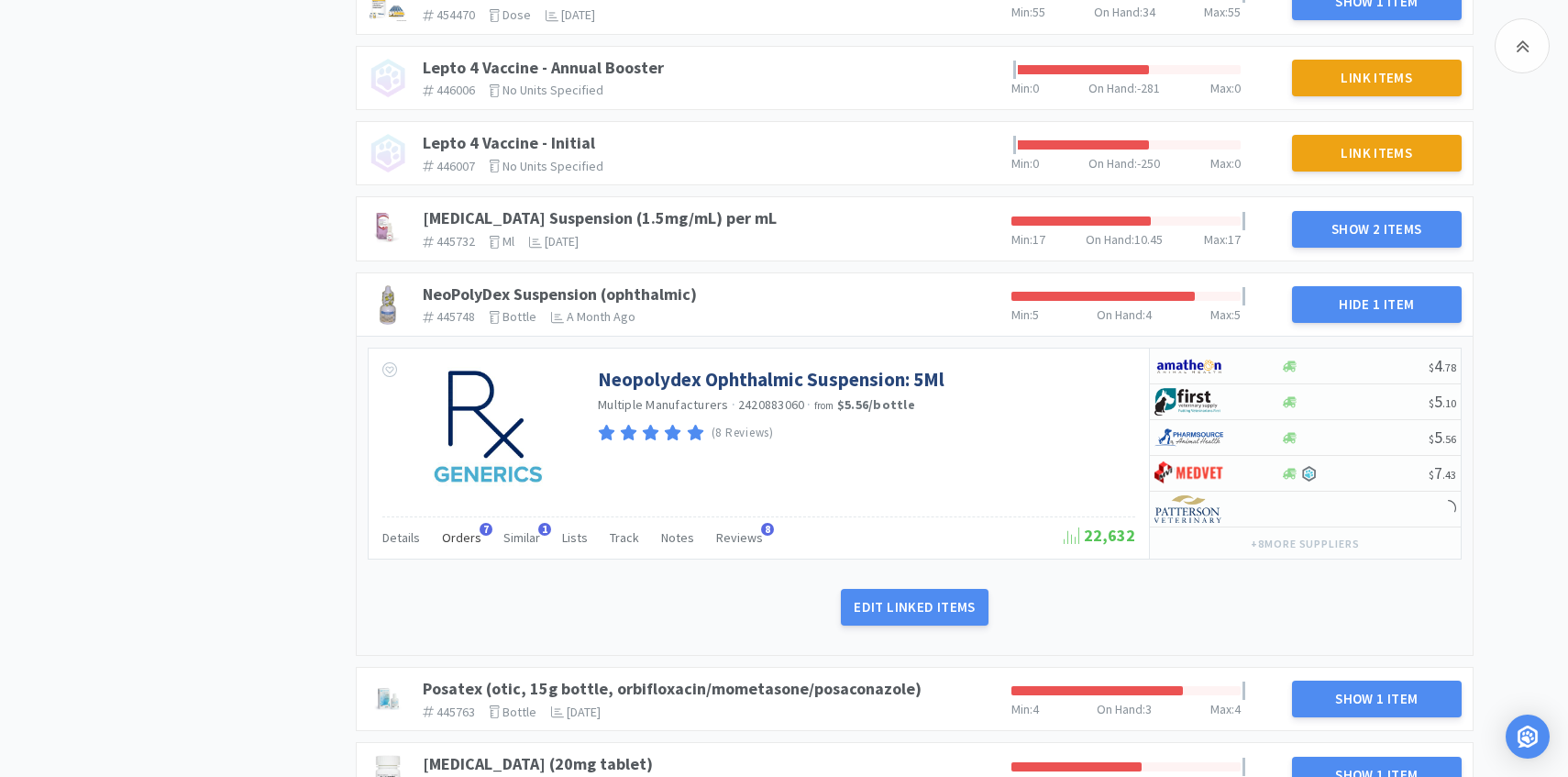
click at [464, 526] on div "Orders 7" at bounding box center [461, 540] width 39 height 35
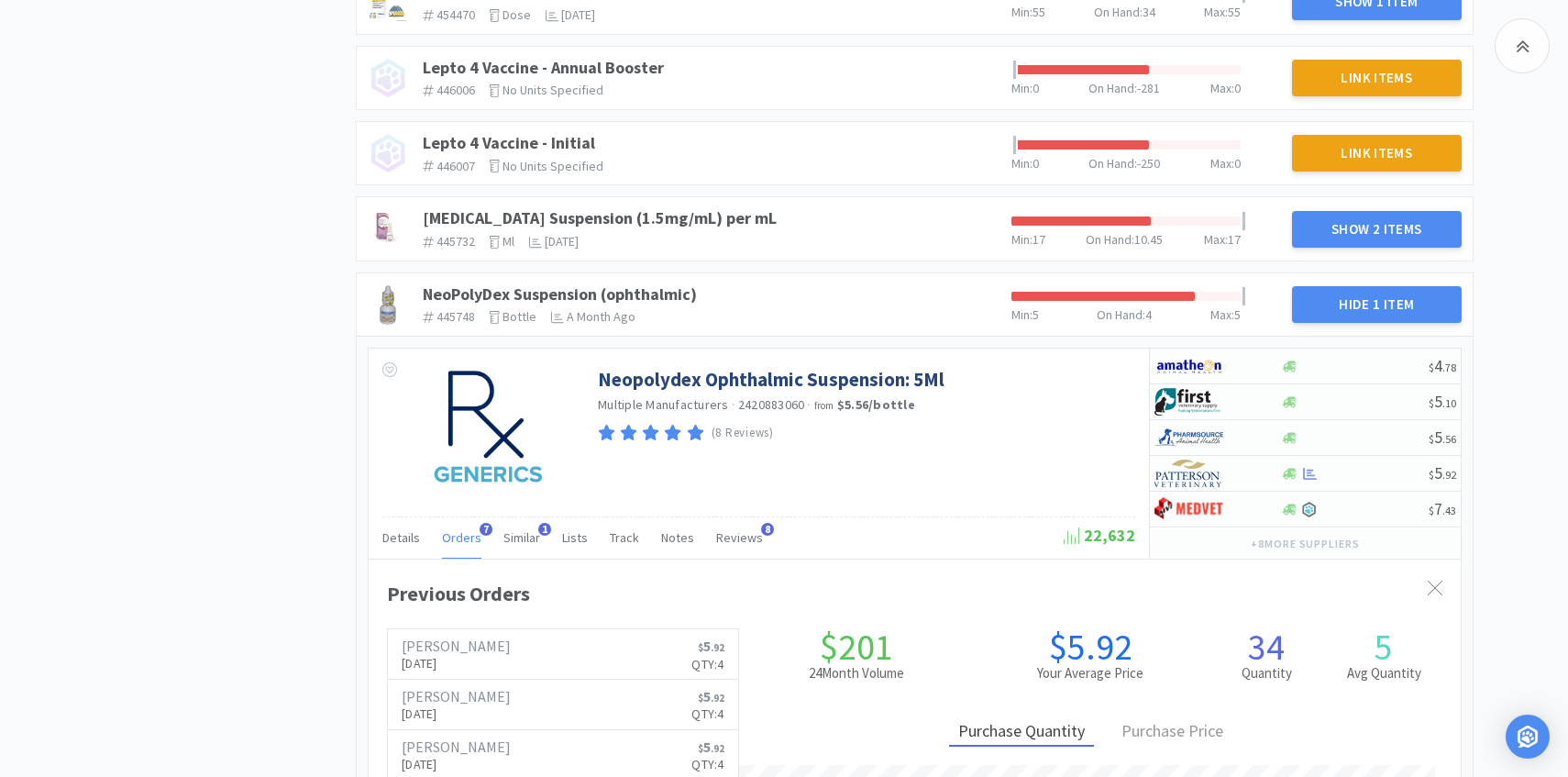
click at [460, 535] on span "Orders" at bounding box center [461, 537] width 39 height 17
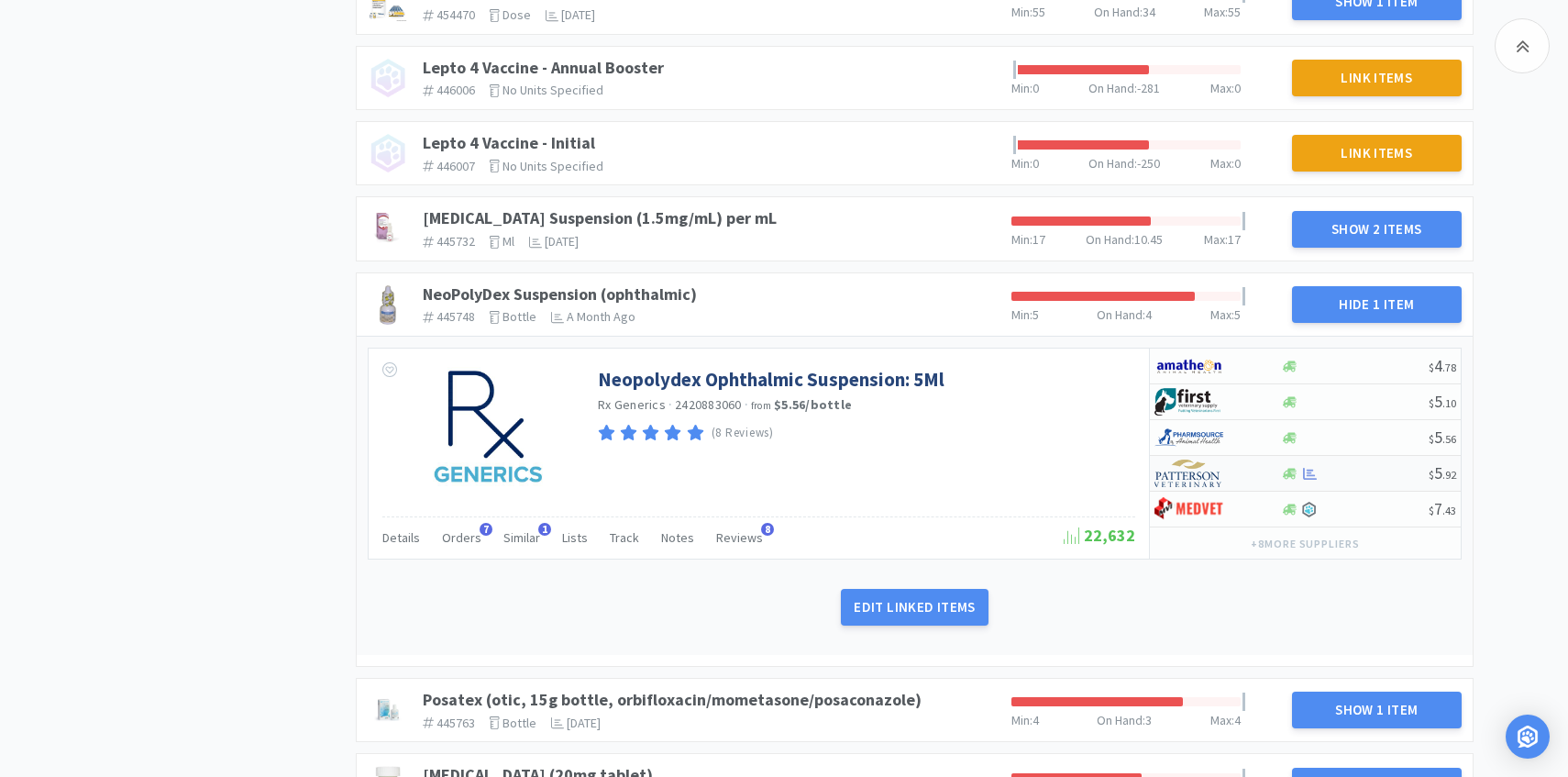
click at [1180, 474] on img at bounding box center [1189, 473] width 69 height 28
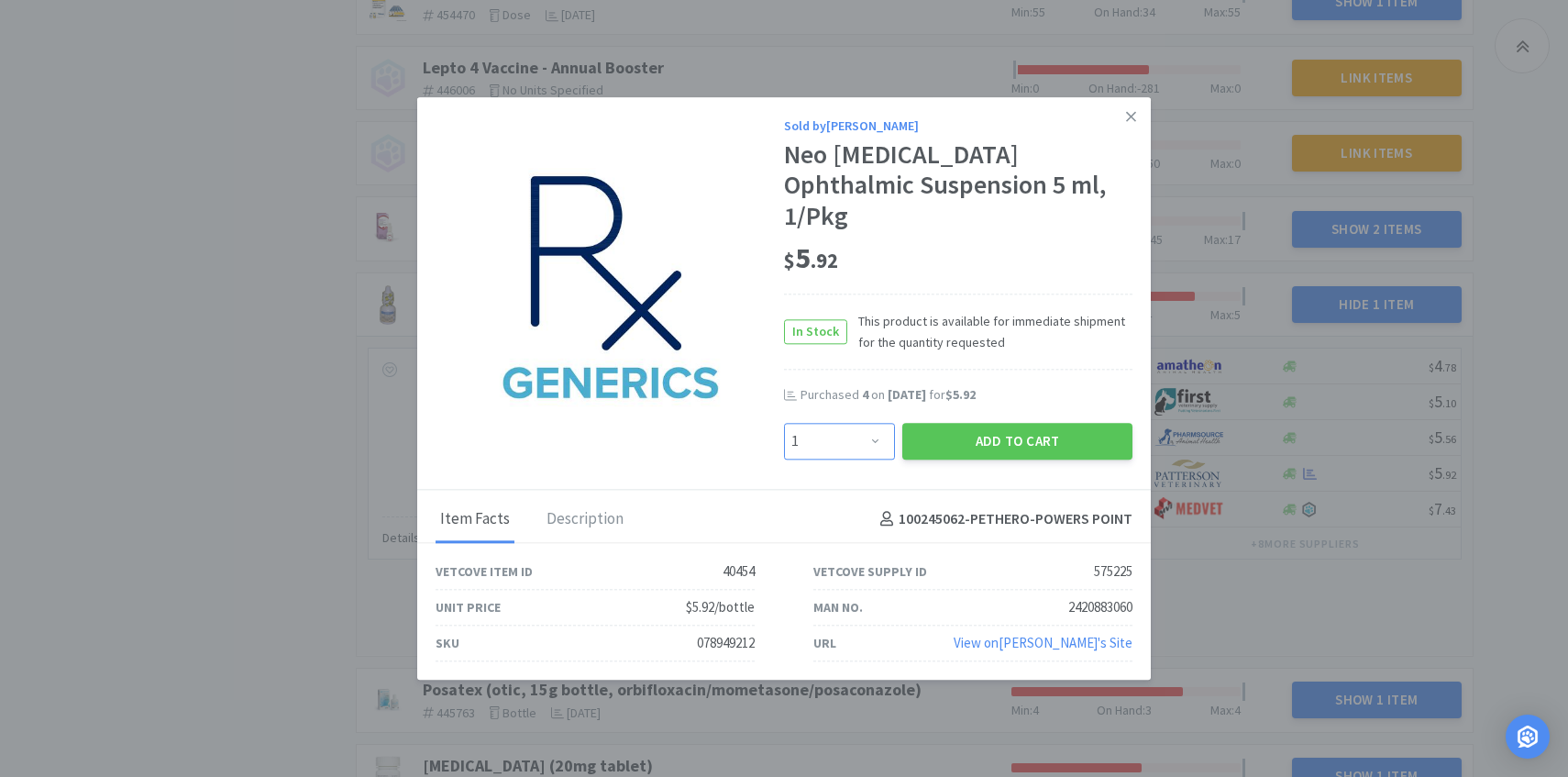
click at [867, 422] on select "Enter Quantity 1 2 3 4 5 6 7 8 9 10 11 12 13 14 15 16 17 18 19 20 Enter Quantity" at bounding box center [840, 441] width 111 height 37
select select "4"
click at [784, 422] on select "Enter Quantity 1 2 3 4 5 6 7 8 9 10 11 12 13 14 15 16 17 18 19 20 Enter Quantity" at bounding box center [840, 441] width 111 height 37
click at [997, 422] on button "Add to Cart" at bounding box center [1017, 441] width 230 height 37
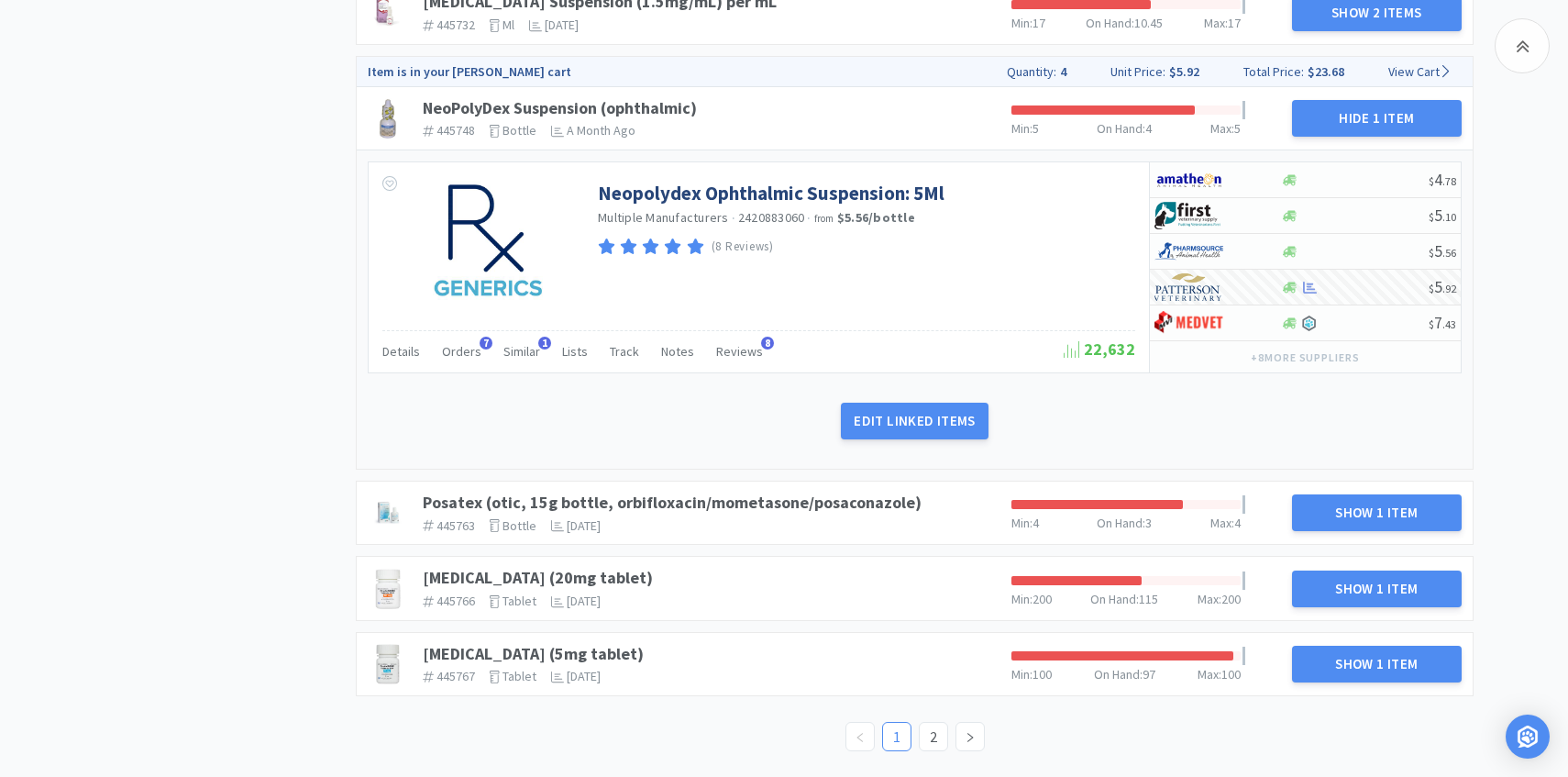
click at [516, 566] on div "Prednisone (20mg tablet) 445766 The identifier of the item in your PIMS tablet …" at bounding box center [710, 588] width 589 height 55
click at [512, 568] on link "Prednisone (20mg tablet)" at bounding box center [538, 577] width 230 height 21
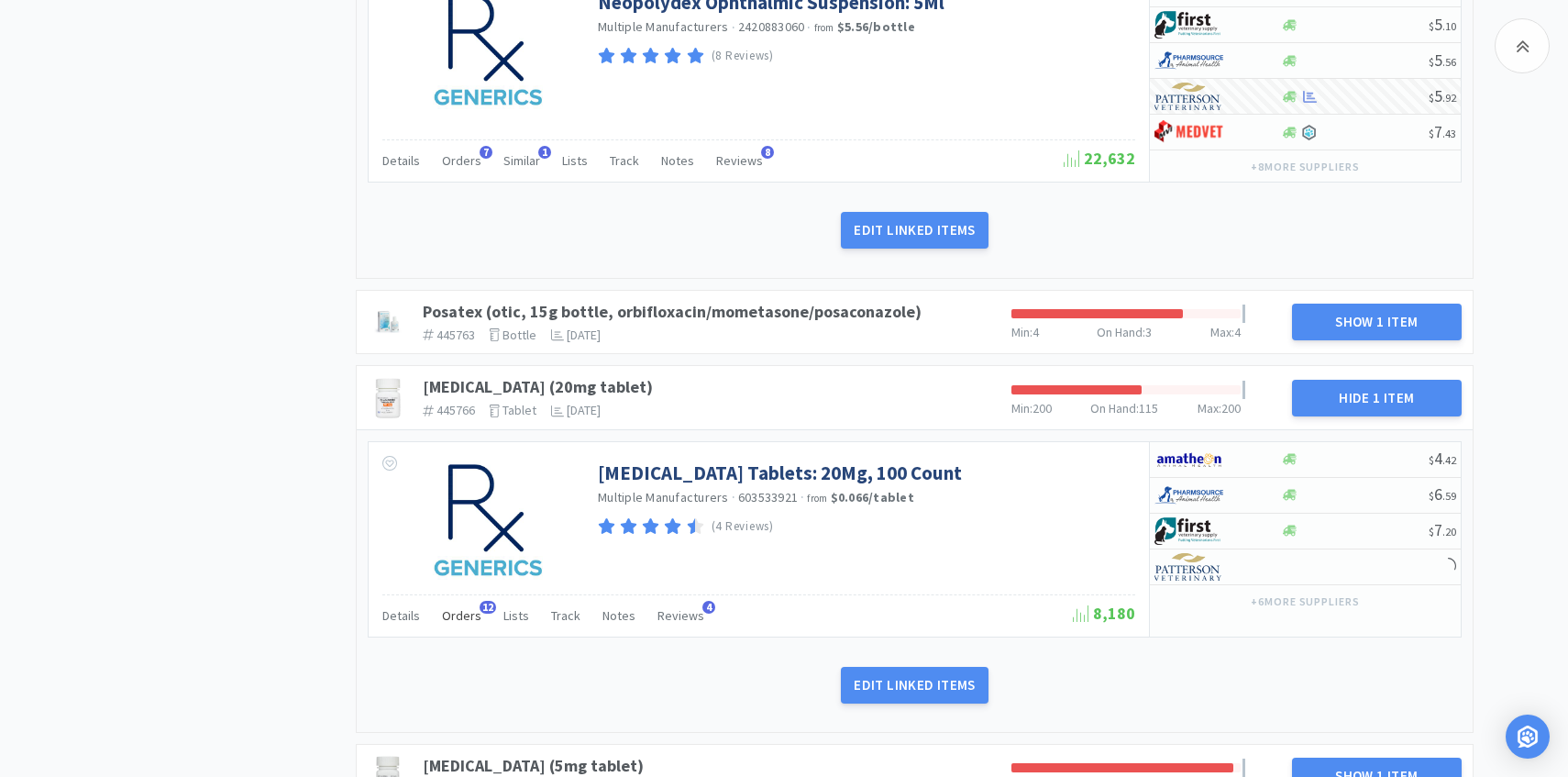
click at [467, 617] on span "Orders" at bounding box center [461, 615] width 39 height 17
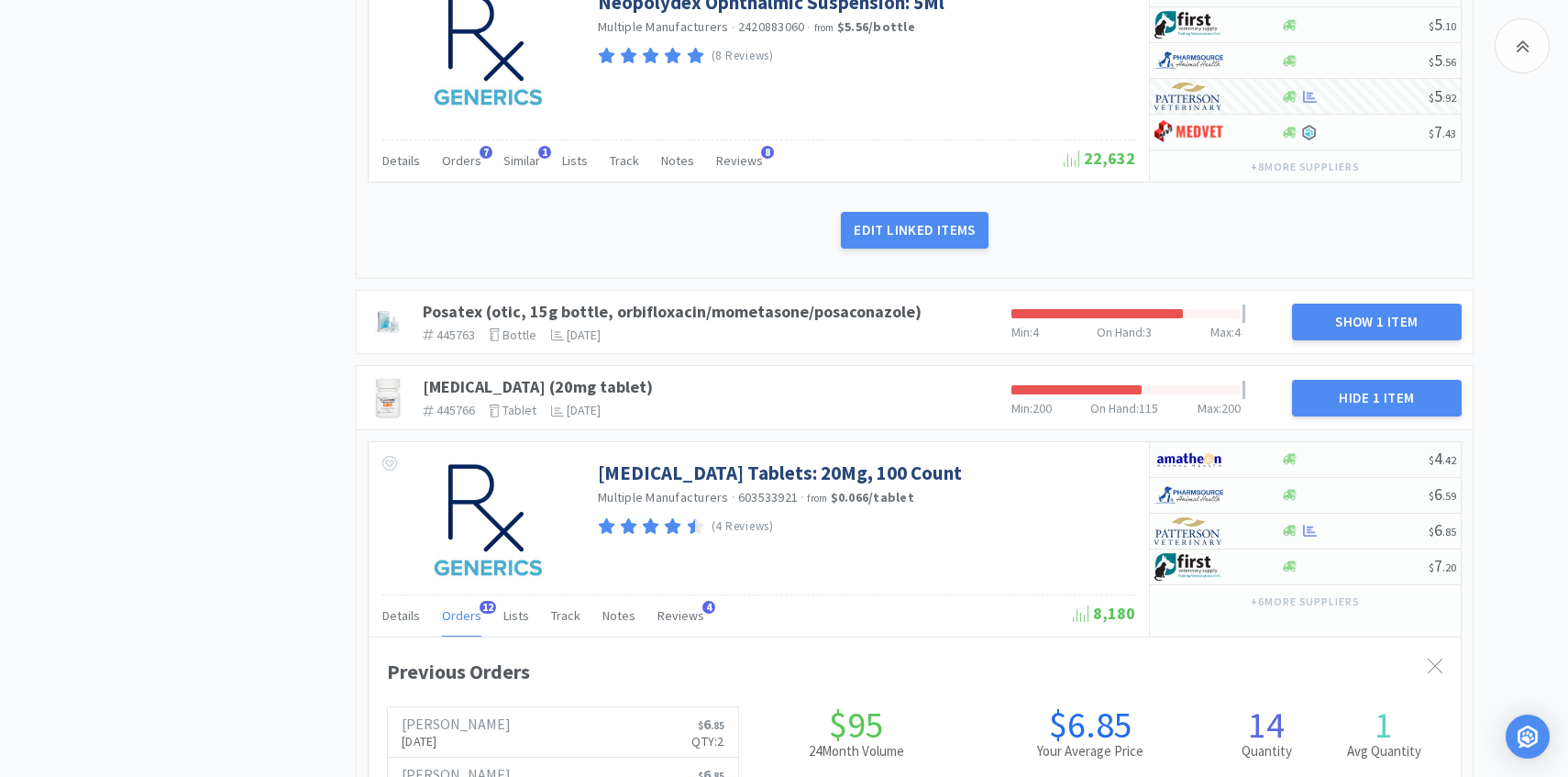
click at [466, 616] on span "Orders" at bounding box center [461, 615] width 39 height 17
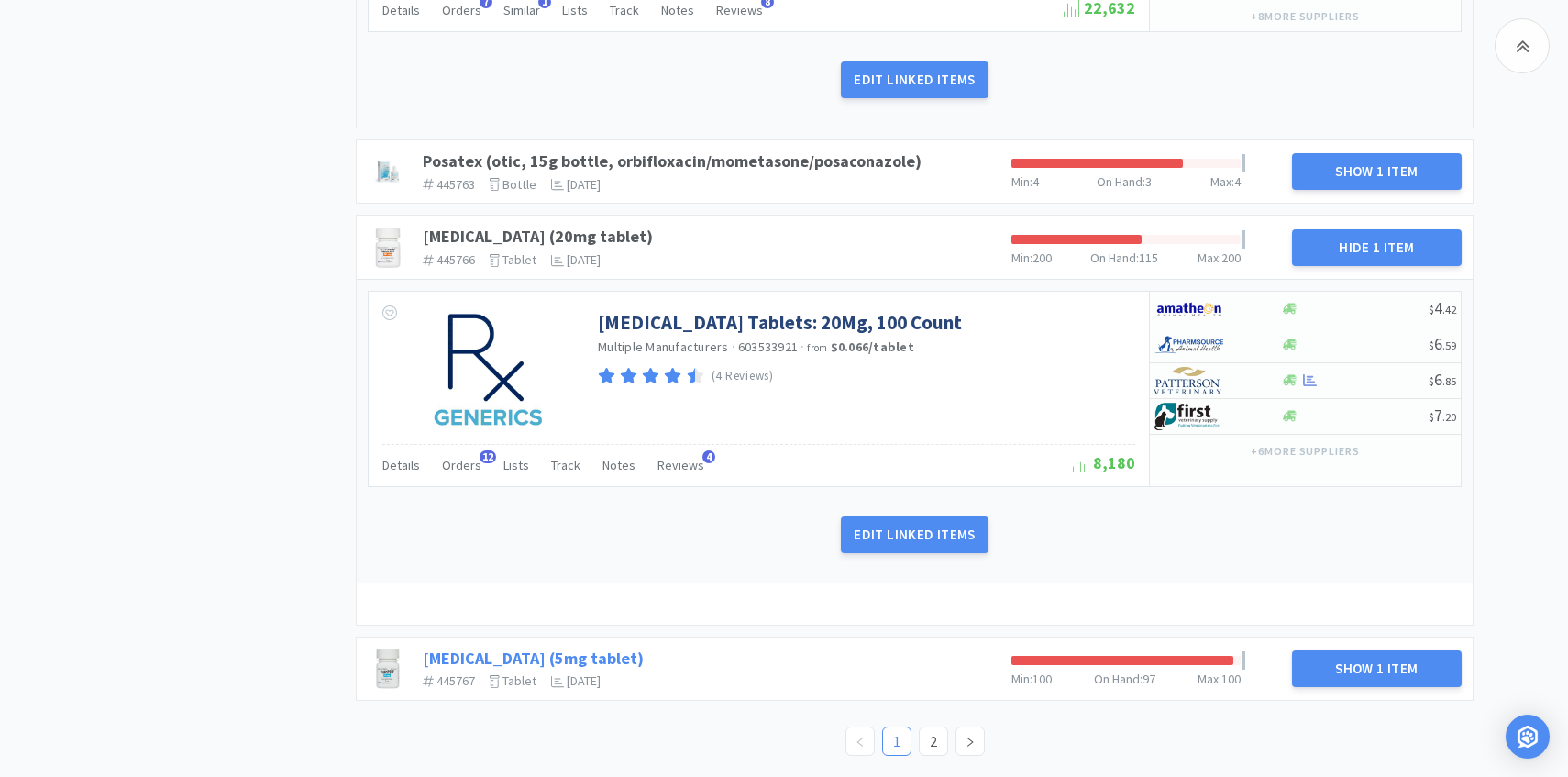
click at [583, 654] on link "Prednisone (5mg tablet)" at bounding box center [533, 657] width 221 height 21
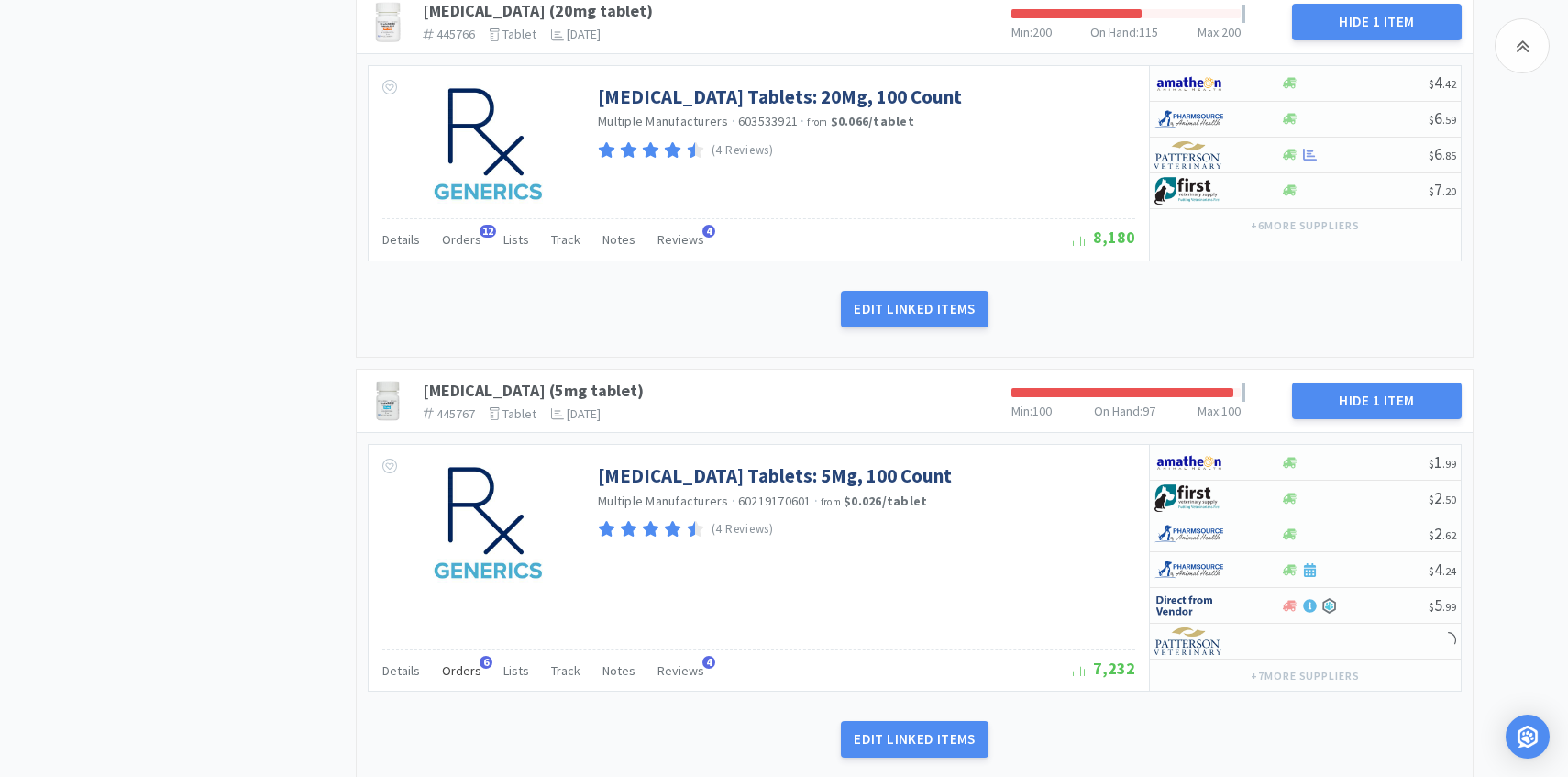
click at [467, 664] on span "Orders" at bounding box center [461, 670] width 39 height 17
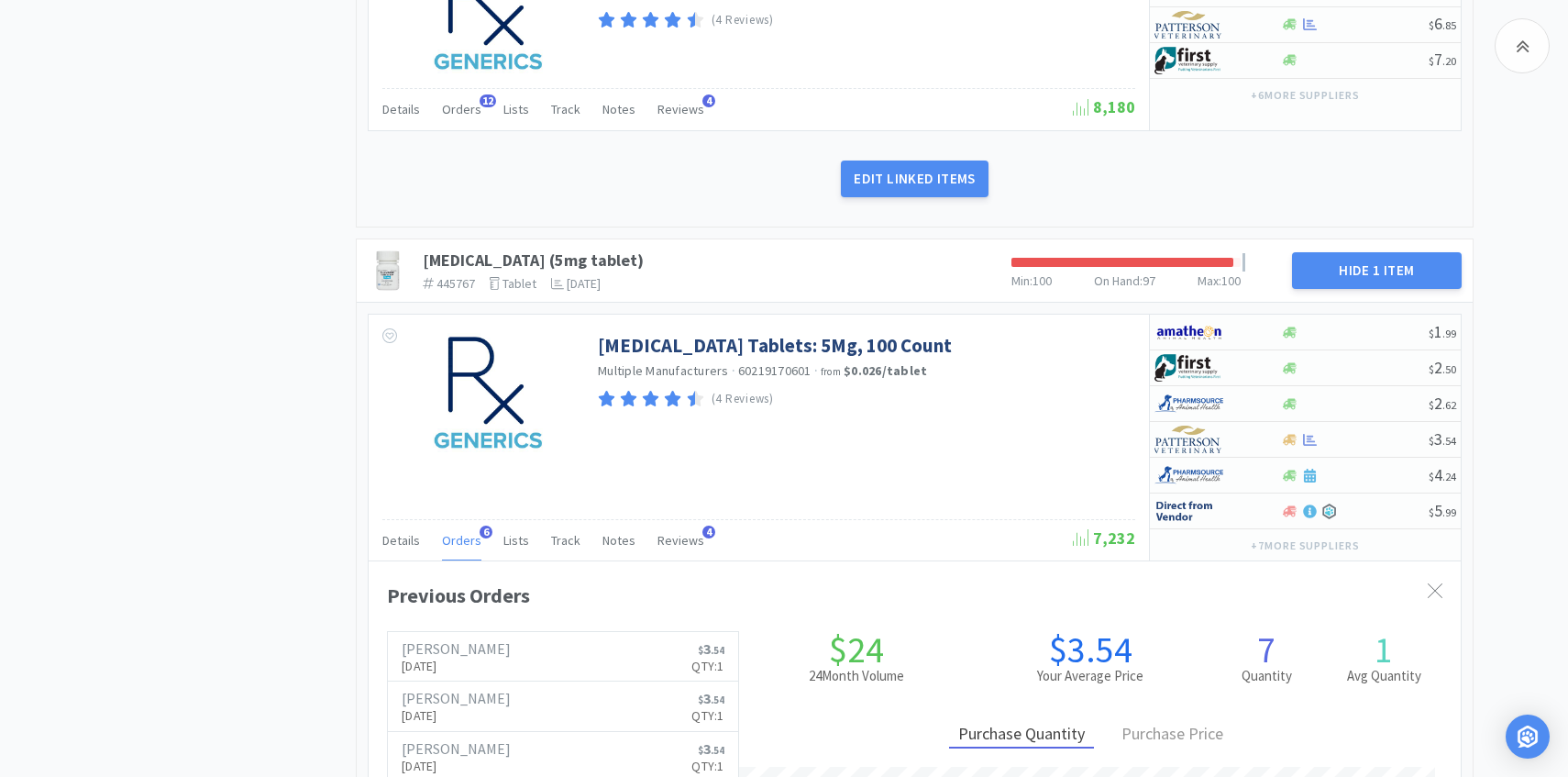
click at [459, 538] on span "Orders" at bounding box center [461, 540] width 39 height 17
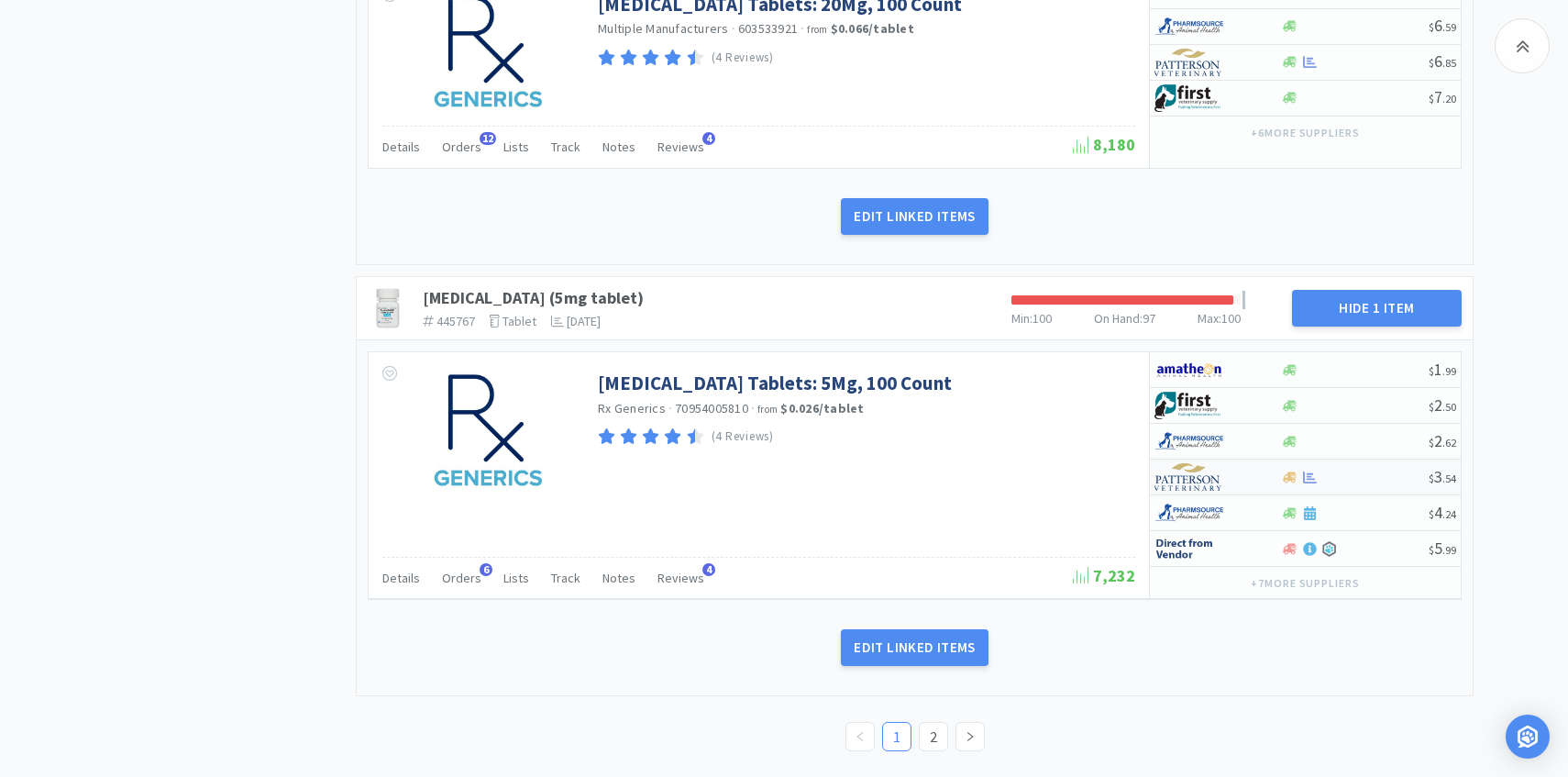
click at [1203, 472] on img at bounding box center [1189, 477] width 69 height 28
select select "1"
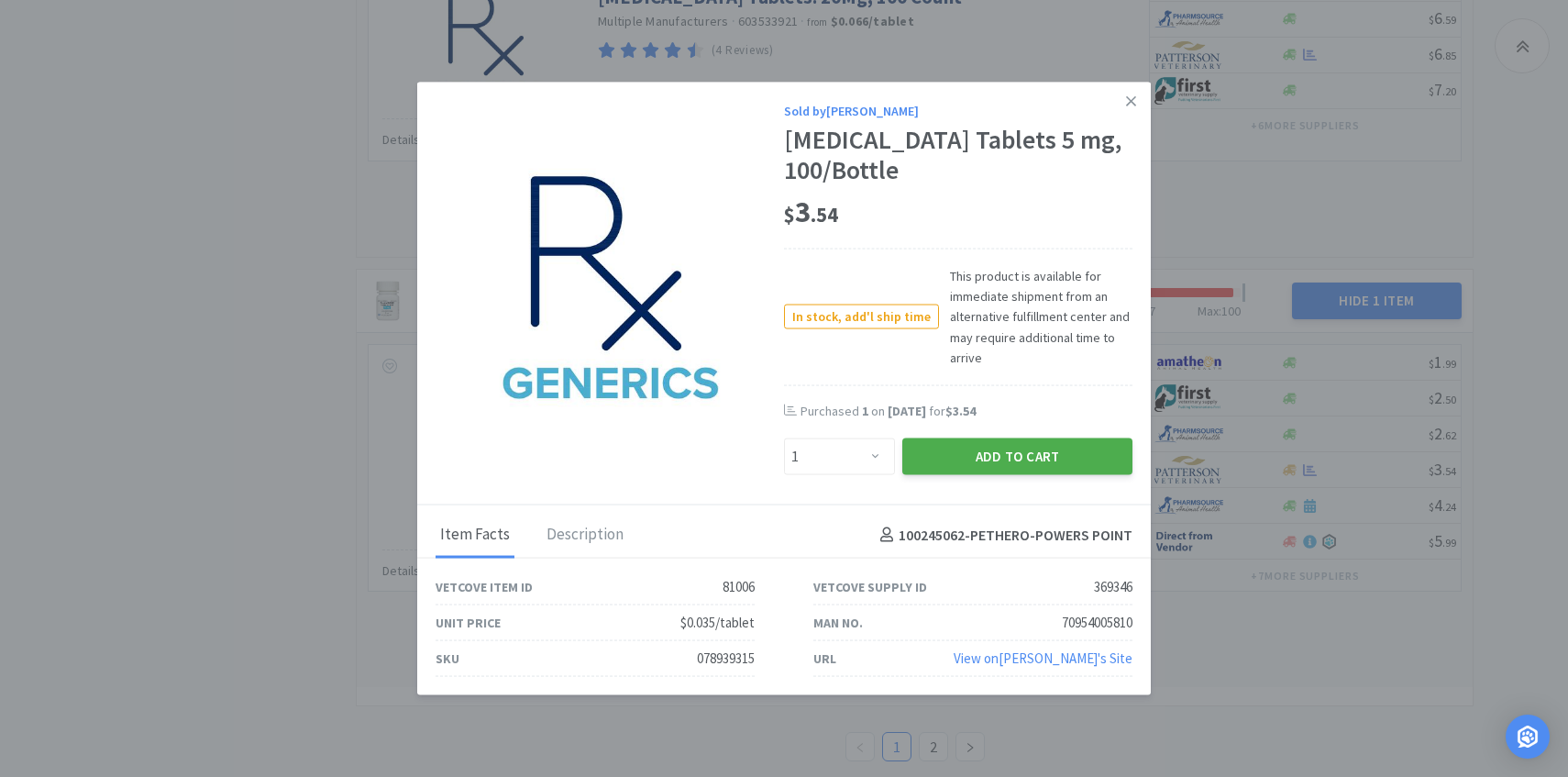
click at [1018, 444] on button "Add to Cart" at bounding box center [1017, 457] width 230 height 37
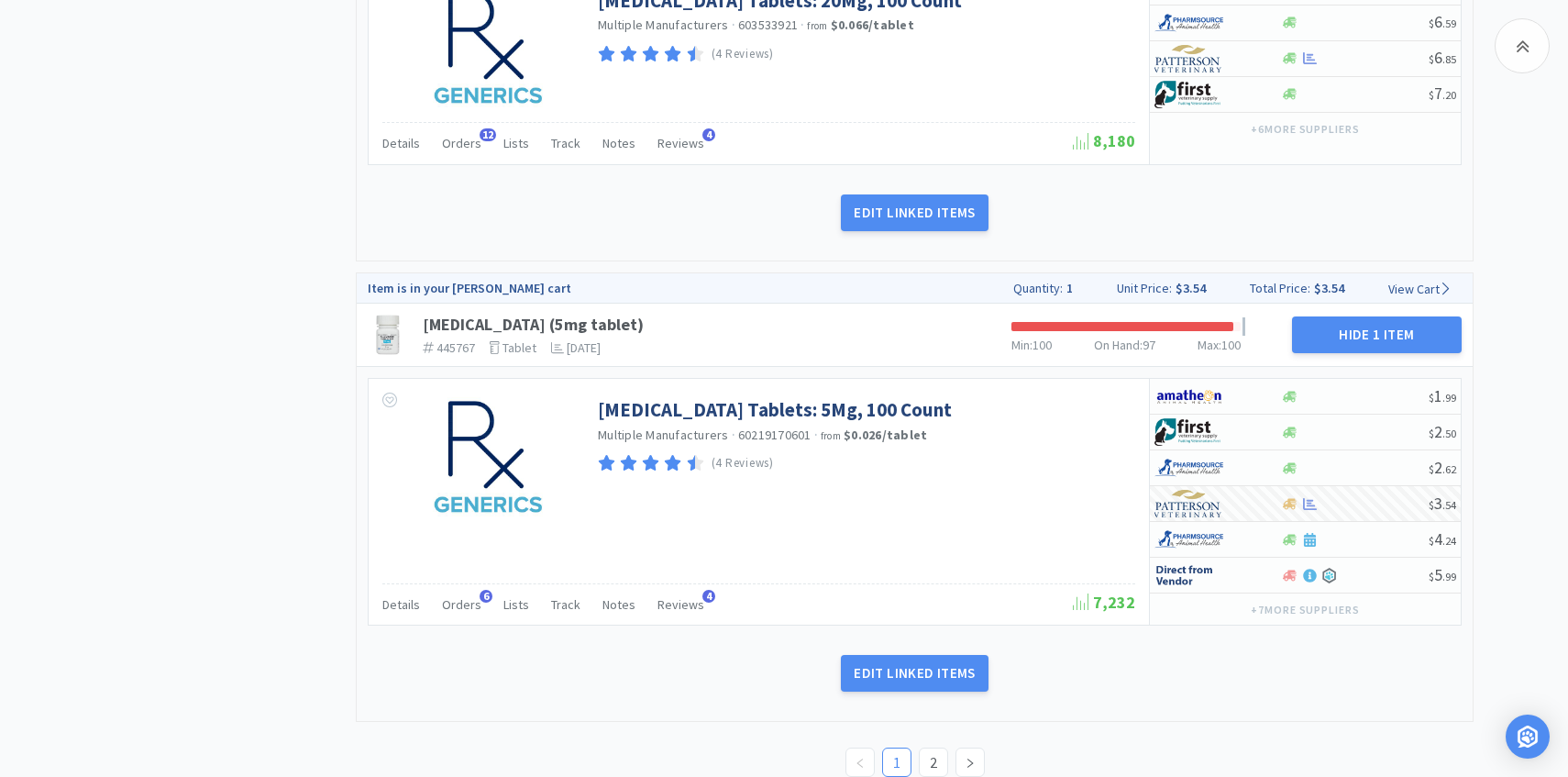
scroll to position [2556, 0]
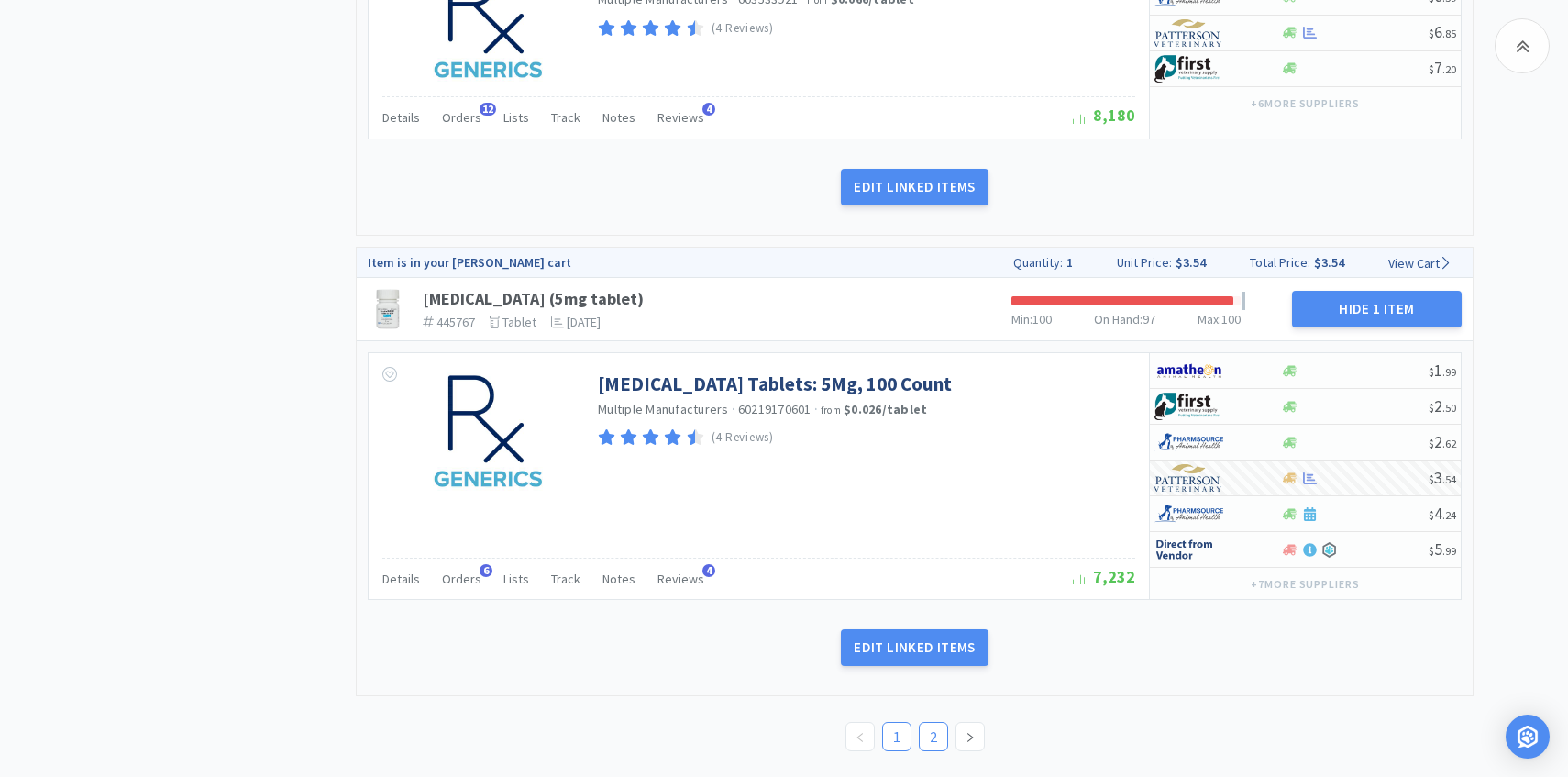
click at [934, 737] on link "2" at bounding box center [934, 737] width 28 height 28
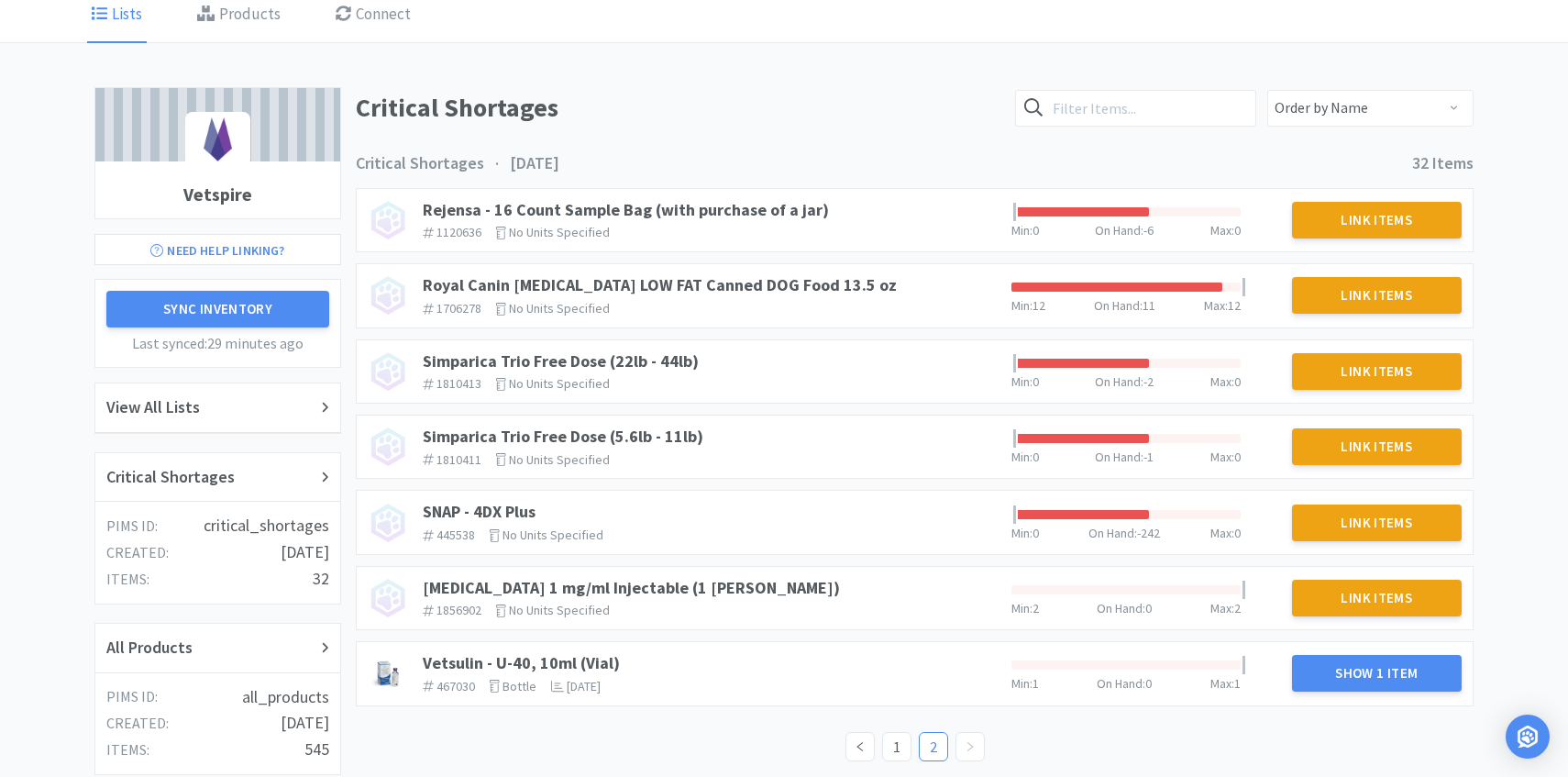
scroll to position [130, 0]
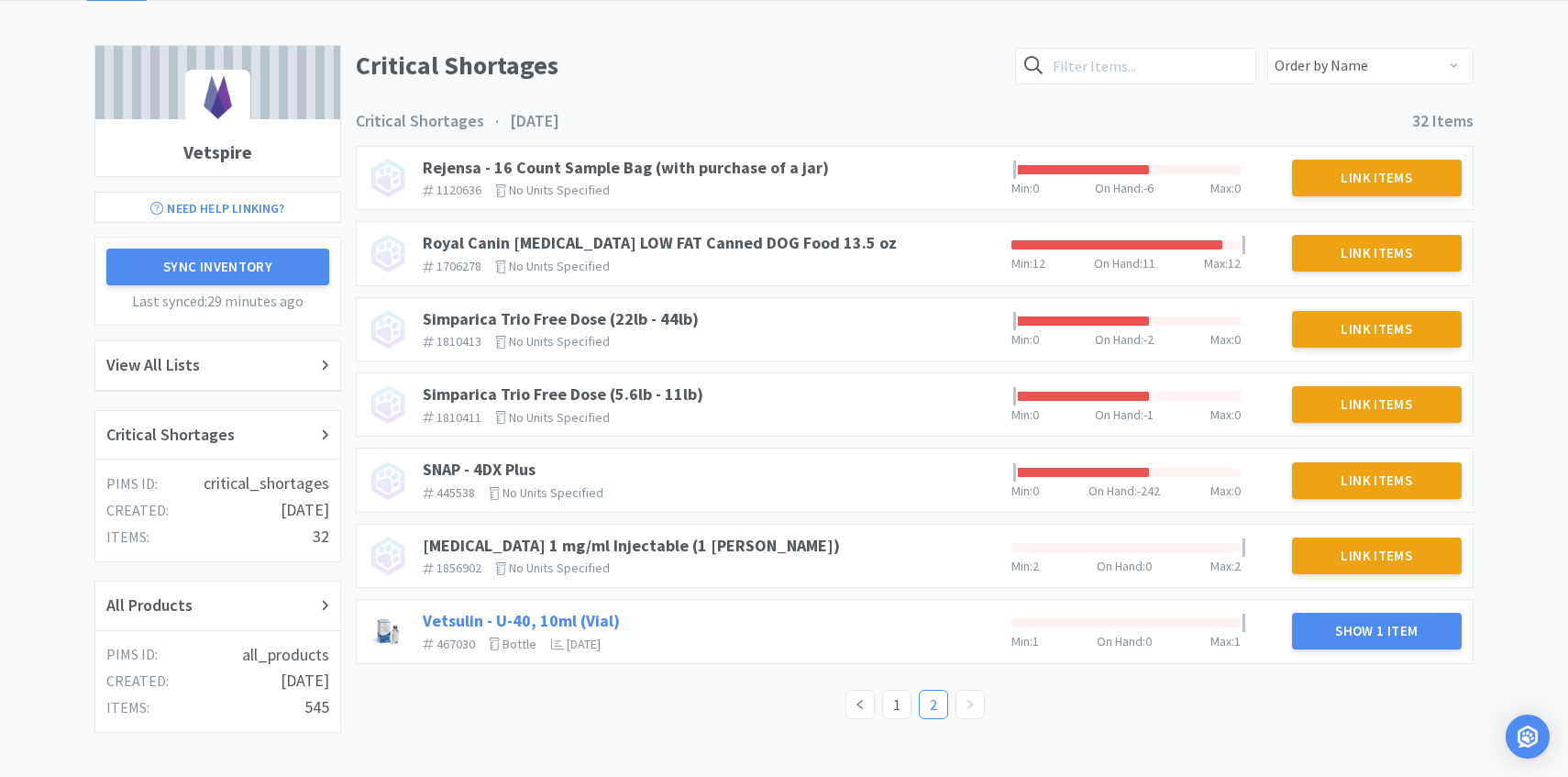
click at [582, 621] on link "Vetsulin - U-40, 10ml (Vial)" at bounding box center [521, 620] width 197 height 21
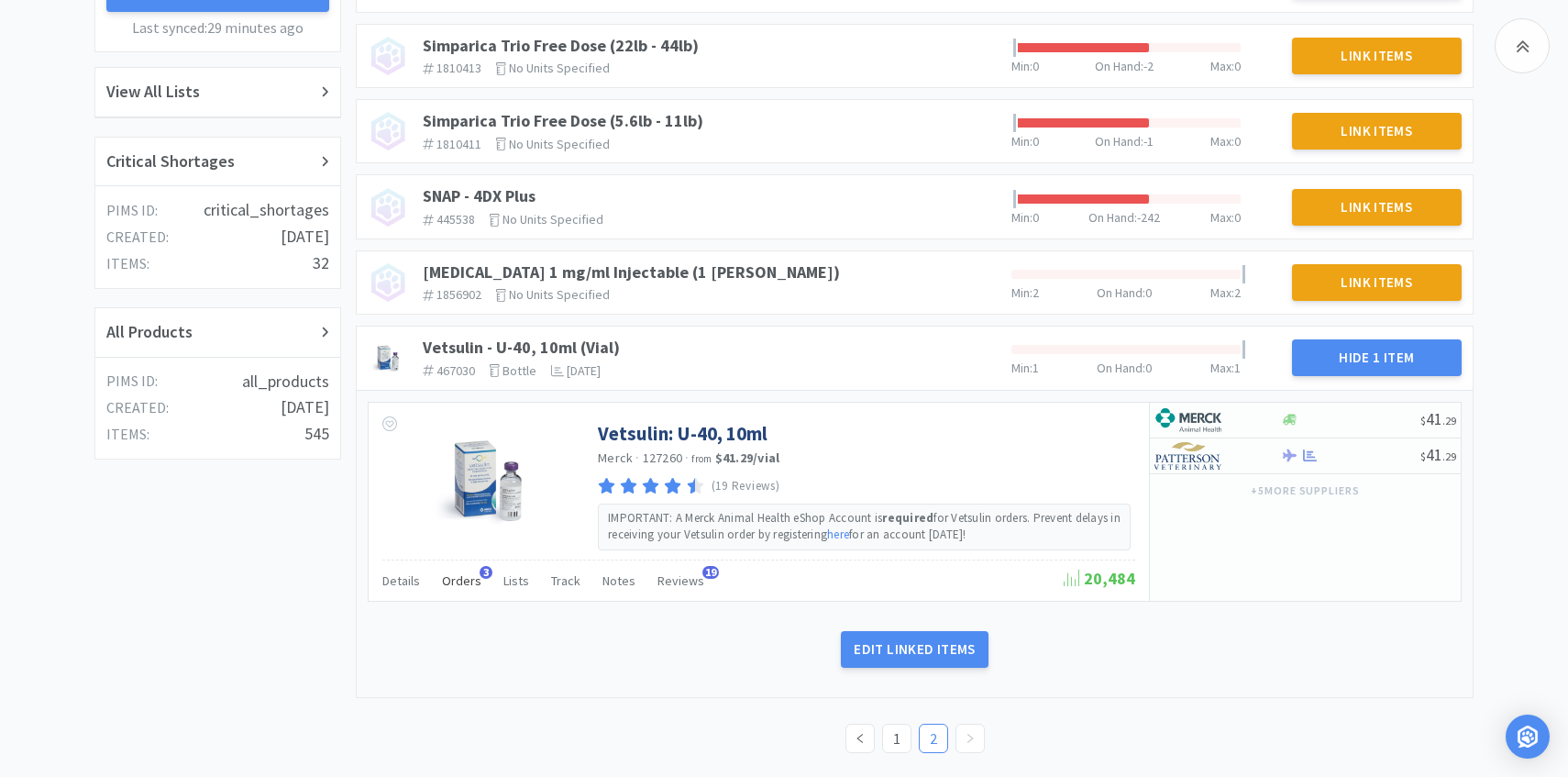
scroll to position [406, 0]
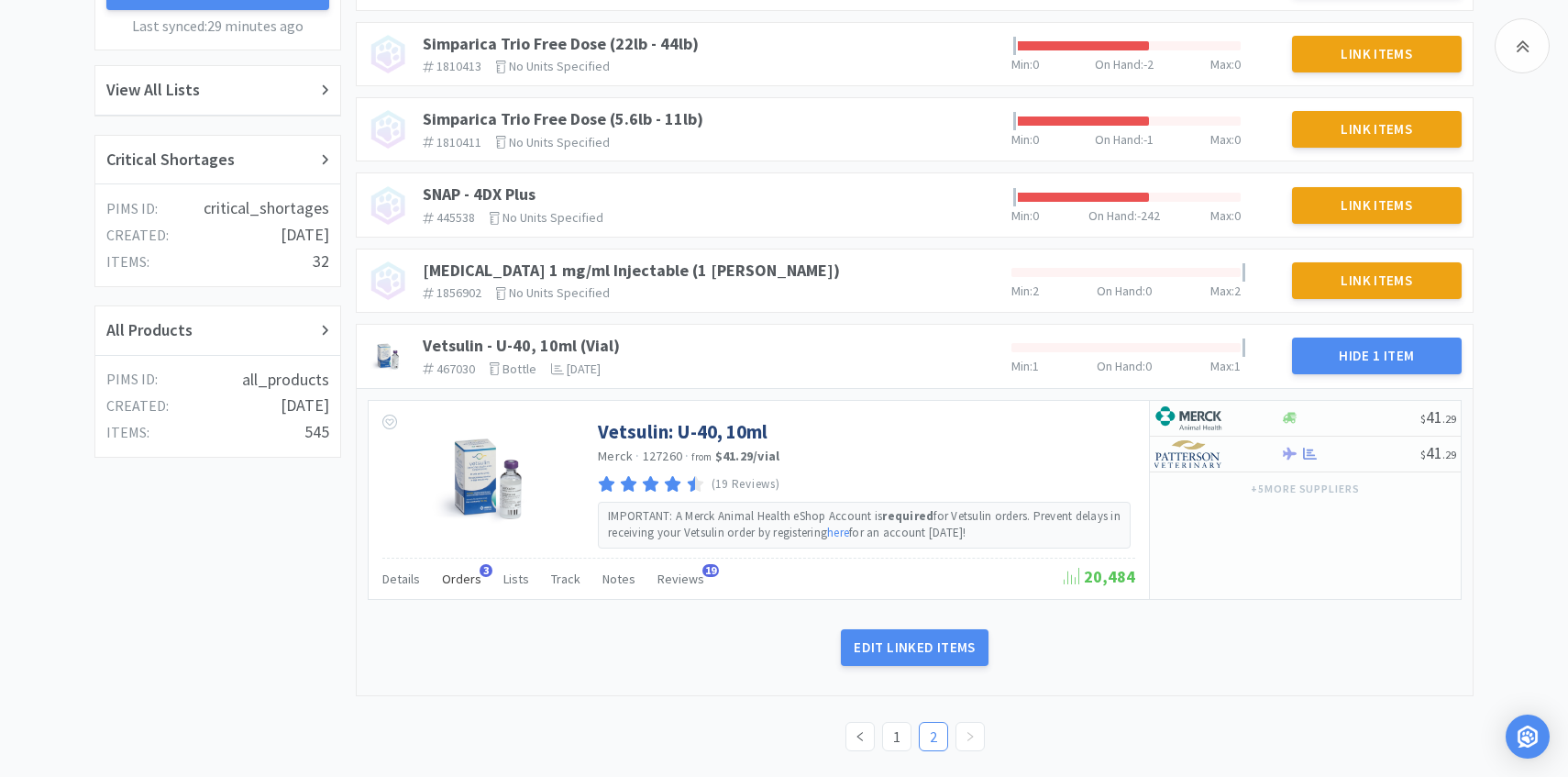
click at [468, 591] on div "Orders 3" at bounding box center [461, 582] width 39 height 35
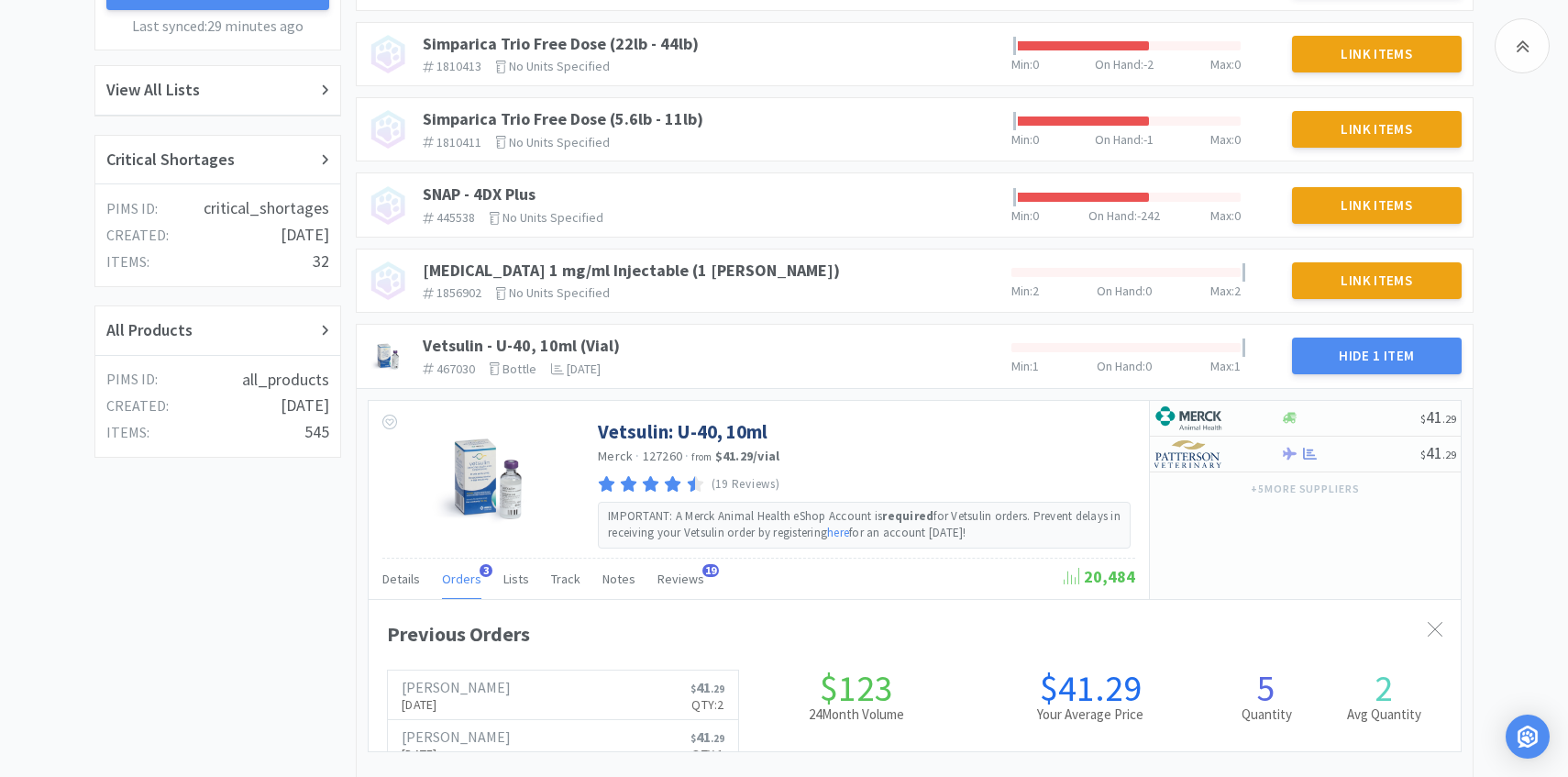
scroll to position [502, 1093]
click at [488, 686] on link "Patterson Sep 19th, 2025 $ 41 . 29 Qty: 2" at bounding box center [563, 695] width 350 height 50
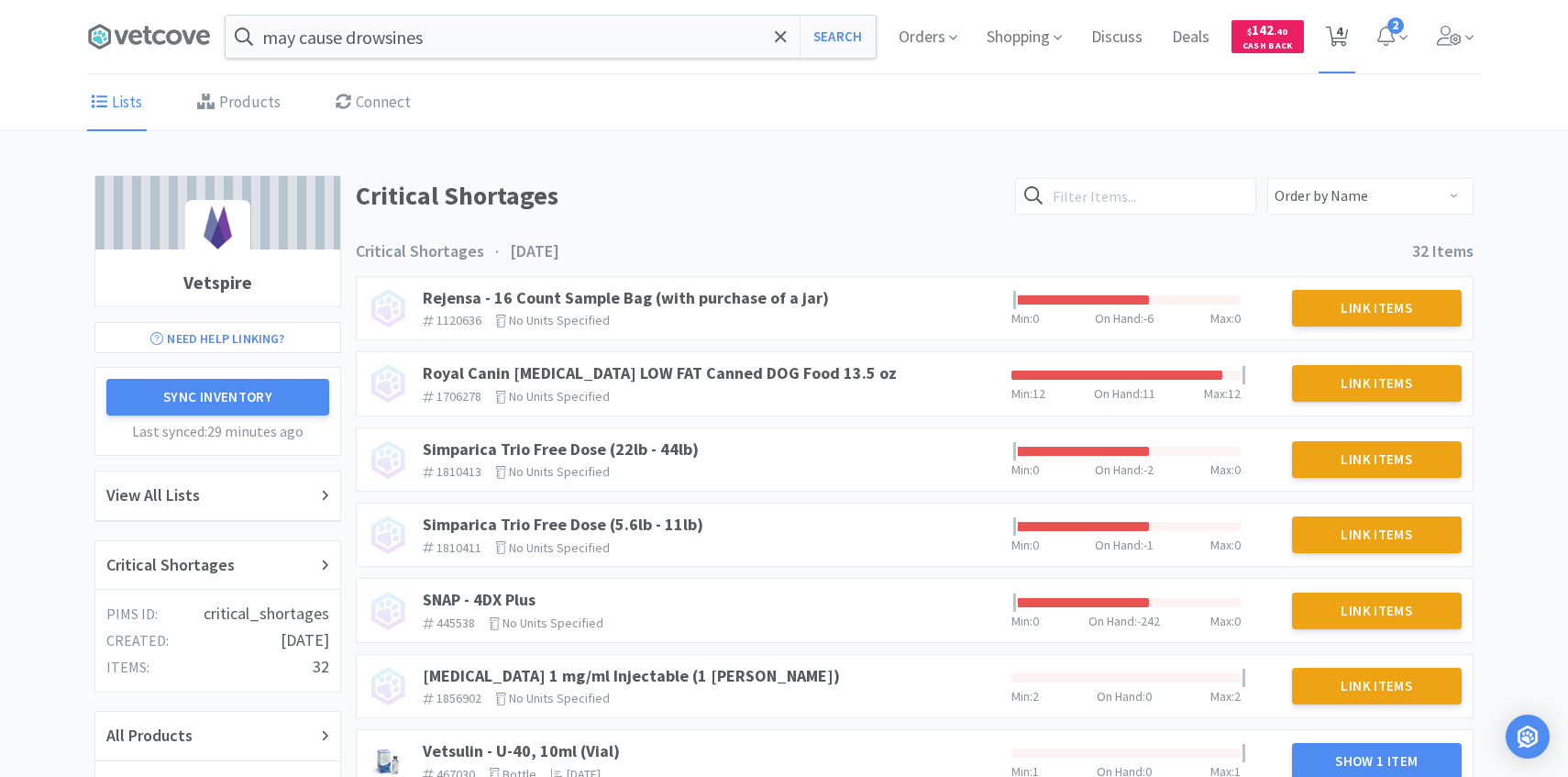
click at [1339, 32] on span "4" at bounding box center [1339, 31] width 6 height 73
select select "1"
select select "4"
select select "1"
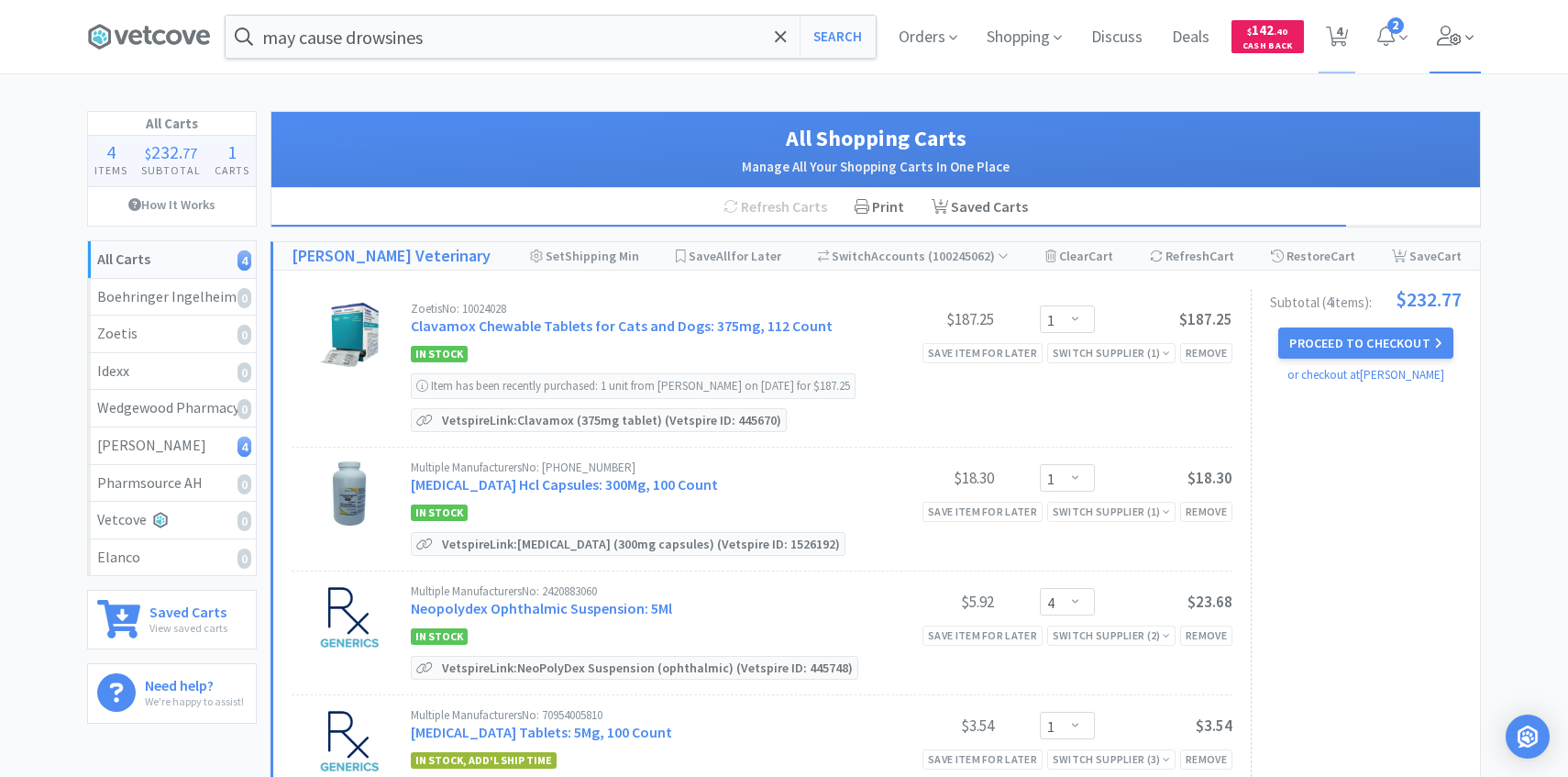
click at [1457, 24] on span at bounding box center [1456, 36] width 52 height 73
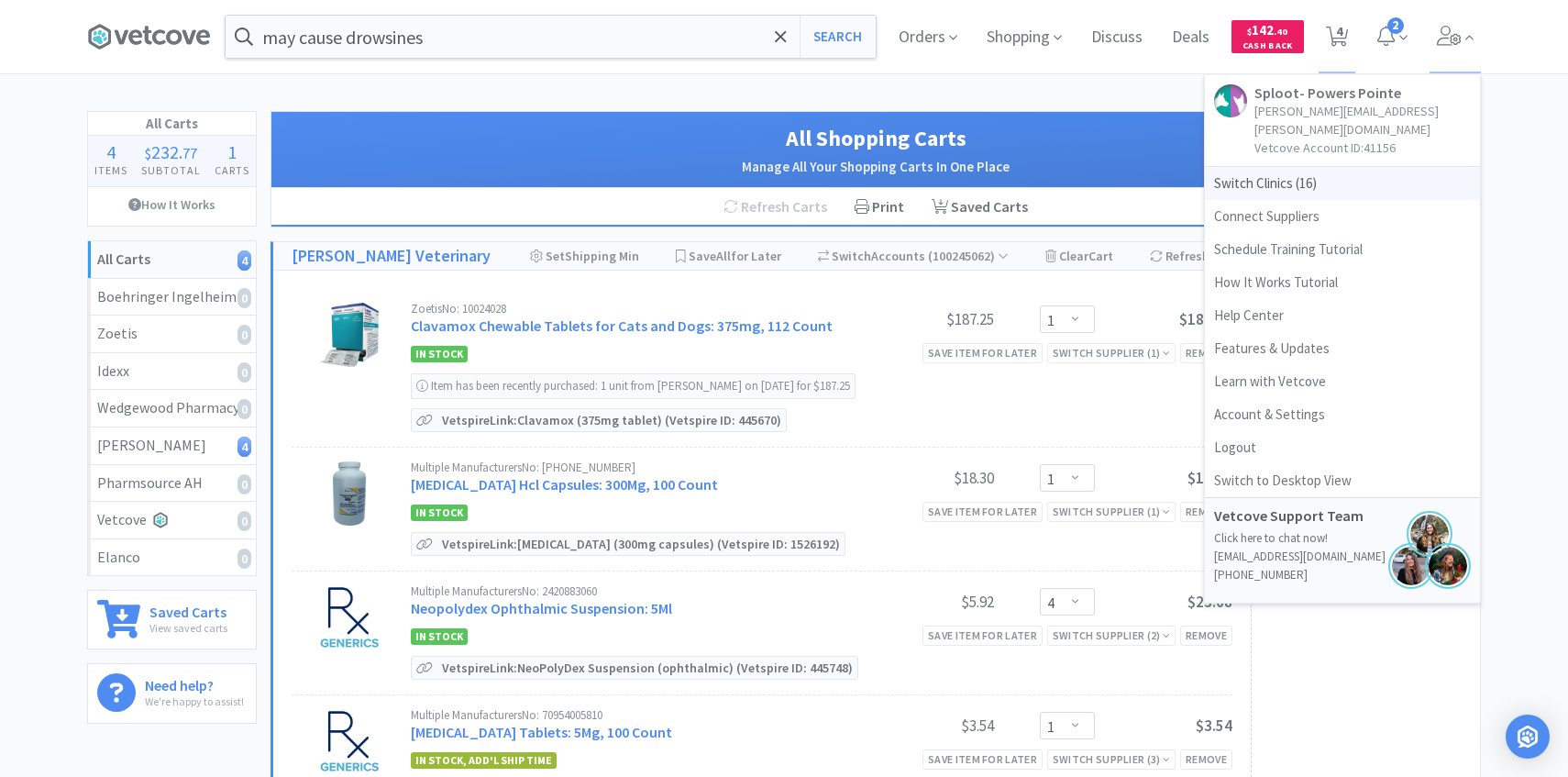
click at [1332, 173] on span "Switch Clinics ( 16 )" at bounding box center [1342, 184] width 275 height 33
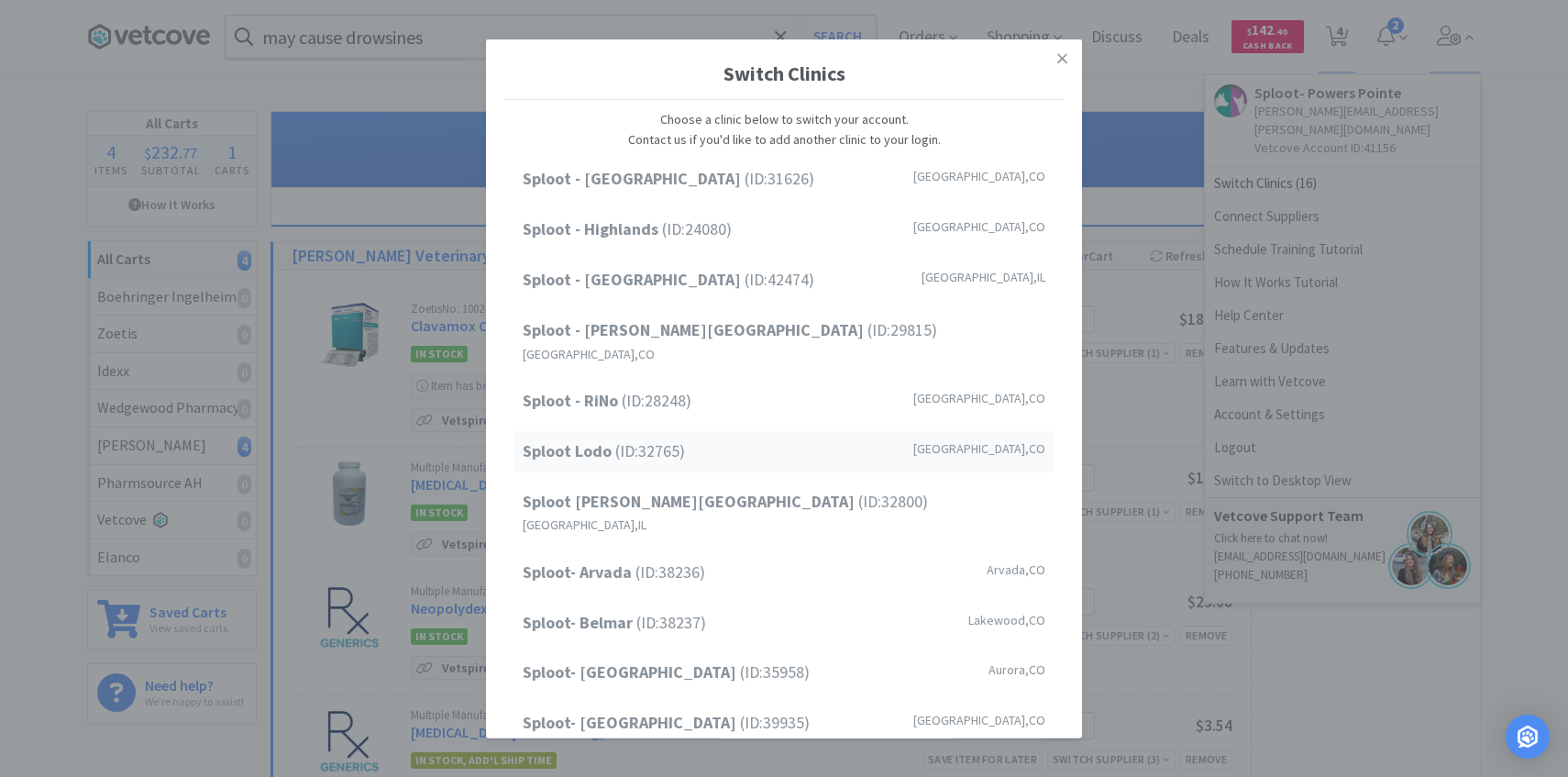
scroll to position [234, 0]
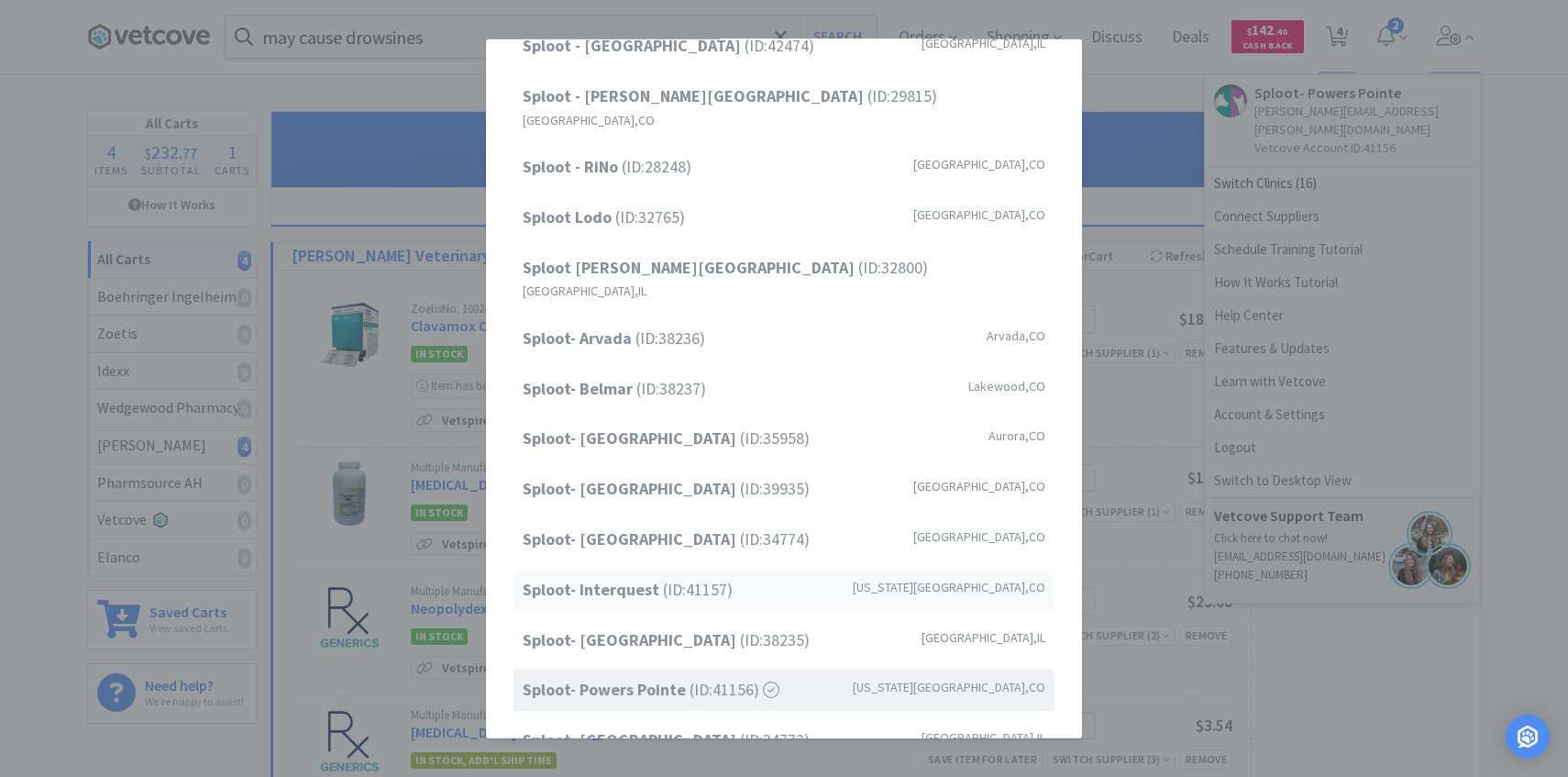
click at [686, 576] on span "Sploot- Interquest (ID: 41157 )" at bounding box center [628, 589] width 210 height 27
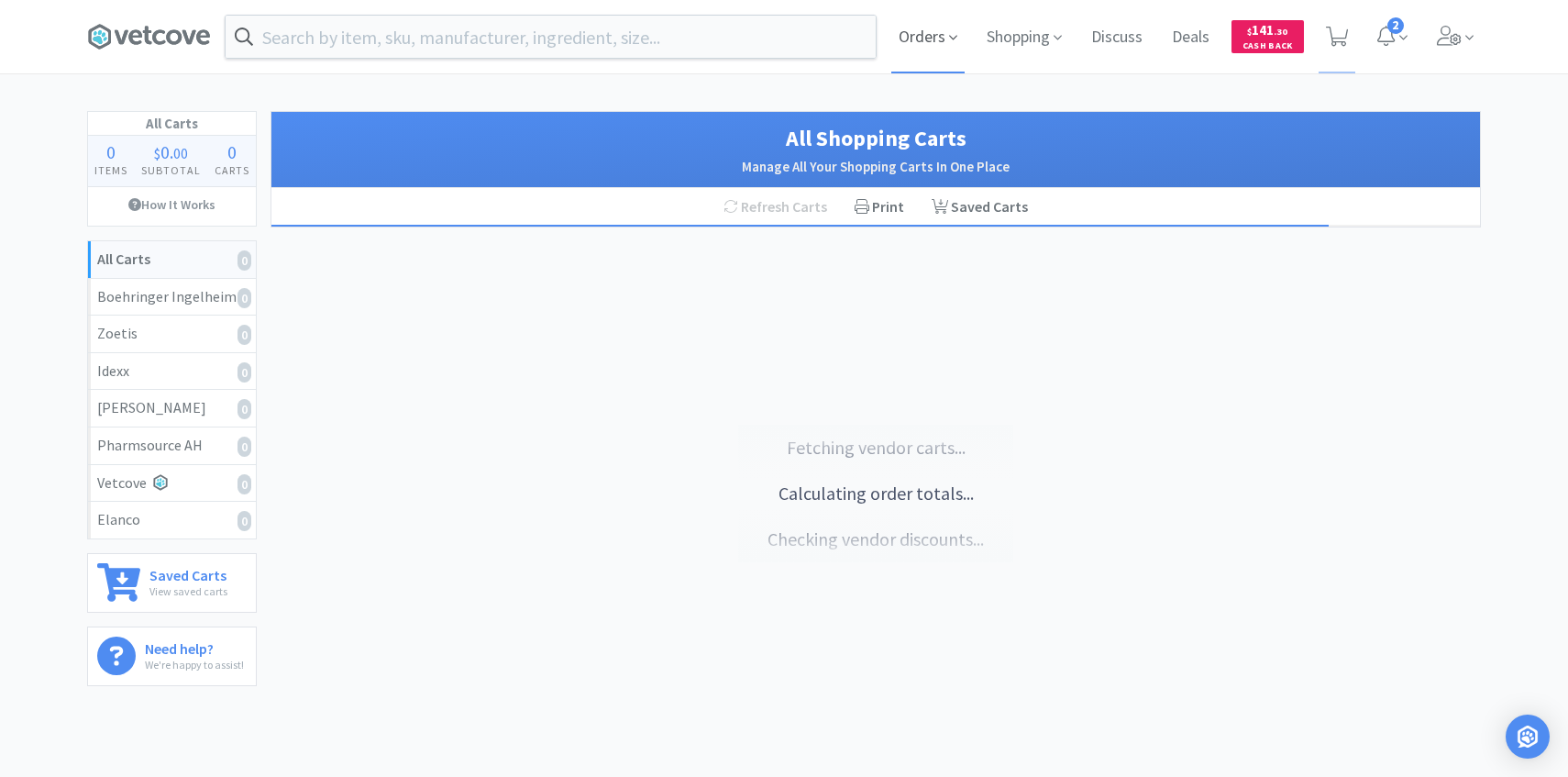
click at [944, 41] on span "Orders" at bounding box center [927, 36] width 73 height 73
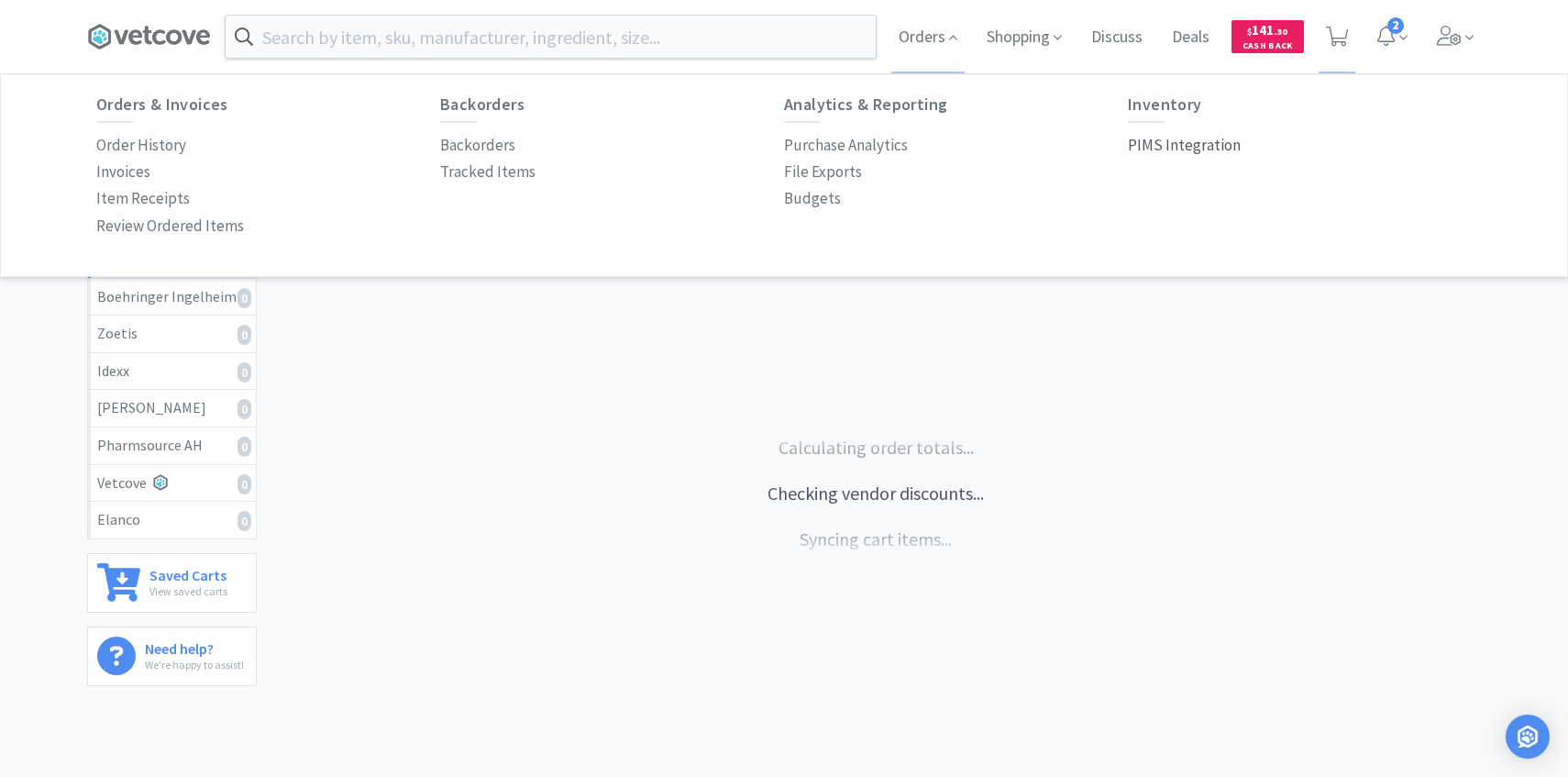
click at [1160, 154] on p "PIMS Integration" at bounding box center [1185, 145] width 113 height 25
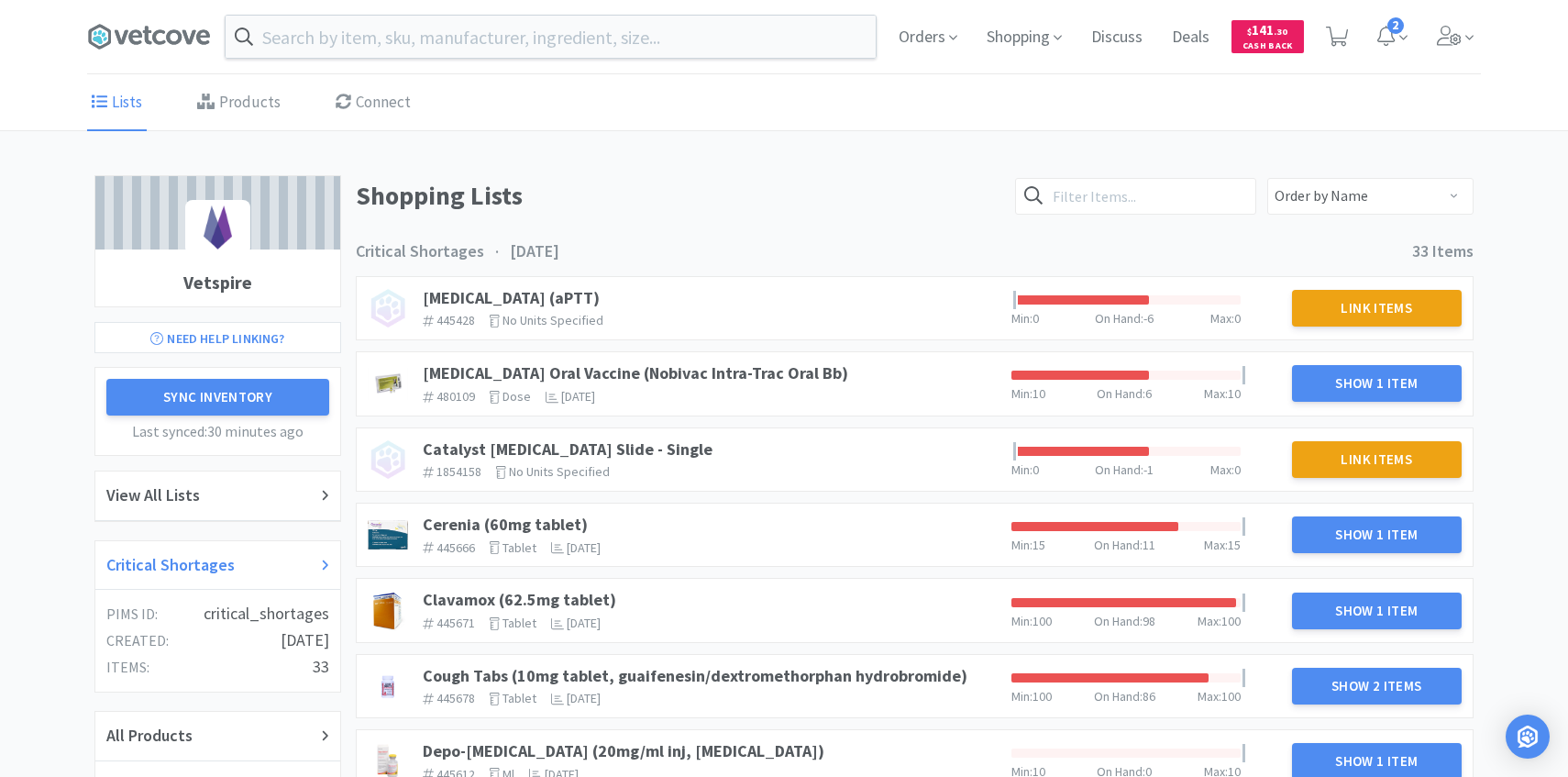
click at [286, 572] on div "Critical Shortages" at bounding box center [218, 565] width 223 height 27
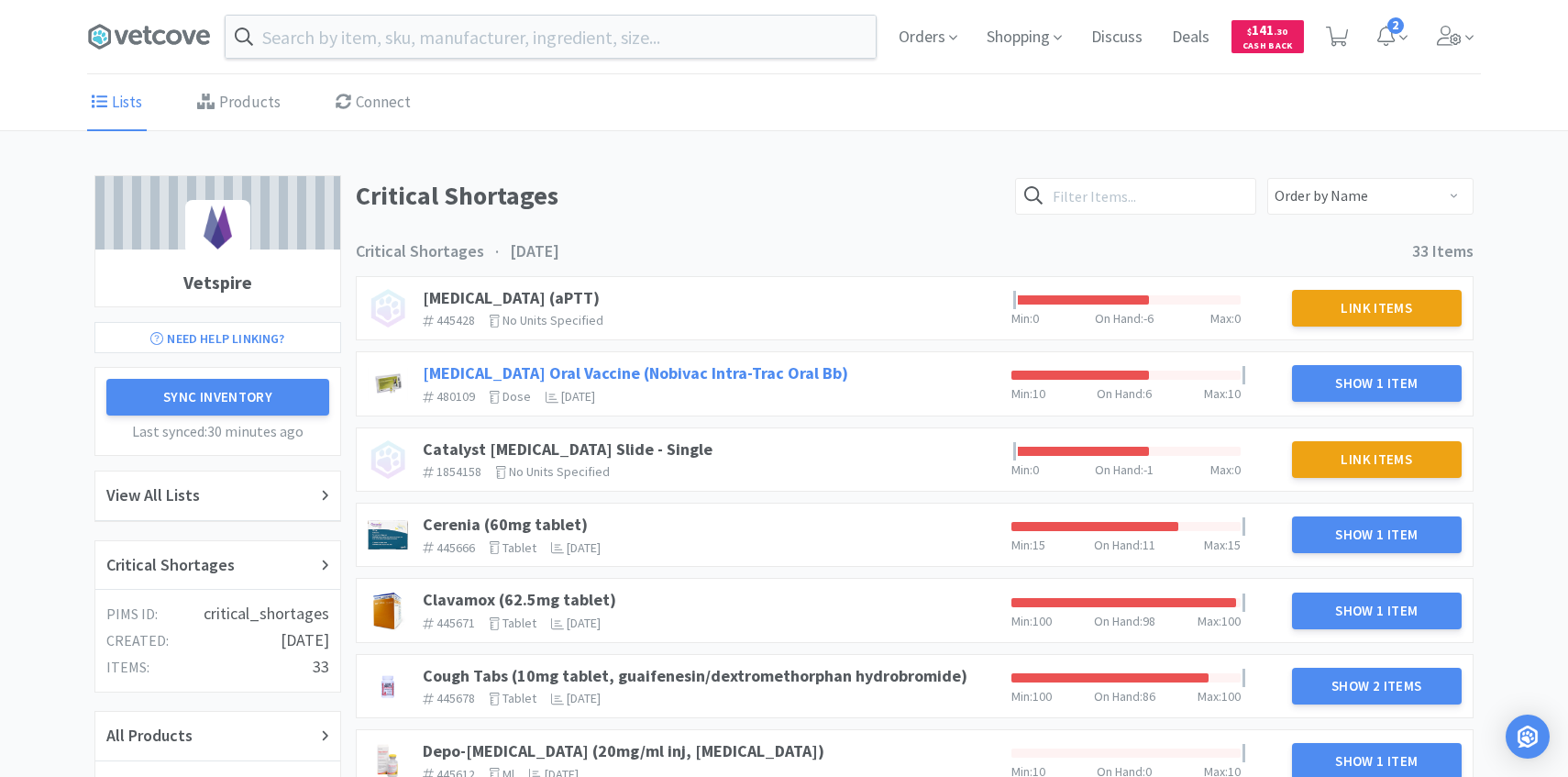
click at [764, 379] on link "[MEDICAL_DATA] Oral Vaccine (Nobivac Intra-Trac Oral Bb)" at bounding box center [635, 372] width 425 height 21
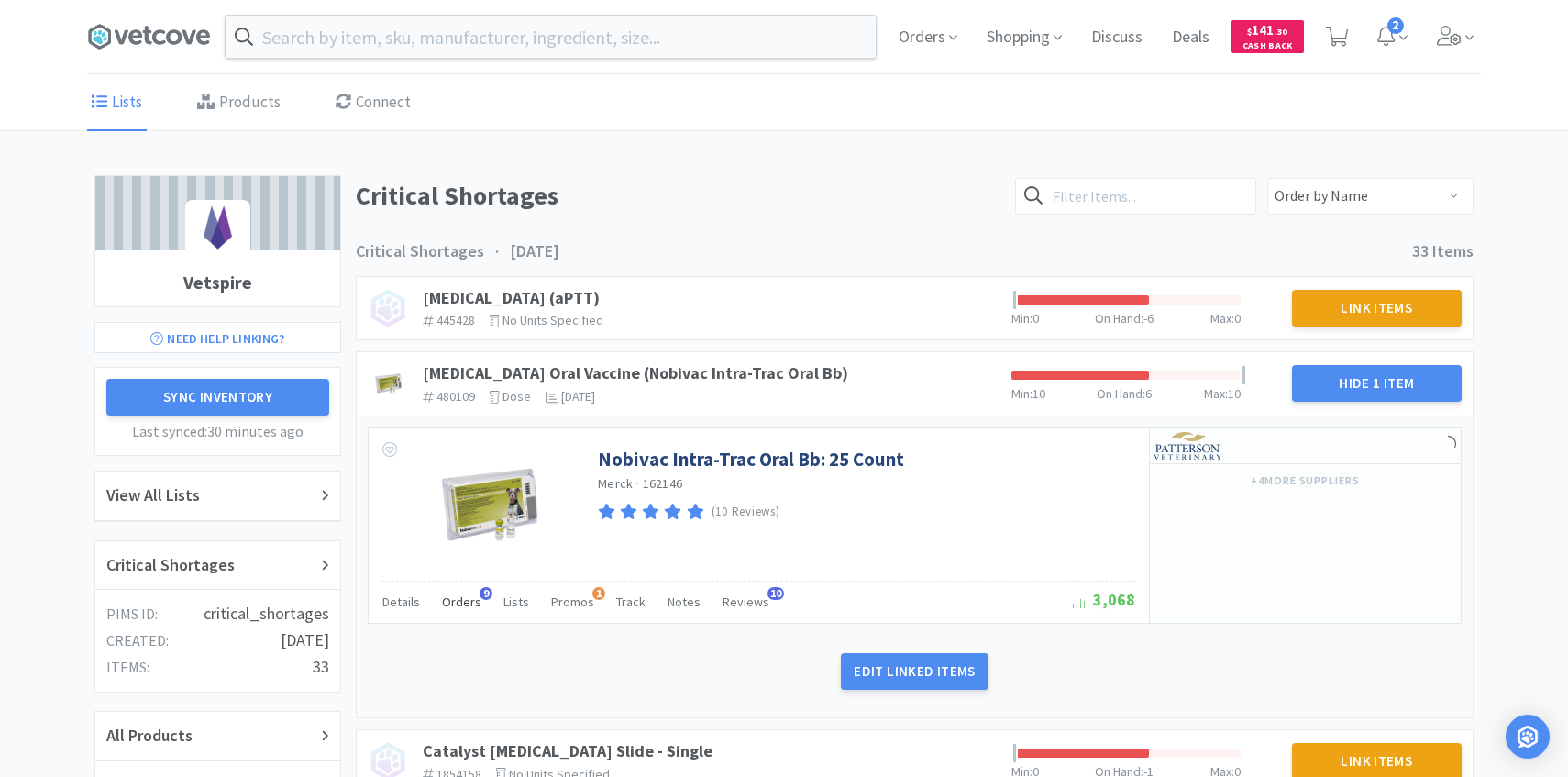
click at [463, 614] on div "Orders 9" at bounding box center [461, 604] width 39 height 35
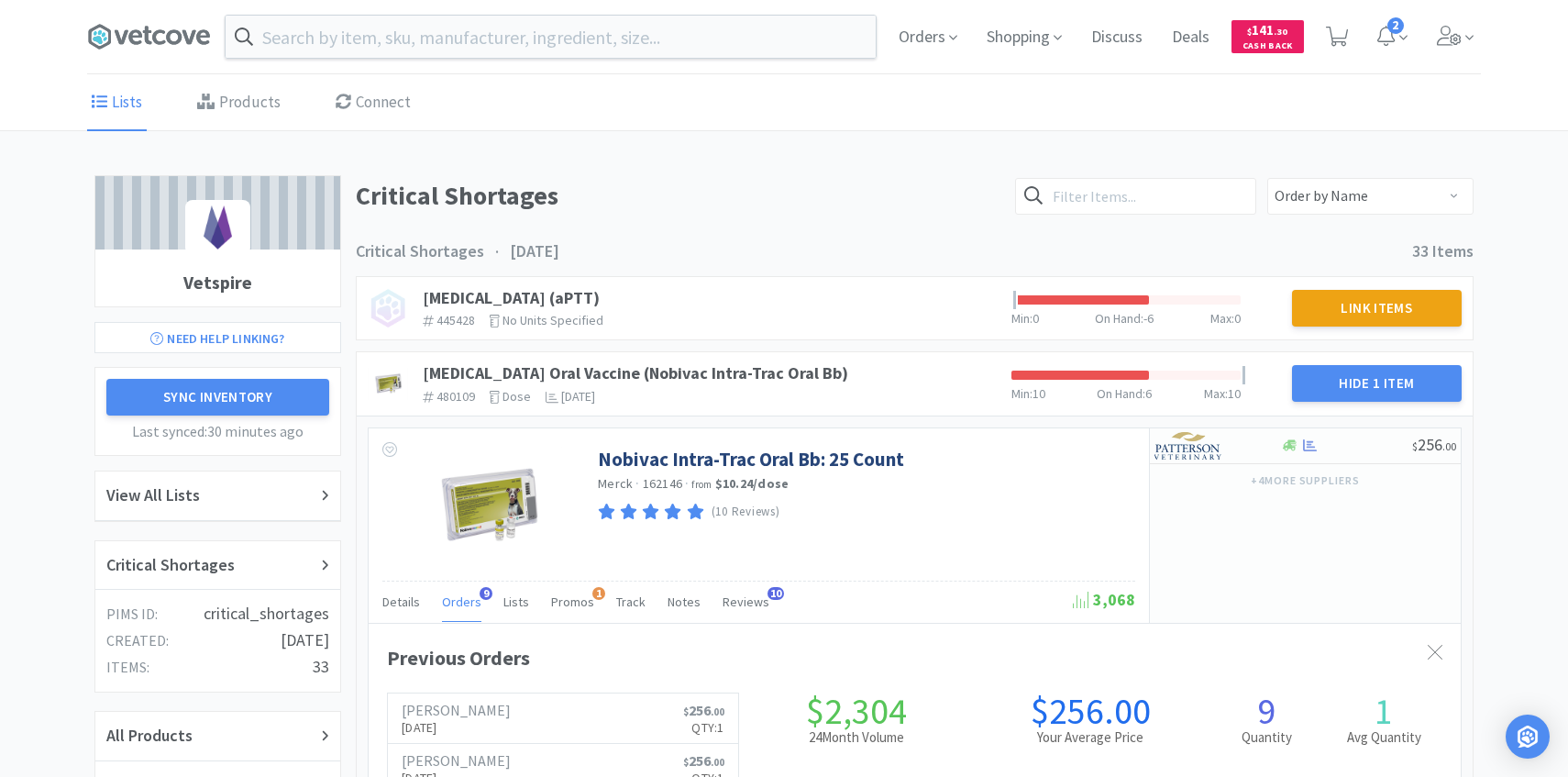
scroll to position [502, 1093]
click at [460, 602] on span "Orders" at bounding box center [461, 602] width 39 height 17
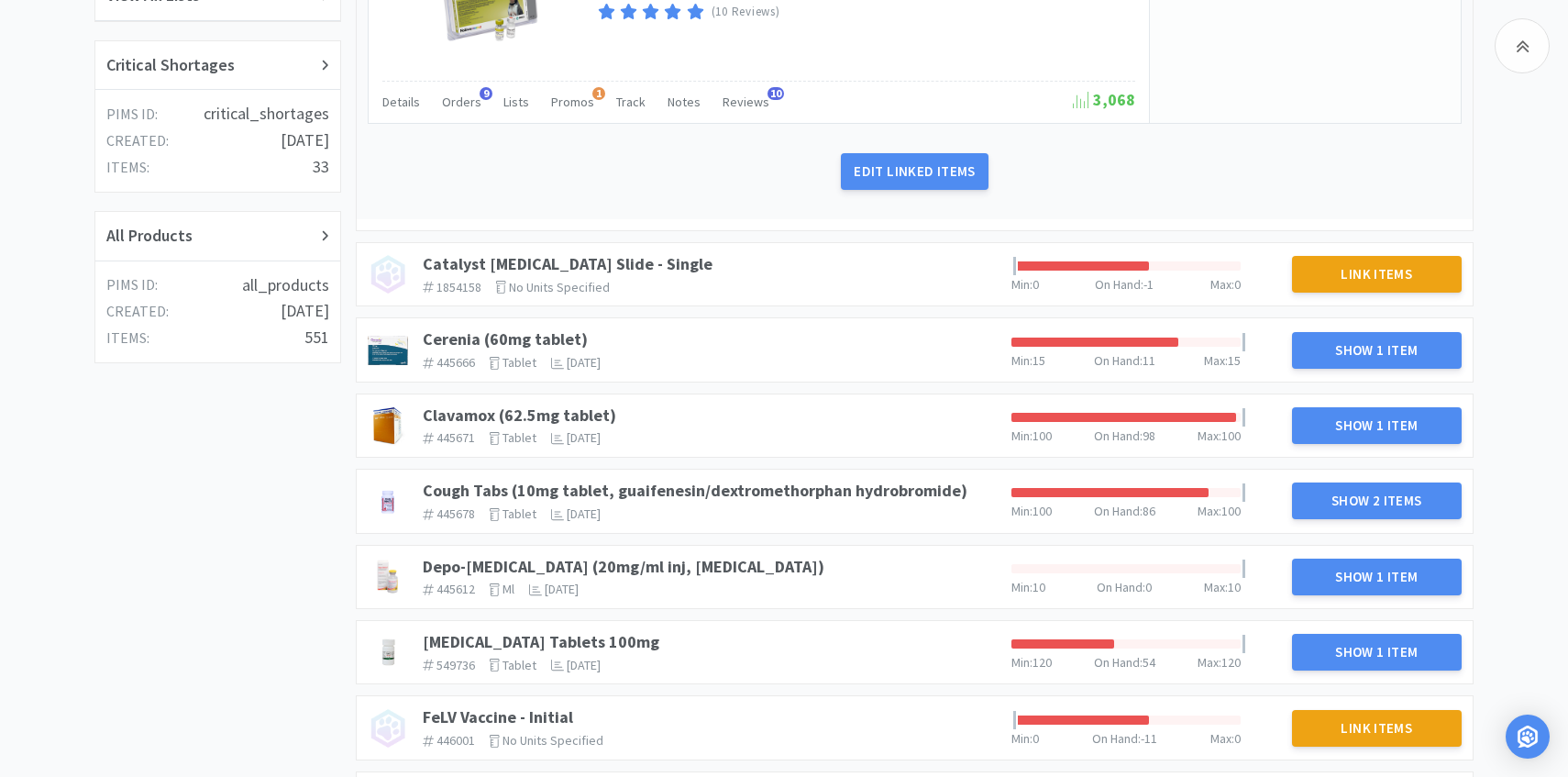
scroll to position [515, 0]
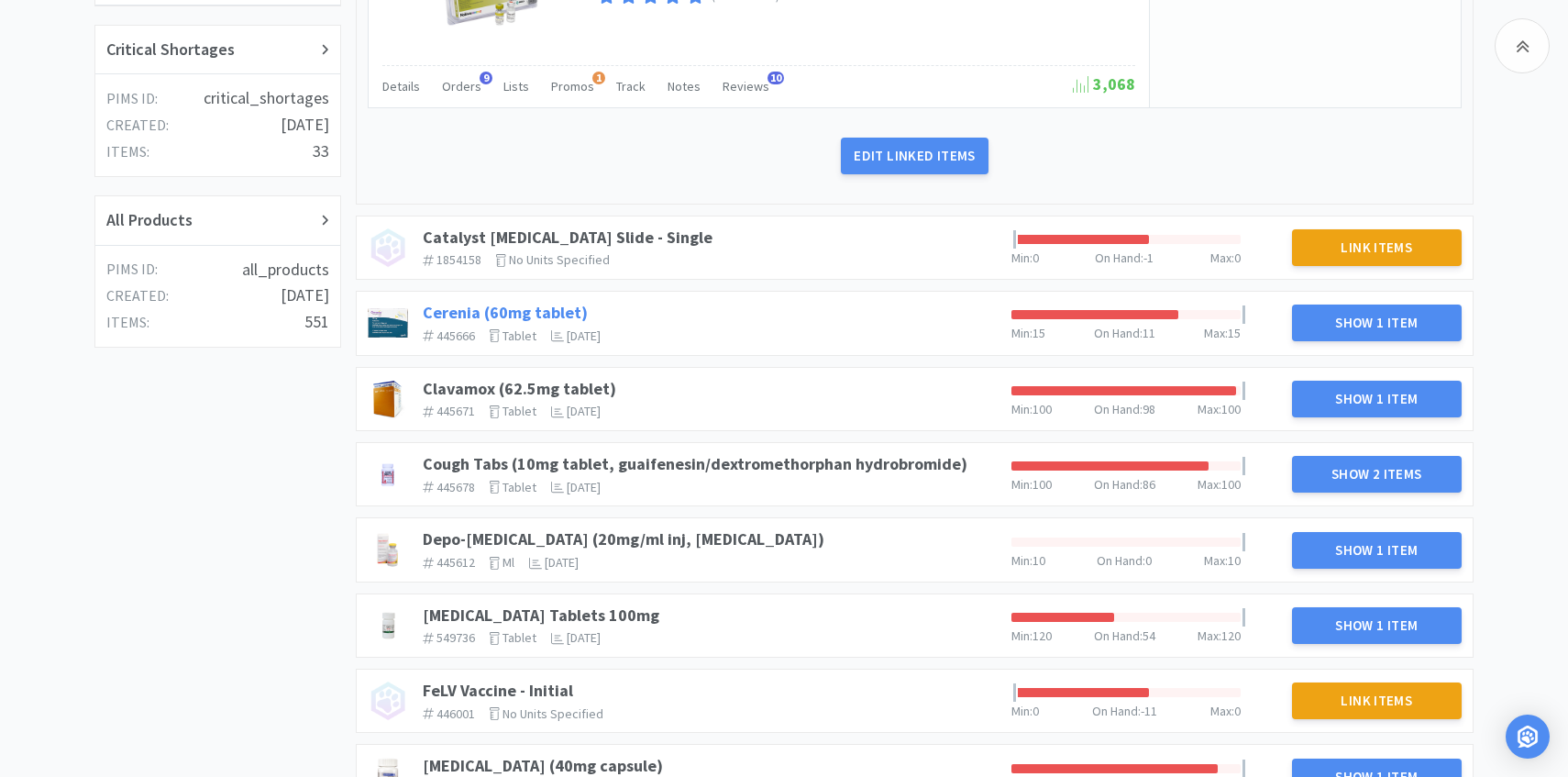
click at [571, 313] on link "Cerenia (60mg tablet)" at bounding box center [505, 312] width 165 height 21
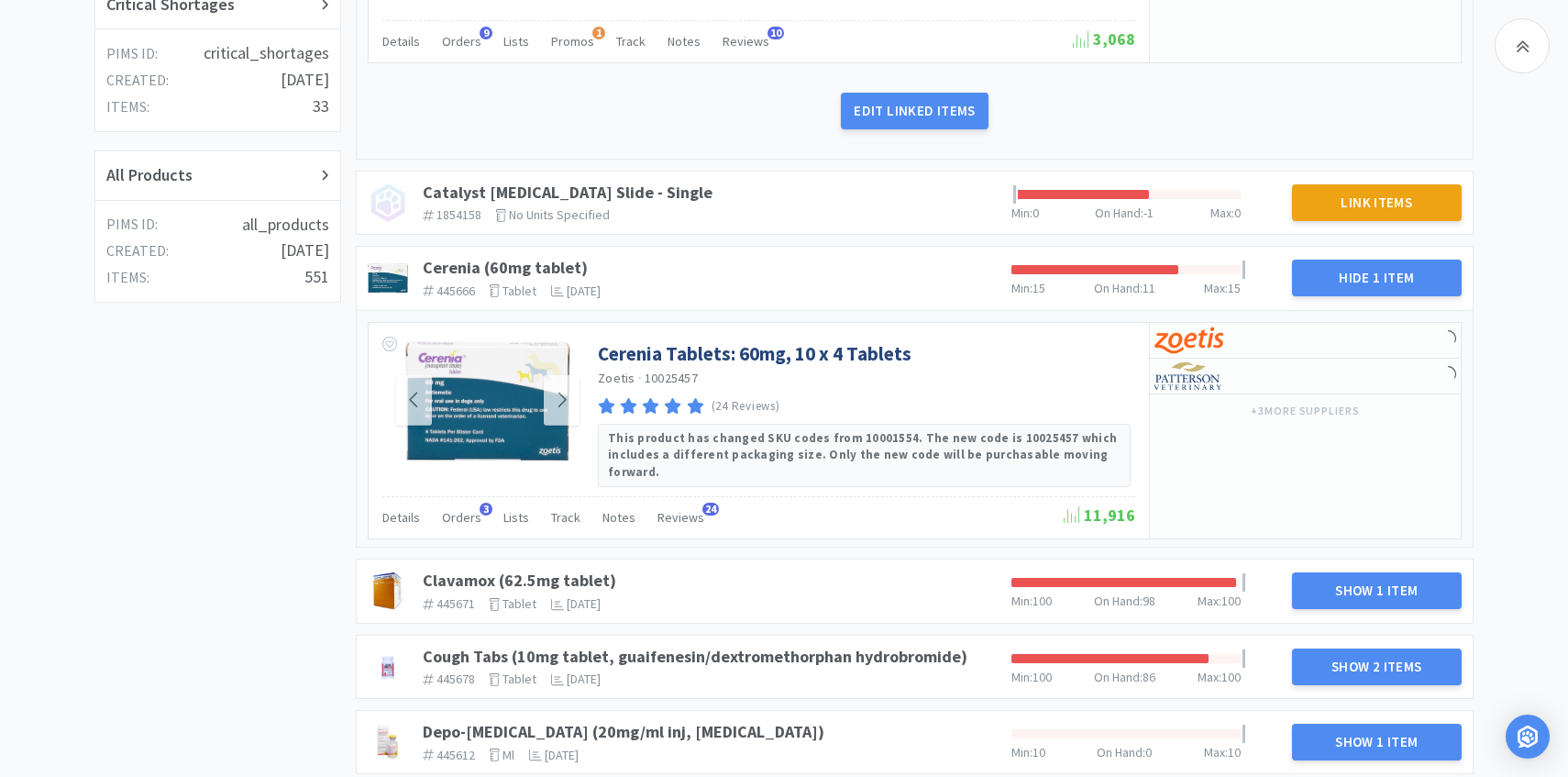
scroll to position [571, 0]
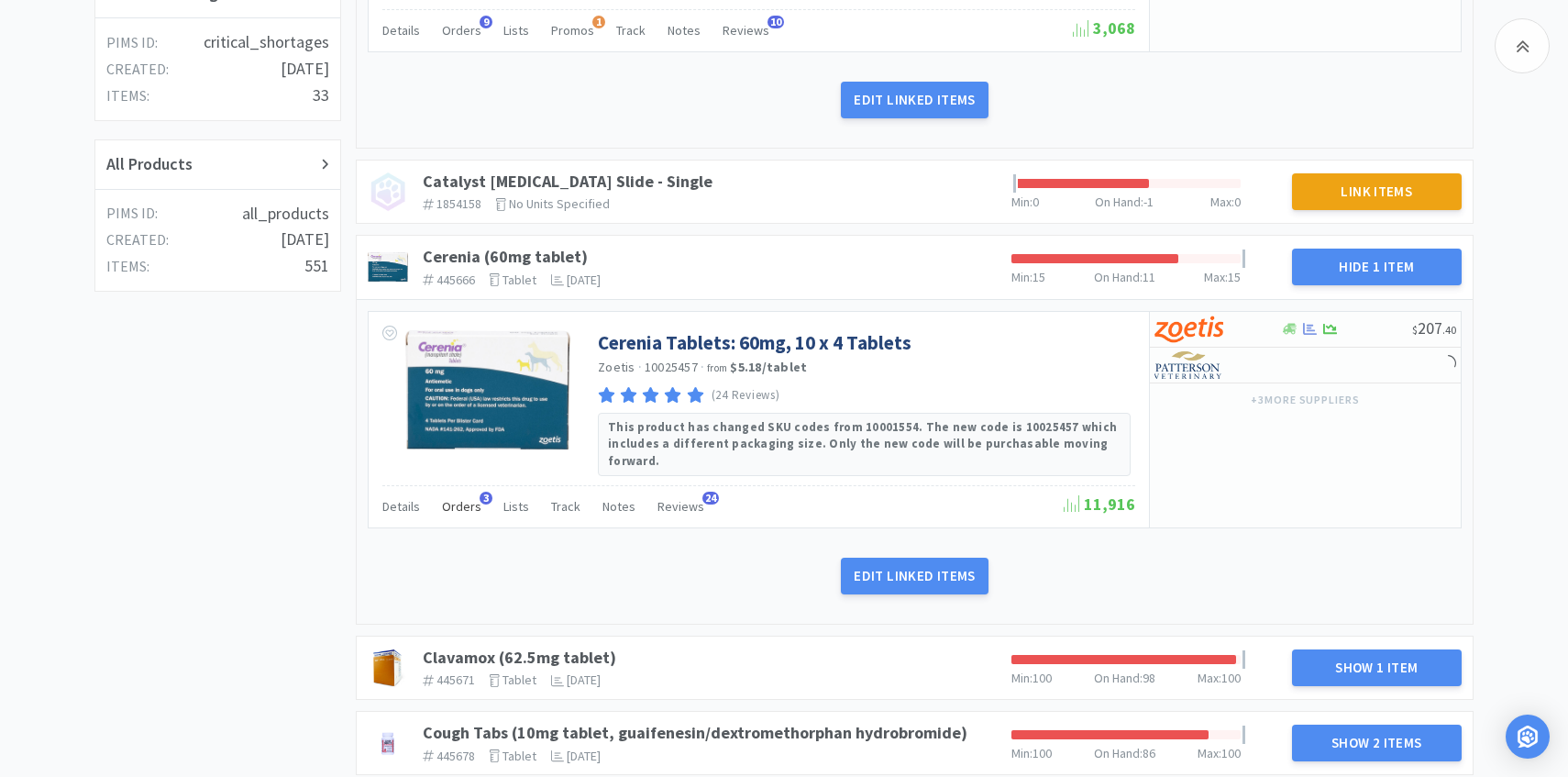
click at [450, 498] on span "Orders" at bounding box center [461, 506] width 39 height 17
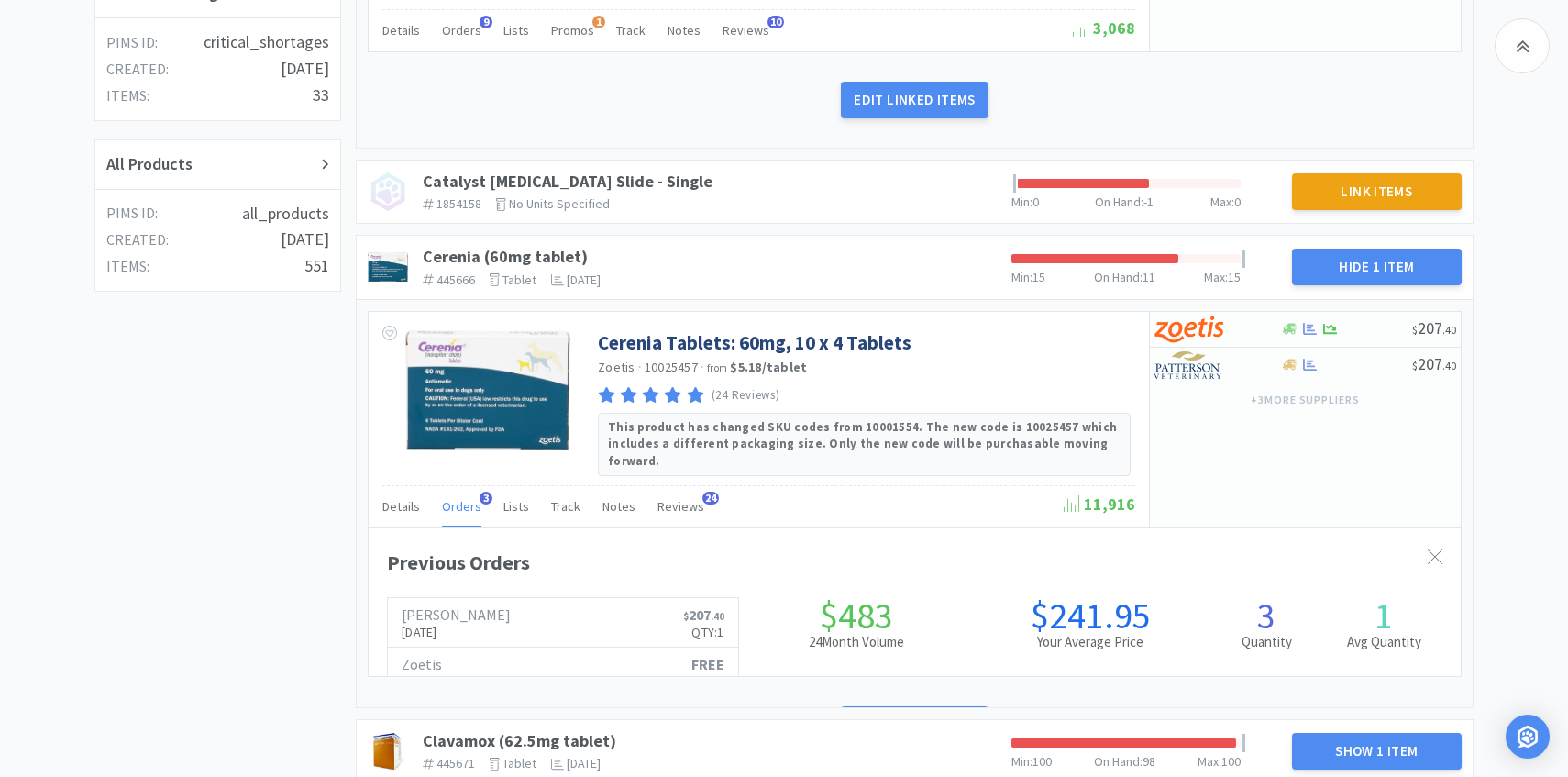
scroll to position [502, 1093]
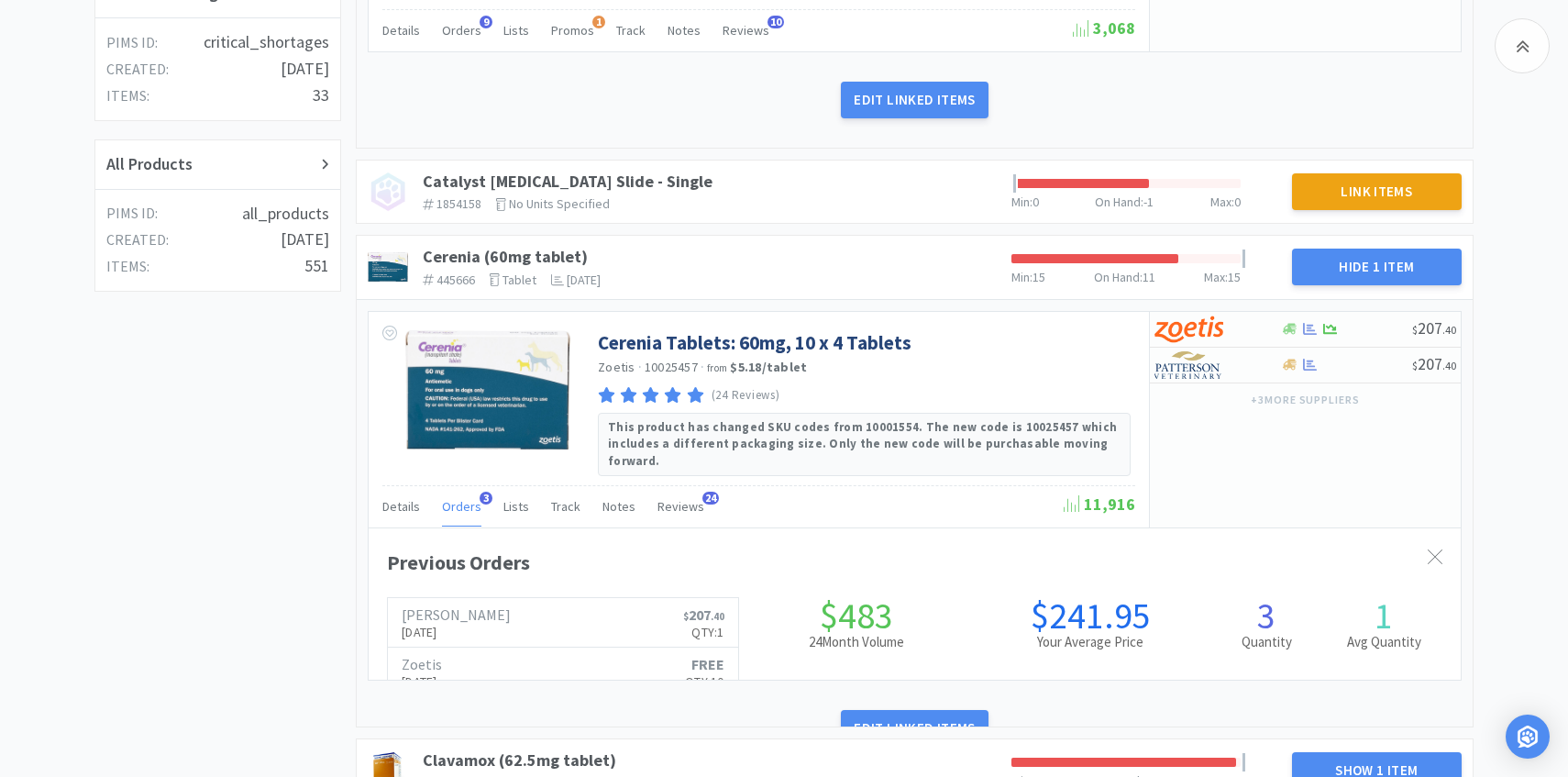
click at [450, 498] on span "Orders" at bounding box center [461, 506] width 39 height 17
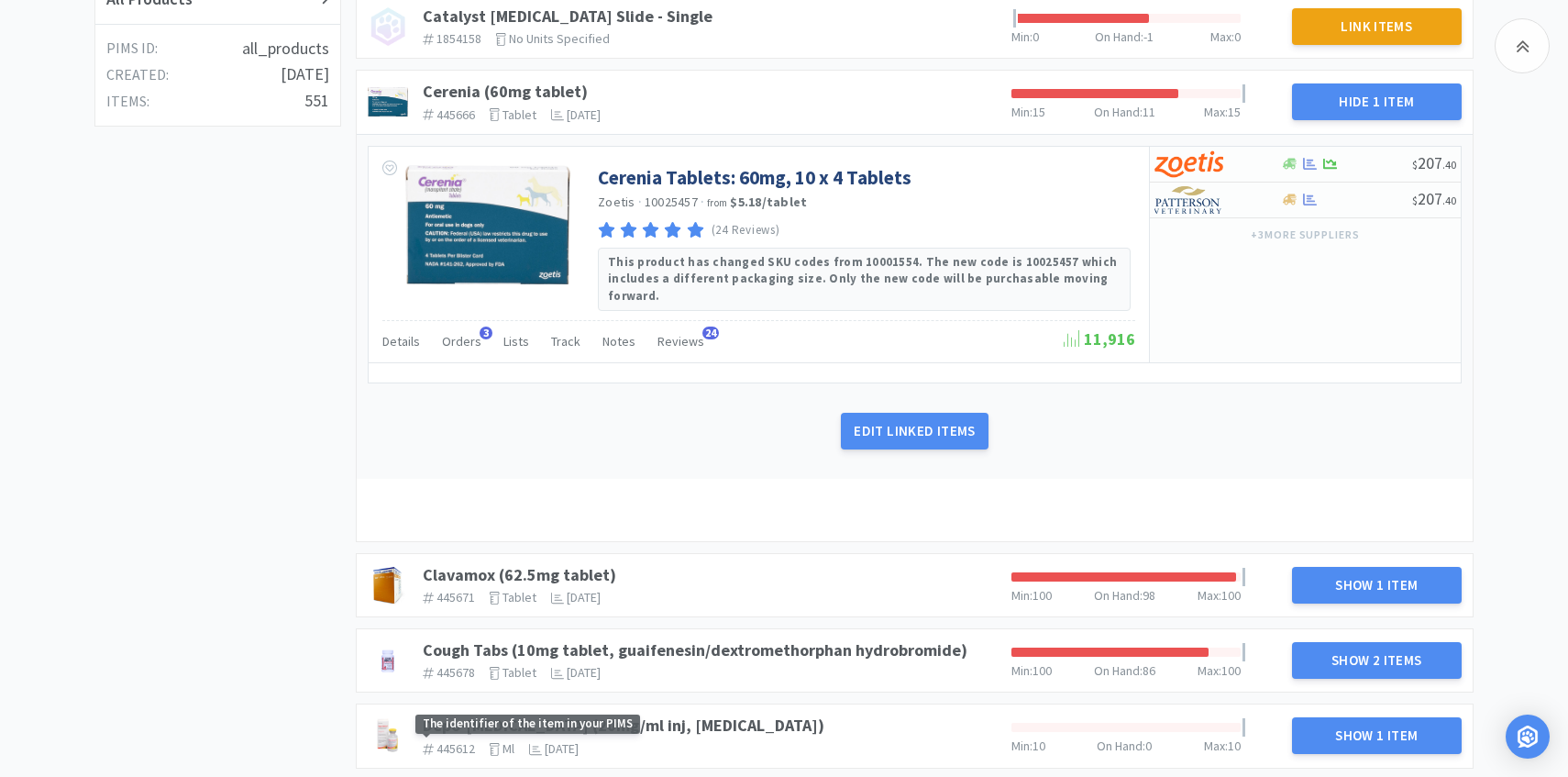
scroll to position [952, 0]
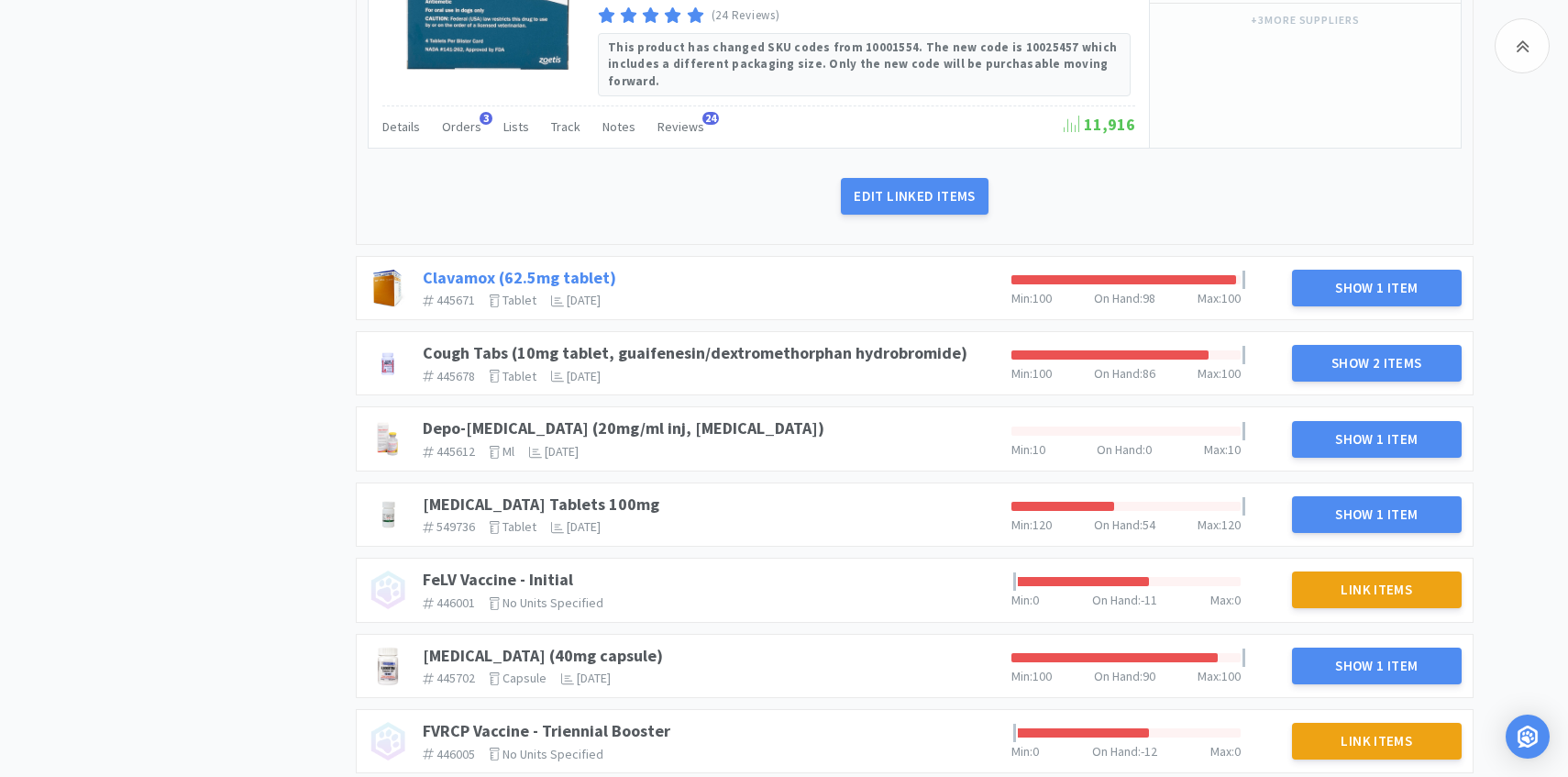
click at [498, 266] on link "Clavamox (62.5mg tablet)" at bounding box center [519, 277] width 193 height 21
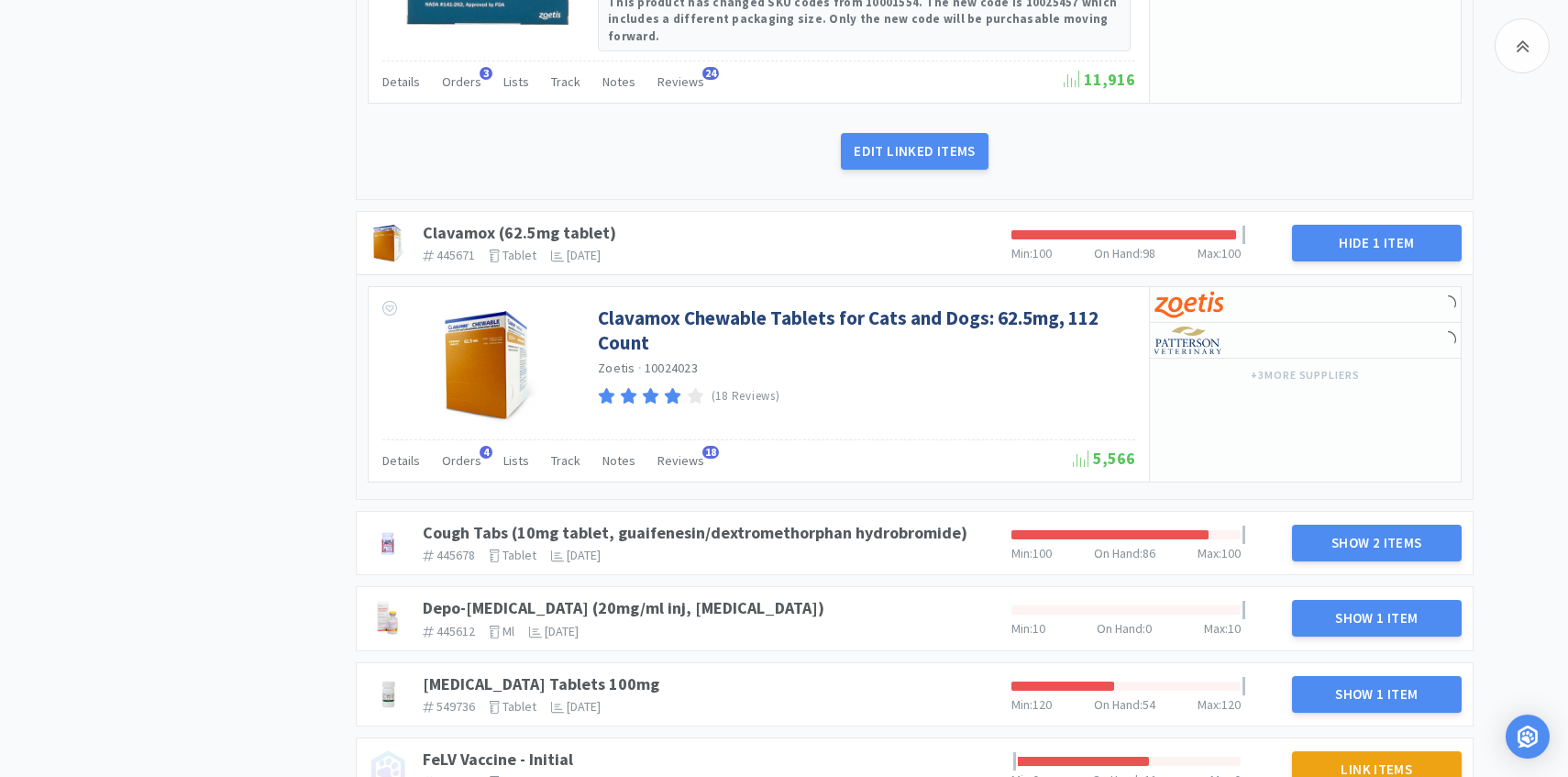
scroll to position [1000, 0]
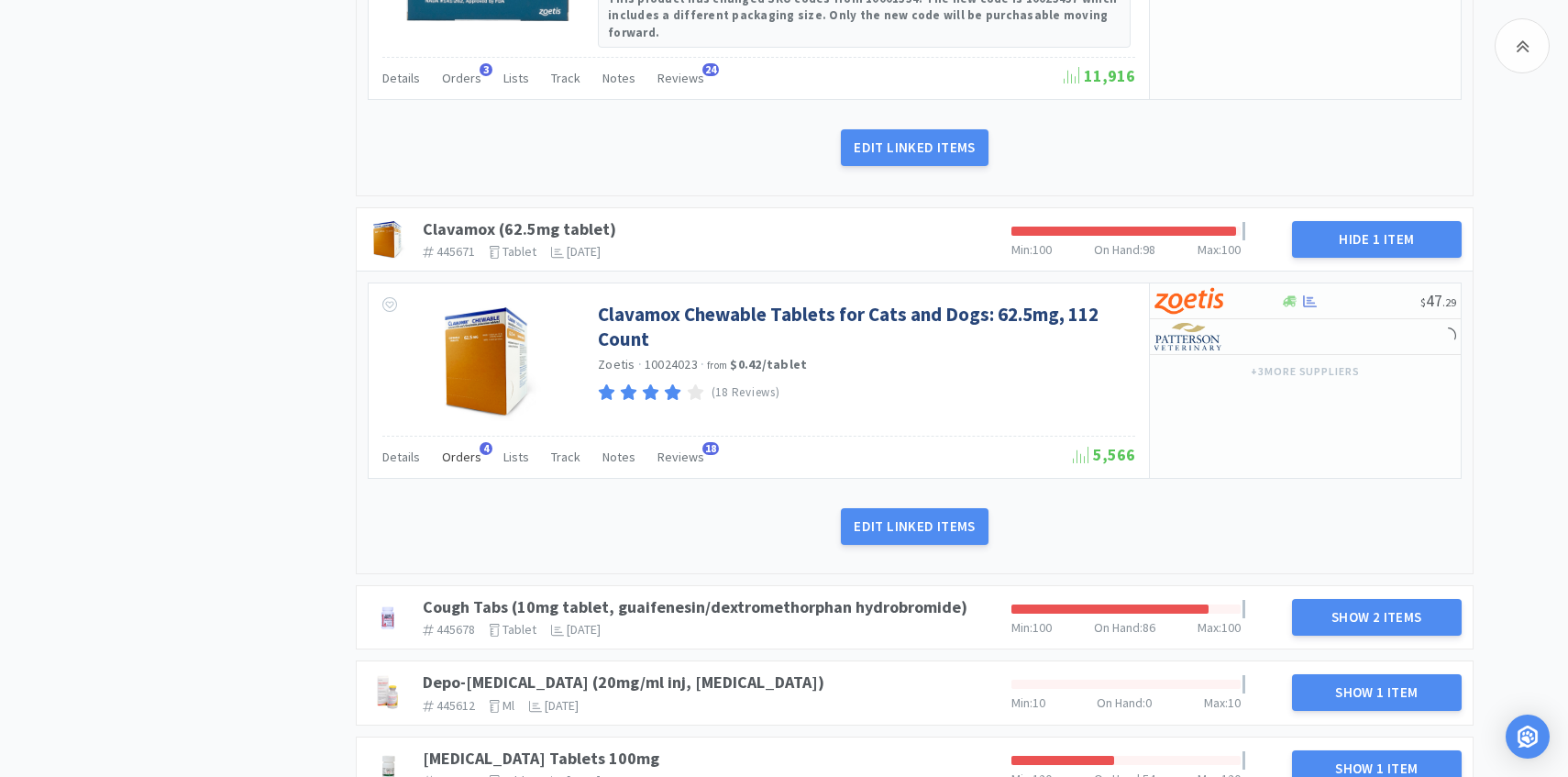
click at [469, 448] on div "Orders 4" at bounding box center [461, 460] width 39 height 35
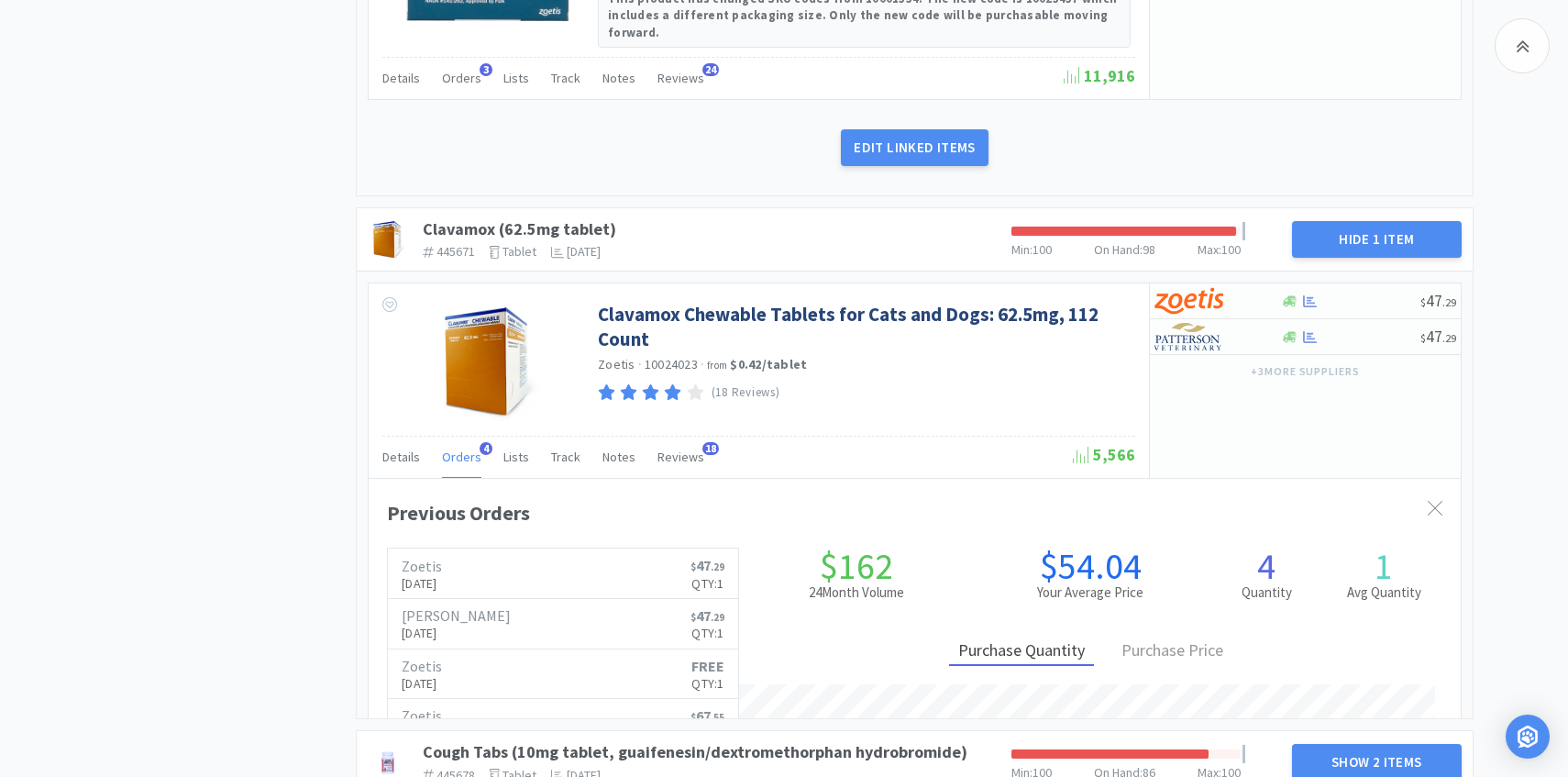
scroll to position [502, 1093]
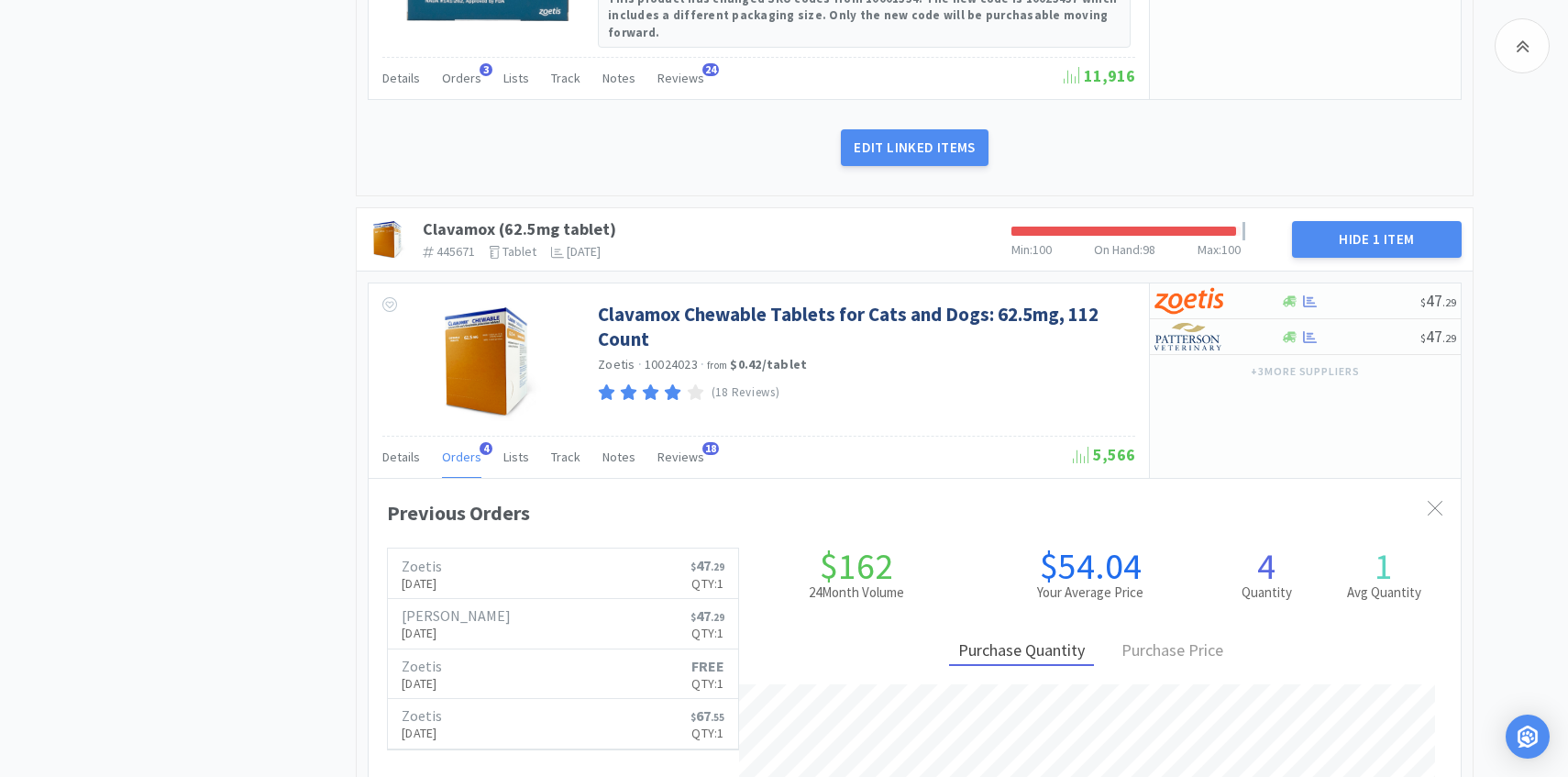
click at [464, 448] on span "Orders" at bounding box center [461, 457] width 39 height 17
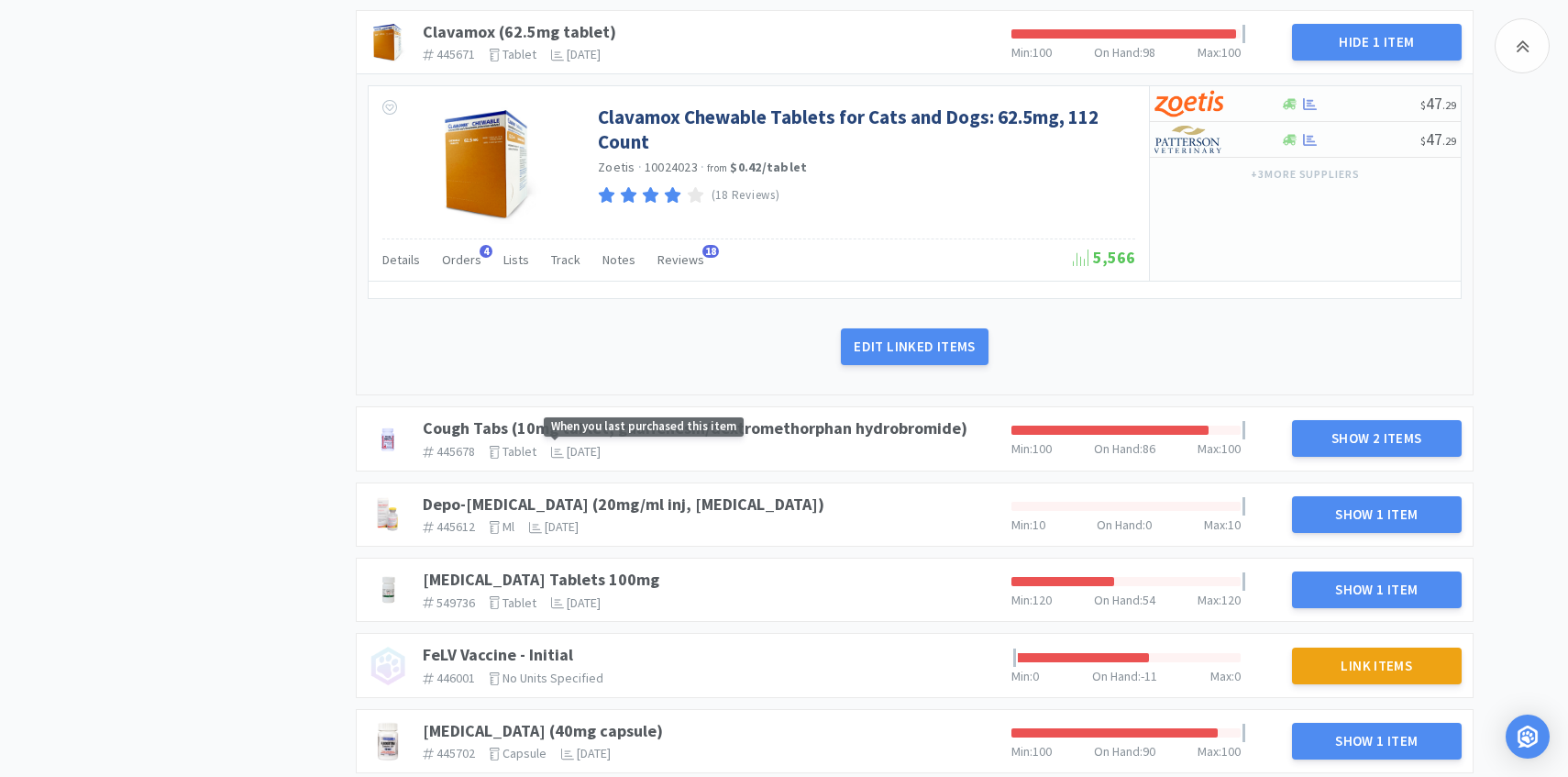
scroll to position [1250, 0]
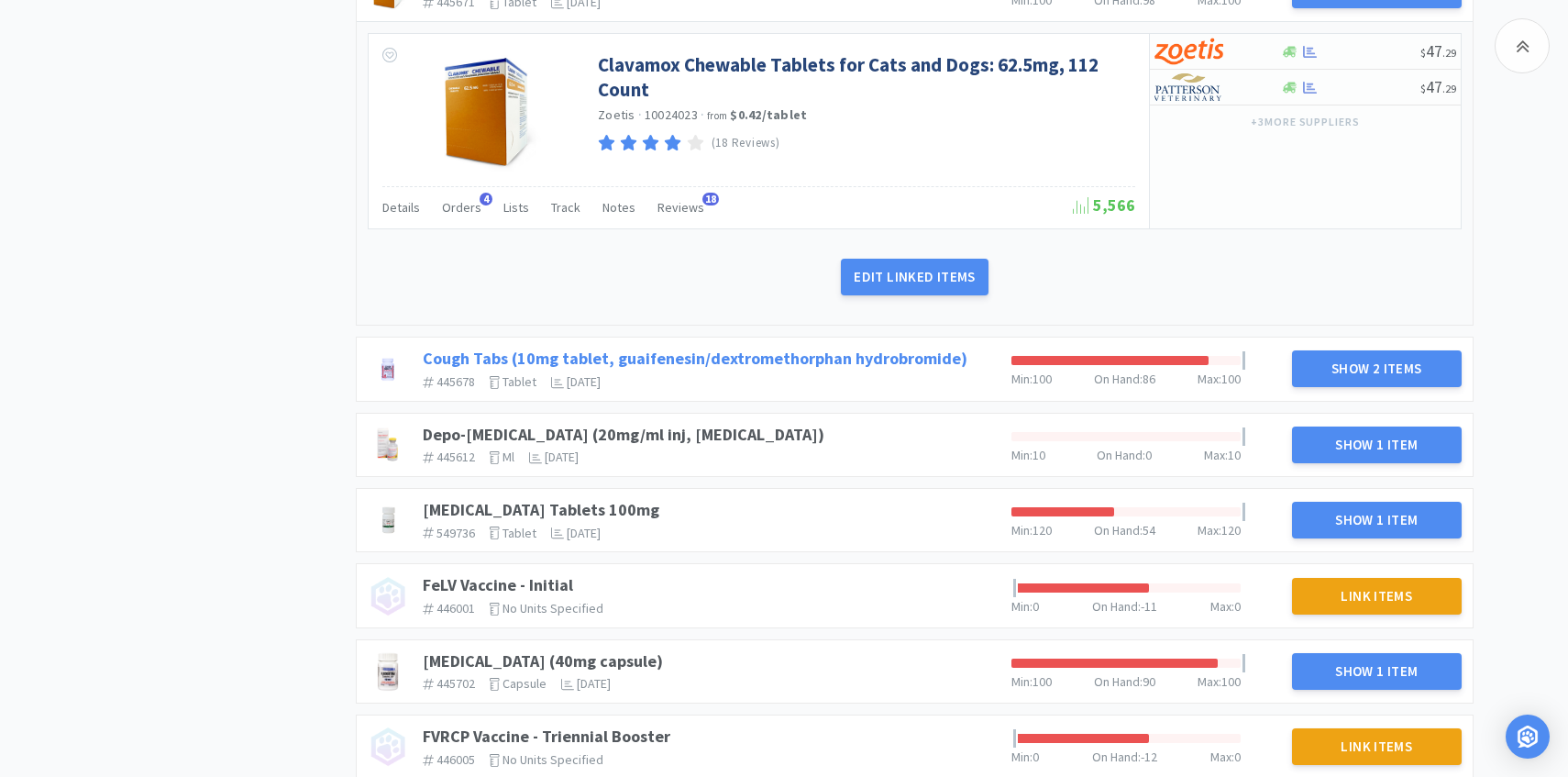
click at [710, 347] on link "Cough Tabs (10mg tablet, guaifenesin/dextromethorphan hydrobromide)" at bounding box center [694, 357] width 545 height 21
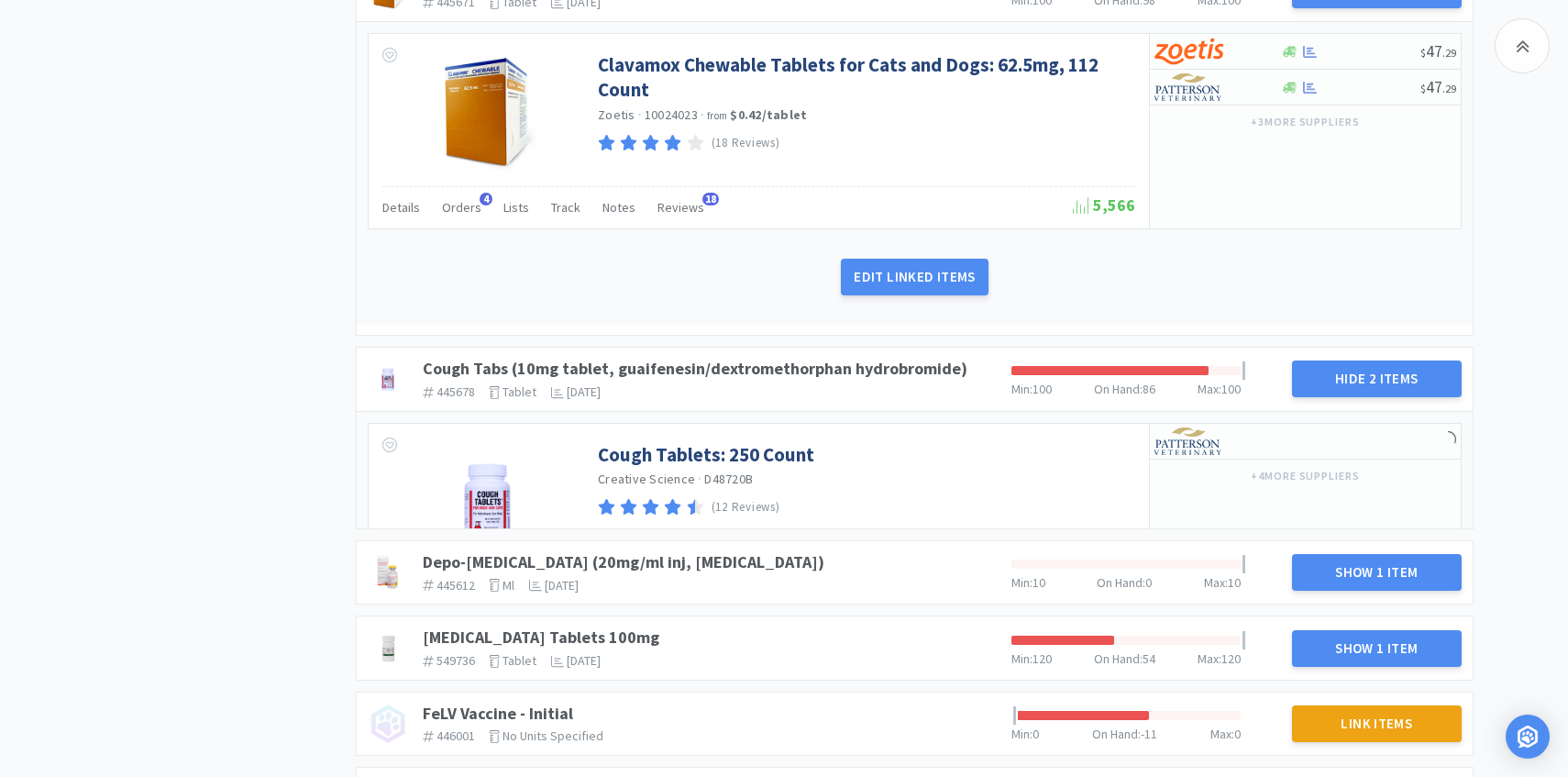
scroll to position [1311, 0]
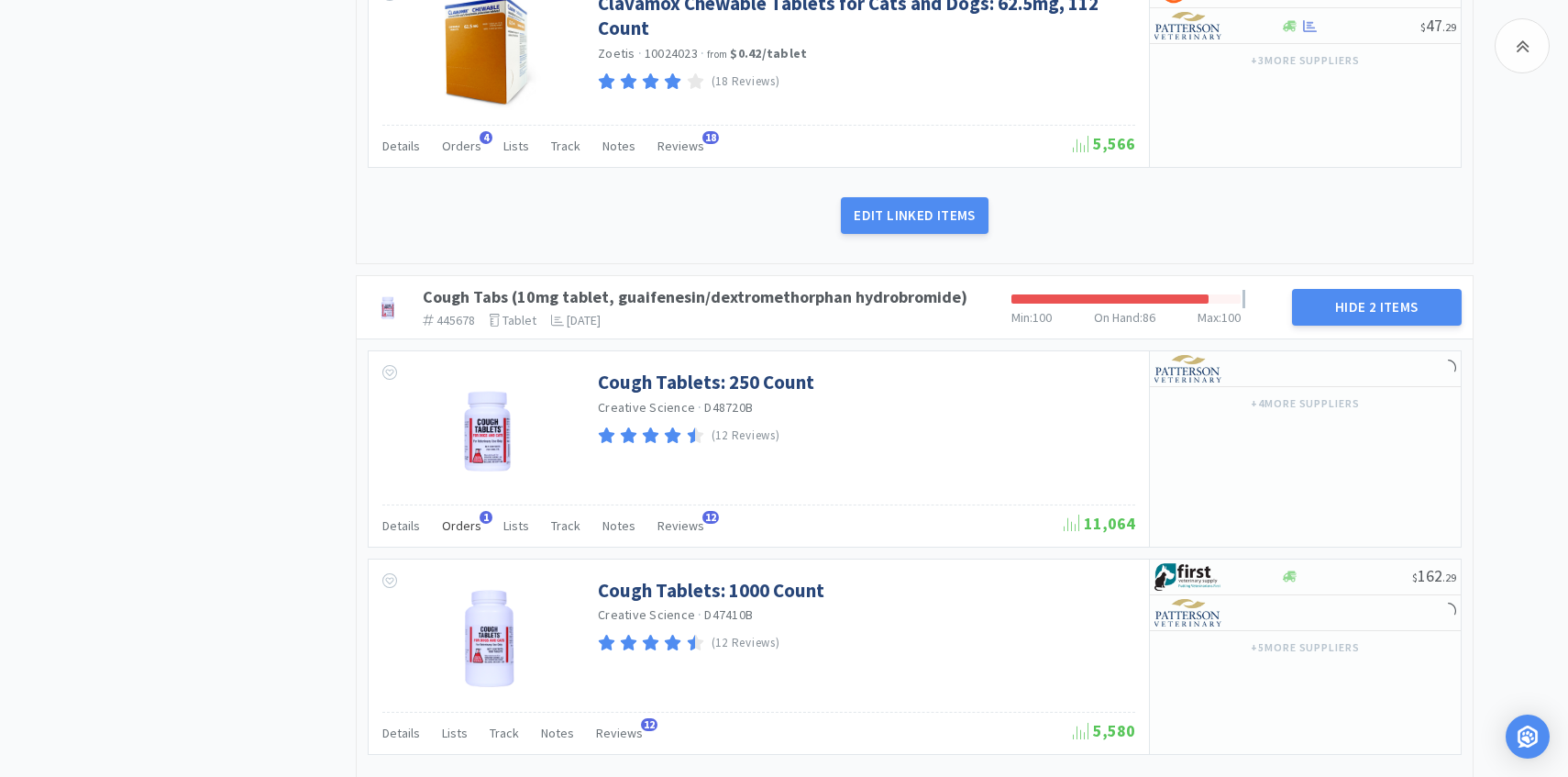
click at [455, 517] on span "Orders" at bounding box center [461, 525] width 39 height 17
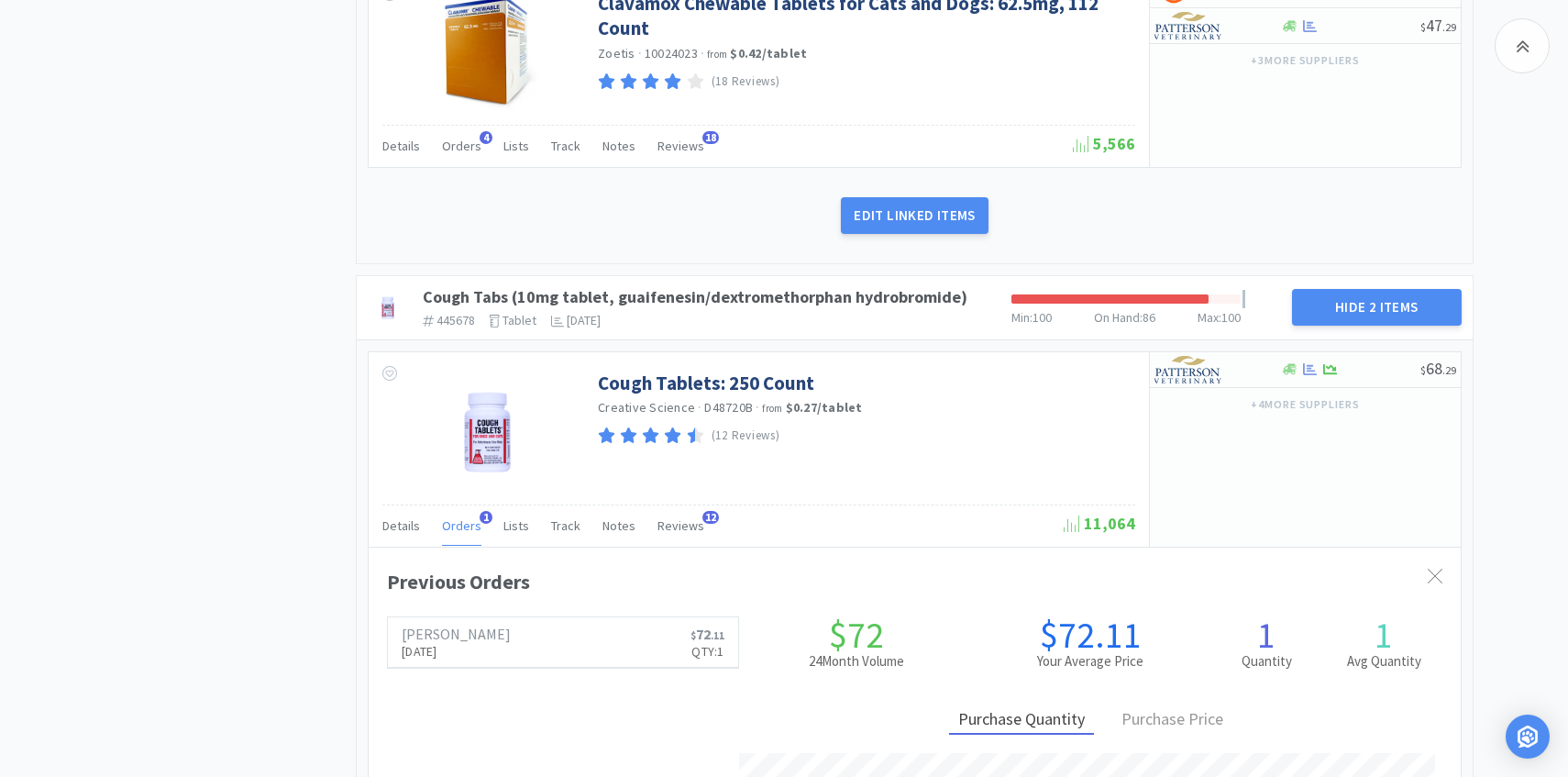
scroll to position [502, 1093]
click at [454, 517] on span "Orders" at bounding box center [461, 525] width 39 height 17
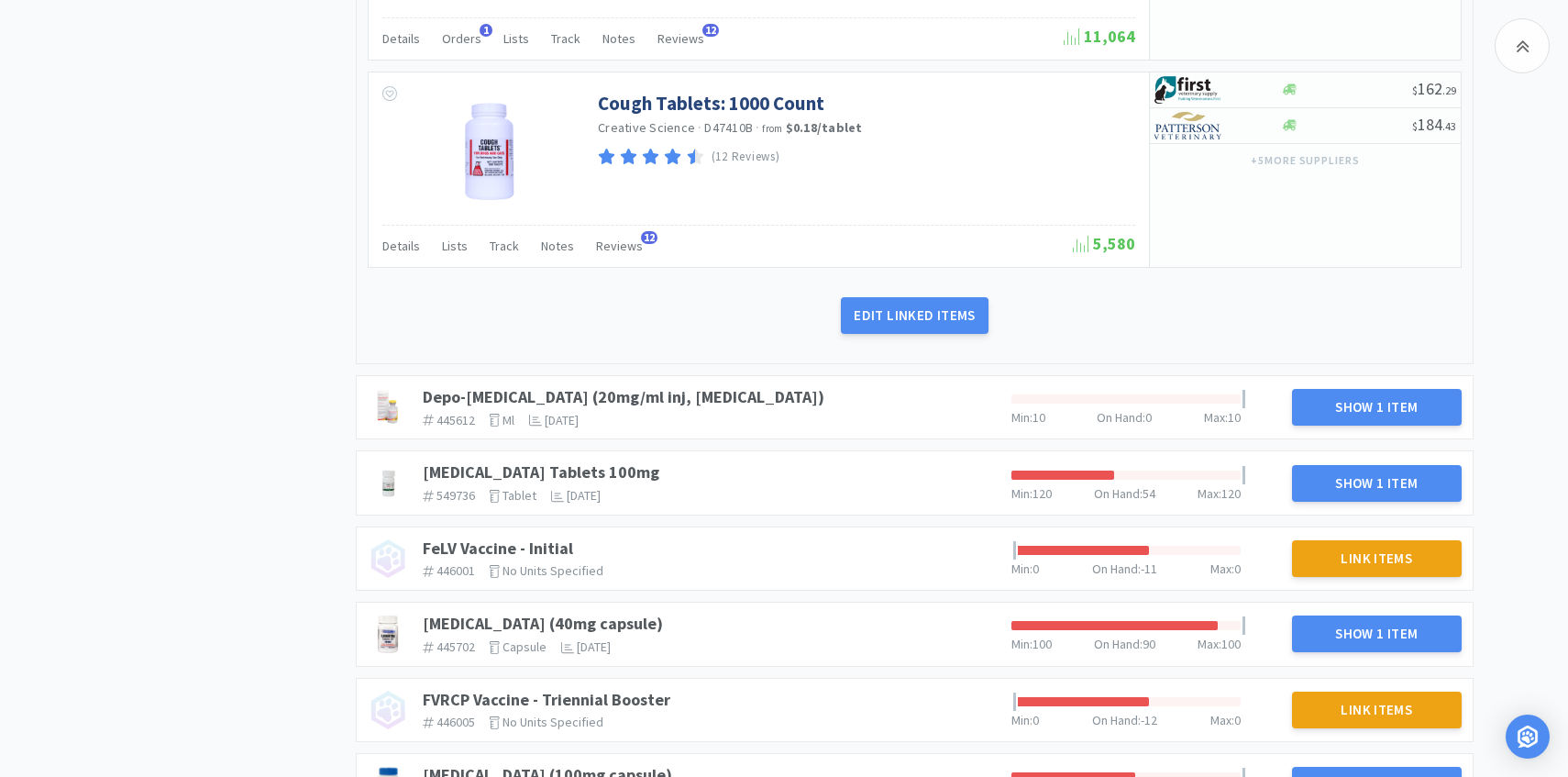
scroll to position [1816, 0]
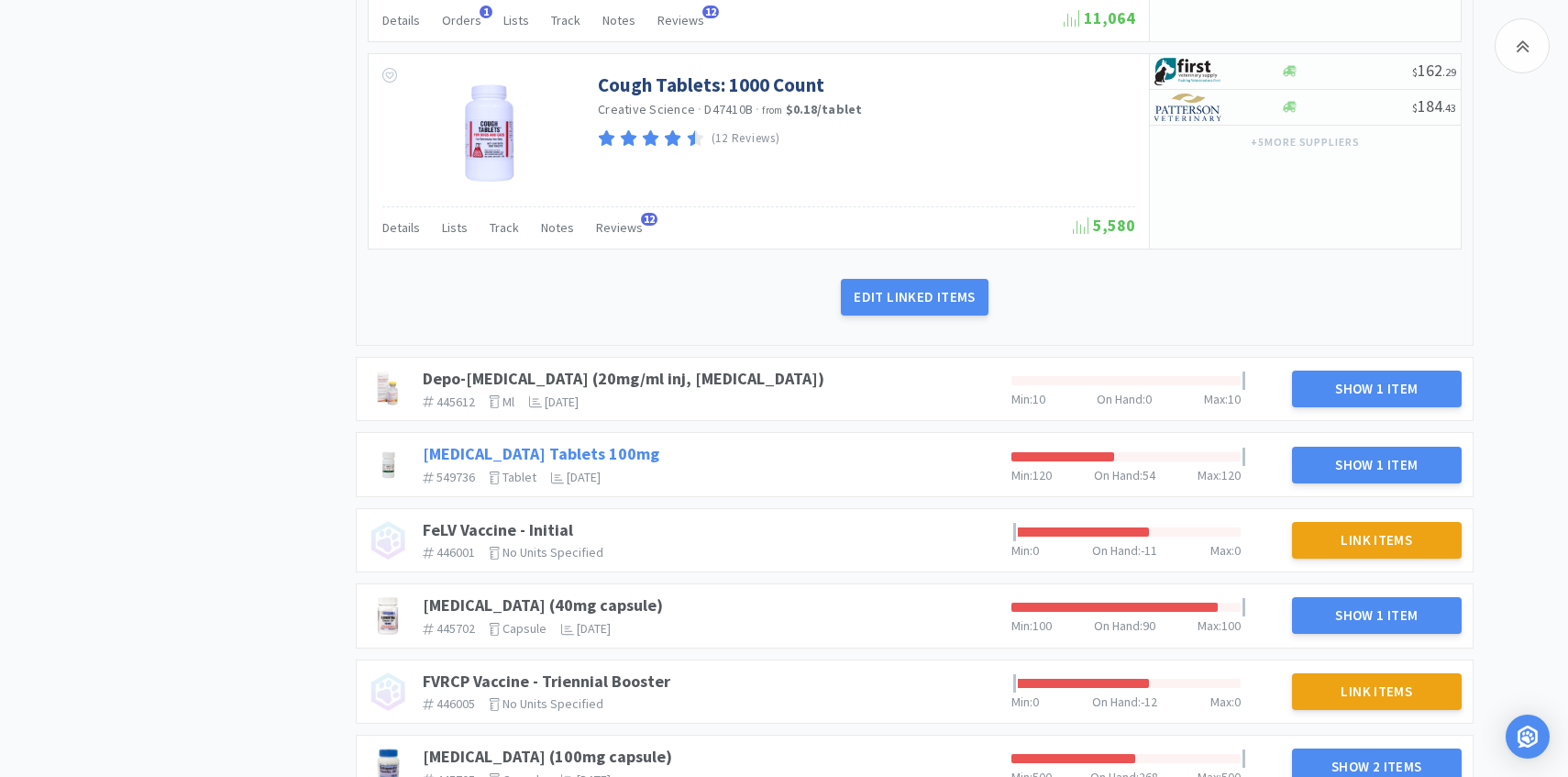
click at [659, 443] on link "Doxycycline Hyclate Tablets 100mg" at bounding box center [540, 453] width 237 height 21
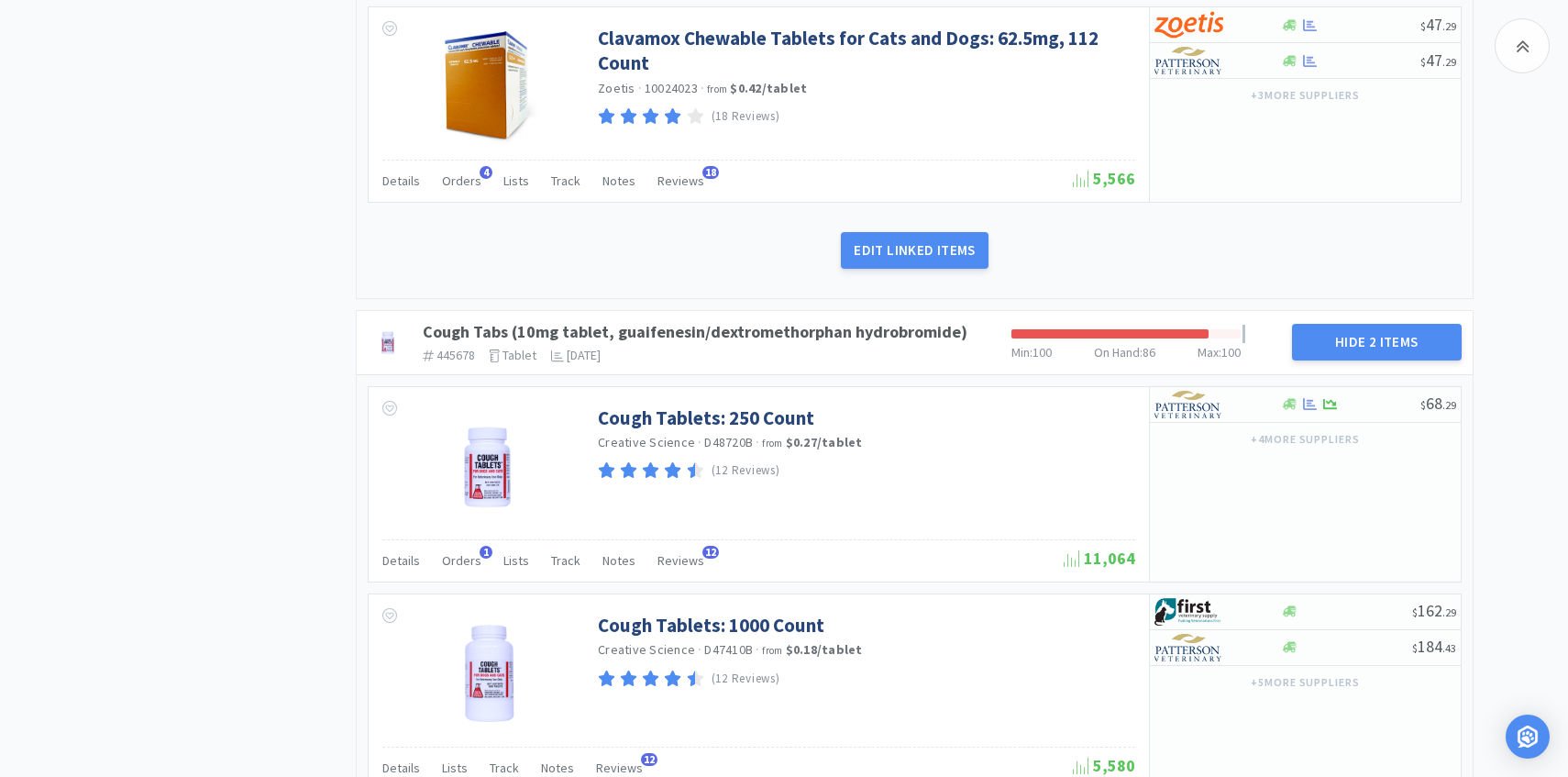
scroll to position [1375, 0]
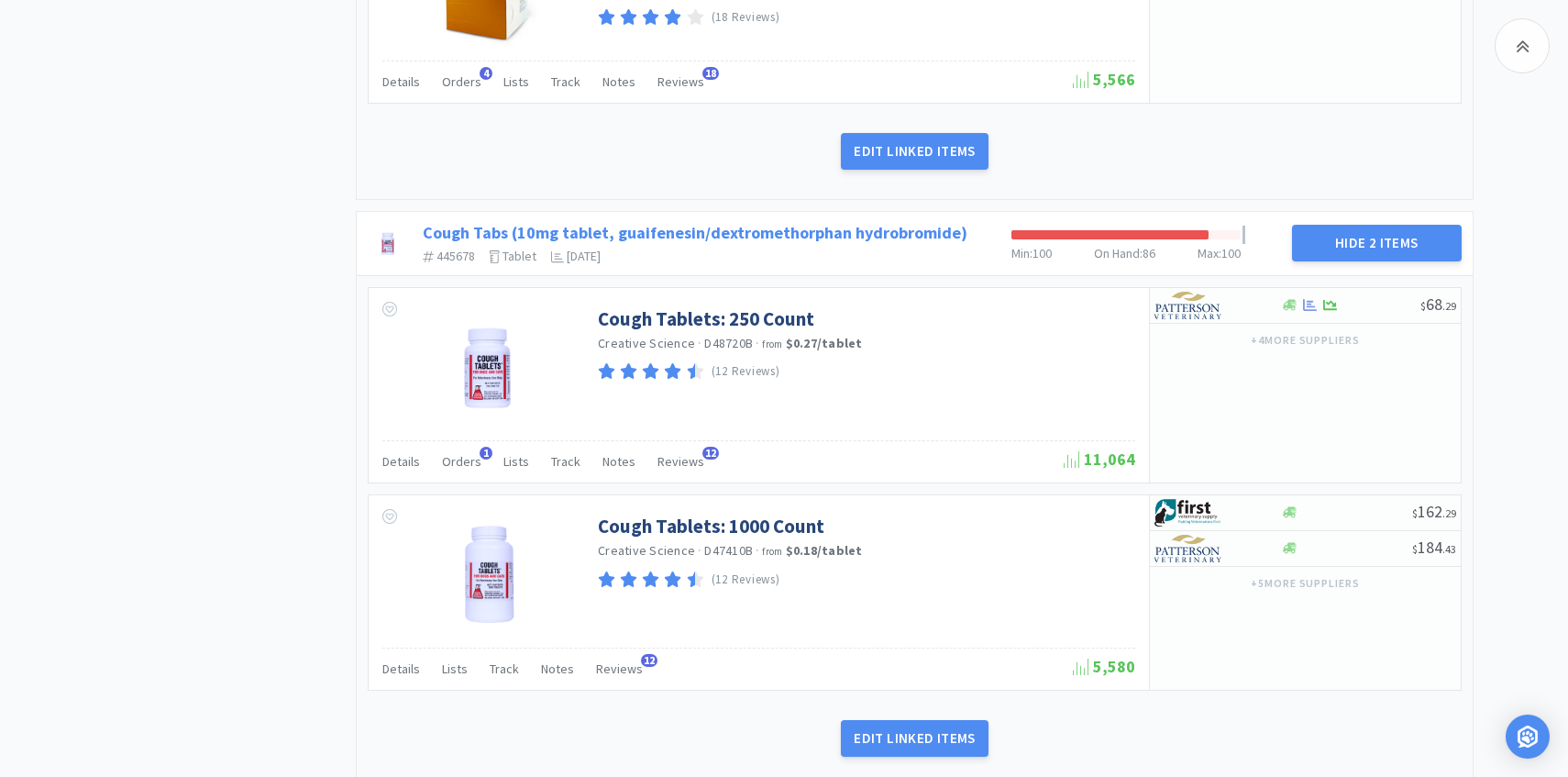
click at [847, 222] on link "Cough Tabs (10mg tablet, guaifenesin/dextromethorphan hydrobromide)" at bounding box center [694, 232] width 545 height 21
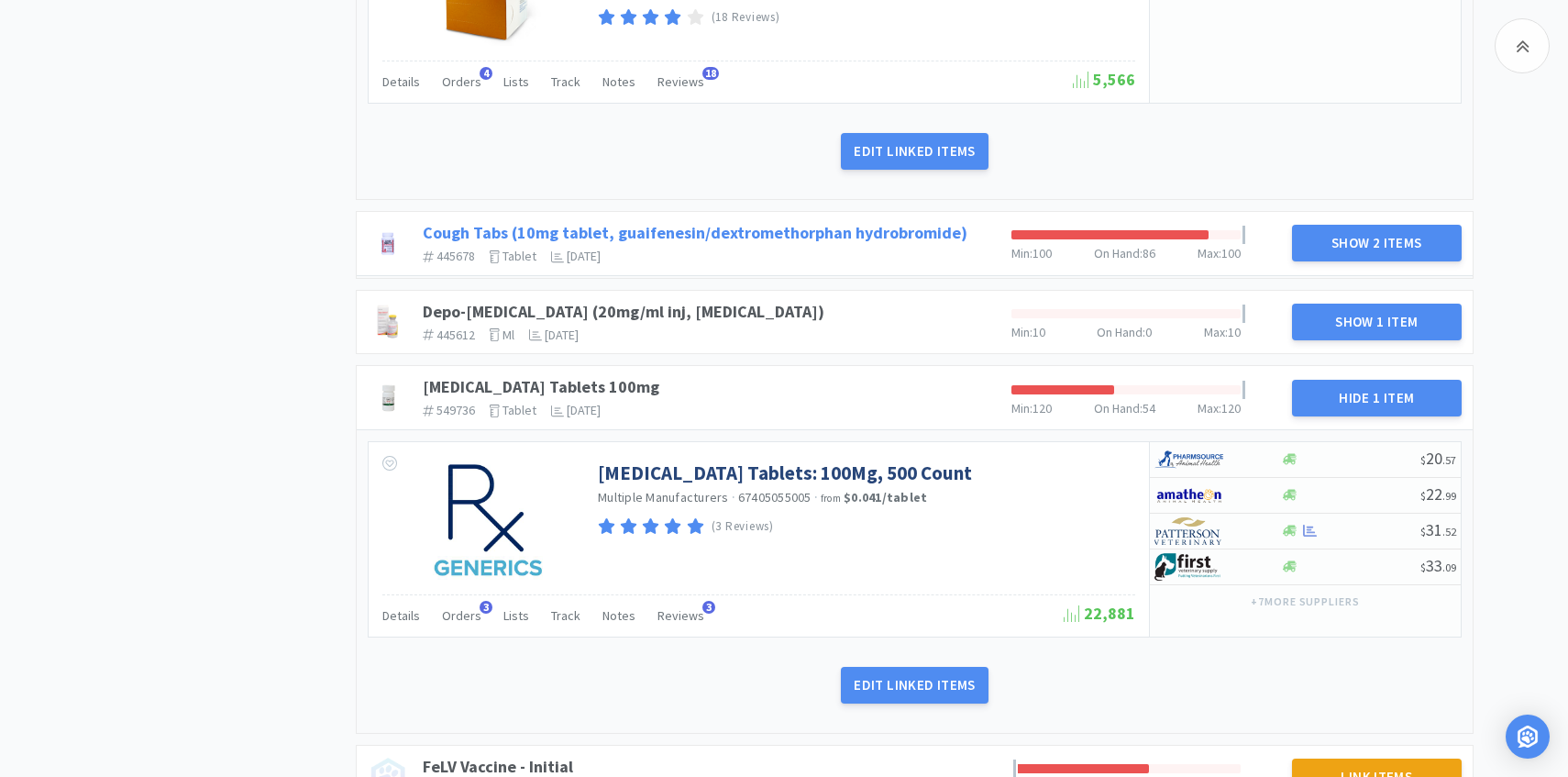
click at [847, 222] on link "Cough Tabs (10mg tablet, guaifenesin/dextromethorphan hydrobromide)" at bounding box center [694, 232] width 545 height 21
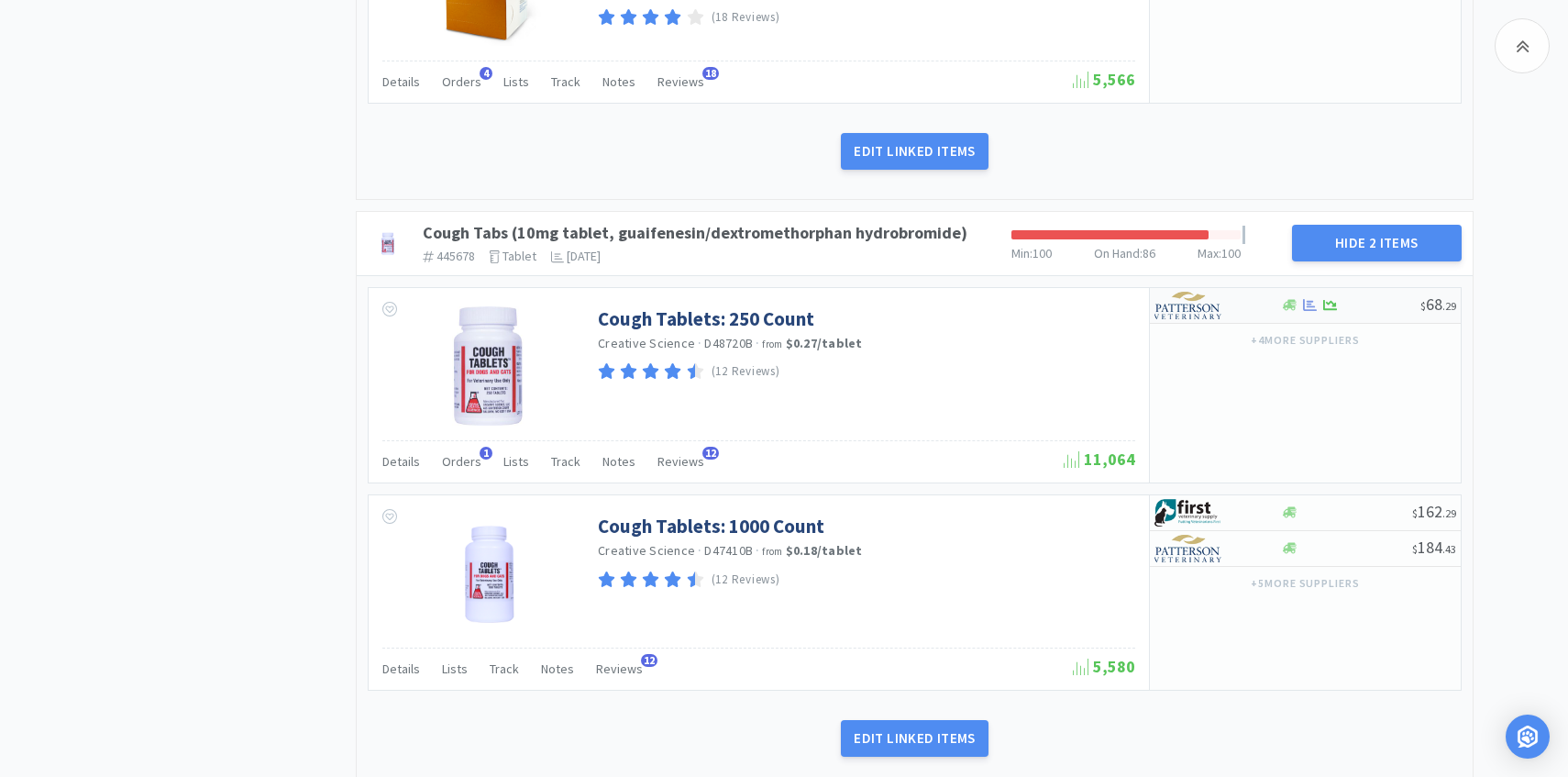
click at [1209, 299] on img at bounding box center [1189, 305] width 69 height 28
select select "1"
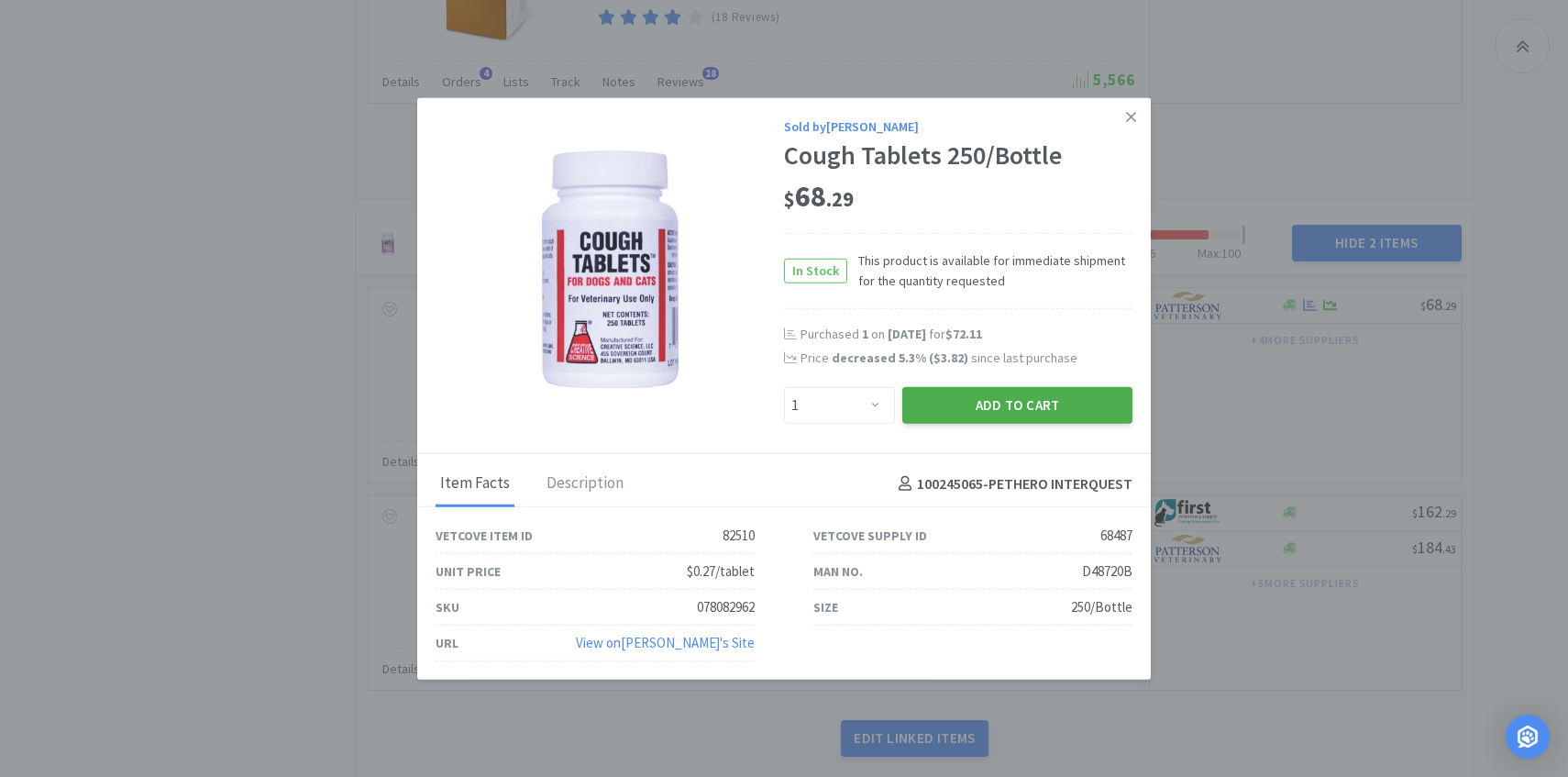
click at [1052, 406] on button "Add to Cart" at bounding box center [1017, 406] width 230 height 37
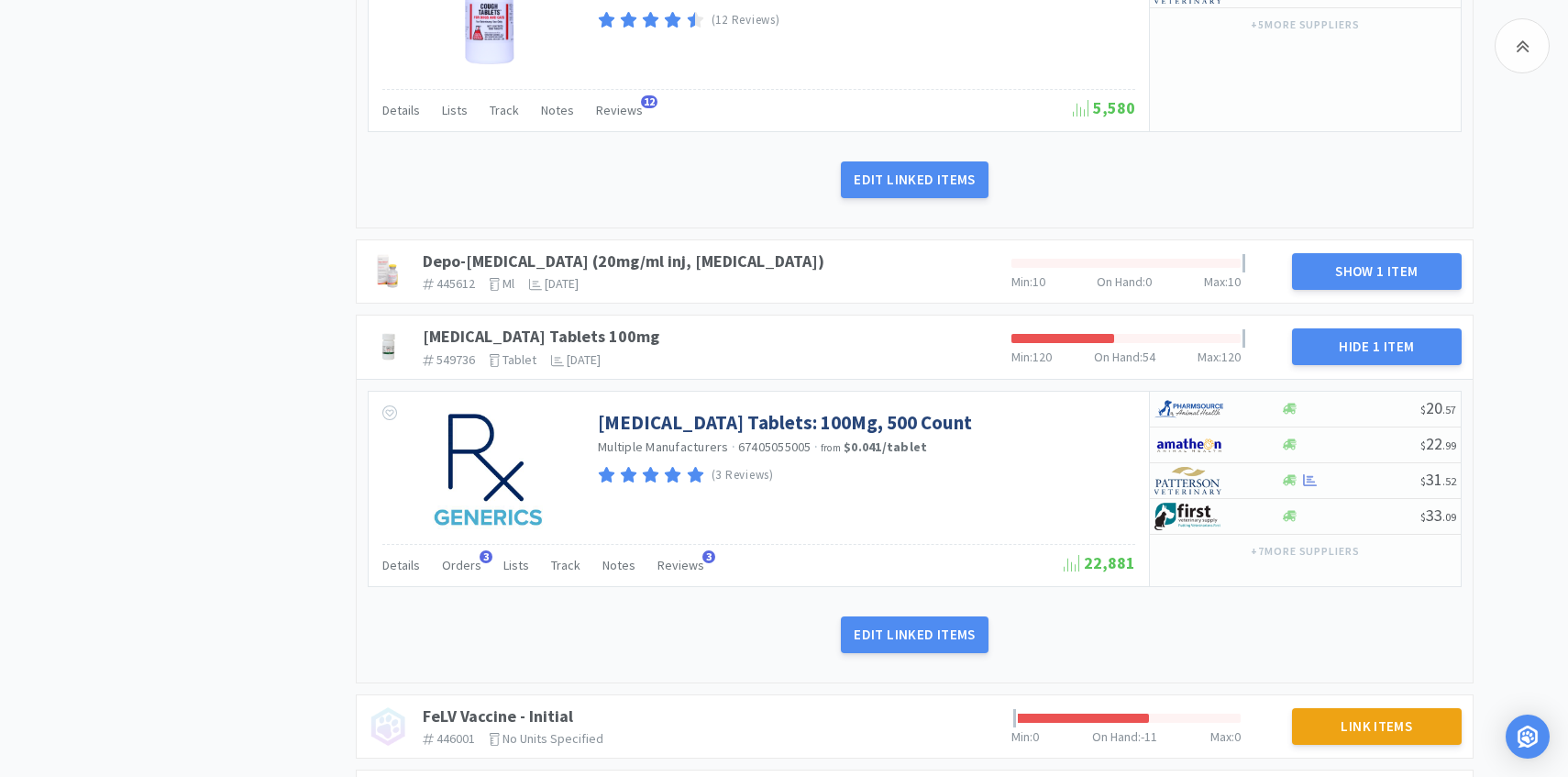
scroll to position [1975, 0]
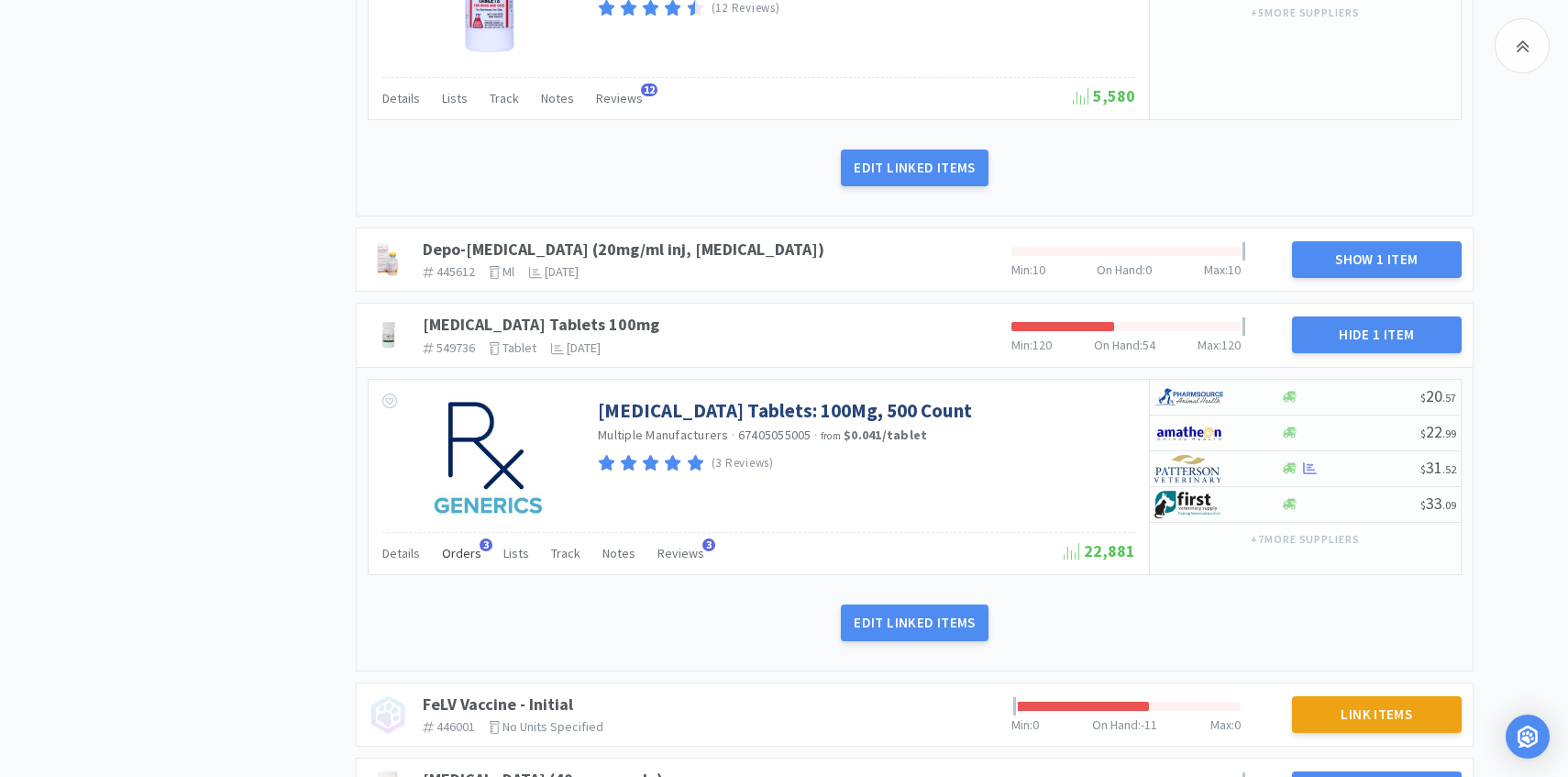
click at [466, 545] on span "Orders" at bounding box center [461, 553] width 39 height 17
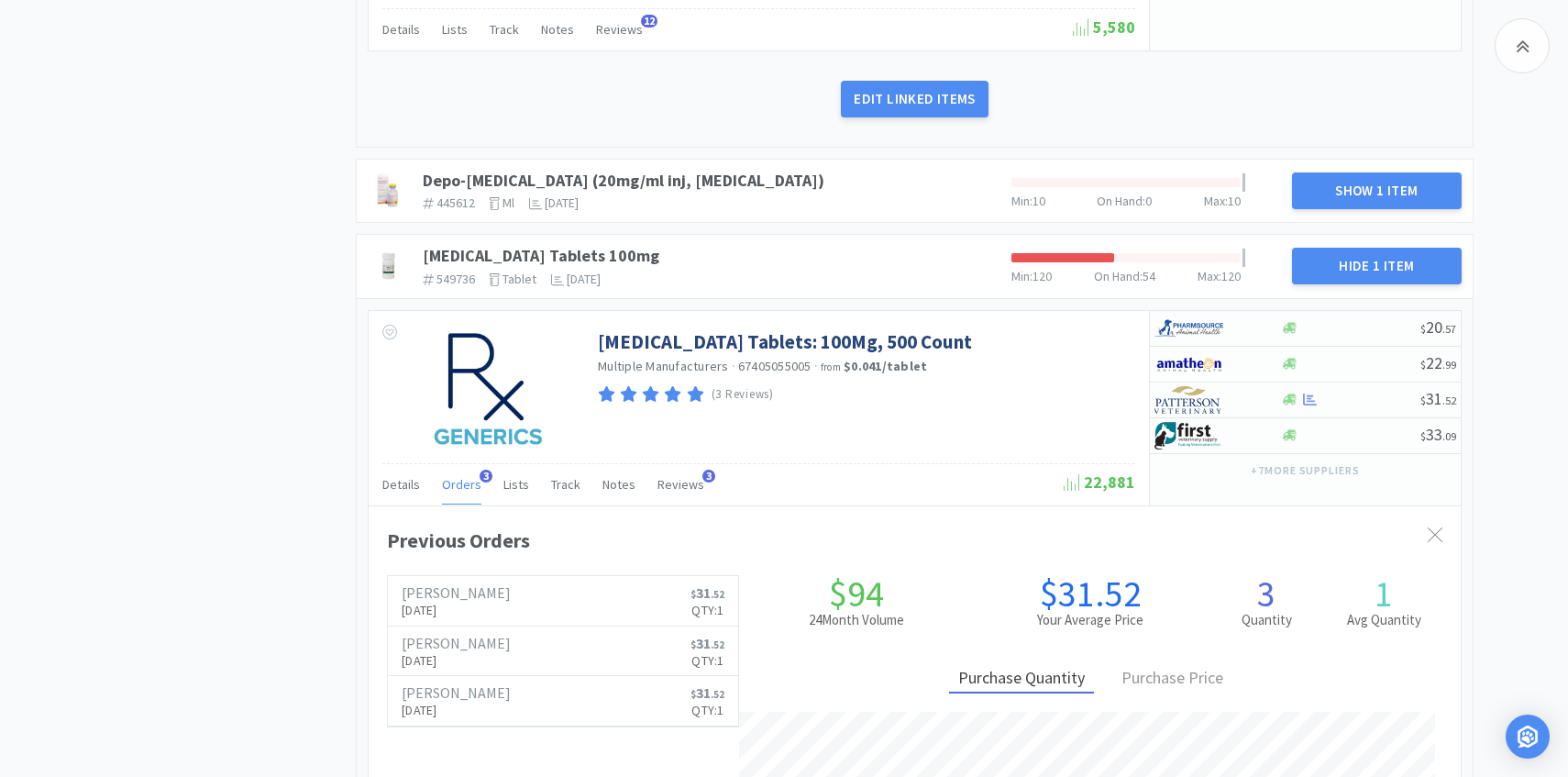
scroll to position [2054, 0]
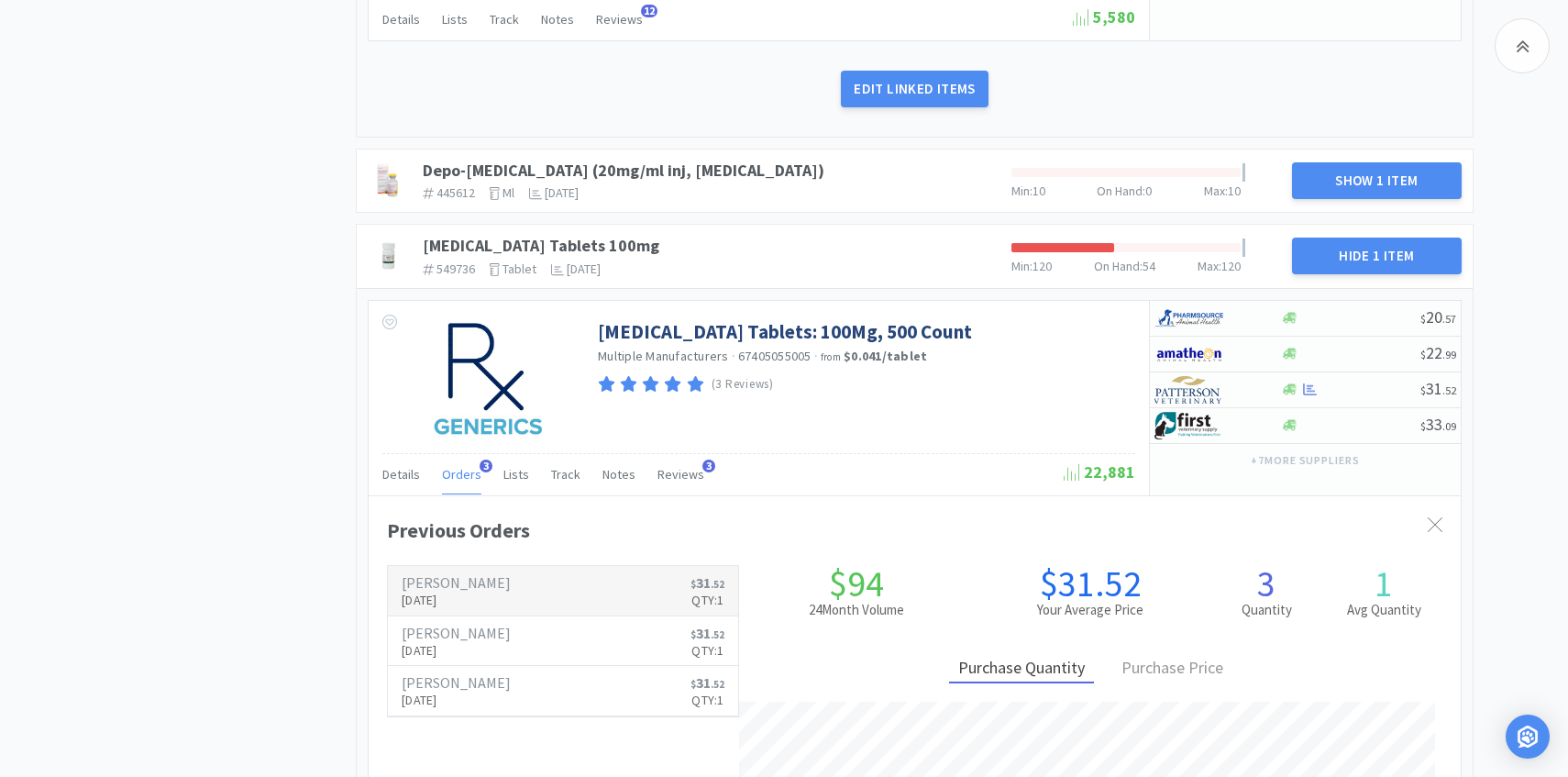
click at [460, 575] on h6 "[PERSON_NAME]" at bounding box center [457, 582] width 110 height 15
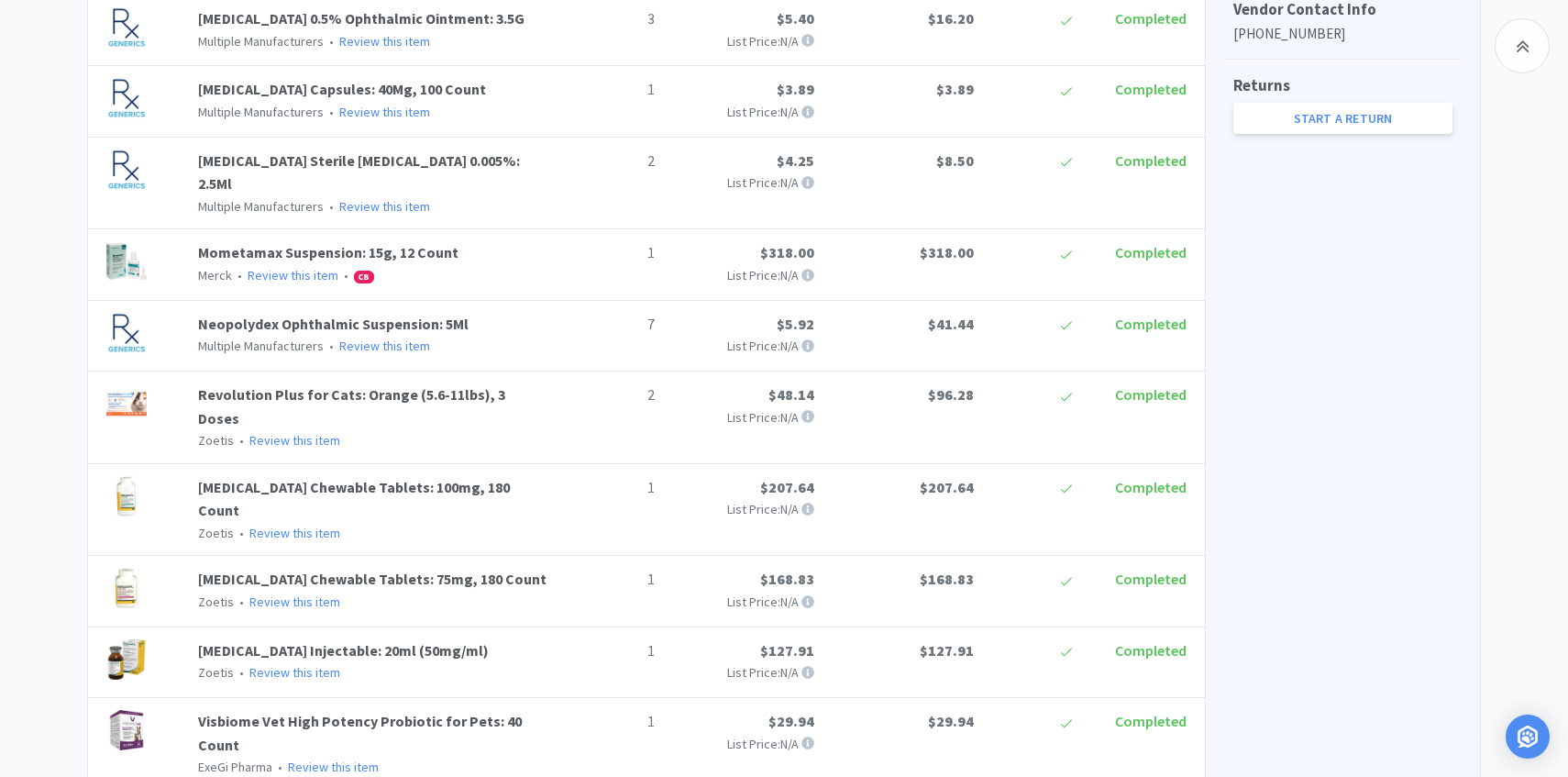
scroll to position [899, 0]
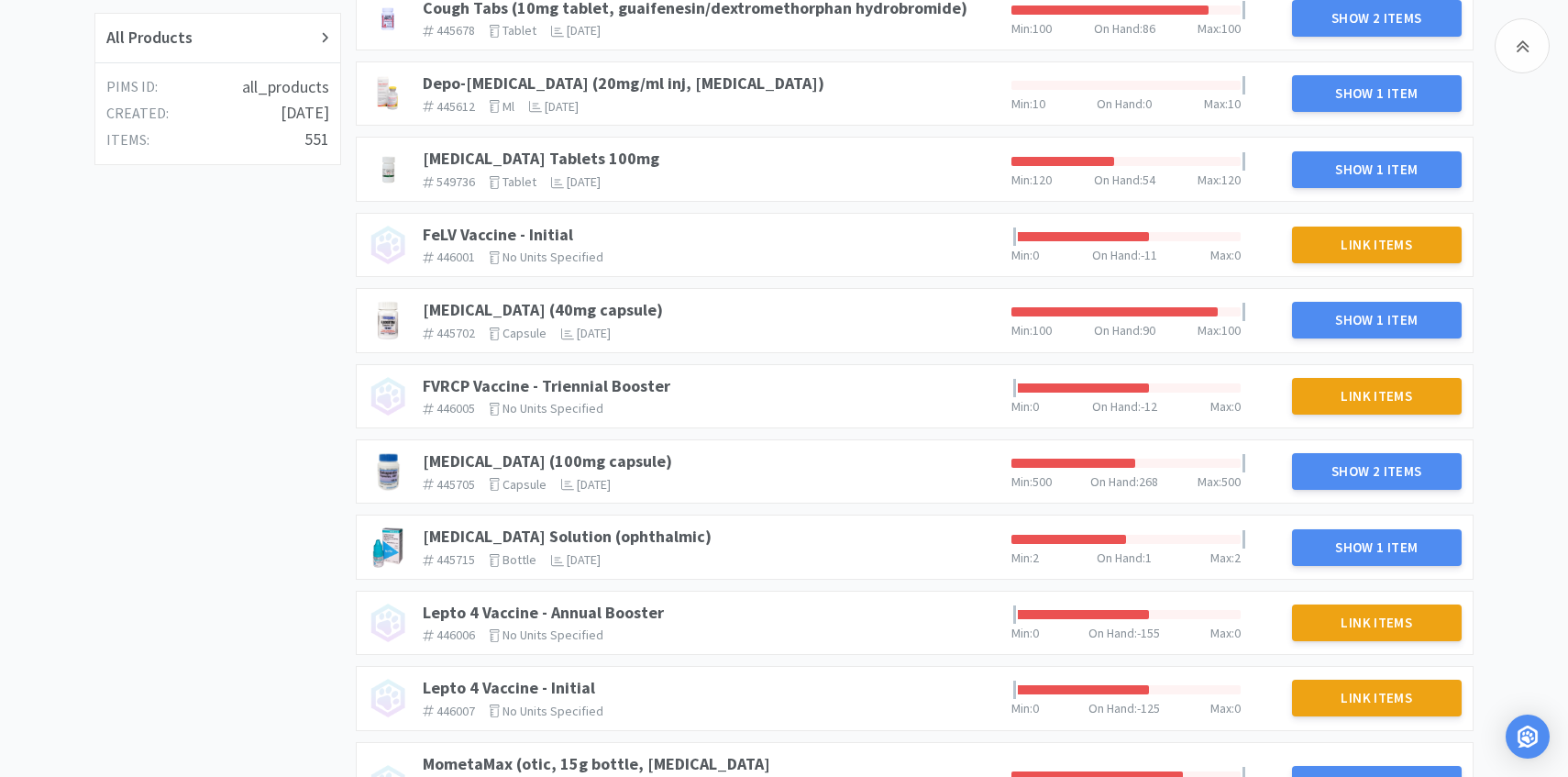
scroll to position [700, 0]
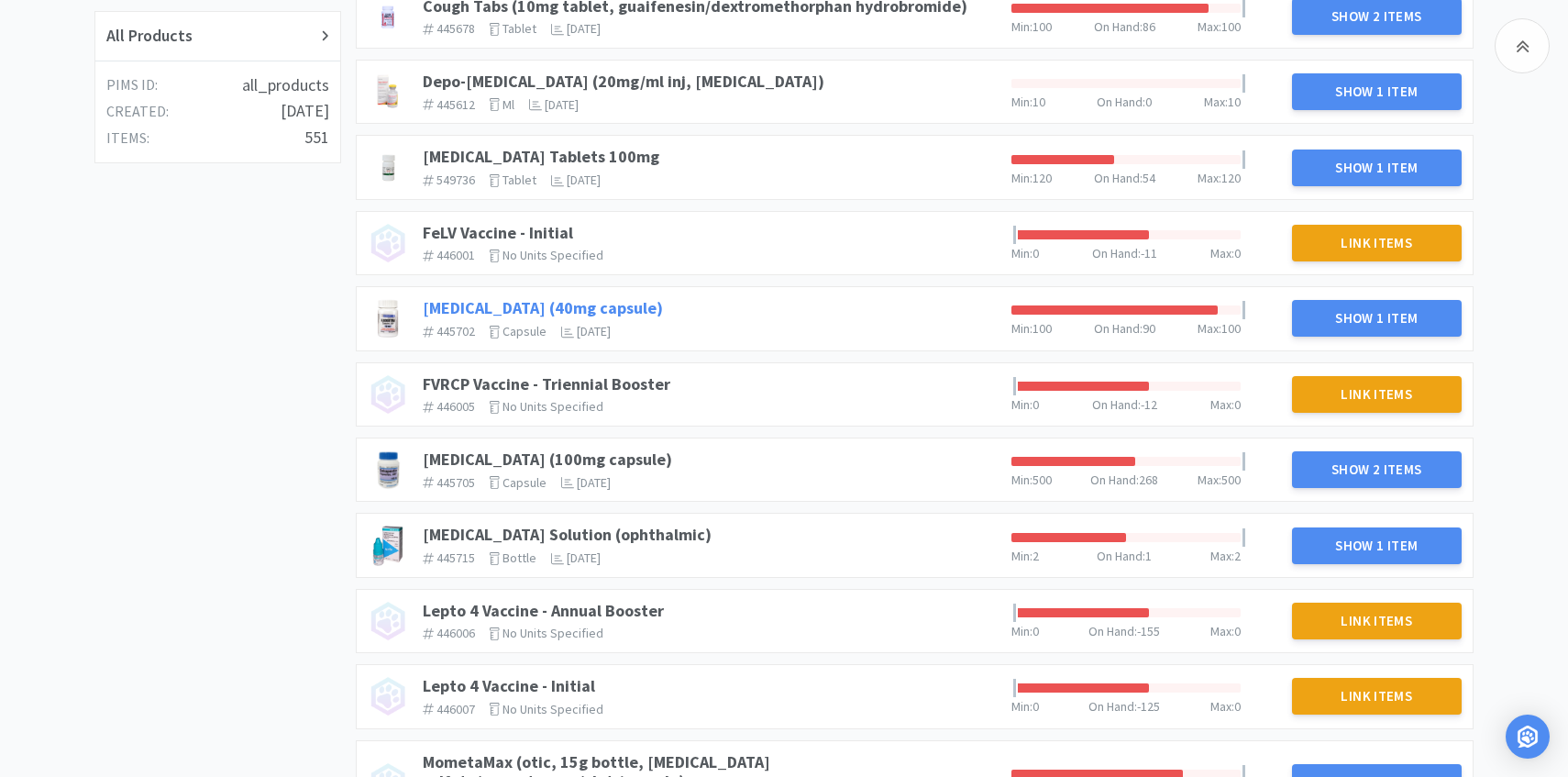
click at [519, 301] on link "Fluoxetine (40mg capsule)" at bounding box center [542, 307] width 240 height 21
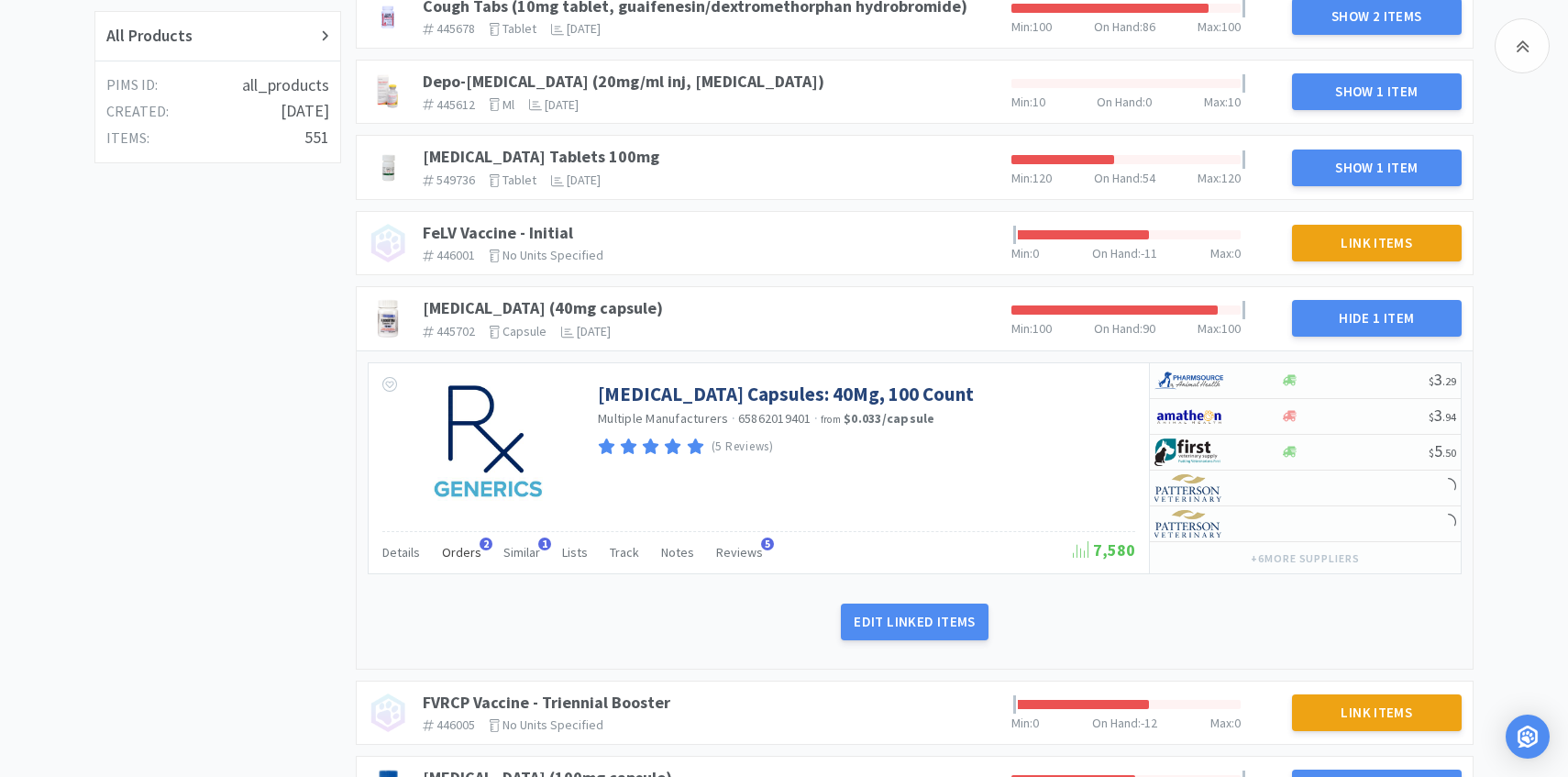
click at [469, 544] on span "Orders" at bounding box center [461, 552] width 39 height 17
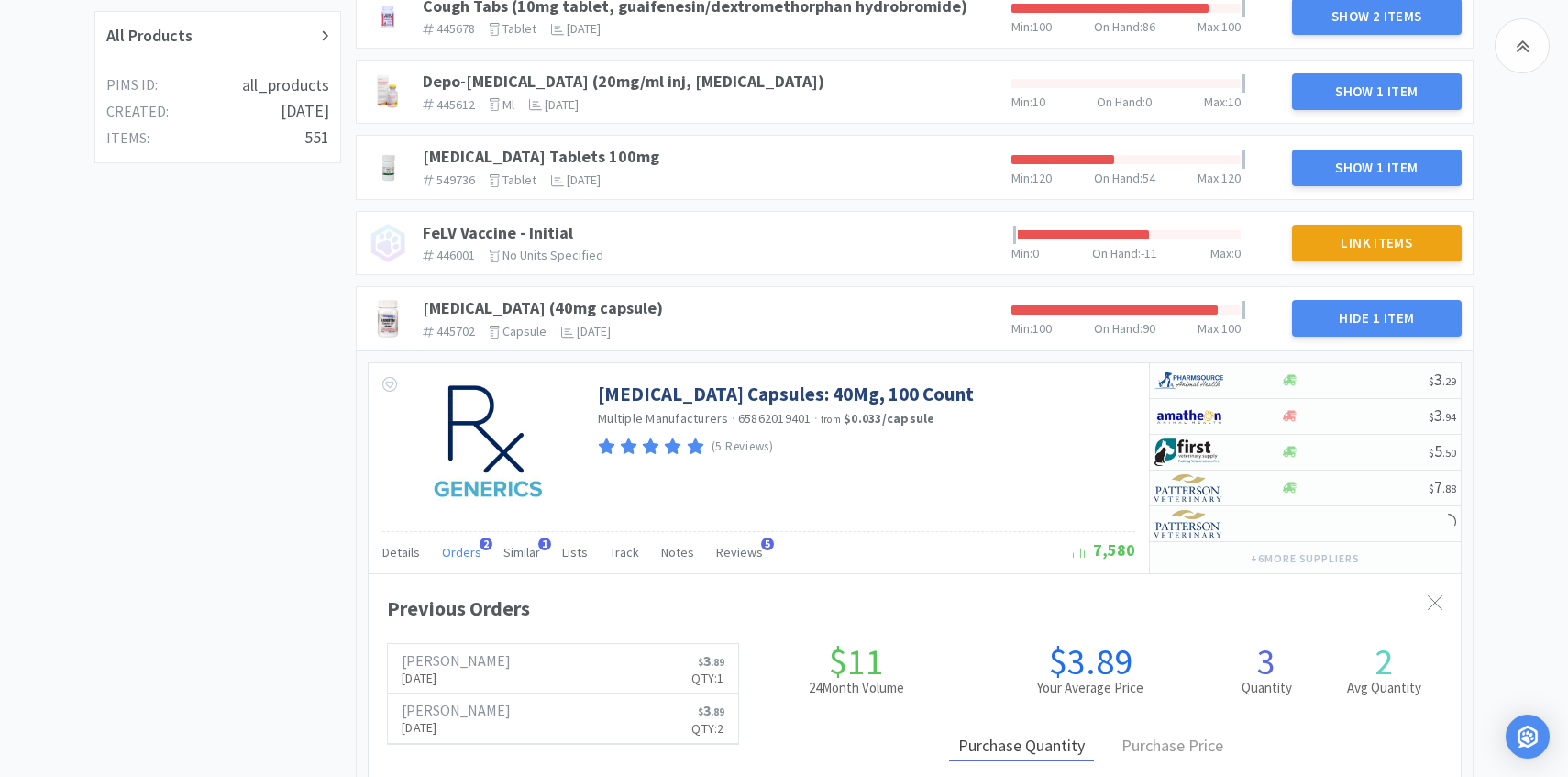
scroll to position [0, 0]
click at [462, 554] on span "Orders" at bounding box center [461, 552] width 39 height 17
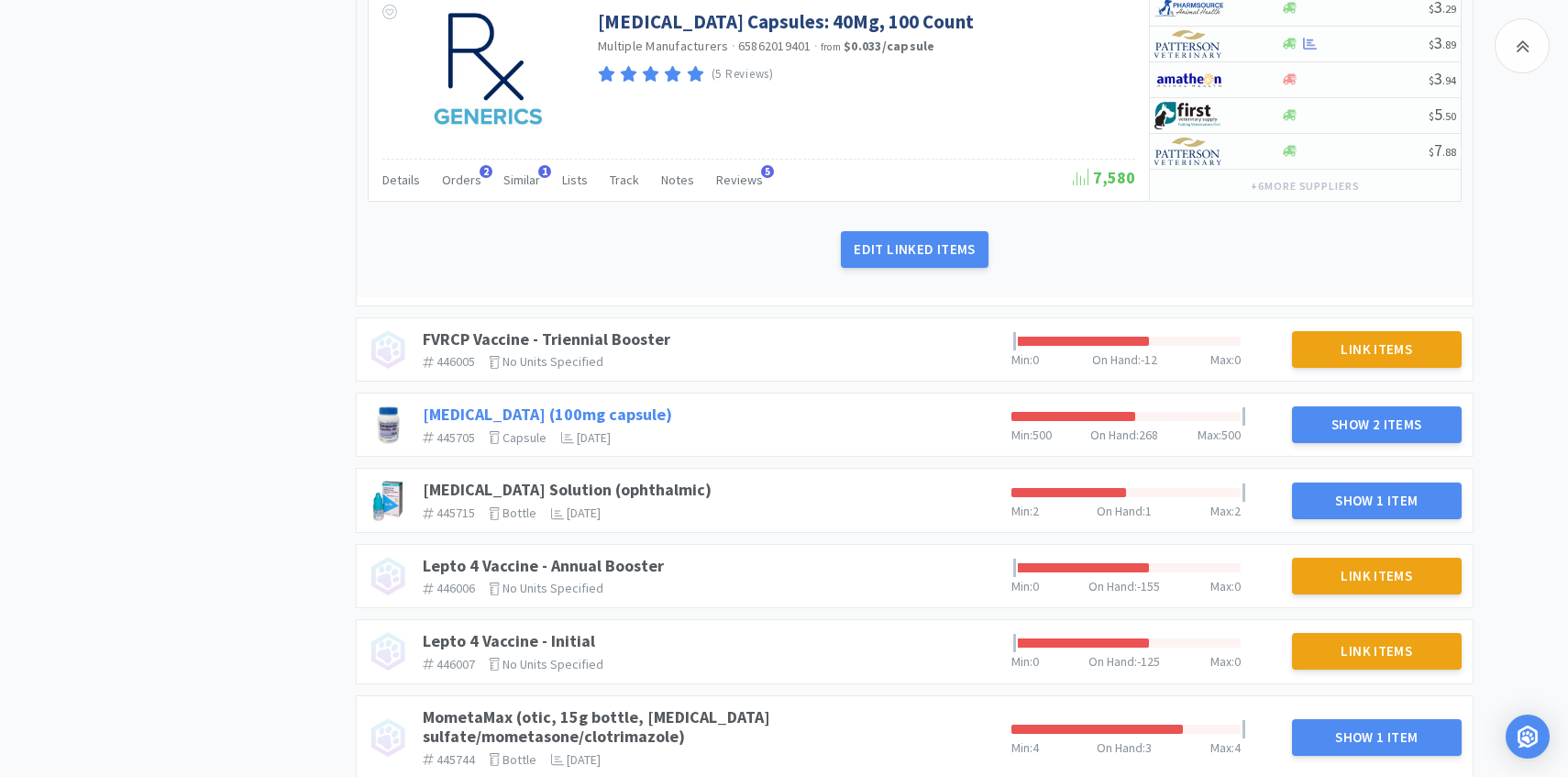
click at [599, 412] on link "Gabapentin (100mg capsule)" at bounding box center [547, 414] width 250 height 21
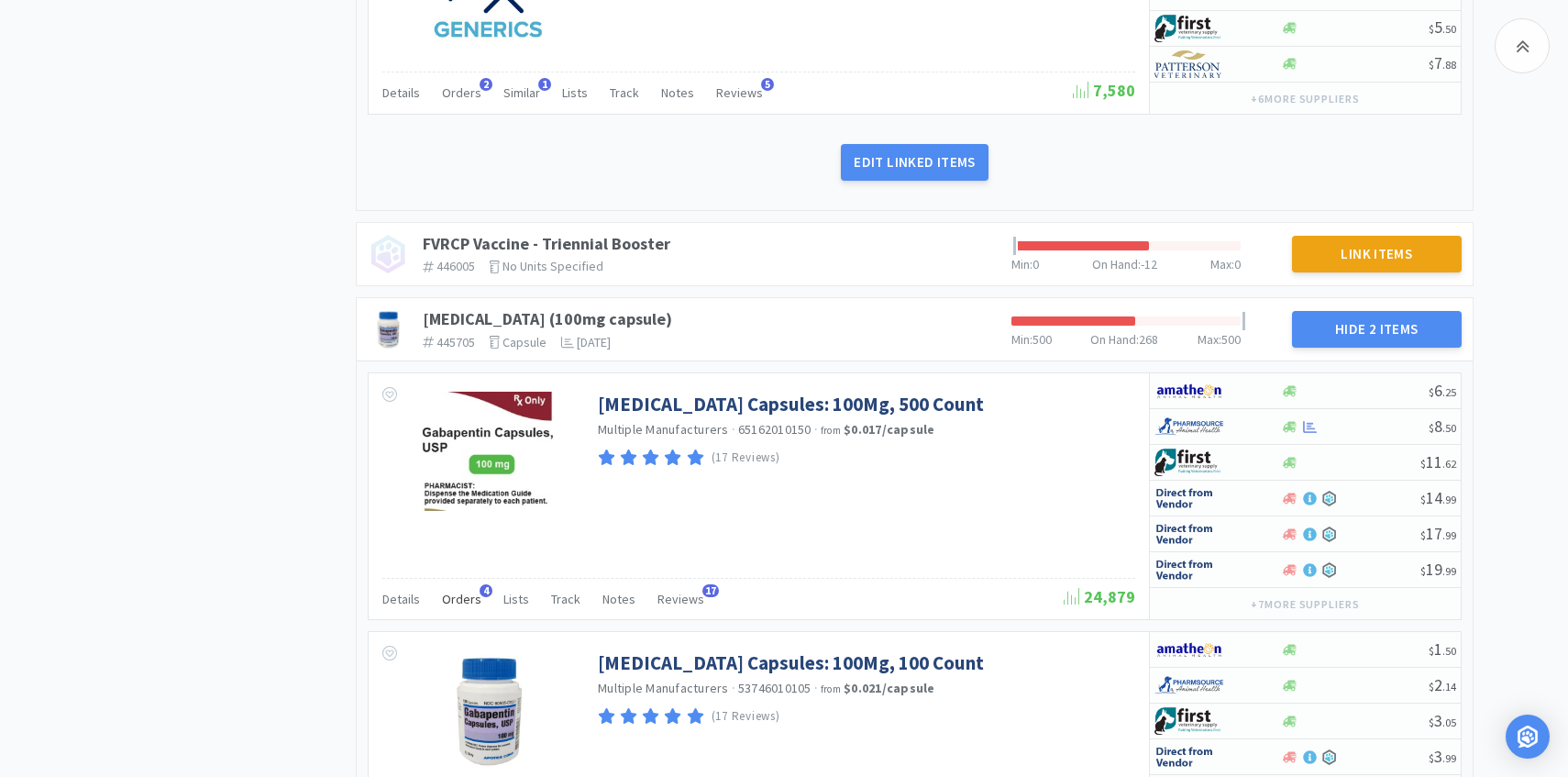
click at [470, 602] on span "Orders" at bounding box center [461, 599] width 39 height 17
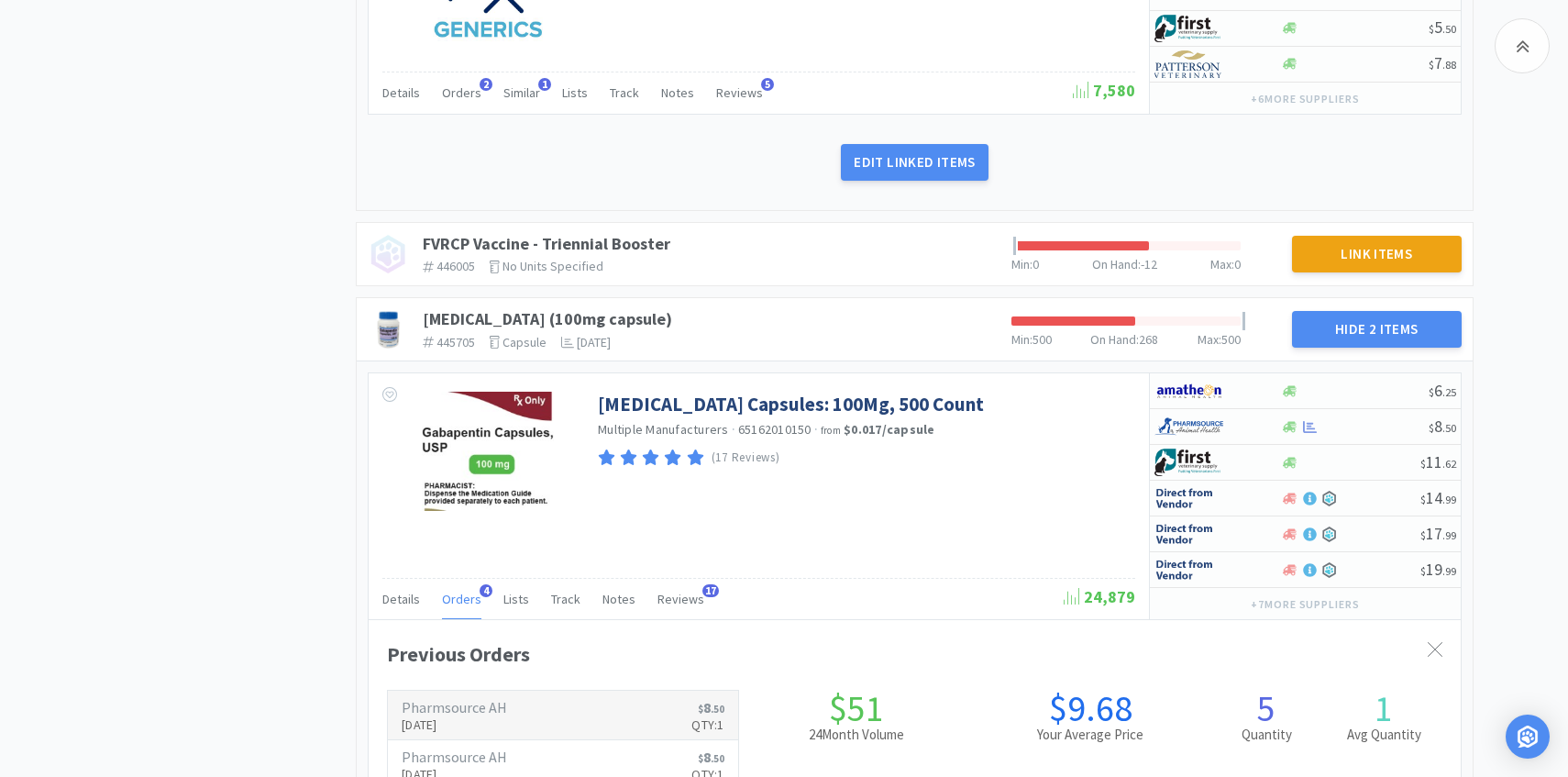
click at [450, 700] on h6 "Pharmsource AH" at bounding box center [455, 707] width 106 height 15
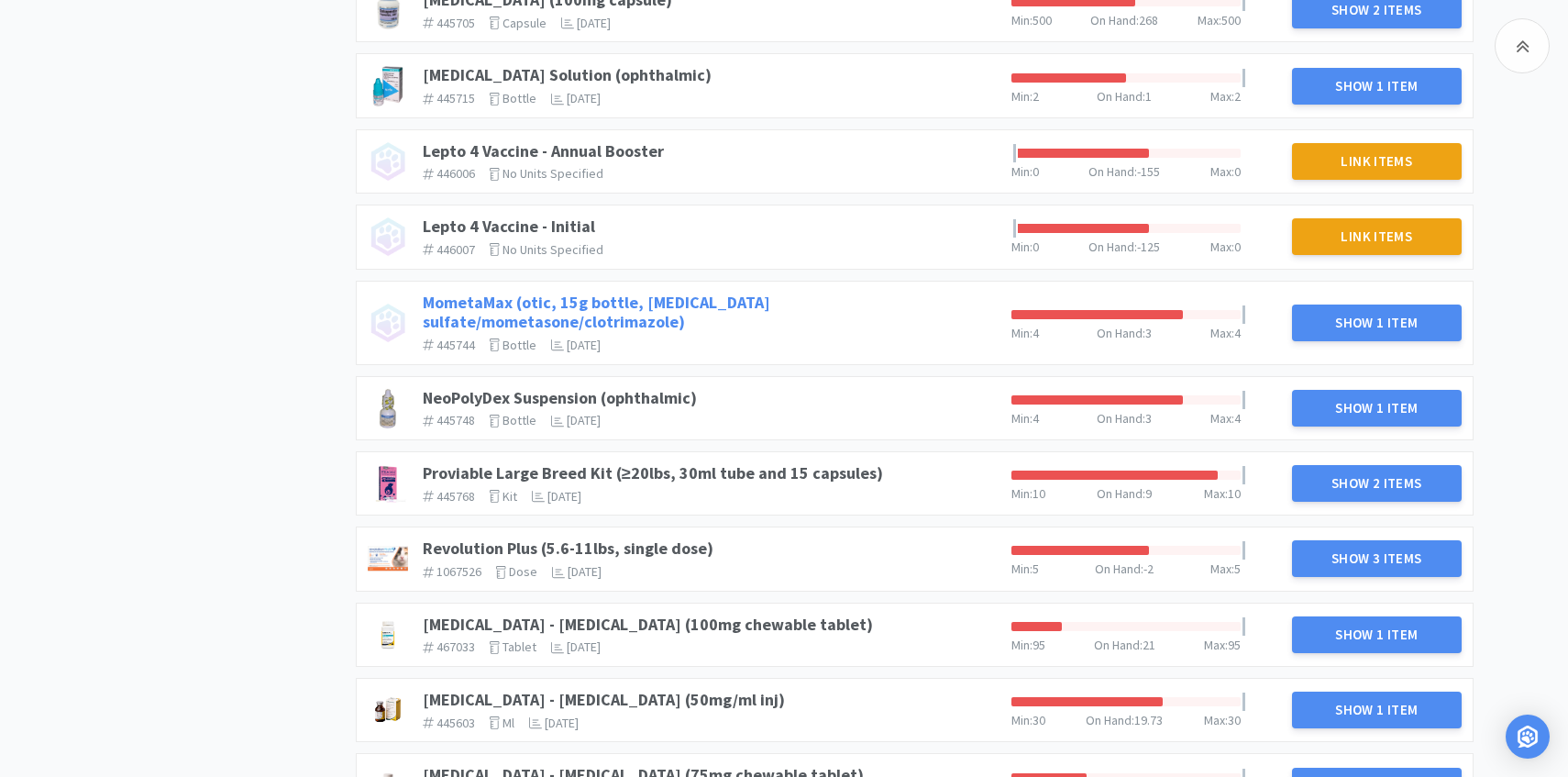
click at [753, 307] on link "MometaMax (otic, 15g bottle, gentamicin sulfate/mometasone/clotrimazole)" at bounding box center [596, 312] width 347 height 41
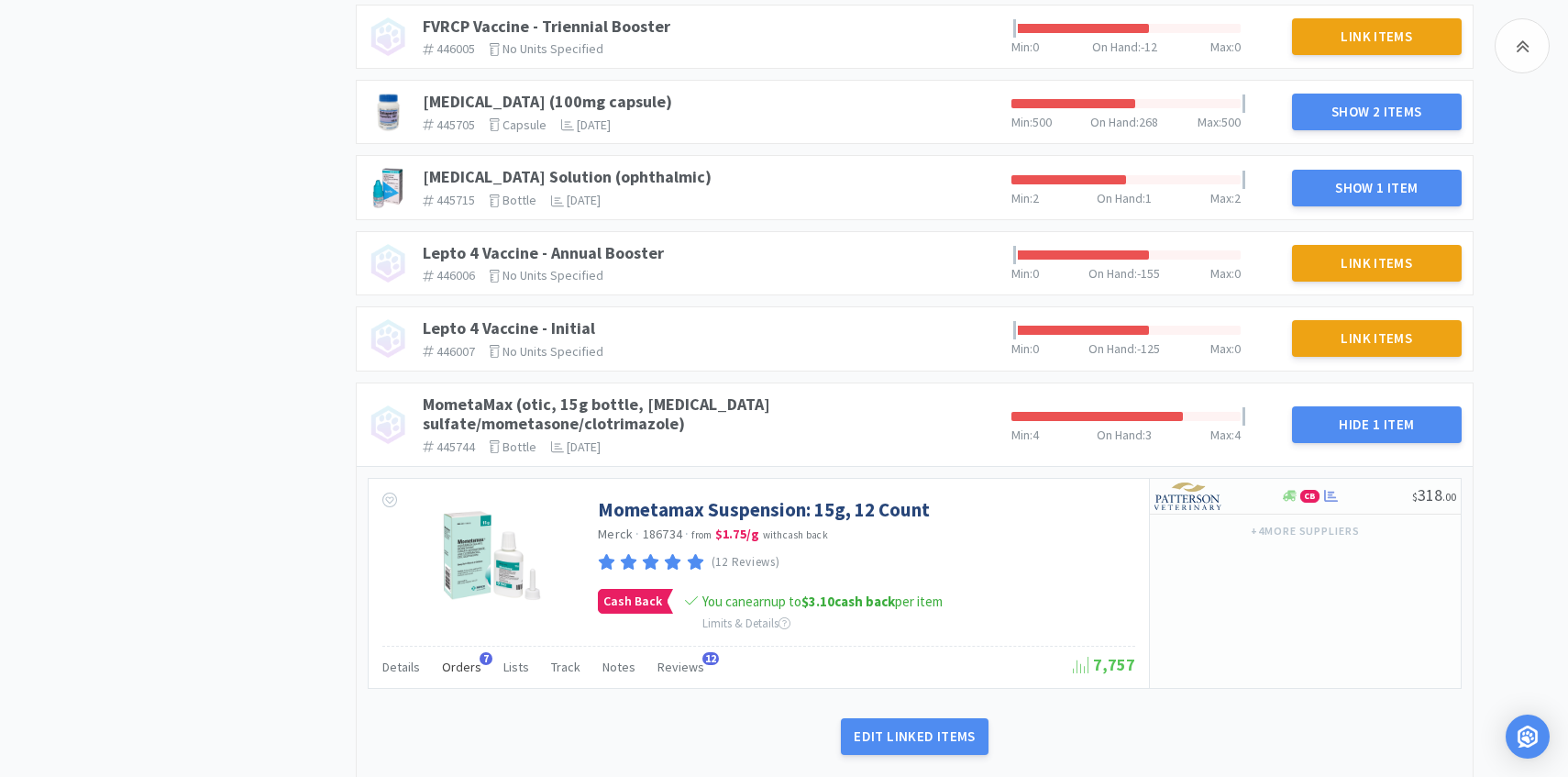
click at [470, 652] on div "Orders 7" at bounding box center [461, 669] width 39 height 35
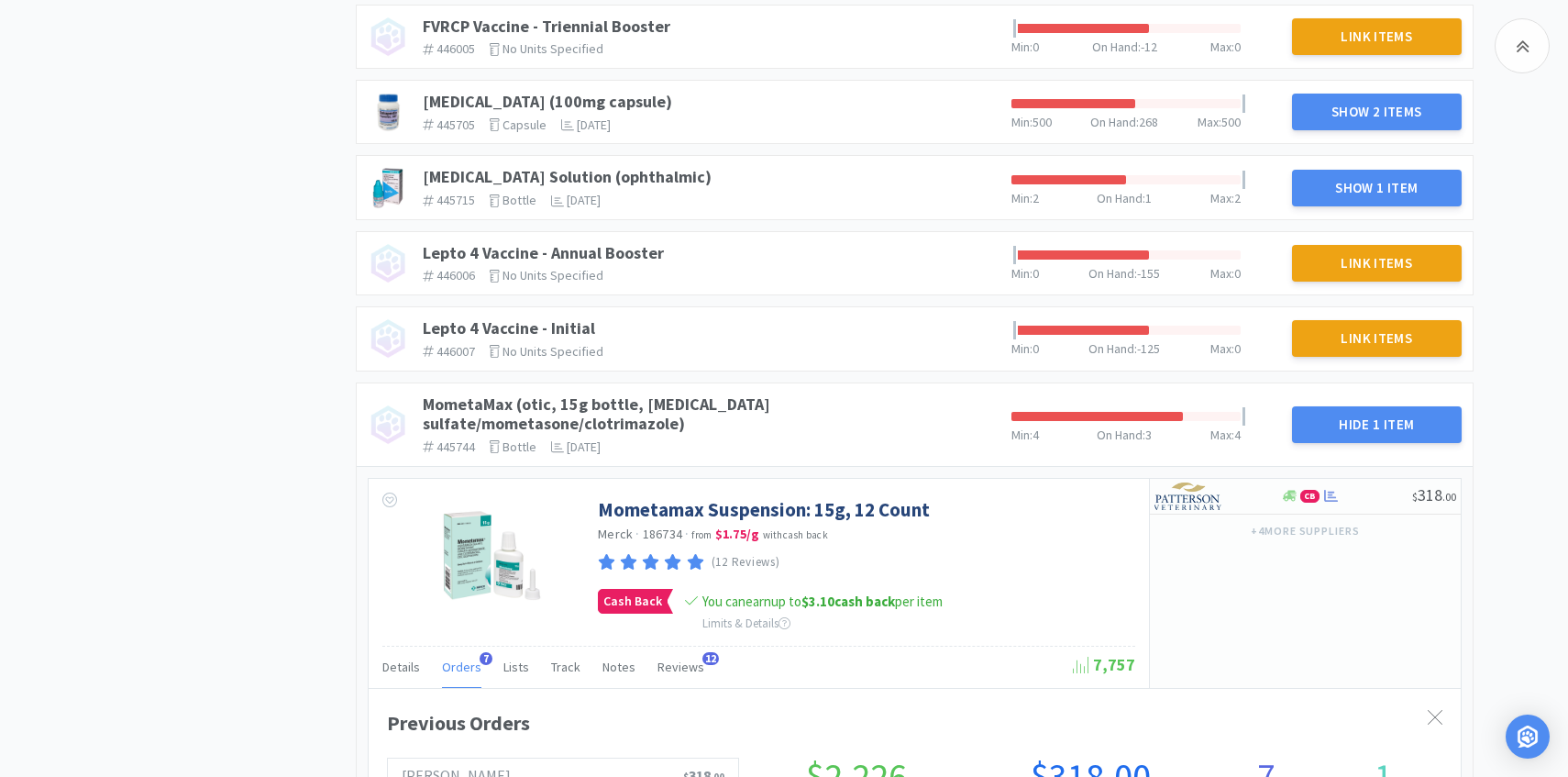
click at [468, 658] on span "Orders" at bounding box center [461, 667] width 39 height 17
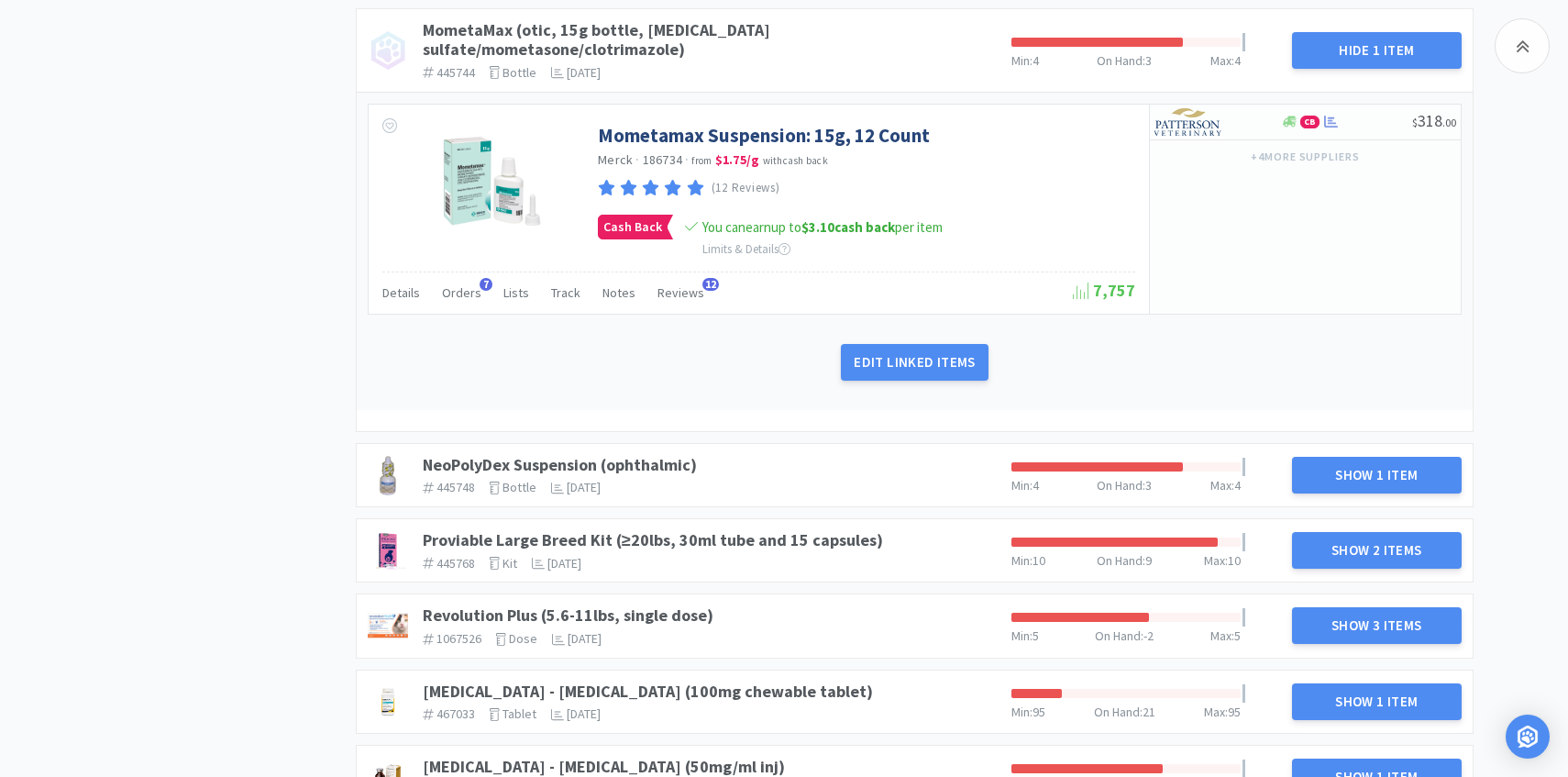
click at [682, 480] on h5 "445748 The identifier of the item in your PIMS bottle The units that this produ…" at bounding box center [709, 487] width 574 height 16
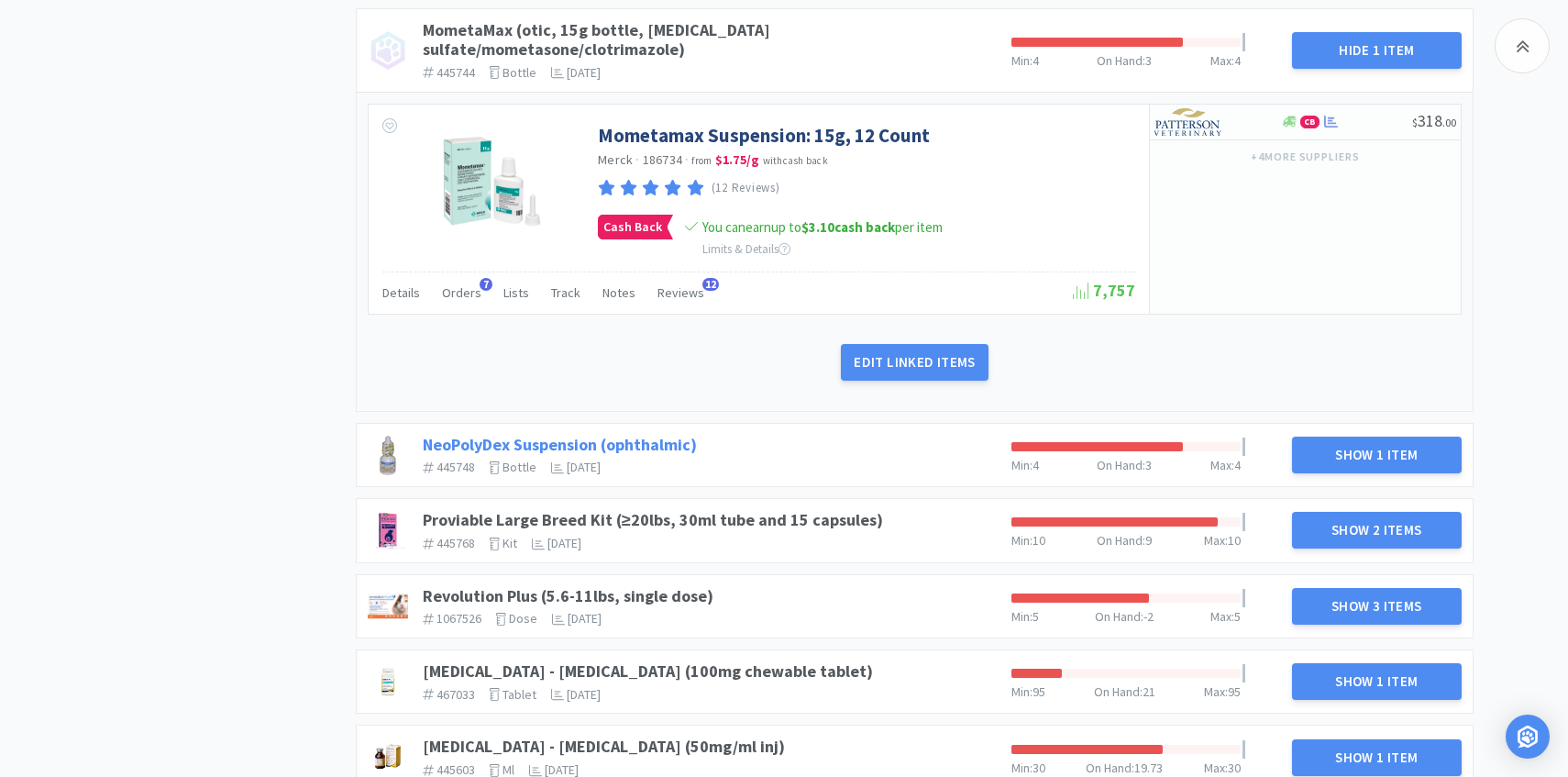
click at [678, 434] on link "NeoPolyDex Suspension (ophthalmic)" at bounding box center [559, 444] width 274 height 21
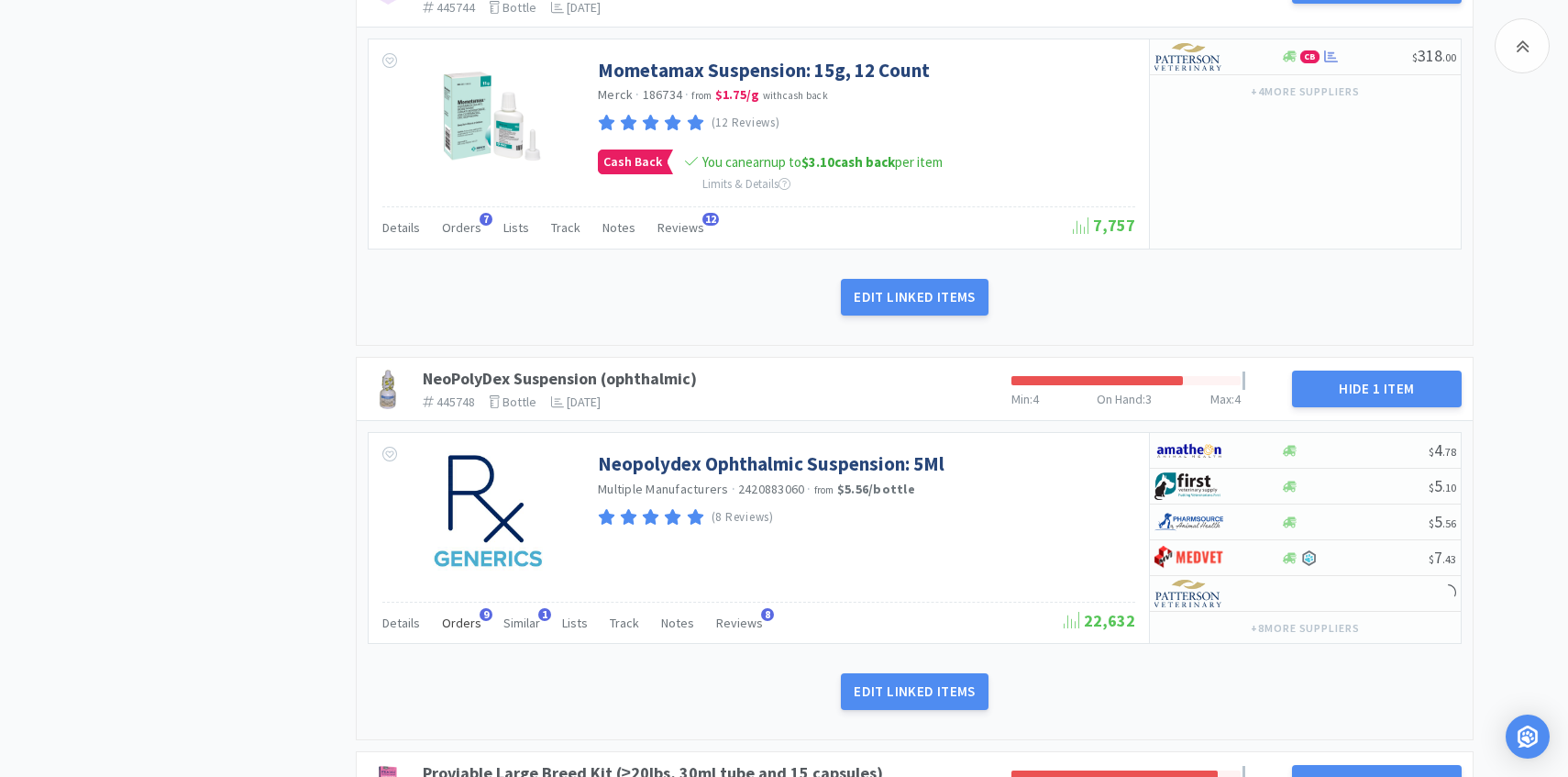
click at [453, 615] on span "Orders" at bounding box center [461, 623] width 39 height 17
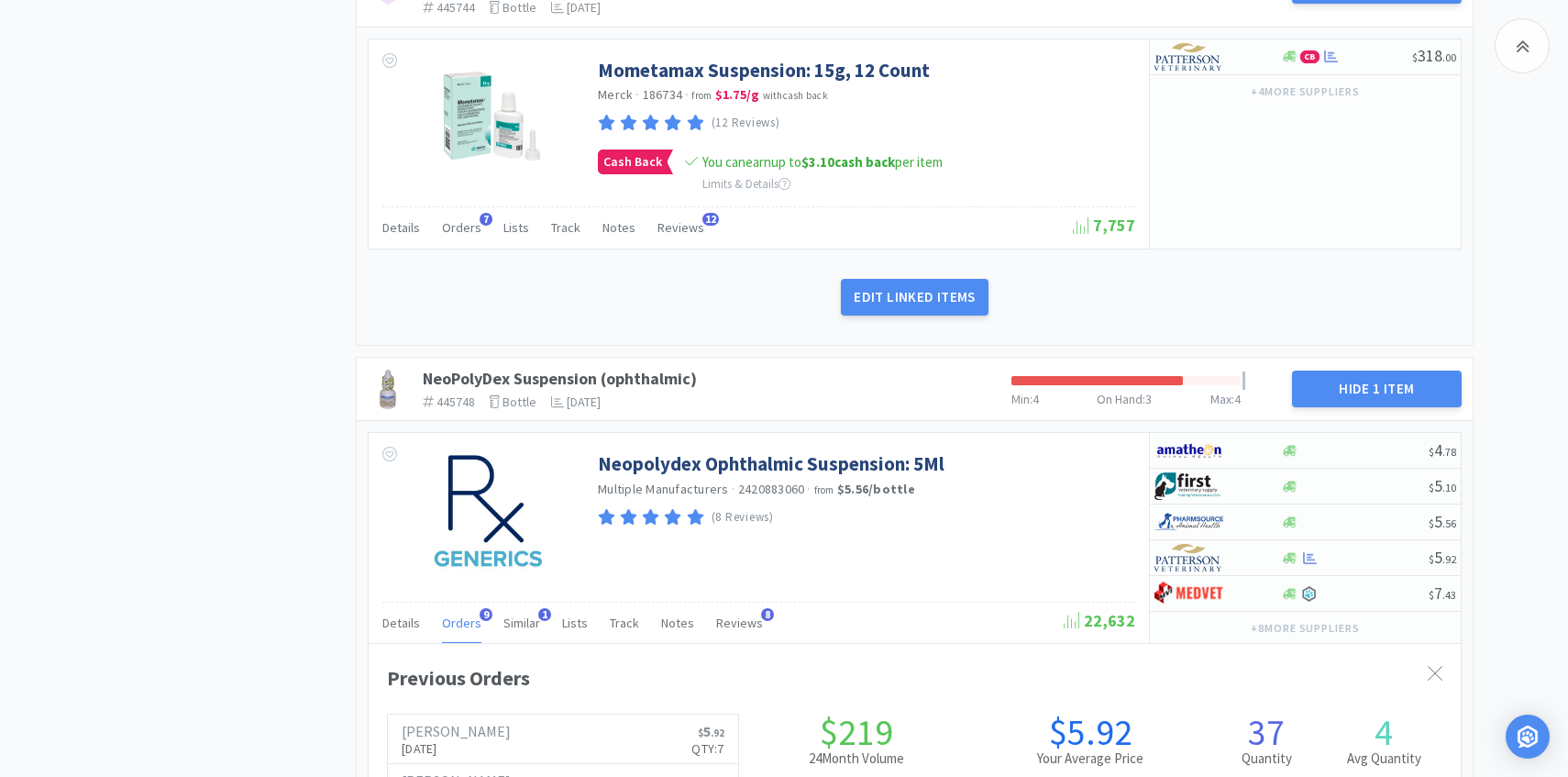
click at [453, 615] on span "Orders" at bounding box center [461, 623] width 39 height 17
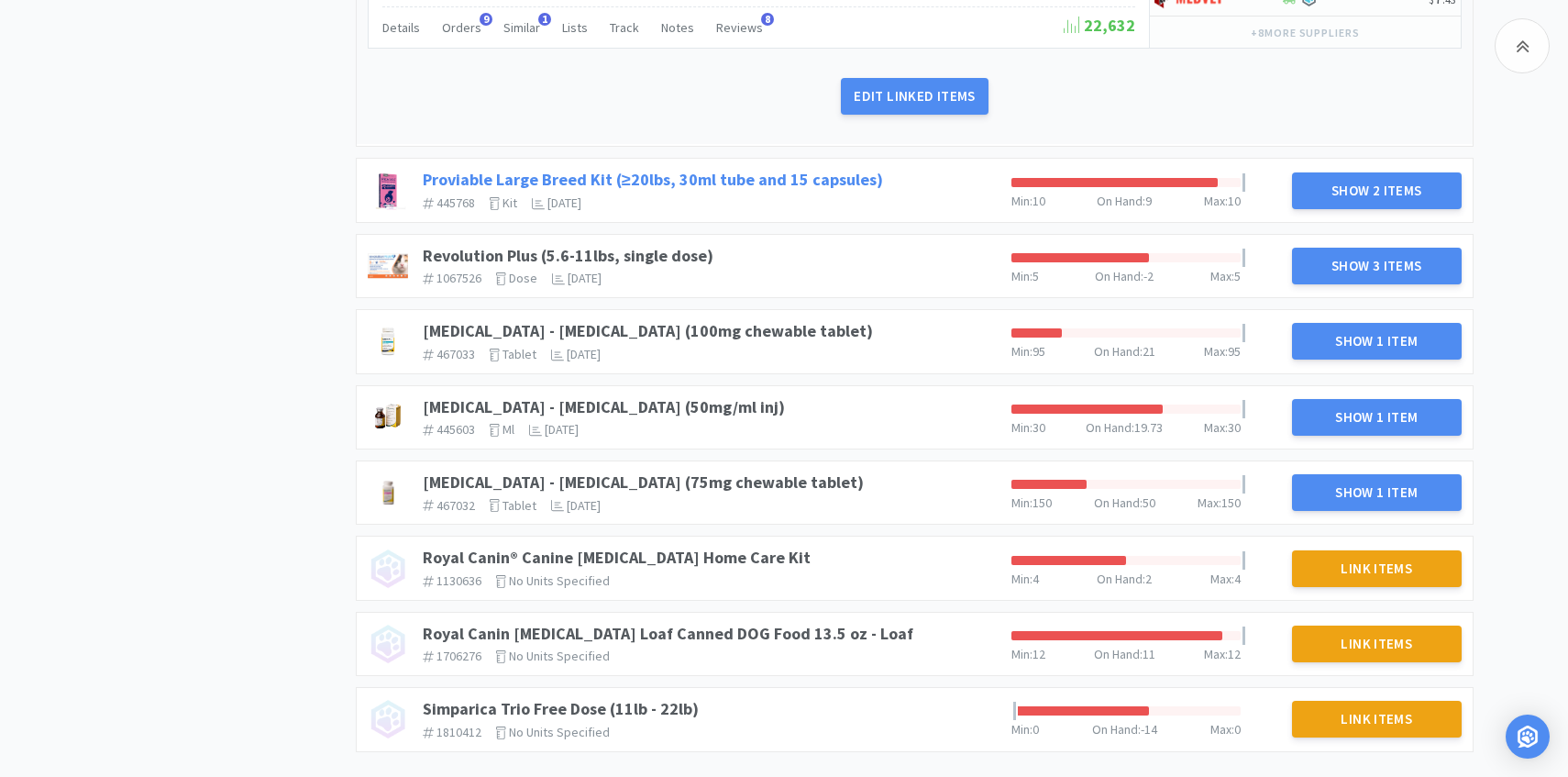
click at [777, 169] on link "Proviable Large Breed Kit (≥20lbs, 30ml tube and 15 capsules)" at bounding box center [653, 179] width 460 height 21
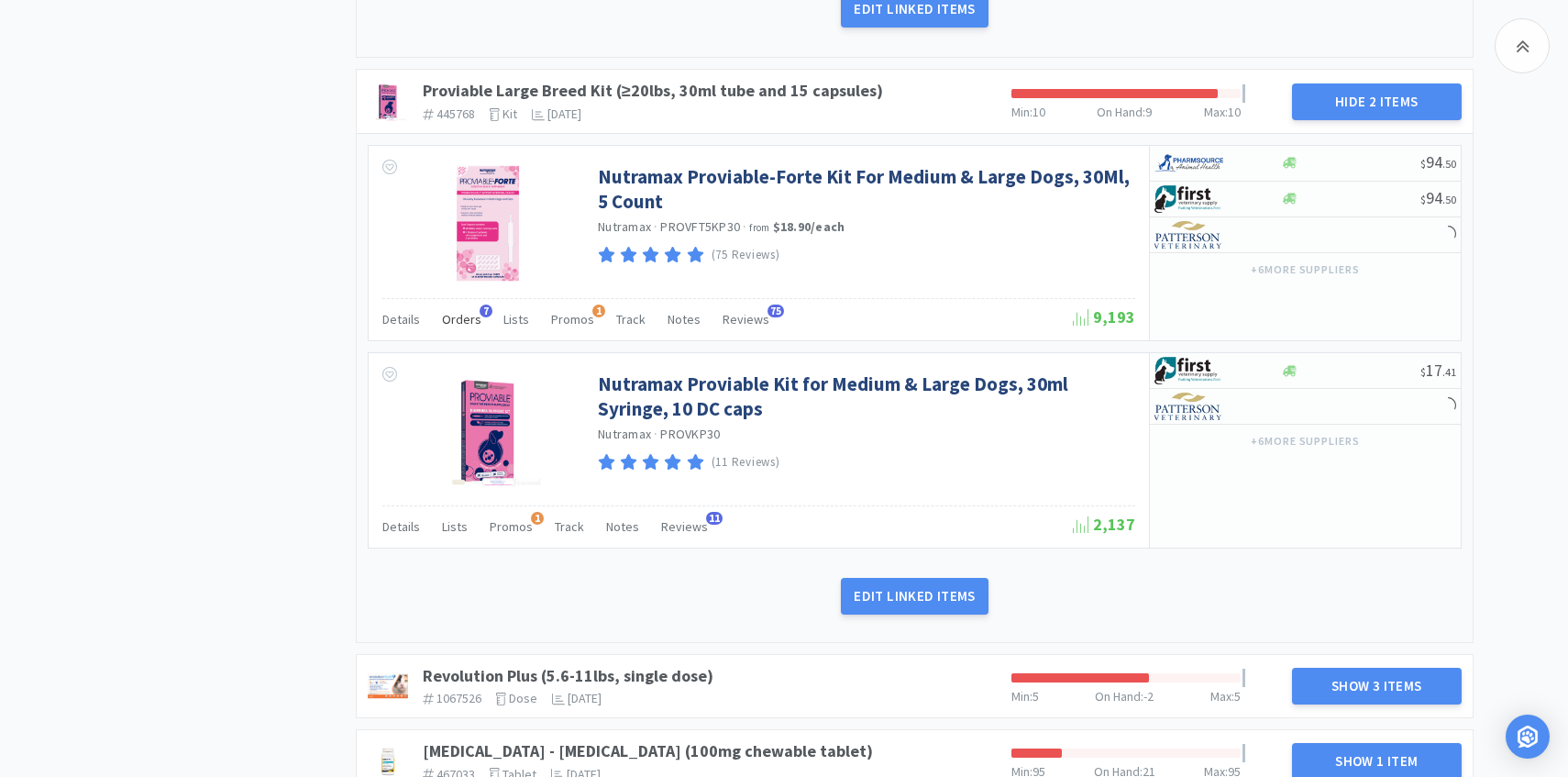
click at [467, 311] on span "Orders" at bounding box center [461, 319] width 39 height 17
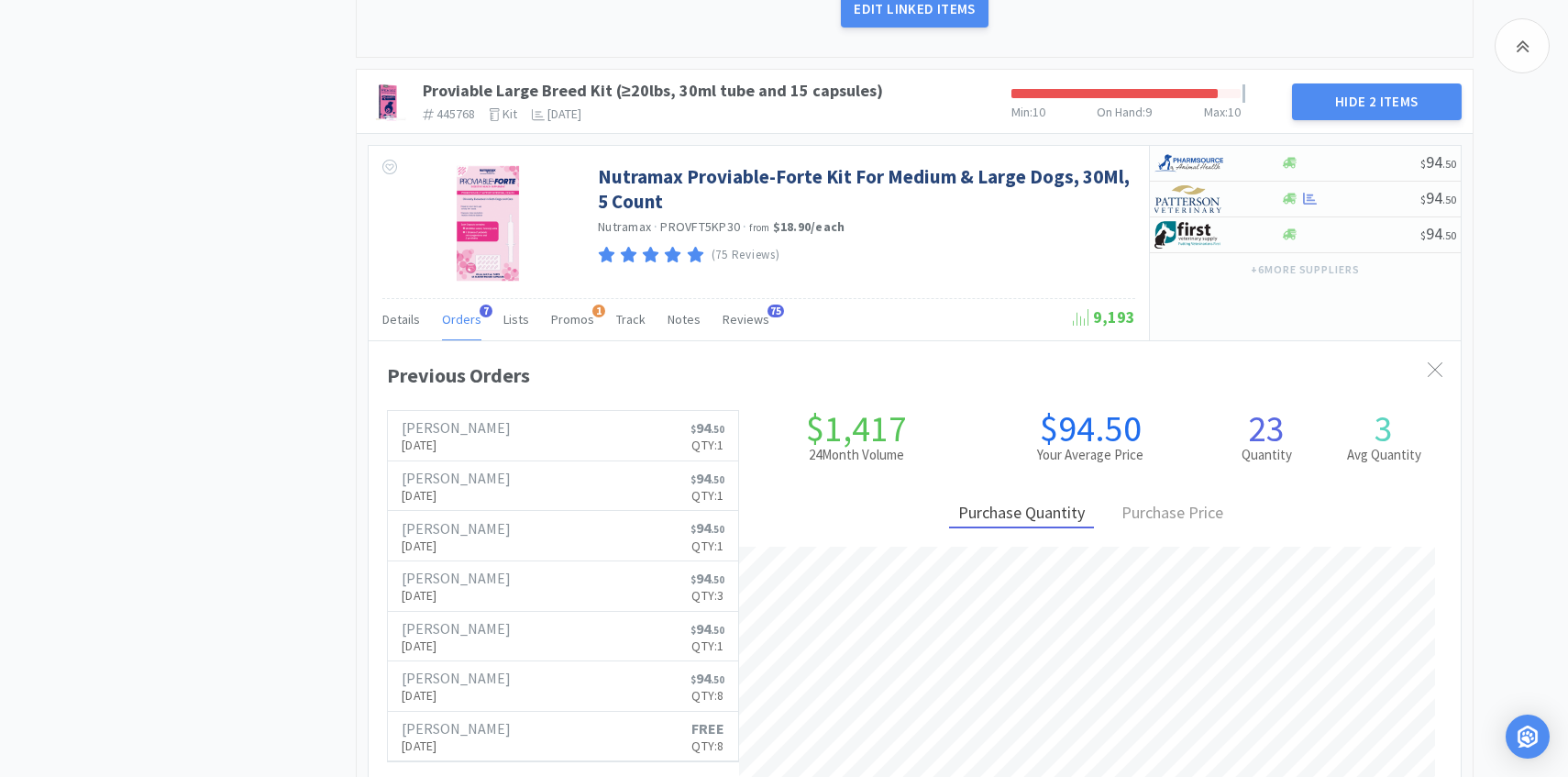
click at [466, 311] on span "Orders" at bounding box center [461, 319] width 39 height 17
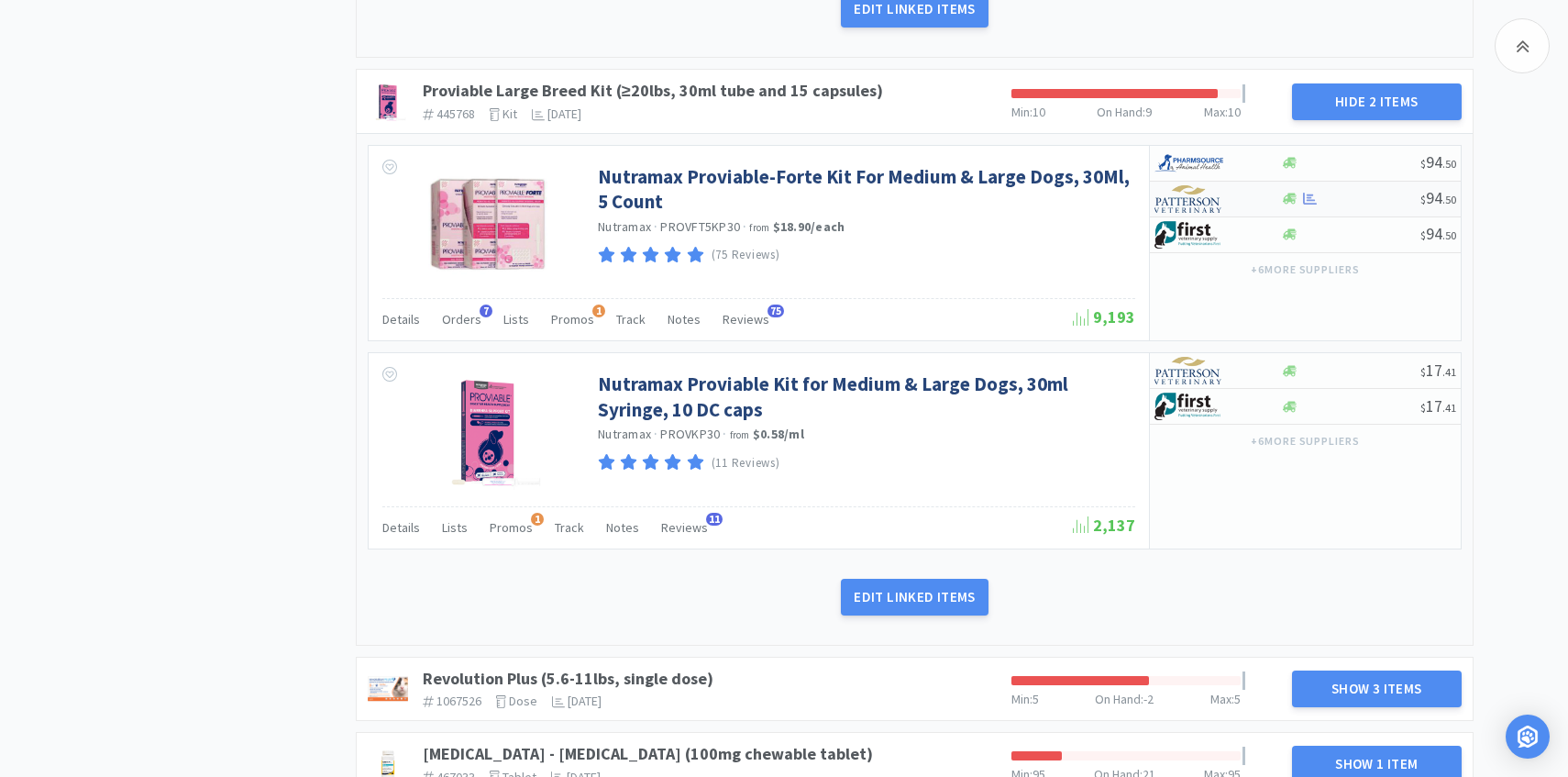
click at [1224, 184] on div at bounding box center [1205, 200] width 101 height 32
select select "1"
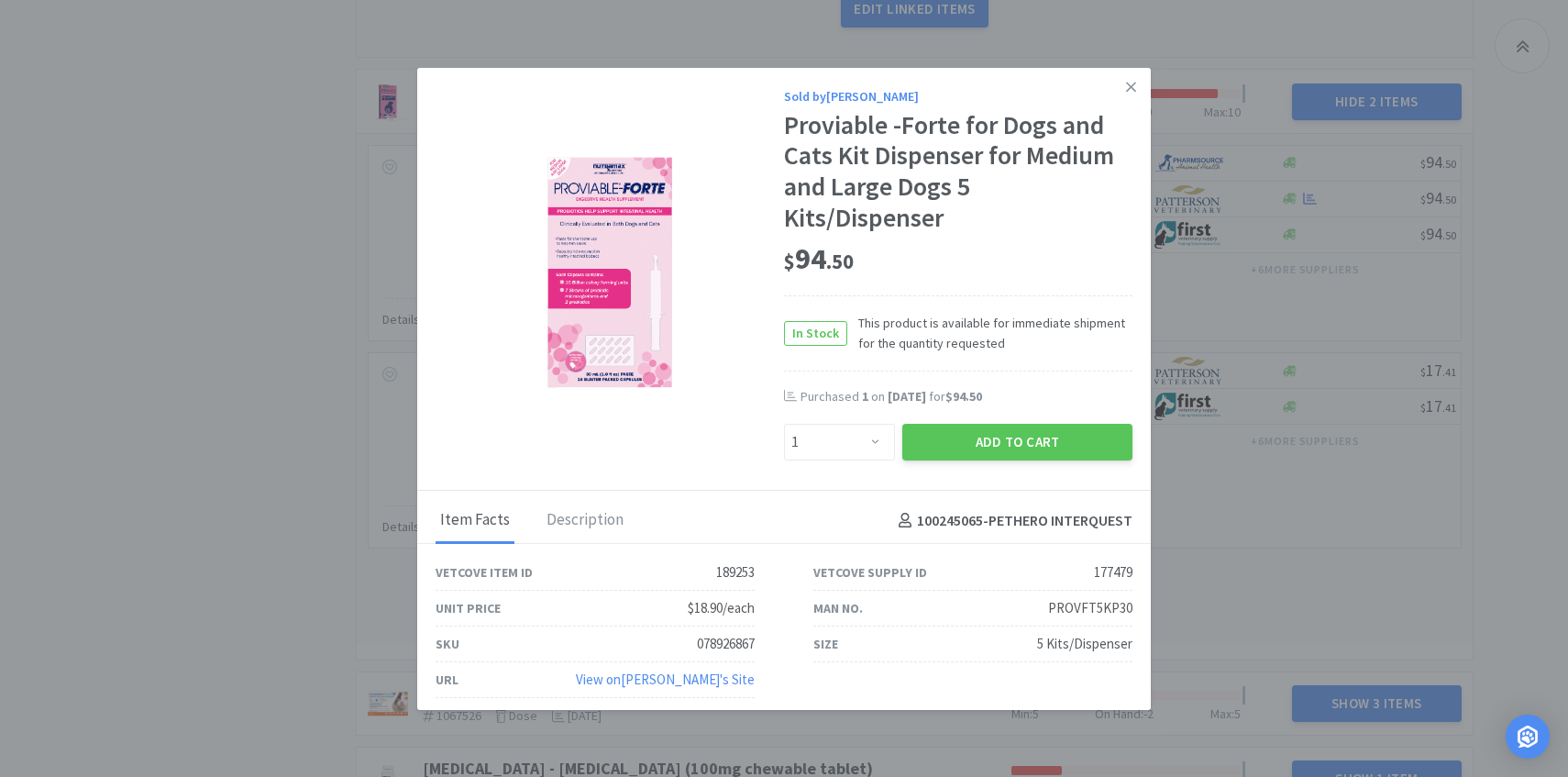
click at [983, 421] on div "Add to Cart" at bounding box center [1017, 441] width 238 height 44
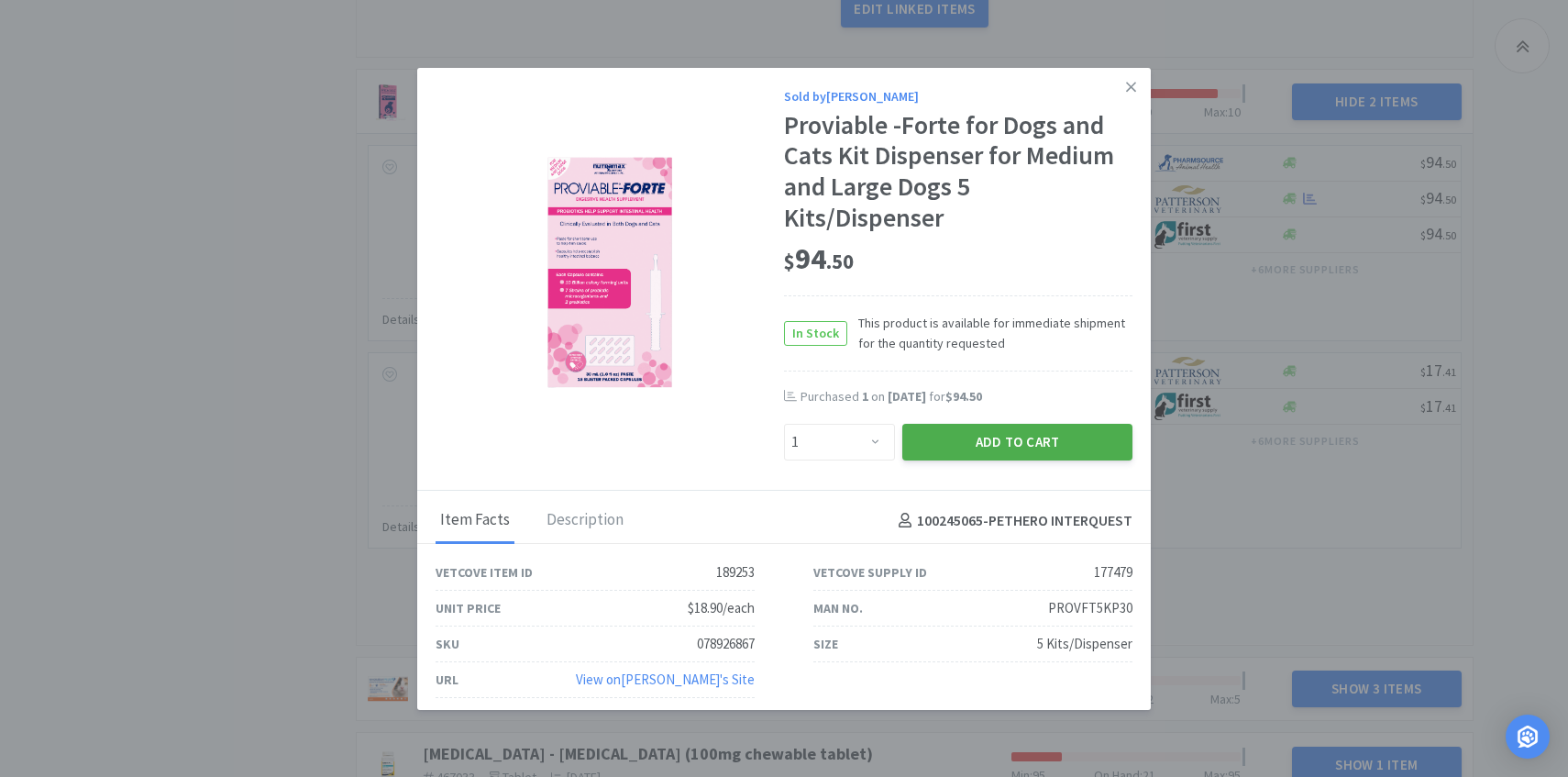
click at [983, 428] on button "Add to Cart" at bounding box center [1017, 442] width 230 height 37
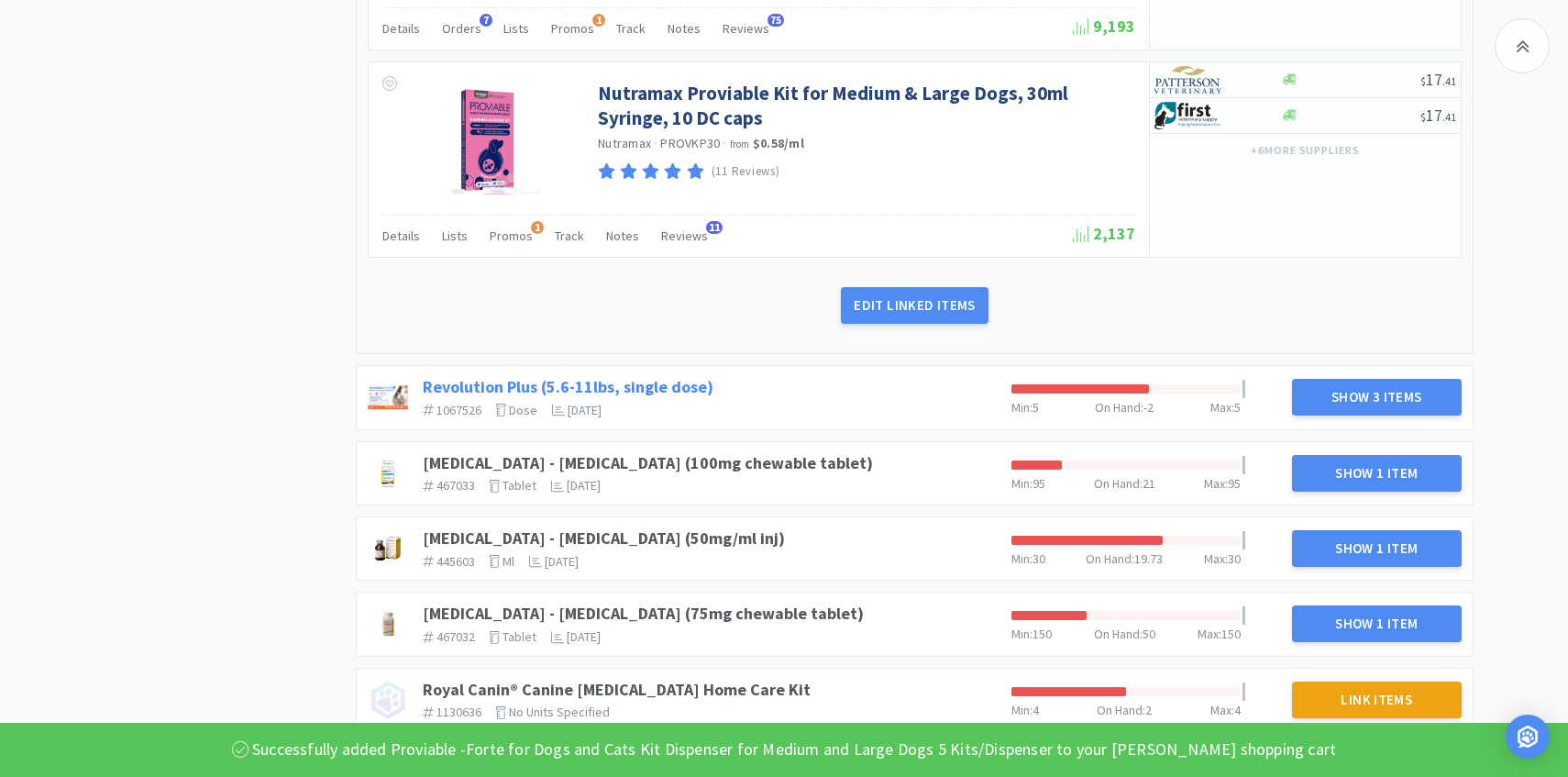
click at [675, 376] on link "Revolution Plus (5.6-11lbs, single dose)" at bounding box center [567, 386] width 291 height 21
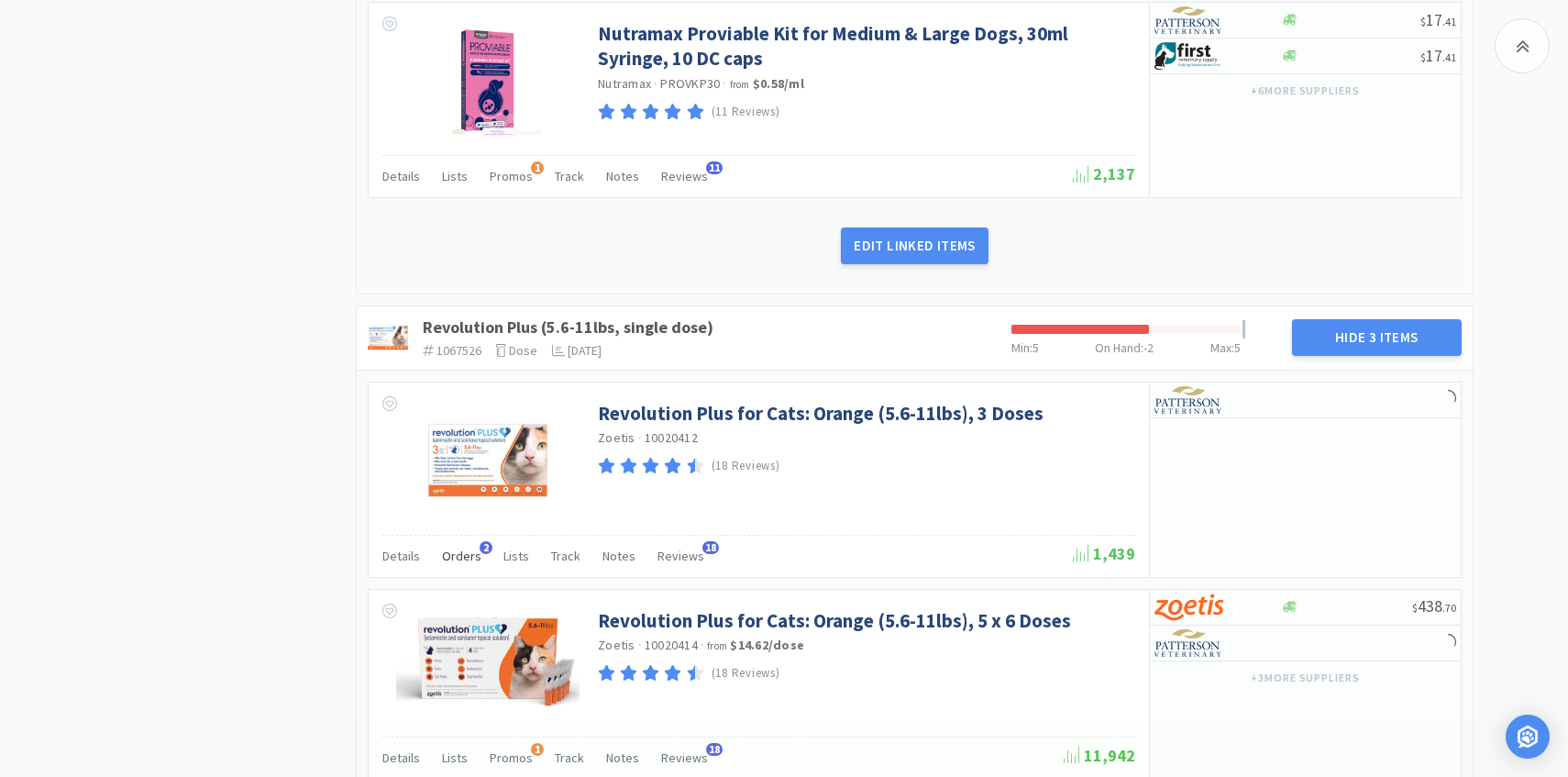
click at [458, 548] on span "Orders" at bounding box center [461, 556] width 39 height 17
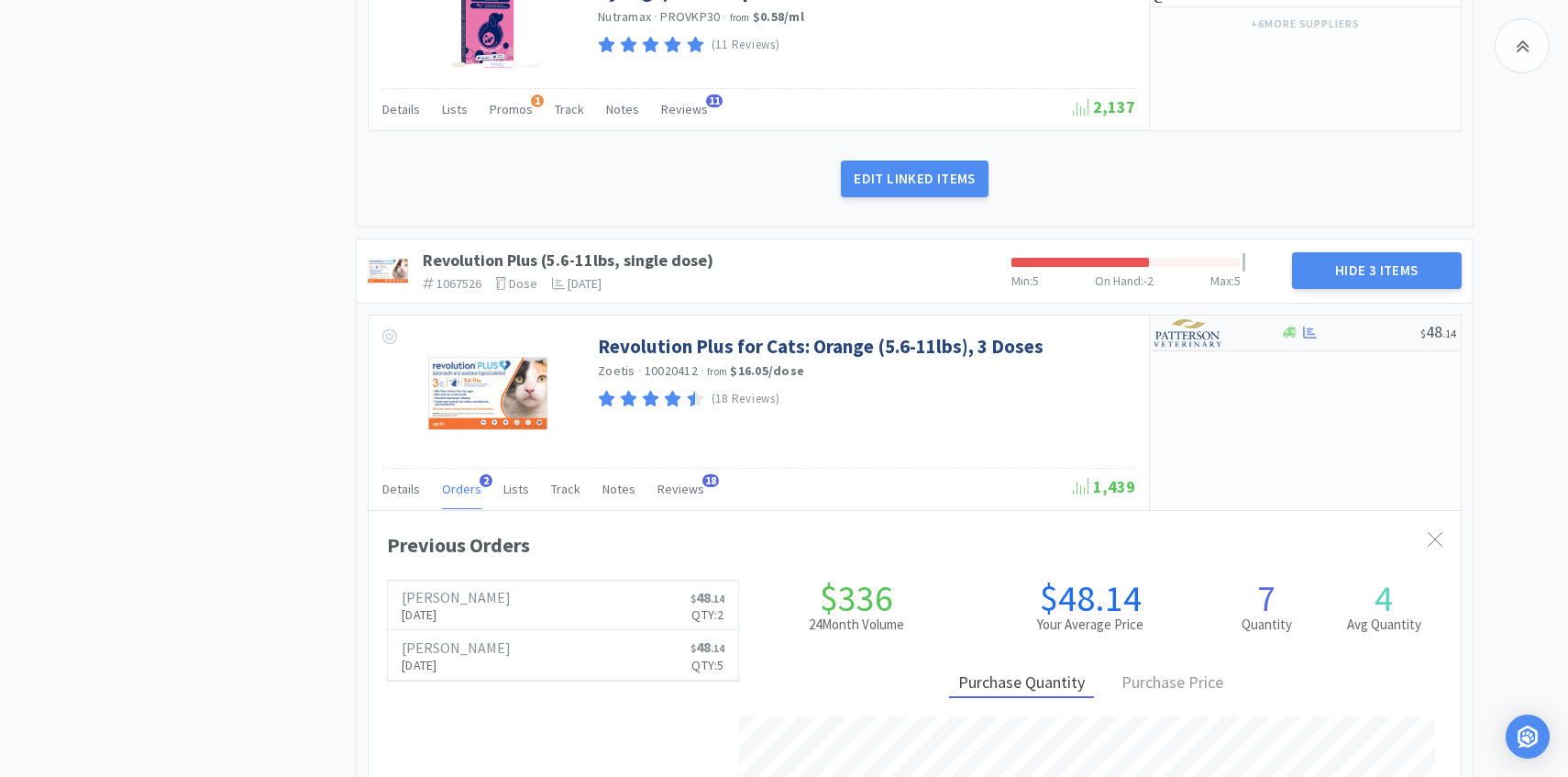
click at [1224, 324] on div at bounding box center [1205, 333] width 101 height 32
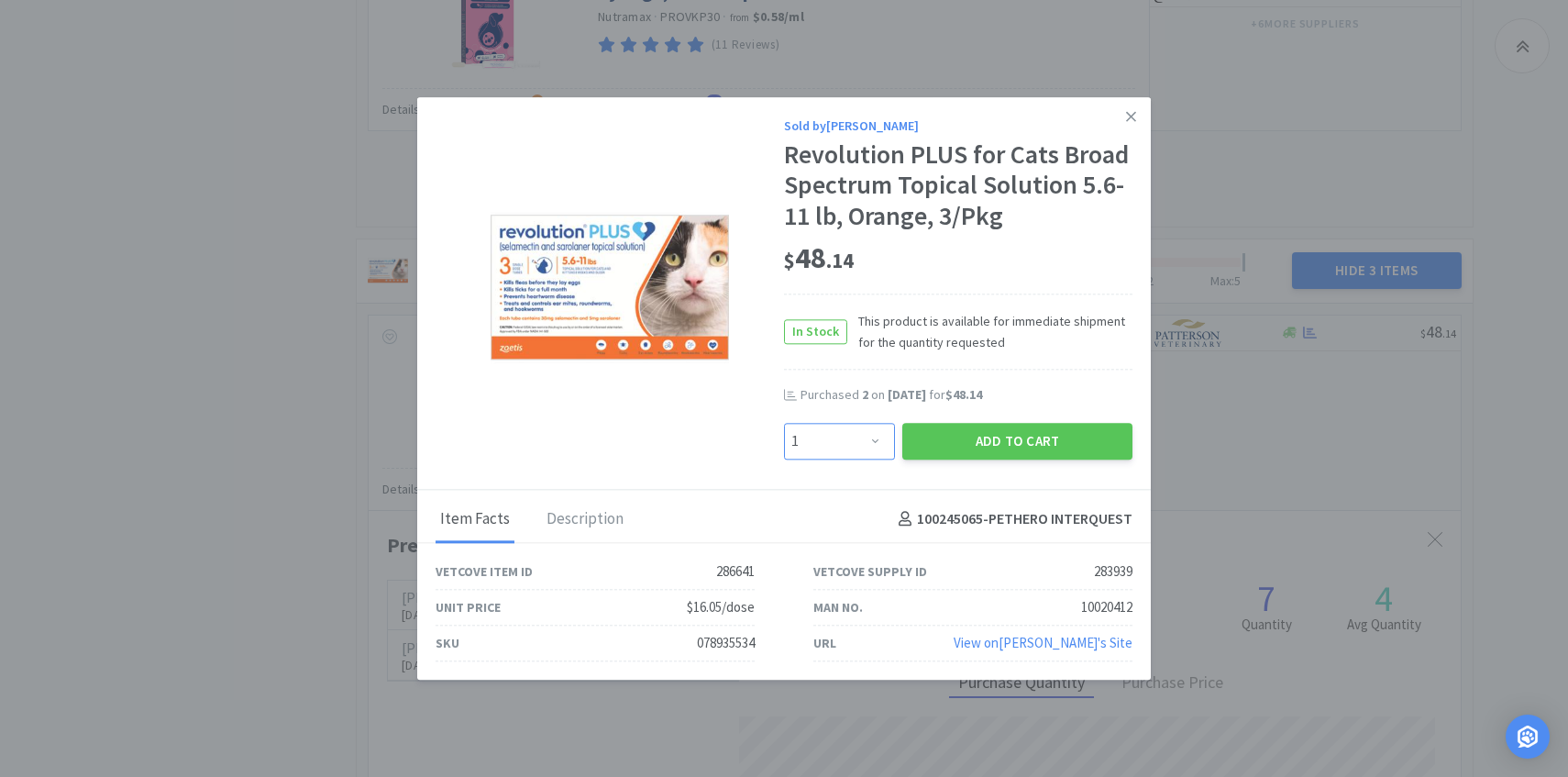
click at [870, 434] on select "Enter Quantity 1 2 3 4 5 6 7 8 9 10 11 12 13 14 15 16 17 18 19 20 Enter Quantity" at bounding box center [840, 441] width 111 height 37
select select "4"
click at [784, 422] on select "Enter Quantity 1 2 3 4 5 6 7 8 9 10 11 12 13 14 15 16 17 18 19 20 Enter Quantity" at bounding box center [840, 441] width 111 height 37
click at [961, 440] on button "Add to Cart" at bounding box center [1017, 441] width 230 height 37
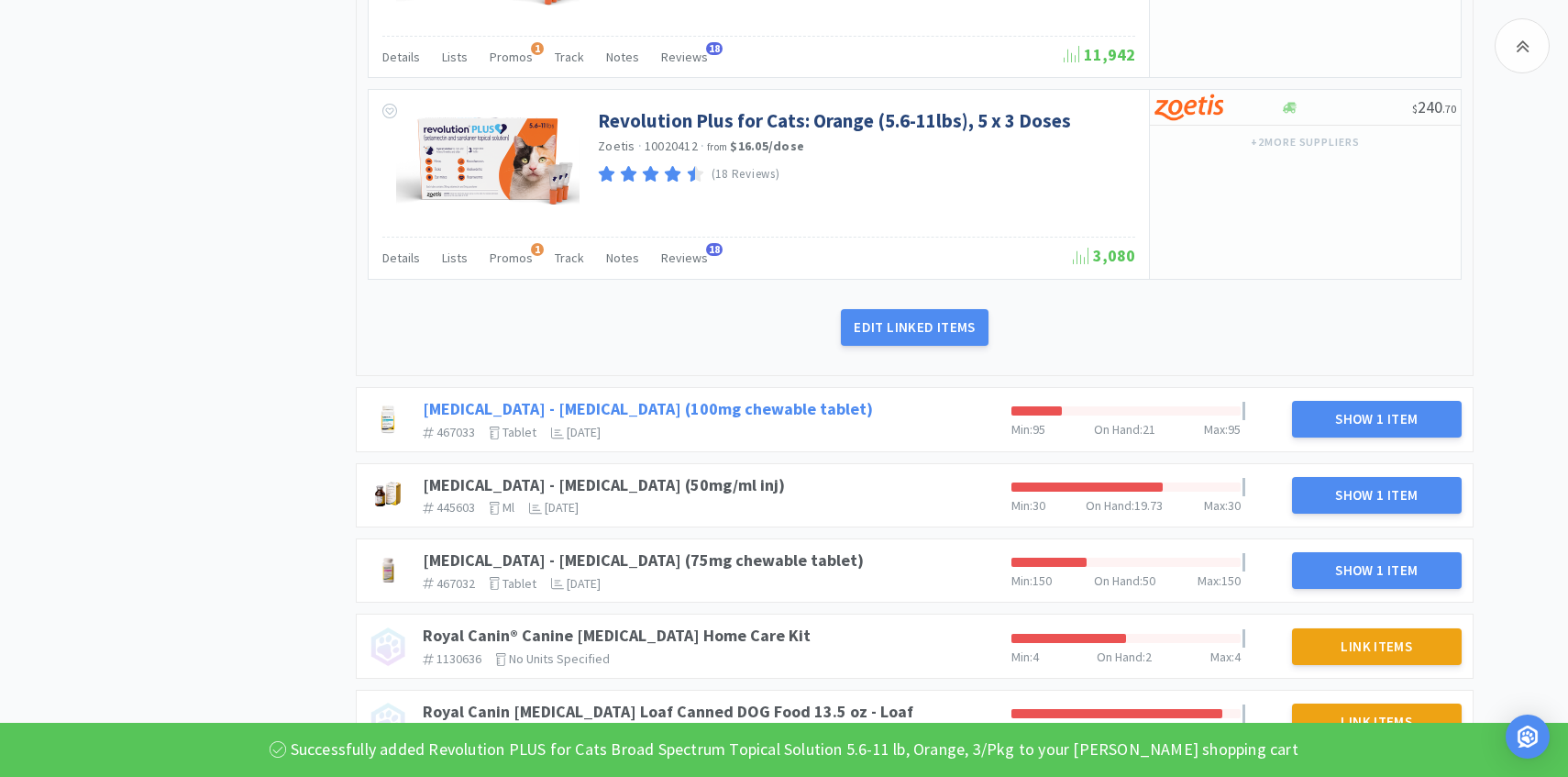
click at [729, 398] on link "[MEDICAL_DATA] - [MEDICAL_DATA] (100mg chewable tablet)" at bounding box center [647, 408] width 450 height 21
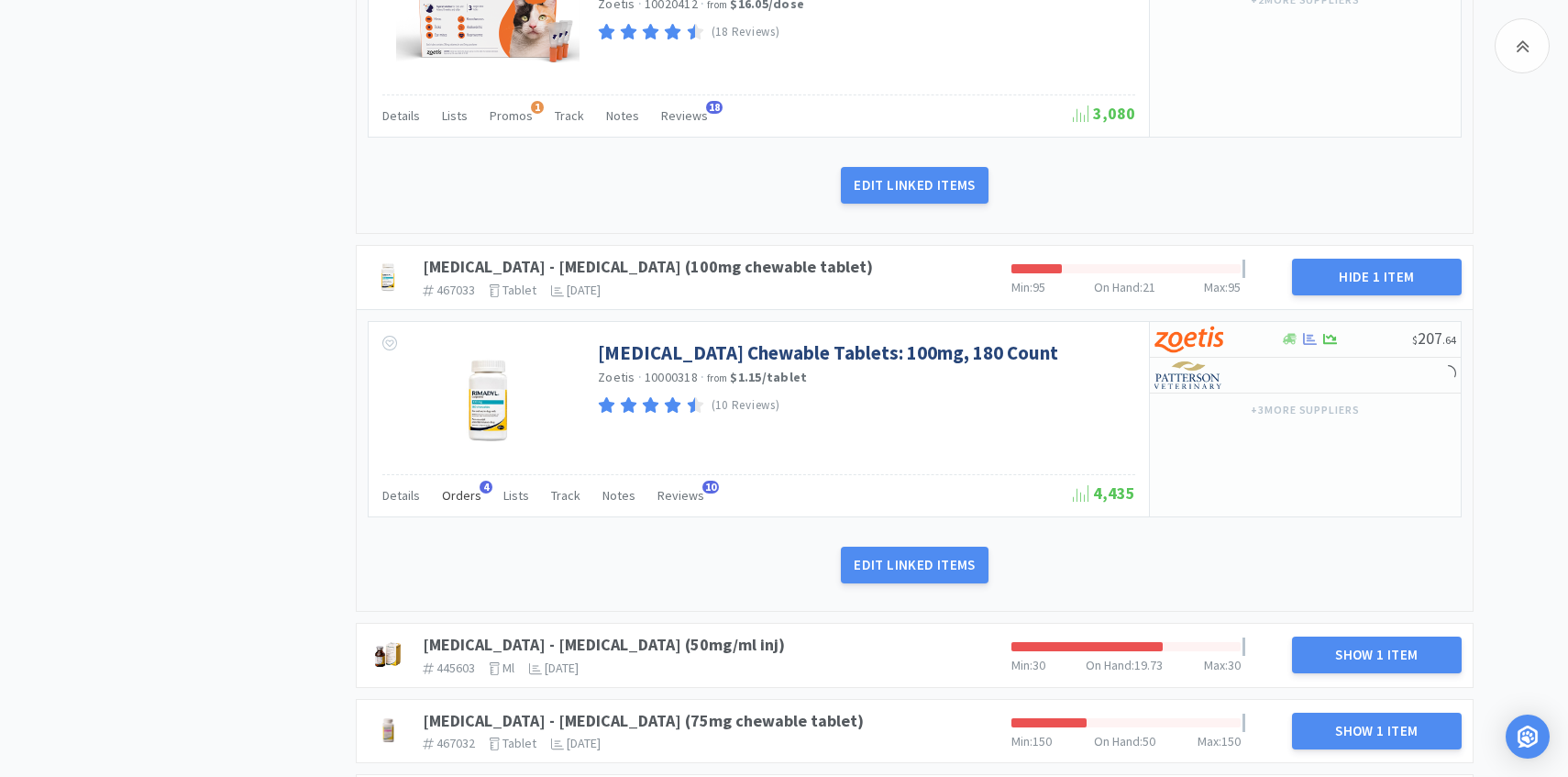
click at [462, 487] on span "Orders" at bounding box center [461, 496] width 39 height 17
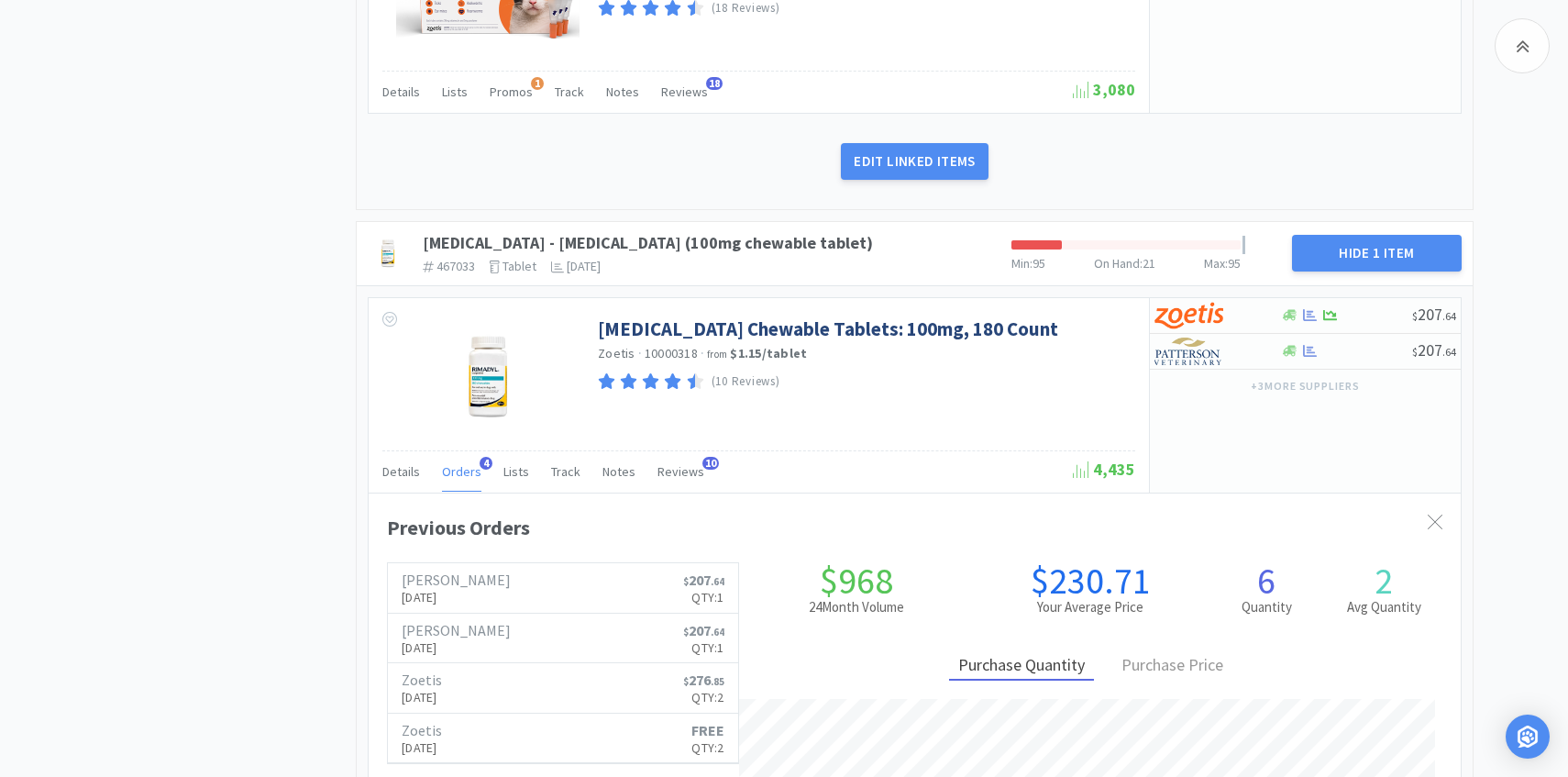
click at [463, 463] on span "Orders" at bounding box center [461, 472] width 39 height 17
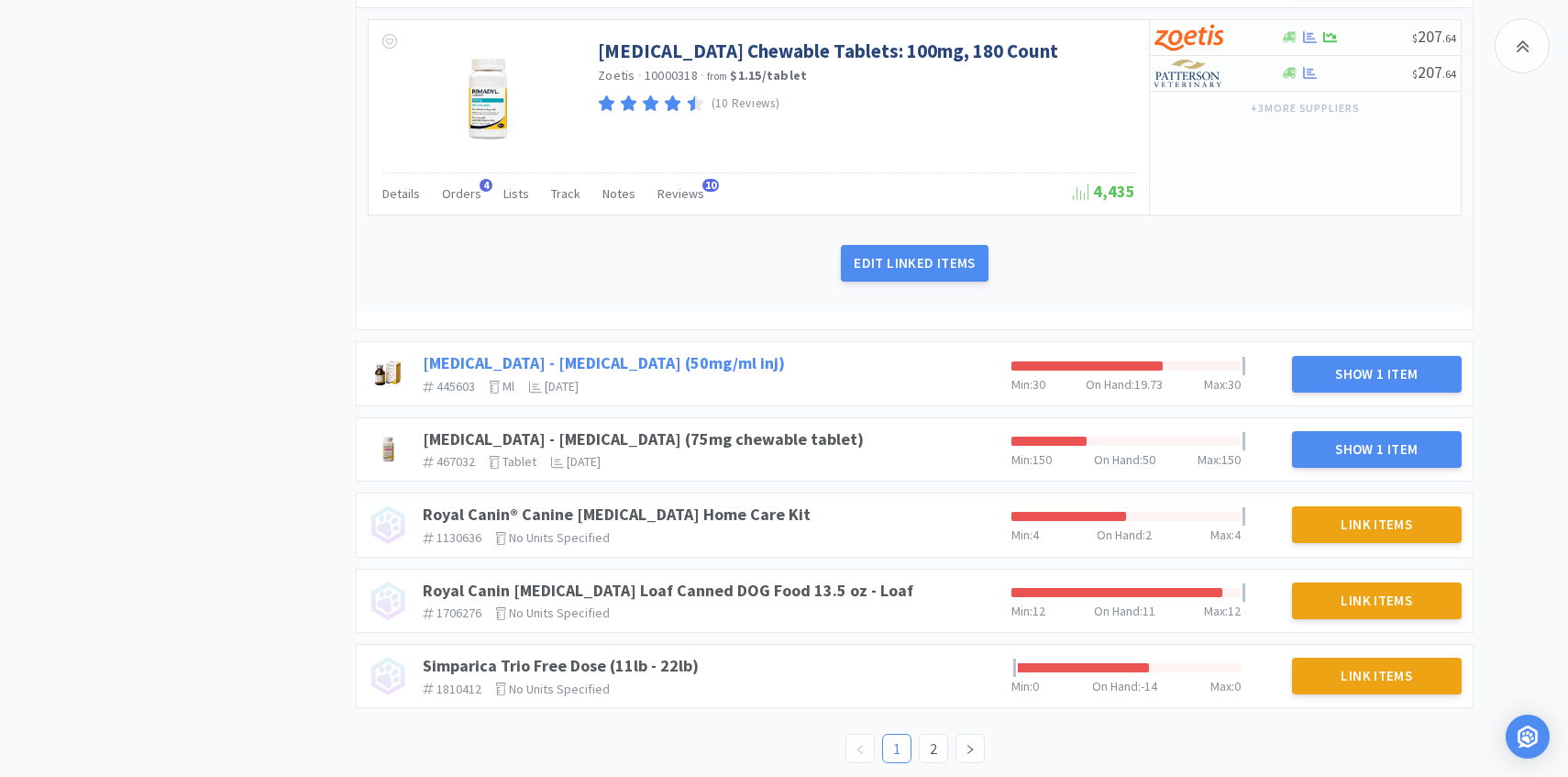
click at [648, 352] on link "[MEDICAL_DATA] - [MEDICAL_DATA] (50mg/ml inj)" at bounding box center [603, 362] width 362 height 21
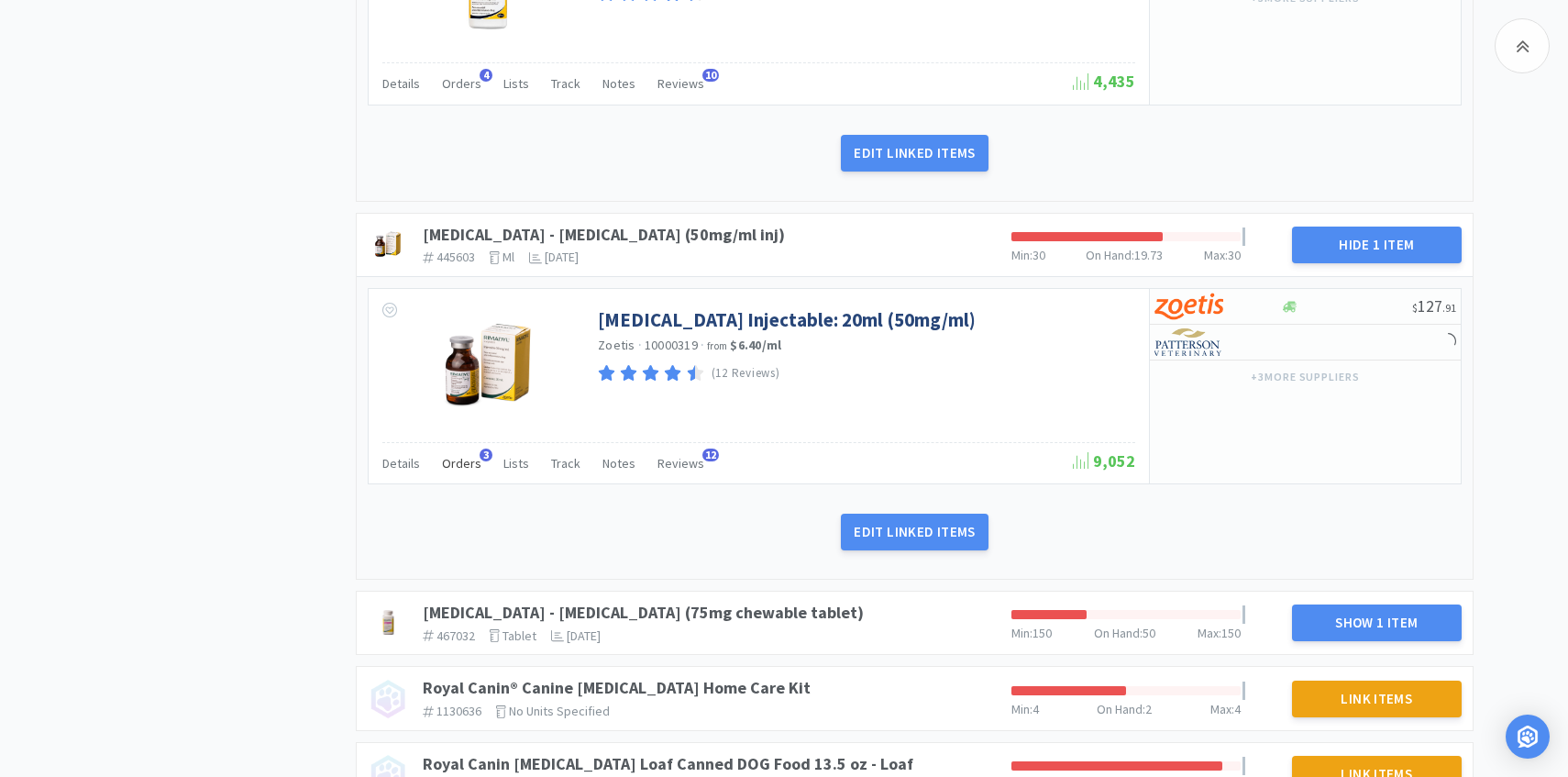
click at [460, 459] on div "Orders 3" at bounding box center [461, 466] width 39 height 35
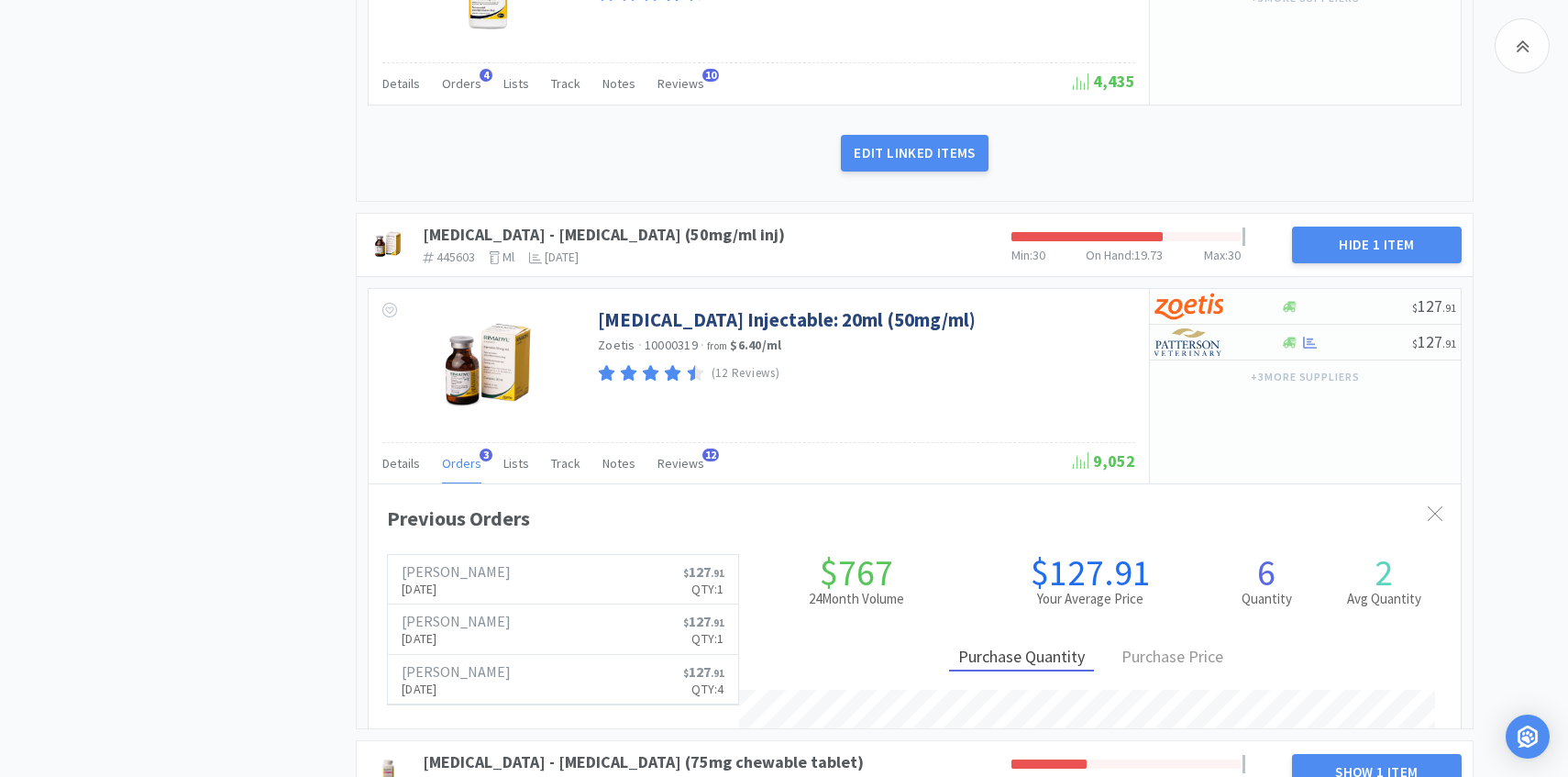
click at [459, 455] on span "Orders" at bounding box center [461, 463] width 39 height 17
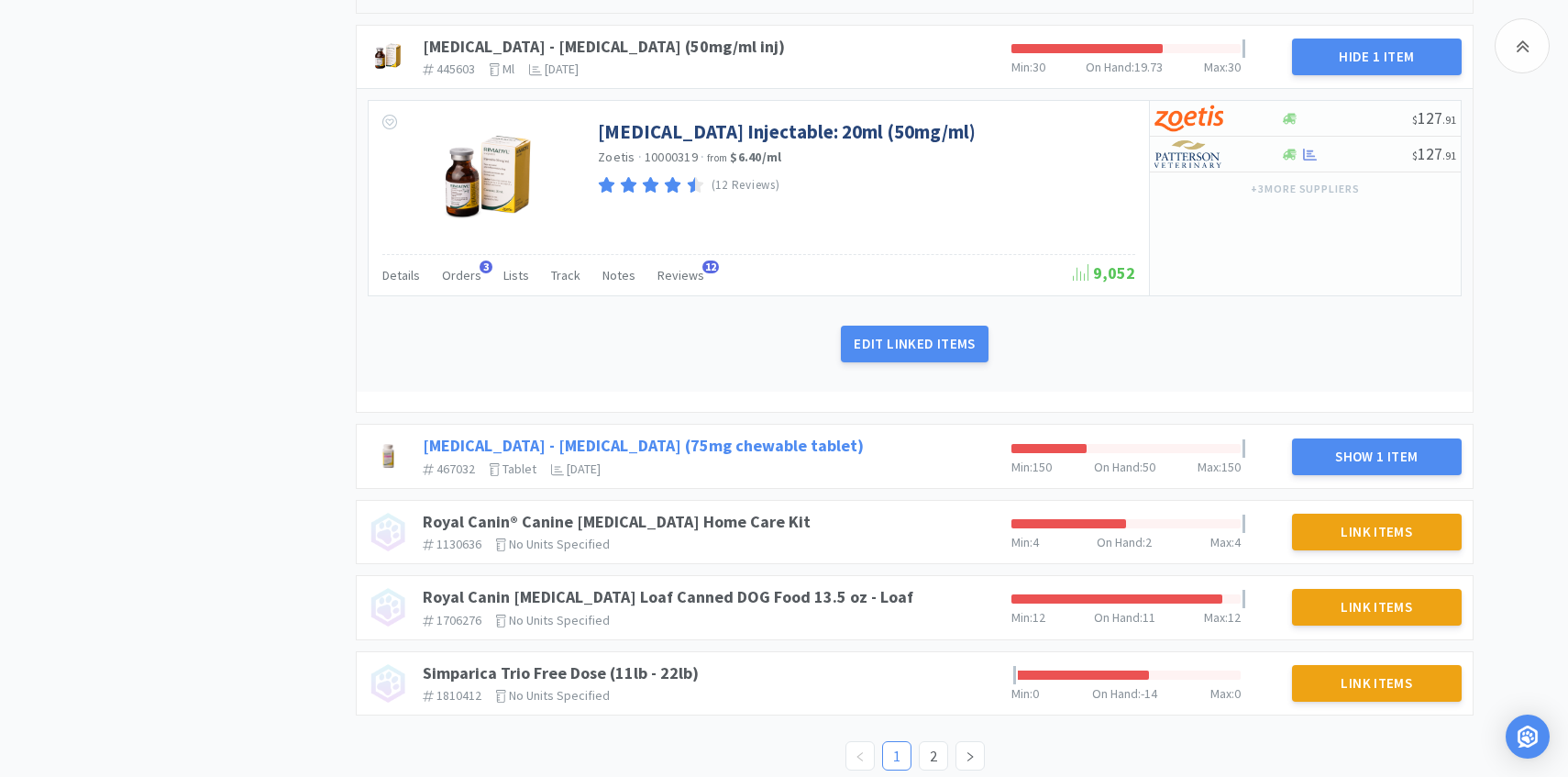
click at [716, 434] on link "[MEDICAL_DATA] - [MEDICAL_DATA] (75mg chewable tablet)" at bounding box center [642, 445] width 441 height 21
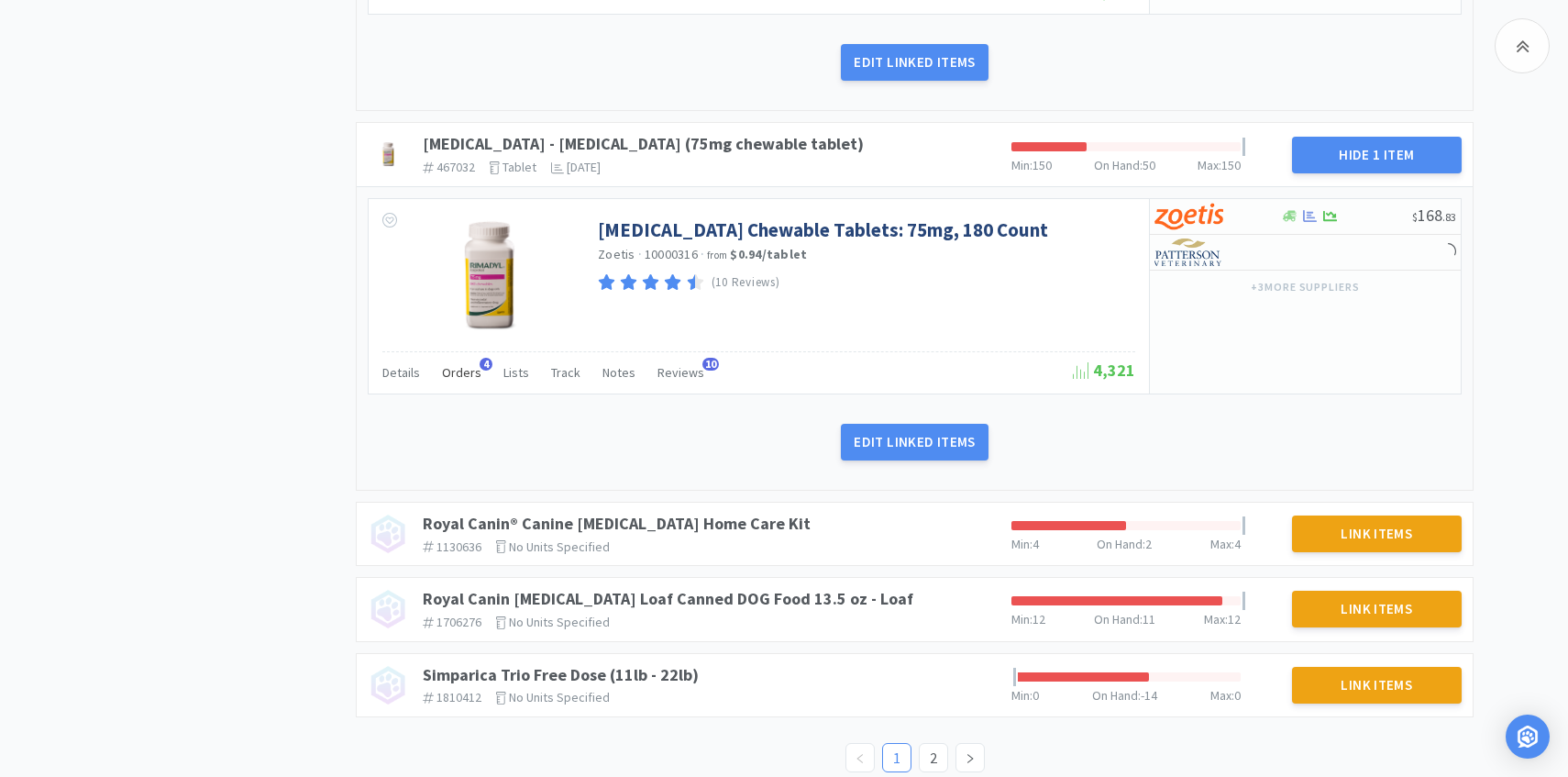
click at [473, 364] on span "Orders" at bounding box center [461, 372] width 39 height 17
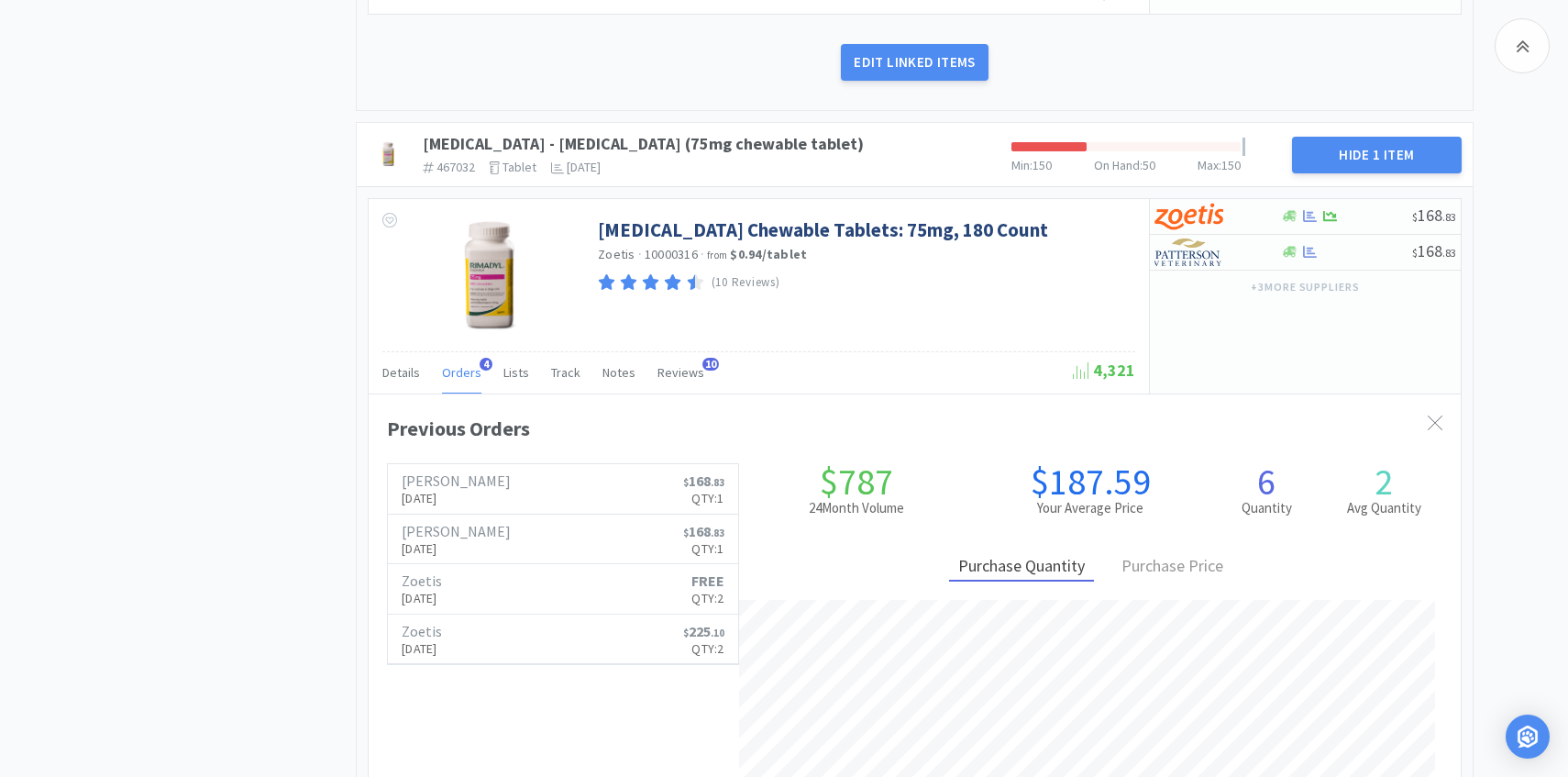
click at [473, 364] on span "Orders" at bounding box center [461, 372] width 39 height 17
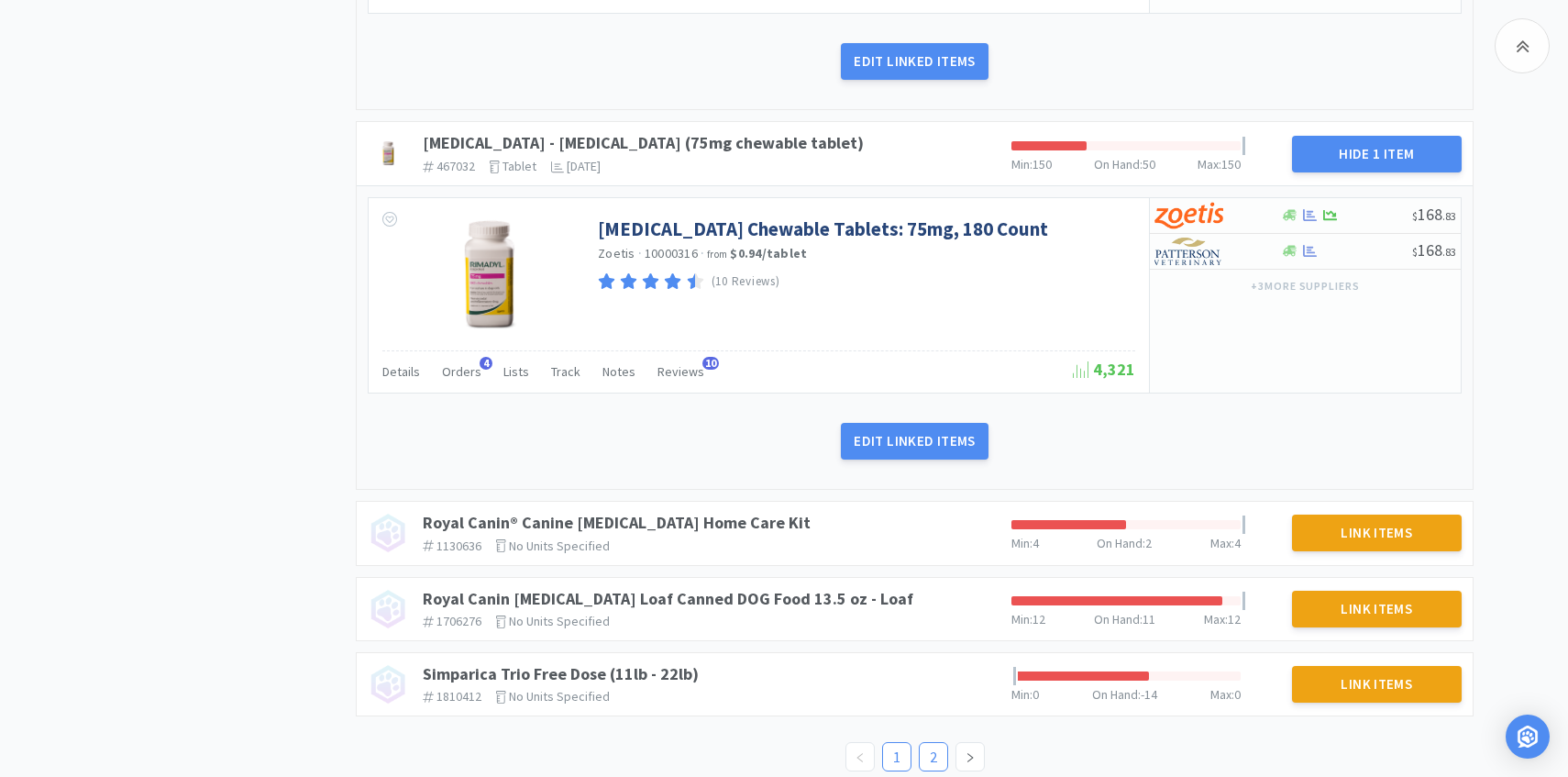
click at [935, 743] on link "2" at bounding box center [934, 757] width 28 height 28
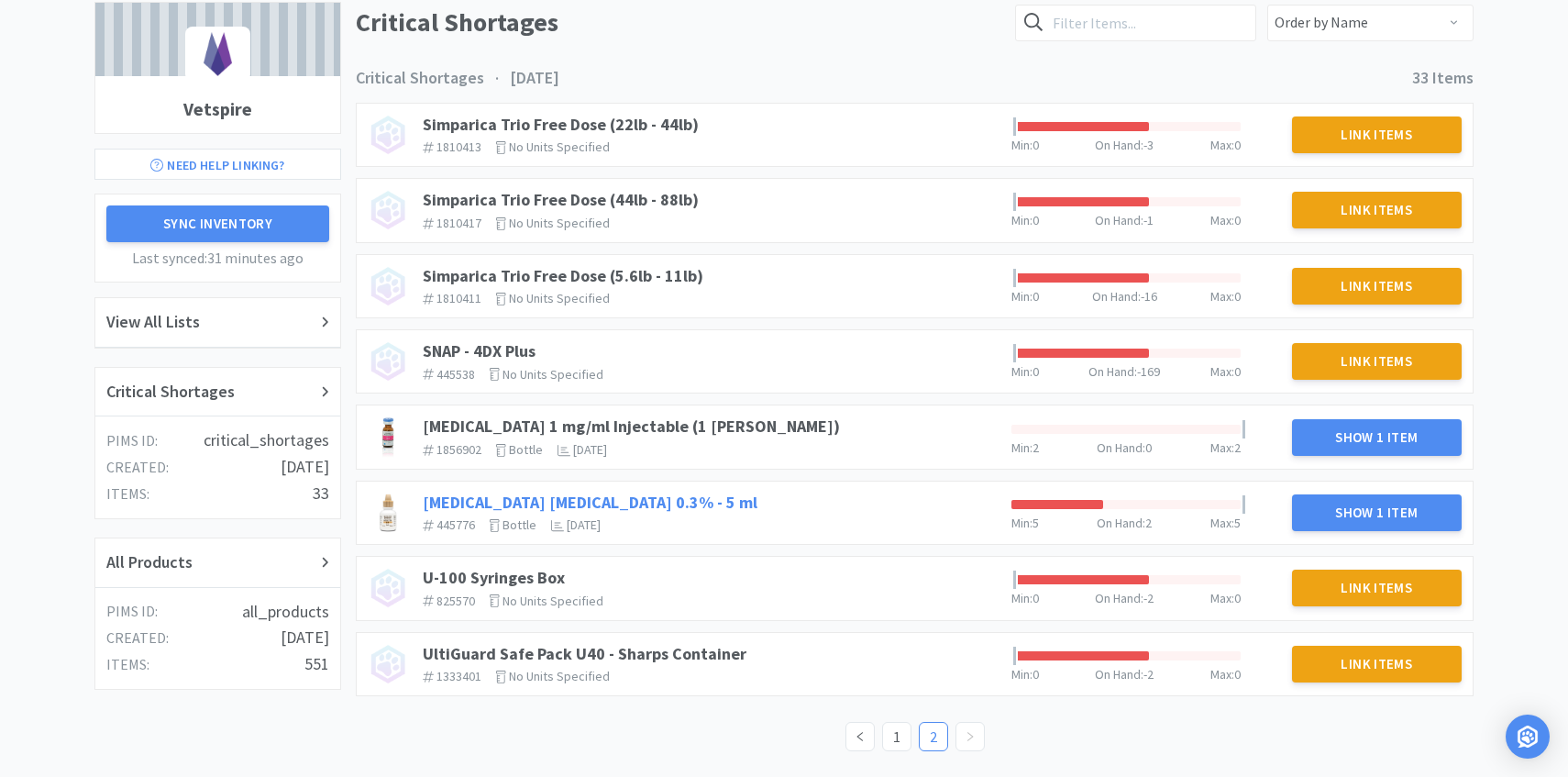
click at [702, 494] on link "Tobramycin Ophthalmic Solution 0.3% - 5 ml" at bounding box center [590, 502] width 335 height 21
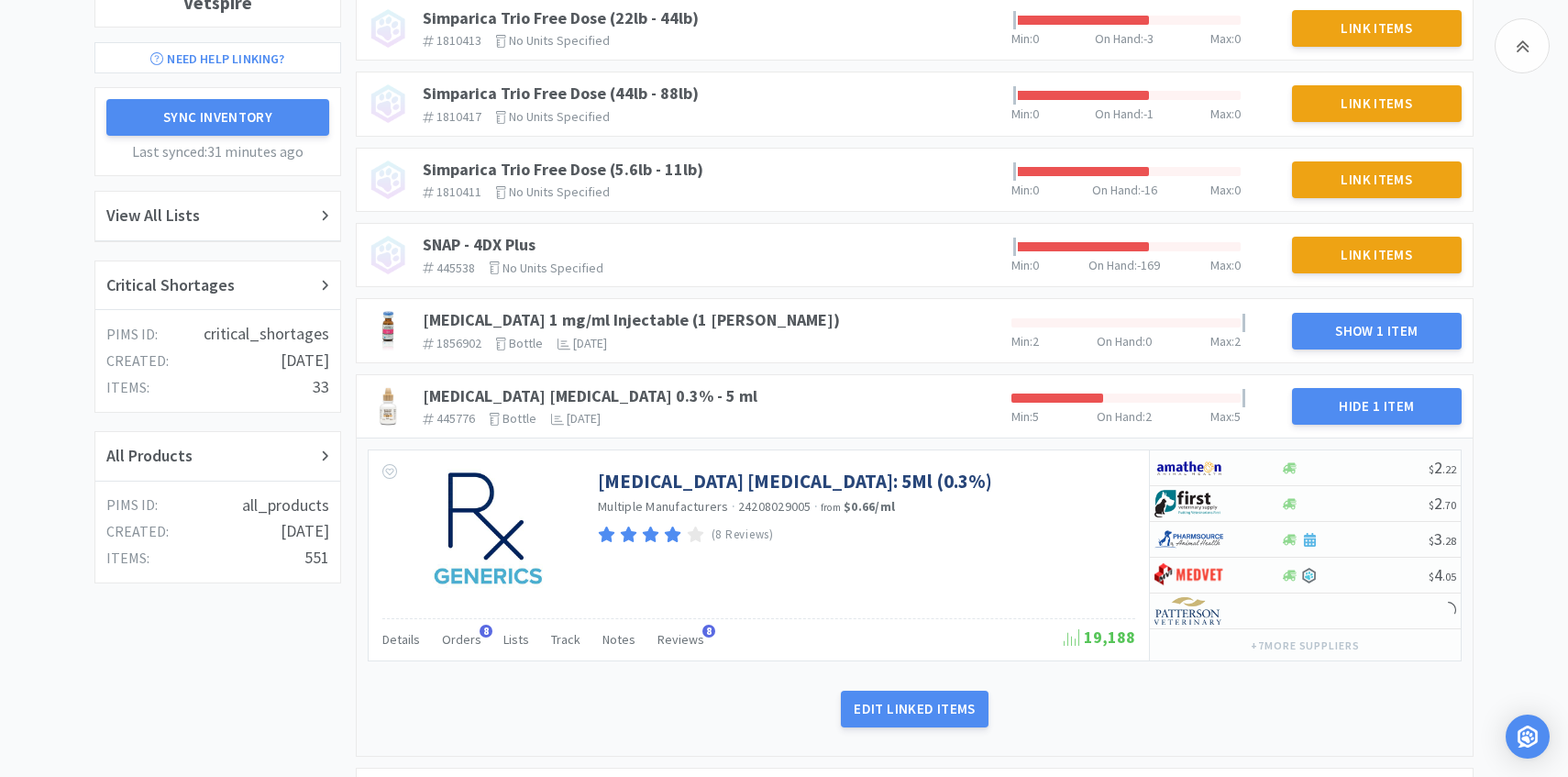
click at [461, 623] on div "Details Orders 8 Lists Track Notes Reviews 8 19,188" at bounding box center [758, 639] width 753 height 42
click at [461, 629] on div "Orders 8" at bounding box center [461, 642] width 39 height 35
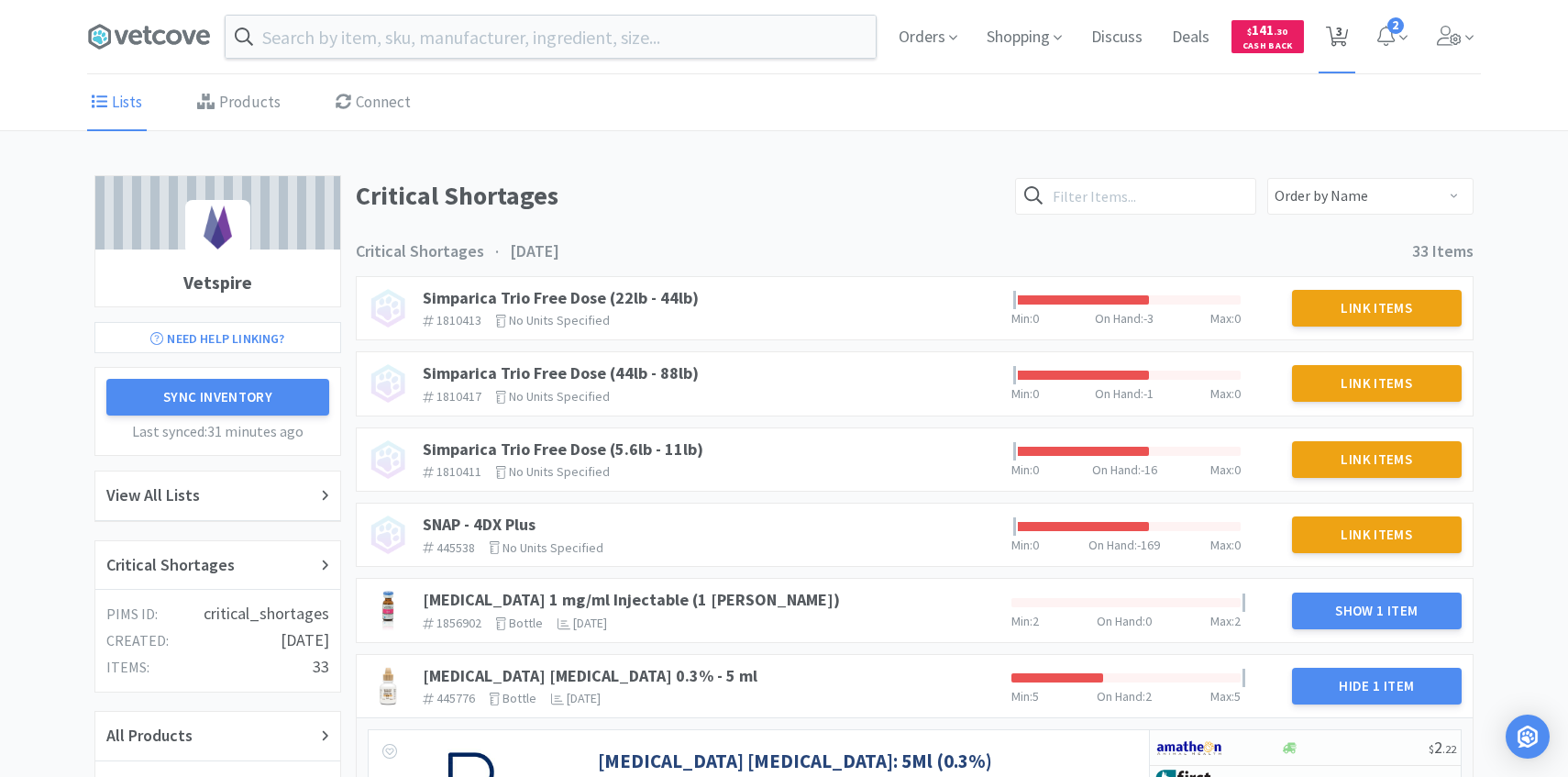
click at [1328, 32] on icon at bounding box center [1338, 37] width 23 height 20
select select "1"
select select "4"
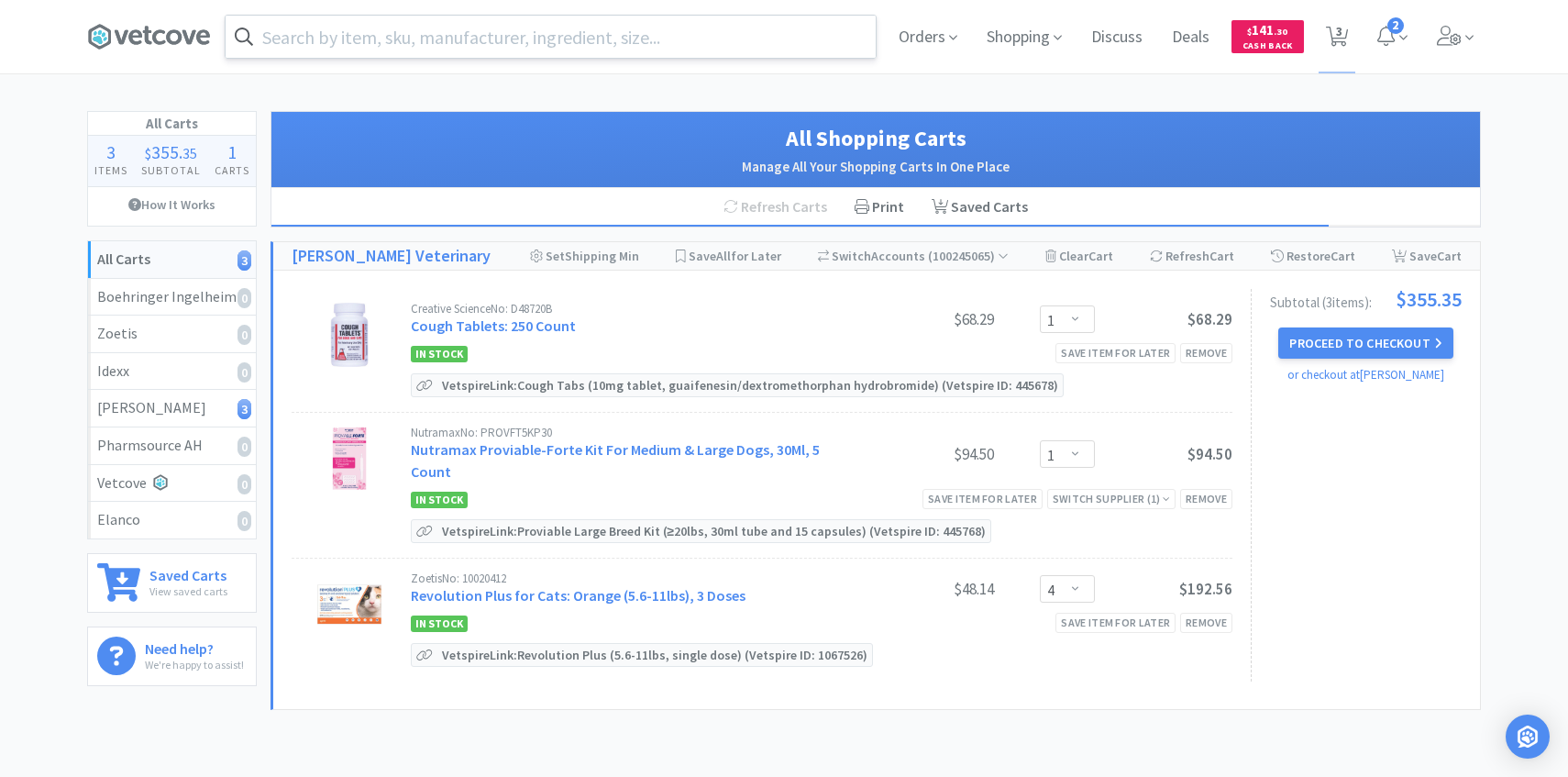
click at [607, 26] on input "text" at bounding box center [551, 36] width 650 height 42
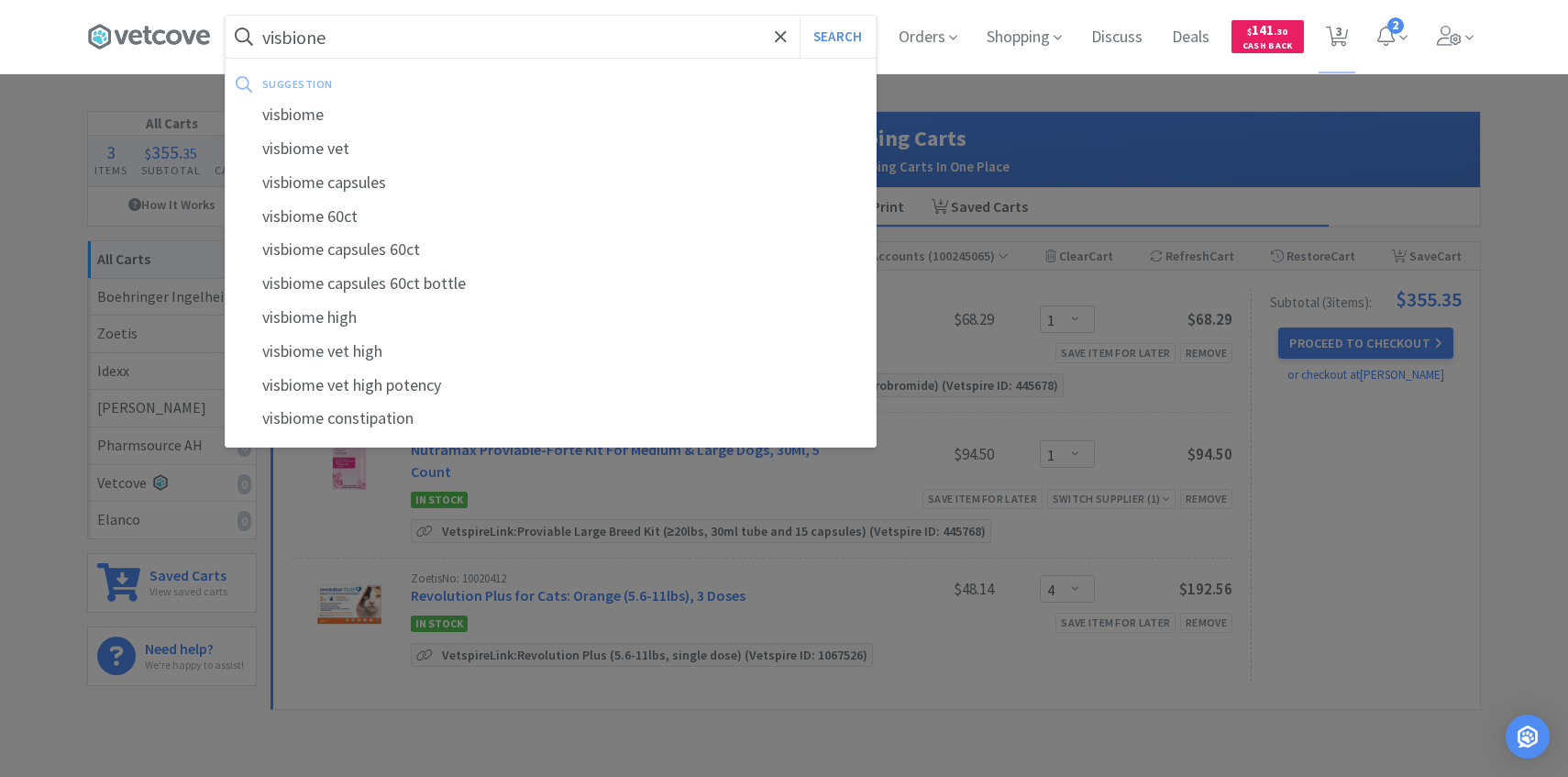
type input "visbione"
click at [799, 16] on button "Search" at bounding box center [837, 36] width 76 height 42
select select "1"
select select "4"
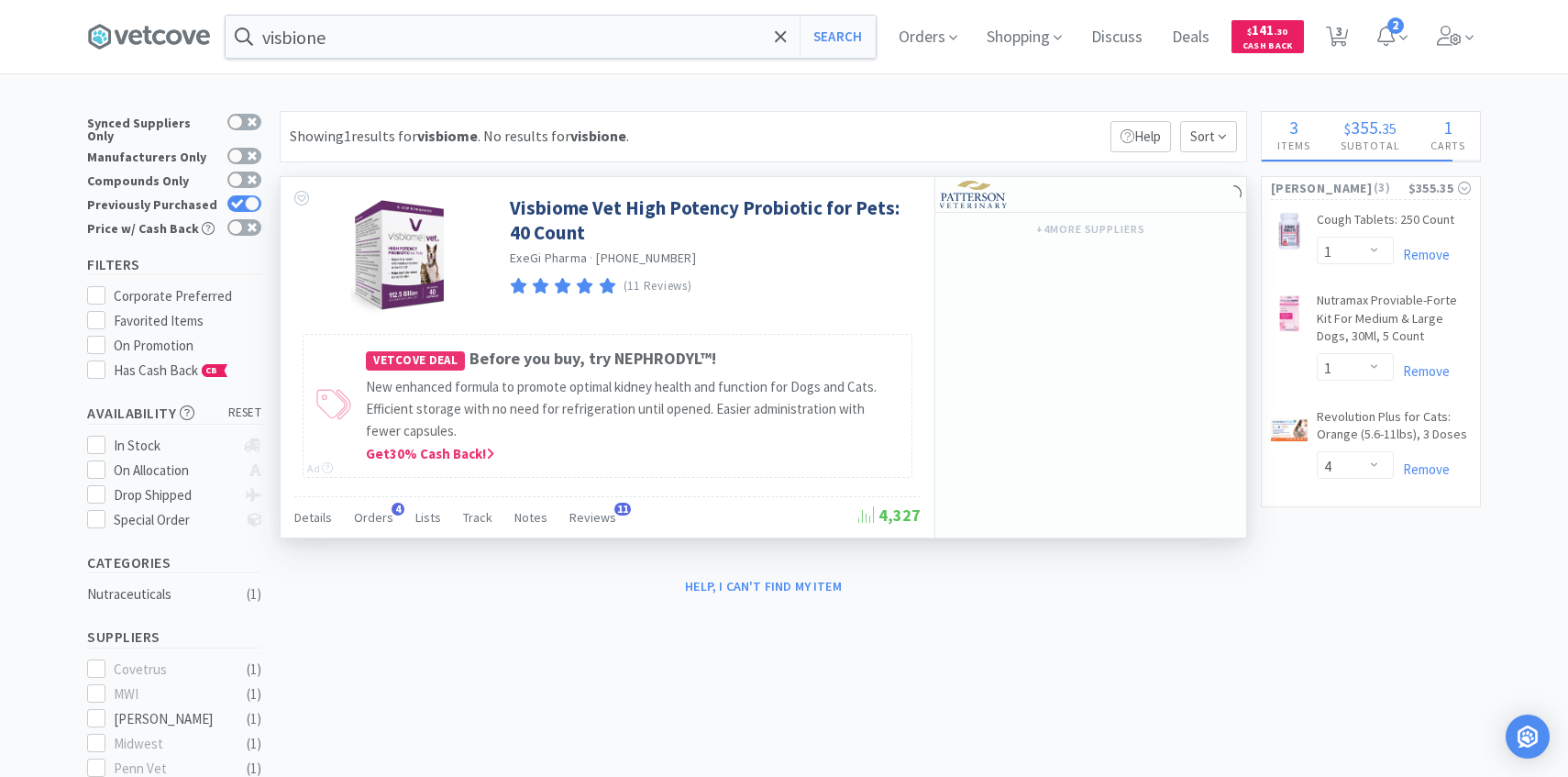
click at [382, 500] on div "Details Orders 4 Lists Track Notes Reviews 11 4,327" at bounding box center [607, 516] width 627 height 42
click at [380, 515] on span "Orders" at bounding box center [373, 517] width 39 height 17
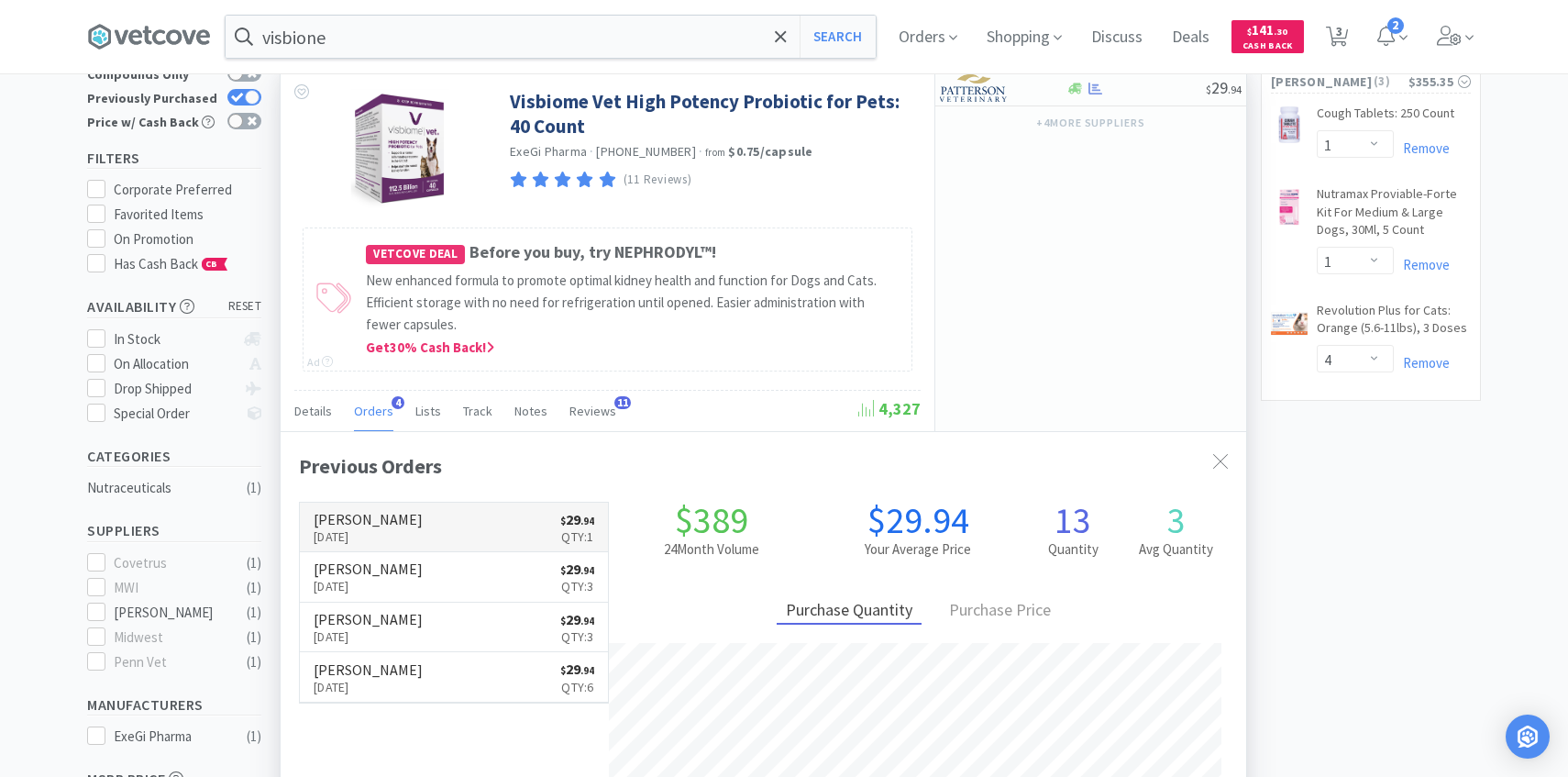
click at [529, 502] on link "Patterson Sep 19th, 2025 $ 29 . 94 Qty: 1" at bounding box center [454, 527] width 308 height 50
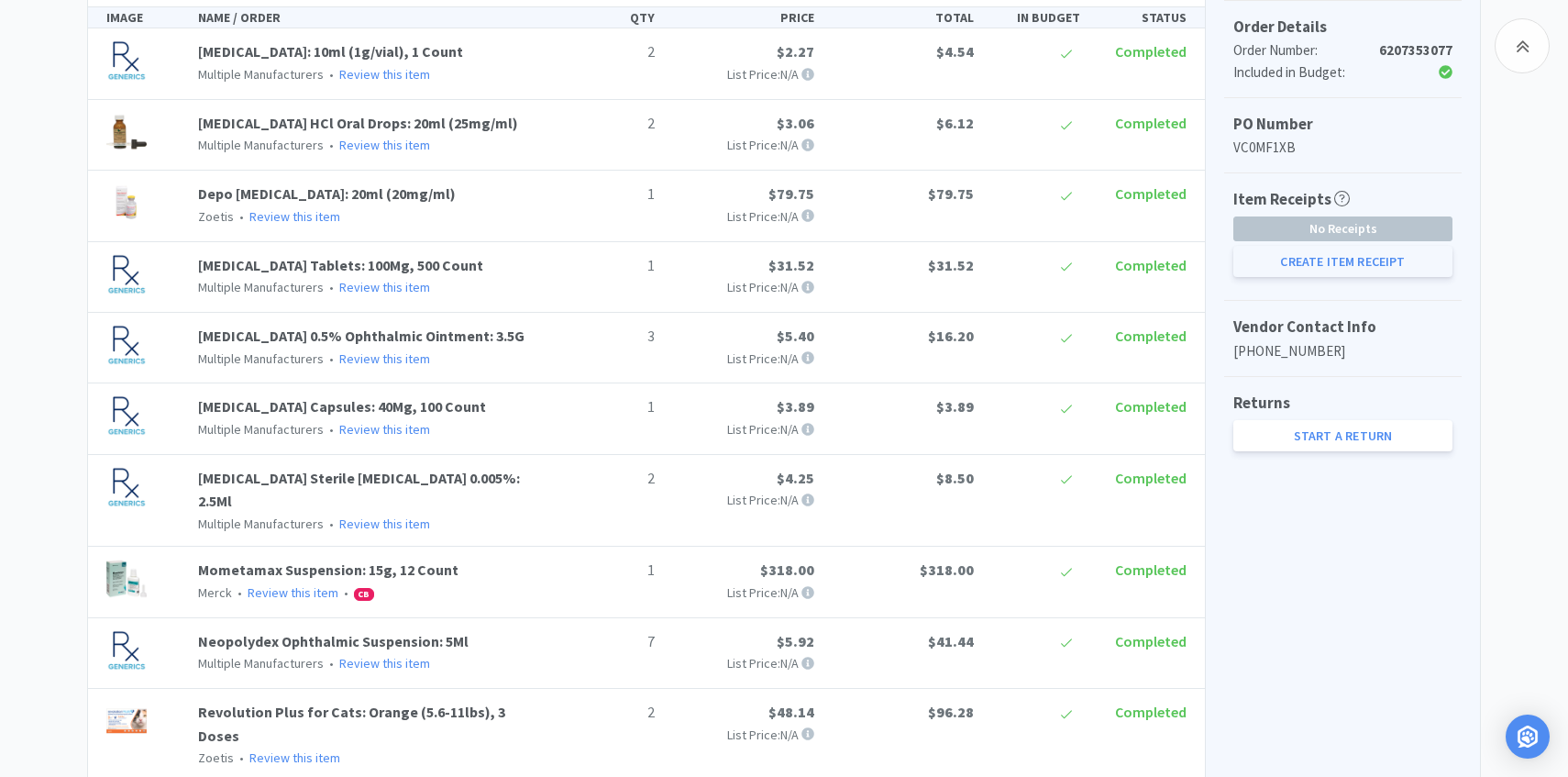
click at [1287, 252] on button "Create Item Receipt" at bounding box center [1343, 262] width 219 height 32
select select "2"
select select "1"
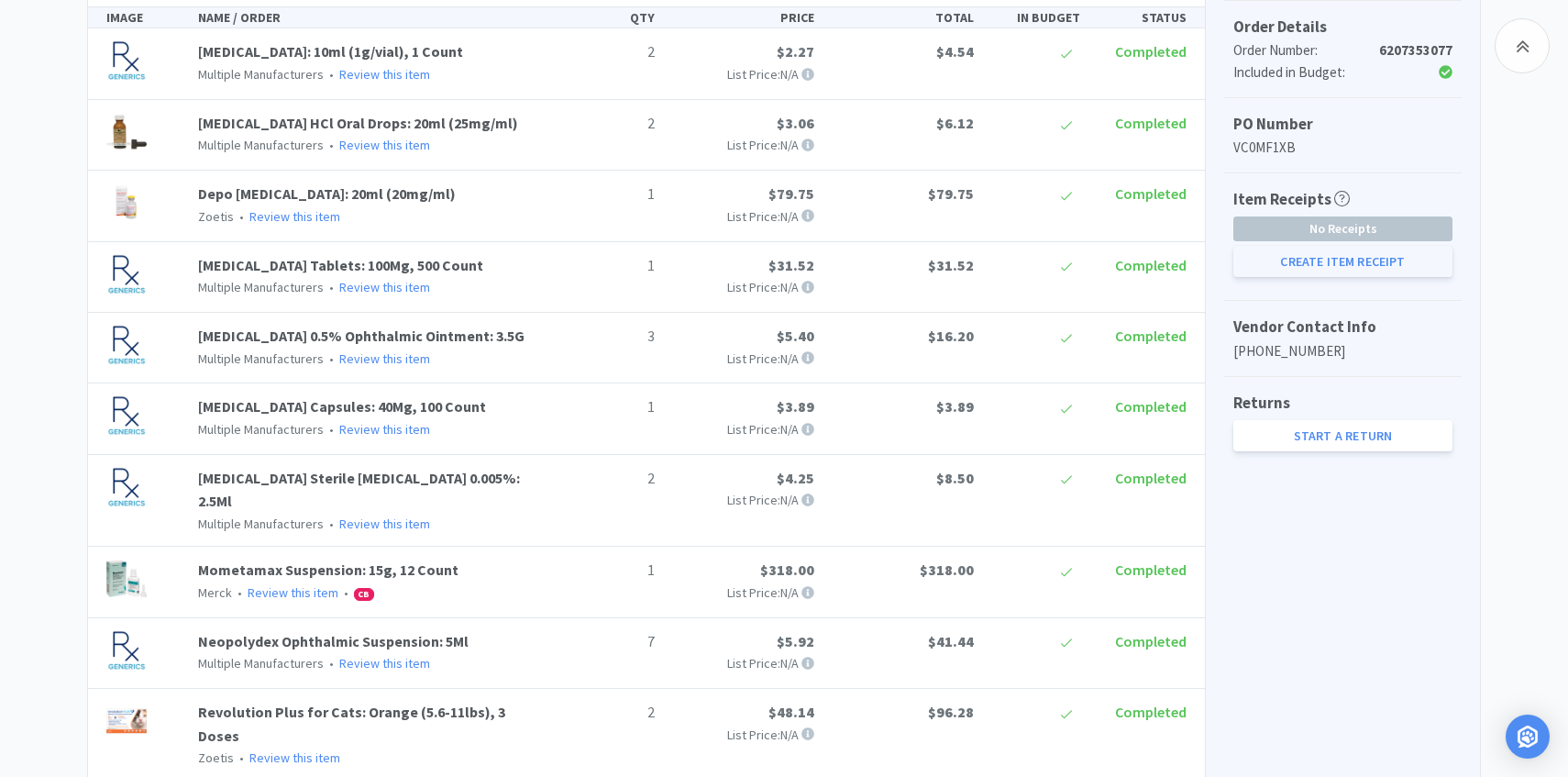
select select "3"
select select "1"
select select "2"
select select "1"
select select "7"
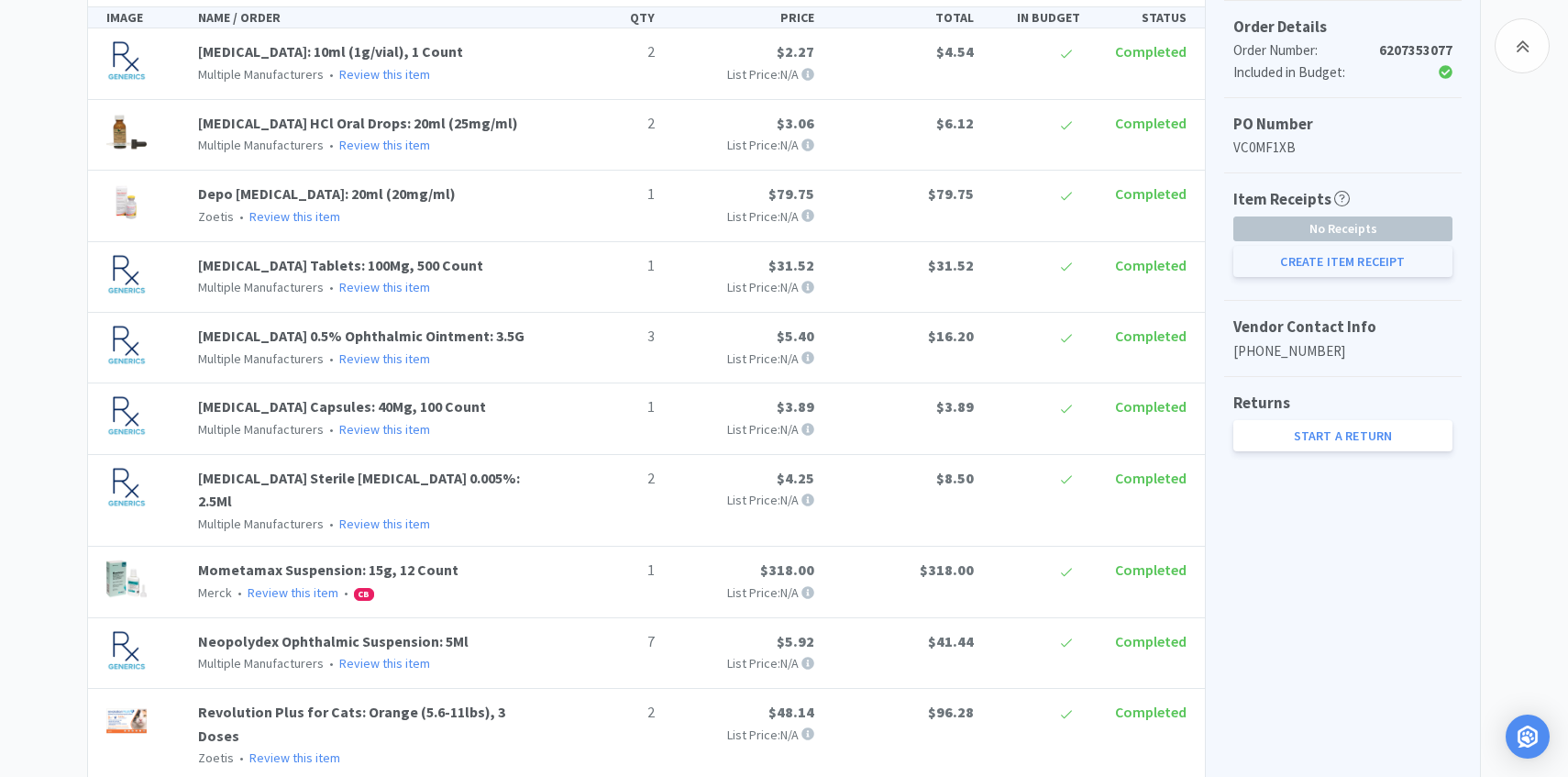
select select "2"
select select "1"
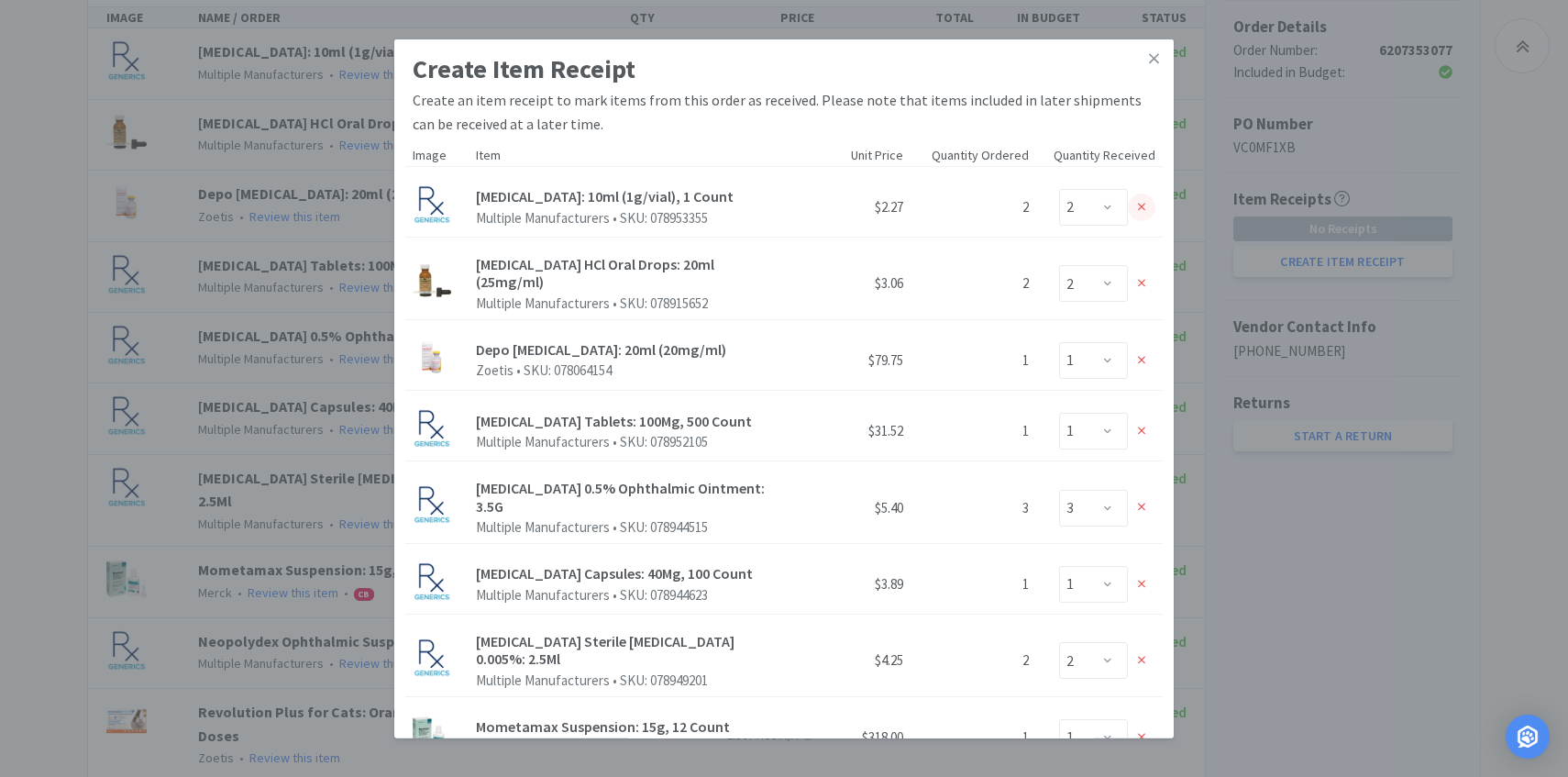
click at [1146, 201] on icon at bounding box center [1142, 207] width 8 height 13
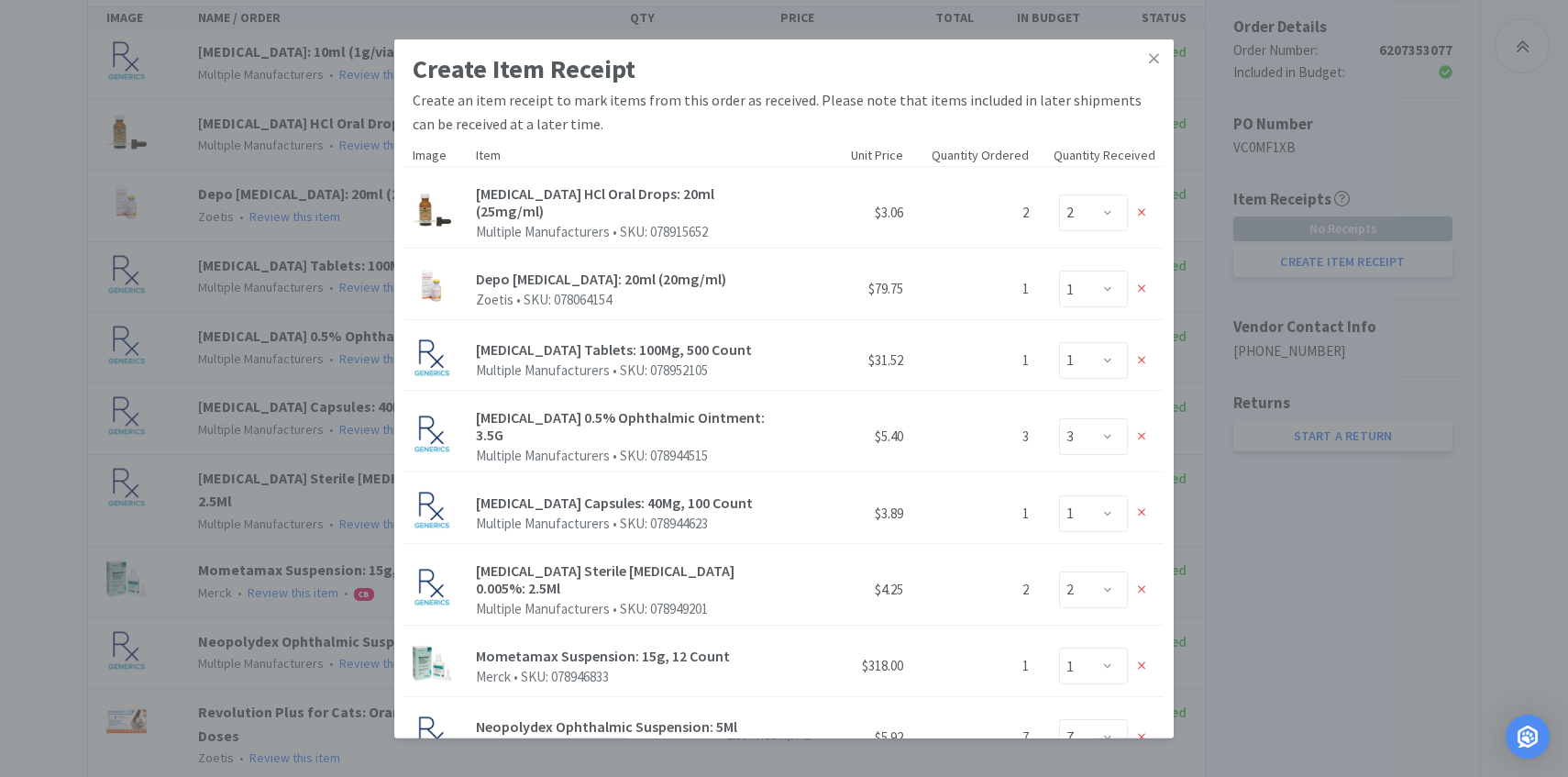
click at [1146, 206] on icon at bounding box center [1142, 213] width 8 height 13
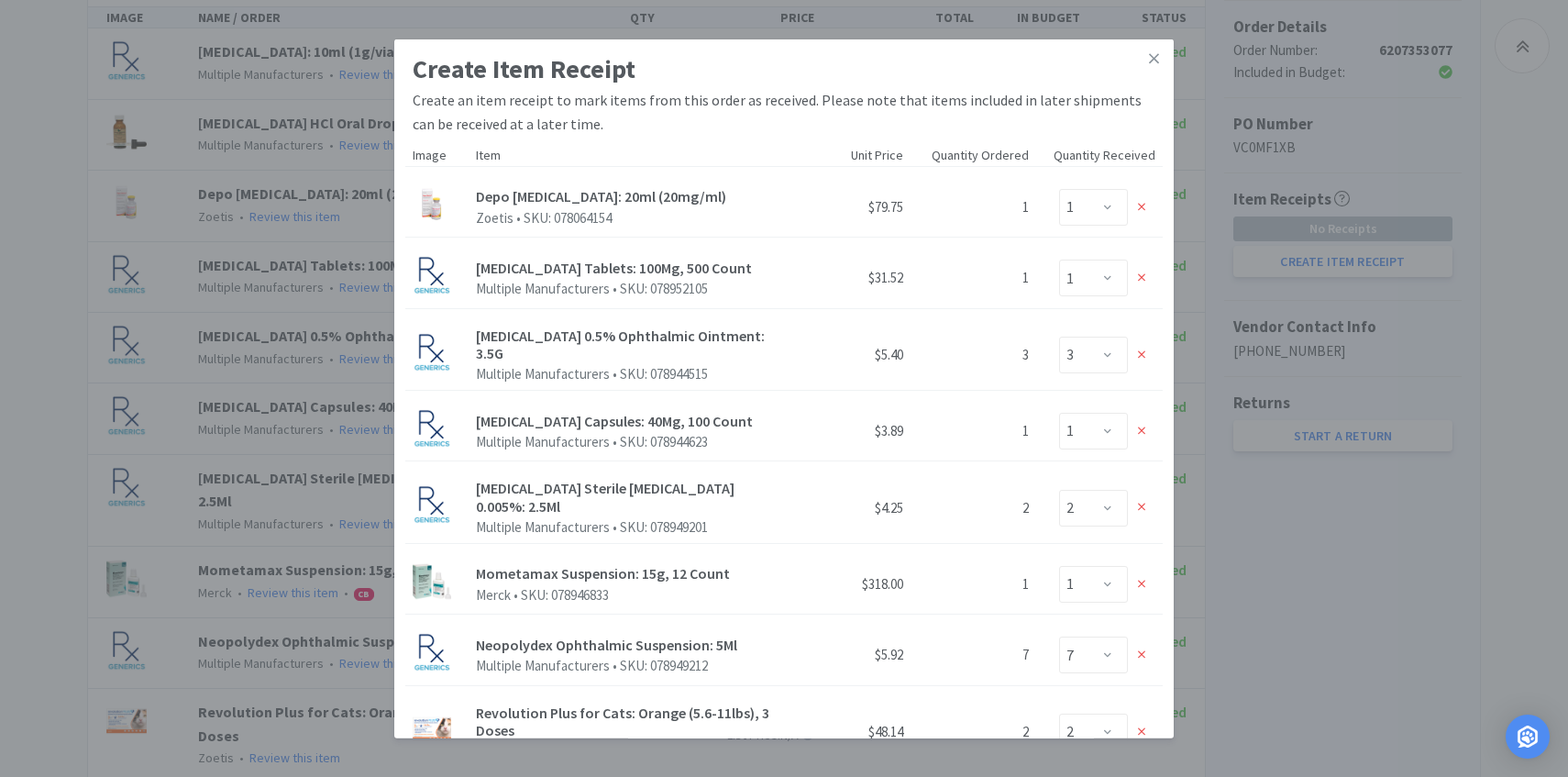
click at [1146, 201] on icon at bounding box center [1142, 207] width 8 height 13
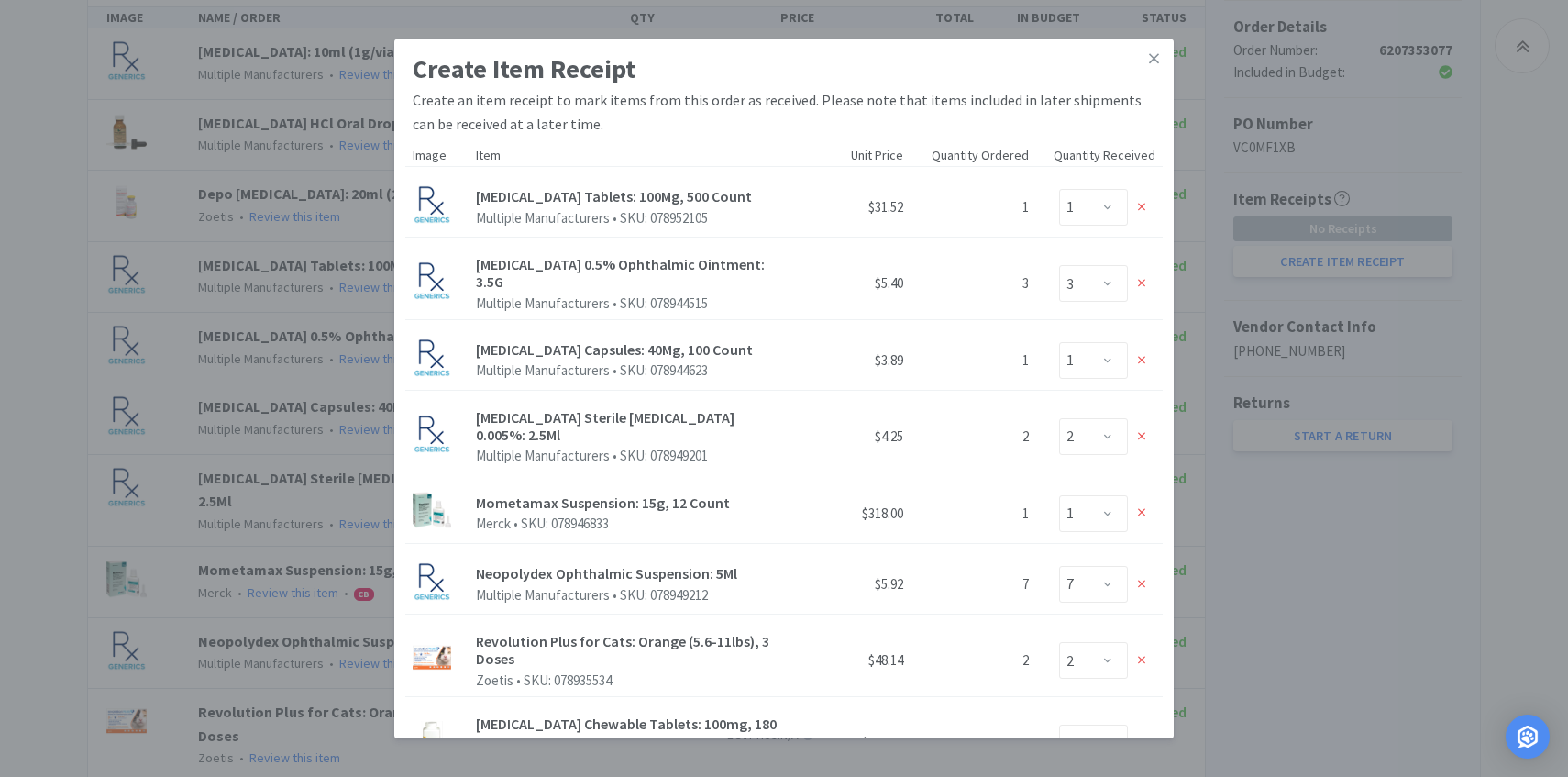
click at [1146, 201] on icon at bounding box center [1142, 207] width 8 height 13
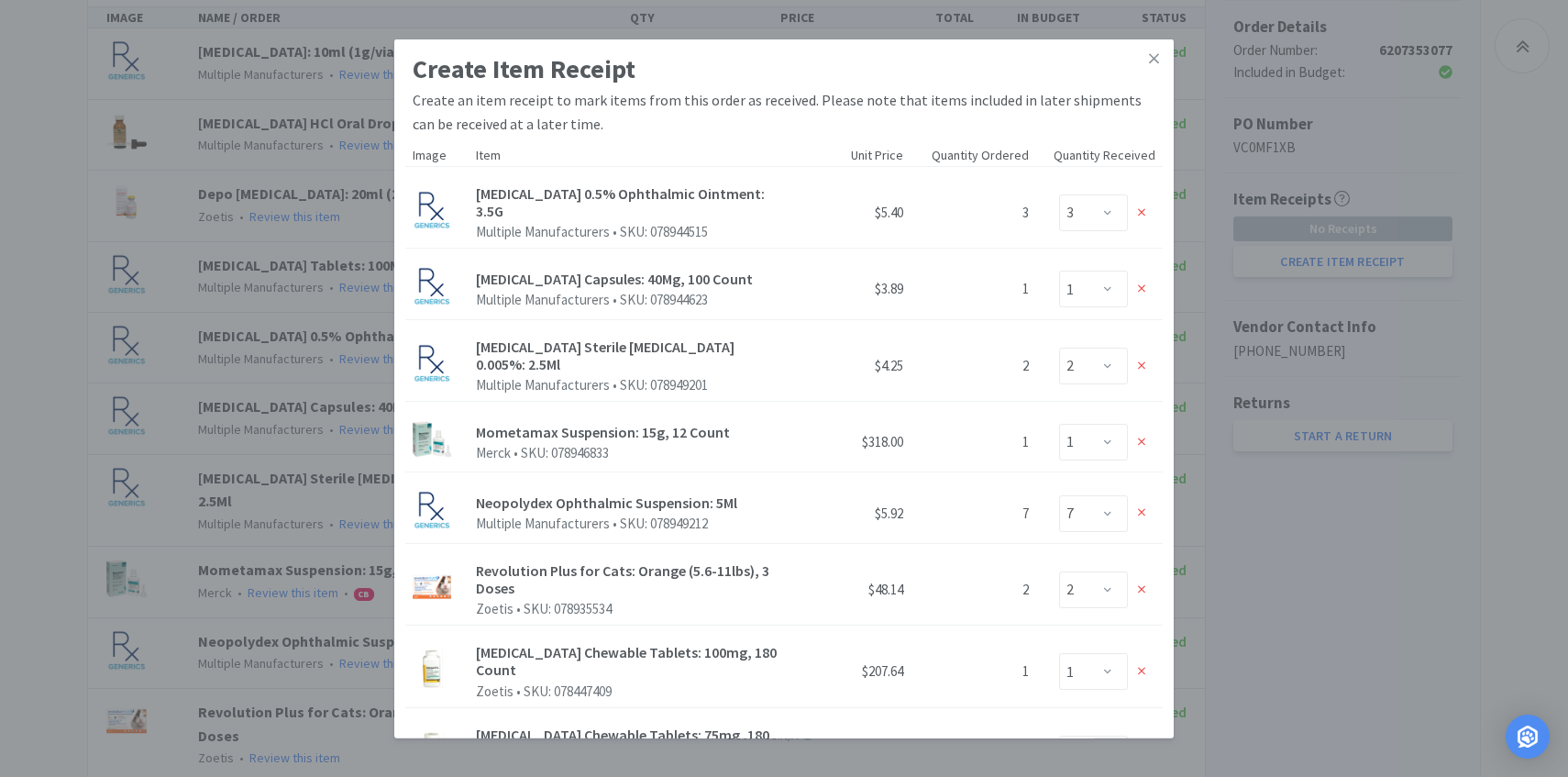
click at [1146, 206] on icon at bounding box center [1142, 213] width 8 height 13
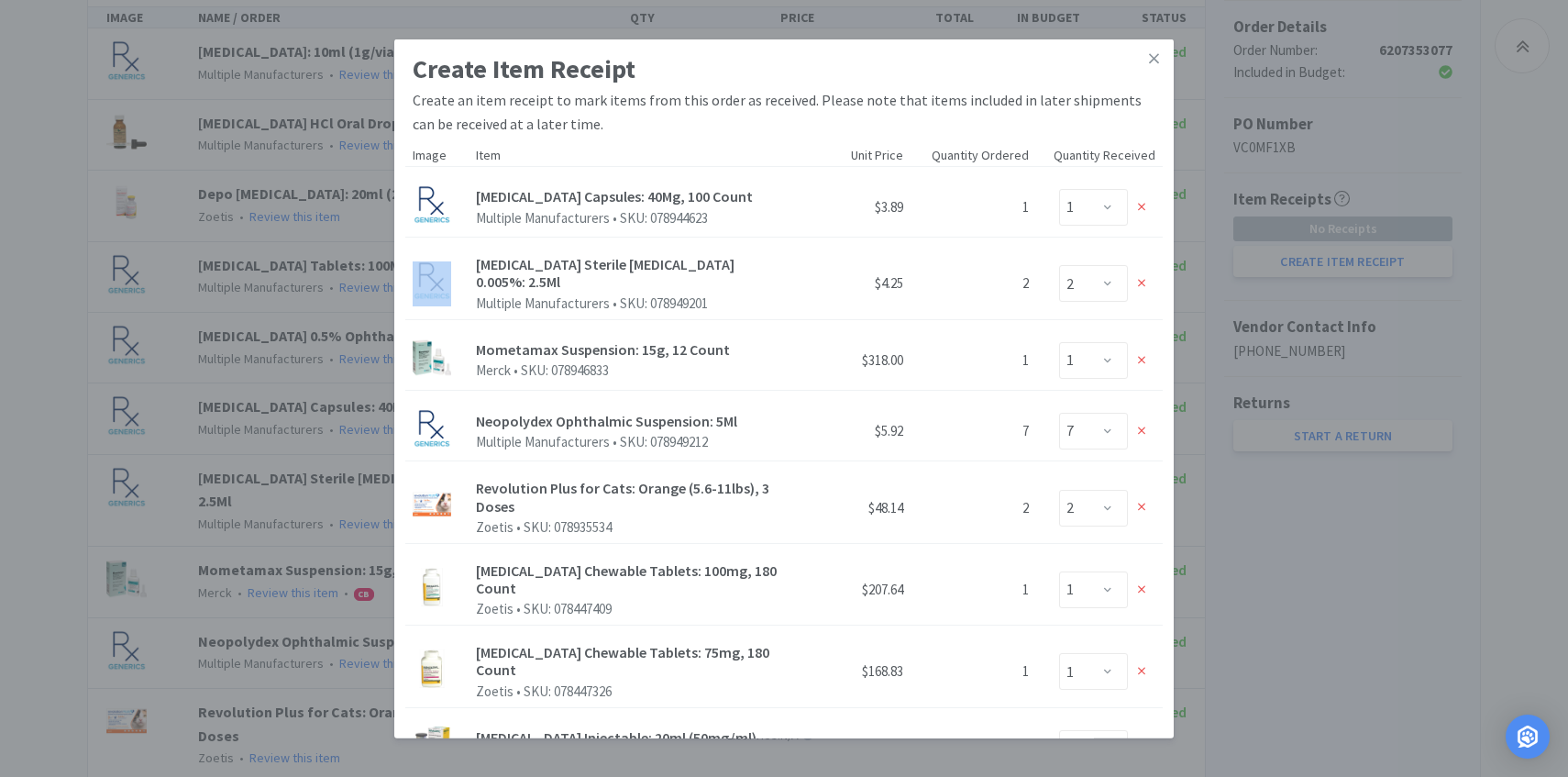
click at [1146, 201] on icon at bounding box center [1142, 207] width 8 height 13
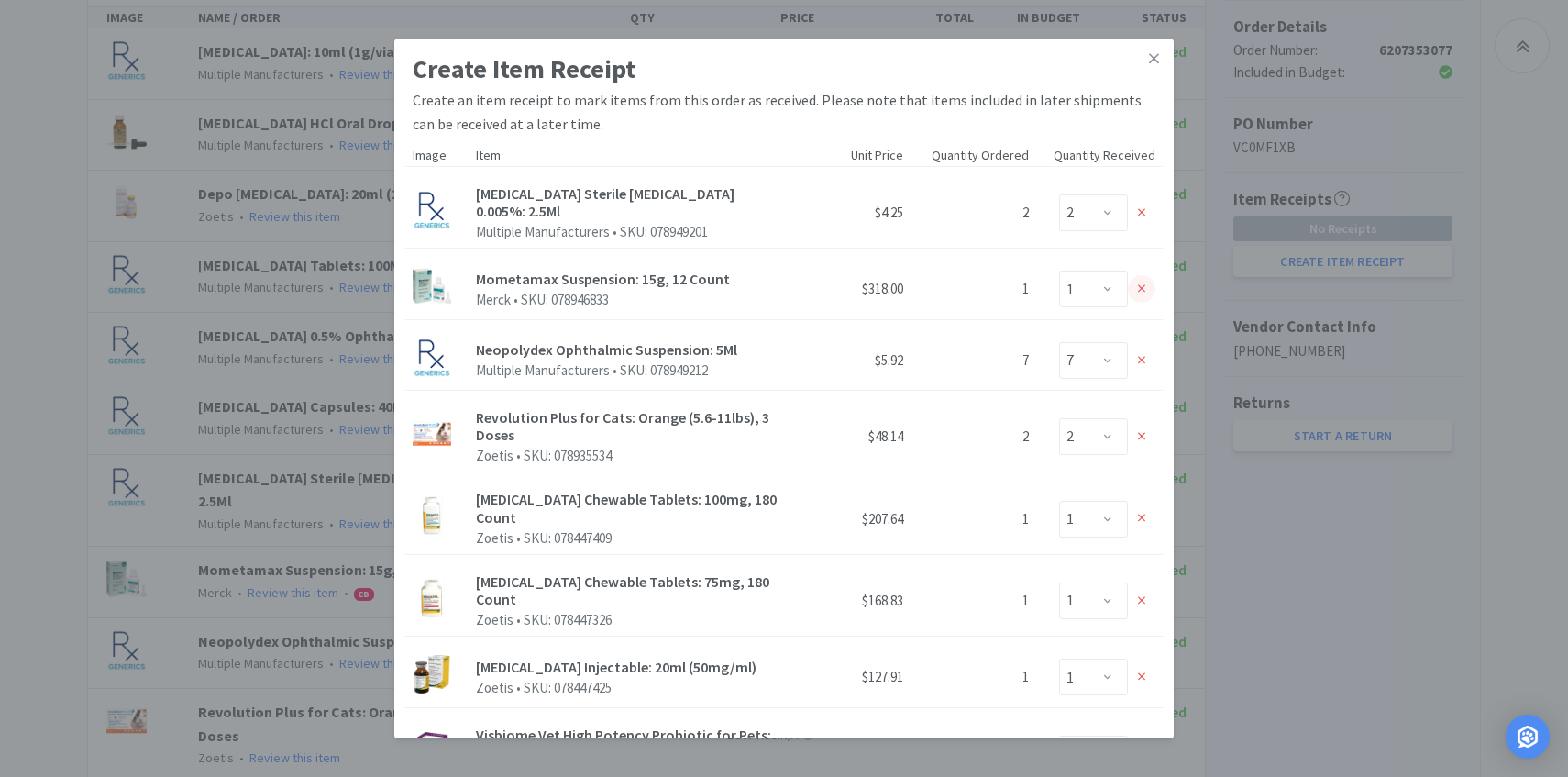
click at [1147, 284] on div at bounding box center [1142, 289] width 28 height 28
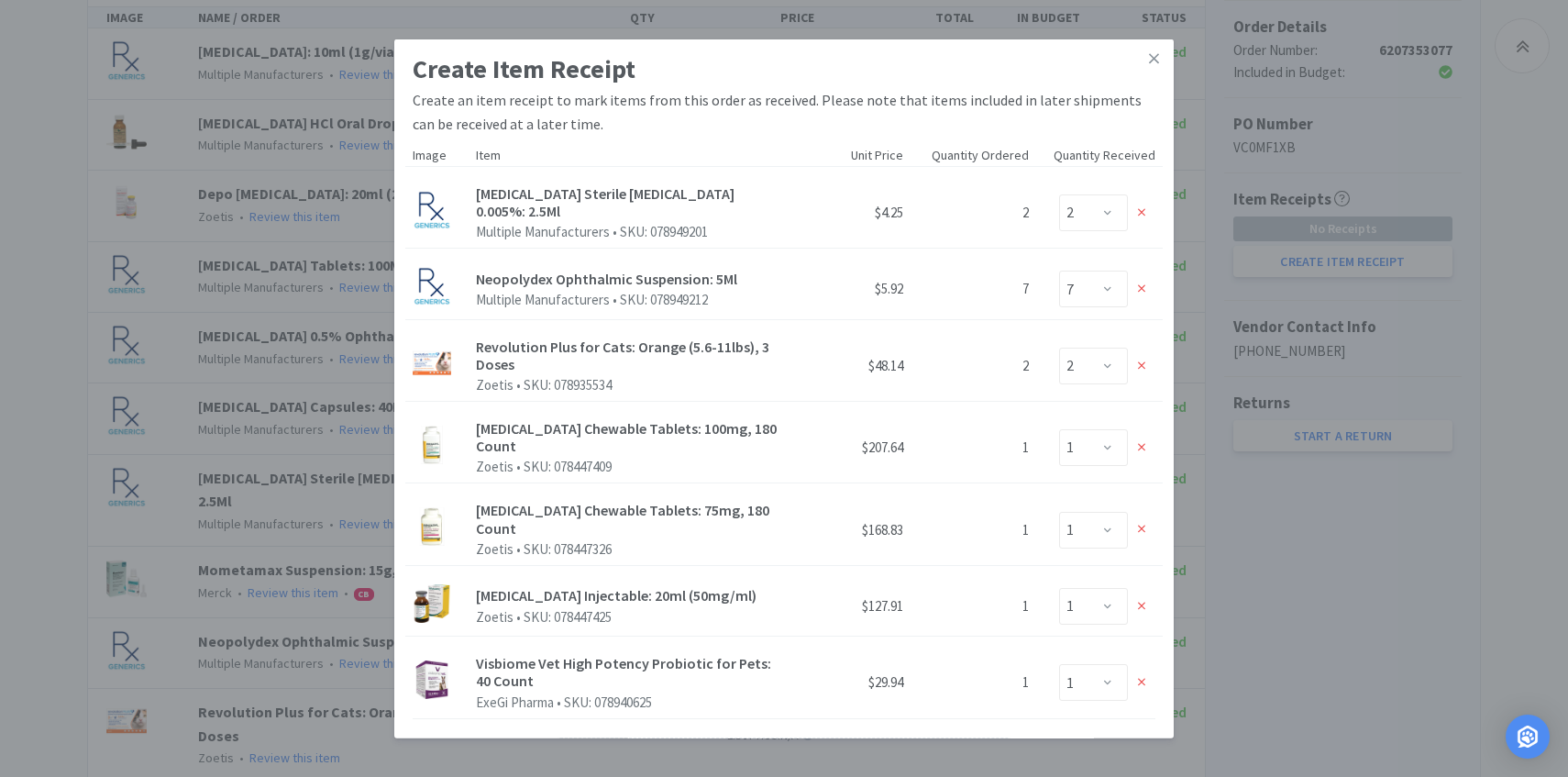
click at [1147, 284] on div at bounding box center [1142, 289] width 28 height 28
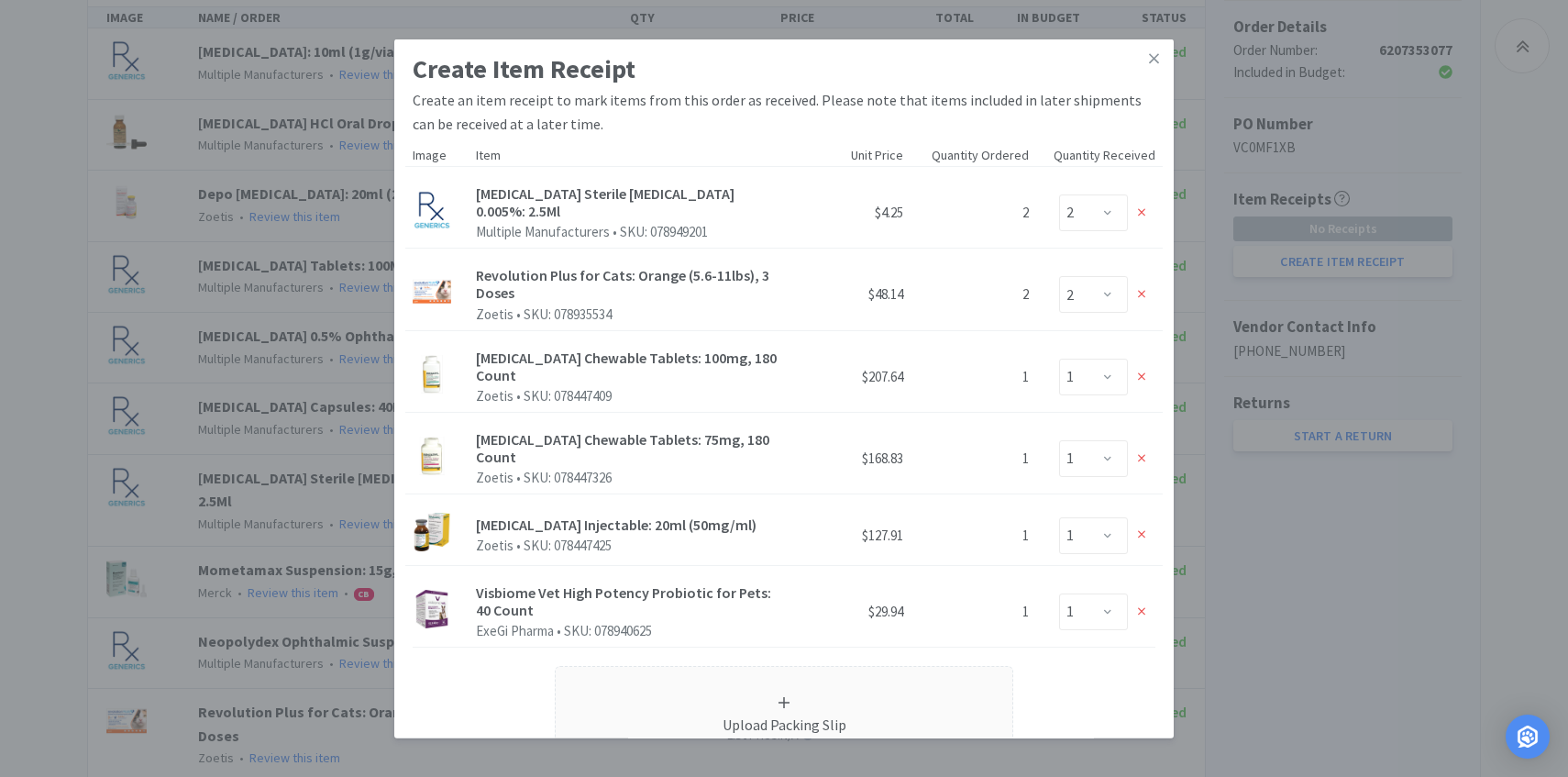
click at [1147, 284] on div at bounding box center [1142, 294] width 28 height 28
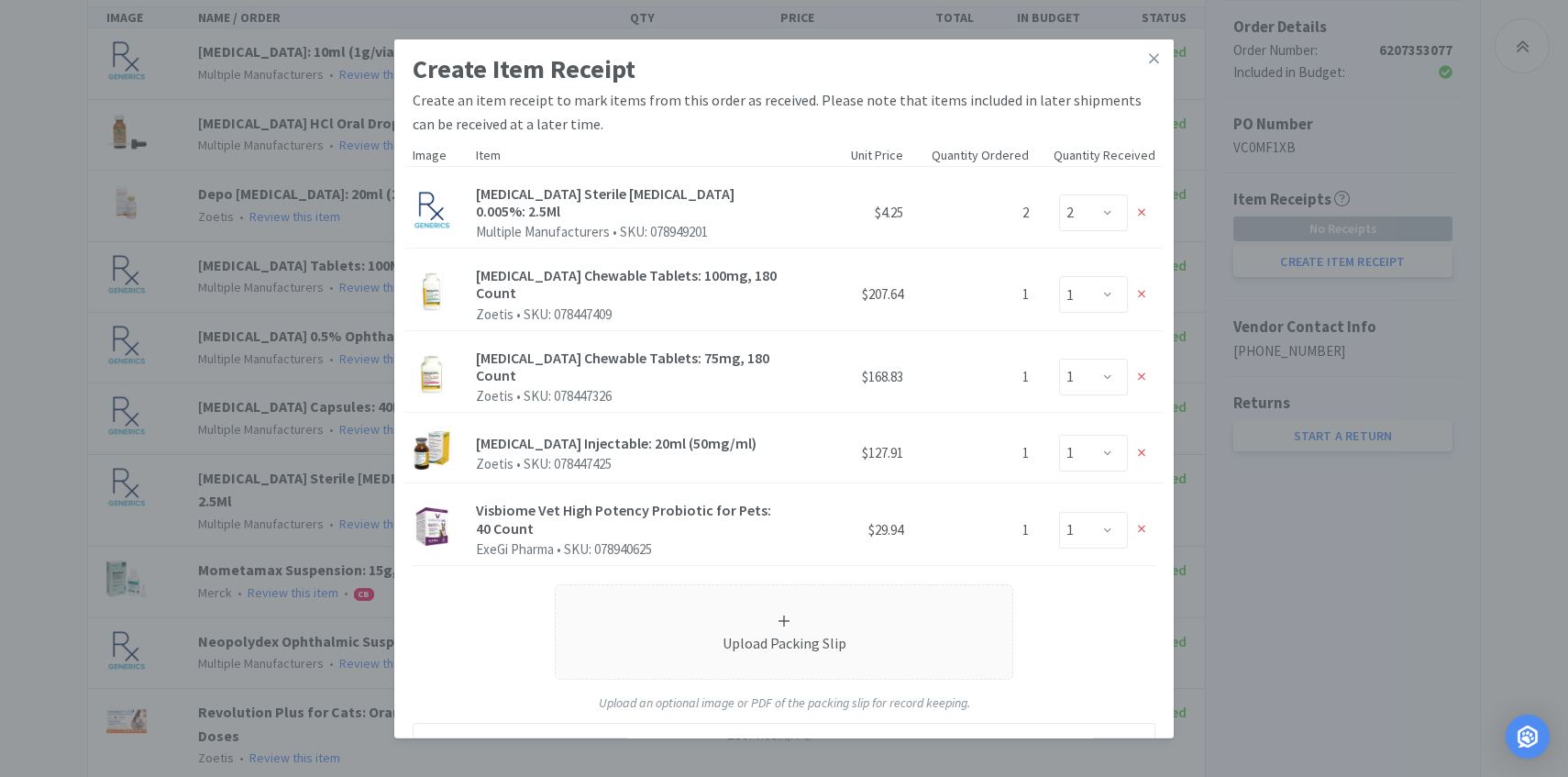
click at [1147, 284] on div at bounding box center [1142, 294] width 28 height 28
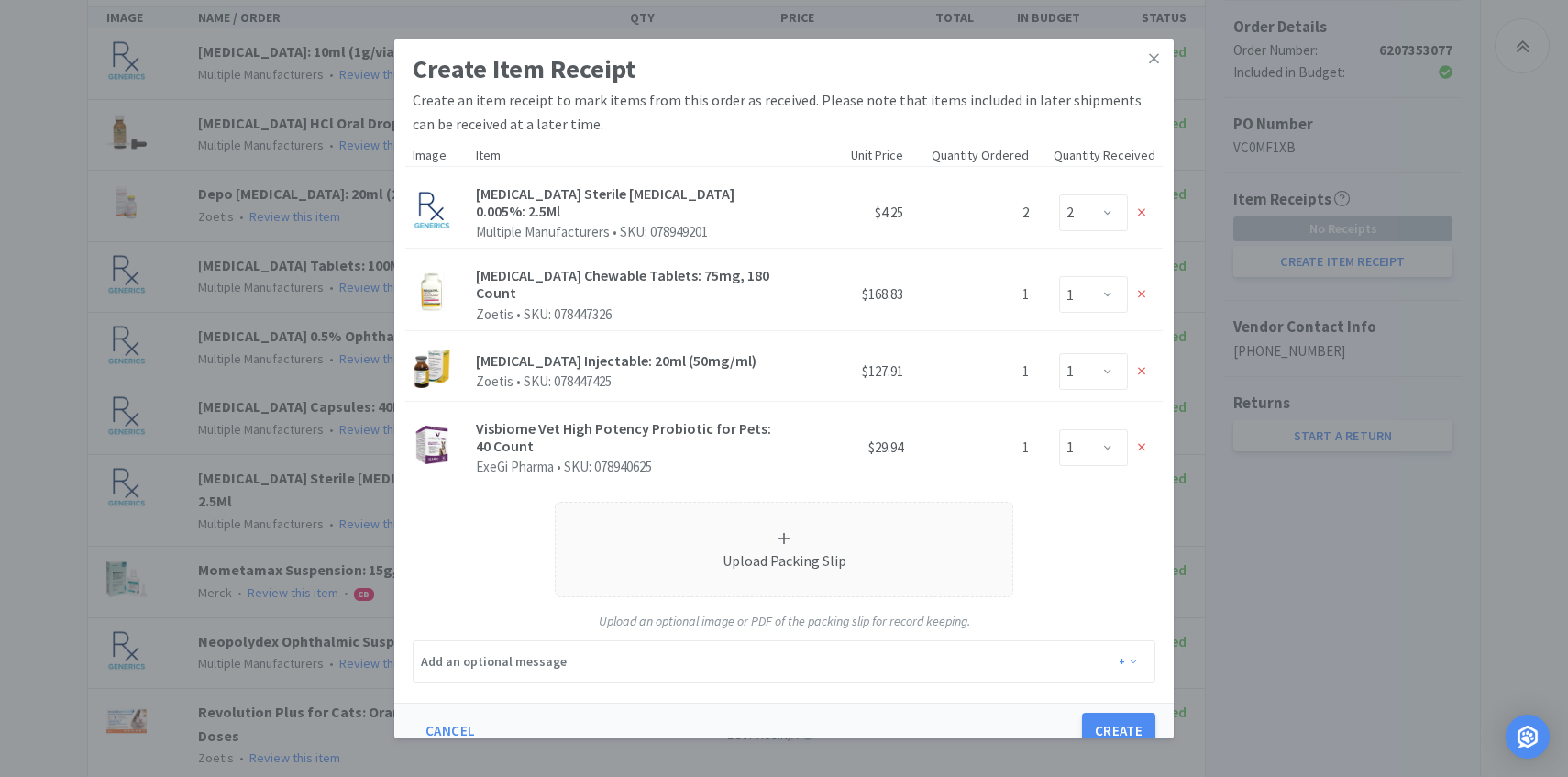
click at [1147, 284] on div at bounding box center [1142, 294] width 28 height 28
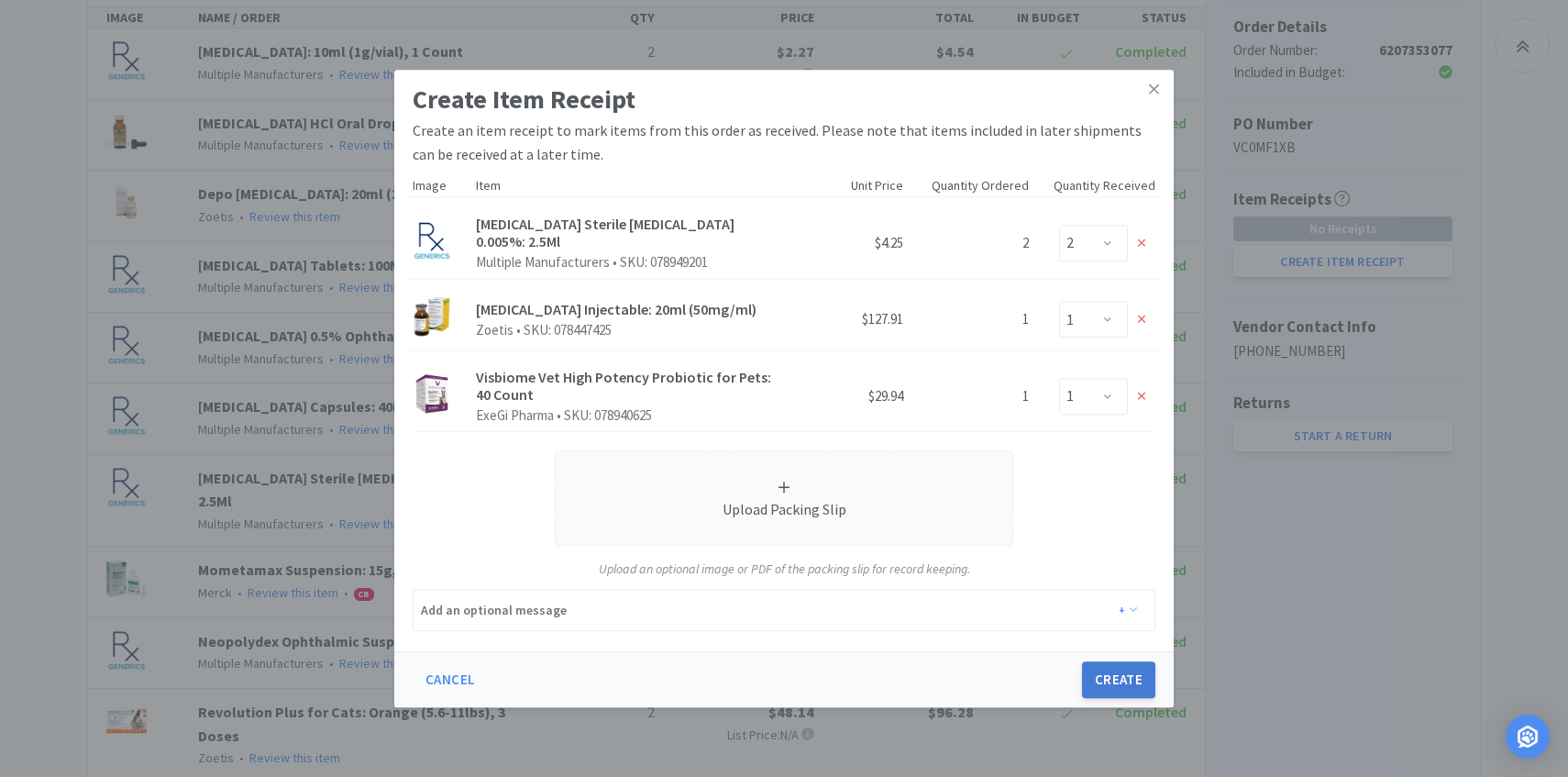
click at [1101, 672] on button "Create" at bounding box center [1119, 680] width 73 height 37
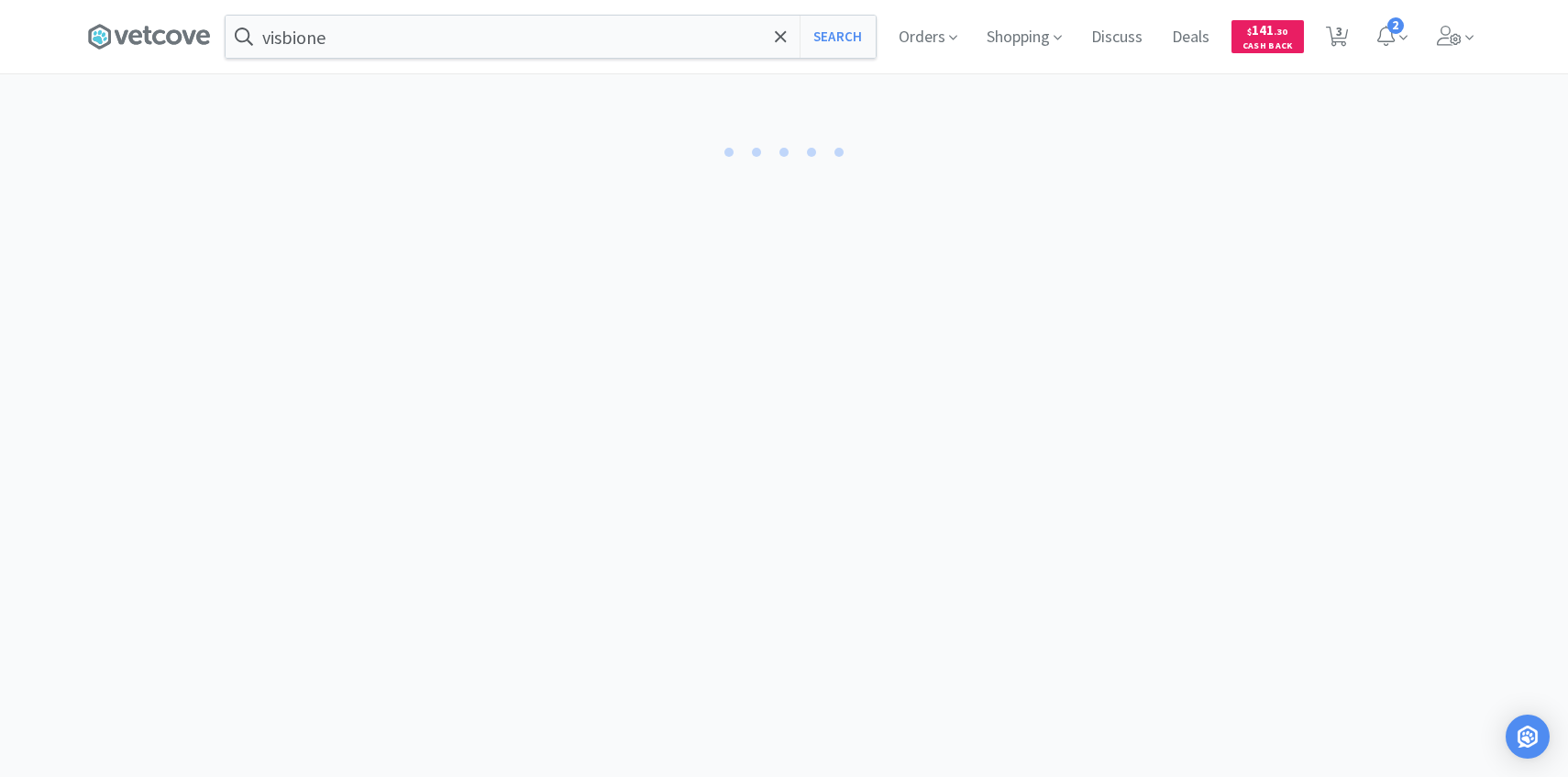
select select "2"
select select "1"
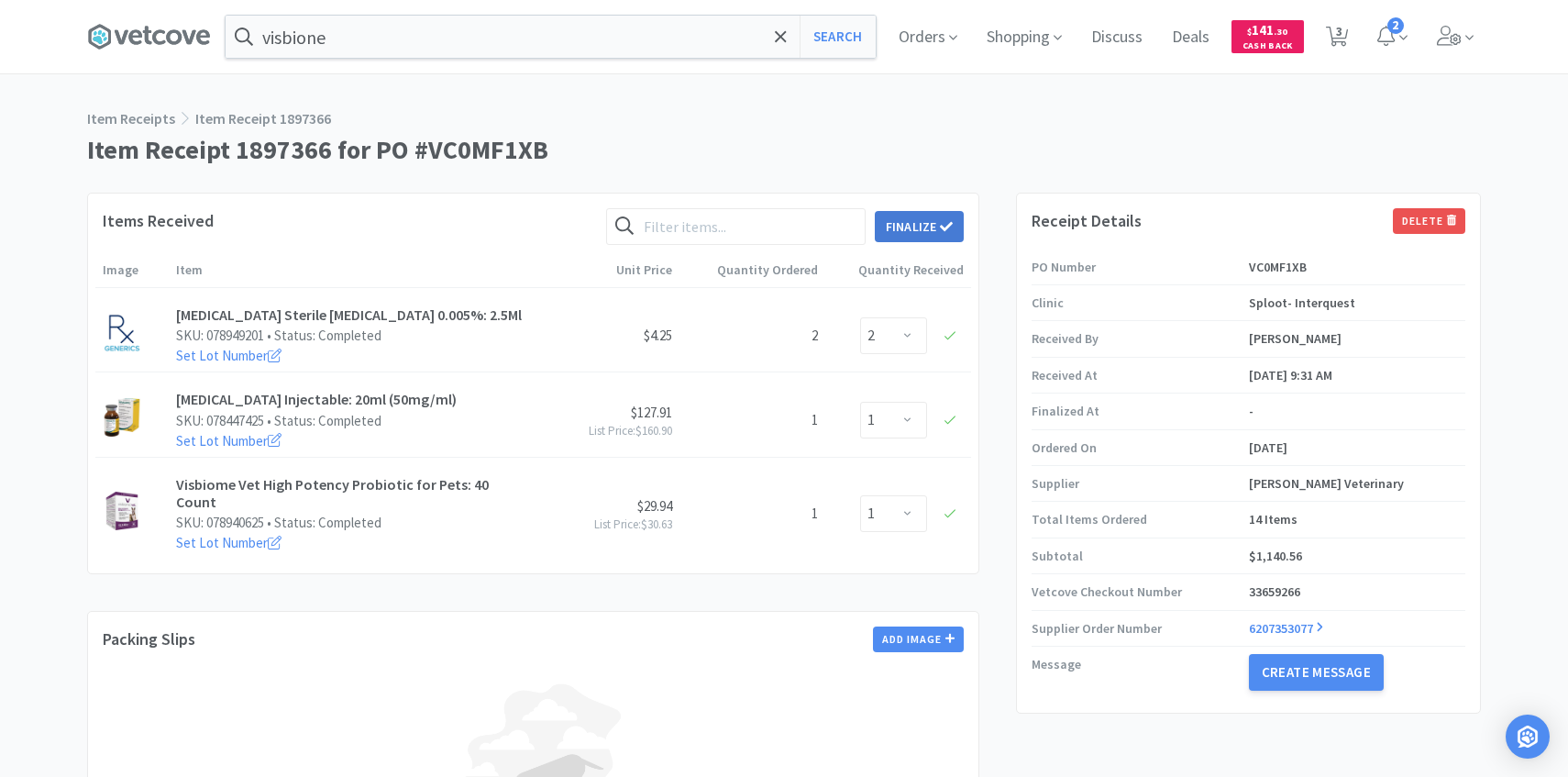
click at [914, 226] on button "Finalize" at bounding box center [920, 227] width 89 height 32
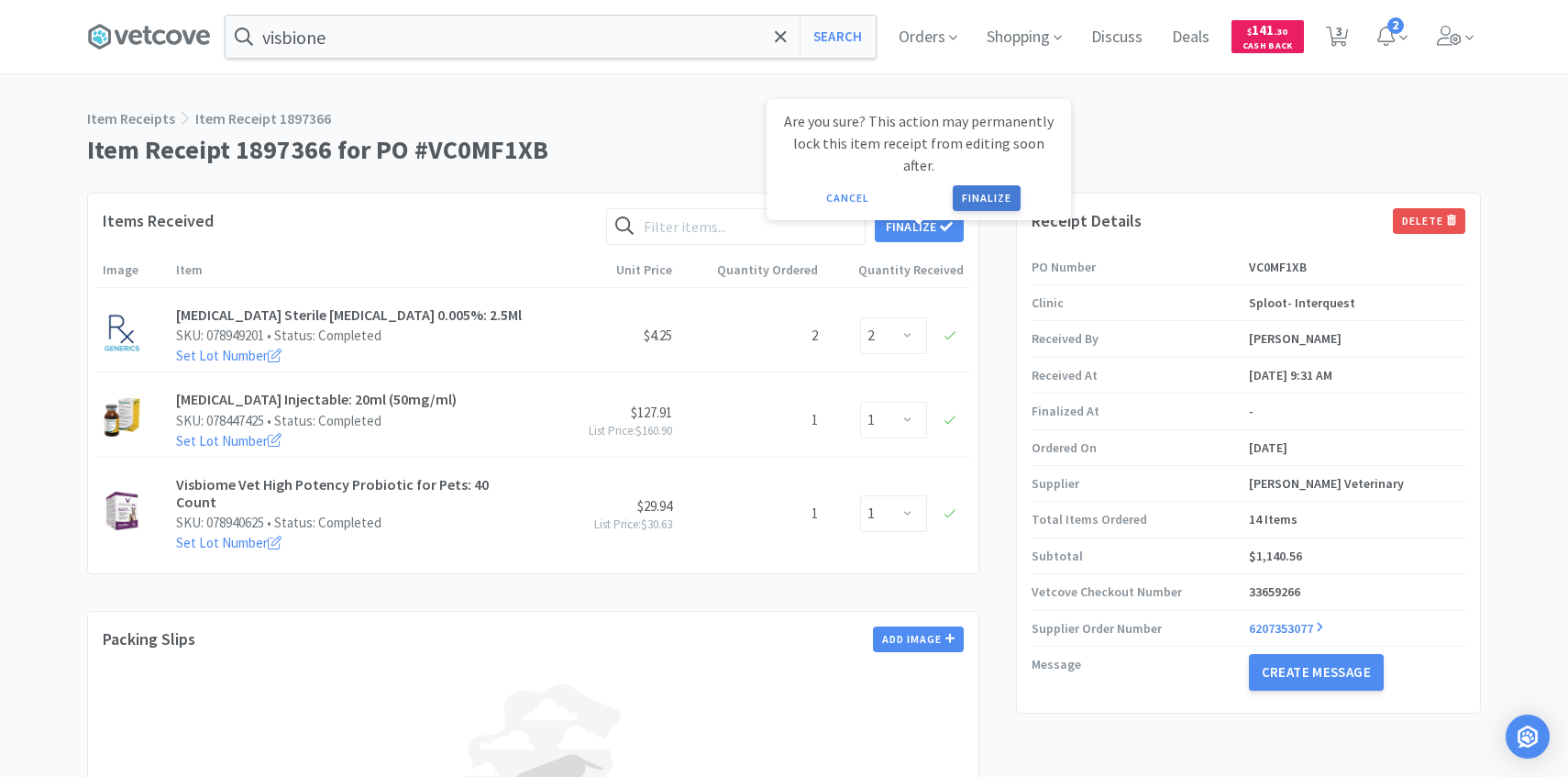
click at [982, 186] on button "Finalize" at bounding box center [986, 199] width 68 height 26
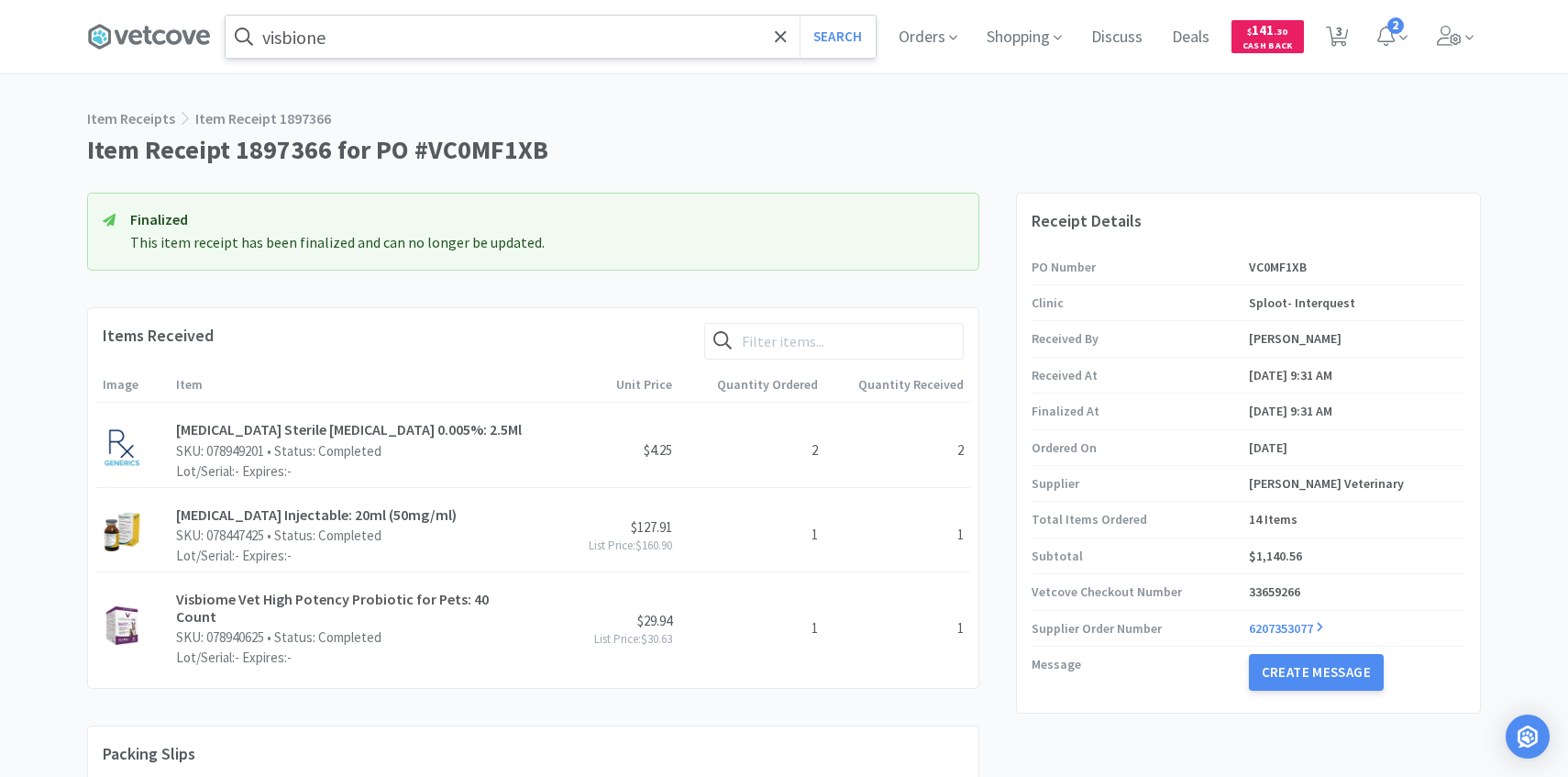
click at [469, 45] on input "visbione" at bounding box center [551, 36] width 650 height 42
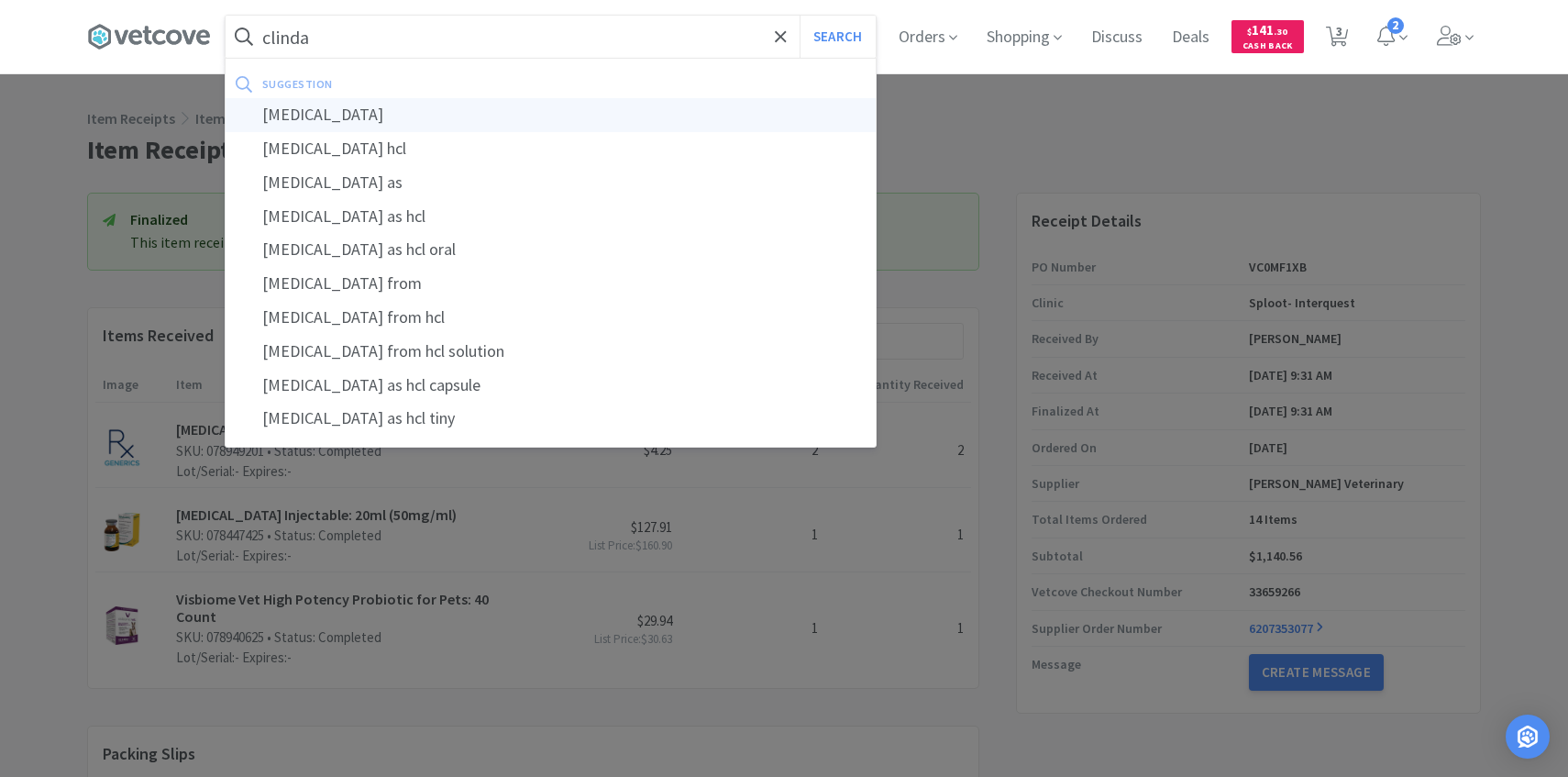
click at [450, 107] on div "clindamycin" at bounding box center [551, 115] width 650 height 34
type input "clindamycin"
select select "1"
select select "4"
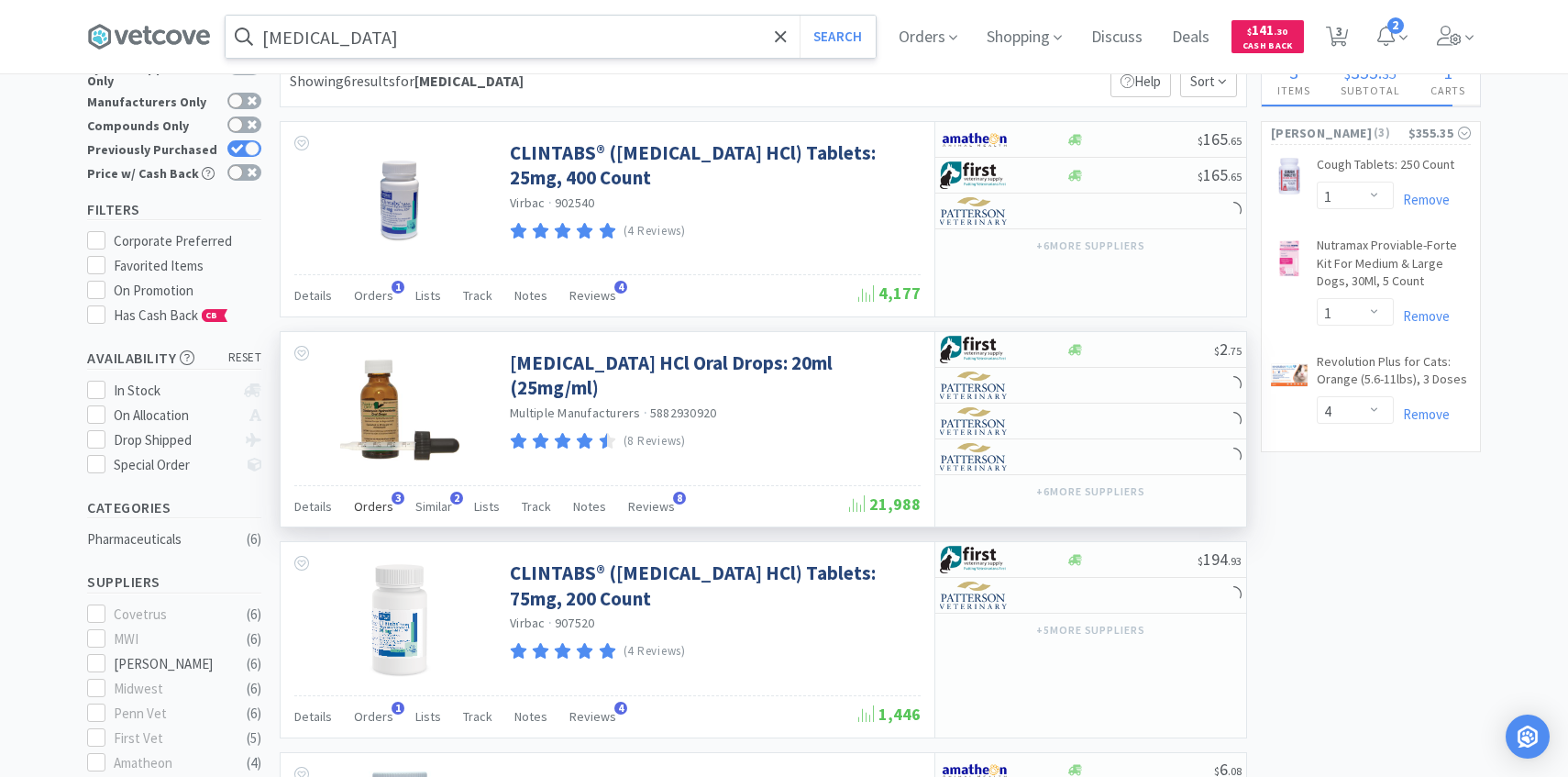
scroll to position [82, 0]
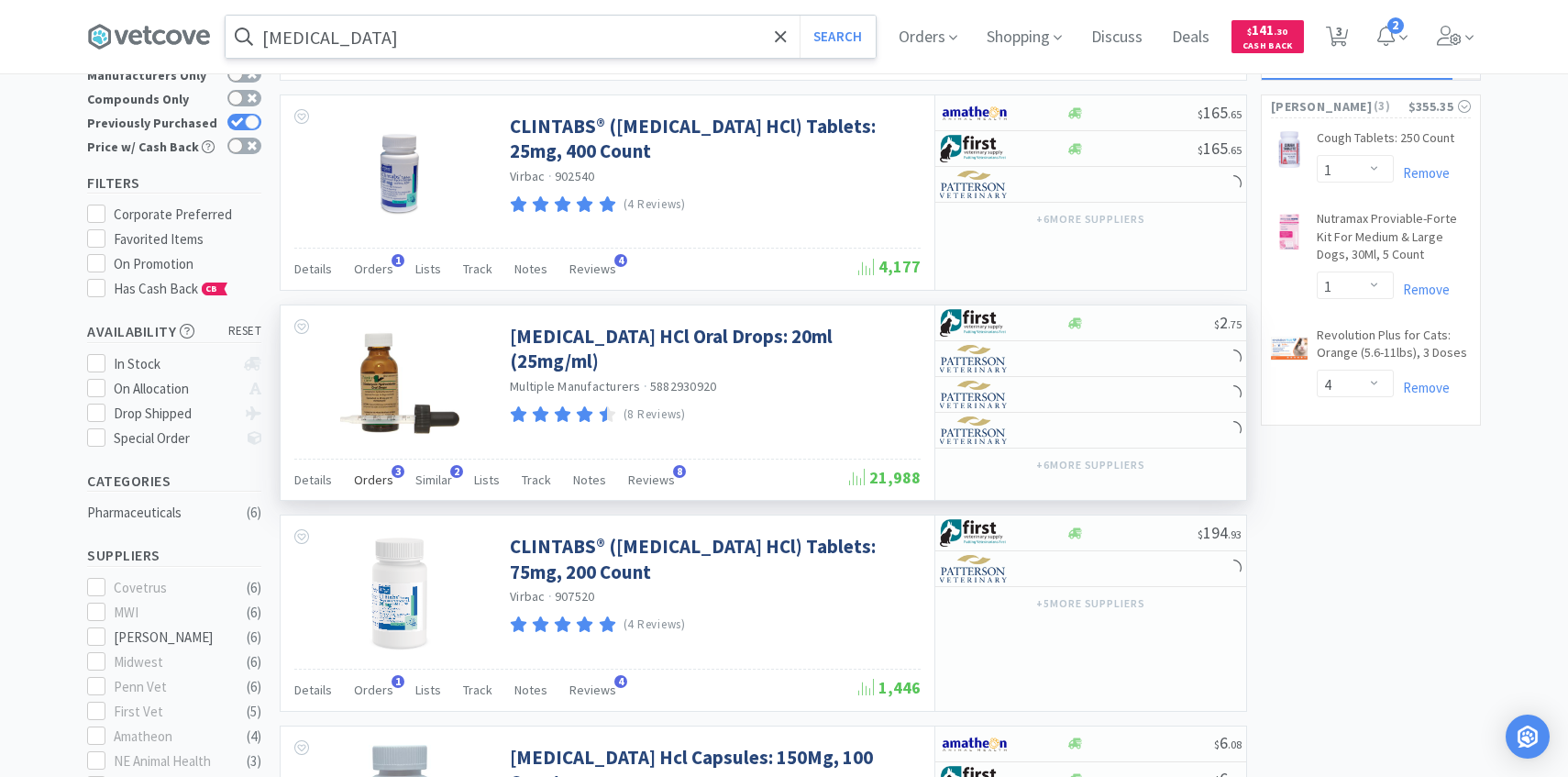
click at [369, 493] on div "Orders 3" at bounding box center [373, 483] width 39 height 35
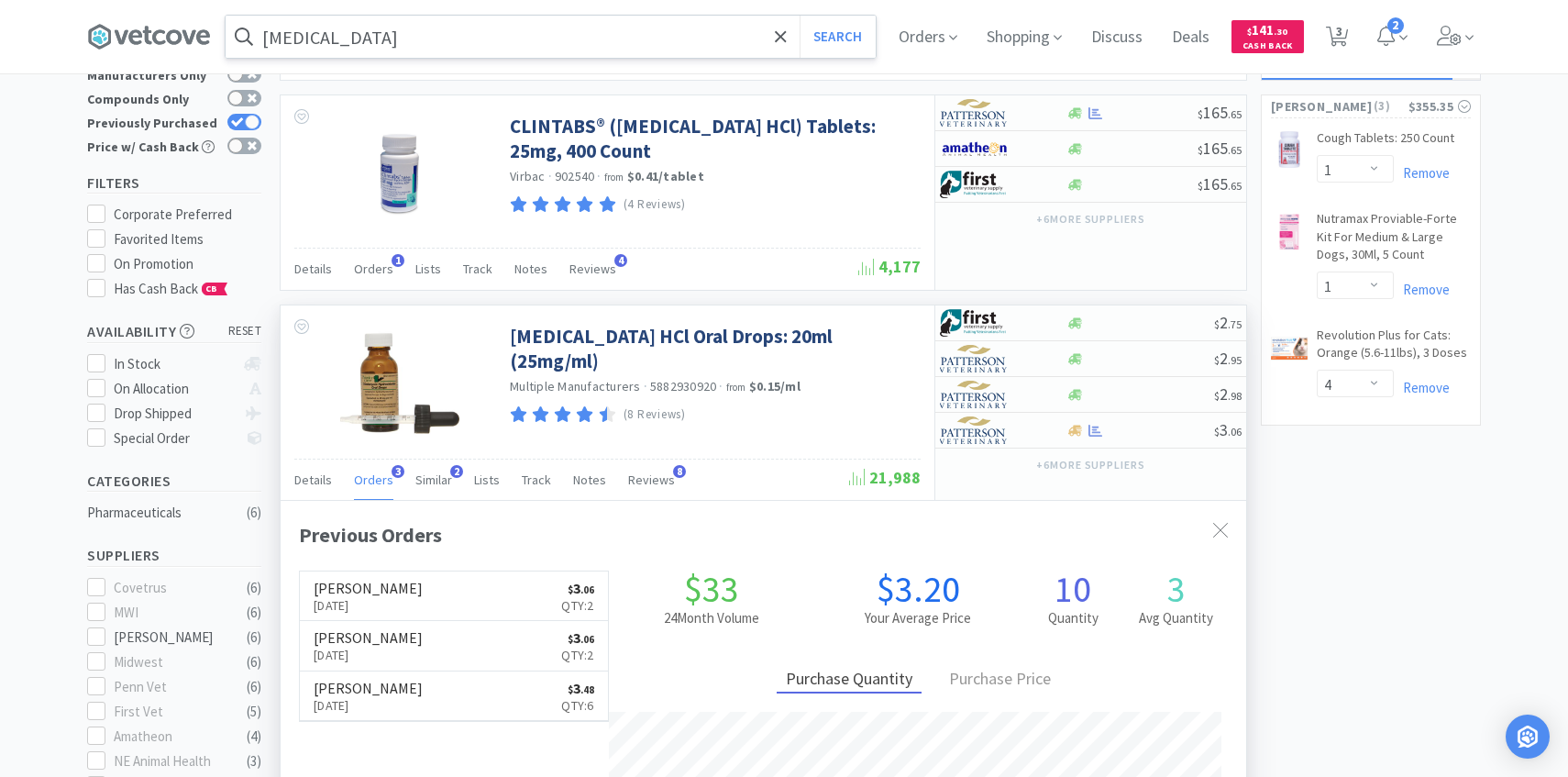
scroll to position [475, 965]
click at [402, 578] on link "Patterson Sep 19th, 2025 $ 3 . 06 Qty: 2" at bounding box center [454, 596] width 308 height 50
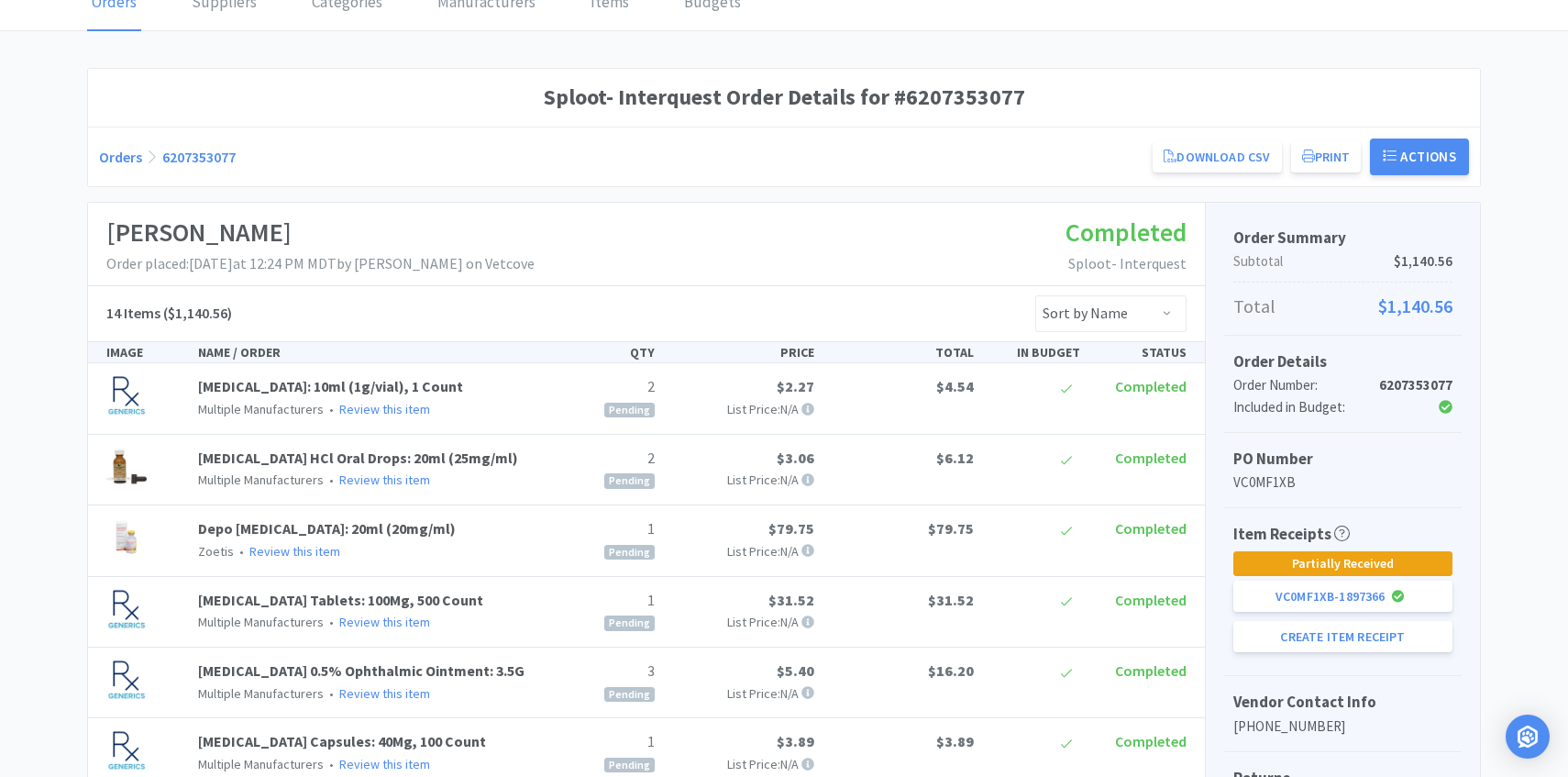
scroll to position [114, 0]
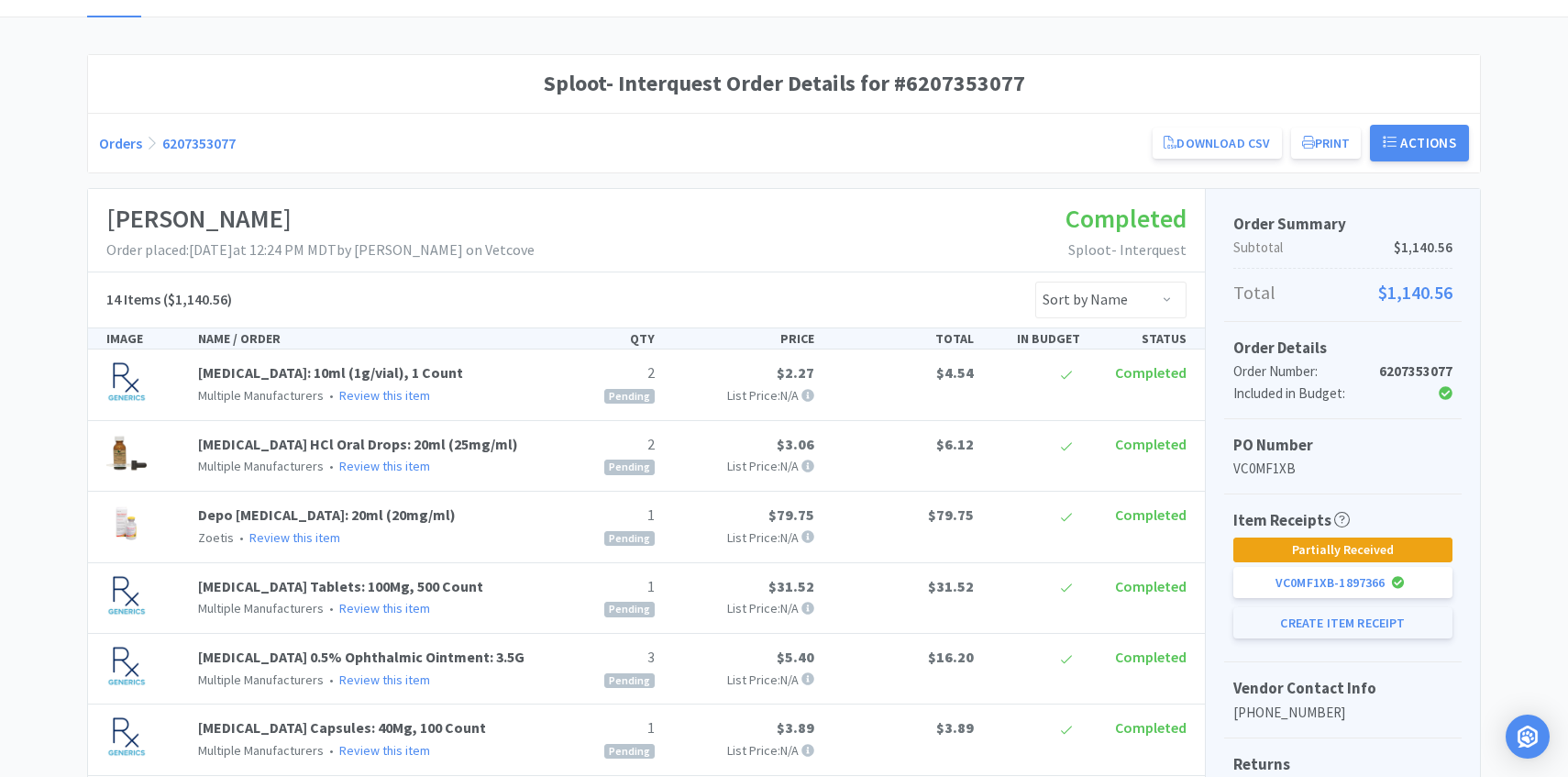
click at [1294, 615] on button "Create Item Receipt" at bounding box center [1343, 623] width 219 height 32
select select "2"
select select "1"
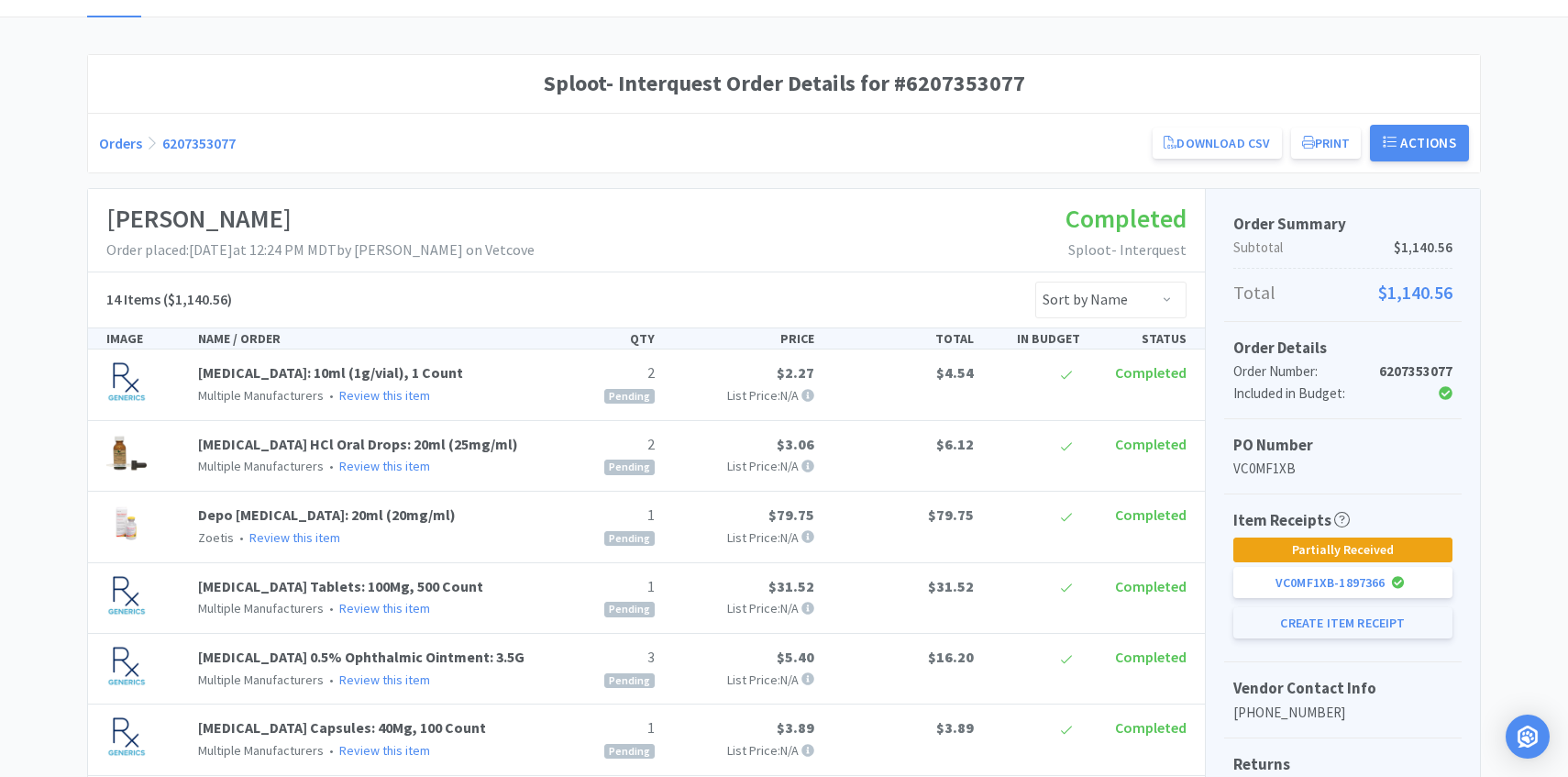
select select "3"
select select "1"
select select "7"
select select "2"
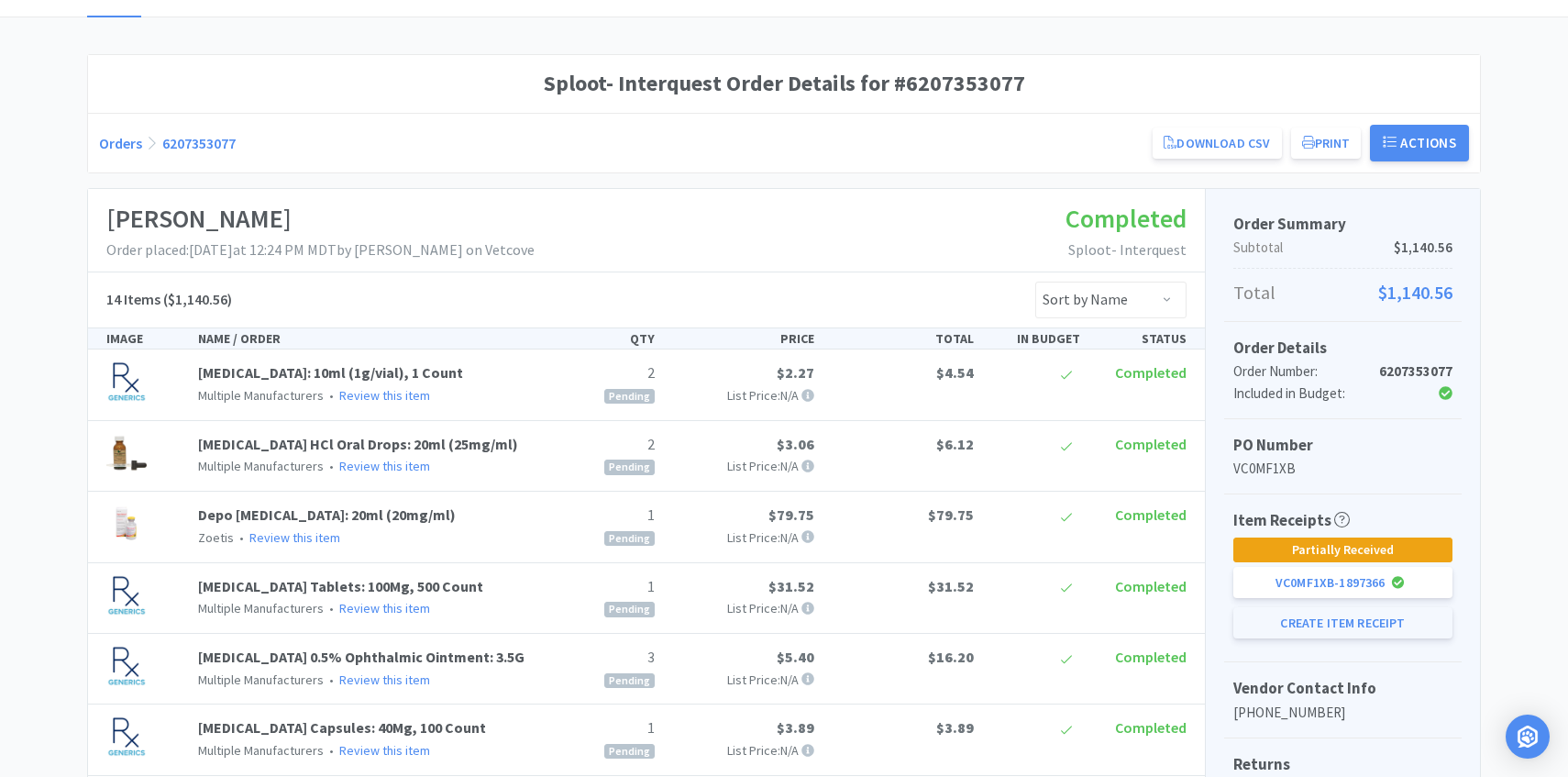
select select "1"
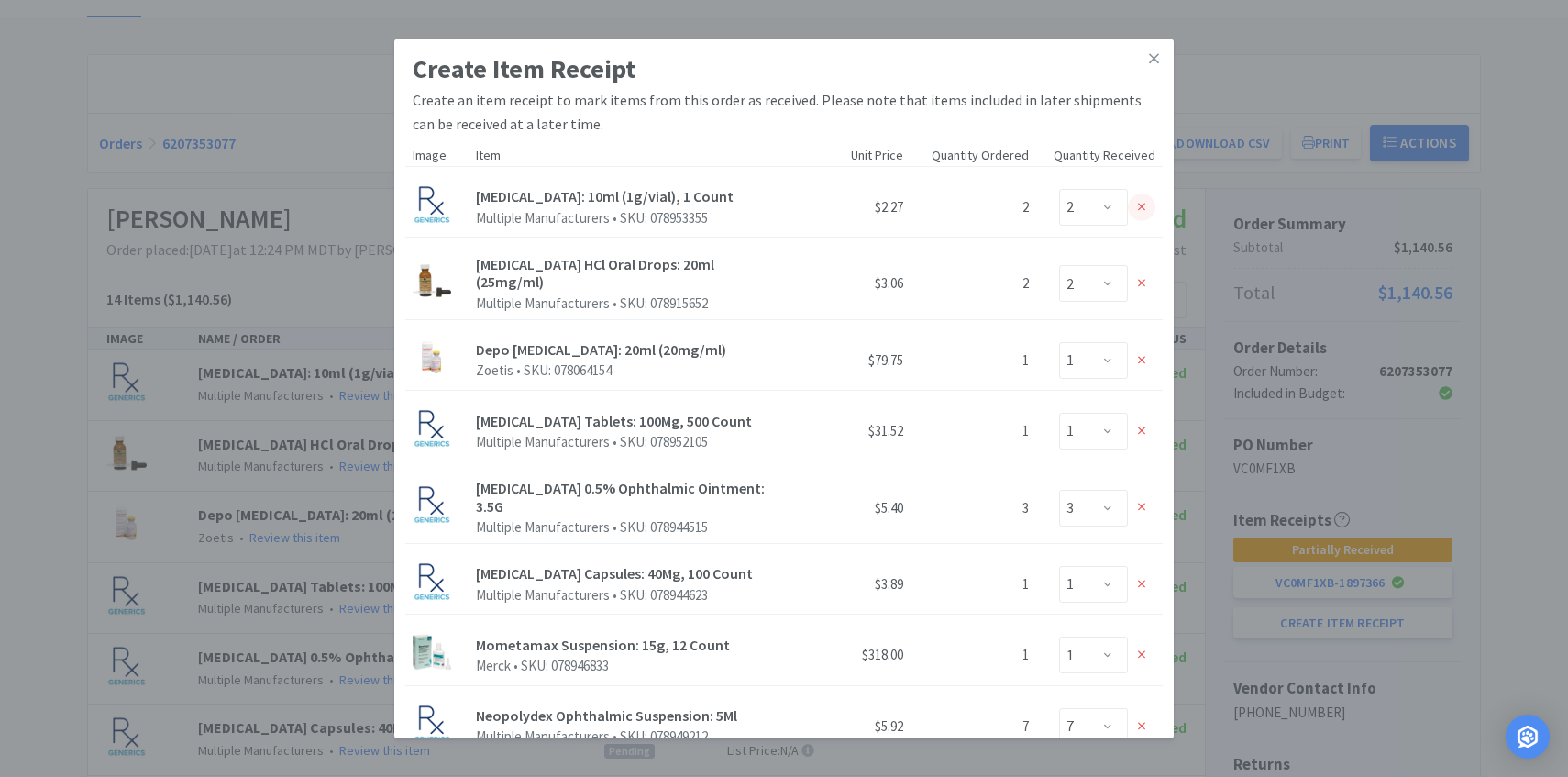
click at [1149, 206] on div at bounding box center [1142, 207] width 28 height 28
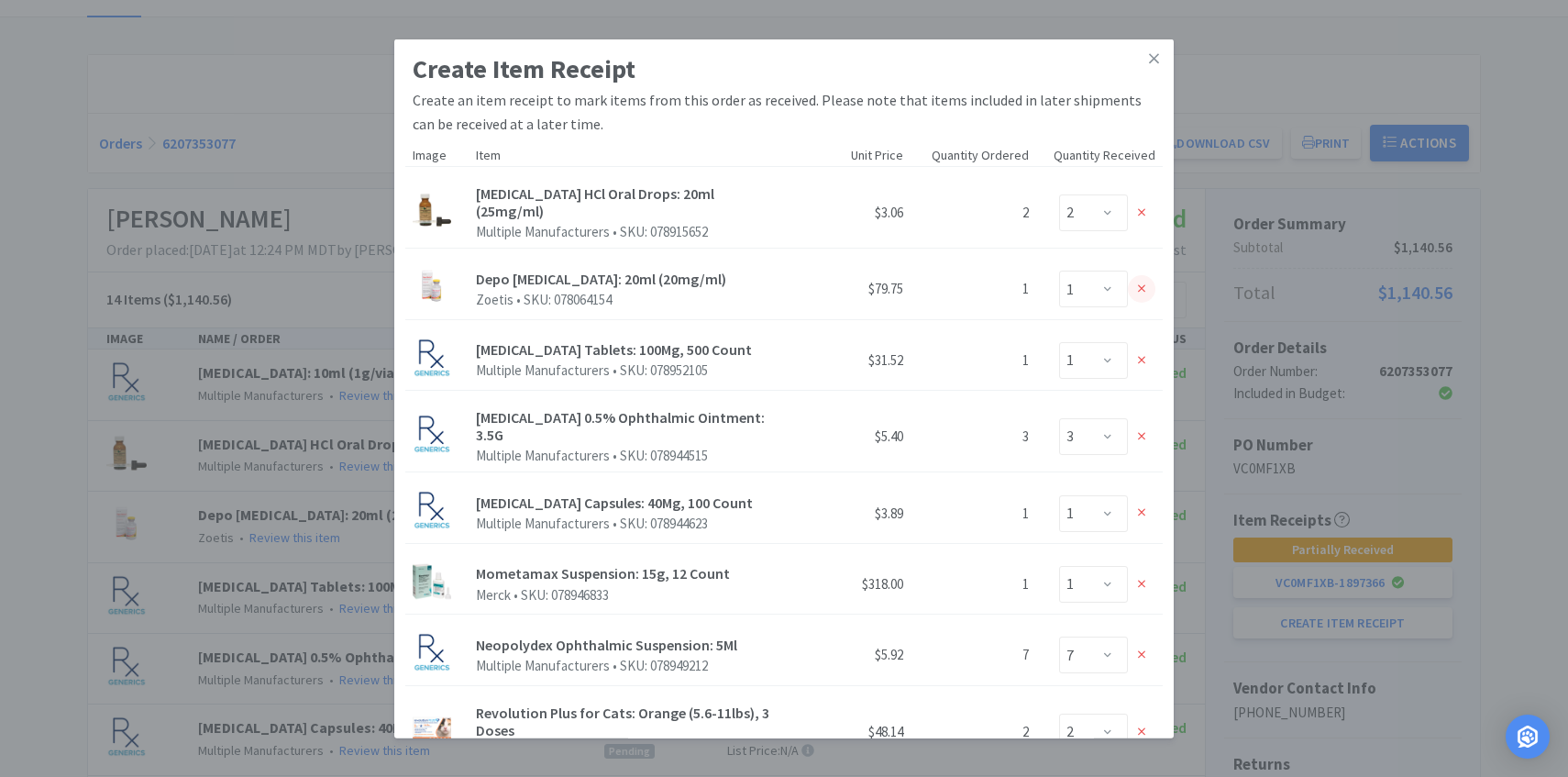
click at [1146, 281] on div at bounding box center [1142, 289] width 28 height 28
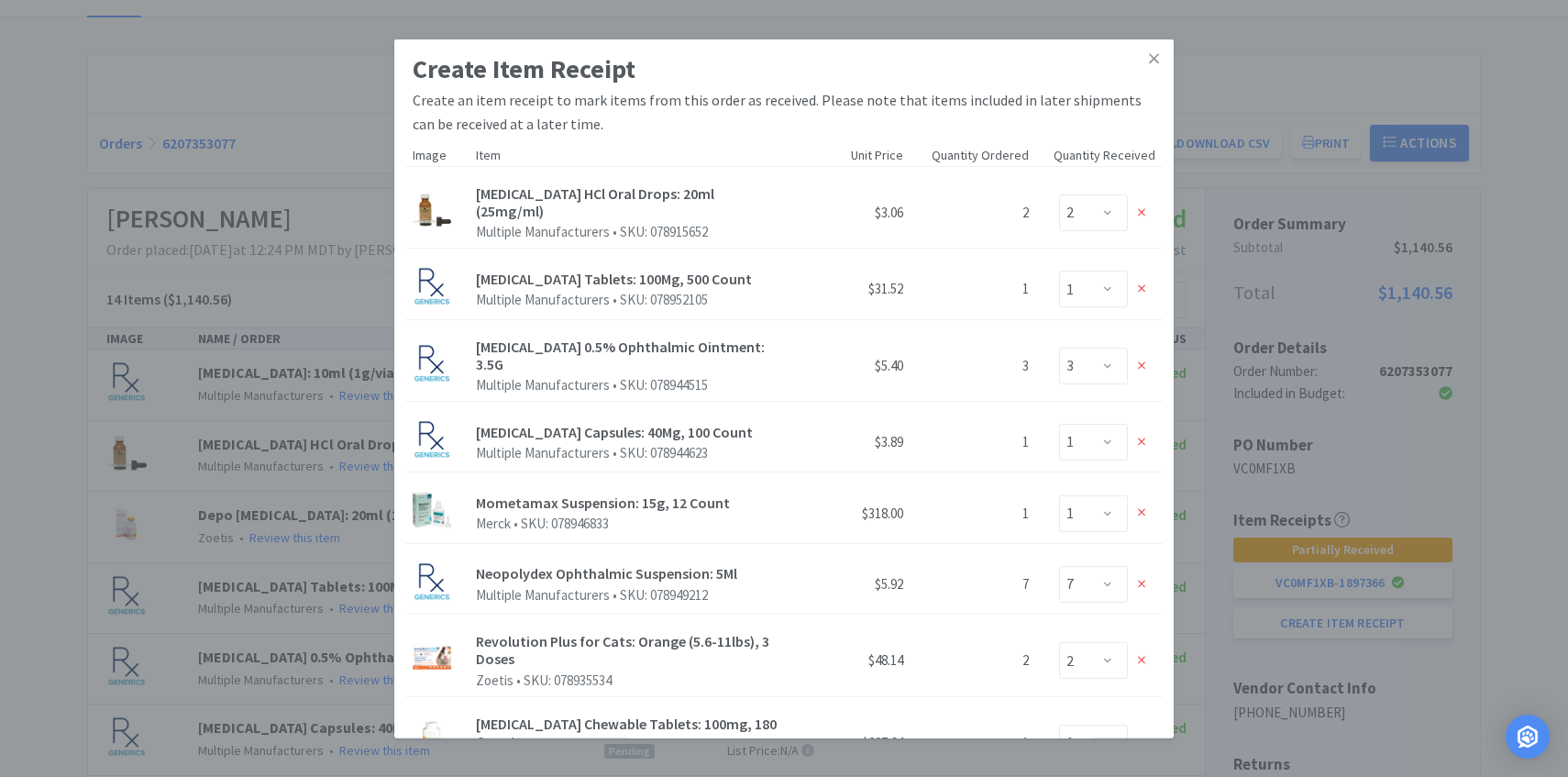
click at [1146, 281] on div at bounding box center [1142, 289] width 28 height 28
click at [1146, 352] on div at bounding box center [1142, 366] width 28 height 28
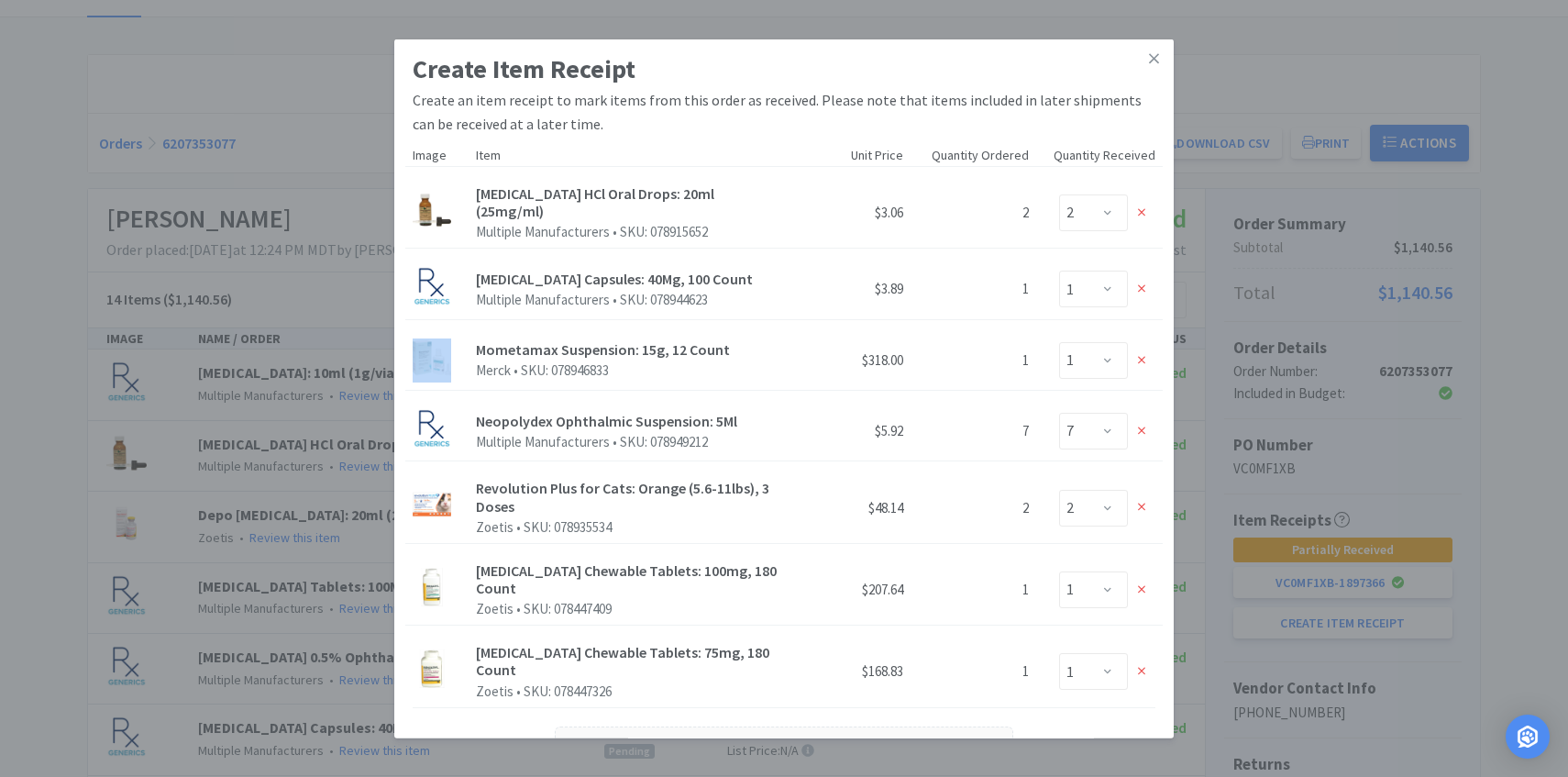
click at [1146, 281] on div at bounding box center [1142, 289] width 28 height 28
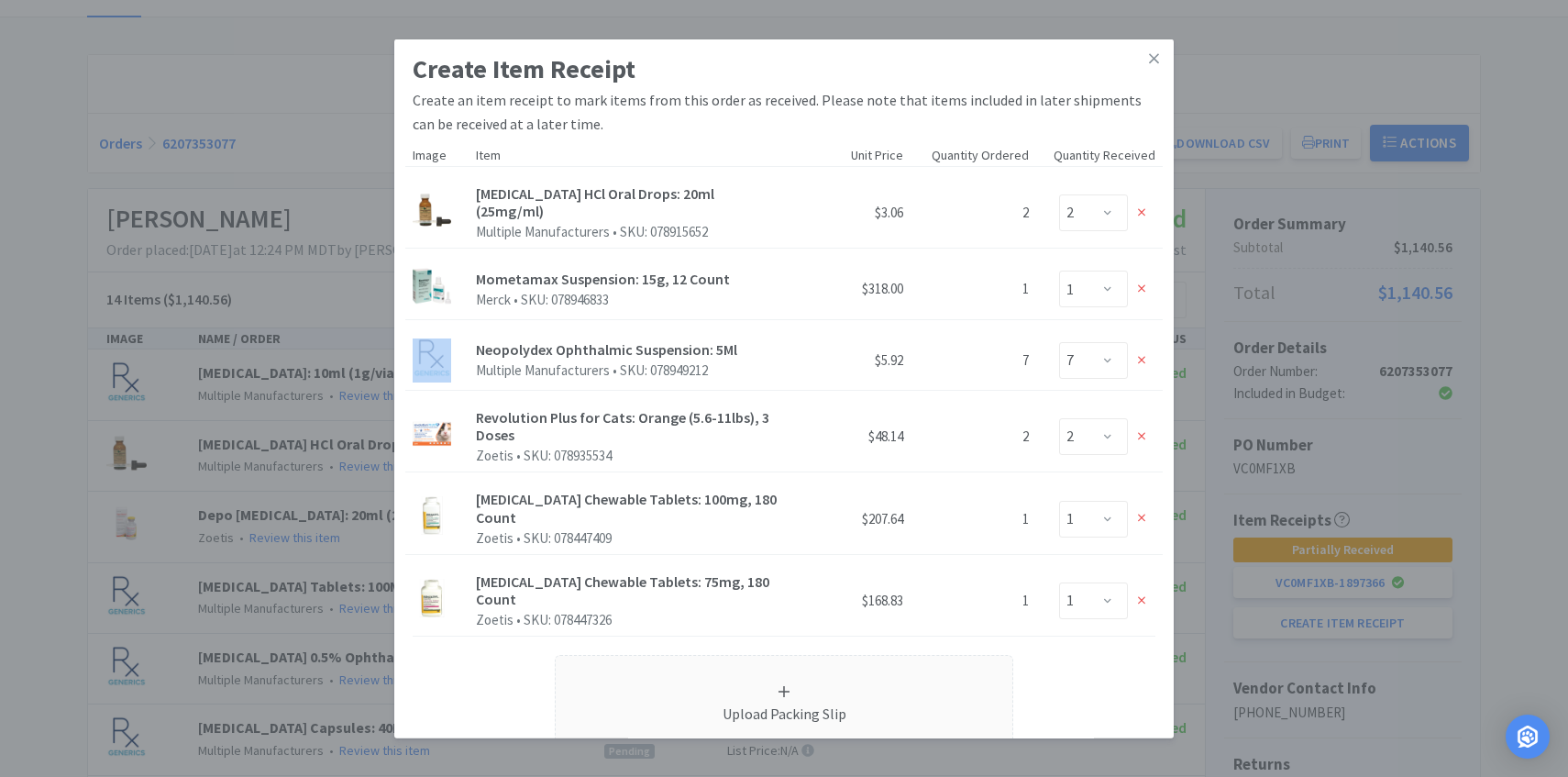
click at [1146, 281] on div at bounding box center [1142, 289] width 28 height 28
click at [1146, 346] on div at bounding box center [1142, 360] width 28 height 28
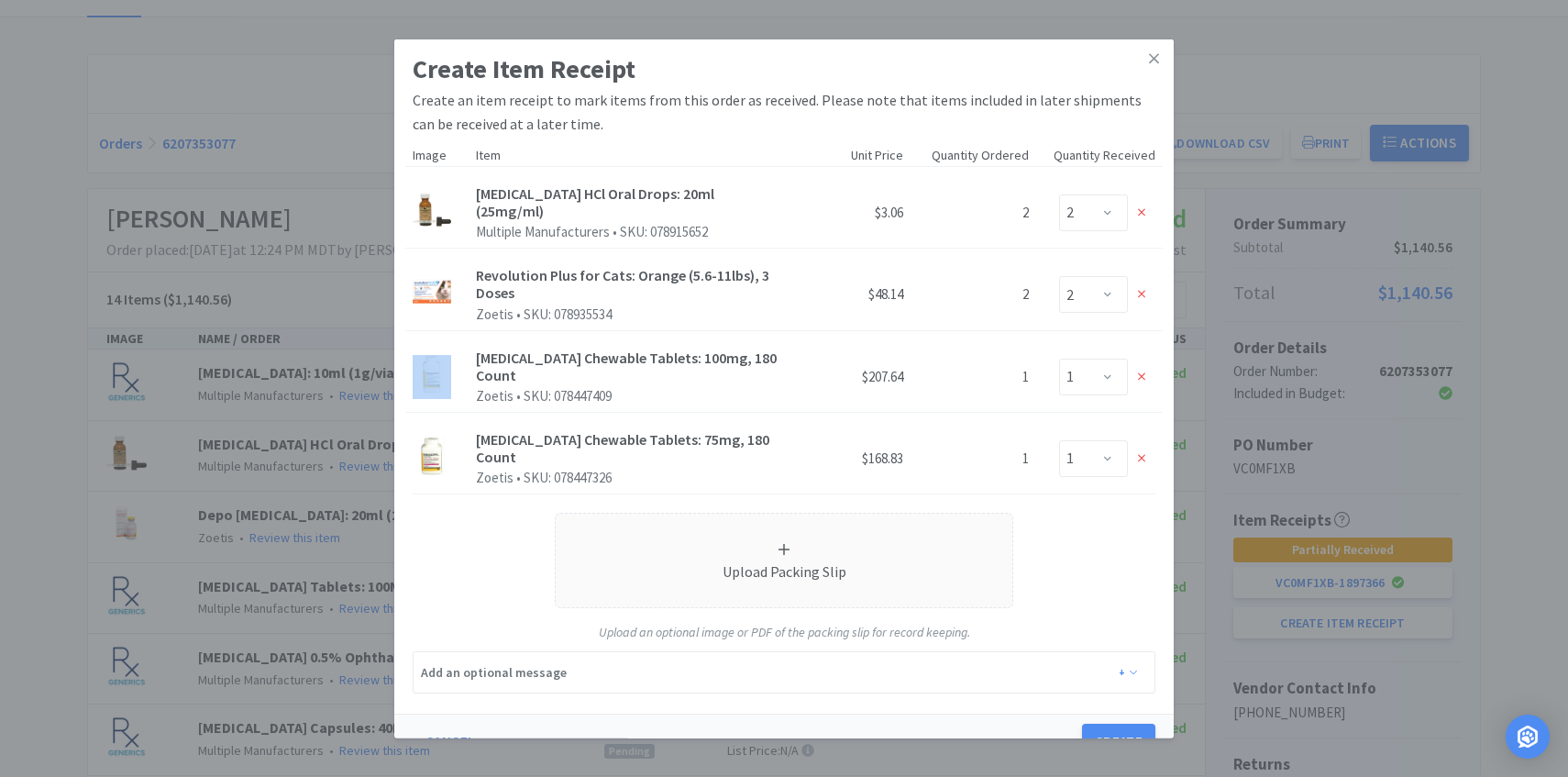
click at [1146, 281] on div at bounding box center [1142, 294] width 28 height 28
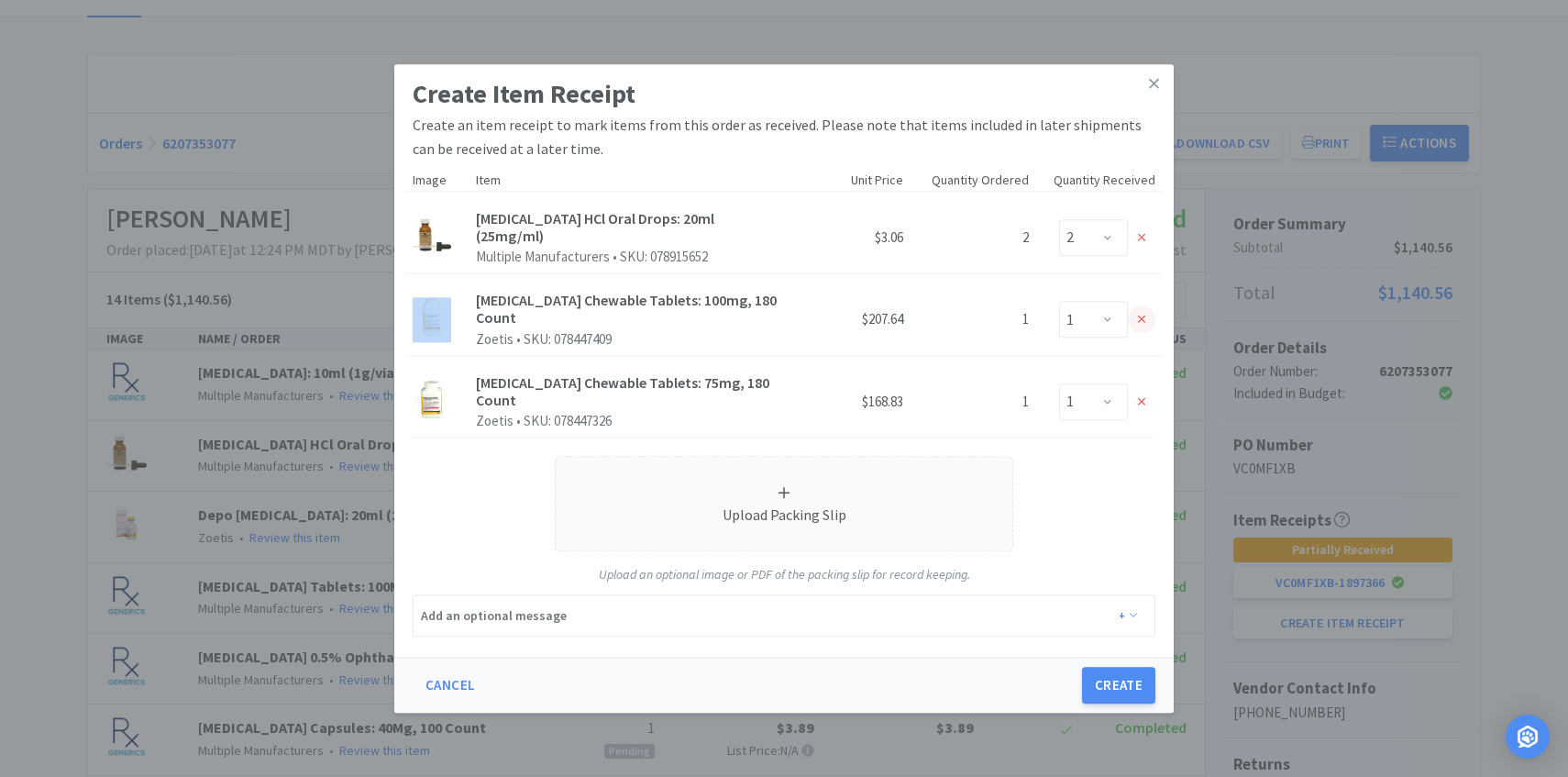
click at [1142, 310] on div at bounding box center [1142, 320] width 28 height 28
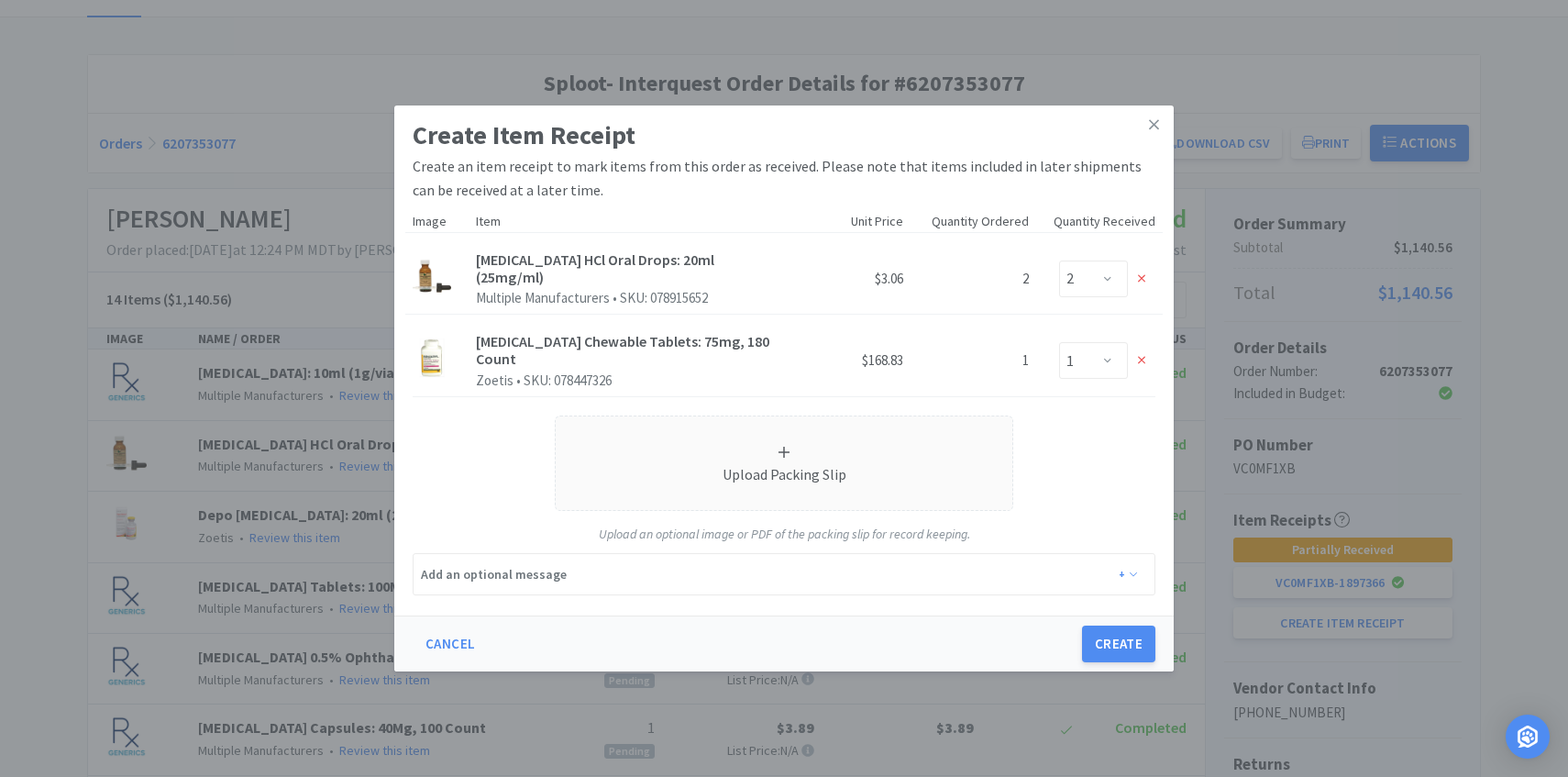
click at [1142, 370] on div "Enter Qty 0 1" at bounding box center [1099, 361] width 112 height 37
click at [1144, 354] on icon at bounding box center [1142, 360] width 8 height 13
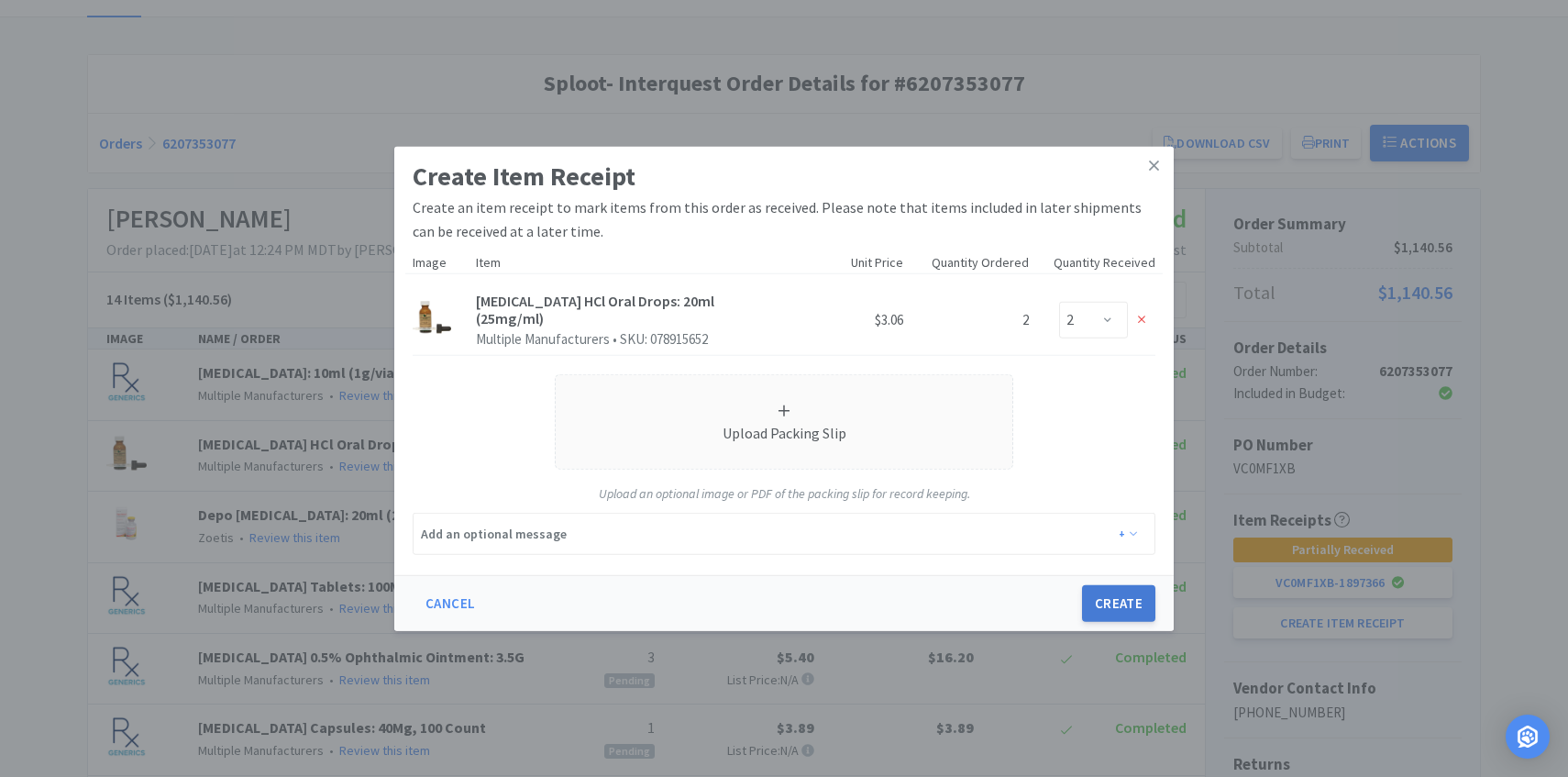
click at [1124, 597] on button "Create" at bounding box center [1119, 603] width 73 height 37
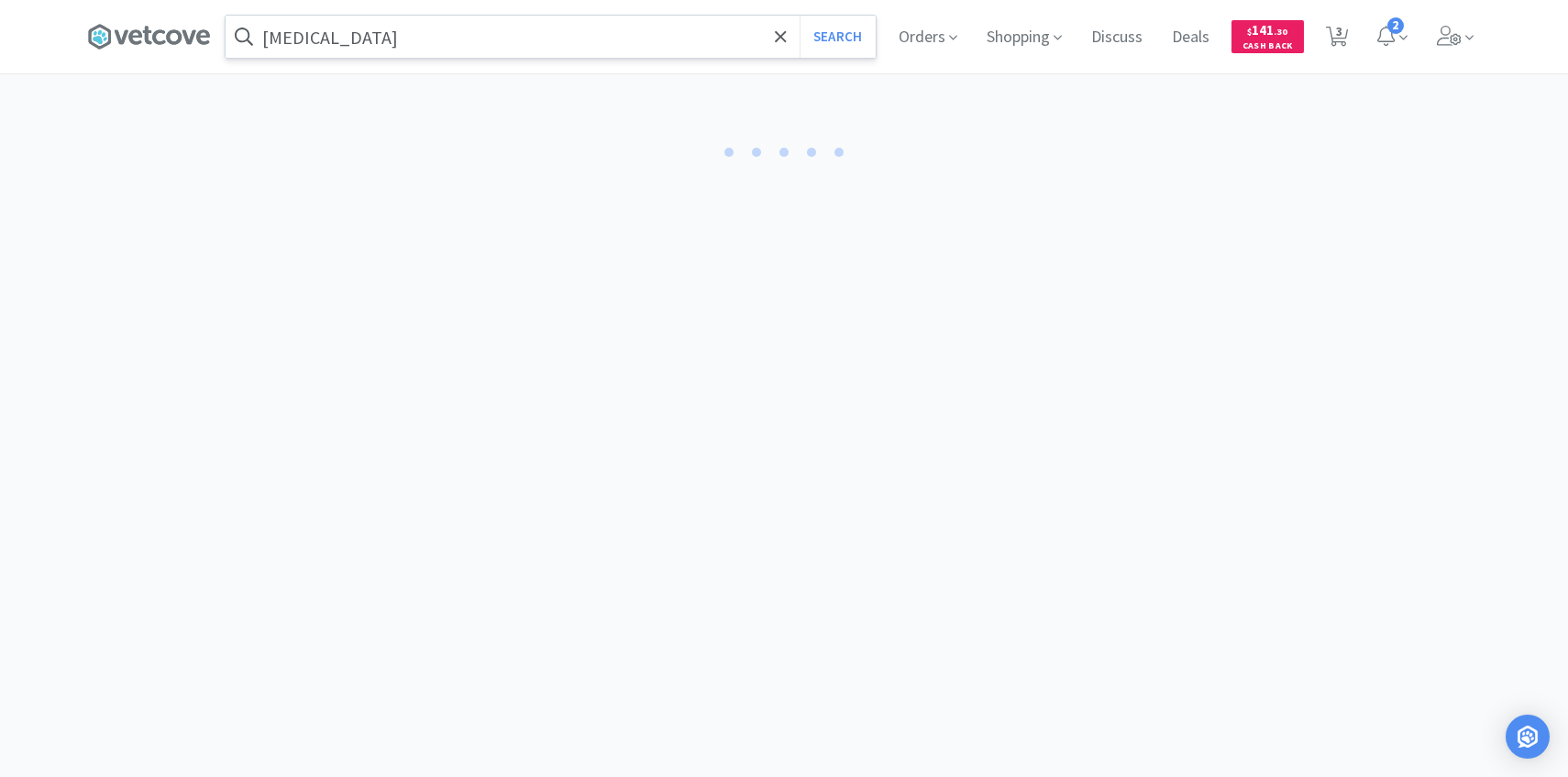
select select "2"
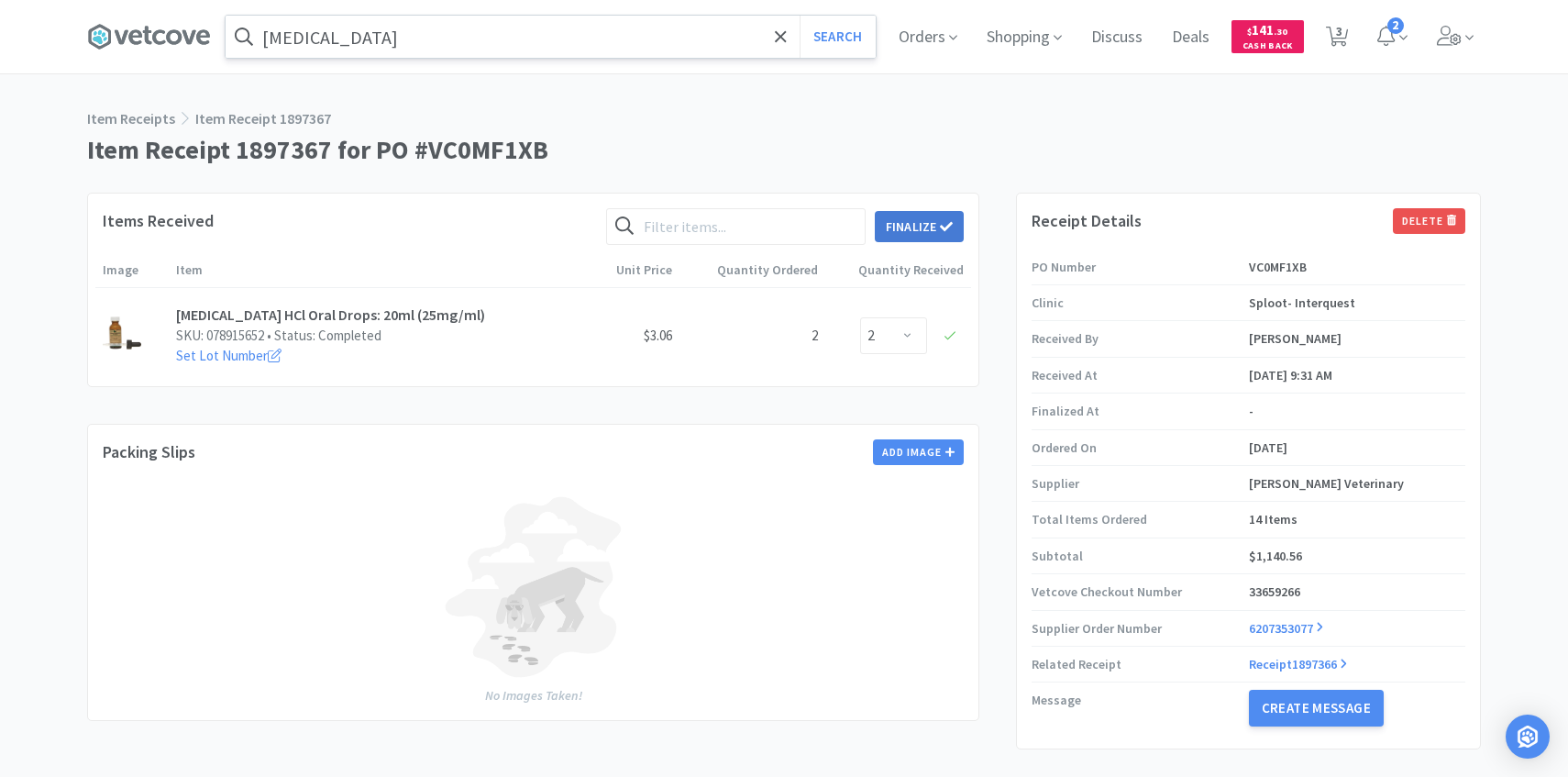
click at [925, 241] on button "Finalize" at bounding box center [920, 227] width 89 height 32
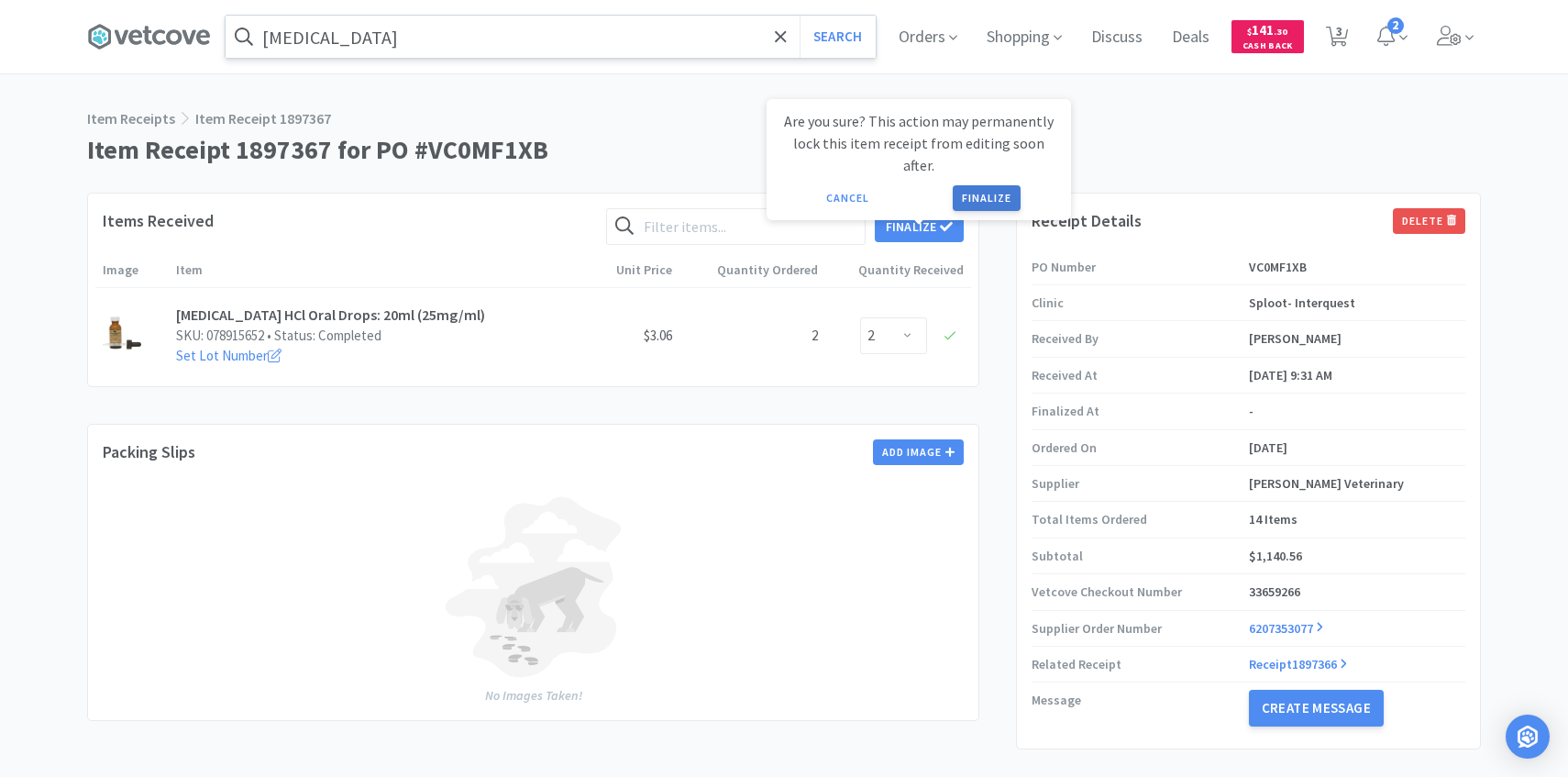
click at [983, 188] on button "Finalize" at bounding box center [986, 199] width 68 height 26
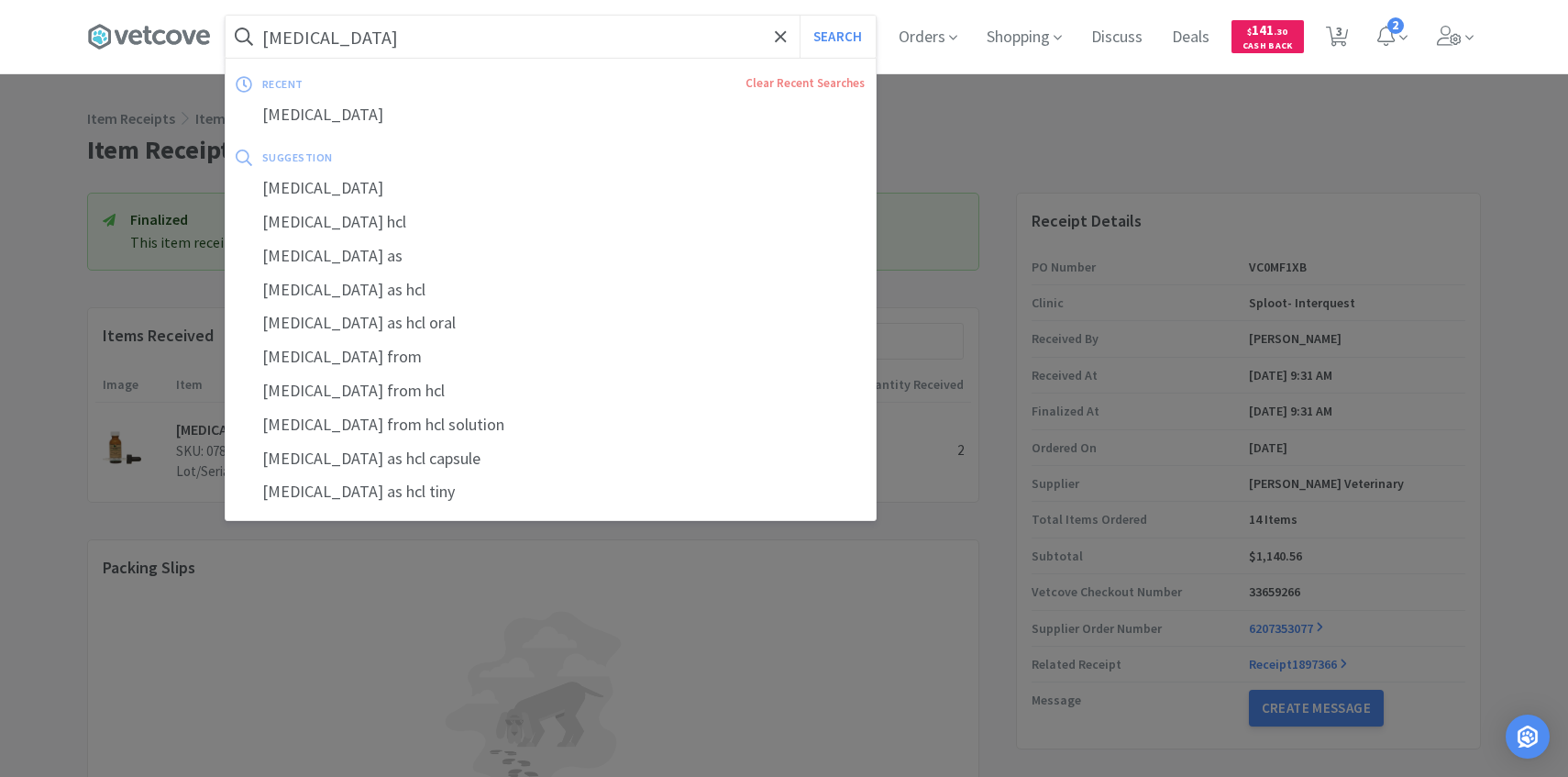
click at [525, 46] on input "clindamycin" at bounding box center [551, 36] width 650 height 42
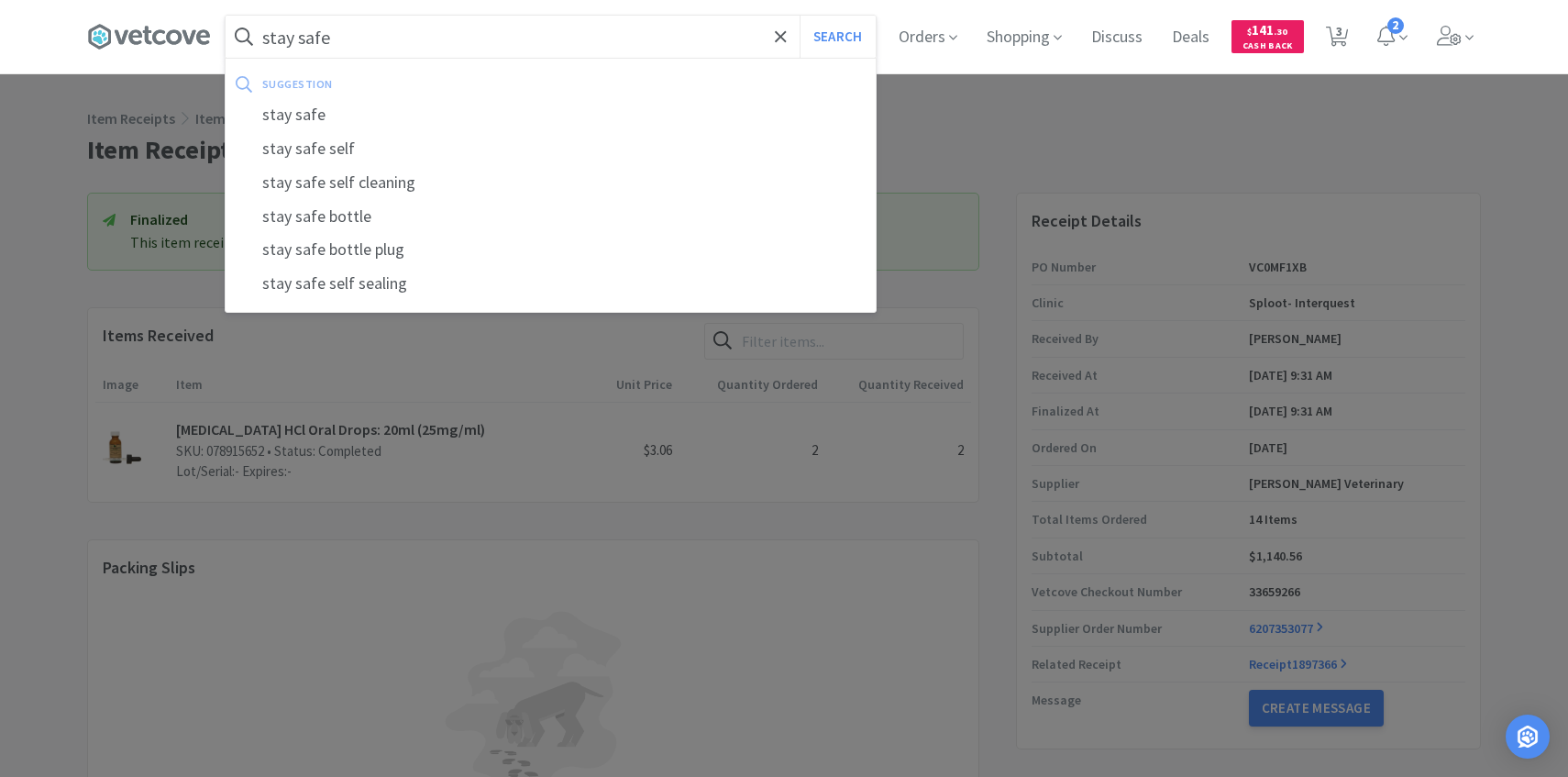
type input "stay safe"
click at [799, 16] on button "Search" at bounding box center [837, 36] width 76 height 42
select select "1"
select select "4"
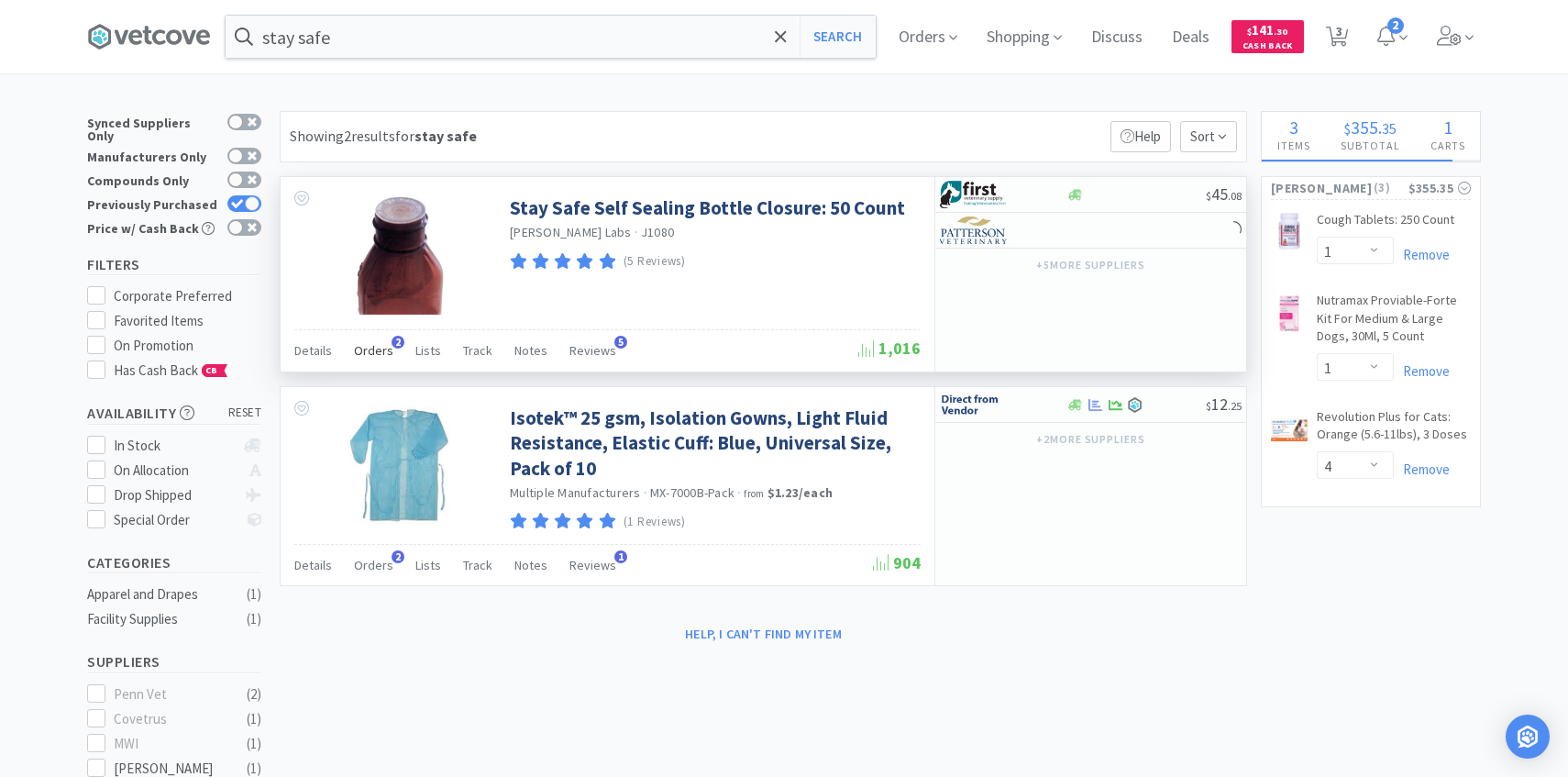
click at [370, 357] on span "Orders" at bounding box center [373, 351] width 39 height 17
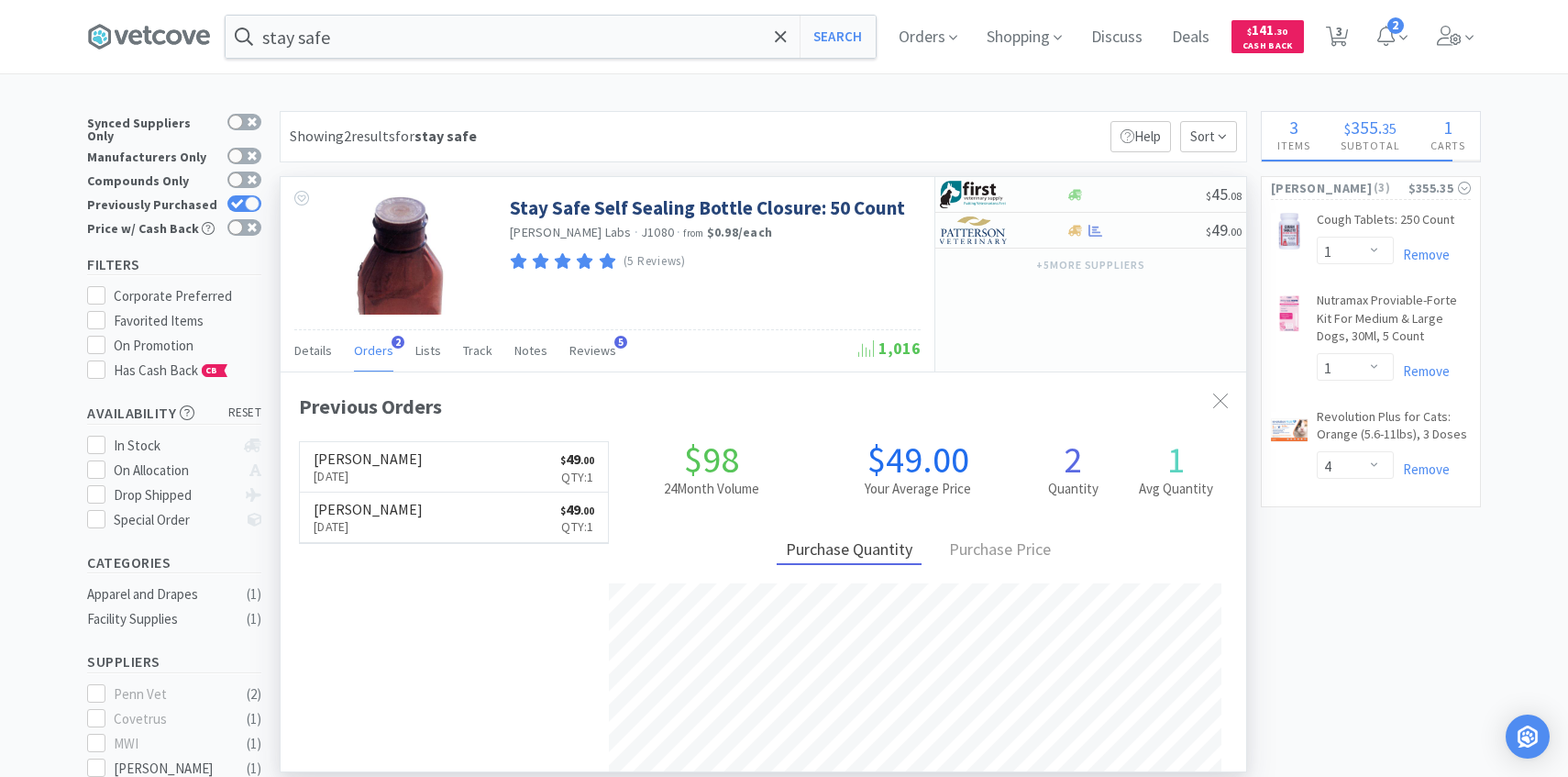
scroll to position [475, 965]
click at [370, 348] on span "Orders" at bounding box center [373, 351] width 39 height 17
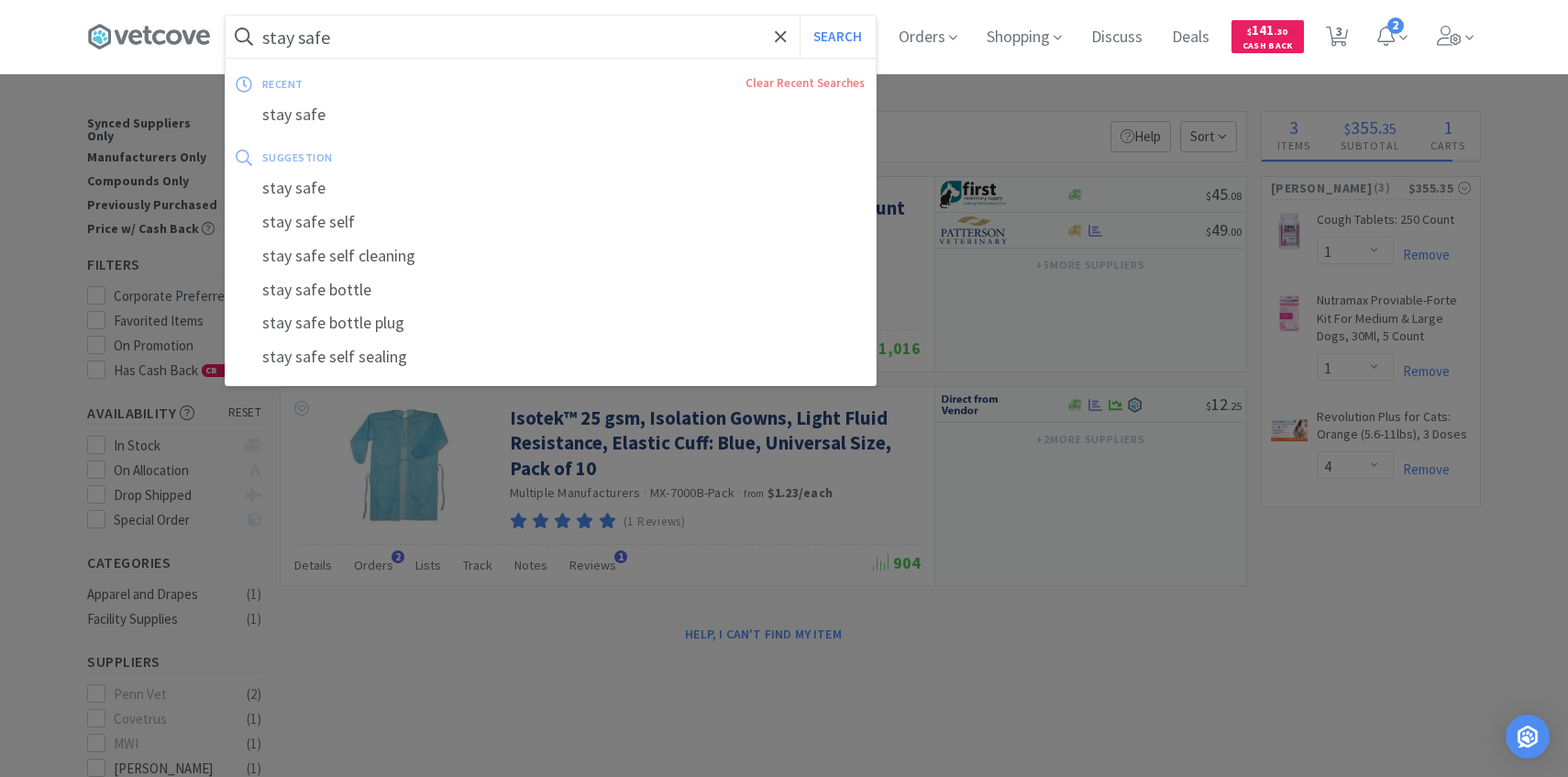
click at [584, 38] on input "stay safe" at bounding box center [551, 36] width 650 height 42
type input "f"
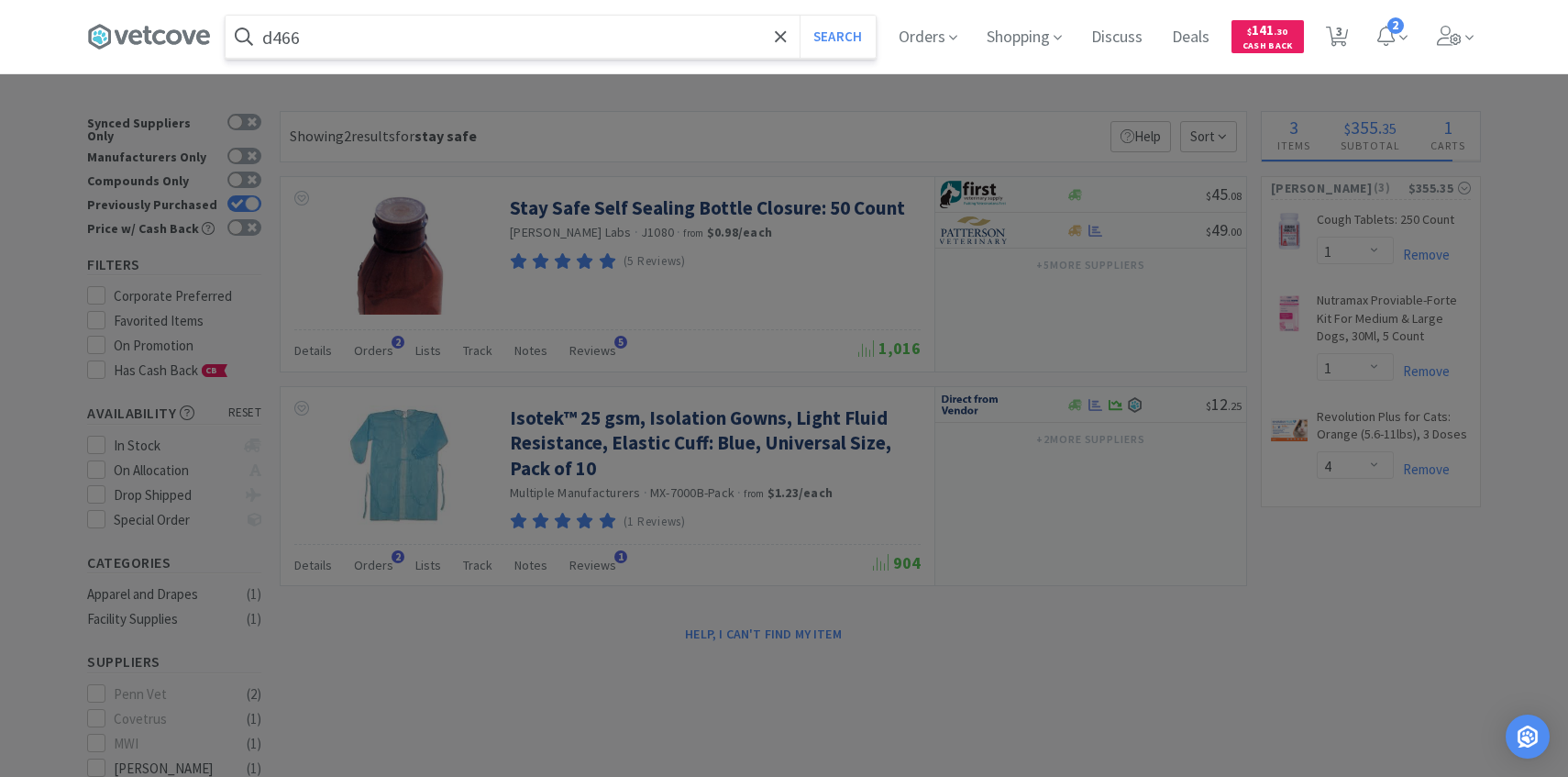
type input "d466"
click at [799, 16] on button "Search" at bounding box center [837, 36] width 76 height 42
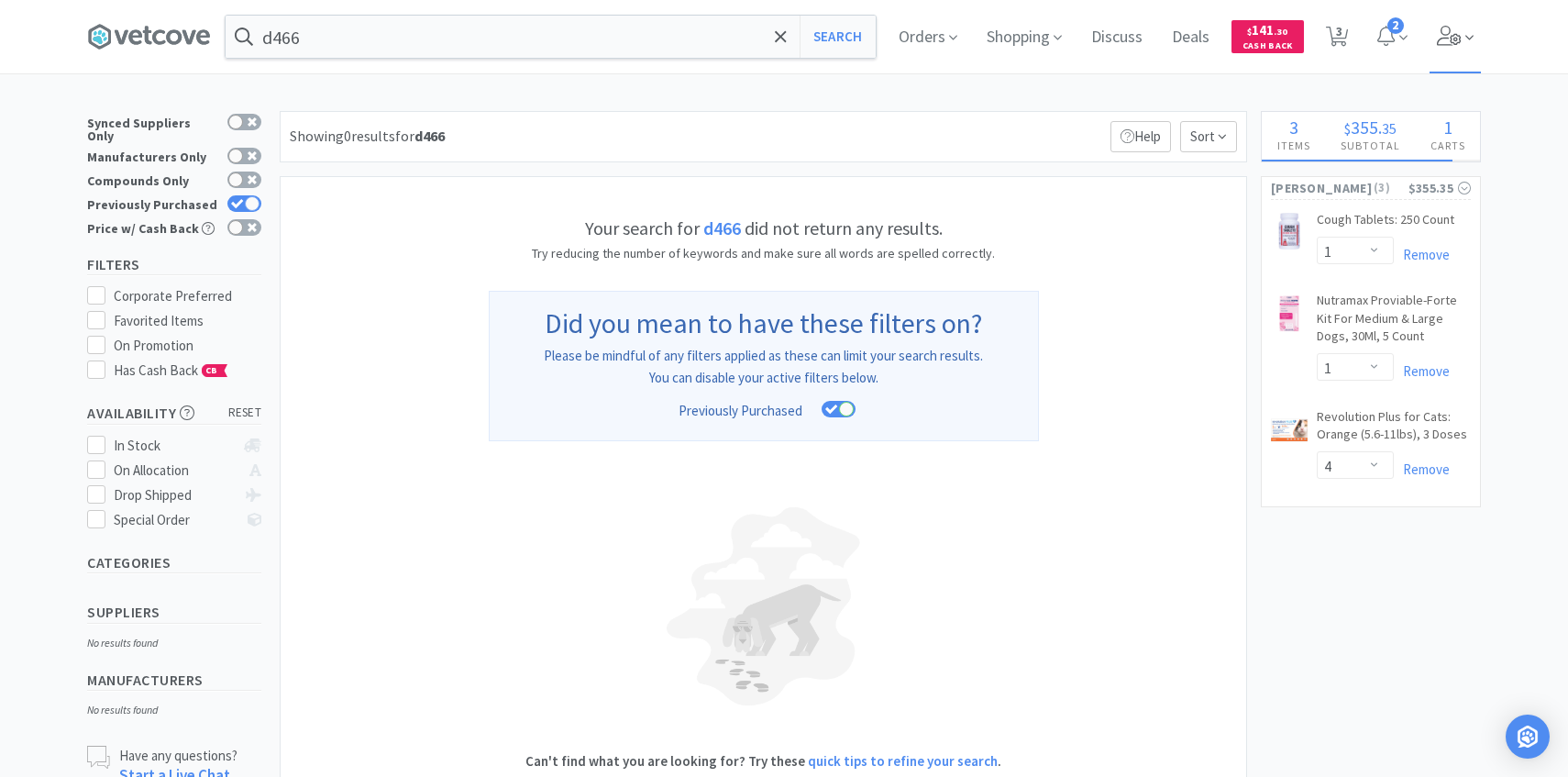
click at [1464, 34] on span at bounding box center [1456, 36] width 52 height 73
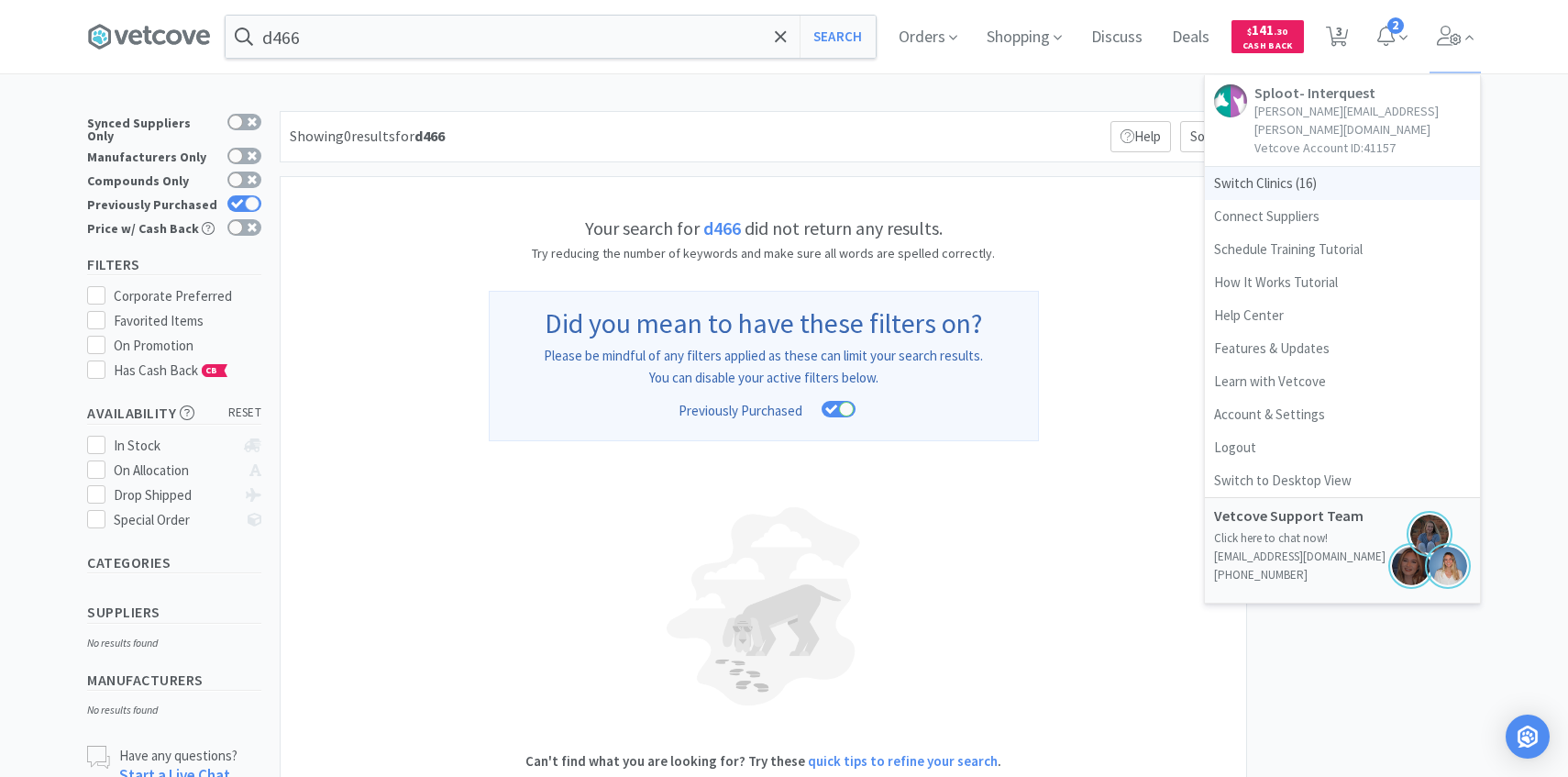
click at [1349, 167] on span "Switch Clinics ( 16 )" at bounding box center [1342, 184] width 275 height 33
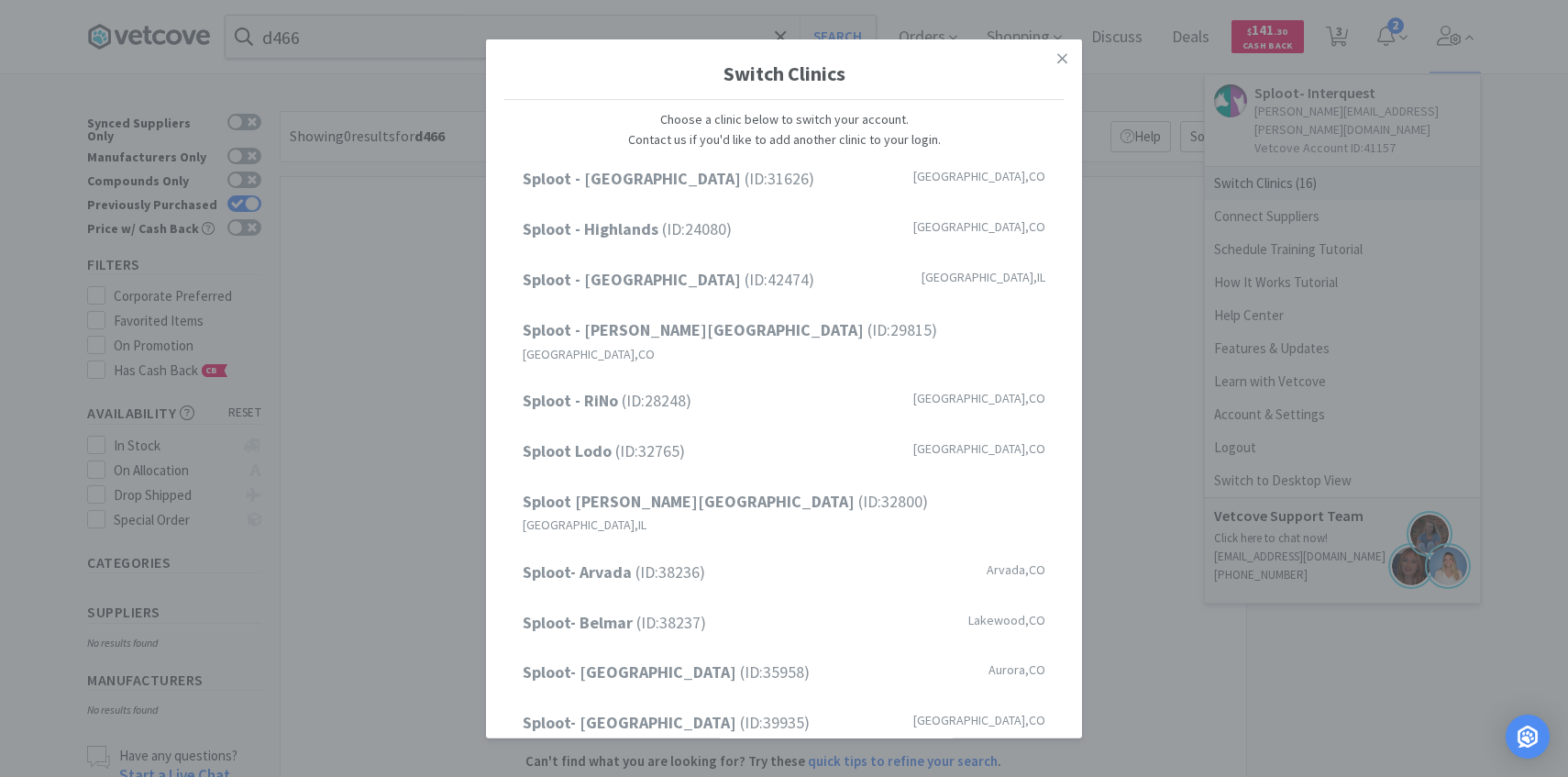
scroll to position [234, 0]
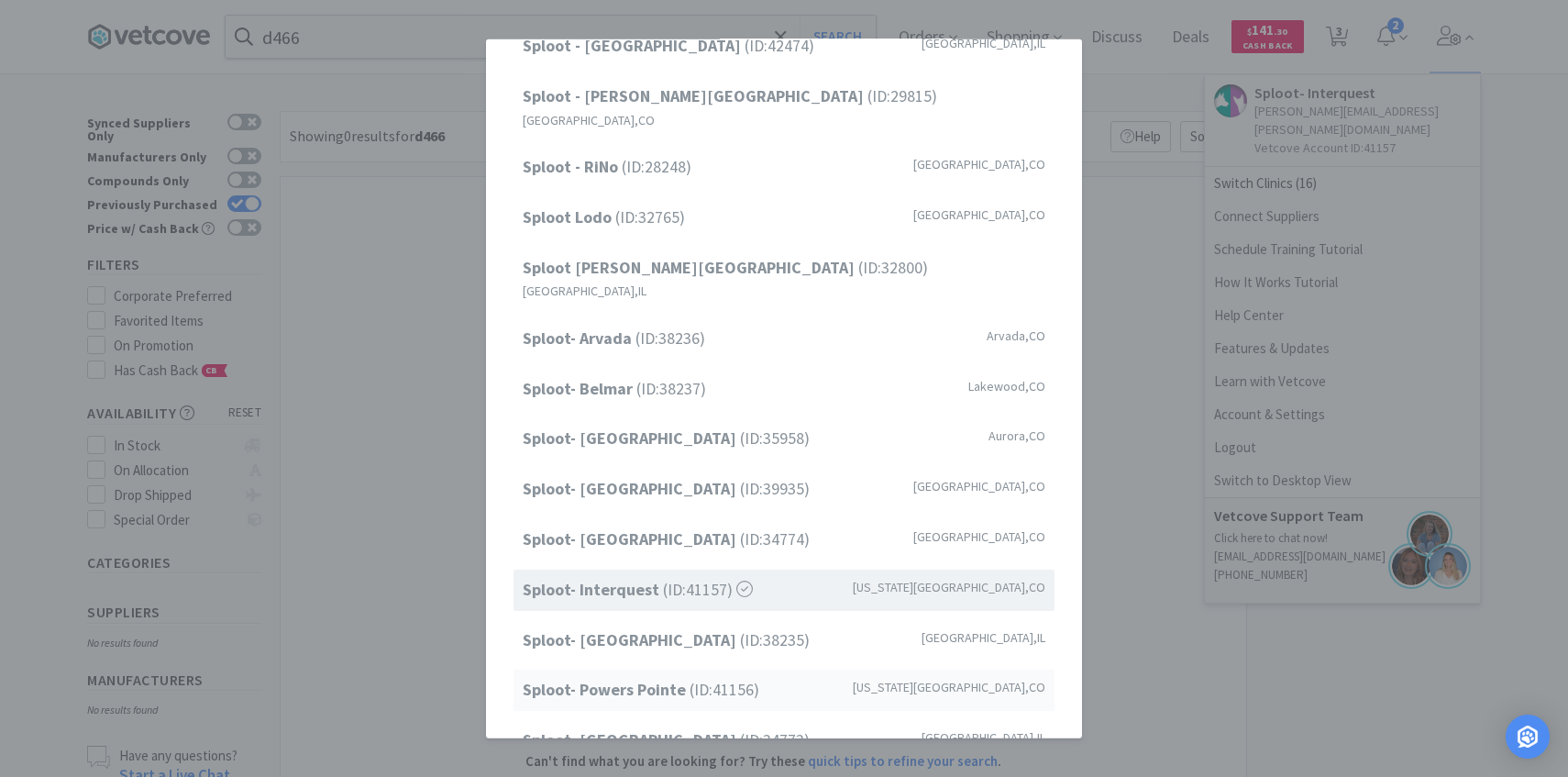
click at [669, 679] on strong "Sploot- Powers Pointe" at bounding box center [606, 689] width 167 height 21
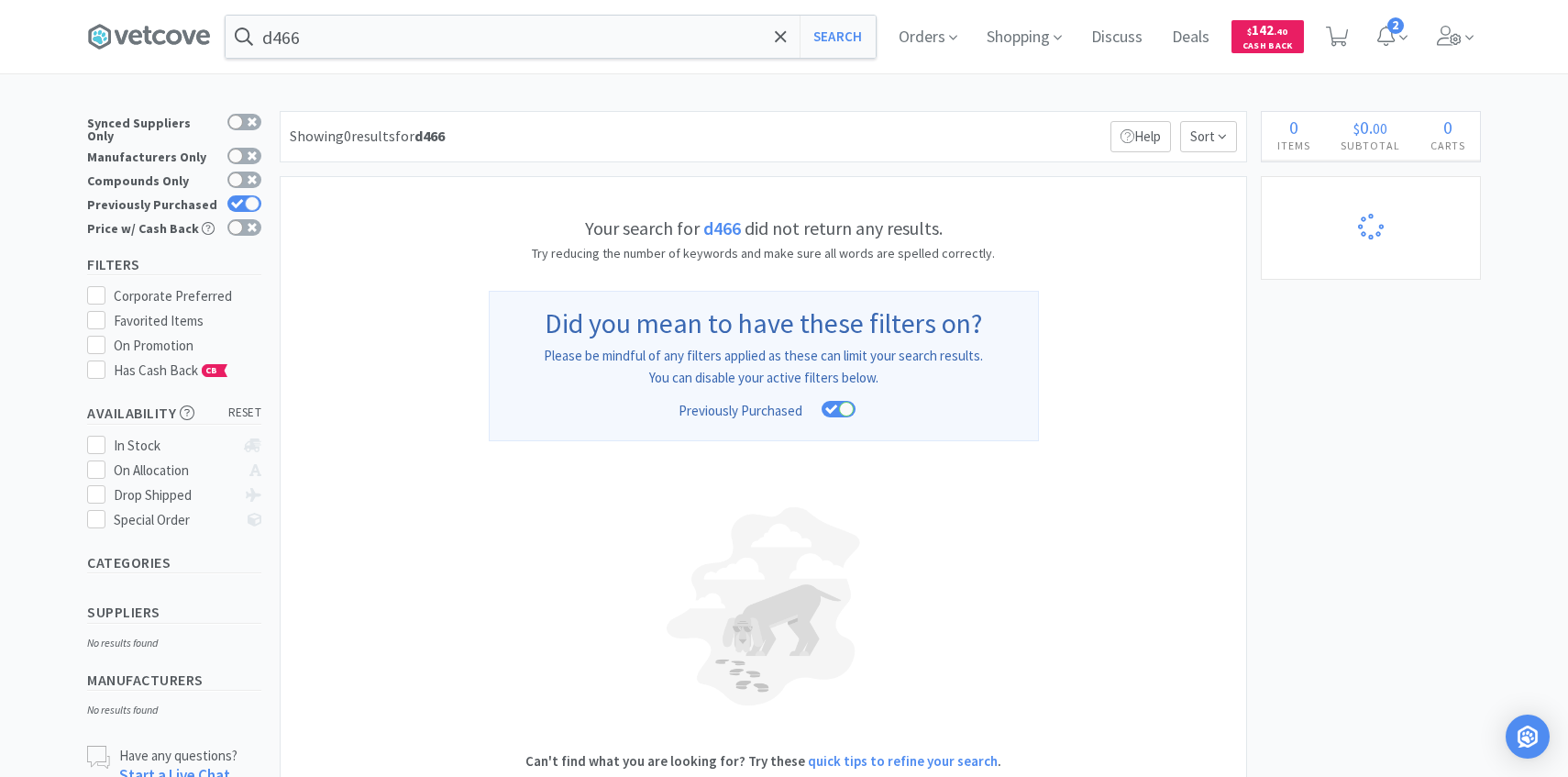
select select "1"
select select "4"
select select "1"
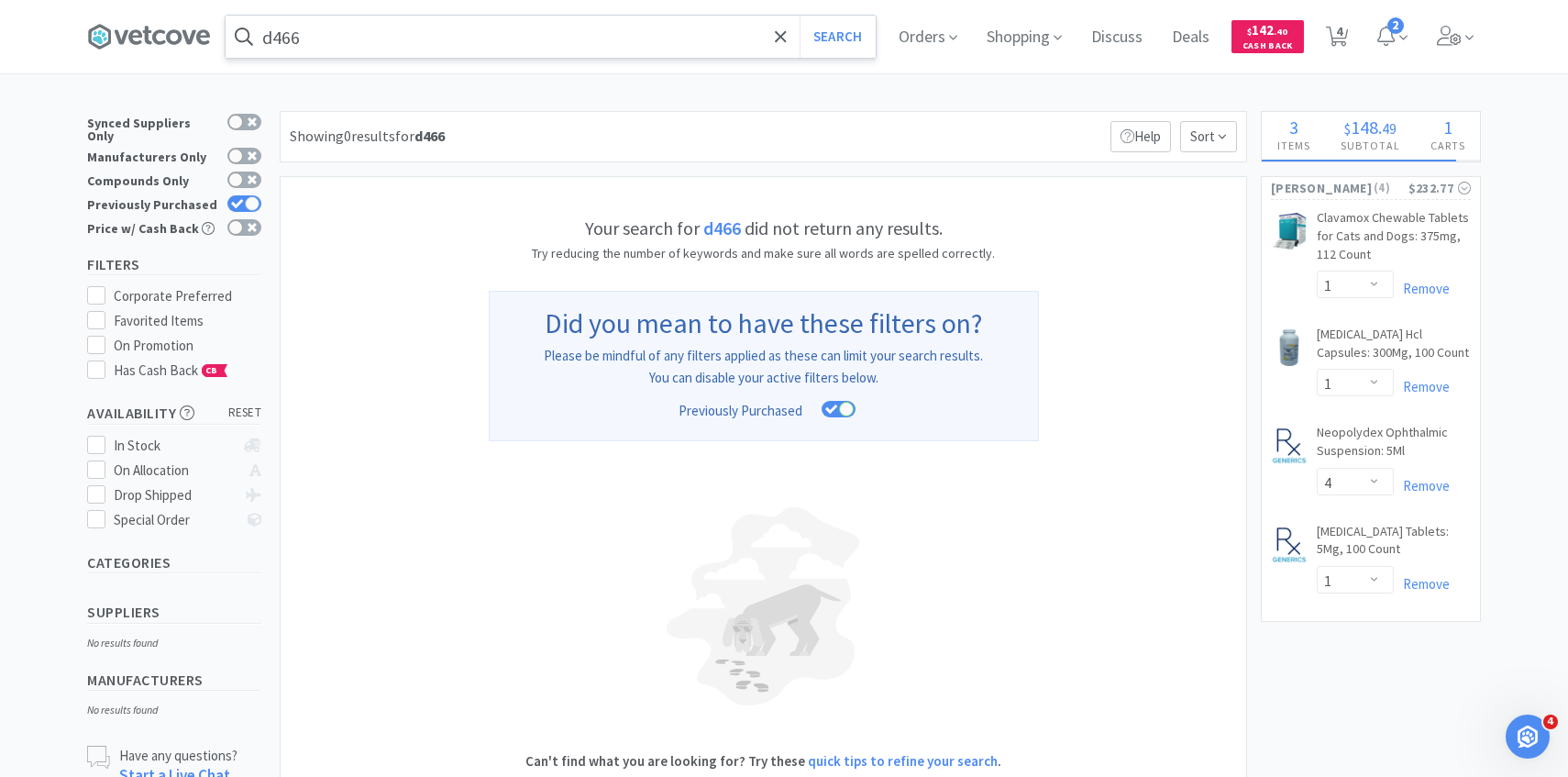
click at [657, 47] on input "d466" at bounding box center [551, 36] width 650 height 42
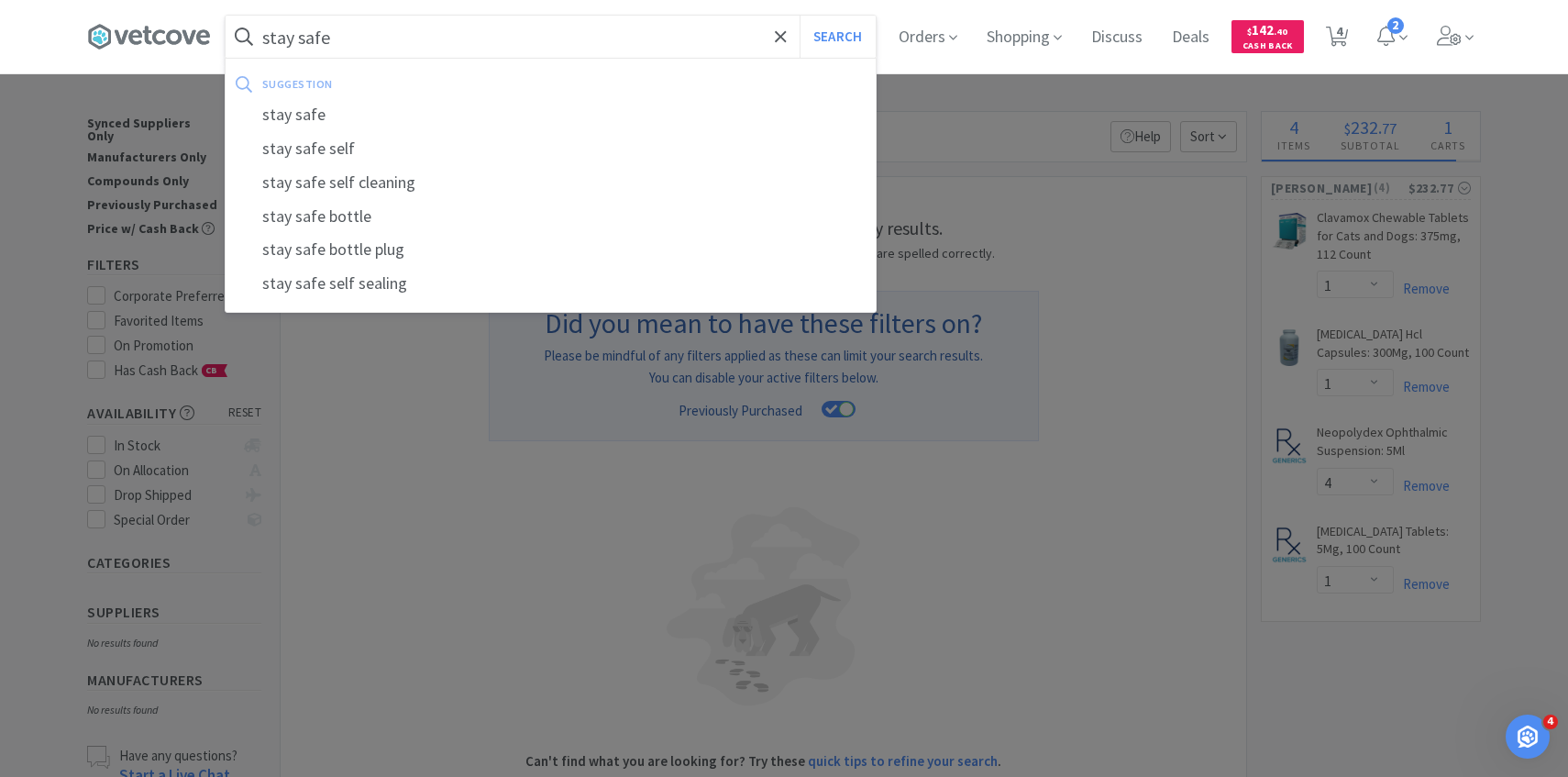
type input "stay safe"
click at [799, 16] on button "Search" at bounding box center [837, 36] width 76 height 42
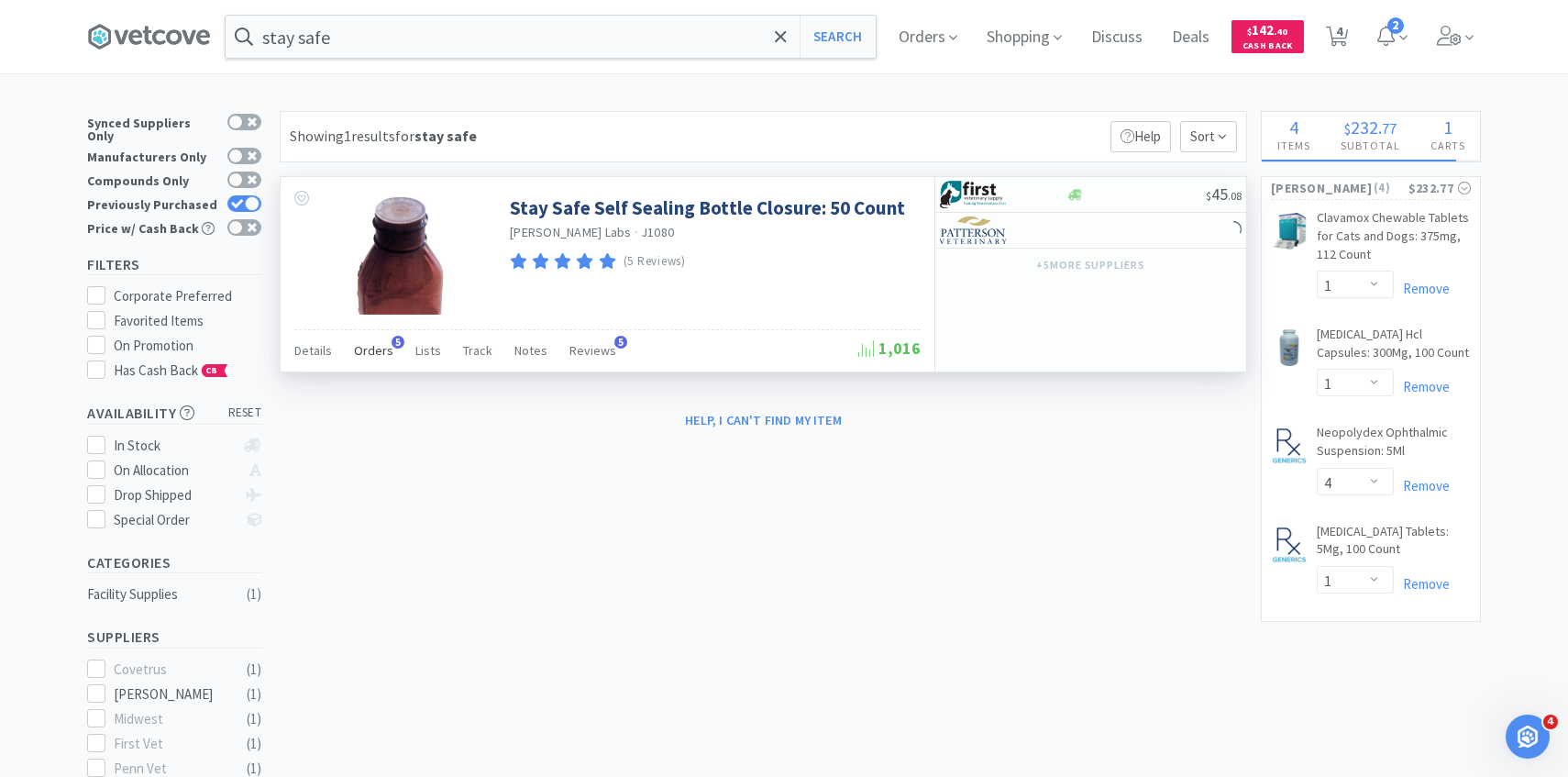
click at [373, 347] on span "Orders" at bounding box center [373, 351] width 39 height 17
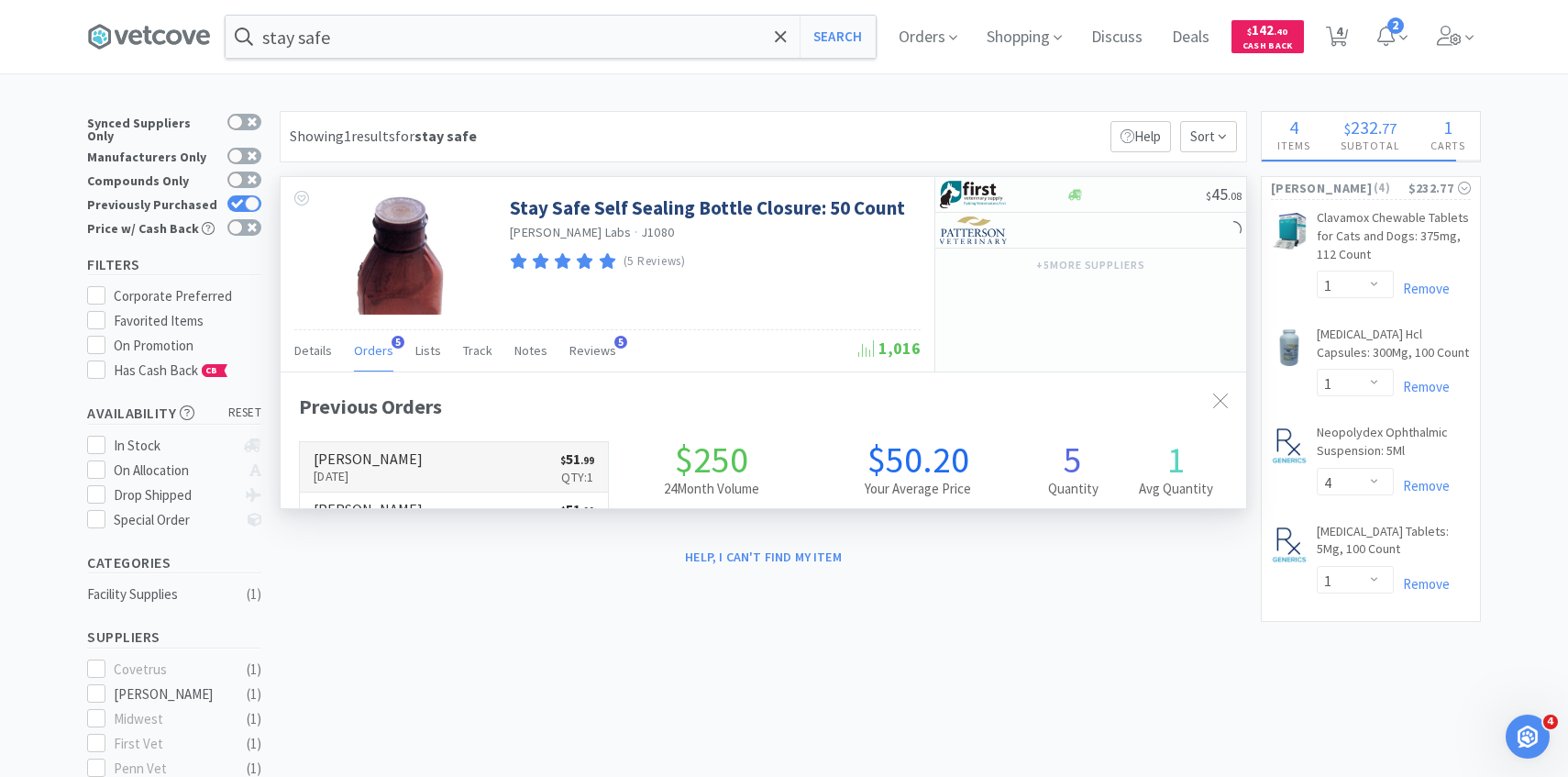
scroll to position [475, 965]
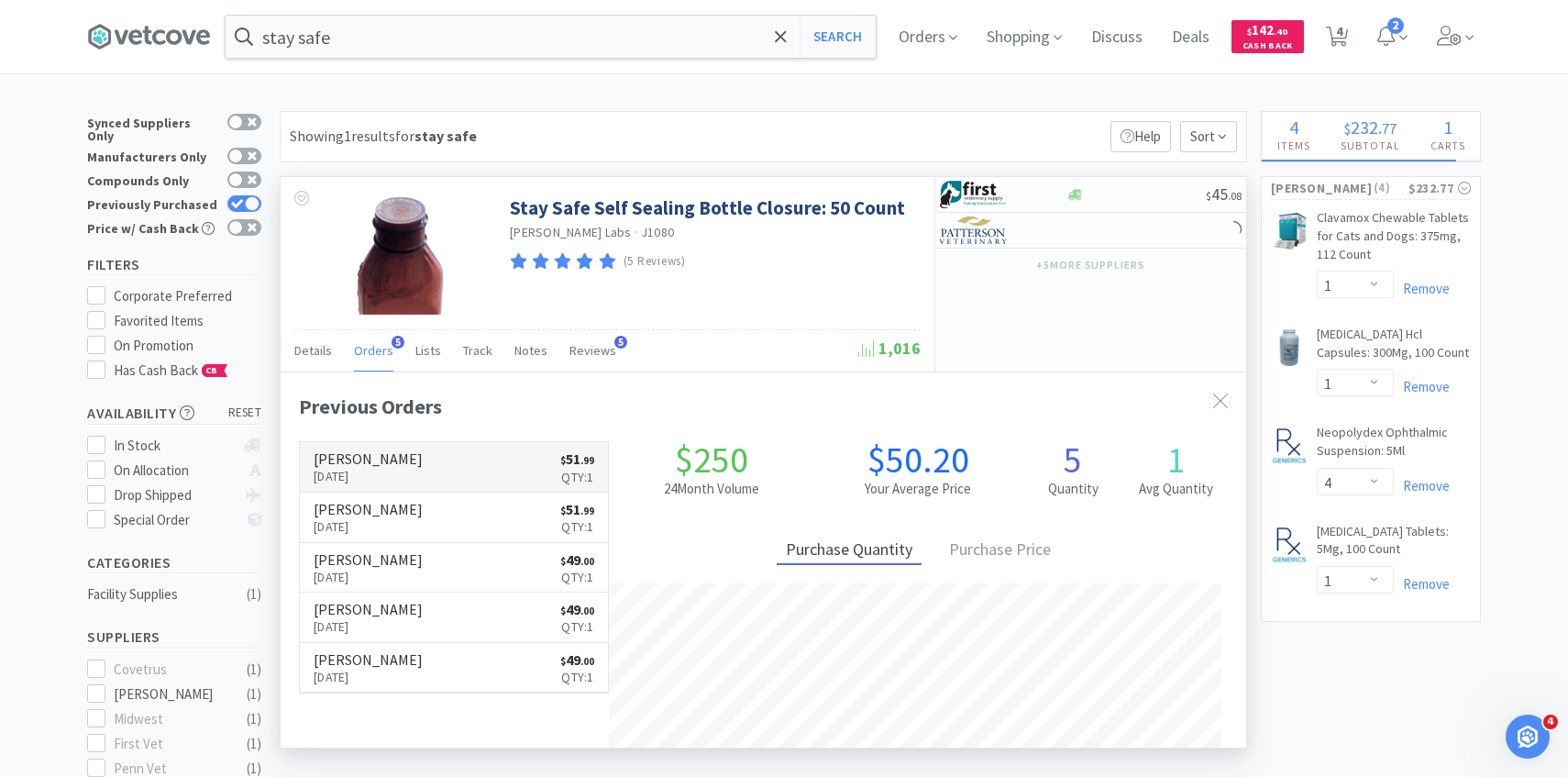
click at [425, 460] on link "[PERSON_NAME] [DATE] $ 51 . 99 Qty: 1" at bounding box center [454, 467] width 308 height 50
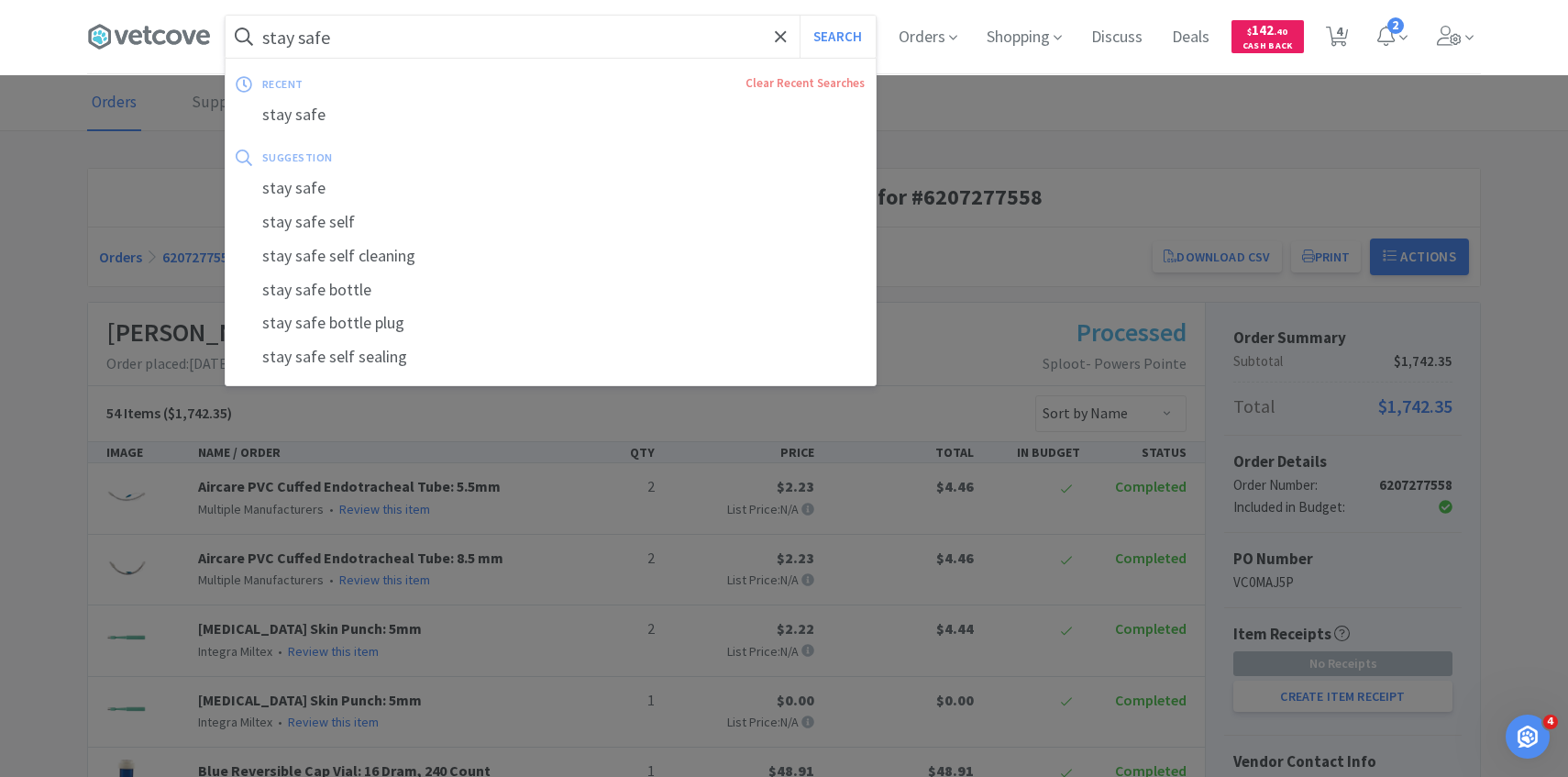
click at [583, 30] on input "stay safe" at bounding box center [551, 36] width 650 height 42
click at [799, 16] on button "Search" at bounding box center [837, 36] width 76 height 42
select select "1"
select select "4"
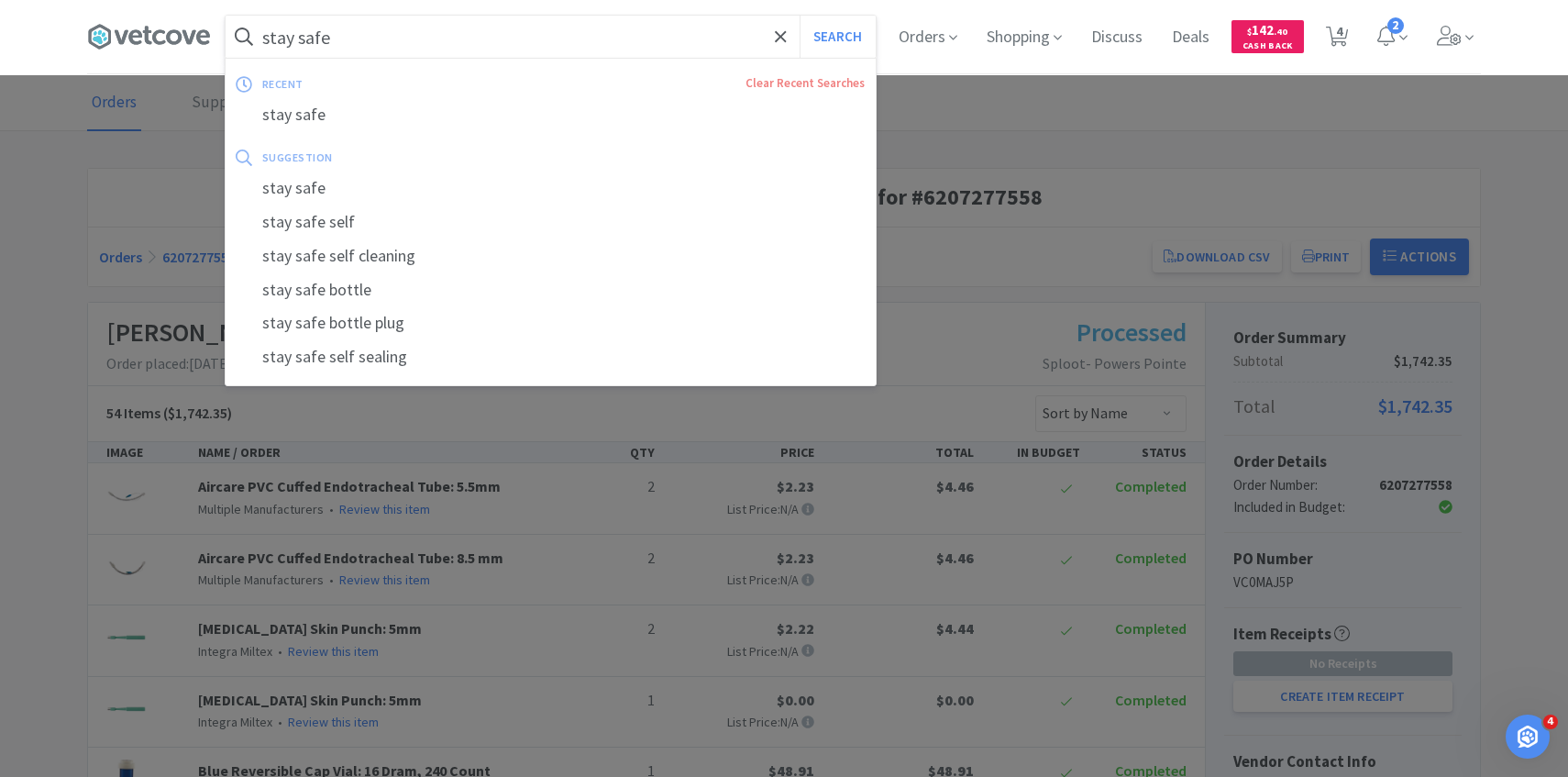
select select "1"
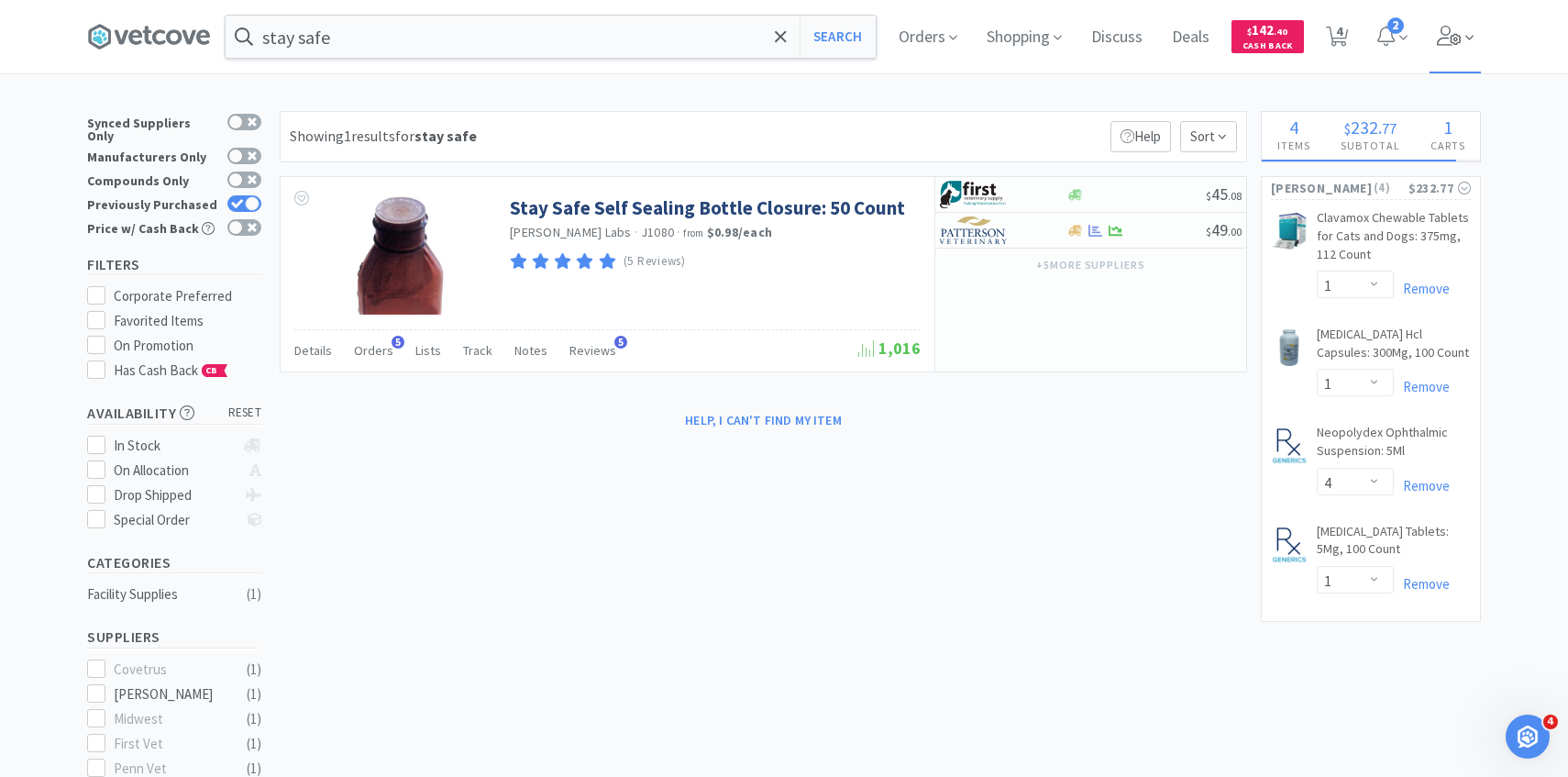
click at [1455, 29] on icon at bounding box center [1450, 36] width 26 height 20
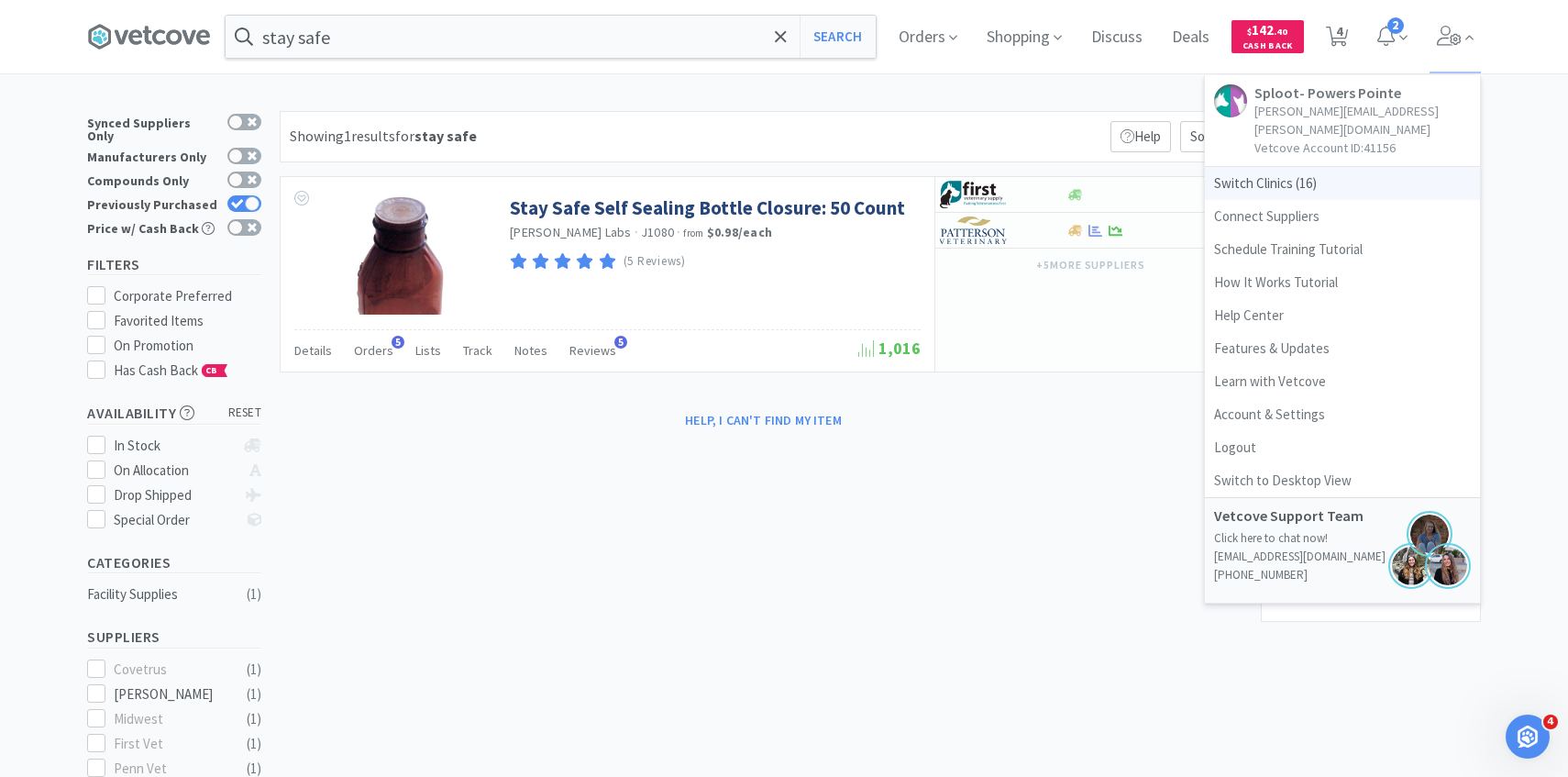
click at [1344, 174] on span "Switch Clinics ( 16 )" at bounding box center [1342, 184] width 275 height 33
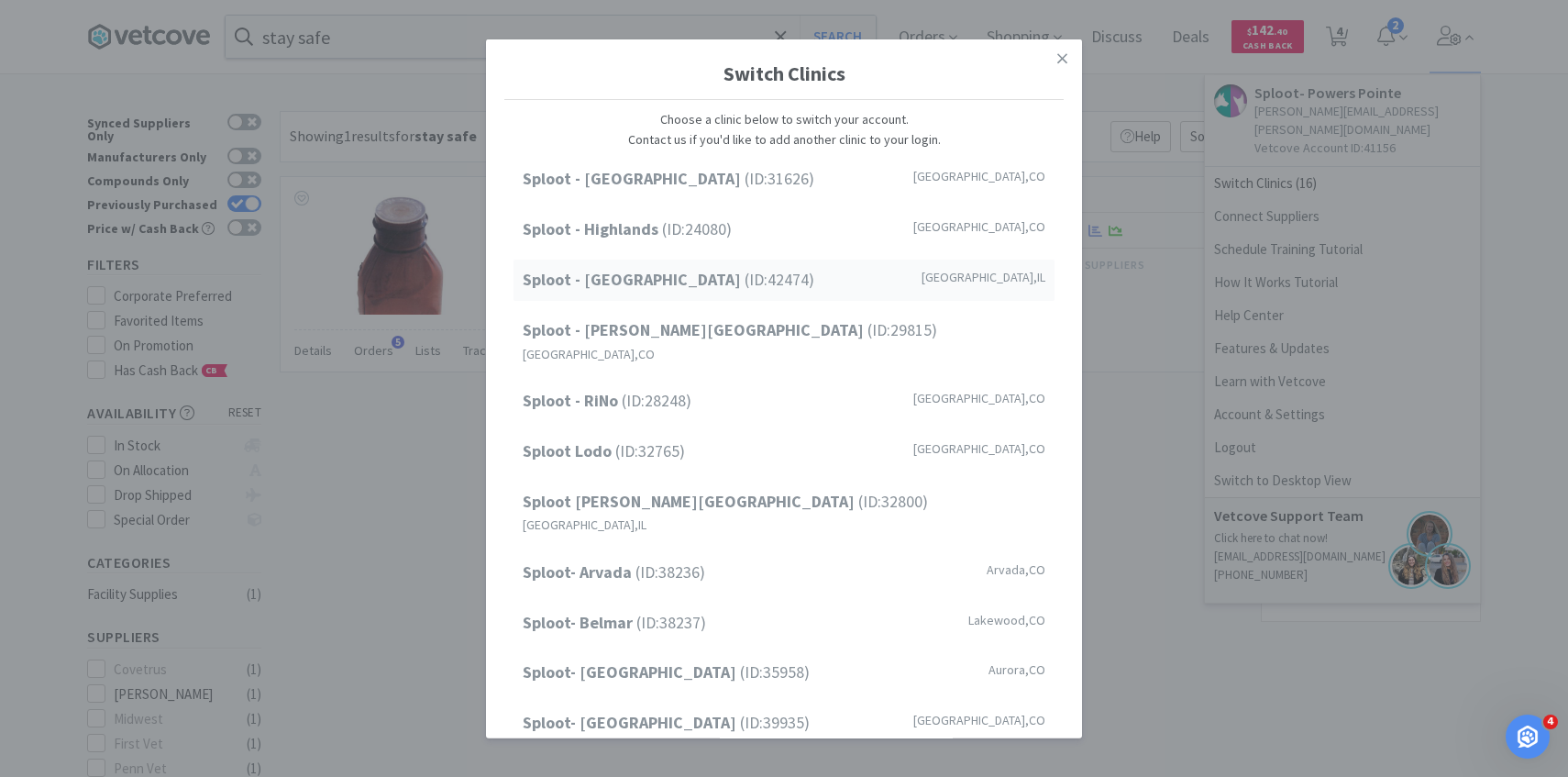
scroll to position [234, 0]
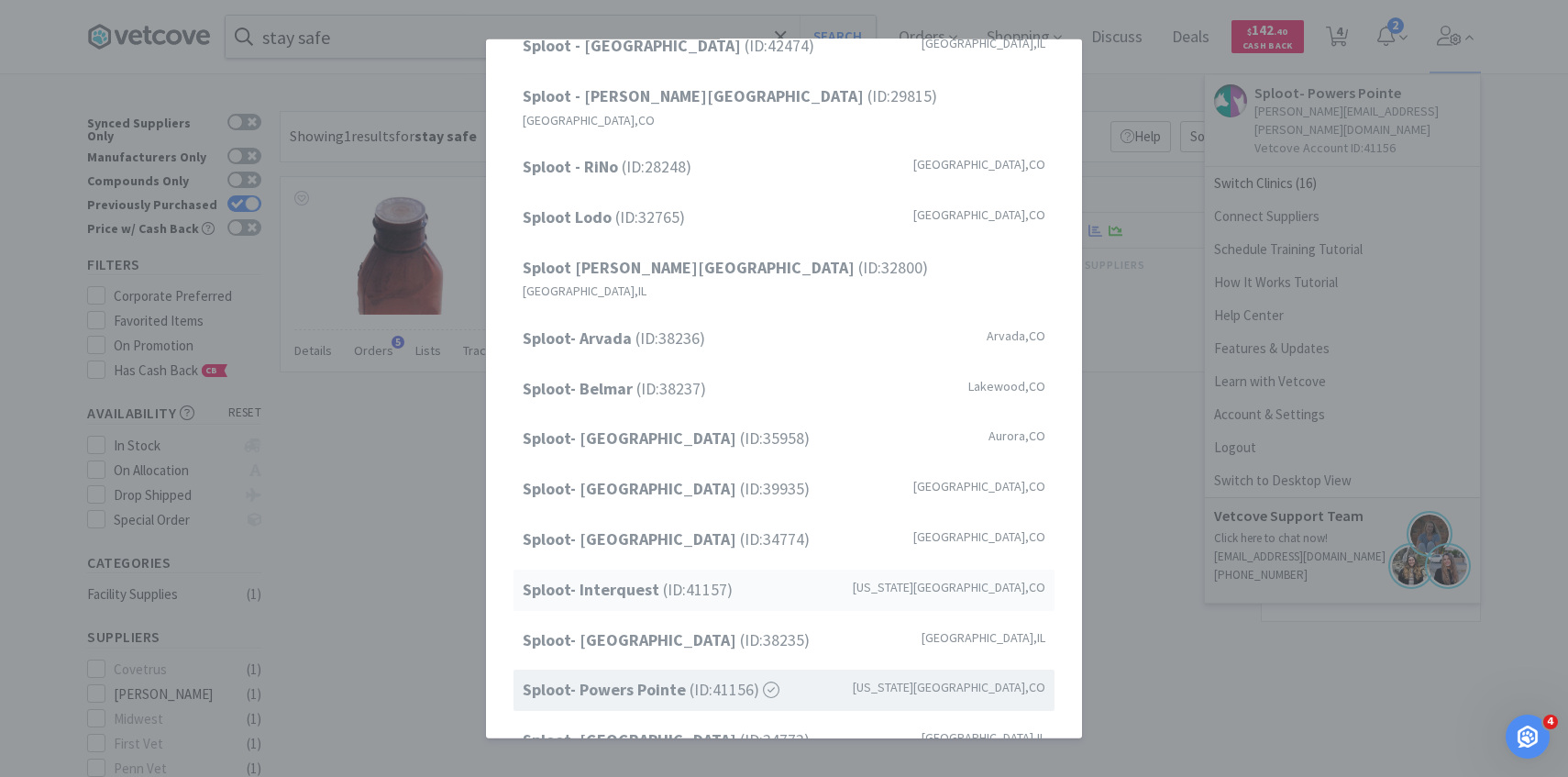
click at [714, 570] on div "Sploot- Interquest (ID: 41157 ) [US_STATE][GEOGRAPHIC_DATA] , [GEOGRAPHIC_DATA]" at bounding box center [784, 590] width 541 height 41
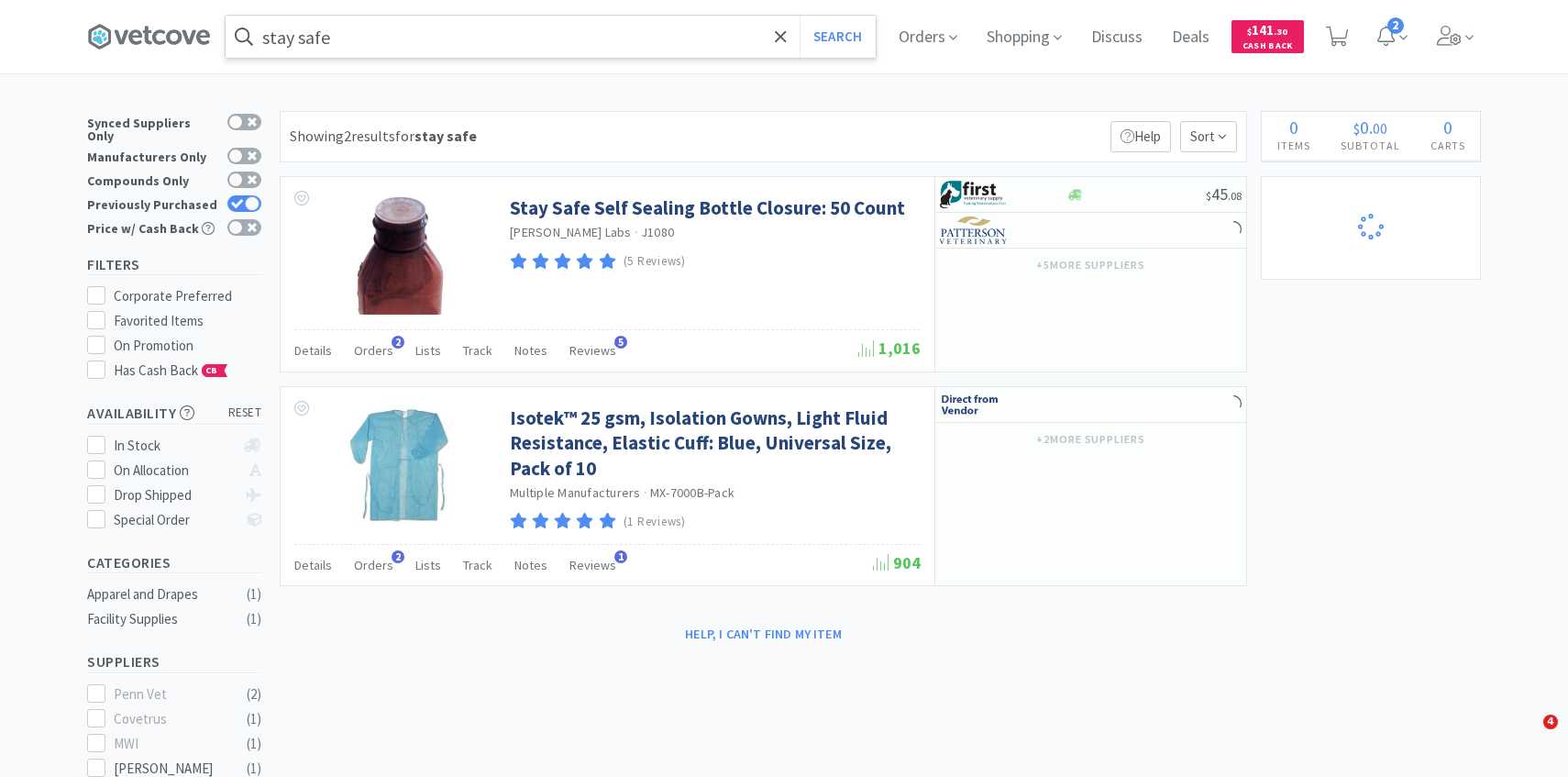
click at [606, 49] on input "stay safe" at bounding box center [551, 36] width 650 height 42
select select "1"
select select "4"
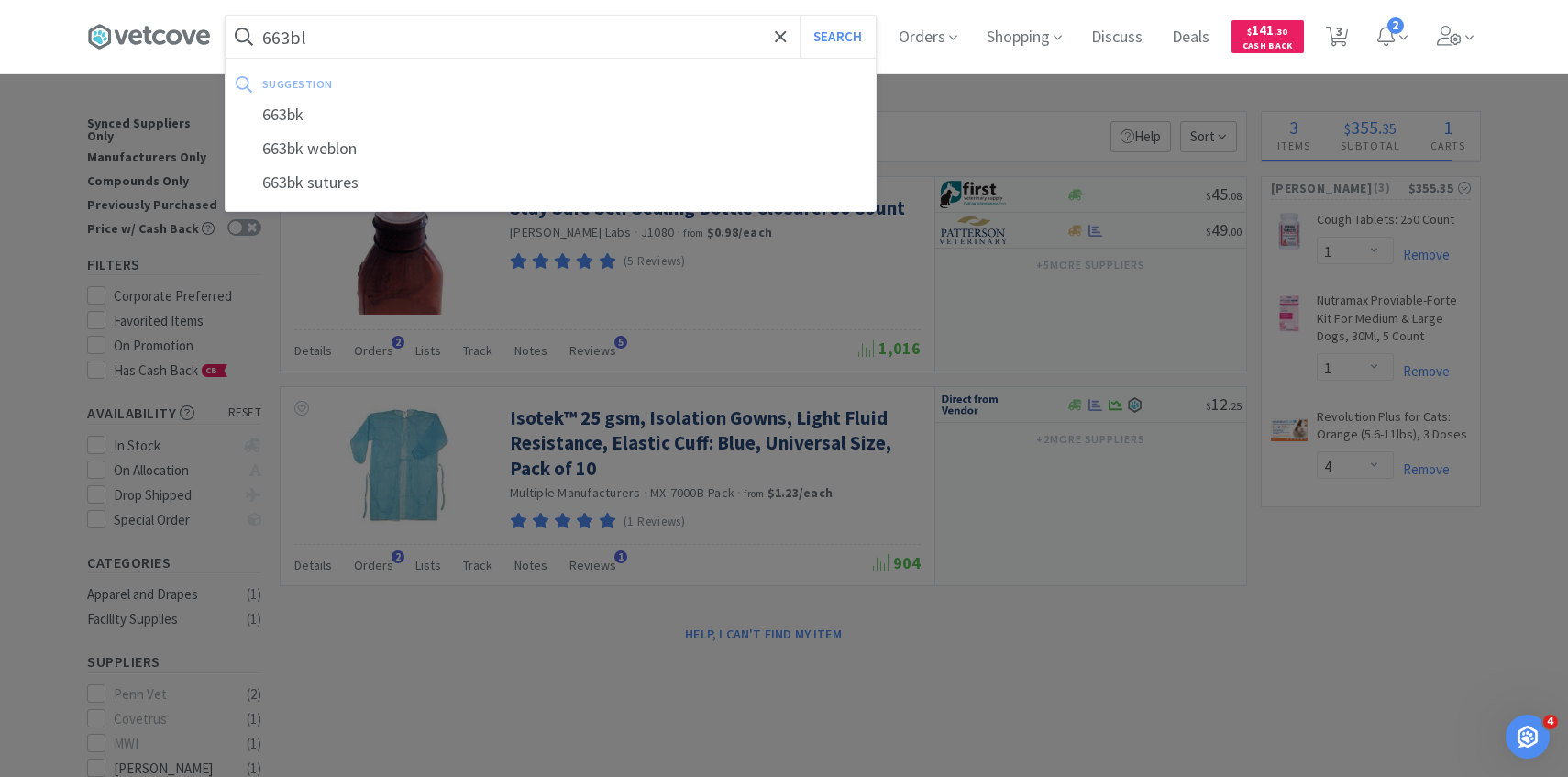
click at [799, 16] on button "Search" at bounding box center [837, 36] width 76 height 42
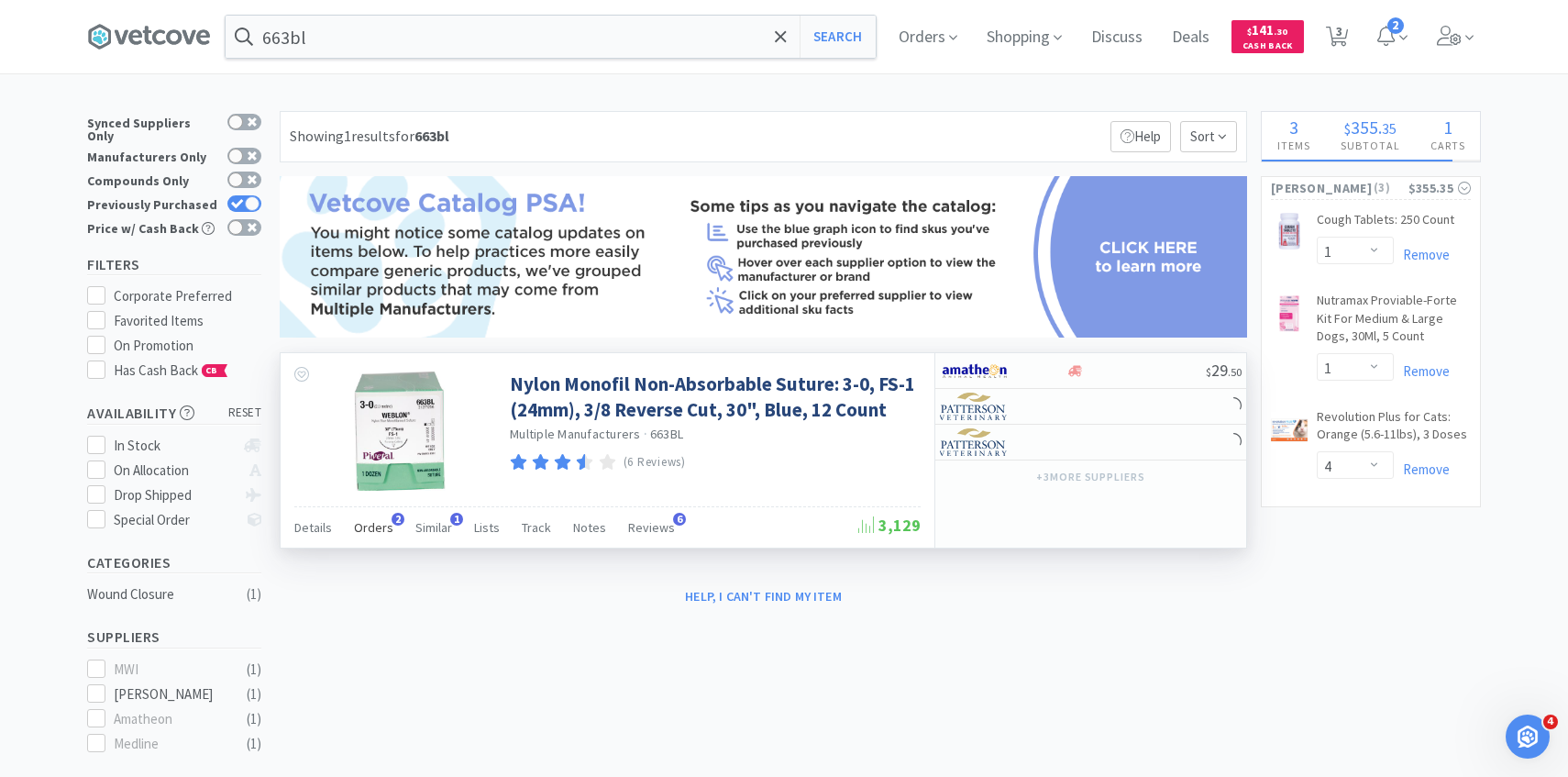
click at [371, 530] on span "Orders" at bounding box center [373, 527] width 39 height 17
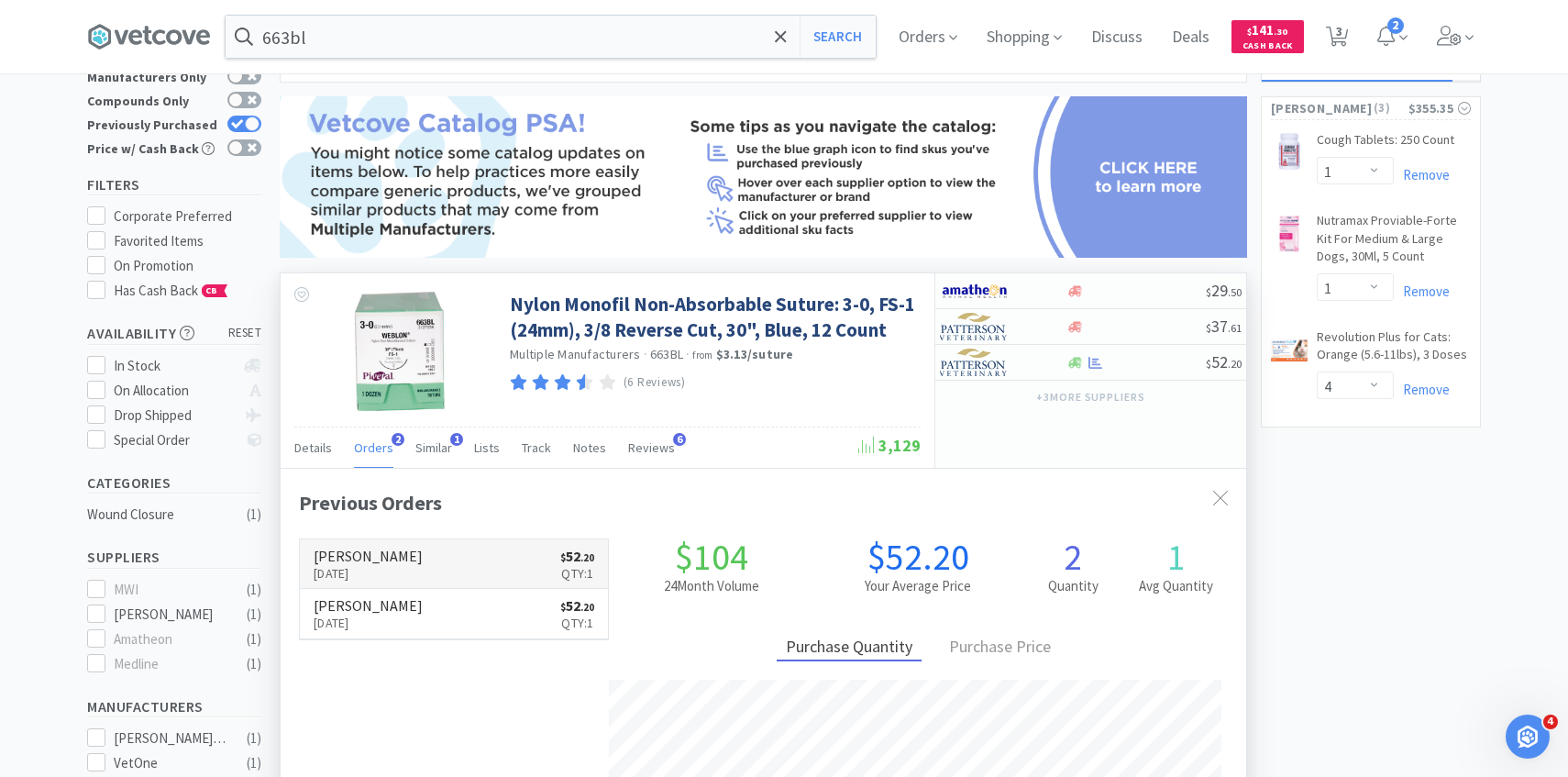
scroll to position [475, 965]
click at [385, 556] on h6 "[PERSON_NAME]" at bounding box center [369, 556] width 110 height 15
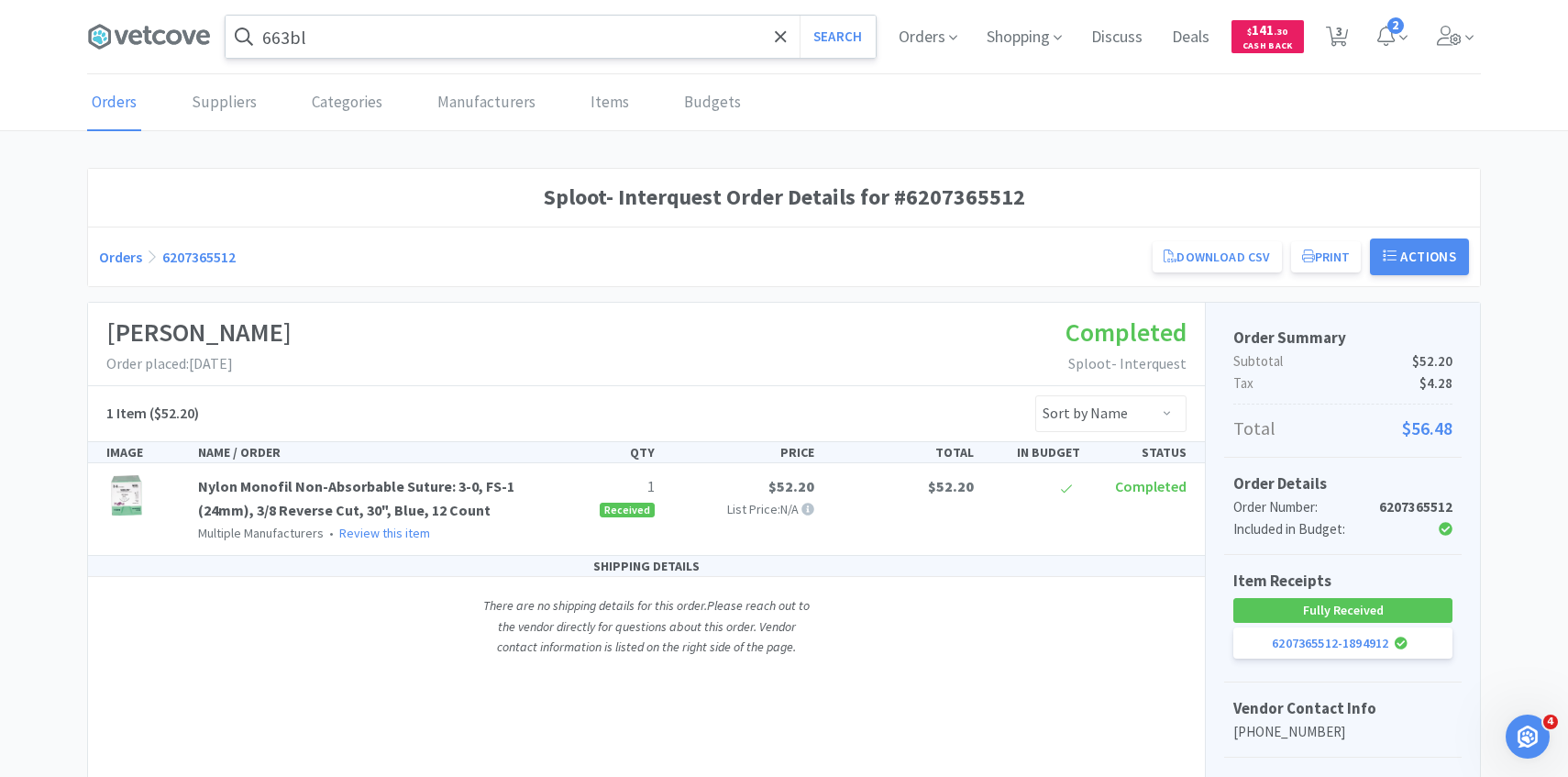
click at [562, 29] on input "663bl" at bounding box center [551, 36] width 650 height 42
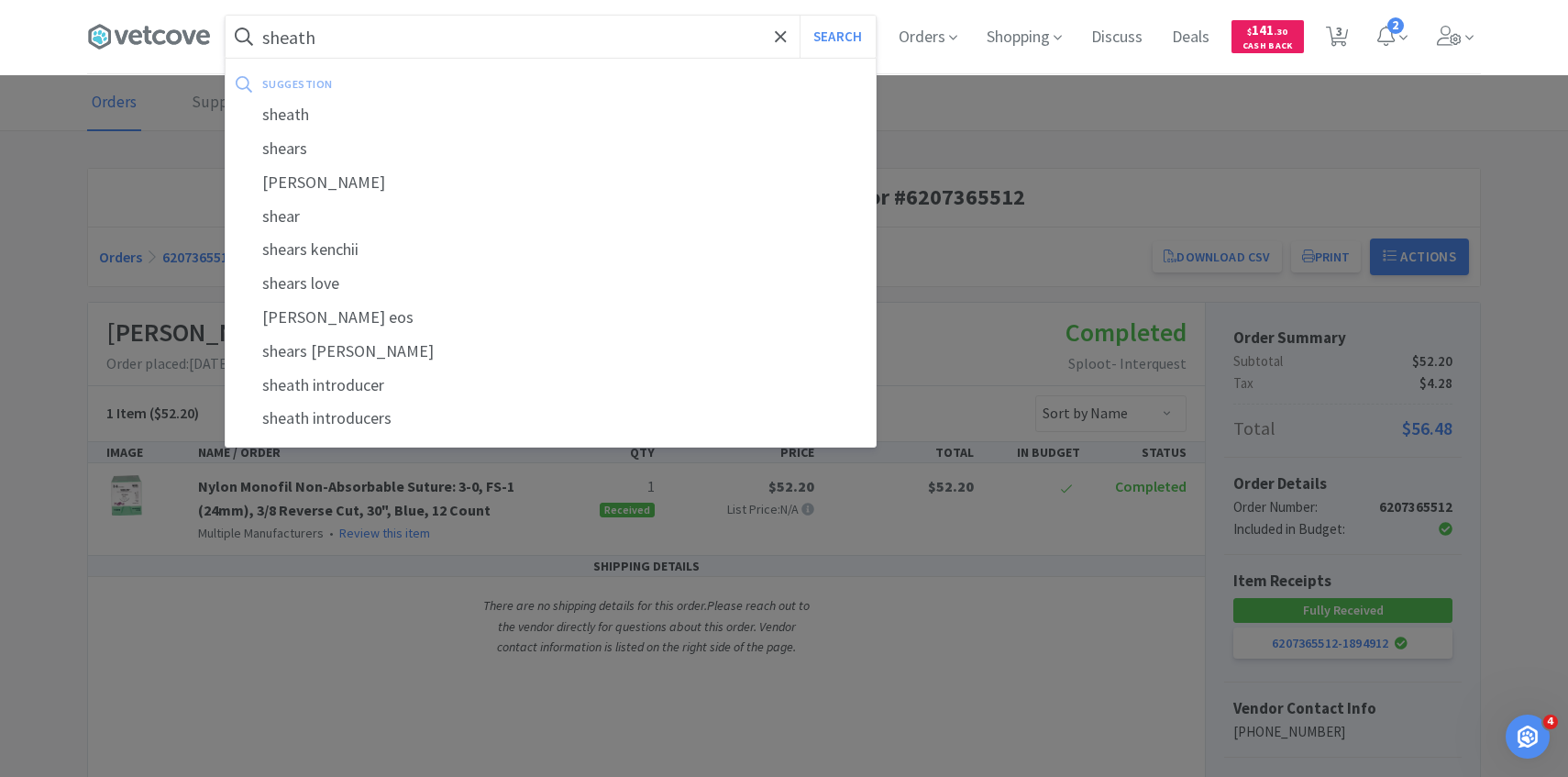
type input "sheath"
click at [799, 16] on button "Search" at bounding box center [837, 36] width 76 height 42
select select "1"
select select "4"
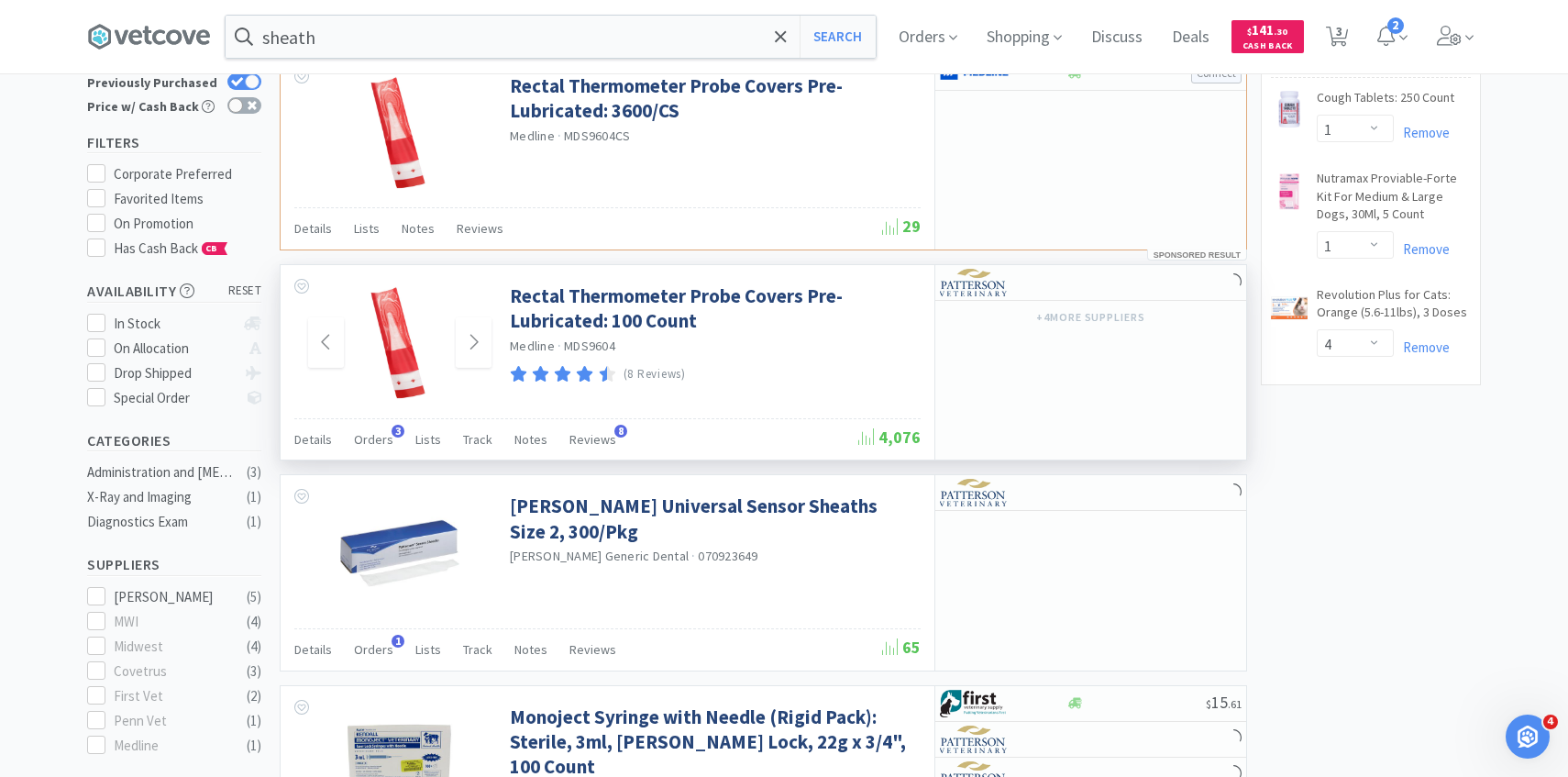
scroll to position [142, 0]
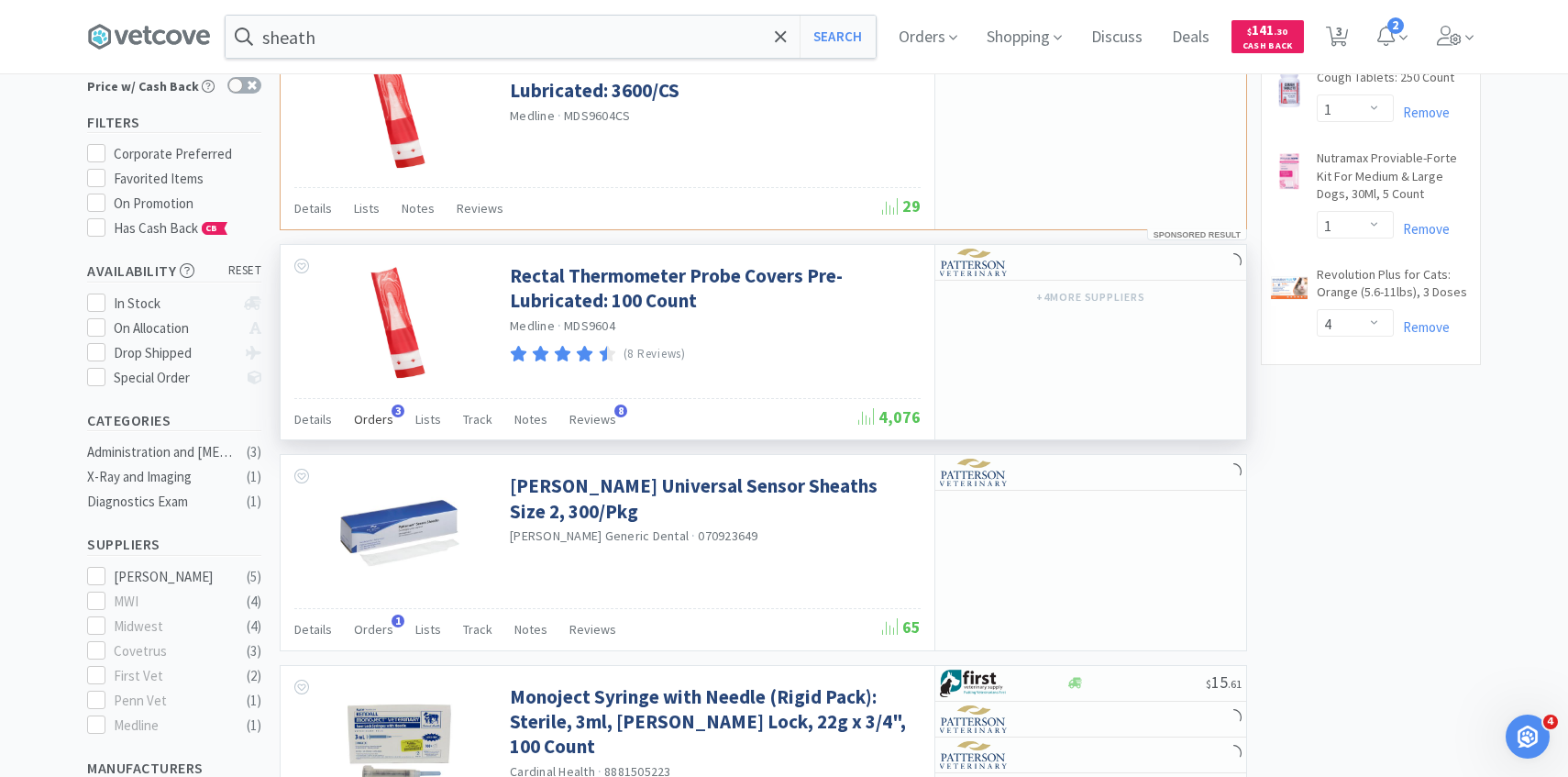
click at [374, 427] on div "Orders 3" at bounding box center [373, 422] width 39 height 35
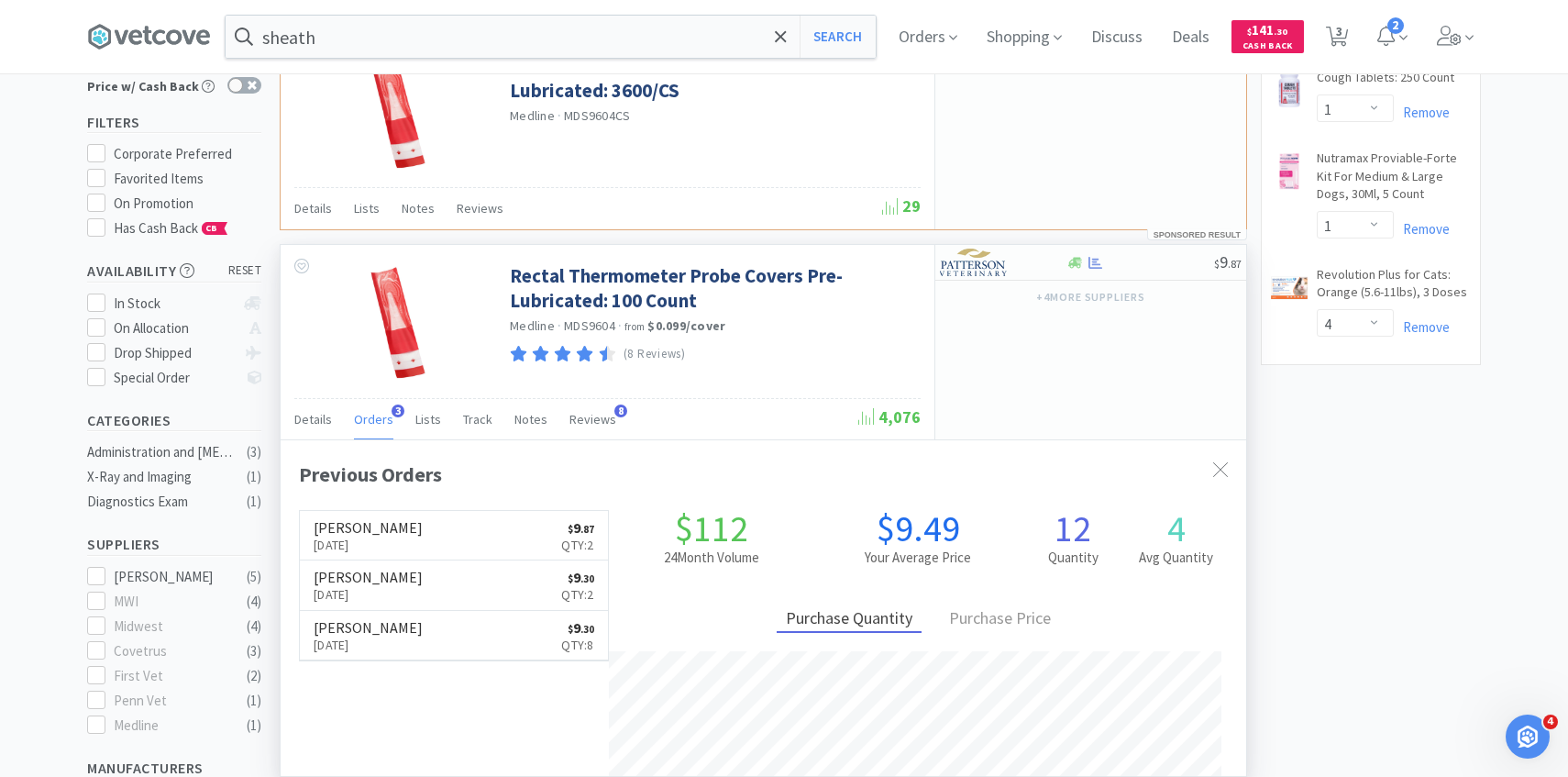
scroll to position [475, 965]
click at [438, 533] on link "[PERSON_NAME] [DATE] $ 9 . 87 Qty: 2" at bounding box center [454, 536] width 308 height 50
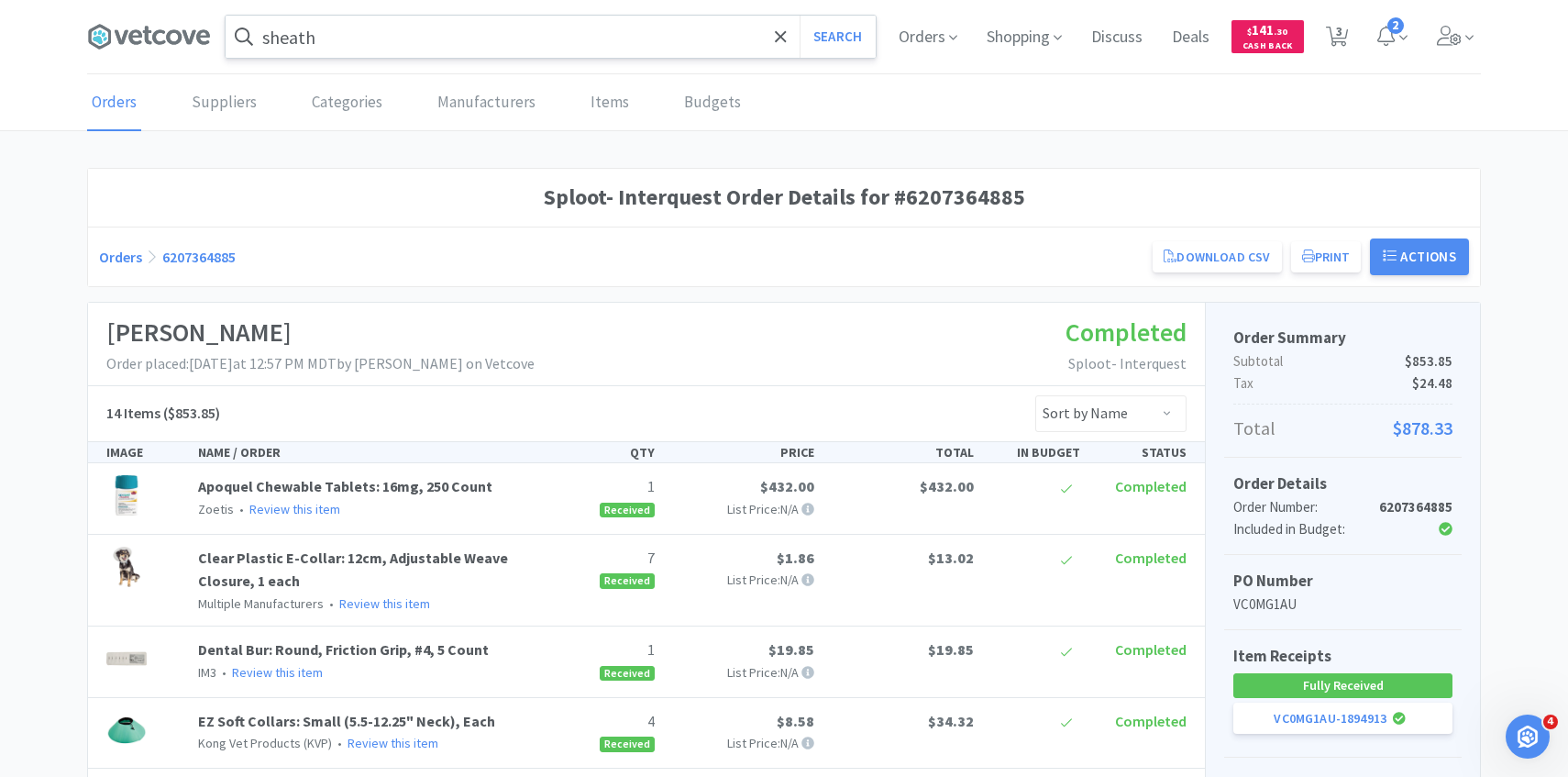
click at [509, 42] on input "sheath" at bounding box center [551, 36] width 650 height 42
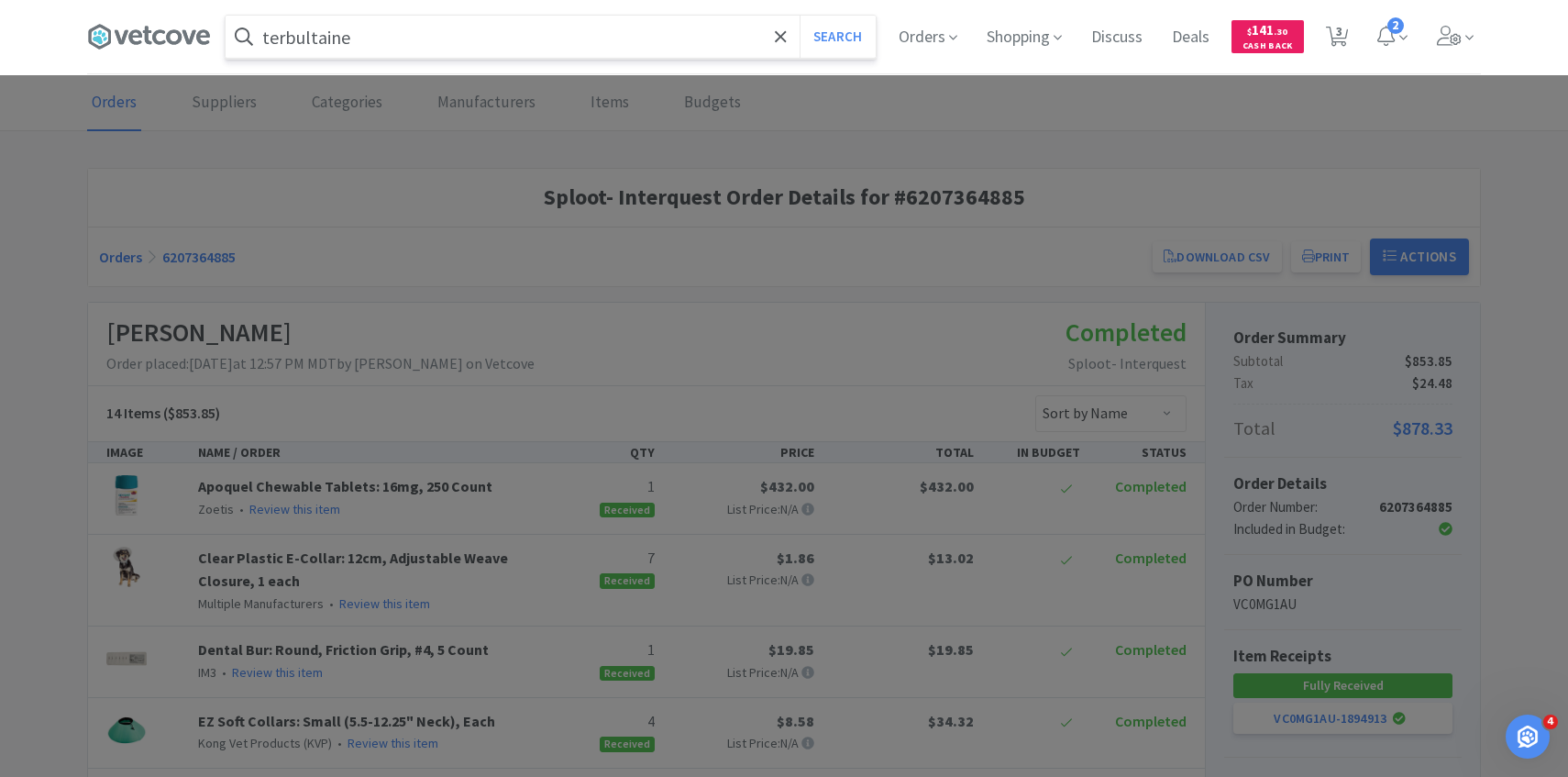
type input "terbultaine"
click at [799, 16] on button "Search" at bounding box center [837, 36] width 76 height 42
select select "1"
select select "4"
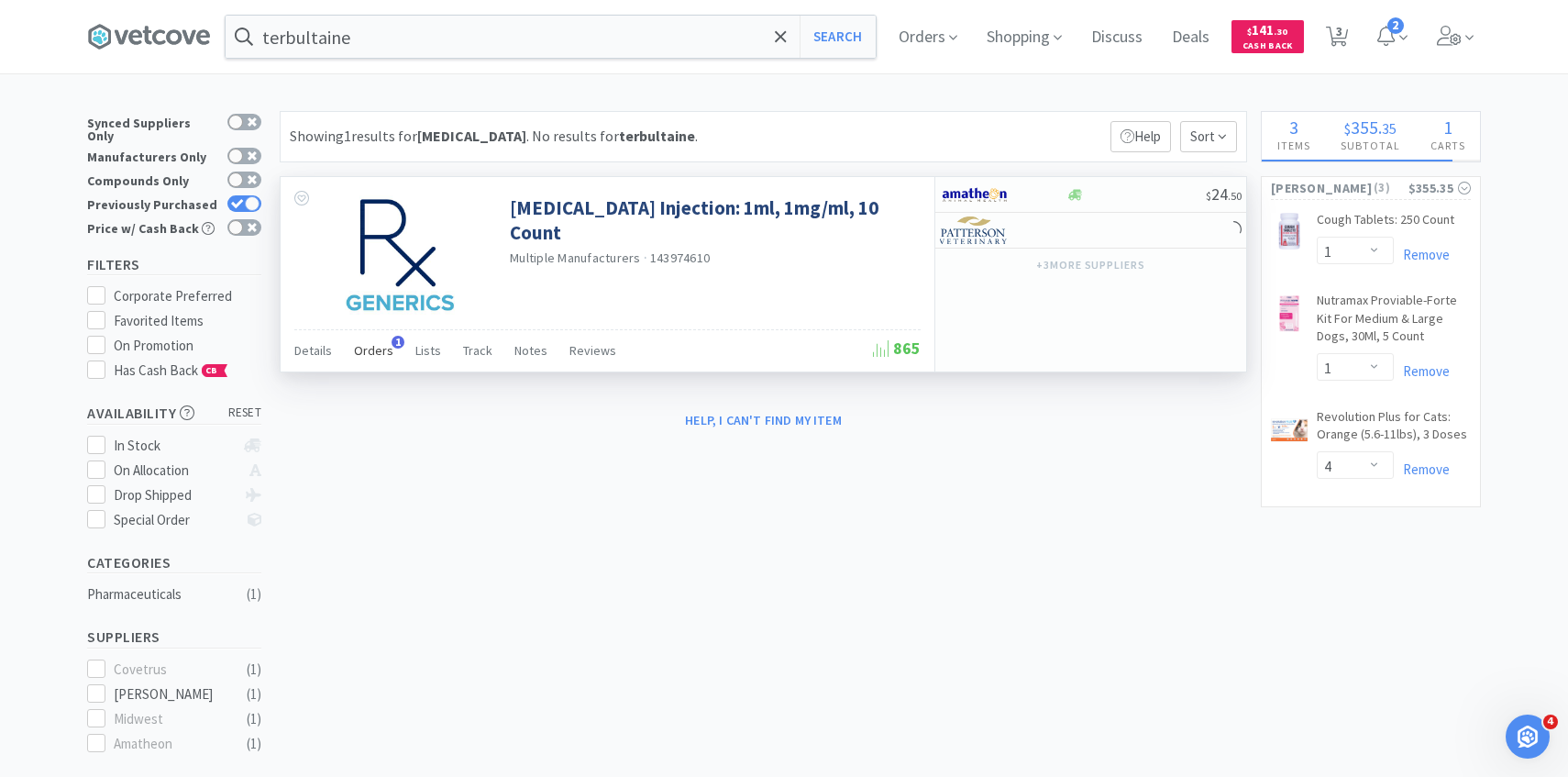
click at [372, 359] on div "Orders 1" at bounding box center [373, 354] width 39 height 35
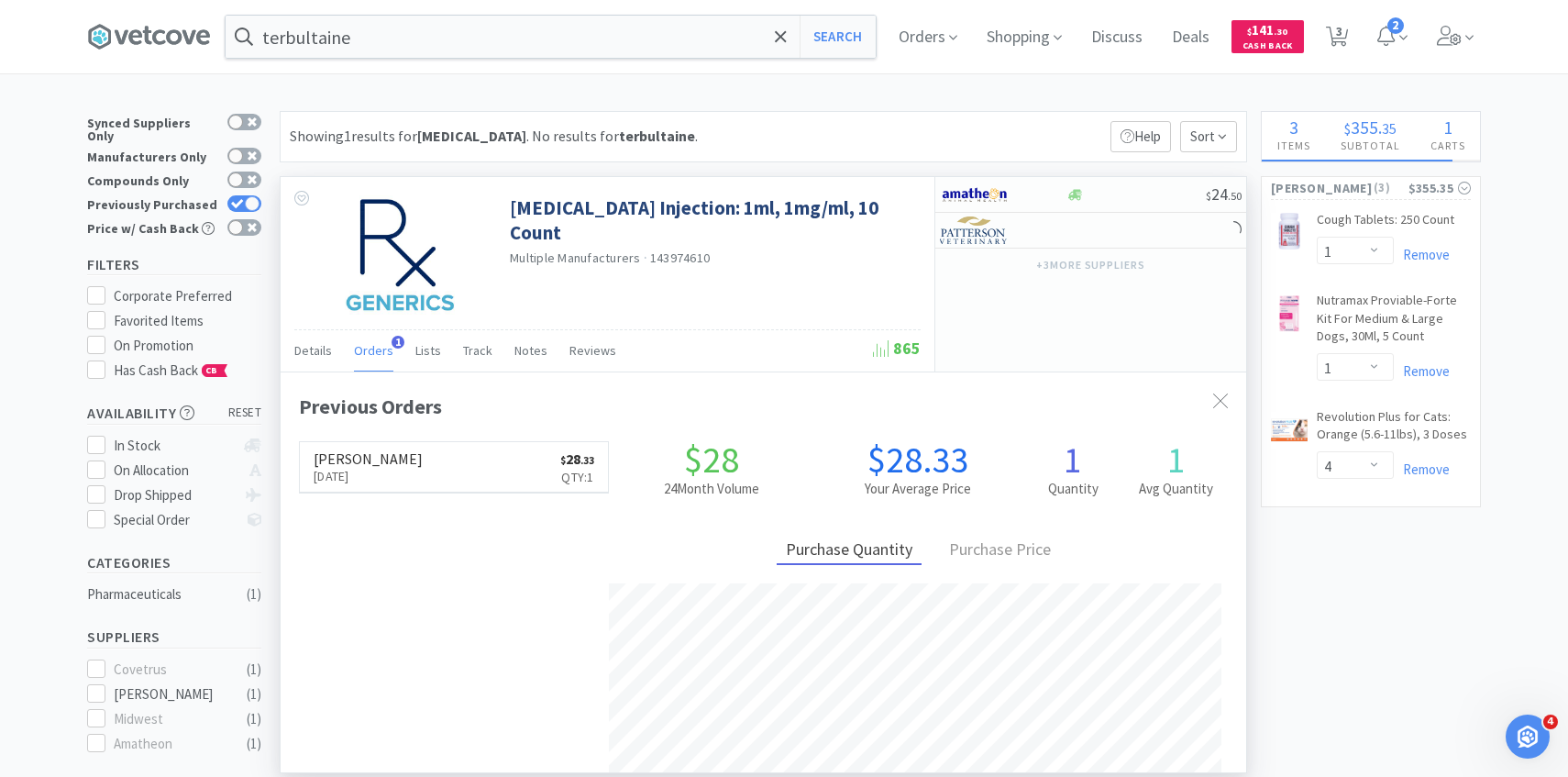
click at [387, 493] on div "Patterson Sep 18th, 2025 $ 28 . 33 Qty: 1" at bounding box center [454, 467] width 310 height 52
click at [393, 481] on p "Sep 18th, 2025" at bounding box center [369, 476] width 110 height 20
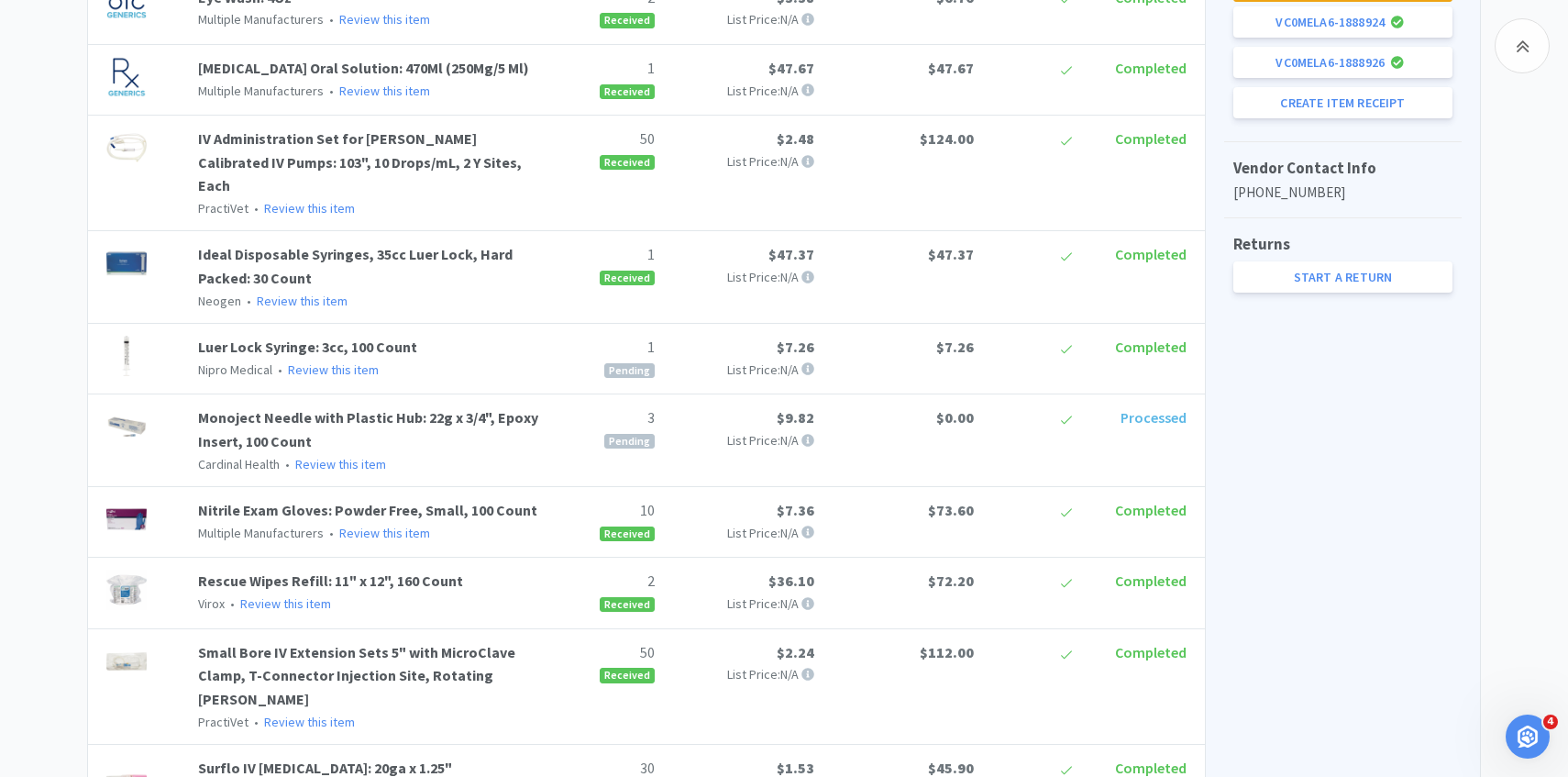
scroll to position [688, 0]
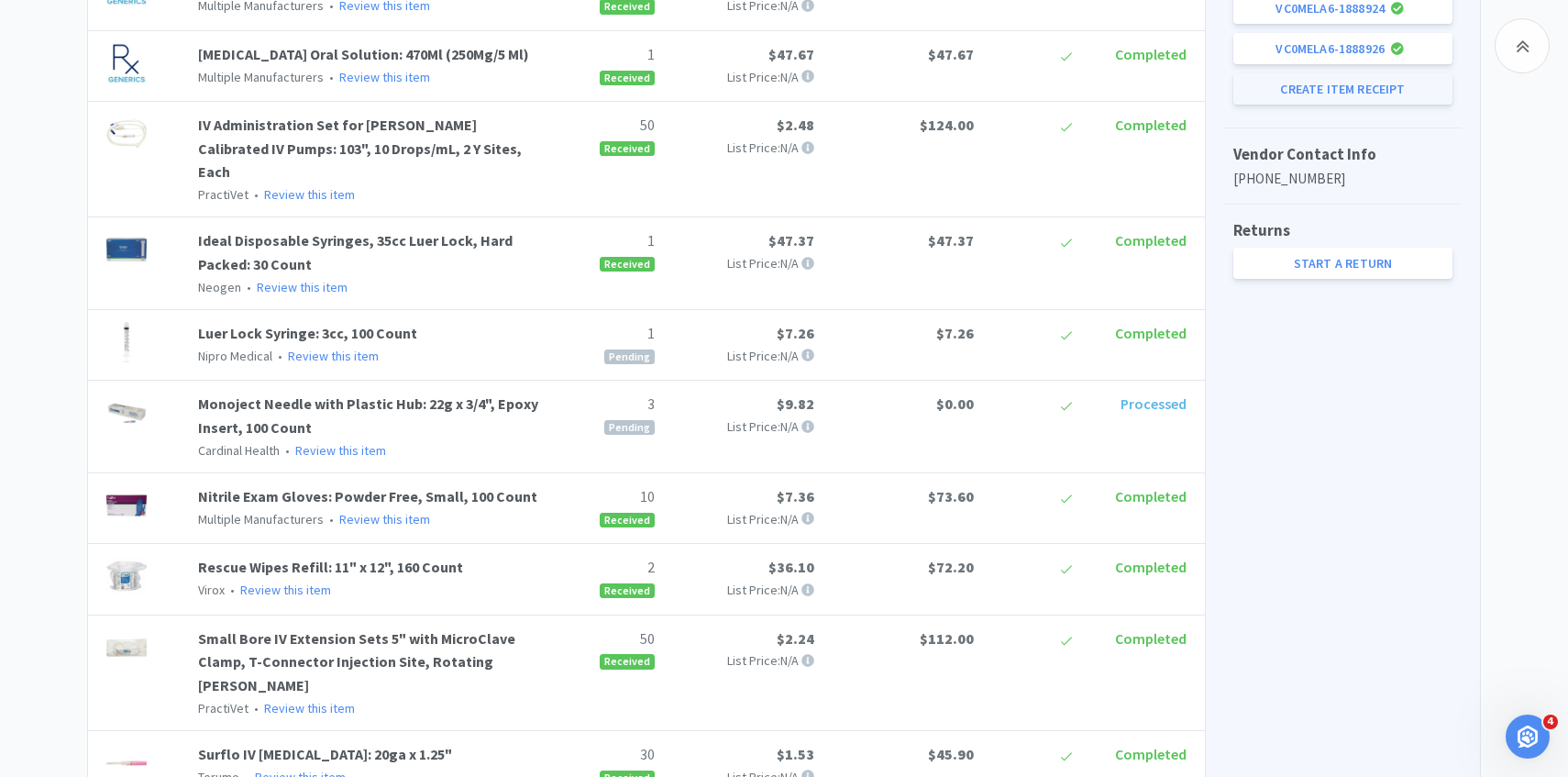
click at [1314, 92] on button "Create Item Receipt" at bounding box center [1343, 89] width 219 height 32
select select "3"
select select "1"
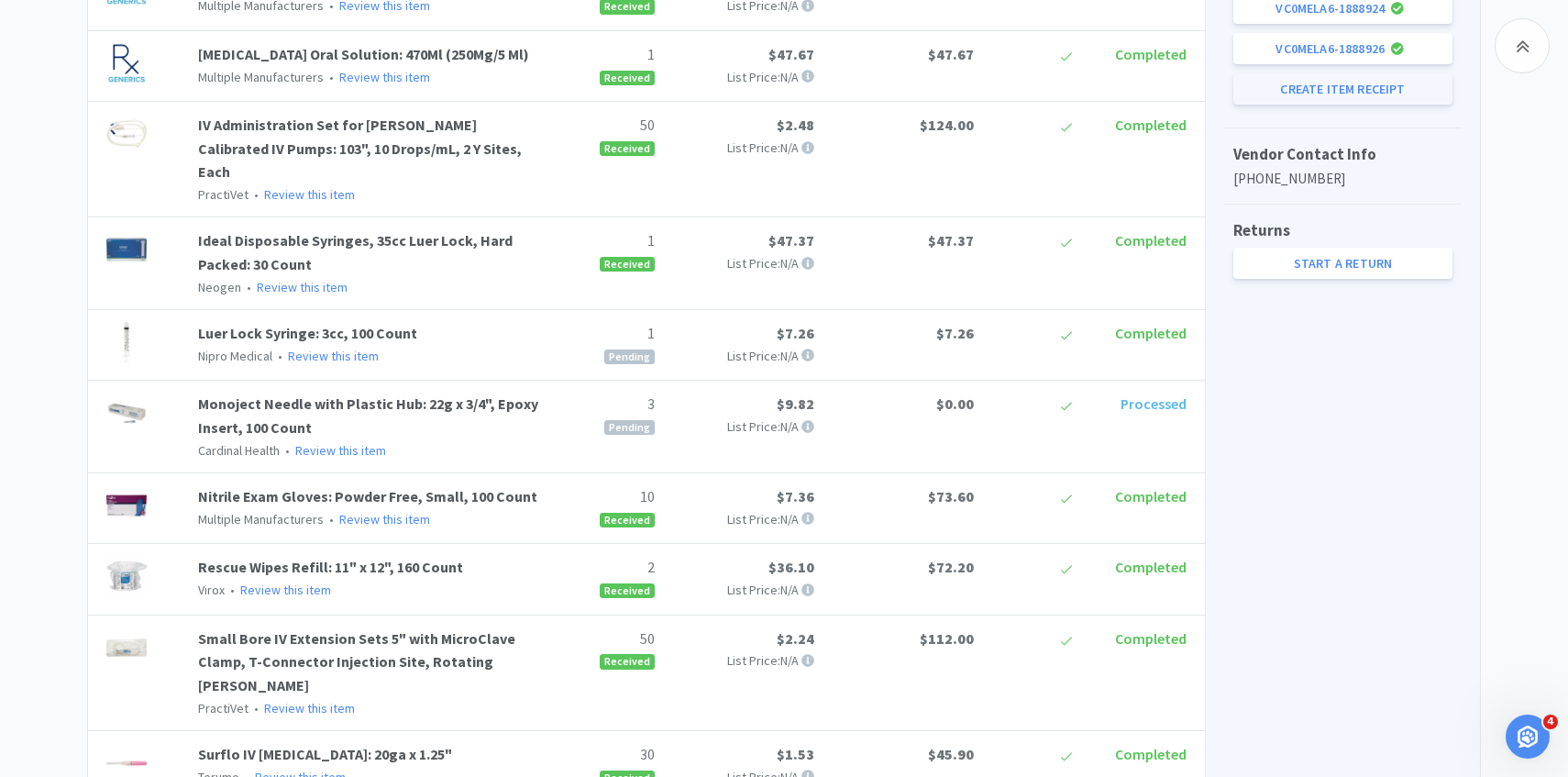
select select "1"
select select "2"
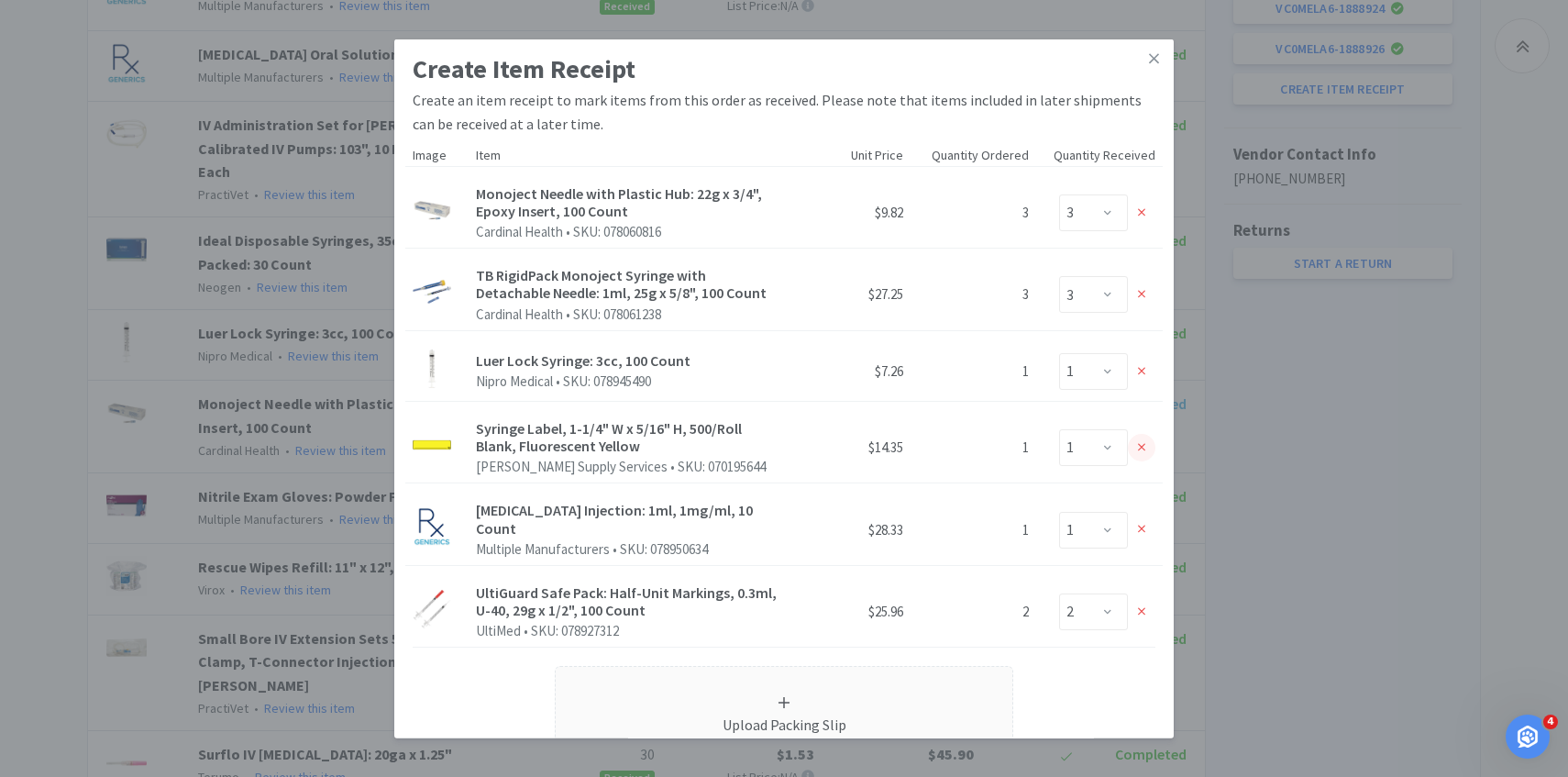
click at [1134, 450] on div at bounding box center [1142, 447] width 28 height 28
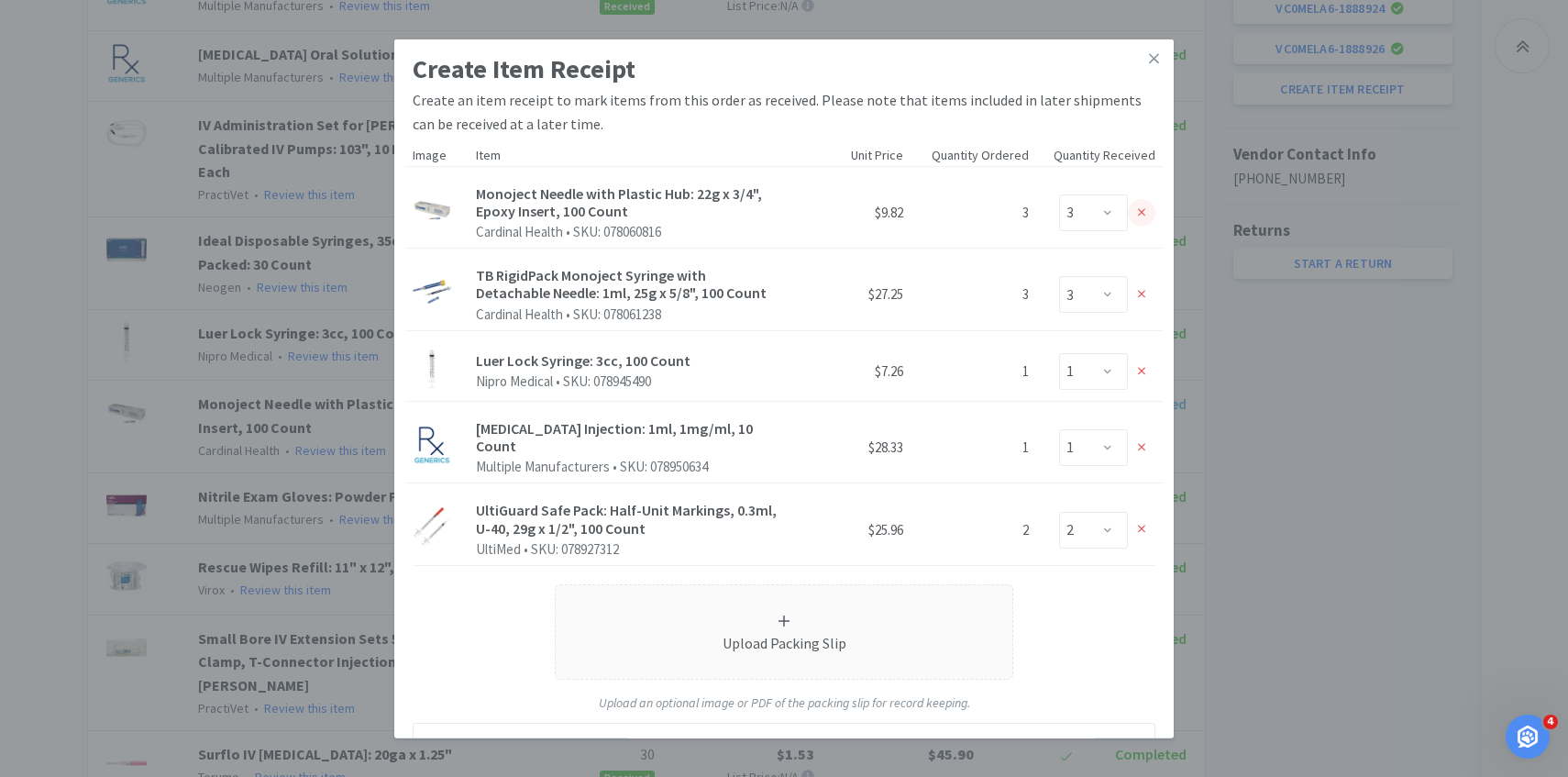
click at [1138, 215] on icon at bounding box center [1142, 213] width 8 height 13
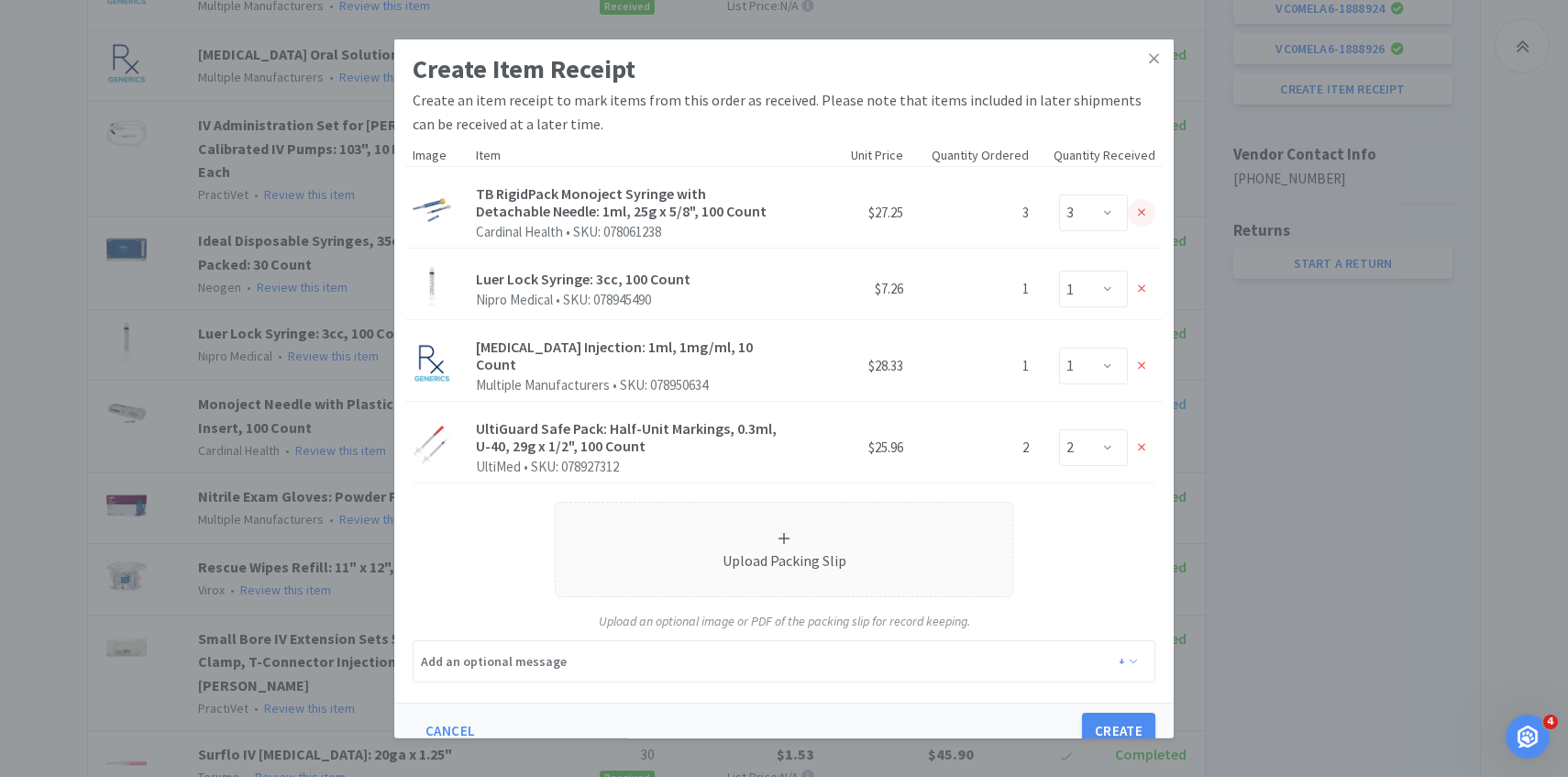
click at [1138, 216] on icon at bounding box center [1142, 213] width 8 height 13
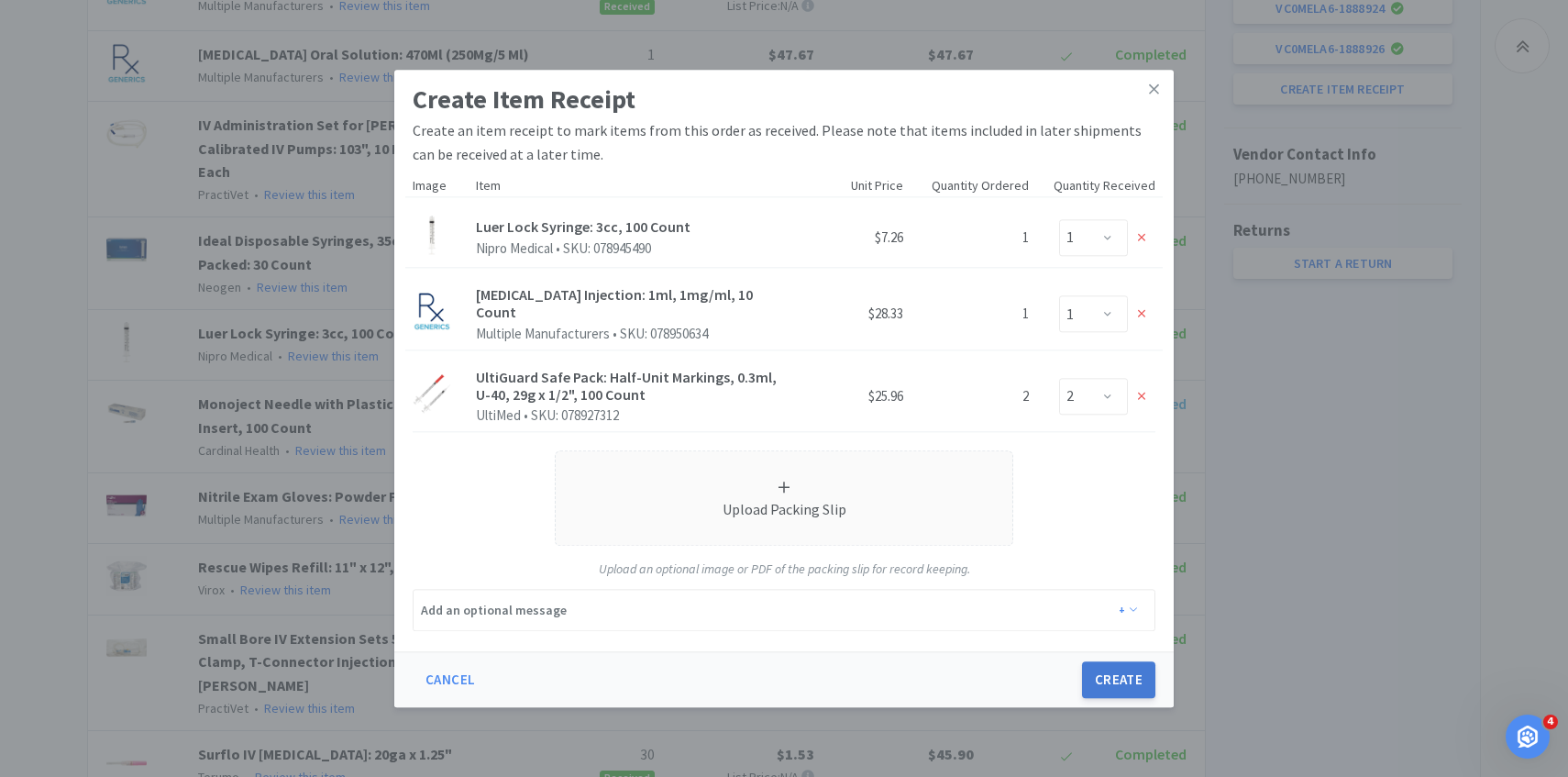
click at [1121, 674] on button "Create" at bounding box center [1119, 680] width 73 height 37
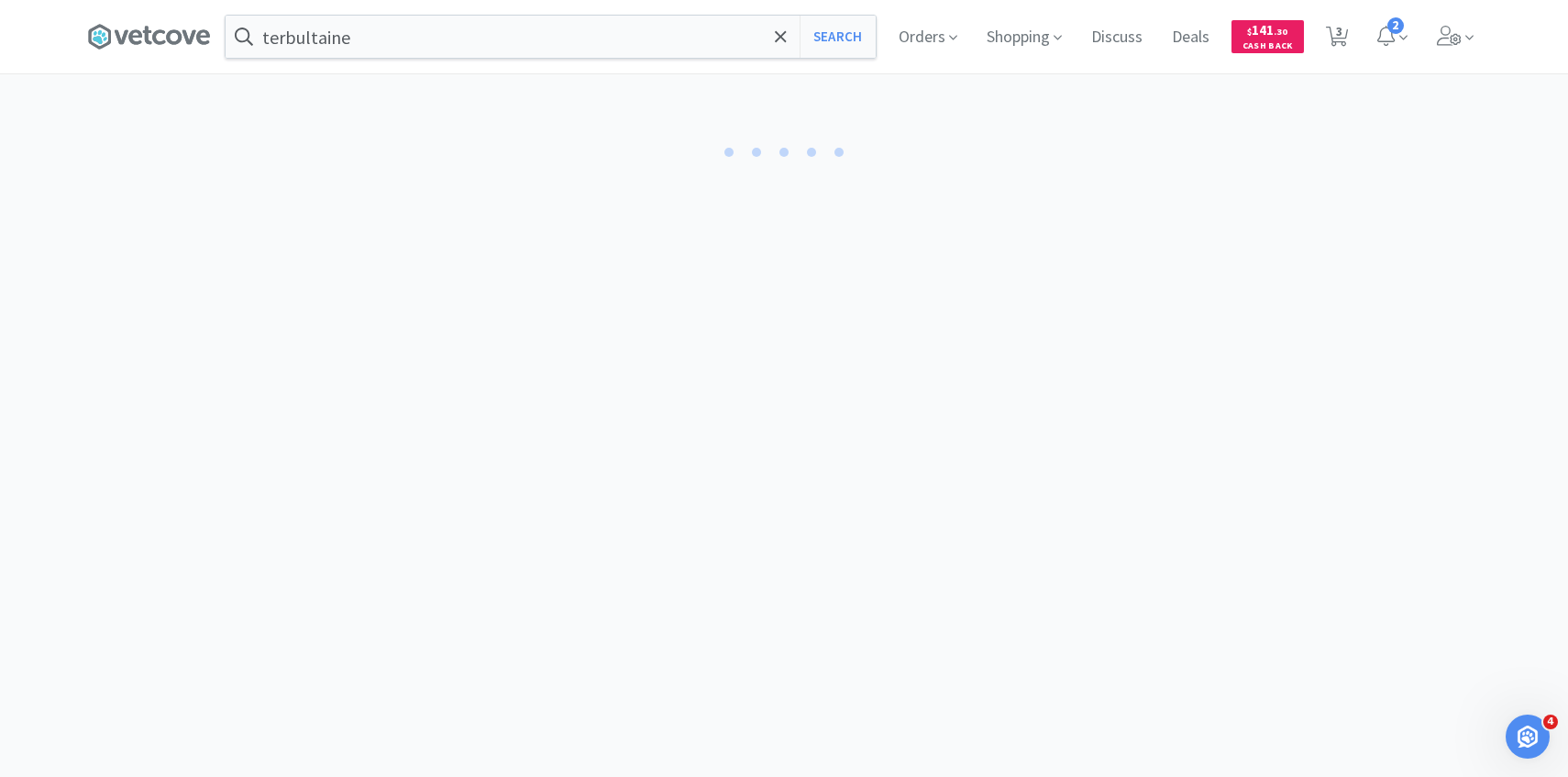
select select "1"
select select "2"
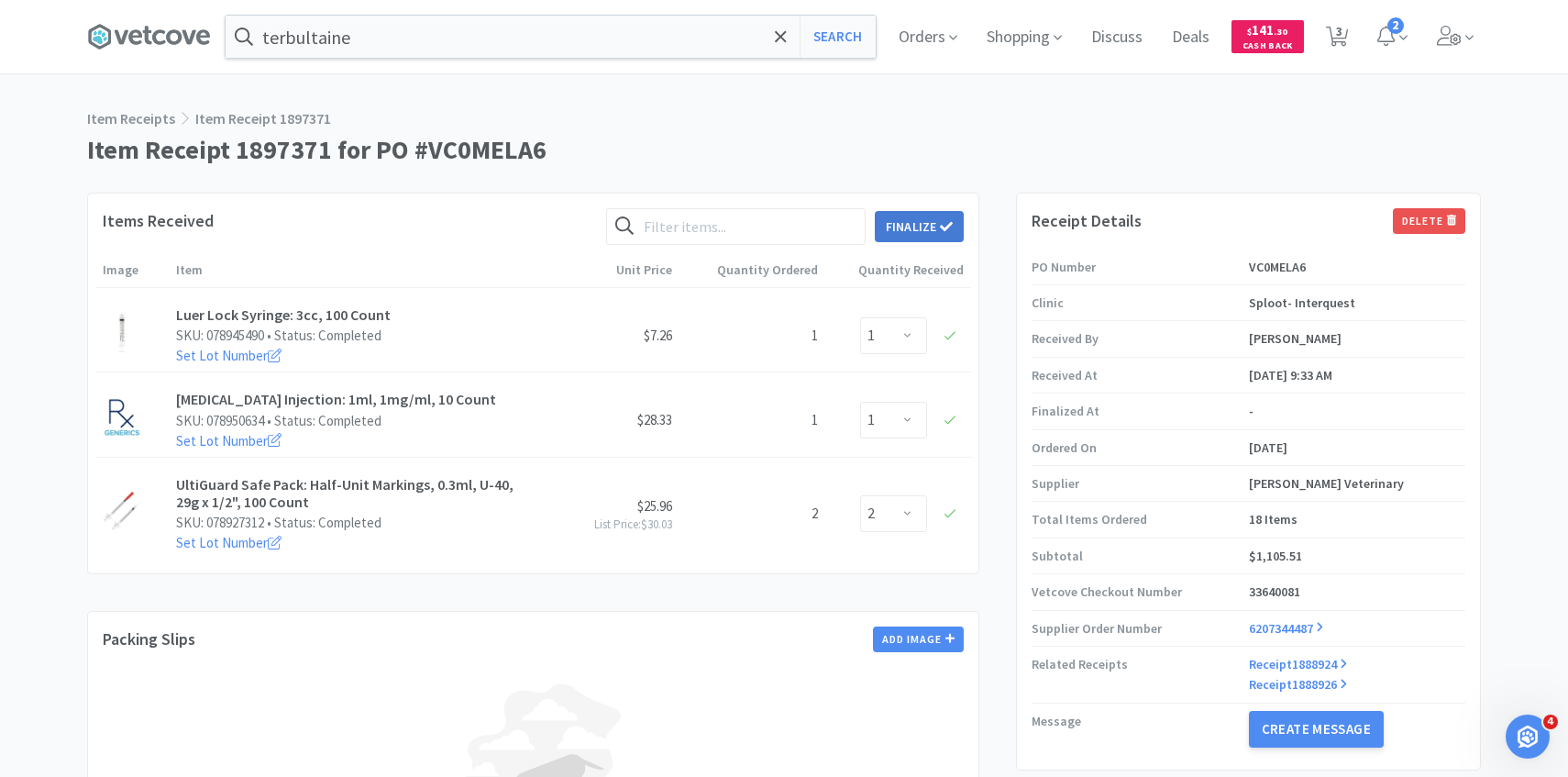
click at [899, 228] on button "Finalize" at bounding box center [920, 227] width 89 height 32
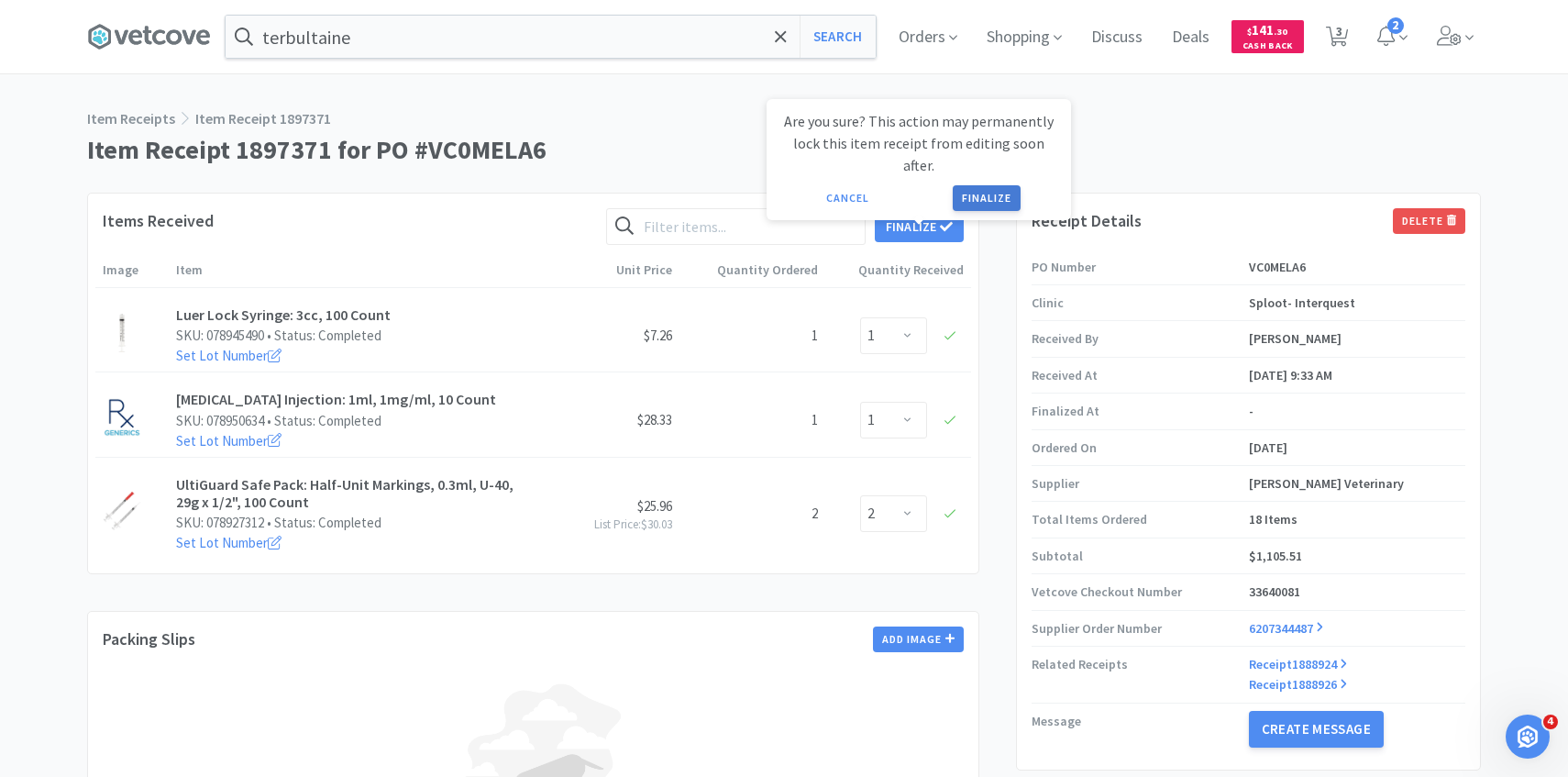
click at [964, 186] on button "Finalize" at bounding box center [986, 199] width 68 height 26
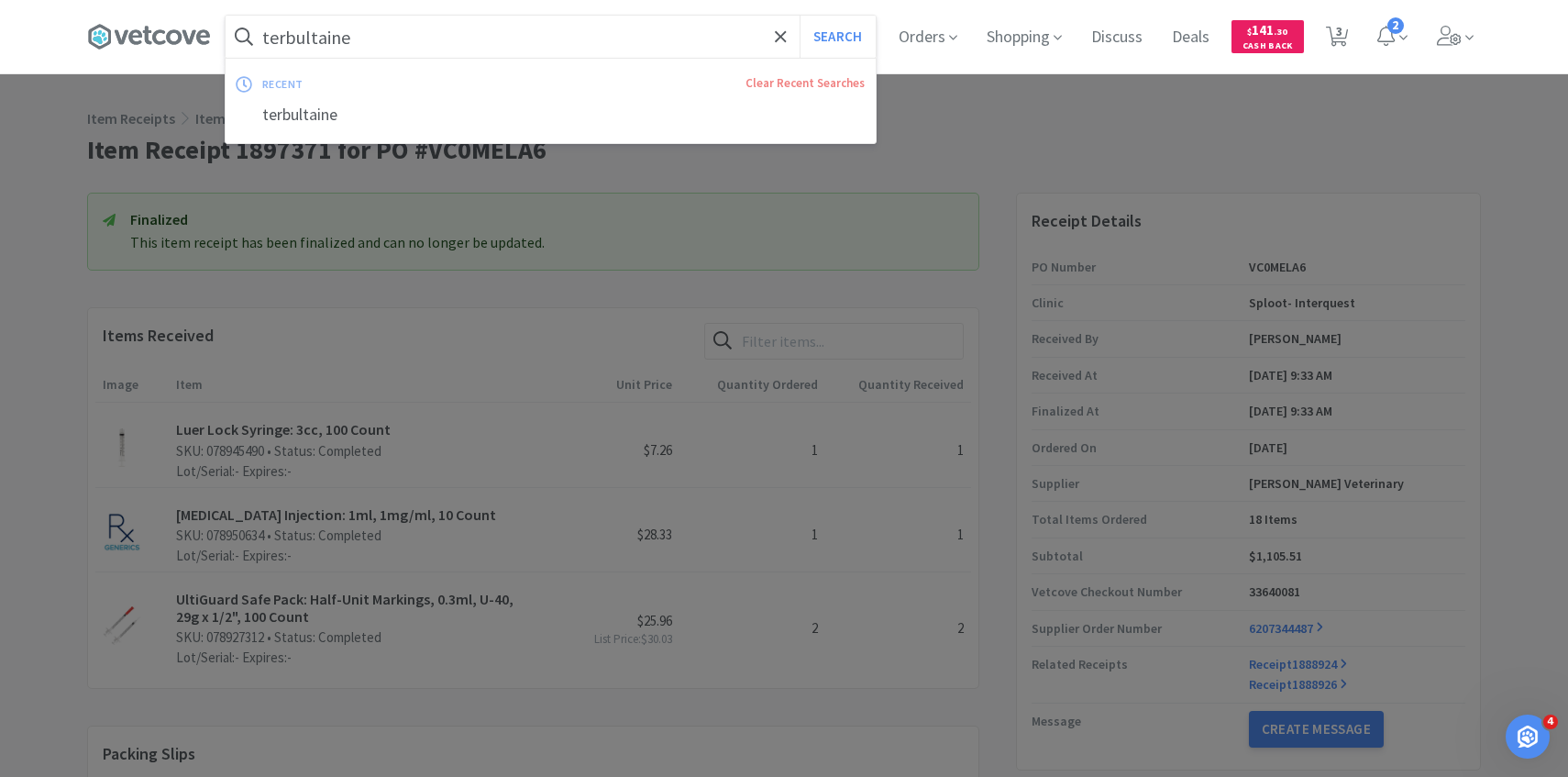
click at [692, 42] on input "terbultaine" at bounding box center [551, 36] width 650 height 42
click at [799, 16] on button "Search" at bounding box center [837, 36] width 76 height 42
select select "1"
select select "4"
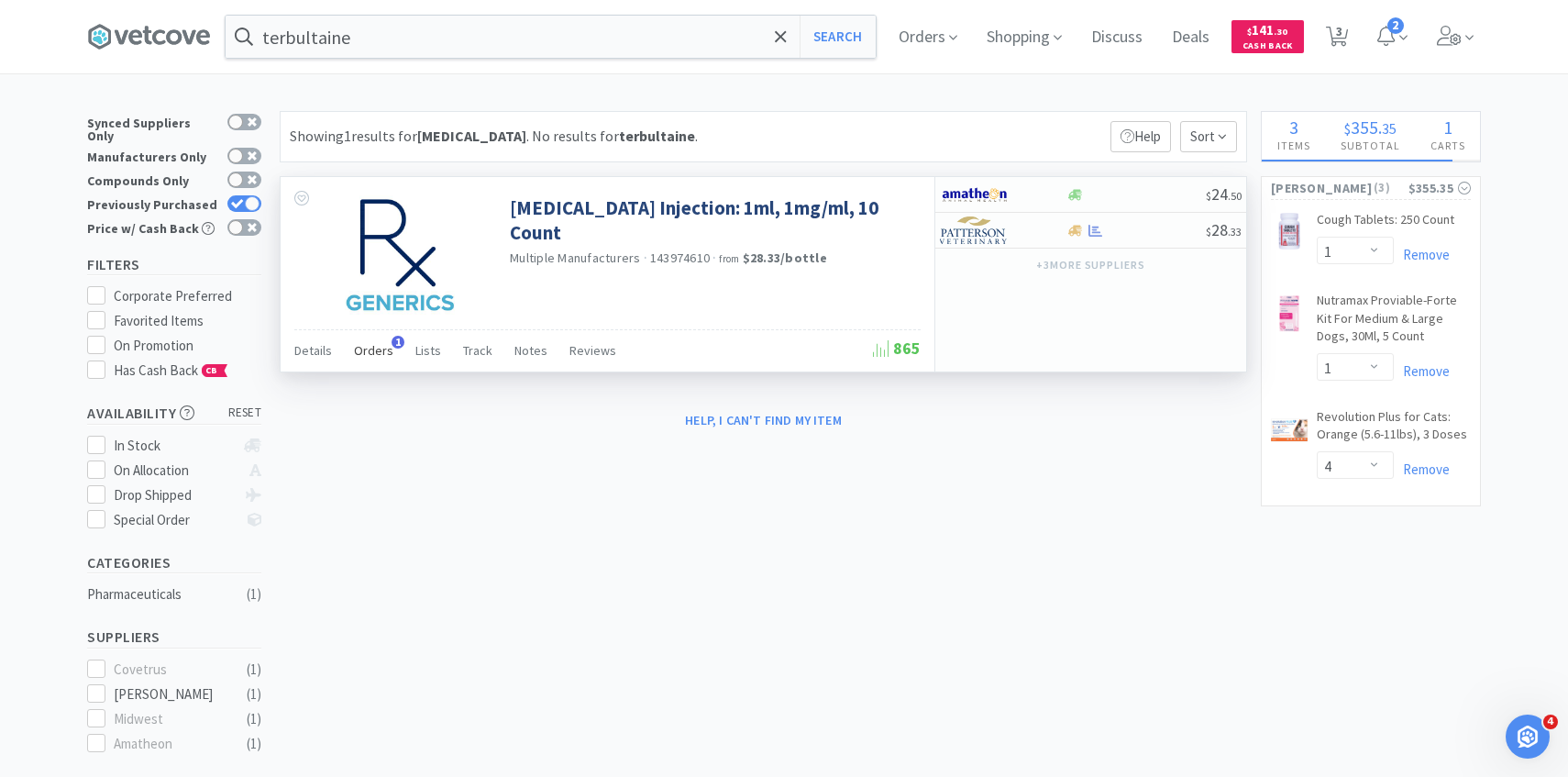
click at [379, 356] on span "Orders" at bounding box center [373, 351] width 39 height 17
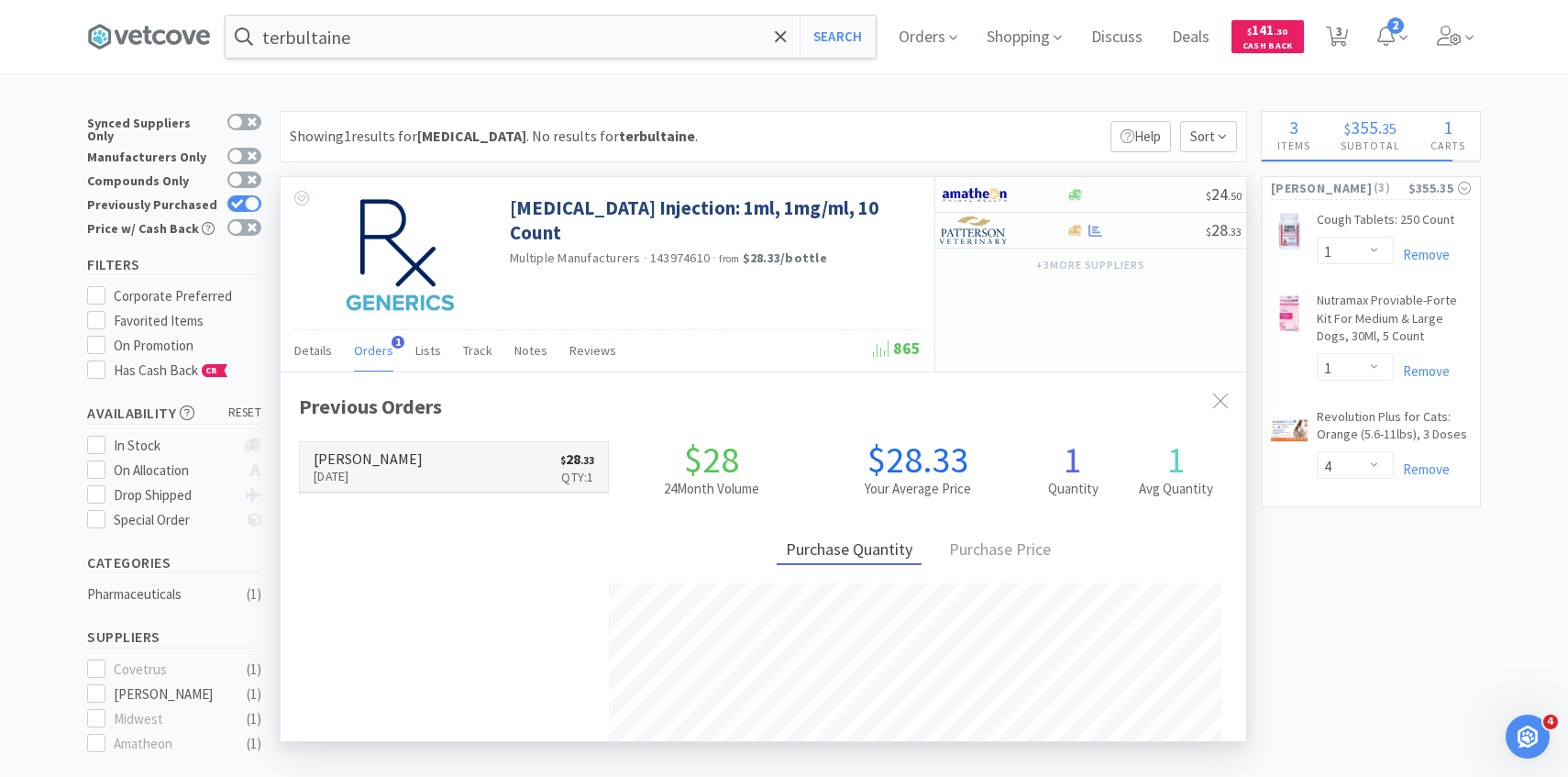
scroll to position [475, 965]
click at [419, 453] on link "Patterson Sep 18th, 2025 $ 28 . 33 Qty: 1" at bounding box center [454, 467] width 308 height 50
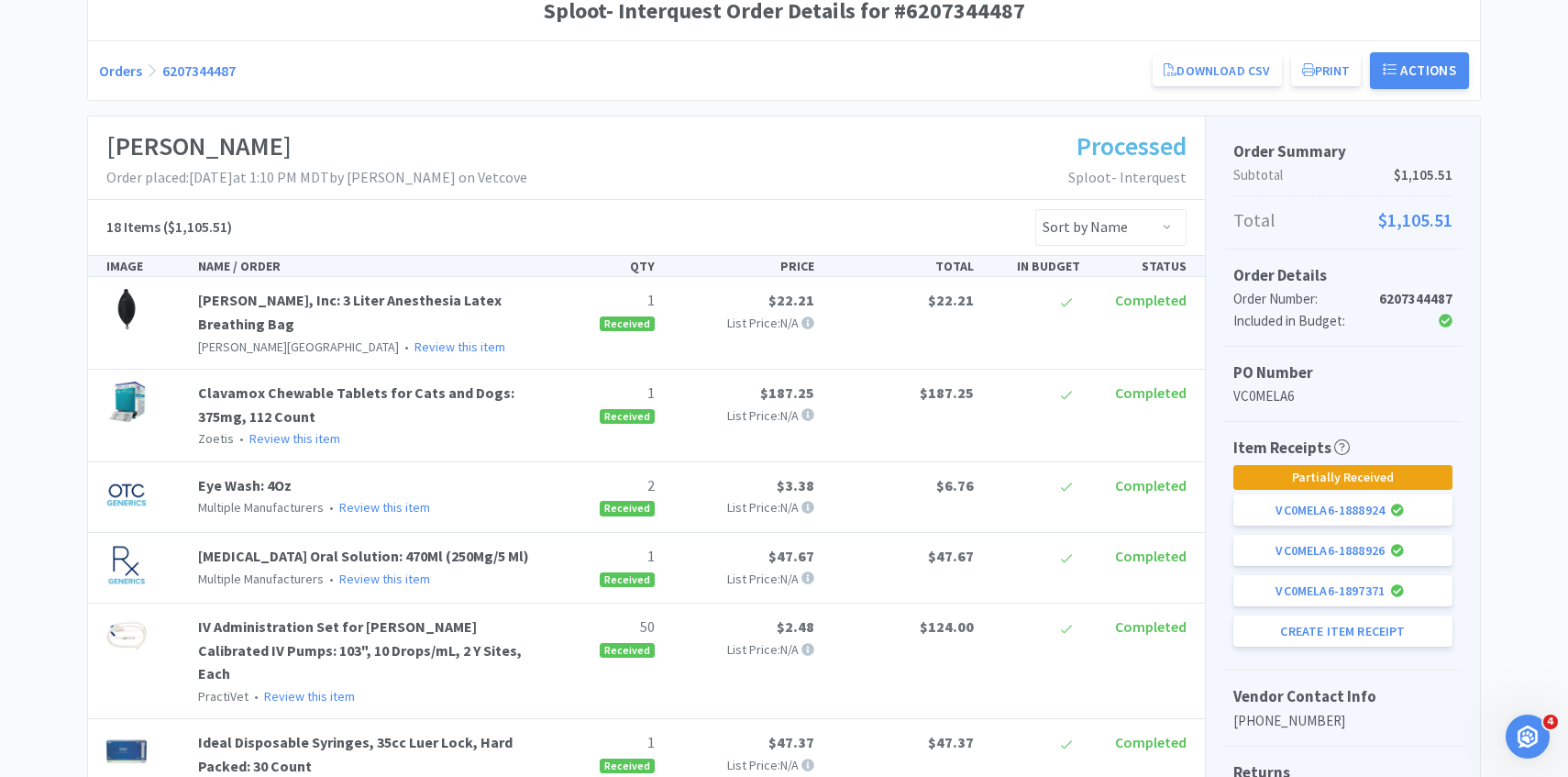
scroll to position [394, 0]
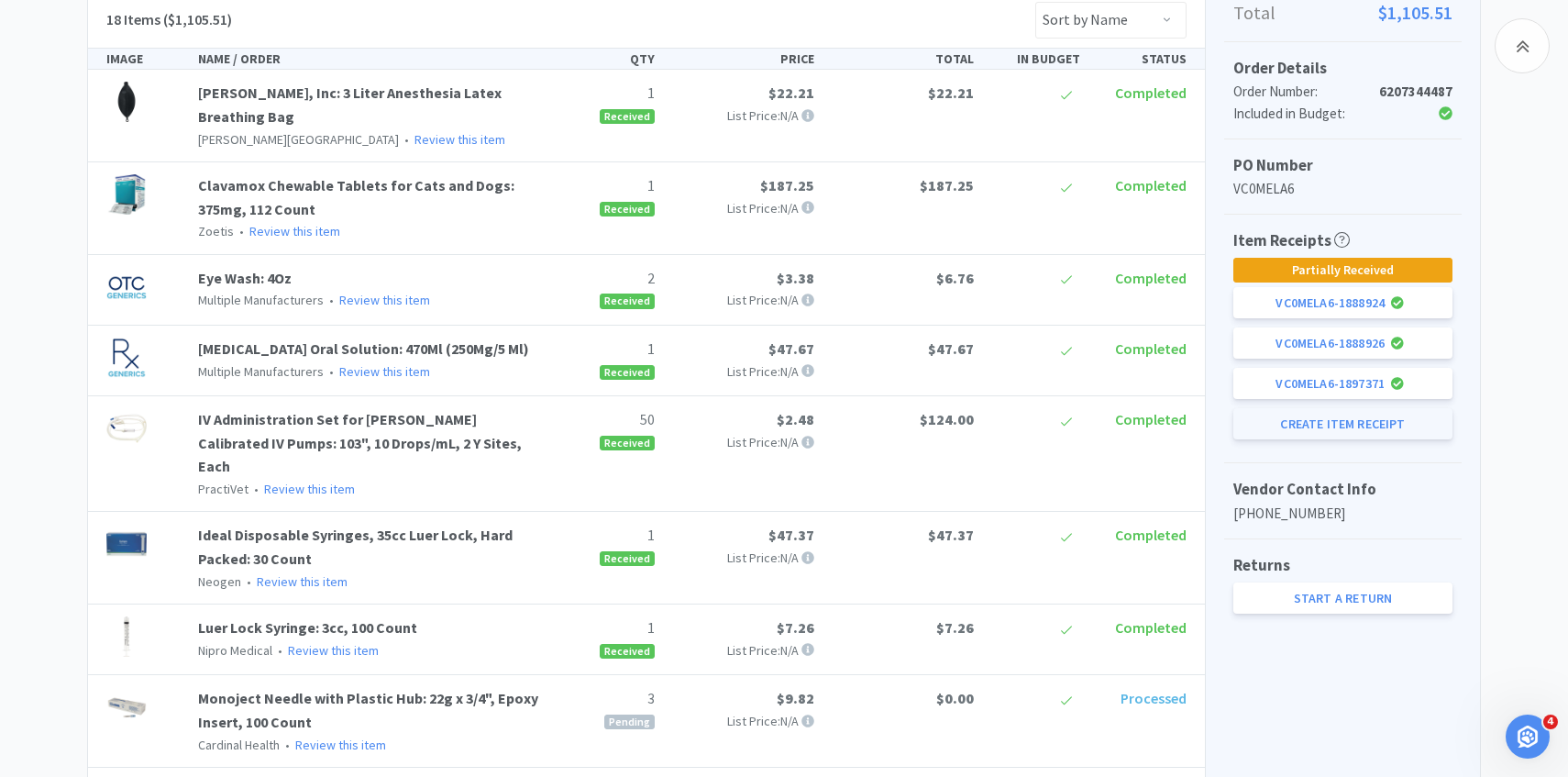
click at [1378, 431] on button "Create Item Receipt" at bounding box center [1343, 424] width 219 height 32
select select "3"
select select "1"
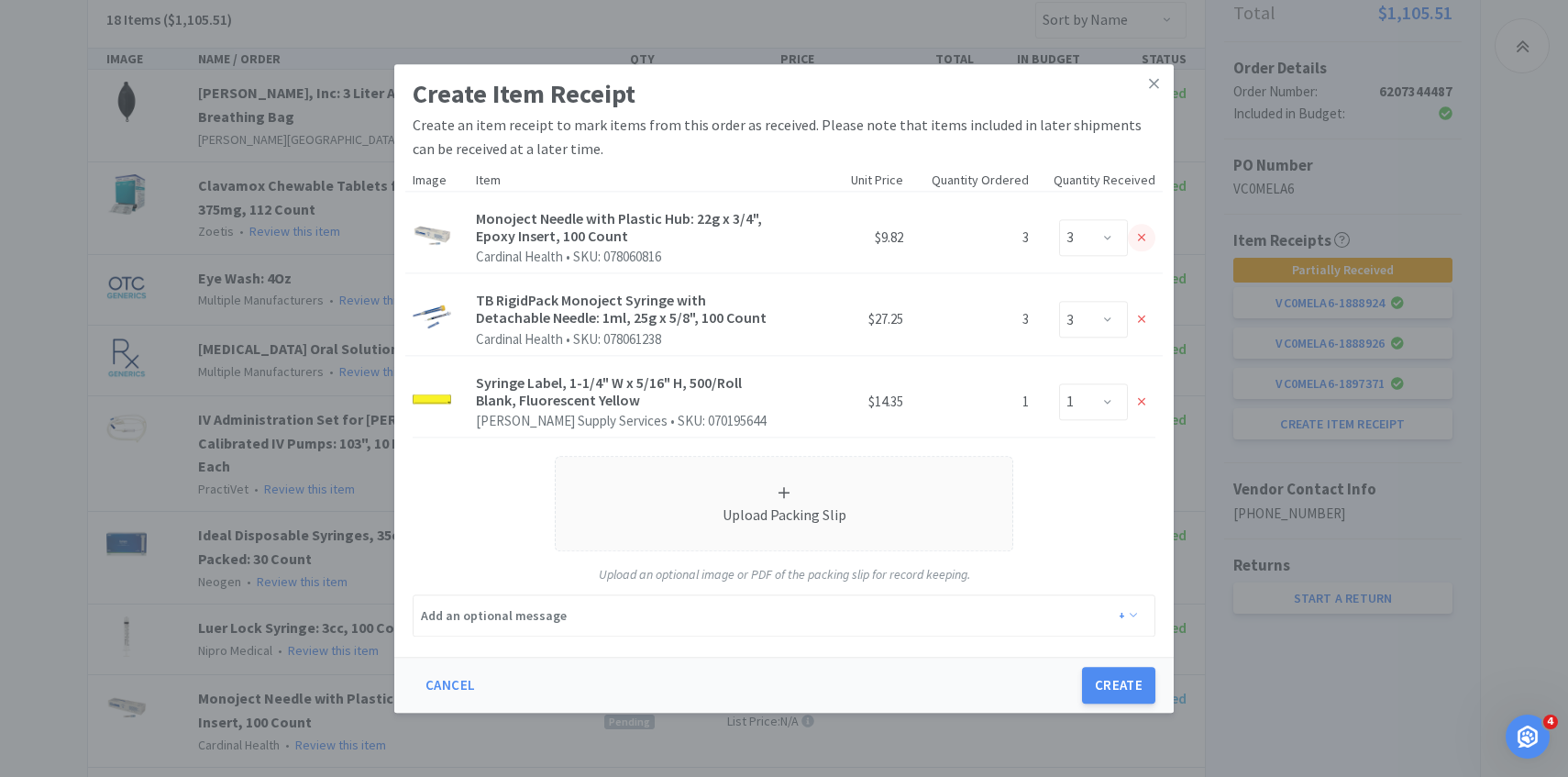
click at [1138, 246] on div at bounding box center [1142, 238] width 28 height 28
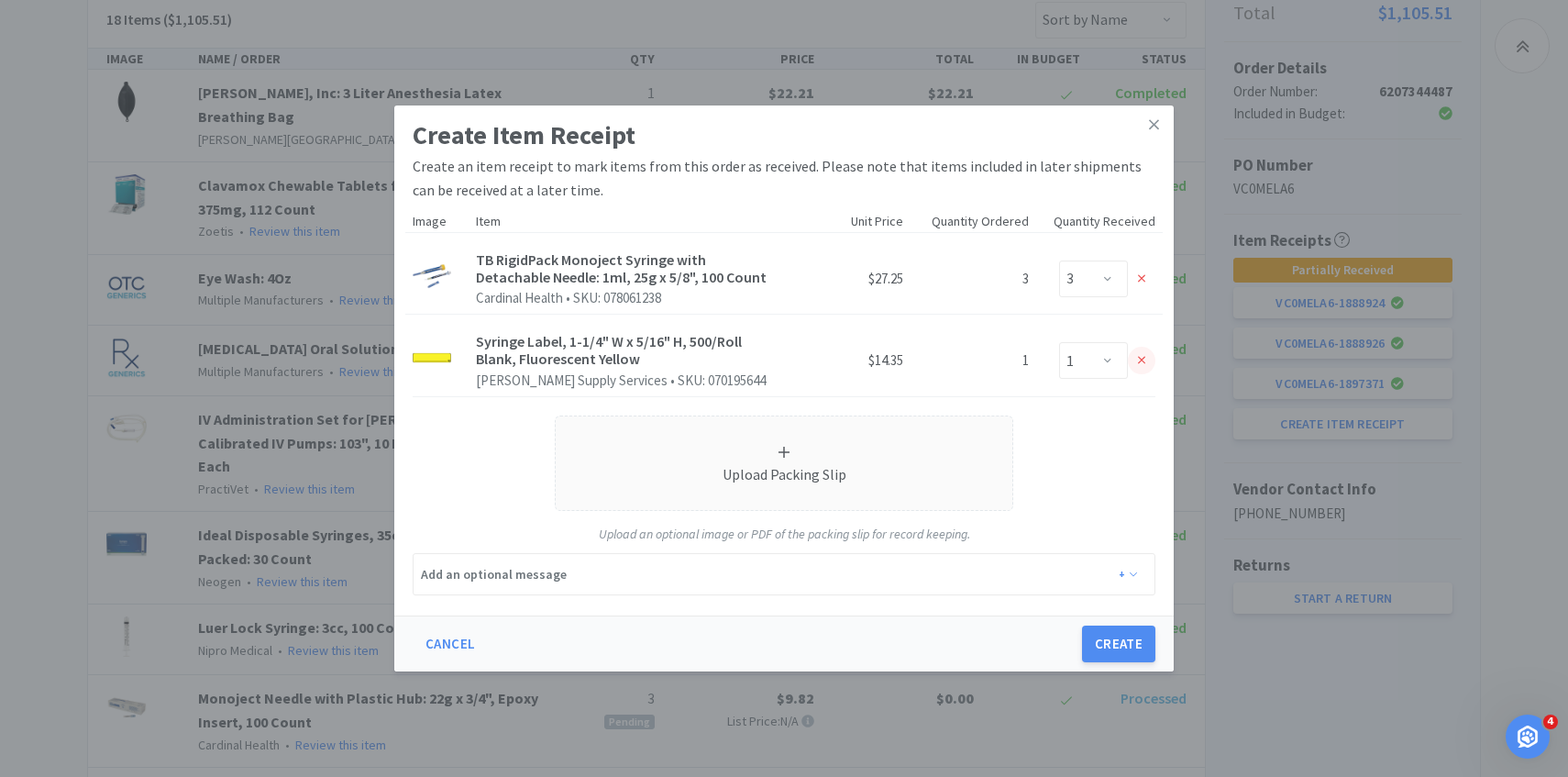
click at [1140, 358] on icon at bounding box center [1142, 360] width 8 height 8
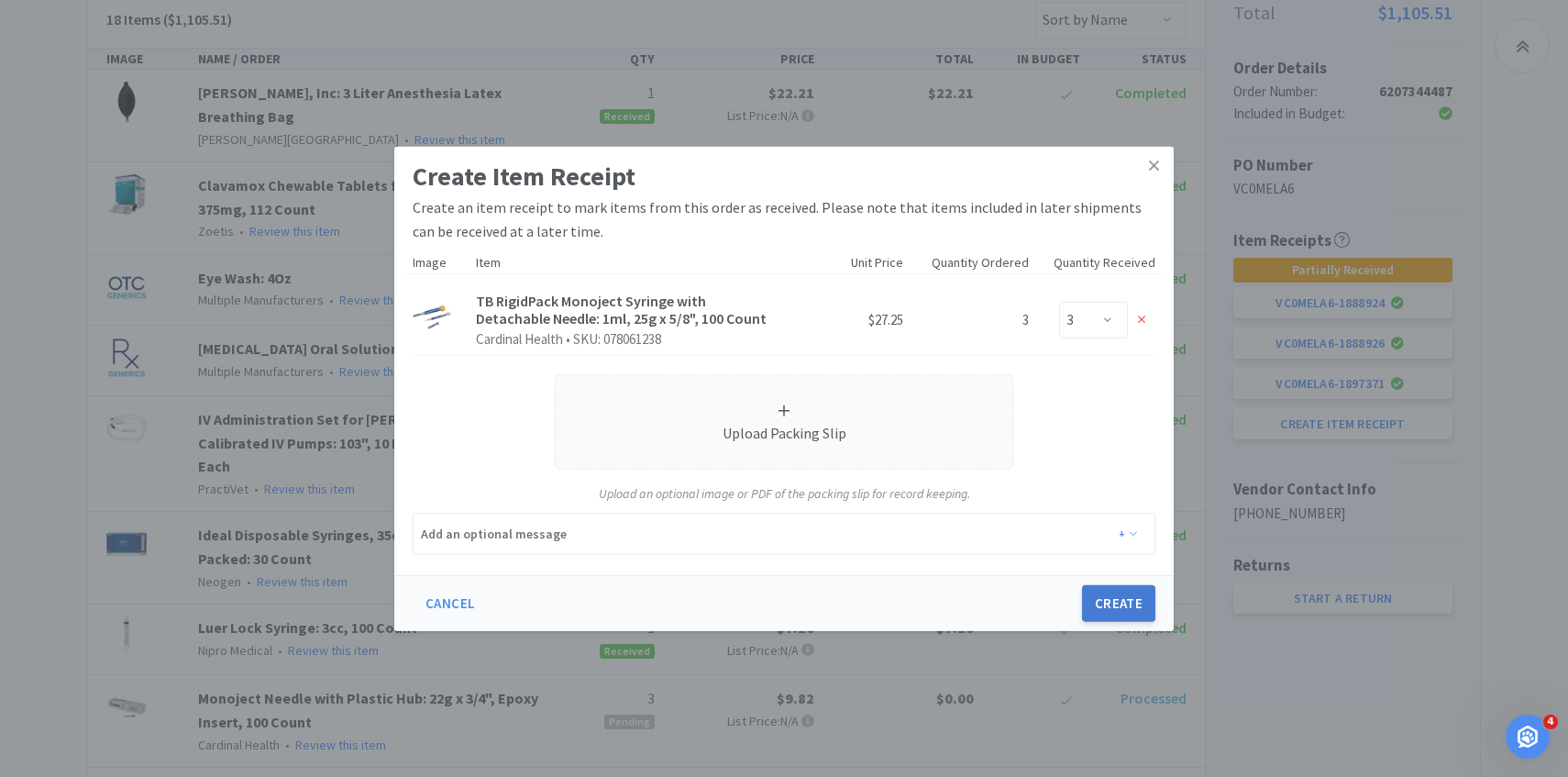
click at [1111, 611] on button "Create" at bounding box center [1119, 603] width 73 height 37
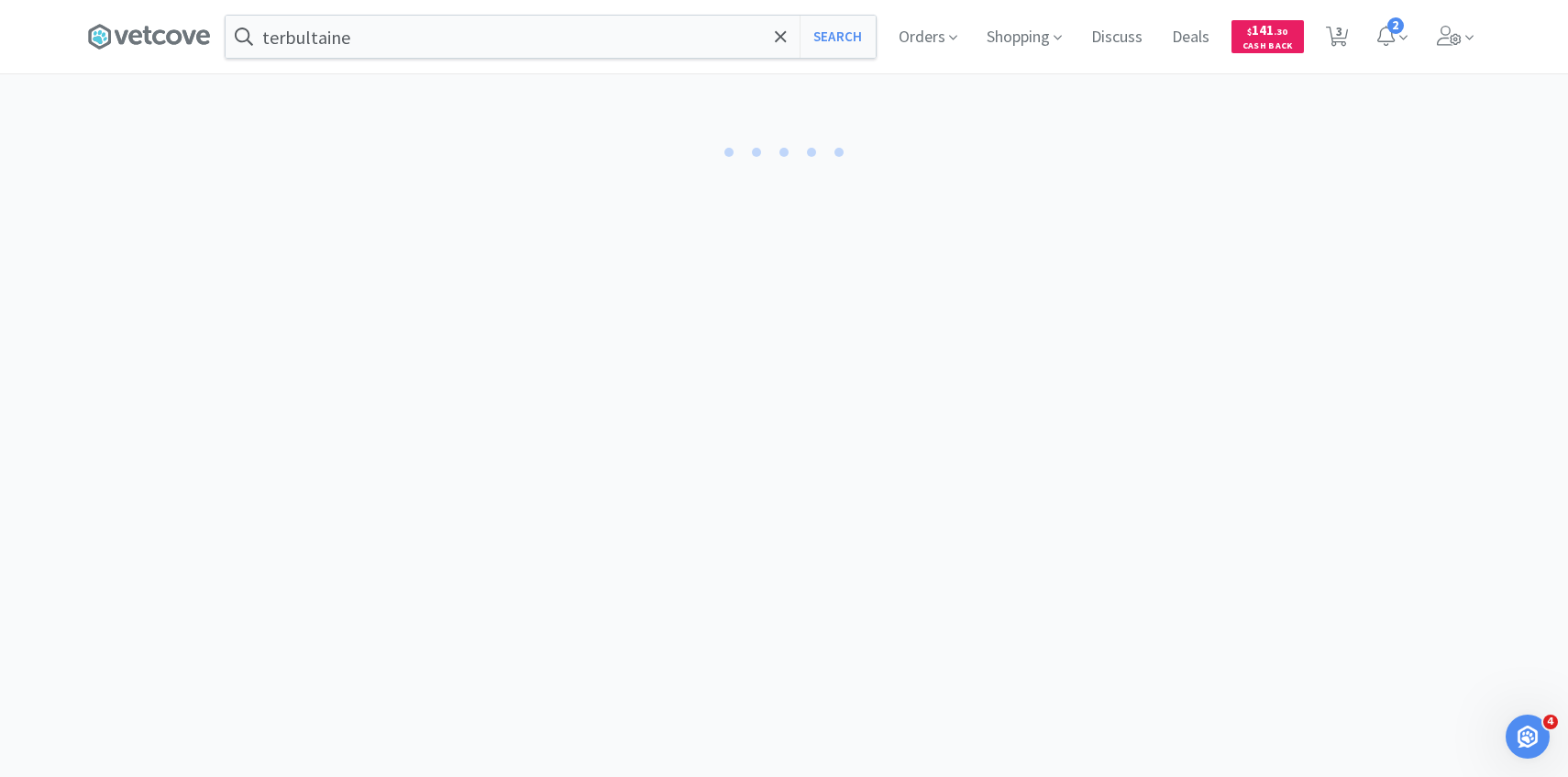
select select "3"
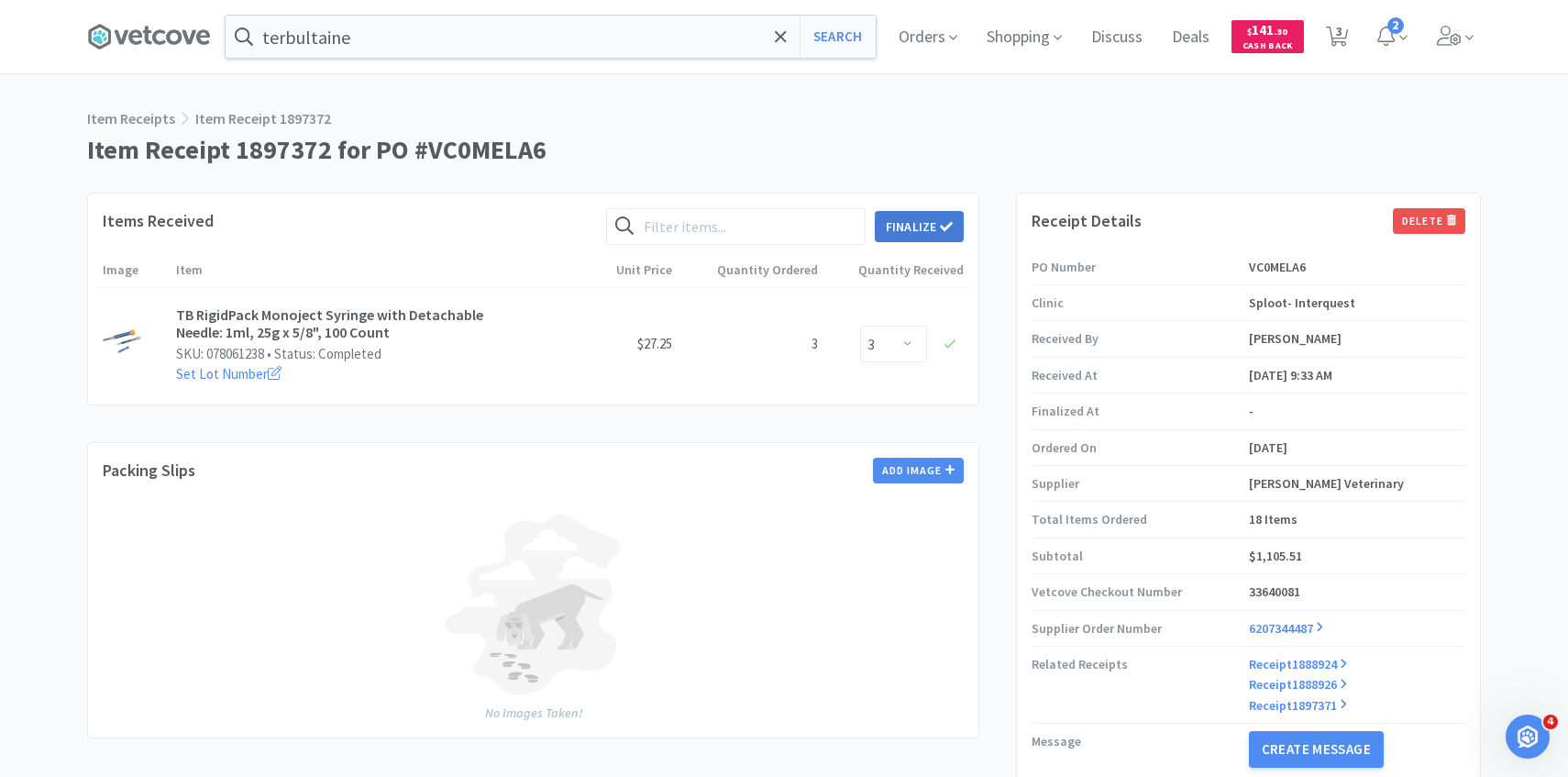
click at [929, 225] on button "Finalize" at bounding box center [920, 227] width 89 height 32
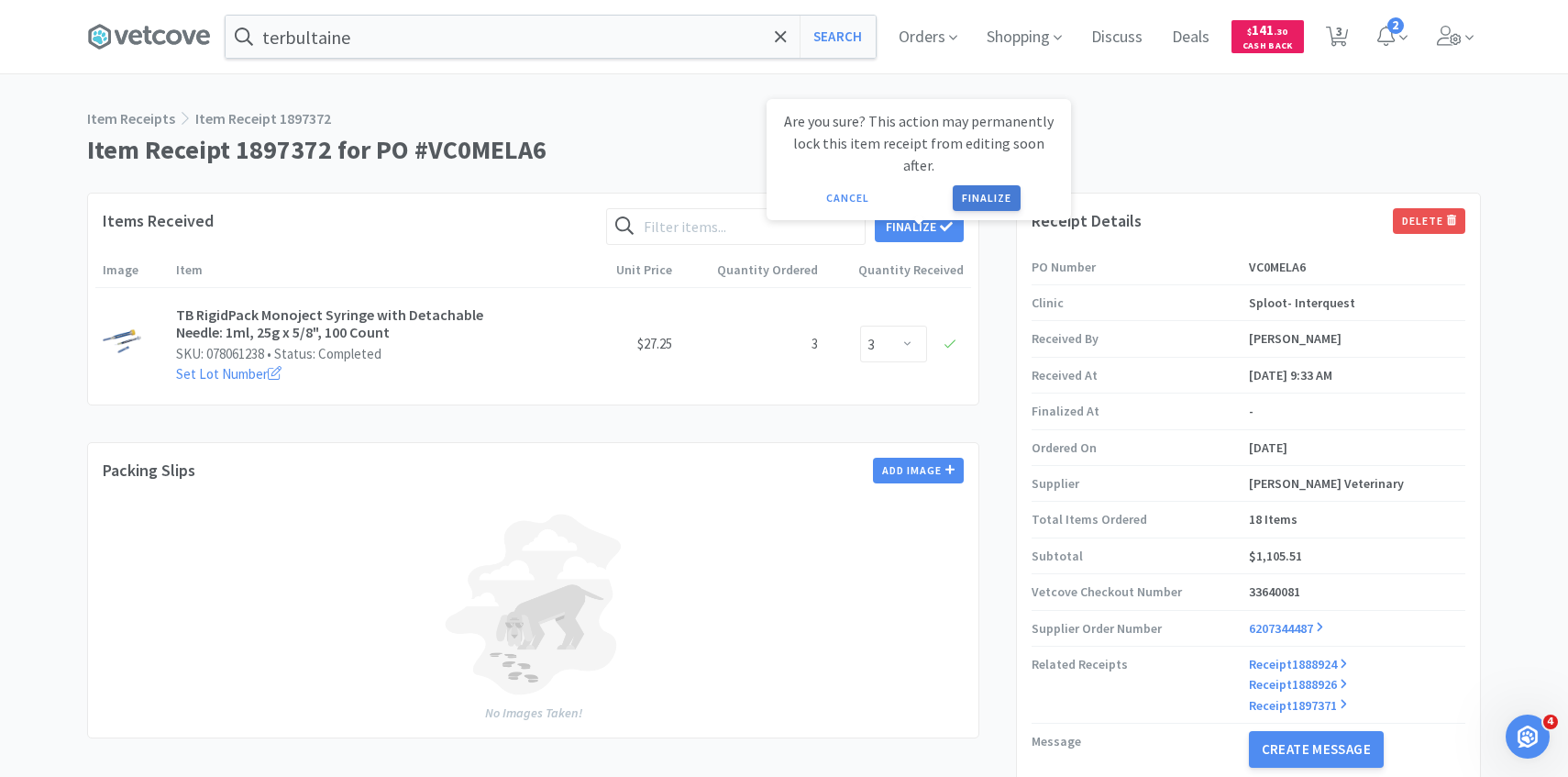
click at [981, 186] on button "Finalize" at bounding box center [986, 199] width 68 height 26
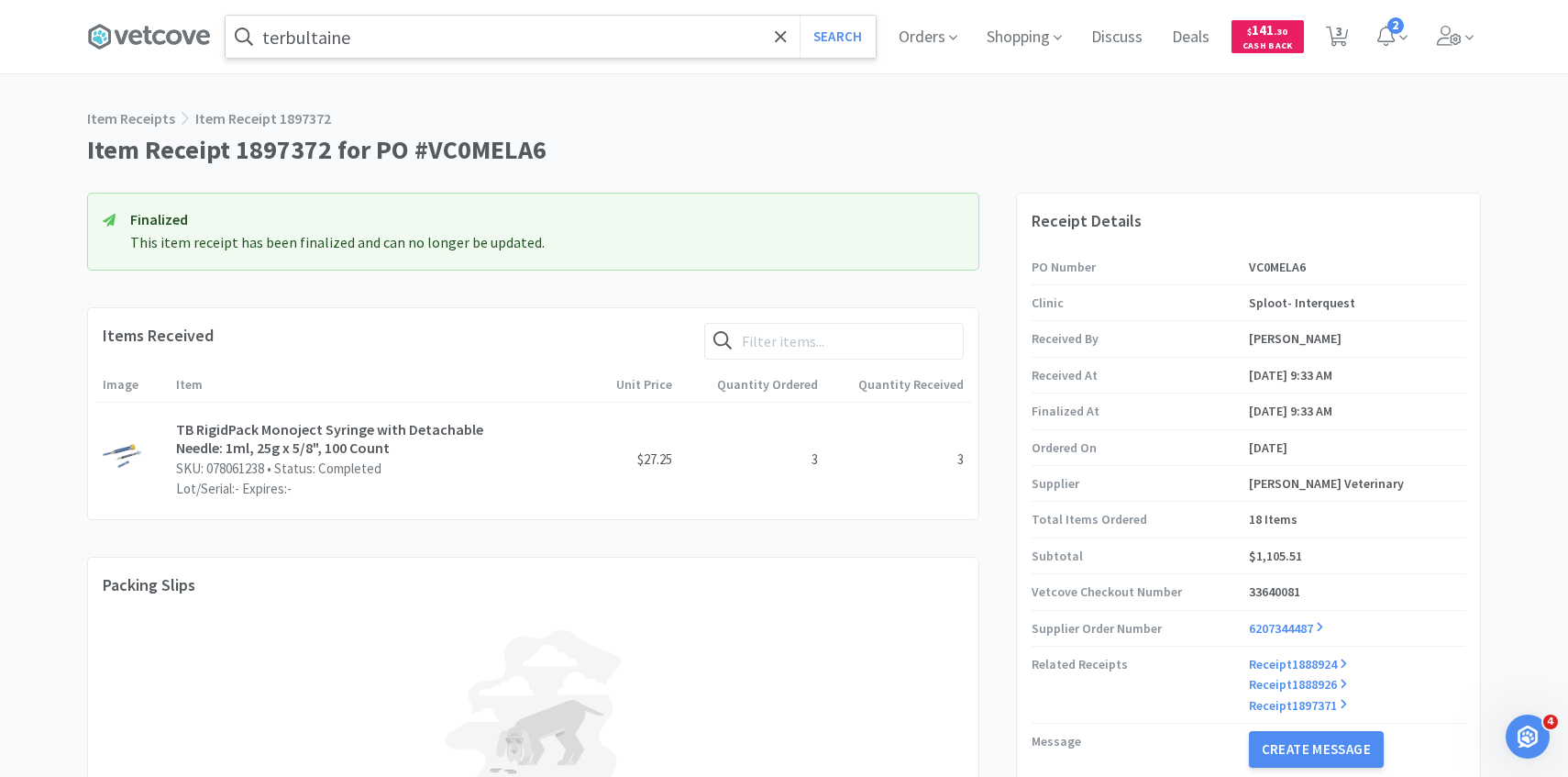
click at [572, 30] on input "terbultaine" at bounding box center [551, 36] width 650 height 42
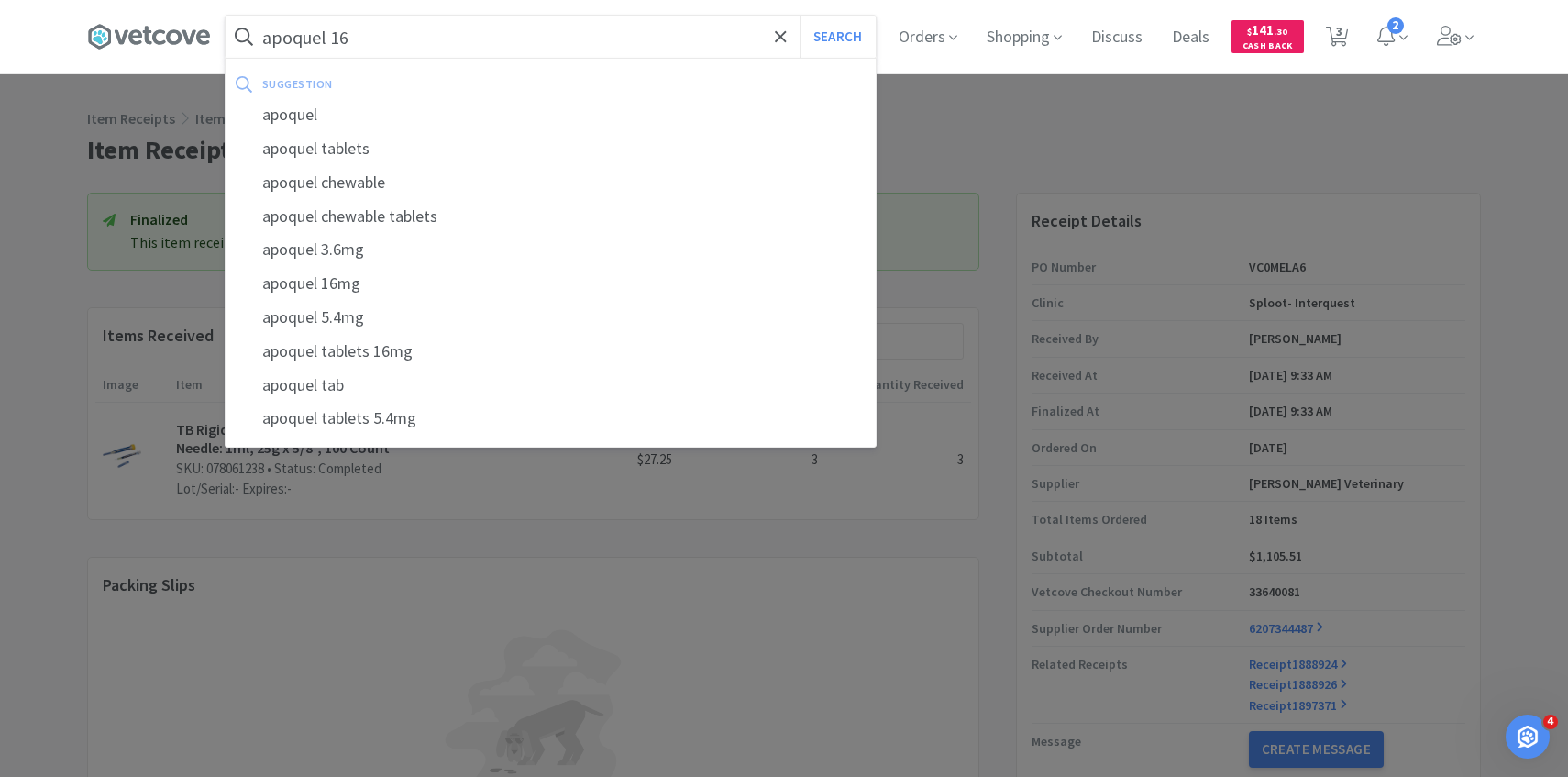
type input "apoquel 16"
click at [799, 16] on button "Search" at bounding box center [837, 36] width 76 height 42
select select "1"
select select "4"
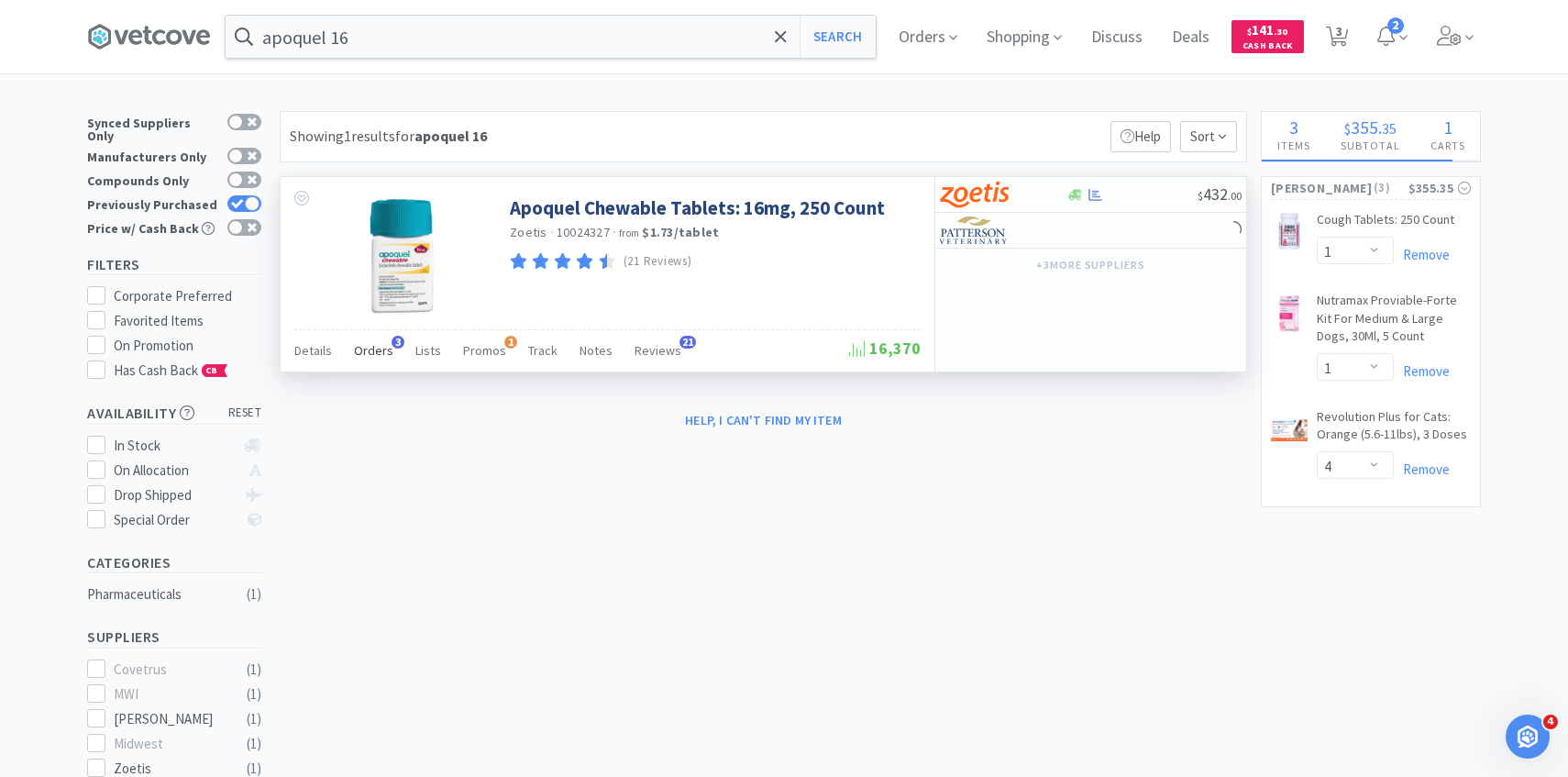
click at [372, 348] on span "Orders" at bounding box center [373, 351] width 39 height 17
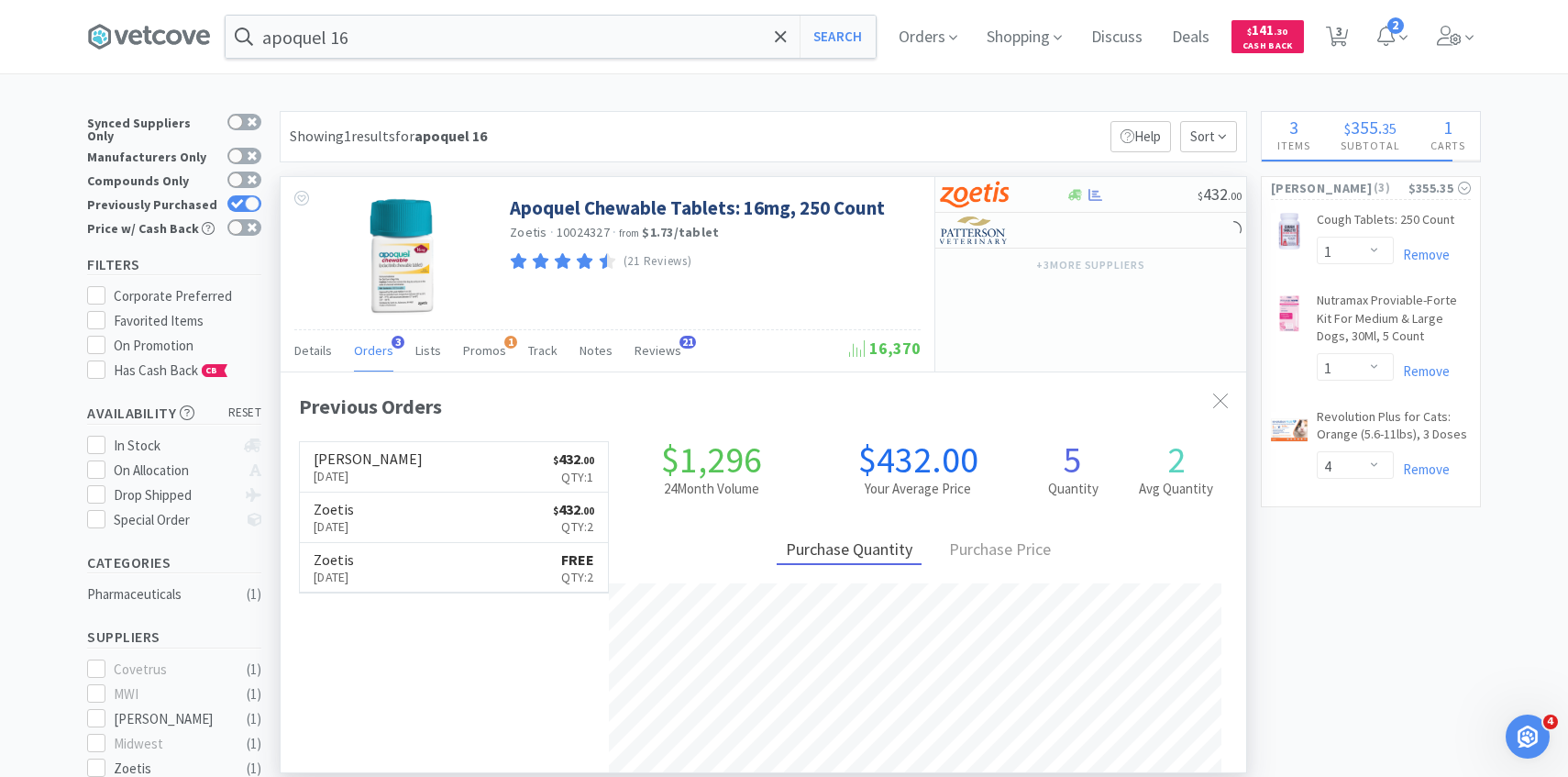
click at [427, 464] on link "Patterson Sep 22nd, 2025 $ 432 . 00 Qty: 1" at bounding box center [454, 467] width 308 height 50
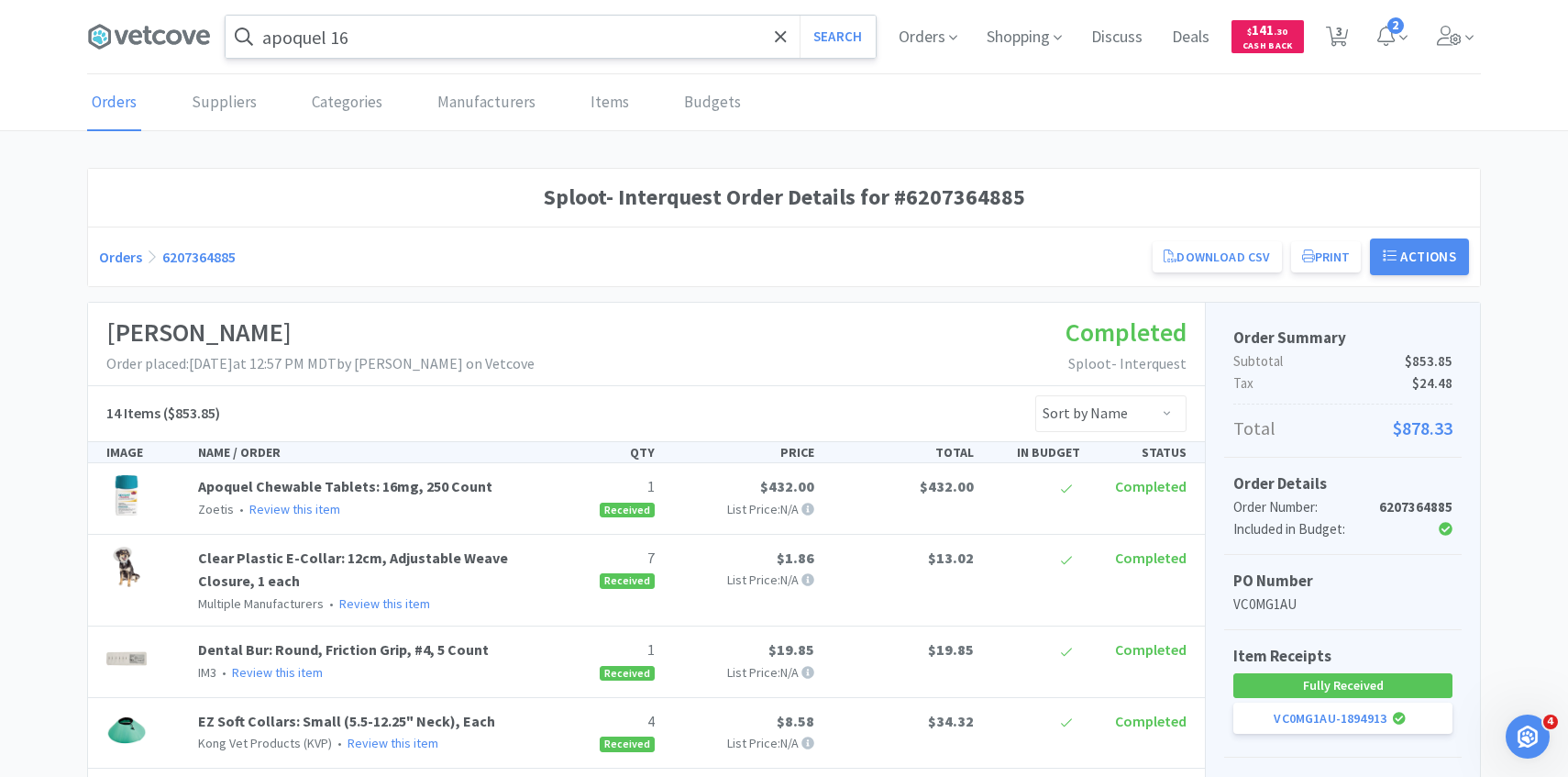
click at [451, 34] on input "apoquel 16" at bounding box center [551, 36] width 650 height 42
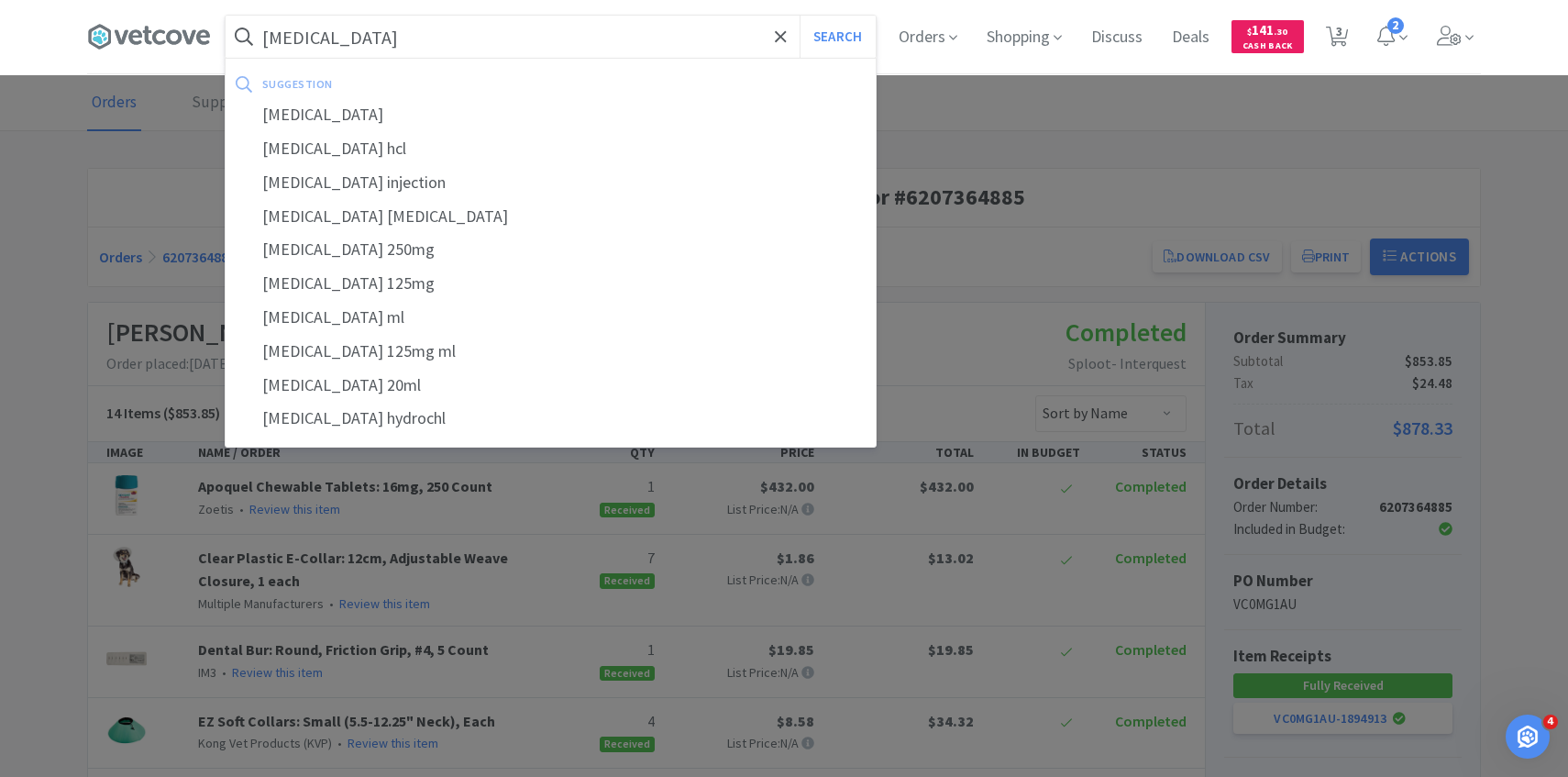
type input "dobutamine"
click at [799, 16] on button "Search" at bounding box center [837, 36] width 76 height 42
select select "1"
select select "4"
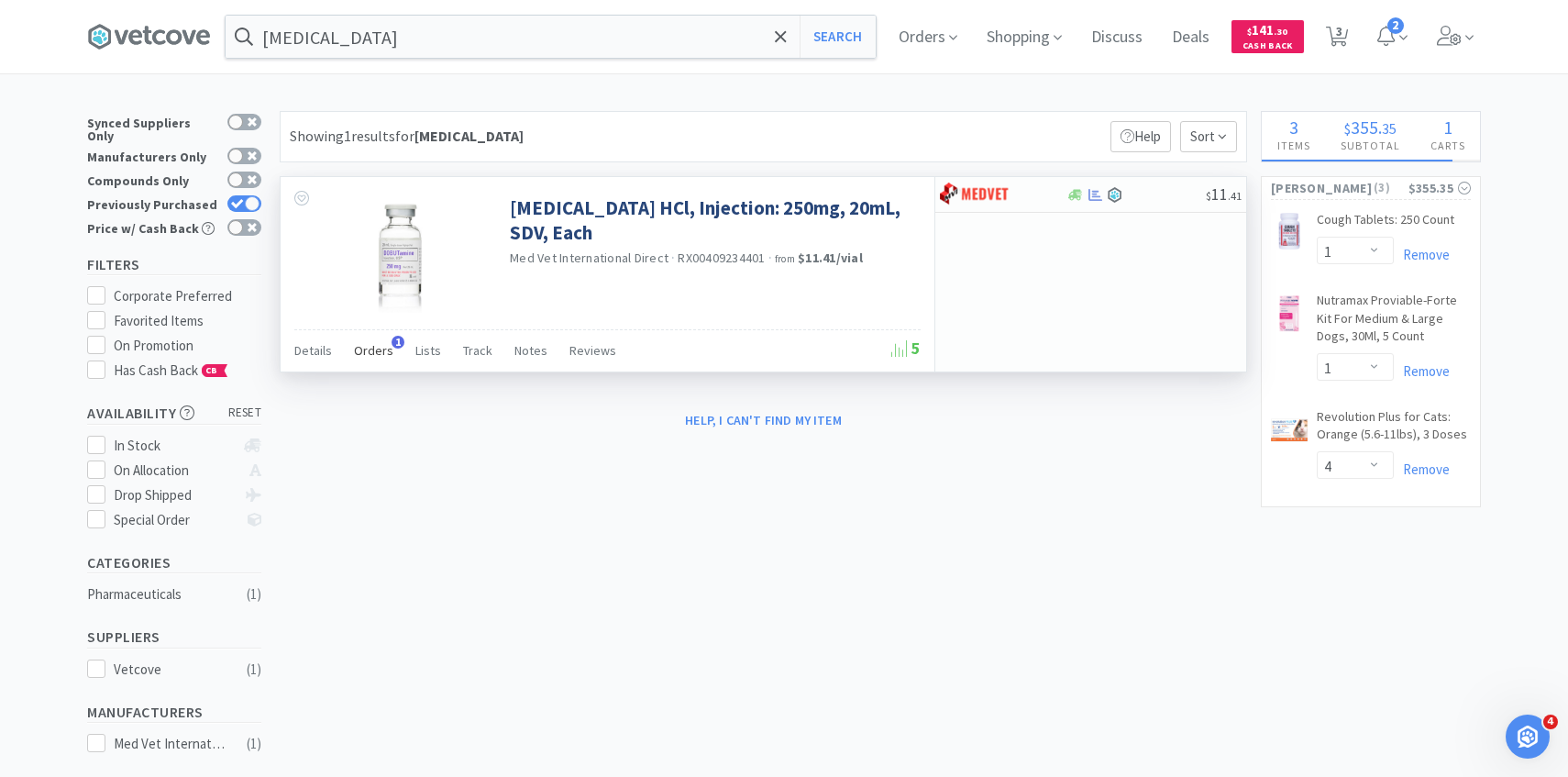
click at [359, 343] on span "Orders" at bounding box center [373, 351] width 39 height 17
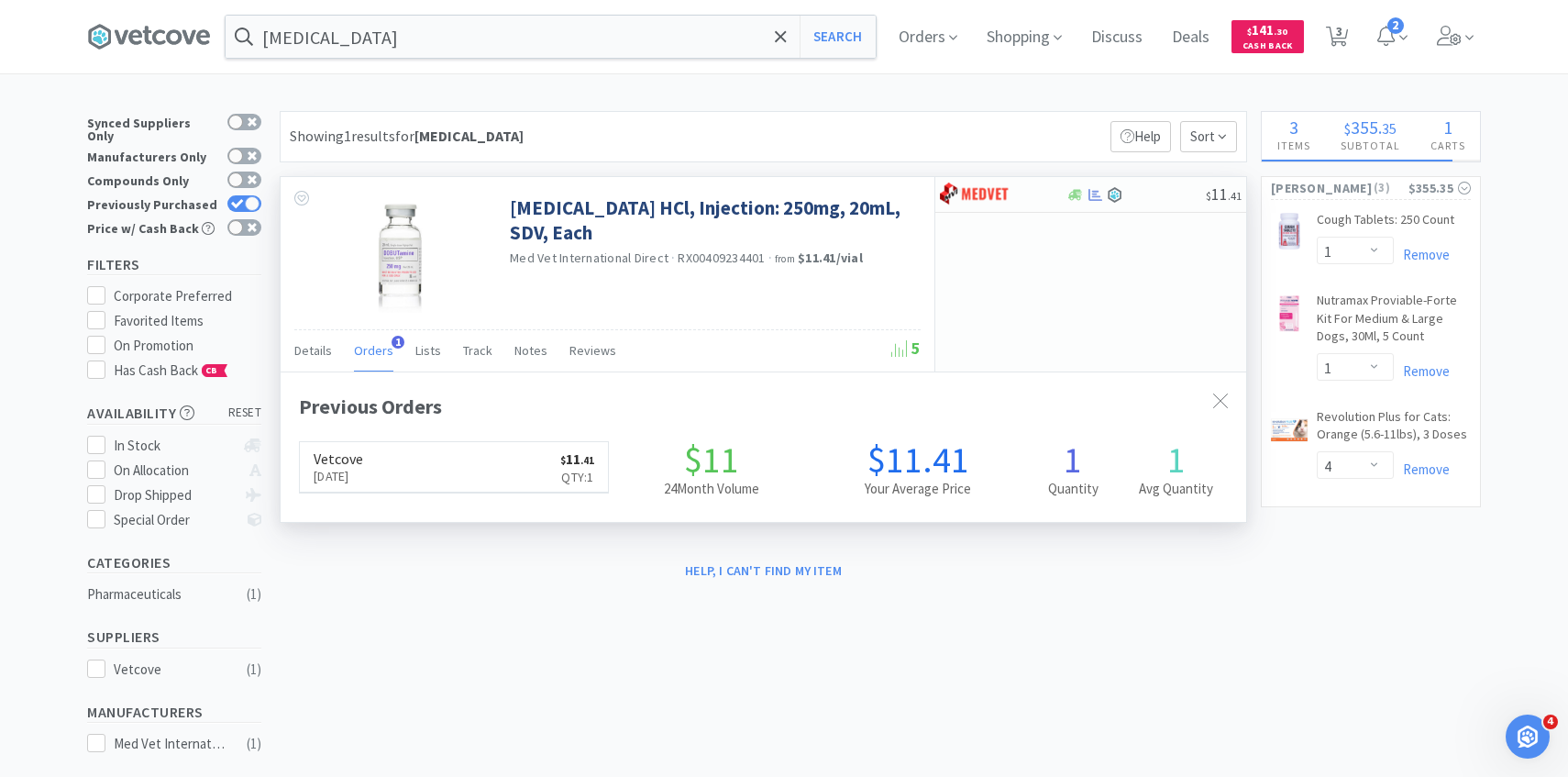
click at [413, 462] on link "Vetcove Sep 5th, 2025 $ 11 . 41 Qty: 1" at bounding box center [454, 467] width 308 height 50
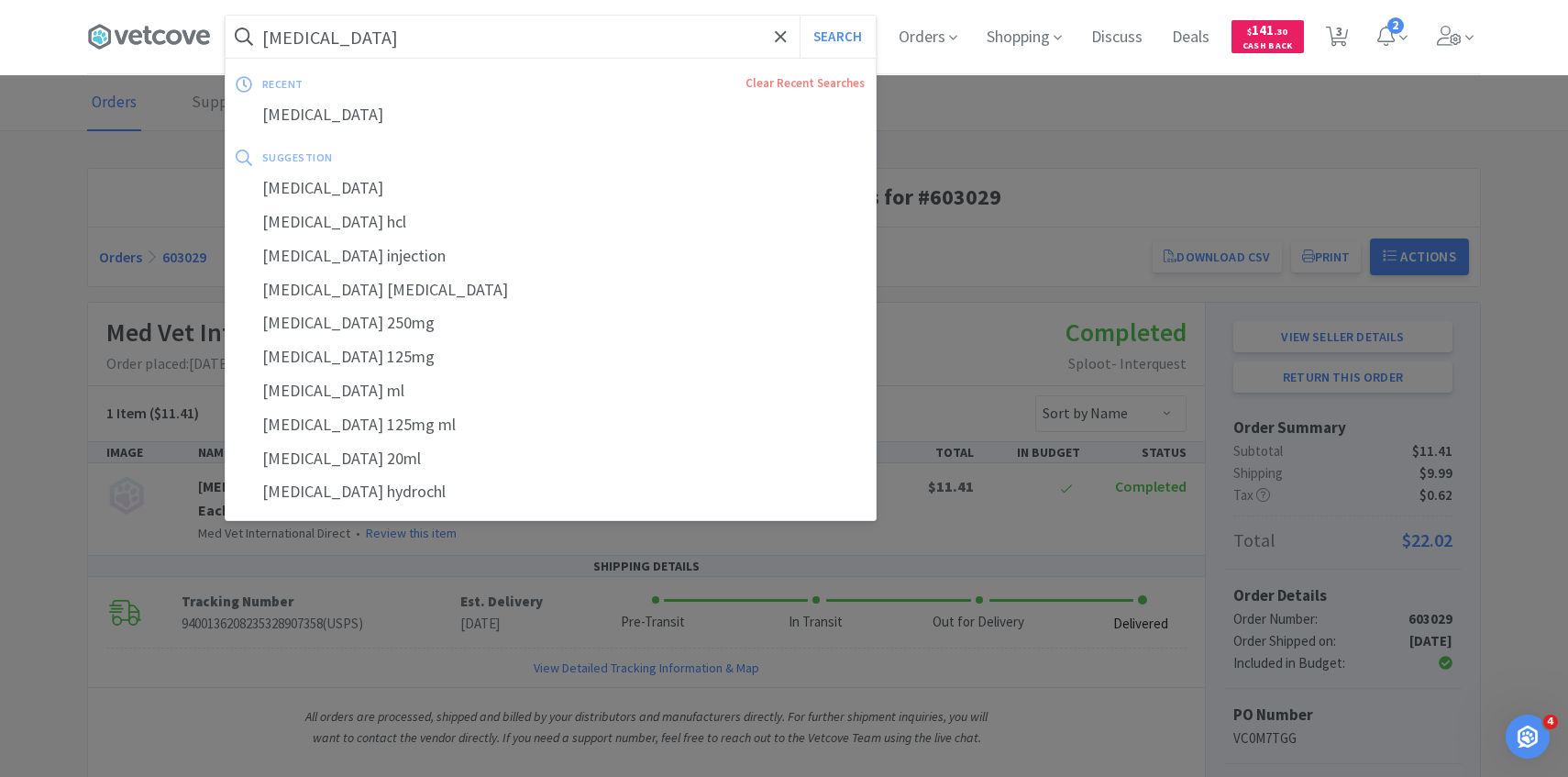
click at [494, 24] on input "dobutamine" at bounding box center [551, 36] width 650 height 42
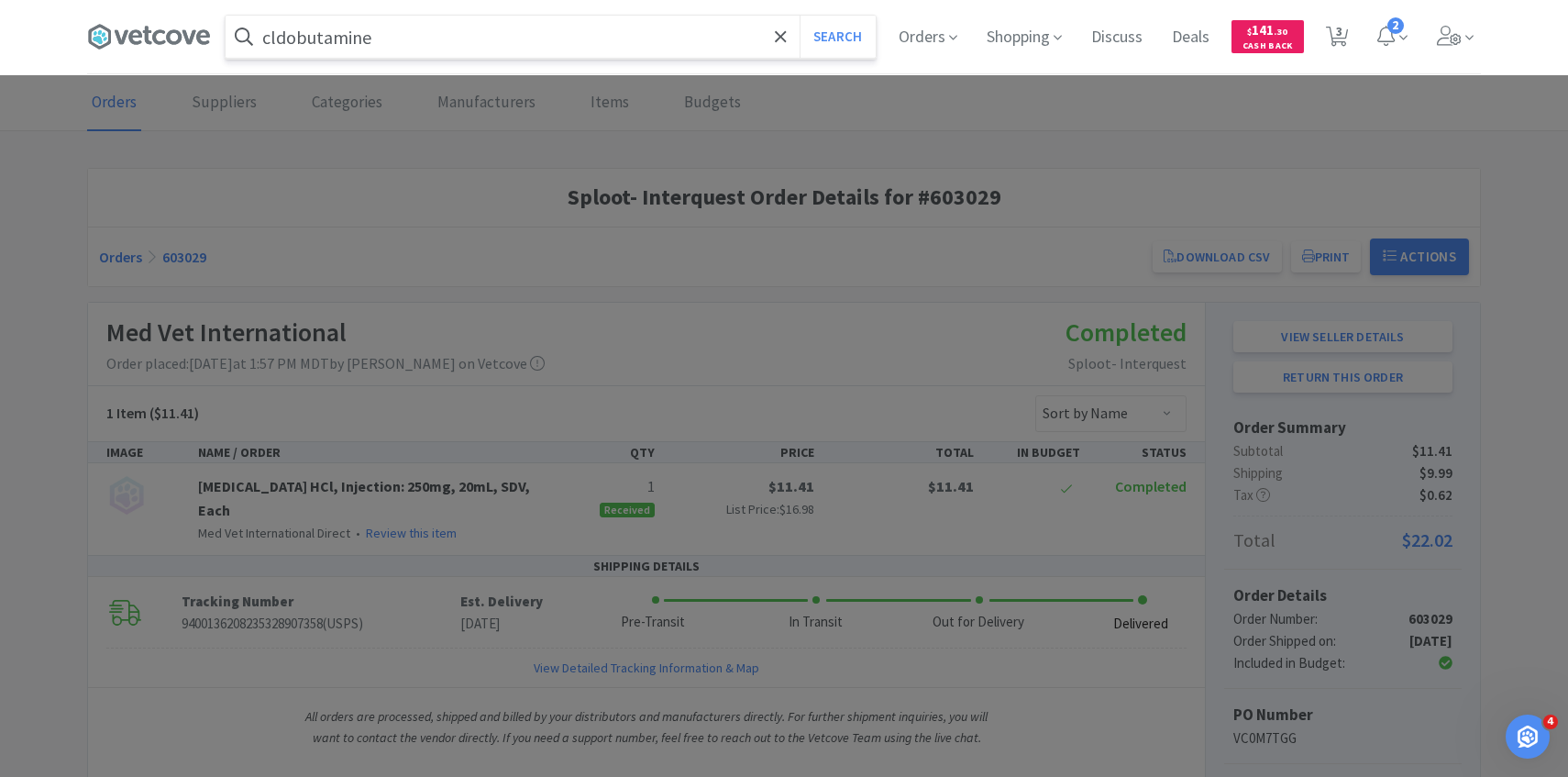
click at [489, 15] on div "cldobutamine Search" at bounding box center [551, 36] width 652 height 44
click at [401, 36] on input "cldobutamine" at bounding box center [551, 36] width 650 height 42
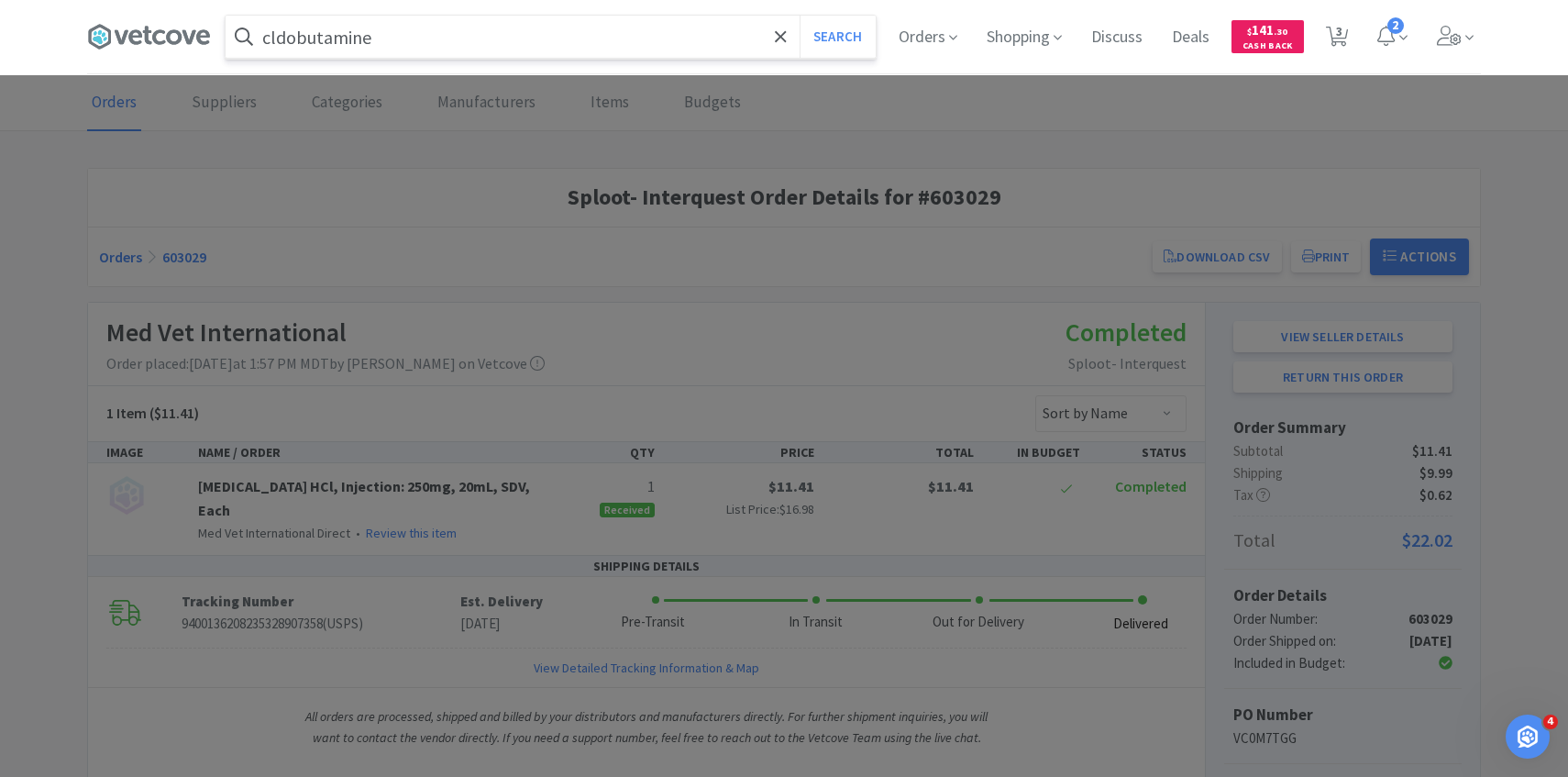
type input "a"
type input "clavamox 375"
click at [799, 16] on button "Search" at bounding box center [837, 36] width 76 height 42
select select "1"
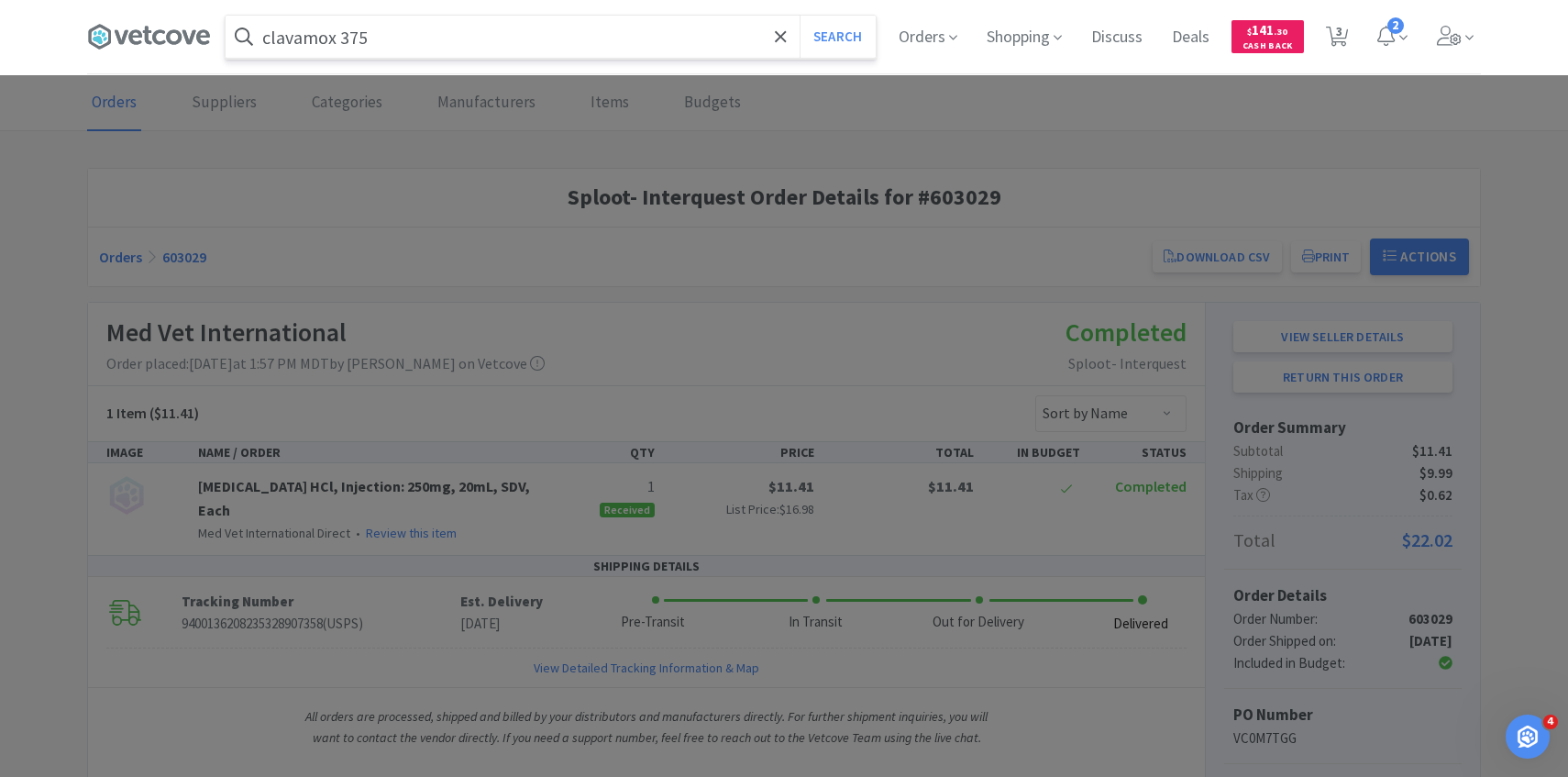
select select "4"
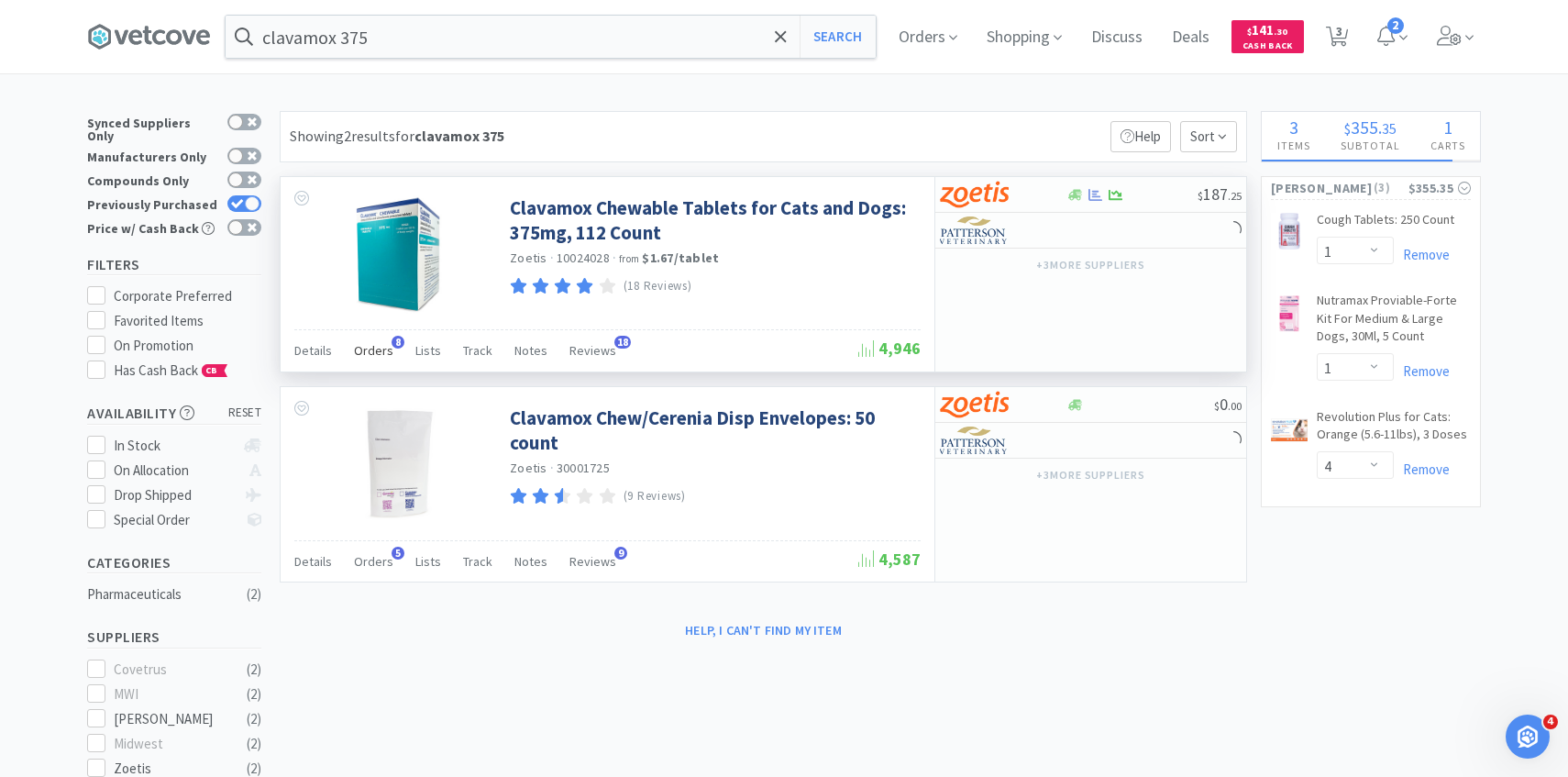
click at [384, 350] on span "Orders" at bounding box center [373, 351] width 39 height 17
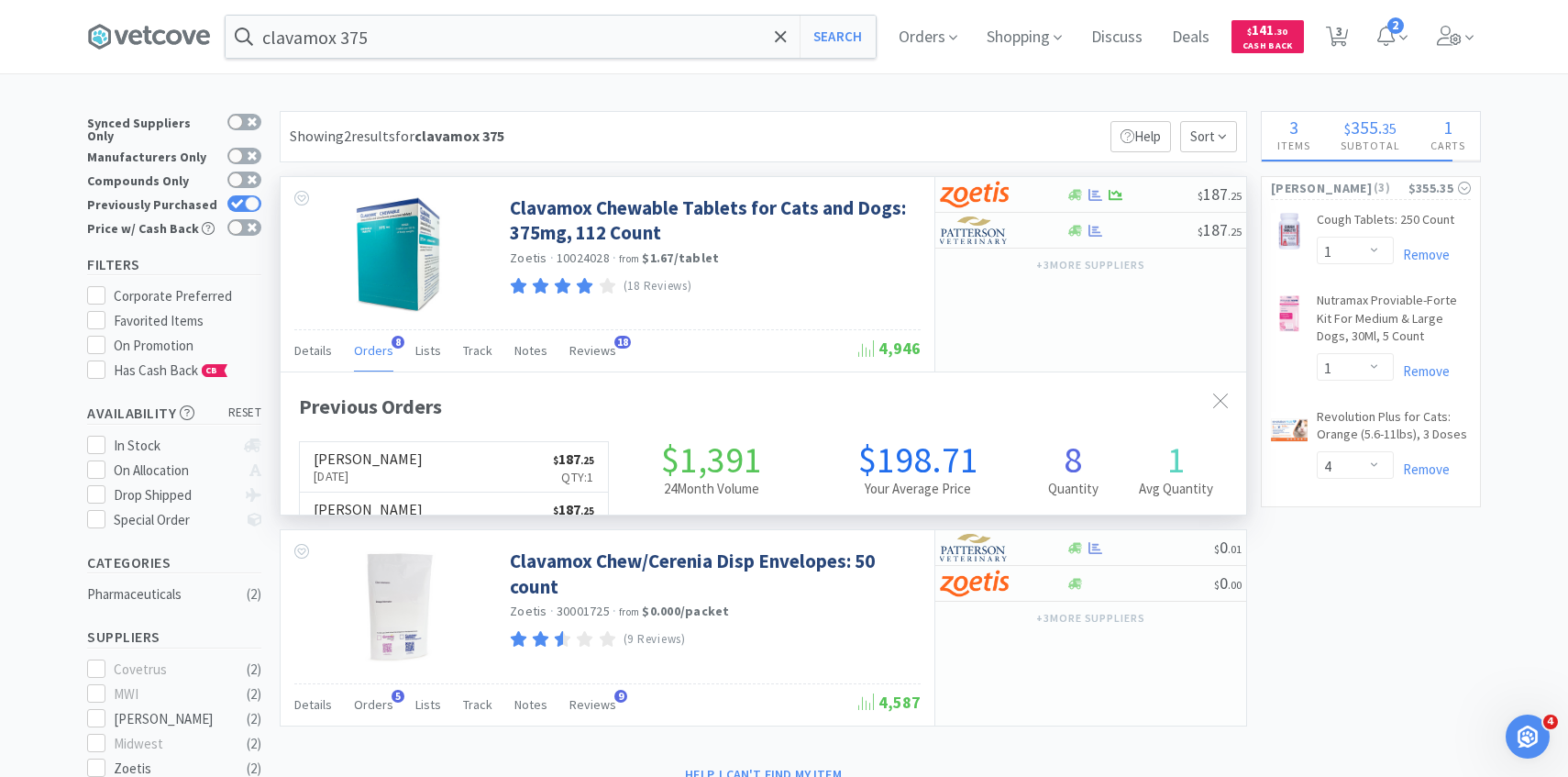
scroll to position [489, 965]
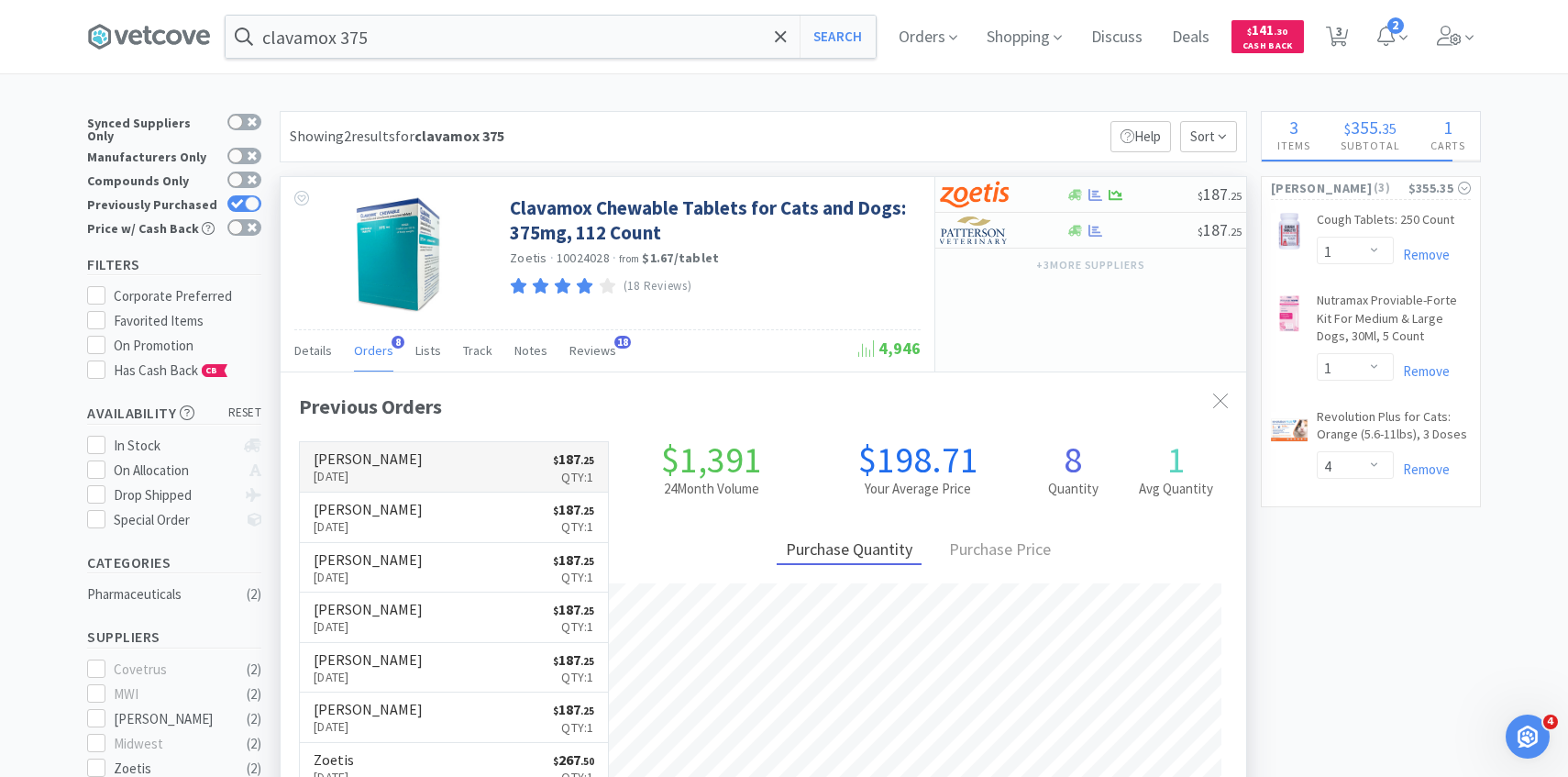
click at [394, 451] on link "Patterson Sep 18th, 2025 $ 187 . 25 Qty: 1" at bounding box center [454, 467] width 308 height 50
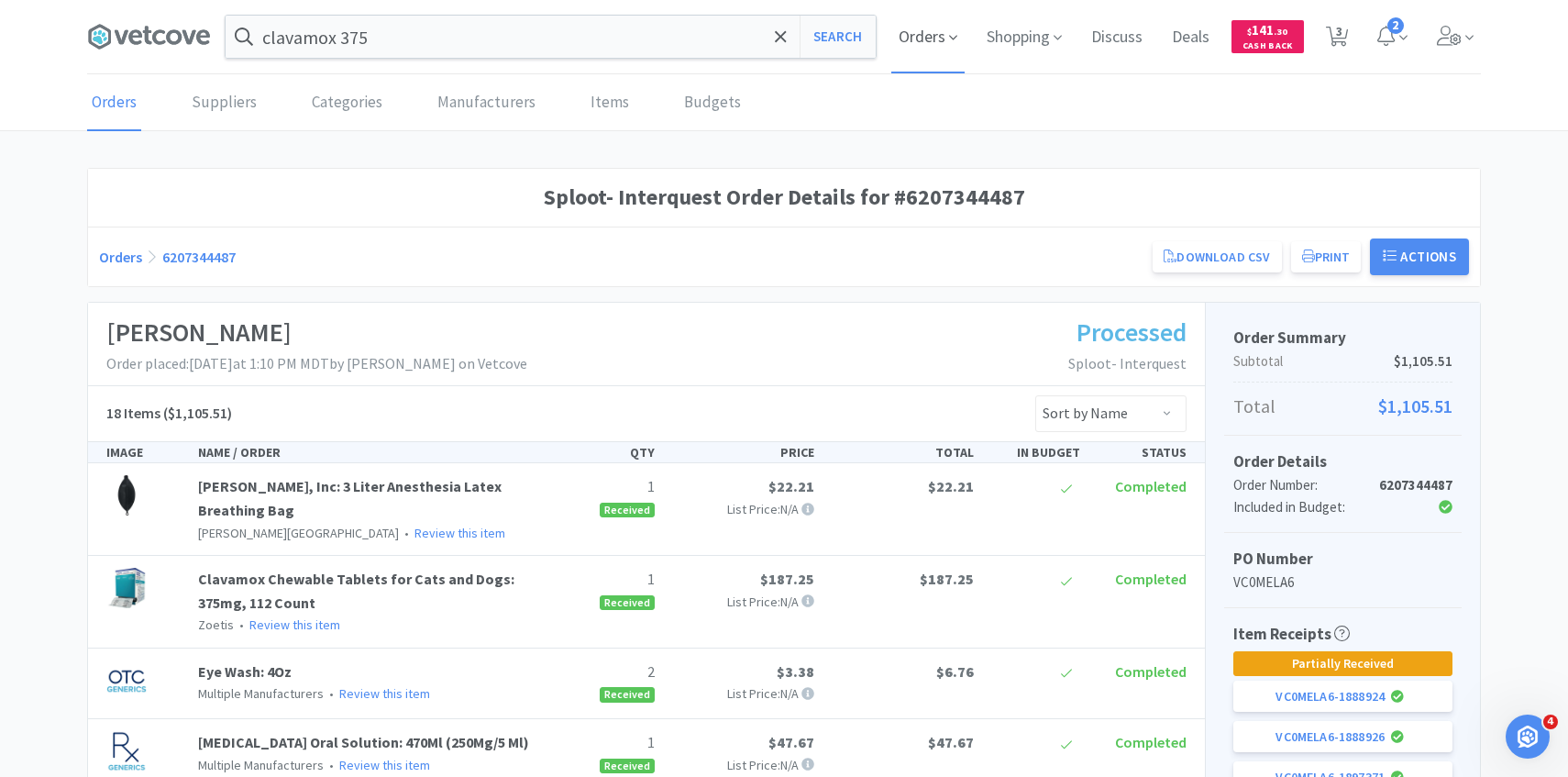
click at [916, 51] on span "Orders" at bounding box center [927, 36] width 73 height 73
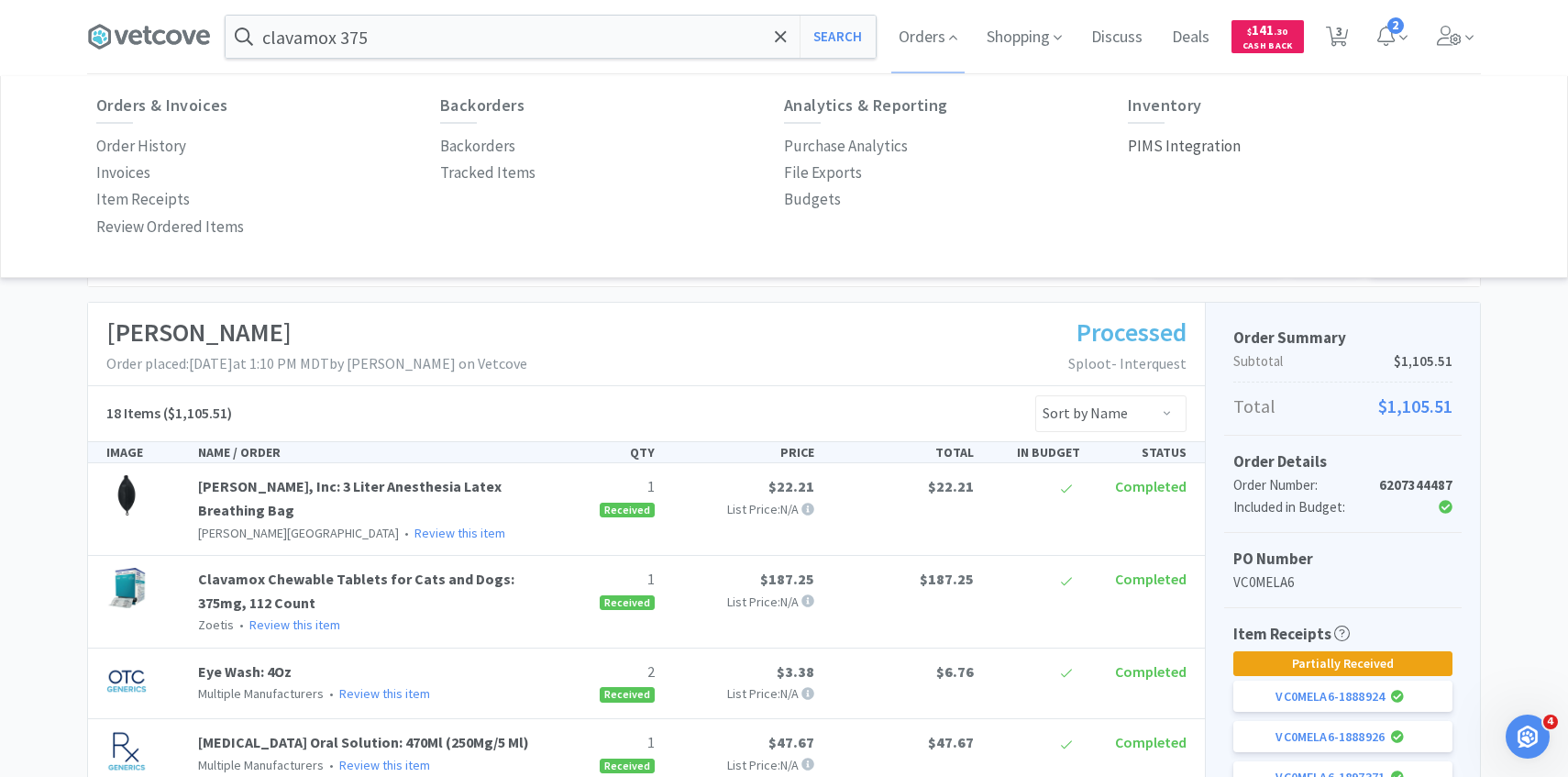
click at [1205, 156] on p "PIMS Integration" at bounding box center [1185, 146] width 113 height 25
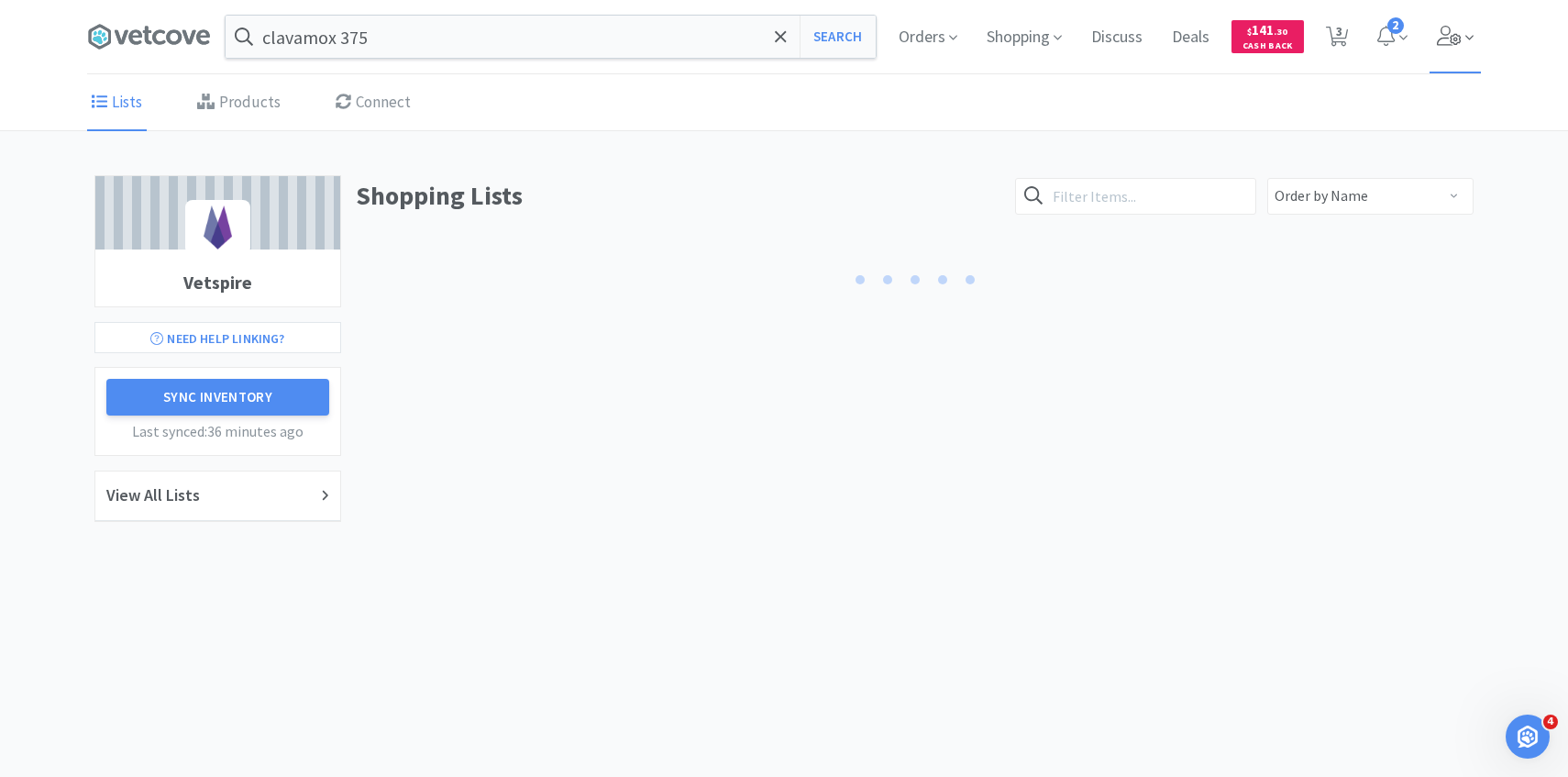
click at [1460, 46] on span at bounding box center [1456, 36] width 52 height 73
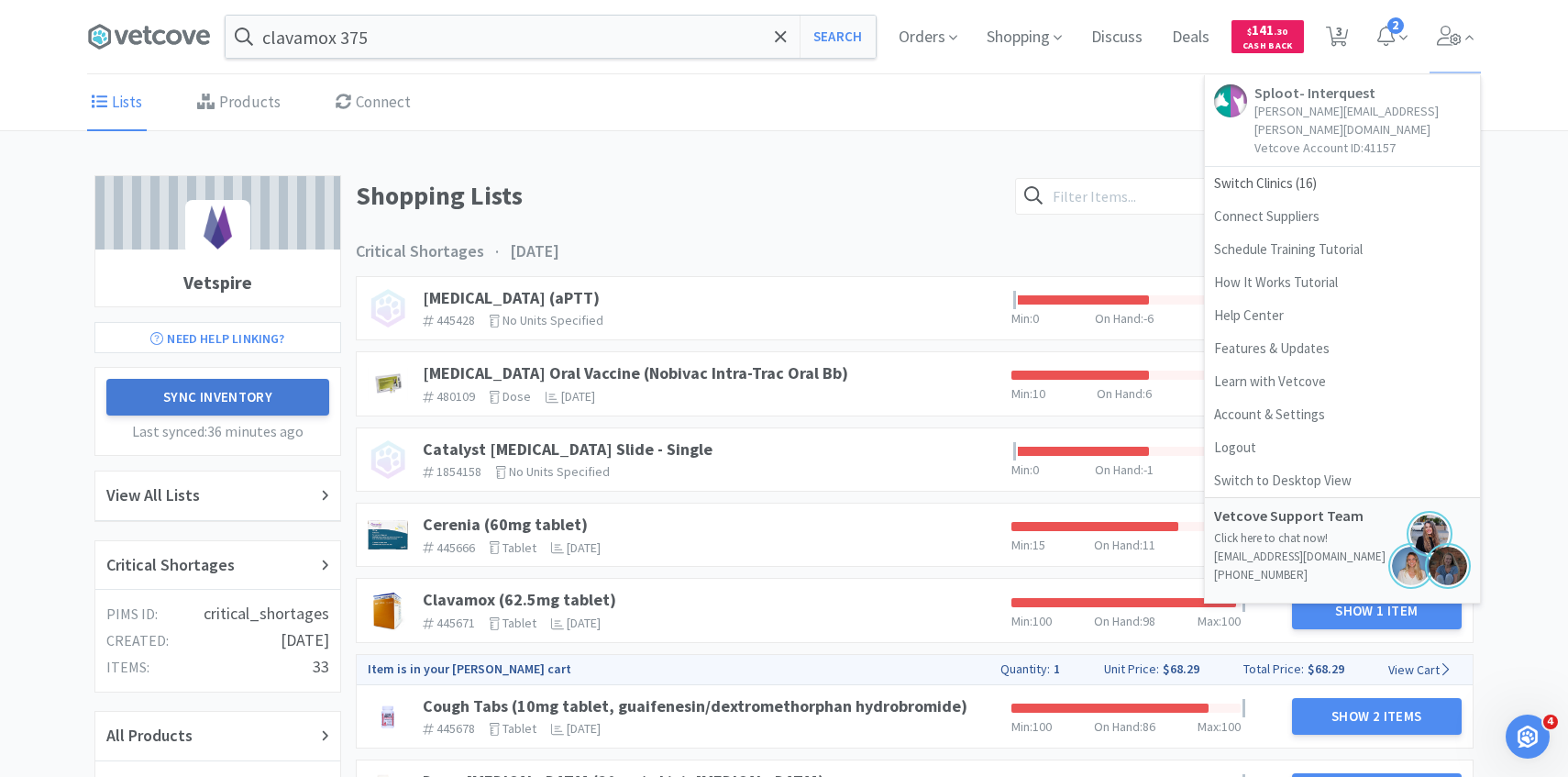
click at [300, 396] on button "Sync Inventory" at bounding box center [218, 397] width 223 height 37
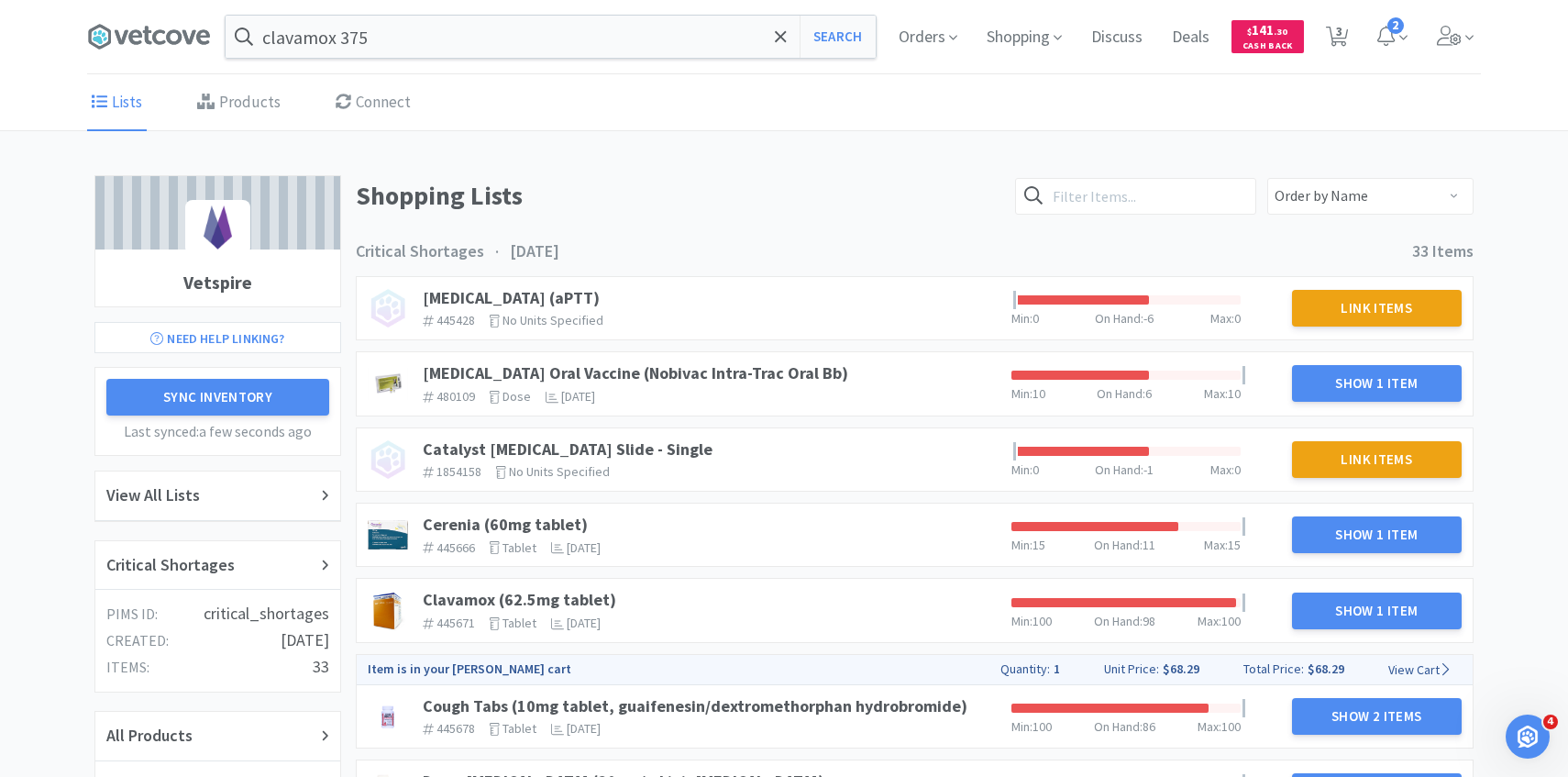
click at [1358, 29] on div "Orders Shopping Discuss Discuss Deals Deals $ 141 . 30 Cash Back 3 3 2" at bounding box center [1182, 36] width 597 height 73
click at [1349, 30] on span "3" at bounding box center [1338, 36] width 38 height 73
select select "1"
select select "4"
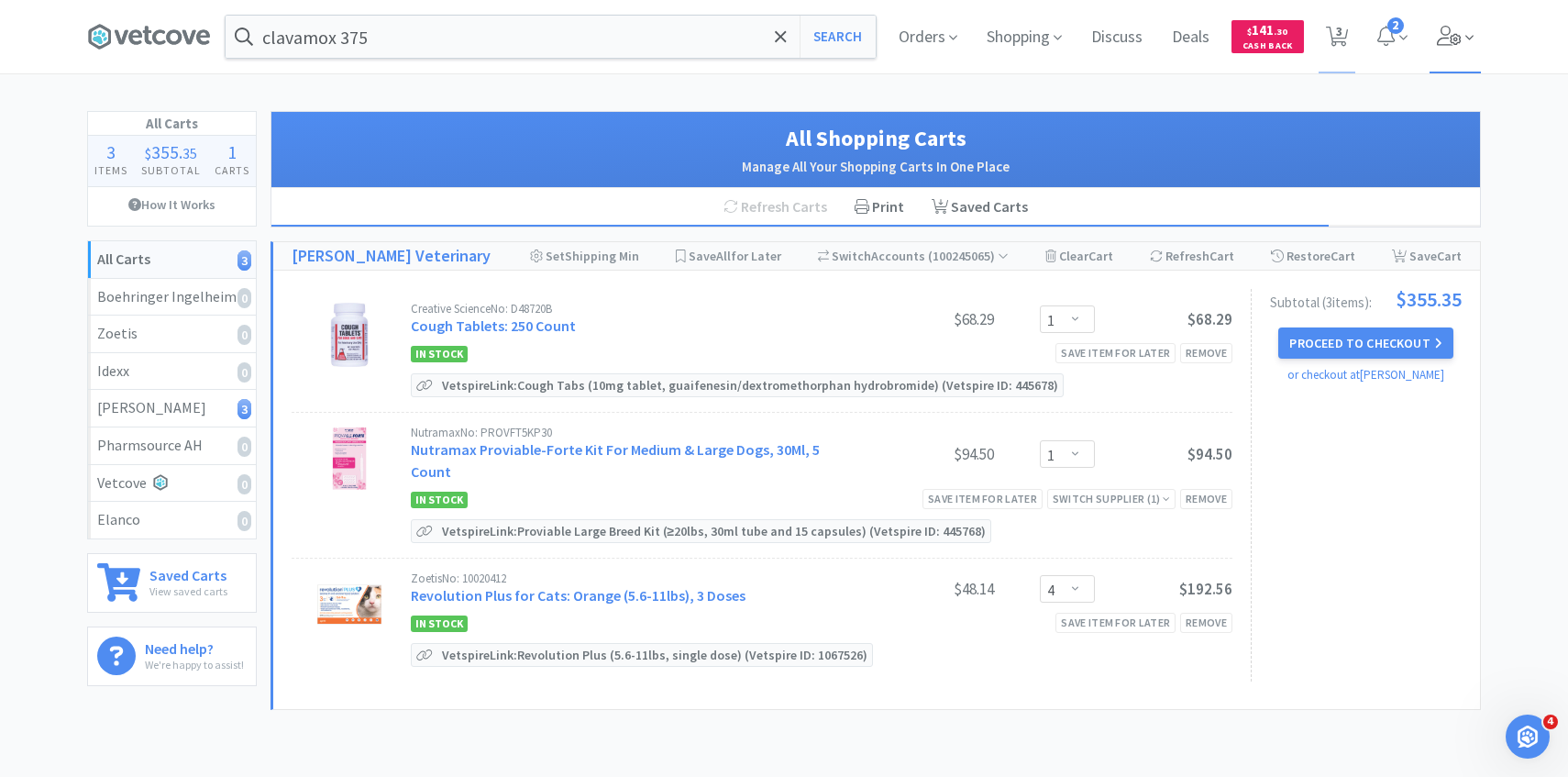
click at [1477, 57] on span at bounding box center [1456, 36] width 52 height 73
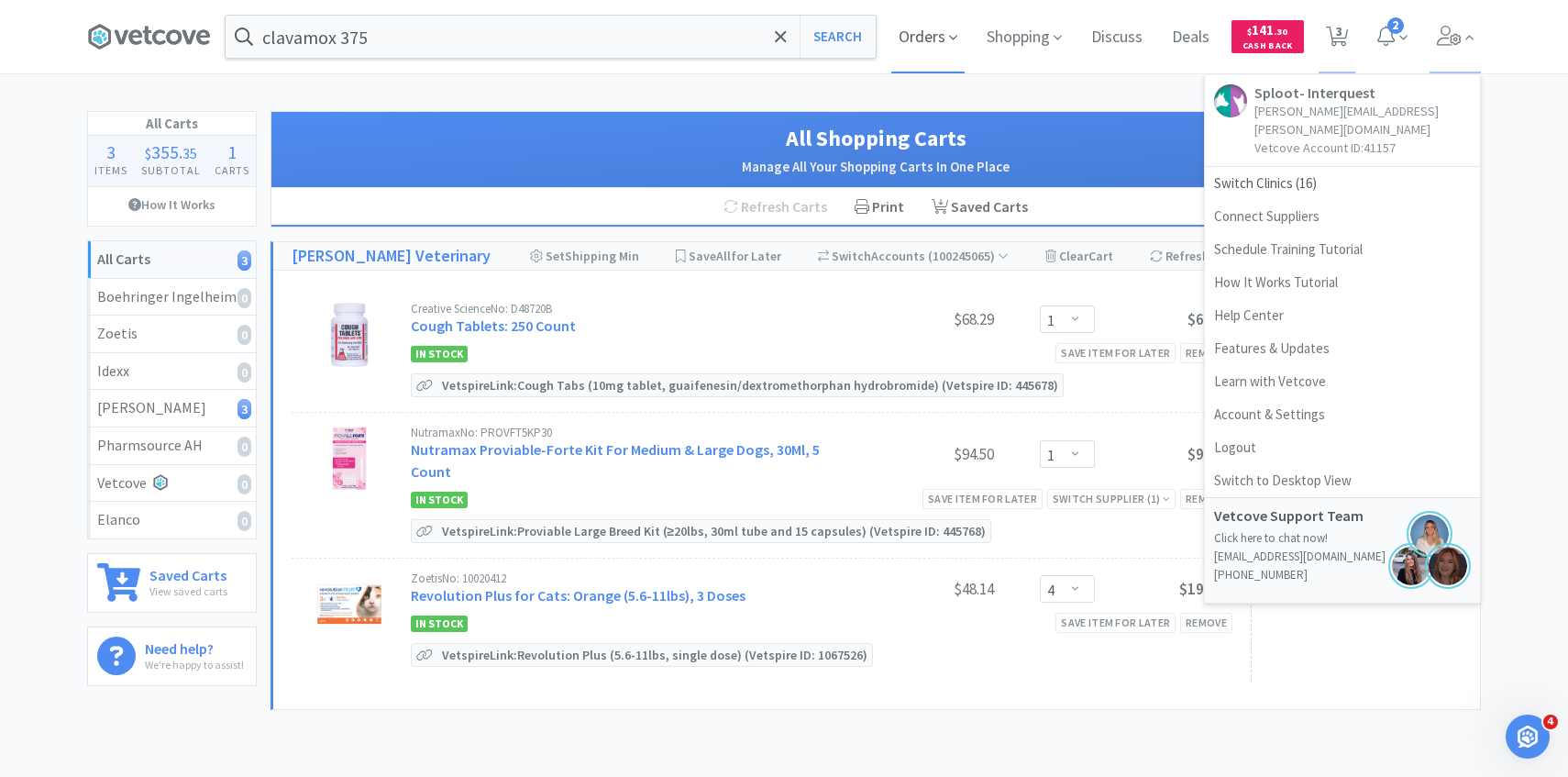
click at [939, 19] on span "Orders" at bounding box center [927, 36] width 73 height 73
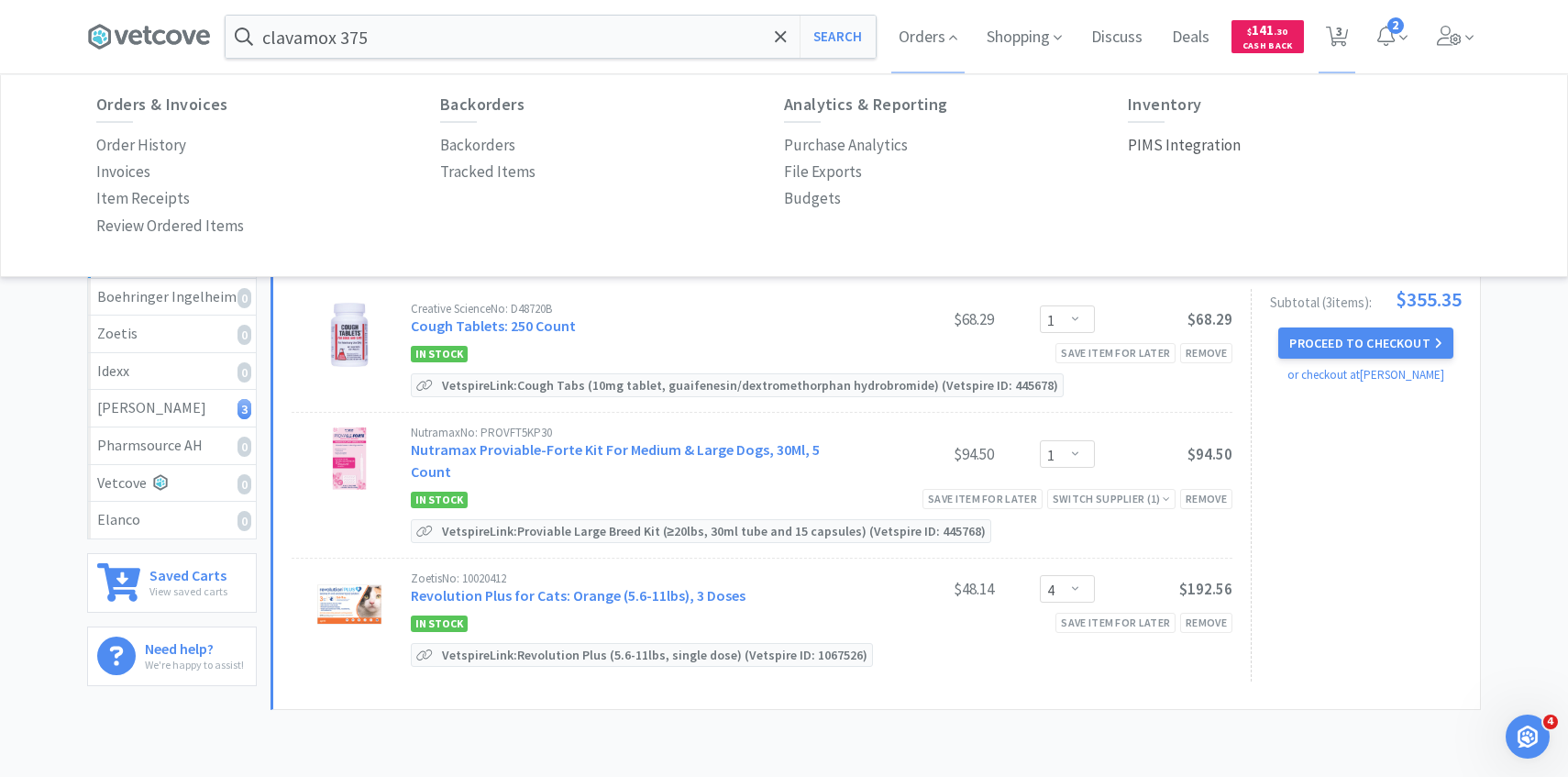
click at [1210, 149] on p "PIMS Integration" at bounding box center [1185, 145] width 113 height 25
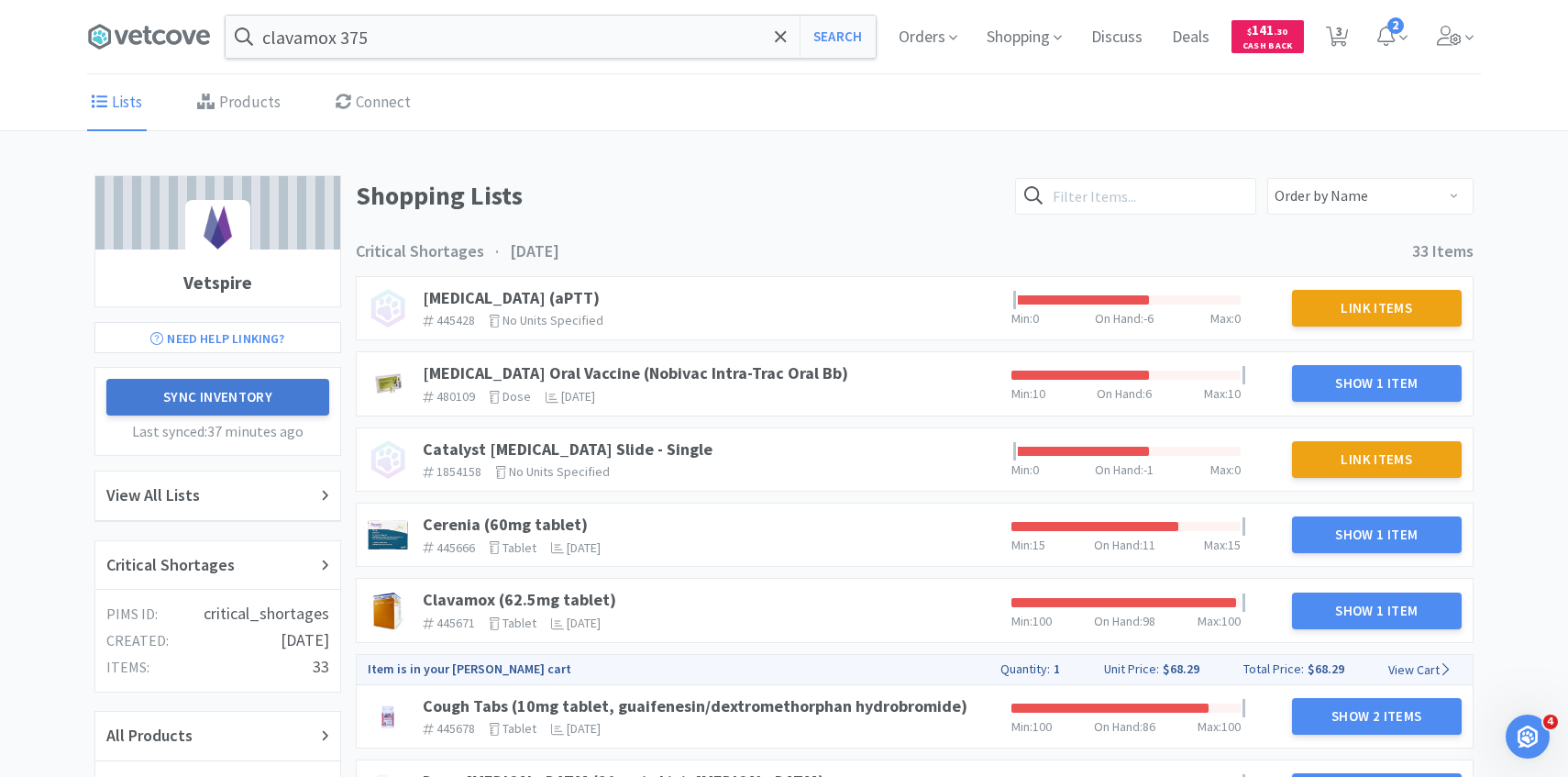
click at [252, 414] on button "Sync Inventory" at bounding box center [218, 397] width 223 height 37
click at [245, 557] on div "Critical Shortages" at bounding box center [218, 565] width 223 height 27
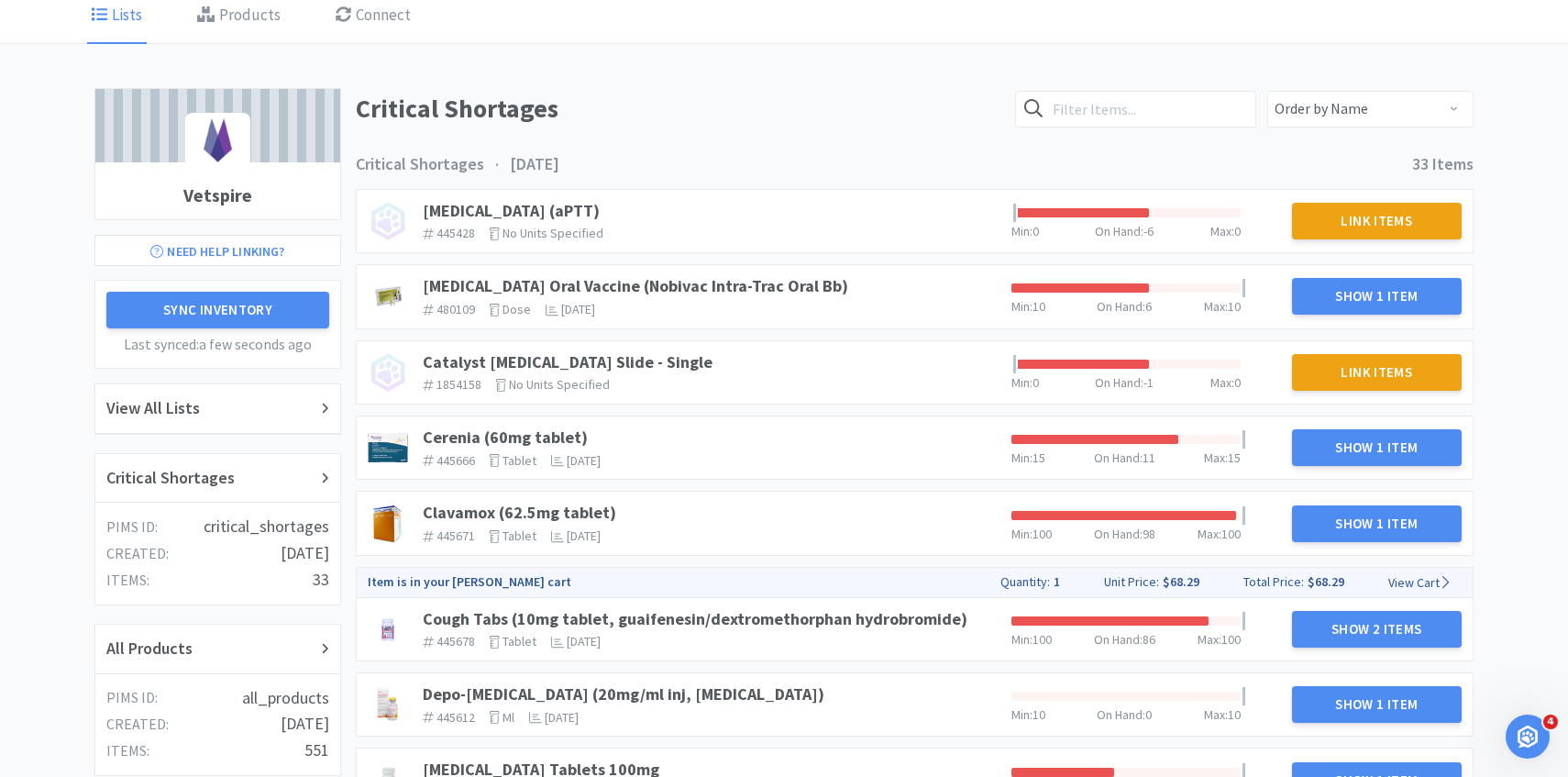
scroll to position [92, 0]
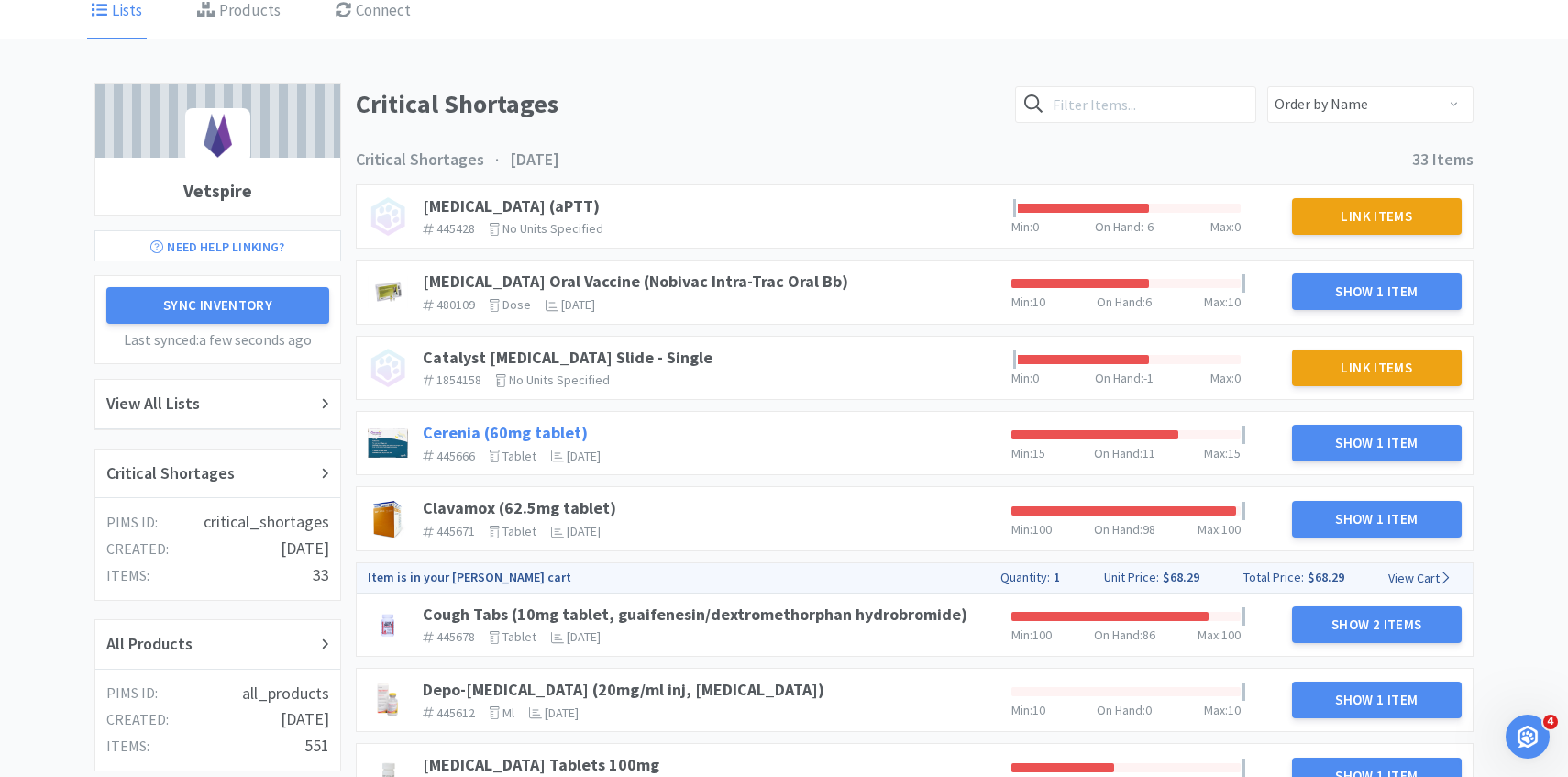
click at [498, 425] on link "Cerenia (60mg tablet)" at bounding box center [505, 432] width 165 height 21
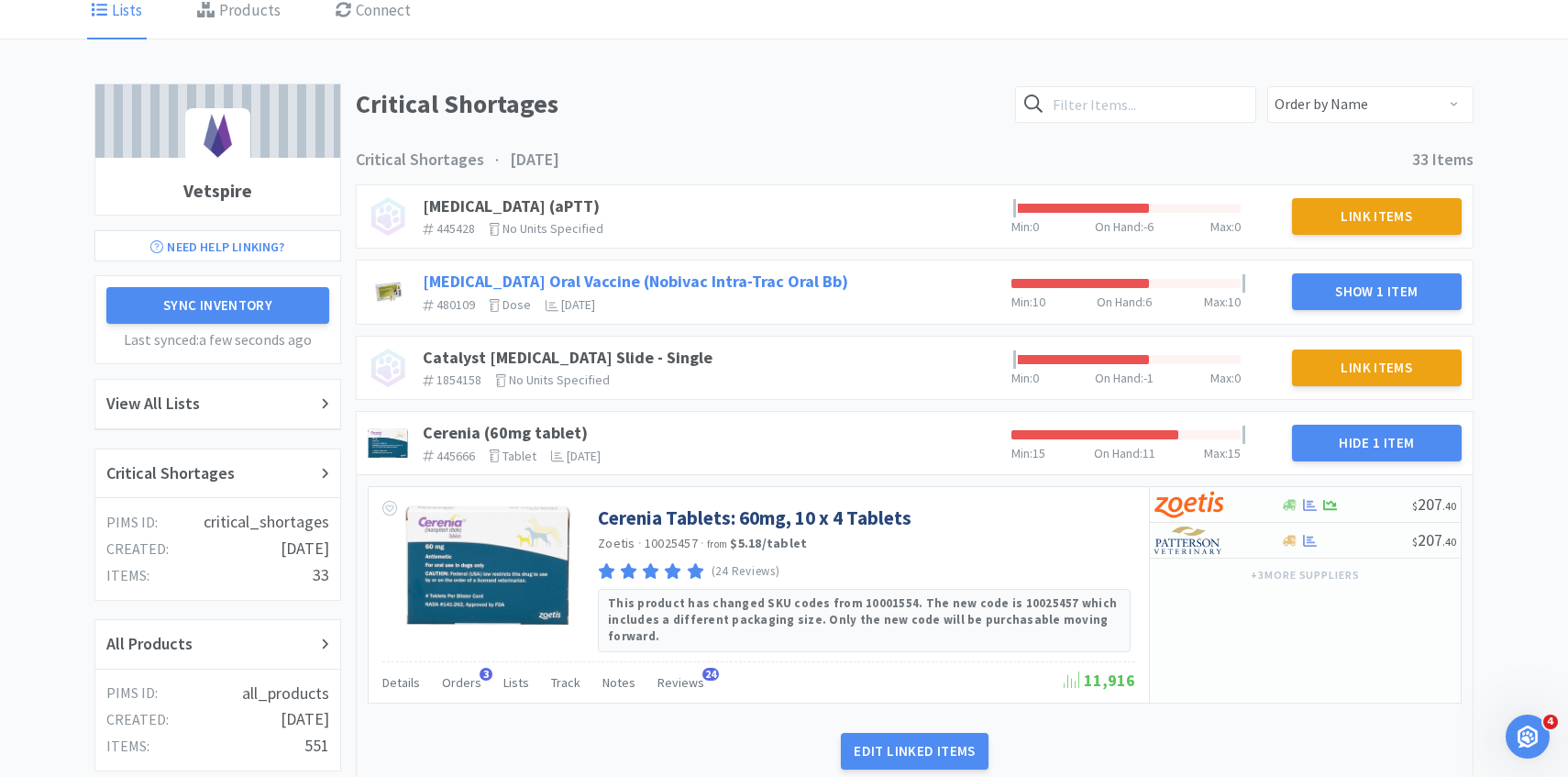
click at [737, 275] on link "Bordetella Oral Vaccine (Nobivac Intra-Trac Oral Bb)" at bounding box center [635, 280] width 425 height 21
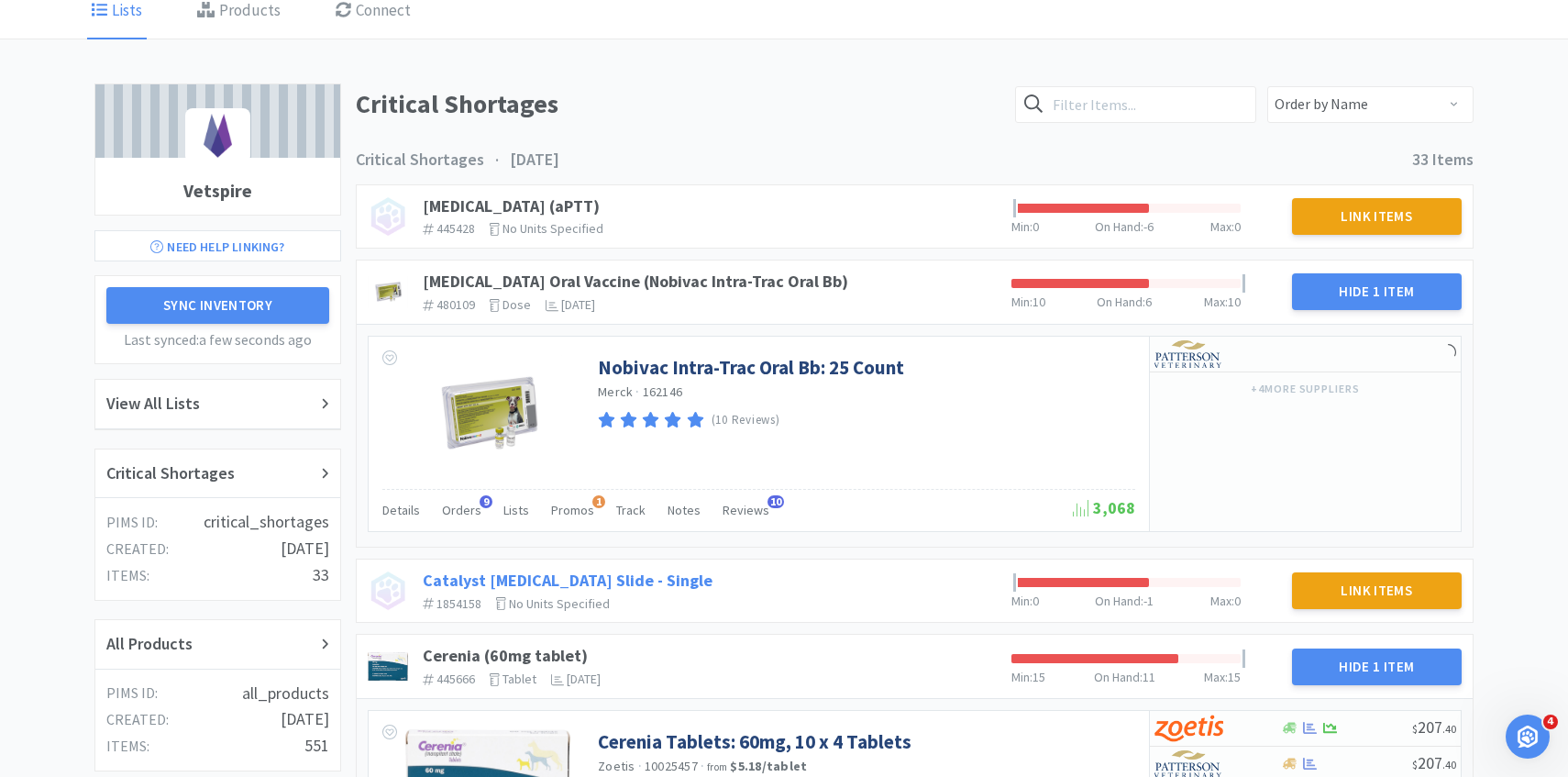
scroll to position [137, 0]
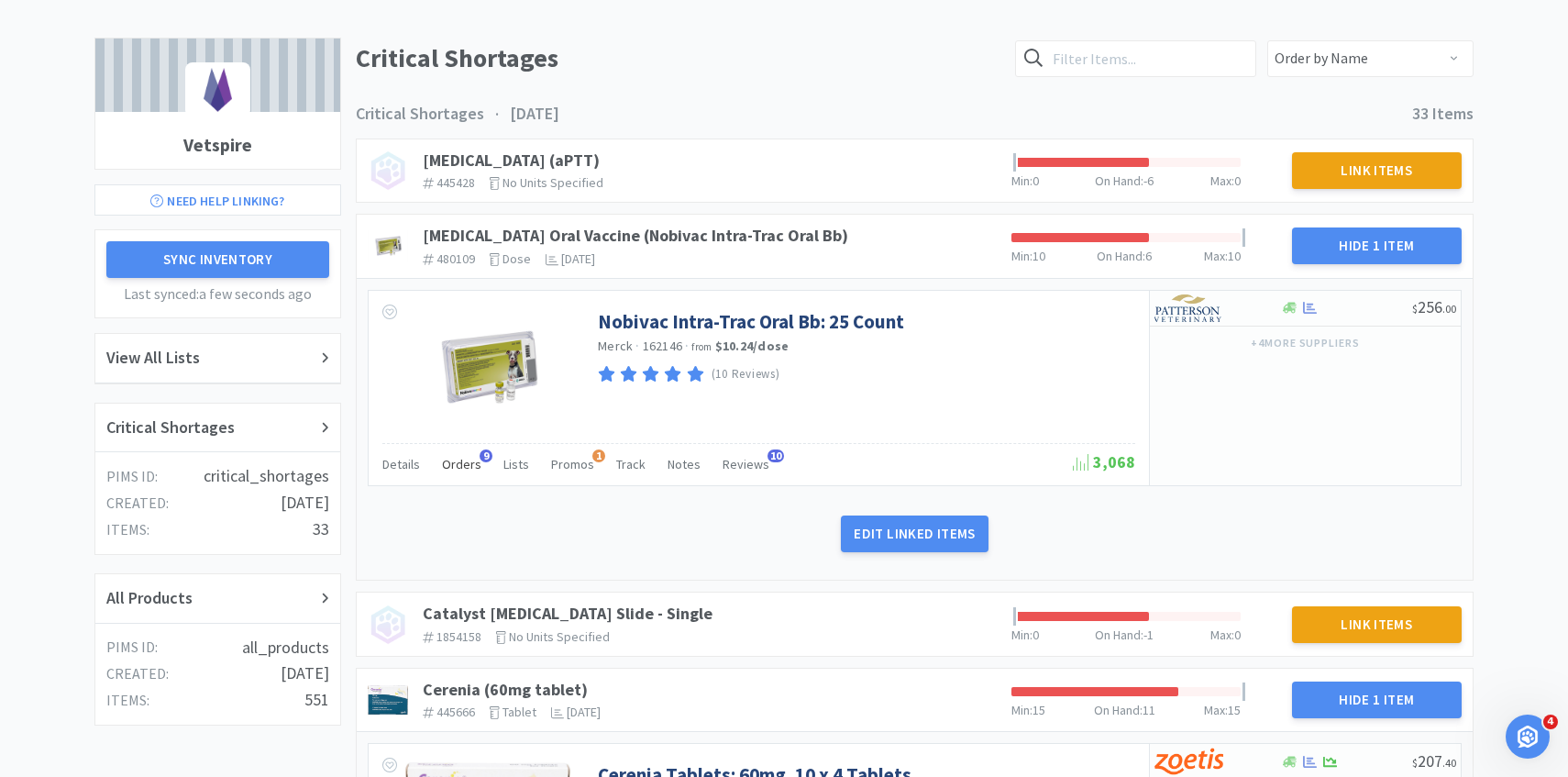
click at [460, 462] on span "Orders" at bounding box center [461, 464] width 39 height 17
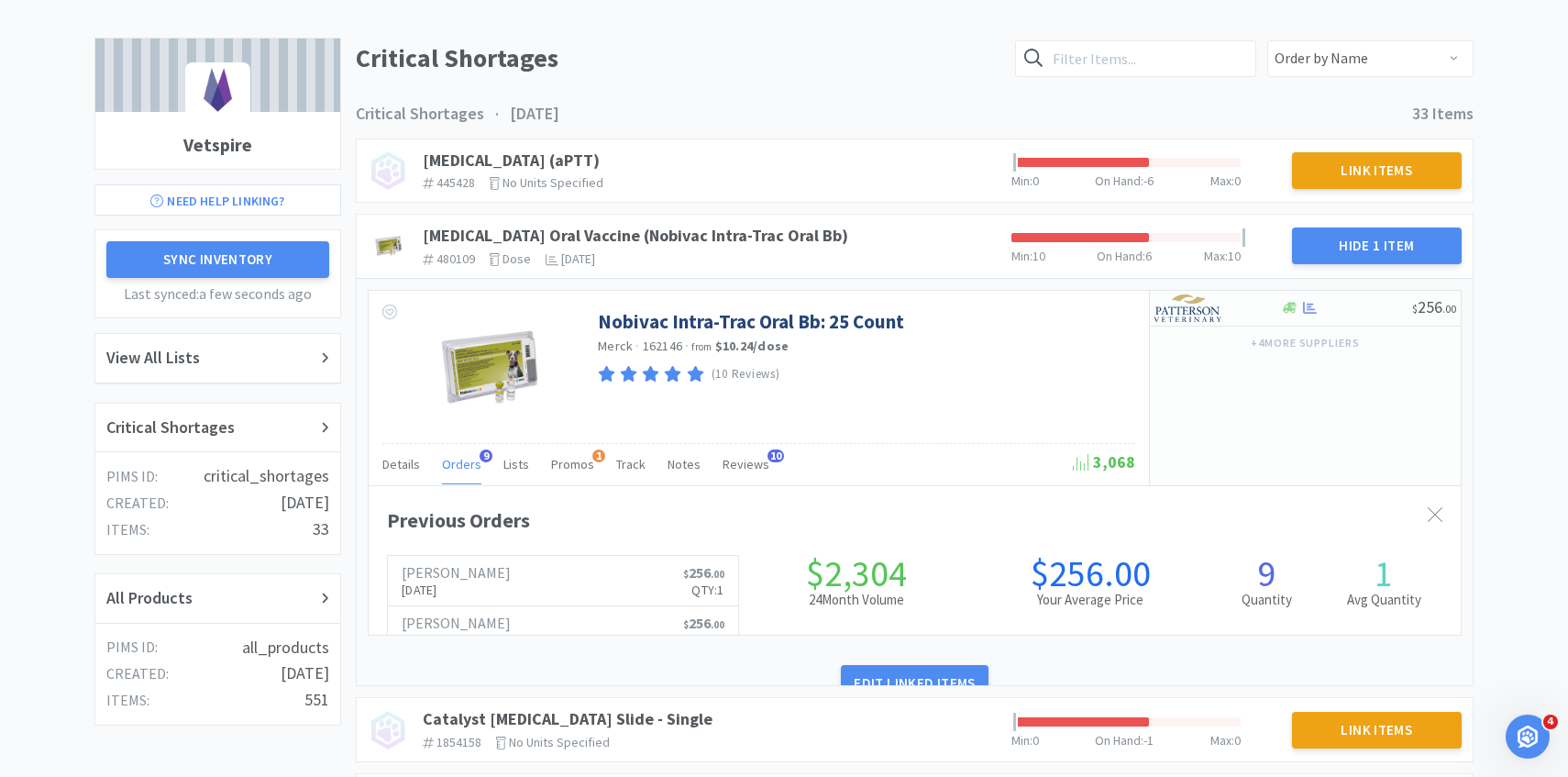
scroll to position [502, 1093]
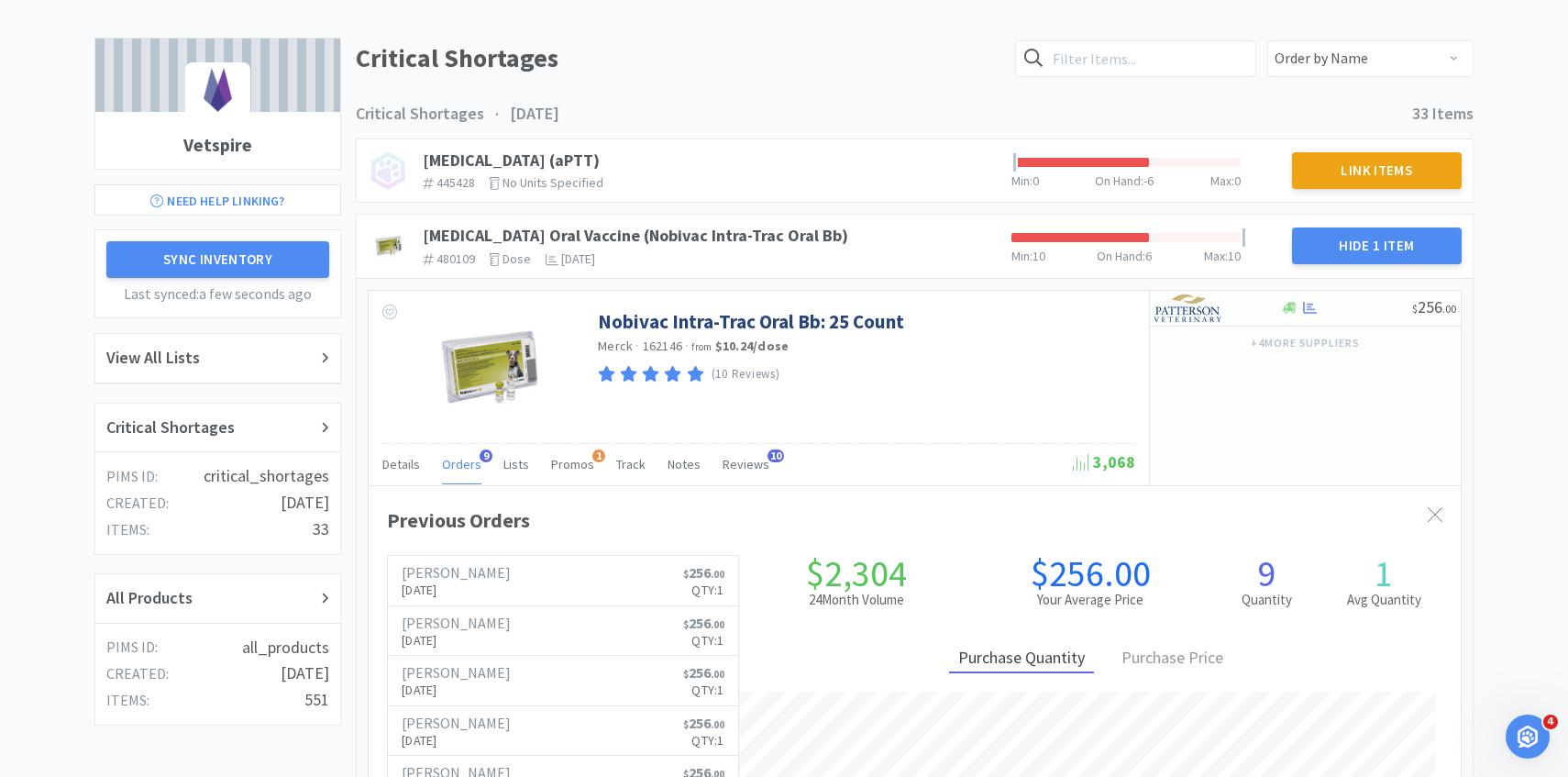
click at [460, 462] on span "Orders" at bounding box center [461, 464] width 39 height 17
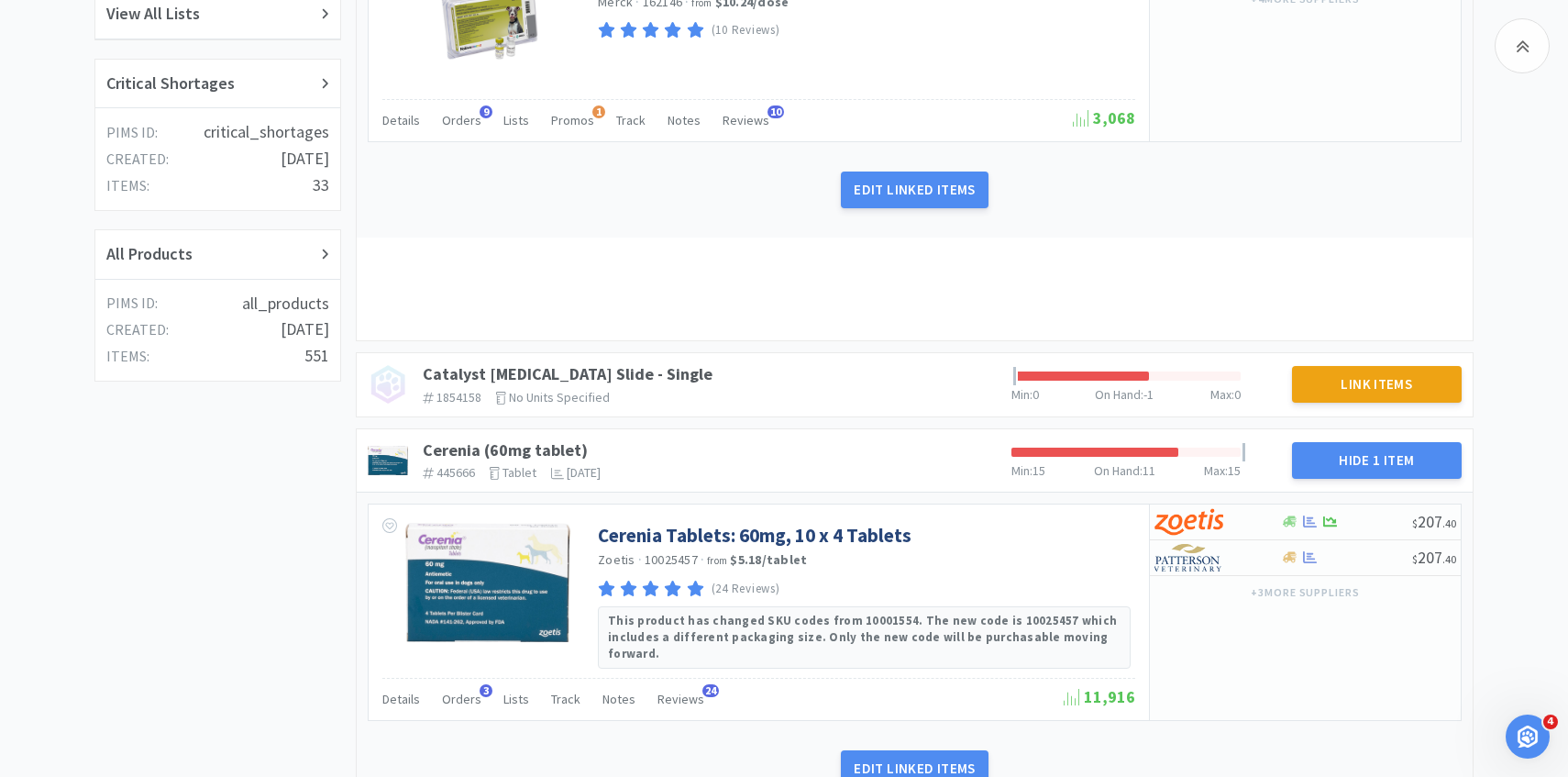
scroll to position [487, 0]
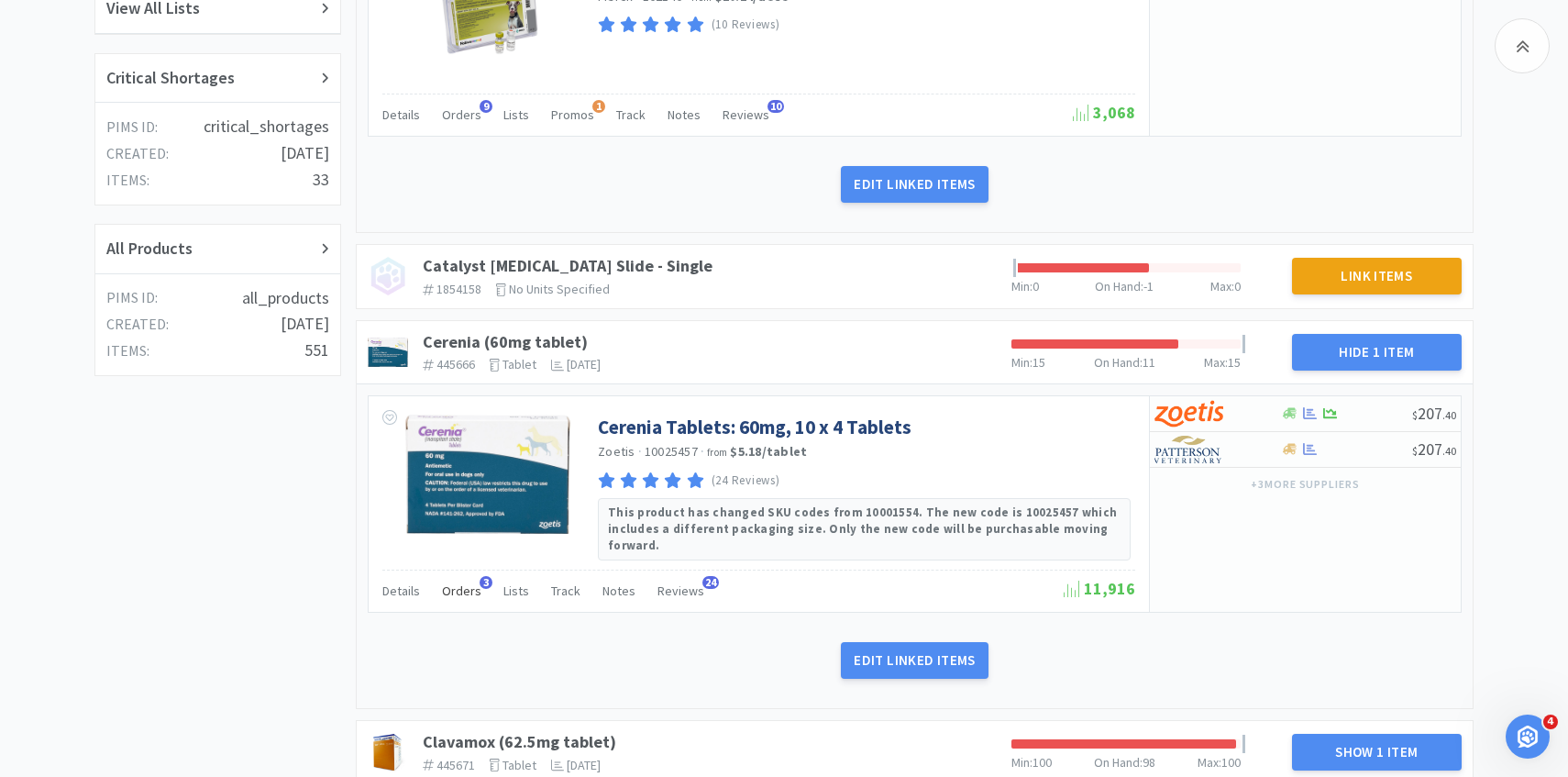
click at [465, 582] on div "Orders 3" at bounding box center [461, 593] width 39 height 35
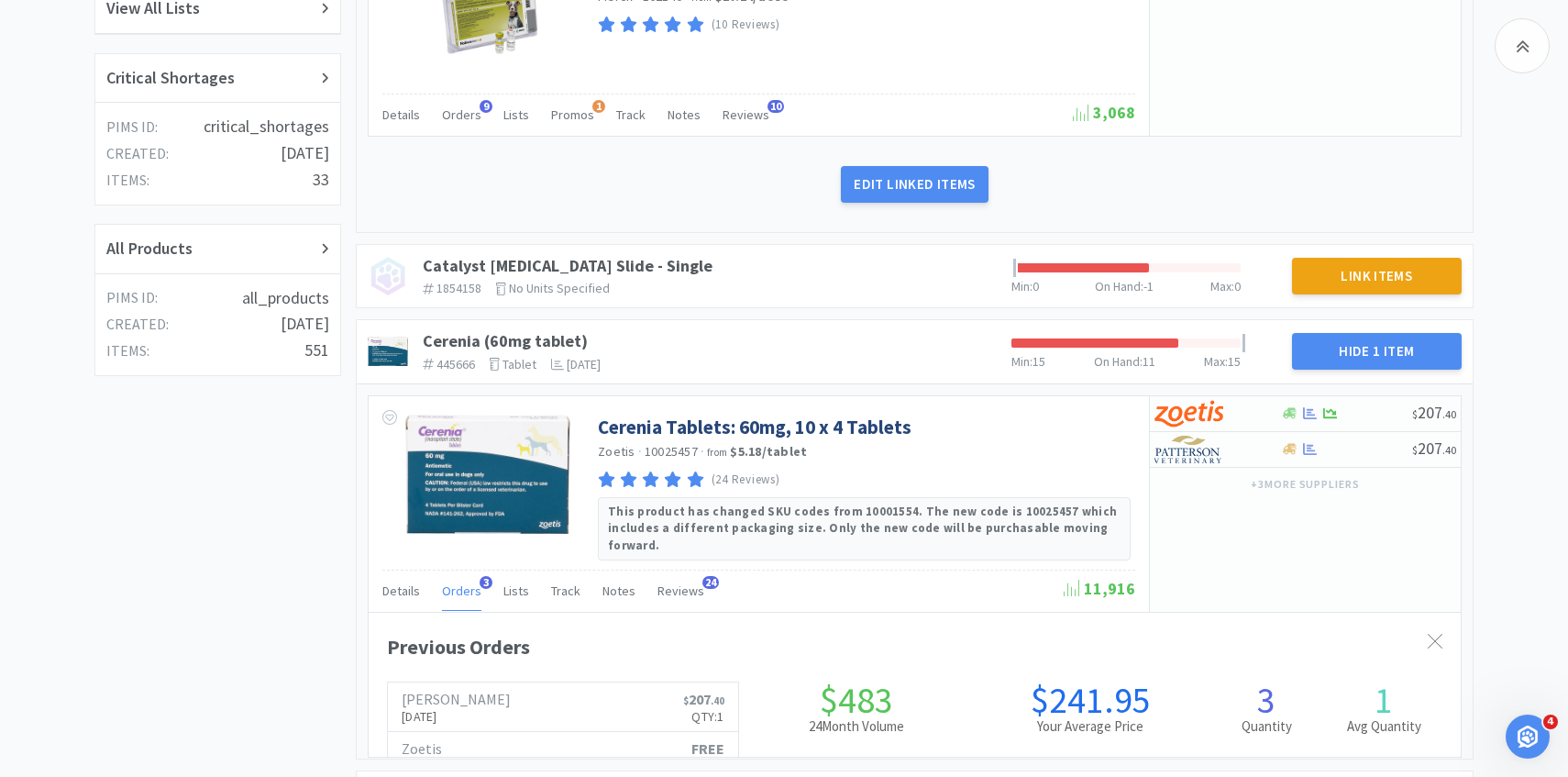
scroll to position [502, 1093]
click at [465, 582] on div "Orders 3" at bounding box center [461, 593] width 39 height 35
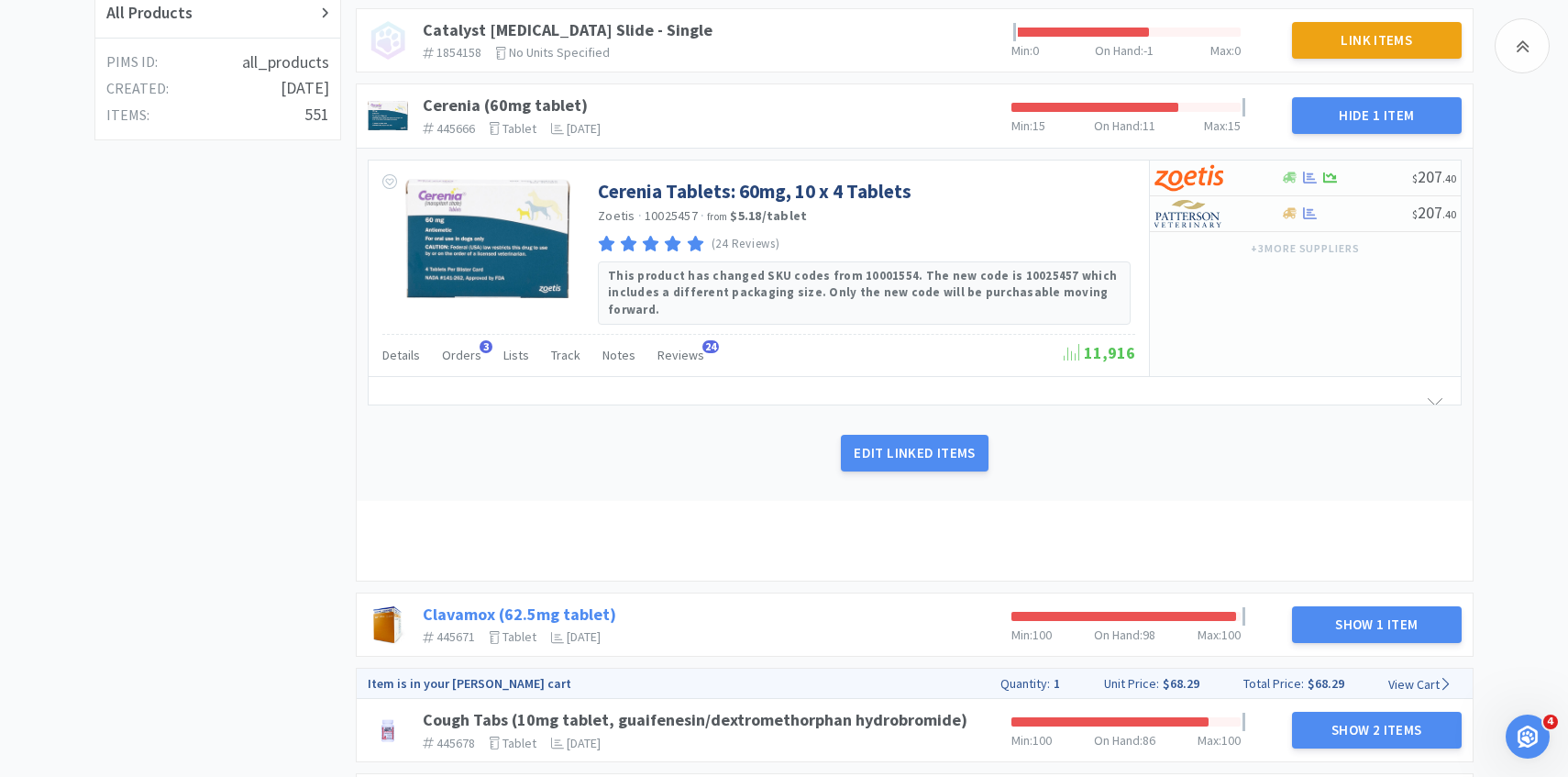
scroll to position [870, 0]
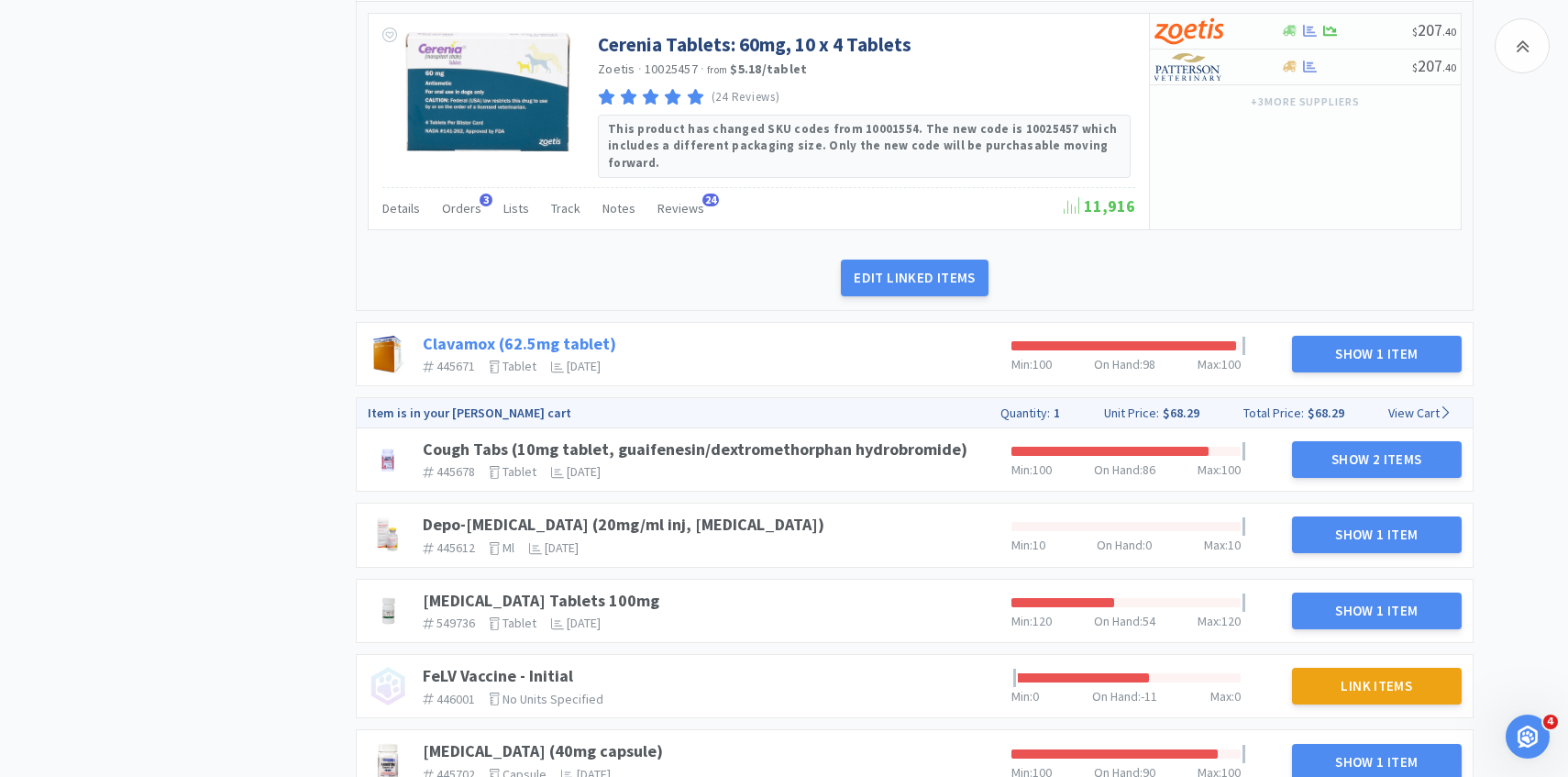
click at [596, 340] on link "Clavamox (62.5mg tablet)" at bounding box center [519, 343] width 193 height 21
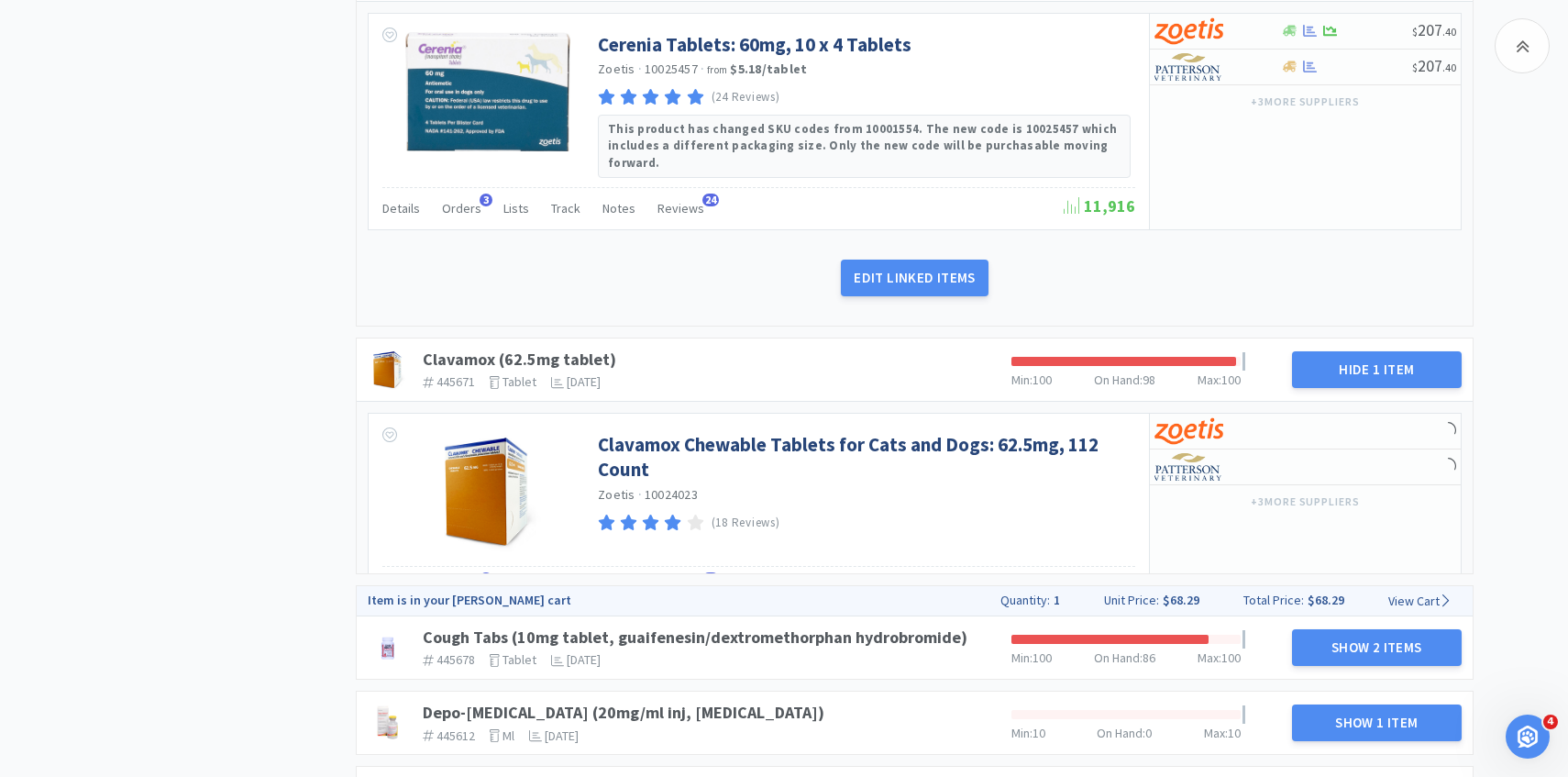
scroll to position [938, 0]
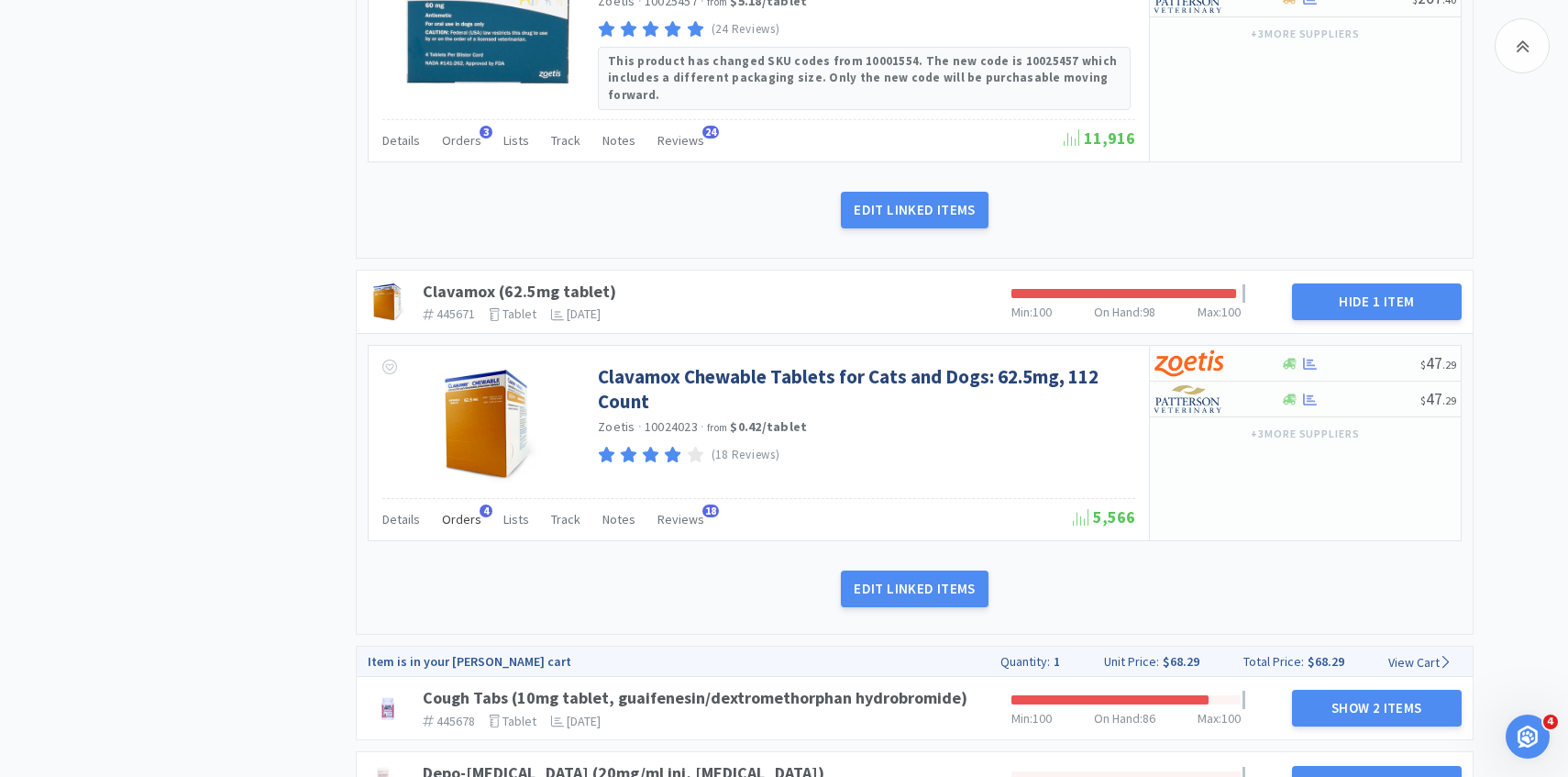
click at [473, 511] on span "Orders" at bounding box center [461, 519] width 39 height 17
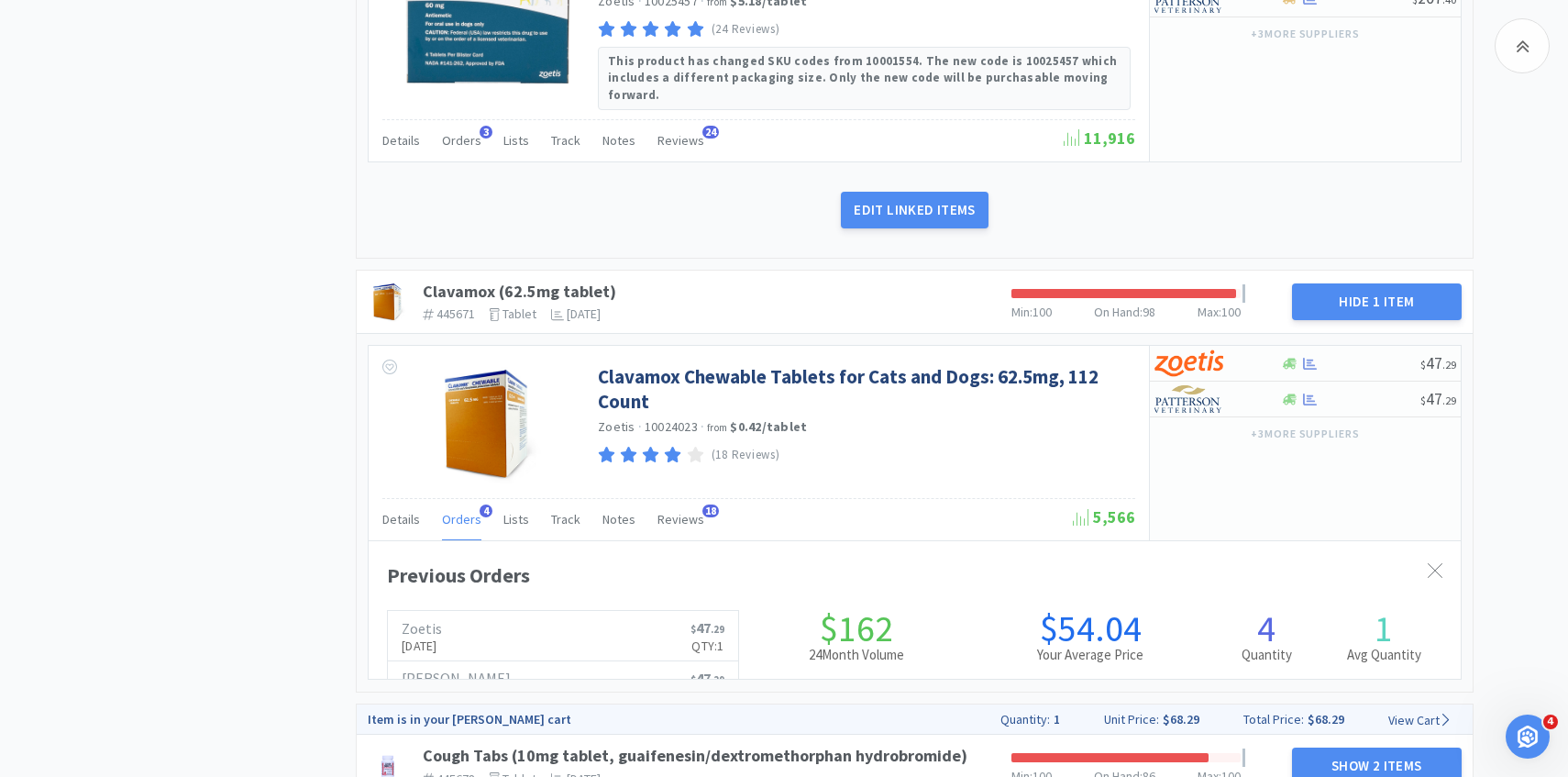
scroll to position [502, 1093]
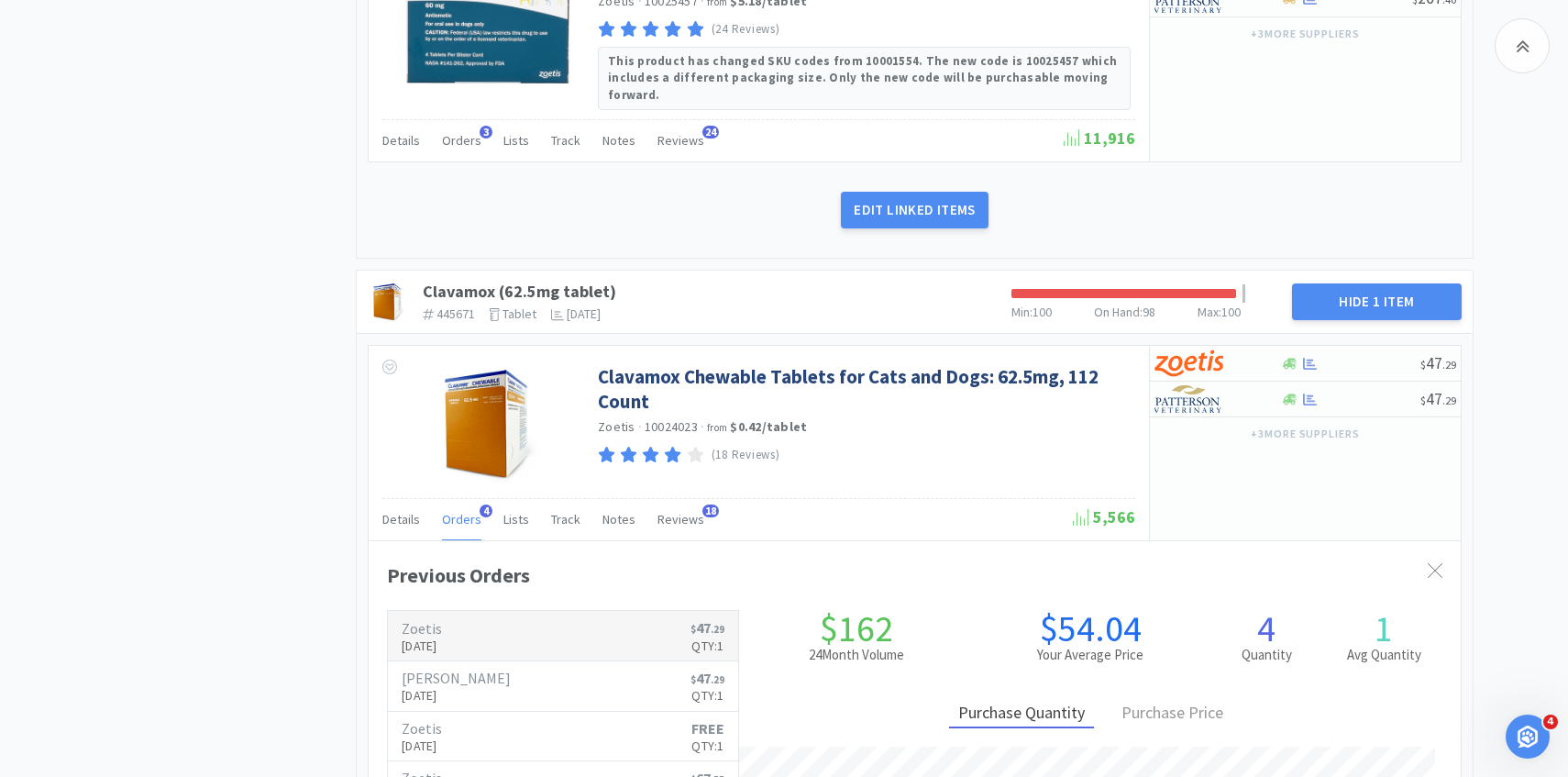
click at [470, 611] on link "Zoetis Sep 22nd, 2025 $ 47 . 29 Qty: 1" at bounding box center [563, 636] width 350 height 50
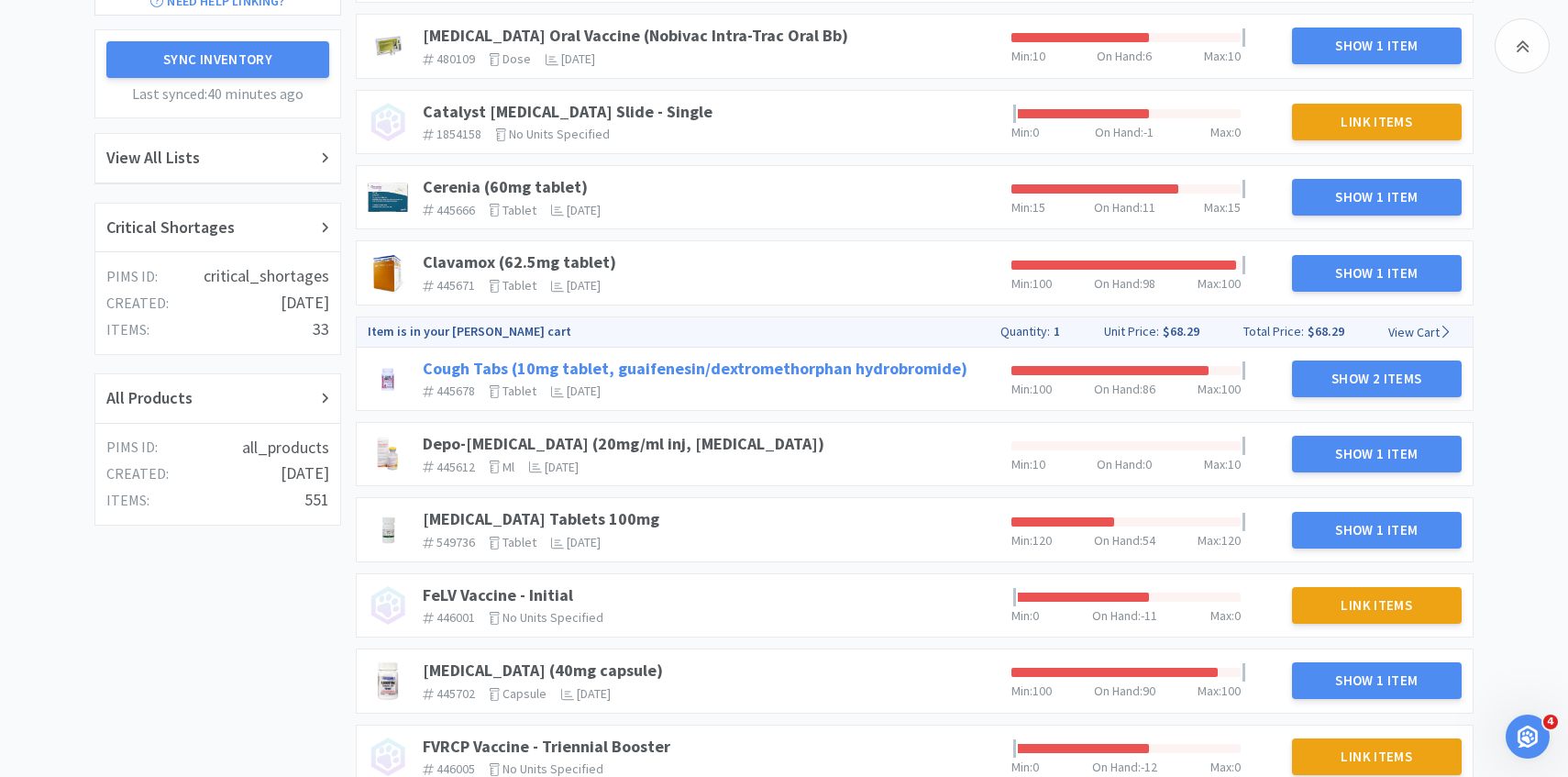
scroll to position [363, 0]
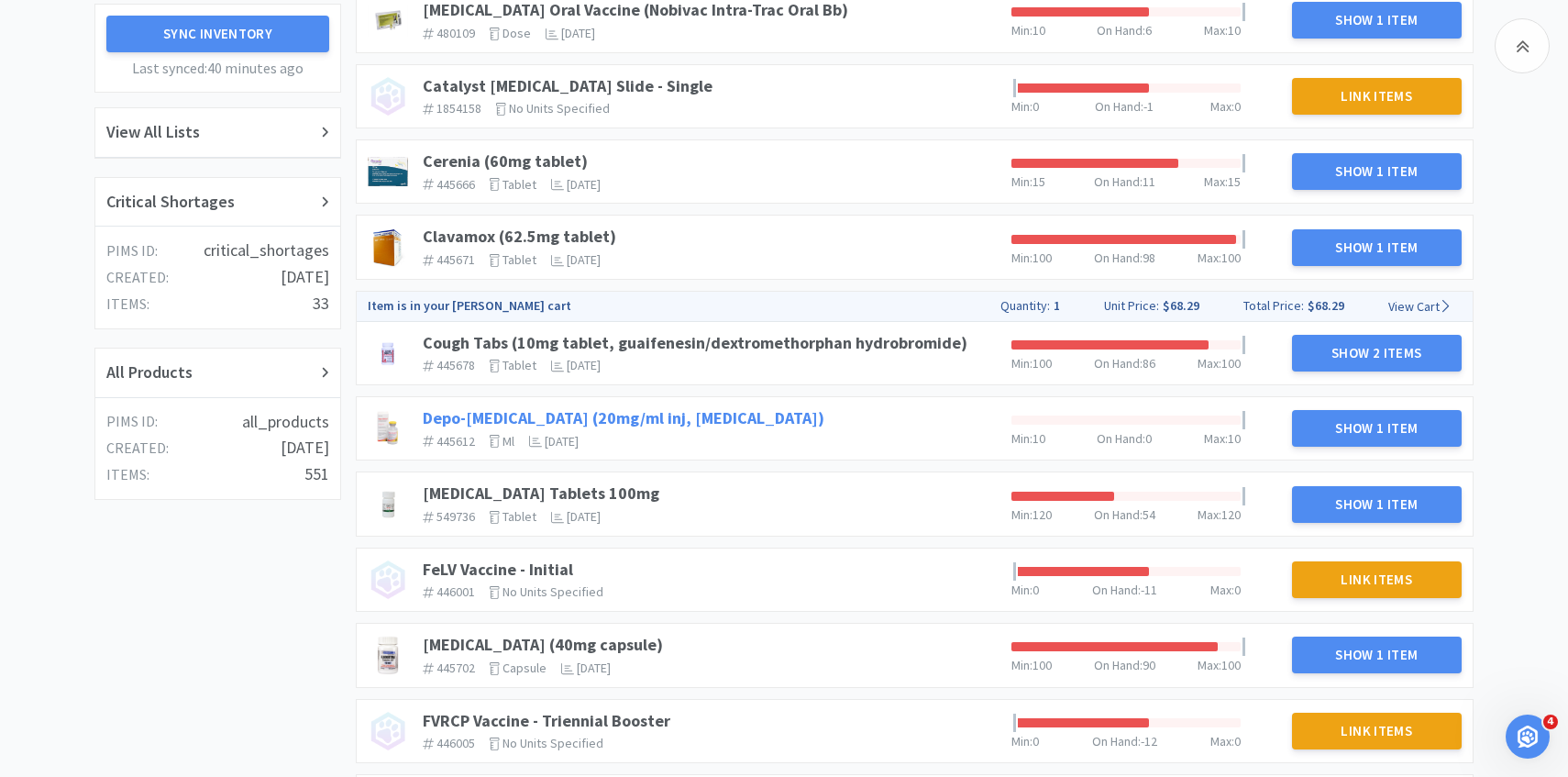
click at [725, 409] on link "Depo-medrol (20mg/ml inj, methylprednisolone acetate)" at bounding box center [623, 418] width 402 height 21
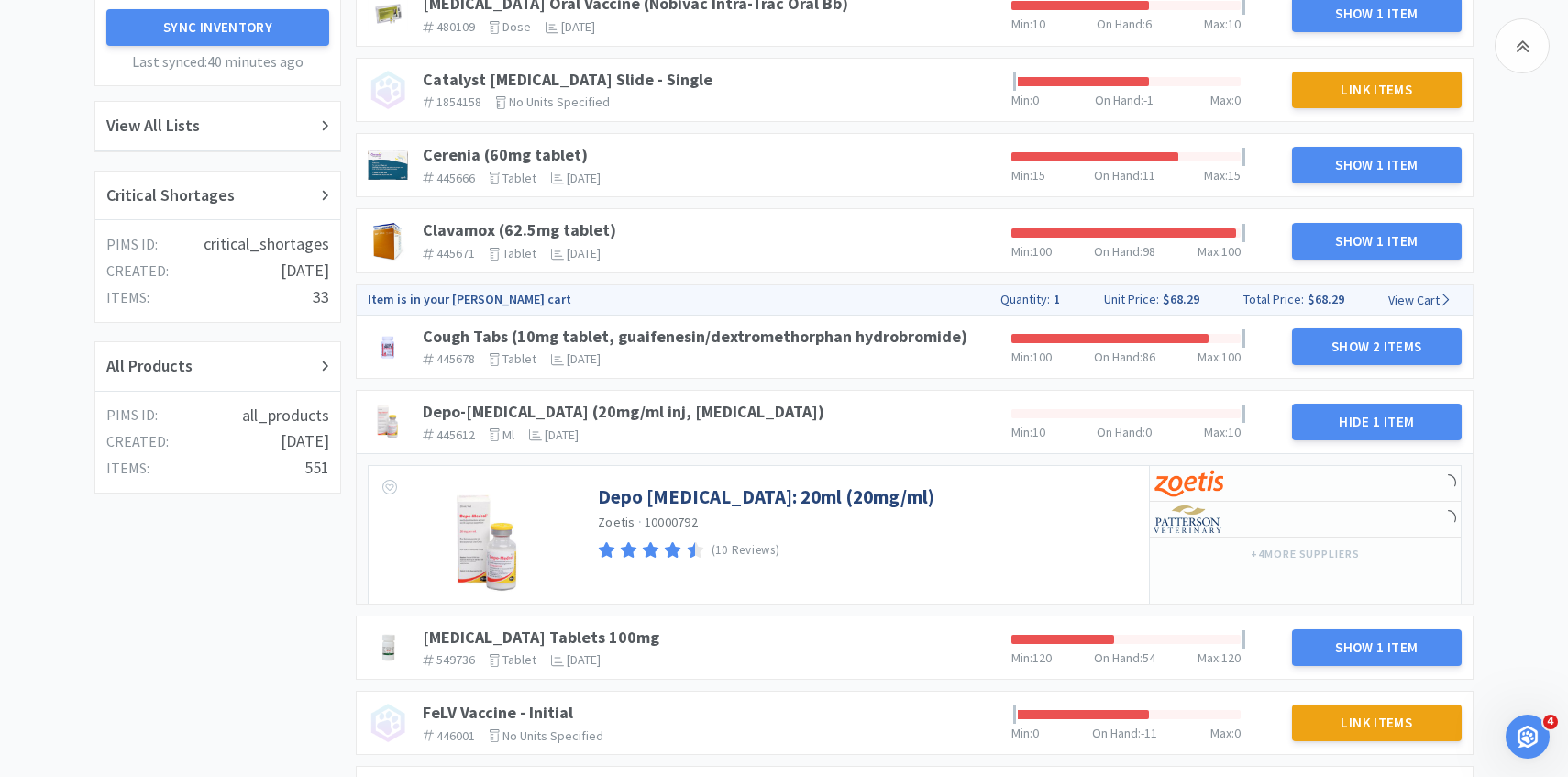
scroll to position [471, 0]
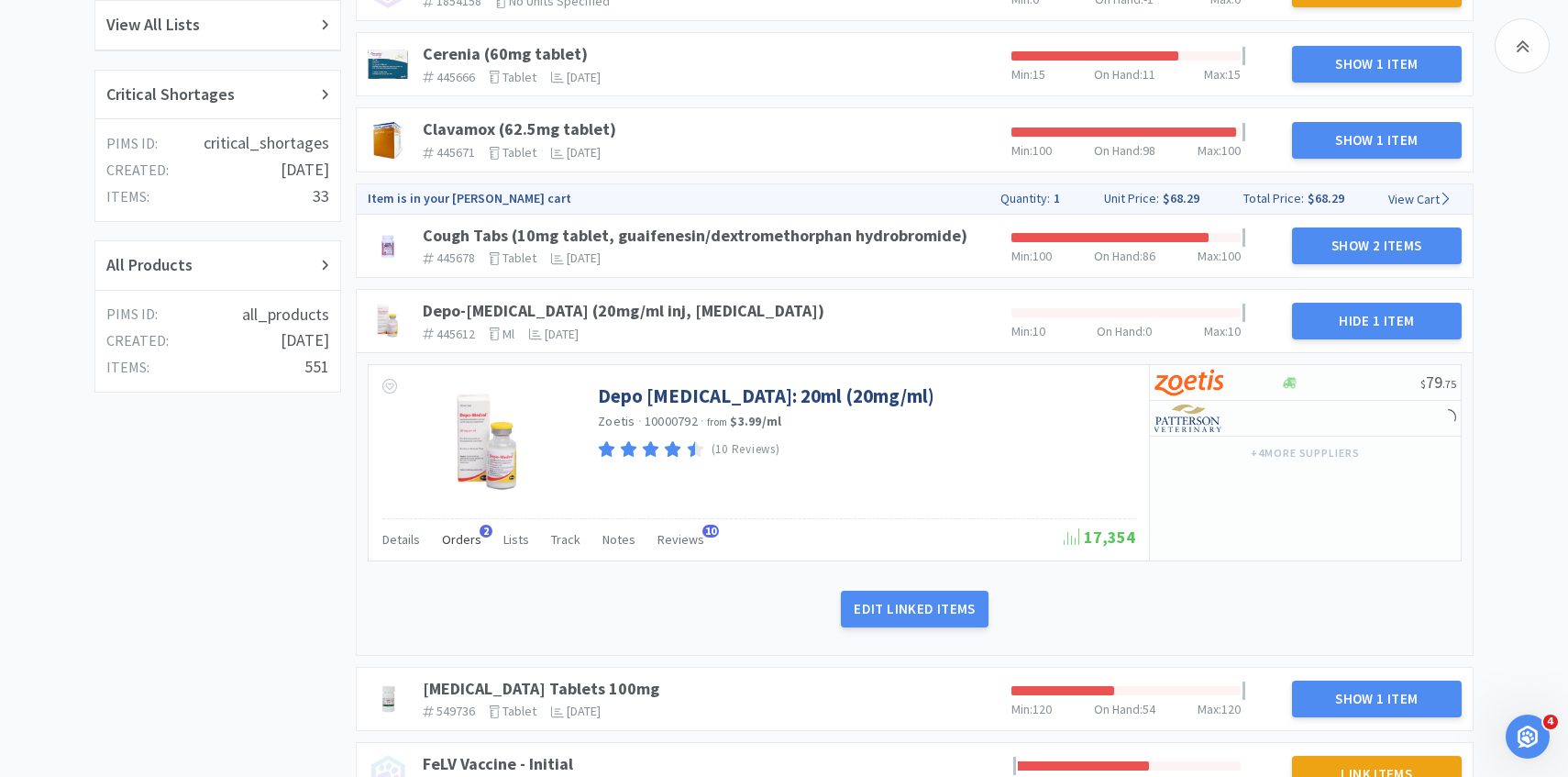
click at [463, 536] on span "Orders" at bounding box center [461, 539] width 39 height 17
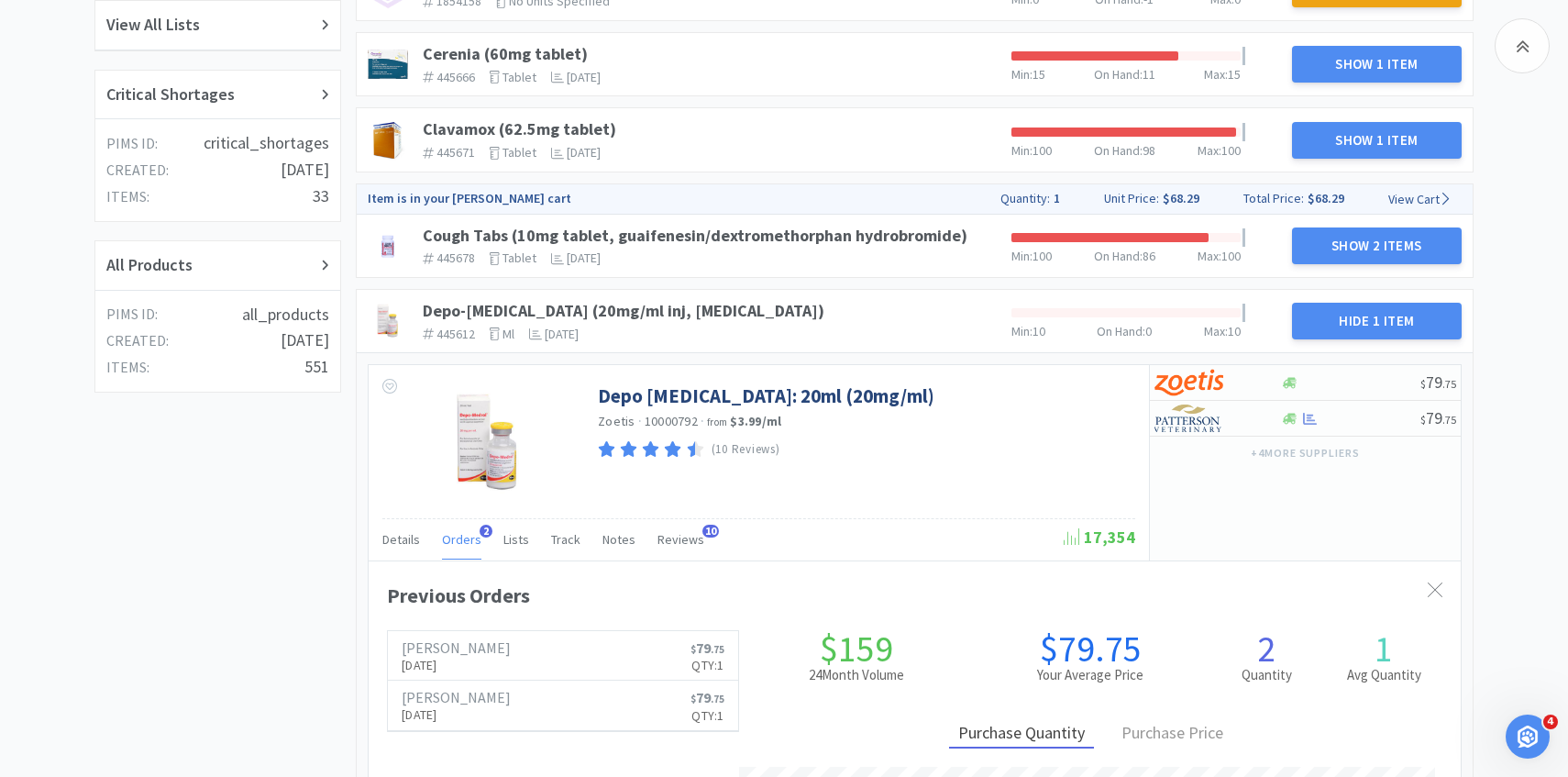
scroll to position [502, 1093]
click at [464, 647] on h6 "[PERSON_NAME]" at bounding box center [457, 648] width 110 height 15
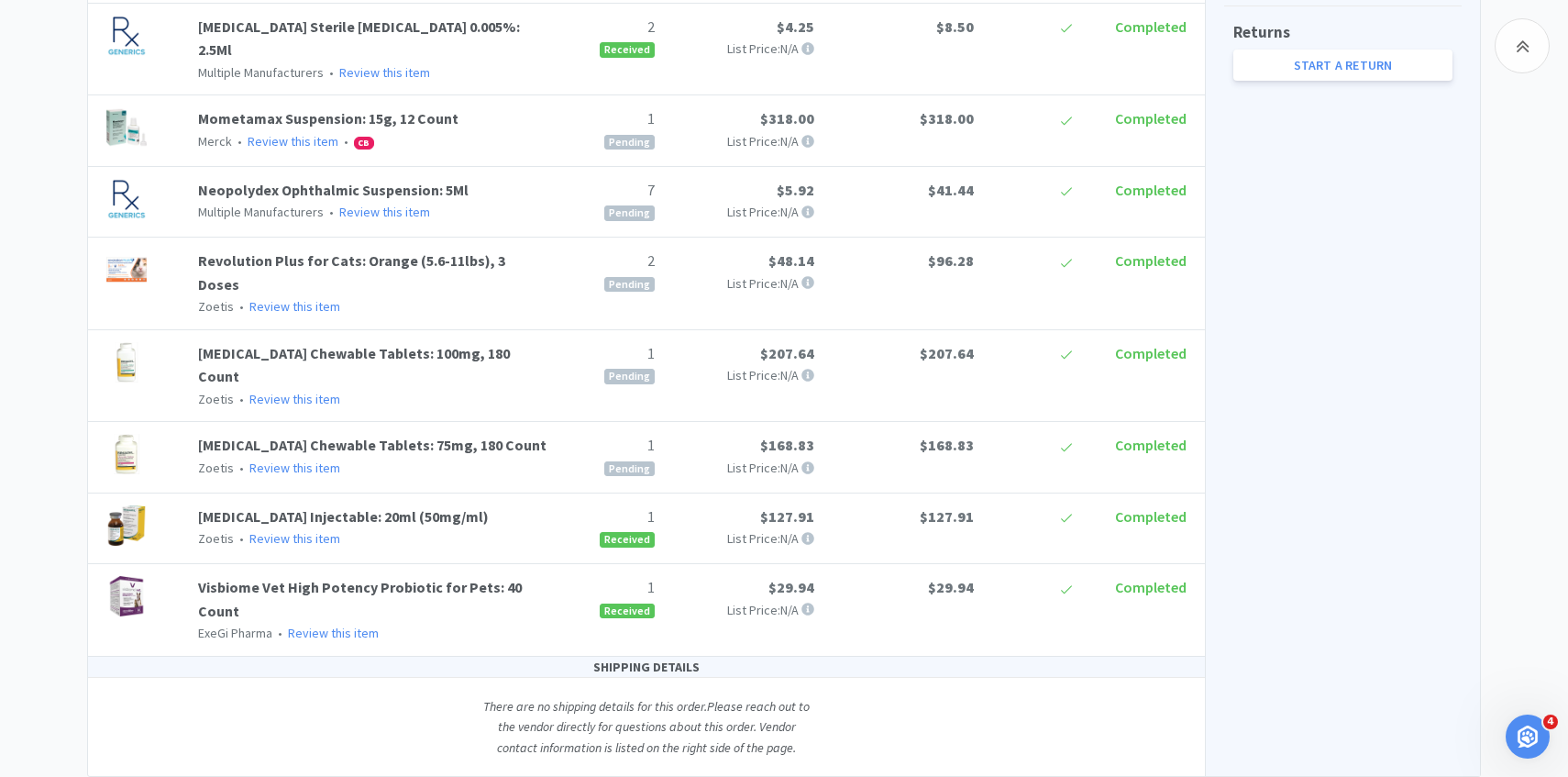
scroll to position [899, 0]
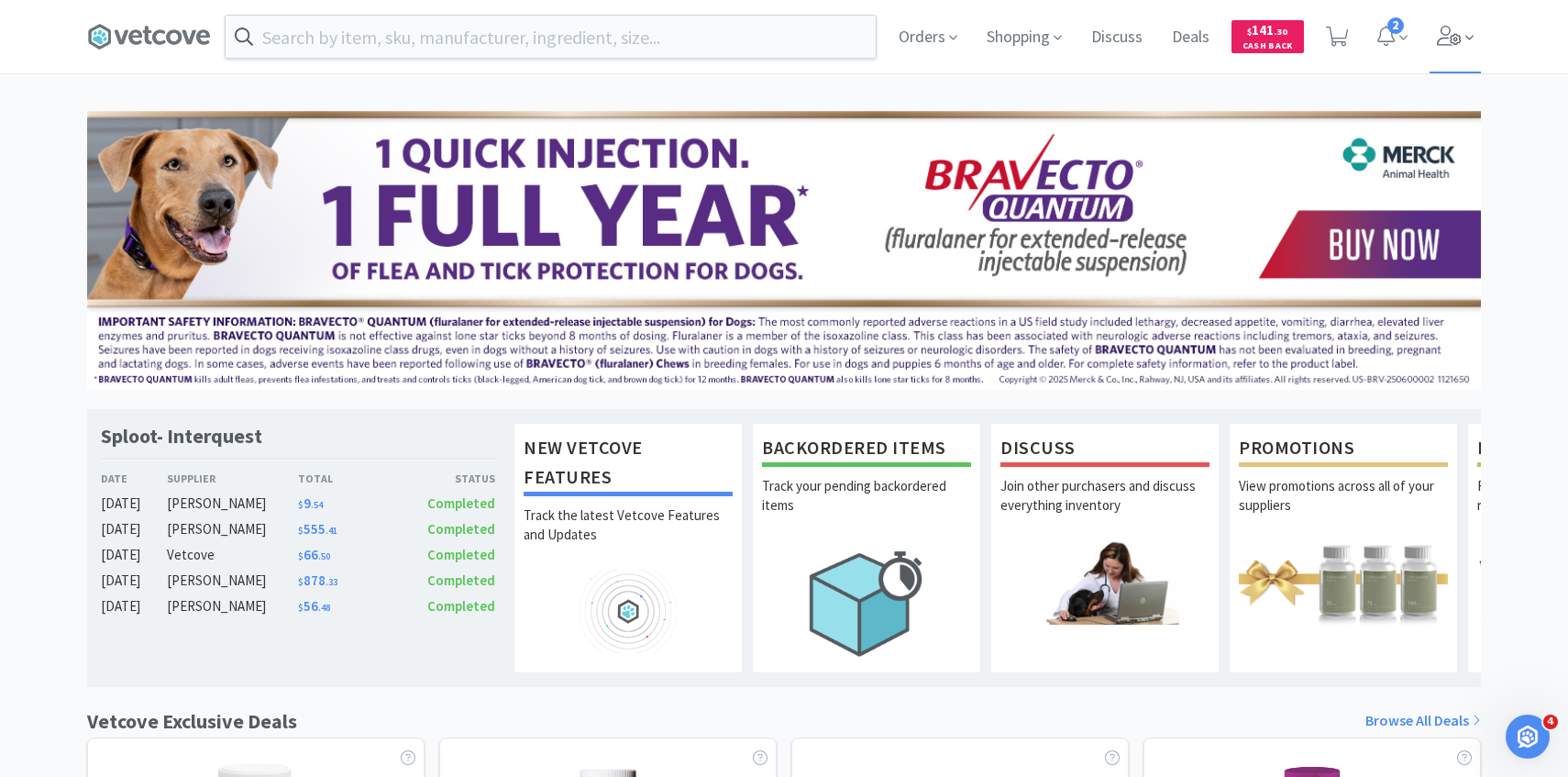
click at [1462, 53] on span at bounding box center [1456, 36] width 52 height 73
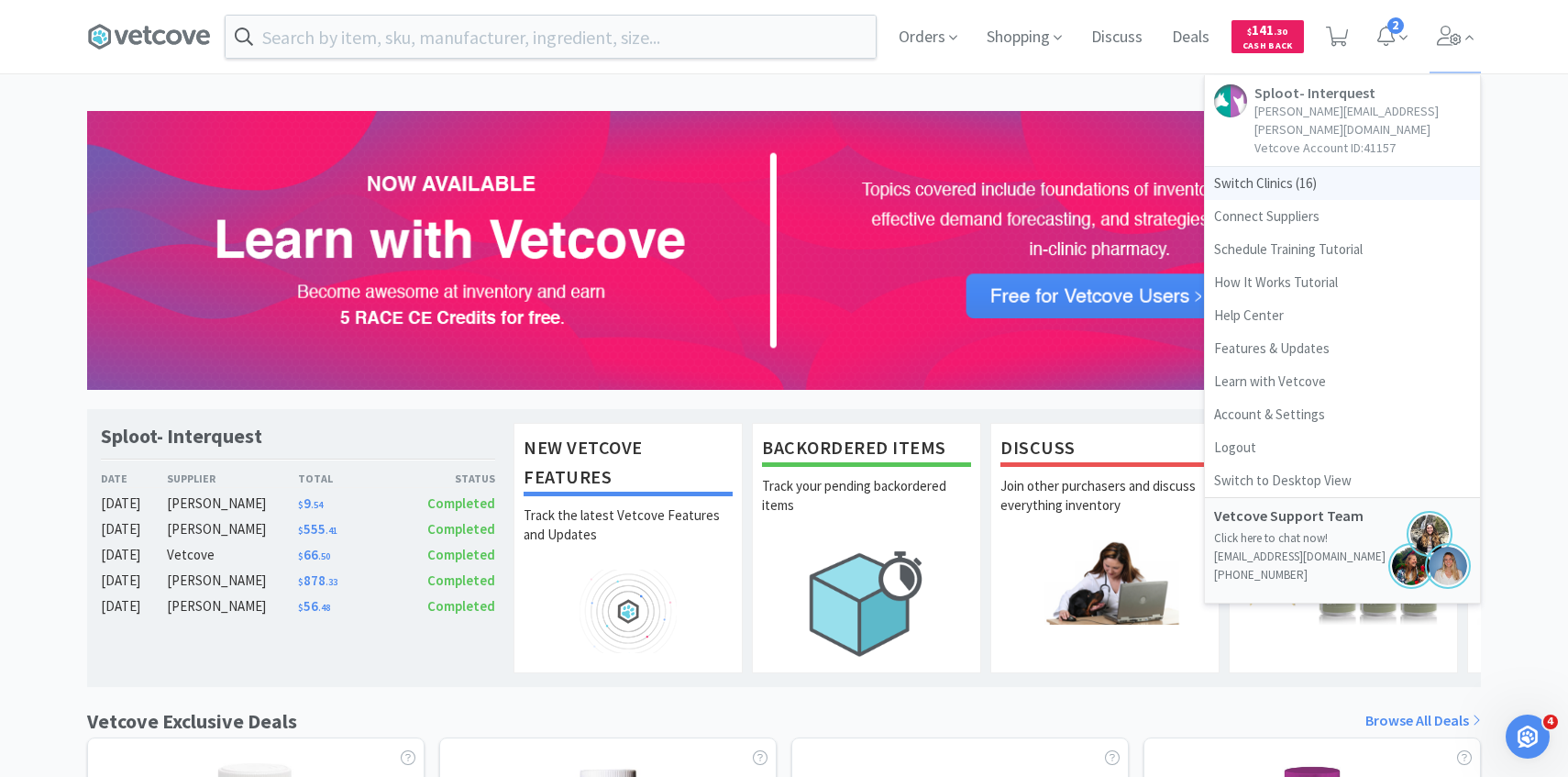
click at [1320, 171] on span "Switch Clinics ( 16 )" at bounding box center [1342, 184] width 275 height 33
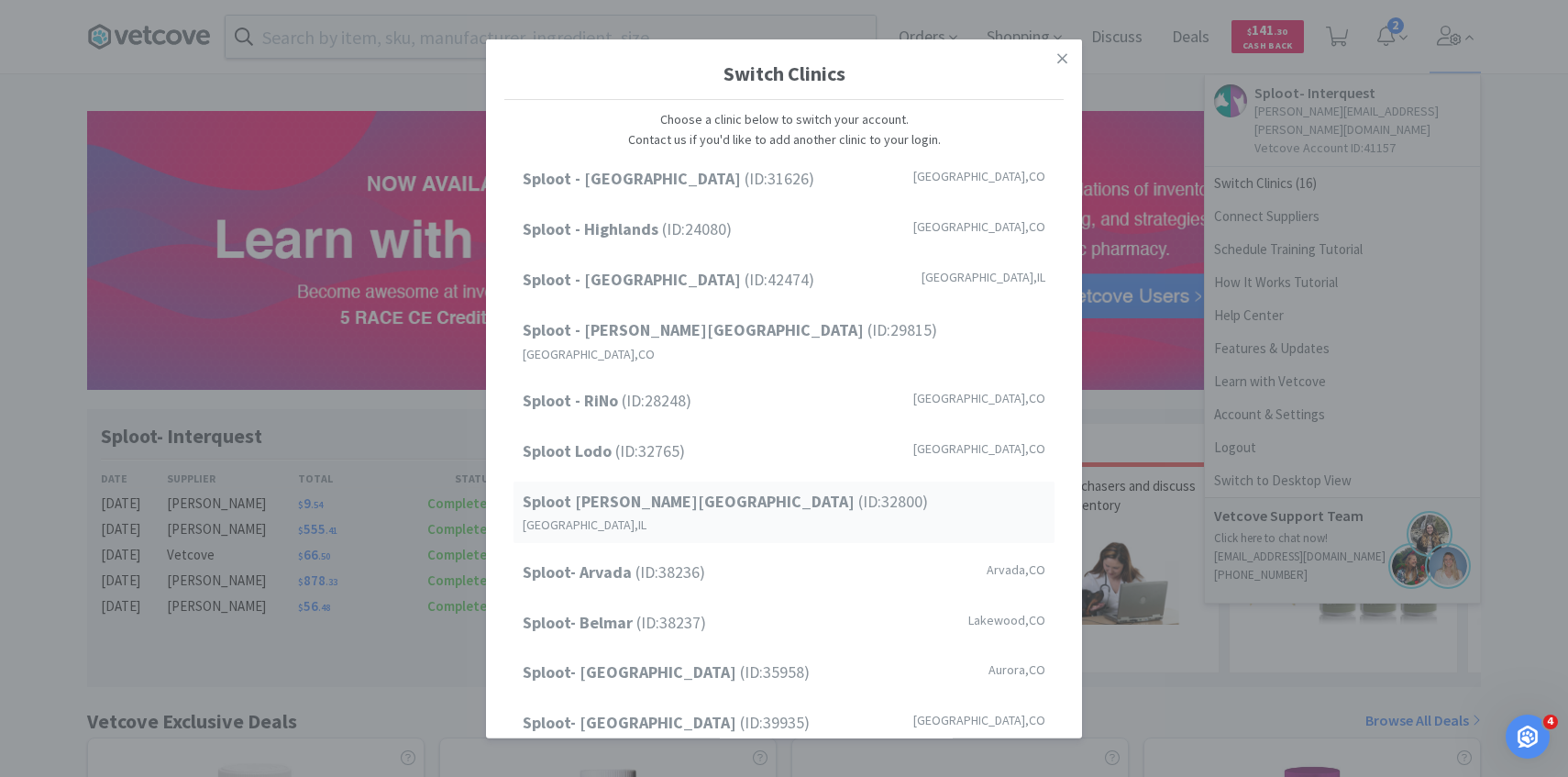
scroll to position [13, 0]
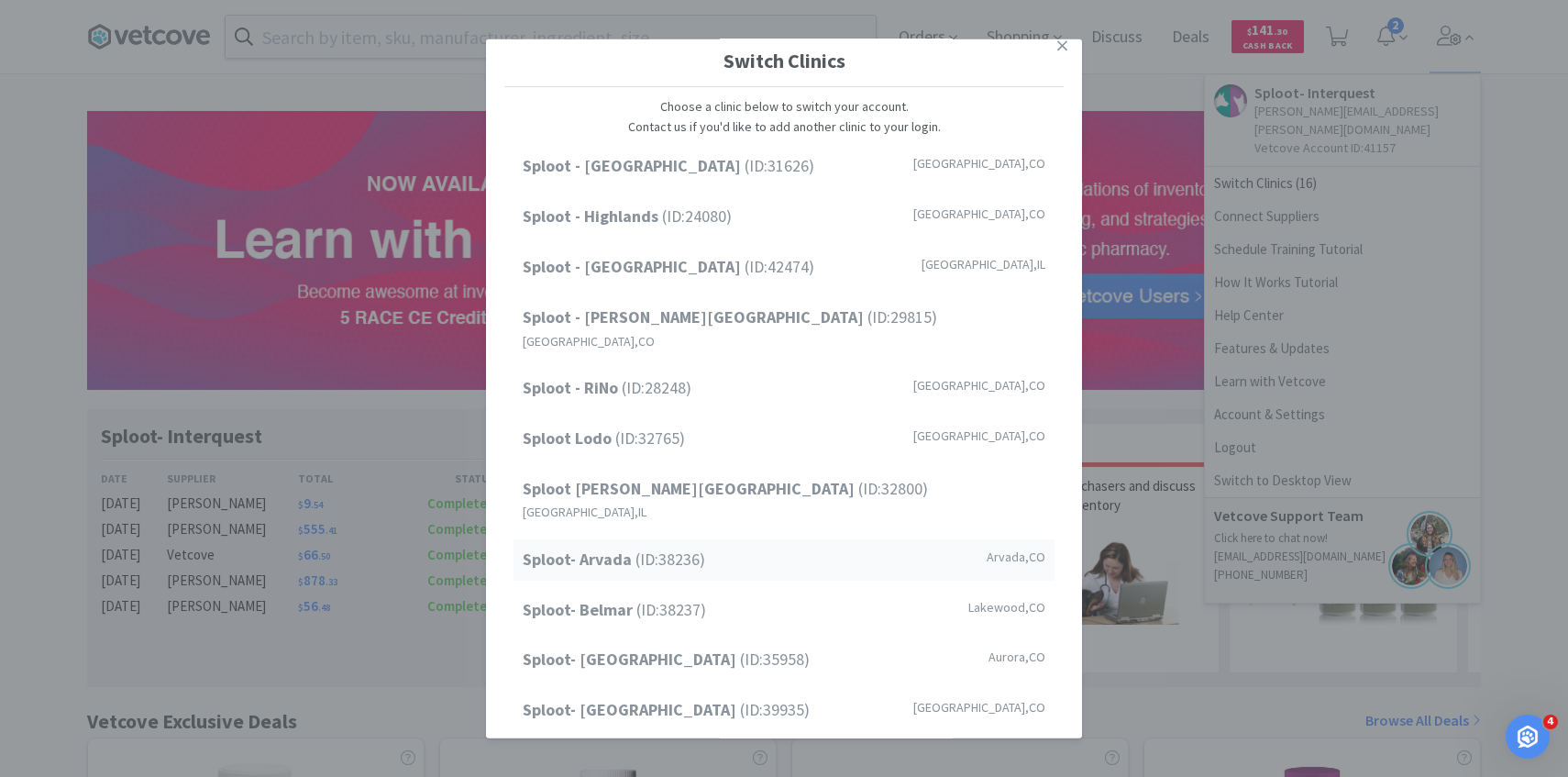
click at [682, 547] on span "Sploot- Arvada (ID: 38236 )" at bounding box center [614, 560] width 183 height 27
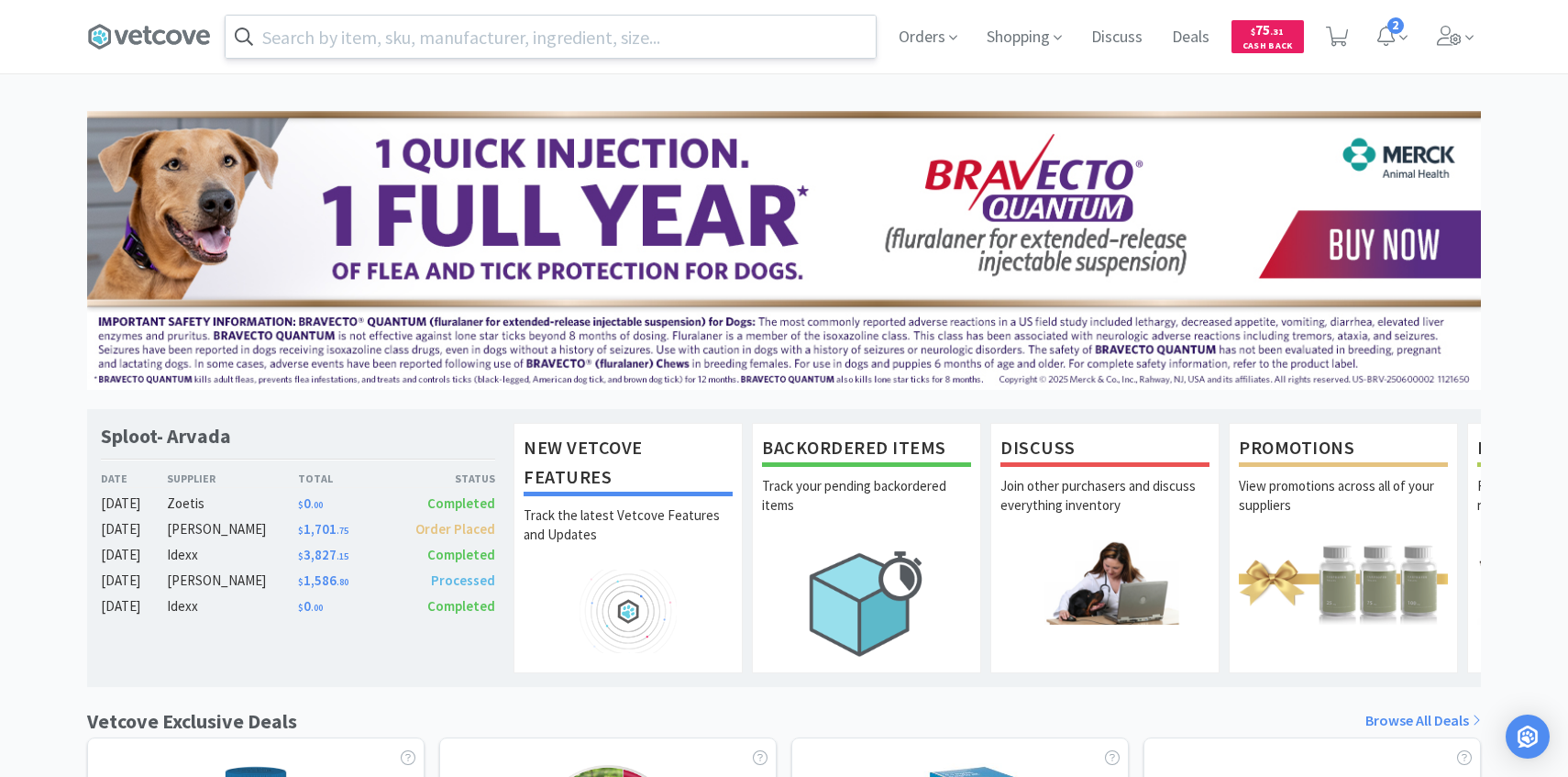
click at [512, 37] on input "text" at bounding box center [551, 36] width 650 height 42
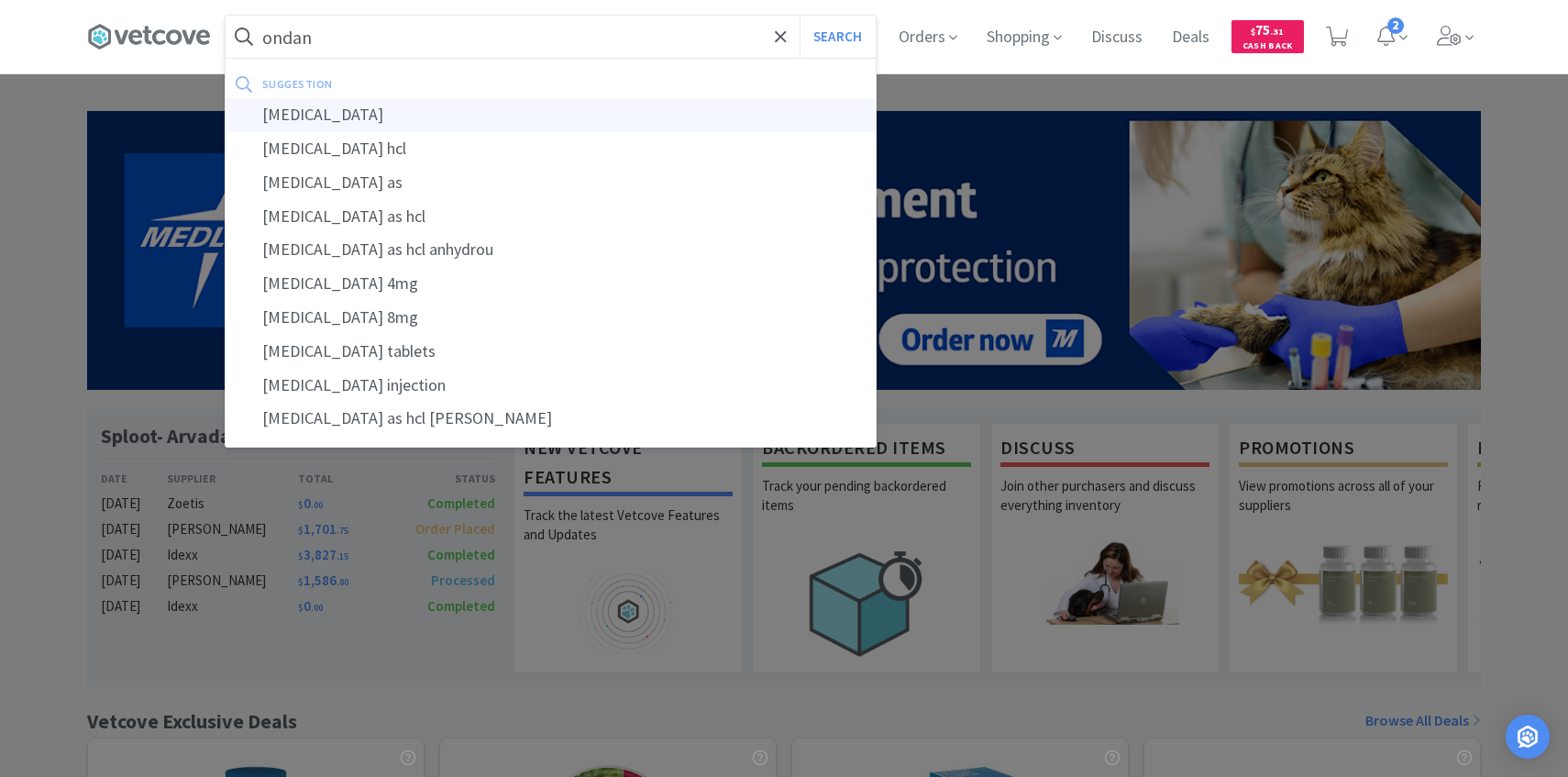
click at [538, 114] on div "[MEDICAL_DATA]" at bounding box center [551, 115] width 650 height 34
type input "[MEDICAL_DATA]"
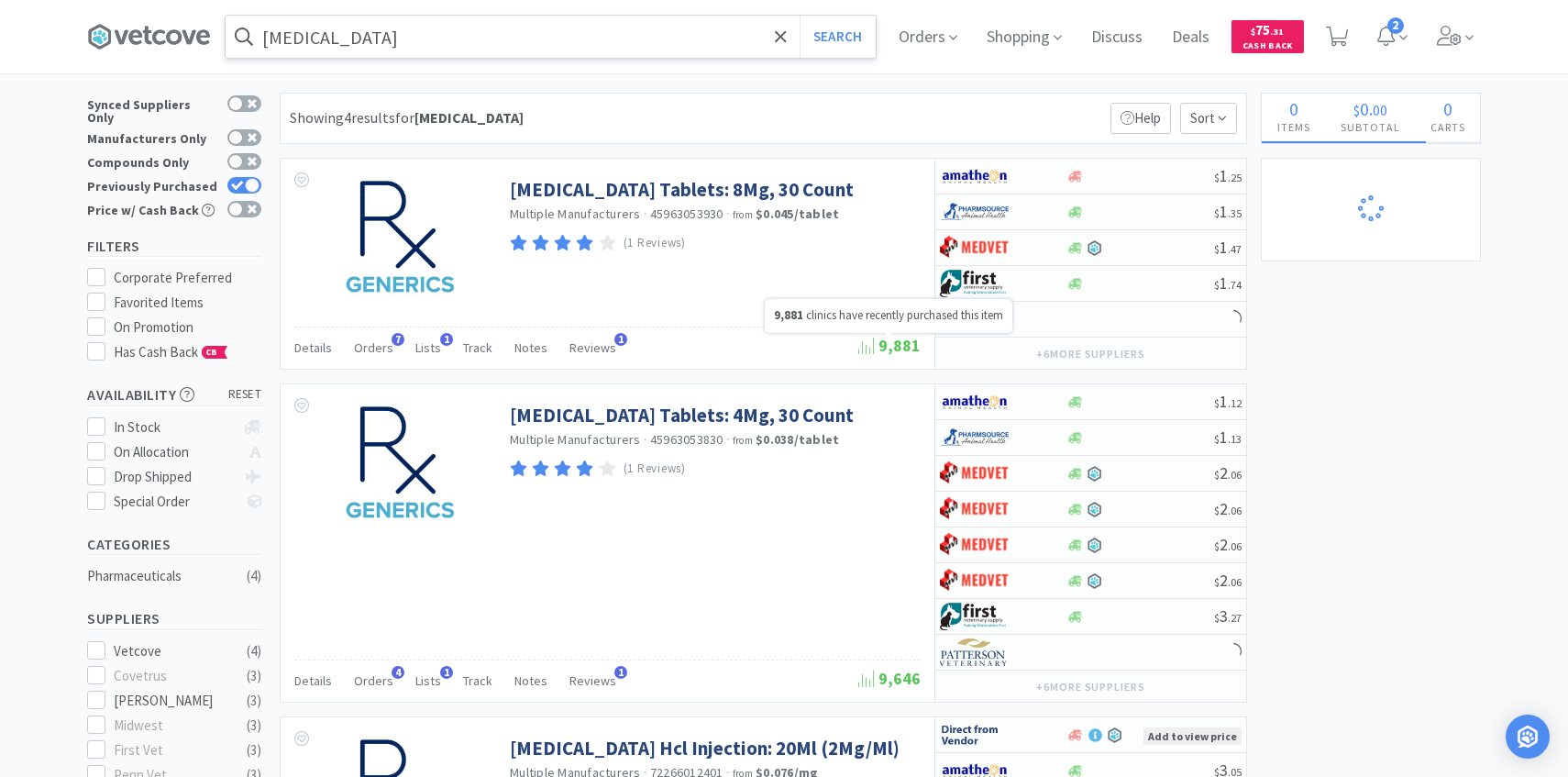
scroll to position [23, 0]
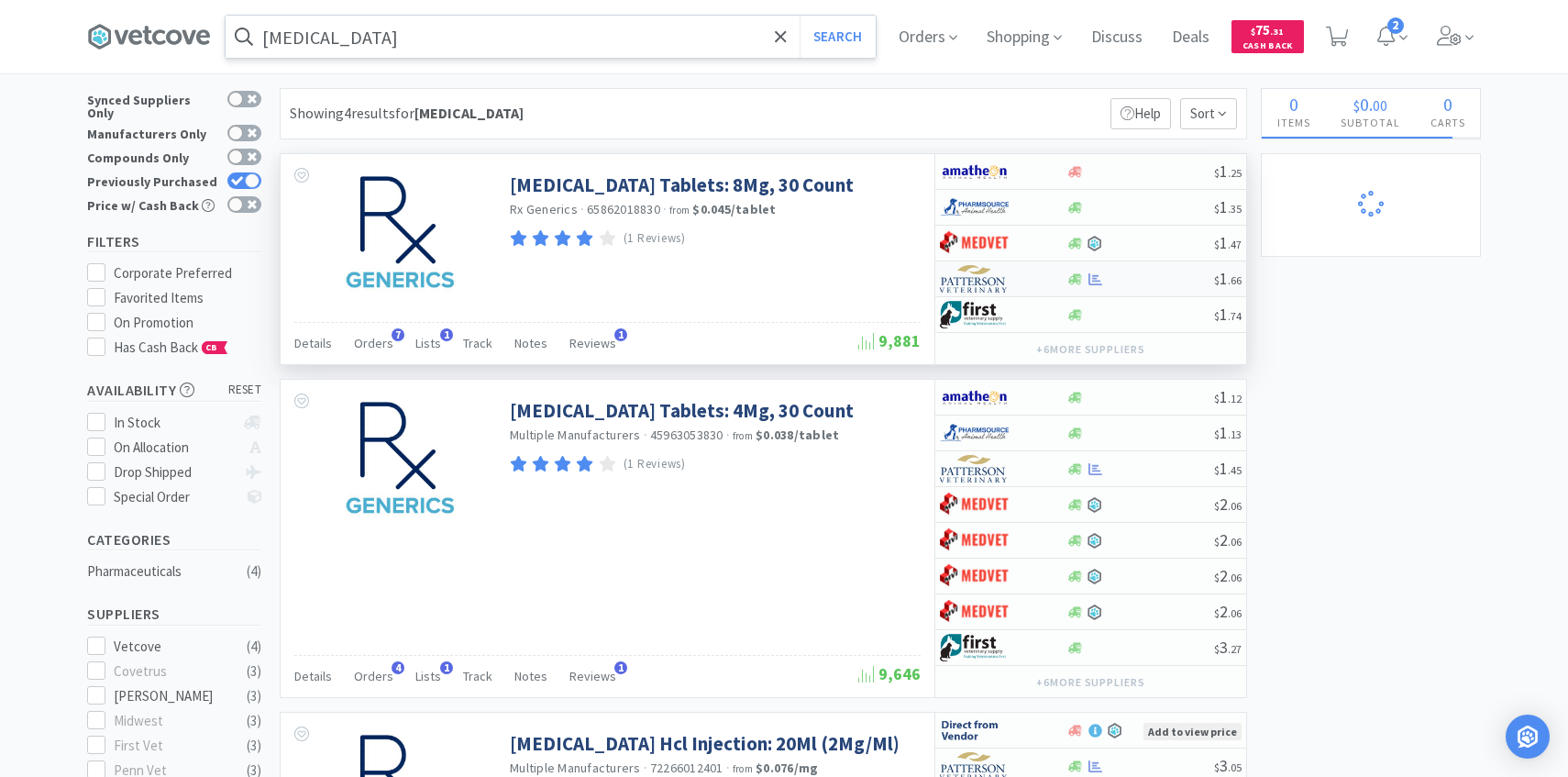
click at [1001, 277] on img at bounding box center [975, 279] width 69 height 28
select select "1"
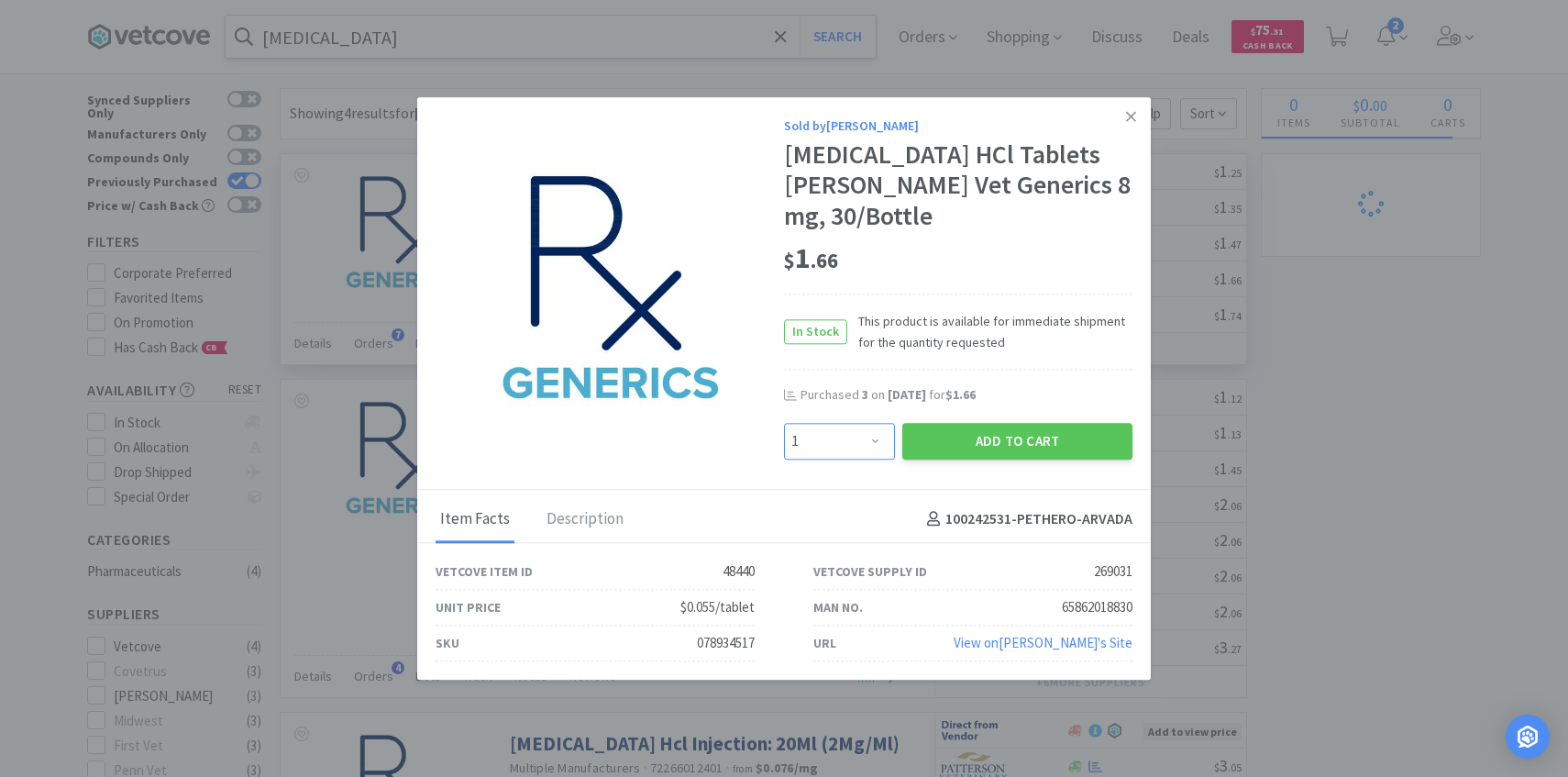
click at [846, 430] on select "Enter Quantity 1 2 3 4 5 6 7 8 9 10 11 12 13 14 15 16 17 18 19 20 Enter Quantity" at bounding box center [840, 441] width 111 height 37
click at [784, 422] on select "Enter Quantity 1 2 3 4 5 6 7 8 9 10 11 12 13 14 15 16 17 18 19 20 Enter Quantity" at bounding box center [840, 441] width 111 height 37
drag, startPoint x: 846, startPoint y: 430, endPoint x: 942, endPoint y: 444, distance: 97.0
click at [942, 444] on button "Add to Cart" at bounding box center [1017, 441] width 230 height 37
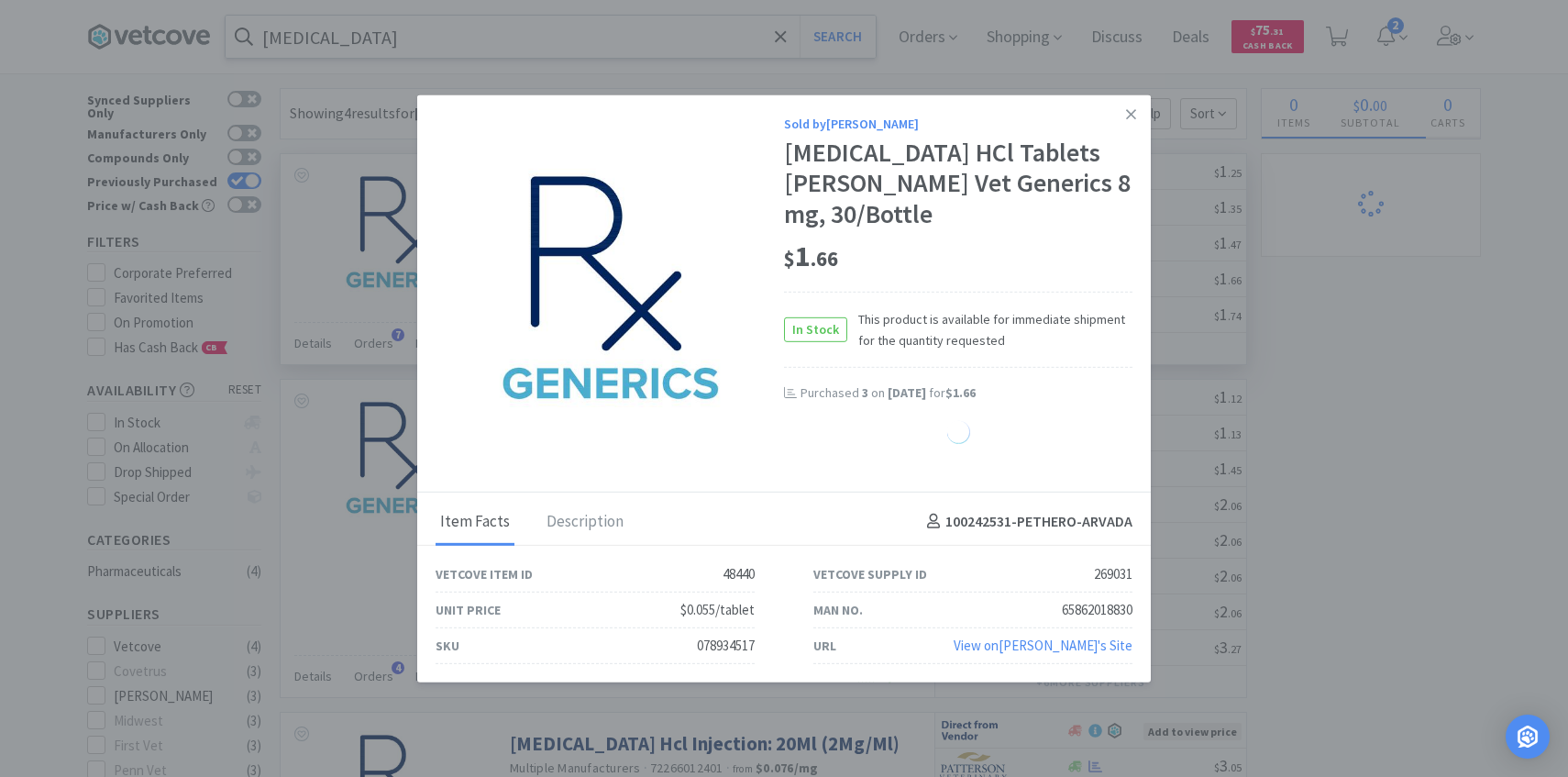
select select "2"
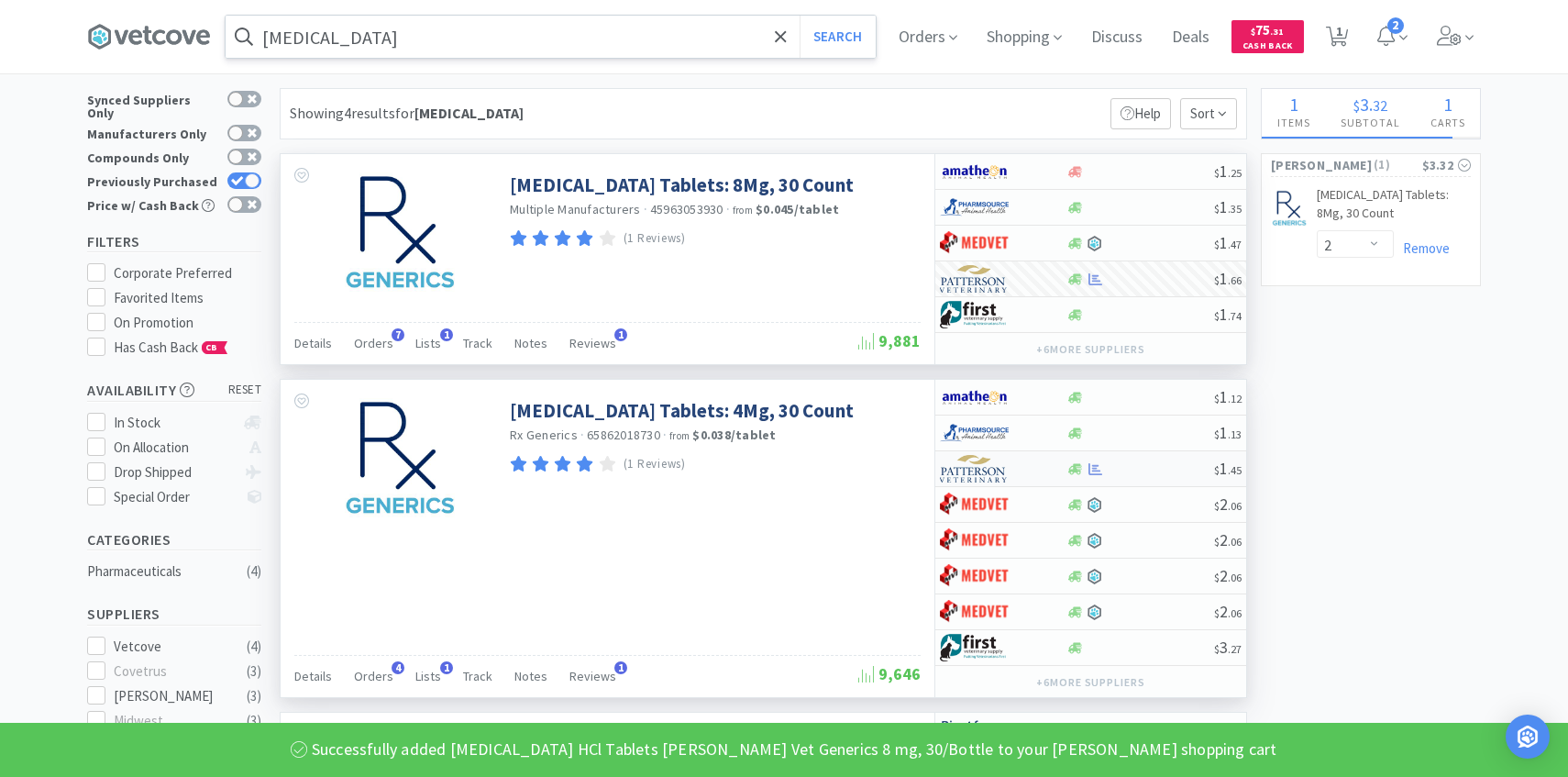
click at [1005, 475] on img at bounding box center [975, 469] width 69 height 28
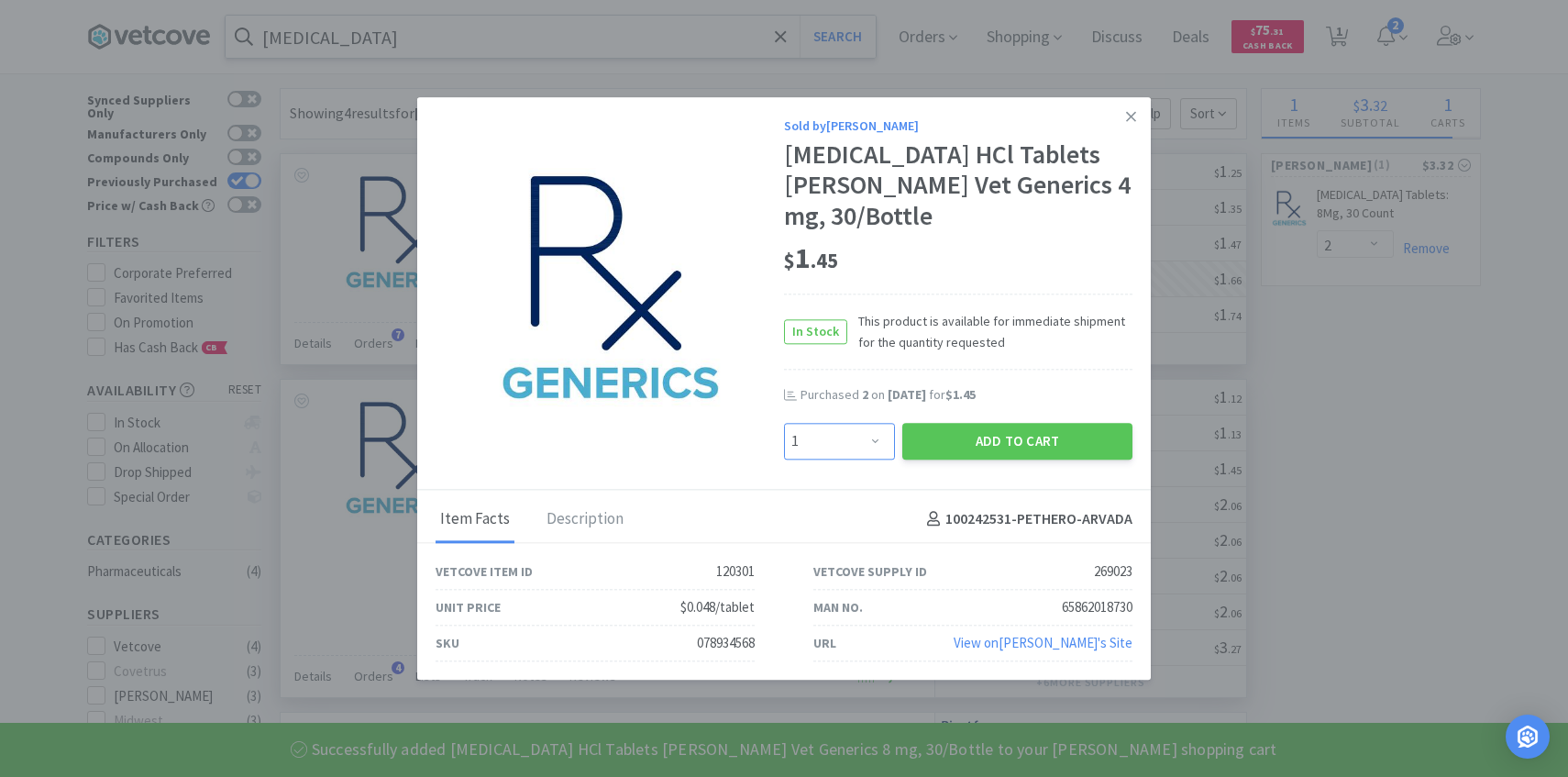
click at [867, 434] on select "Enter Quantity 1 2 3 4 5 6 7 8 9 10 11 12 13 14 15 16 17 18 19 20 Enter Quantity" at bounding box center [840, 441] width 111 height 37
select select "2"
click at [784, 422] on select "Enter Quantity 1 2 3 4 5 6 7 8 9 10 11 12 13 14 15 16 17 18 19 20 Enter Quantity" at bounding box center [840, 441] width 111 height 37
click at [943, 441] on button "Add to Cart" at bounding box center [1017, 441] width 230 height 37
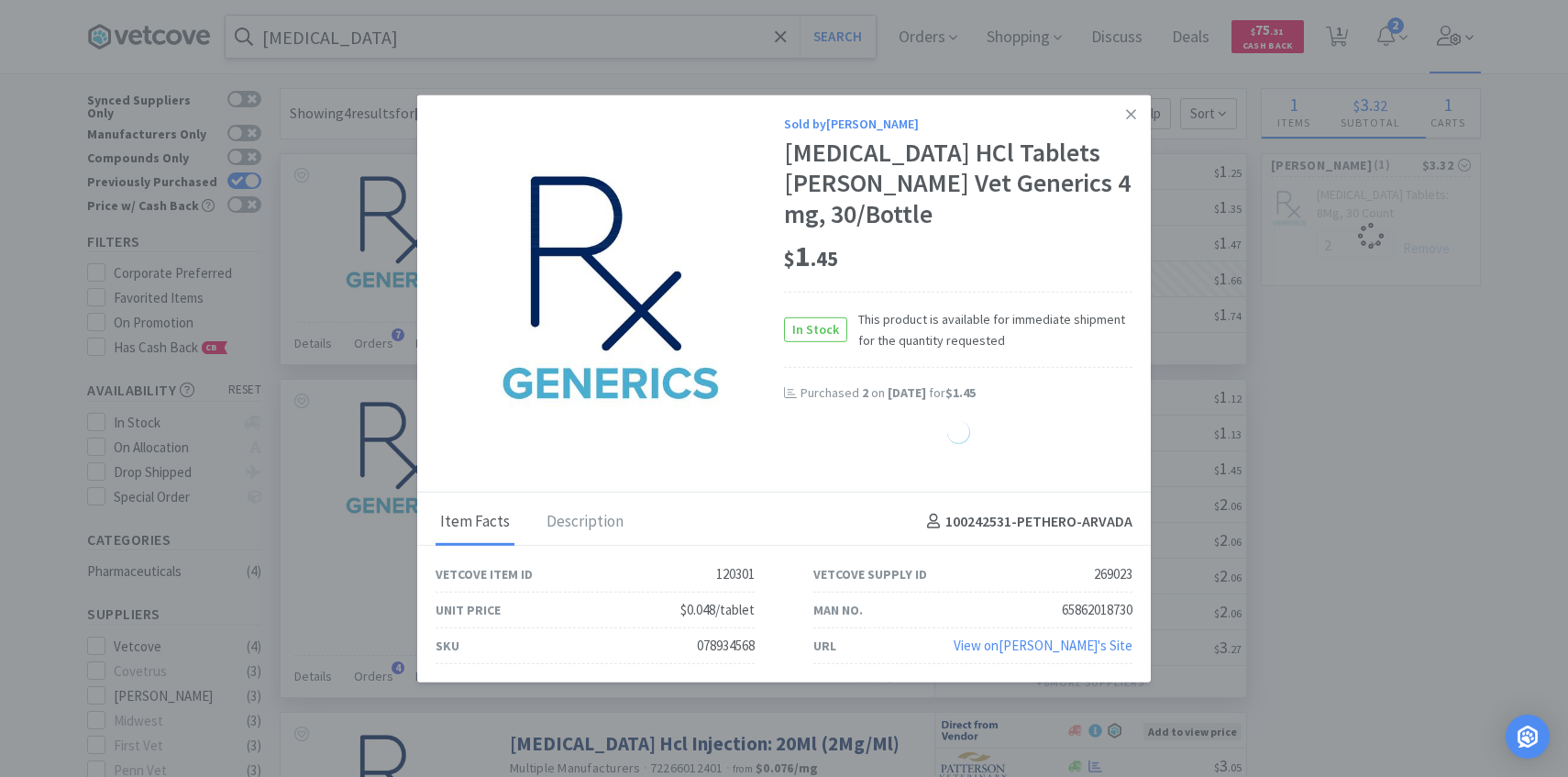
select select "2"
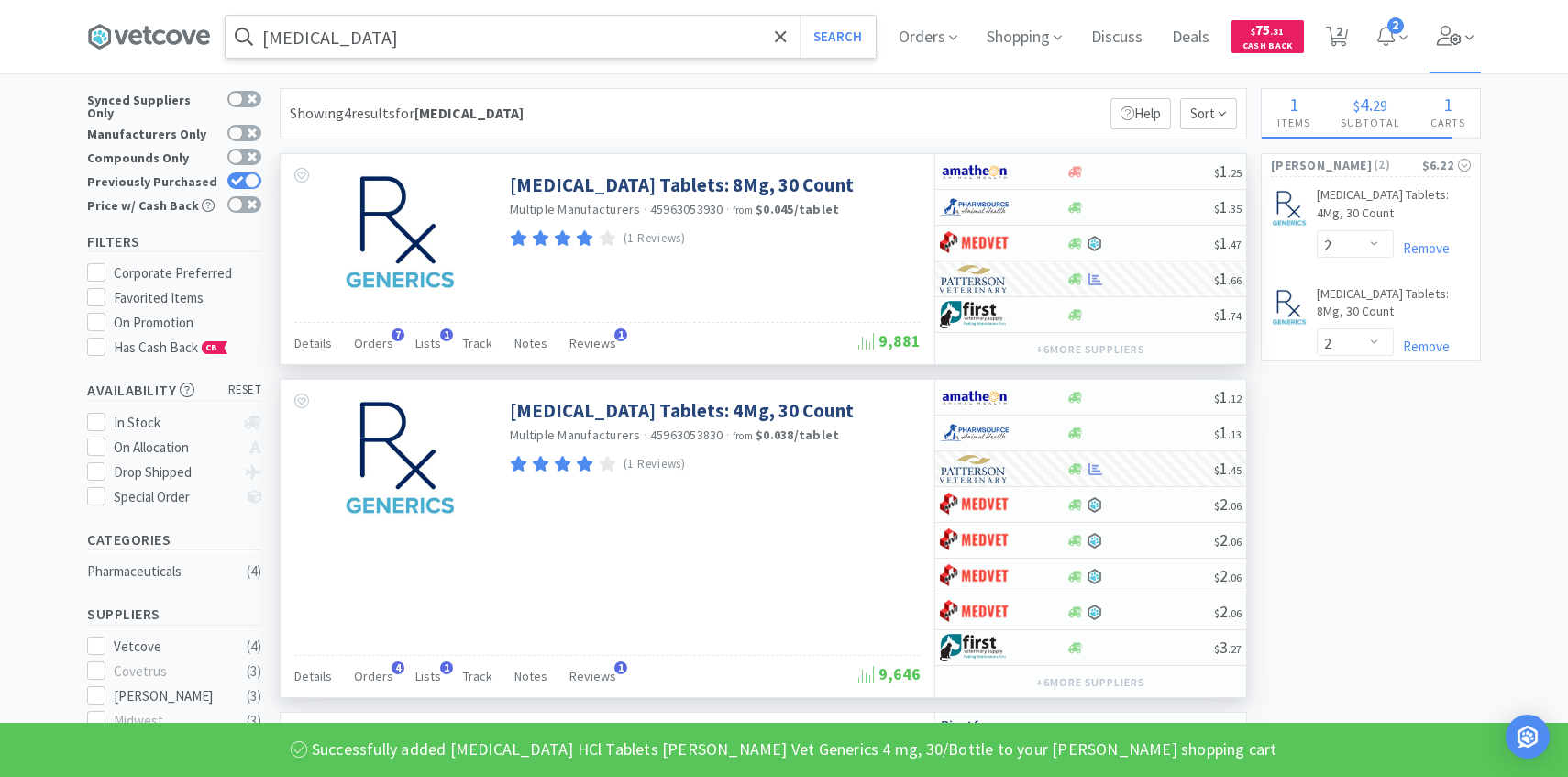
click at [1458, 24] on span at bounding box center [1456, 36] width 52 height 73
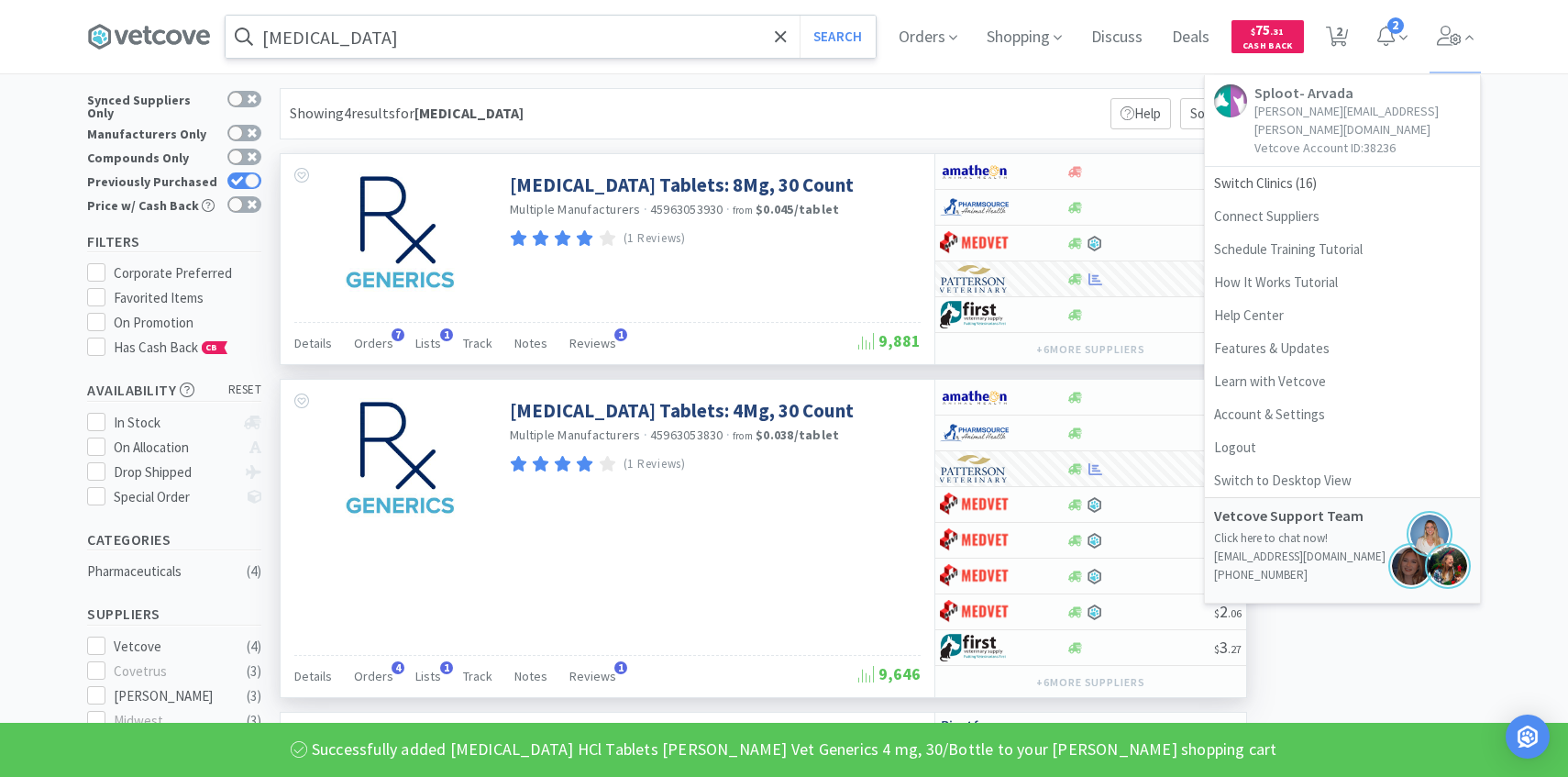
click at [1355, 33] on div "Orders Shopping Discuss Discuss Deals Deals $ 75 . 31 Cash Back 2 2 2 Sploot- A…" at bounding box center [1182, 36] width 597 height 73
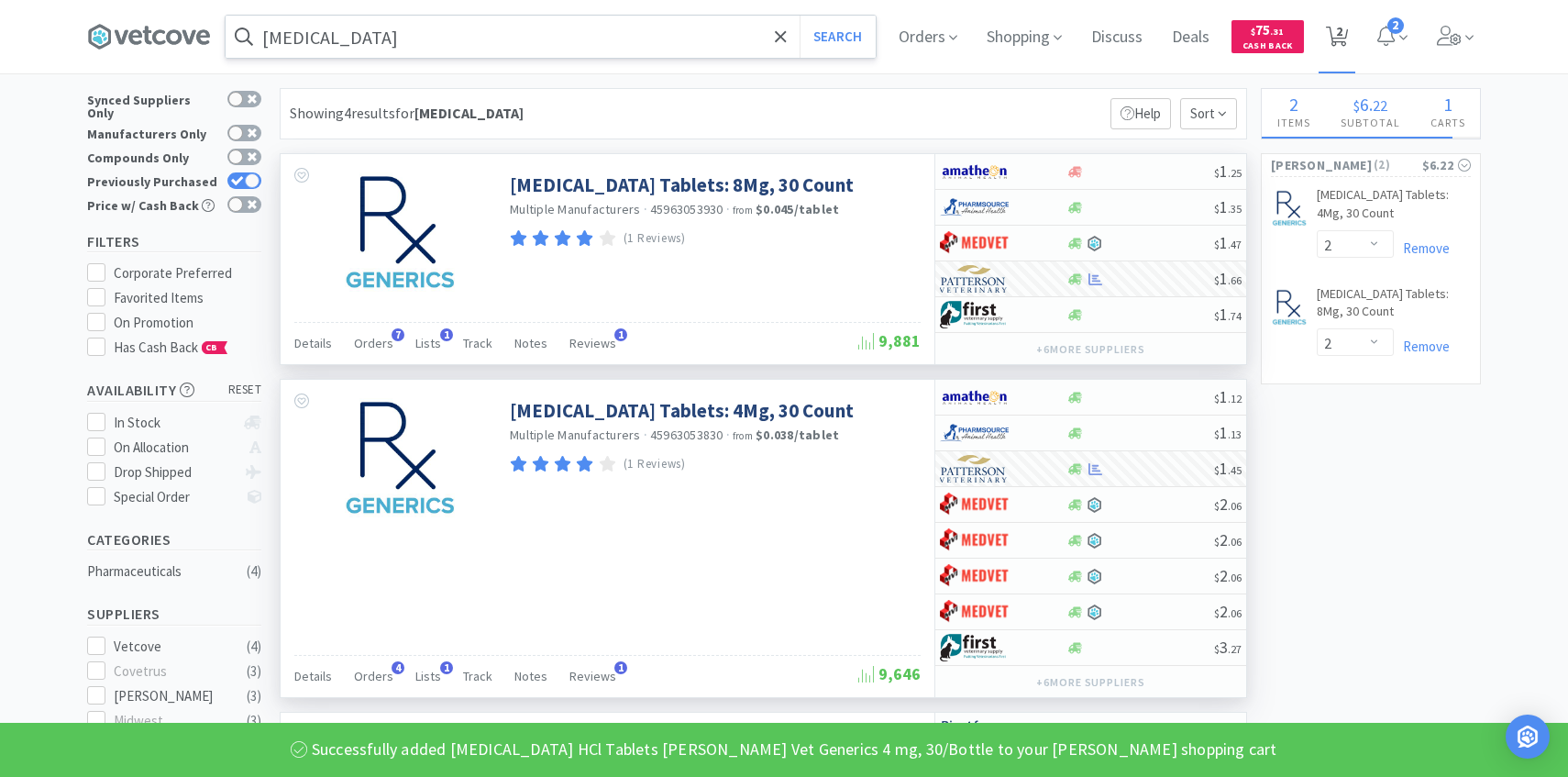
click at [1343, 33] on icon at bounding box center [1338, 37] width 23 height 20
select select "2"
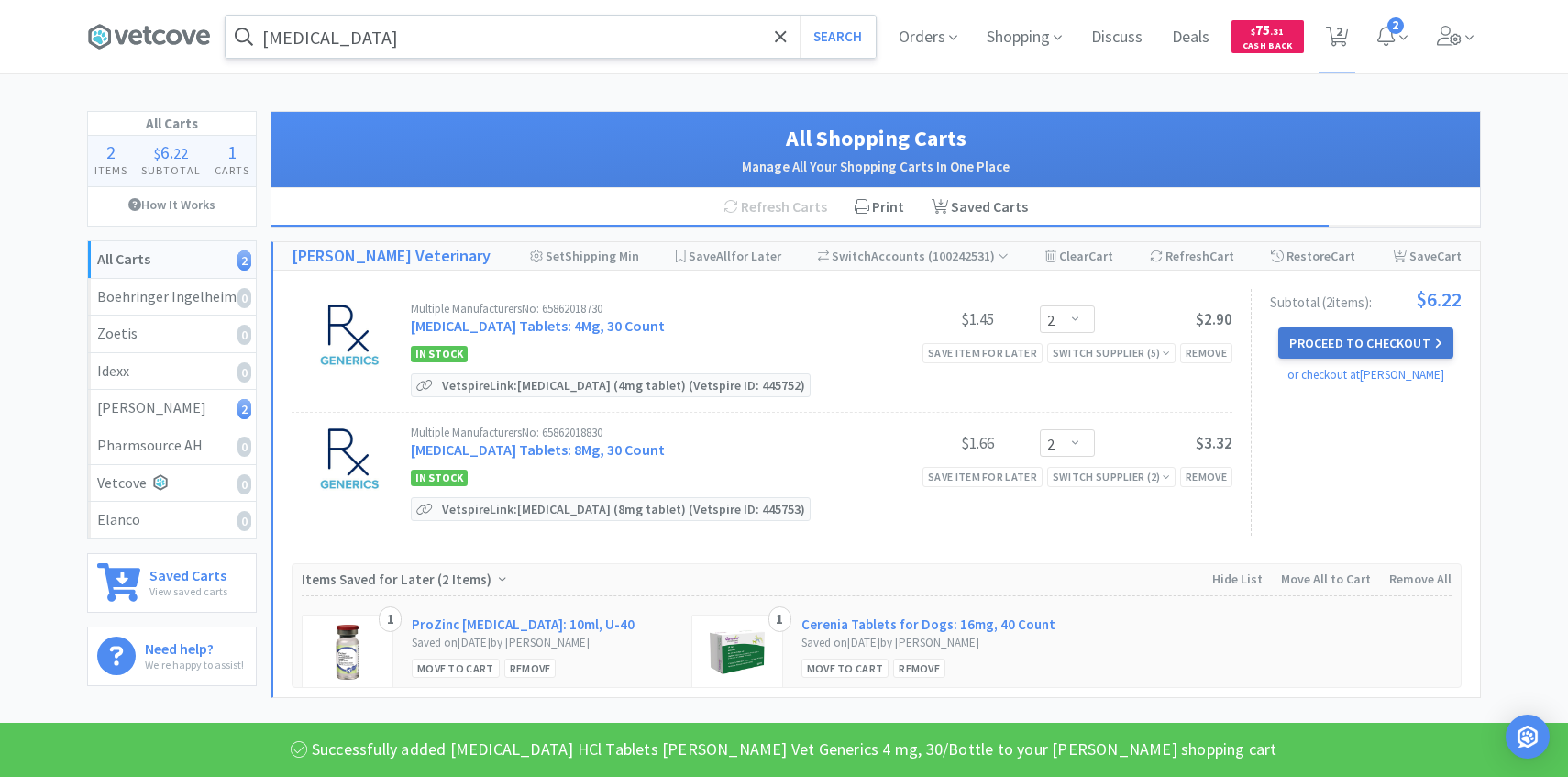
click at [1346, 343] on button "Proceed to Checkout" at bounding box center [1366, 343] width 175 height 32
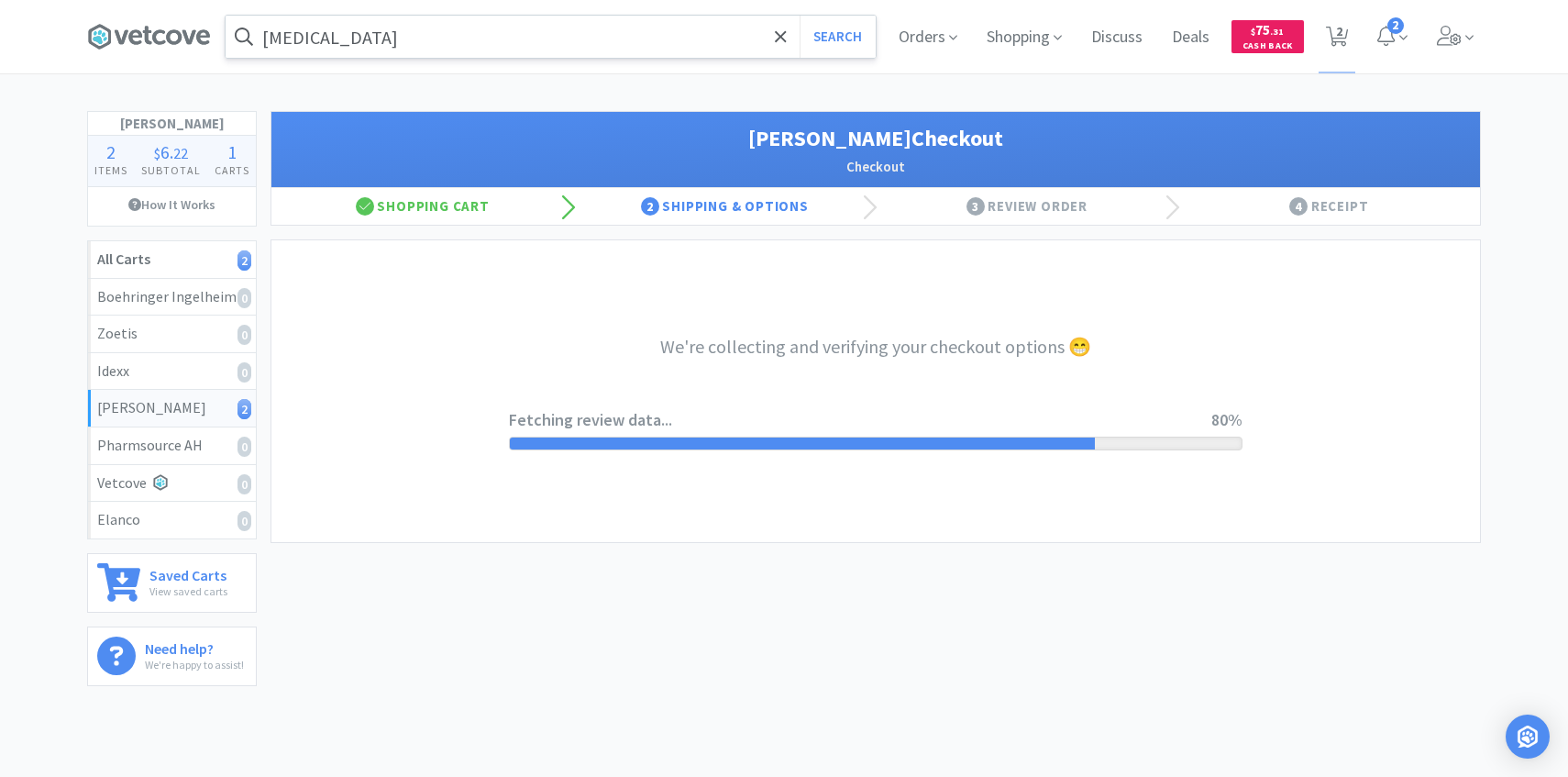
select select "1"
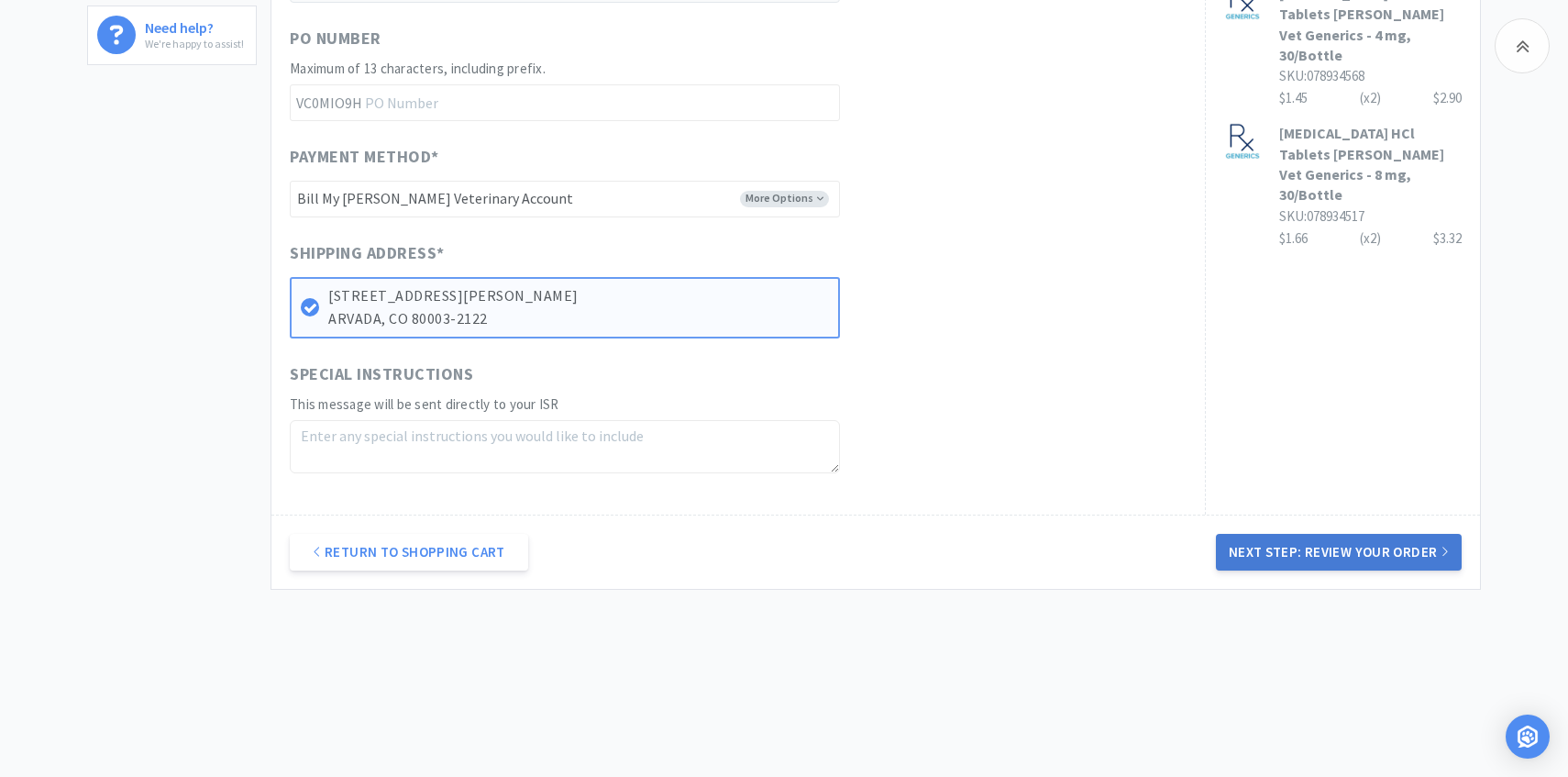
click at [1380, 561] on button "Next Step: Review Your Order" at bounding box center [1339, 552] width 246 height 37
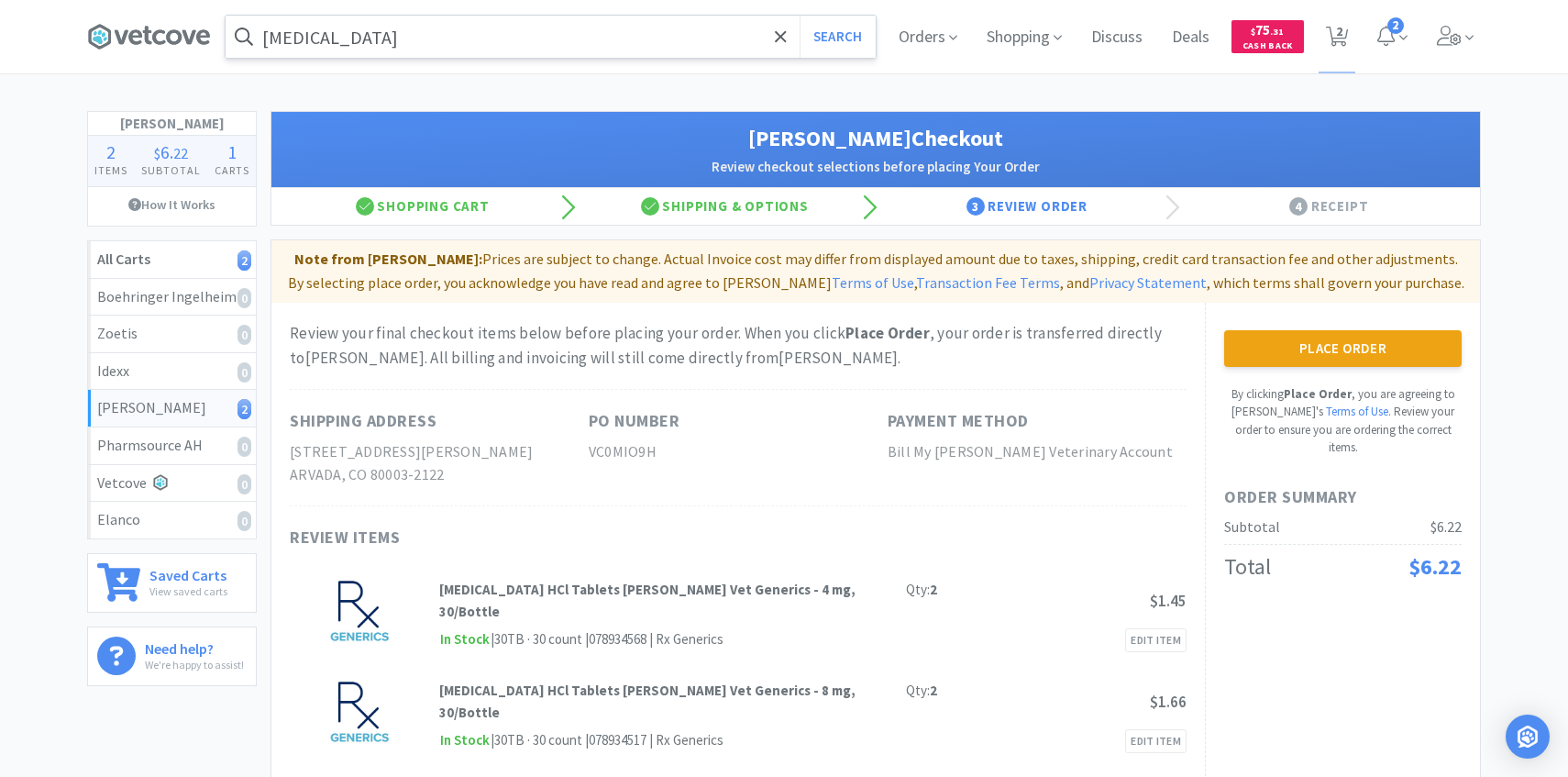
click at [1278, 372] on div "Place Order By clicking Place Order , you are agreeing to Vetcove's Terms of Us…" at bounding box center [1343, 394] width 238 height 126
click at [1278, 359] on button "Place Order" at bounding box center [1343, 349] width 238 height 37
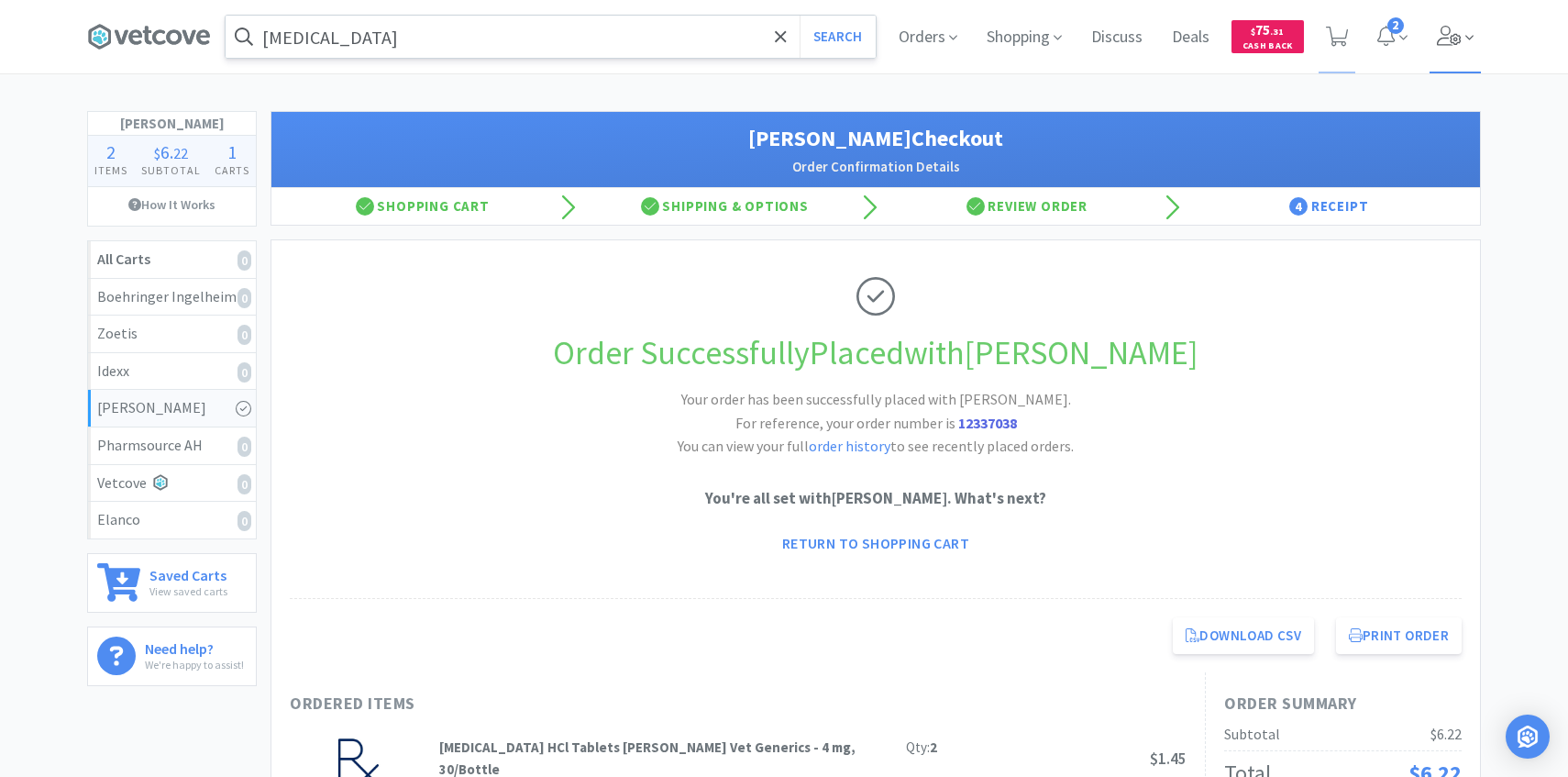
click at [1442, 45] on span at bounding box center [1456, 36] width 52 height 73
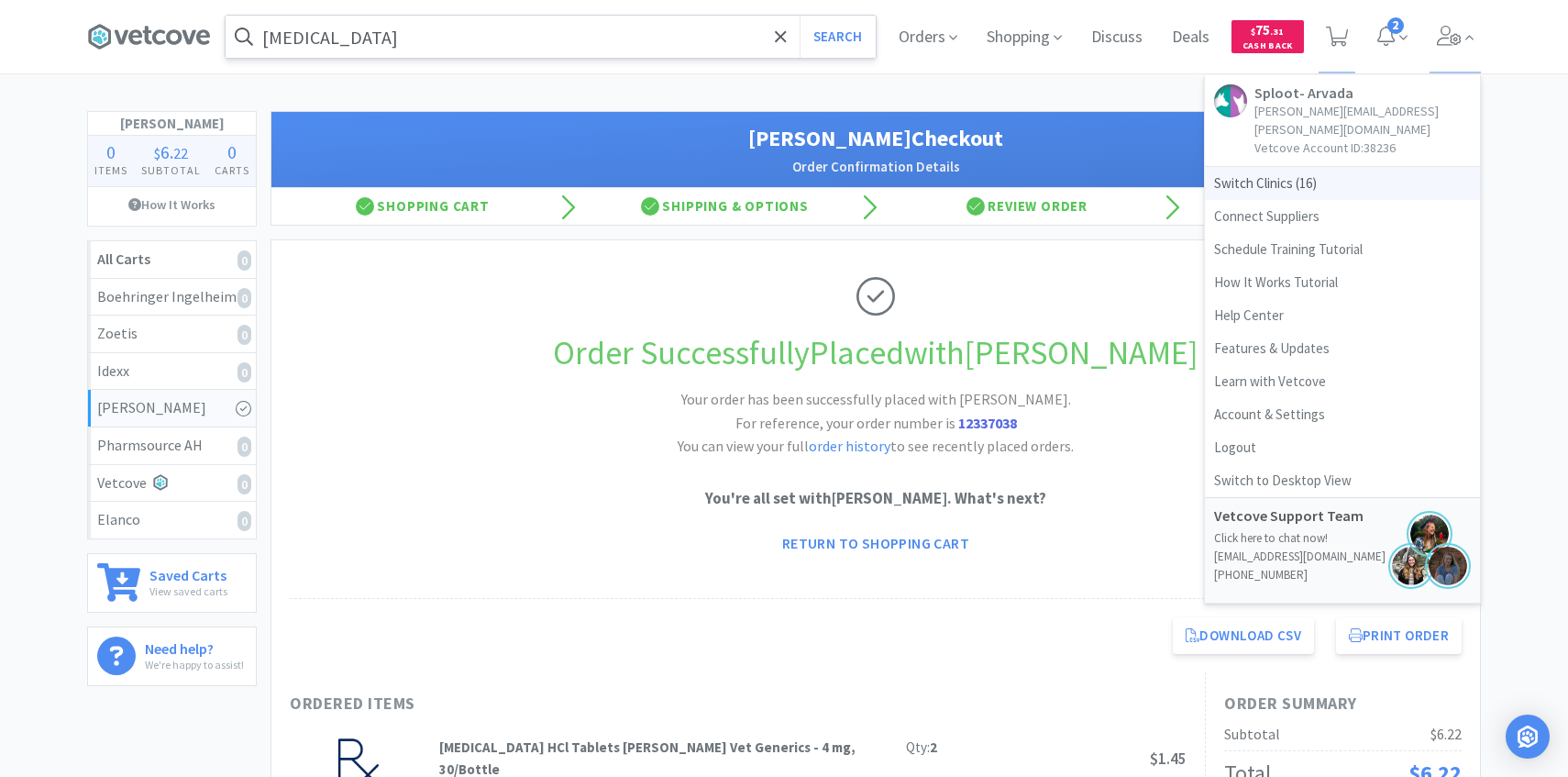
click at [1351, 167] on span "Switch Clinics ( 16 )" at bounding box center [1342, 184] width 275 height 33
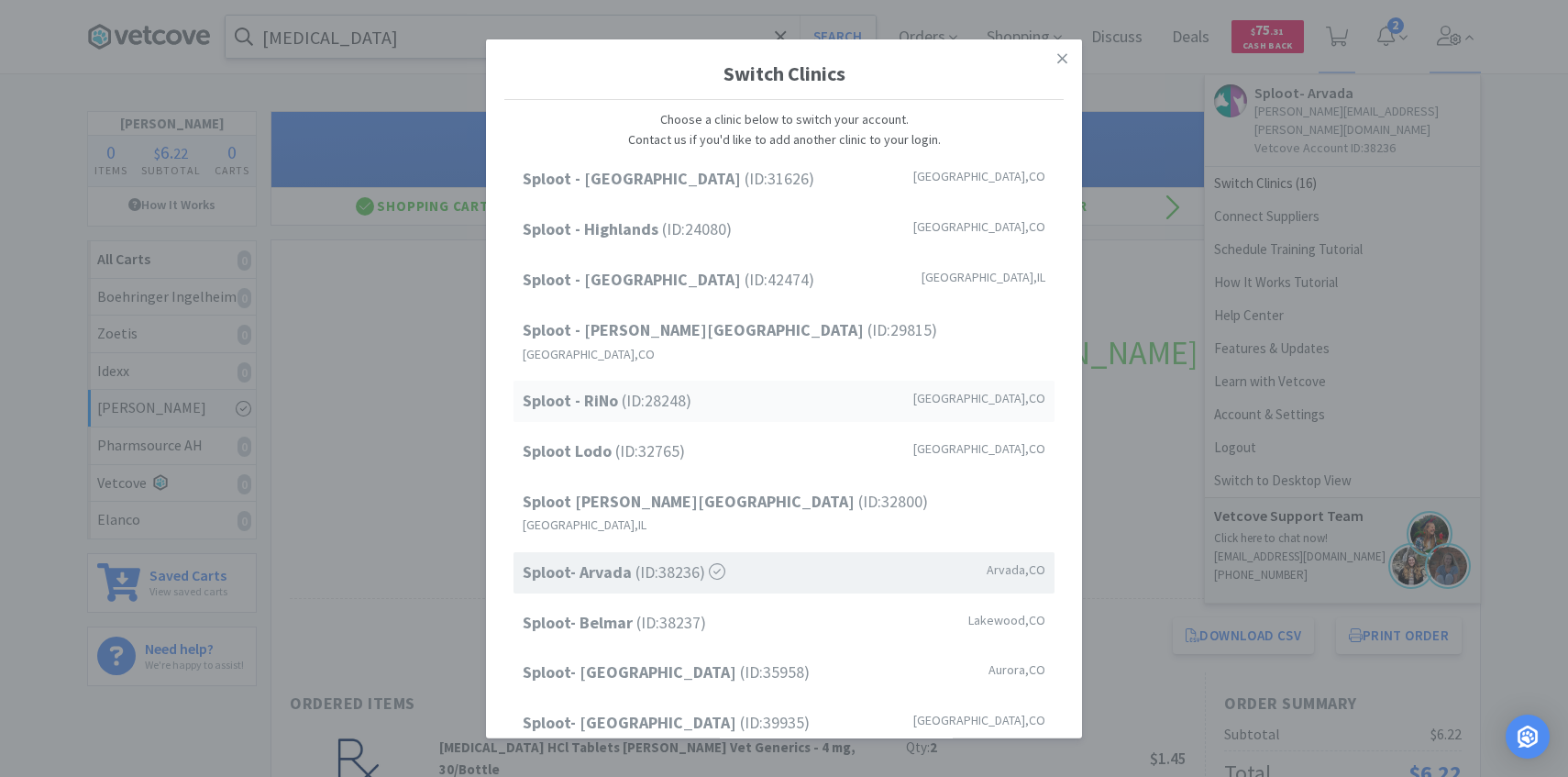
scroll to position [234, 0]
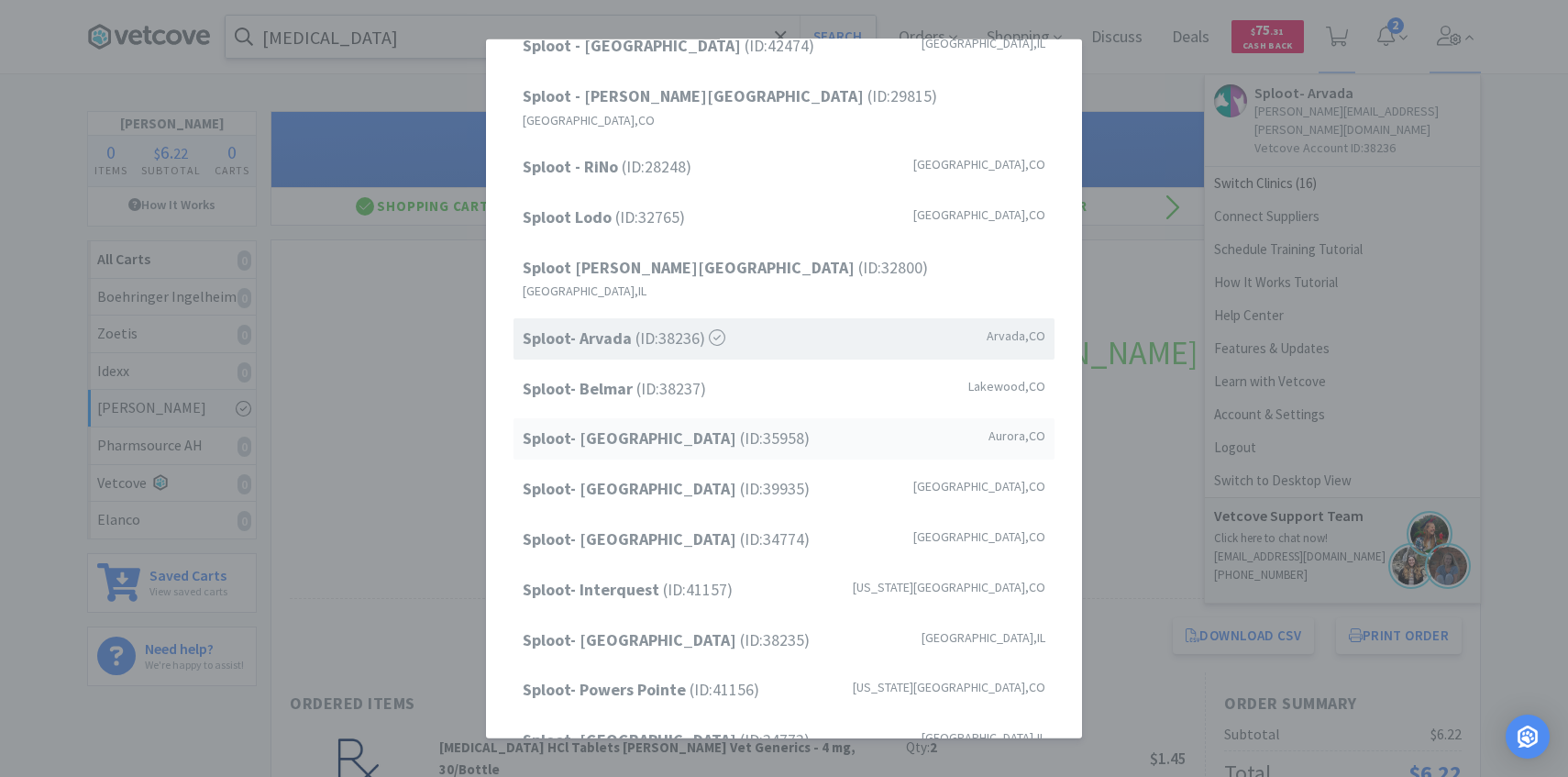
click at [721, 425] on span "Sploot- [GEOGRAPHIC_DATA] (ID: 35958 )" at bounding box center [666, 438] width 287 height 27
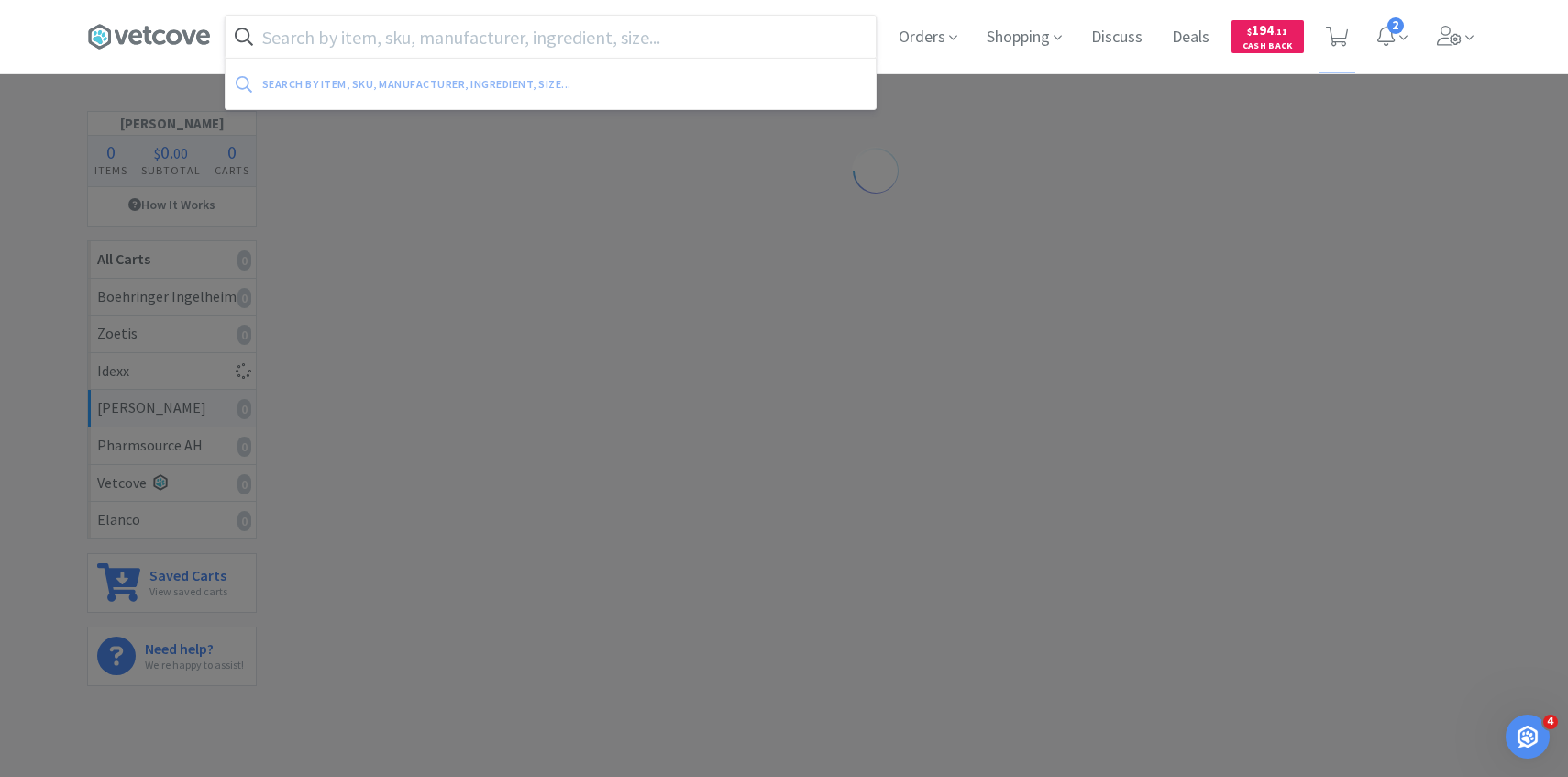
click at [450, 44] on input "text" at bounding box center [551, 36] width 650 height 42
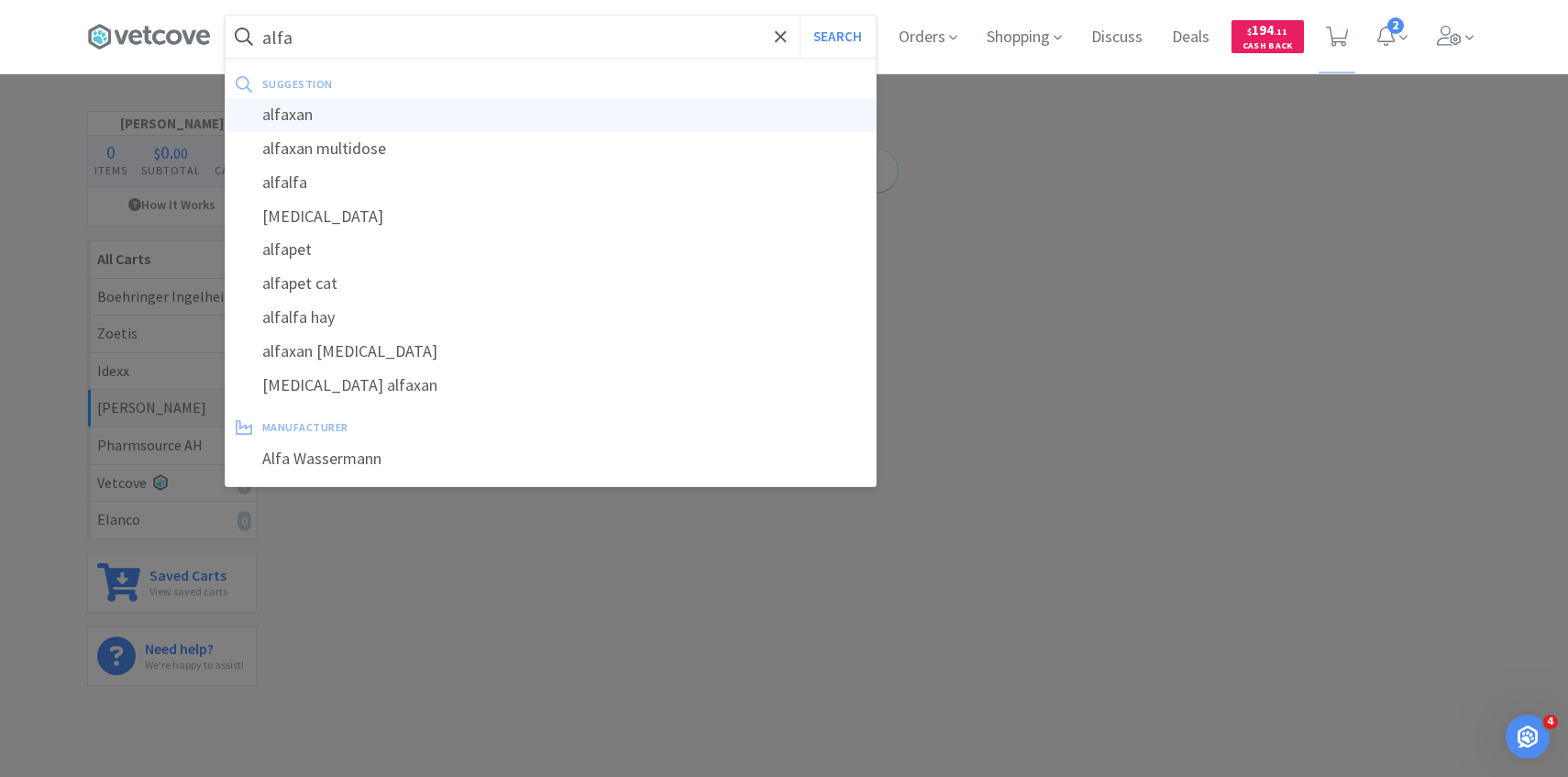
click at [445, 115] on div "alfaxan" at bounding box center [551, 115] width 650 height 34
type input "alfaxan"
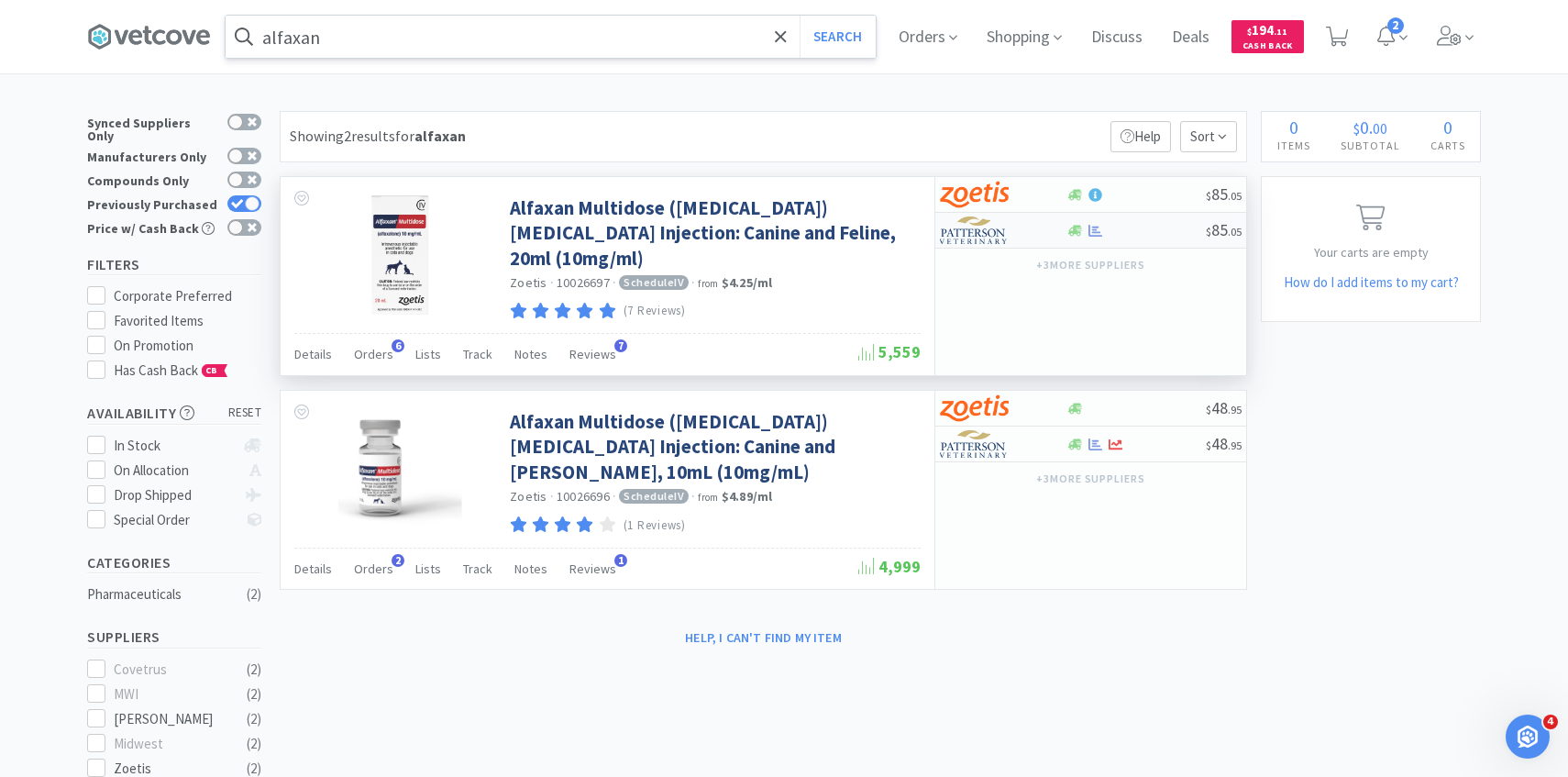
click at [971, 230] on img at bounding box center [975, 230] width 69 height 28
select select "1"
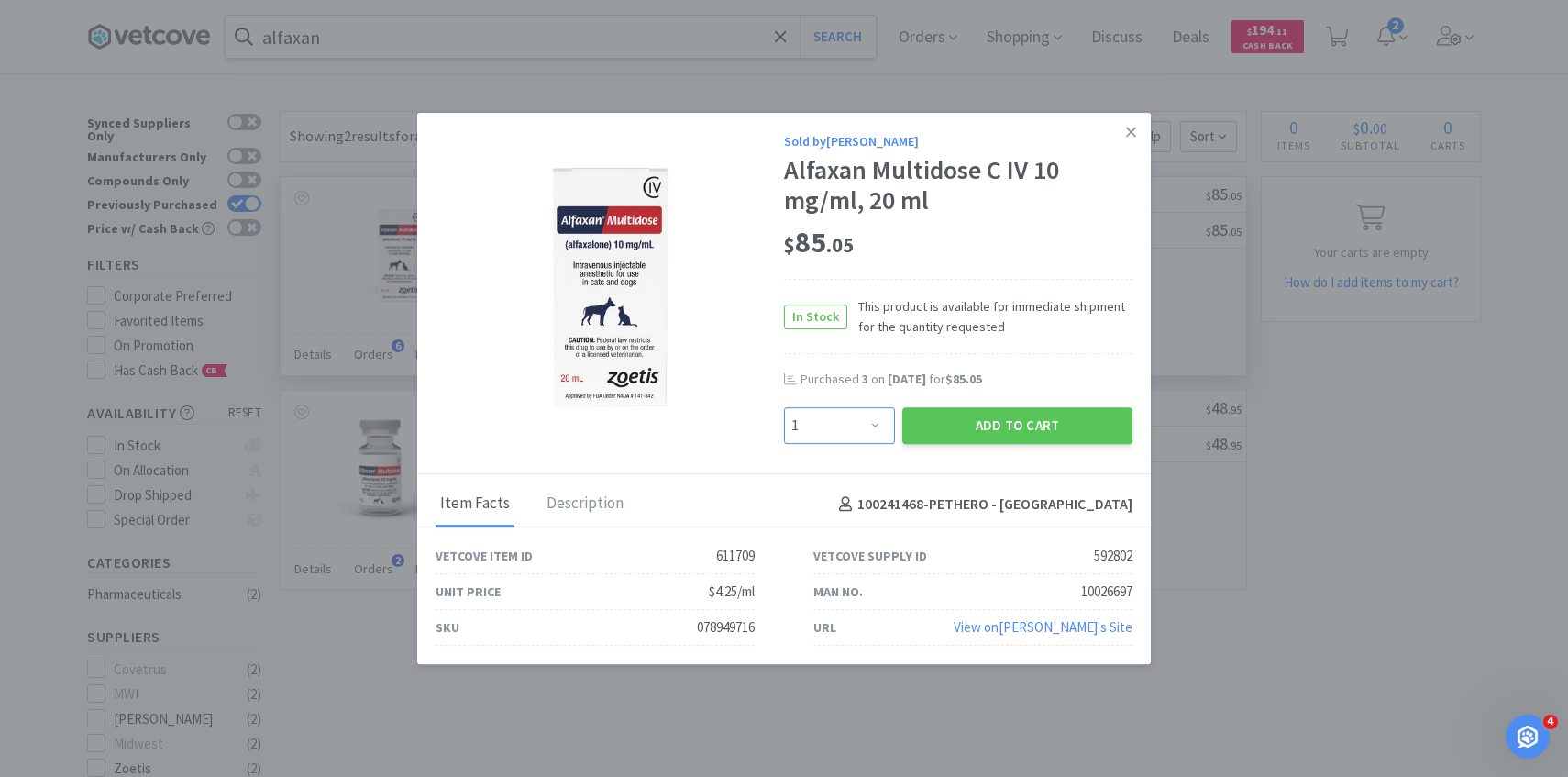
click at [883, 425] on select "Enter Quantity 1 2 3 4 5 6 7 8 9 10 11 12 13 14 15 16 17 18 19 20 Enter Quantity" at bounding box center [840, 426] width 111 height 37
click at [784, 408] on select "Enter Quantity 1 2 3 4 5 6 7 8 9 10 11 12 13 14 15 16 17 18 19 20 Enter Quantity" at bounding box center [840, 426] width 111 height 37
click at [956, 428] on button "Add to Cart" at bounding box center [1017, 426] width 230 height 37
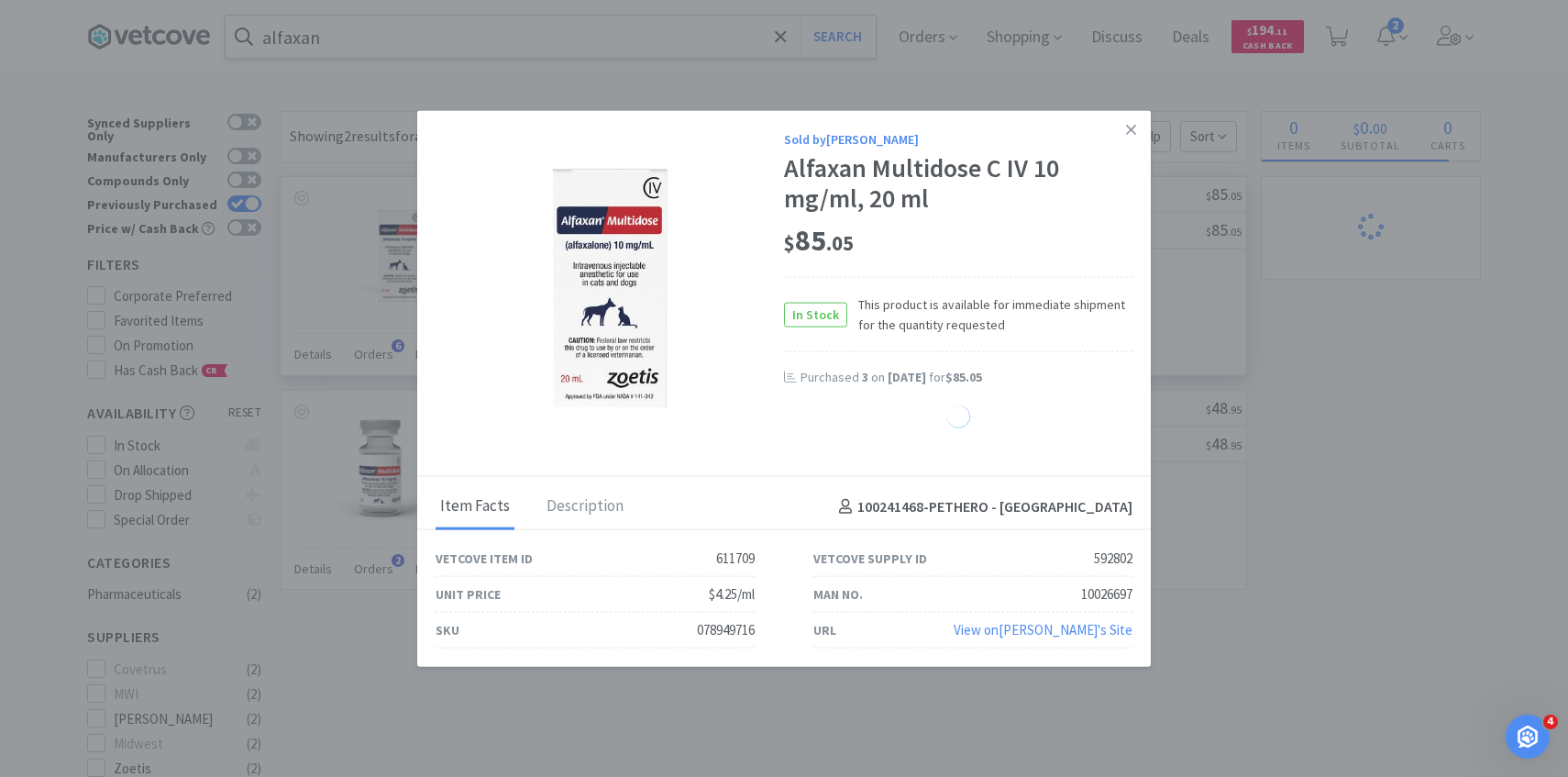
select select "2"
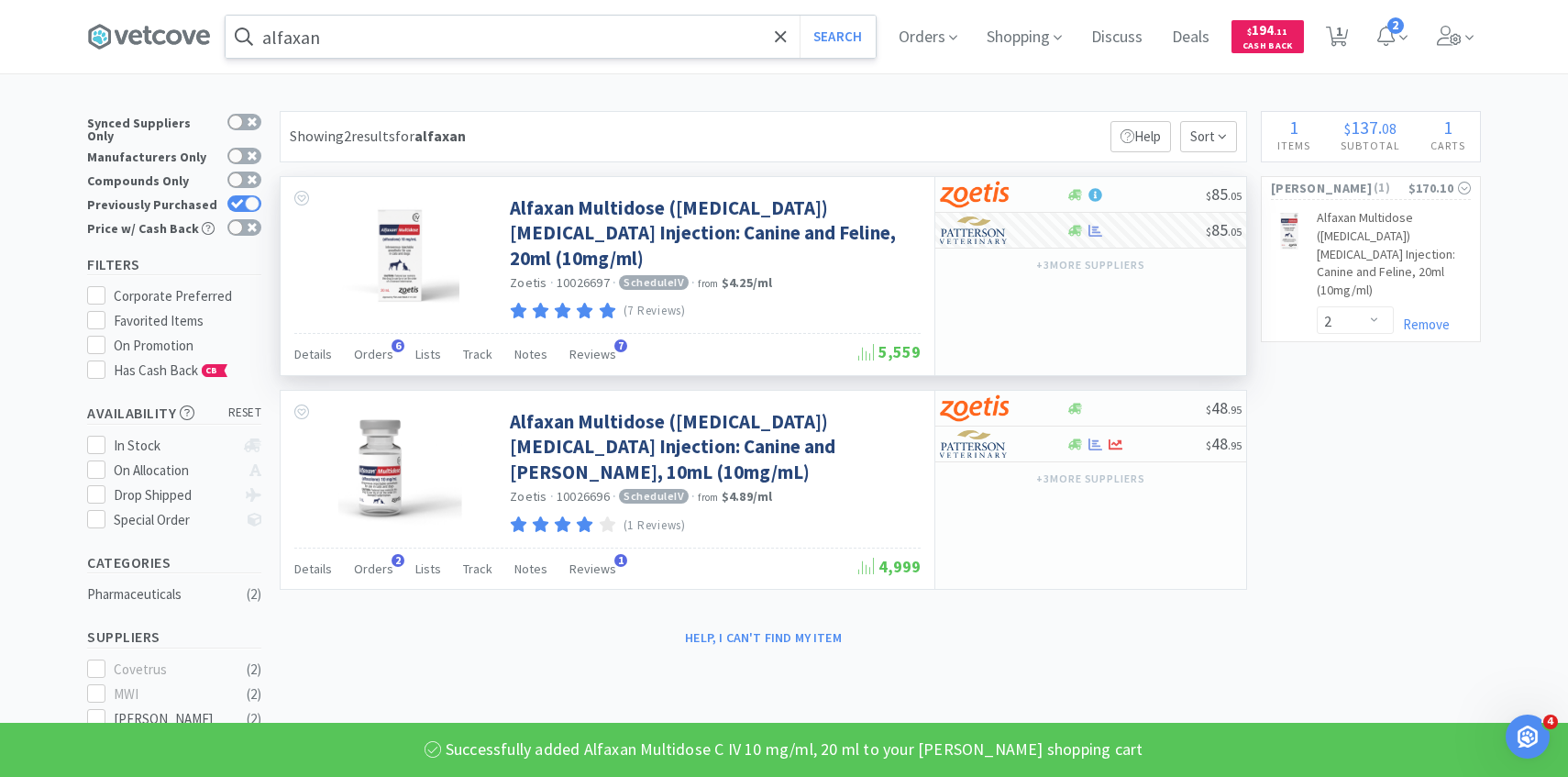
click at [548, 39] on input "alfaxan" at bounding box center [551, 36] width 650 height 42
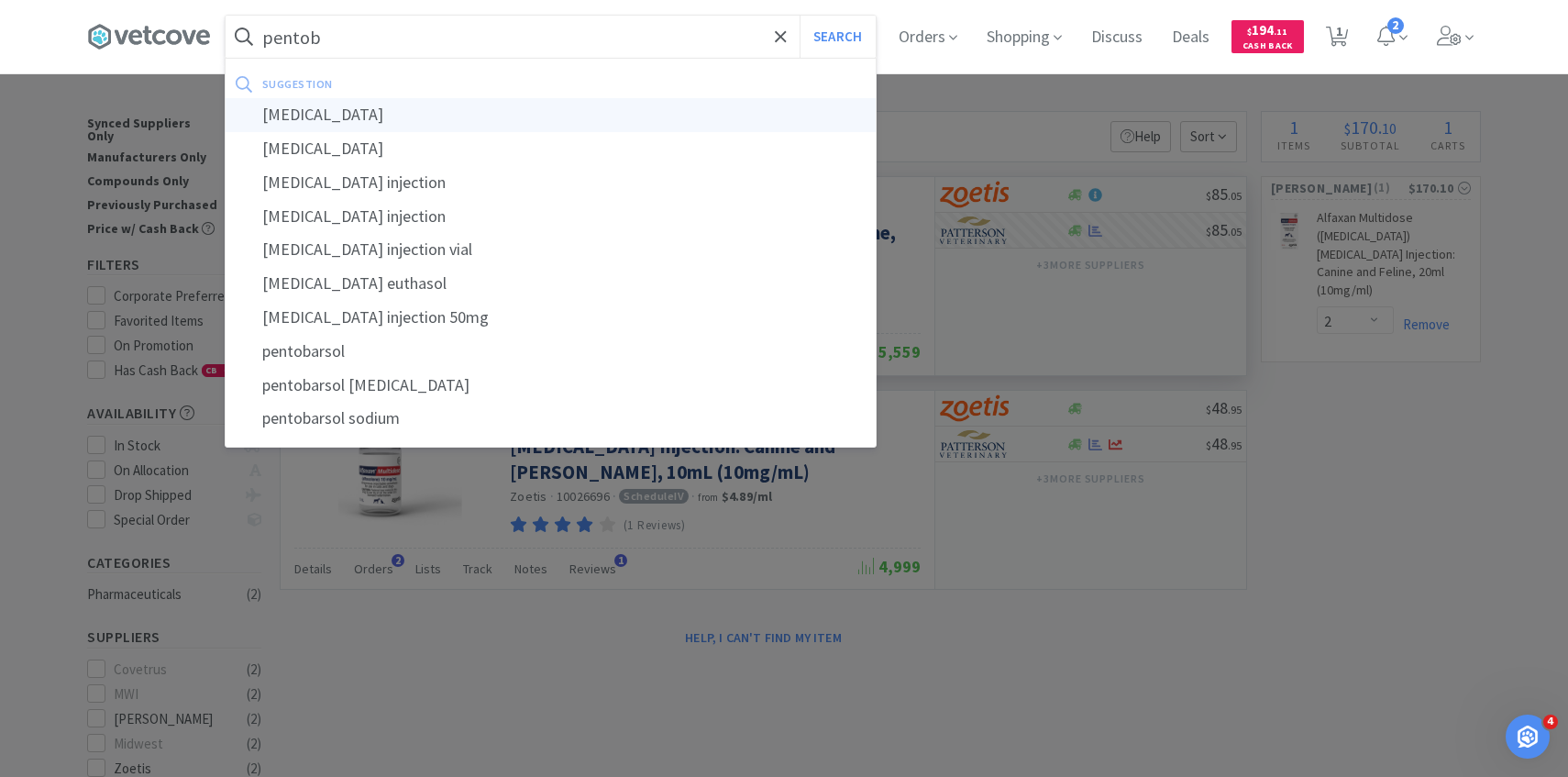
click at [528, 101] on div "pentobarbital" at bounding box center [551, 115] width 650 height 34
type input "pentobarbital"
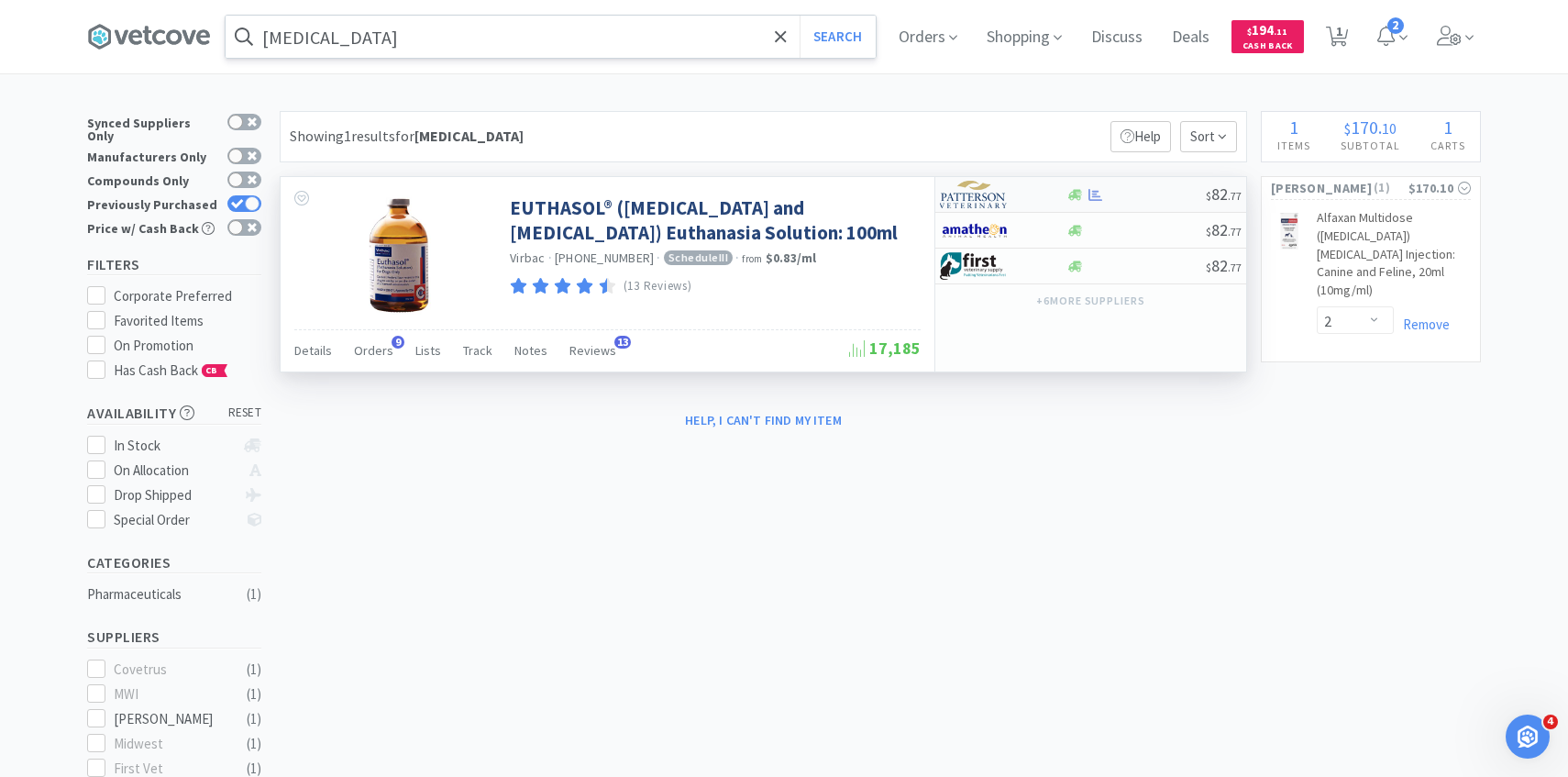
click at [1002, 199] on img at bounding box center [975, 195] width 69 height 28
select select "1"
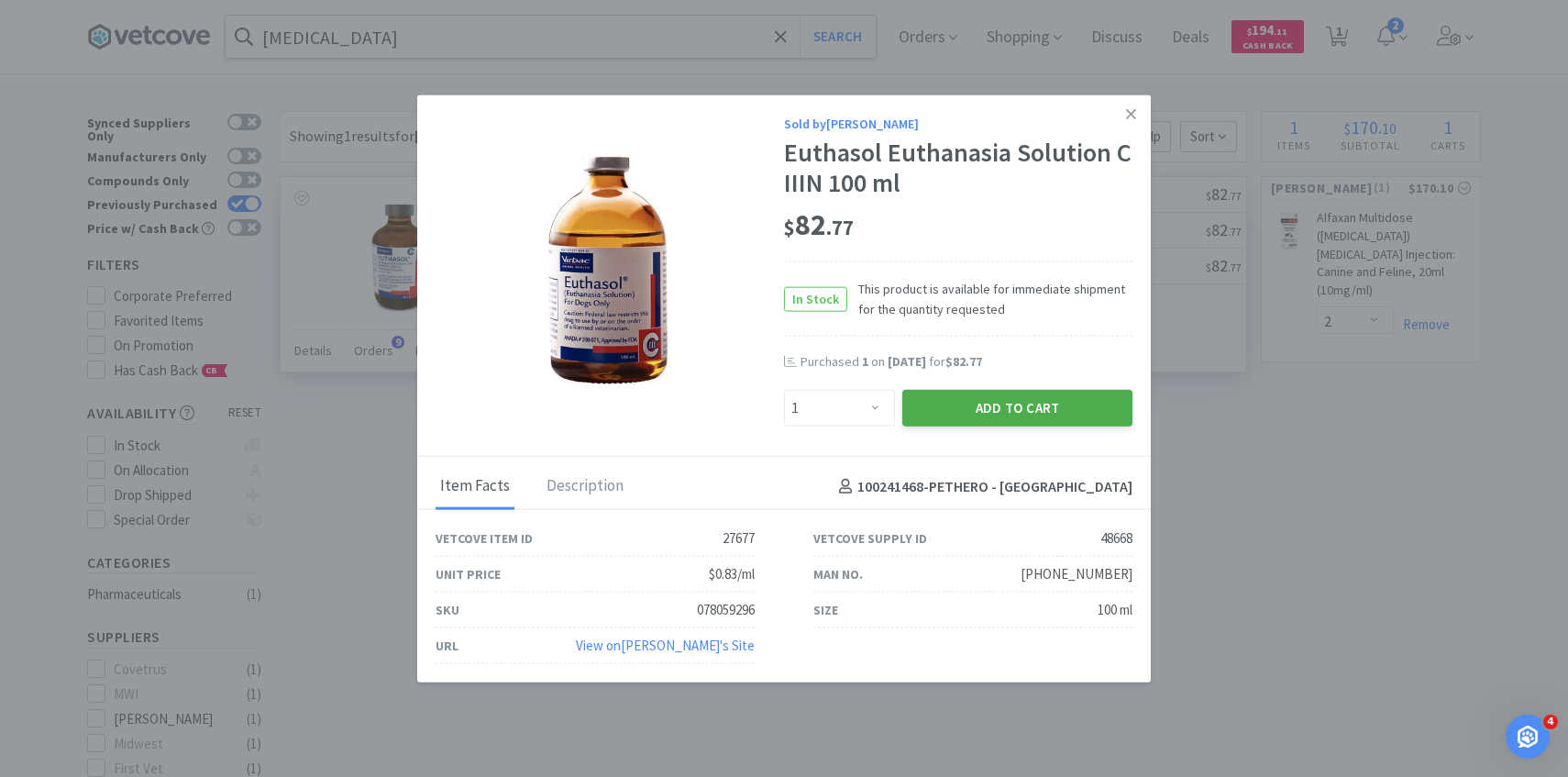
click at [961, 410] on button "Add to Cart" at bounding box center [1017, 408] width 230 height 37
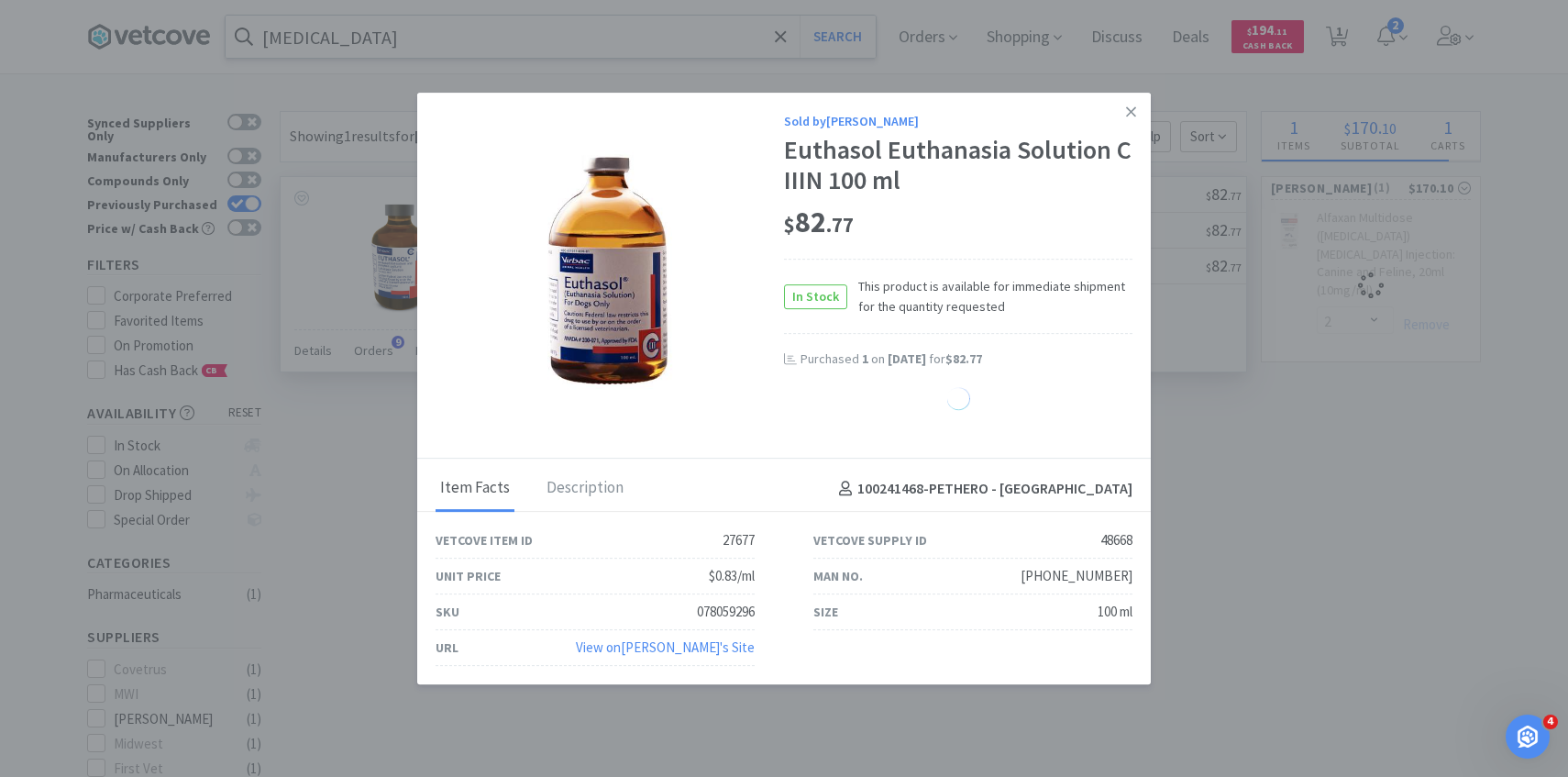
select select "1"
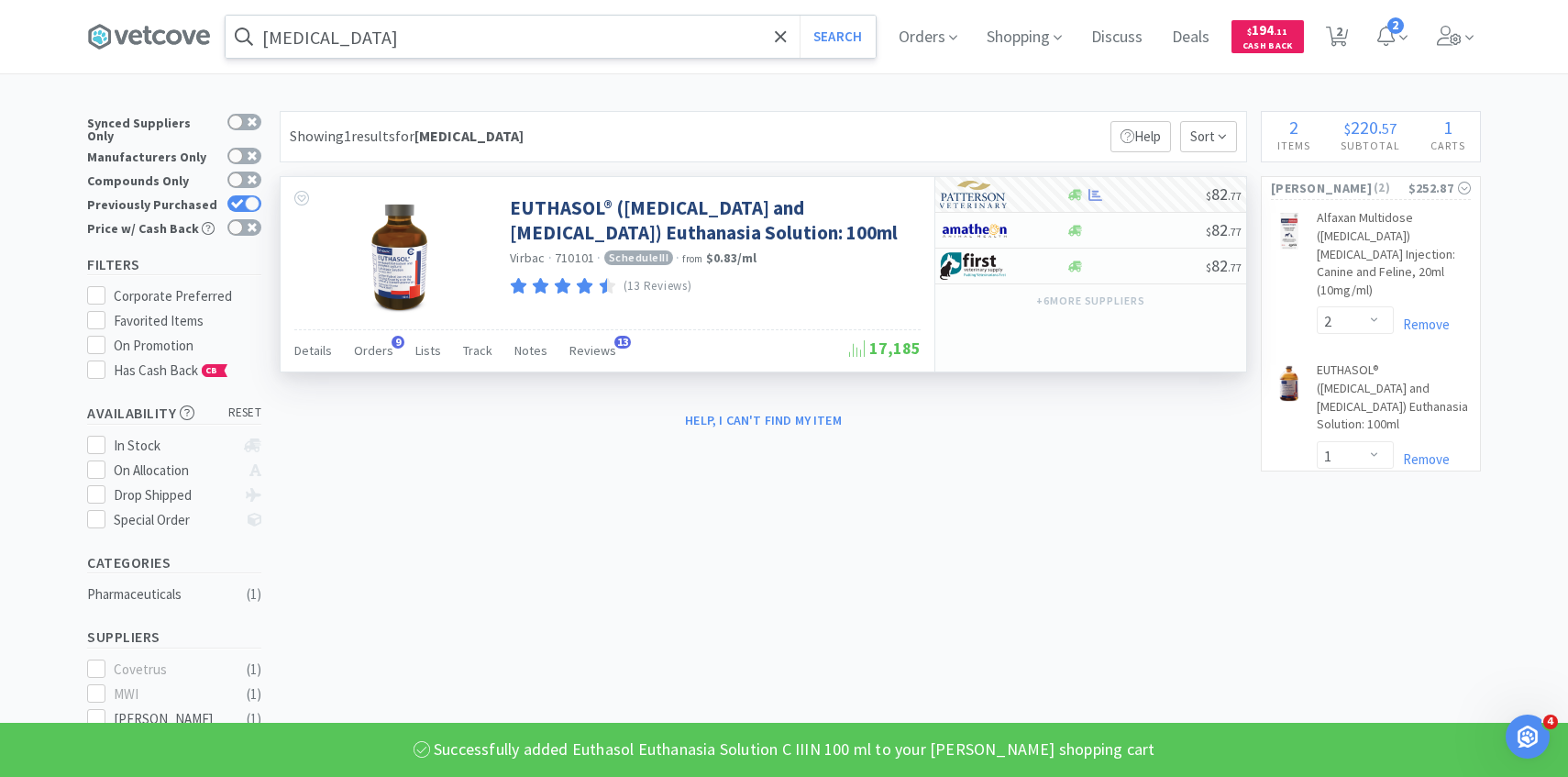
click at [472, 43] on input "pentobarbital" at bounding box center [551, 36] width 650 height 42
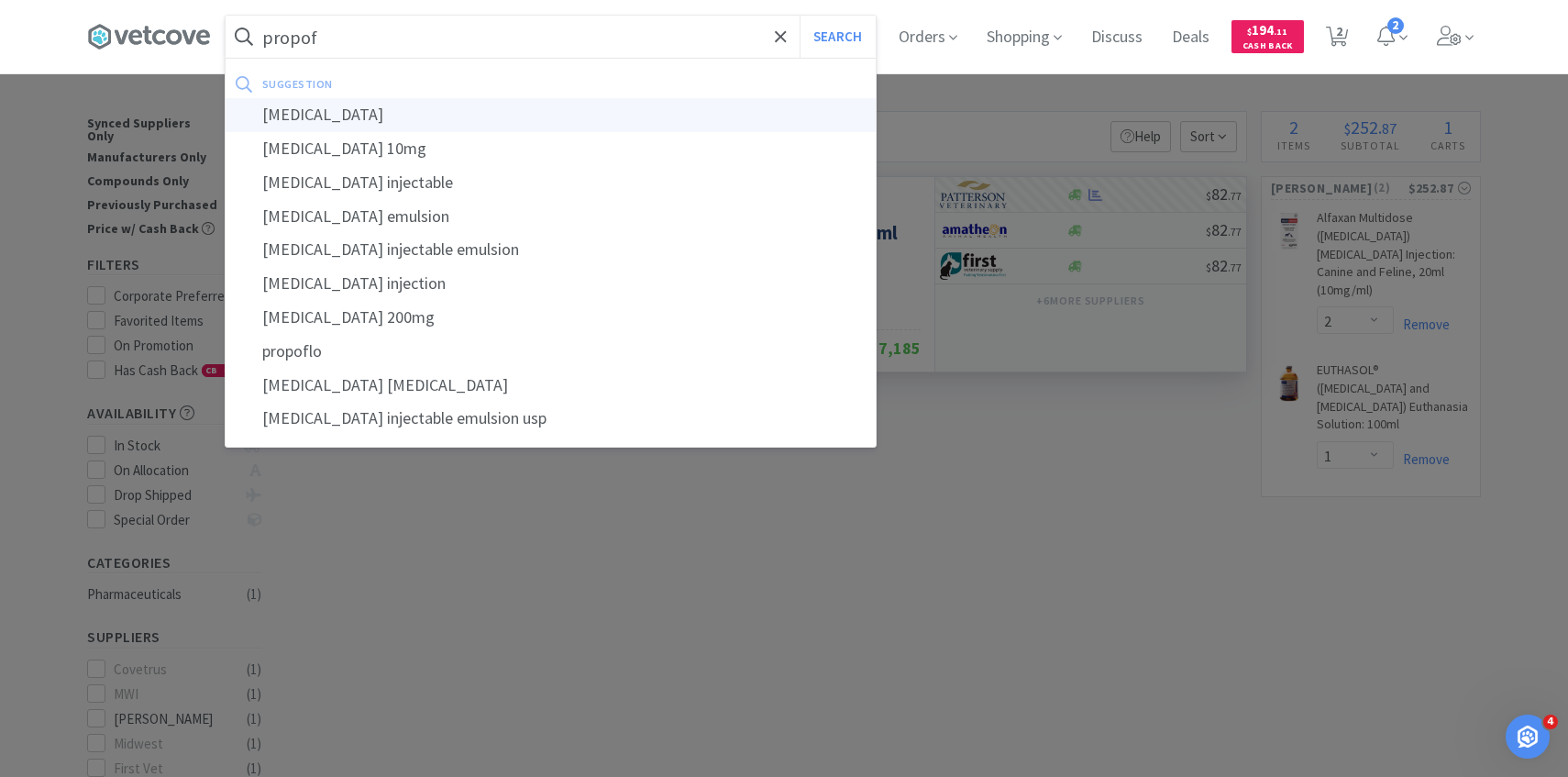
click at [477, 110] on div "propofol" at bounding box center [551, 115] width 650 height 34
type input "propofol"
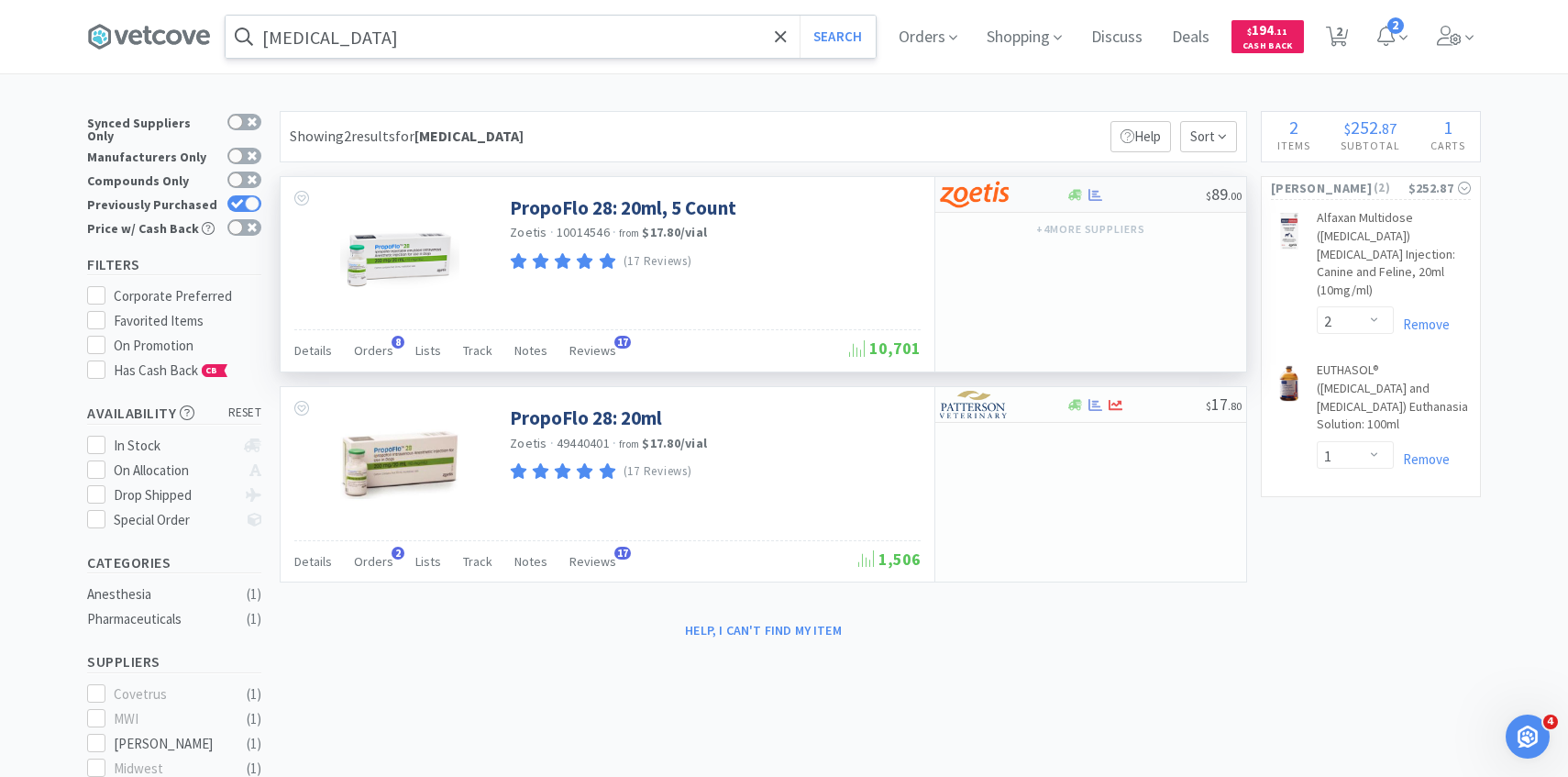
click at [1035, 193] on div at bounding box center [991, 195] width 101 height 32
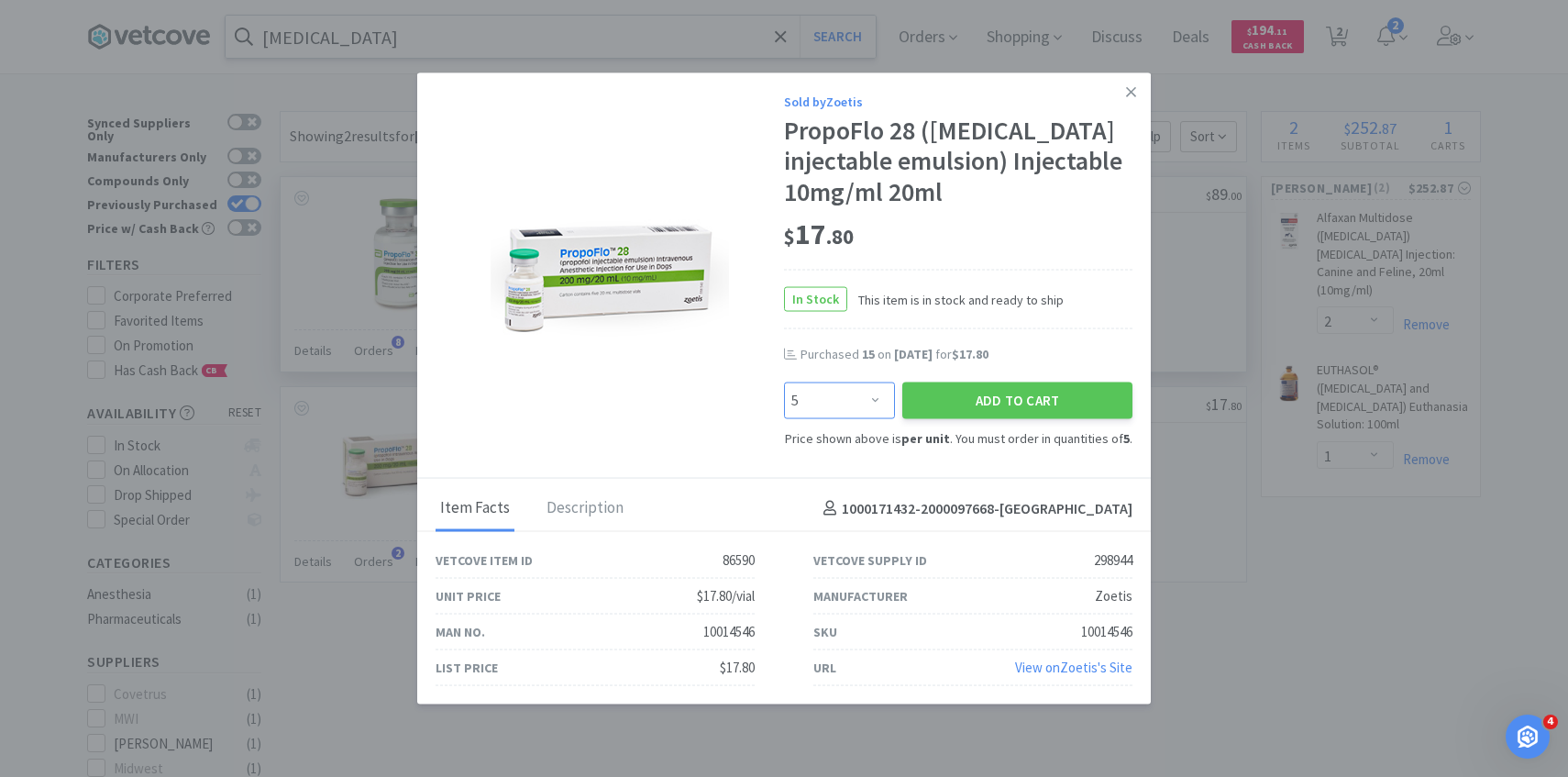
click at [845, 400] on select "Enter Quantity 5 10 15 20 25 30 35 40 45 50 55 60 65 70 75 80 85 90 95 100 Ente…" at bounding box center [840, 400] width 111 height 37
select select "10"
click at [784, 382] on select "Enter Quantity 5 10 15 20 25 30 35 40 45 50 55 60 65 70 75 80 85 90 95 100 Ente…" at bounding box center [840, 400] width 111 height 37
drag, startPoint x: 845, startPoint y: 400, endPoint x: 940, endPoint y: 411, distance: 95.6
click at [940, 411] on button "Add to Cart" at bounding box center [1017, 400] width 230 height 37
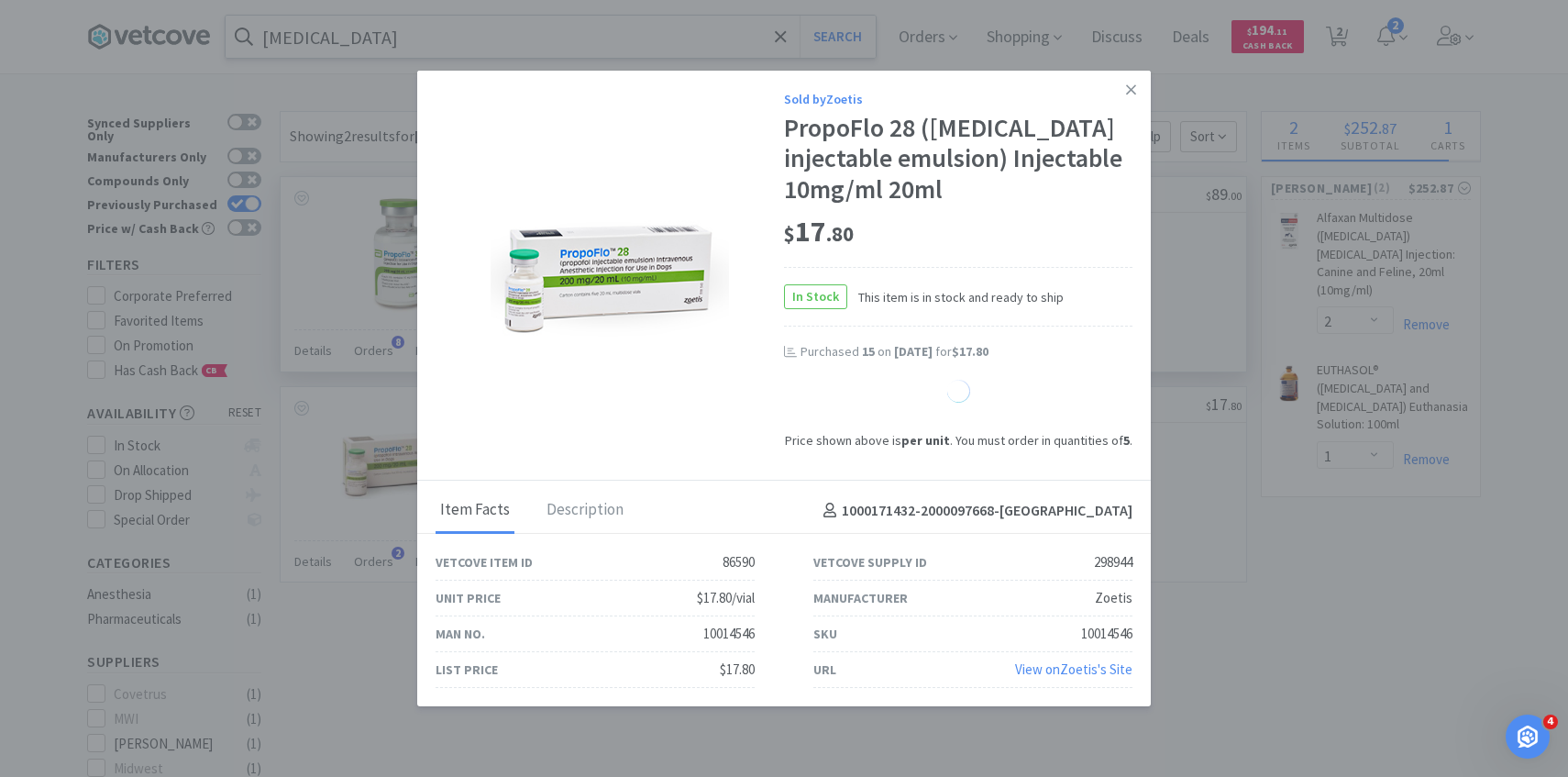
select select "10"
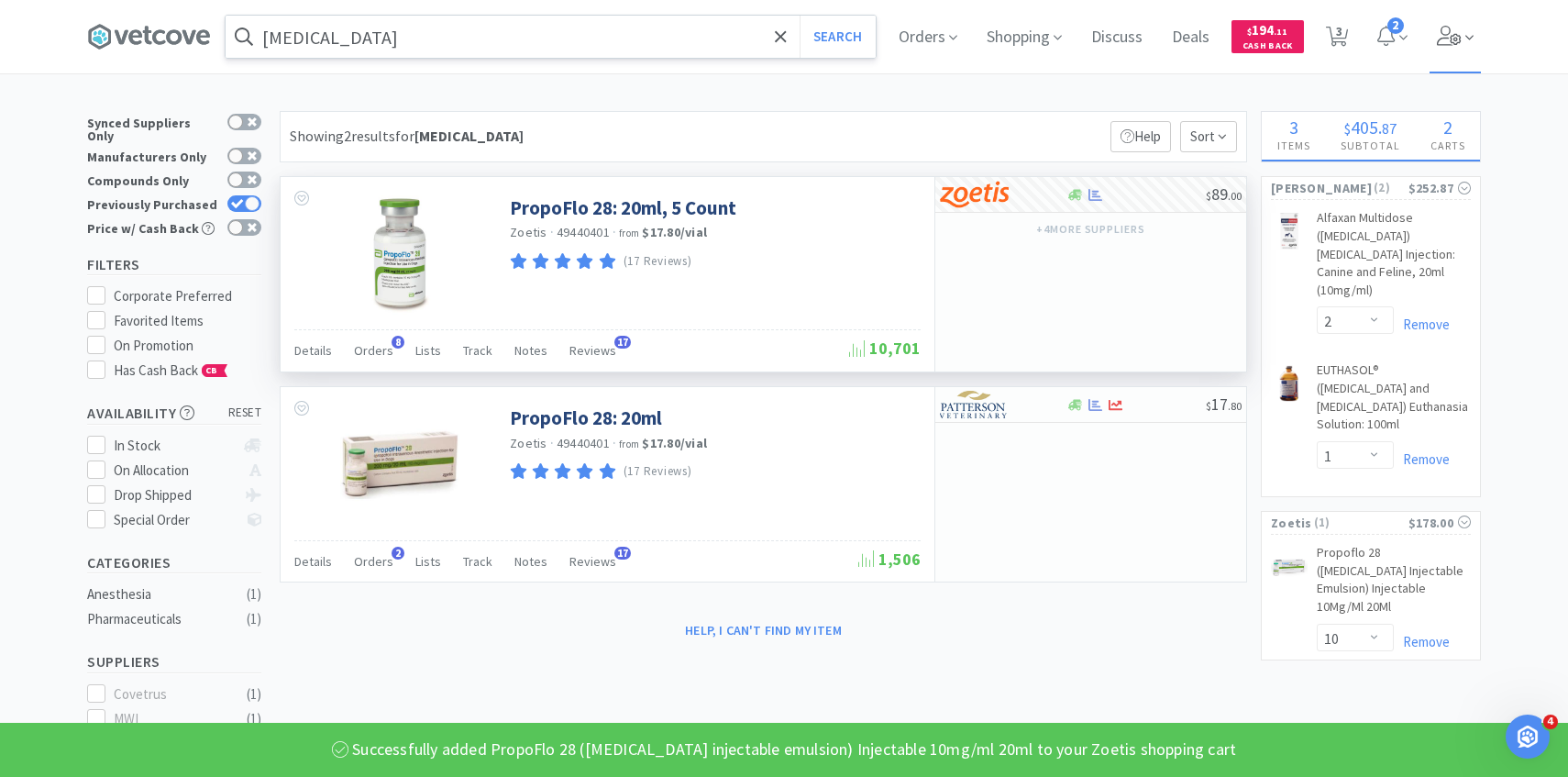
click at [1445, 51] on span at bounding box center [1456, 36] width 52 height 73
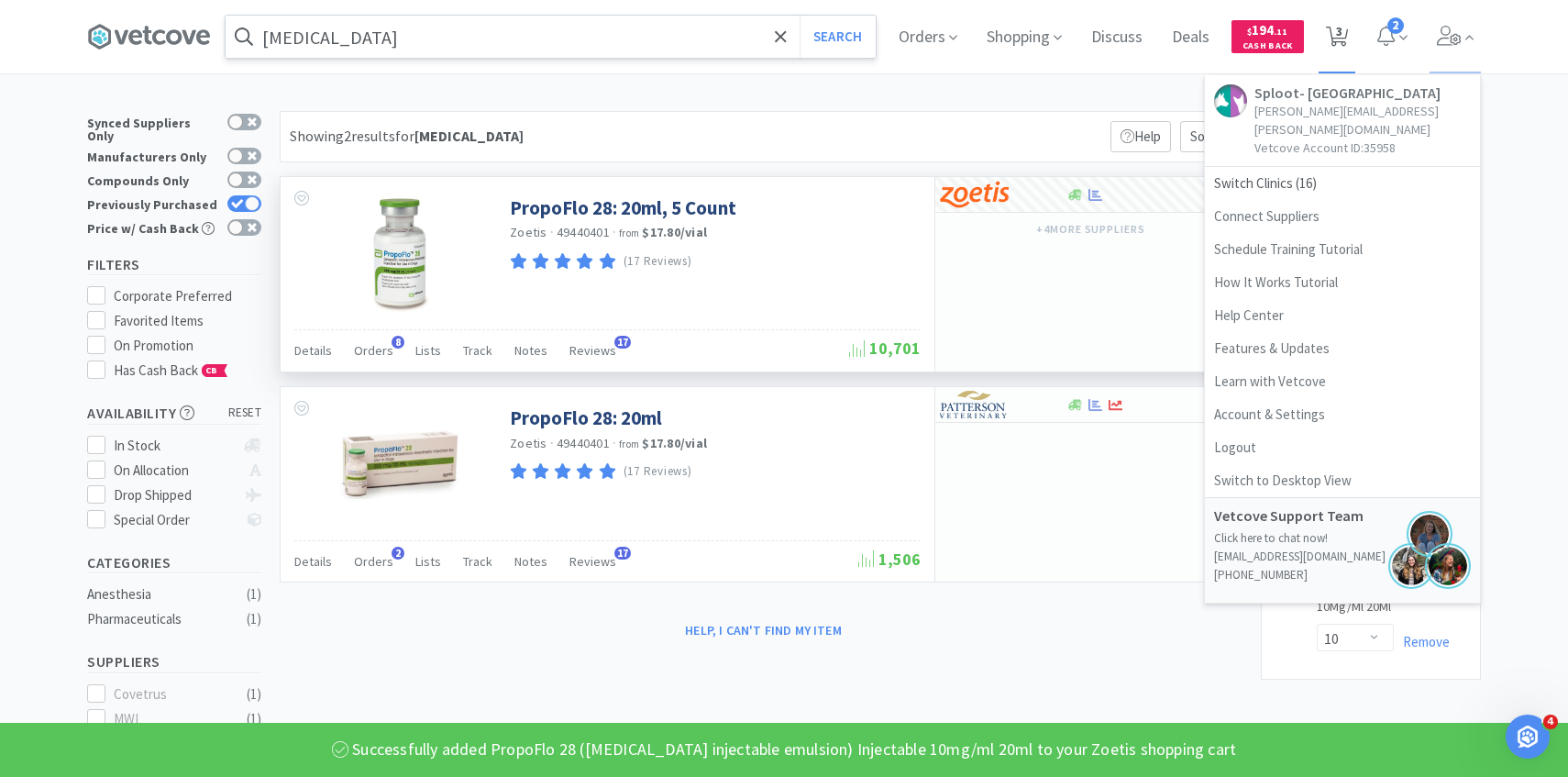
click at [1338, 38] on span "3" at bounding box center [1339, 31] width 6 height 73
select select "10"
select select "2"
select select "1"
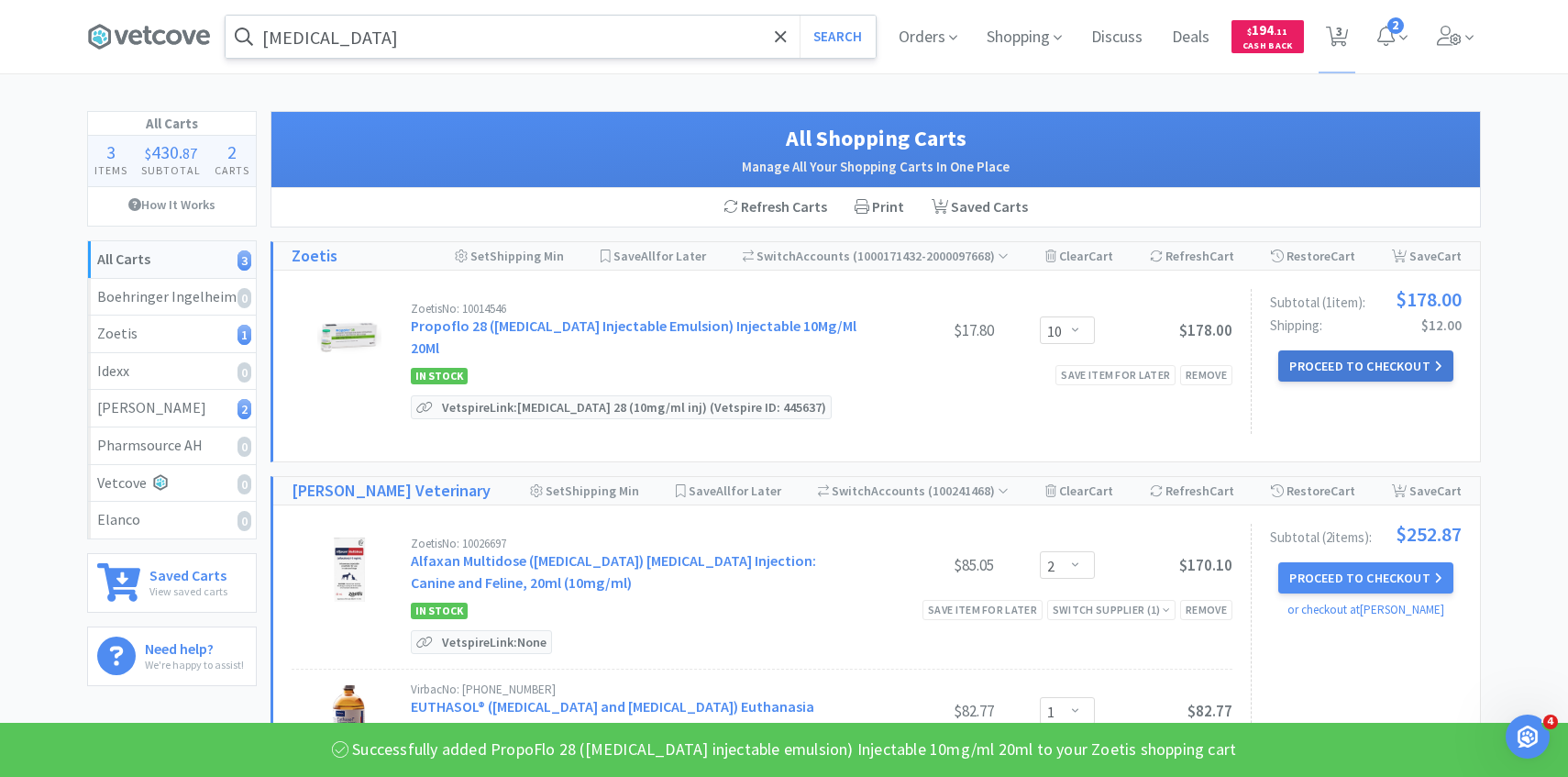
click at [1325, 362] on button "Proceed to Checkout" at bounding box center [1366, 366] width 175 height 32
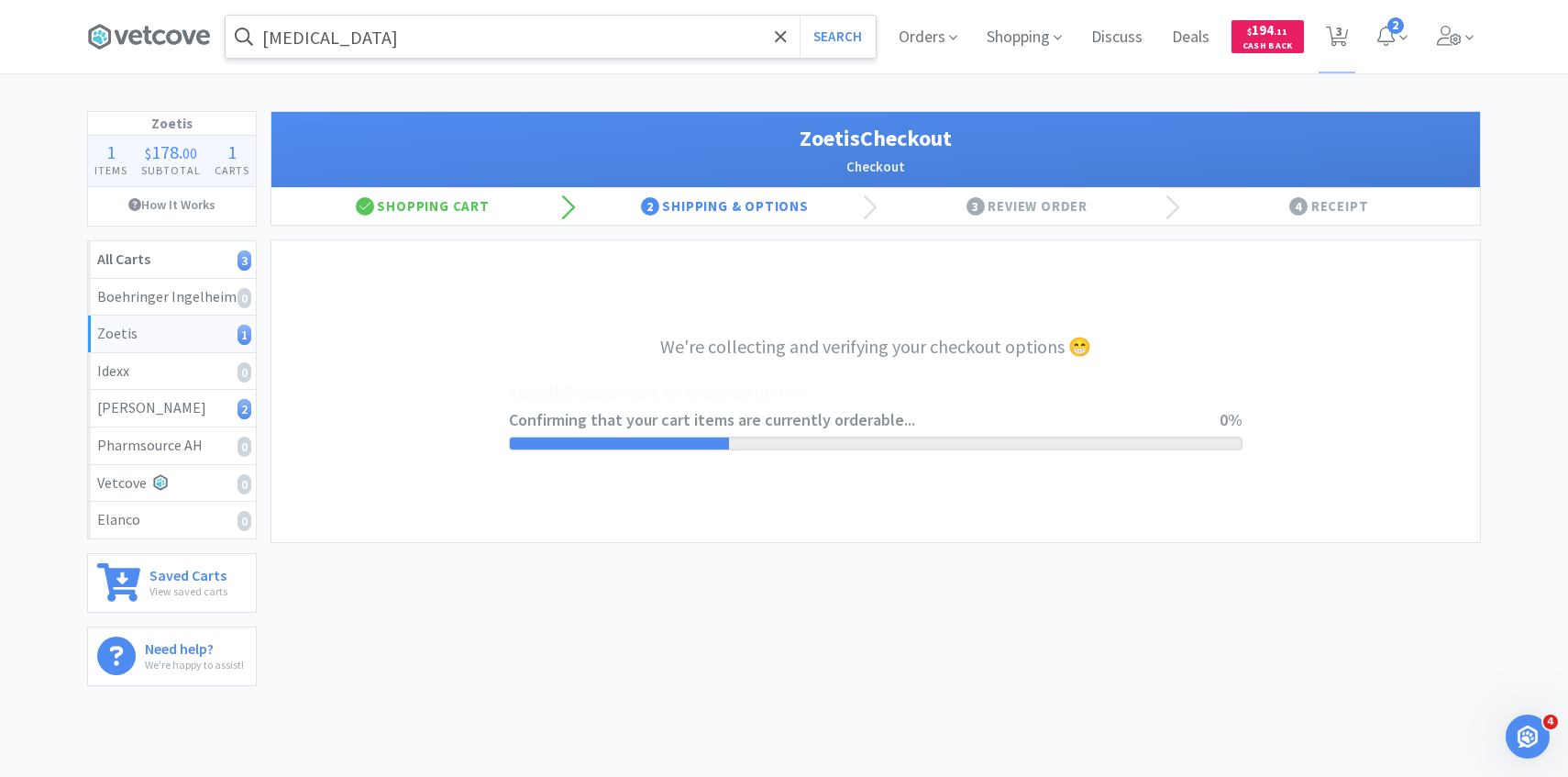
select select "invoice"
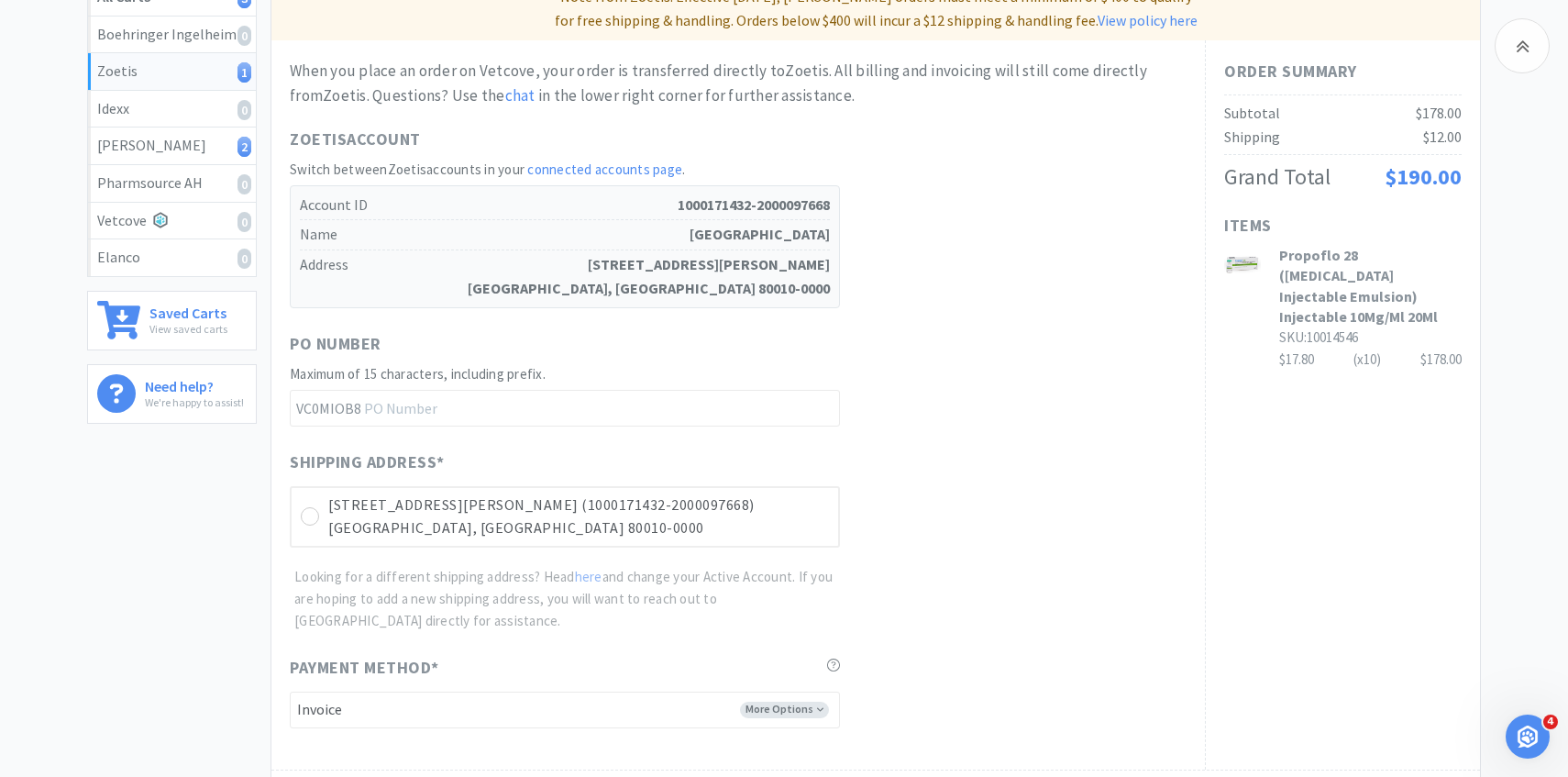
scroll to position [517, 0]
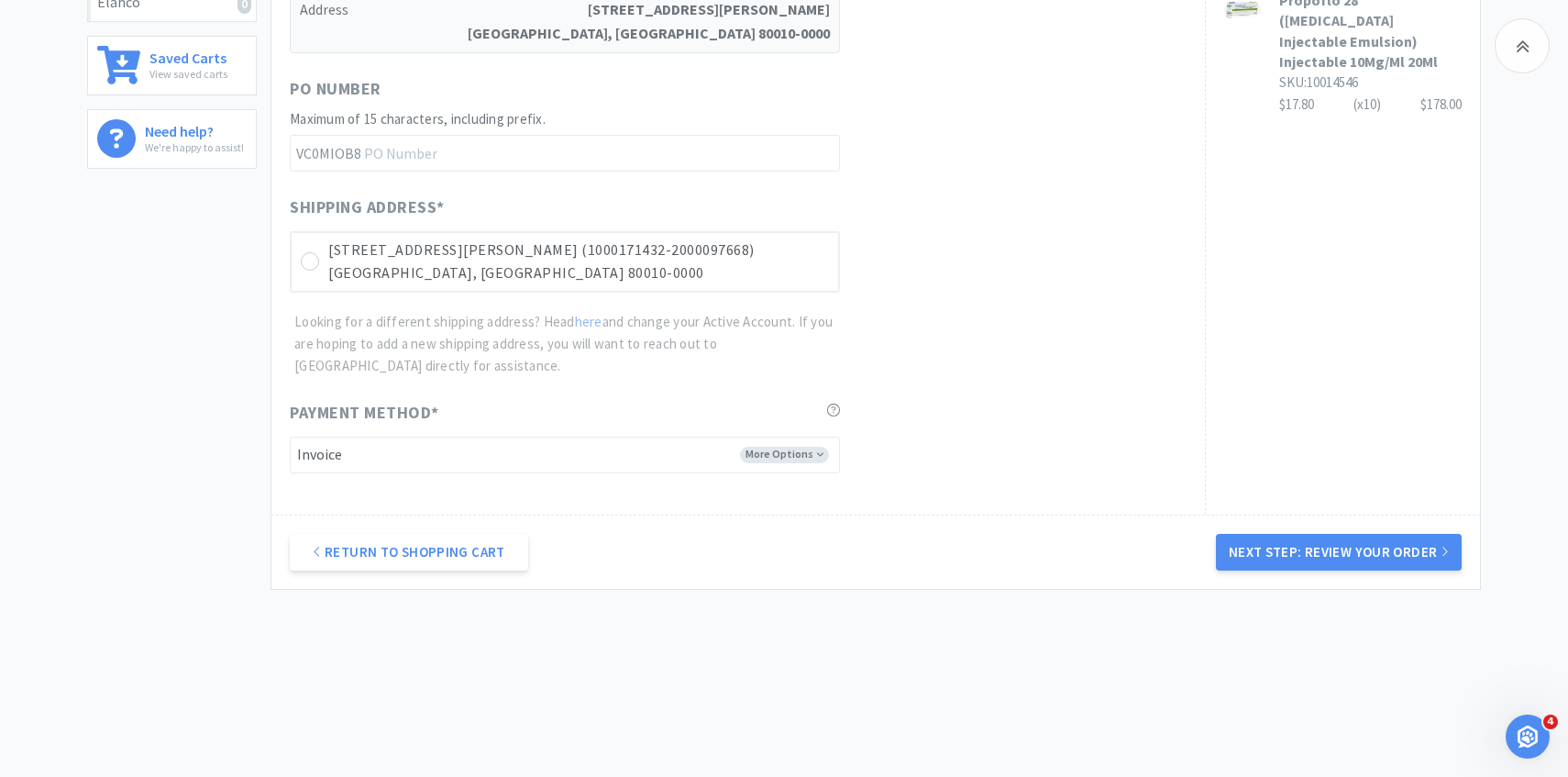
click at [767, 298] on div "Shipping Address * 2000 N Chester St Suite B (1000171432-2000097668) Aurora, CO…" at bounding box center [738, 285] width 897 height 183
click at [767, 281] on p "Aurora, CO 80010-0000" at bounding box center [578, 274] width 500 height 24
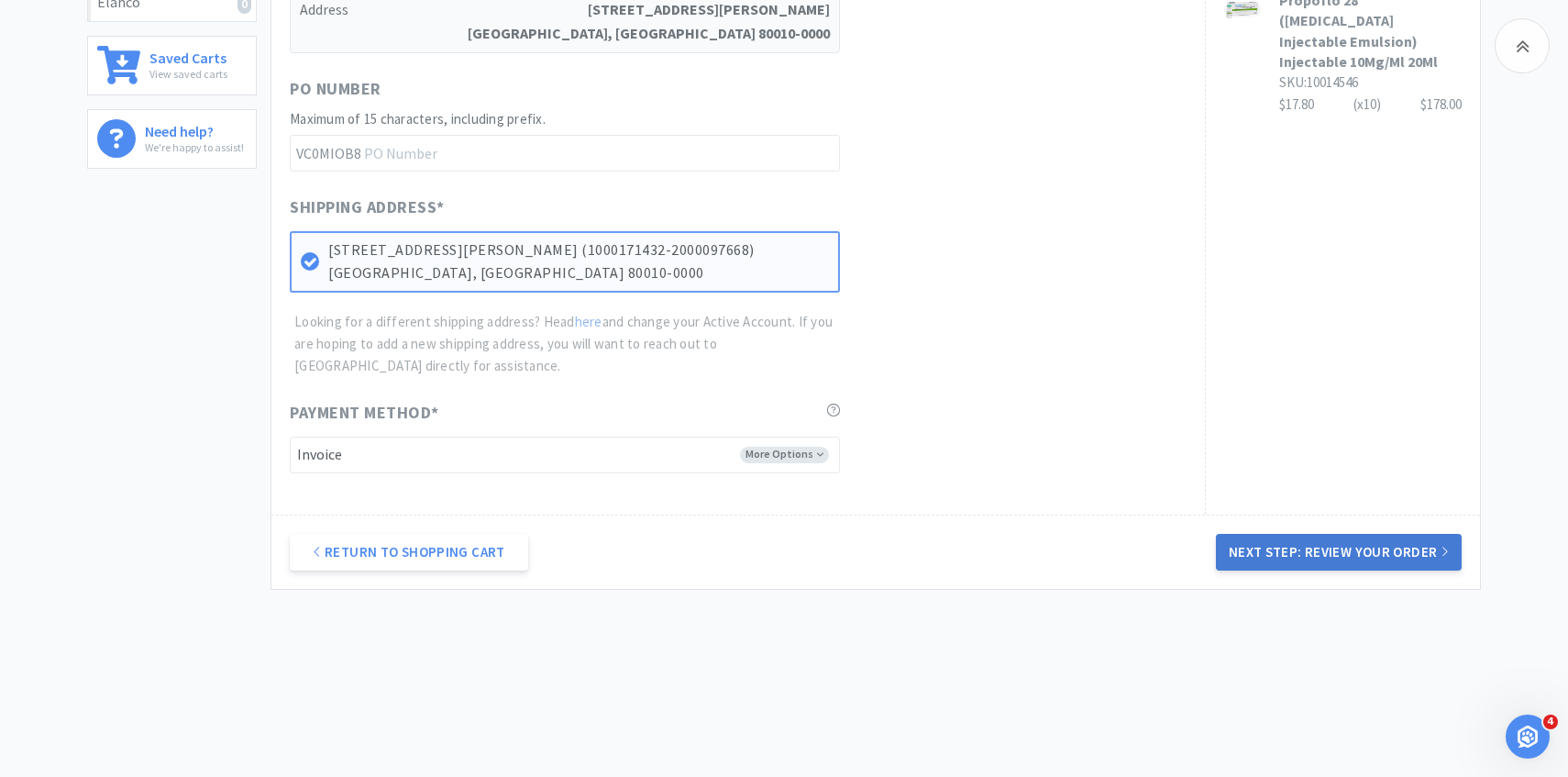
click at [1249, 556] on button "Next Step: Review Your Order" at bounding box center [1339, 552] width 246 height 37
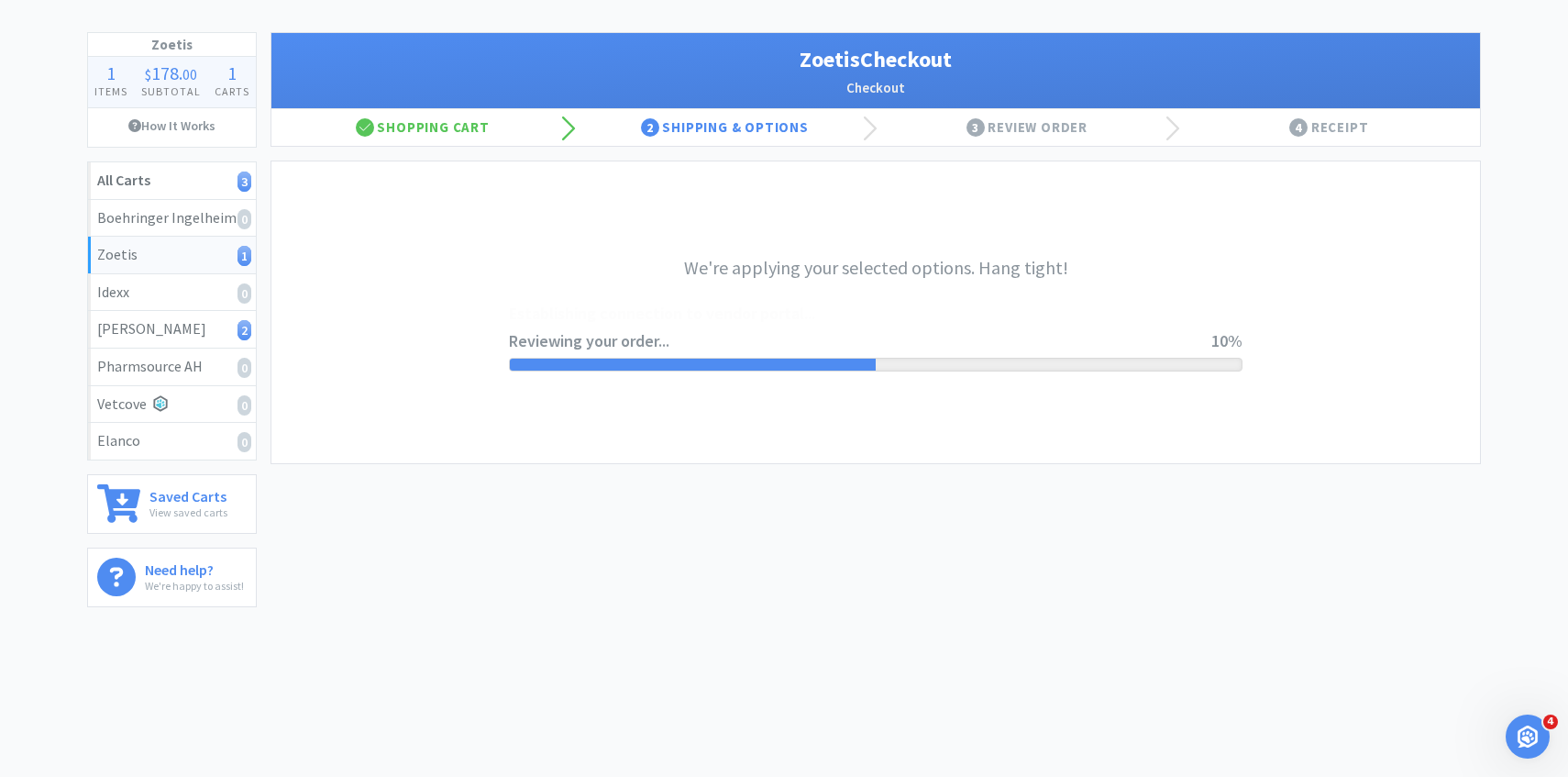
scroll to position [0, 0]
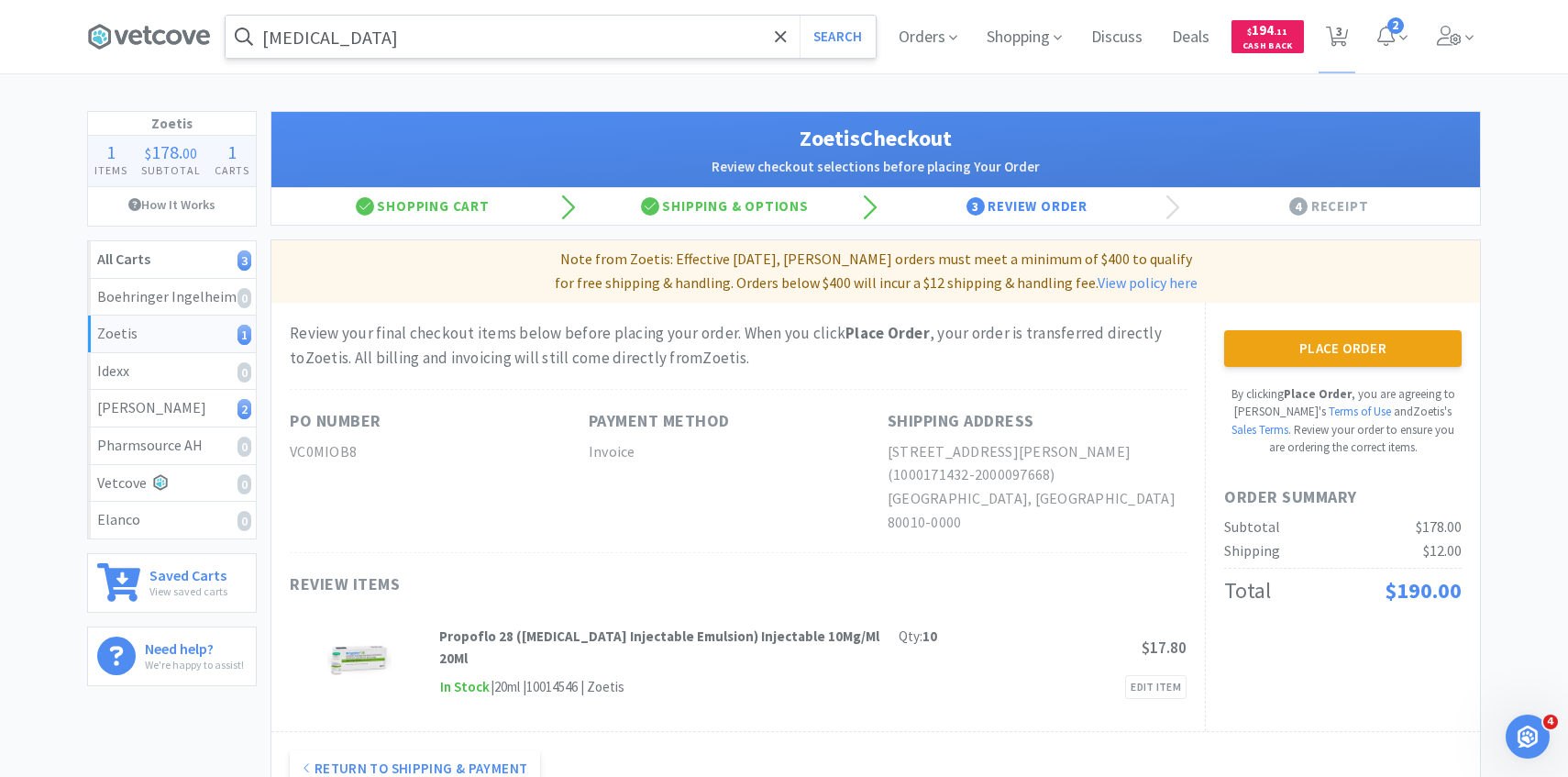
click at [1306, 369] on div "Place Order By clicking Place Order , you are agreeing to Vetcove's Terms of Us…" at bounding box center [1343, 394] width 238 height 126
click at [1301, 342] on button "Place Order" at bounding box center [1343, 349] width 238 height 37
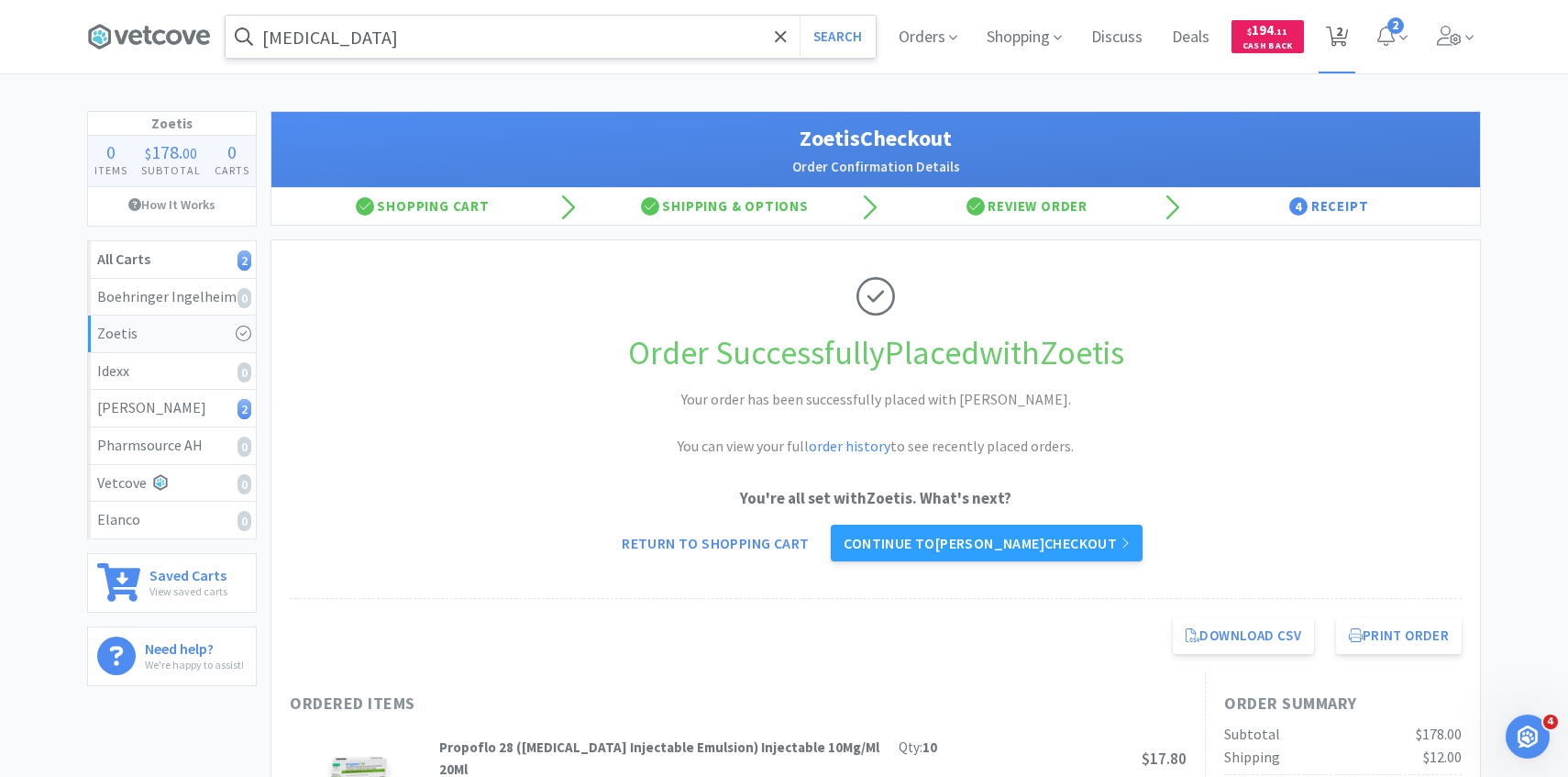
click at [1324, 43] on span "2" at bounding box center [1338, 36] width 38 height 73
select select "2"
select select "1"
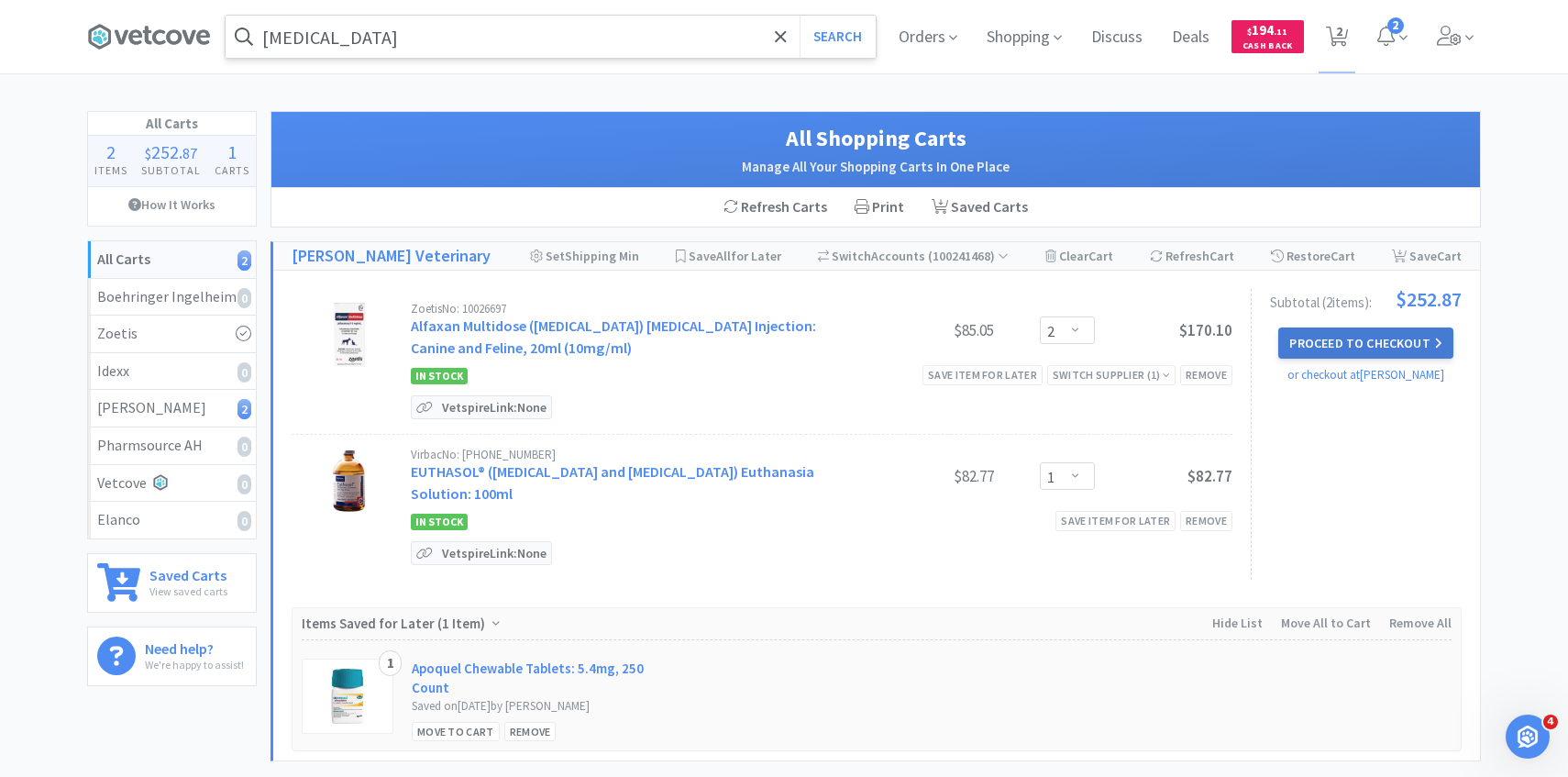
click at [1390, 329] on button "Proceed to Checkout" at bounding box center [1366, 343] width 175 height 32
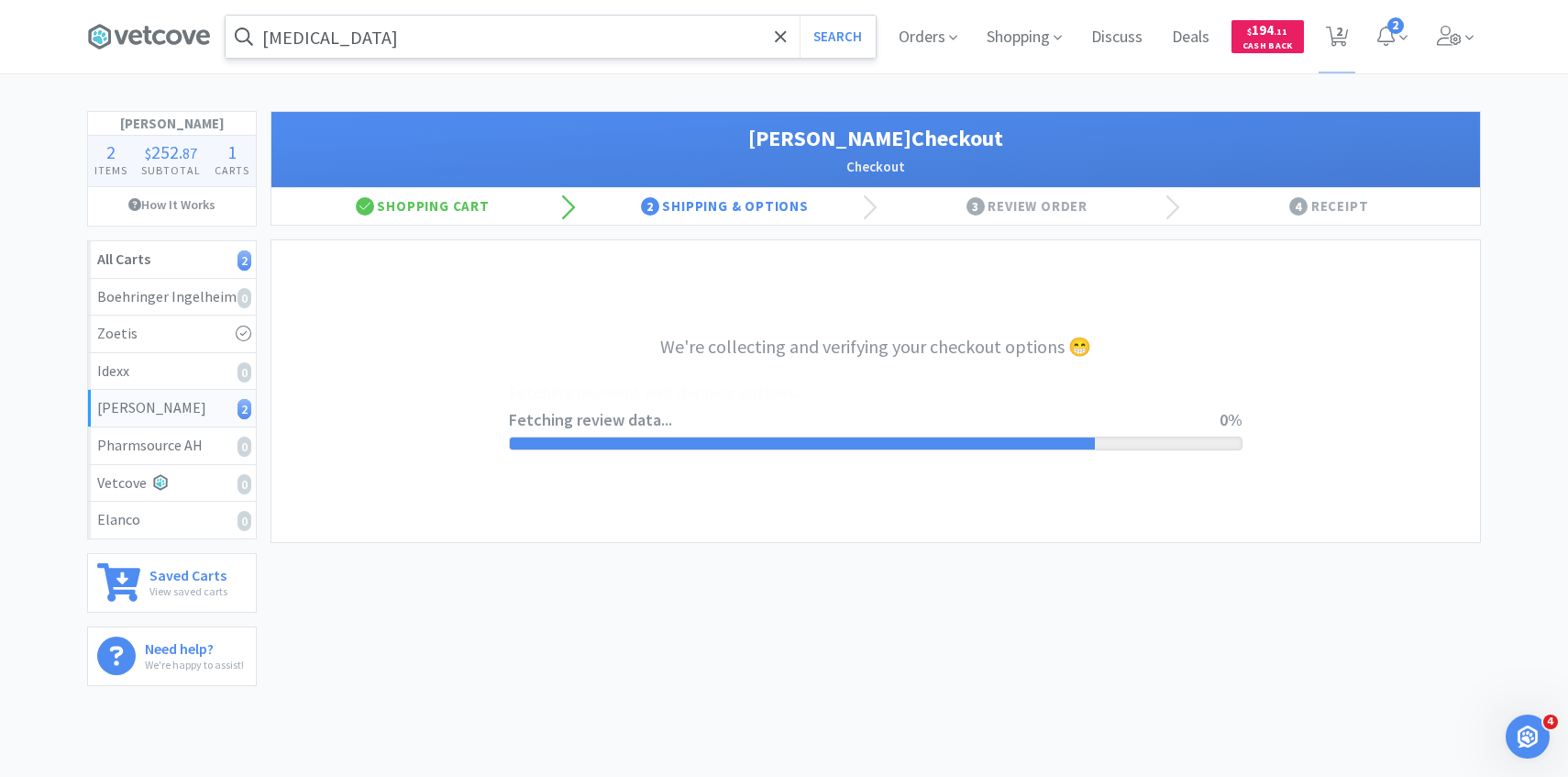
select select "1"
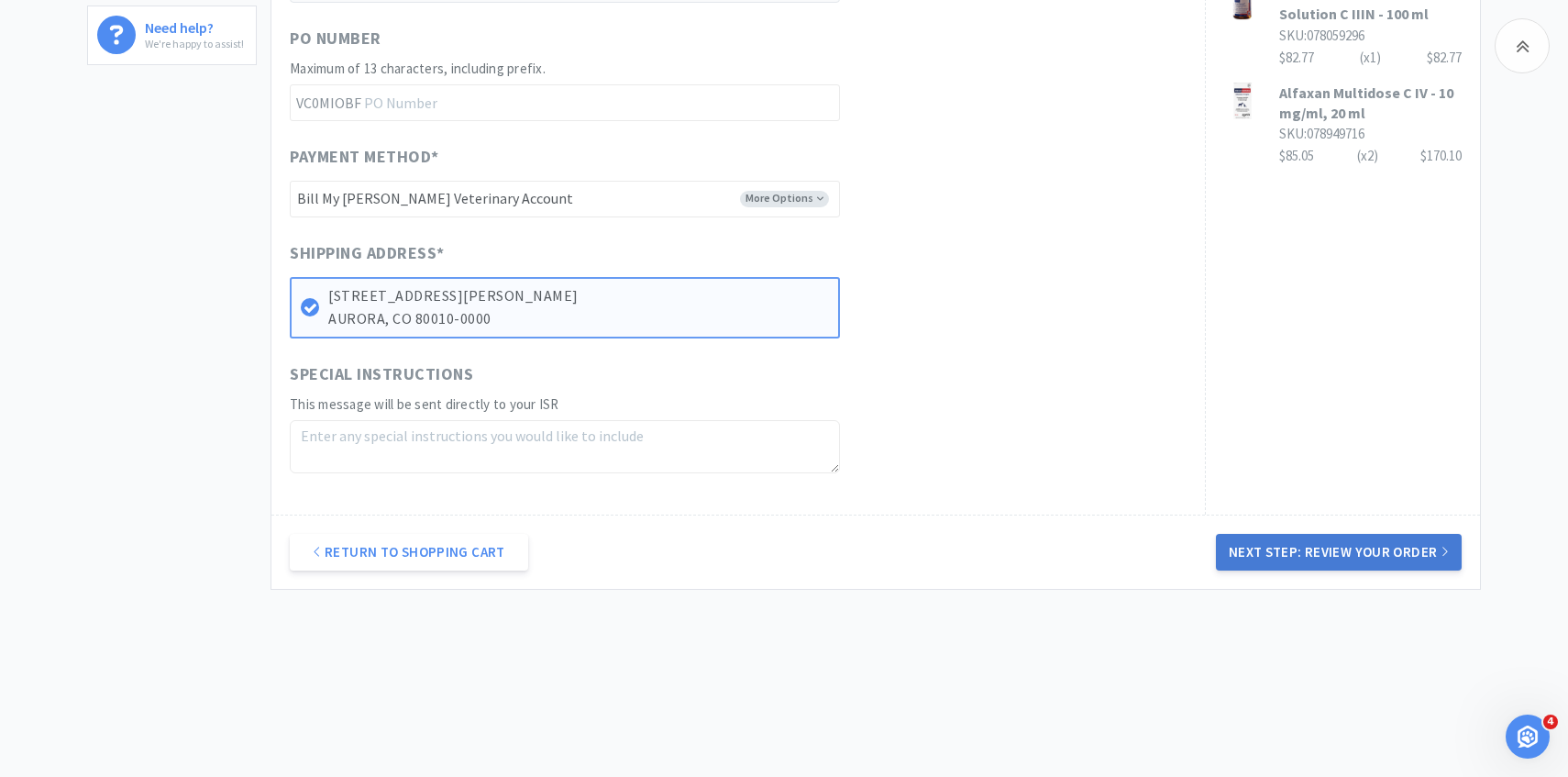
click at [1302, 562] on button "Next Step: Review Your Order" at bounding box center [1339, 552] width 246 height 37
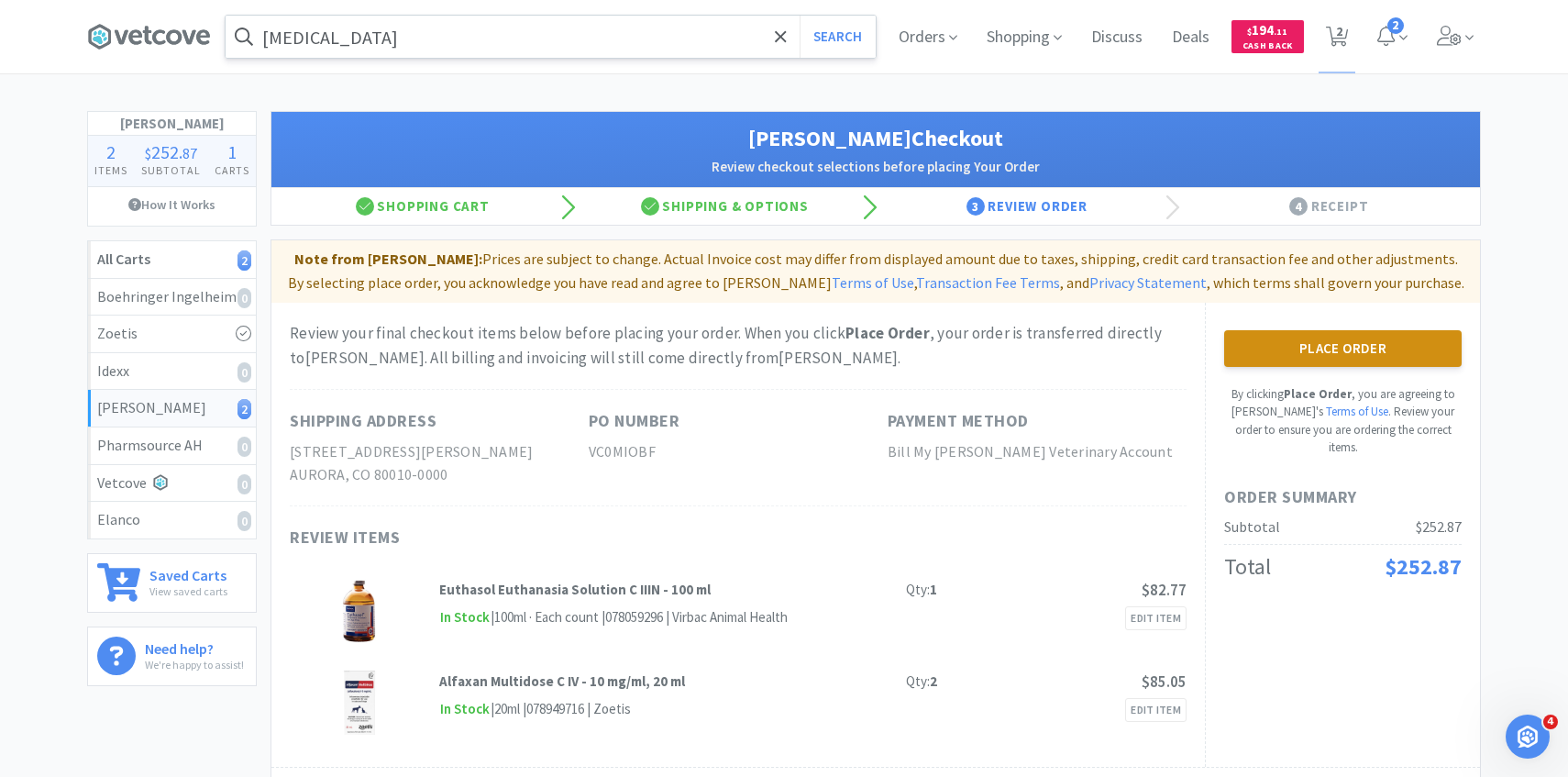
click at [1257, 332] on button "Place Order" at bounding box center [1343, 349] width 238 height 37
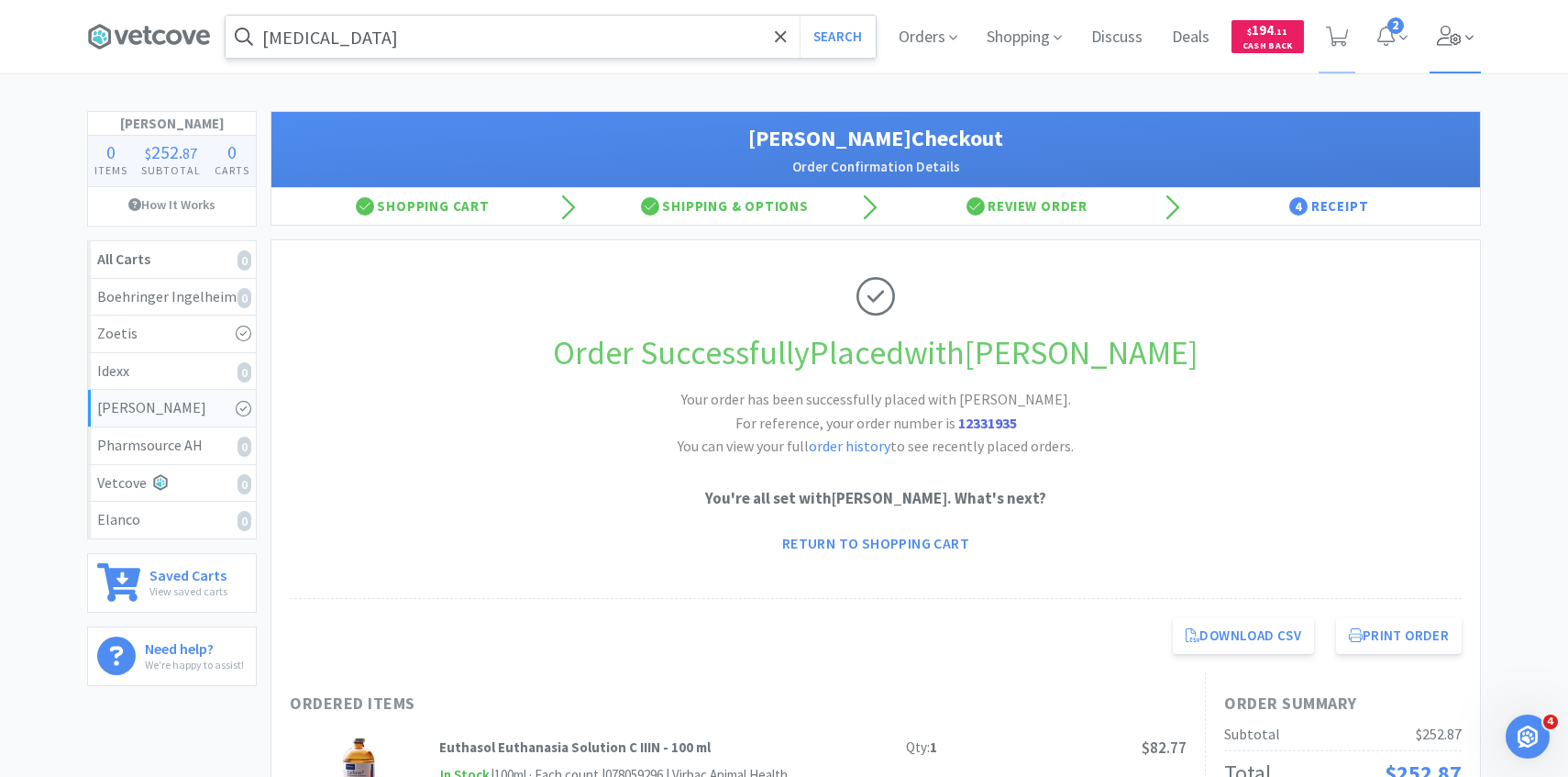
click at [1465, 29] on span at bounding box center [1456, 36] width 52 height 73
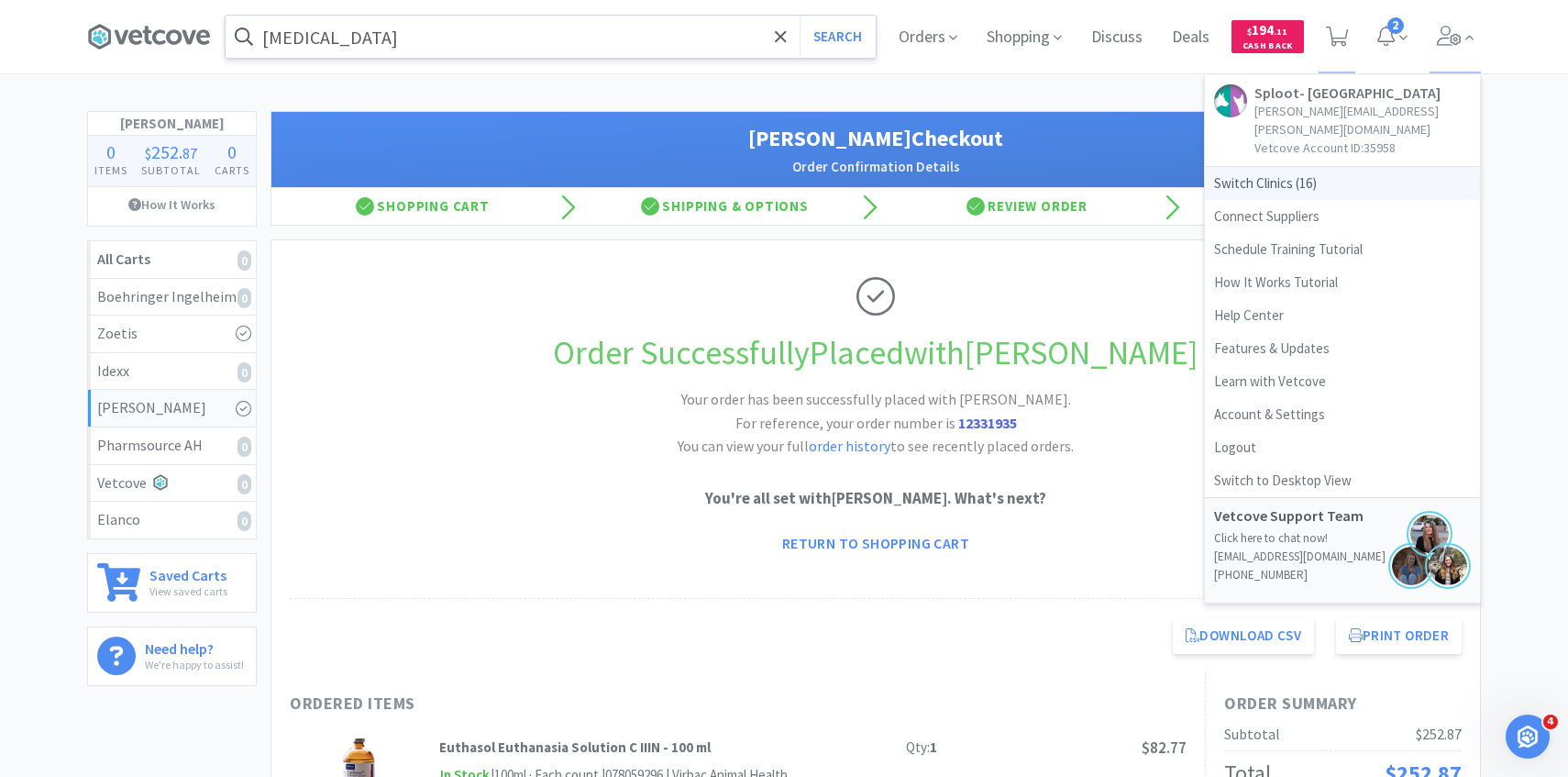
click at [1385, 170] on span "Switch Clinics ( 16 )" at bounding box center [1342, 184] width 275 height 33
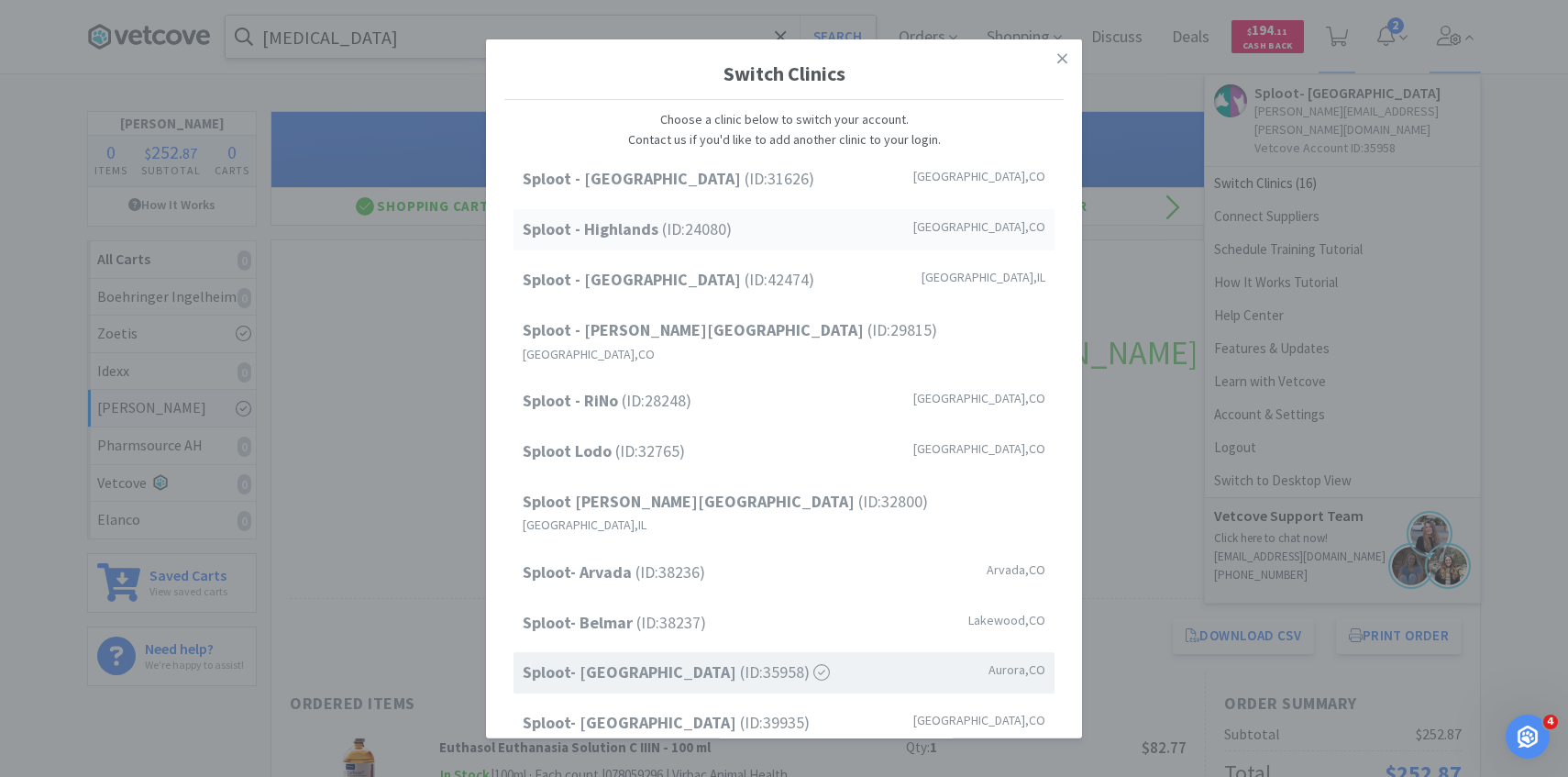
click at [744, 240] on div "Sploot - Highlands (ID: 24080 ) Denver , CO" at bounding box center [784, 229] width 541 height 41
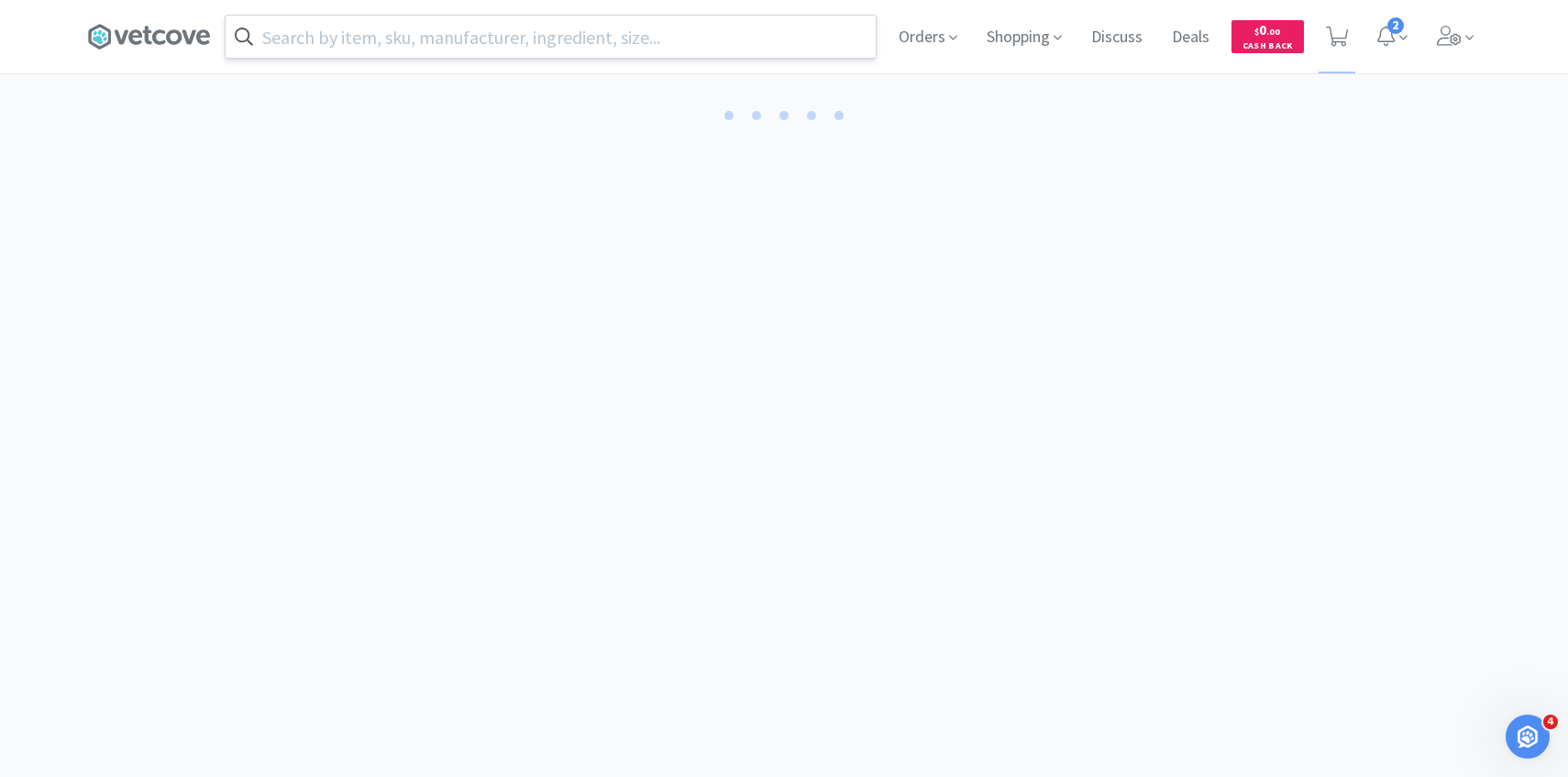
click at [465, 46] on input "text" at bounding box center [551, 36] width 650 height 42
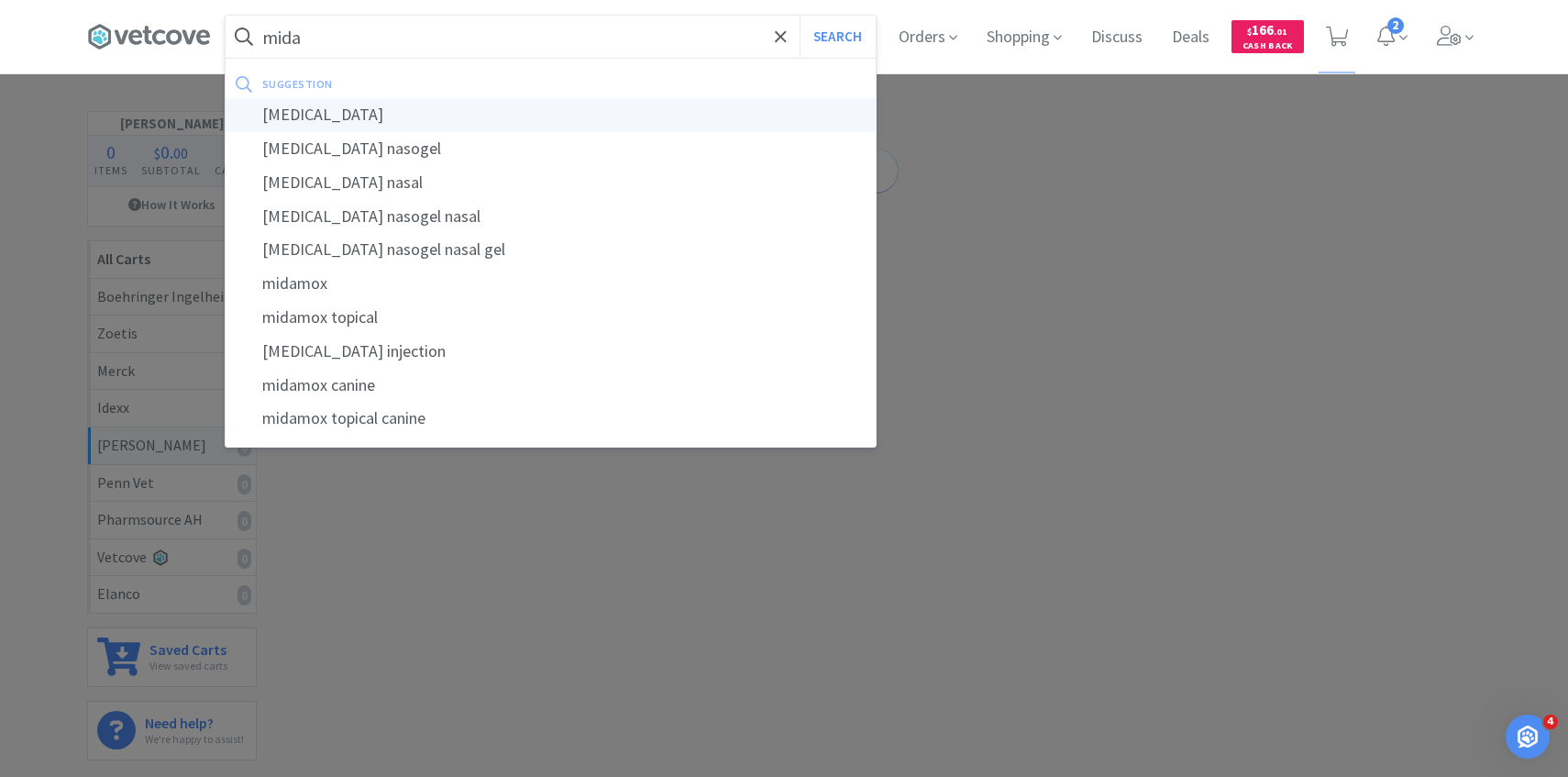
click at [460, 113] on div "[MEDICAL_DATA]" at bounding box center [551, 115] width 650 height 34
type input "[MEDICAL_DATA]"
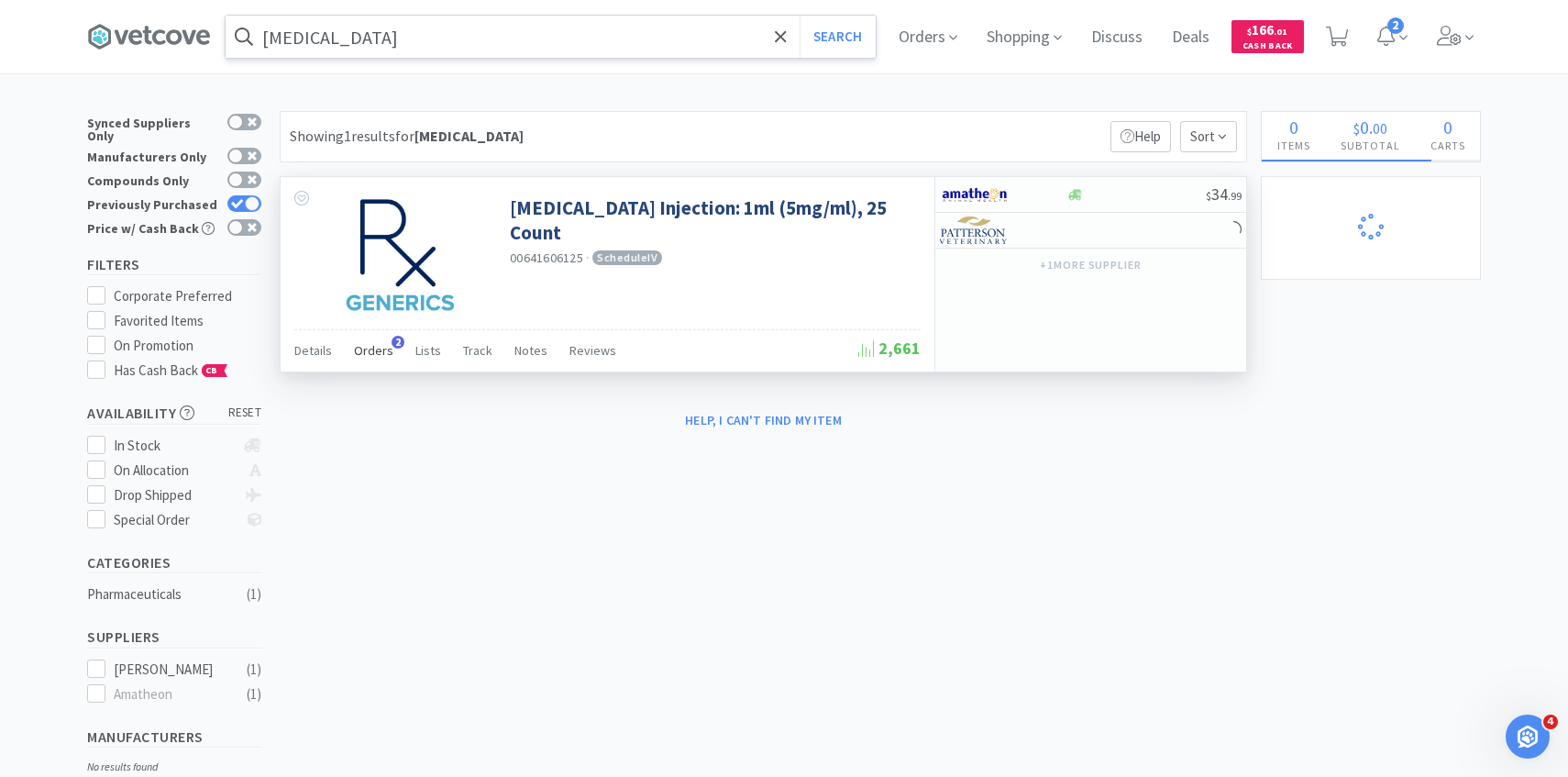
click at [392, 348] on span "2" at bounding box center [398, 343] width 13 height 13
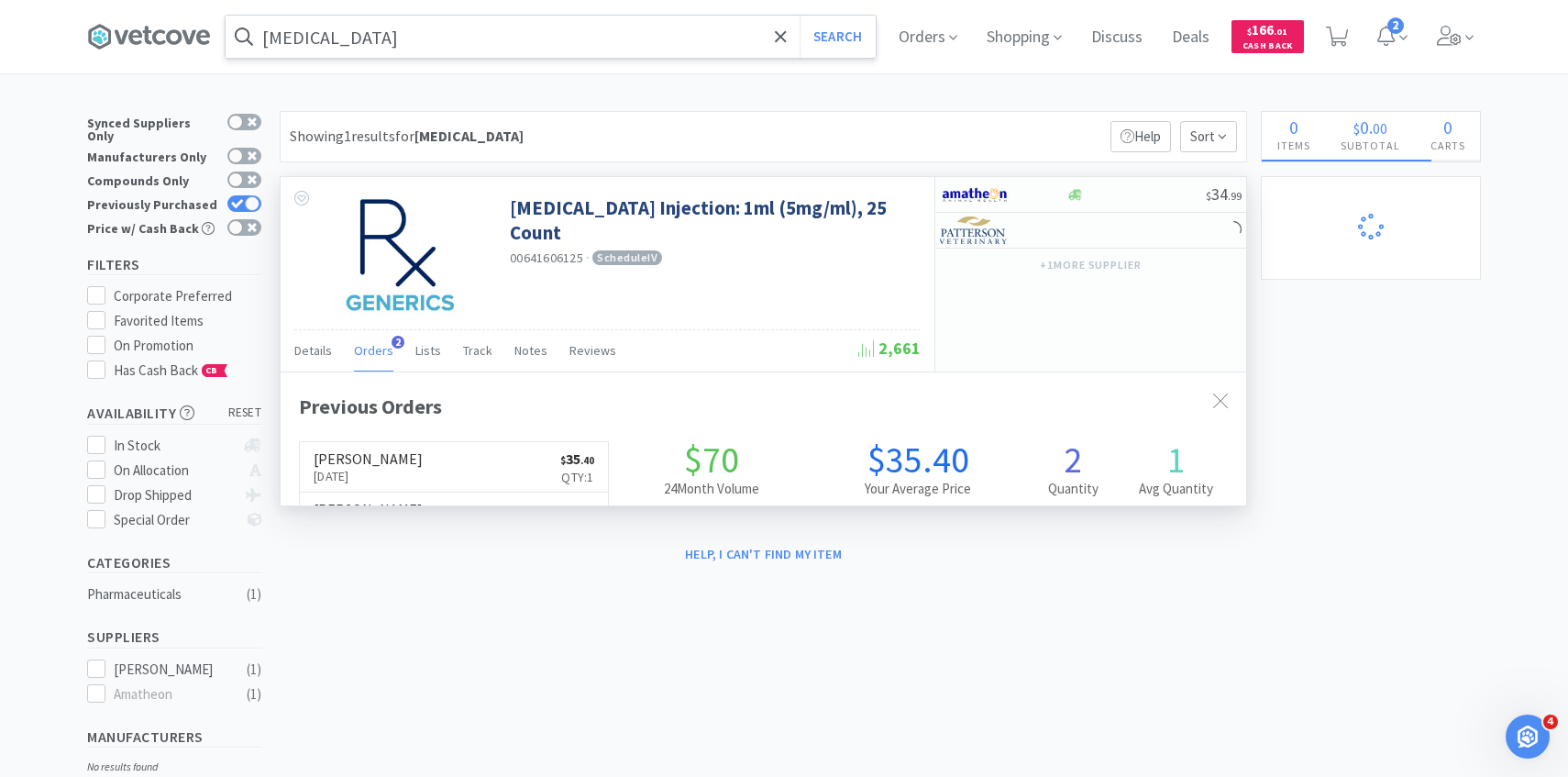
scroll to position [475, 965]
